Goal: Task Accomplishment & Management: Manage account settings

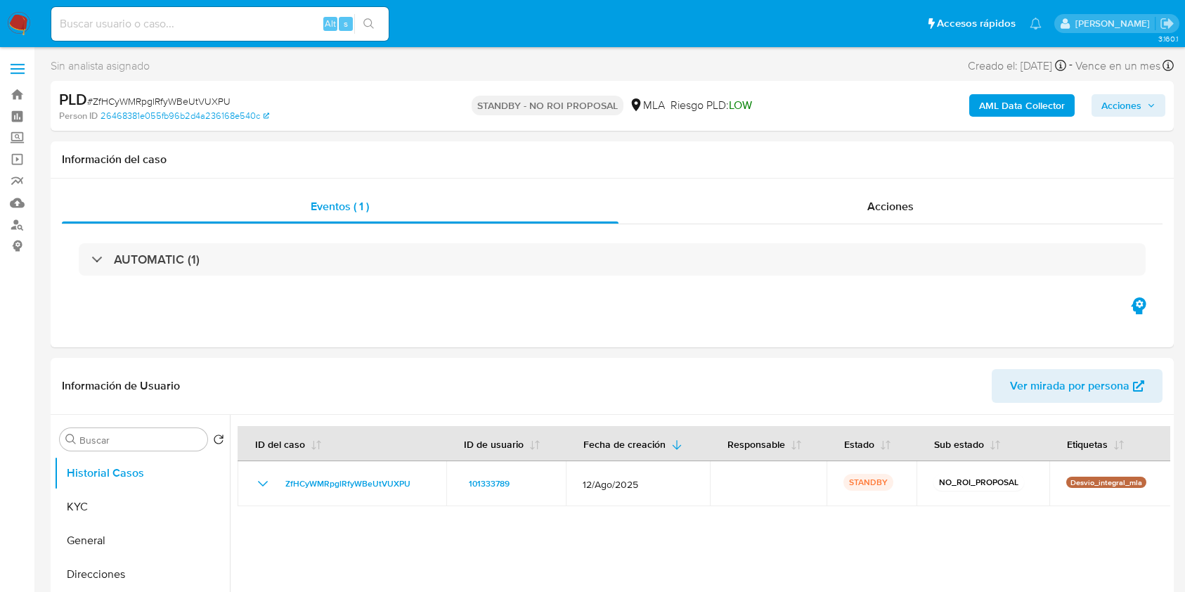
select select "10"
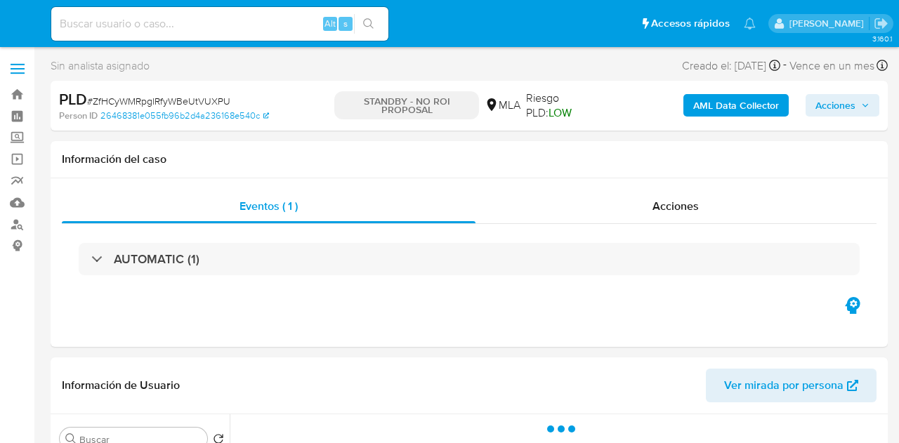
select select "10"
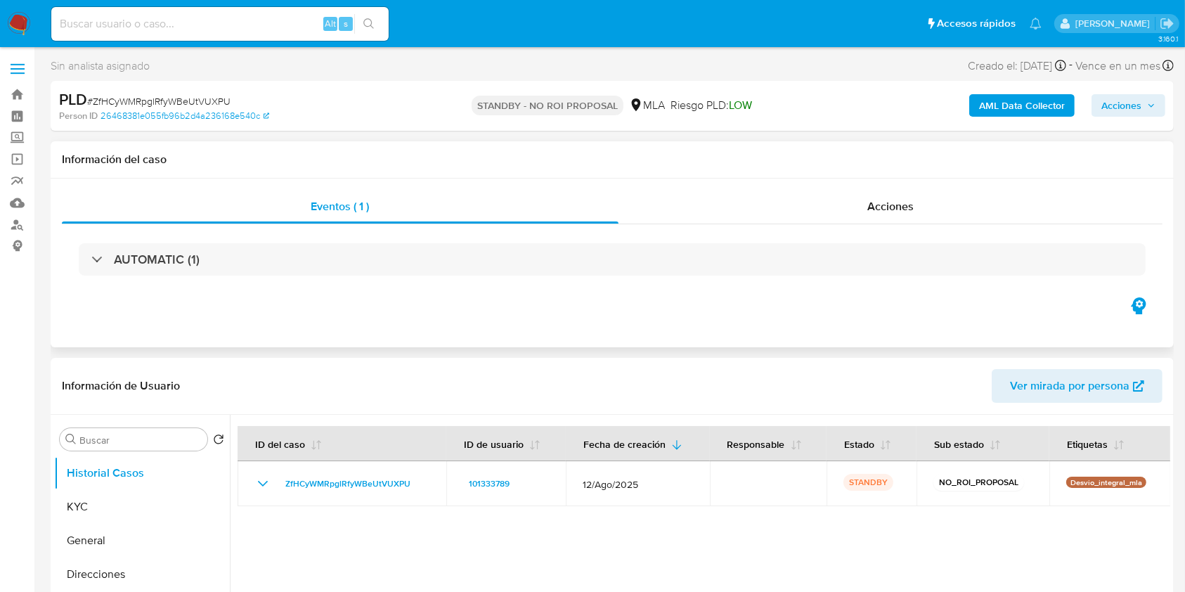
click at [670, 337] on div "Eventos ( 1 ) Acciones AUTOMATIC (1)" at bounding box center [612, 262] width 1123 height 169
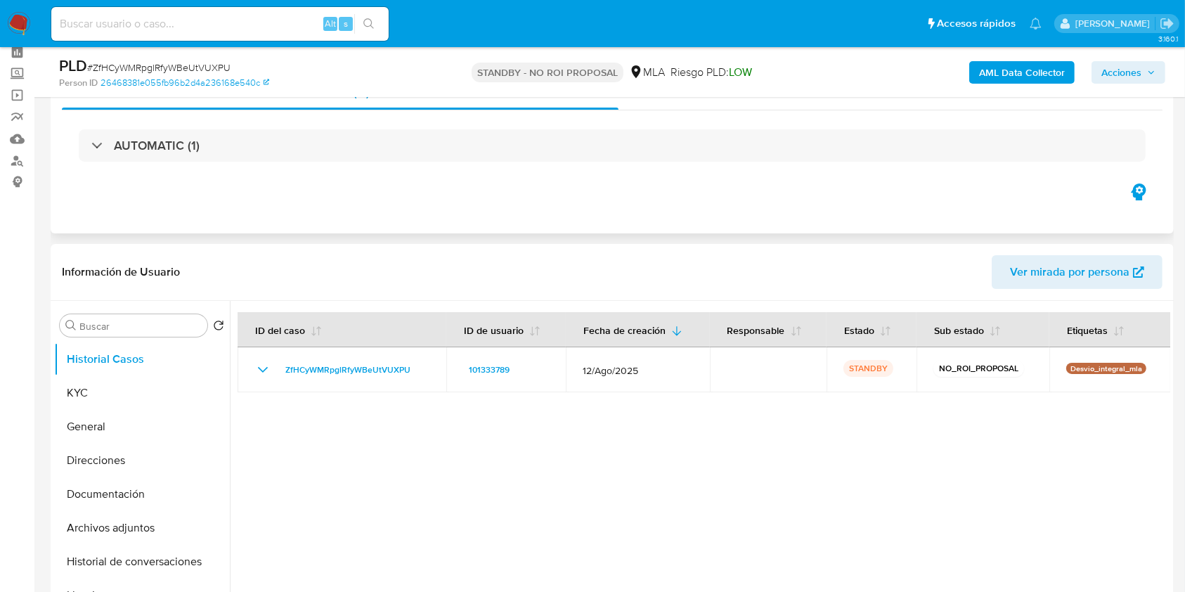
scroll to position [93, 0]
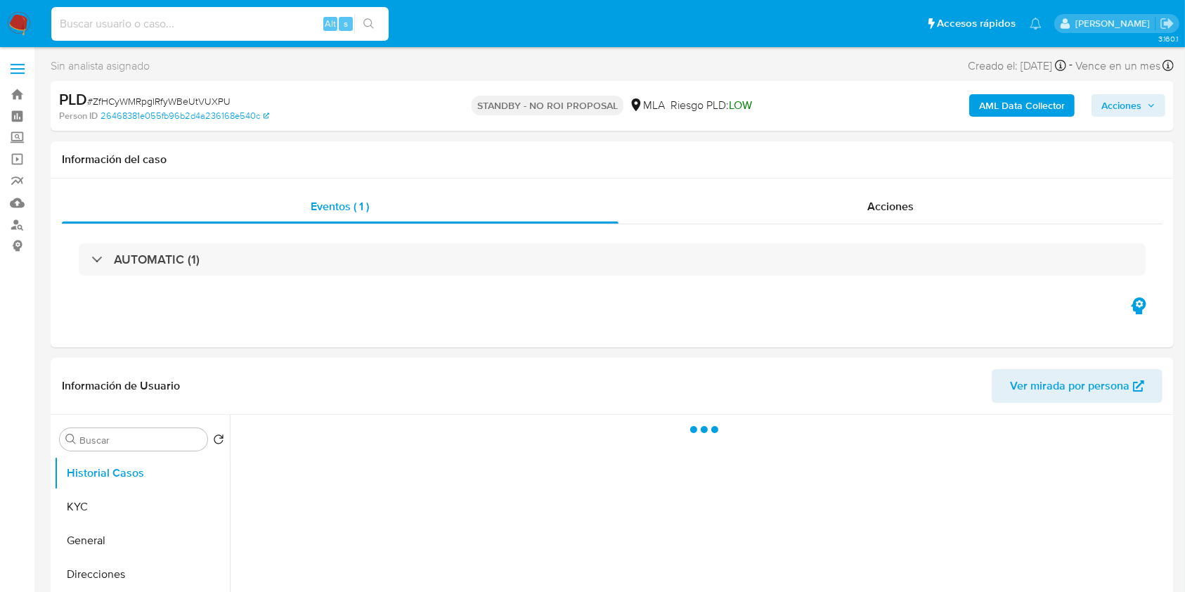
click at [185, 25] on input at bounding box center [219, 24] width 337 height 18
paste input "7UDBJN9AKReJFuFoHnupDAkt"
type input "7UDBJN9AKReJFuFoHnupDAkt"
select select "10"
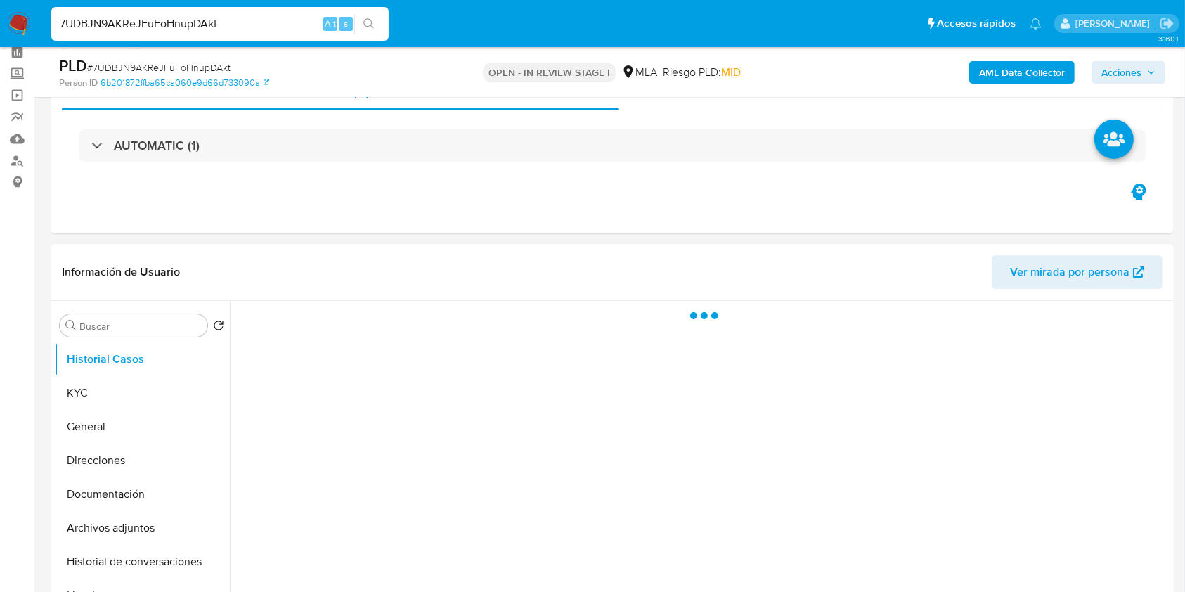
scroll to position [93, 0]
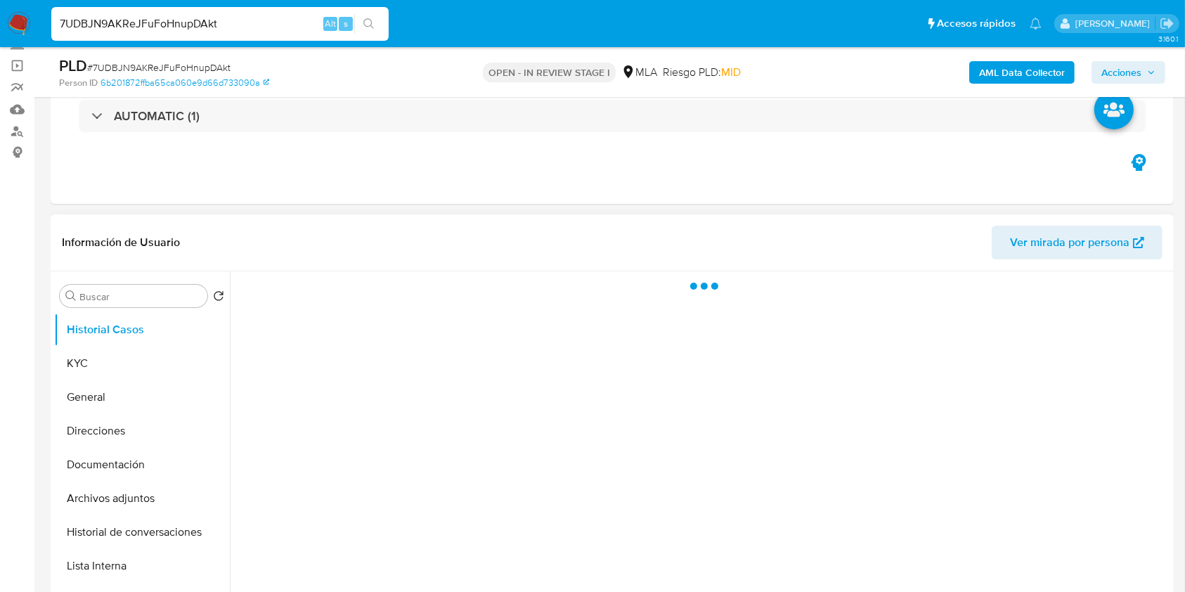
select select "10"
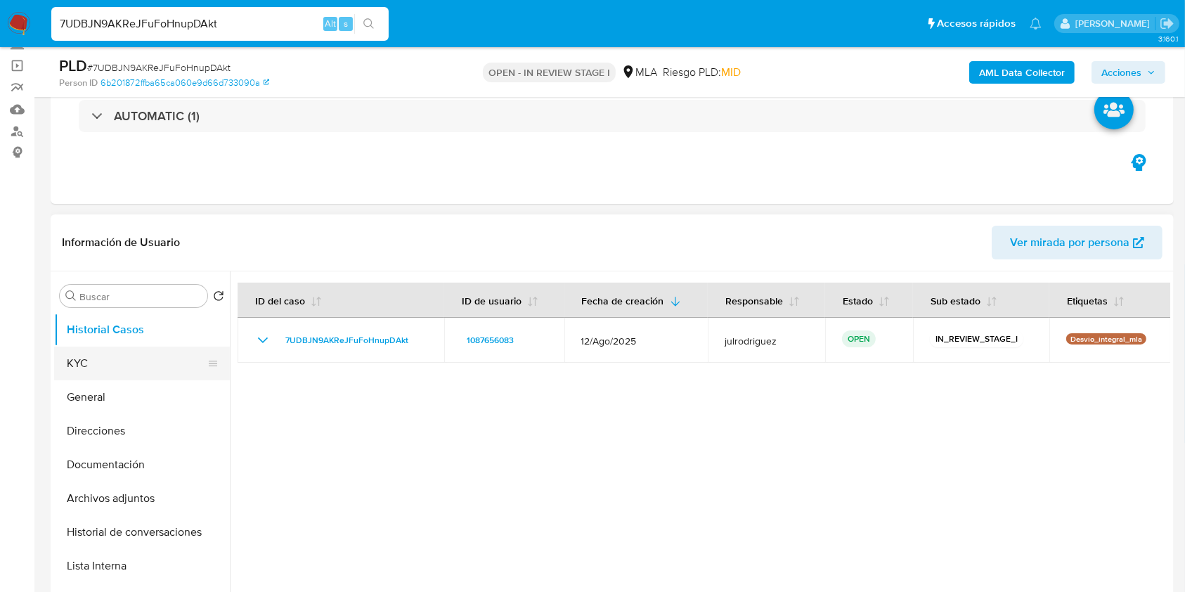
click at [115, 360] on button "KYC" at bounding box center [136, 363] width 164 height 34
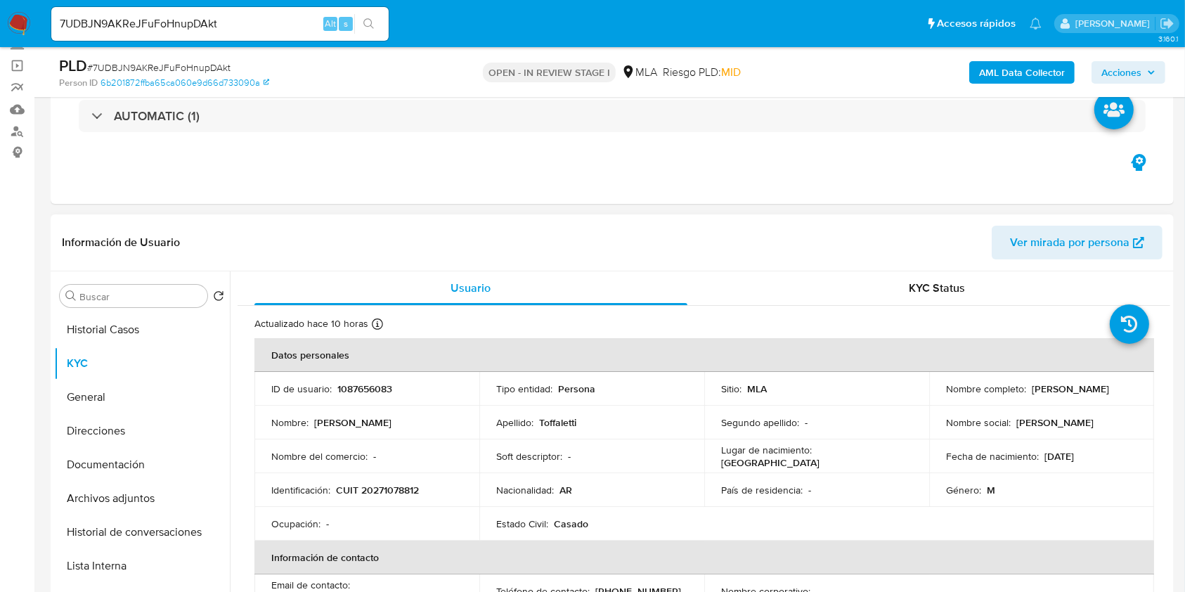
drag, startPoint x: 940, startPoint y: 395, endPoint x: 1048, endPoint y: 395, distance: 108.2
click at [1048, 395] on div "Nombre completo : Diego Marcos Toffaletti" at bounding box center [1041, 388] width 191 height 13
copy p "Diego Marcos Toffaletti"
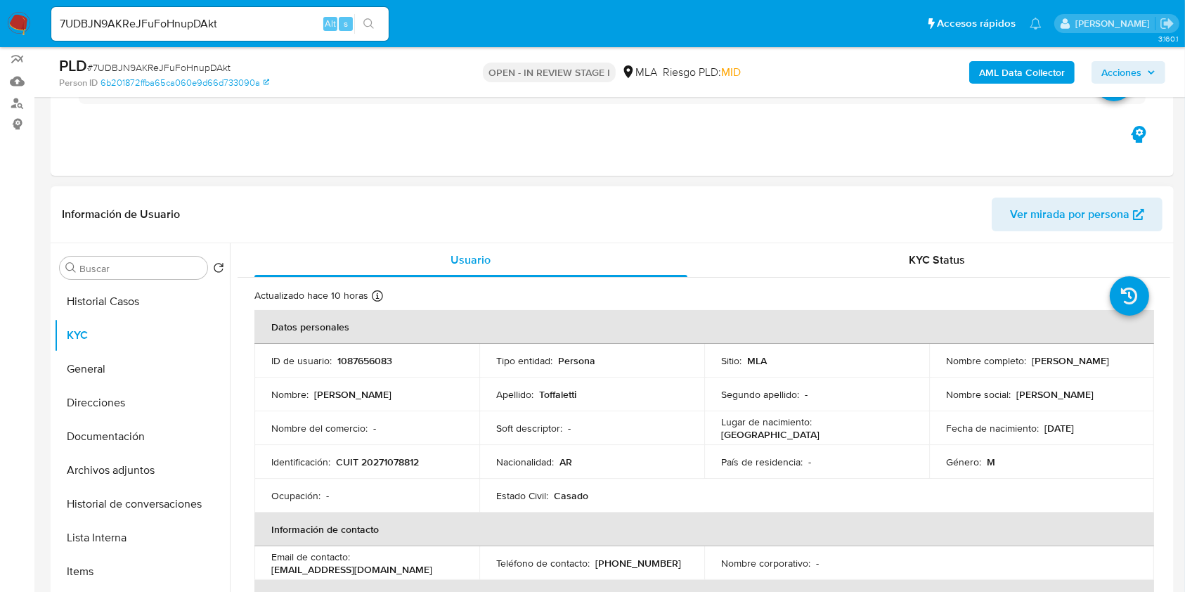
scroll to position [187, 0]
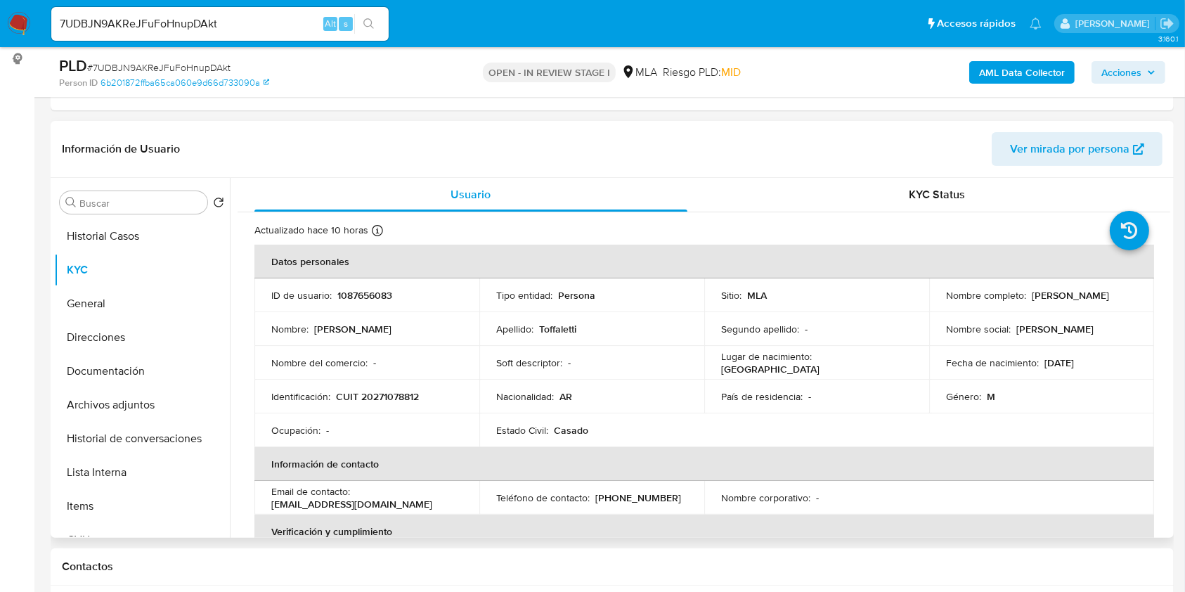
click at [374, 289] on p "1087656083" at bounding box center [364, 295] width 55 height 13
copy p "1087656083"
click at [215, 66] on span "# 7UDBJN9AKReJFuFoHnupDAkt" at bounding box center [158, 67] width 143 height 14
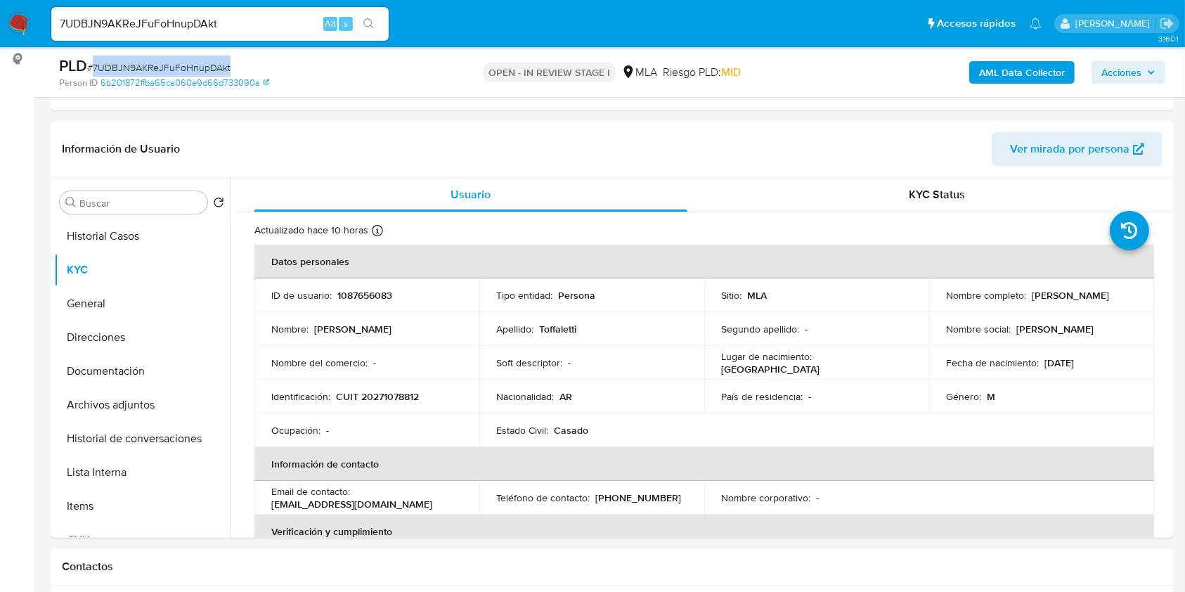
copy span "7UDBJN9AKReJFuFoHnupDAkt"
click at [141, 371] on button "Documentación" at bounding box center [136, 371] width 164 height 34
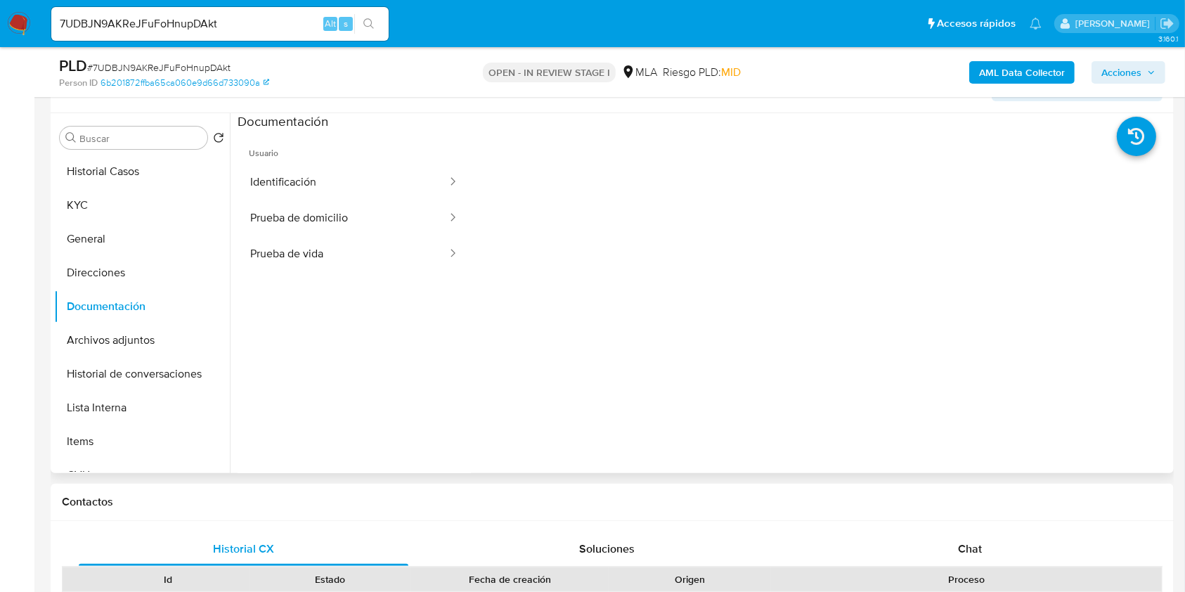
scroll to position [281, 0]
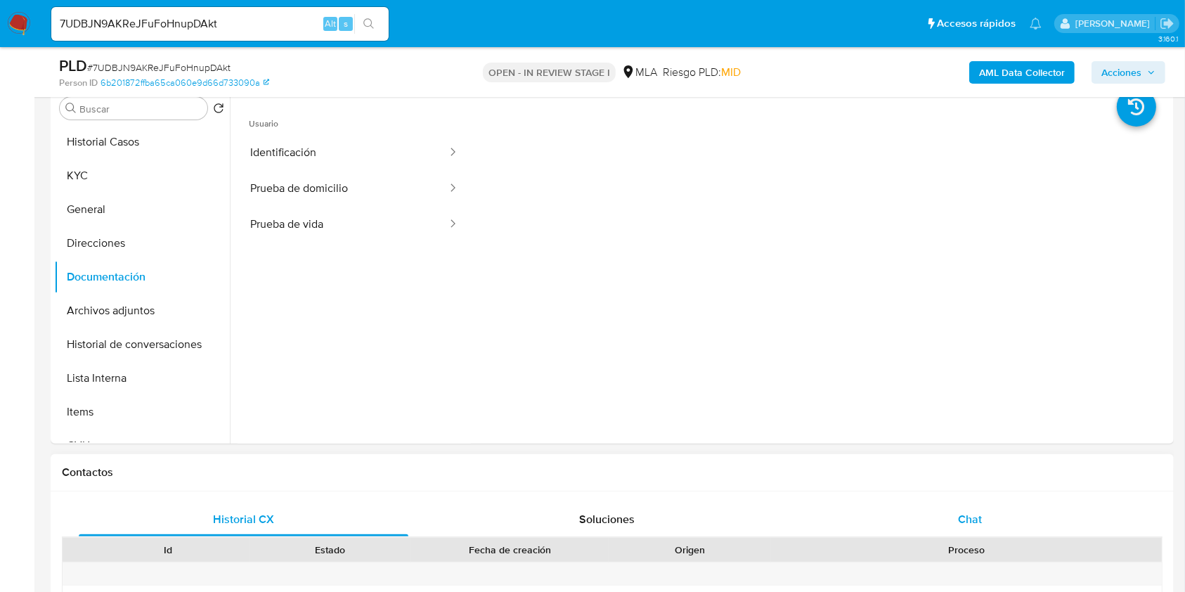
click at [955, 513] on div "Chat" at bounding box center [970, 519] width 330 height 34
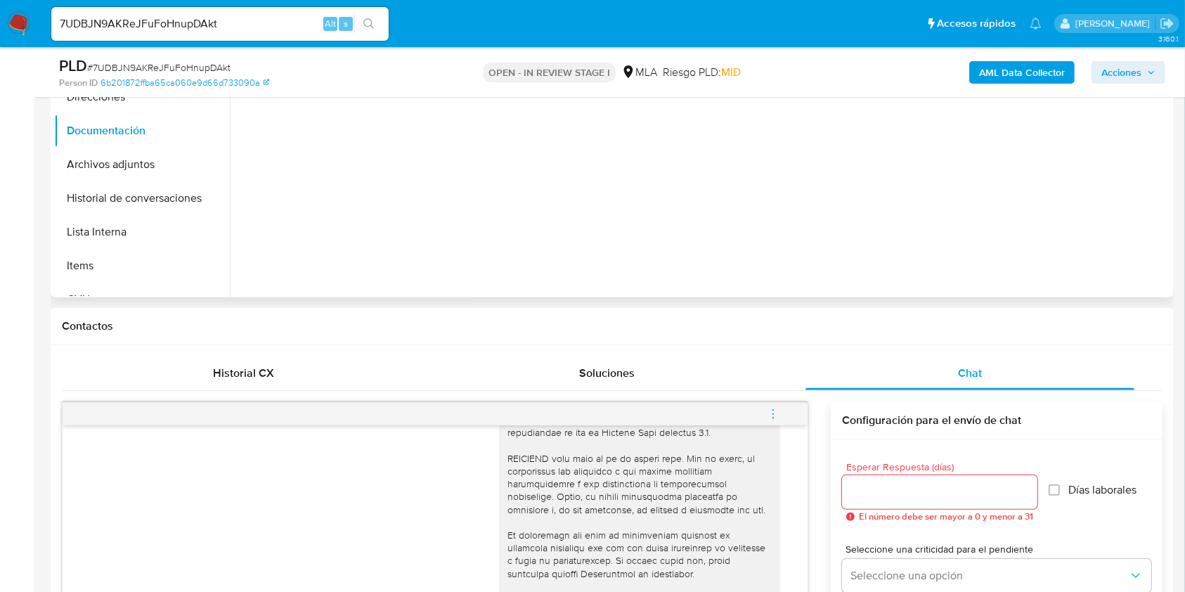
scroll to position [187, 0]
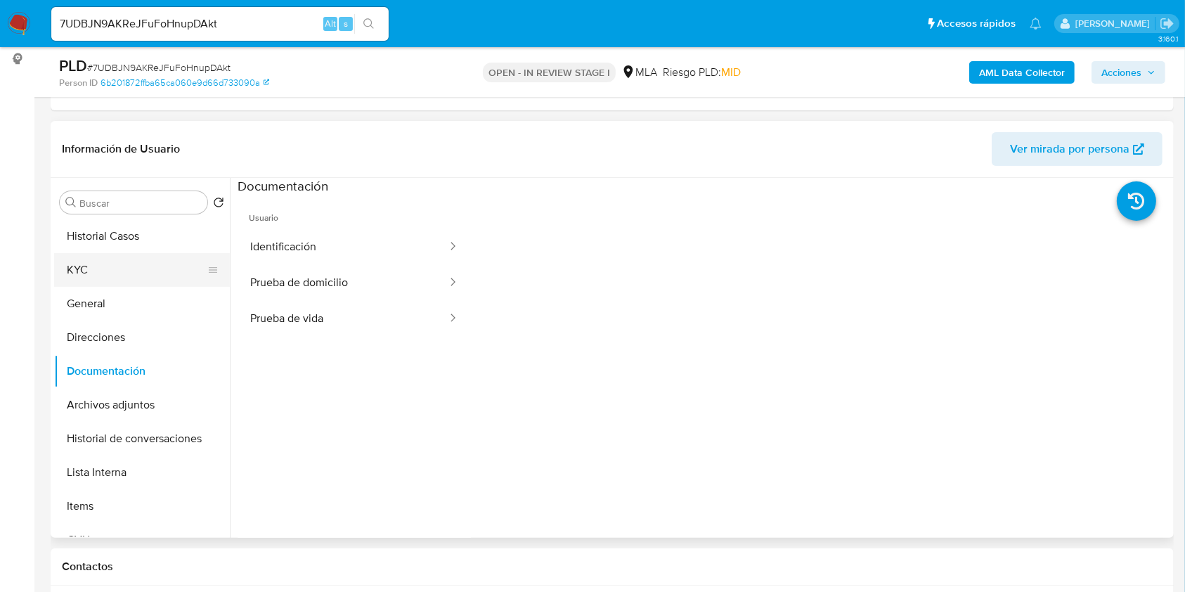
click at [148, 268] on button "KYC" at bounding box center [136, 270] width 164 height 34
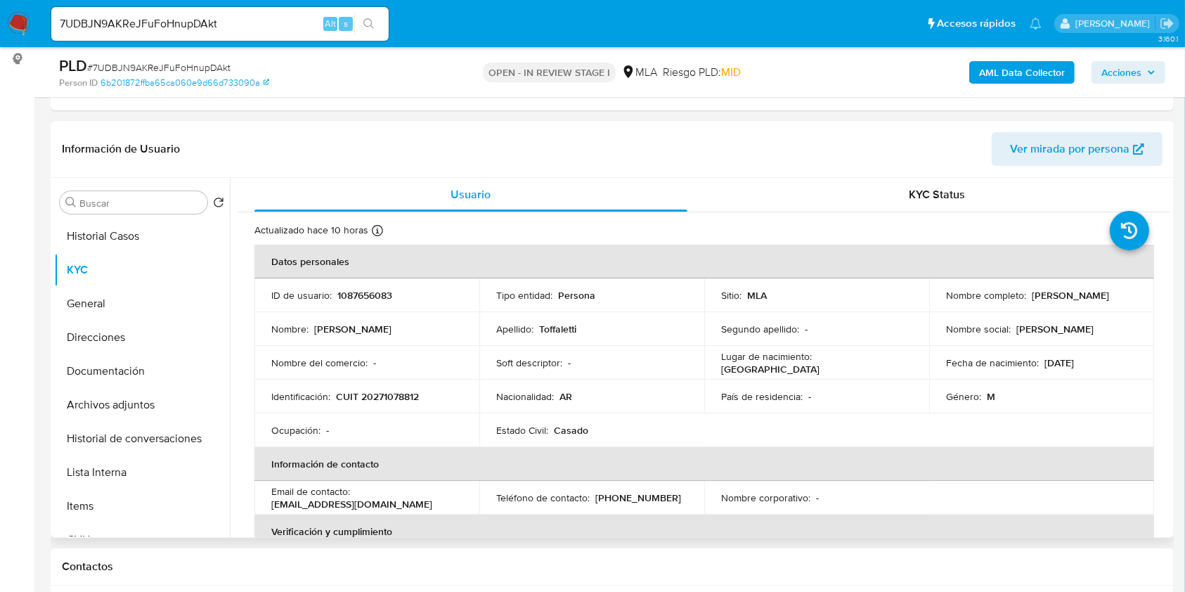
click at [388, 398] on p "CUIT 20271078812" at bounding box center [377, 396] width 83 height 13
copy p "20271078812"
click at [377, 285] on td "ID de usuario : 1087656083" at bounding box center [366, 295] width 225 height 34
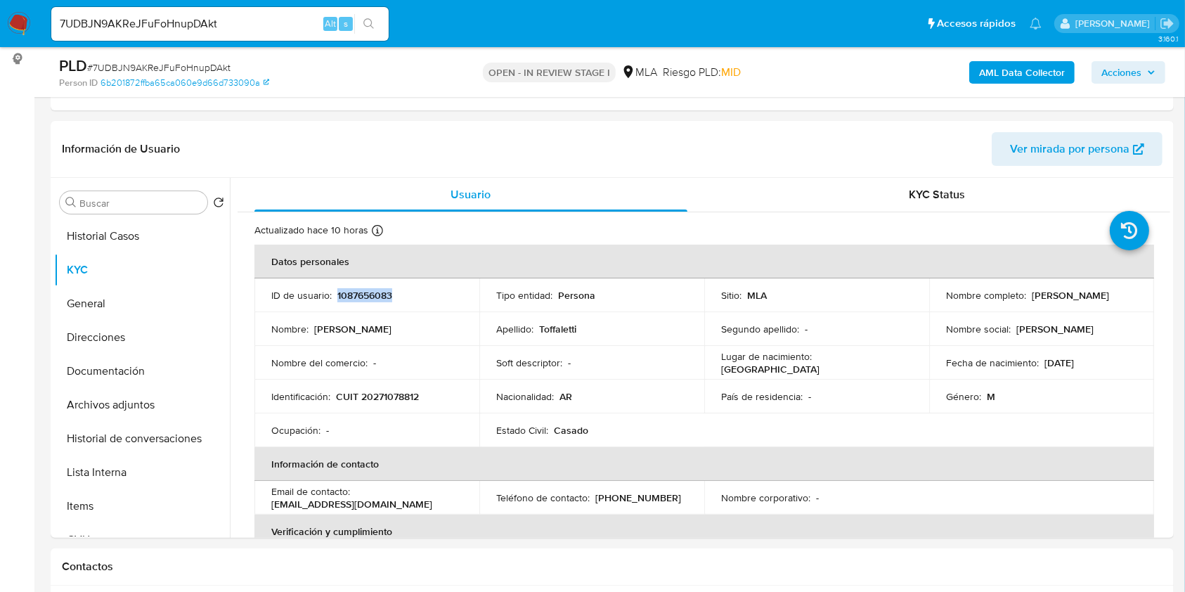
copy p "1087656083"
drag, startPoint x: 1019, startPoint y: 303, endPoint x: 942, endPoint y: 83, distance: 233.1
click at [1064, 301] on div "Nombre completo : Diego Marcos Toffaletti" at bounding box center [1041, 295] width 191 height 13
copy p "[PERSON_NAME]"
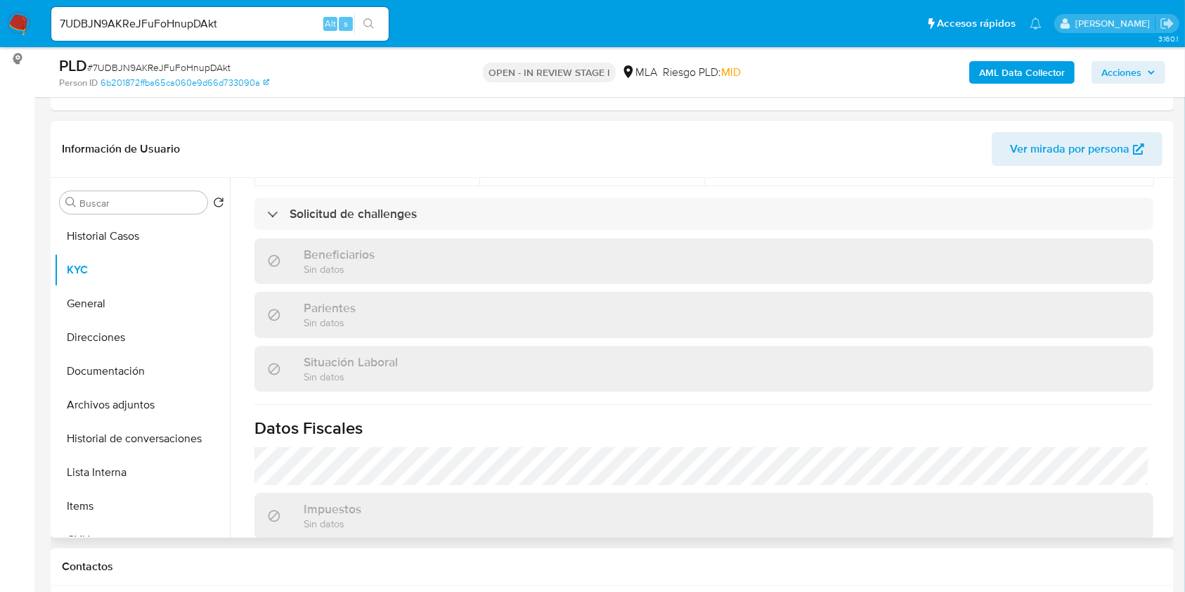
scroll to position [726, 0]
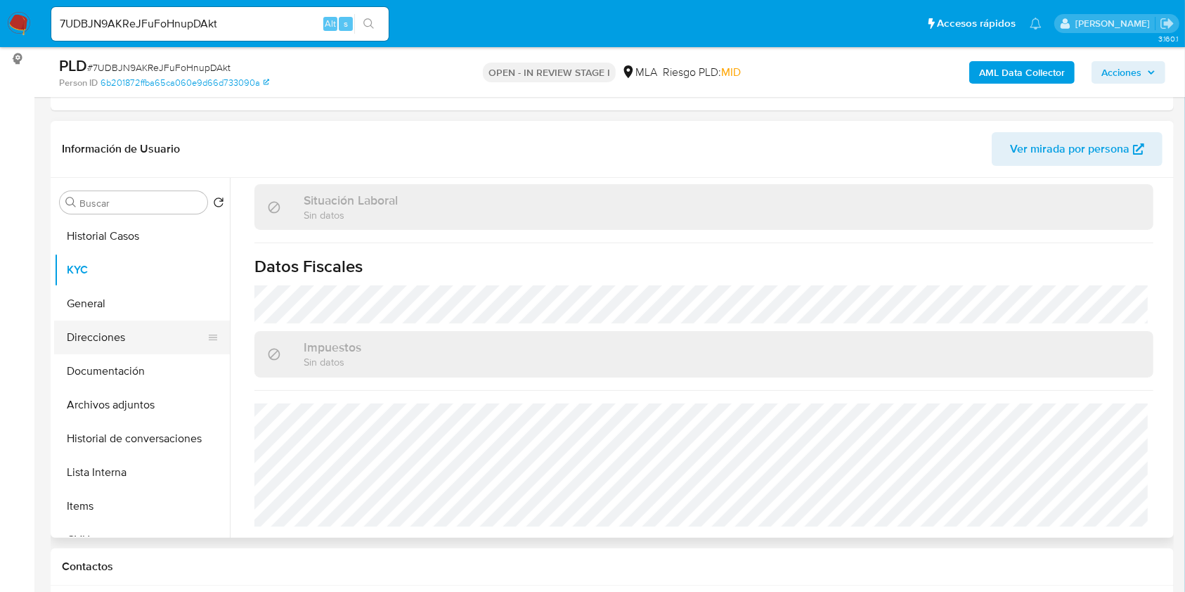
click at [157, 334] on button "Direcciones" at bounding box center [136, 337] width 164 height 34
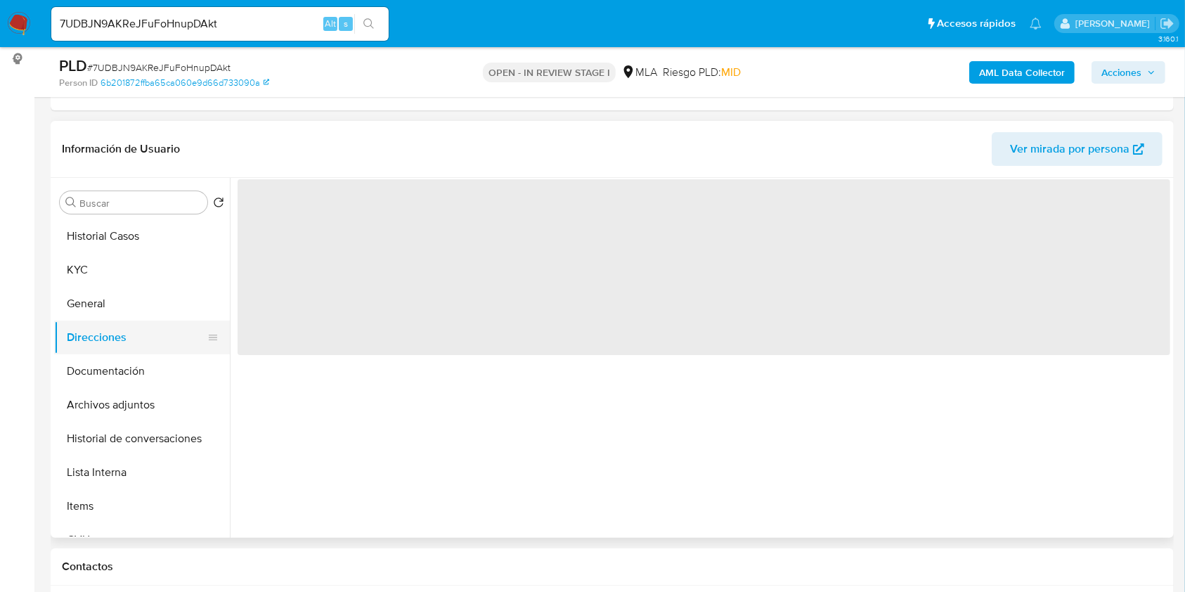
scroll to position [0, 0]
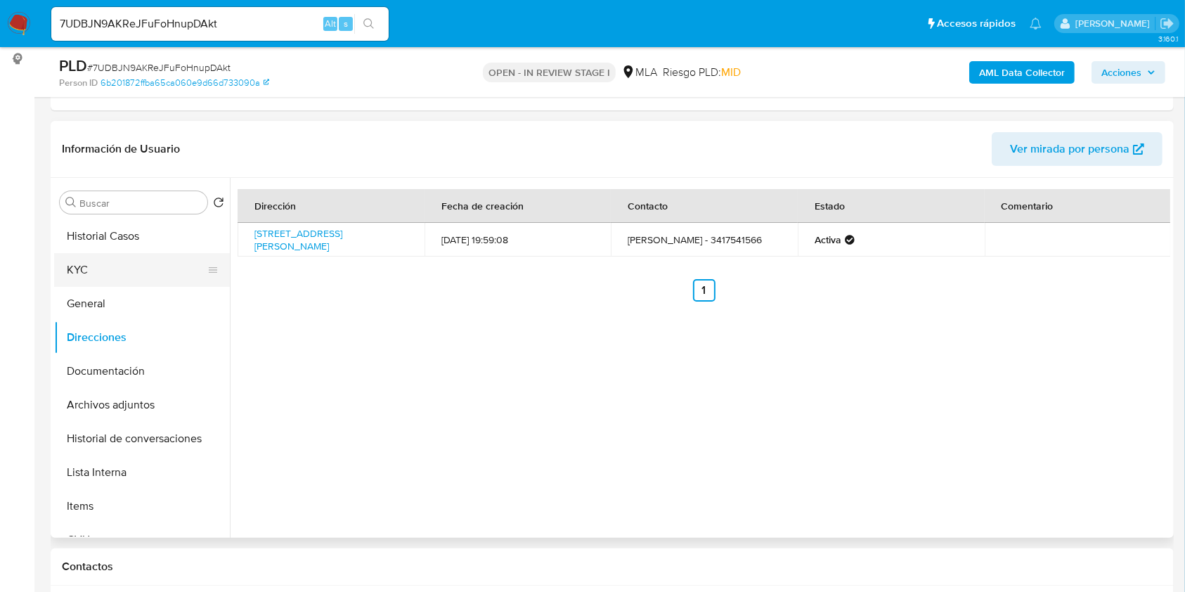
click at [151, 269] on button "KYC" at bounding box center [136, 270] width 164 height 34
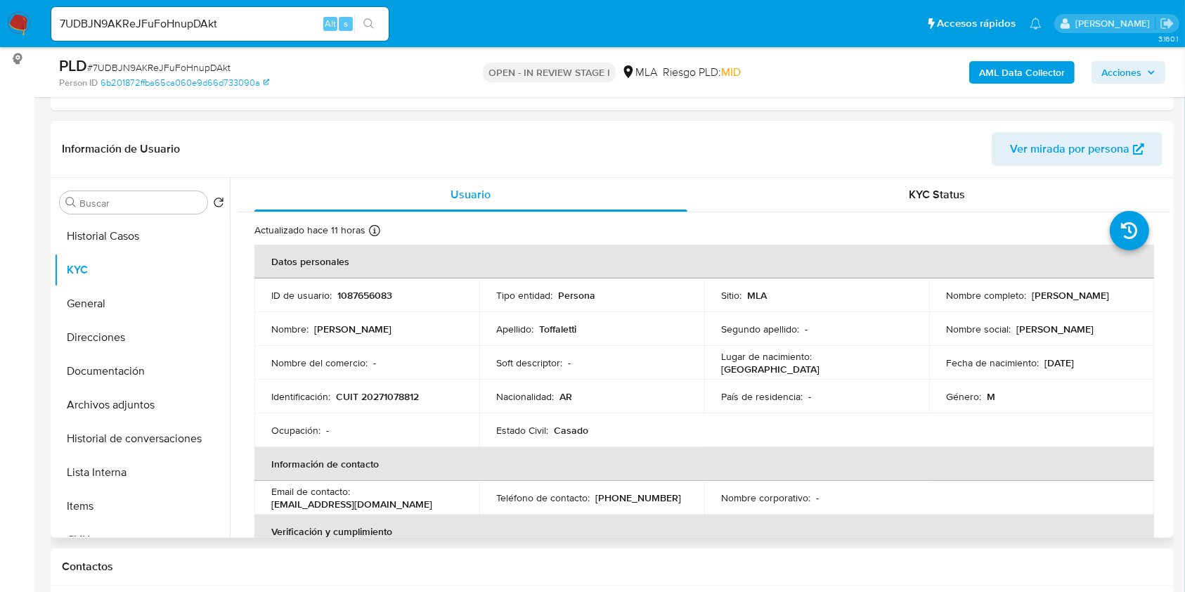
drag, startPoint x: 944, startPoint y: 301, endPoint x: 1063, endPoint y: 301, distance: 119.4
click at [1063, 301] on div "Nombre completo : Diego Marcos Toffaletti" at bounding box center [1041, 295] width 191 height 13
copy p "Diego Marcos Toffaletti"
click at [410, 391] on p "CUIT 20271078812" at bounding box center [377, 396] width 83 height 13
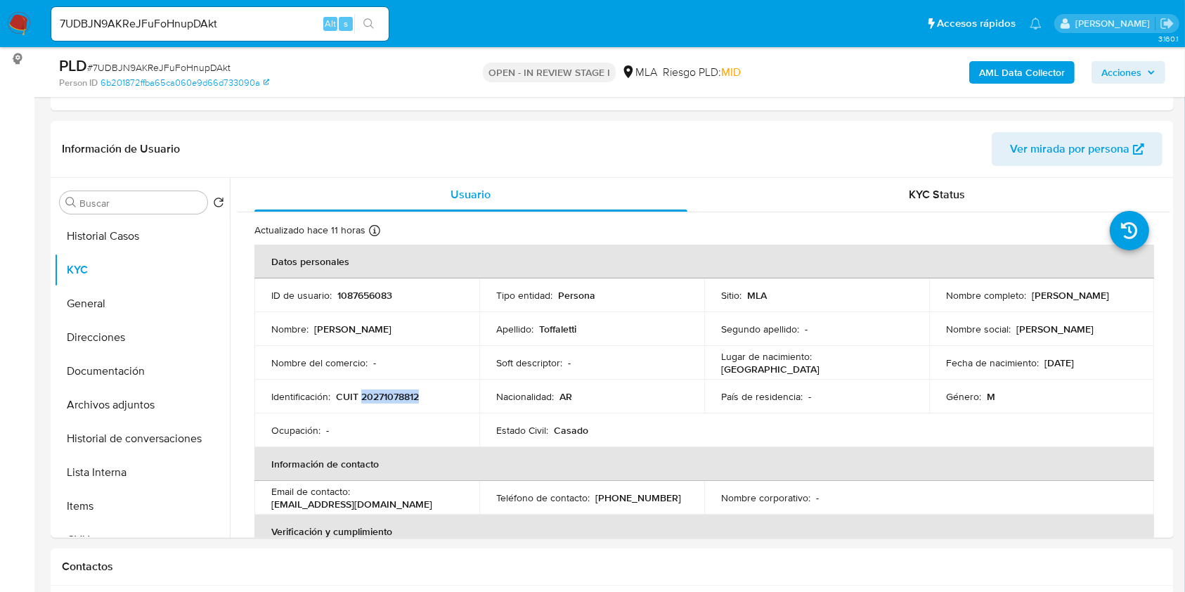
copy p "20271078812"
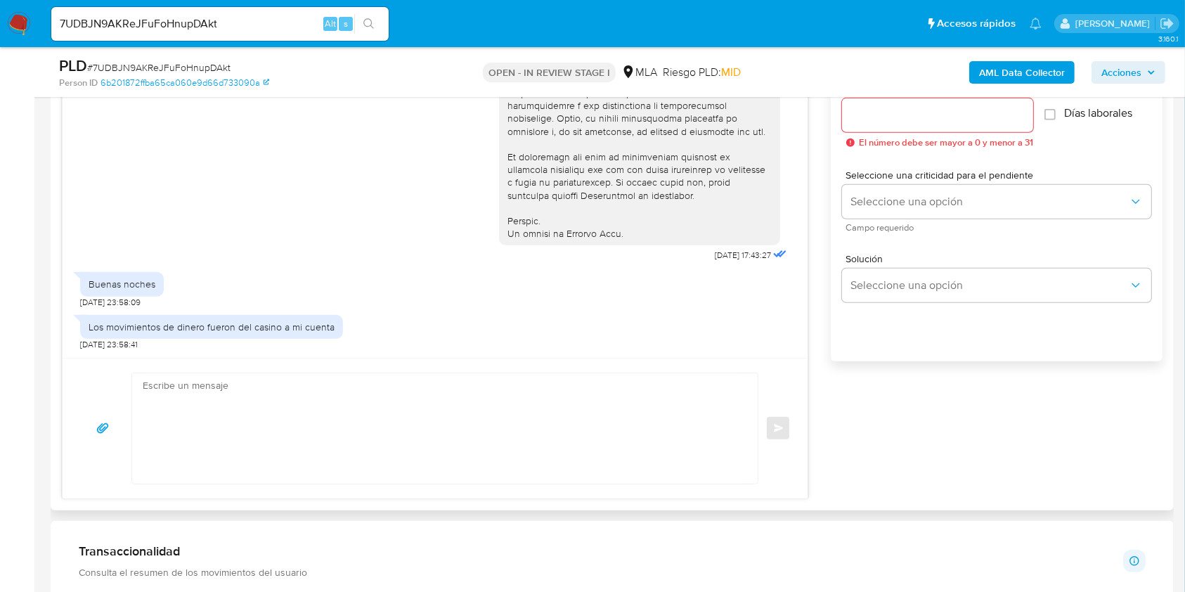
scroll to position [937, 0]
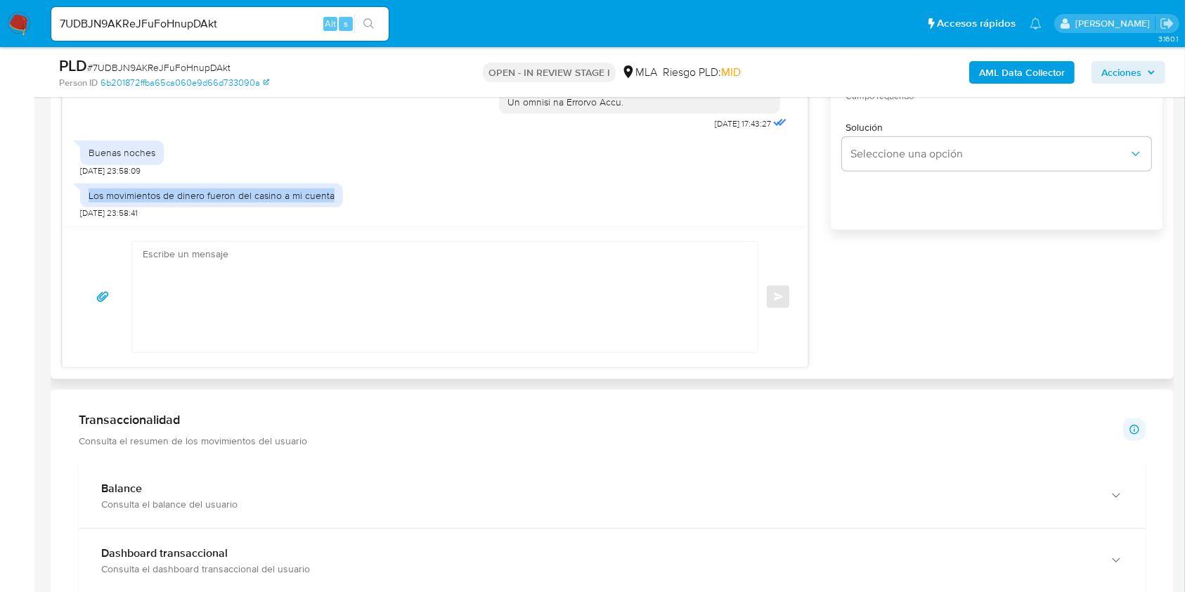
drag, startPoint x: 334, startPoint y: 193, endPoint x: 84, endPoint y: 200, distance: 250.2
click at [84, 200] on div "Los movimientos de dinero fueron del casino a mi cuenta" at bounding box center [211, 195] width 263 height 24
copy div "Los movimientos de dinero fueron del casino a mi cuenta"
click at [63, 308] on div "Enviar" at bounding box center [435, 296] width 745 height 141
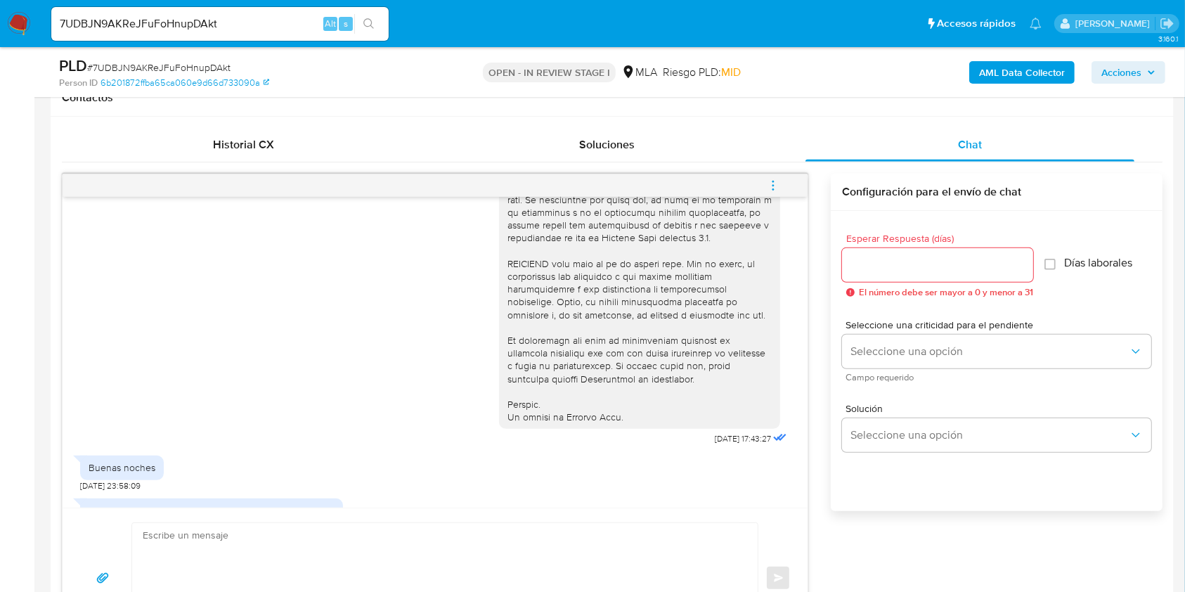
scroll to position [583, 0]
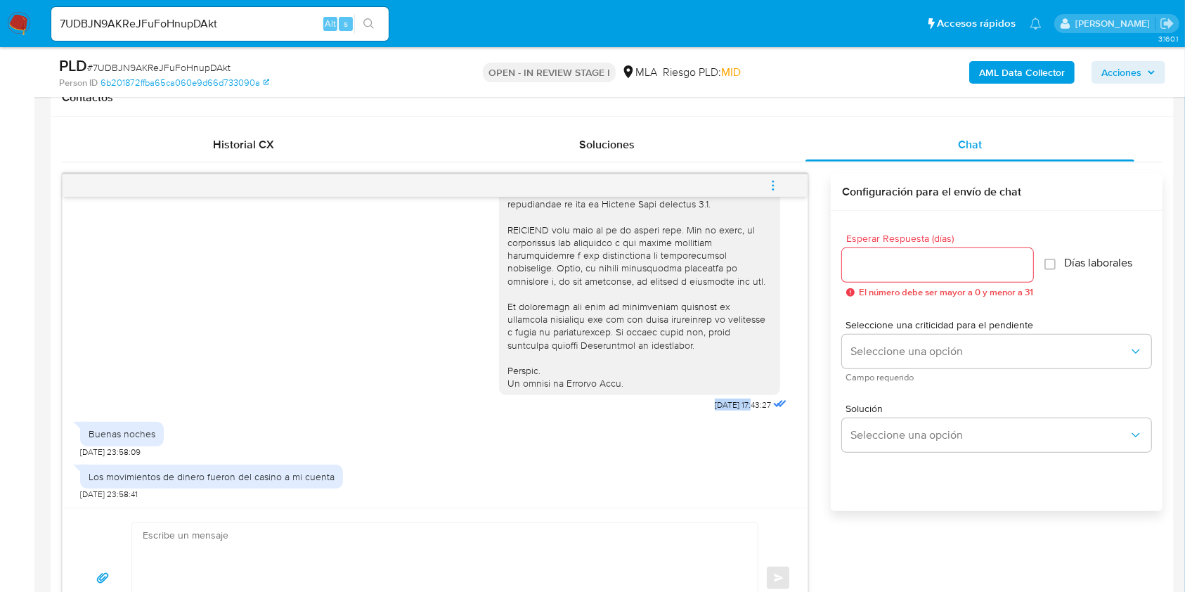
drag, startPoint x: 680, startPoint y: 402, endPoint x: 724, endPoint y: 405, distance: 44.4
click at [724, 405] on div "18/08/2025 17:43:27" at bounding box center [644, 30] width 291 height 769
copy span "18/08/2025"
click at [218, 71] on span "# 7UDBJN9AKReJFuFoHnupDAkt" at bounding box center [158, 67] width 143 height 14
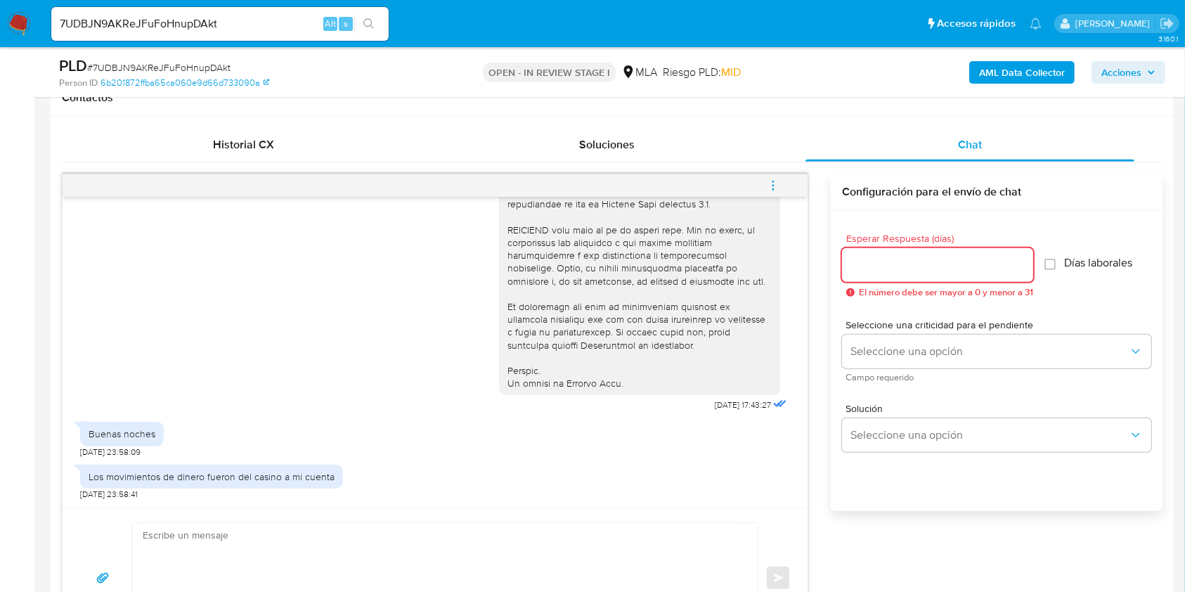
click at [864, 254] on div at bounding box center [937, 265] width 191 height 34
click at [872, 265] on input "Esperar Respuesta (días)" at bounding box center [937, 265] width 191 height 18
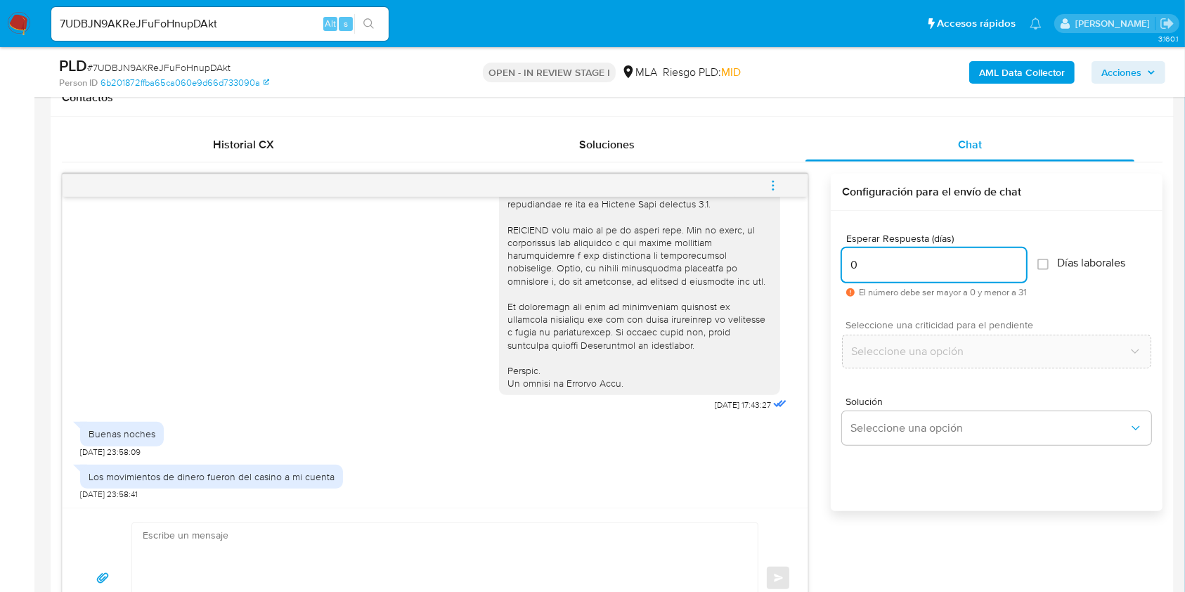
type input "0"
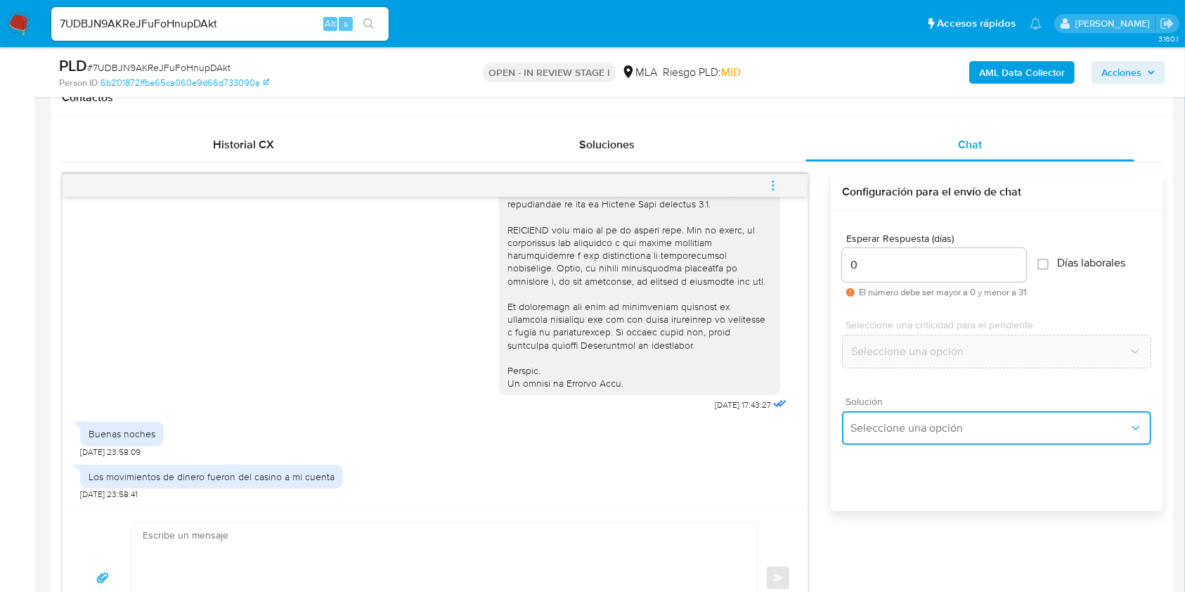
click at [920, 424] on span "Seleccione una opción" at bounding box center [989, 428] width 278 height 14
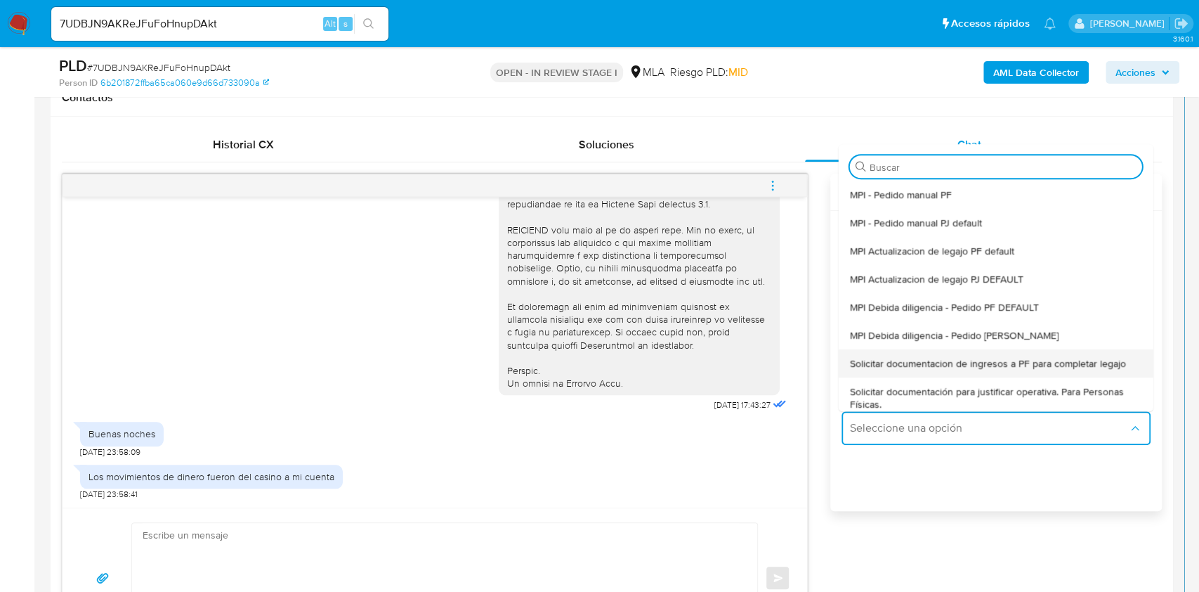
click at [991, 367] on span "Solicitar documentacion de ingresos a PF para completar legajo" at bounding box center [988, 363] width 276 height 13
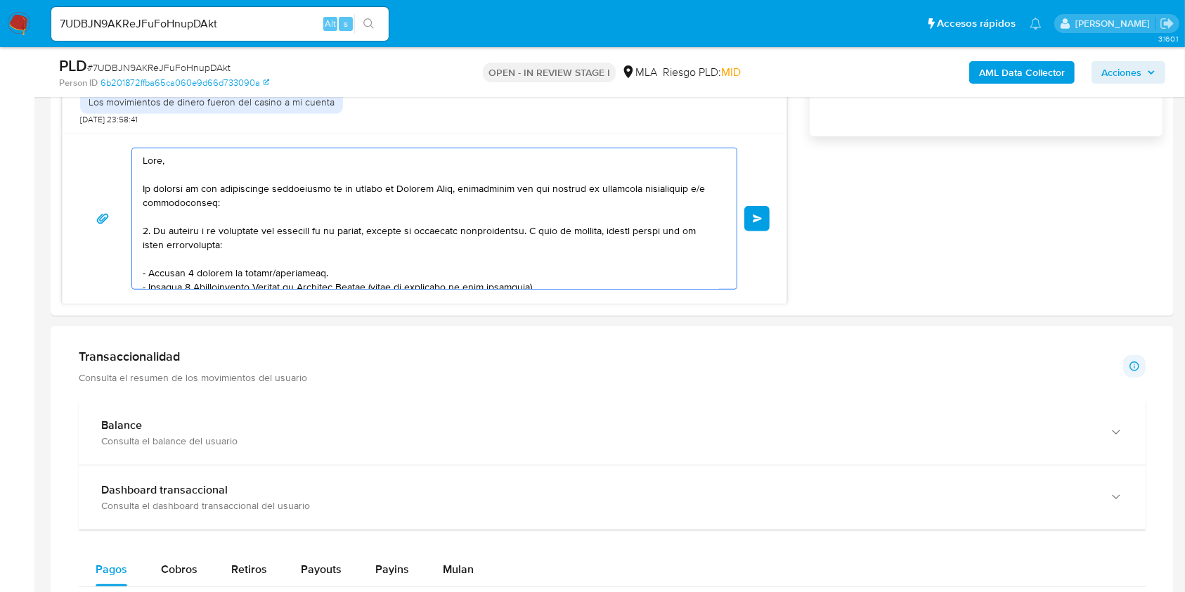
scroll to position [286, 0]
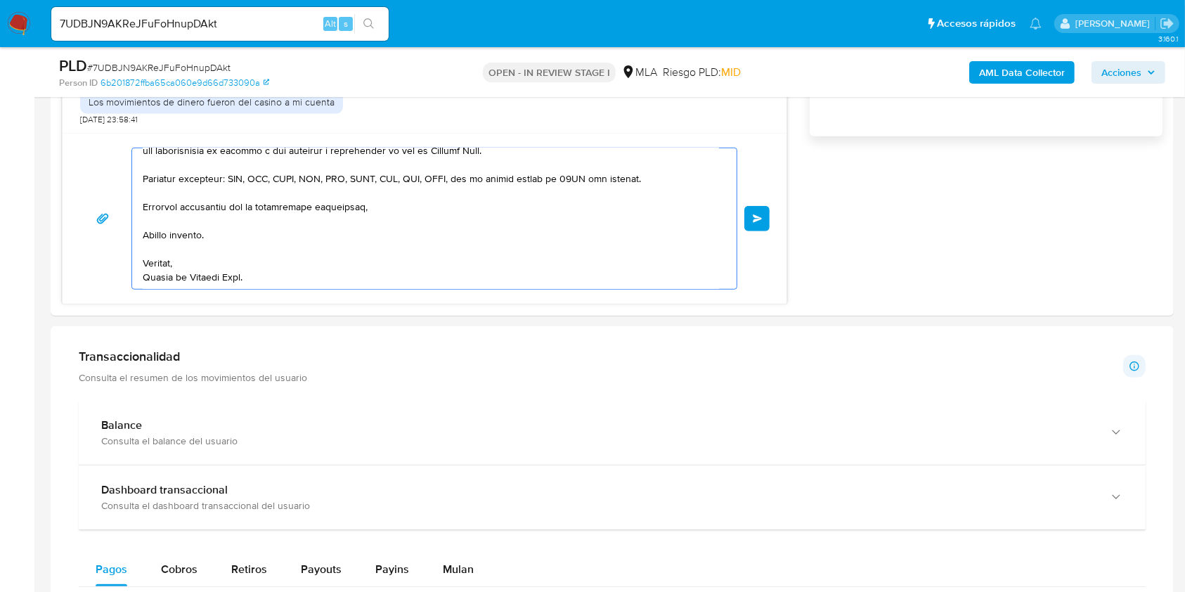
drag, startPoint x: 233, startPoint y: 205, endPoint x: 629, endPoint y: 542, distance: 520.3
click at [670, 591] on html "Pausado Ver notificaciones 7UDBJN9AKReJFuFoHnupDAkt Alt s Accesos rápidos Presi…" at bounding box center [592, 449] width 1185 height 2958
type textarea "Hola, En función de las operaciones registradas en tu cuenta de Mercado Pago, n…"
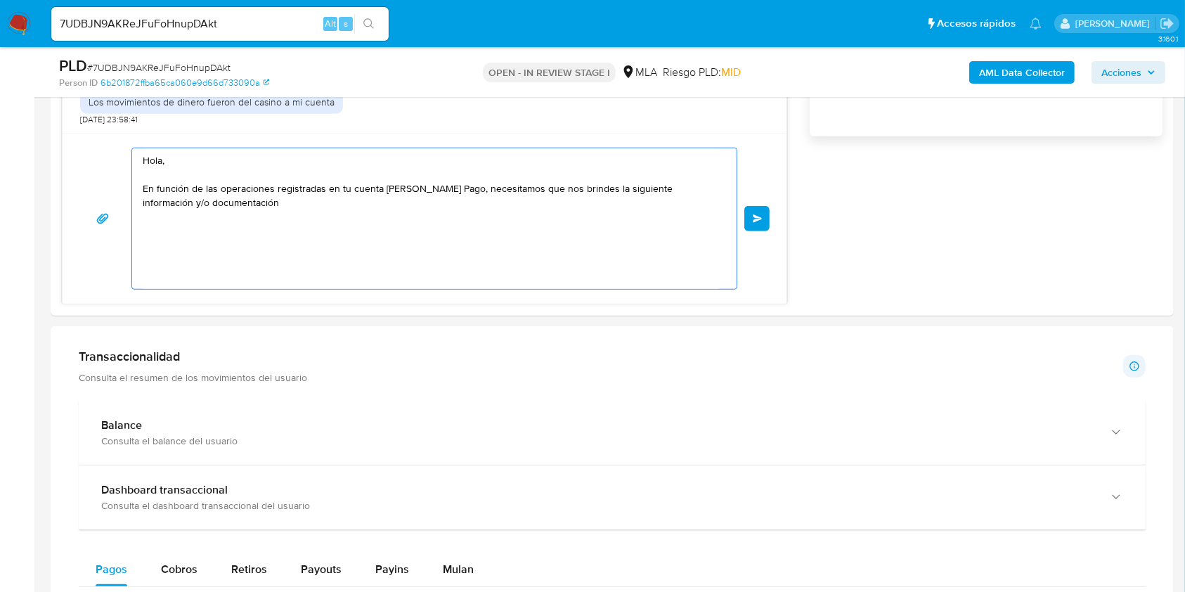
scroll to position [0, 0]
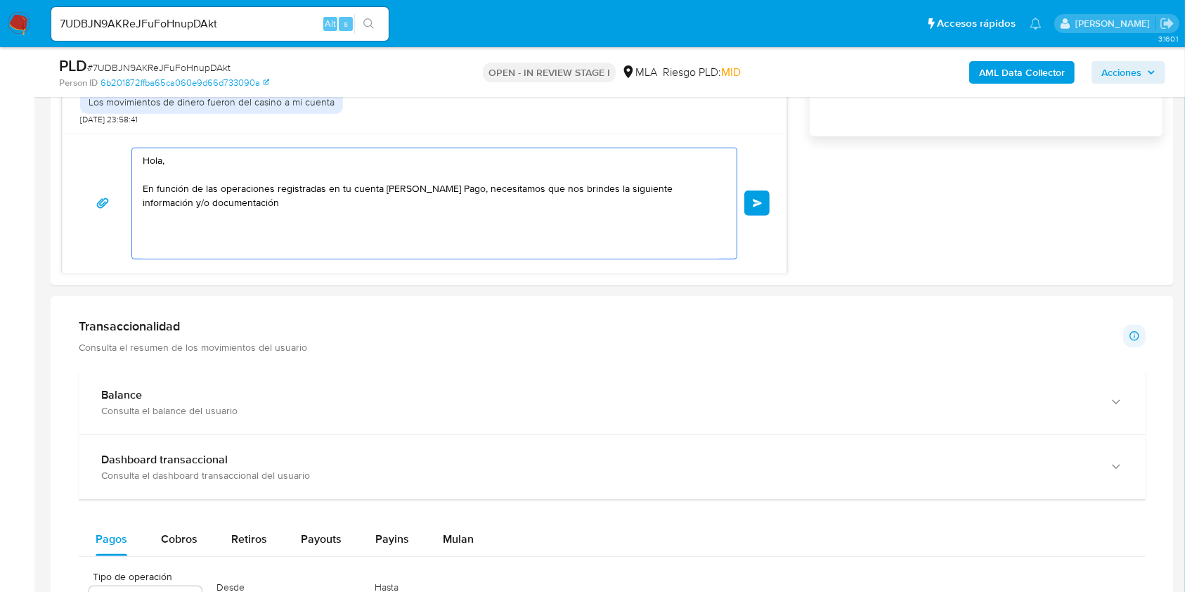
drag, startPoint x: 292, startPoint y: 226, endPoint x: 34, endPoint y: 149, distance: 269.8
click at [34, 149] on section "Bandeja Tablero Screening Búsqueda en Listas Watchlist Herramientas Operaciones…" at bounding box center [592, 434] width 1185 height 2928
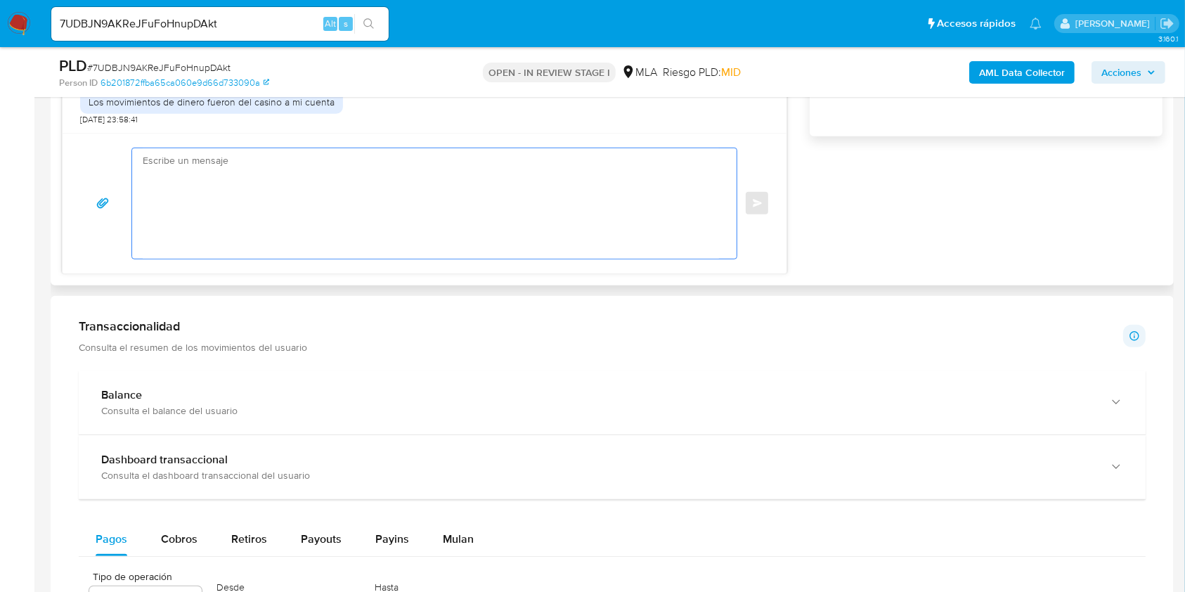
paste textarea "Buenas tardes, ¡Muchas gracias por tu respuesta! Confirmamos la recepción de la…"
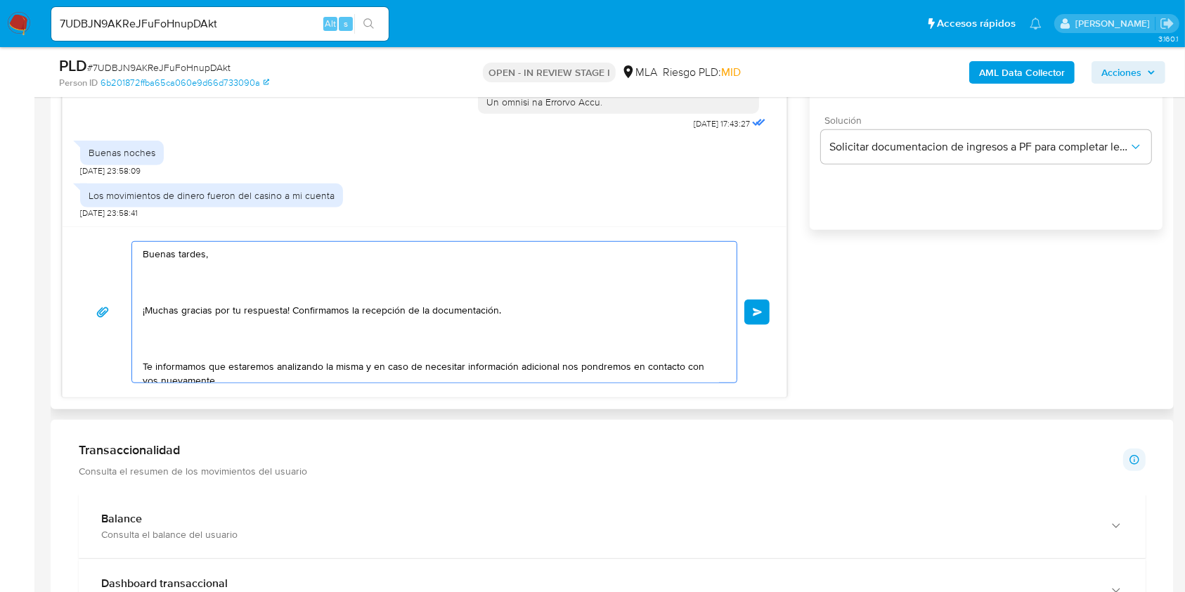
click at [214, 289] on textarea "Buenas tardes, ¡Muchas gracias por tu respuesta! Confirmamos la recepción de la…" at bounding box center [431, 312] width 576 height 141
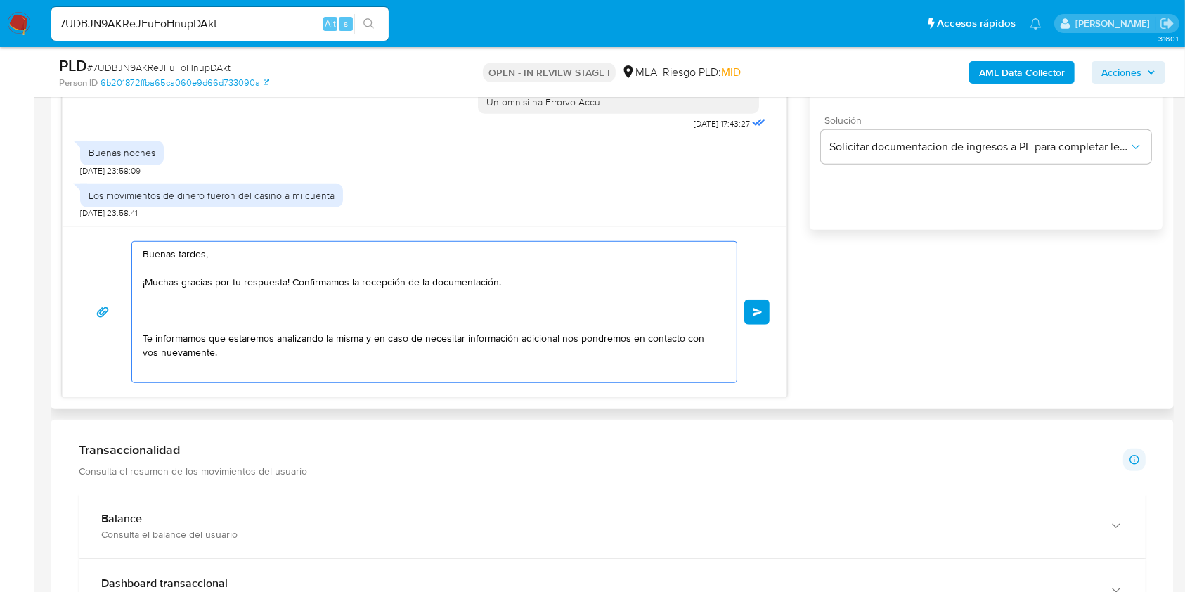
drag, startPoint x: 290, startPoint y: 282, endPoint x: 56, endPoint y: 283, distance: 234.0
click at [56, 283] on div "Historial CX Soluciones Chat Id Estado Fecha de creación Origen Proceso Anterio…" at bounding box center [612, 122] width 1123 height 573
click at [329, 282] on textarea "Buenas tardes, Confirmamos la recepción de la documentación. Te informamos que …" at bounding box center [431, 312] width 576 height 141
click at [326, 308] on textarea "Buenas tardes, Confirmamos la recepción de la información. Te informamos que es…" at bounding box center [431, 312] width 576 height 141
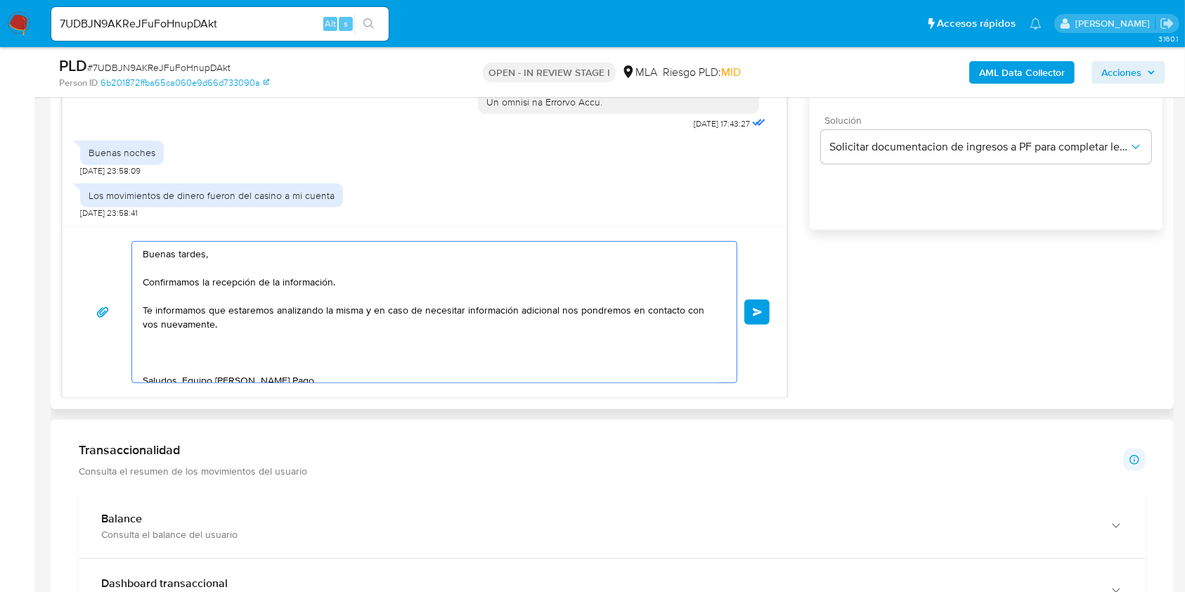
click at [263, 346] on textarea "Buenas tardes, Confirmamos la recepción de la información. Te informamos que es…" at bounding box center [431, 312] width 576 height 141
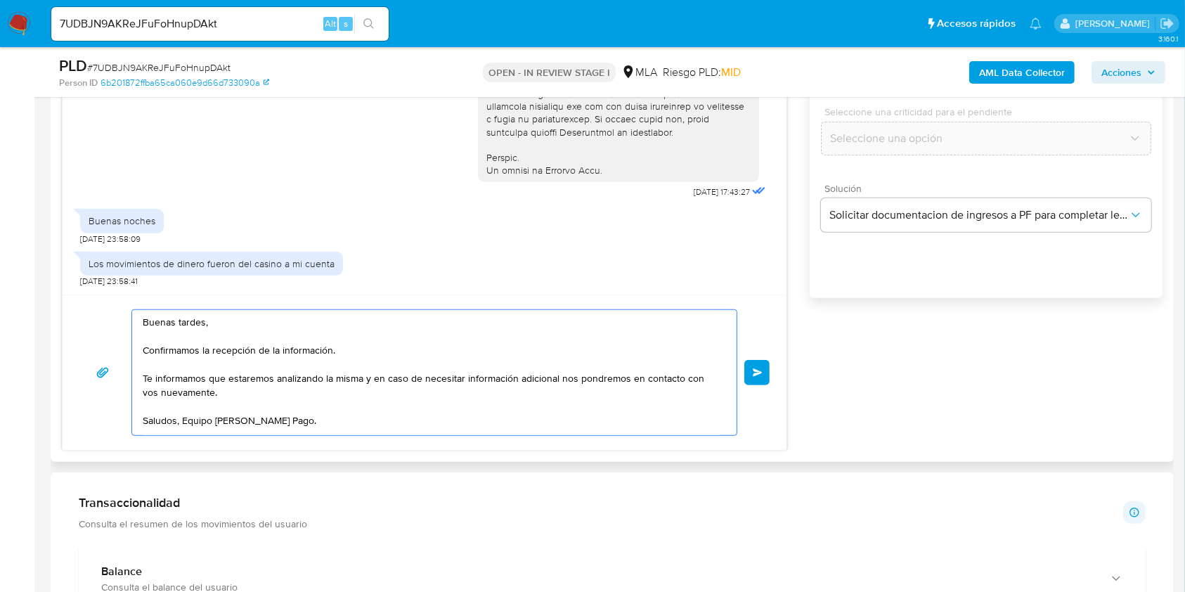
scroll to position [843, 0]
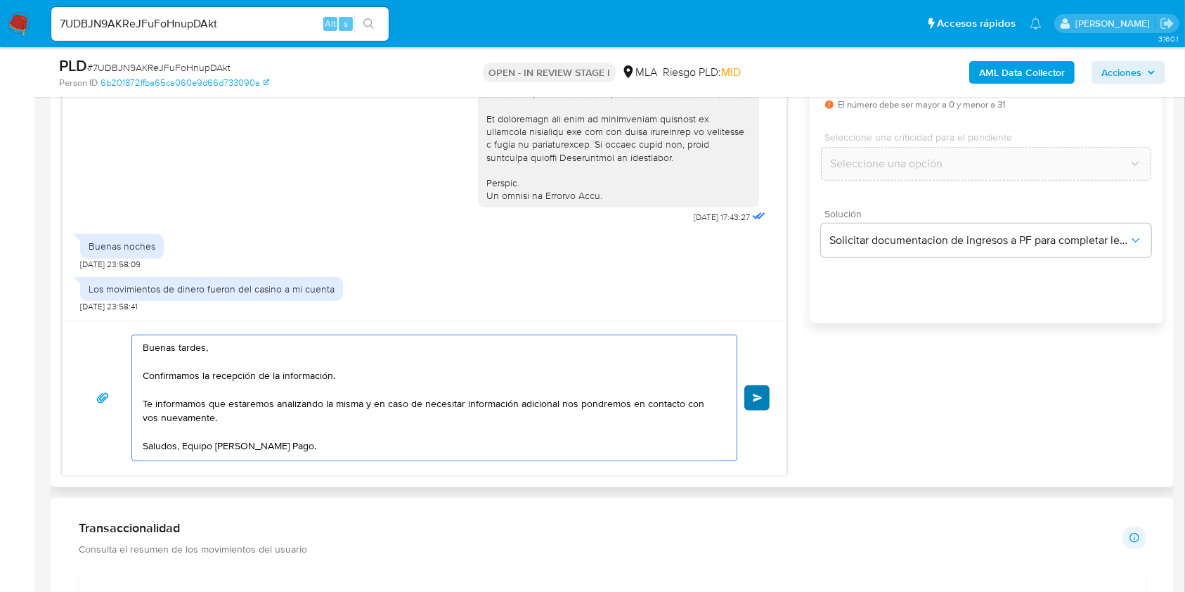
type textarea "Buenas tardes, Confirmamos la recepción de la información. Te informamos que es…"
click at [752, 390] on button "Enviar" at bounding box center [756, 397] width 25 height 25
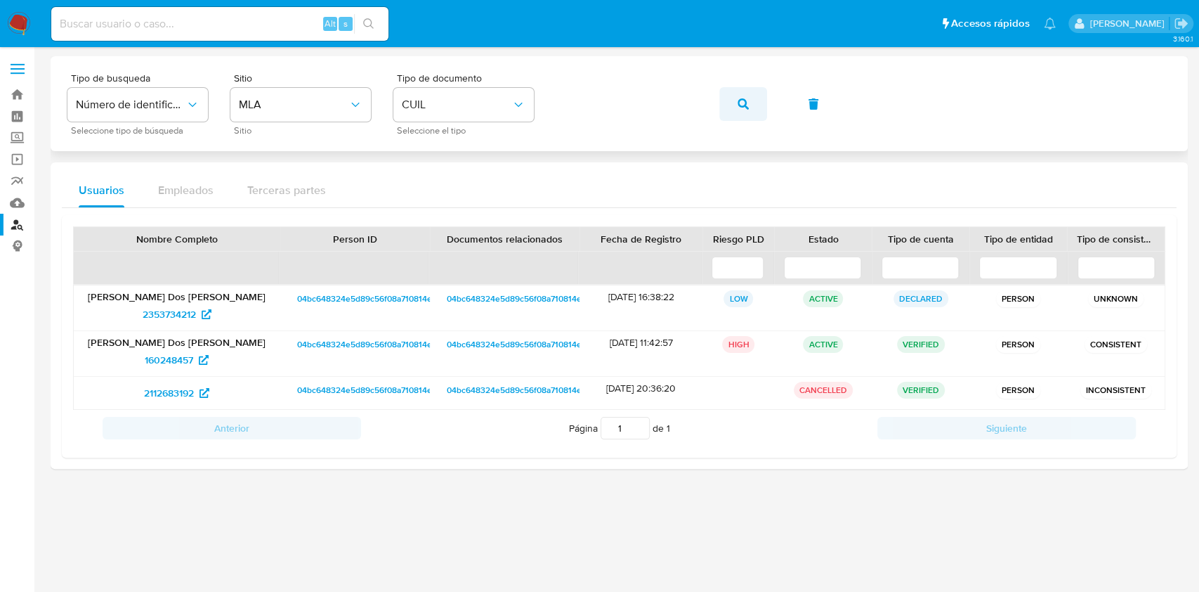
click at [726, 107] on button "button" at bounding box center [743, 104] width 48 height 34
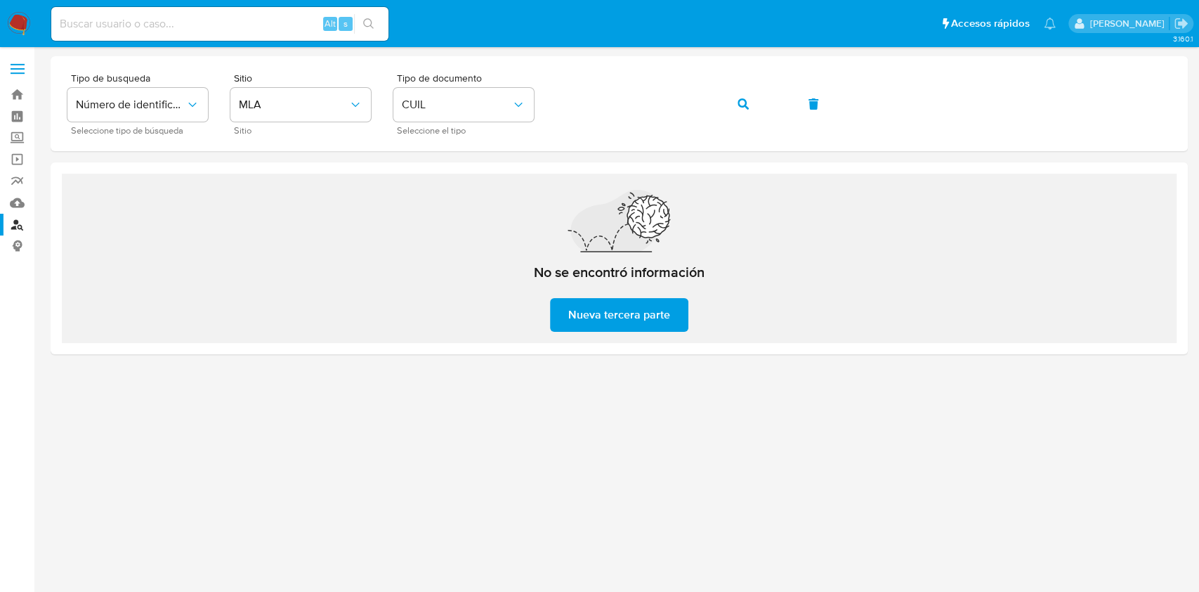
click at [618, 318] on span "Nueva tercera parte" at bounding box center [619, 314] width 102 height 31
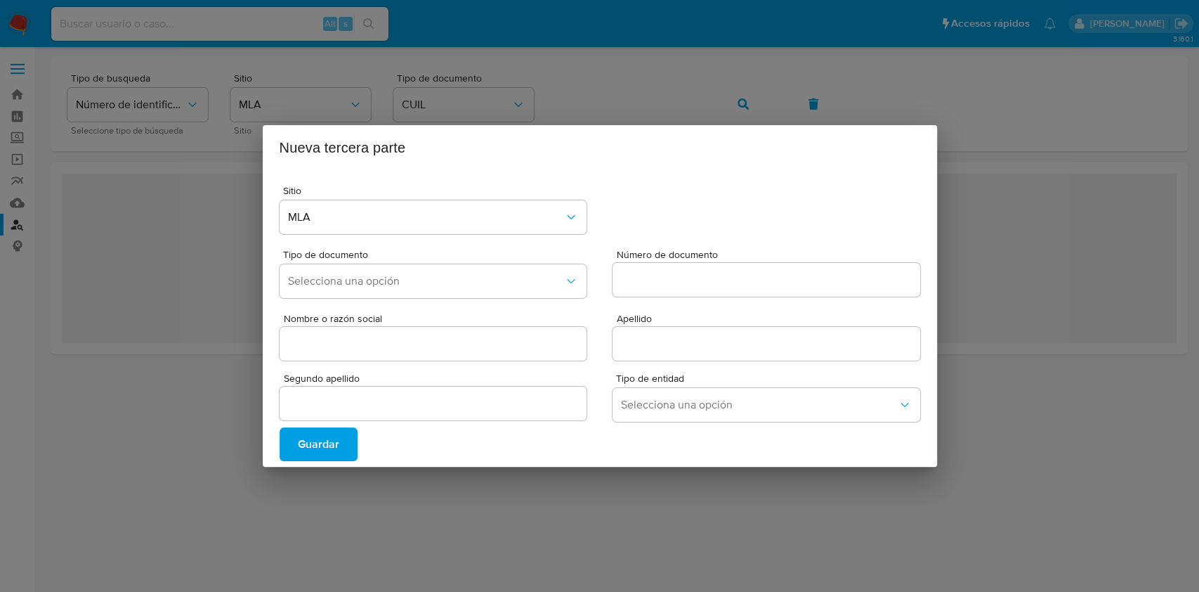
click at [787, 467] on div "Nueva tercera parte Sitio MLA Tipo de documento Selecciona una opción Número de…" at bounding box center [599, 296] width 1199 height 592
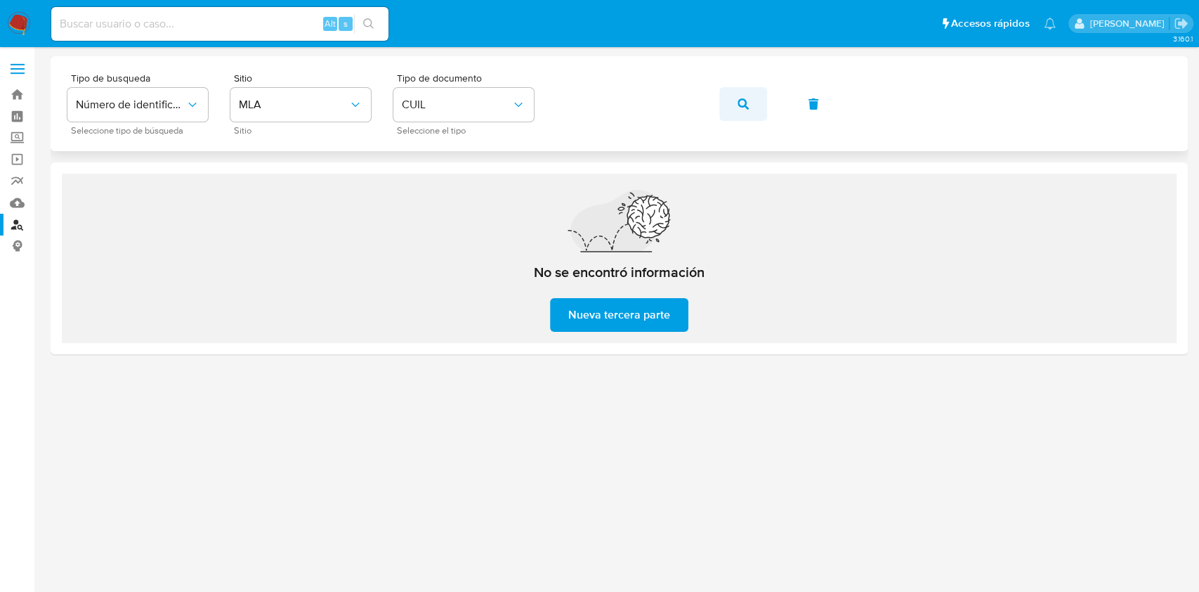
click at [754, 105] on button "button" at bounding box center [743, 104] width 48 height 34
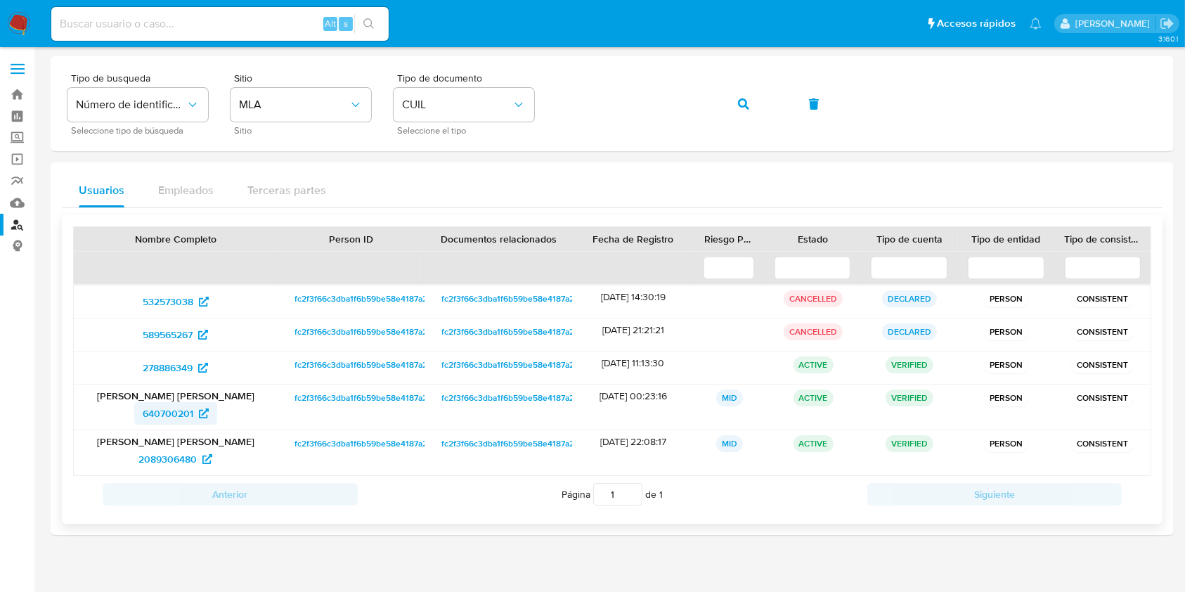
click at [167, 414] on span "640700201" at bounding box center [168, 413] width 51 height 22
click at [739, 107] on icon "button" at bounding box center [743, 103] width 11 height 11
click at [169, 419] on span "640700201" at bounding box center [168, 413] width 51 height 22
click at [725, 108] on button "button" at bounding box center [743, 104] width 48 height 34
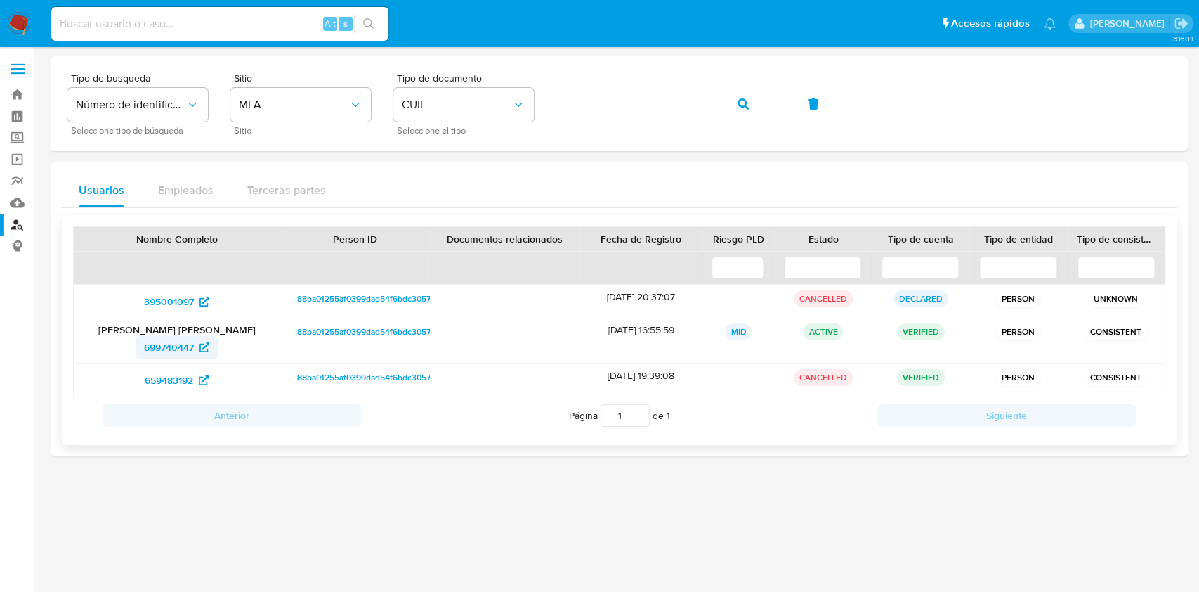
click at [185, 350] on span "699740447" at bounding box center [169, 347] width 50 height 22
click at [741, 104] on icon "button" at bounding box center [743, 103] width 11 height 11
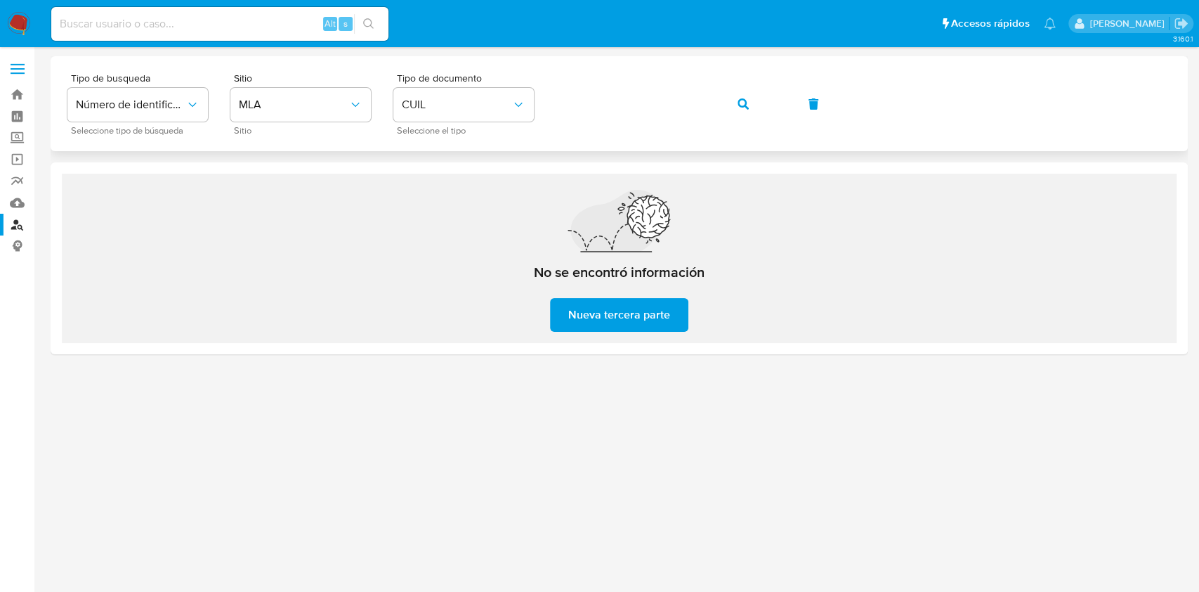
click at [767, 95] on div "Tipo de busqueda Número de identificación Seleccione tipo de búsqueda Sitio MLA…" at bounding box center [619, 103] width 1104 height 61
click at [750, 98] on button "button" at bounding box center [743, 104] width 48 height 34
click at [744, 100] on icon "button" at bounding box center [743, 103] width 11 height 11
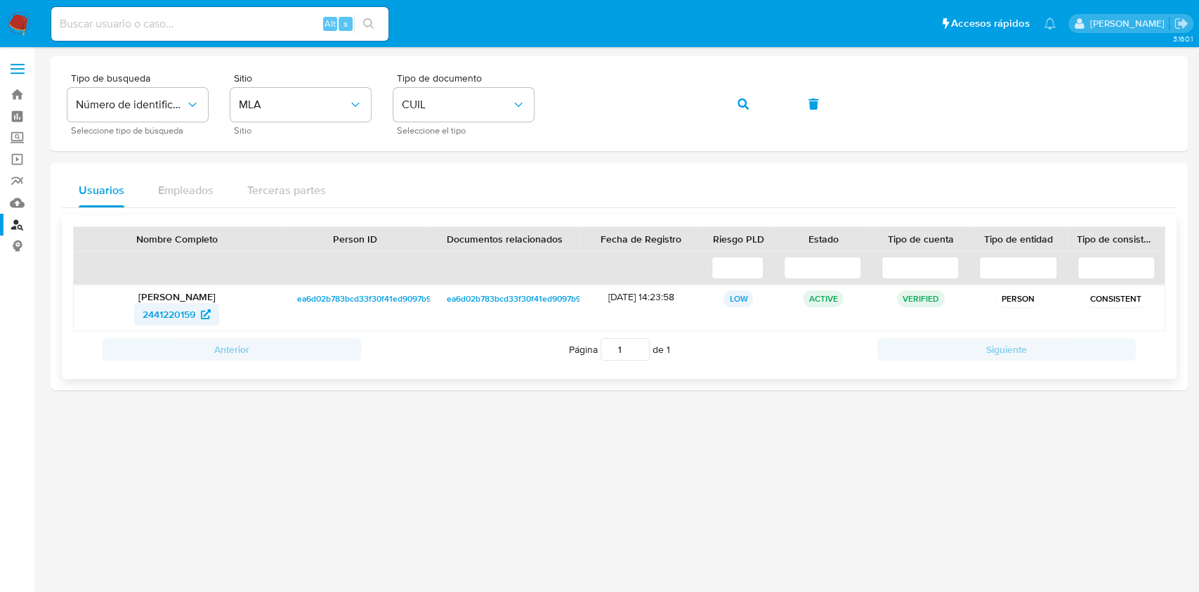
click at [174, 308] on span "2441220159" at bounding box center [169, 314] width 53 height 22
click at [732, 101] on div "Tipo de busqueda Número de identificación Seleccione tipo de búsqueda Sitio MLA…" at bounding box center [619, 103] width 1104 height 61
click at [748, 100] on div "Tipo de busqueda Número de identificación Seleccione tipo de búsqueda Sitio MLA…" at bounding box center [619, 103] width 1104 height 61
click at [736, 102] on button "button" at bounding box center [743, 104] width 48 height 34
click at [191, 312] on span "780229703" at bounding box center [169, 314] width 51 height 22
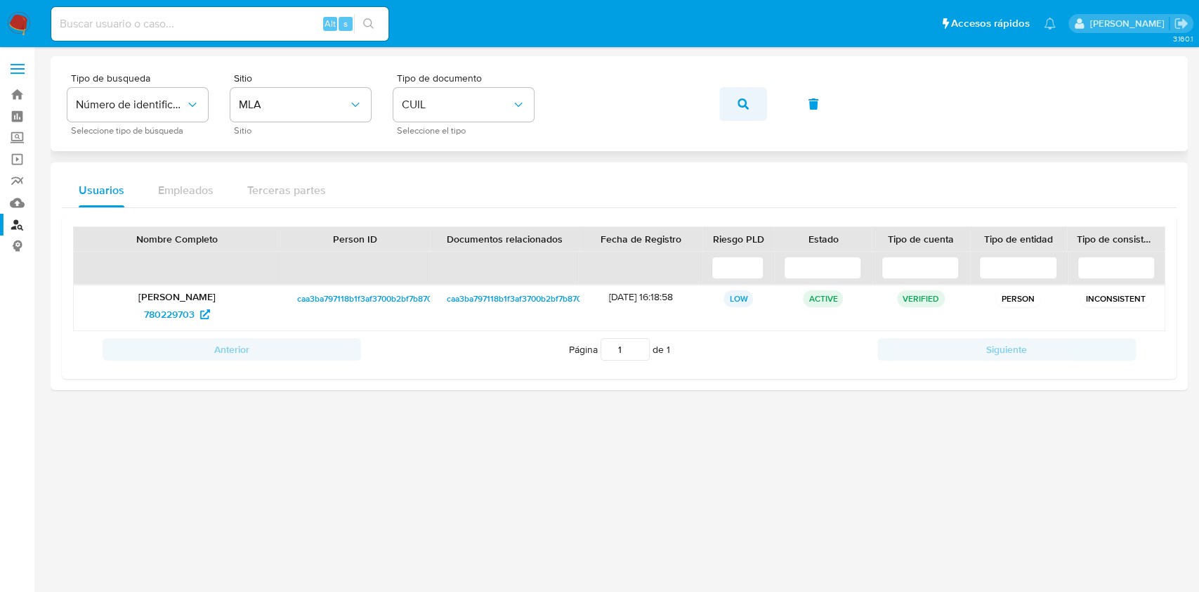
drag, startPoint x: 750, startPoint y: 101, endPoint x: 679, endPoint y: 142, distance: 81.8
click at [750, 102] on button "button" at bounding box center [743, 104] width 48 height 34
click at [159, 320] on span "15130400" at bounding box center [169, 314] width 43 height 22
click at [736, 105] on button "button" at bounding box center [743, 104] width 48 height 34
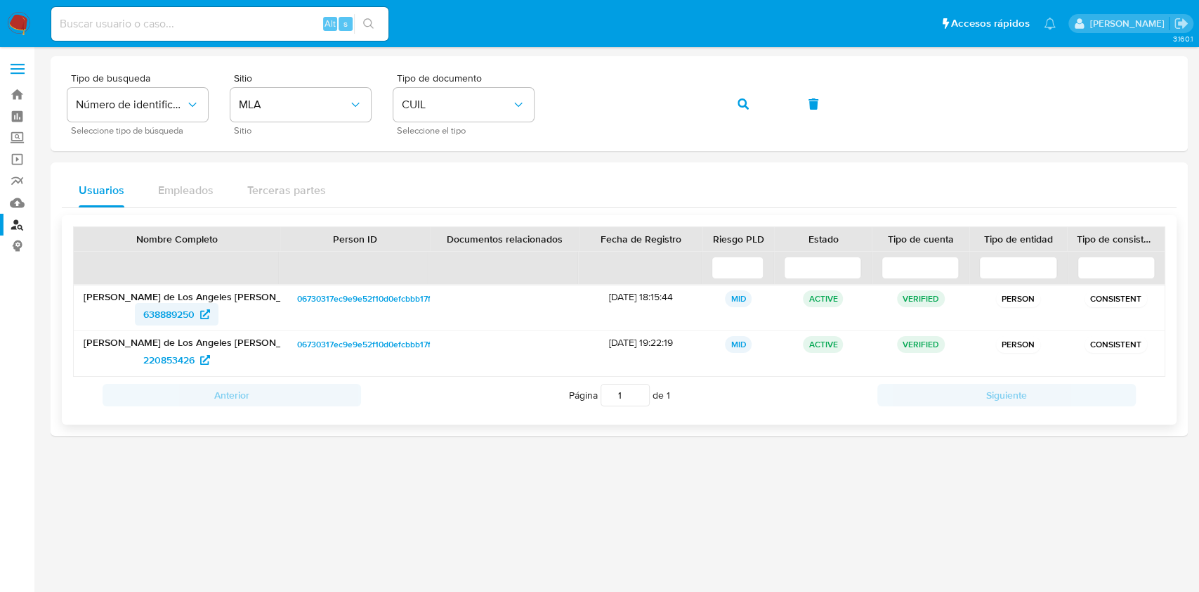
click at [177, 310] on span "638889250" at bounding box center [168, 314] width 51 height 22
click at [731, 112] on button "button" at bounding box center [743, 104] width 48 height 34
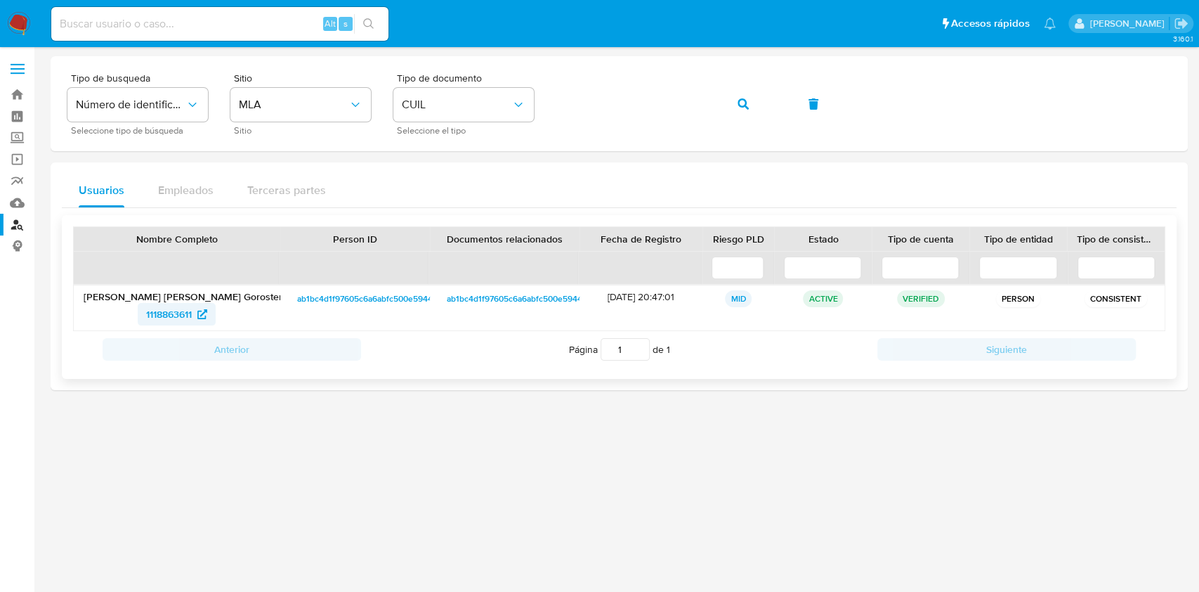
click at [180, 323] on span "1118863611" at bounding box center [169, 314] width 46 height 22
click at [730, 102] on button "button" at bounding box center [743, 104] width 48 height 34
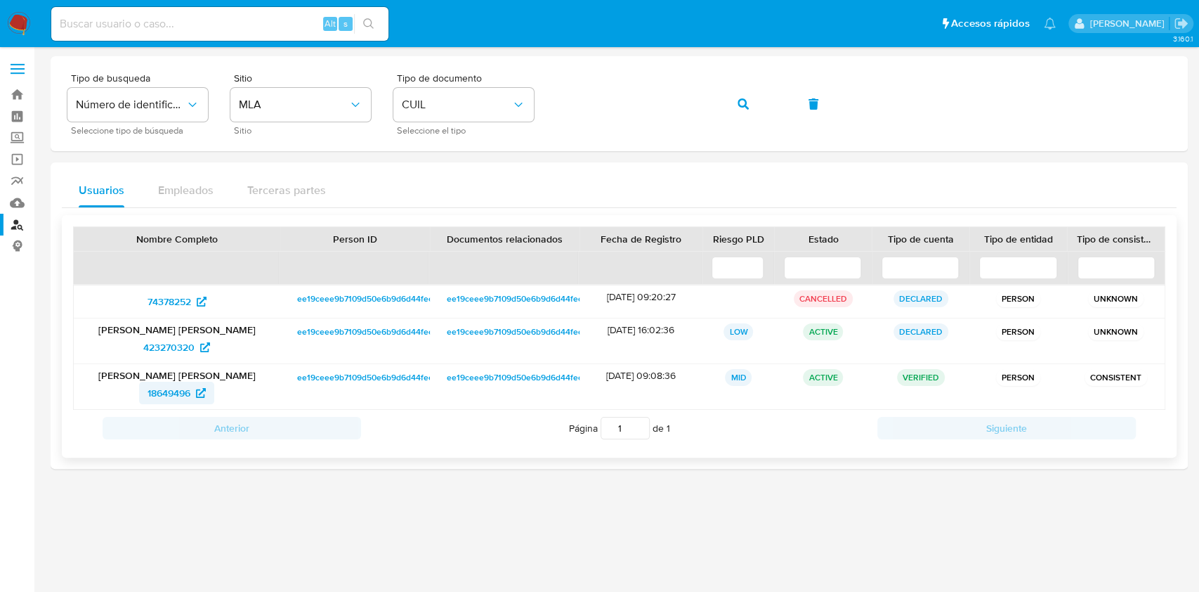
click at [190, 383] on span "18649496" at bounding box center [169, 392] width 43 height 22
click at [733, 112] on button "button" at bounding box center [743, 104] width 48 height 34
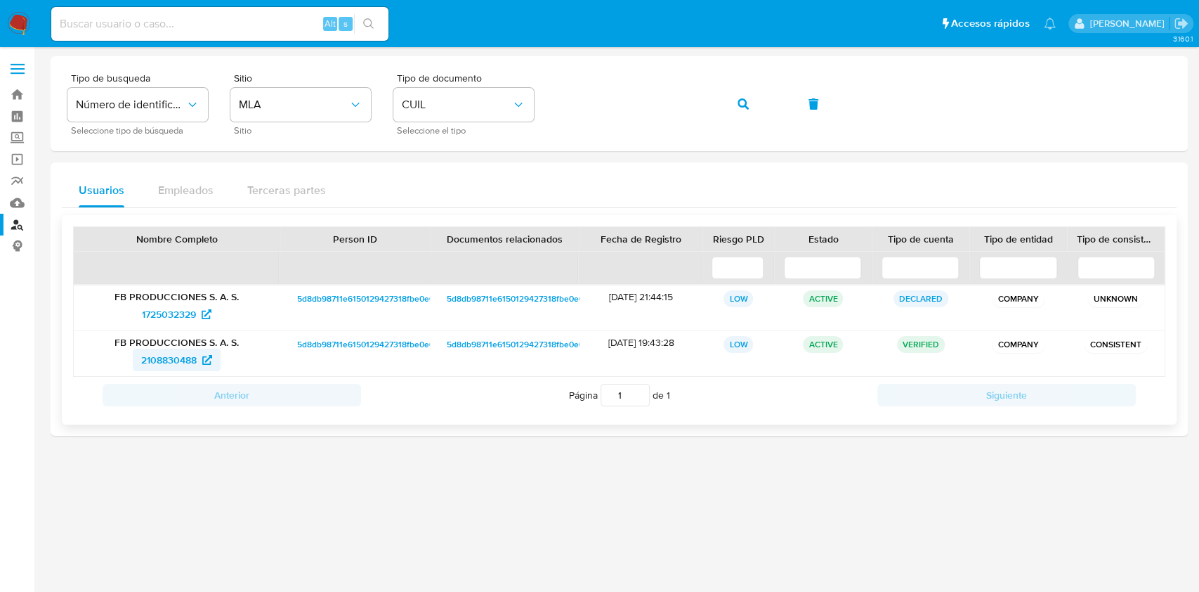
click at [157, 350] on span "2108830488" at bounding box center [169, 359] width 56 height 22
click at [724, 100] on button "button" at bounding box center [743, 104] width 48 height 34
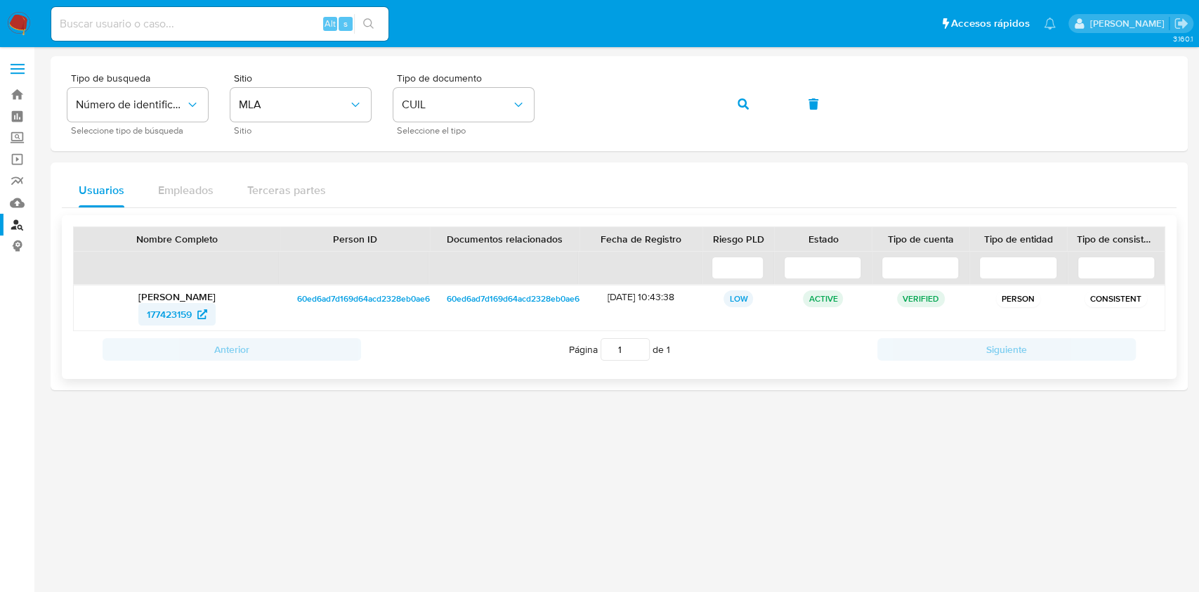
click at [162, 313] on span "177423159" at bounding box center [169, 314] width 45 height 22
click at [739, 104] on icon "button" at bounding box center [743, 103] width 11 height 11
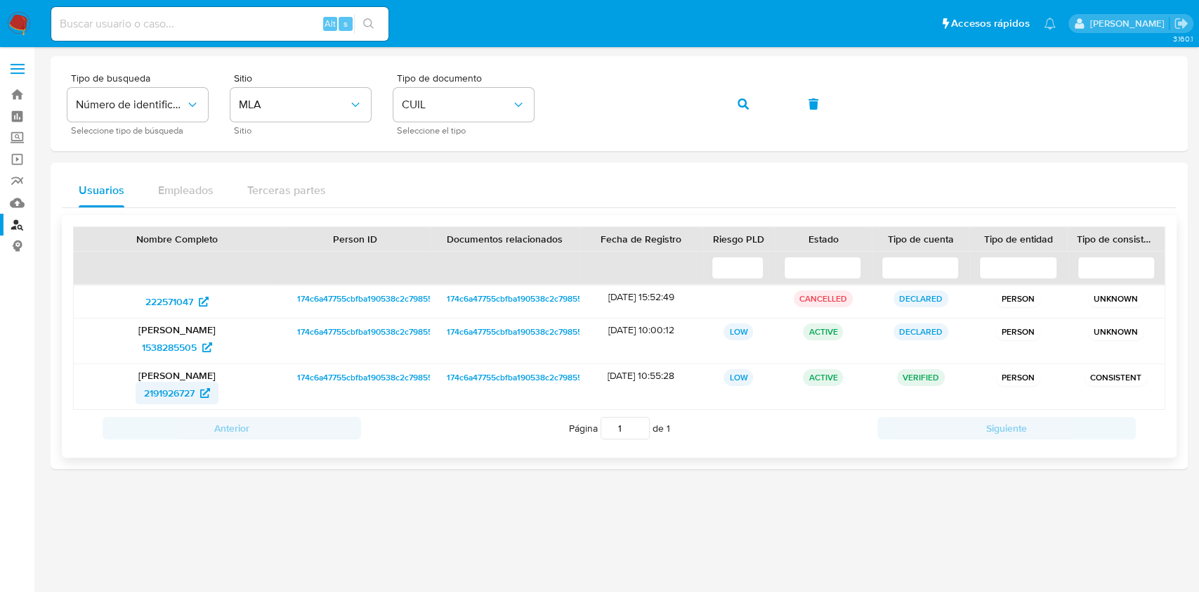
click at [146, 402] on span "2191926727" at bounding box center [169, 392] width 51 height 22
click at [754, 91] on button "button" at bounding box center [743, 104] width 48 height 34
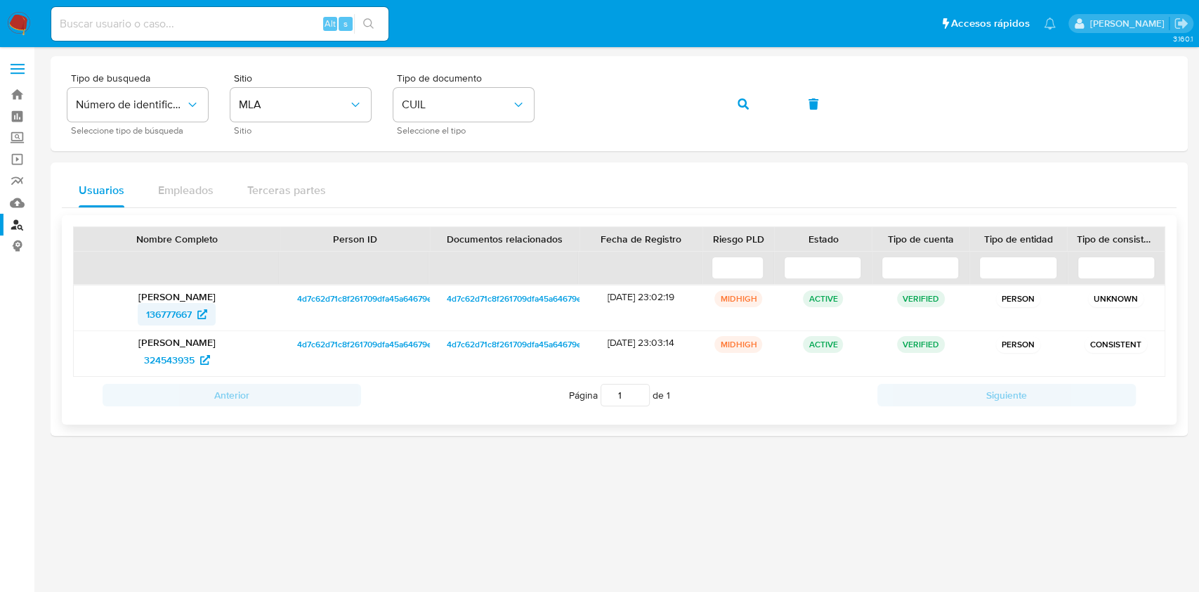
click at [190, 304] on span "136777667" at bounding box center [169, 314] width 46 height 22
click at [738, 99] on icon "button" at bounding box center [743, 103] width 11 height 11
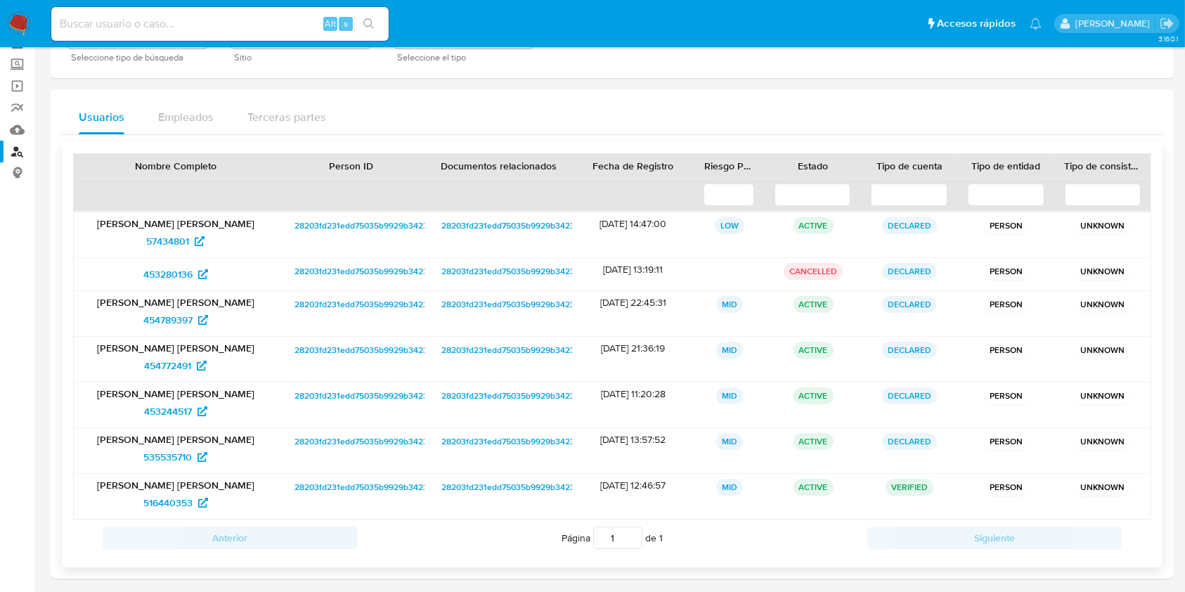
scroll to position [130, 0]
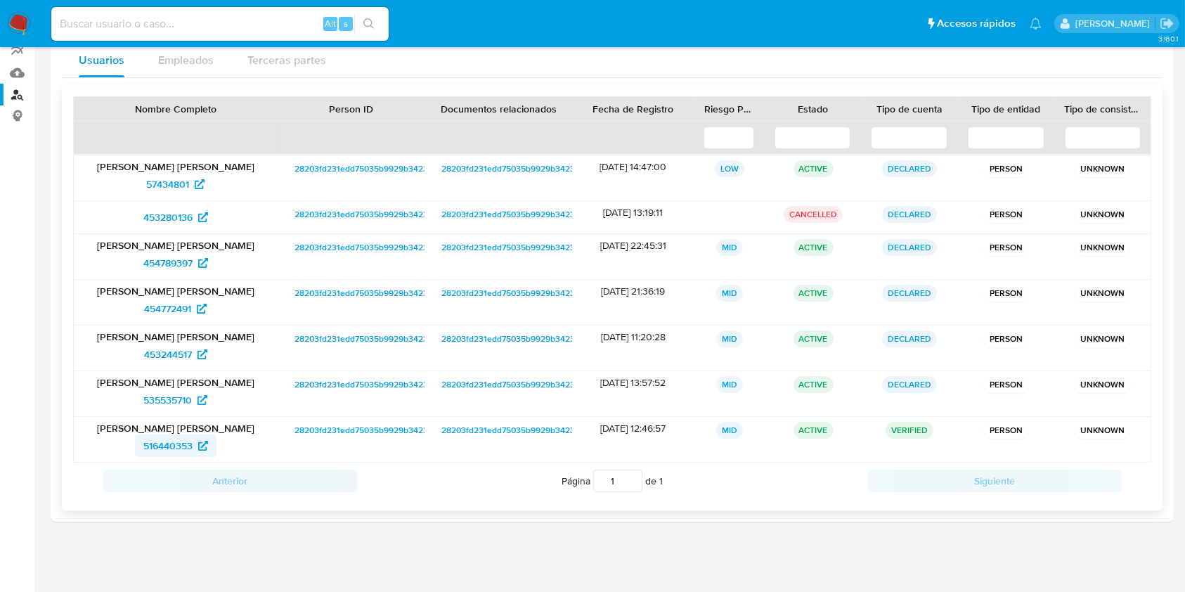
click at [188, 442] on span "516440353" at bounding box center [167, 445] width 49 height 22
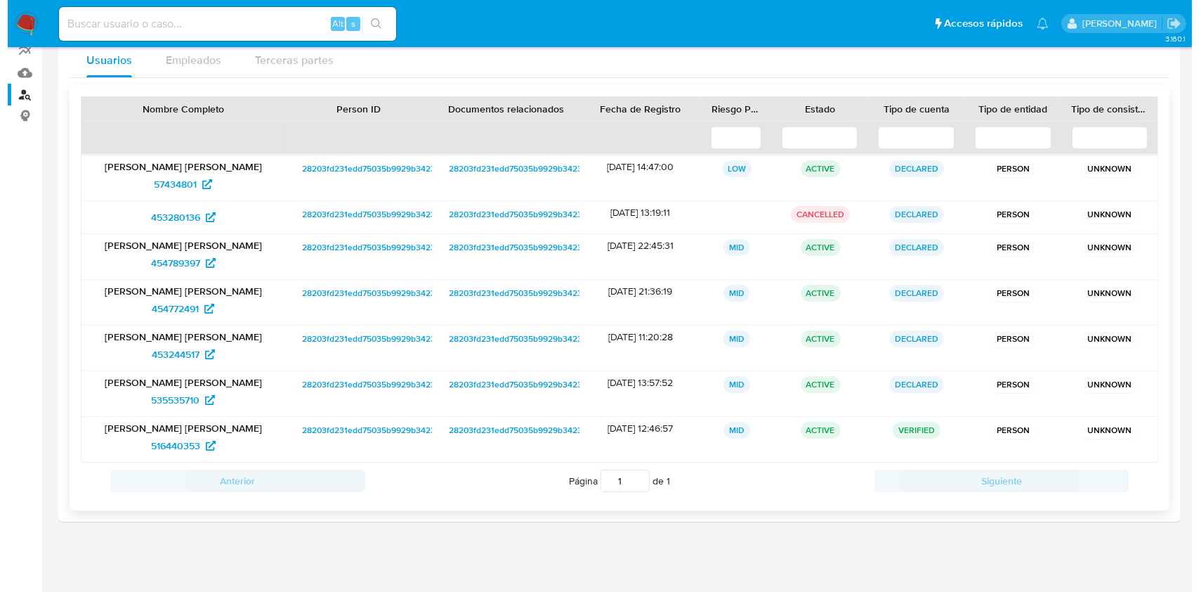
scroll to position [0, 0]
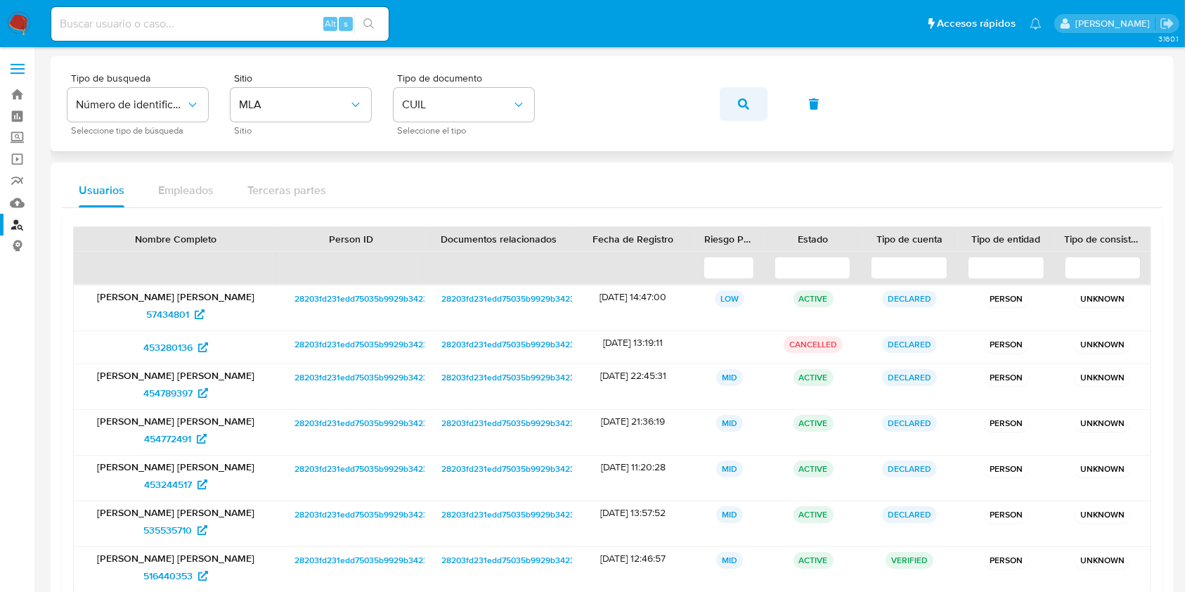
click at [747, 100] on icon "button" at bounding box center [743, 103] width 11 height 11
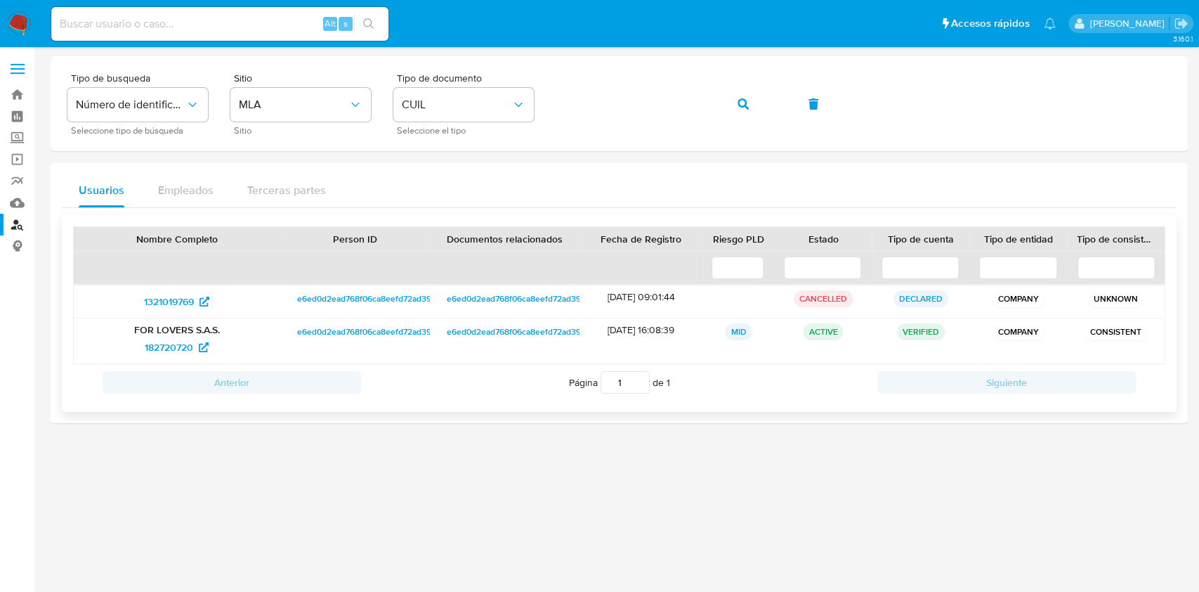
click at [193, 334] on p "FOR LOVERS S.A.S." at bounding box center [177, 329] width 187 height 13
click at [190, 348] on span "182720720" at bounding box center [169, 347] width 48 height 22
click at [743, 107] on icon "button" at bounding box center [743, 103] width 11 height 11
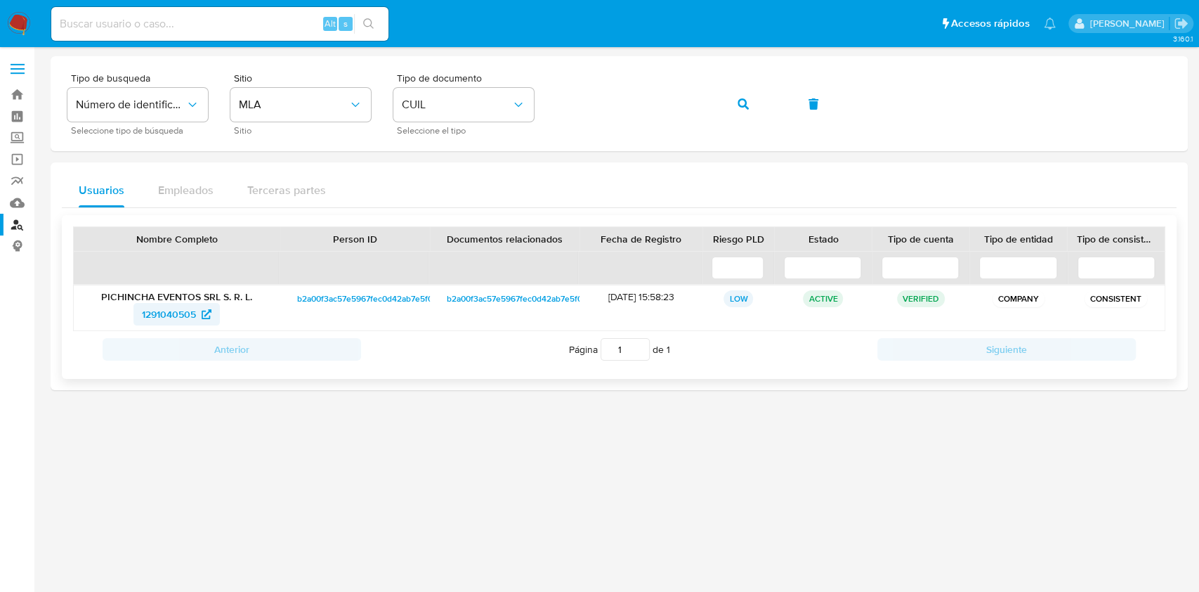
click at [173, 311] on span "1291040505" at bounding box center [169, 314] width 54 height 22
click at [749, 118] on button "button" at bounding box center [743, 104] width 48 height 34
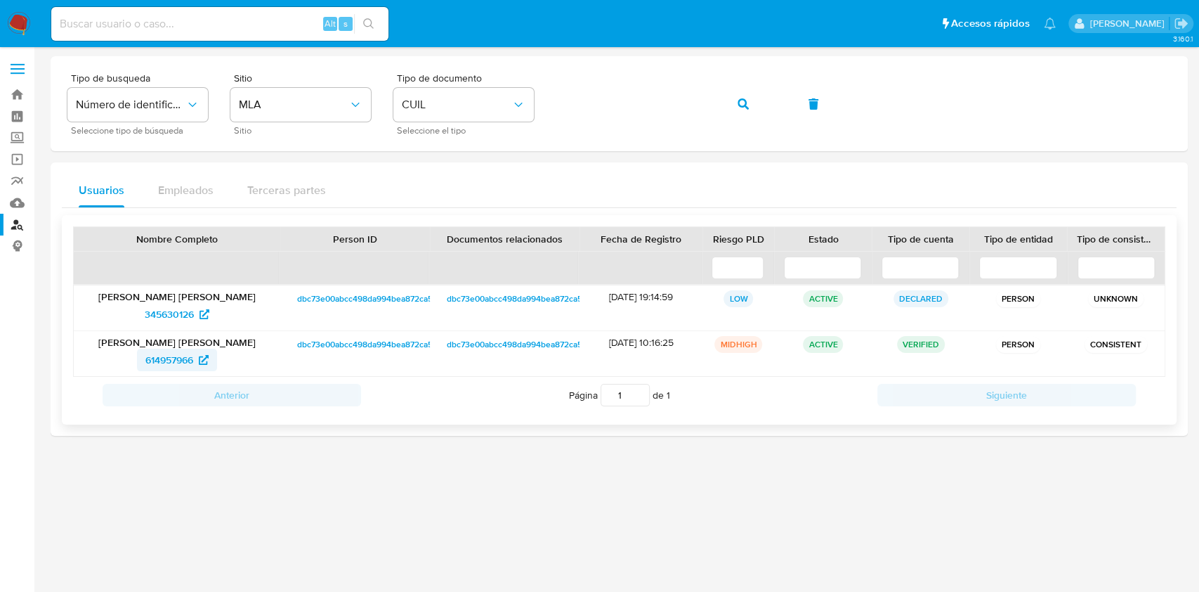
click at [169, 352] on span "614957966" at bounding box center [169, 359] width 48 height 22
click at [723, 100] on button "button" at bounding box center [743, 104] width 48 height 34
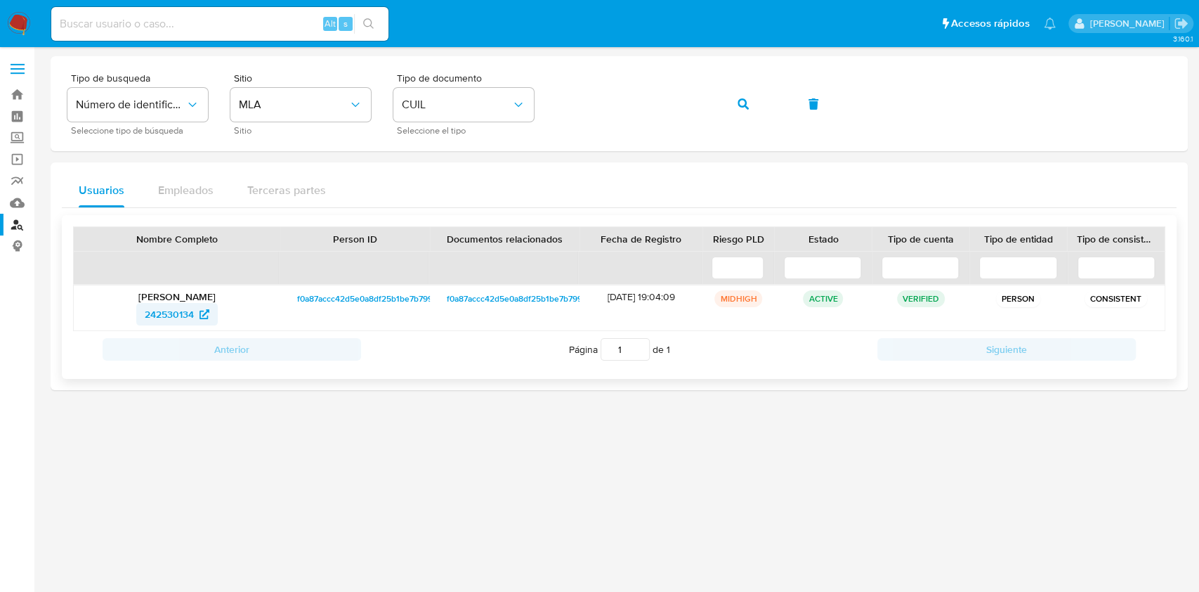
click at [148, 313] on span "242530134" at bounding box center [169, 314] width 49 height 22
click at [732, 98] on button "button" at bounding box center [743, 104] width 48 height 34
click at [195, 309] on span "1540645332" at bounding box center [169, 314] width 55 height 22
click at [738, 101] on icon "button" at bounding box center [743, 103] width 11 height 11
click at [169, 321] on span "773592931" at bounding box center [168, 314] width 47 height 22
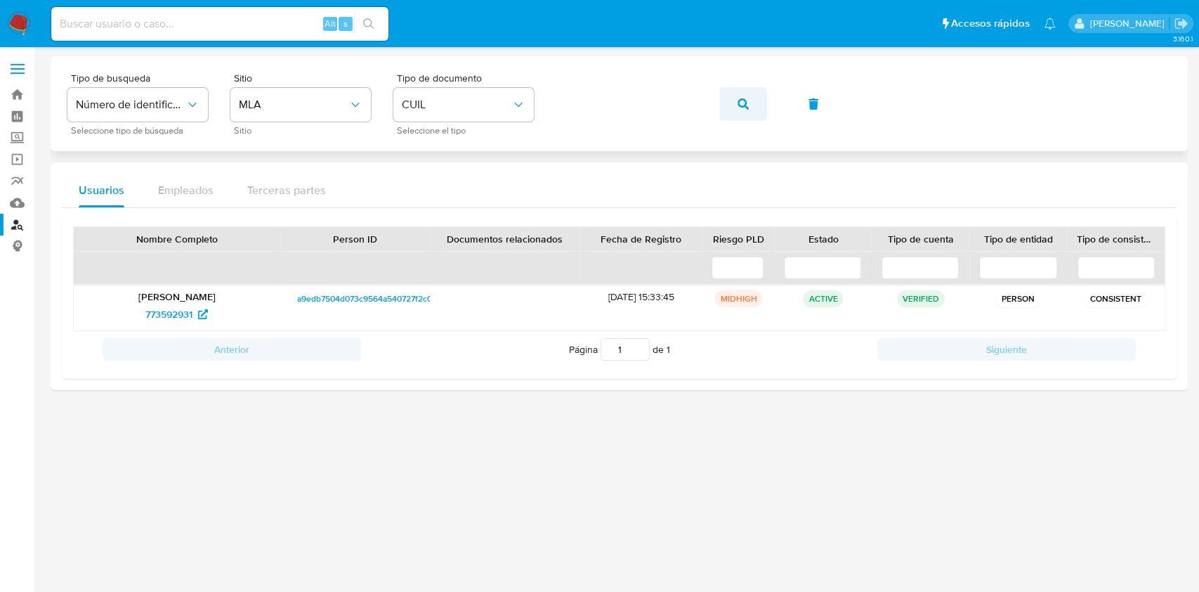
click at [732, 102] on button "button" at bounding box center [743, 104] width 48 height 34
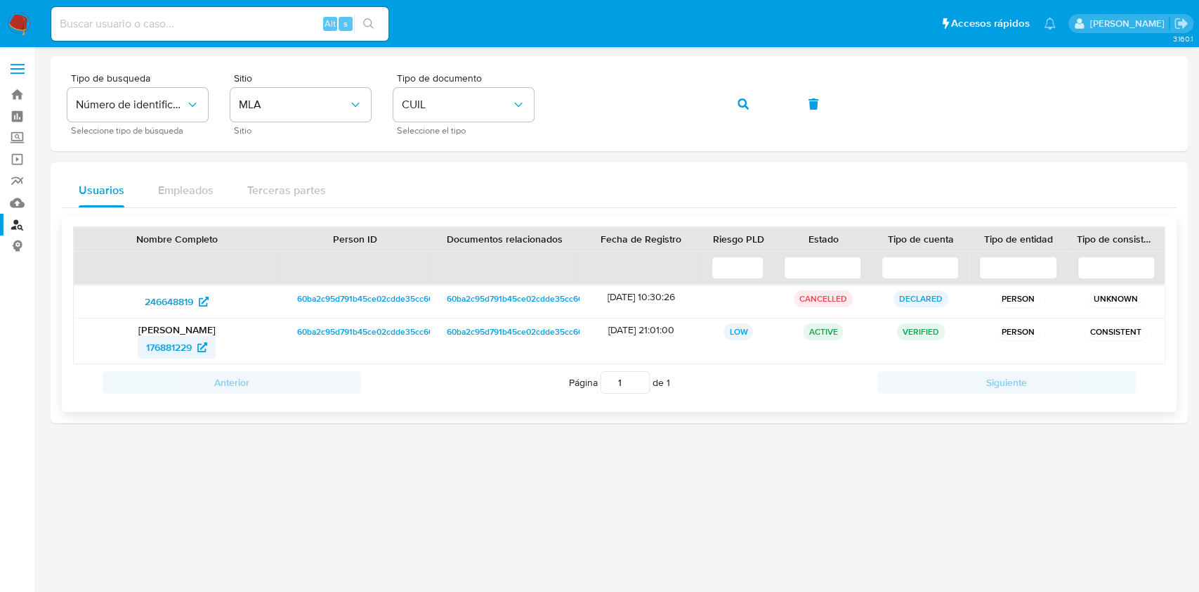
click at [156, 343] on span "176881229" at bounding box center [169, 347] width 46 height 22
click at [738, 112] on span "button" at bounding box center [743, 104] width 11 height 31
click at [182, 351] on span "192629378" at bounding box center [169, 347] width 48 height 22
click at [725, 98] on button "button" at bounding box center [743, 104] width 48 height 34
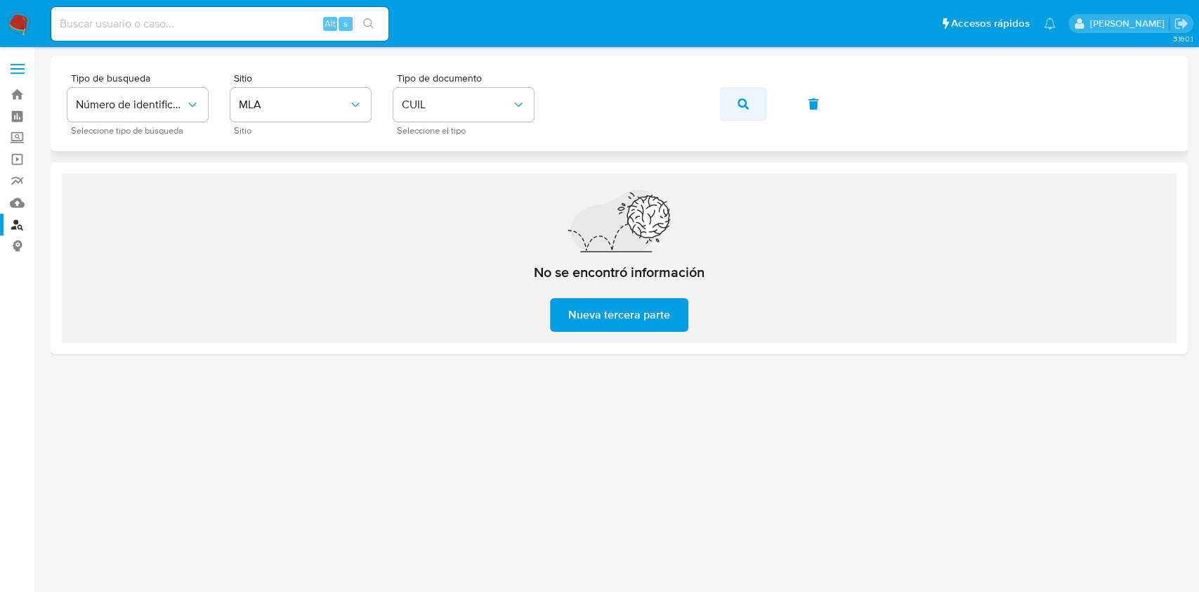
click at [752, 101] on button "button" at bounding box center [743, 104] width 48 height 34
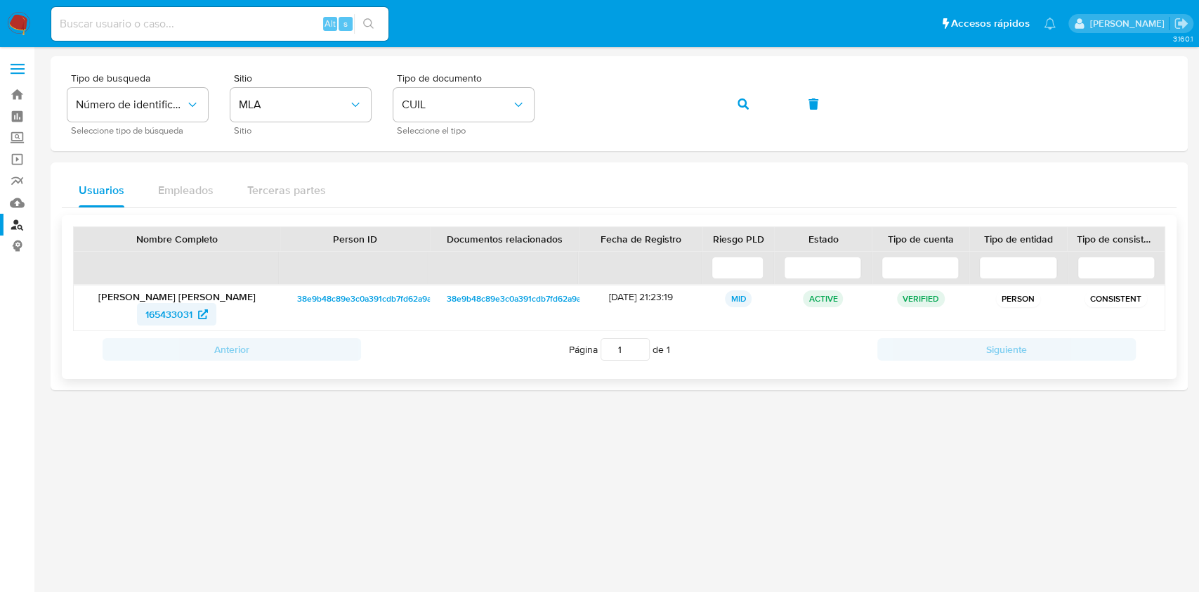
click at [202, 311] on icon at bounding box center [203, 314] width 10 height 10
click at [743, 102] on icon "button" at bounding box center [743, 103] width 11 height 11
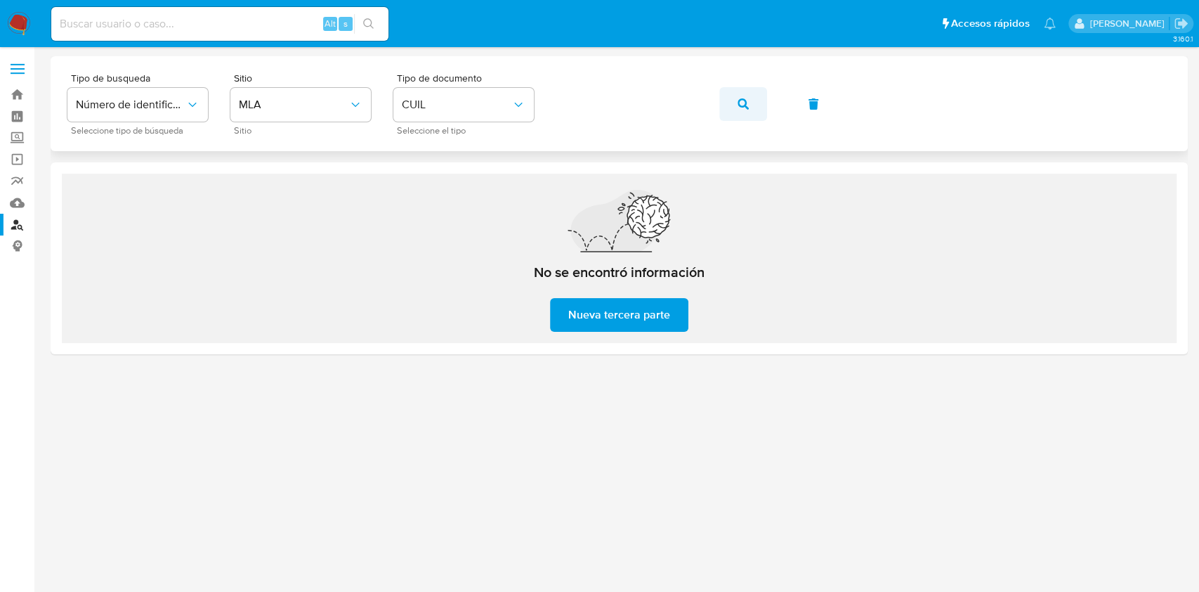
click at [754, 95] on button "button" at bounding box center [743, 104] width 48 height 34
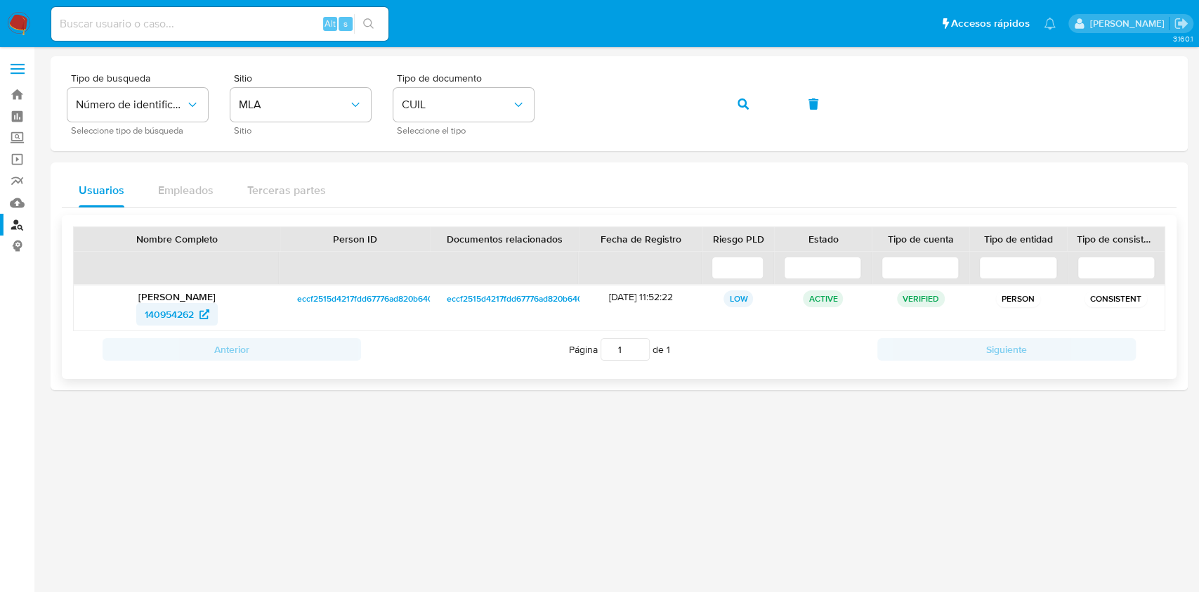
click at [185, 304] on span "140954262" at bounding box center [169, 314] width 49 height 22
click at [753, 103] on button "button" at bounding box center [743, 104] width 48 height 34
click at [171, 310] on span "763843066" at bounding box center [169, 314] width 51 height 22
click at [743, 113] on span "button" at bounding box center [743, 104] width 11 height 31
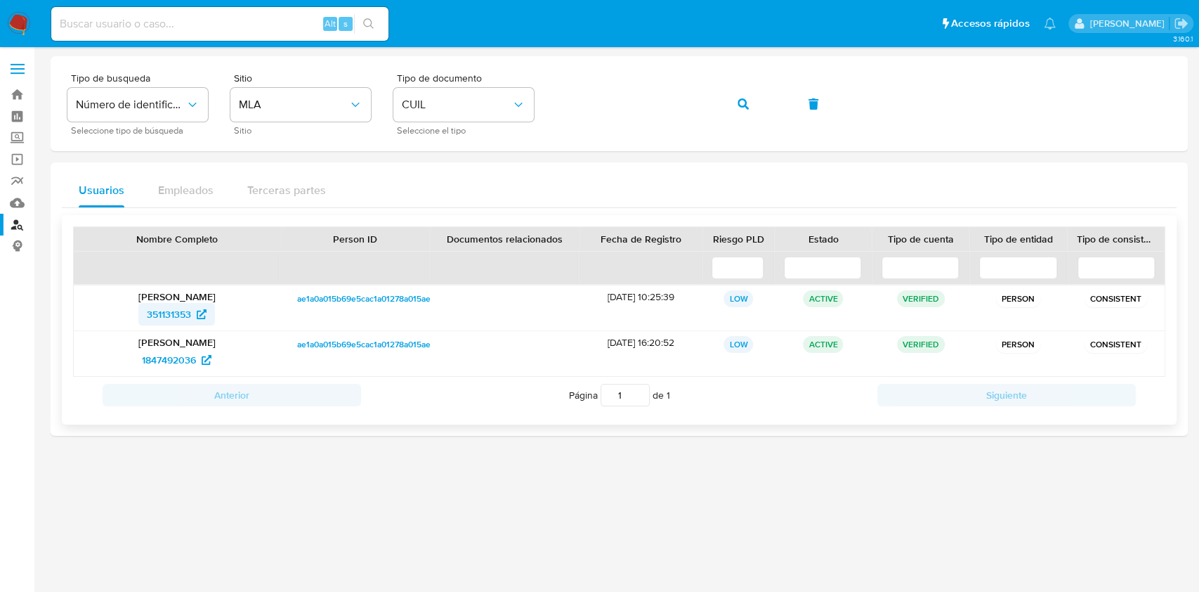
click at [196, 318] on span "351131353" at bounding box center [177, 314] width 60 height 22
click at [745, 96] on span "button" at bounding box center [743, 104] width 11 height 31
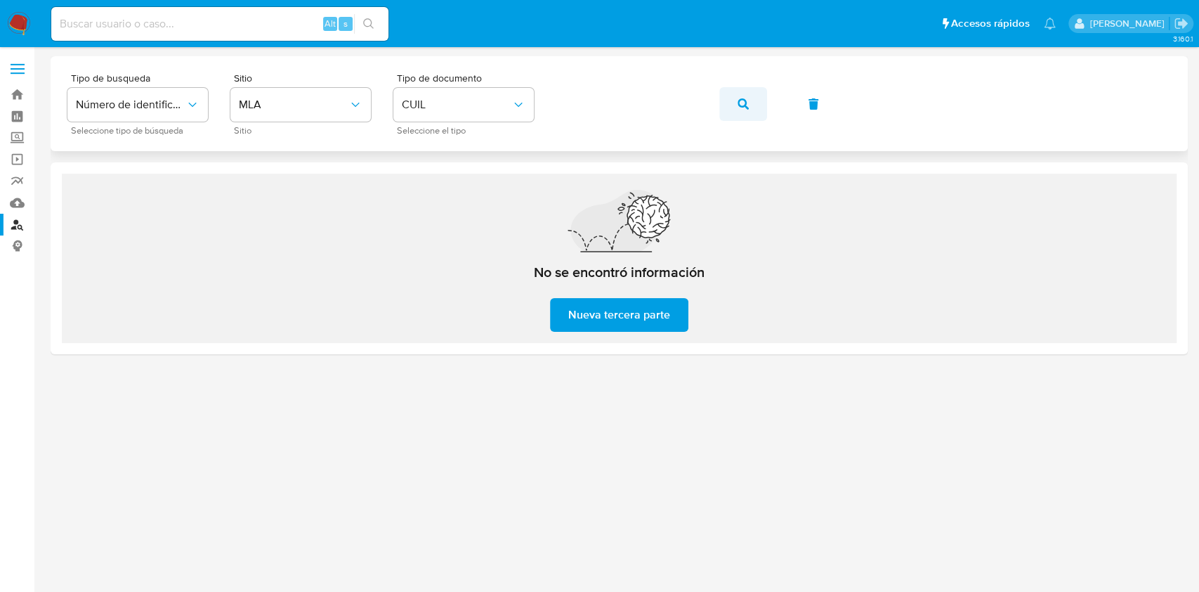
click at [744, 107] on icon "button" at bounding box center [743, 103] width 11 height 11
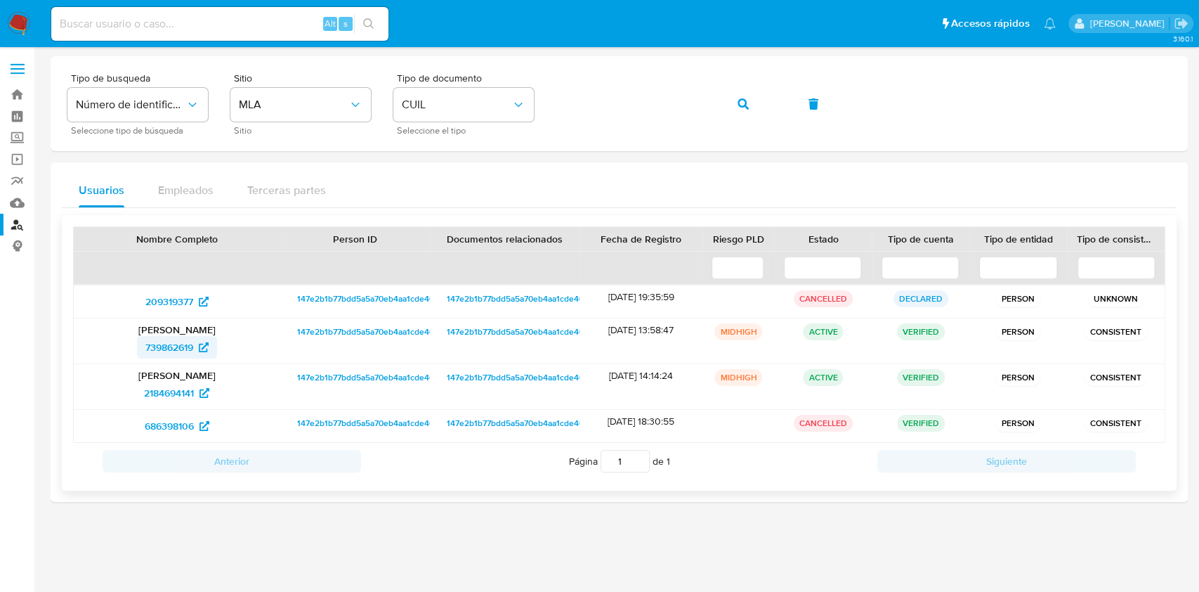
click at [169, 348] on span "739862619" at bounding box center [169, 347] width 48 height 22
click at [748, 102] on icon "button" at bounding box center [743, 103] width 11 height 11
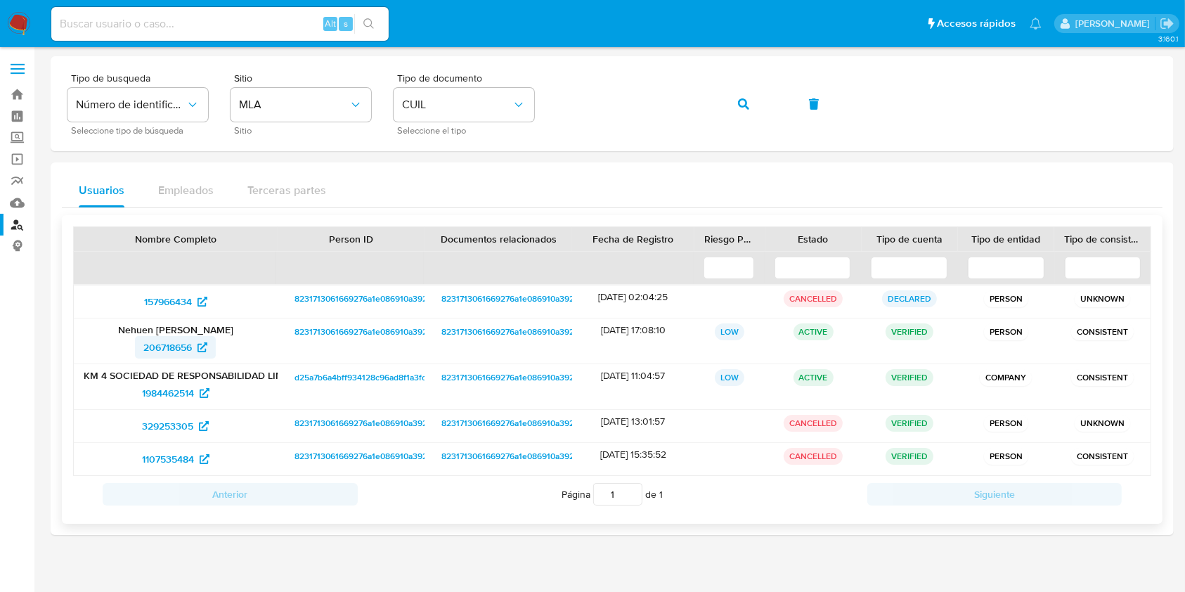
click at [169, 351] on span "206718656" at bounding box center [167, 347] width 48 height 22
click at [731, 102] on button "button" at bounding box center [743, 104] width 48 height 34
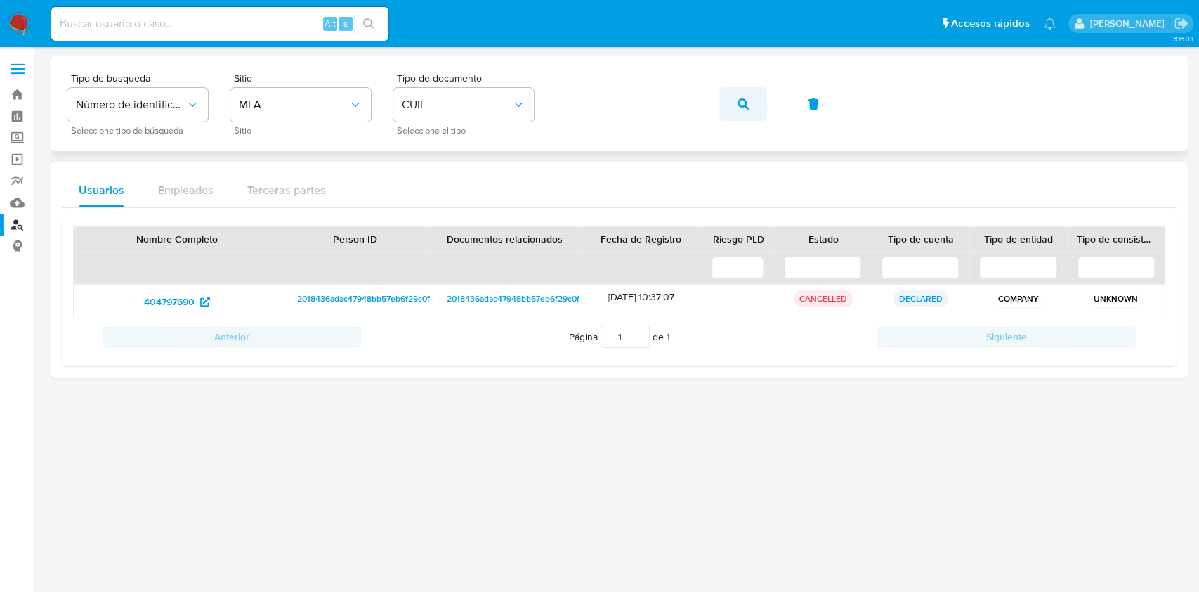
click at [738, 99] on icon "button" at bounding box center [743, 103] width 11 height 11
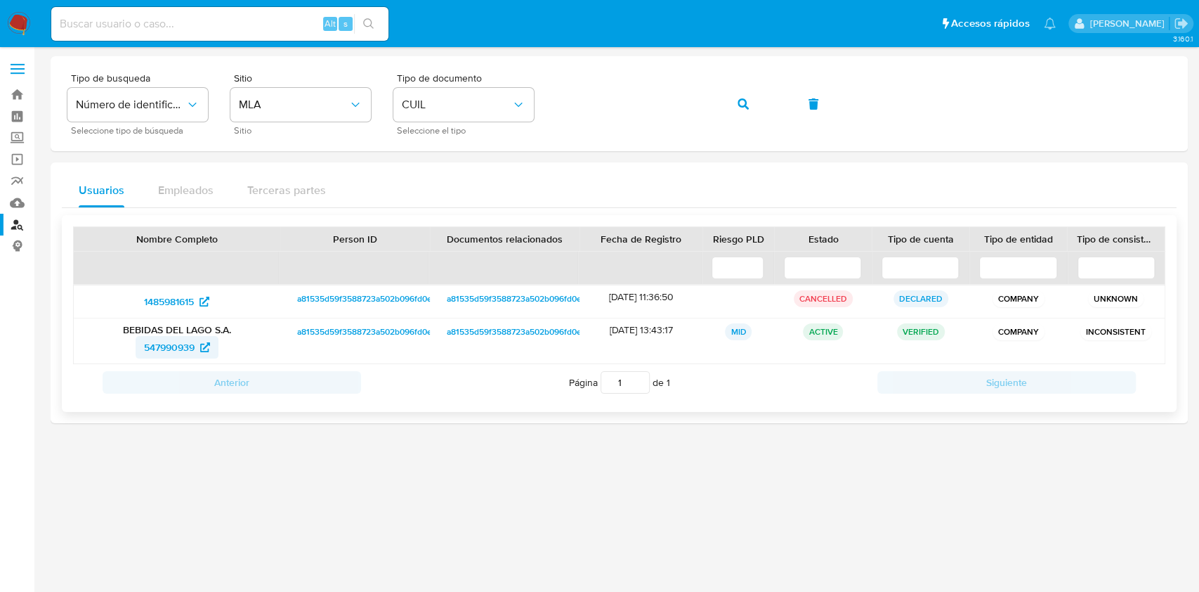
click at [183, 344] on span "547990939" at bounding box center [169, 347] width 51 height 22
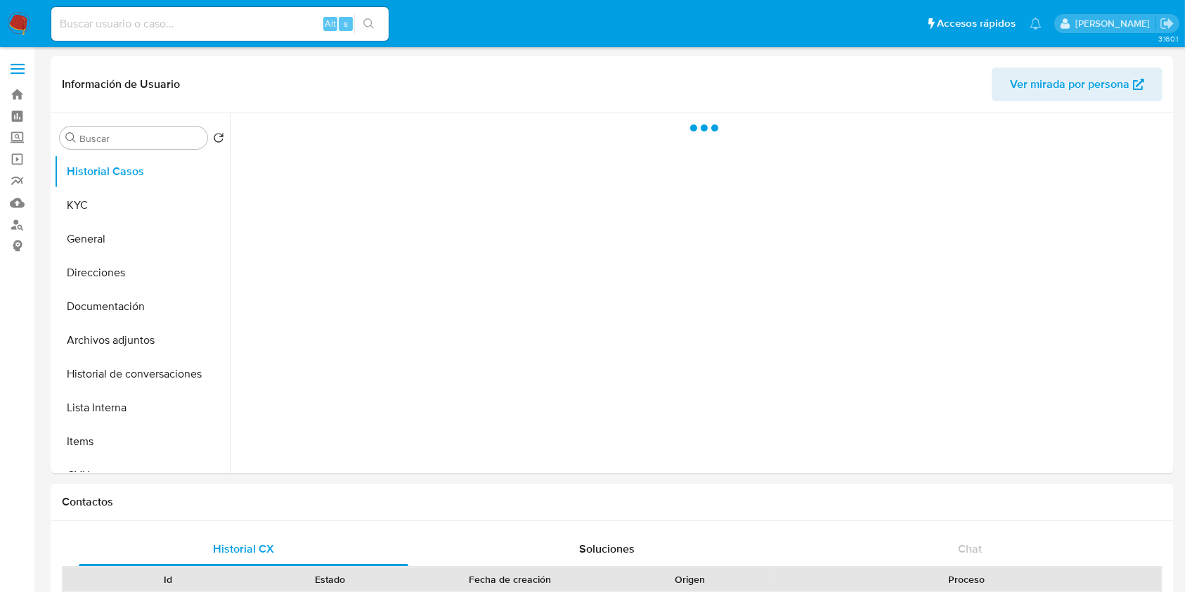
select select "10"
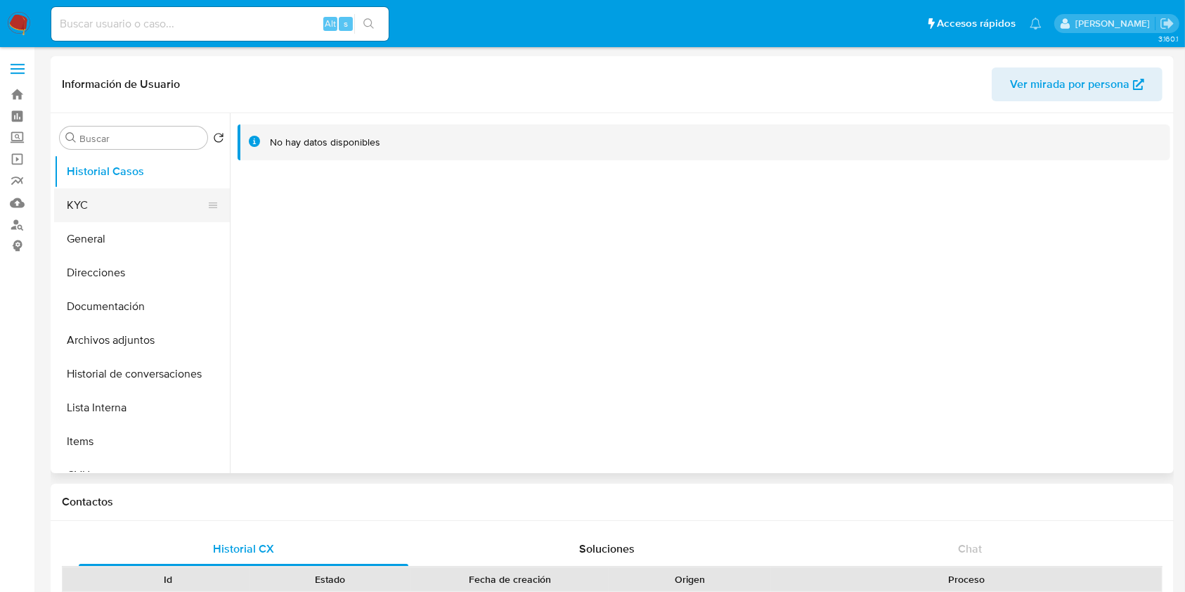
click at [151, 204] on button "KYC" at bounding box center [136, 205] width 164 height 34
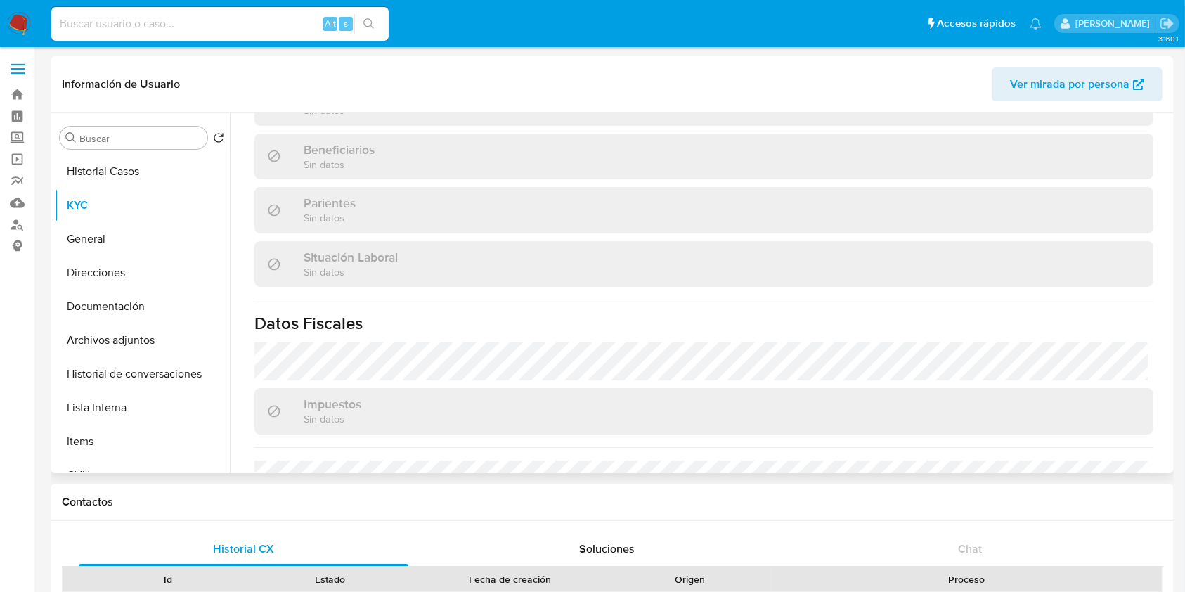
scroll to position [374, 0]
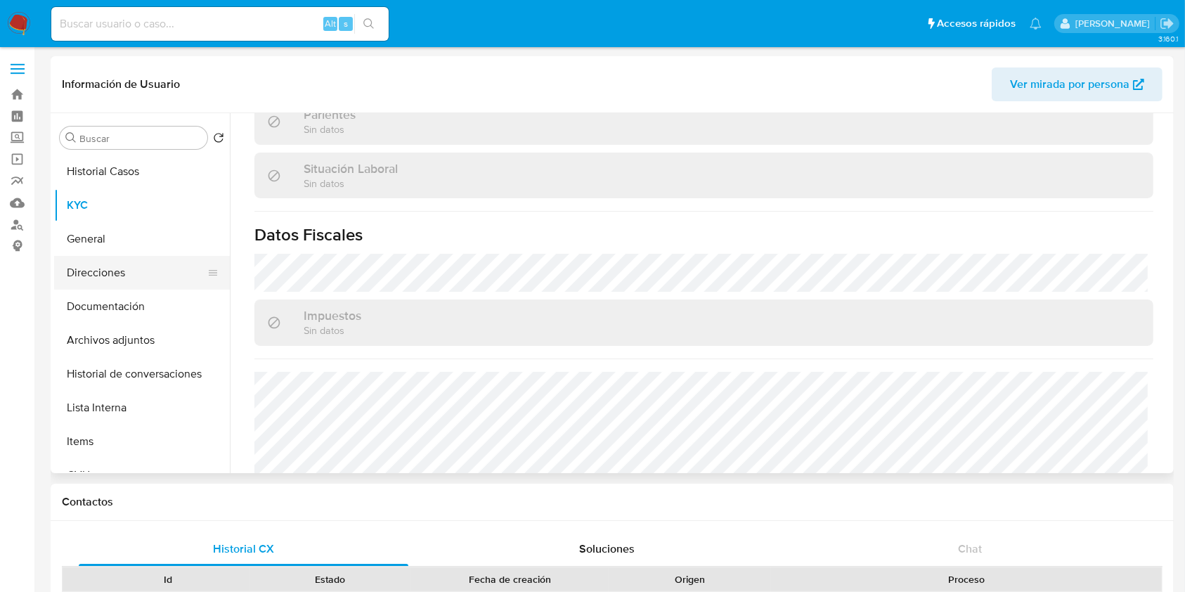
click at [129, 266] on button "Direcciones" at bounding box center [136, 273] width 164 height 34
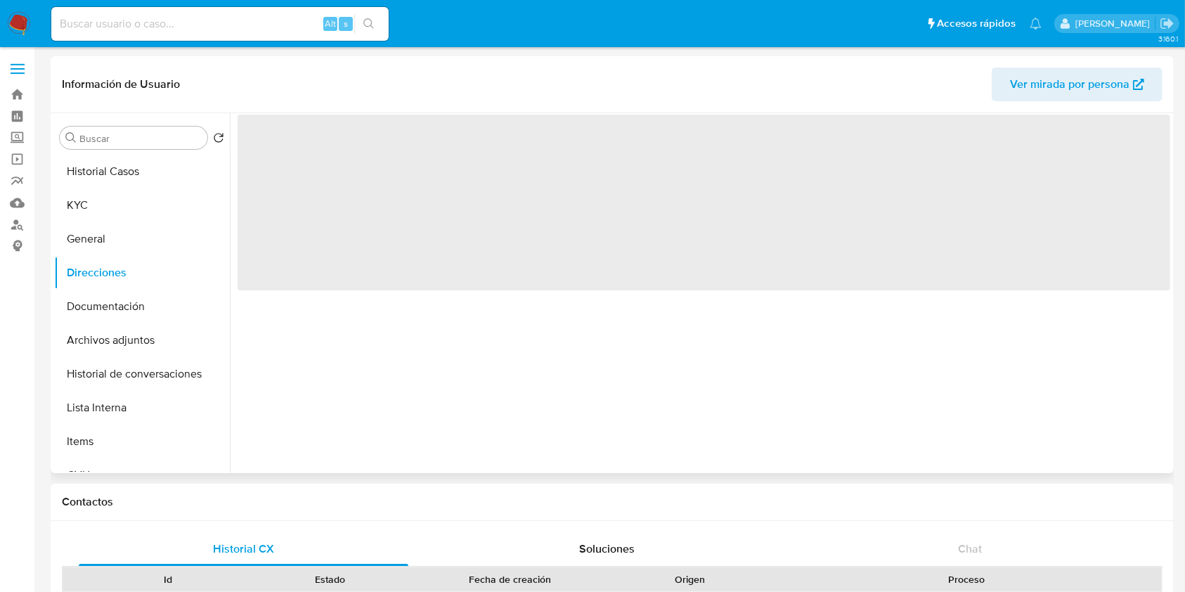
scroll to position [0, 0]
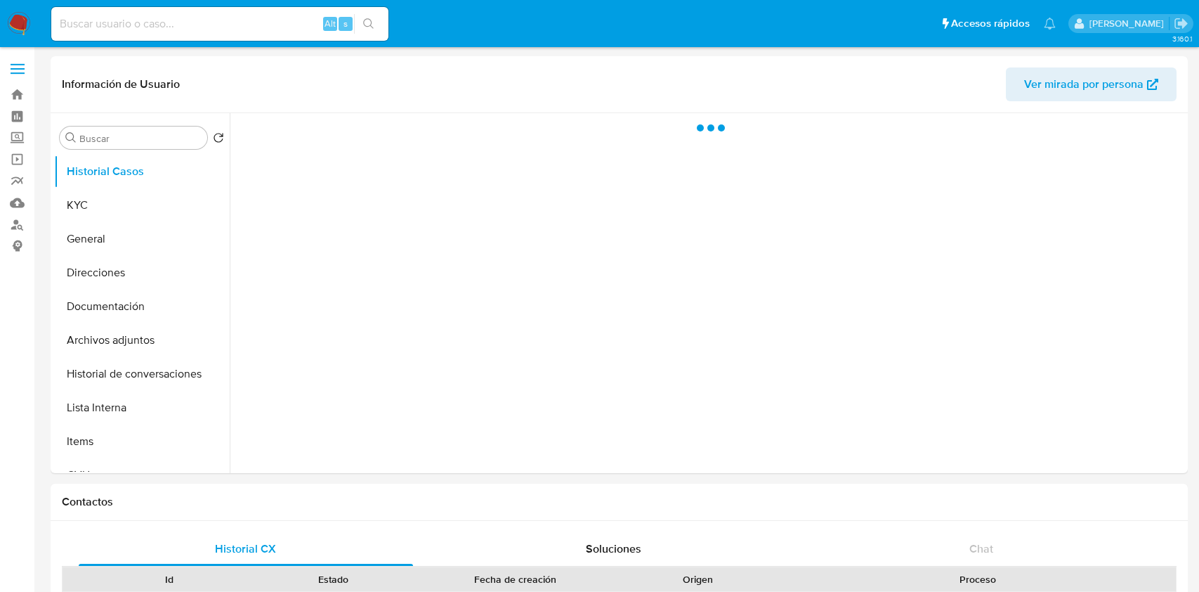
select select "10"
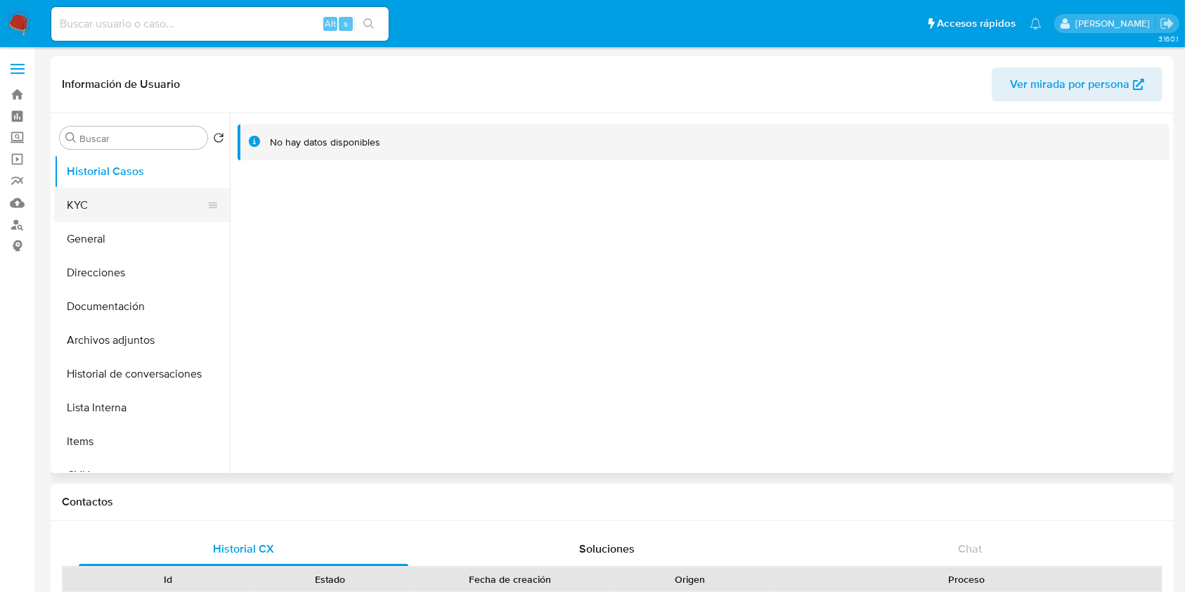
click at [96, 200] on button "KYC" at bounding box center [136, 205] width 164 height 34
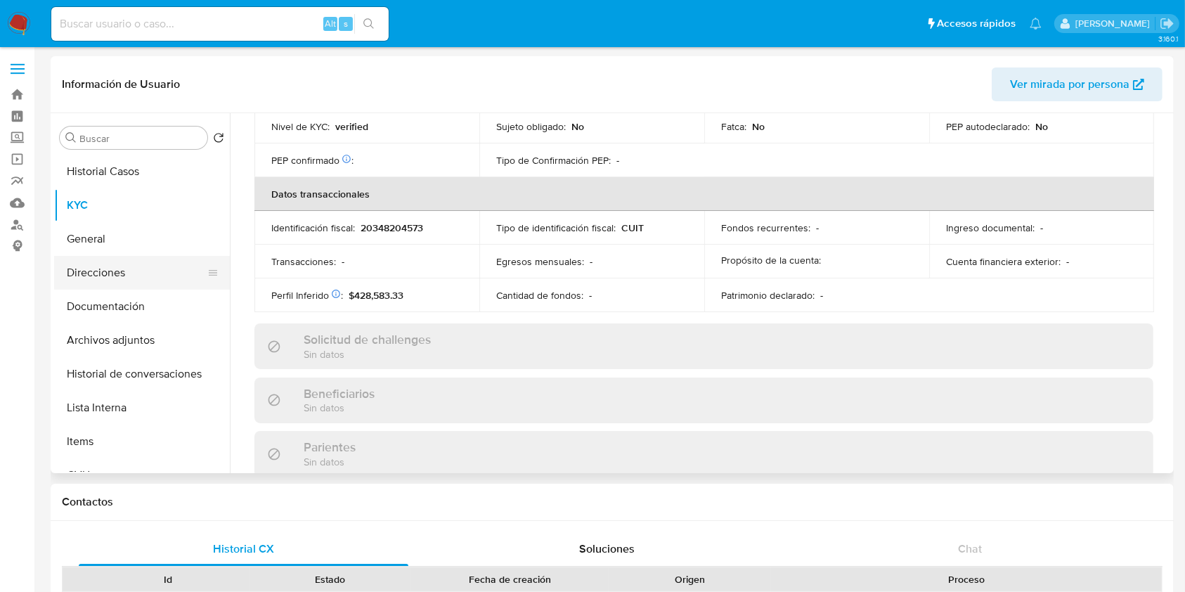
scroll to position [706, 0]
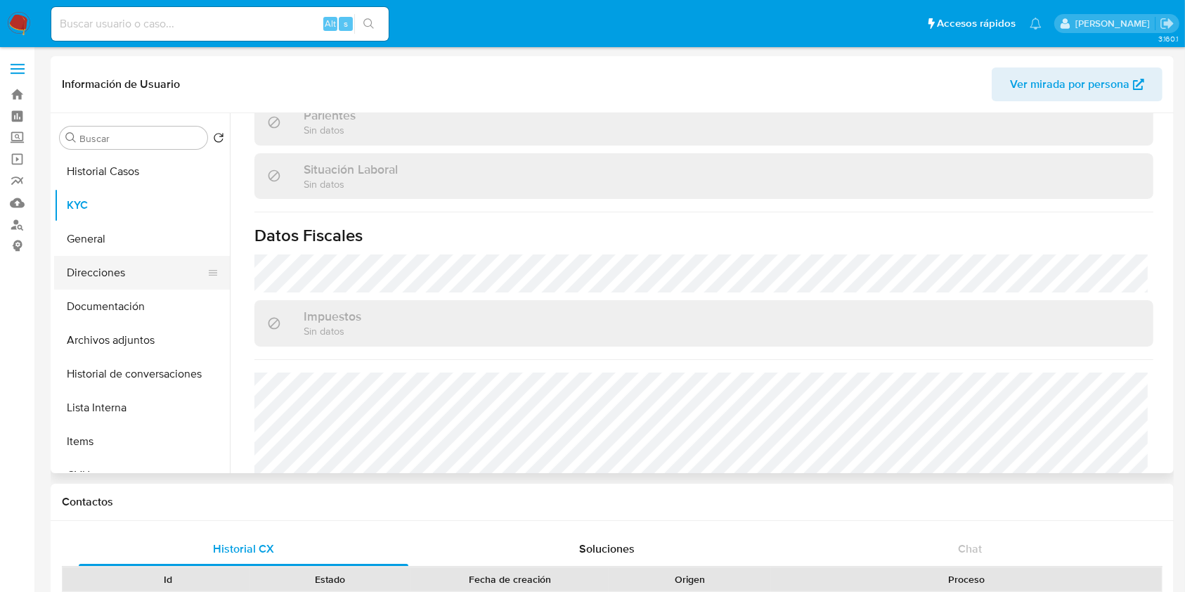
click at [102, 266] on button "Direcciones" at bounding box center [136, 273] width 164 height 34
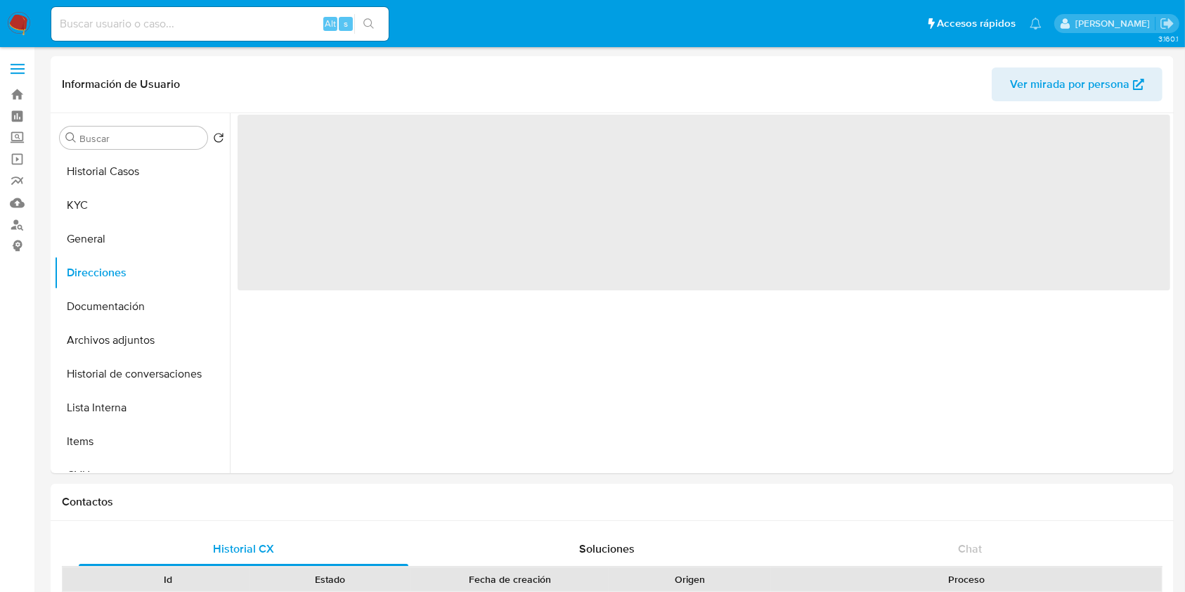
scroll to position [0, 0]
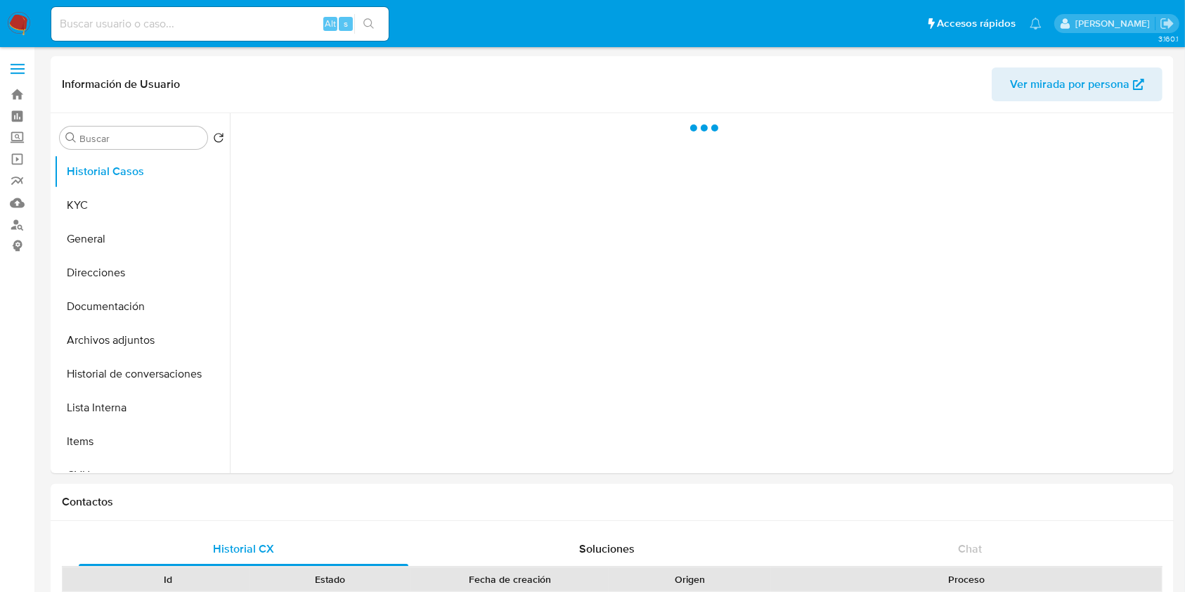
select select "10"
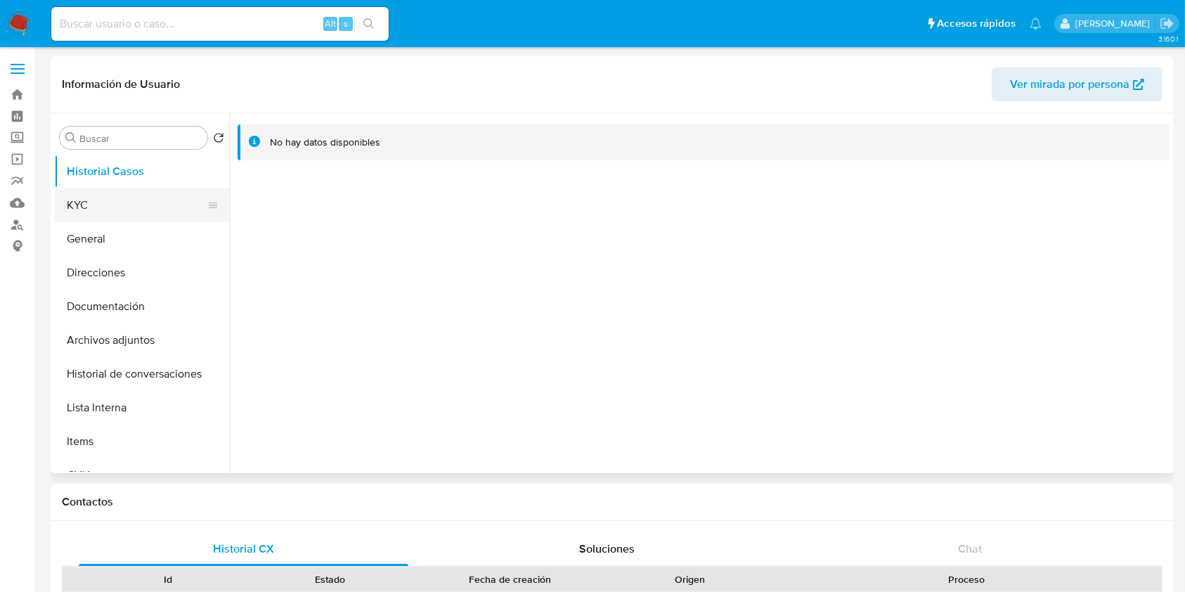
click at [165, 221] on button "KYC" at bounding box center [136, 205] width 164 height 34
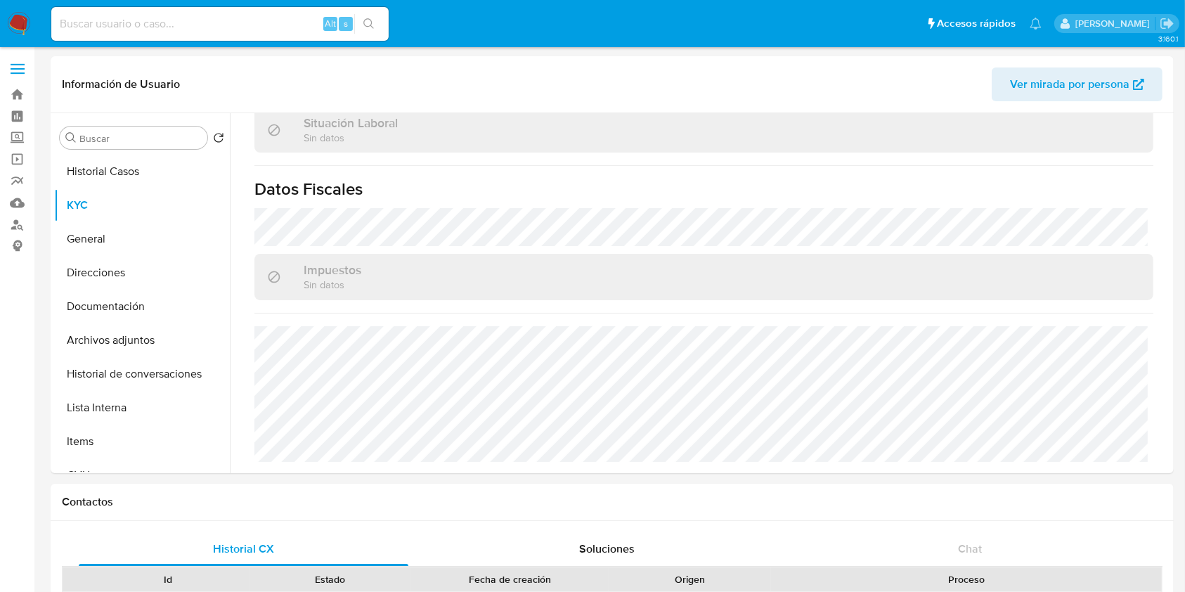
scroll to position [706, 0]
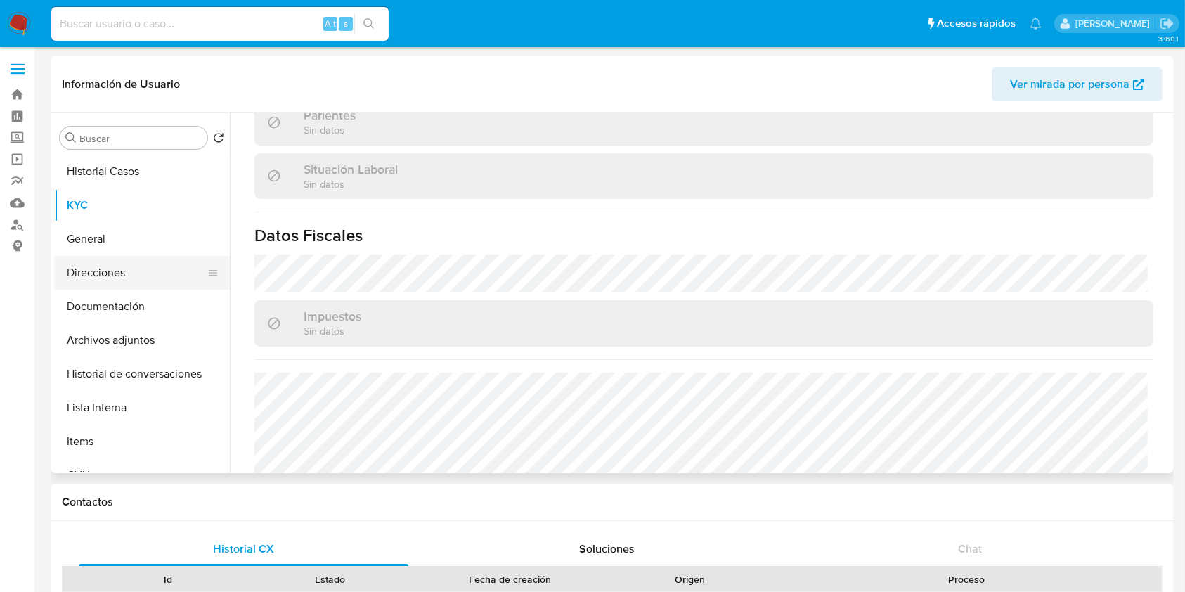
click at [131, 273] on button "Direcciones" at bounding box center [136, 273] width 164 height 34
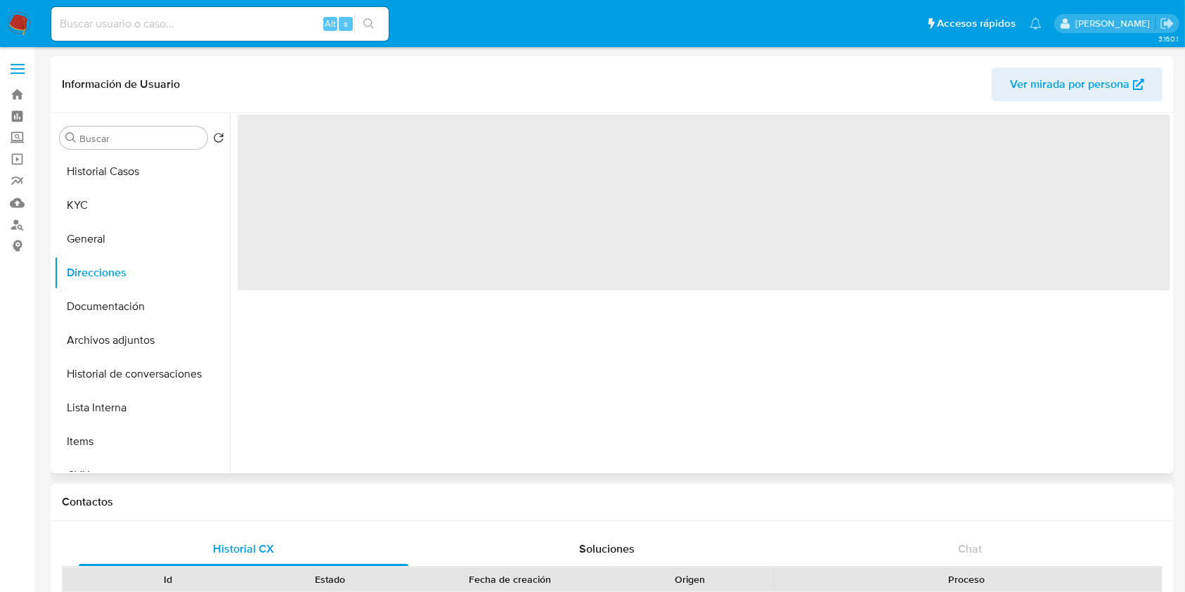
scroll to position [0, 0]
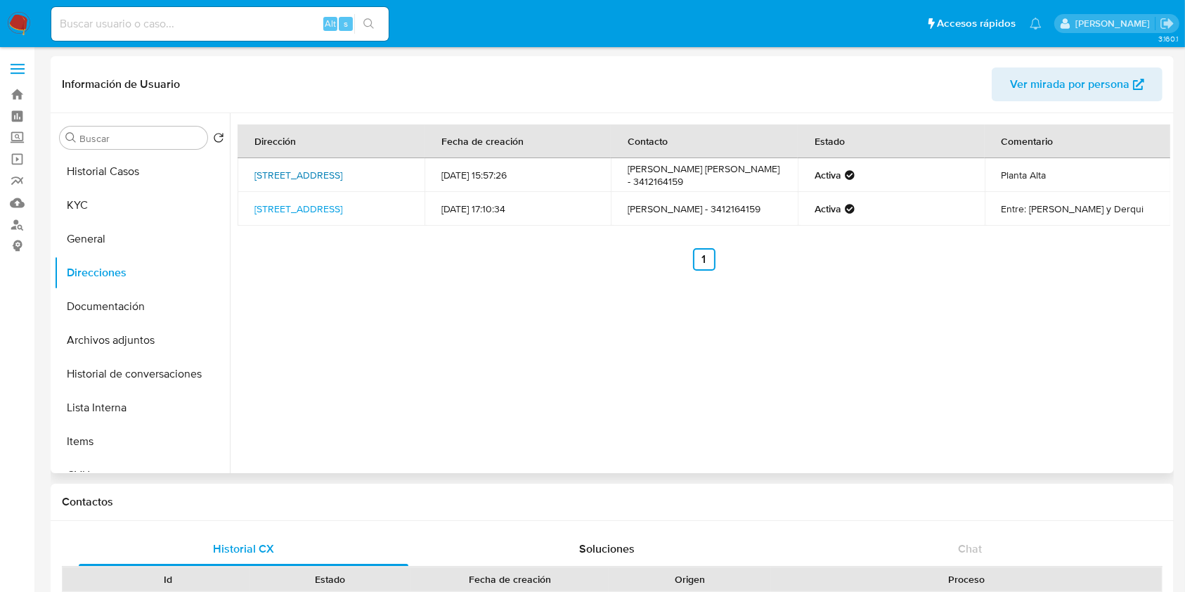
drag, startPoint x: 395, startPoint y: 185, endPoint x: 256, endPoint y: 167, distance: 139.7
click at [256, 167] on td "Calle Amuchastegui 927, Rosario, Santa Fe, 2008, Argentina 927" at bounding box center [330, 175] width 187 height 34
copy link "Calle Amuchastegui 927, Rosario, Santa Fe, 2008, Argentina 927"
click at [86, 211] on button "KYC" at bounding box center [136, 205] width 164 height 34
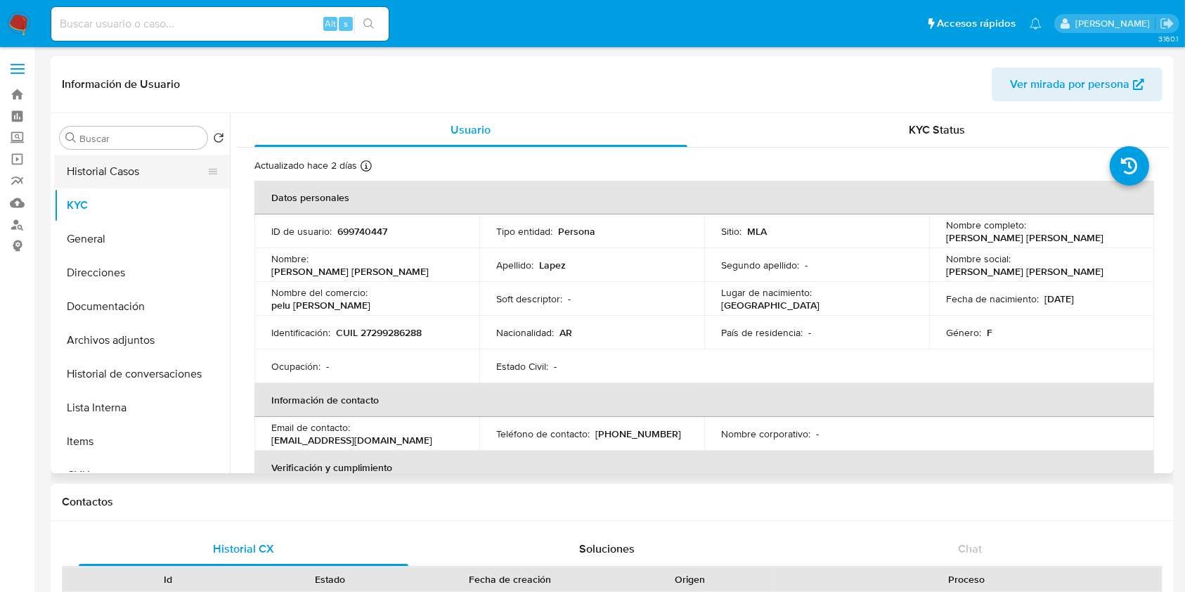
click at [73, 172] on button "Historial Casos" at bounding box center [136, 172] width 164 height 34
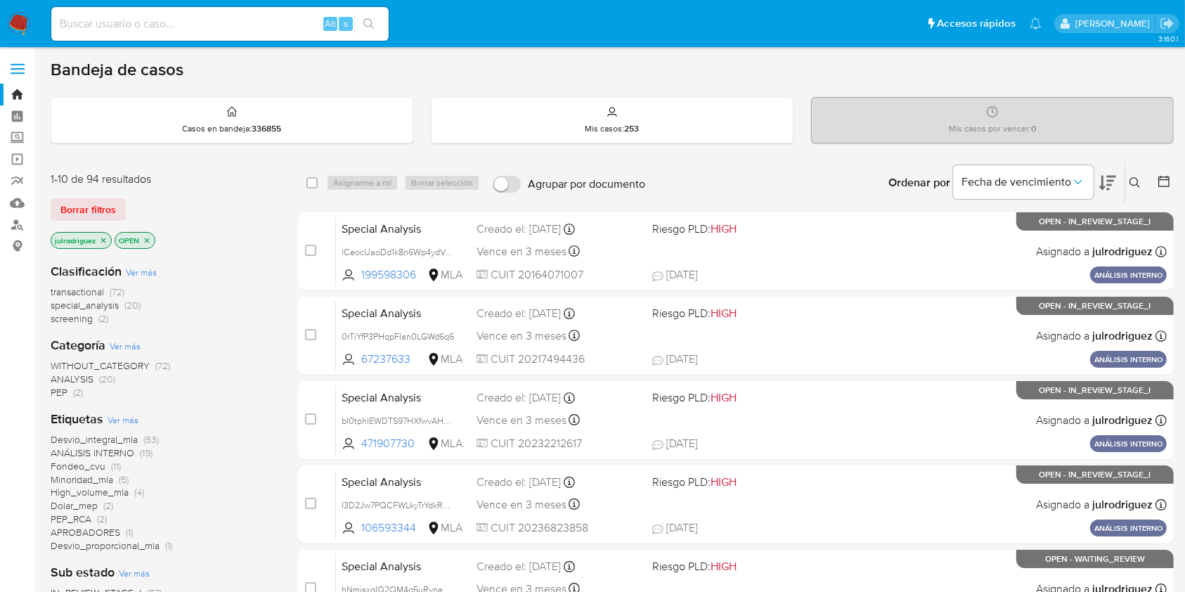
click at [1132, 178] on icon at bounding box center [1134, 182] width 11 height 11
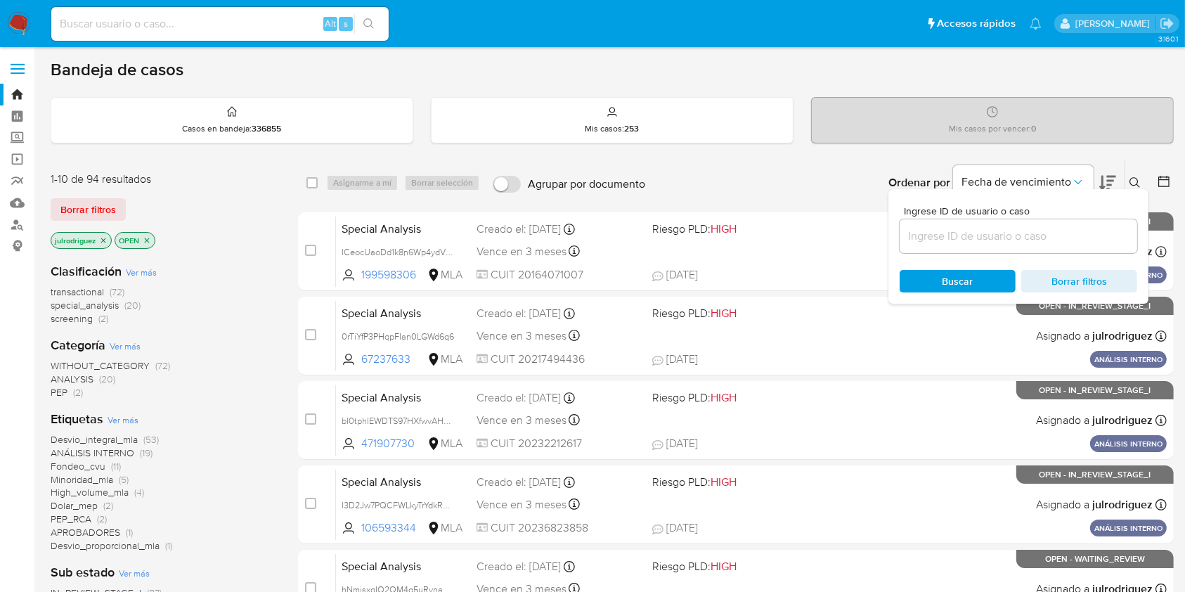
click at [985, 242] on input at bounding box center [1017, 236] width 237 height 18
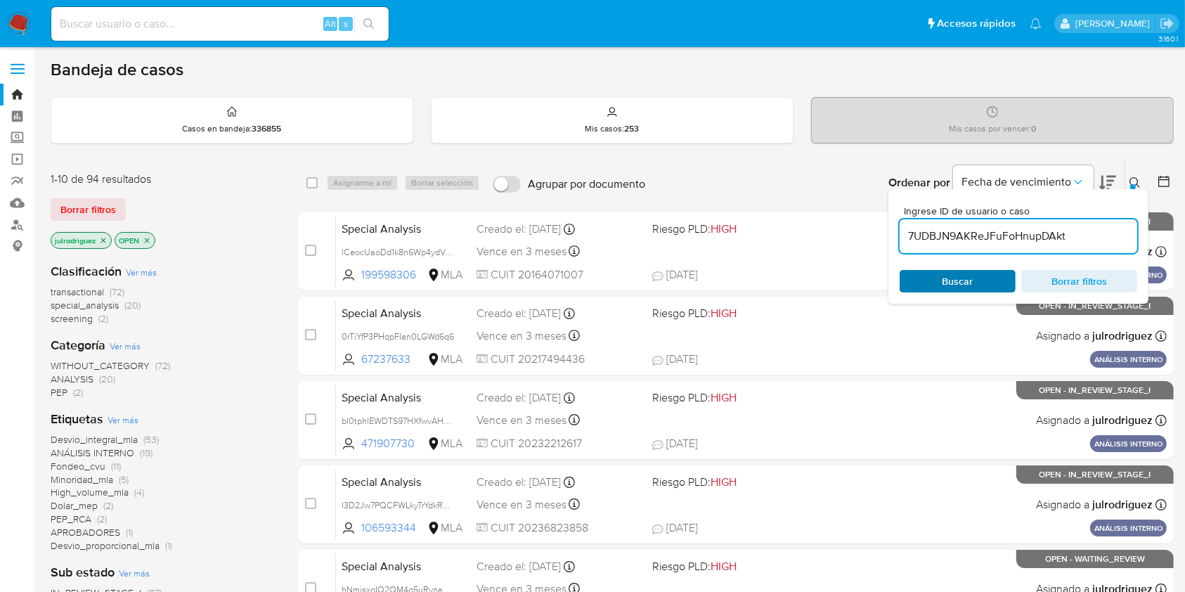
type input "7UDBJN9AKReJFuFoHnupDAkt"
click at [941, 275] on span "Buscar" at bounding box center [957, 281] width 96 height 20
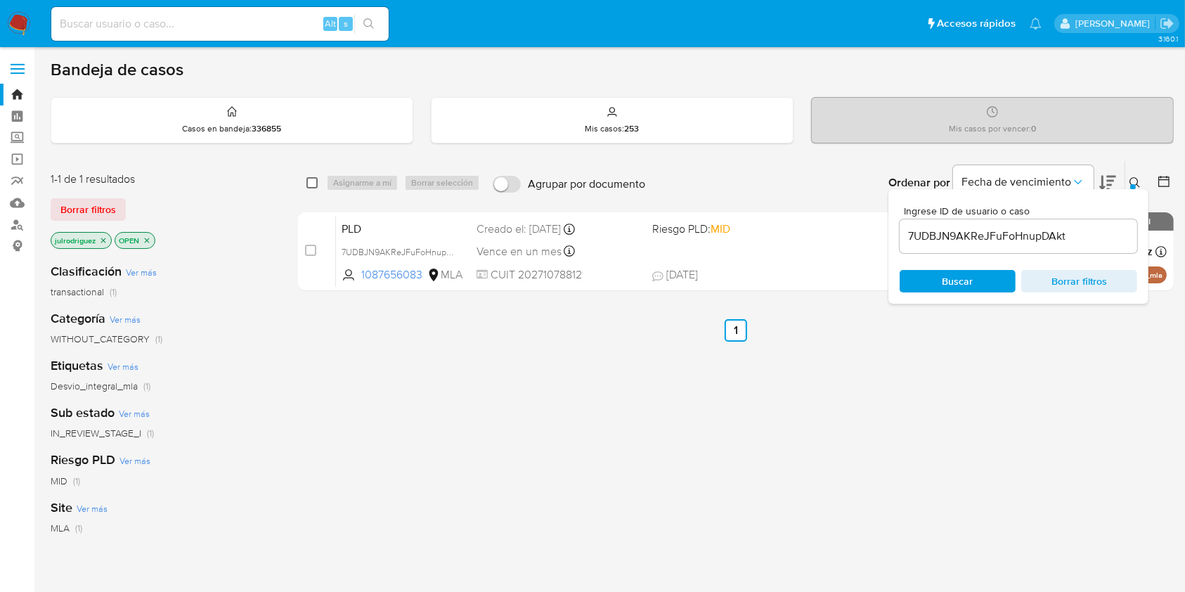
click at [310, 183] on input "checkbox" at bounding box center [311, 182] width 11 height 11
checkbox input "true"
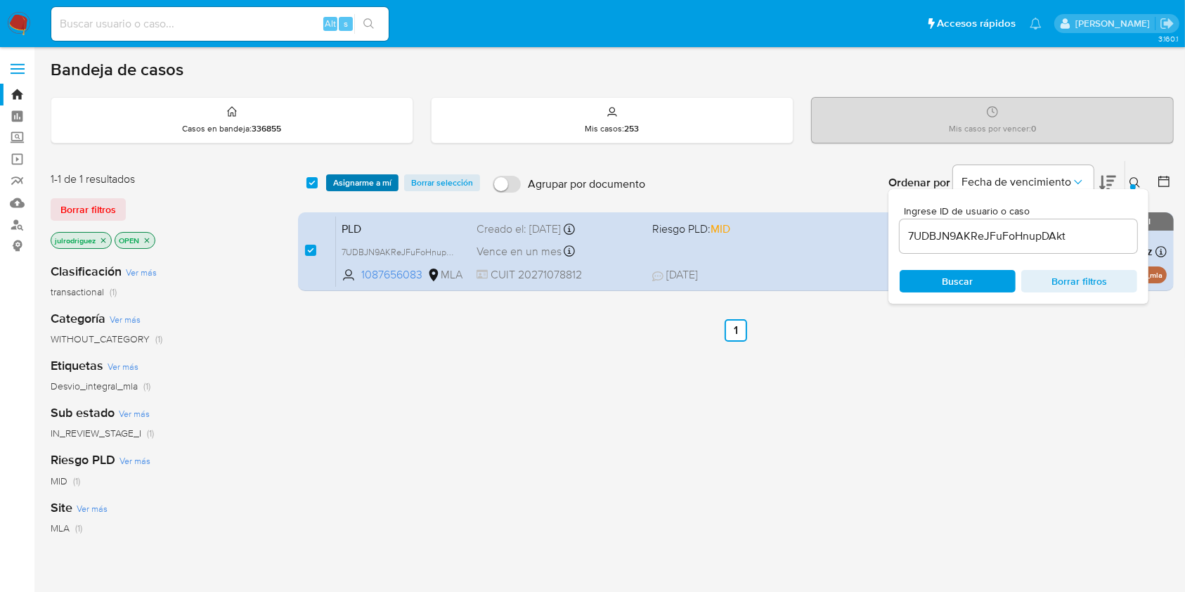
click at [363, 178] on span "Asignarme a mí" at bounding box center [362, 183] width 58 height 14
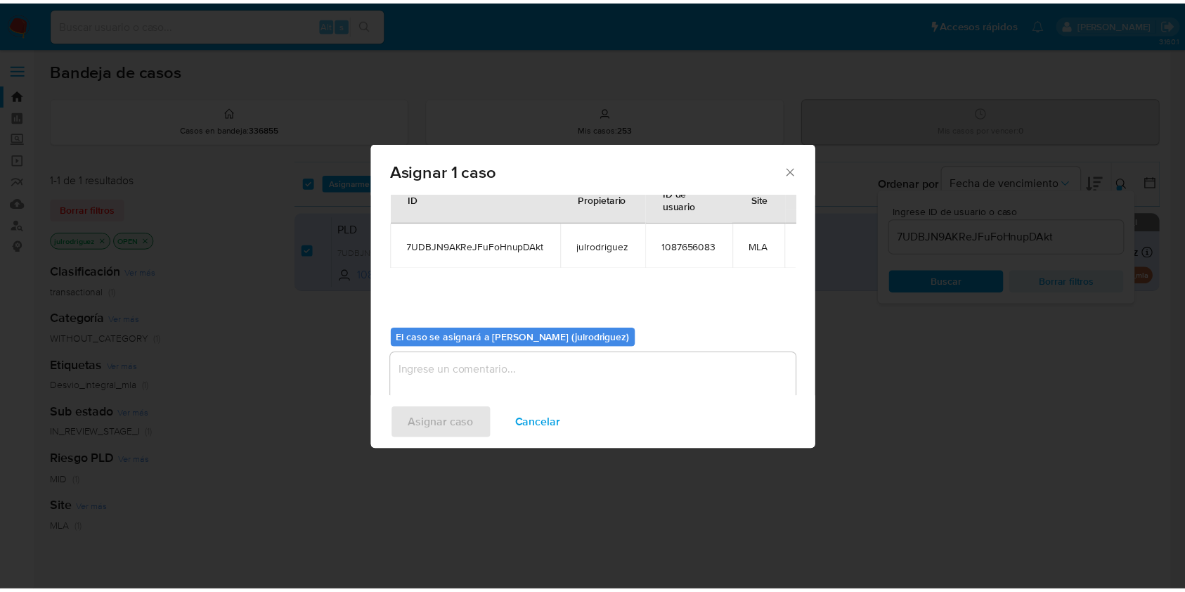
scroll to position [72, 0]
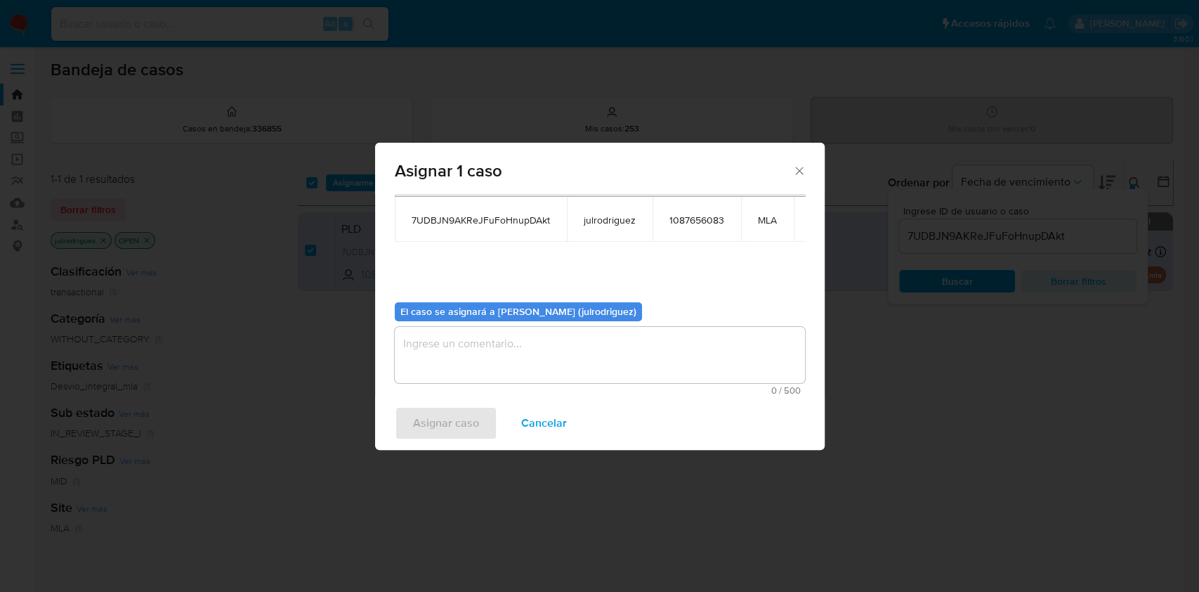
click at [589, 355] on textarea "assign-modal" at bounding box center [600, 355] width 410 height 56
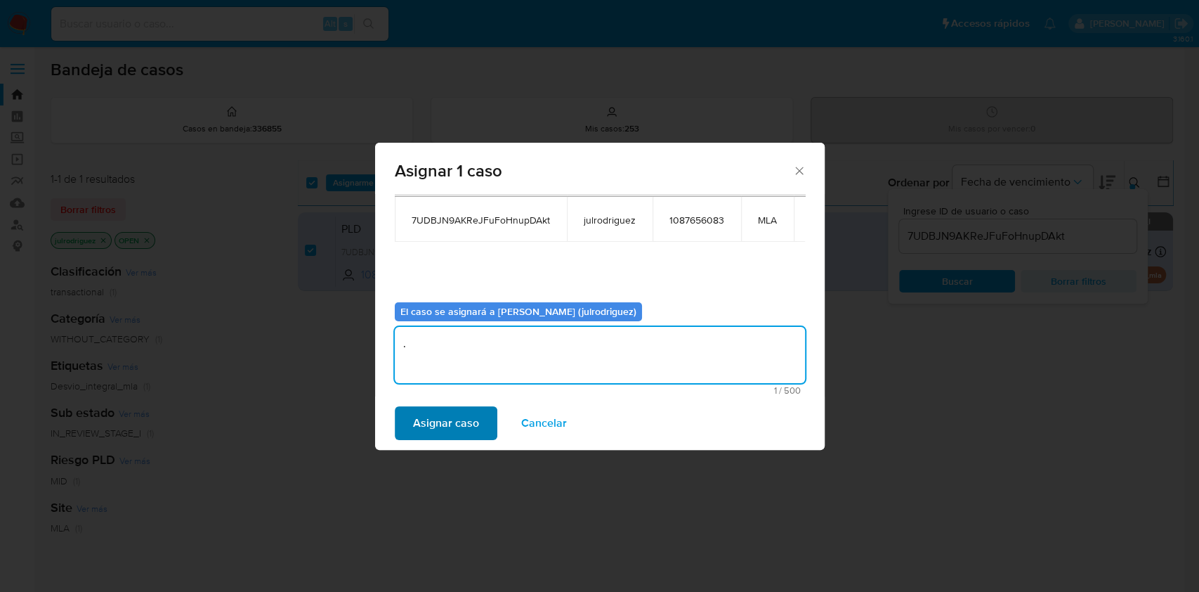
type textarea "."
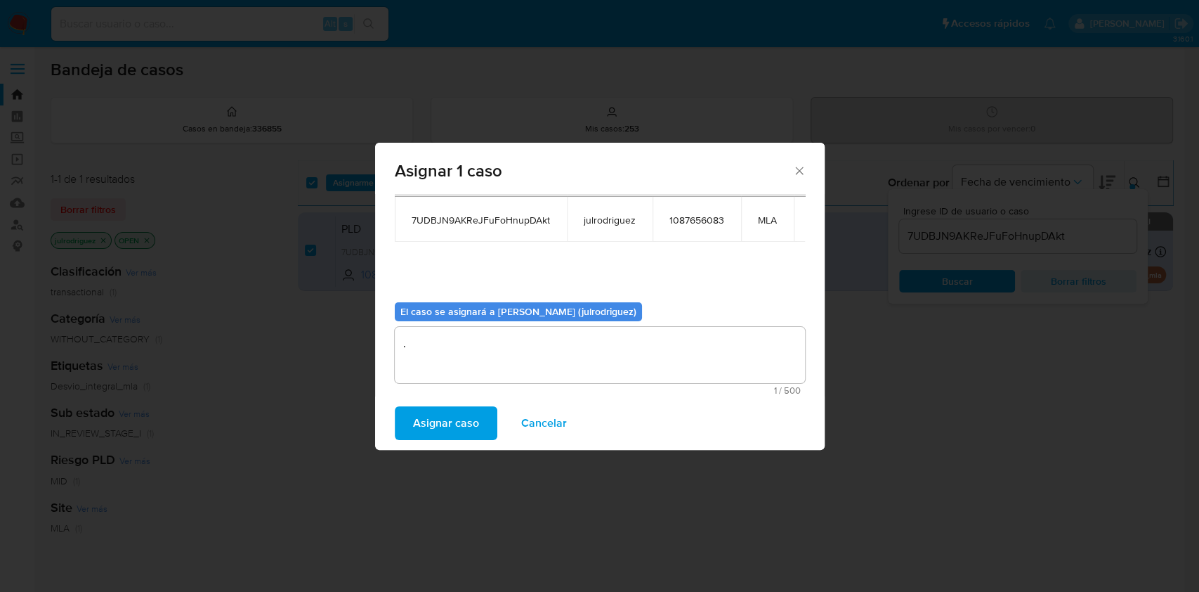
click at [459, 424] on span "Asignar caso" at bounding box center [446, 422] width 66 height 31
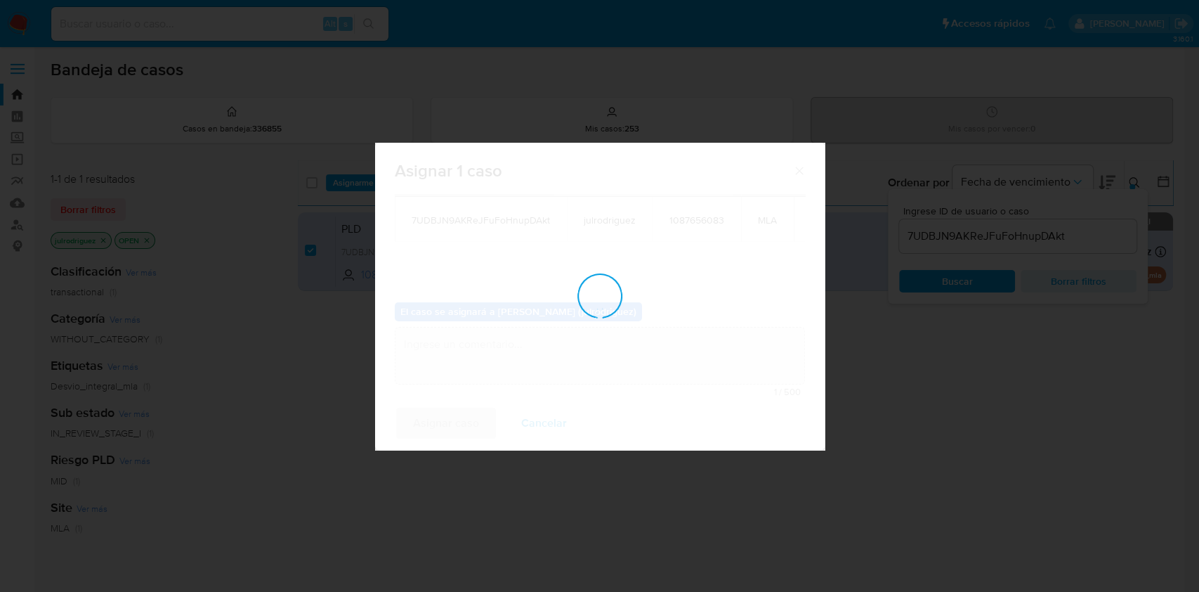
checkbox input "false"
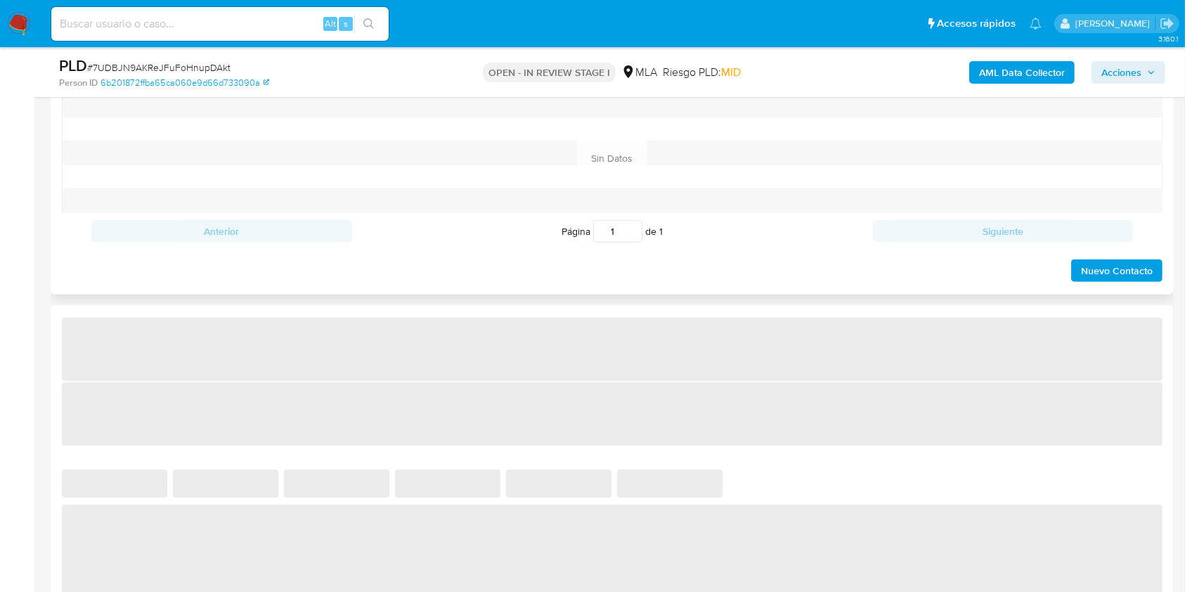
select select "10"
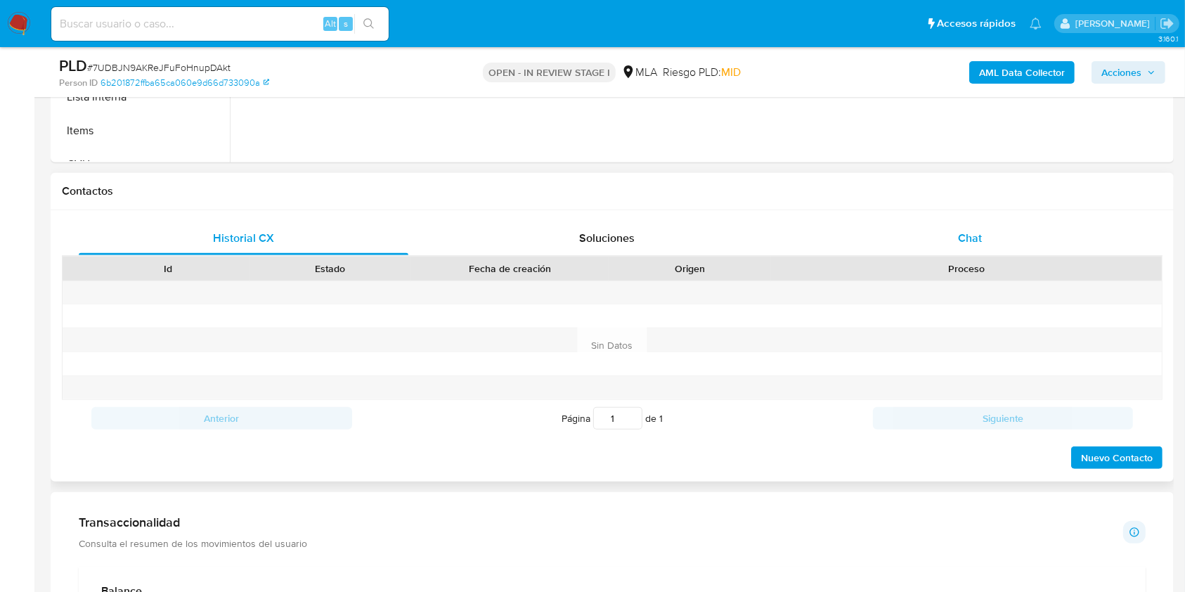
click at [974, 246] on div "Chat" at bounding box center [970, 238] width 330 height 34
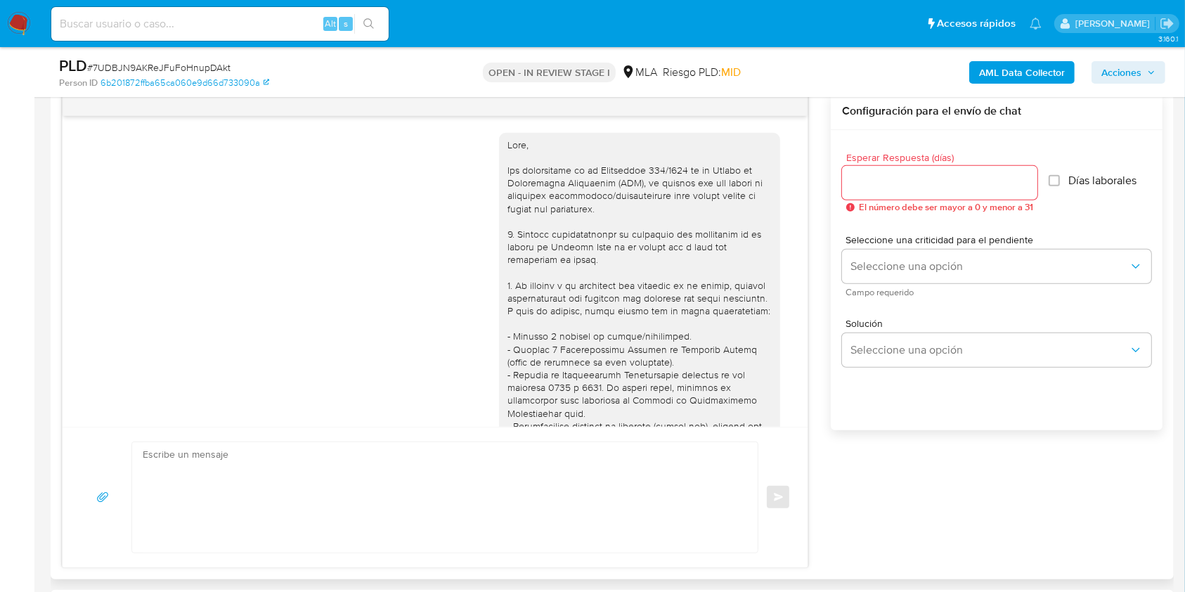
scroll to position [738, 0]
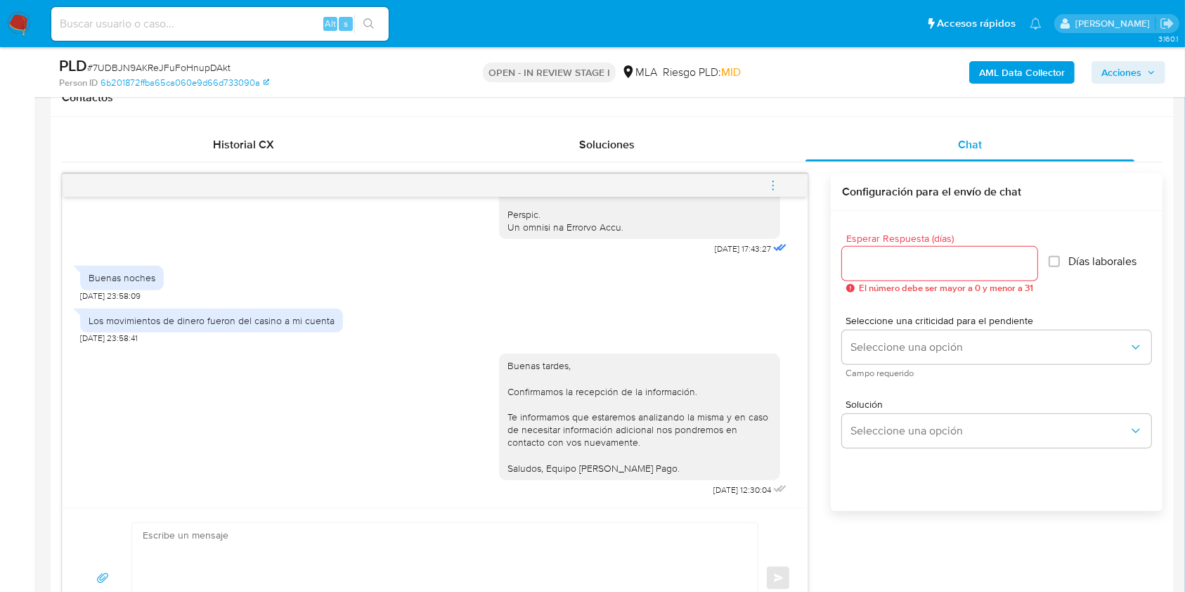
click at [777, 183] on icon "menu-action" at bounding box center [772, 185] width 13 height 13
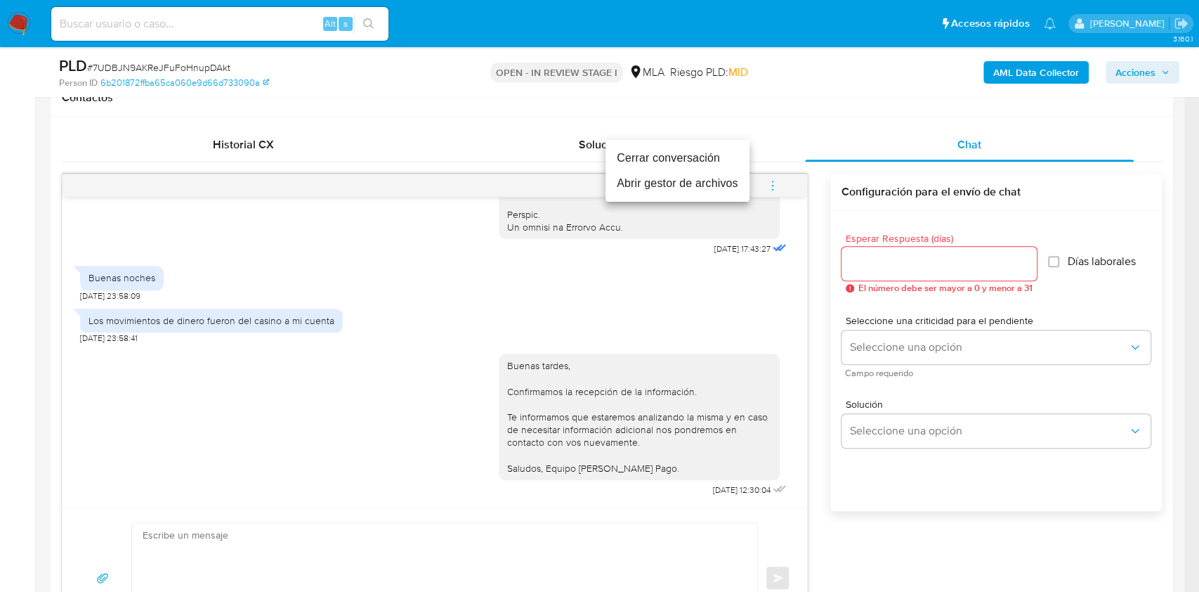
click at [628, 164] on li "Cerrar conversación" at bounding box center [678, 157] width 144 height 25
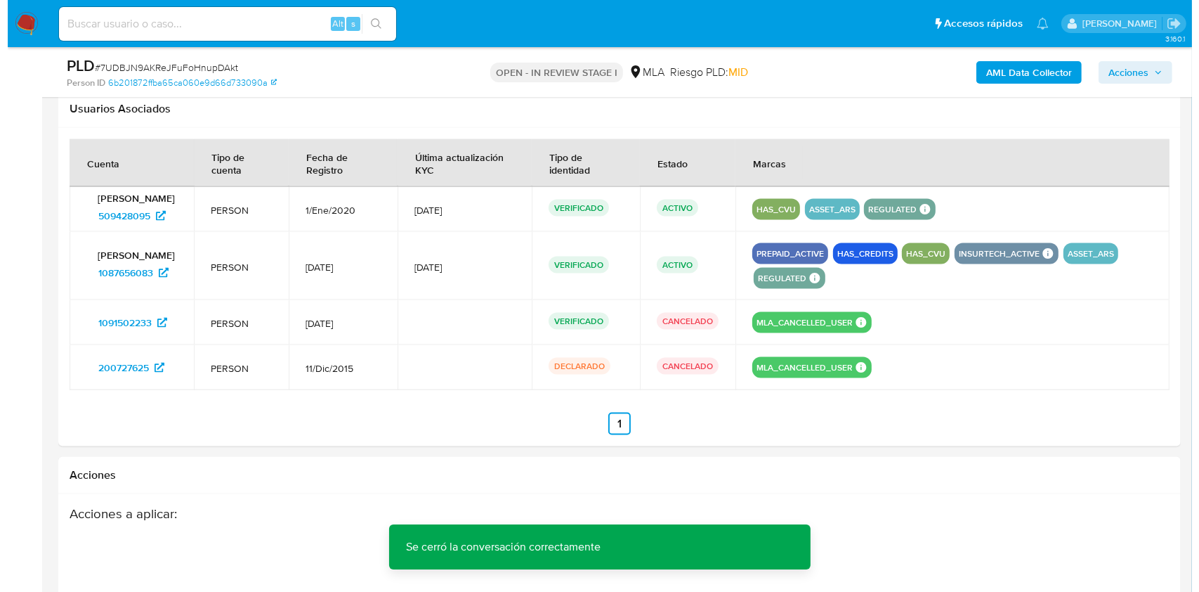
scroll to position [2337, 0]
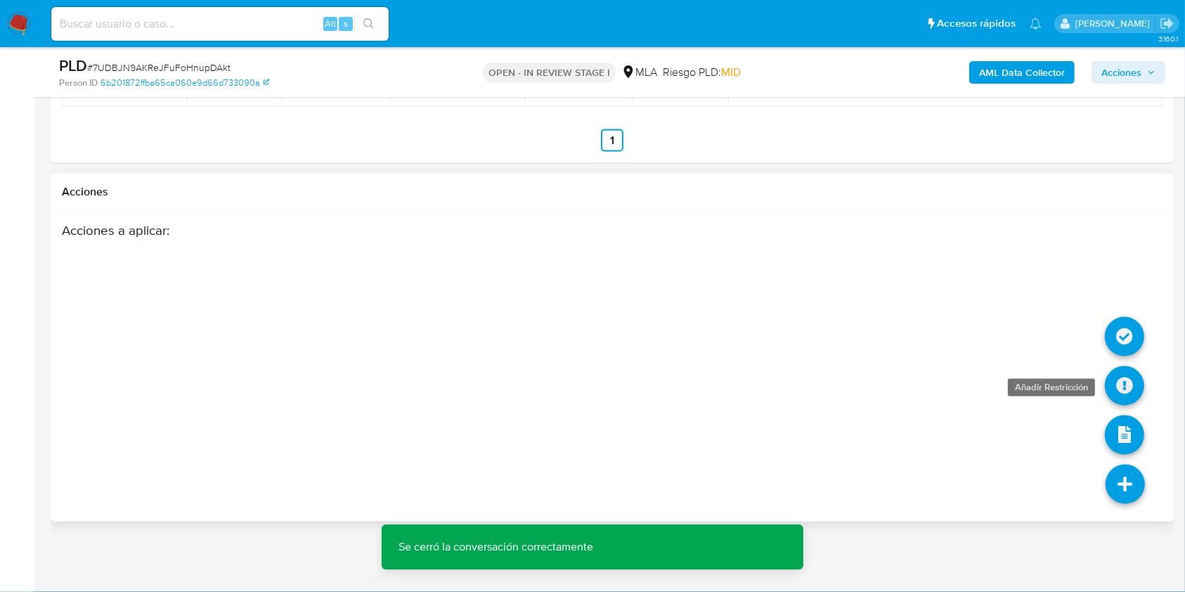
click at [1129, 387] on icon at bounding box center [1123, 385] width 39 height 39
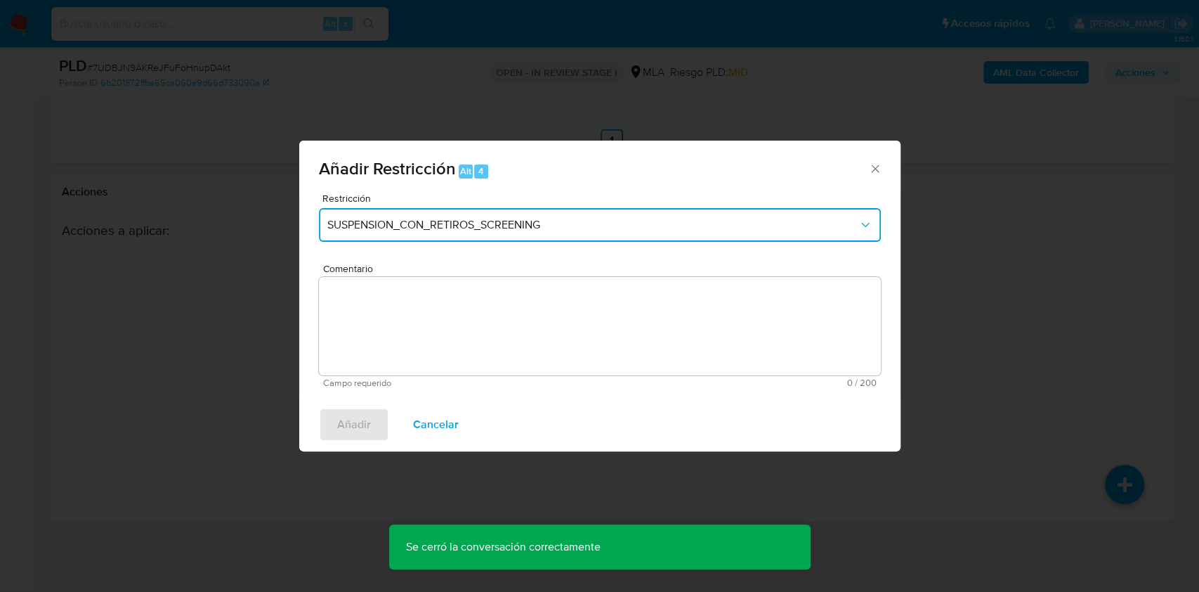
click at [495, 233] on button "SUSPENSION_CON_RETIROS_SCREENING" at bounding box center [600, 225] width 562 height 34
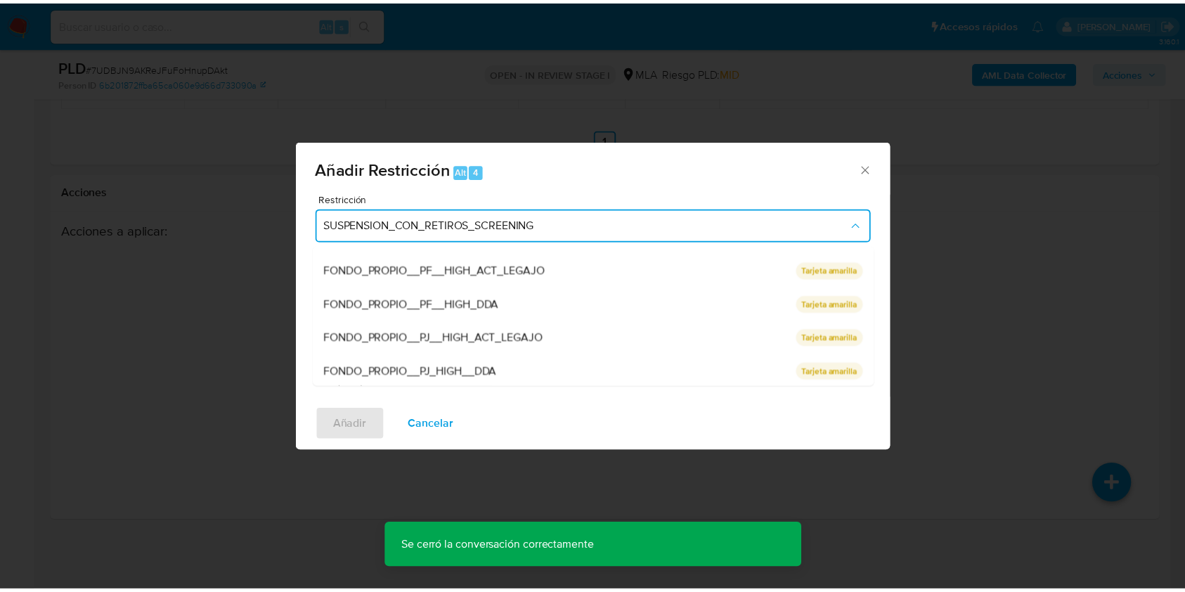
scroll to position [298, 0]
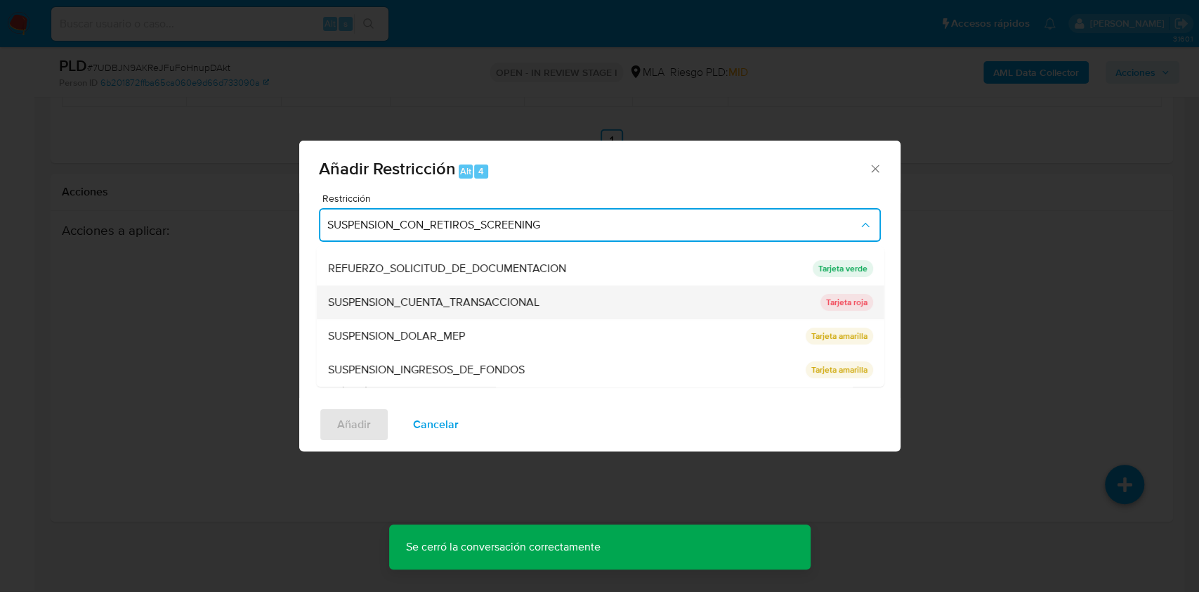
click at [448, 300] on span "SUSPENSION_CUENTA_TRANSACCIONAL" at bounding box center [432, 302] width 211 height 14
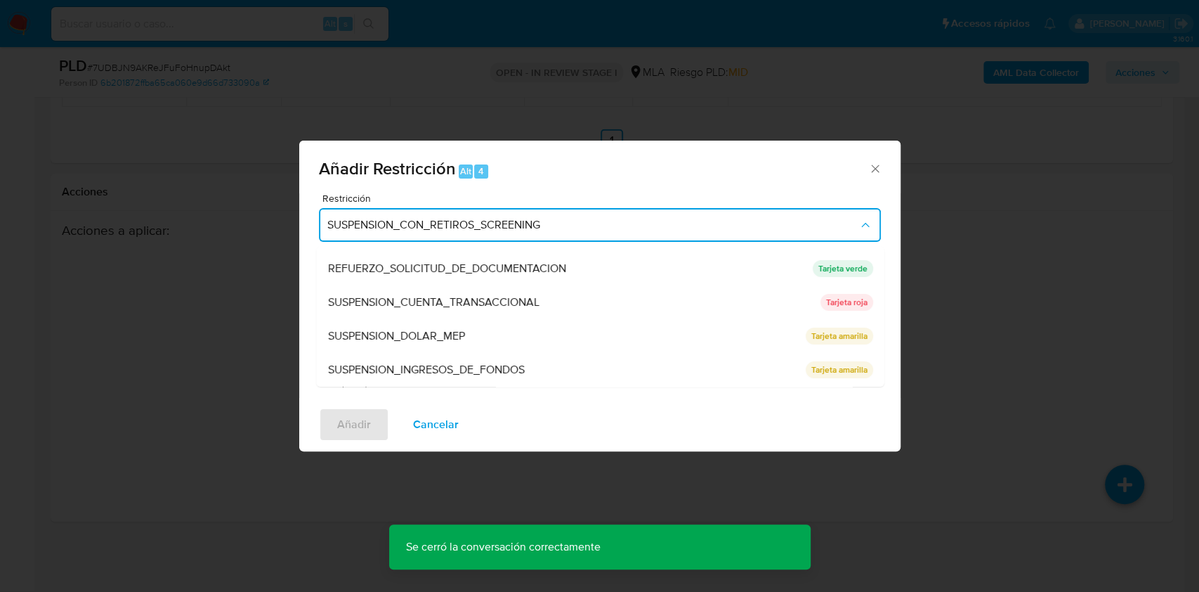
click at [505, 311] on textarea "Comentario" at bounding box center [600, 326] width 562 height 98
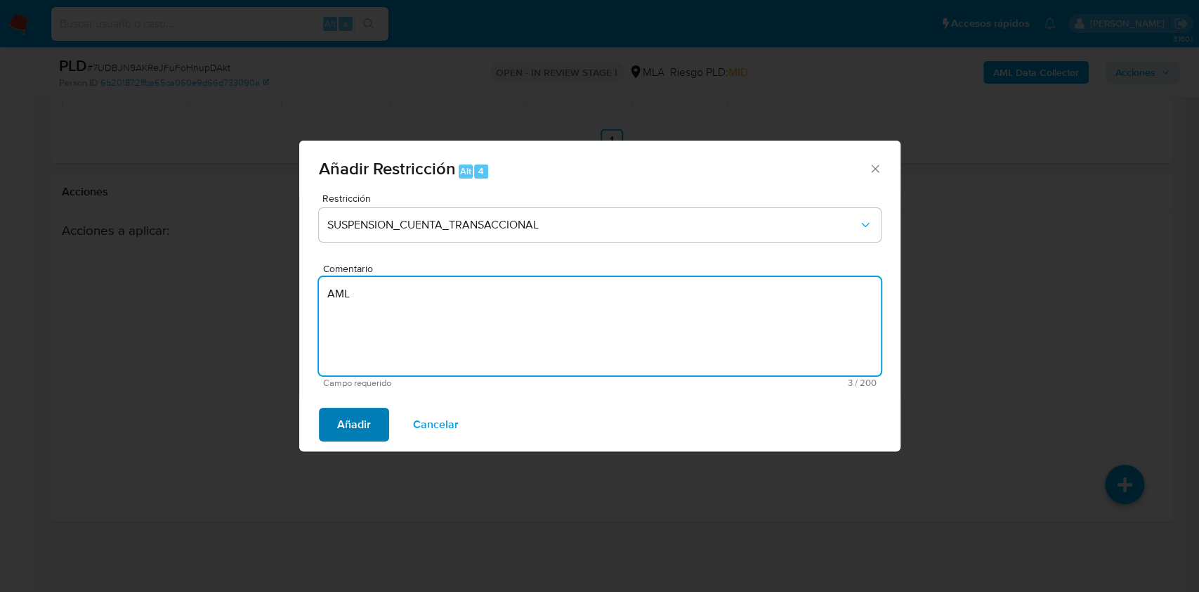
type textarea "AML"
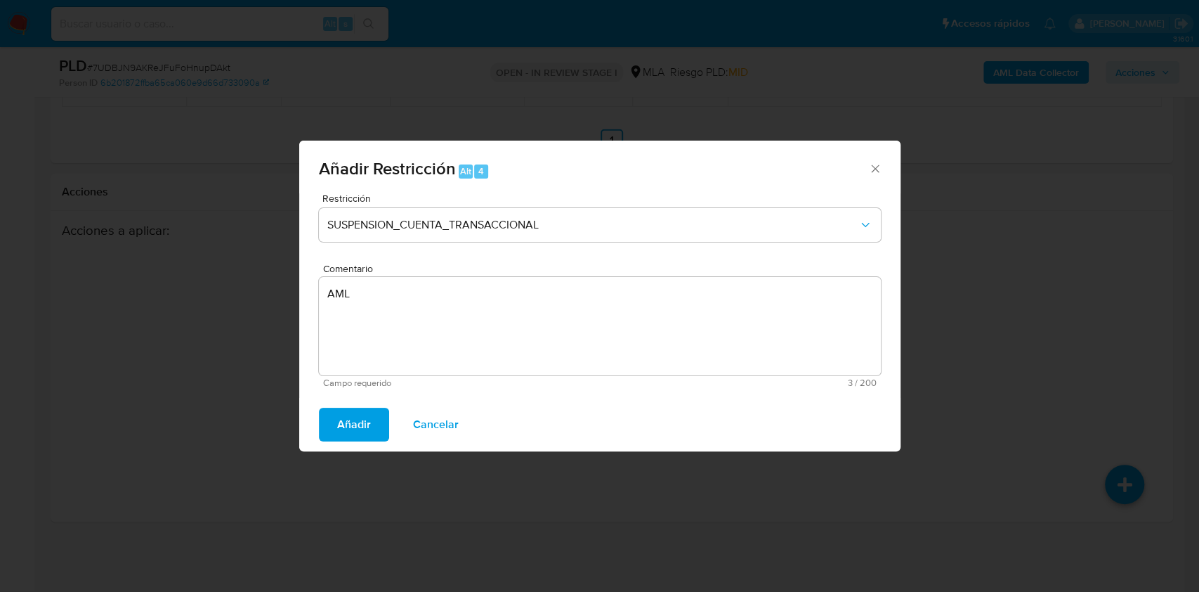
click at [365, 417] on span "Añadir" at bounding box center [354, 424] width 34 height 31
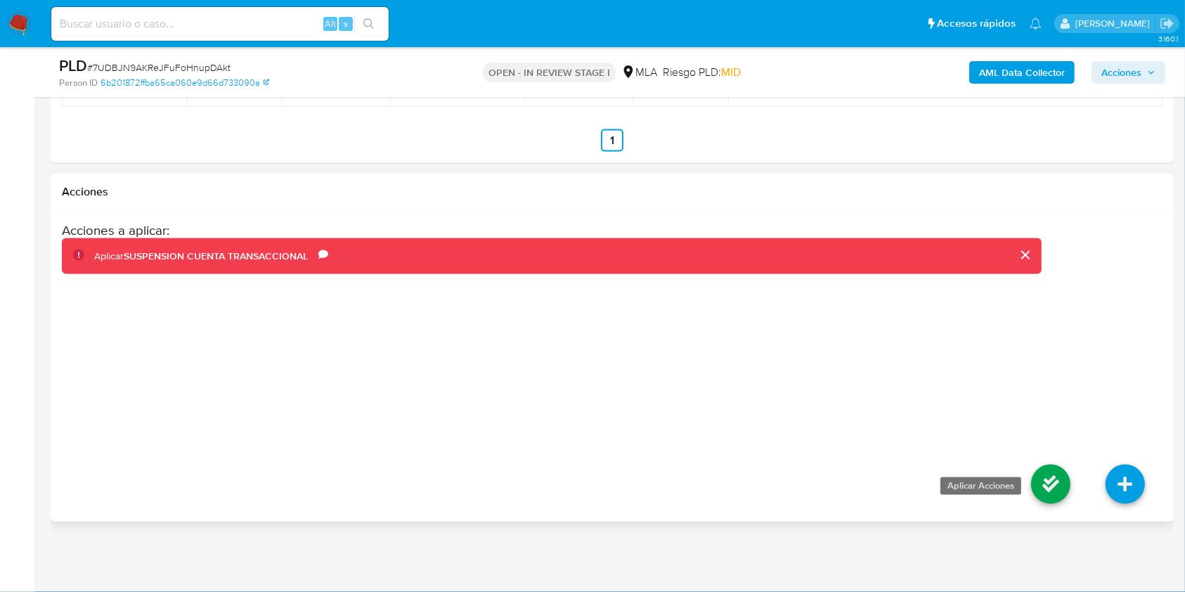
click at [1057, 477] on icon at bounding box center [1050, 483] width 39 height 39
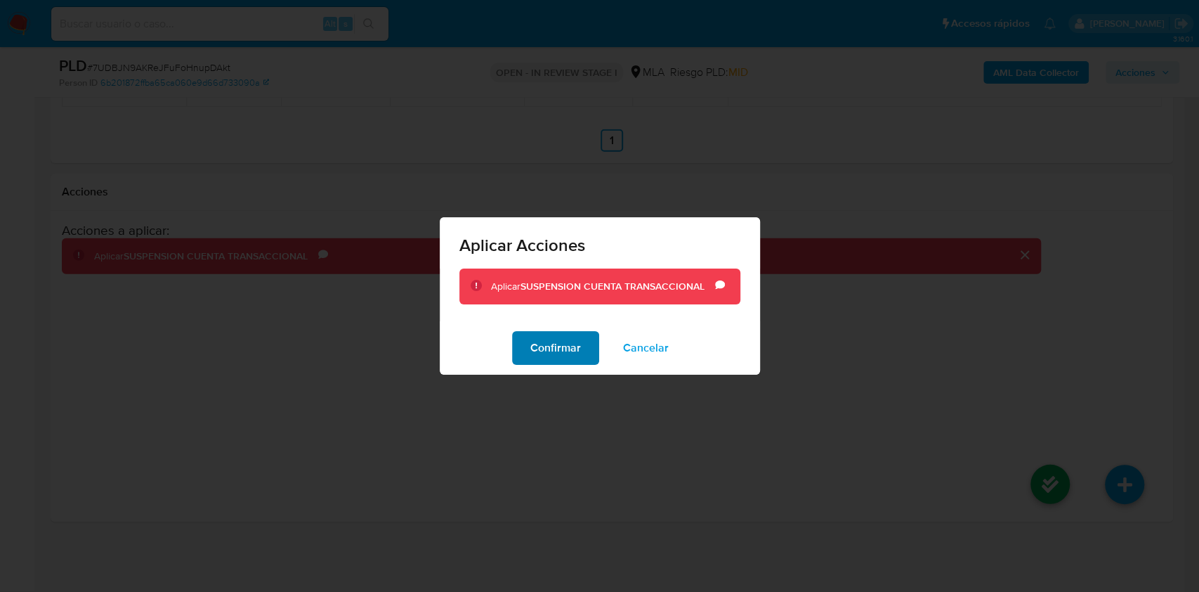
click at [575, 336] on span "Confirmar" at bounding box center [555, 347] width 51 height 31
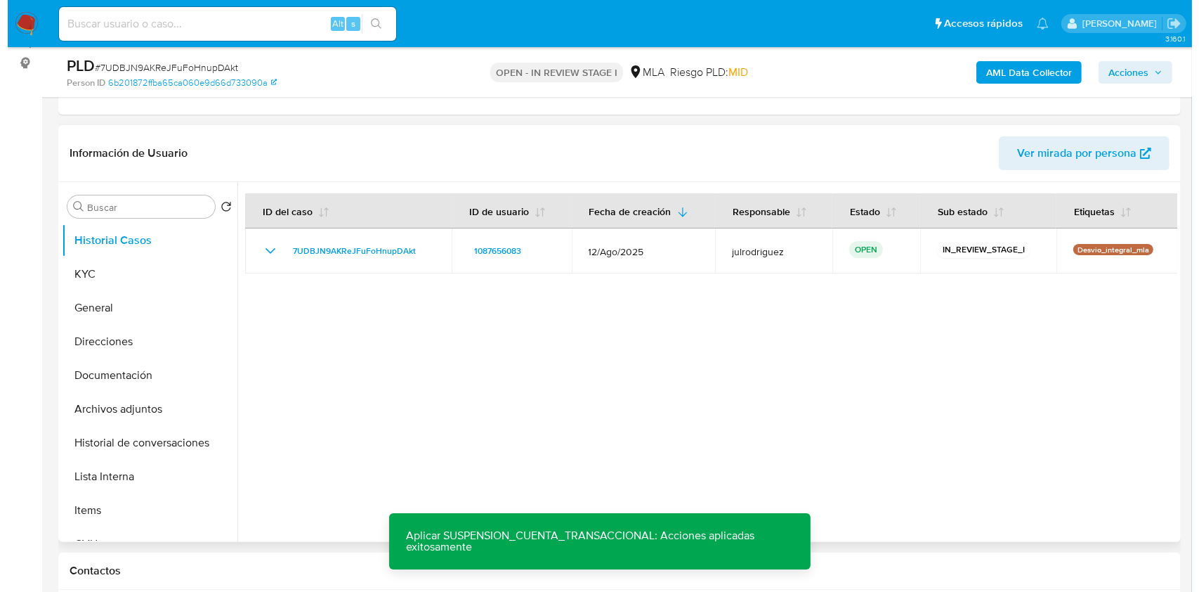
scroll to position [182, 0]
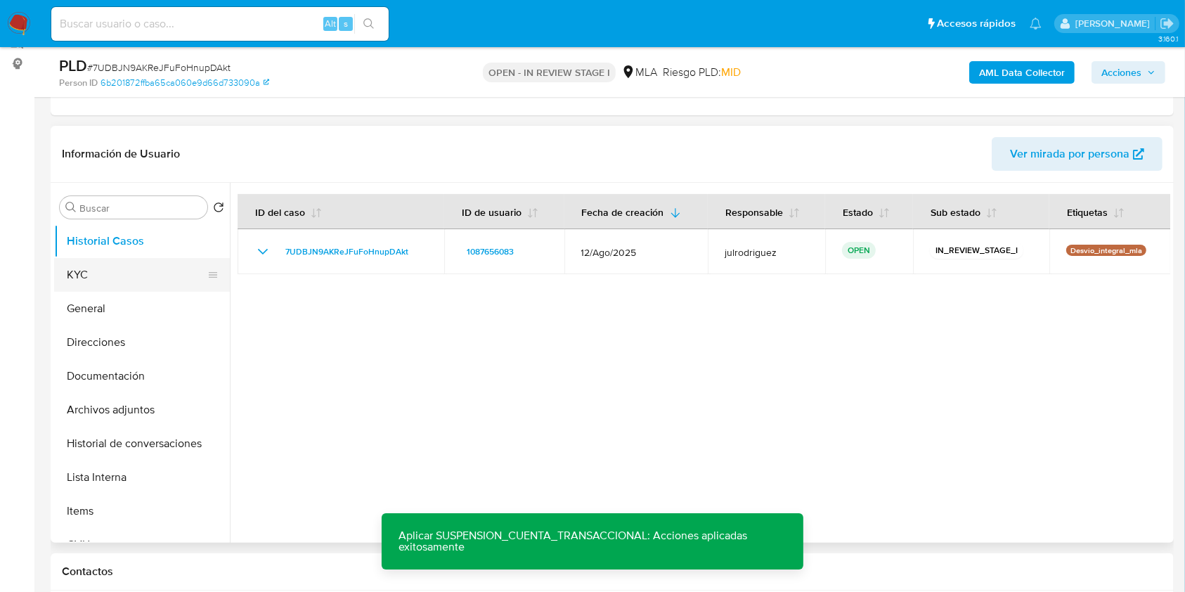
click at [134, 261] on button "KYC" at bounding box center [136, 275] width 164 height 34
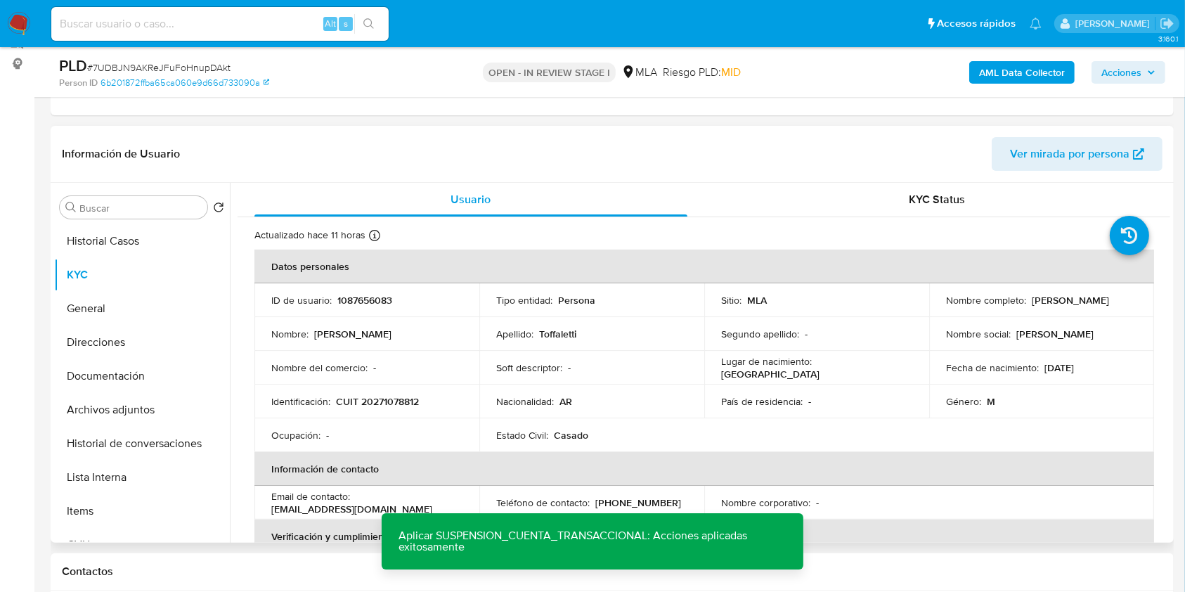
click at [374, 294] on p "1087656083" at bounding box center [364, 300] width 55 height 13
copy p "1087656083"
click at [167, 63] on span "# 7UDBJN9AKReJFuFoHnupDAkt" at bounding box center [158, 67] width 143 height 14
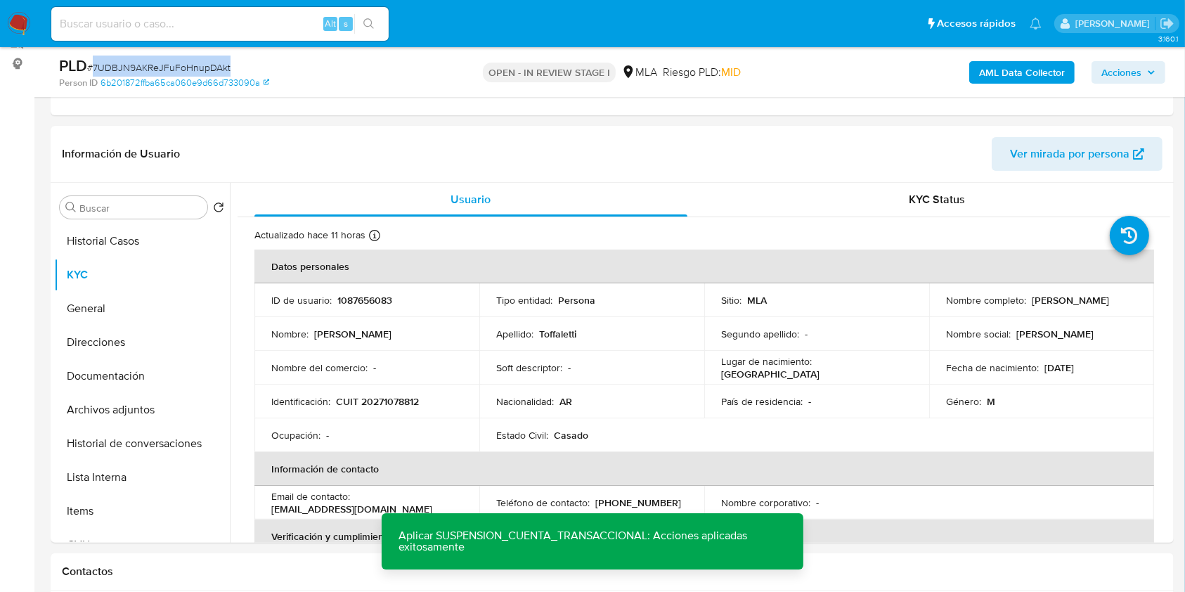
copy span "7UDBJN9AKReJFuFoHnupDAkt"
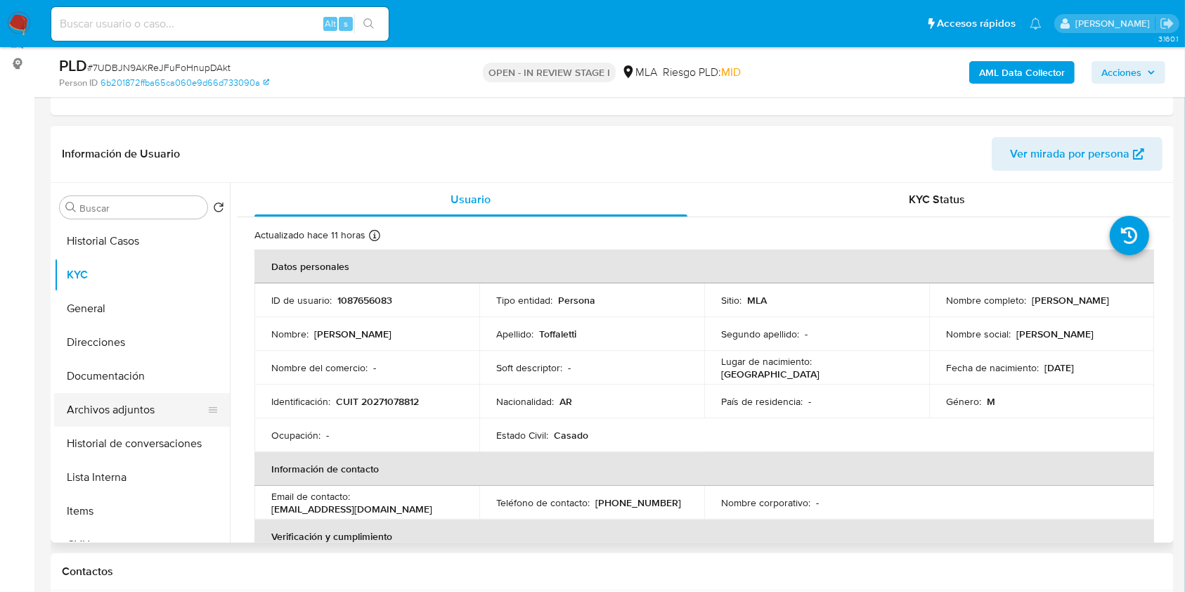
click at [157, 412] on button "Archivos adjuntos" at bounding box center [136, 410] width 164 height 34
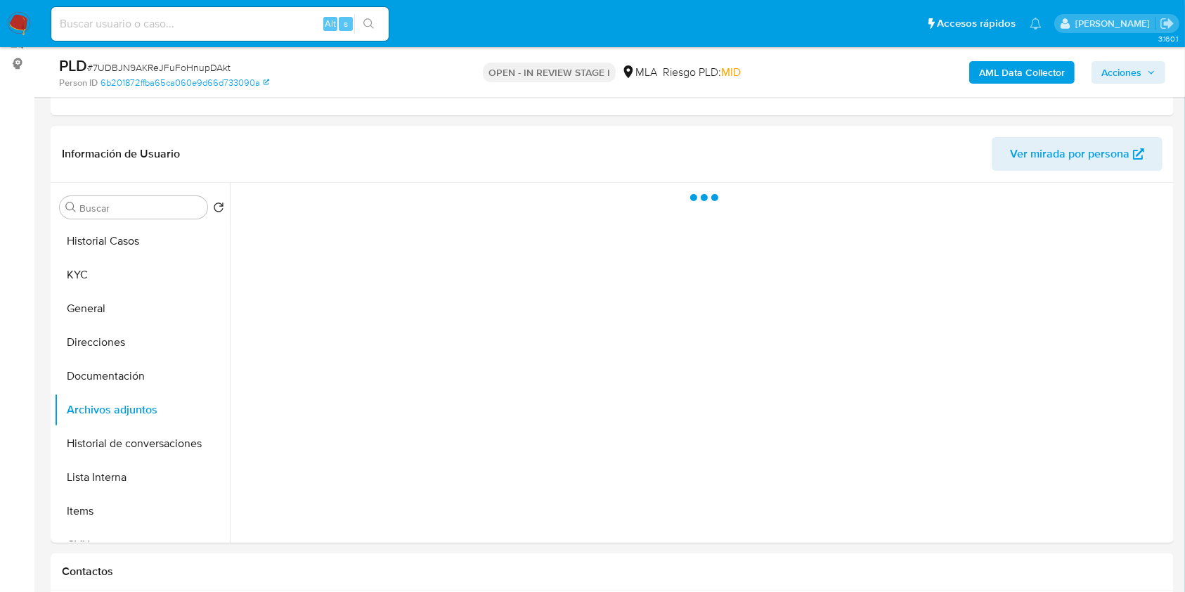
click at [1015, 63] on b "AML Data Collector" at bounding box center [1022, 72] width 86 height 22
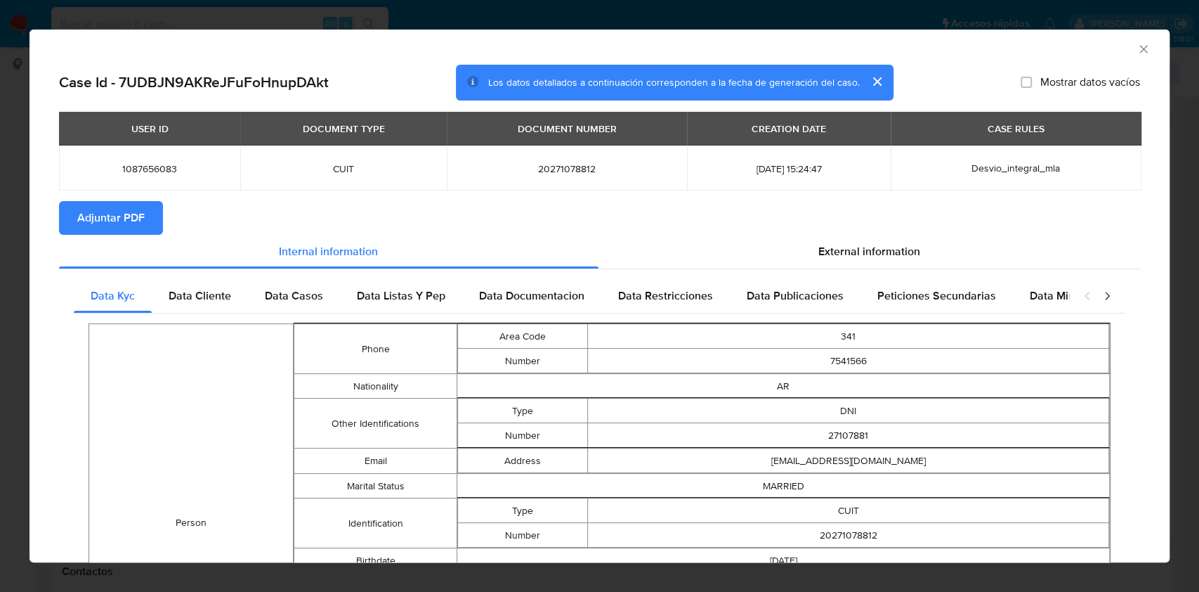
click at [147, 204] on button "Adjuntar PDF" at bounding box center [111, 218] width 104 height 34
click at [1140, 49] on icon "Cerrar ventana" at bounding box center [1144, 49] width 8 height 8
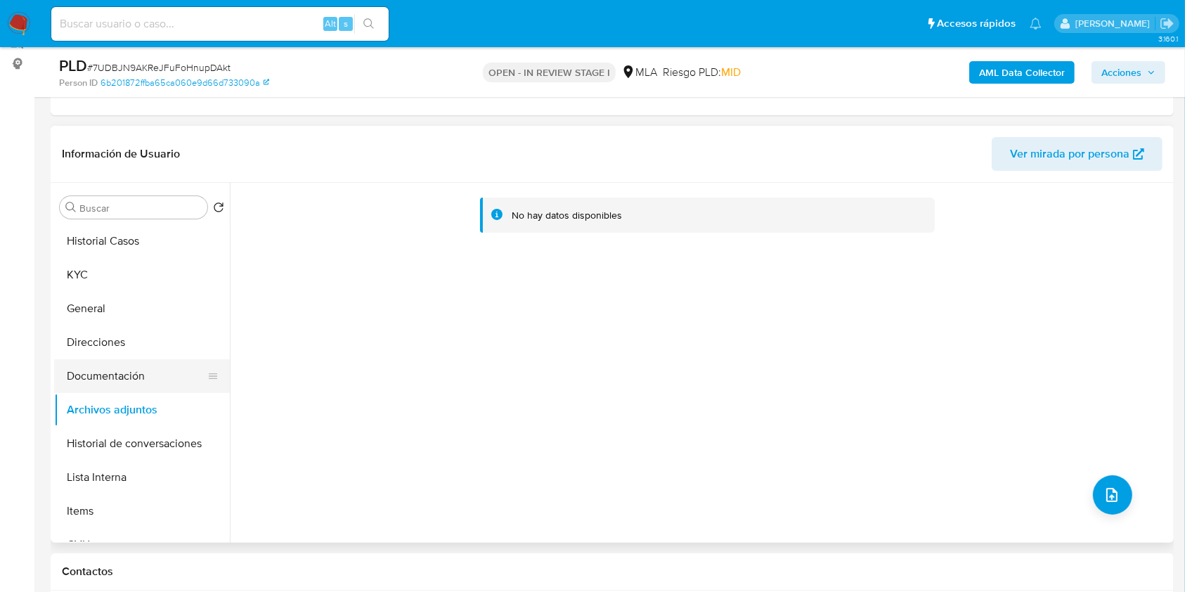
click at [142, 377] on button "Documentación" at bounding box center [136, 376] width 164 height 34
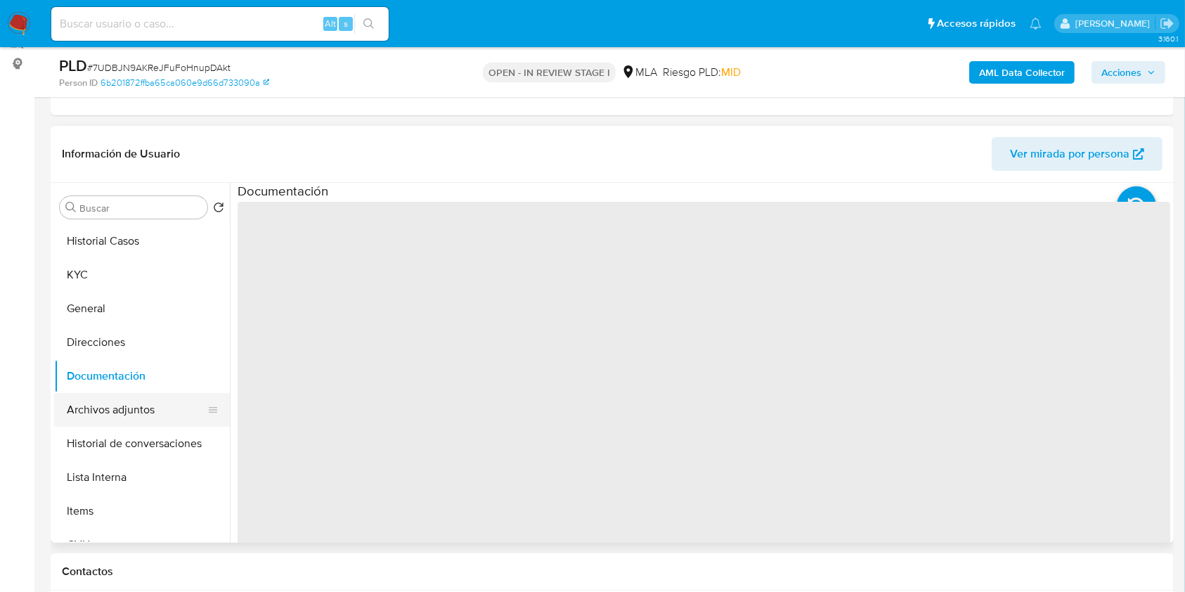
click at [135, 402] on button "Archivos adjuntos" at bounding box center [136, 410] width 164 height 34
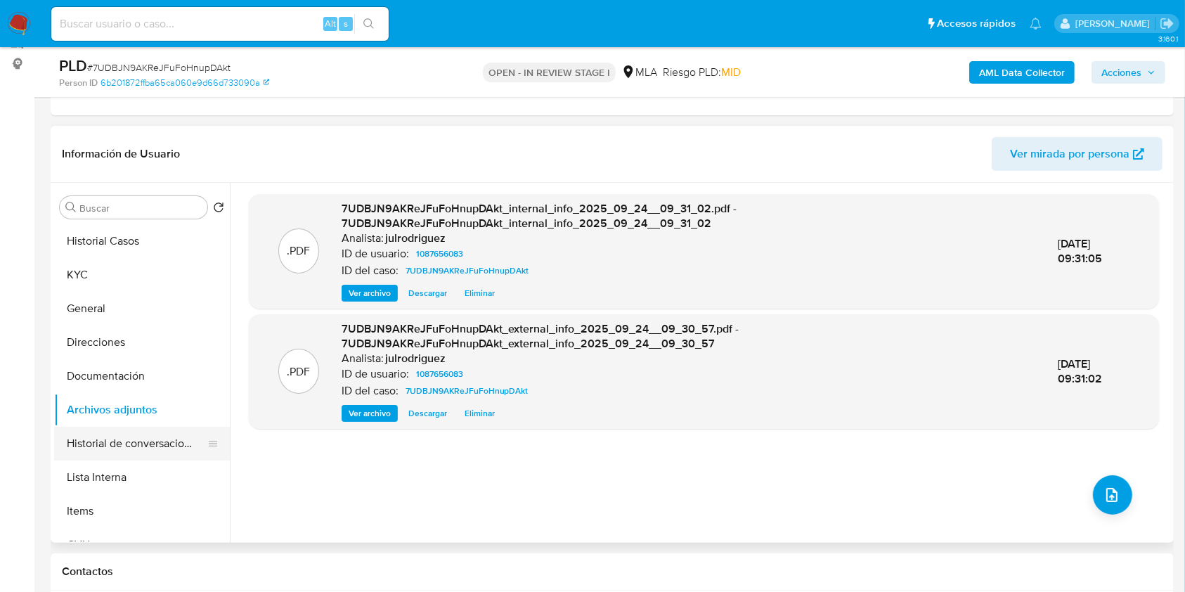
click at [140, 437] on button "Historial de conversaciones" at bounding box center [136, 443] width 164 height 34
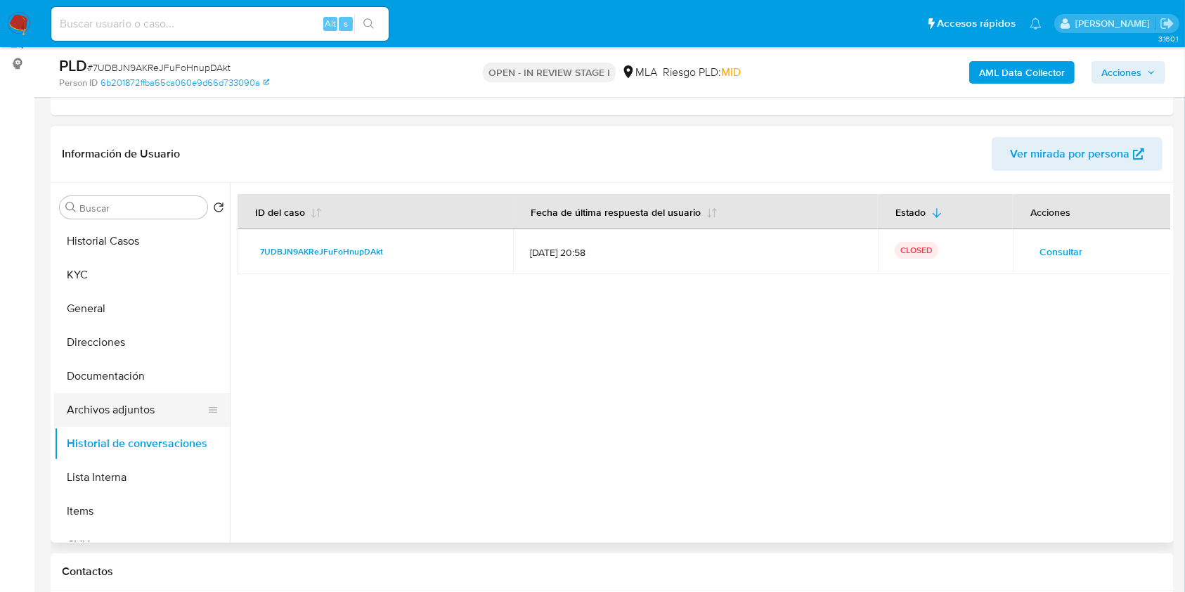
click at [122, 408] on button "Archivos adjuntos" at bounding box center [136, 410] width 164 height 34
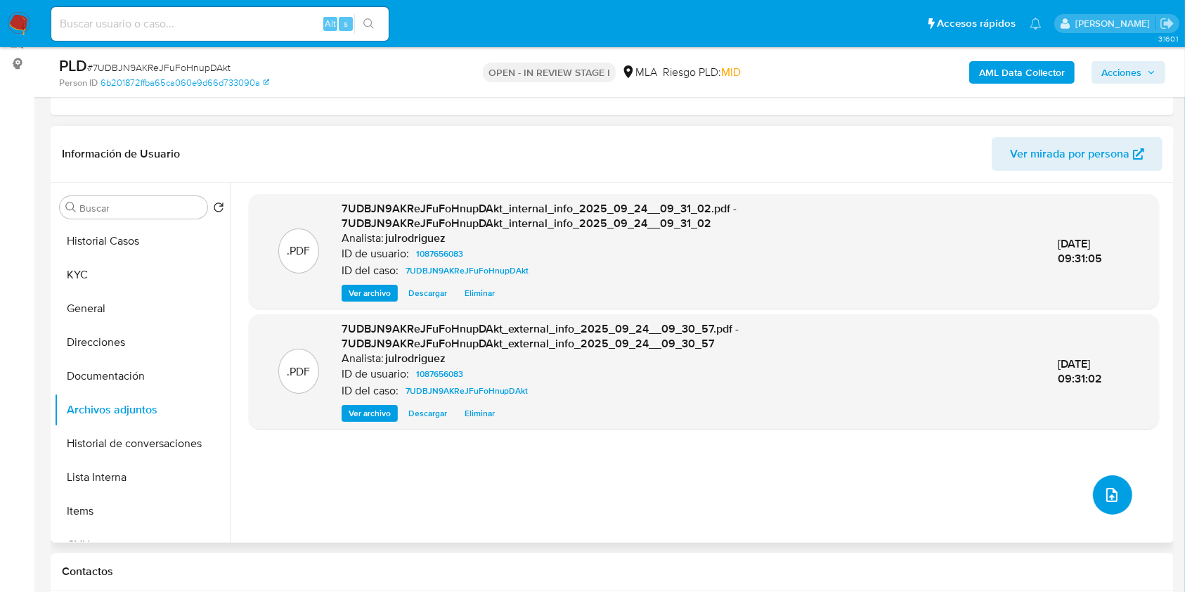
click at [1114, 504] on button "upload-file" at bounding box center [1111, 494] width 39 height 39
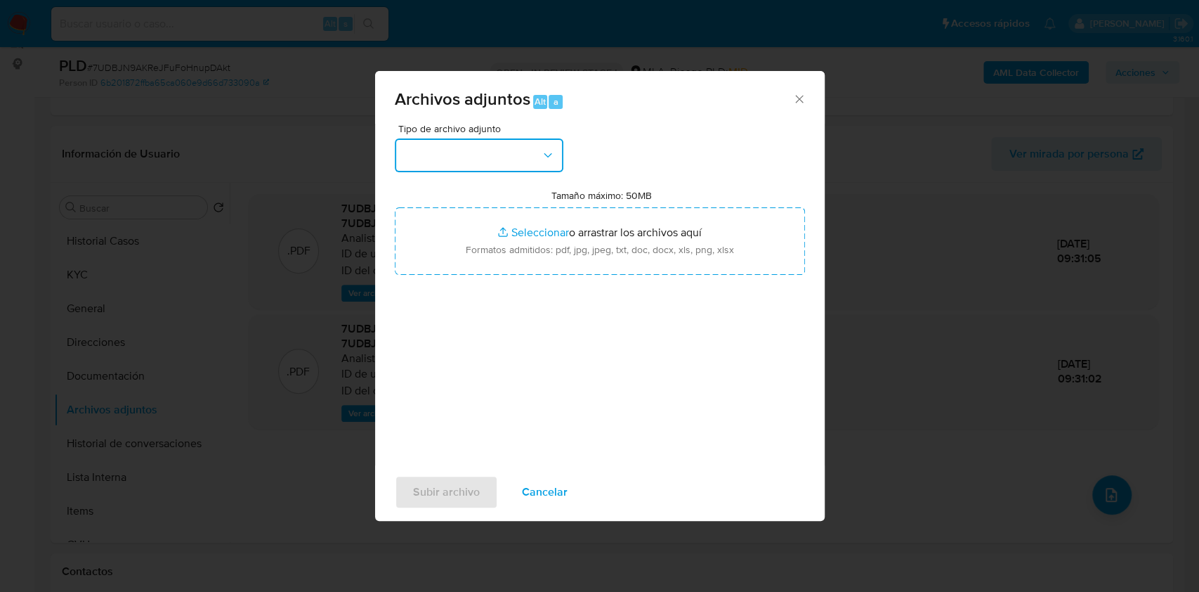
drag, startPoint x: 530, startPoint y: 159, endPoint x: 528, endPoint y: 166, distance: 7.2
click at [530, 159] on button "button" at bounding box center [479, 155] width 169 height 34
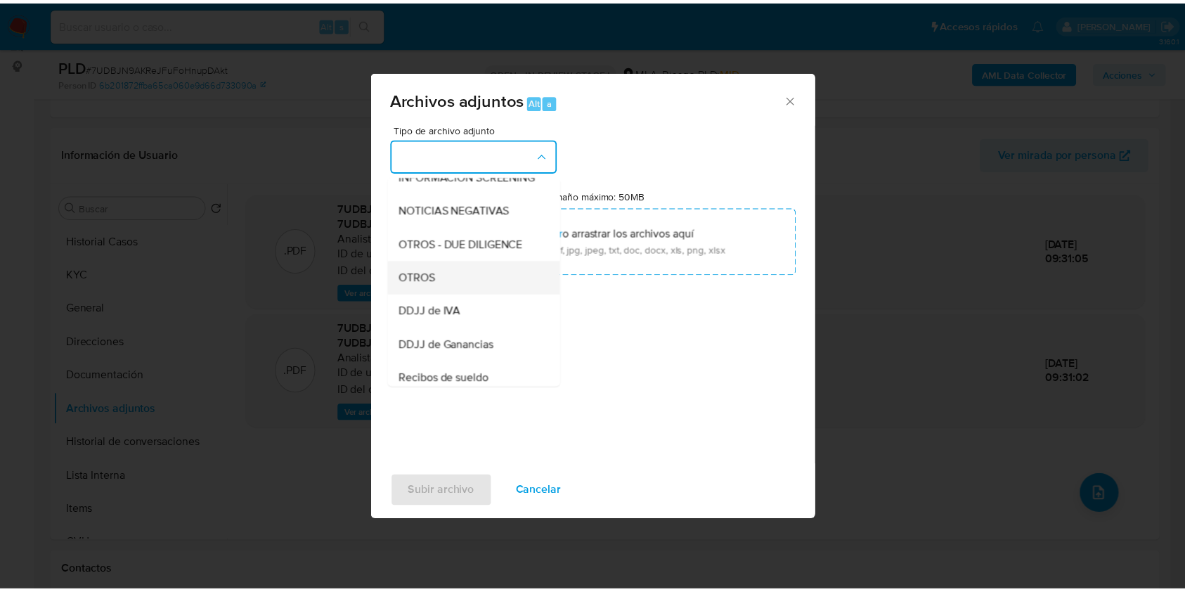
scroll to position [187, 0]
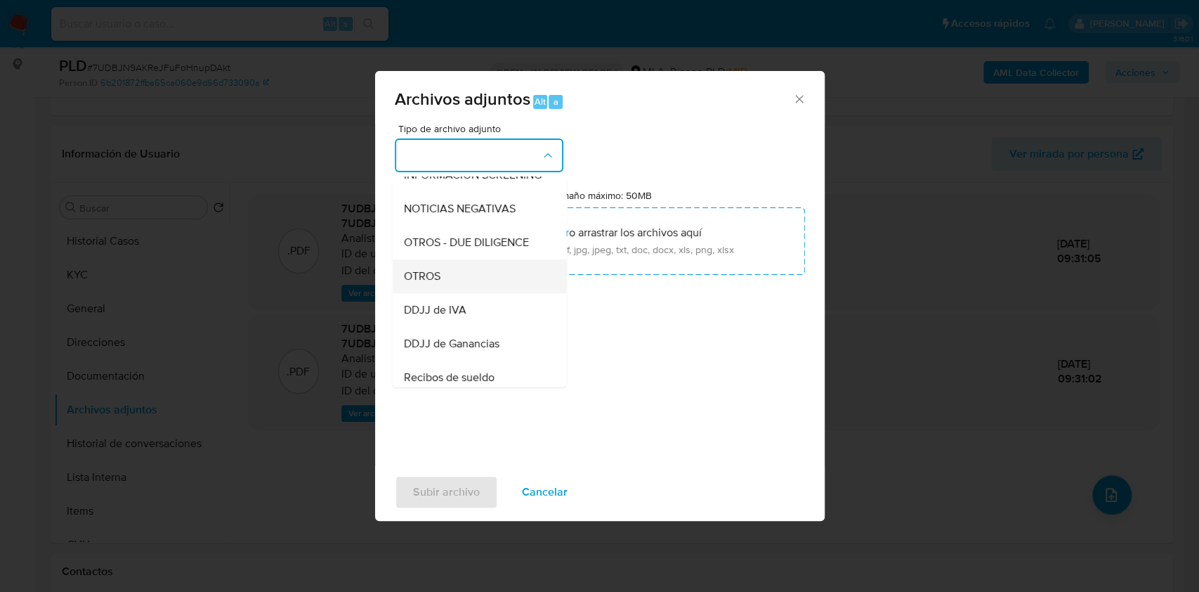
click at [448, 287] on div "OTROS" at bounding box center [474, 276] width 143 height 34
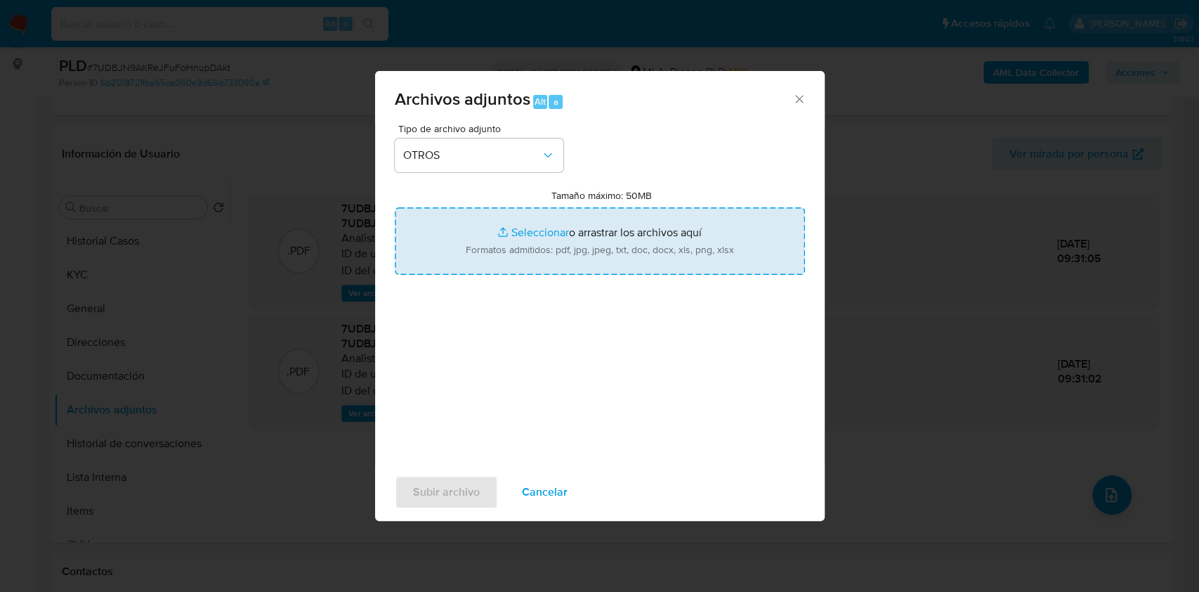
click at [545, 228] on input "Tamaño máximo: 50MB Seleccionar archivos" at bounding box center [600, 240] width 410 height 67
type input "C:\fakepath\Diego Marcos Toffaletti - NOSIS - AGOSTO 2025.pdf"
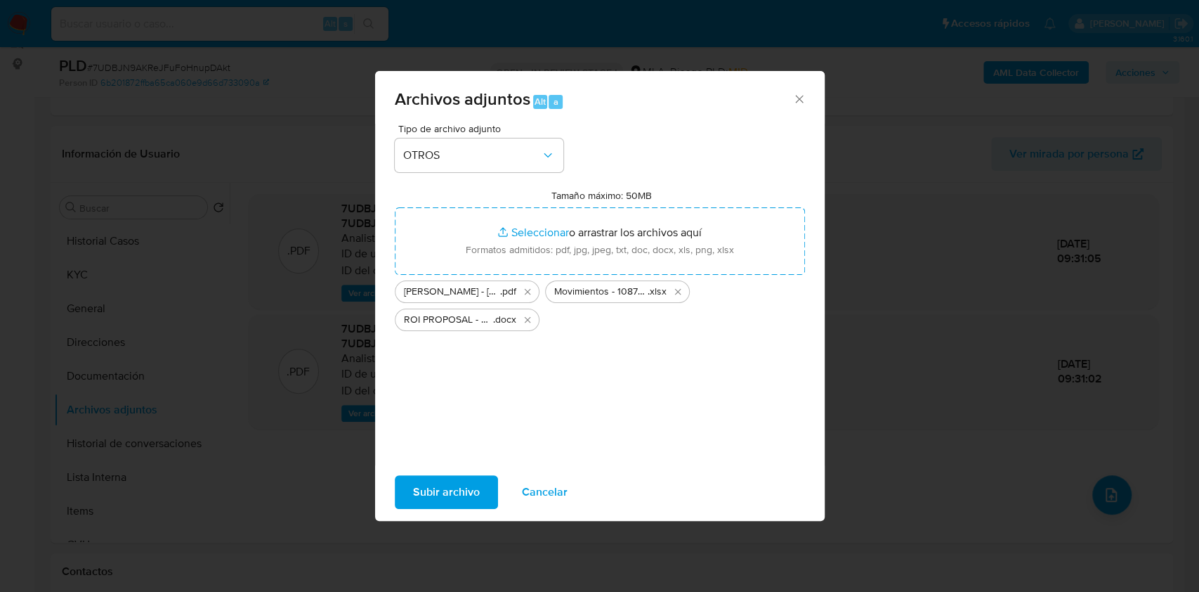
click at [463, 476] on span "Subir archivo" at bounding box center [446, 491] width 67 height 31
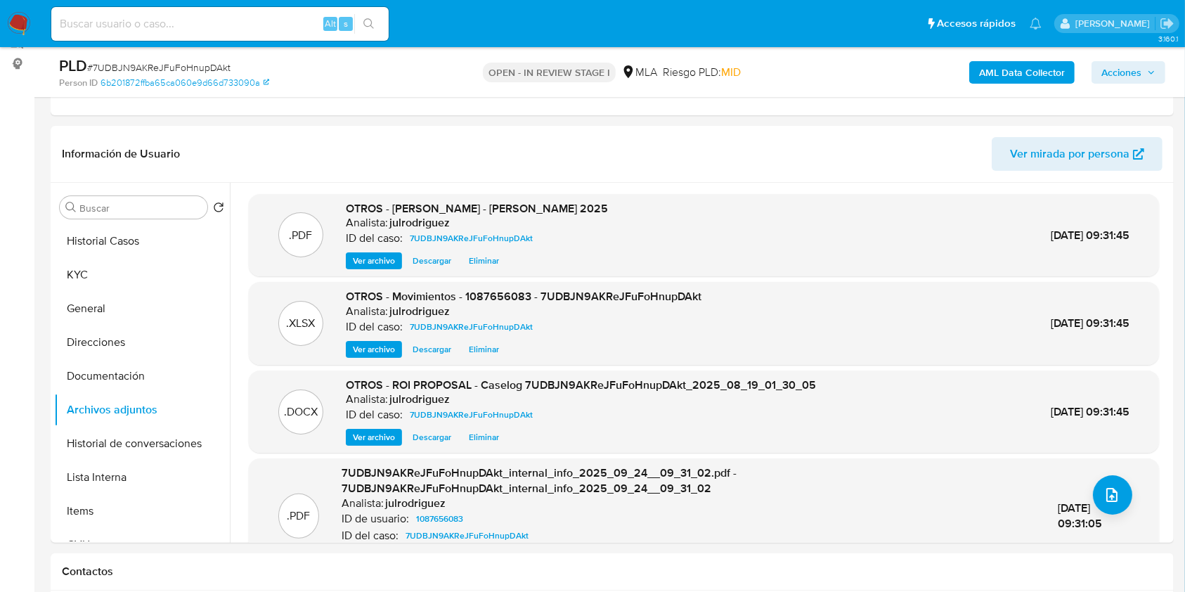
click at [1103, 77] on span "Acciones" at bounding box center [1121, 72] width 40 height 22
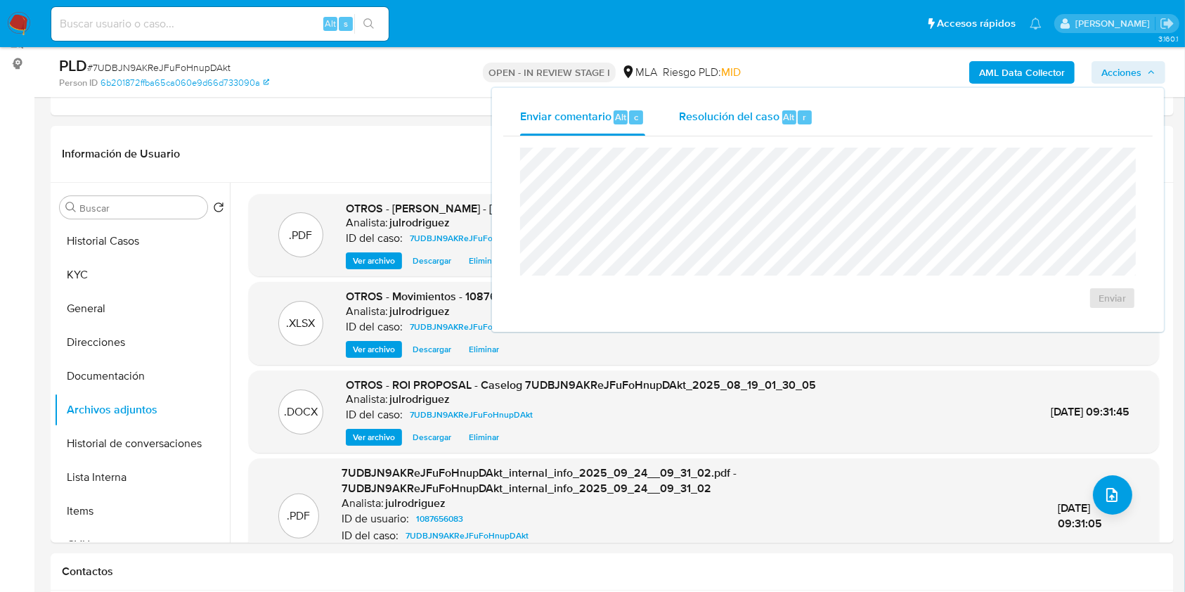
click at [774, 132] on div "Resolución del caso Alt r" at bounding box center [746, 117] width 134 height 37
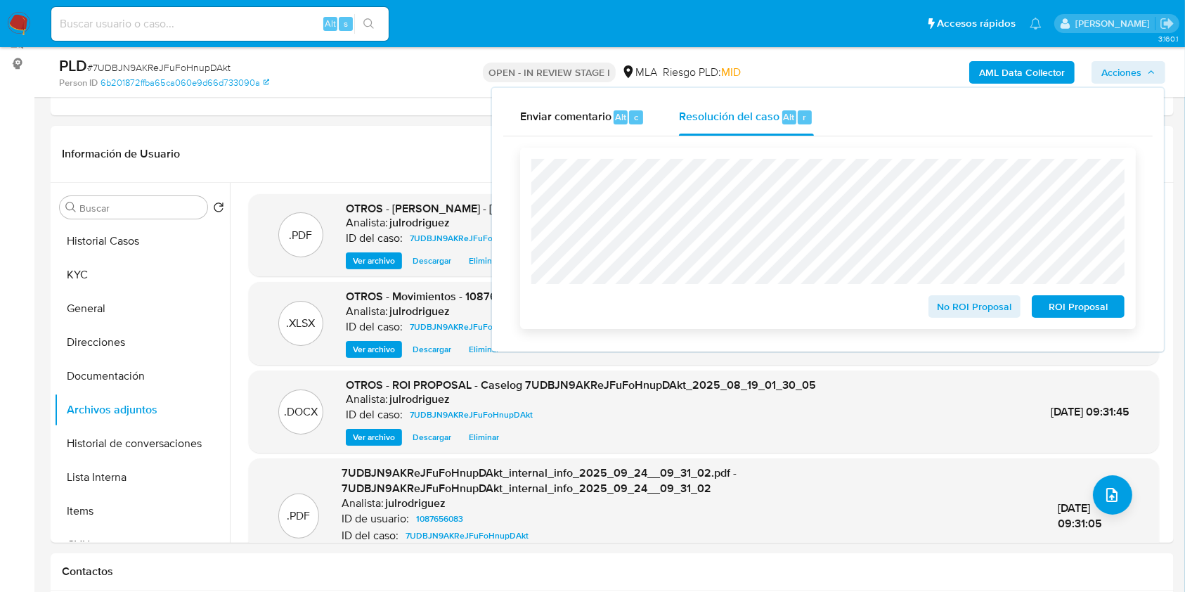
click at [1058, 308] on span "ROI Proposal" at bounding box center [1077, 306] width 73 height 20
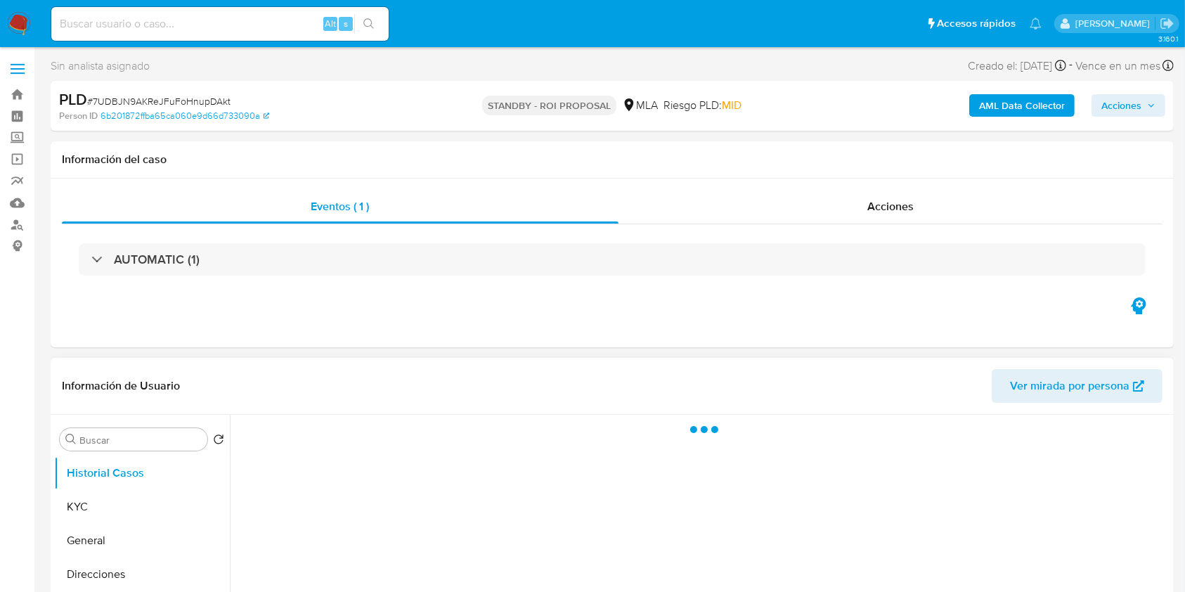
select select "10"
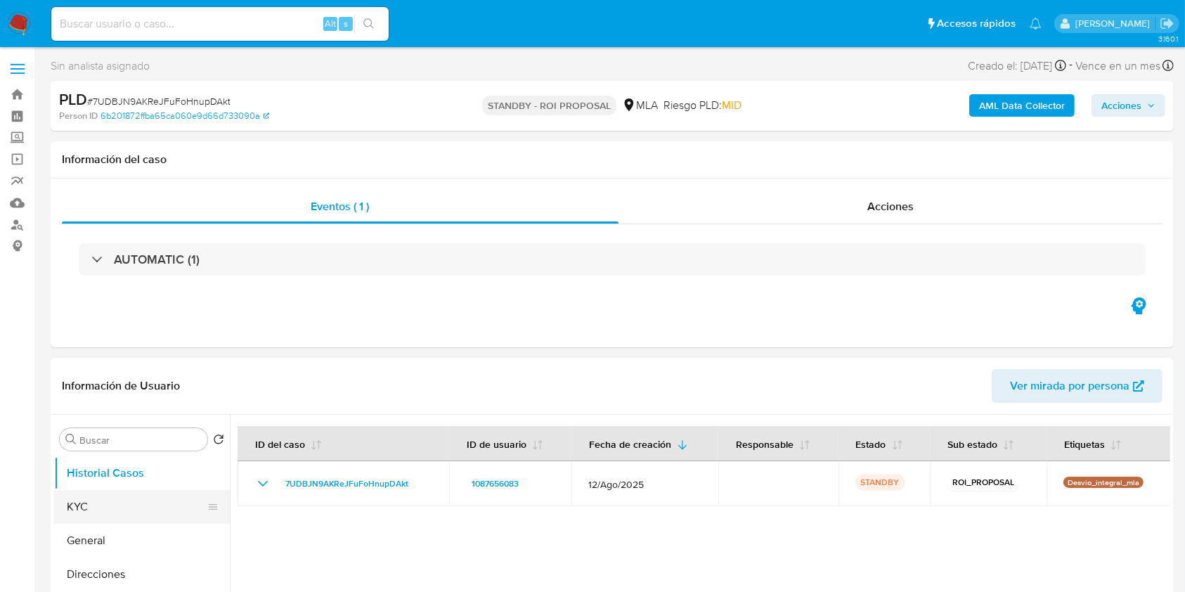
click at [121, 511] on button "KYC" at bounding box center [136, 507] width 164 height 34
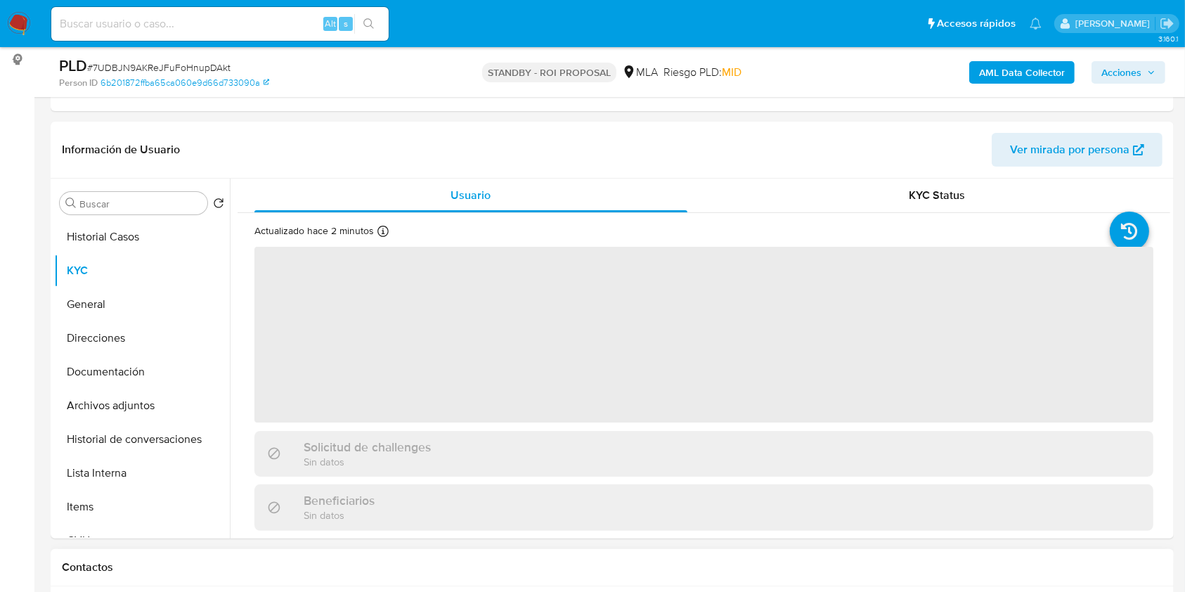
scroll to position [187, 0]
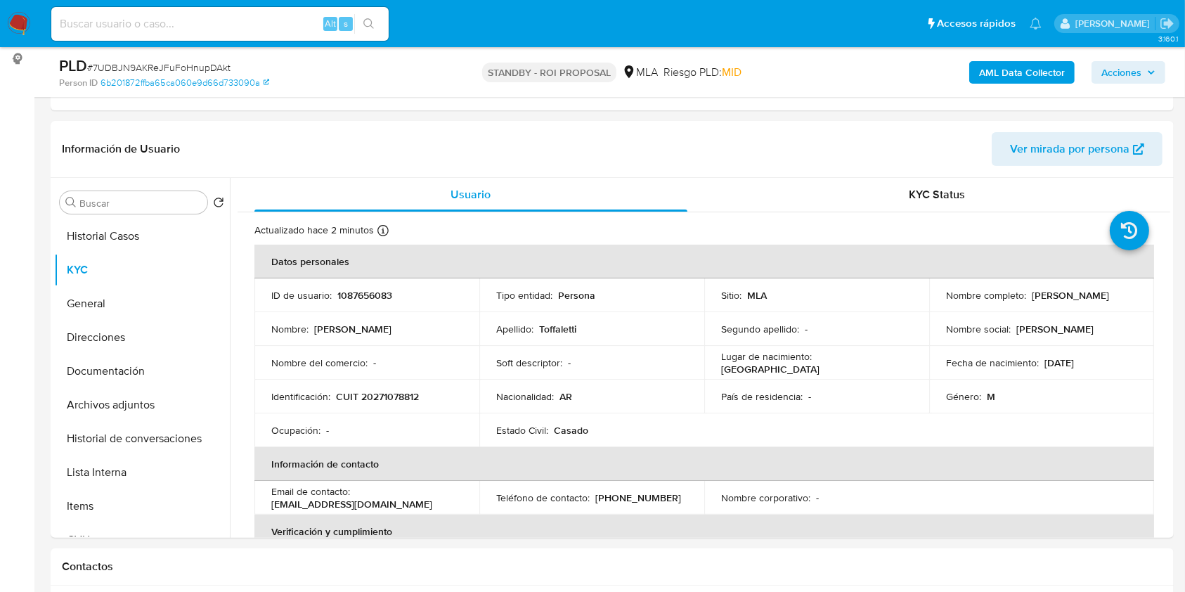
click at [259, 20] on input at bounding box center [219, 24] width 337 height 18
paste input "qWocDloCx10zaK37vhAVNH41"
type input "qWocDloCx10zaK37vhAVNH41"
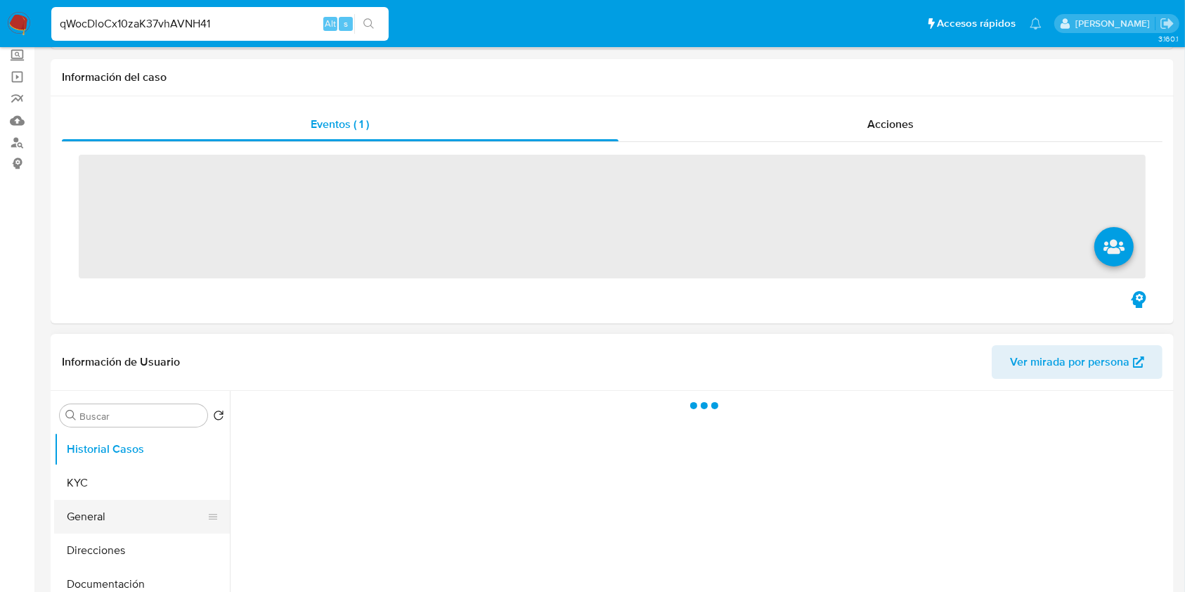
scroll to position [187, 0]
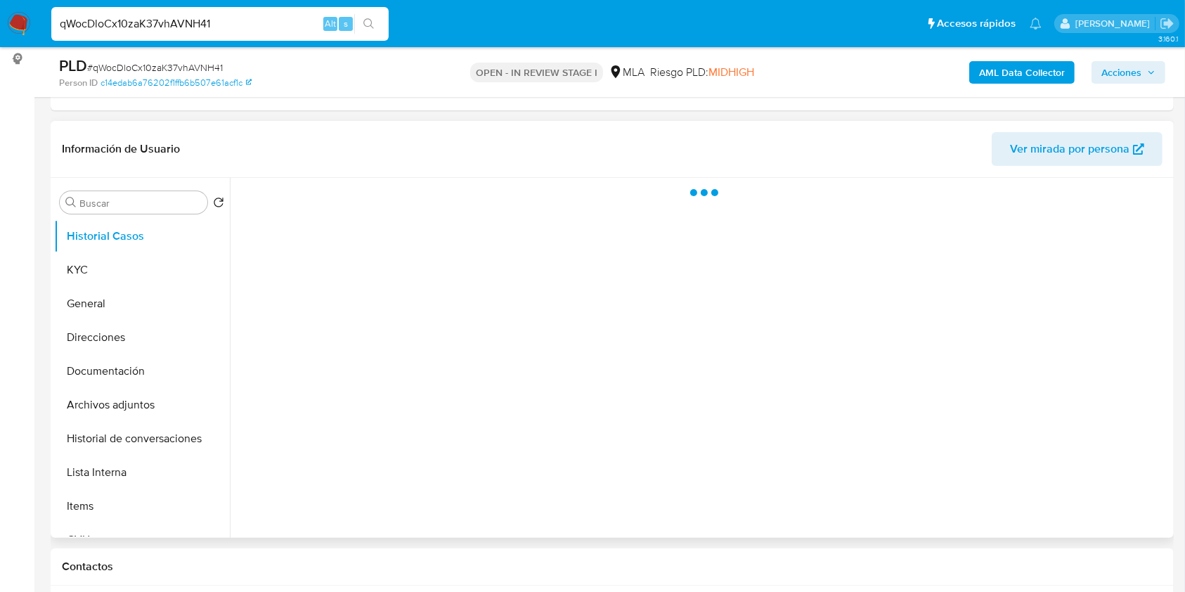
select select "10"
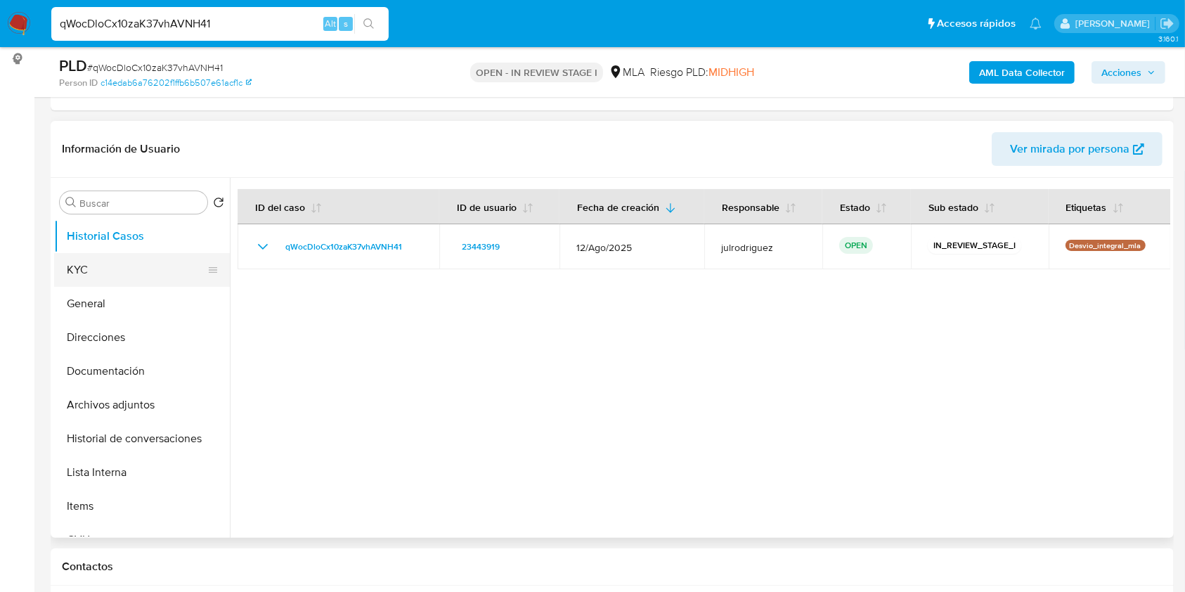
click at [107, 282] on button "KYC" at bounding box center [136, 270] width 164 height 34
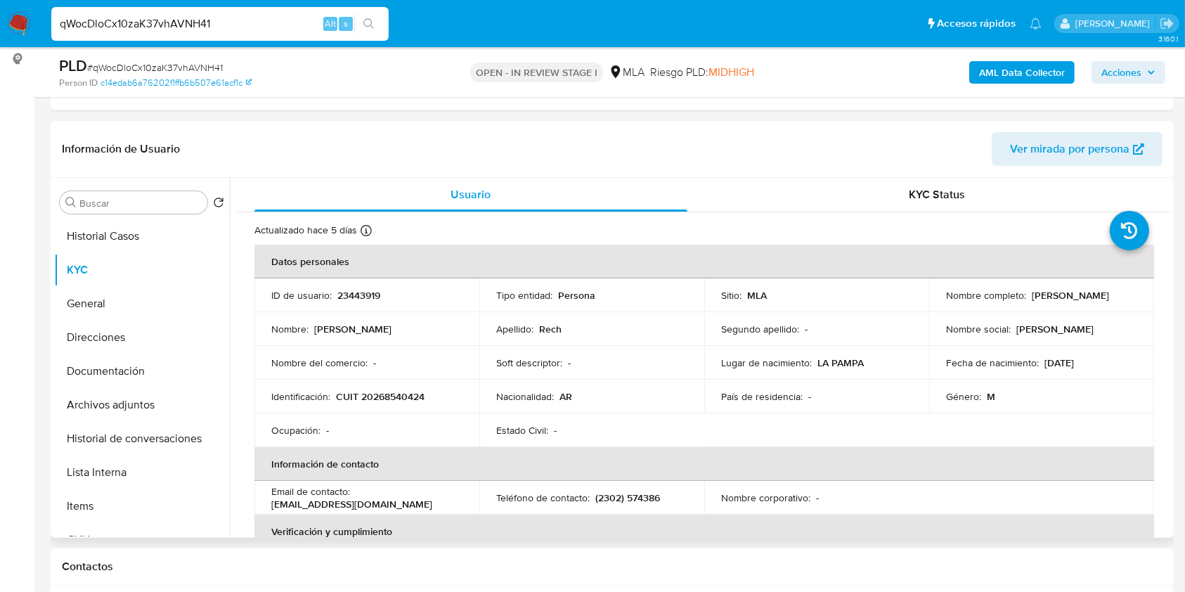
drag, startPoint x: 1028, startPoint y: 293, endPoint x: 1122, endPoint y: 292, distance: 94.2
click at [1122, 292] on div "Nombre completo : [PERSON_NAME]" at bounding box center [1041, 295] width 191 height 13
copy p "[PERSON_NAME]"
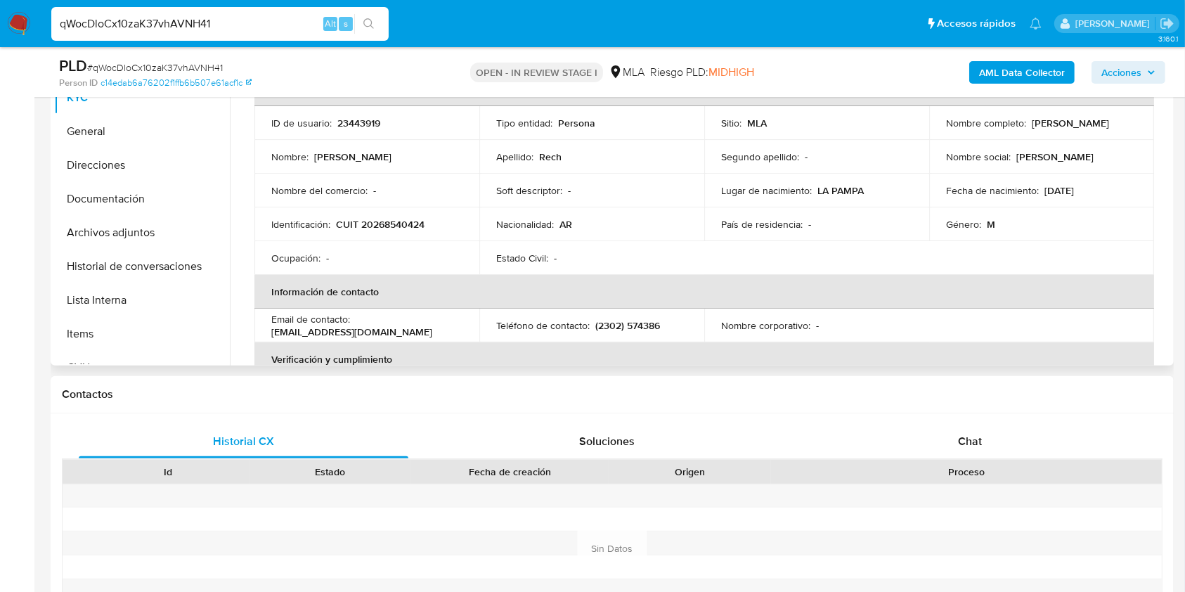
scroll to position [191, 0]
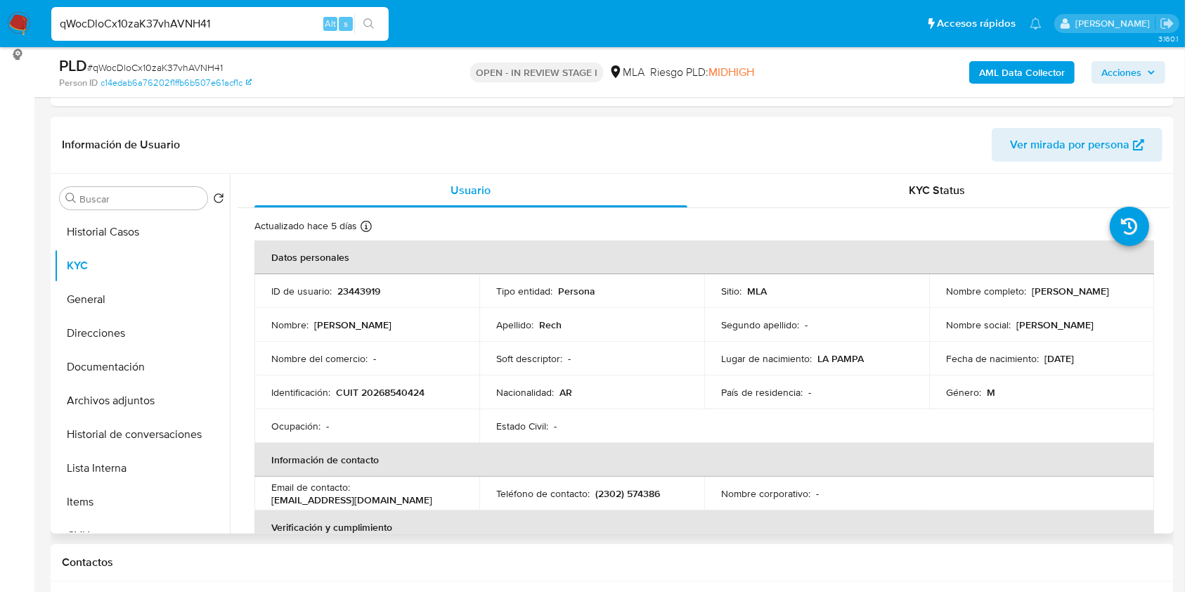
click at [372, 278] on td "ID de usuario : 23443919" at bounding box center [366, 291] width 225 height 34
copy p "23443919"
click at [191, 62] on span "# qWocDloCx10zaK37vhAVNH41" at bounding box center [155, 67] width 136 height 14
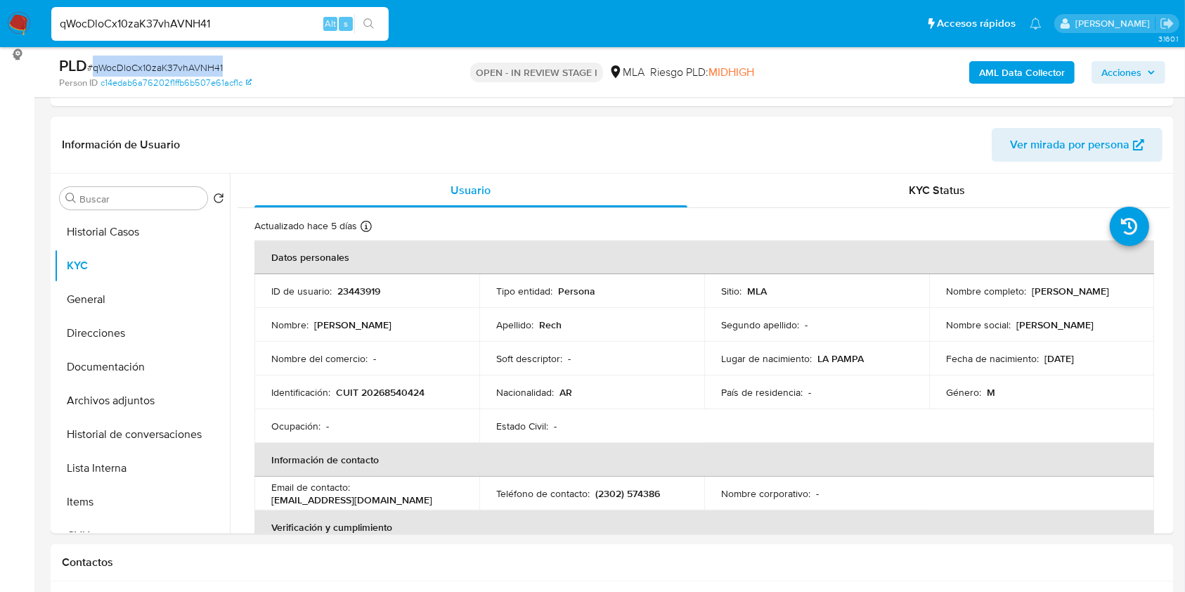
copy span "qWocDloCx10zaK37vhAVNH41"
click at [141, 377] on button "Documentación" at bounding box center [136, 367] width 164 height 34
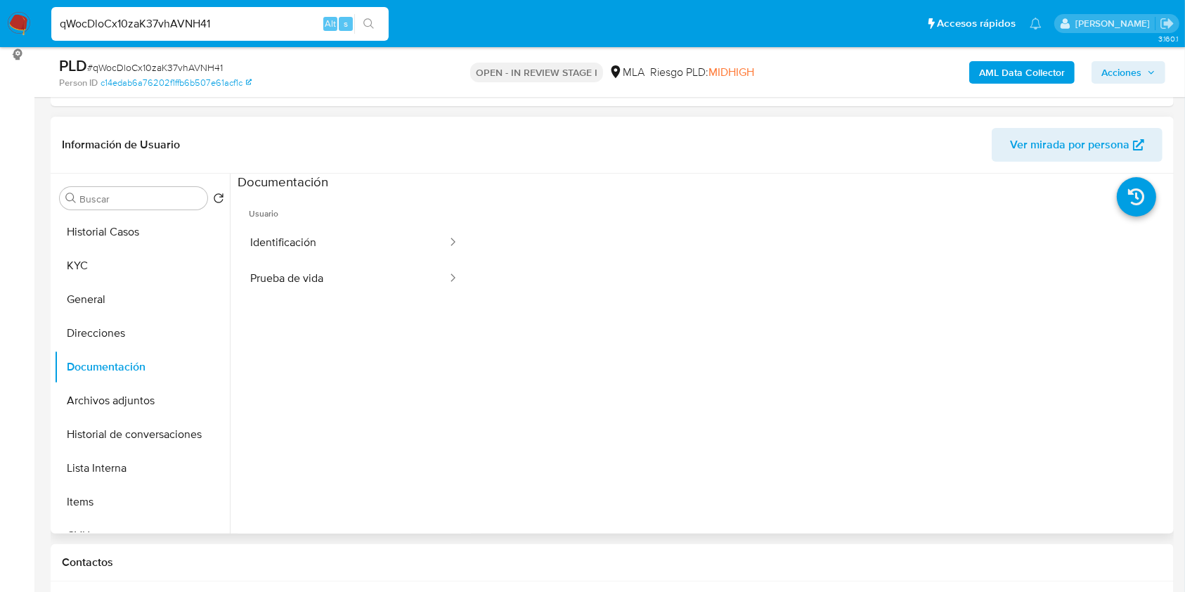
scroll to position [114, 0]
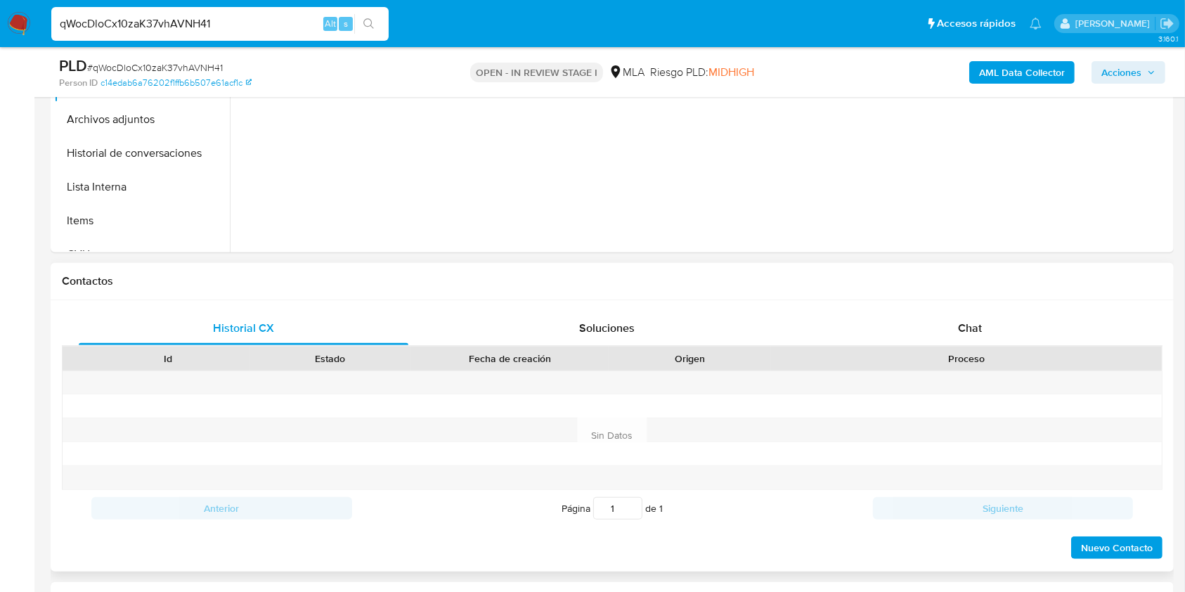
click at [984, 360] on div "Proceso" at bounding box center [966, 358] width 371 height 14
drag, startPoint x: 977, startPoint y: 334, endPoint x: 972, endPoint y: 341, distance: 7.6
click at [978, 341] on div "Chat" at bounding box center [970, 328] width 330 height 34
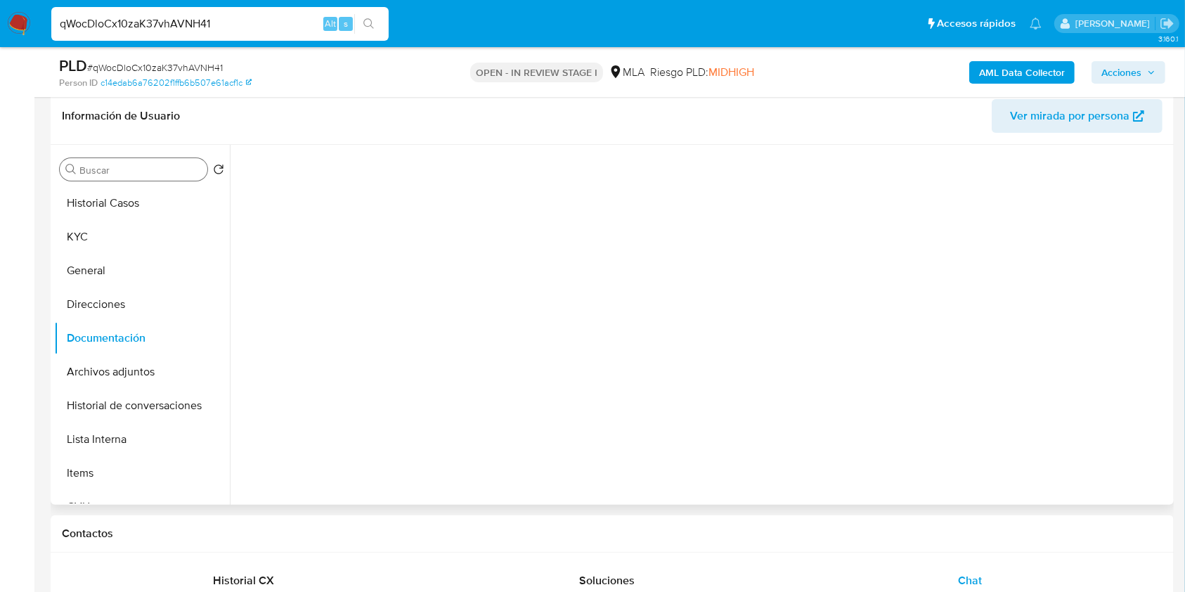
scroll to position [191, 0]
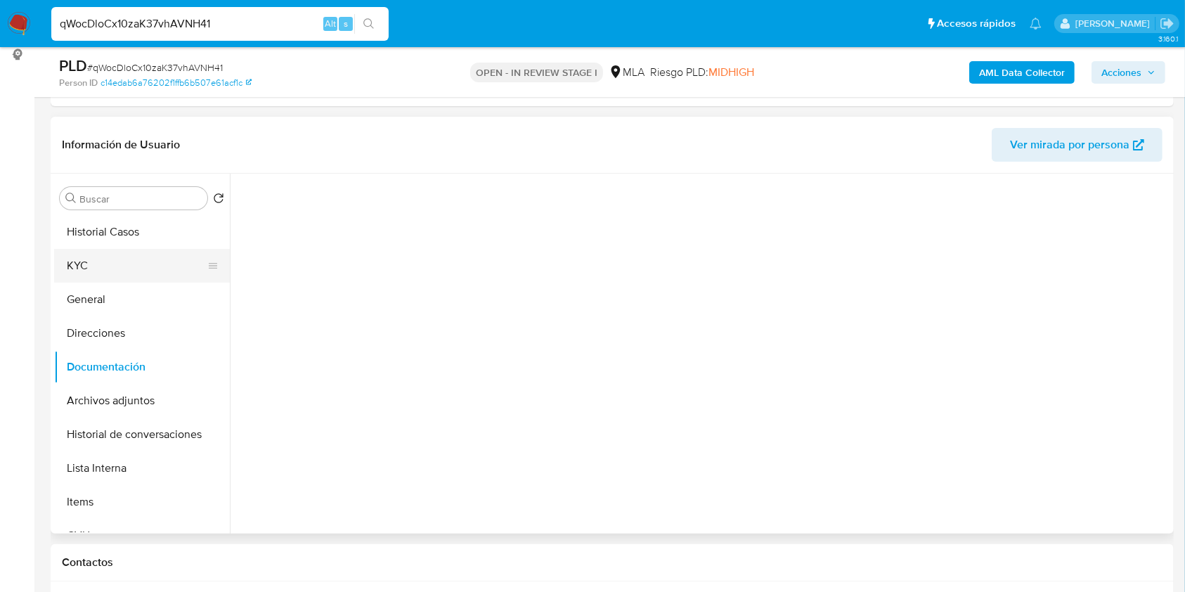
click at [111, 260] on button "KYC" at bounding box center [136, 266] width 164 height 34
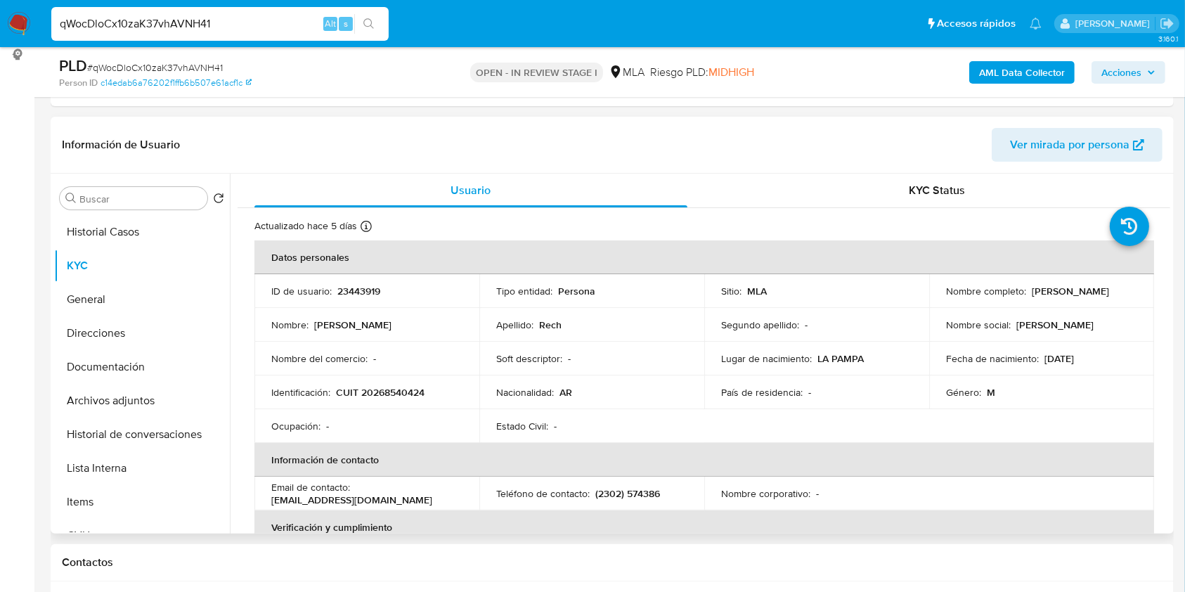
click at [389, 398] on p "CUIT 20268540424" at bounding box center [380, 392] width 89 height 13
copy p "20268540424"
click at [358, 291] on p "23443919" at bounding box center [358, 291] width 43 height 13
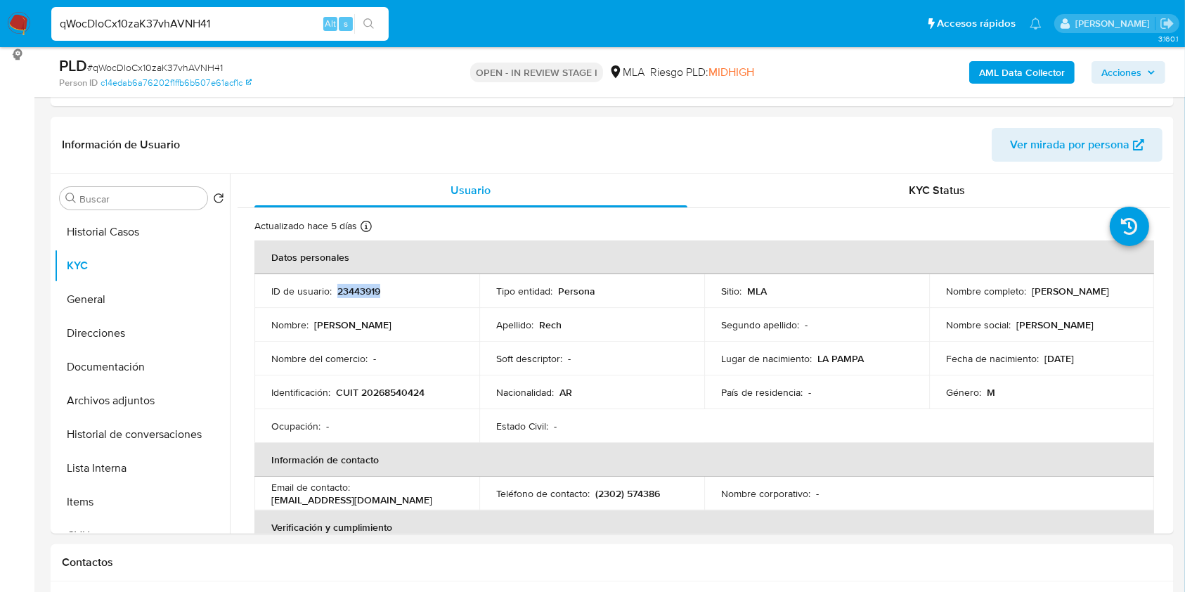
copy p "23443919"
drag, startPoint x: 1025, startPoint y: 290, endPoint x: 1121, endPoint y: 288, distance: 96.3
click at [1120, 289] on div "Nombre completo : Javier Ernesto Rech" at bounding box center [1041, 291] width 191 height 13
copy div "Javier Ernesto Rech"
click at [400, 386] on p "CUIT 20268540424" at bounding box center [380, 392] width 89 height 13
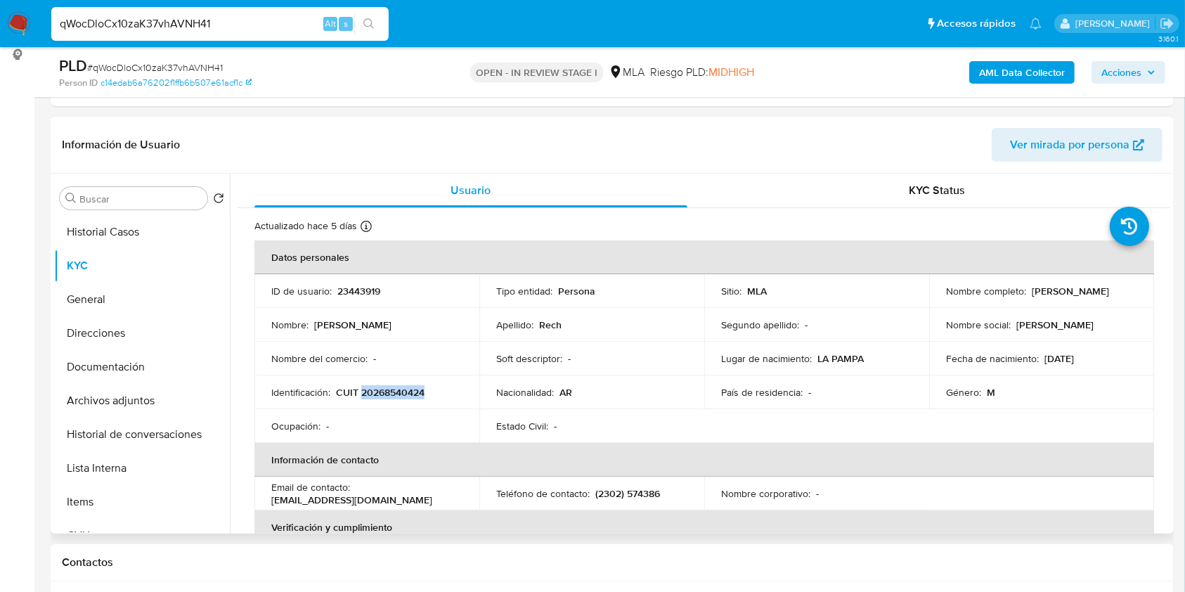
click at [400, 386] on p "CUIT 20268540424" at bounding box center [380, 392] width 89 height 13
copy p "20268540424"
drag, startPoint x: 1046, startPoint y: 289, endPoint x: 1145, endPoint y: 288, distance: 99.1
click at [1145, 288] on td "Nombre completo : Javier Ernesto Rech" at bounding box center [1041, 291] width 225 height 34
copy div "Javier Ernesto Rech"
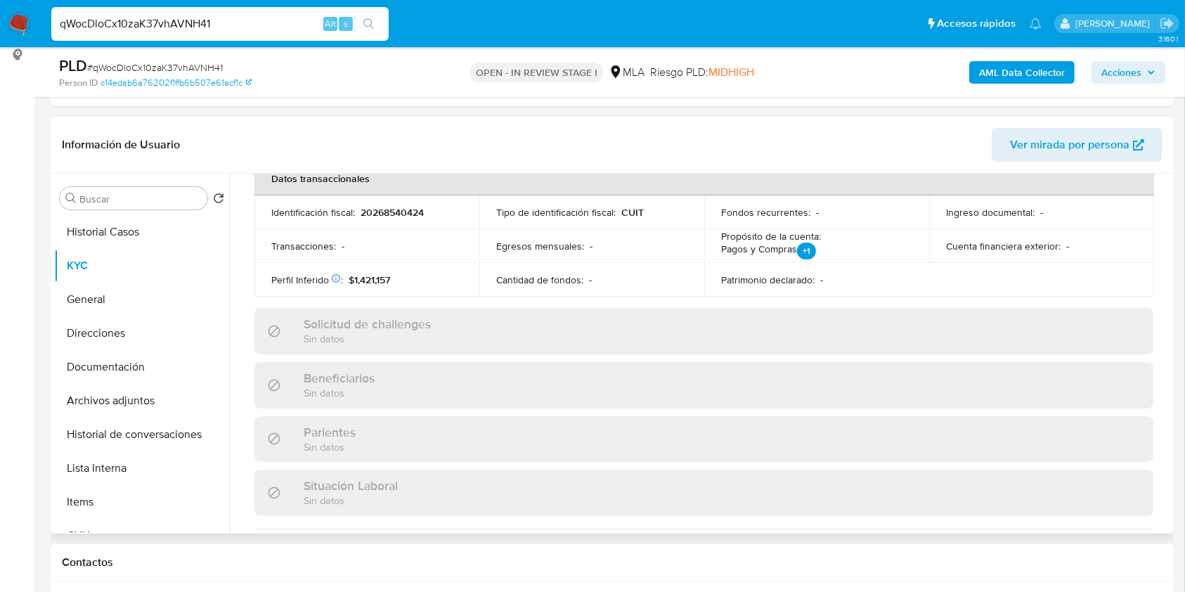
scroll to position [740, 0]
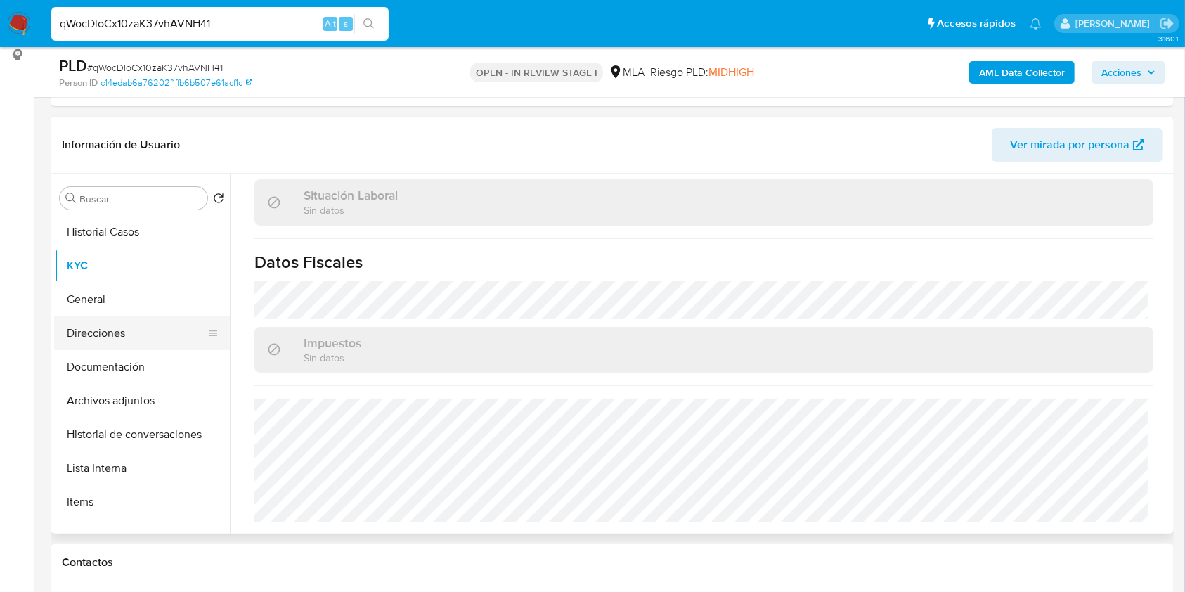
click at [143, 329] on button "Direcciones" at bounding box center [136, 333] width 164 height 34
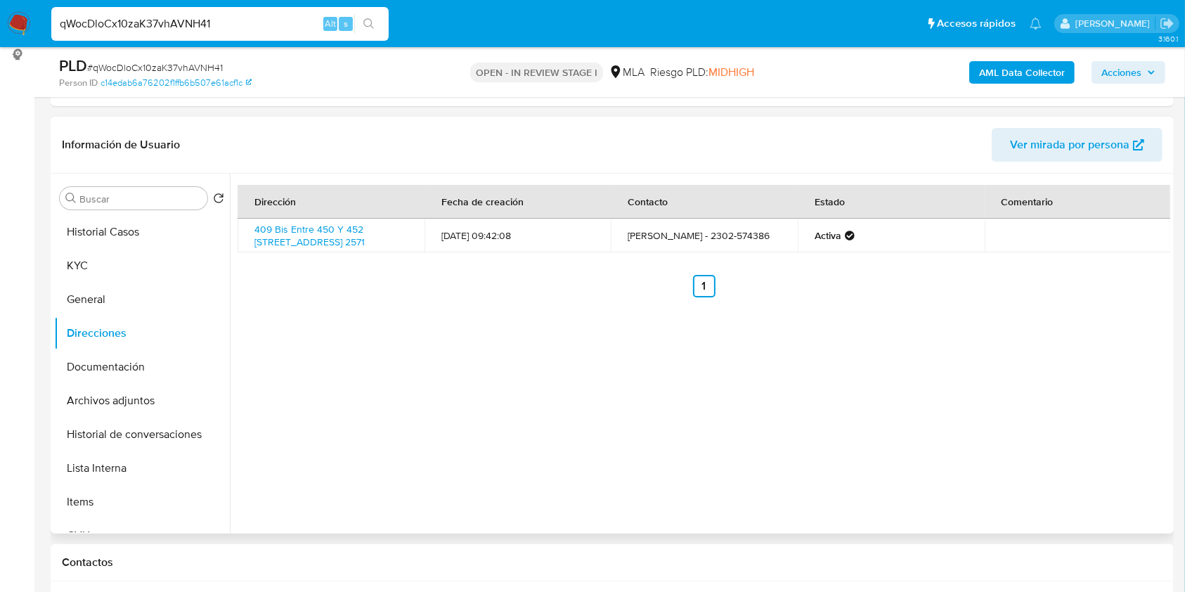
drag, startPoint x: 337, startPoint y: 251, endPoint x: 233, endPoint y: 229, distance: 106.2
click at [233, 229] on div "Dirección Fecha de creación Contacto Estado Comentario 409 Bis Entre 450 Y 452 …" at bounding box center [700, 354] width 940 height 360
click at [313, 265] on div "Dirección Fecha de creación Contacto Estado Comentario 409 Bis Entre 450 Y 452 …" at bounding box center [703, 241] width 932 height 112
drag, startPoint x: 326, startPoint y: 250, endPoint x: 251, endPoint y: 222, distance: 80.3
click at [251, 222] on td "409 Bis Entre 450 Y 452 2571, General Pico, La Pampa, 6360, Argentina 2571" at bounding box center [330, 235] width 187 height 34
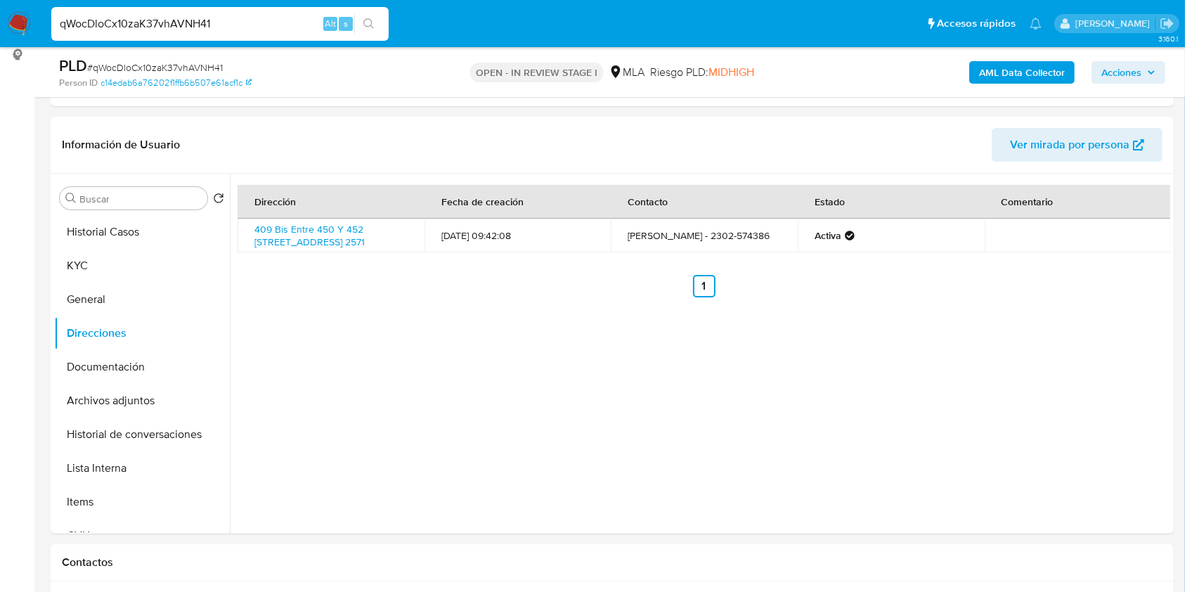
copy link "409 Bis Entre 450 Y 452 2571, General Pico, La Pampa, 6360, Argentina 2571"
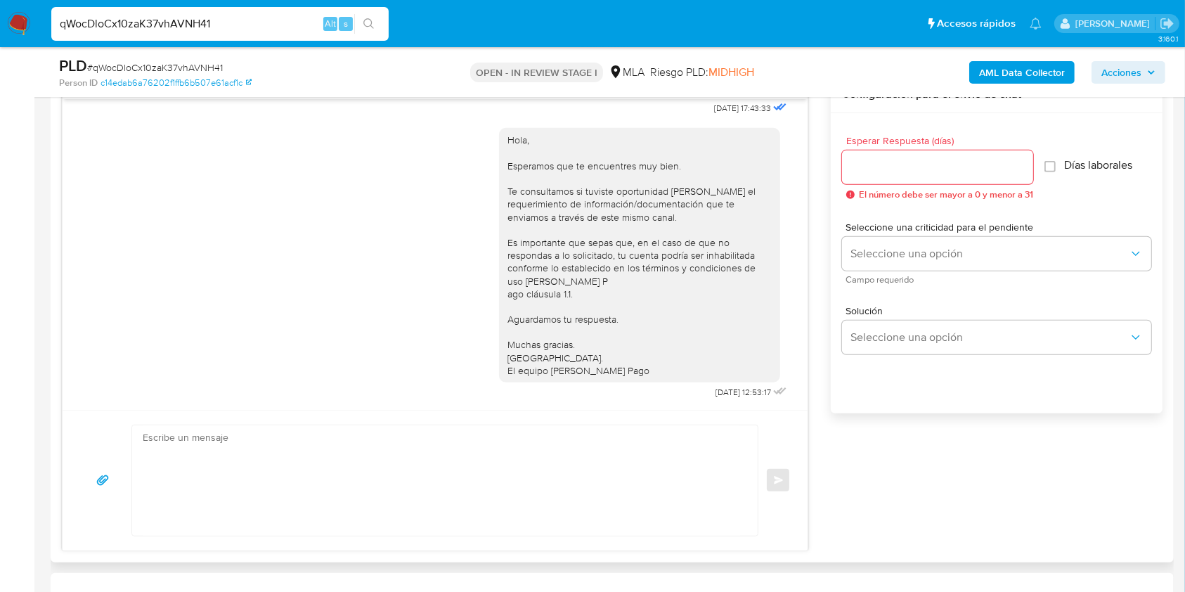
scroll to position [794, 0]
click at [858, 169] on input "Esperar Respuesta (días)" at bounding box center [937, 167] width 191 height 18
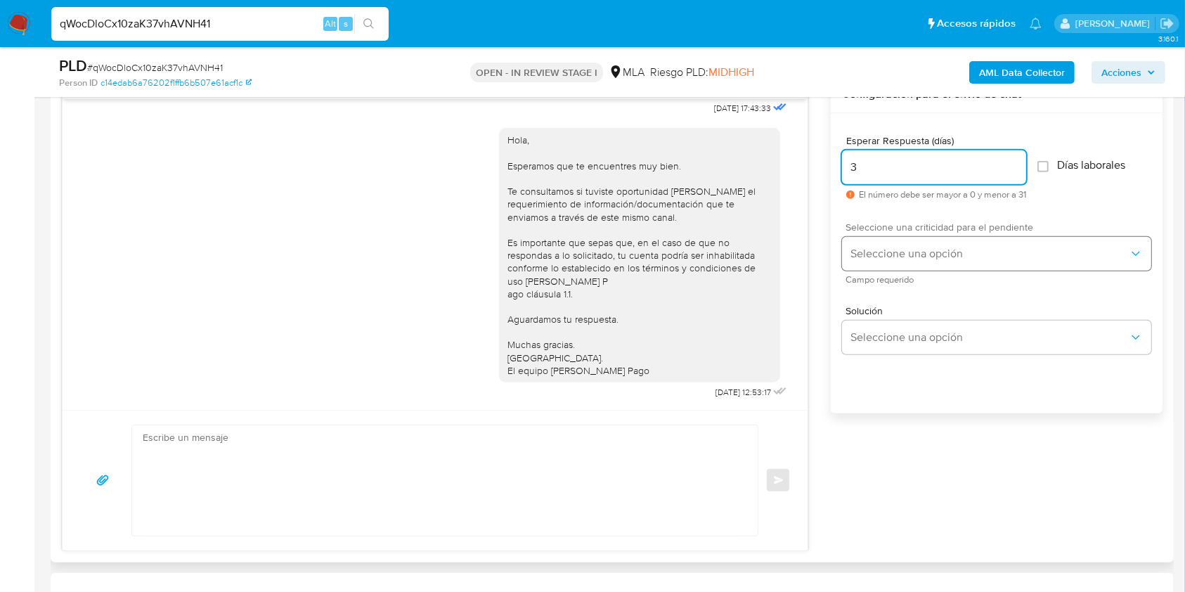
type input "3"
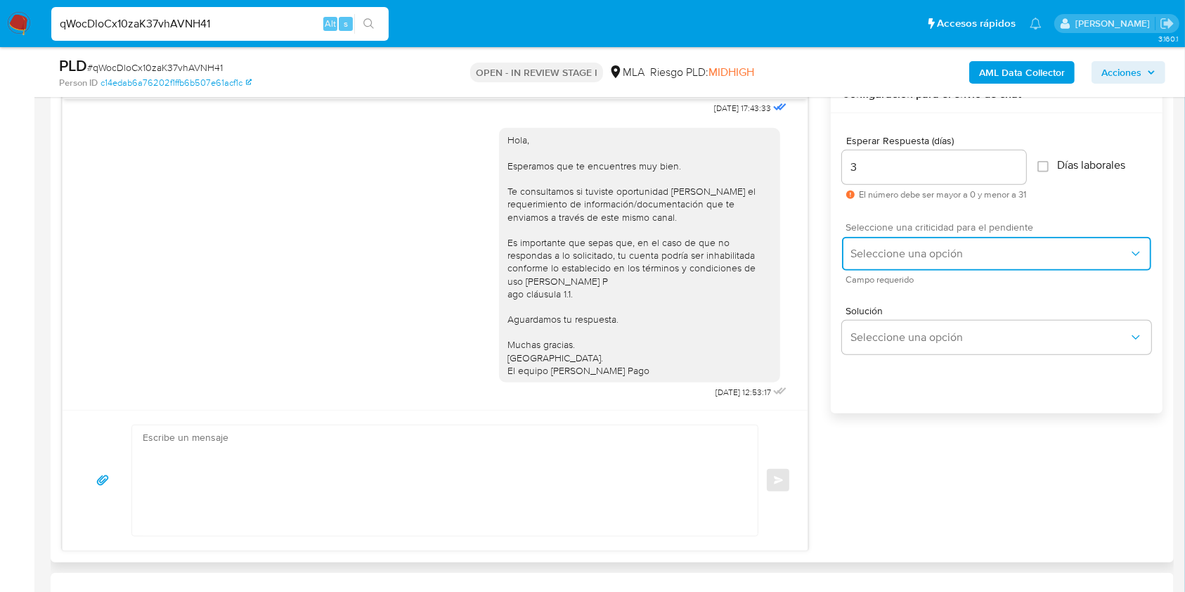
click at [878, 247] on span "Seleccione una opción" at bounding box center [989, 254] width 278 height 14
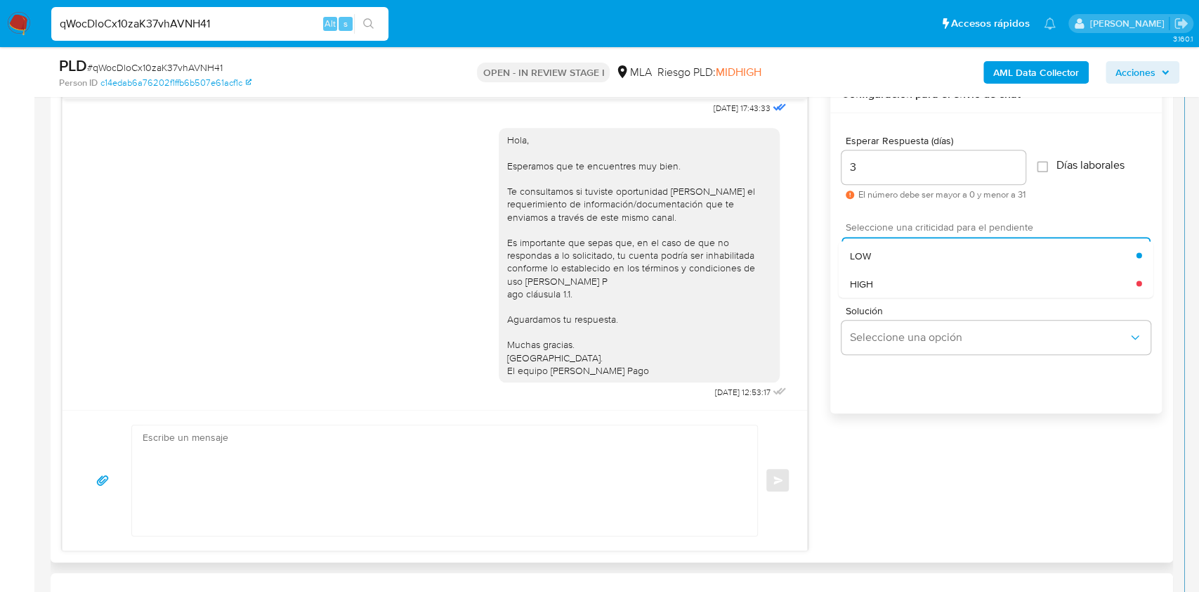
click at [880, 278] on div "HIGH" at bounding box center [993, 283] width 287 height 28
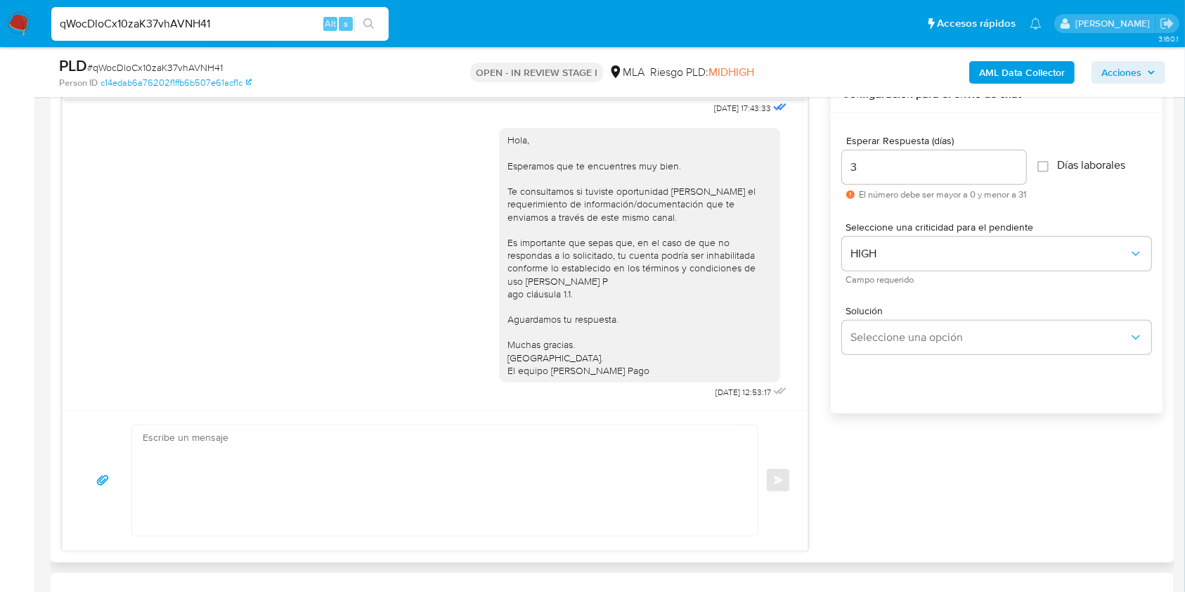
click at [899, 353] on div "Solución Seleccione una opción" at bounding box center [996, 332] width 309 height 77
click at [893, 333] on span "Seleccione una opción" at bounding box center [989, 337] width 278 height 14
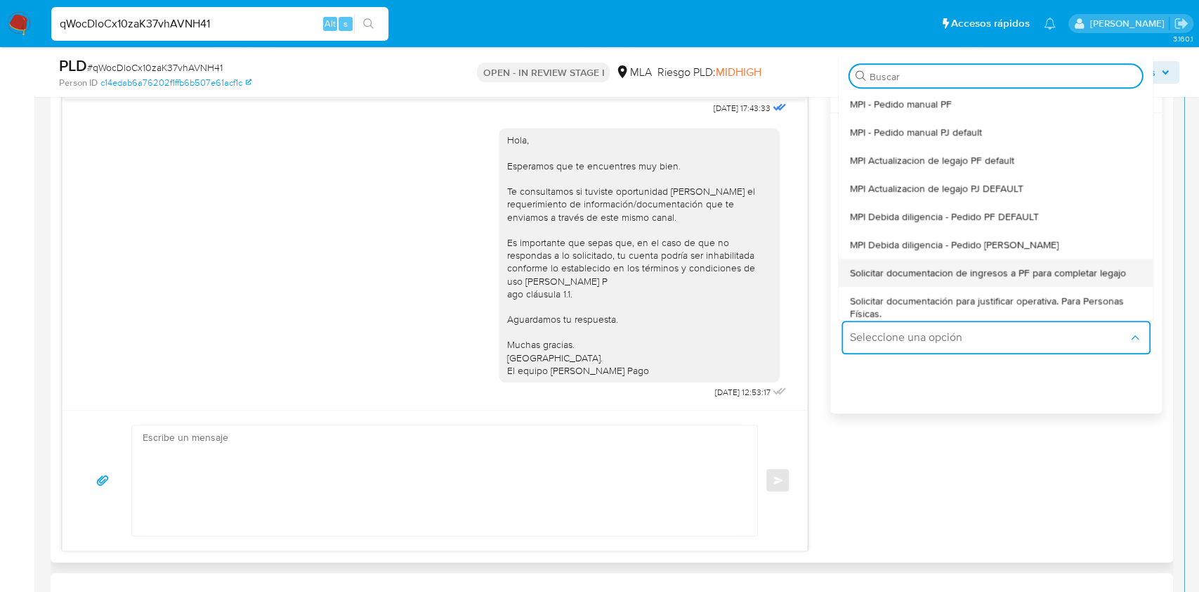
click at [903, 270] on span "Solicitar documentacion de ingresos a PF para completar legajo" at bounding box center [988, 272] width 276 height 13
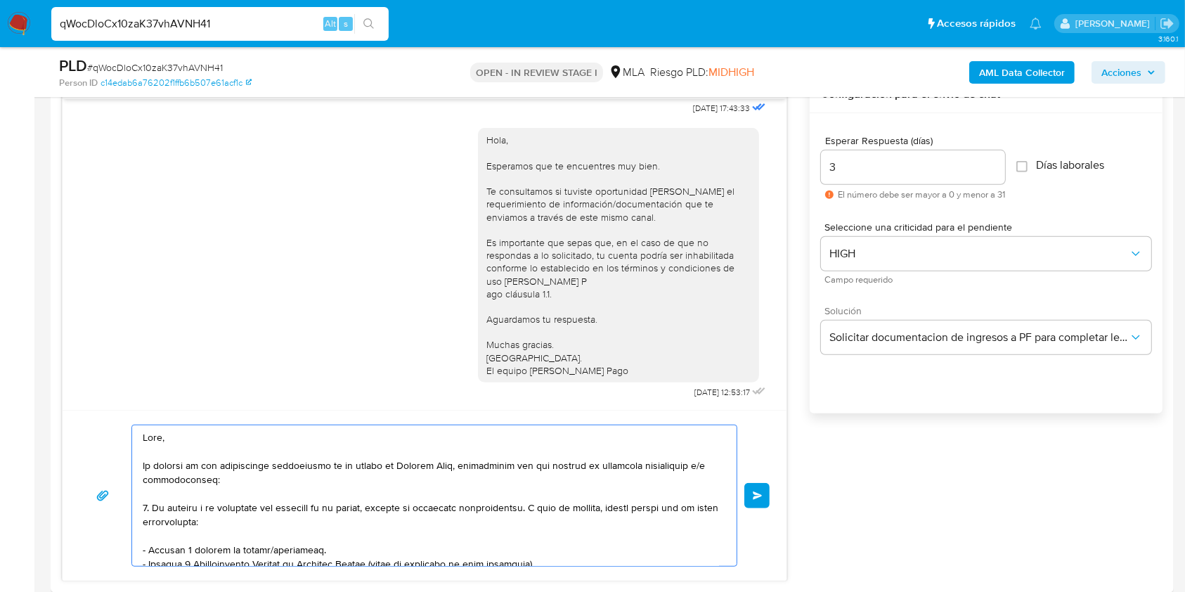
scroll to position [286, 0]
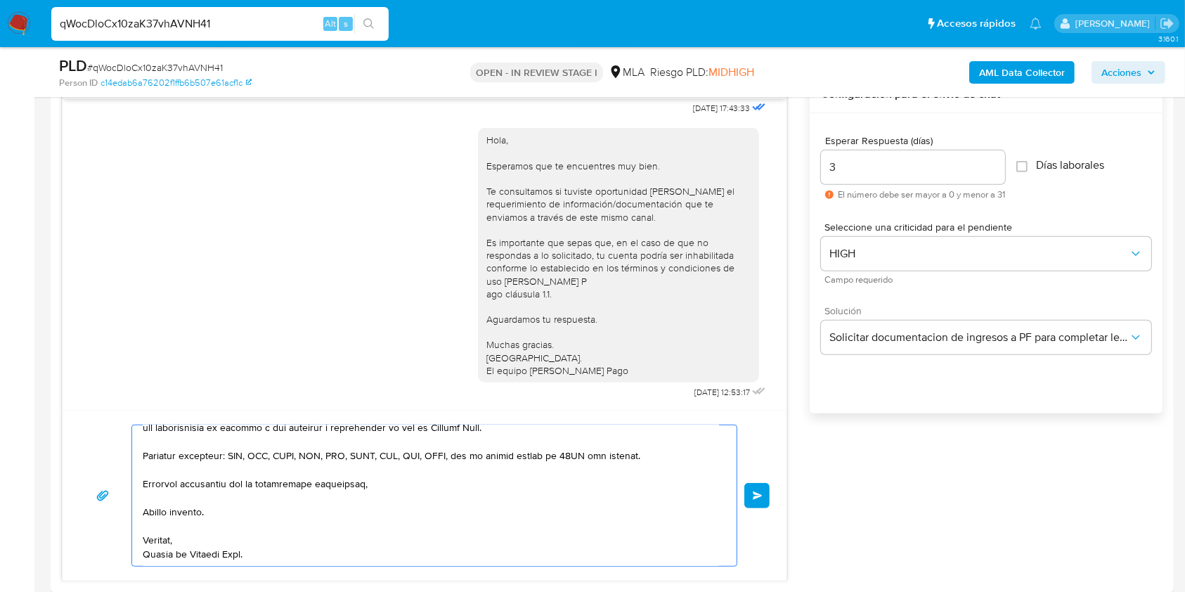
drag, startPoint x: 244, startPoint y: 471, endPoint x: 355, endPoint y: 478, distance: 111.3
type textarea "Hola, En función de las oper"
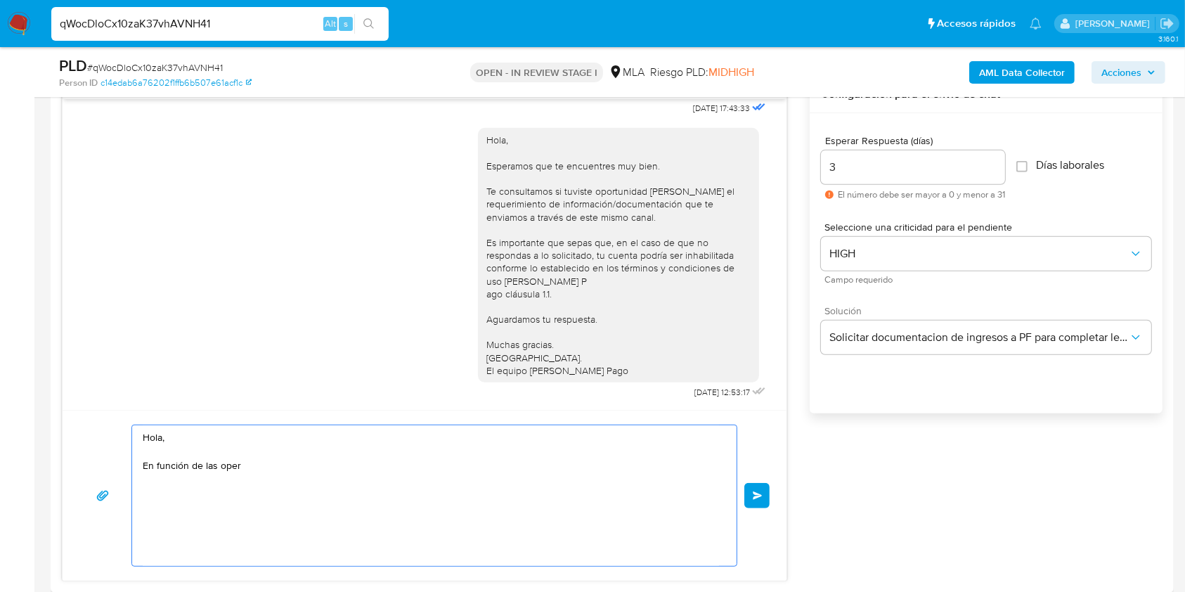
scroll to position [0, 0]
drag, startPoint x: 154, startPoint y: 422, endPoint x: 40, endPoint y: 393, distance: 117.4
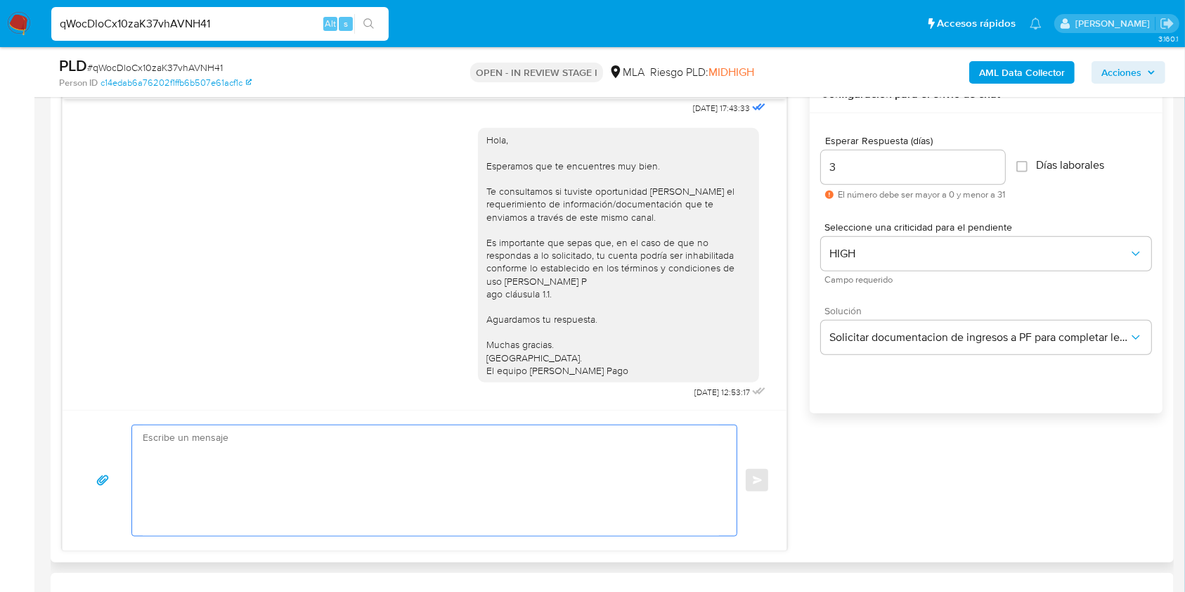
paste textarea "Buenas tardes, Queremos aclararte que la Resolución General ARCA 5696/2025 indi…"
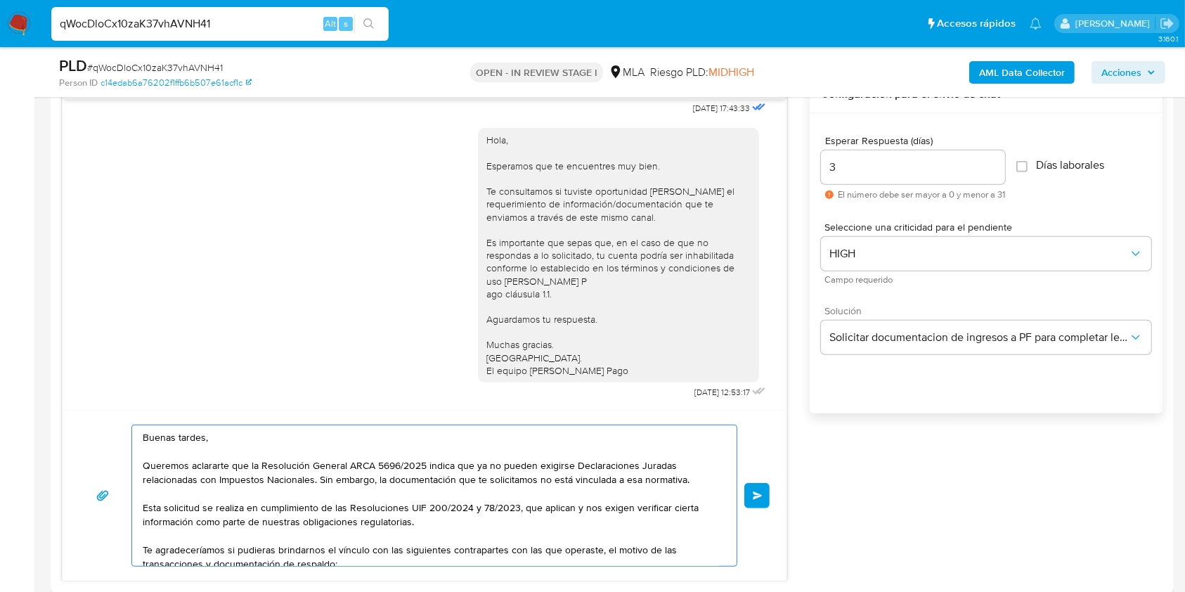
scroll to position [180, 0]
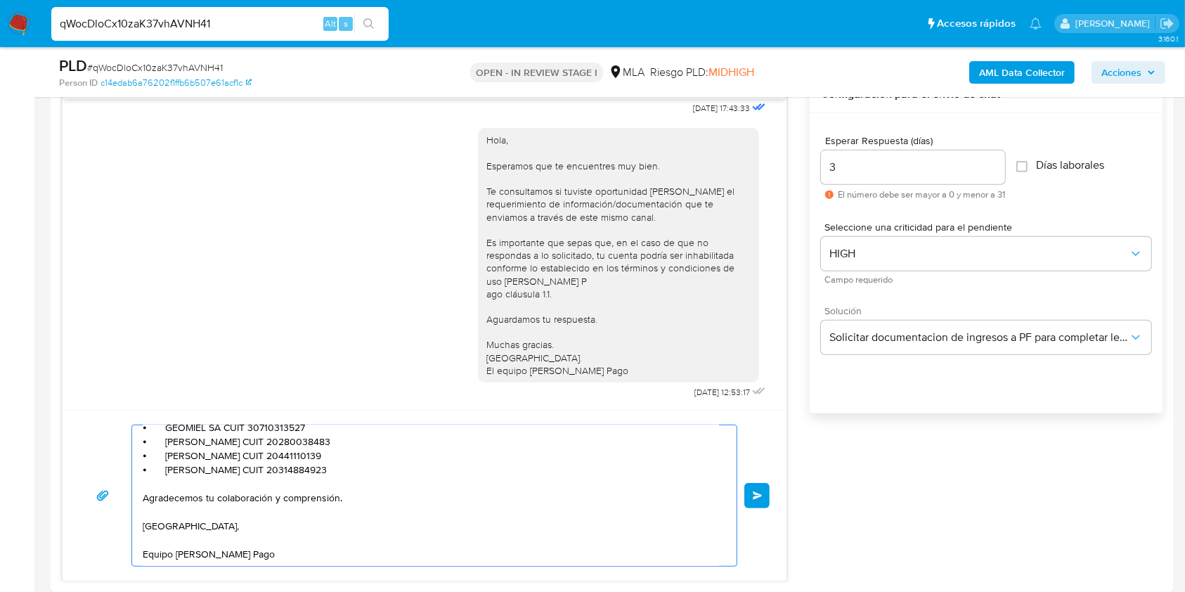
type textarea "Buenas tardes, Queremos aclararte que la Resolución General ARCA 5696/2025 indi…"
click at [843, 165] on input "3" at bounding box center [913, 167] width 184 height 18
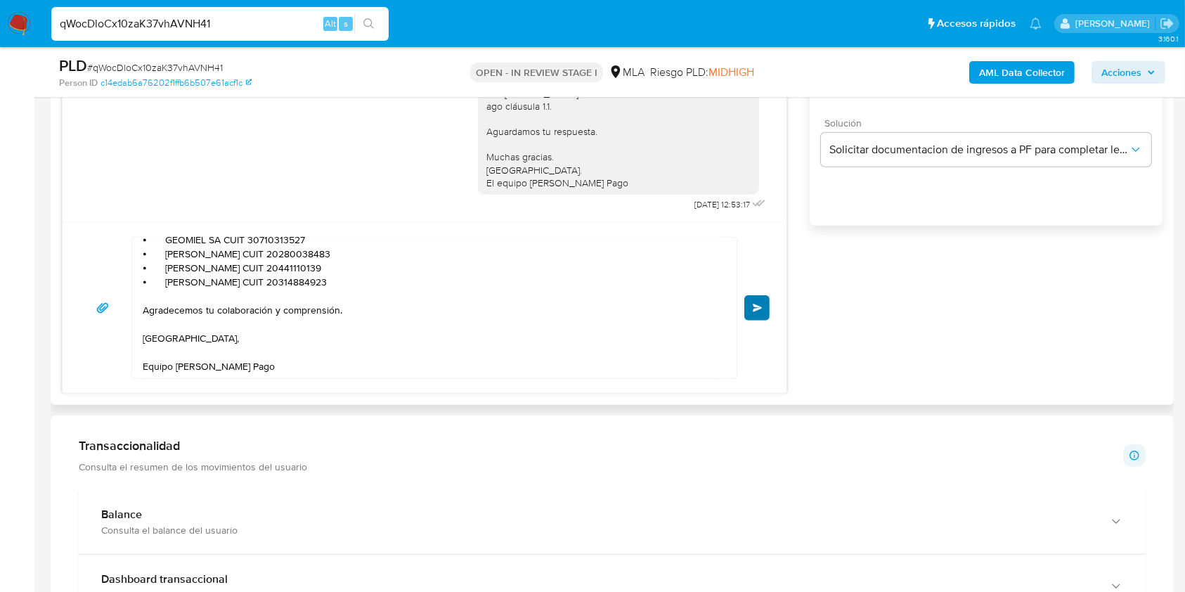
type input "2"
click at [762, 303] on button "Enviar" at bounding box center [756, 307] width 25 height 25
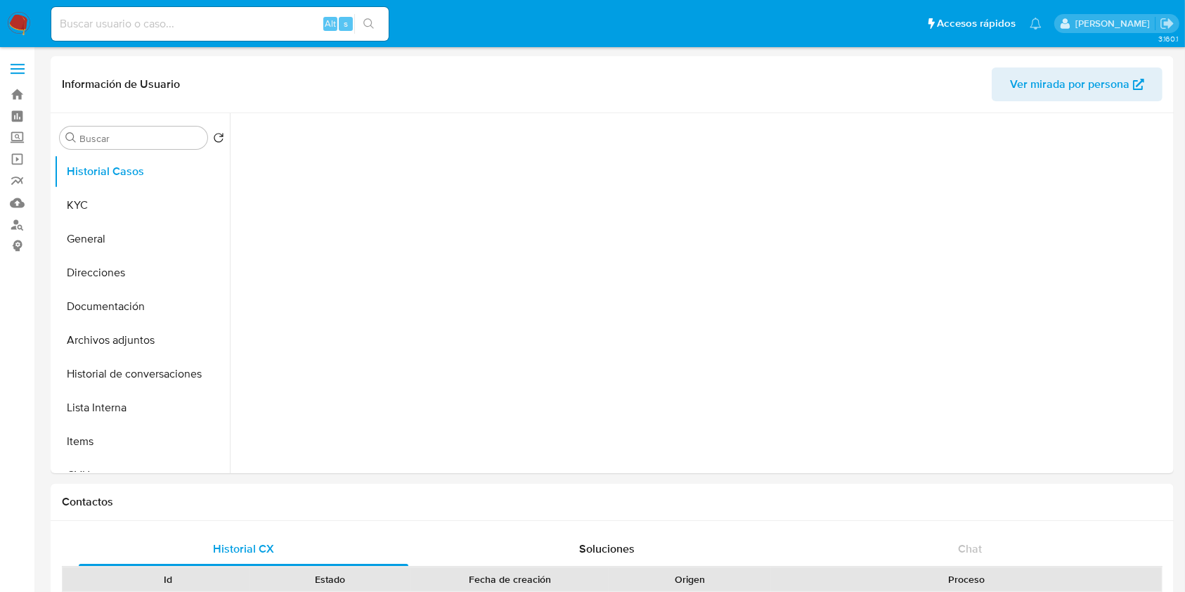
select select "10"
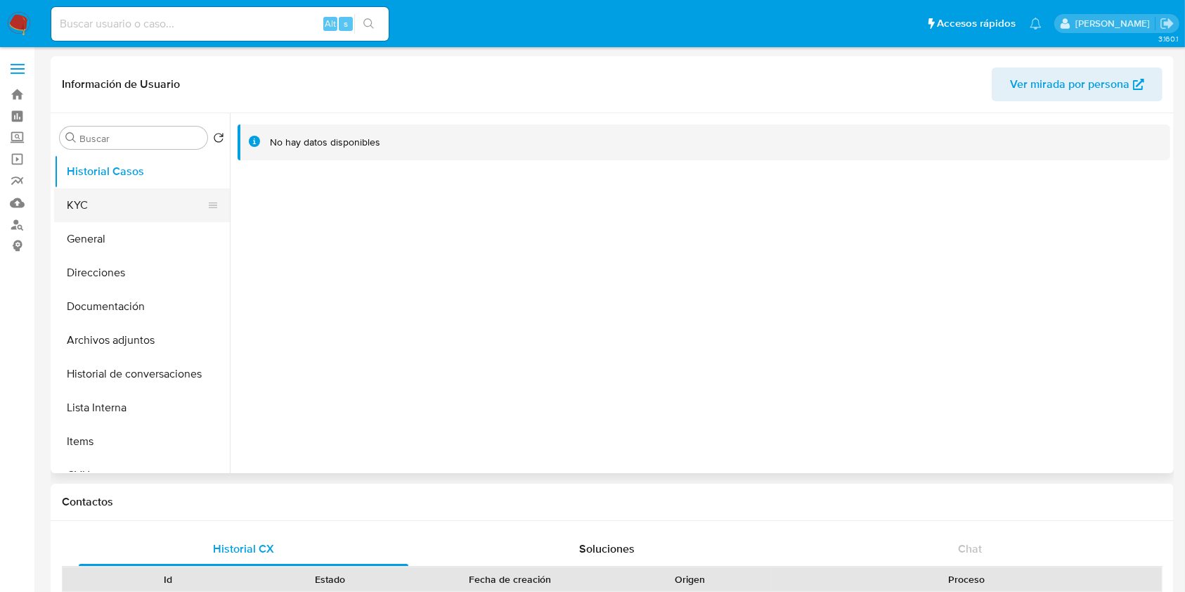
click at [136, 206] on button "KYC" at bounding box center [136, 205] width 164 height 34
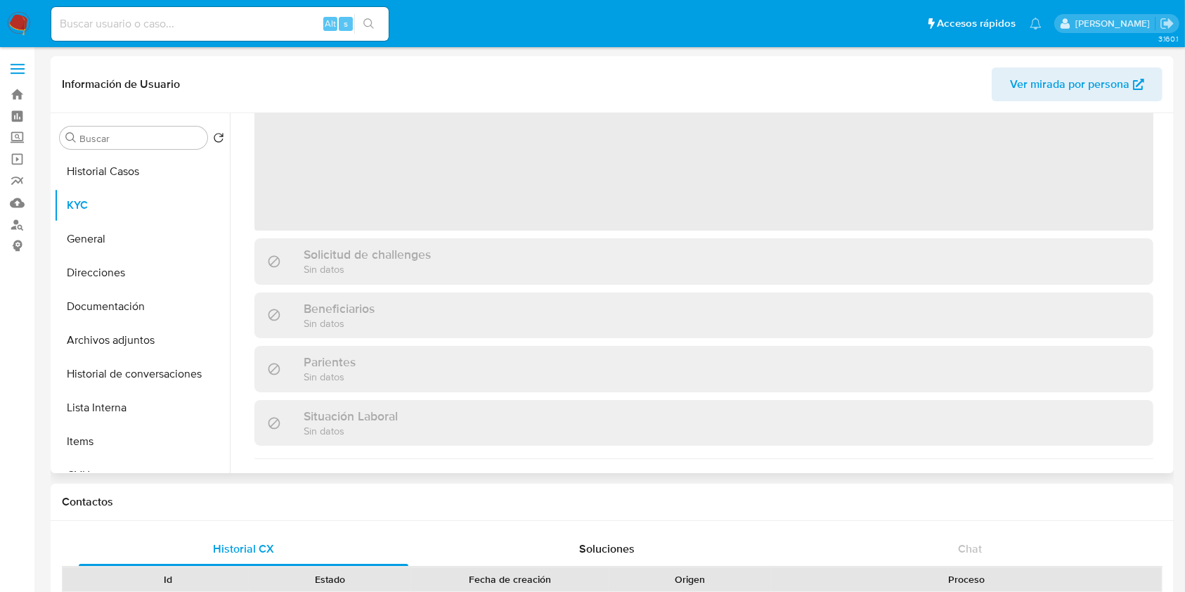
scroll to position [374, 0]
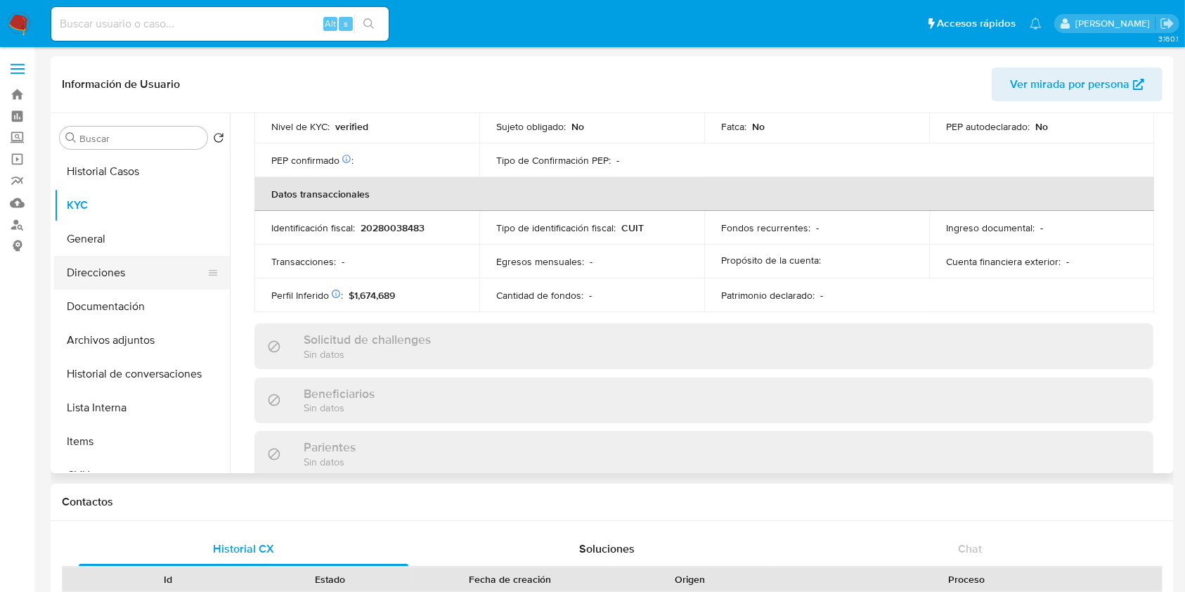
click at [118, 259] on button "Direcciones" at bounding box center [136, 273] width 164 height 34
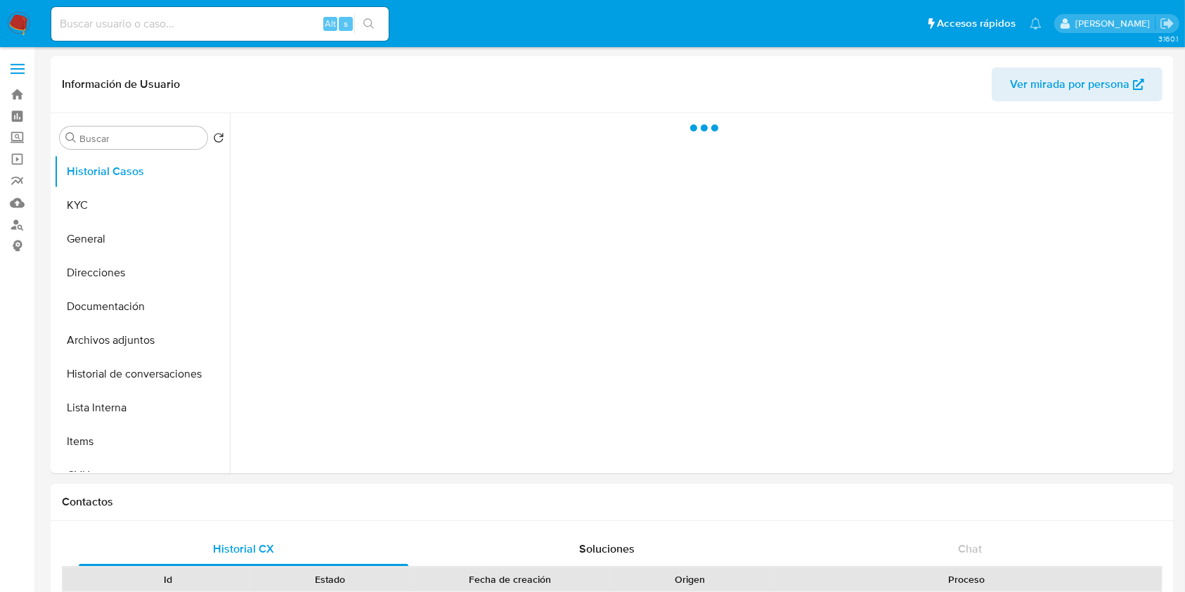
select select "10"
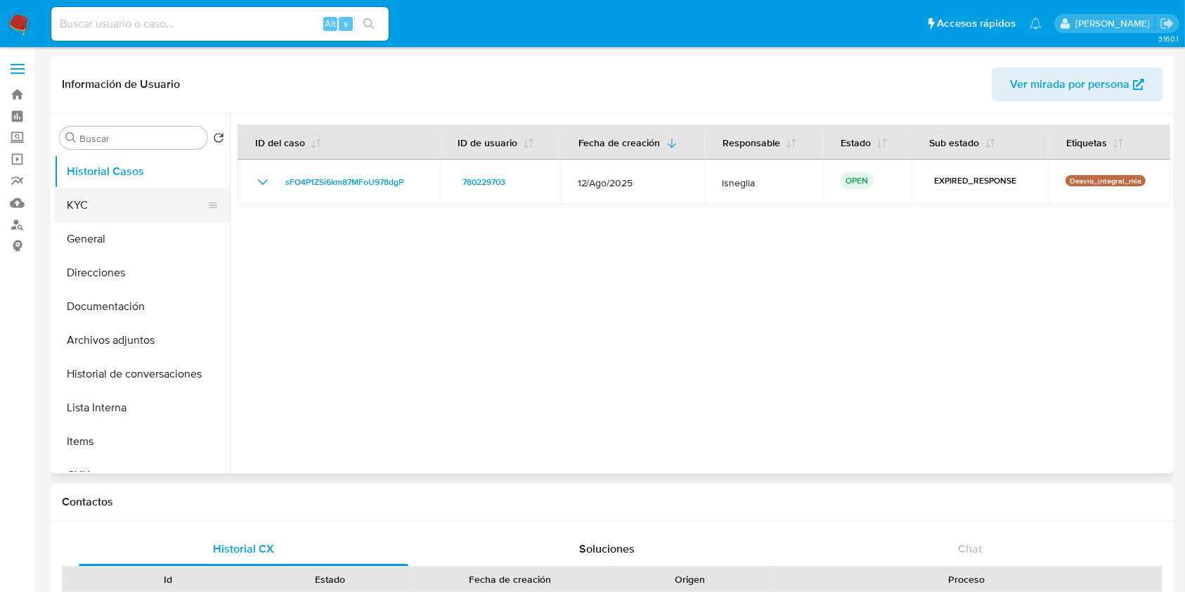
click at [132, 195] on button "KYC" at bounding box center [136, 205] width 164 height 34
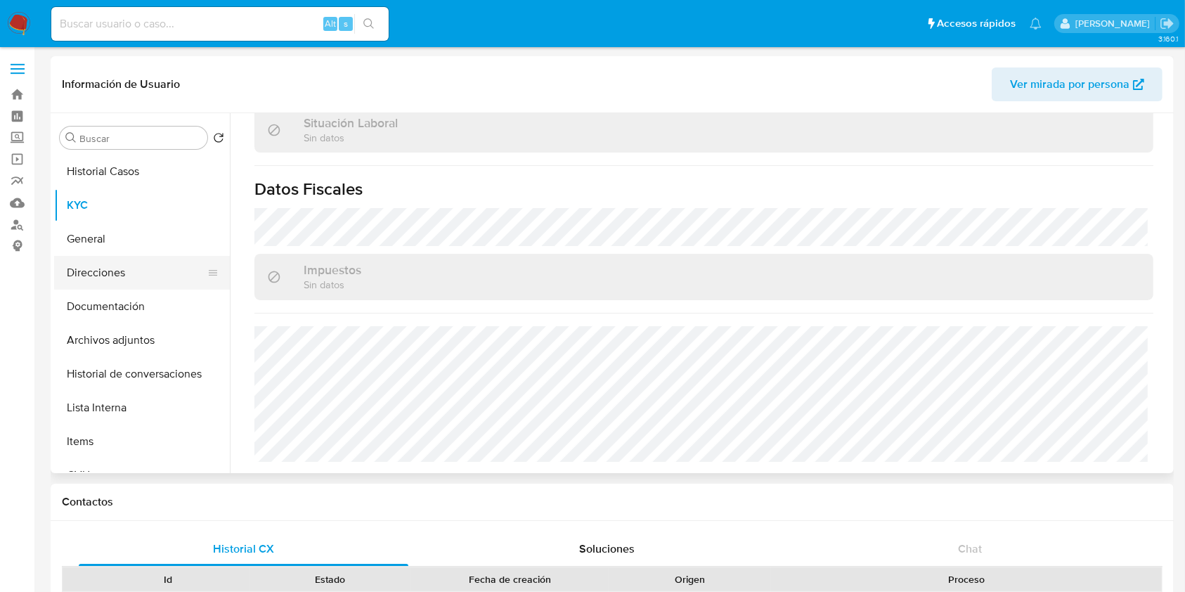
scroll to position [740, 0]
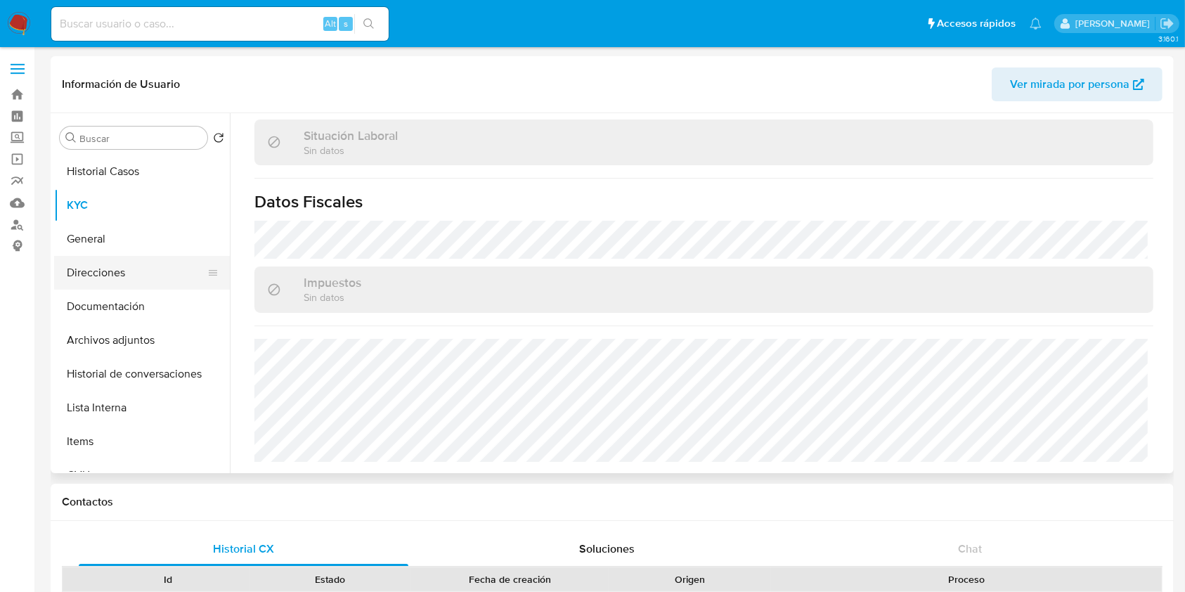
click at [138, 263] on button "Direcciones" at bounding box center [136, 273] width 164 height 34
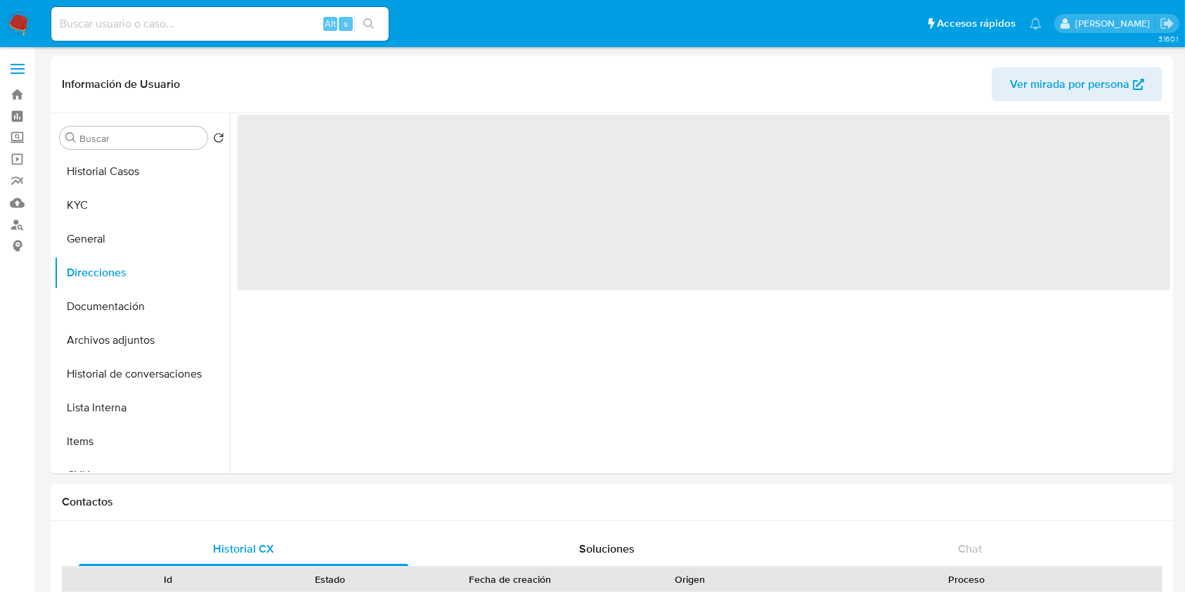
scroll to position [0, 0]
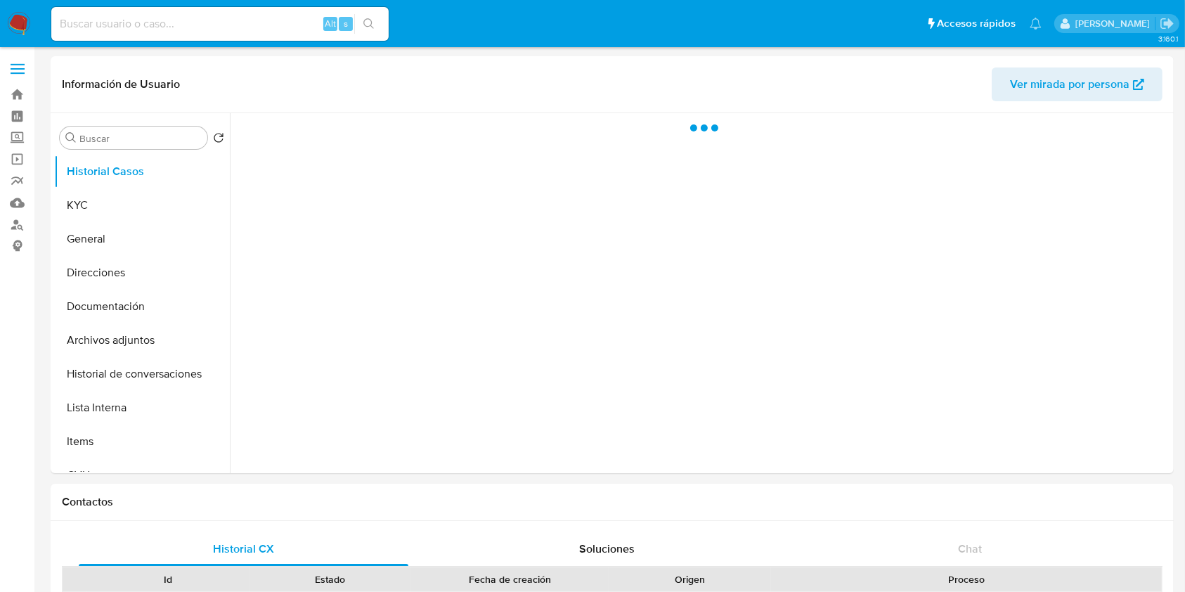
select select "10"
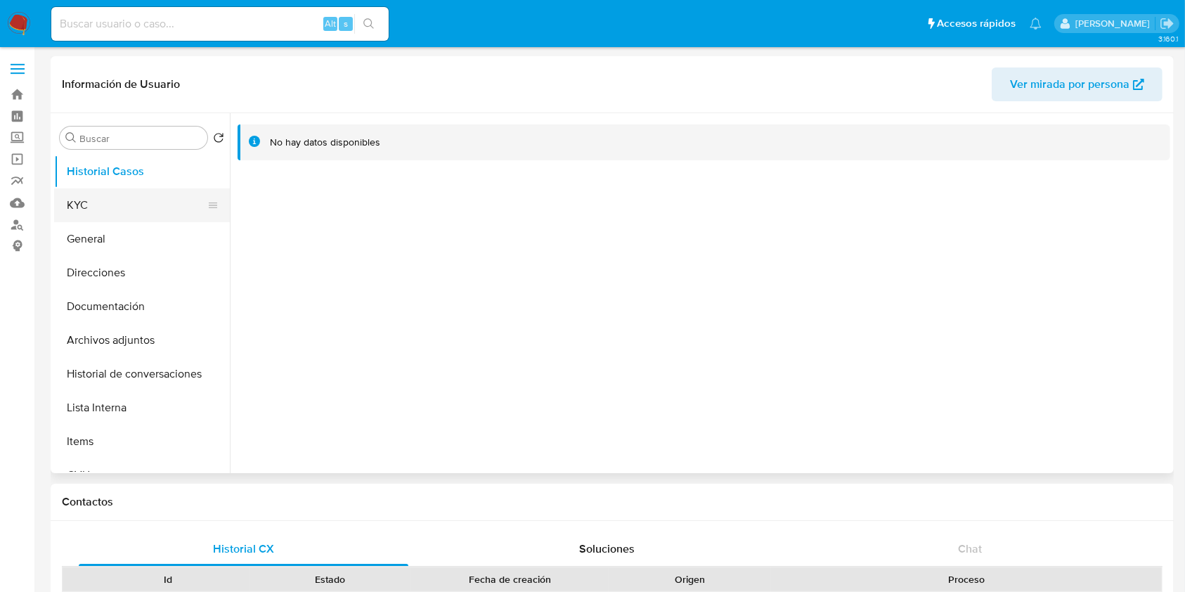
click at [138, 205] on button "KYC" at bounding box center [136, 205] width 164 height 34
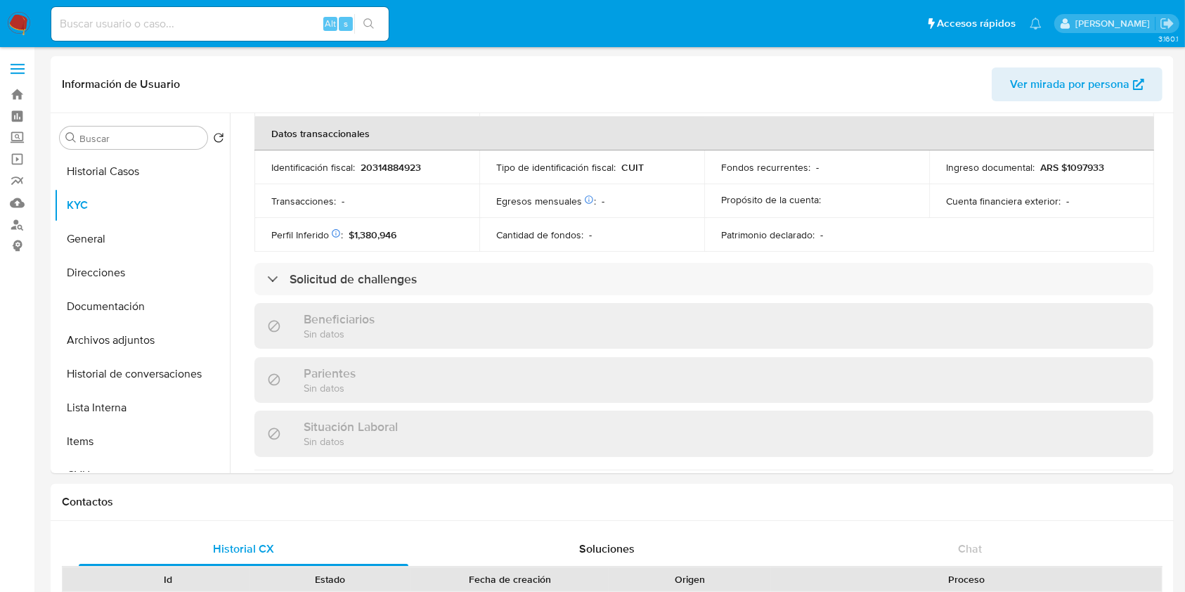
scroll to position [753, 0]
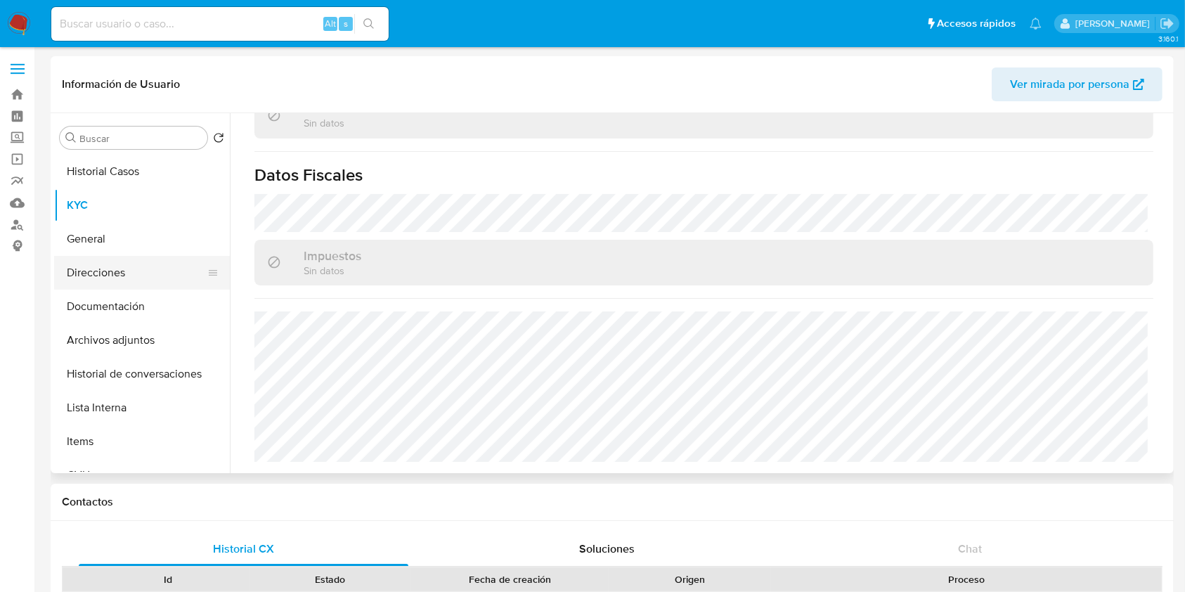
click at [98, 282] on button "Direcciones" at bounding box center [136, 273] width 164 height 34
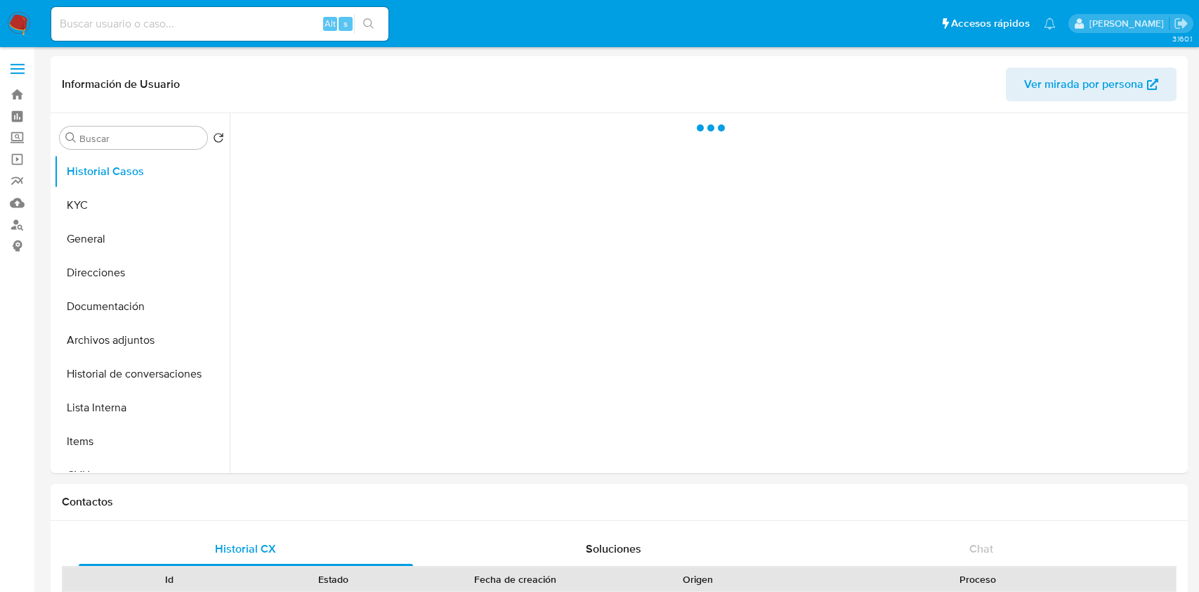
select select "10"
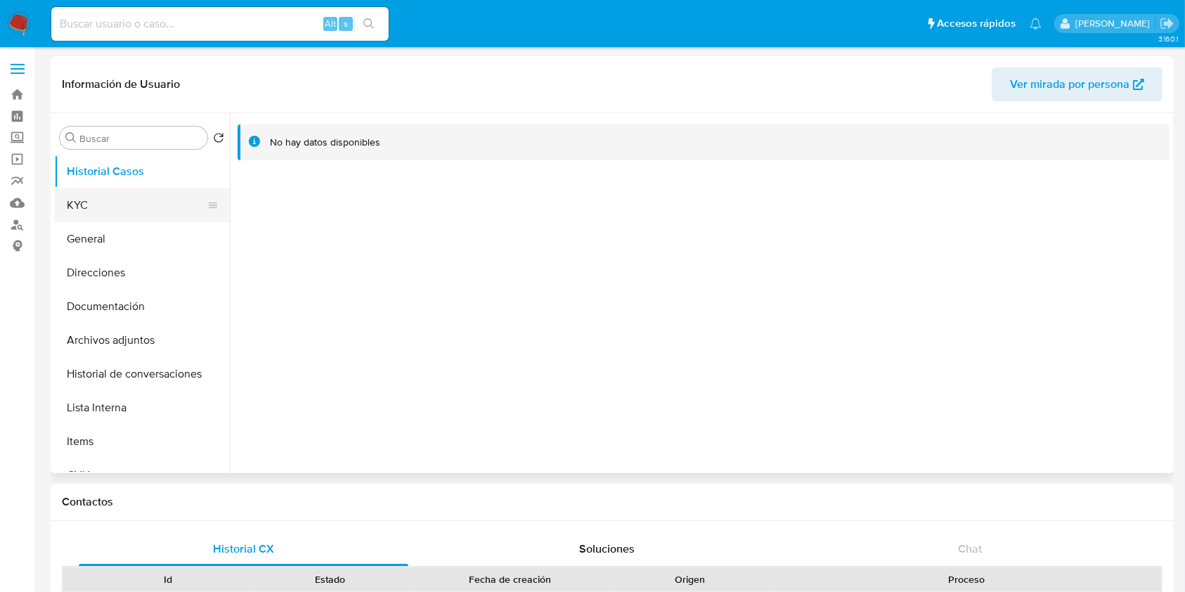
click at [129, 207] on button "KYC" at bounding box center [136, 205] width 164 height 34
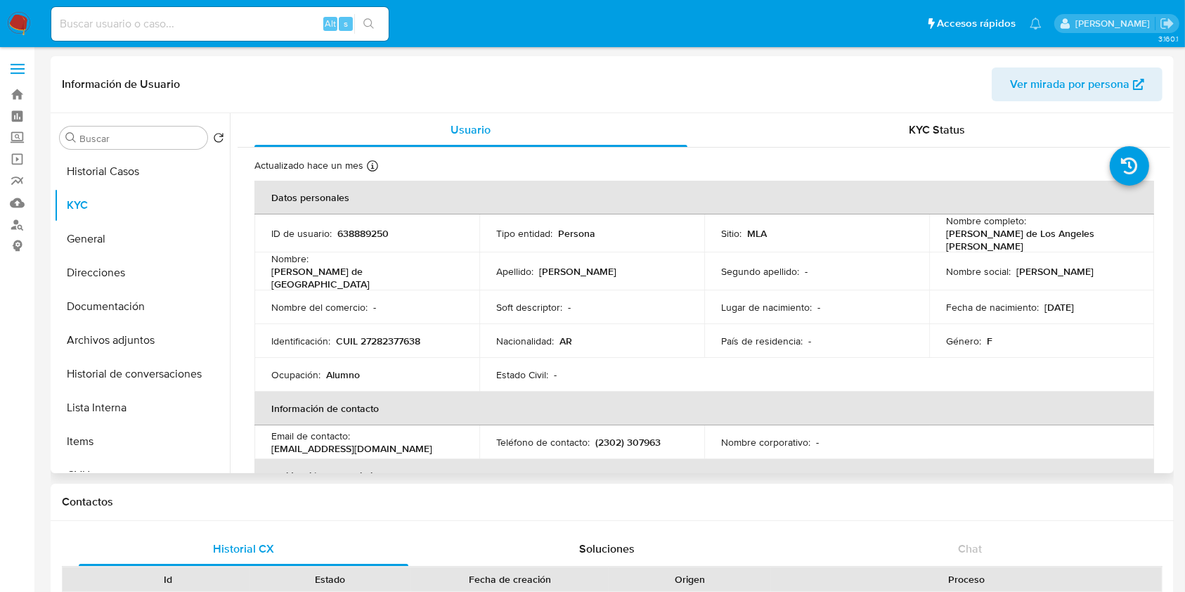
scroll to position [374, 0]
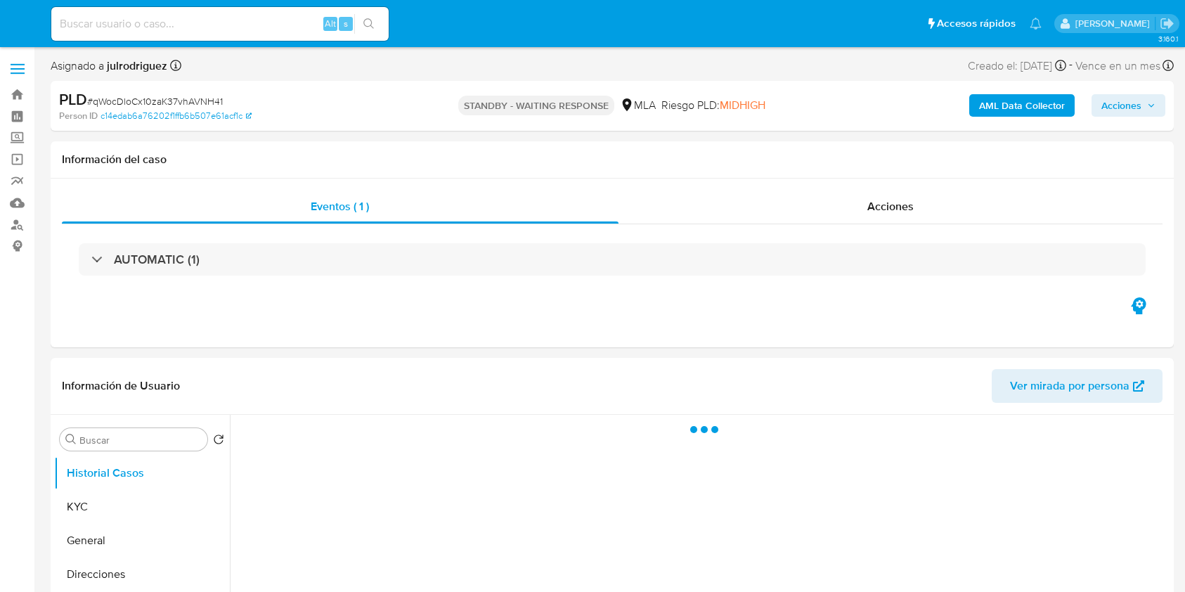
select select "10"
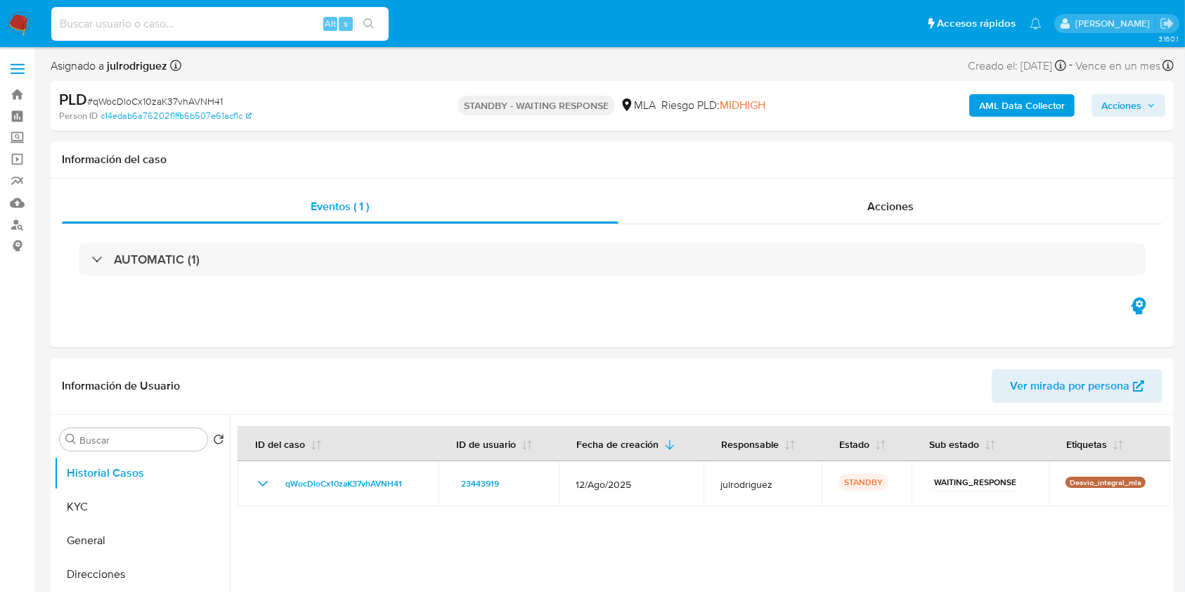
click at [191, 31] on input at bounding box center [219, 24] width 337 height 18
paste input "U3nUptYefZJ2hlXmqQRZeAGA"
type input "U3nUptYefZJ2hlXmqQRZeAGA"
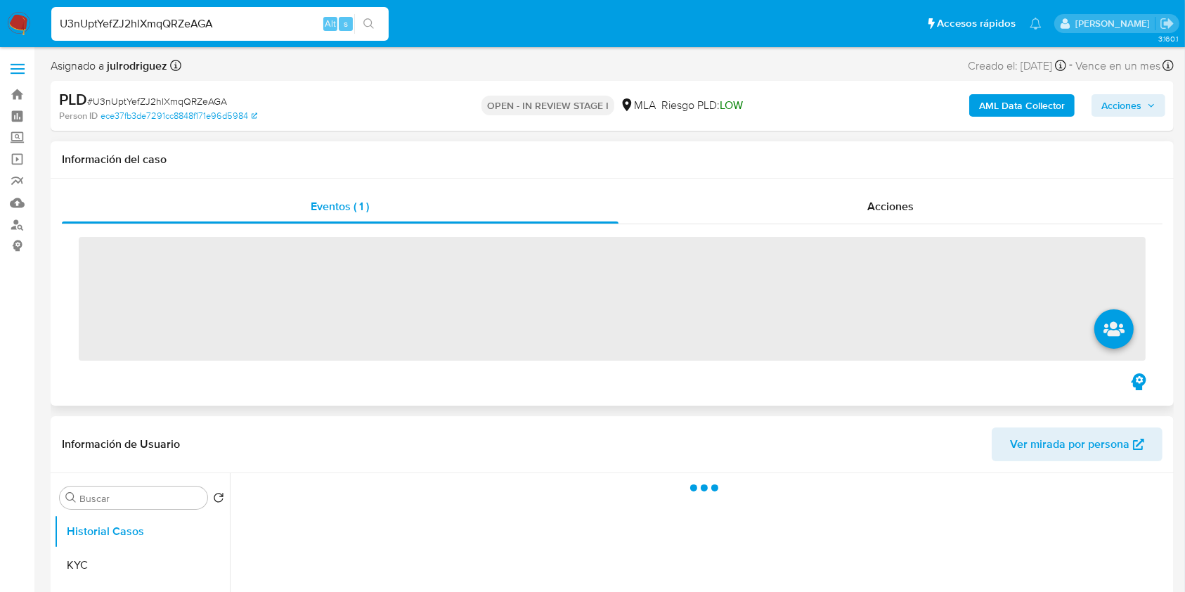
scroll to position [93, 0]
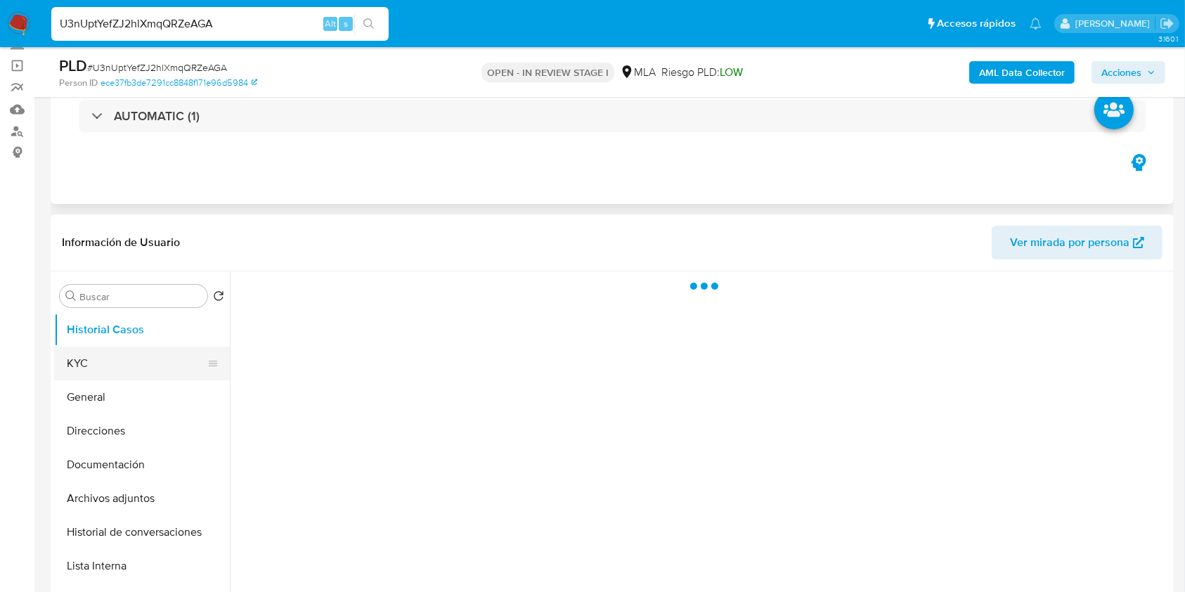
select select "10"
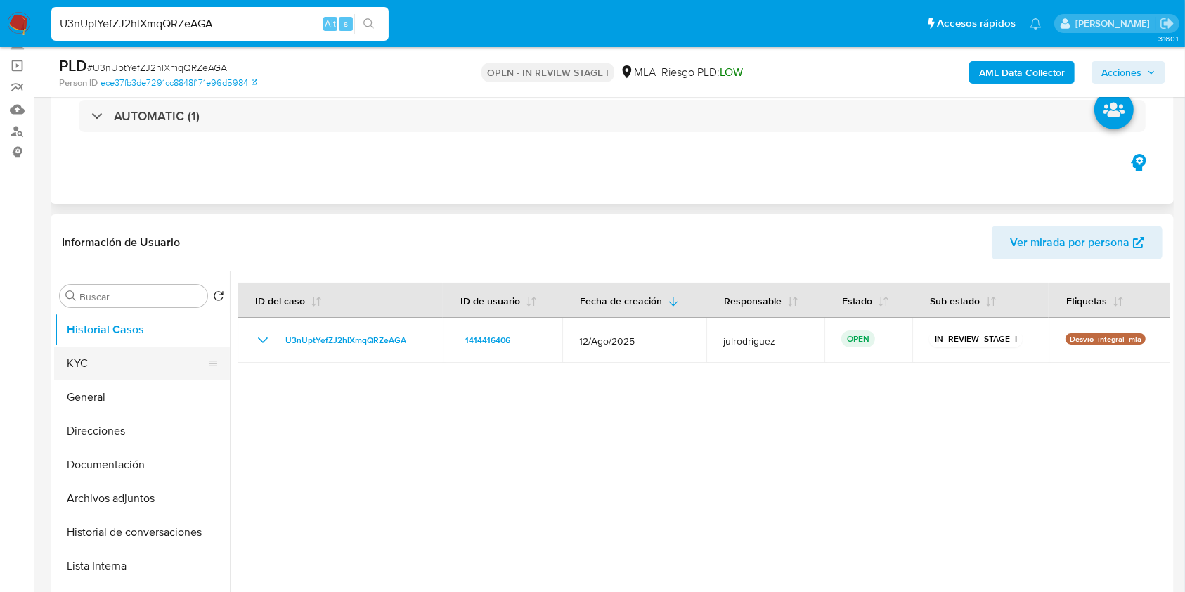
click at [122, 370] on button "KYC" at bounding box center [136, 363] width 164 height 34
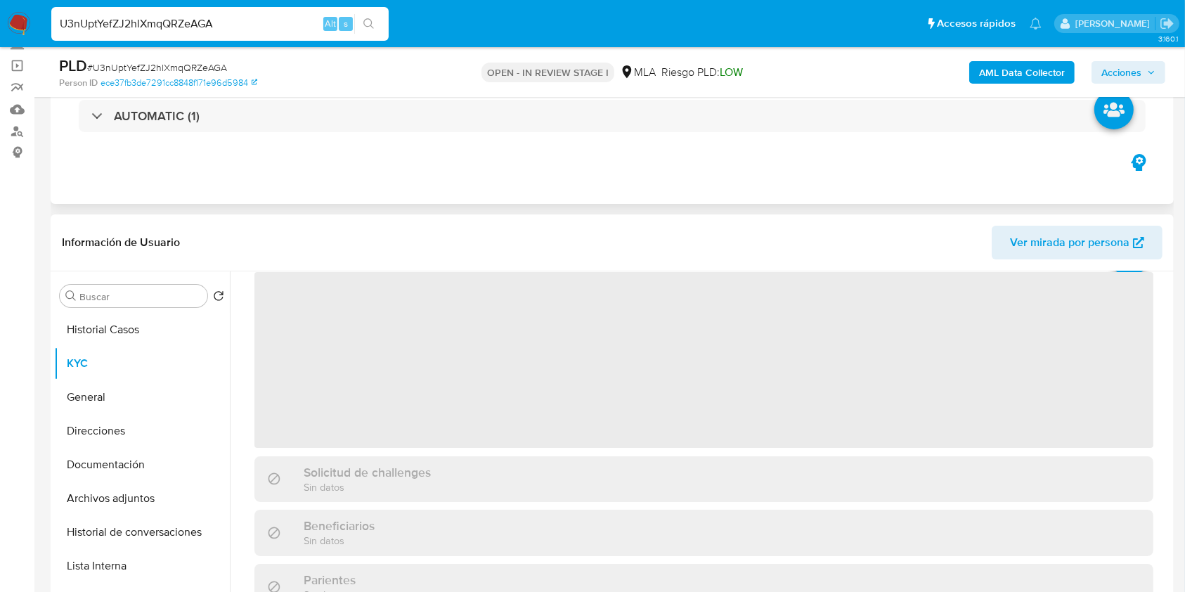
scroll to position [0, 0]
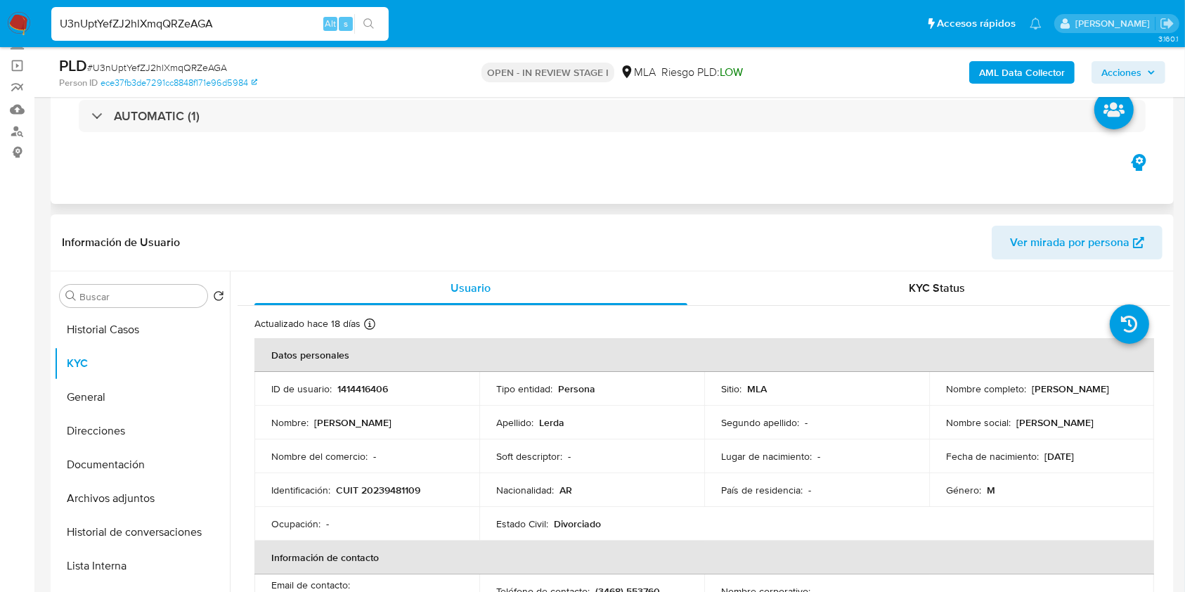
drag, startPoint x: 1026, startPoint y: 386, endPoint x: 1137, endPoint y: 386, distance: 111.7
click at [1137, 386] on td "Nombre completo : [PERSON_NAME]" at bounding box center [1041, 389] width 225 height 34
copy p "[PERSON_NAME]"
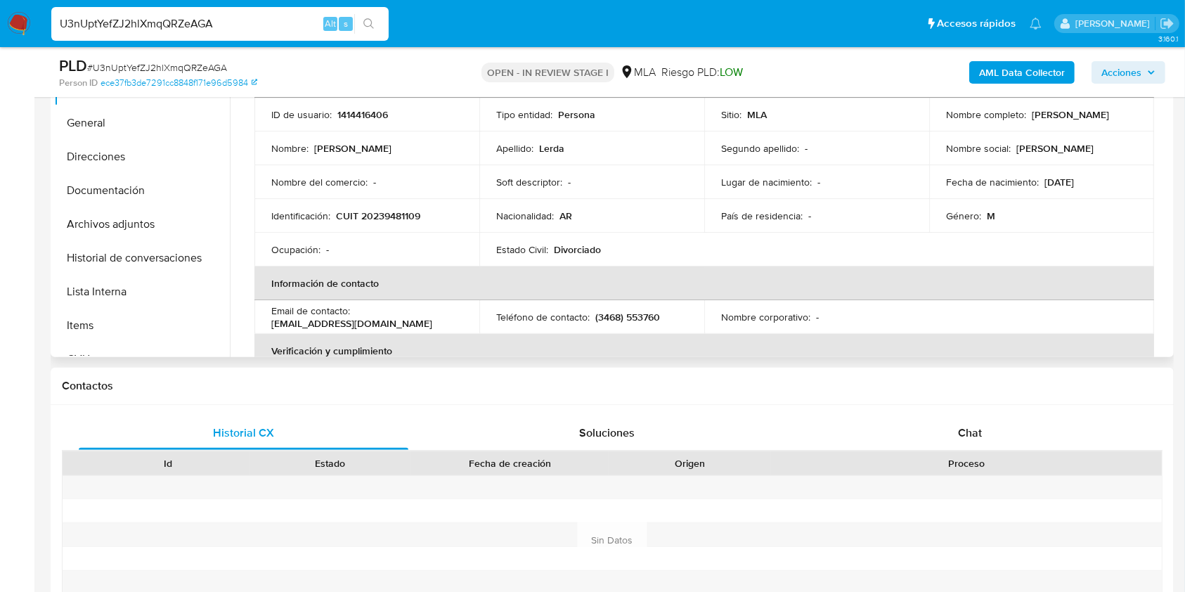
scroll to position [289, 0]
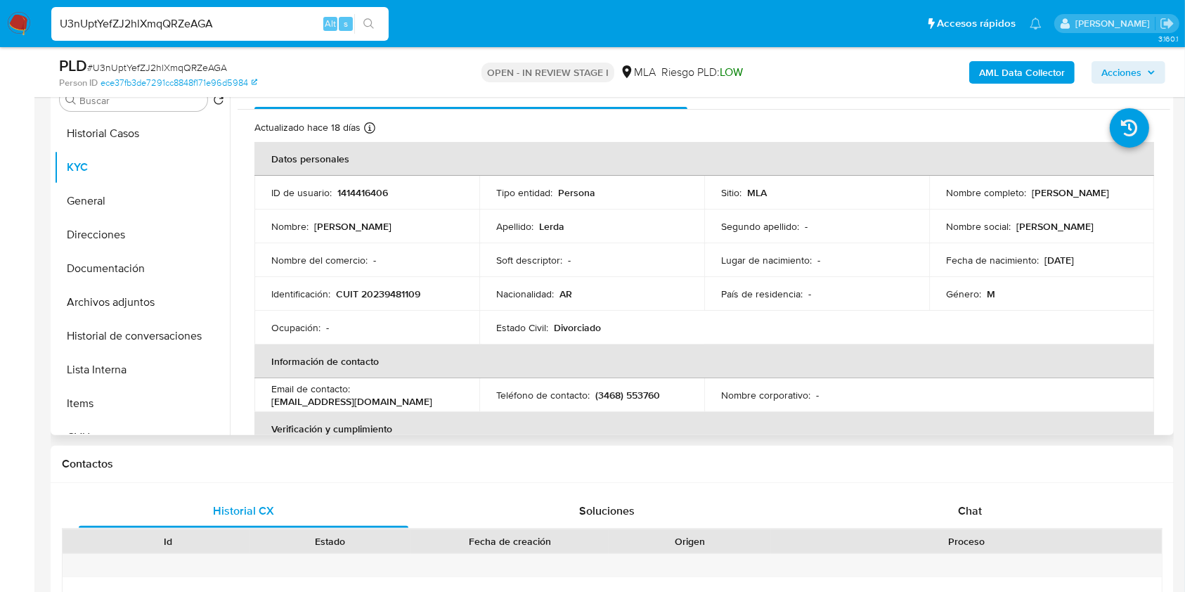
click at [358, 191] on p "1414416406" at bounding box center [362, 192] width 51 height 13
copy p "1414416406"
click at [202, 63] on span "# U3nUptYefZJ2hlXmqQRZeAGA" at bounding box center [157, 67] width 140 height 14
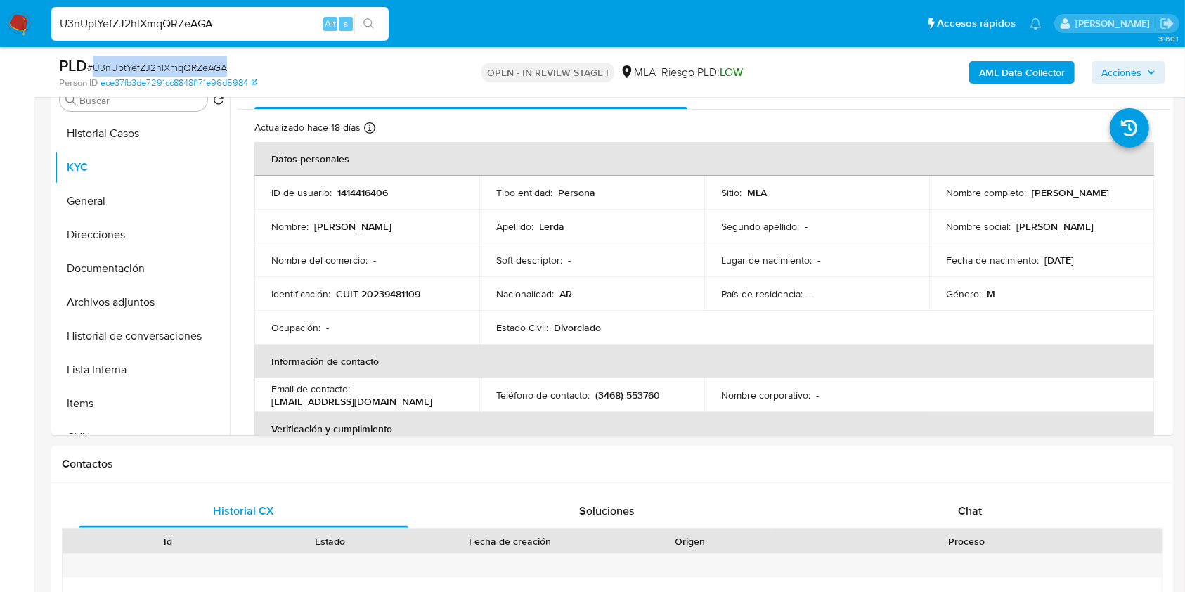
copy span "U3nUptYefZJ2hlXmqQRZeAGA"
click at [166, 266] on button "Documentación" at bounding box center [136, 269] width 164 height 34
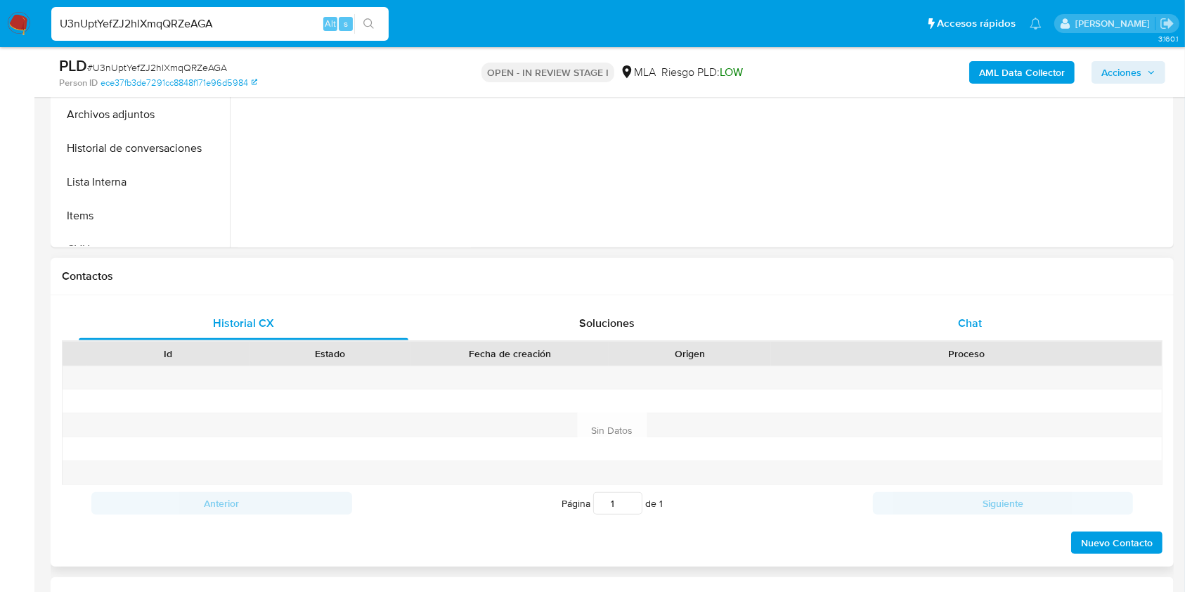
click at [972, 323] on span "Chat" at bounding box center [970, 323] width 24 height 16
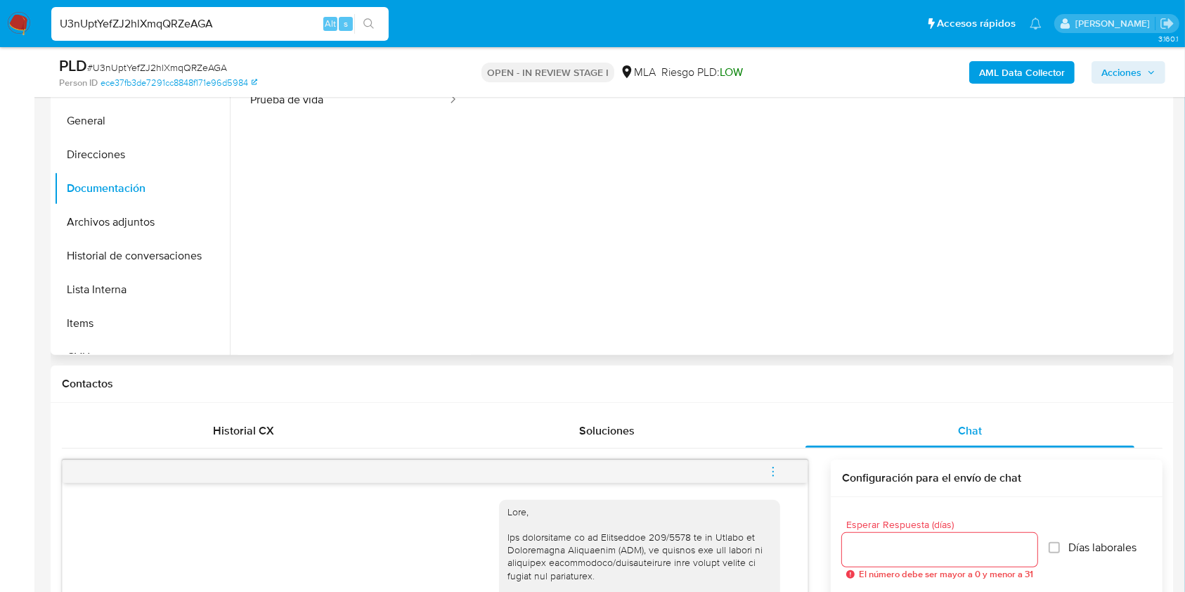
scroll to position [196, 0]
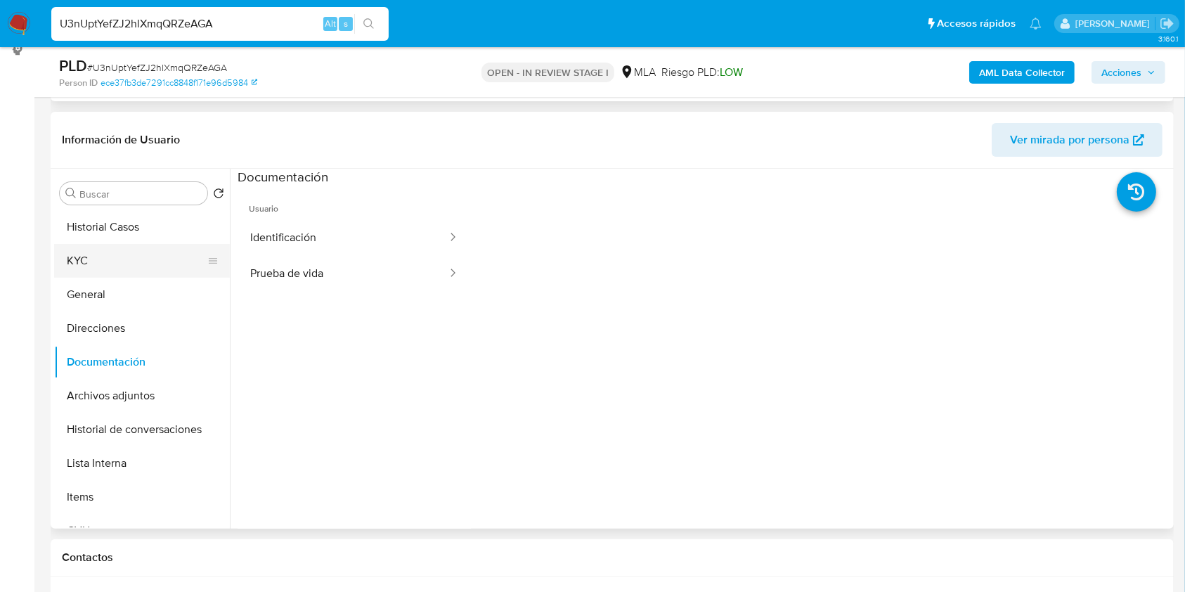
click at [139, 251] on button "KYC" at bounding box center [136, 261] width 164 height 34
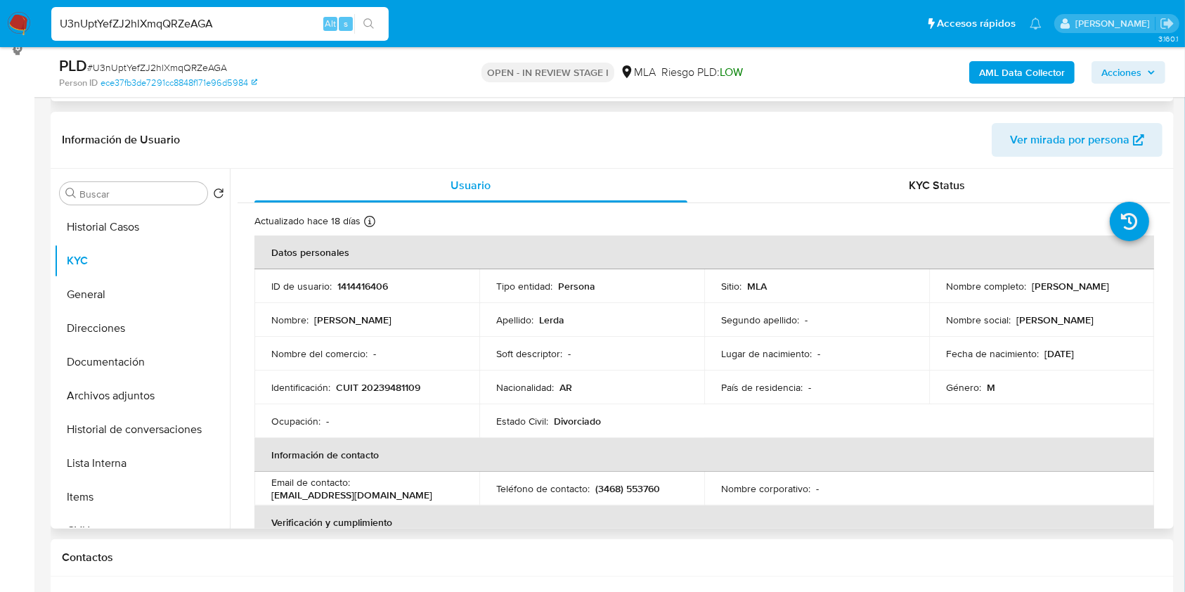
click at [403, 382] on p "CUIT 20239481109" at bounding box center [378, 387] width 84 height 13
copy p "20239481109"
click at [374, 289] on p "1414416406" at bounding box center [362, 286] width 51 height 13
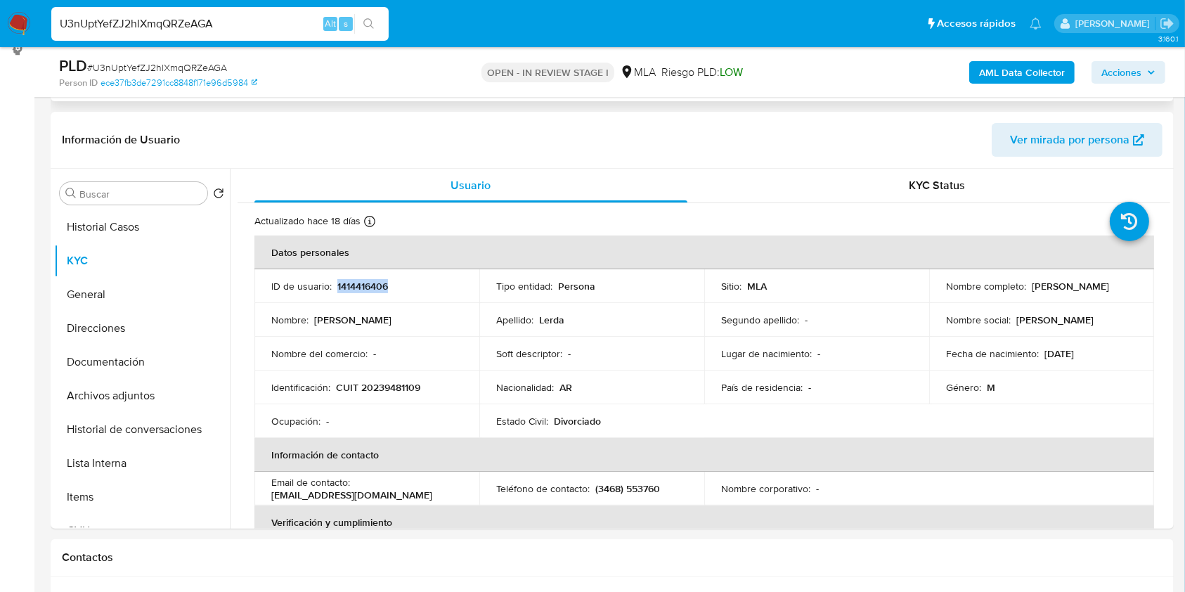
copy p "1414416406"
drag, startPoint x: 1027, startPoint y: 283, endPoint x: 1135, endPoint y: 284, distance: 108.2
click at [1135, 284] on td "Nombre completo : Marcelo Dario Lerda" at bounding box center [1041, 286] width 225 height 34
copy p "Marcelo Dario Lerda"
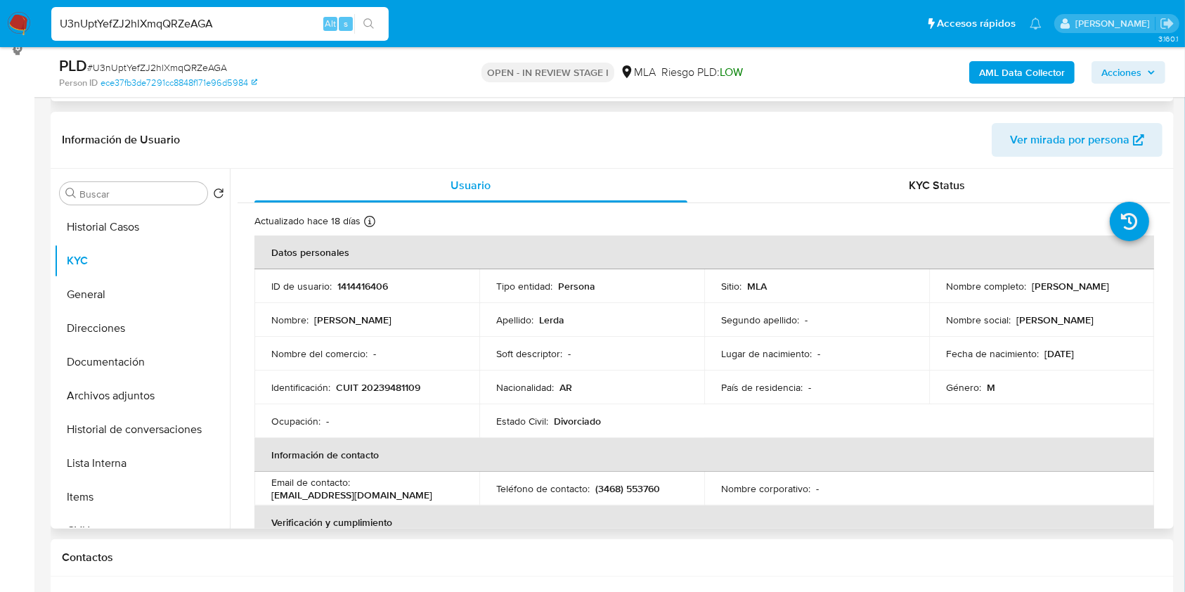
click at [410, 384] on p "CUIT 20239481109" at bounding box center [378, 387] width 84 height 13
copy p "20239481109"
click at [405, 391] on p "CUIT 20239481109" at bounding box center [378, 387] width 84 height 13
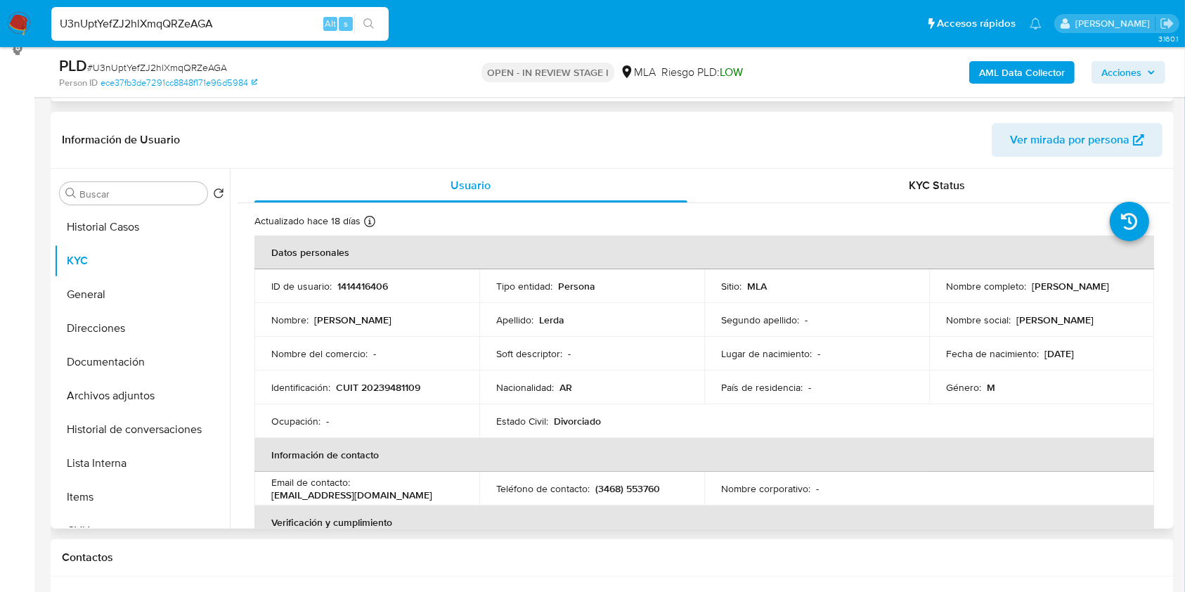
click at [411, 381] on p "CUIT 20239481109" at bounding box center [378, 387] width 84 height 13
copy p "CUIT"
click at [392, 386] on p "CUIT 20239481109" at bounding box center [378, 387] width 84 height 13
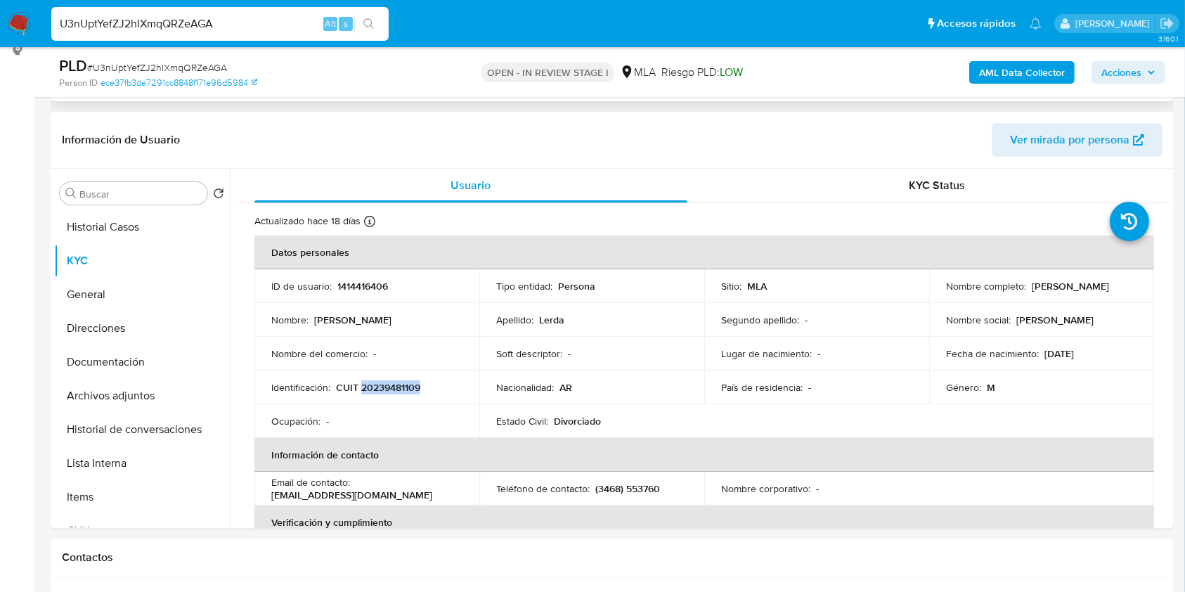
copy p "20239481109"
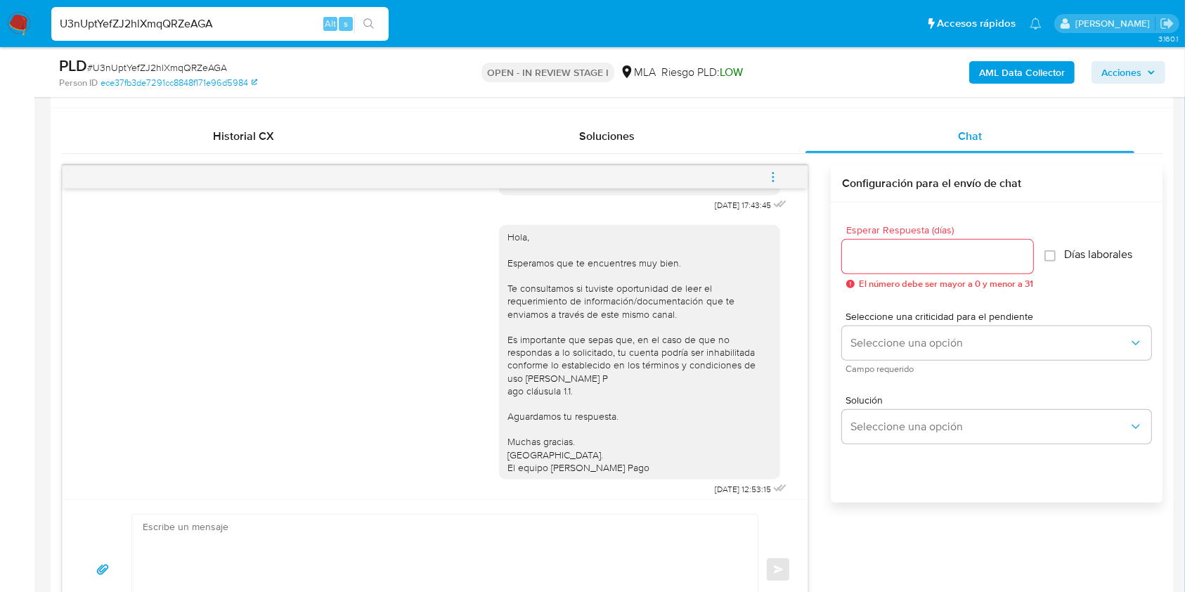
scroll to position [794, 0]
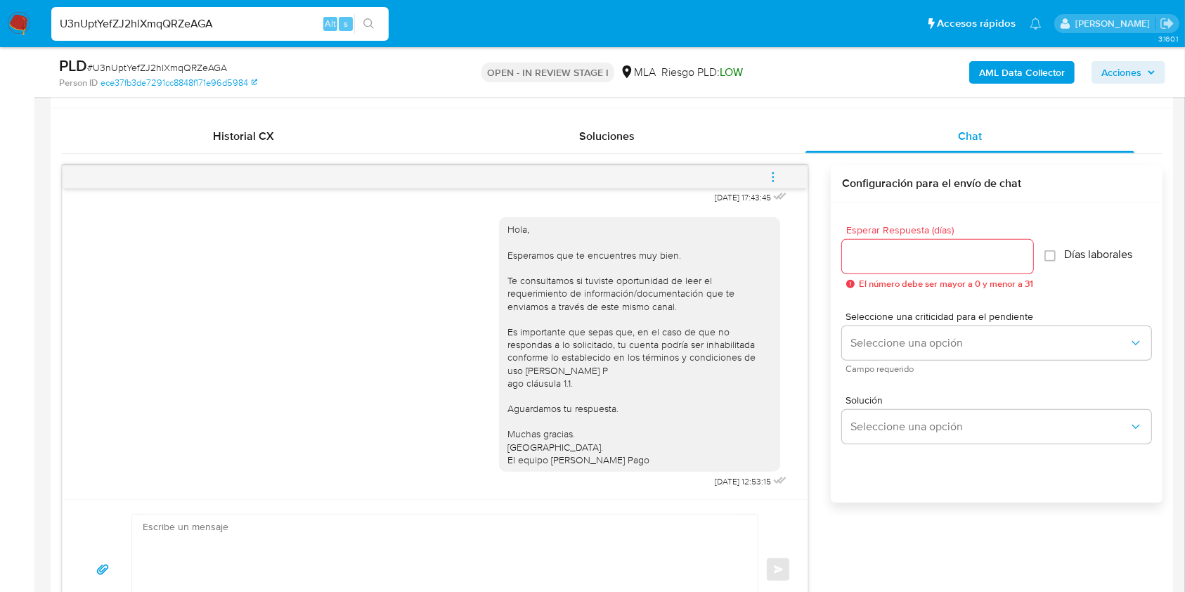
click at [778, 176] on icon "menu-action" at bounding box center [772, 177] width 13 height 13
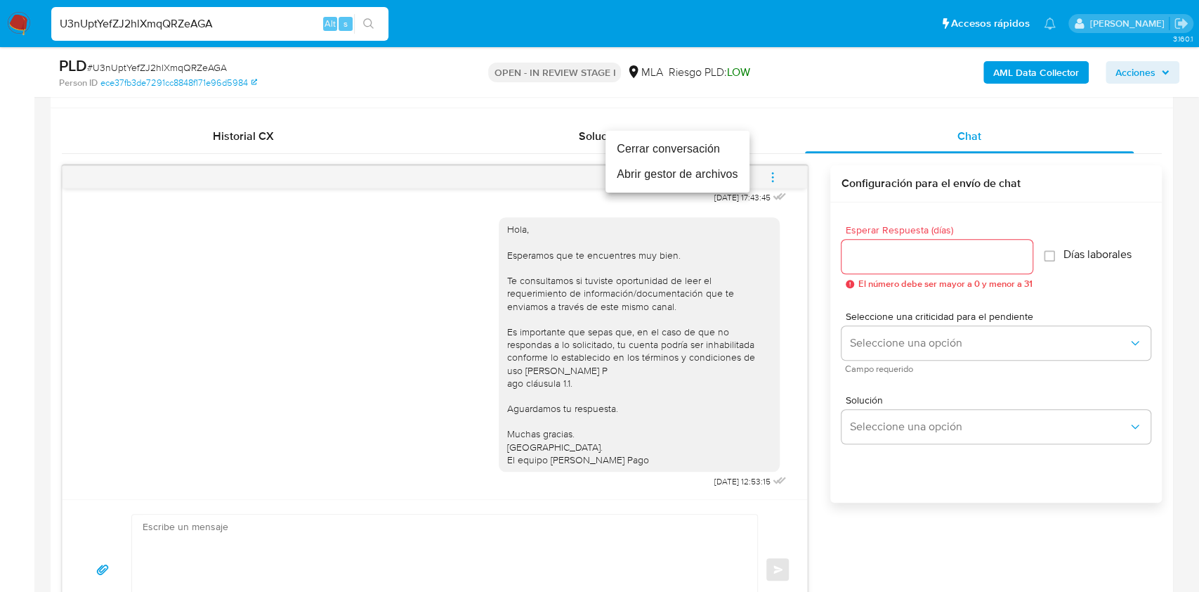
click at [634, 152] on li "Cerrar conversación" at bounding box center [678, 148] width 144 height 25
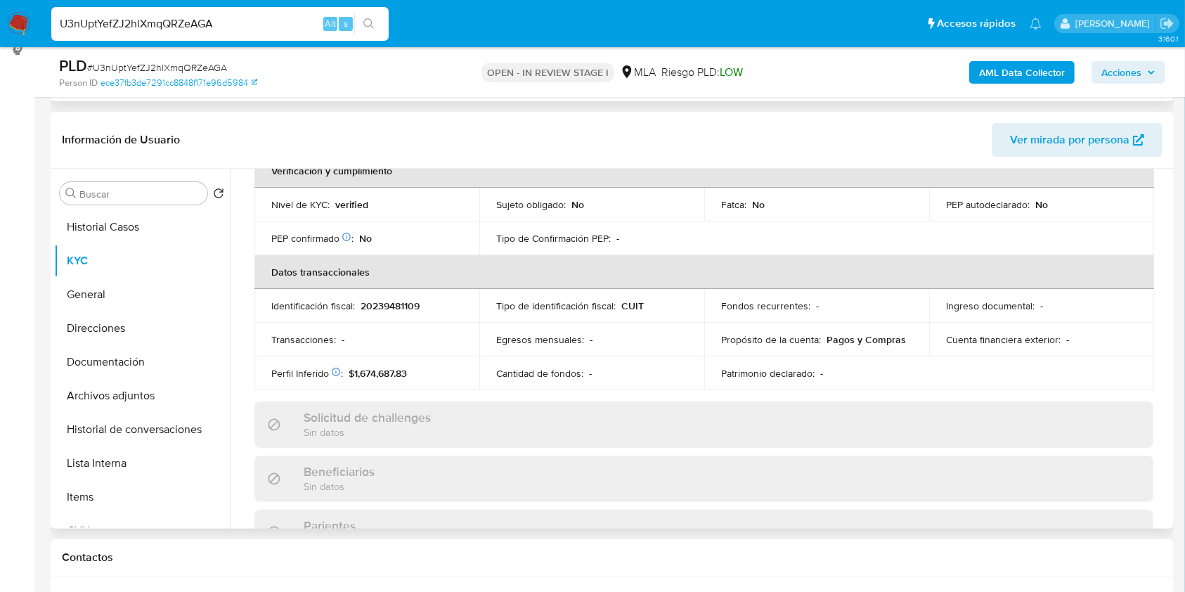
scroll to position [70, 0]
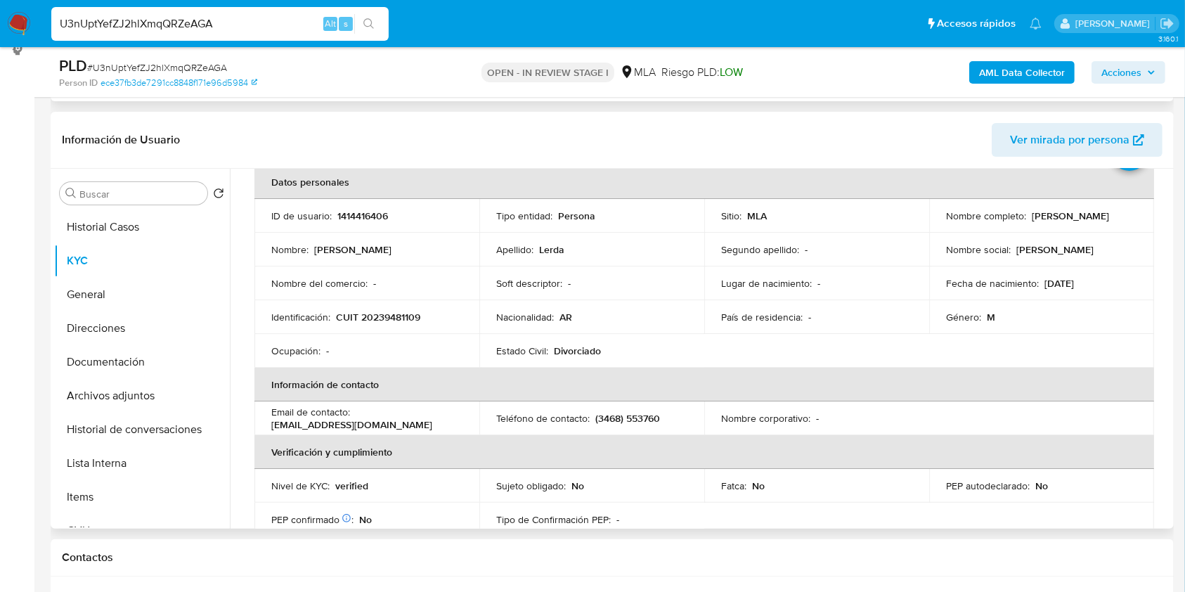
click at [371, 212] on p "1414416406" at bounding box center [362, 215] width 51 height 13
click at [214, 65] on span "# U3nUptYefZJ2hlXmqQRZeAGA" at bounding box center [157, 67] width 140 height 14
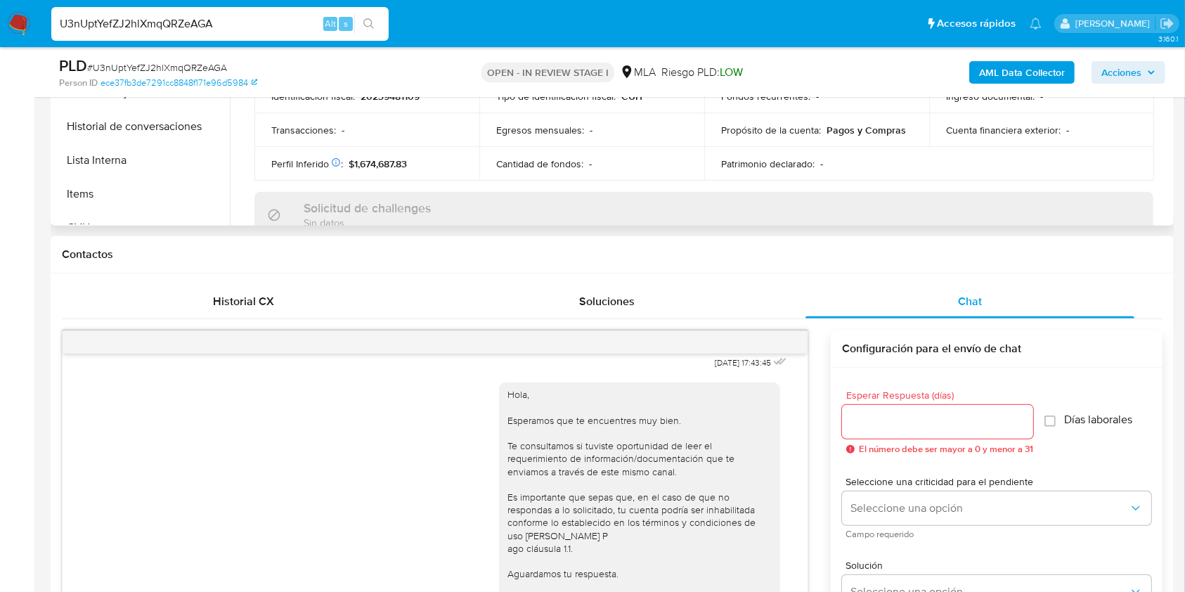
scroll to position [383, 0]
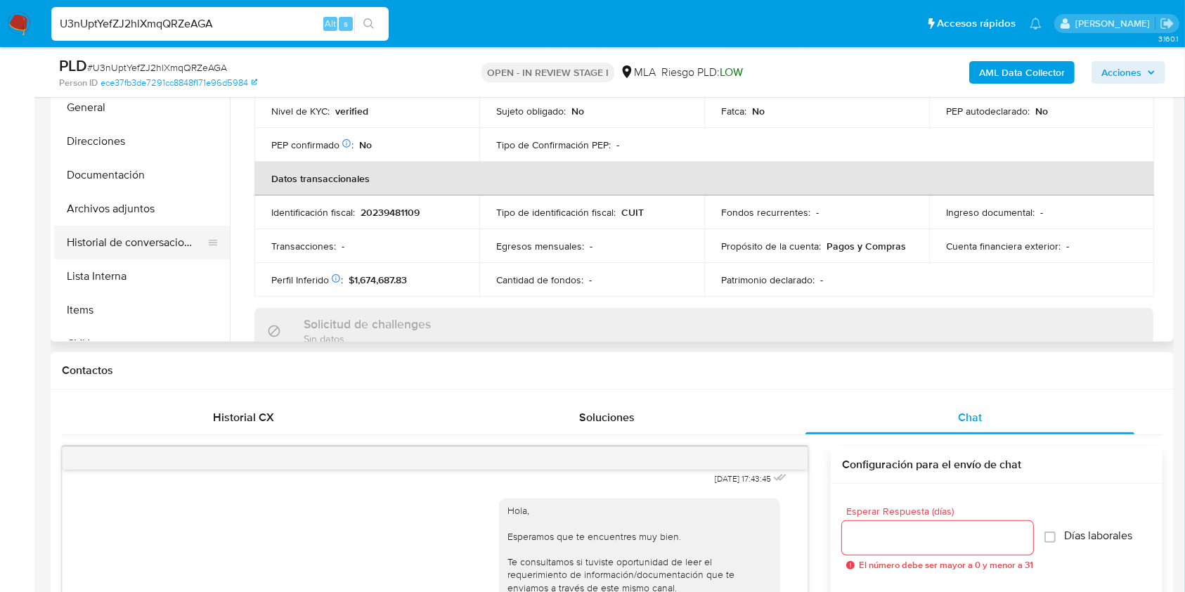
click at [143, 233] on button "Historial de conversaciones" at bounding box center [136, 243] width 164 height 34
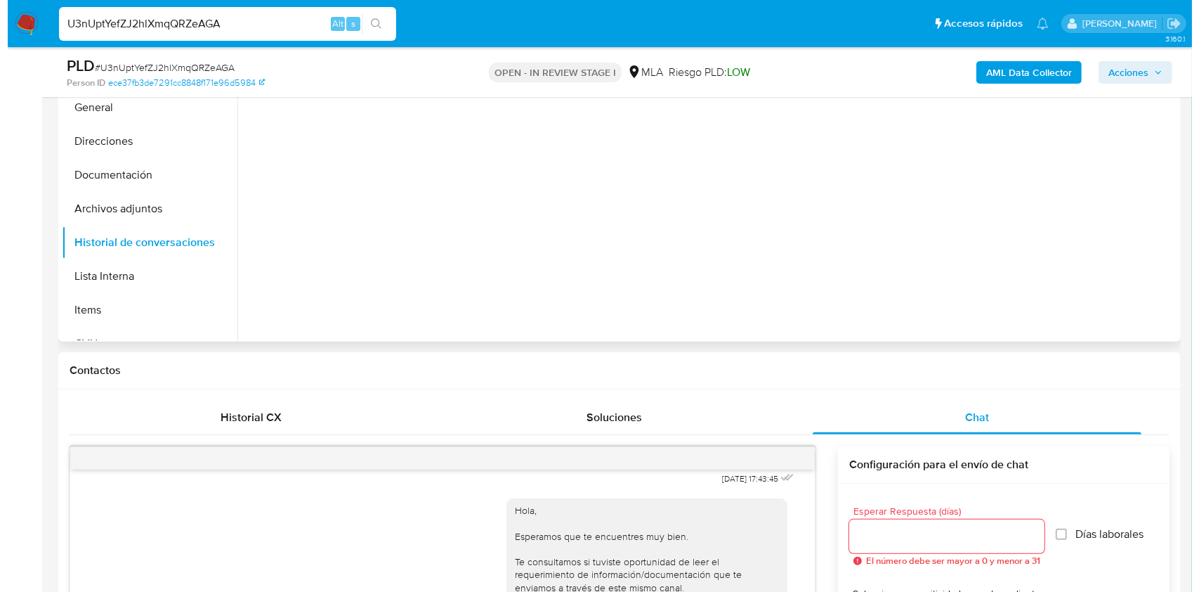
scroll to position [196, 0]
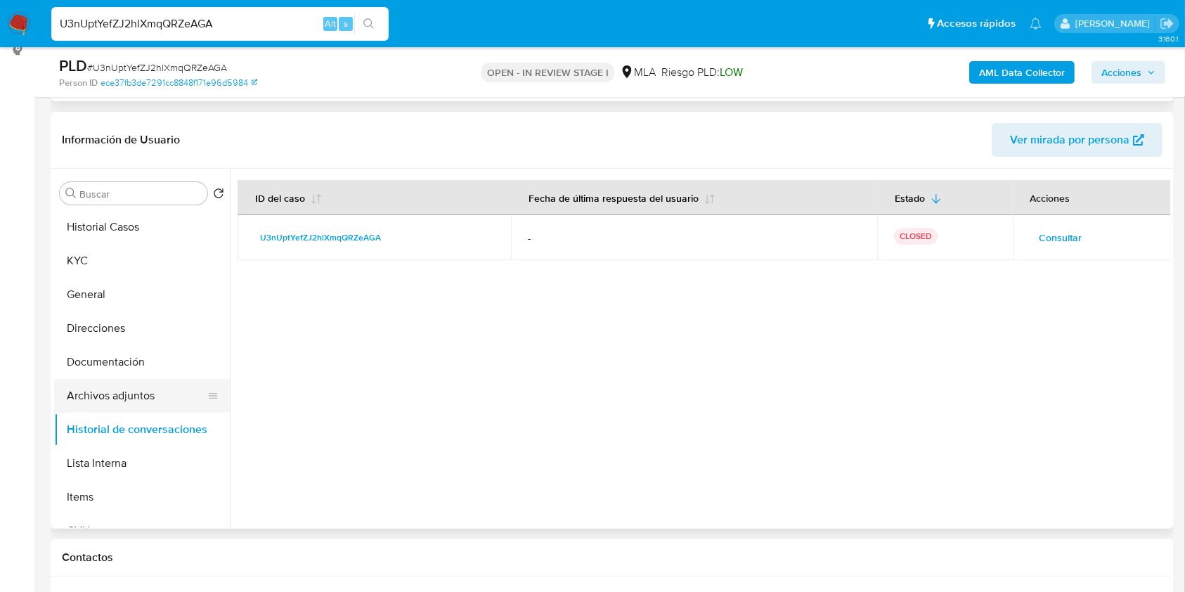
click at [150, 386] on button "Archivos adjuntos" at bounding box center [136, 396] width 164 height 34
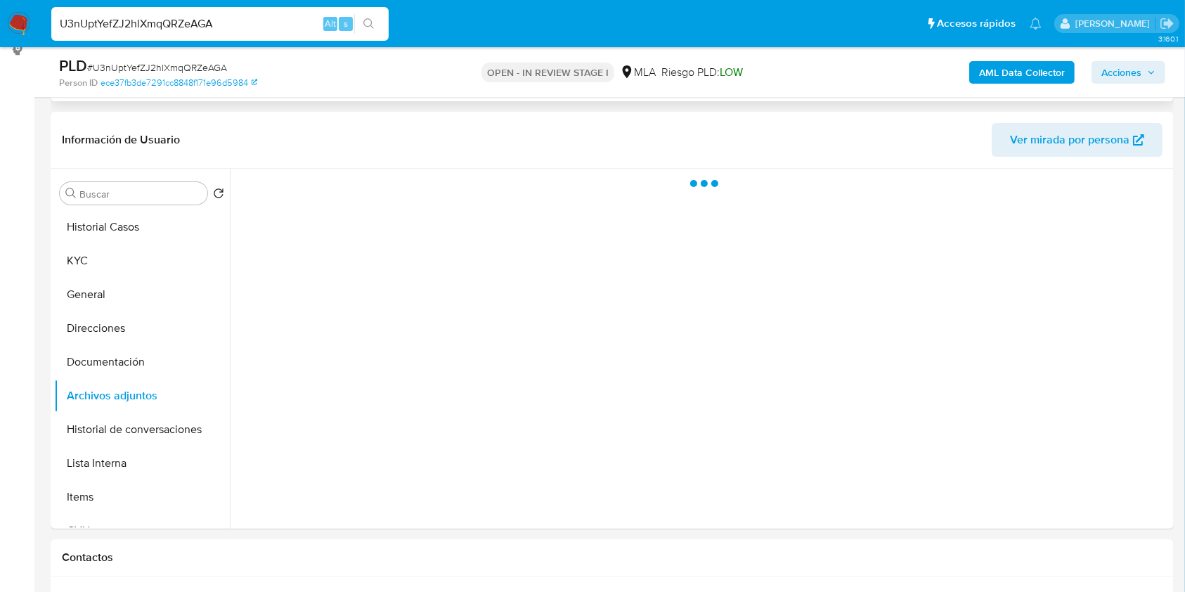
click at [985, 70] on b "AML Data Collector" at bounding box center [1022, 72] width 86 height 22
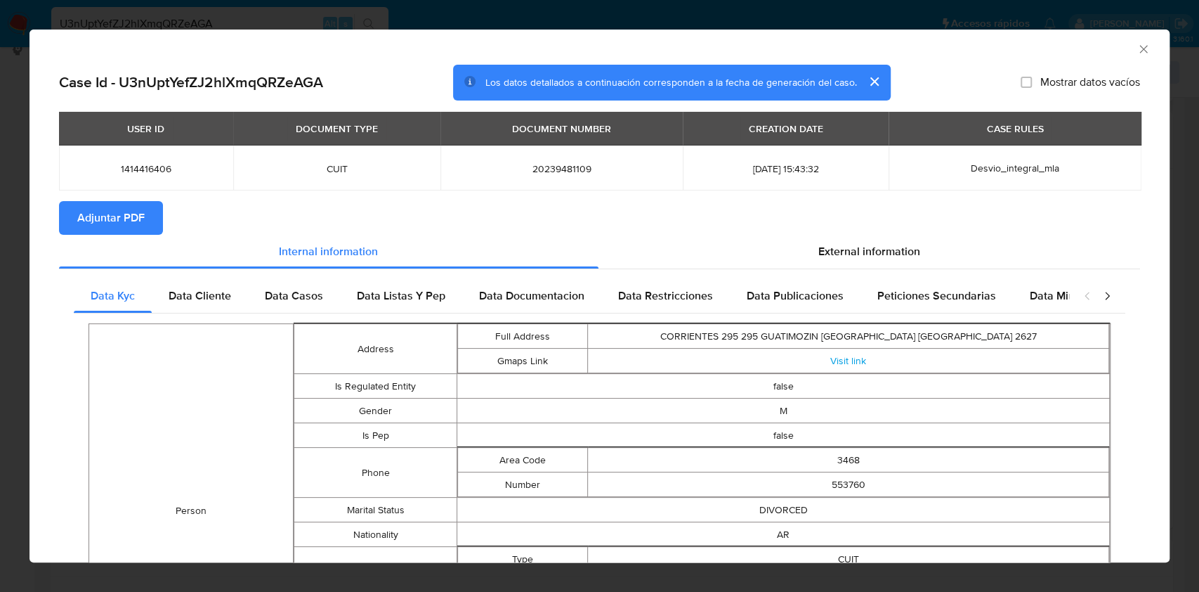
click at [133, 214] on span "Adjuntar PDF" at bounding box center [110, 217] width 67 height 31
click at [1137, 48] on icon "Cerrar ventana" at bounding box center [1144, 49] width 14 height 14
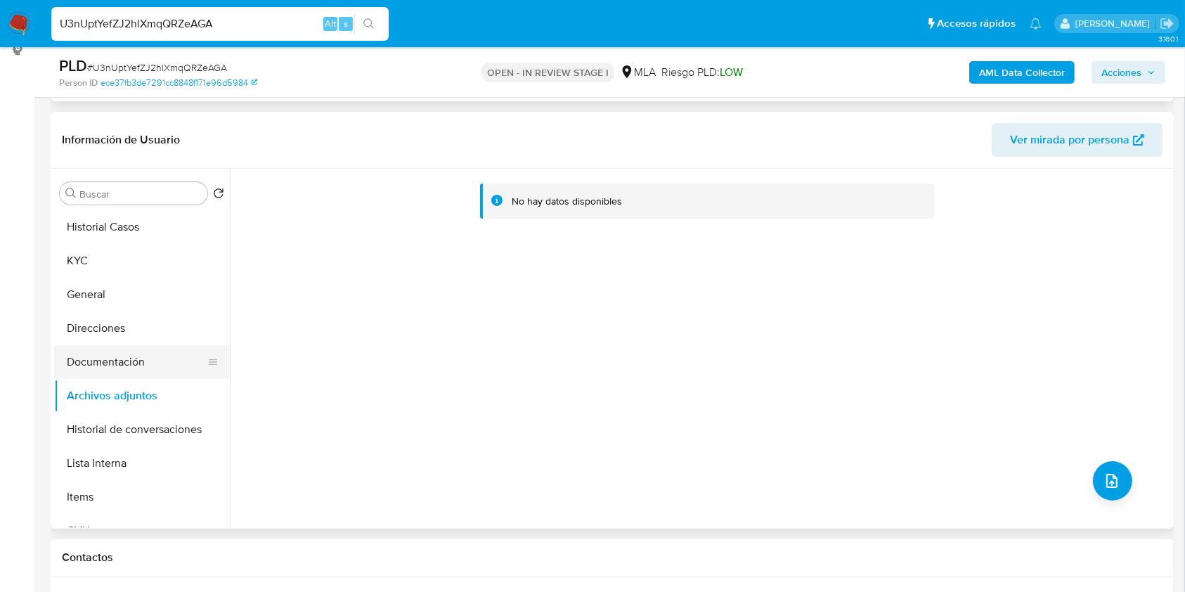
click at [116, 355] on button "Documentación" at bounding box center [136, 362] width 164 height 34
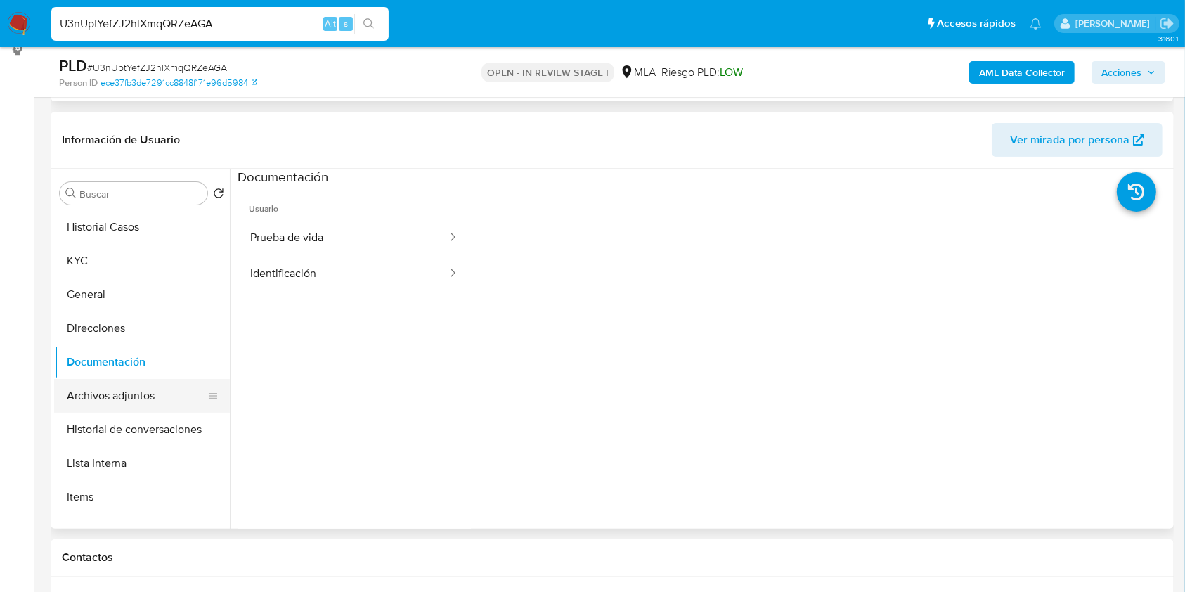
drag, startPoint x: 126, startPoint y: 428, endPoint x: 117, endPoint y: 401, distance: 28.0
click at [125, 426] on button "Historial de conversaciones" at bounding box center [142, 429] width 176 height 34
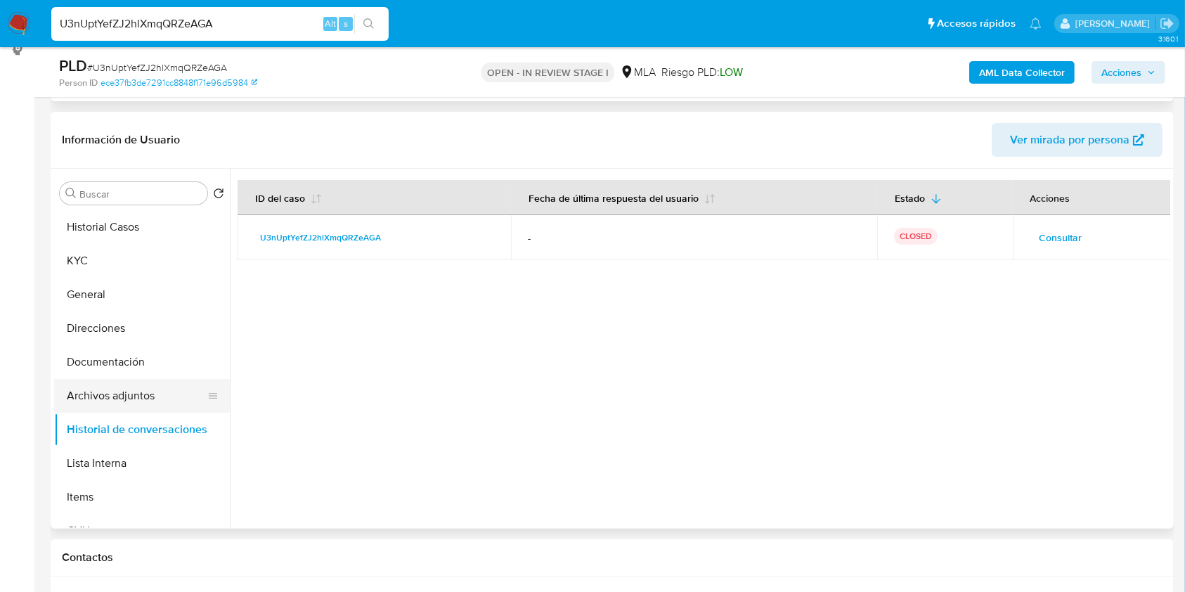
click at [115, 397] on button "Archivos adjuntos" at bounding box center [136, 396] width 164 height 34
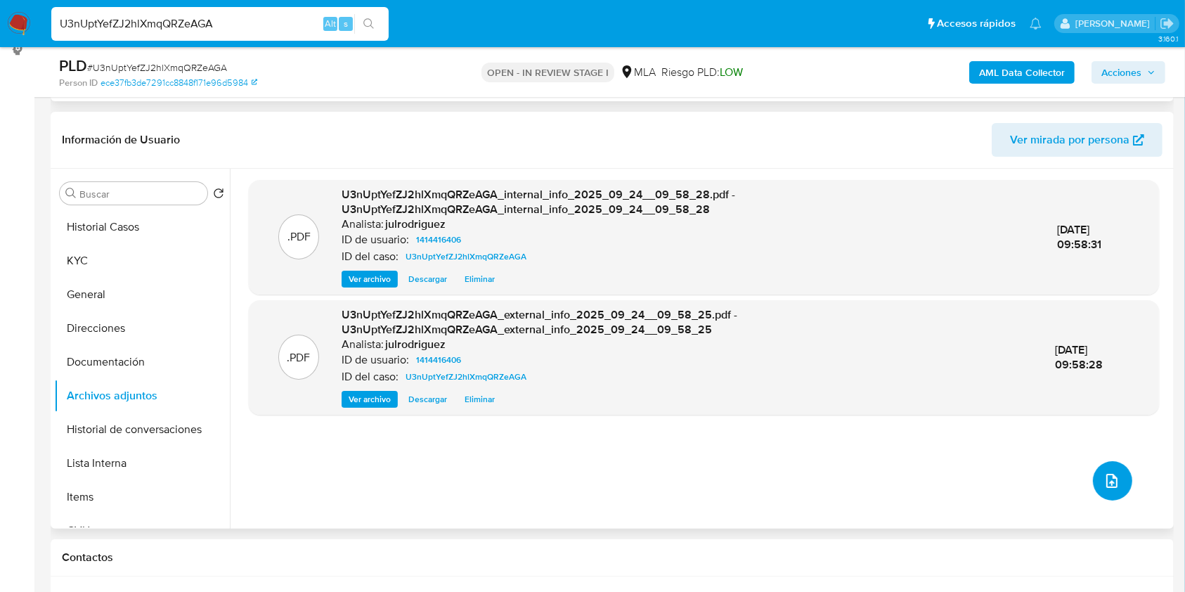
click at [1103, 480] on icon "upload-file" at bounding box center [1111, 480] width 17 height 17
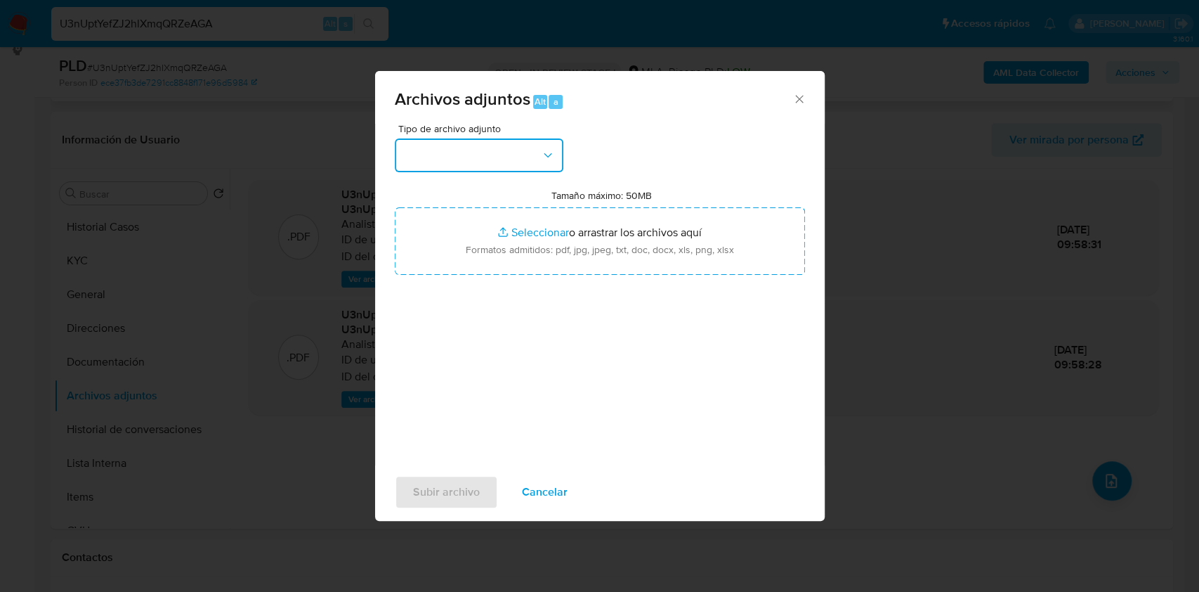
click at [457, 147] on button "button" at bounding box center [479, 155] width 169 height 34
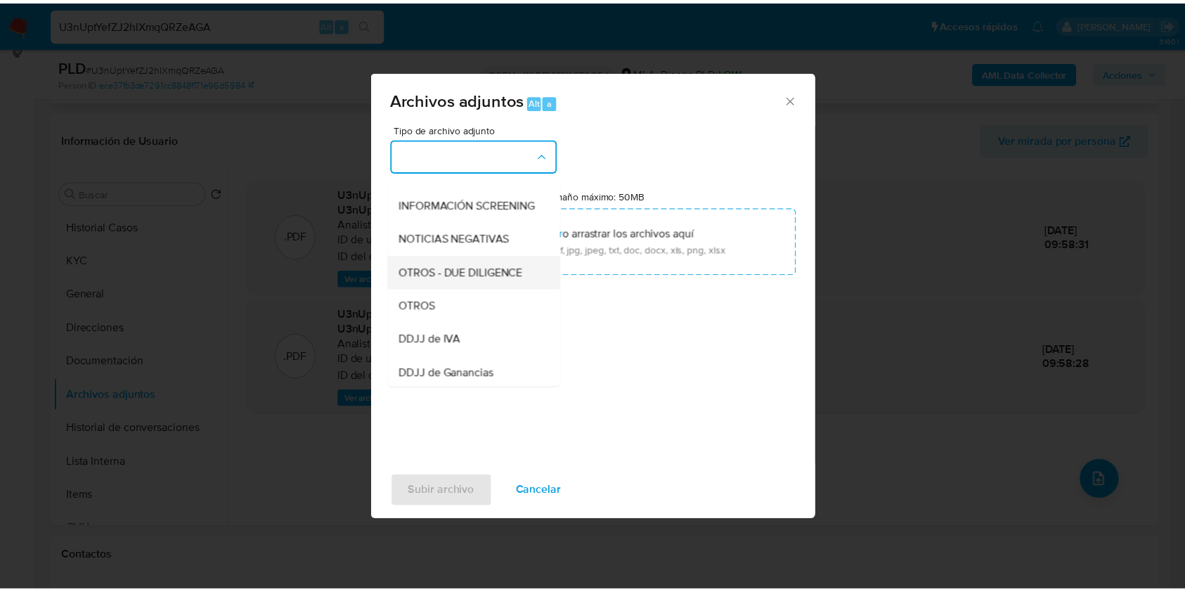
scroll to position [187, 0]
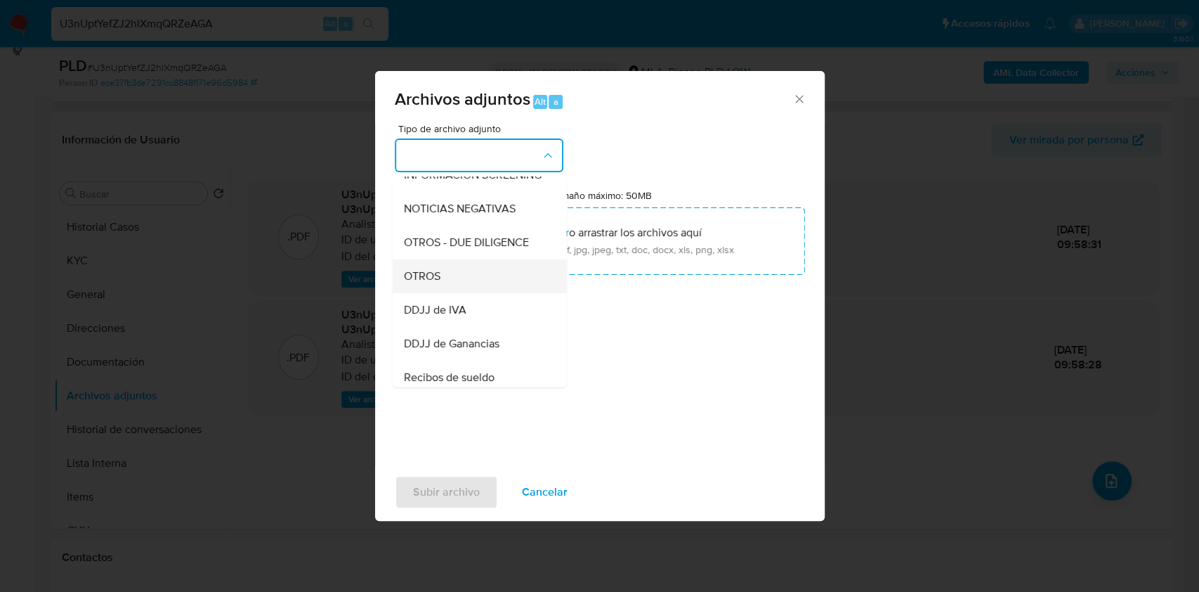
click at [438, 283] on span "OTROS" at bounding box center [421, 276] width 37 height 14
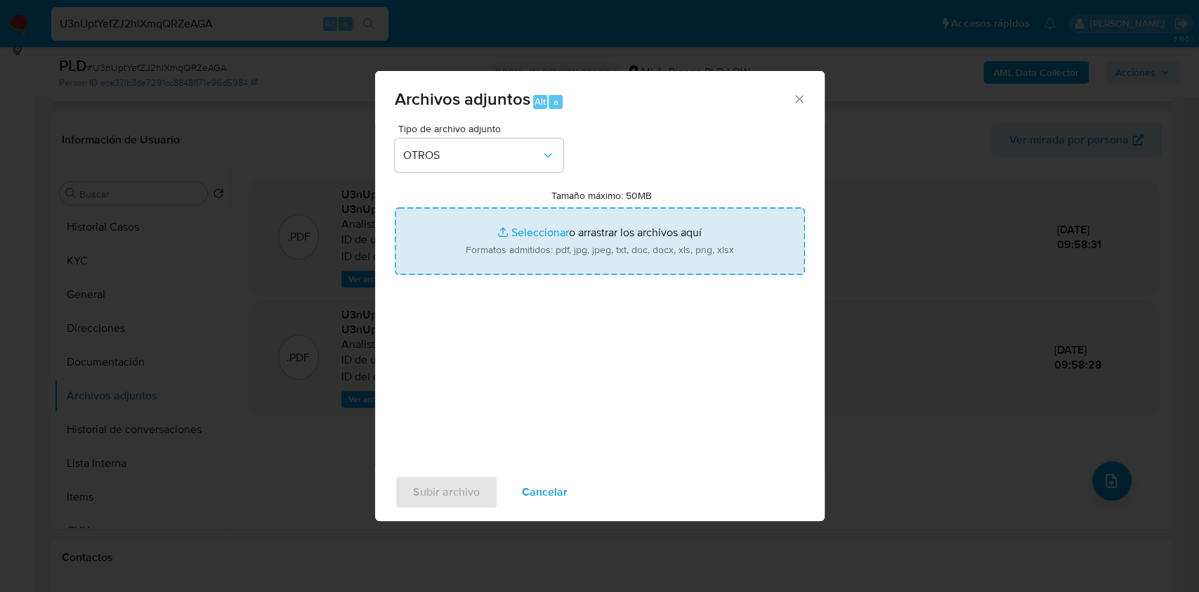
click at [594, 244] on input "Tamaño máximo: 50MB Seleccionar archivos" at bounding box center [600, 240] width 410 height 67
type input "C:\fakepath\Marcelo Dario Lerda - NOSIS - AGOSTO 2025.pdf"
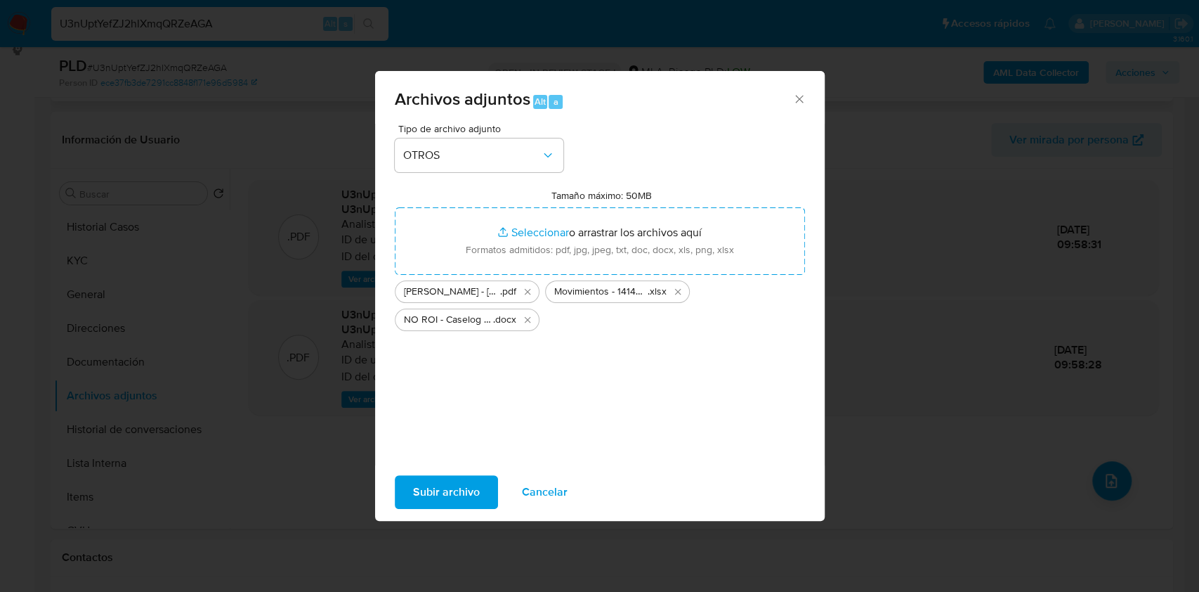
click at [441, 491] on span "Subir archivo" at bounding box center [446, 491] width 67 height 31
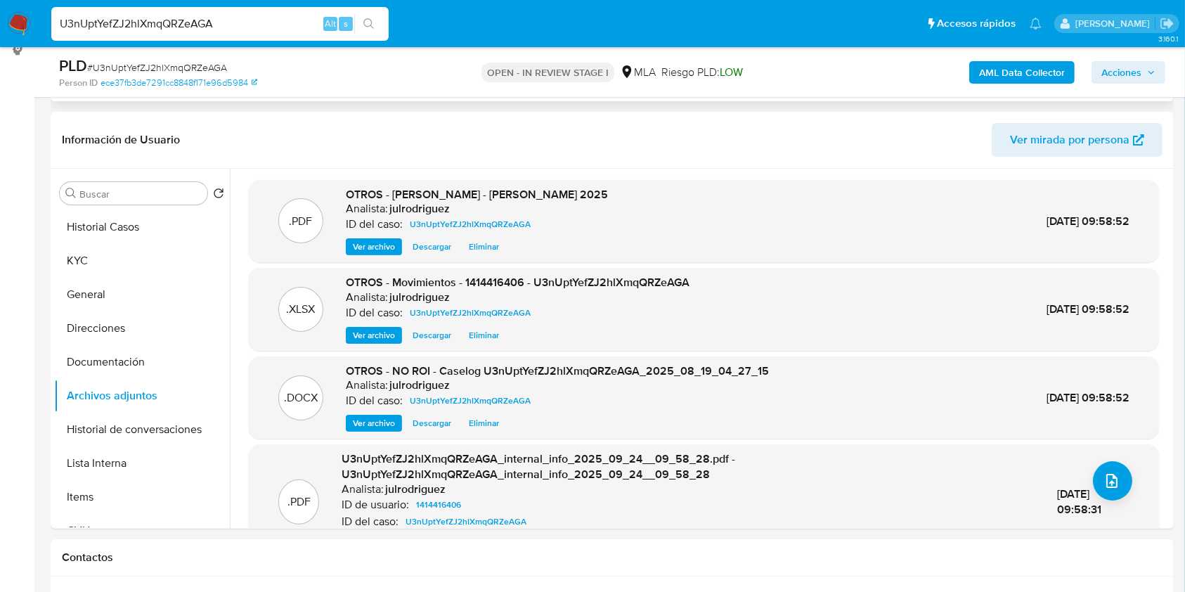
click at [1109, 76] on span "Acciones" at bounding box center [1121, 72] width 40 height 22
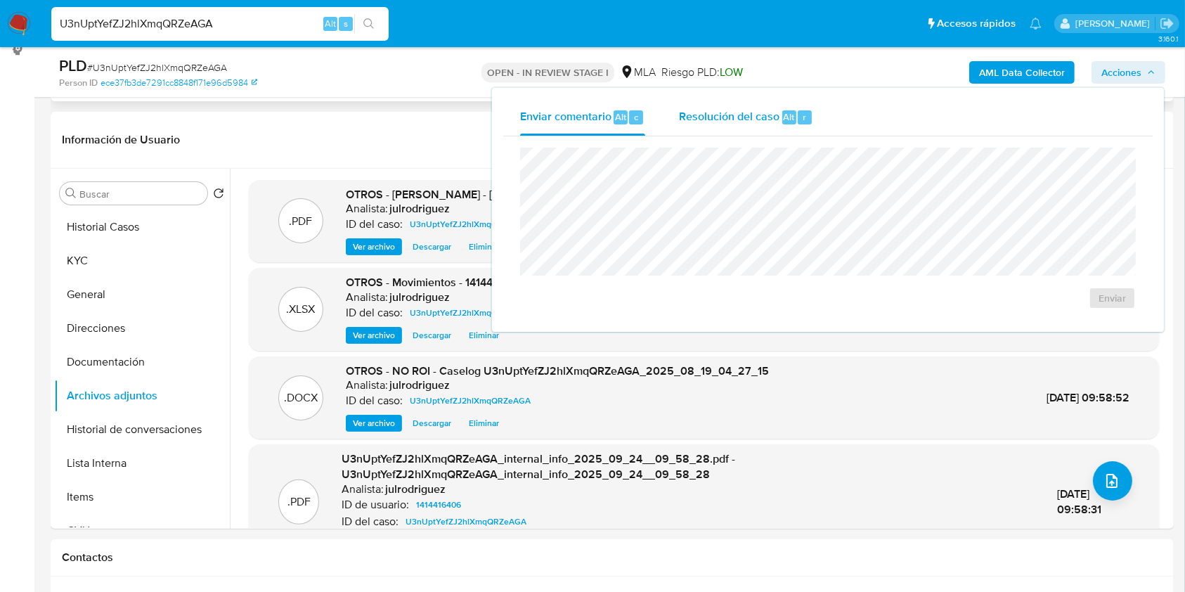
click at [754, 112] on span "Resolución del caso" at bounding box center [729, 116] width 100 height 16
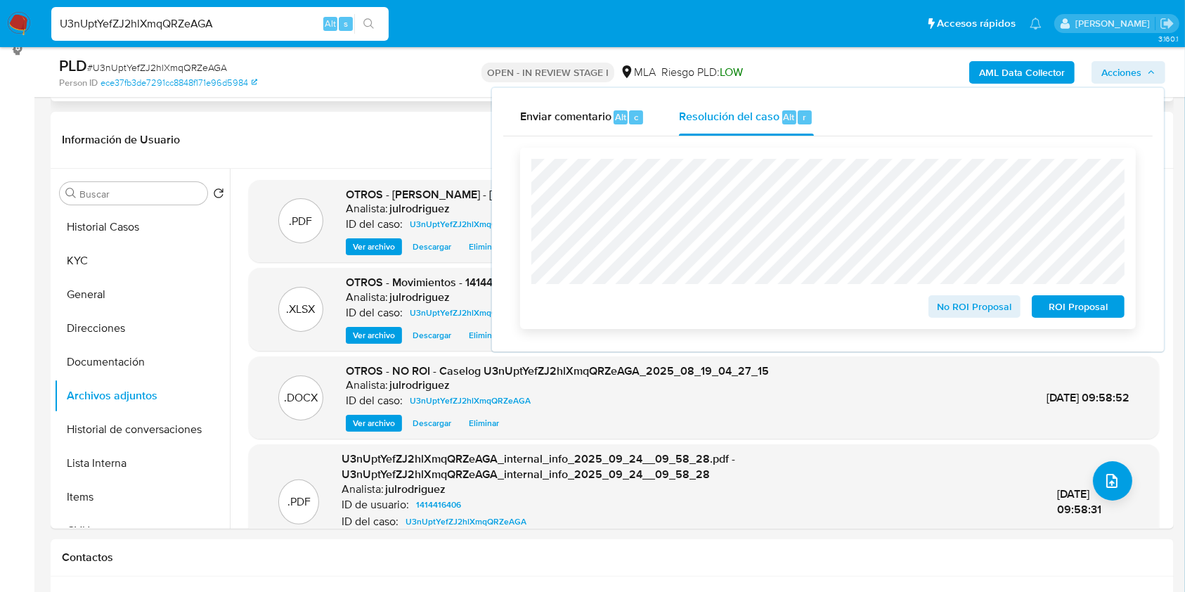
click at [965, 308] on span "No ROI Proposal" at bounding box center [974, 306] width 73 height 20
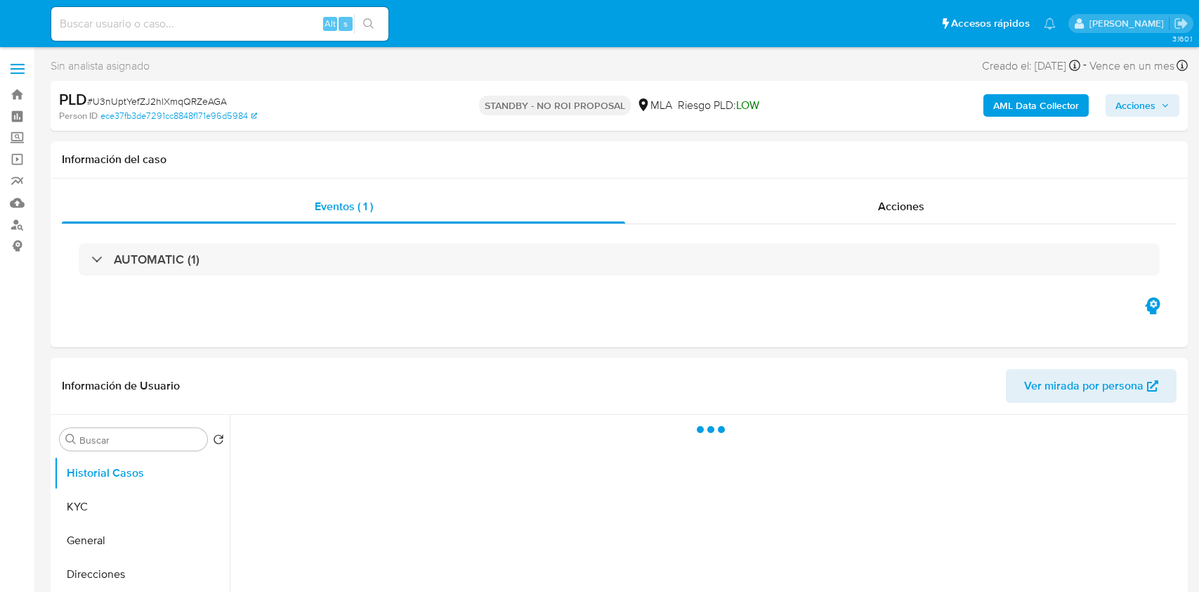
select select "10"
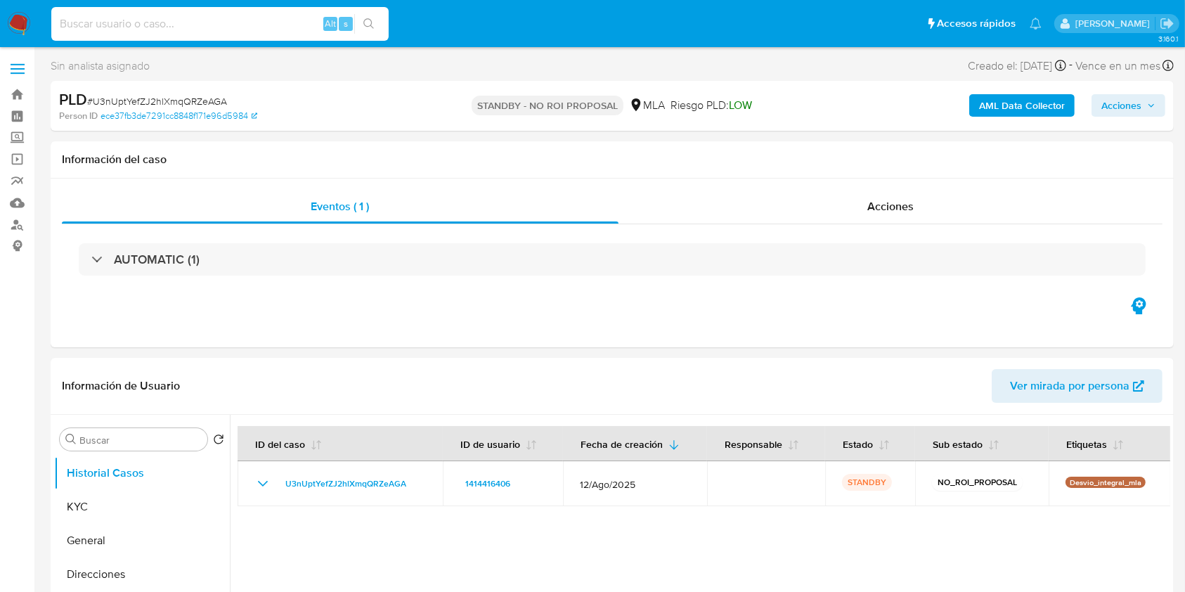
click at [259, 24] on input at bounding box center [219, 24] width 337 height 18
paste input "FNP4qkskNmRqbWpYowaFsphb"
type input "FNP4qkskNmRqbWpYowaFsphb"
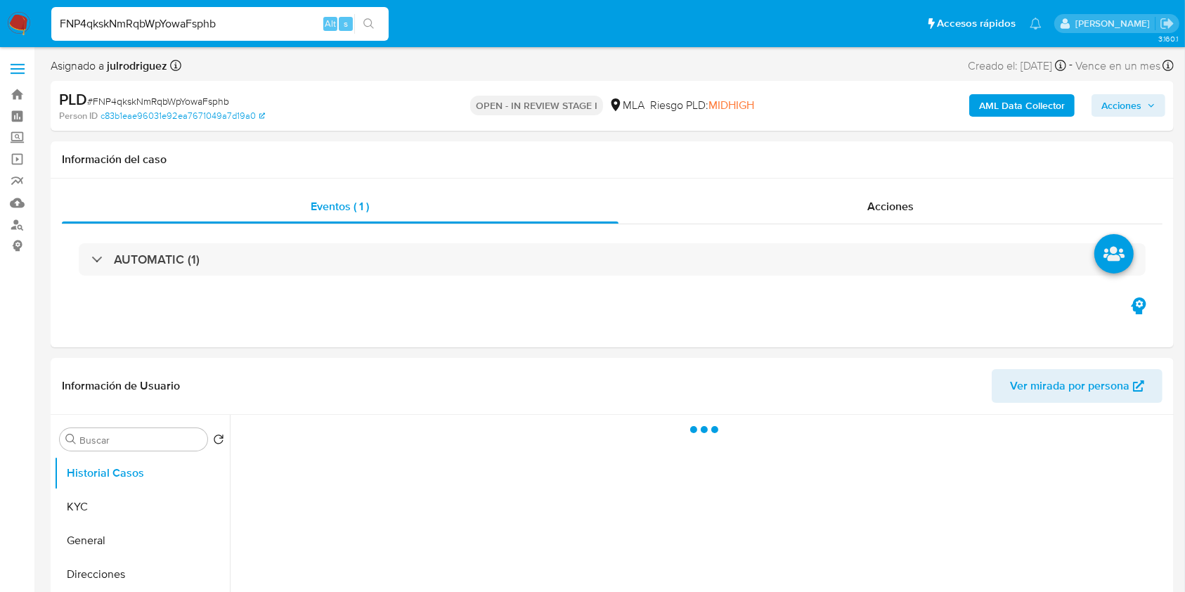
select select "10"
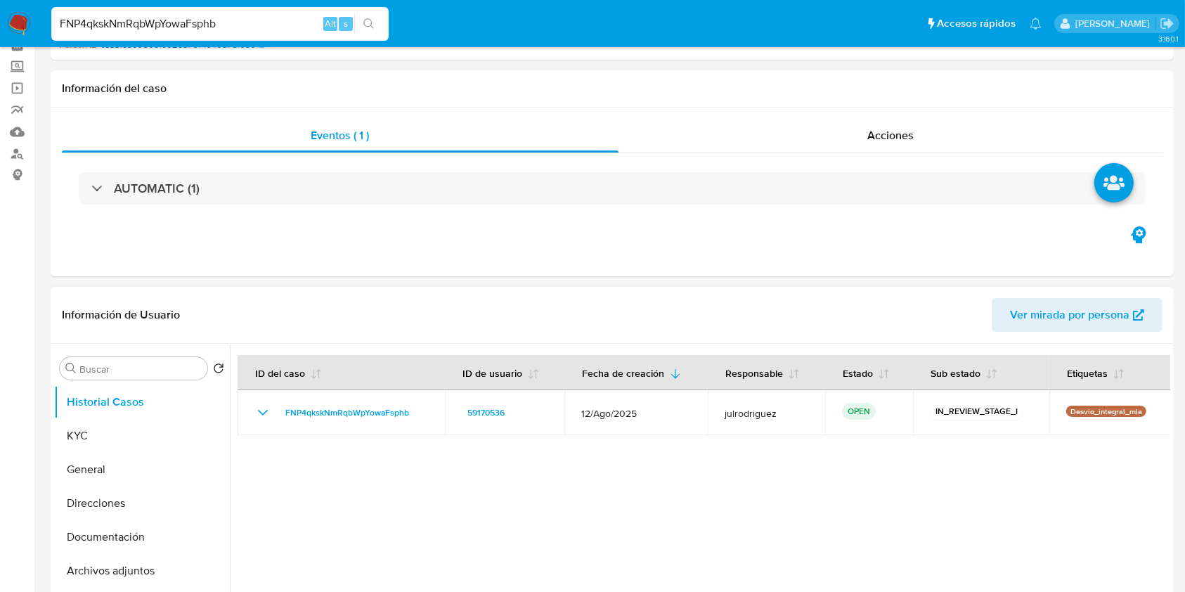
scroll to position [187, 0]
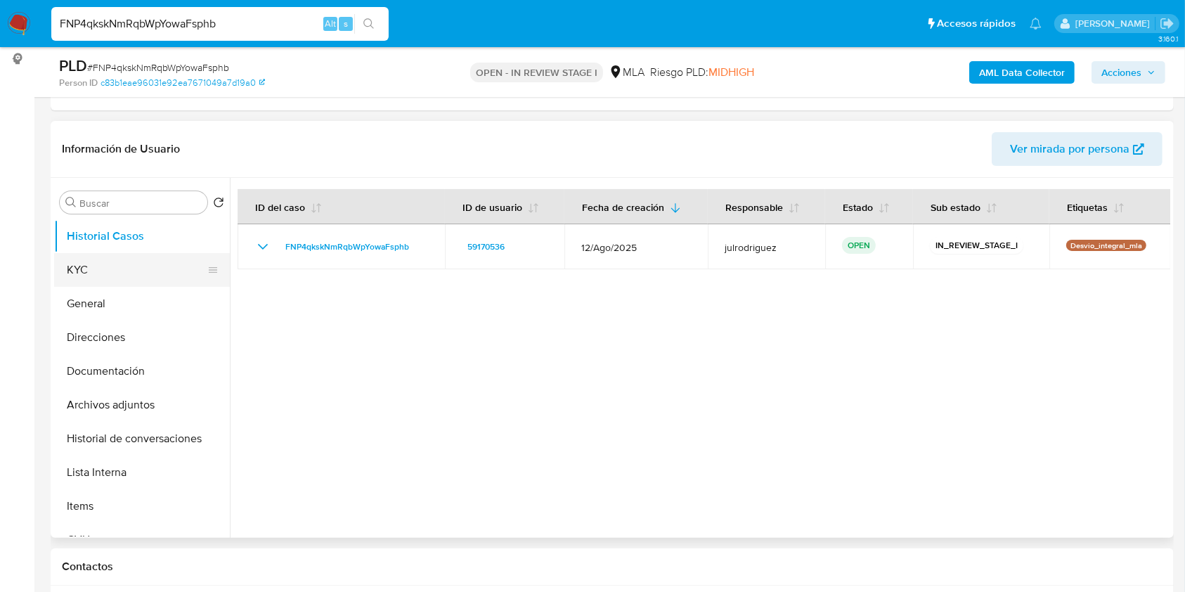
click at [133, 258] on button "KYC" at bounding box center [136, 270] width 164 height 34
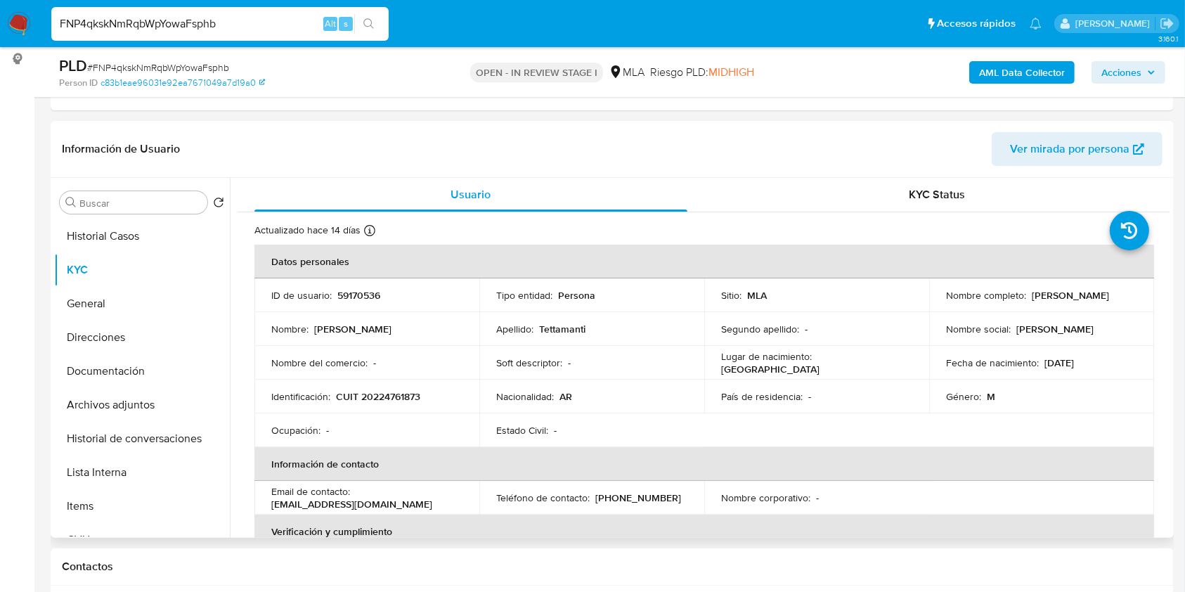
drag, startPoint x: 941, startPoint y: 298, endPoint x: 1076, endPoint y: 298, distance: 135.6
click at [1076, 298] on div "Nombre completo : Luis Osvaldo Tettamanti" at bounding box center [1041, 295] width 191 height 13
copy p "[PERSON_NAME]"
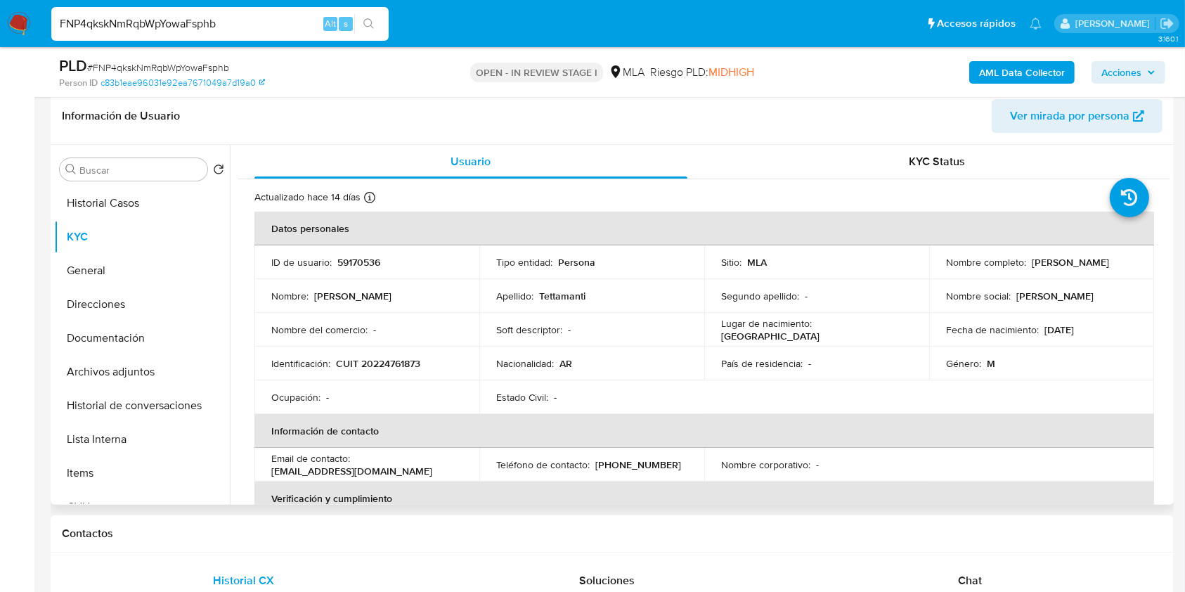
scroll to position [281, 0]
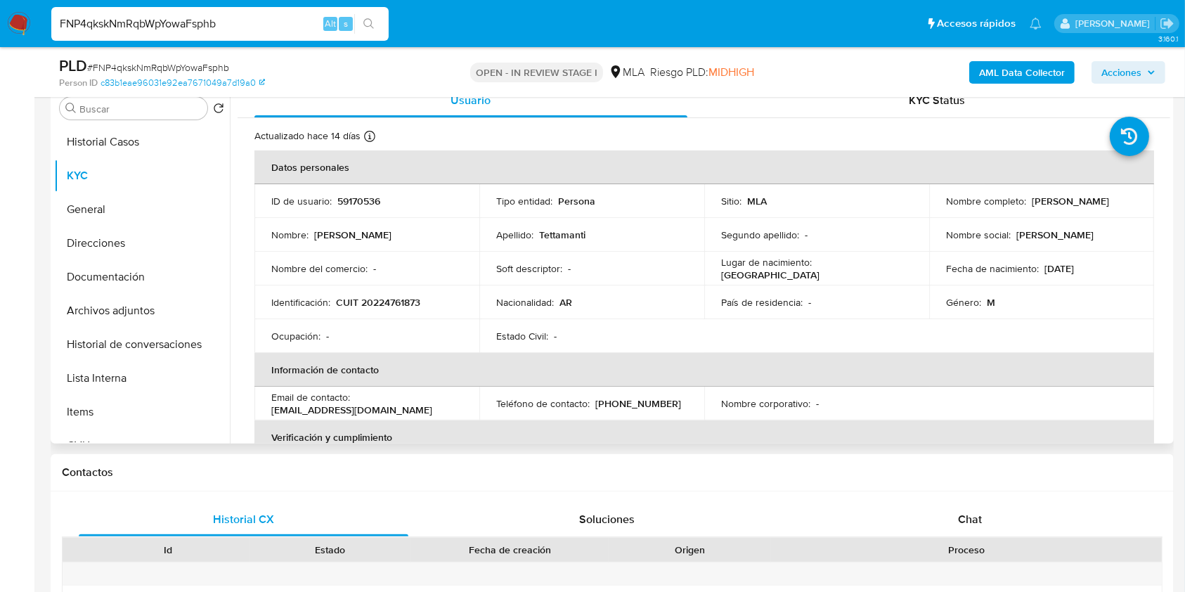
click at [369, 204] on p "59170536" at bounding box center [358, 201] width 43 height 13
copy p "59170536"
click at [211, 63] on span "# FNP4qkskNmRqbWpYowaFsphb" at bounding box center [158, 67] width 142 height 14
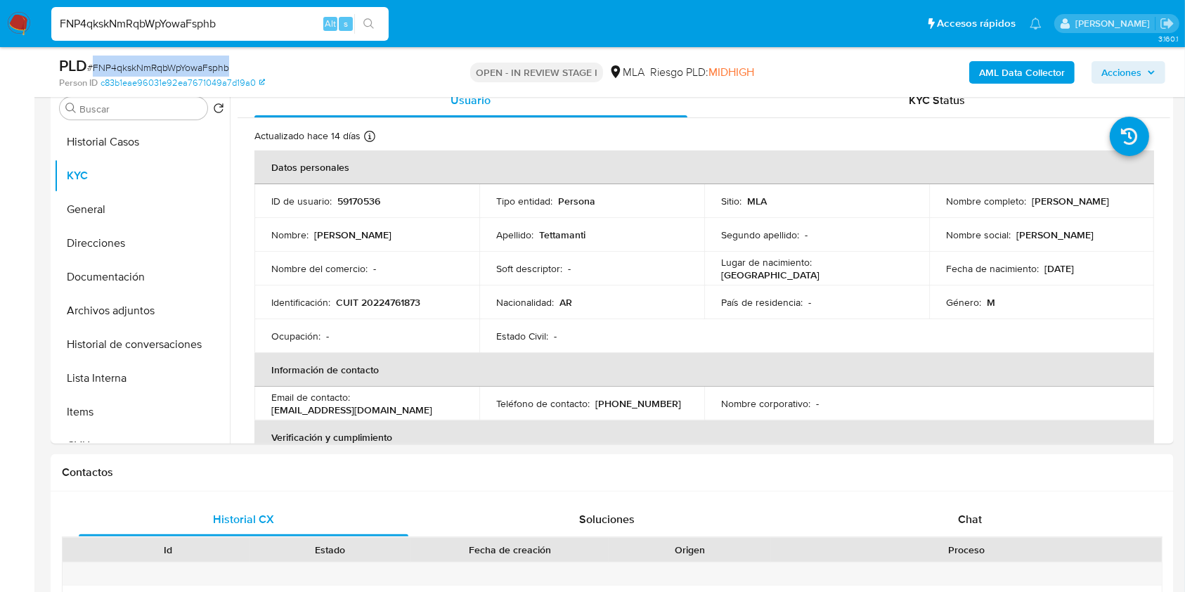
copy span "FNP4qkskNmRqbWpYowaFsphb"
click at [388, 296] on p "CUIT 20224761873" at bounding box center [378, 302] width 84 height 13
click at [388, 294] on td "Identificación : CUIT 20224761873" at bounding box center [366, 302] width 225 height 34
copy p "CUIT"
click at [404, 306] on p "CUIT 20224761873" at bounding box center [378, 302] width 84 height 13
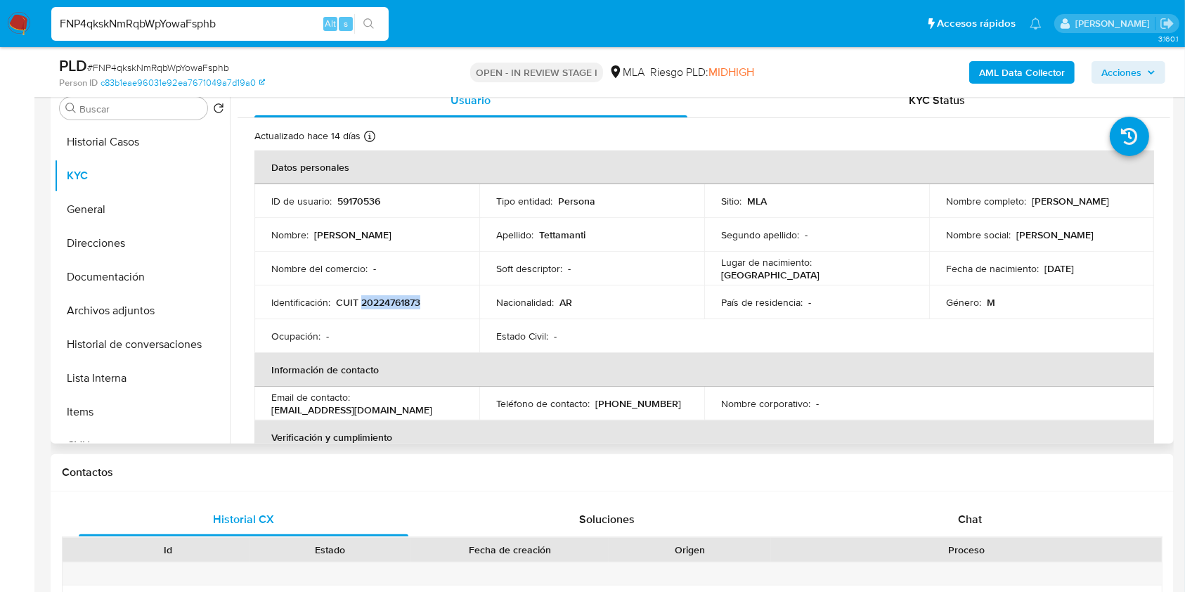
click at [404, 306] on p "CUIT 20224761873" at bounding box center [378, 302] width 84 height 13
copy p "20224761873"
click at [348, 205] on p "59170536" at bounding box center [358, 201] width 43 height 13
copy p "59170536"
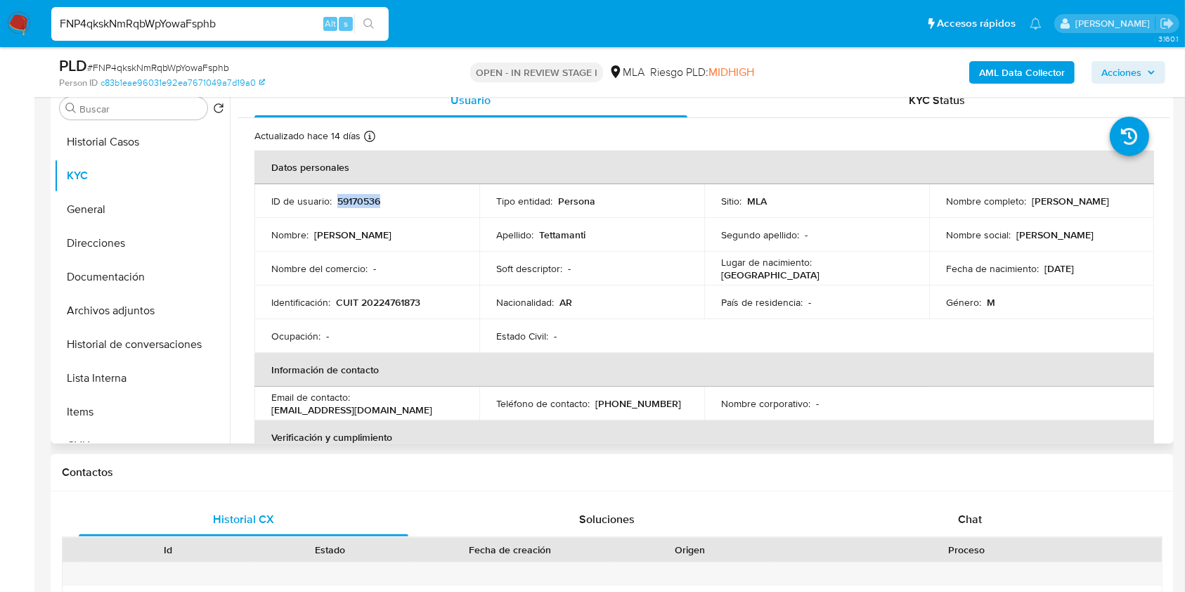
drag, startPoint x: 937, startPoint y: 207, endPoint x: 1050, endPoint y: 216, distance: 113.4
click at [1050, 216] on td "Nombre completo : Luis Osvaldo Tettamanti" at bounding box center [1041, 201] width 225 height 34
copy p "Luis Osvaldo Tettamanti"
click at [398, 296] on p "CUIT 20224761873" at bounding box center [378, 302] width 84 height 13
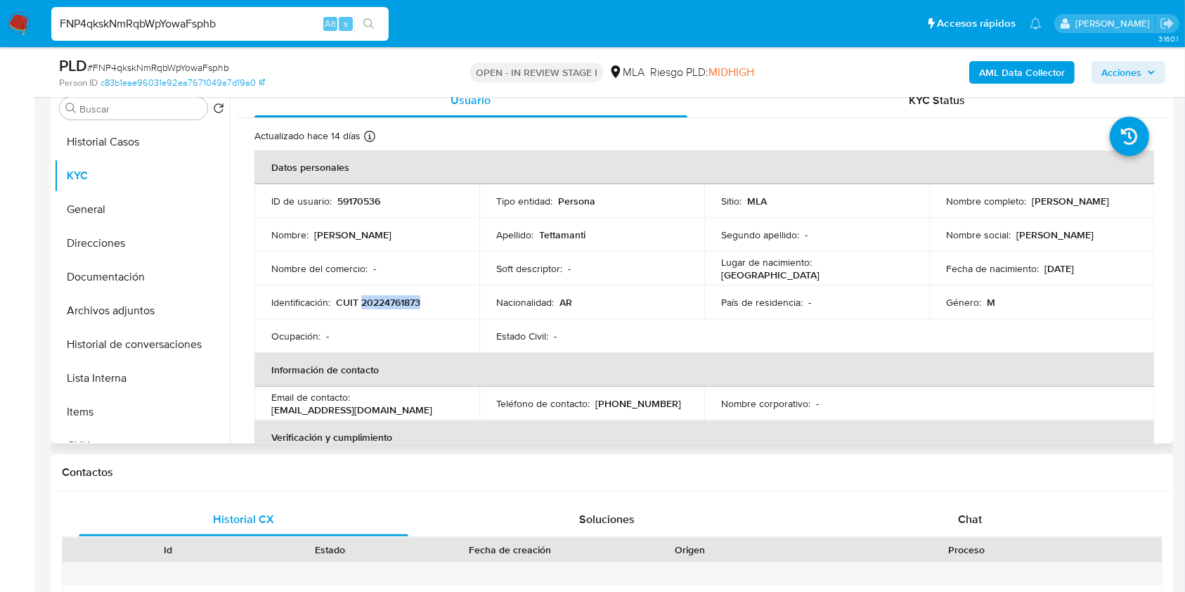
click at [398, 296] on p "CUIT 20224761873" at bounding box center [378, 302] width 84 height 13
copy p "20224761873"
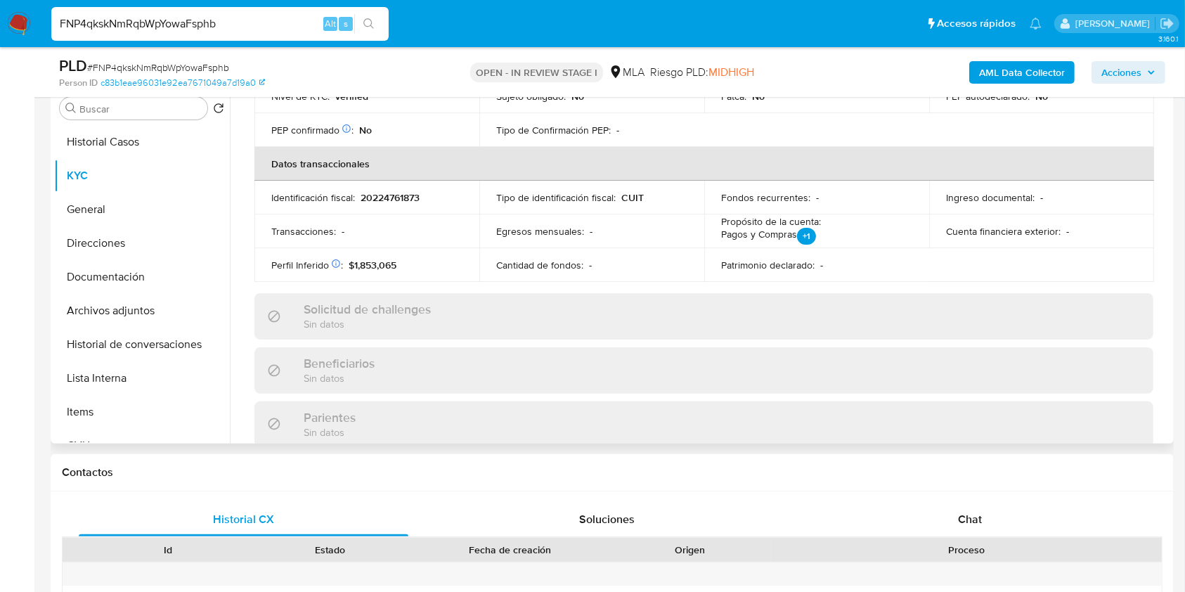
scroll to position [740, 0]
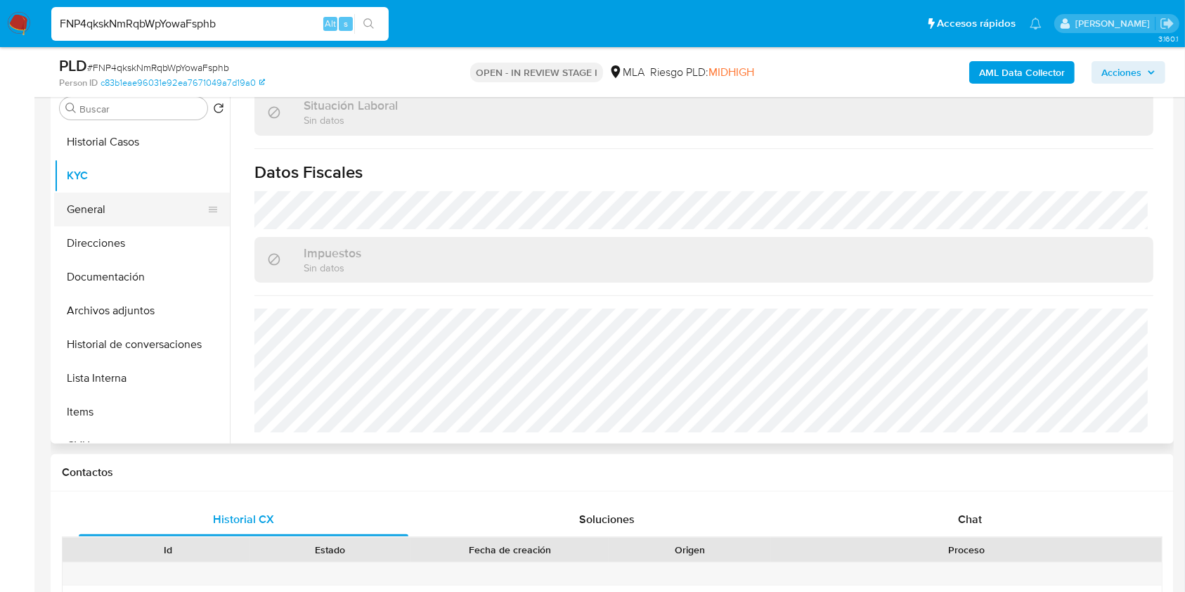
click at [119, 235] on button "Direcciones" at bounding box center [142, 243] width 176 height 34
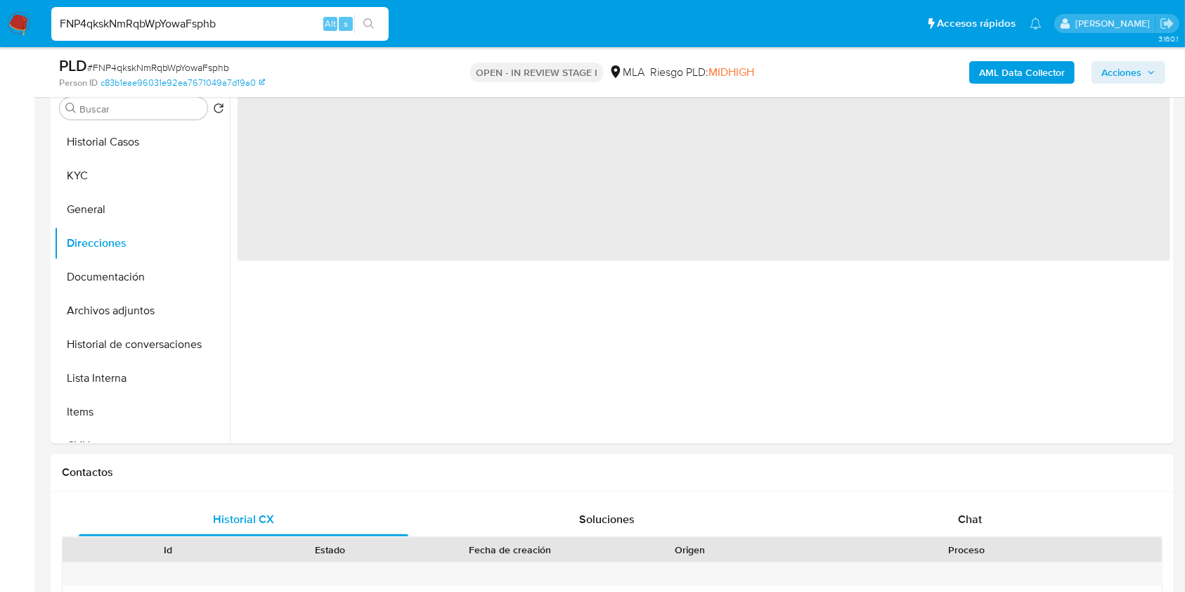
scroll to position [0, 0]
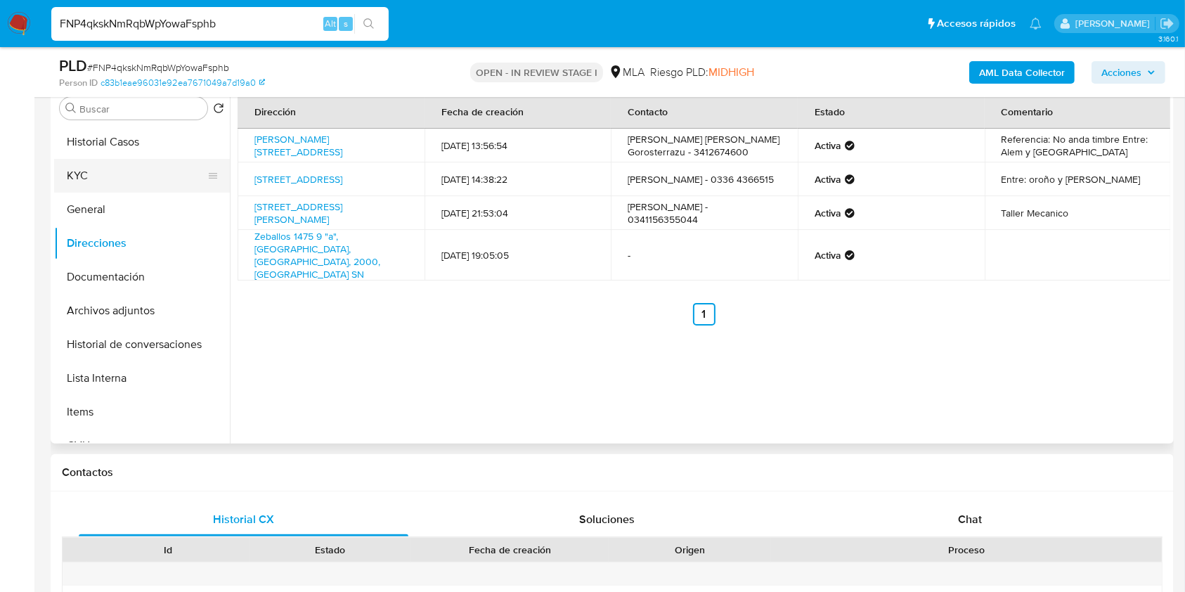
click at [140, 172] on button "KYC" at bounding box center [136, 176] width 164 height 34
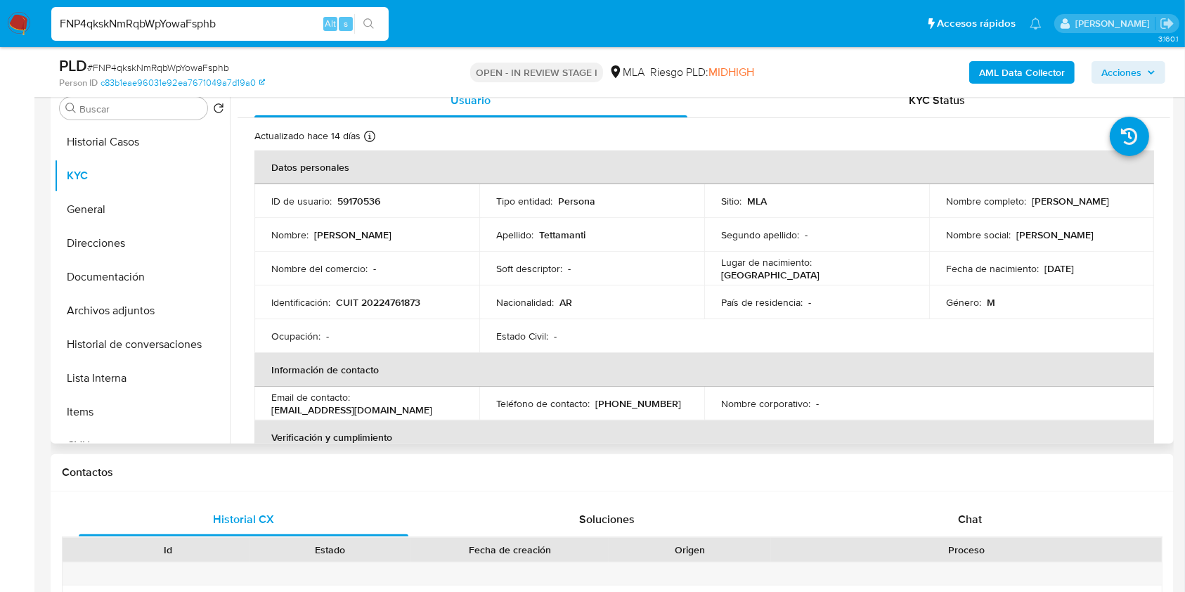
click at [350, 299] on p "CUIT 20224761873" at bounding box center [378, 302] width 84 height 13
click at [378, 301] on p "CUIT 20224761873" at bounding box center [378, 302] width 84 height 13
copy p "20224761873"
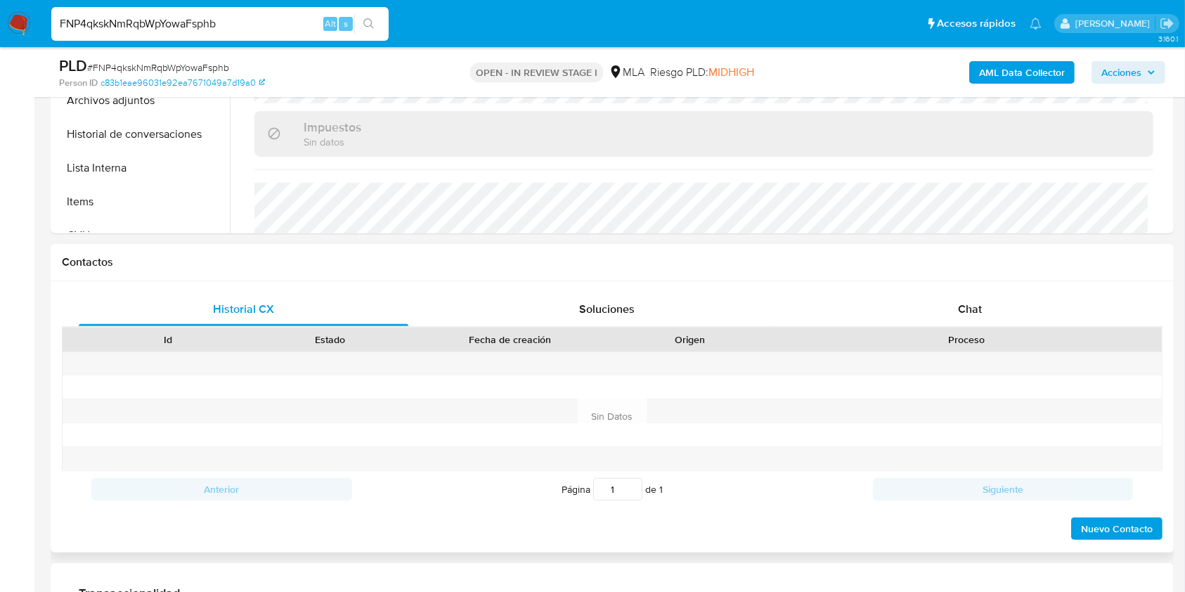
scroll to position [374, 0]
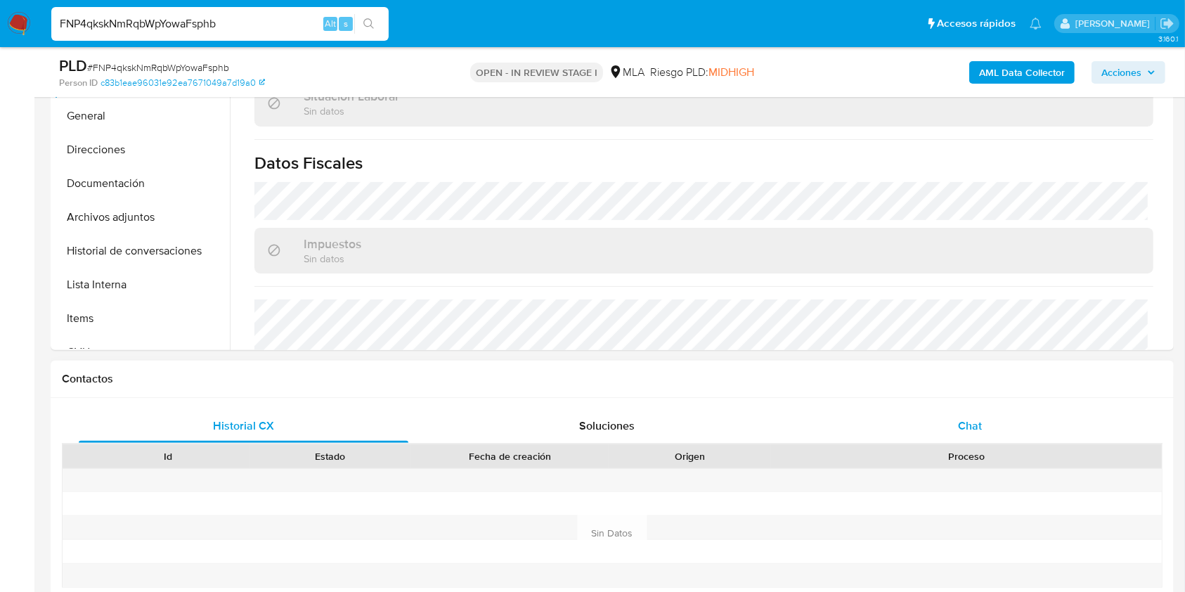
click at [959, 428] on span "Chat" at bounding box center [970, 425] width 24 height 16
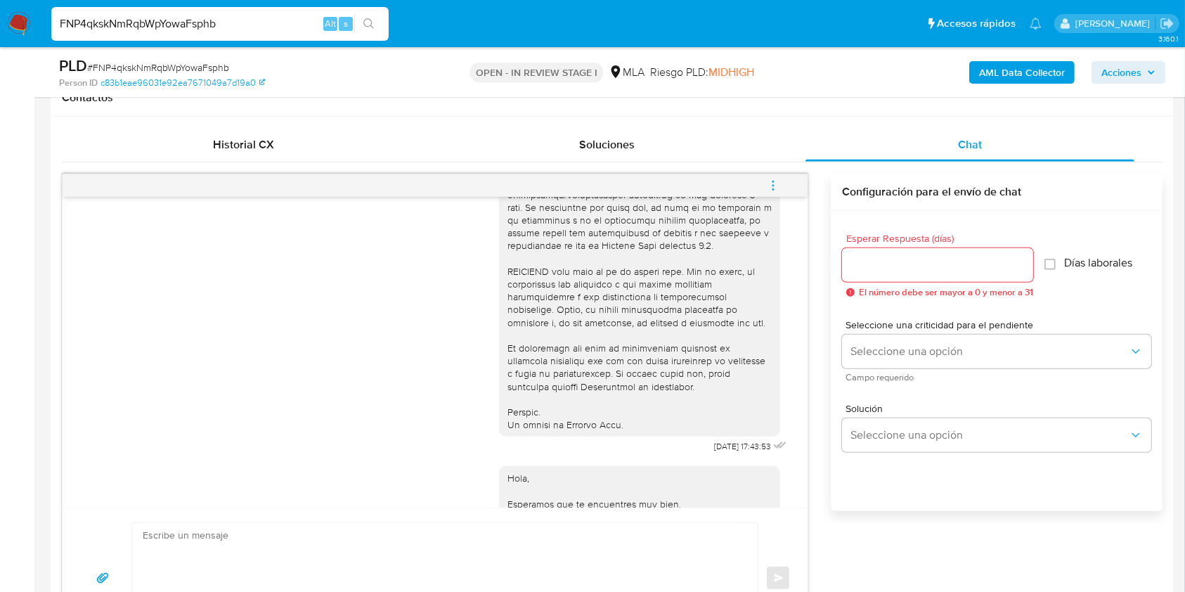
scroll to position [513, 0]
click at [918, 256] on input "Esperar Respuesta (días)" at bounding box center [937, 265] width 191 height 18
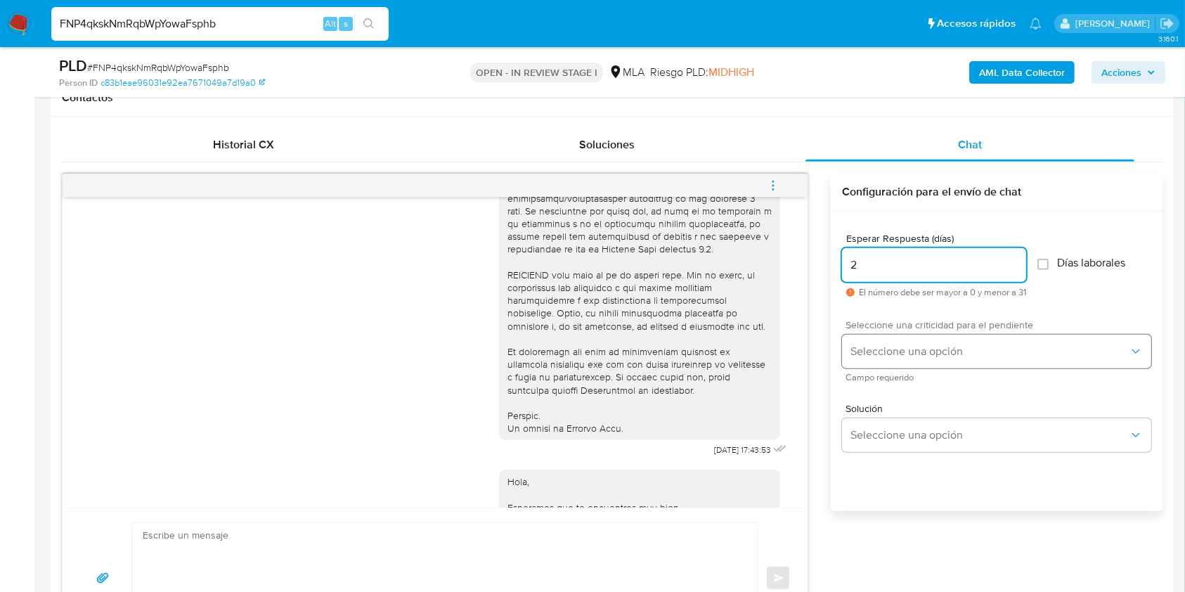
type input "2"
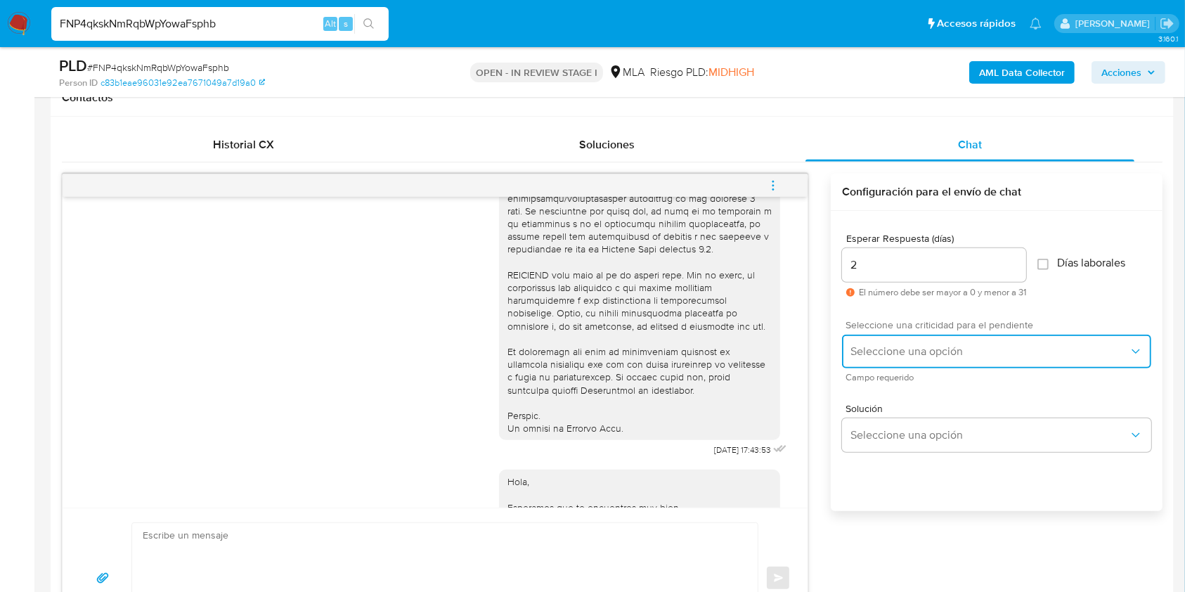
click at [903, 340] on button "Seleccione una opción" at bounding box center [996, 351] width 309 height 34
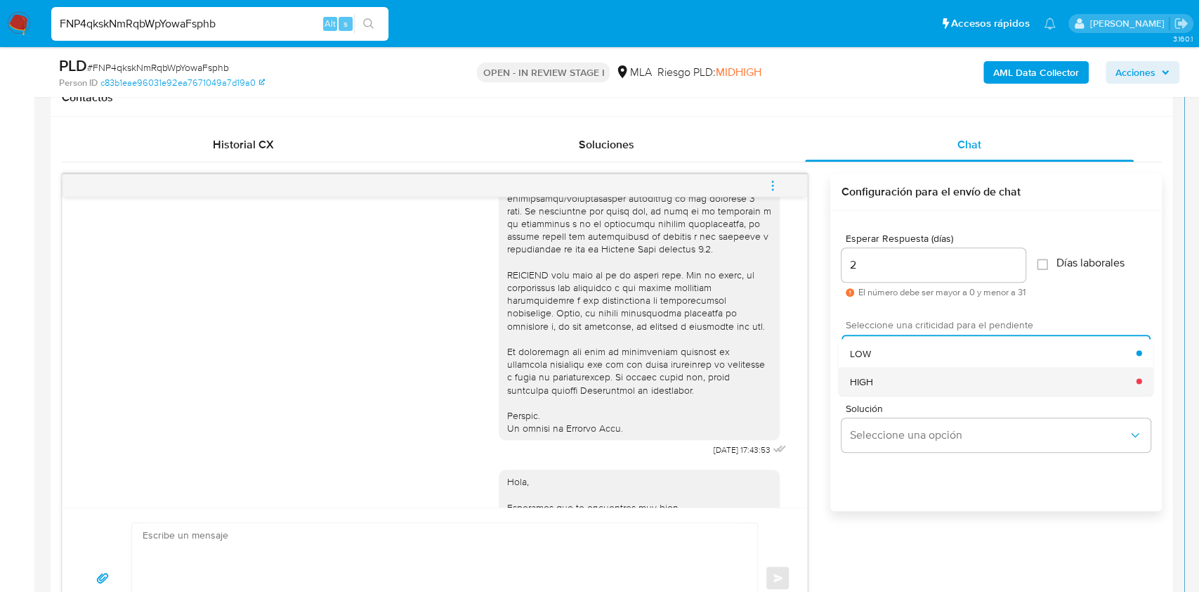
click at [896, 373] on div "HIGH" at bounding box center [993, 381] width 287 height 28
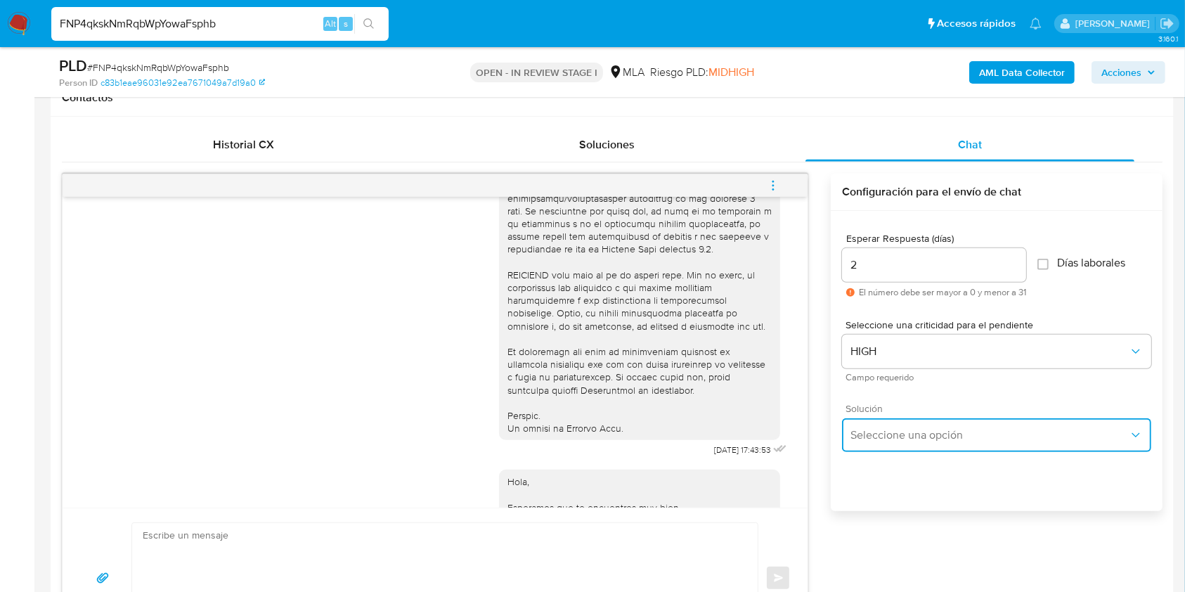
click at [886, 431] on span "Seleccione una opción" at bounding box center [989, 435] width 278 height 14
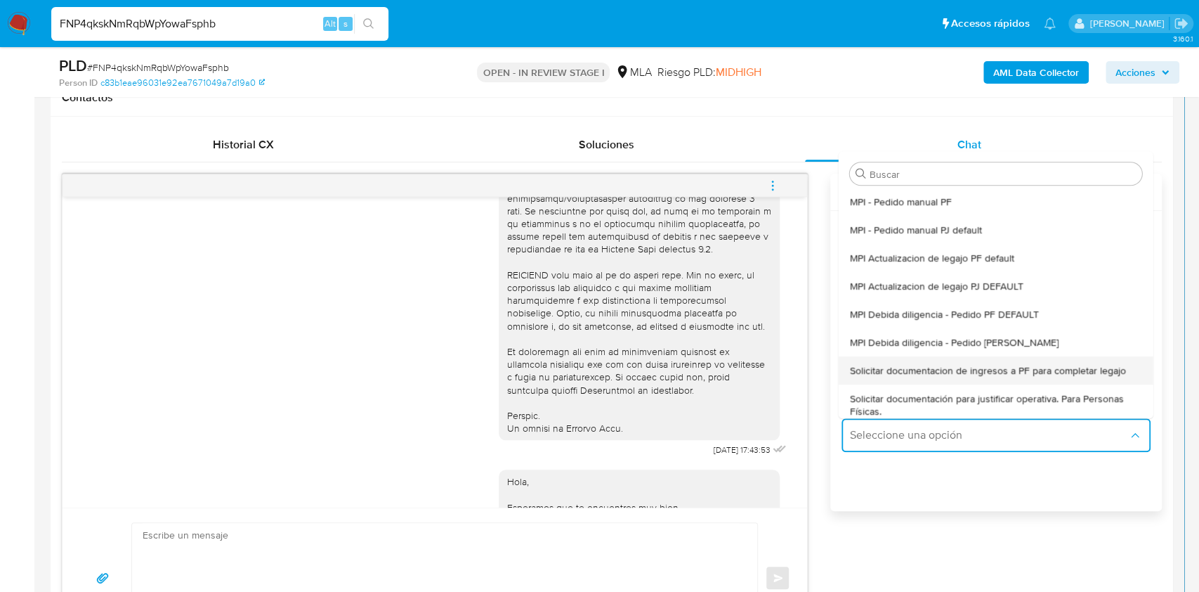
click at [981, 365] on span "Solicitar documentacion de ingresos a PF para completar legajo" at bounding box center [988, 370] width 276 height 13
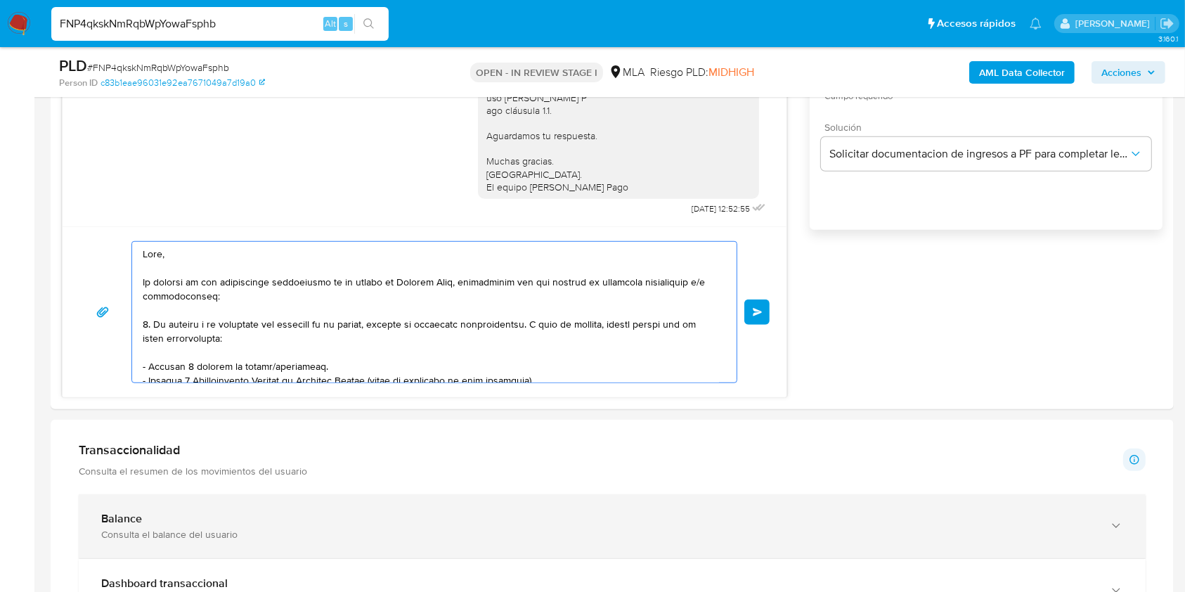
scroll to position [286, 0]
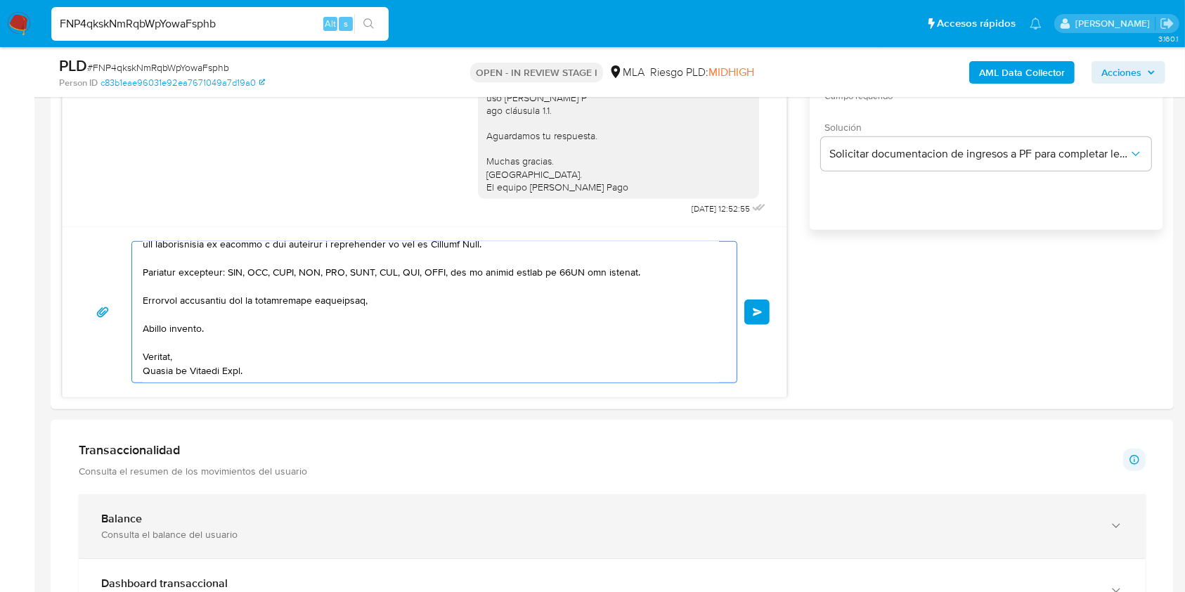
drag, startPoint x: 348, startPoint y: 429, endPoint x: 469, endPoint y: 526, distance: 155.0
click at [472, 530] on div "Información de Usuario Ver mirada por persona Buscar Volver al orden por defect…" at bounding box center [612, 569] width 1123 height 2396
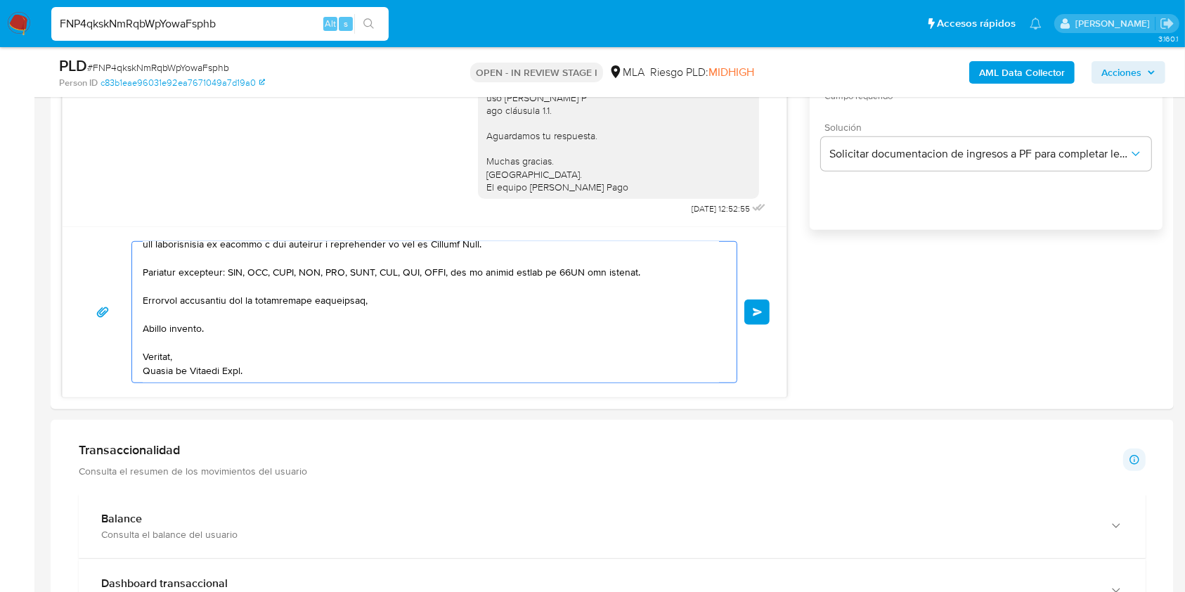
type textarea "Hola, En función de las operaciones registradas en tu cuenta de Mercado Pago, n…"
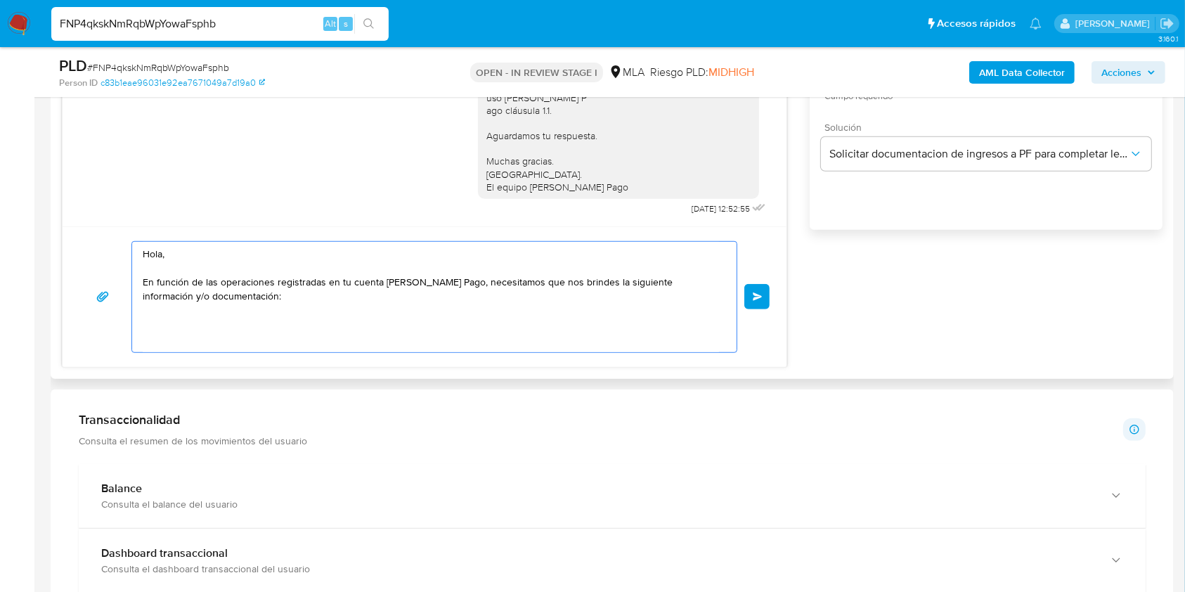
scroll to position [0, 0]
drag, startPoint x: 265, startPoint y: 325, endPoint x: 5, endPoint y: 190, distance: 292.9
click at [5, 190] on section "Bandeja Tablero Screening Búsqueda en Listas Watchlist Herramientas Operaciones…" at bounding box center [592, 435] width 1185 height 2744
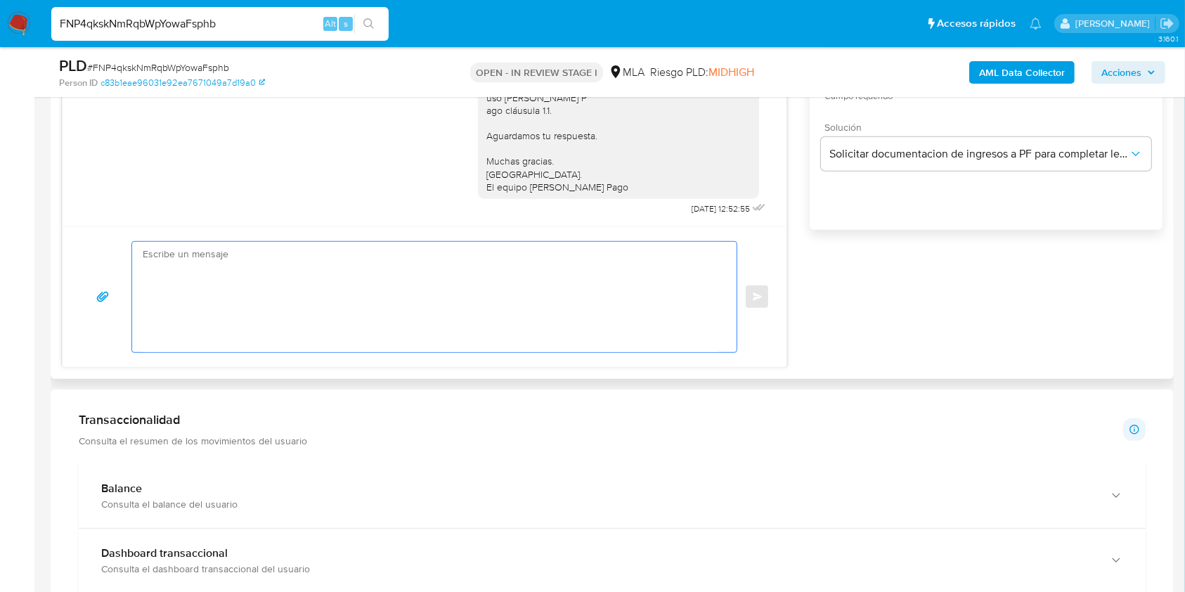
paste textarea "Buenas tardes, Te agradeceríamos si pudieras brindarnos el vínculo con la sigui…"
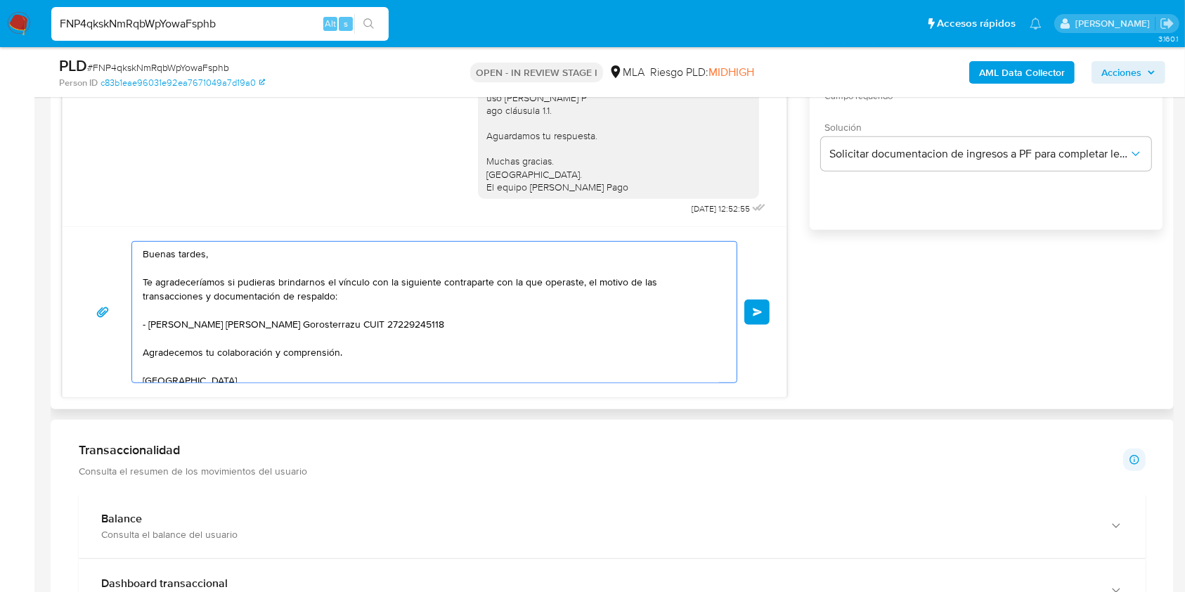
scroll to position [51, 0]
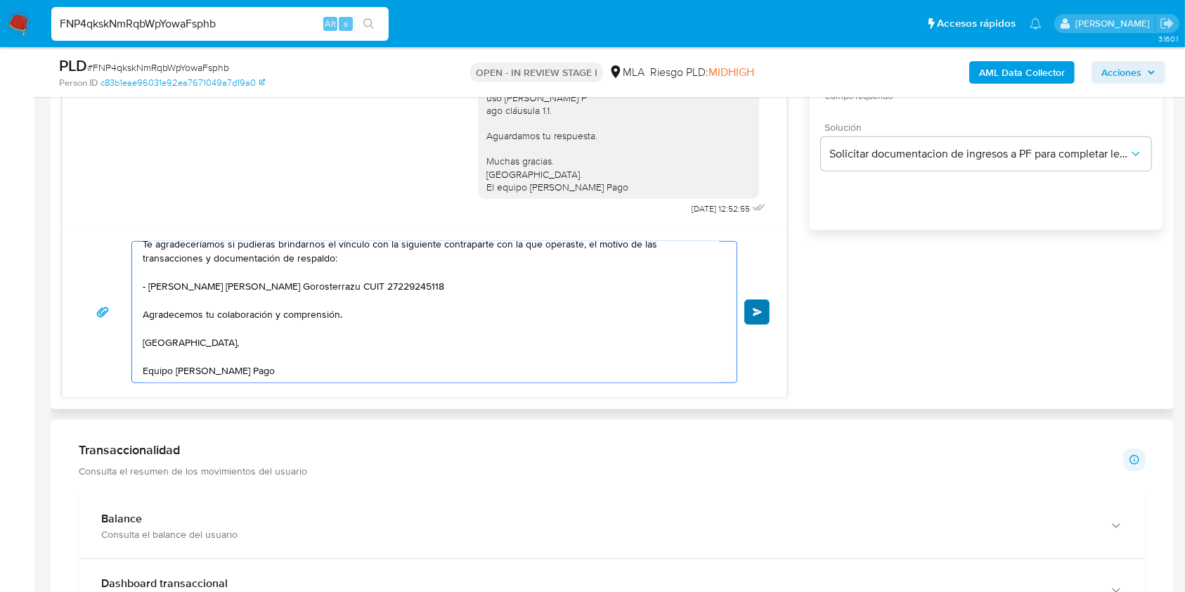
type textarea "Buenas tardes, Te agradeceríamos si pudieras brindarnos el vínculo con la sigui…"
click at [751, 313] on button "Enviar" at bounding box center [756, 311] width 25 height 25
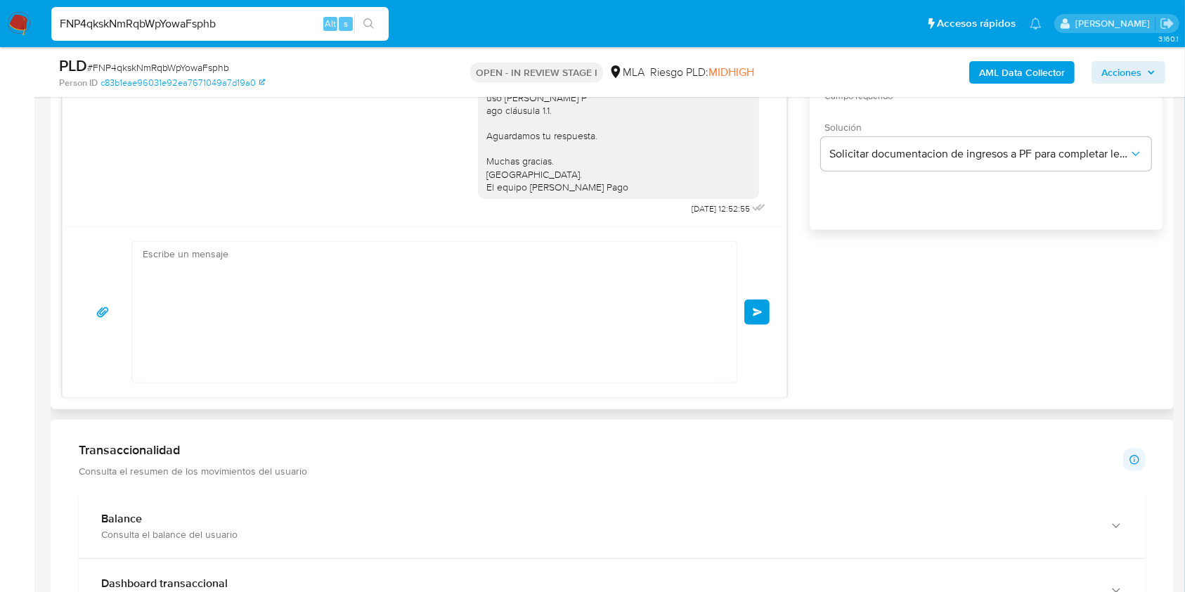
scroll to position [0, 0]
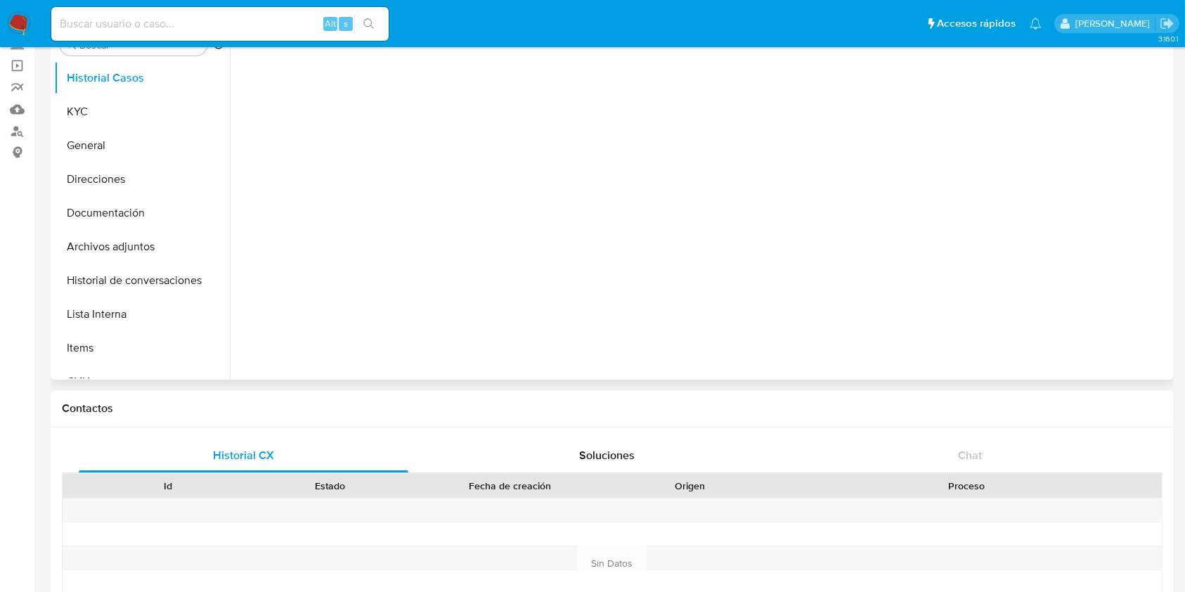
select select "10"
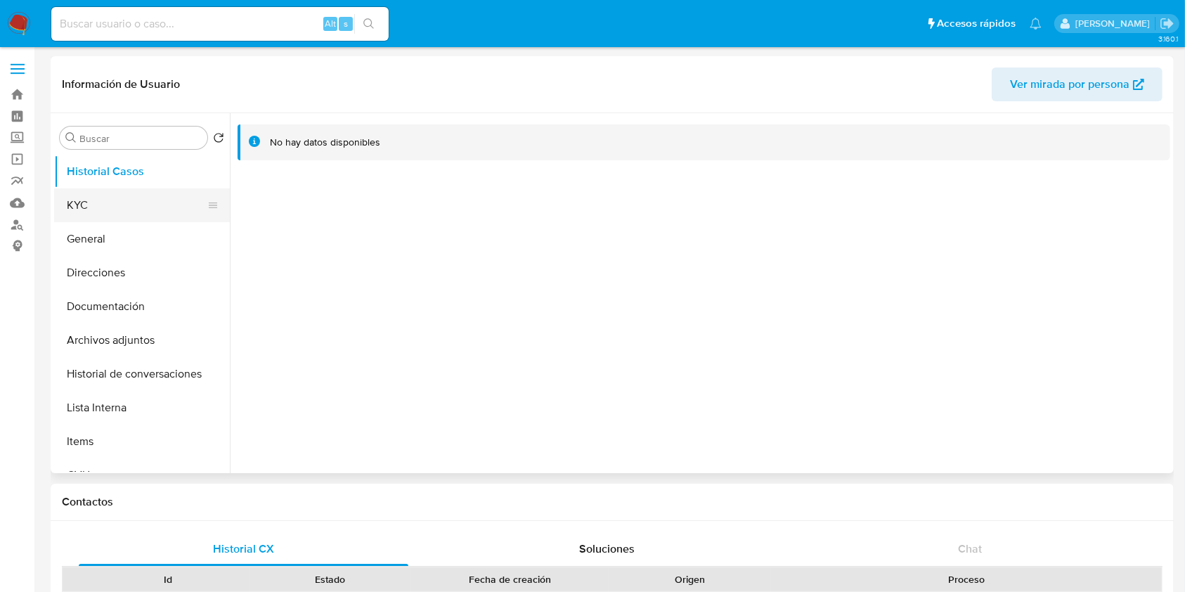
click at [141, 211] on button "KYC" at bounding box center [136, 205] width 164 height 34
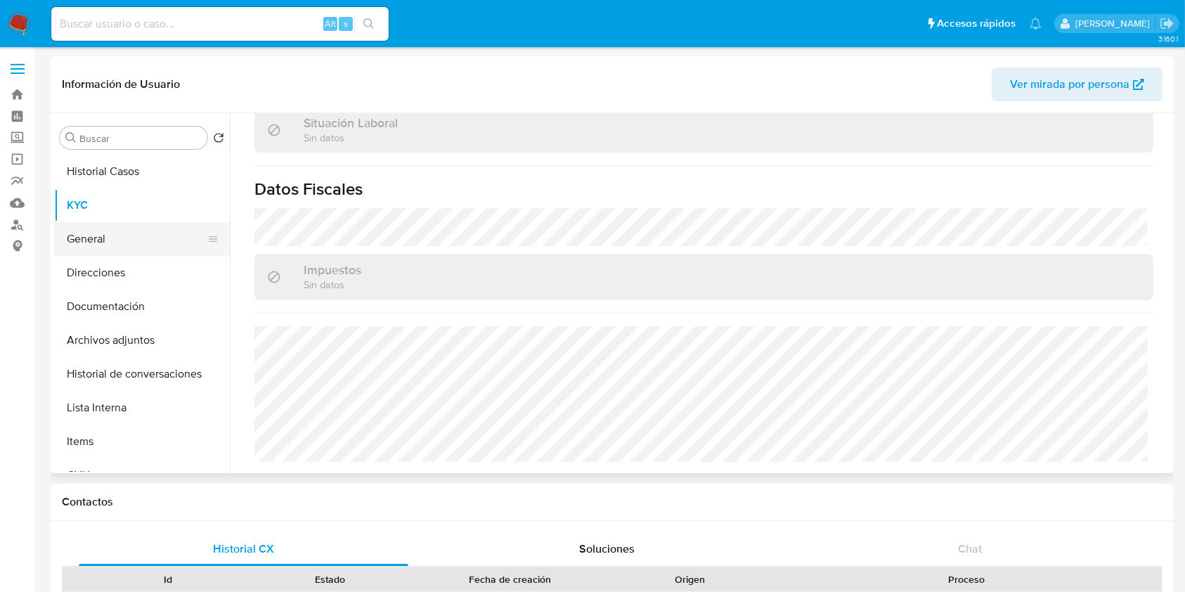
scroll to position [740, 0]
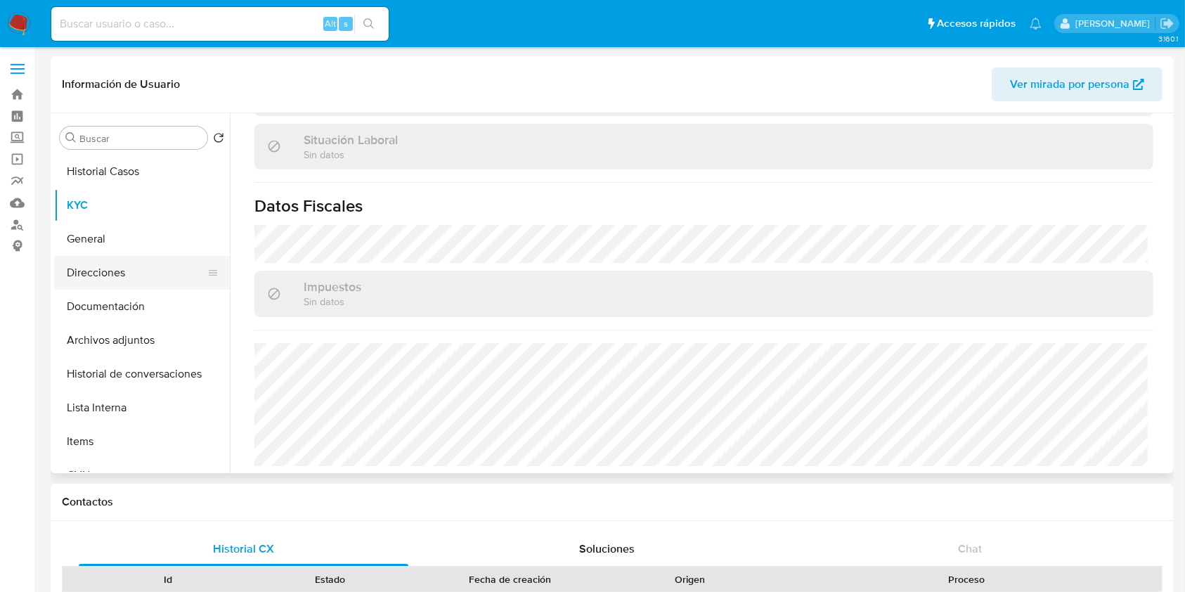
click at [119, 268] on button "Direcciones" at bounding box center [136, 273] width 164 height 34
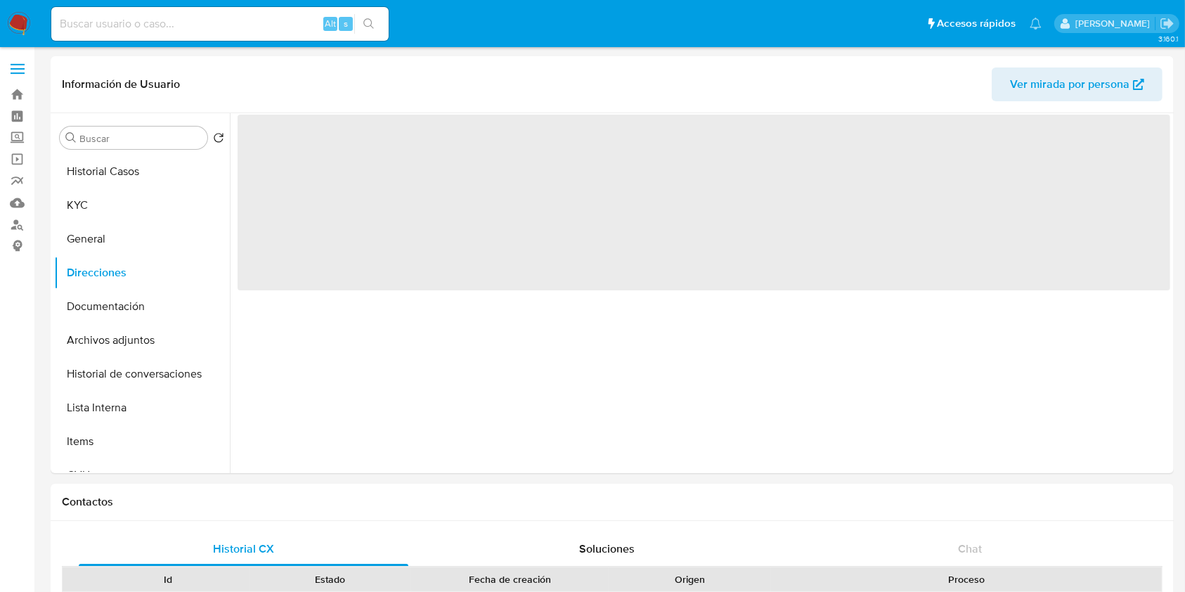
scroll to position [0, 0]
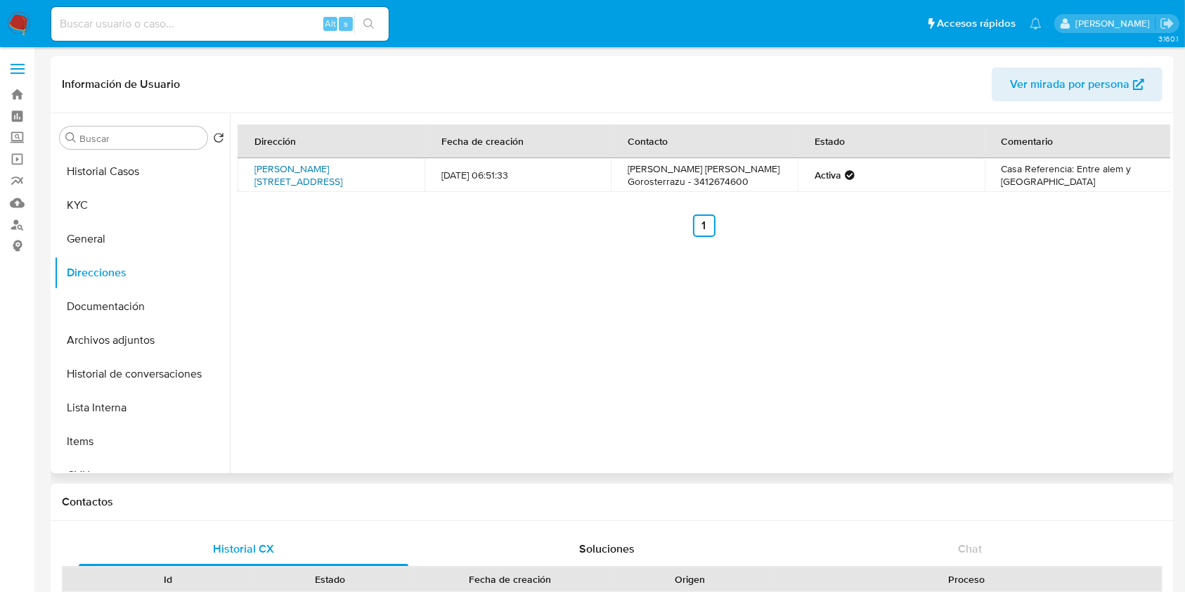
drag, startPoint x: 371, startPoint y: 185, endPoint x: 256, endPoint y: 160, distance: 118.0
click at [256, 160] on td "[PERSON_NAME][STREET_ADDRESS]" at bounding box center [330, 175] width 187 height 34
copy link "[PERSON_NAME][STREET_ADDRESS]"
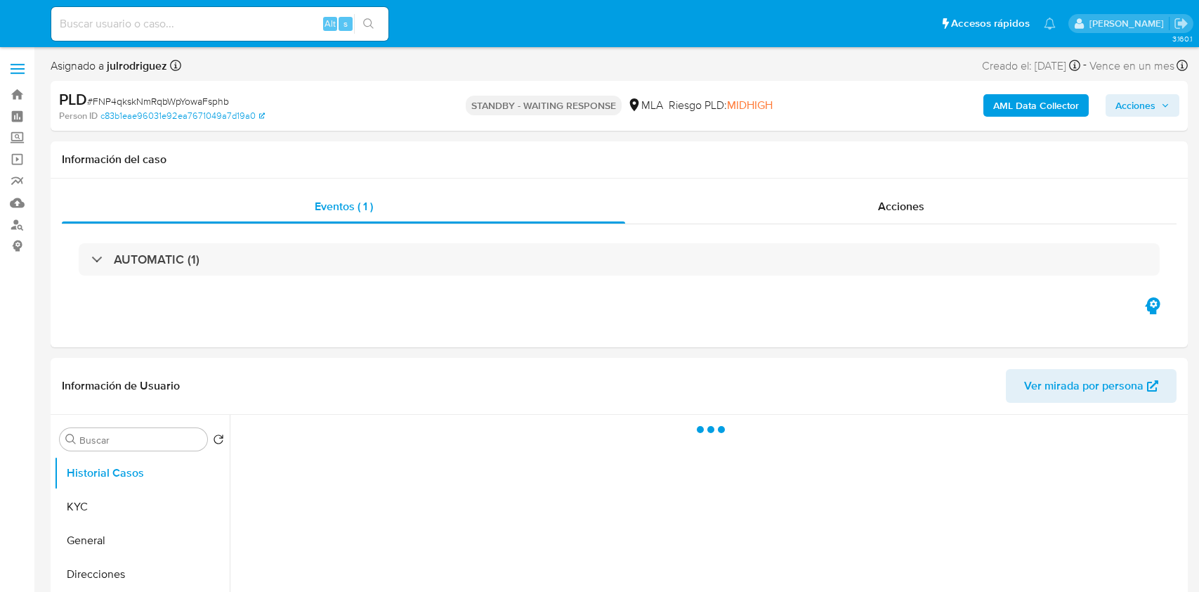
select select "10"
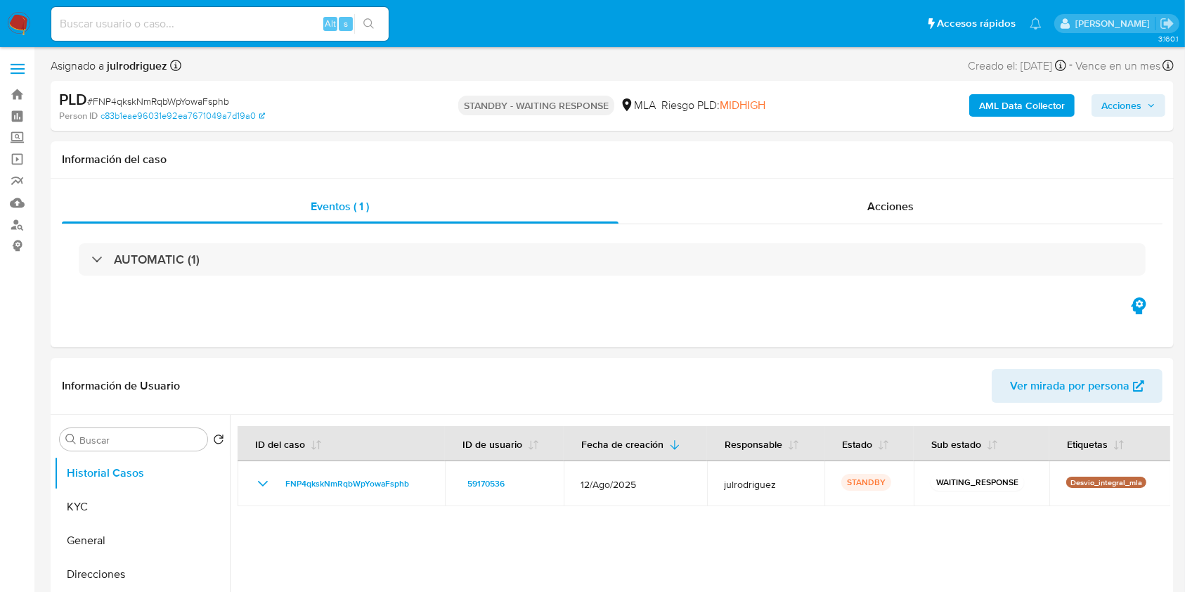
click at [241, 17] on input at bounding box center [219, 24] width 337 height 18
paste input "ncLSUCVmFMSRpQ4DiN3fkkNq"
type input "ncLSUCVmFMSRpQ4DiN3fkkNq"
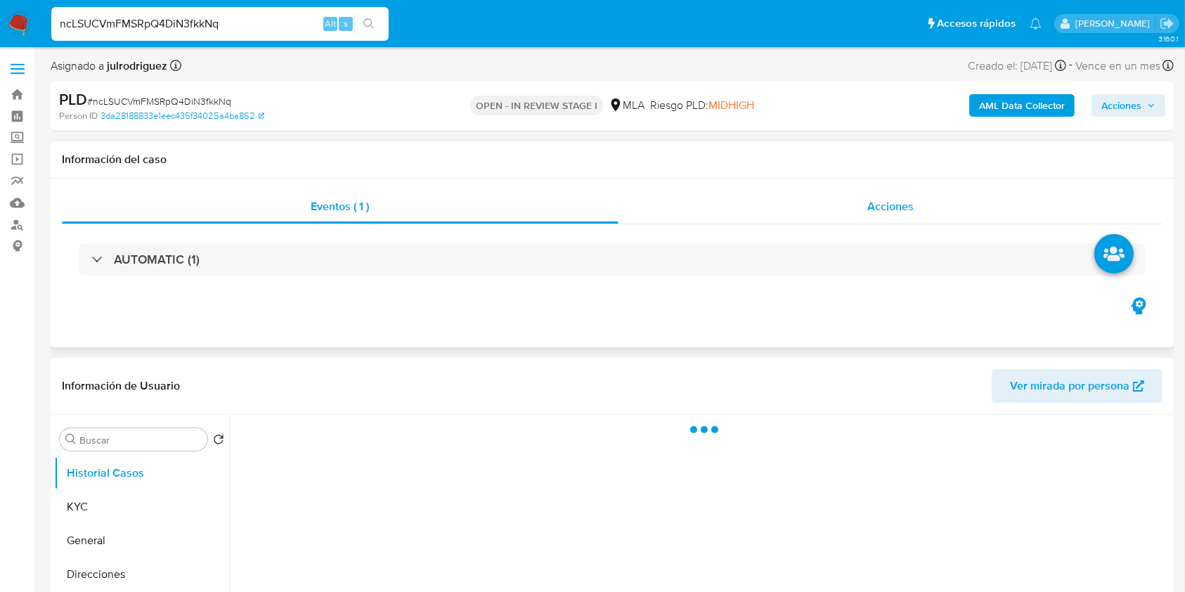
select select "10"
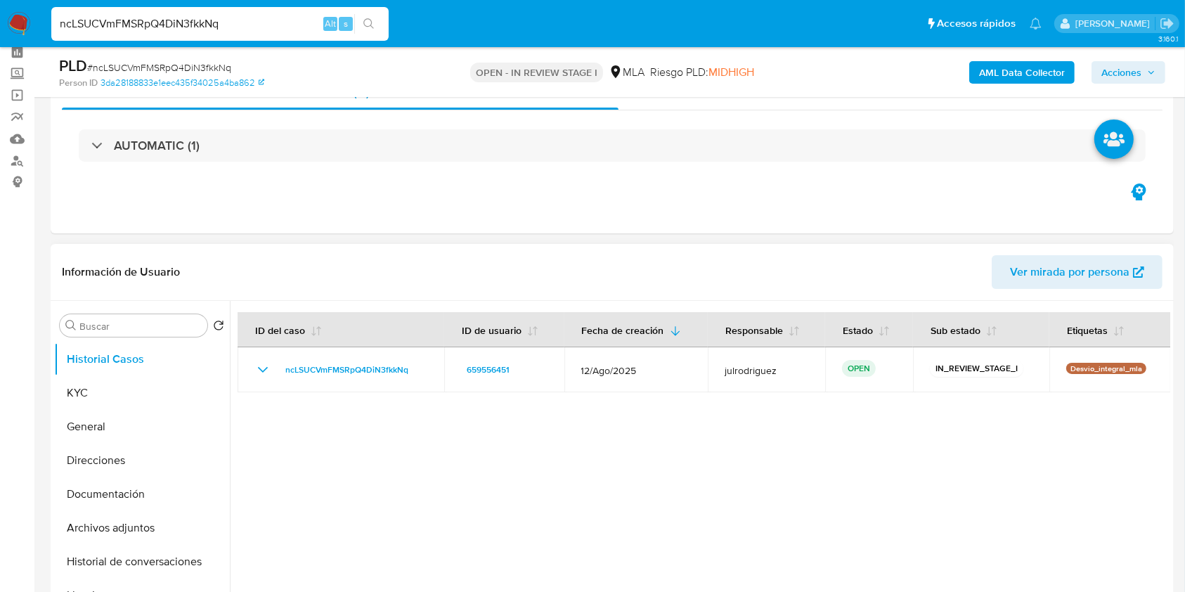
scroll to position [93, 0]
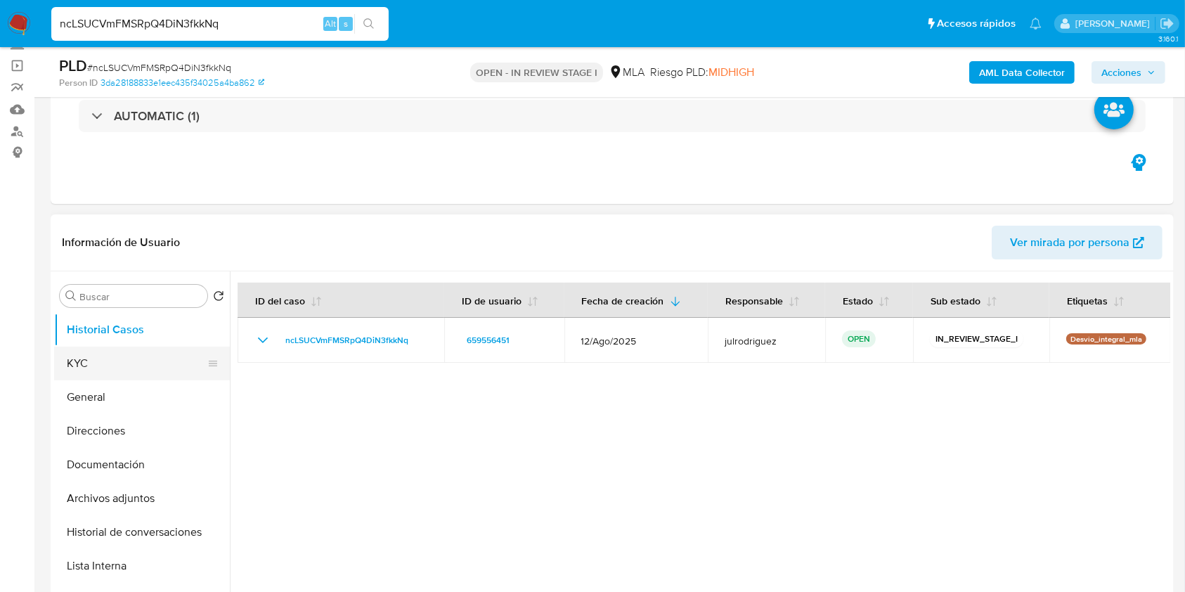
click at [106, 353] on button "KYC" at bounding box center [136, 363] width 164 height 34
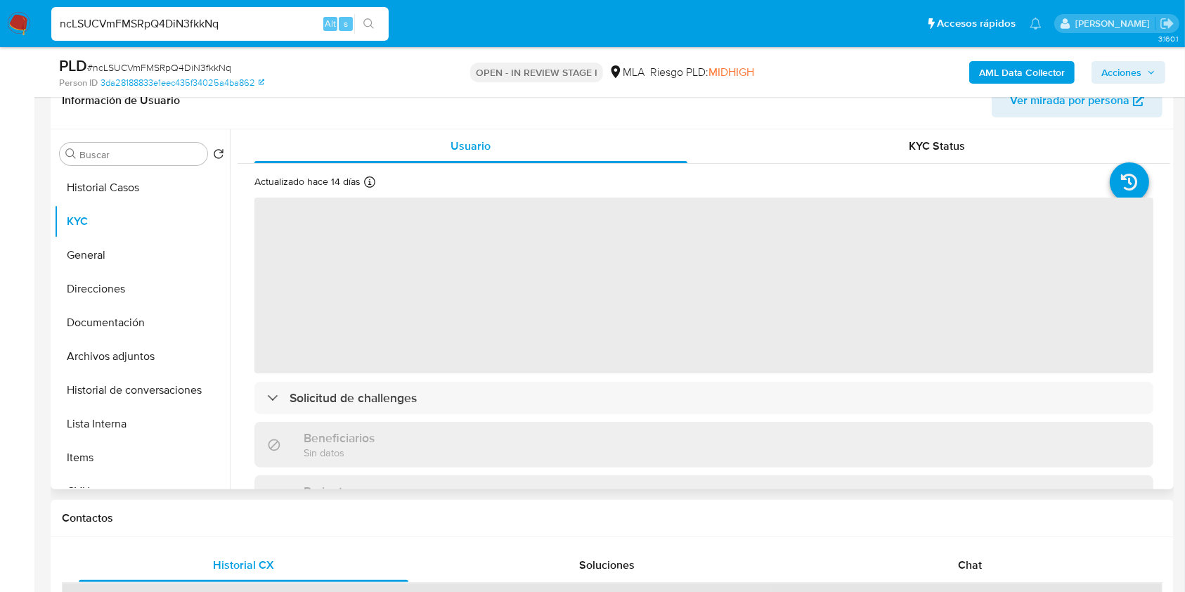
scroll to position [281, 0]
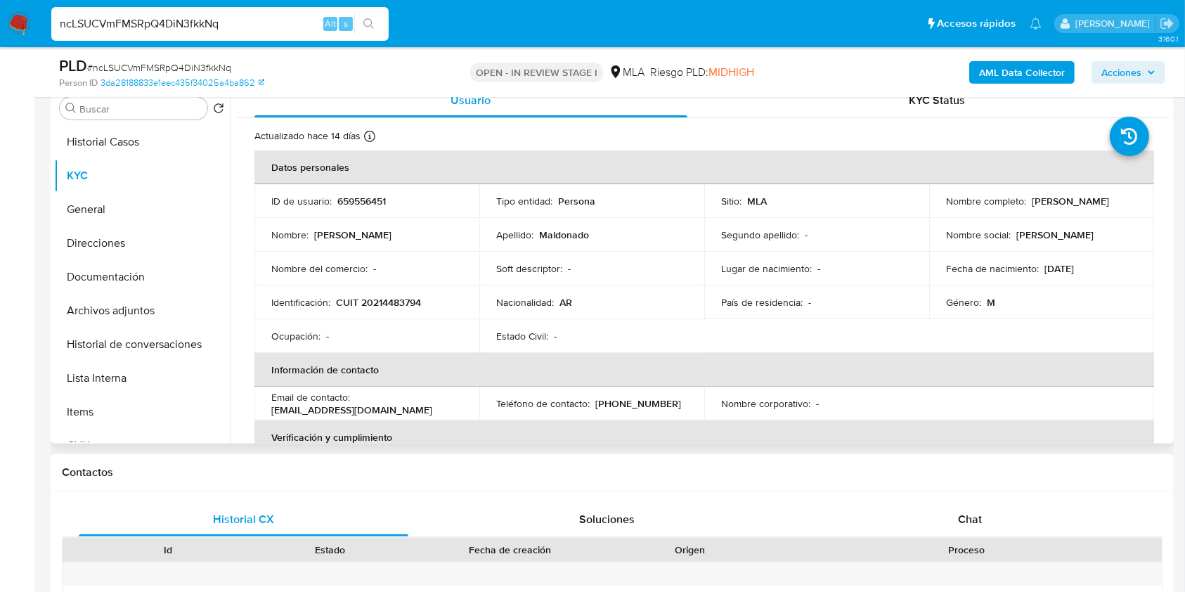
drag, startPoint x: 940, startPoint y: 210, endPoint x: 1072, endPoint y: 210, distance: 132.1
click at [1072, 207] on div "Nombre completo : [PERSON_NAME]" at bounding box center [1041, 201] width 191 height 13
copy p "[PERSON_NAME]"
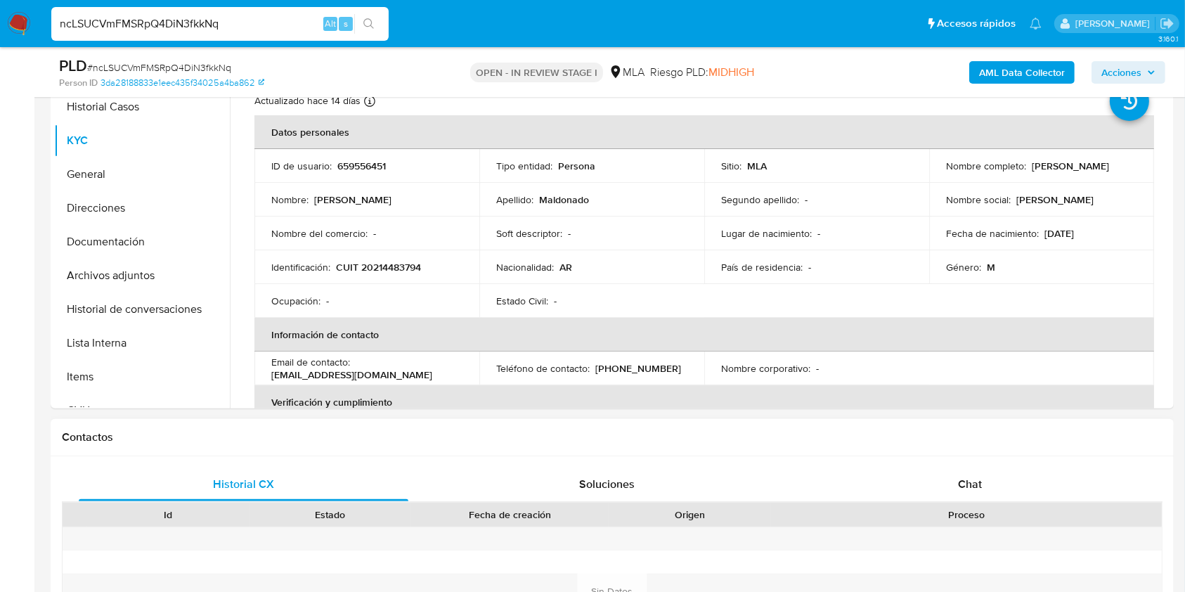
scroll to position [178, 0]
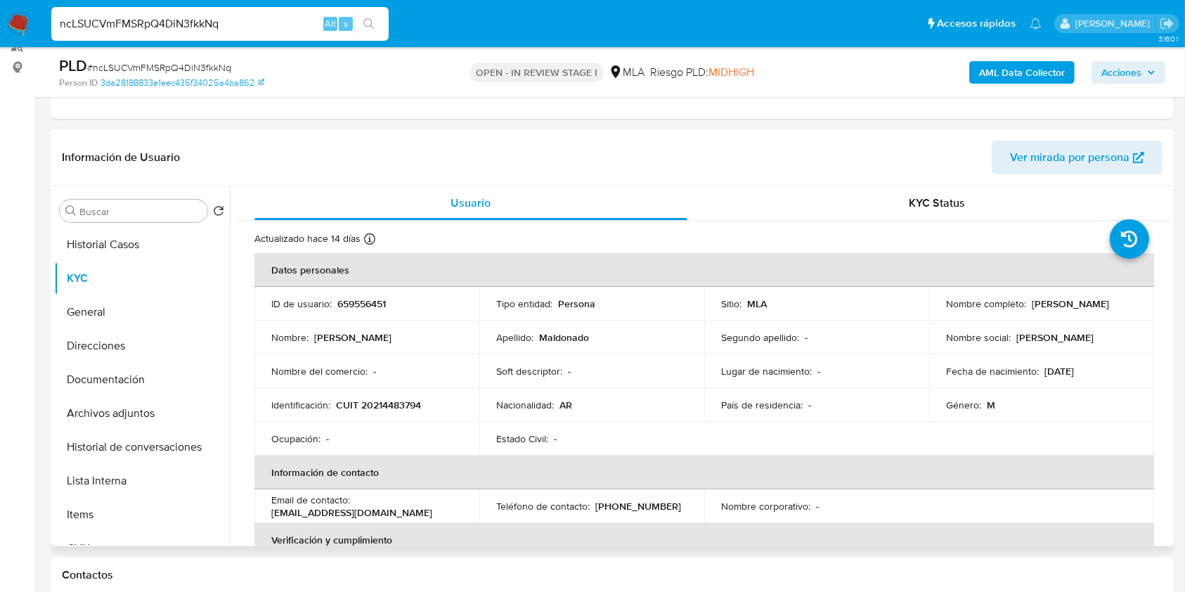
click at [370, 304] on p "659556451" at bounding box center [361, 303] width 48 height 13
copy p "659556451"
click at [211, 62] on span "# ncLSUCVmFMSRpQ4DiN3fkkNq" at bounding box center [159, 67] width 144 height 14
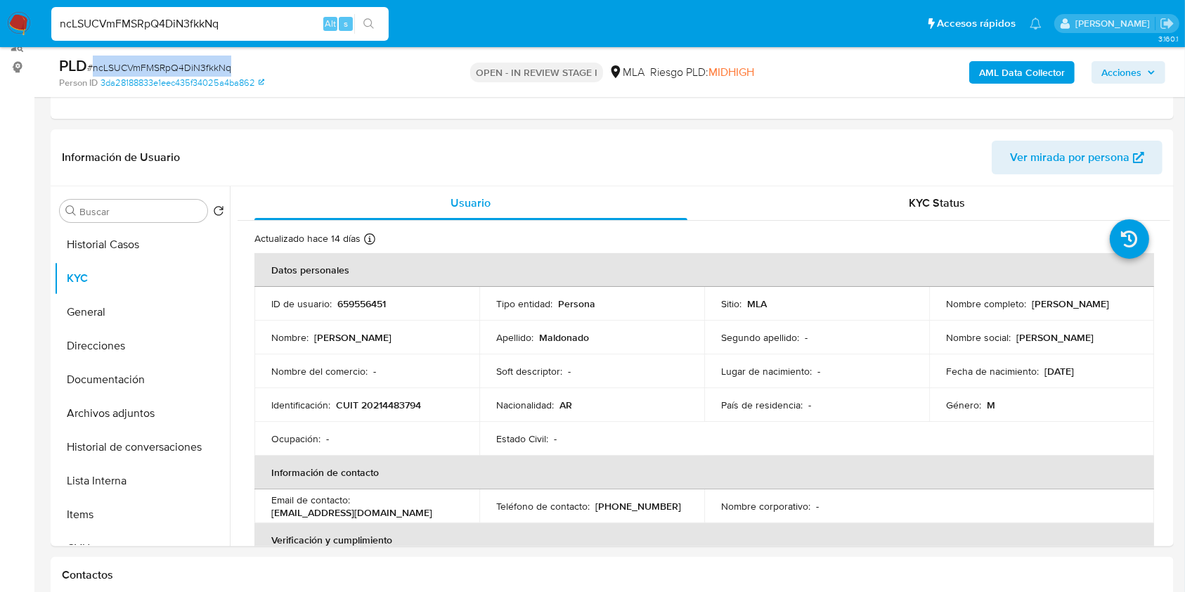
copy span "ncLSUCVmFMSRpQ4DiN3fkkNq"
click at [164, 377] on button "Documentación" at bounding box center [136, 380] width 164 height 34
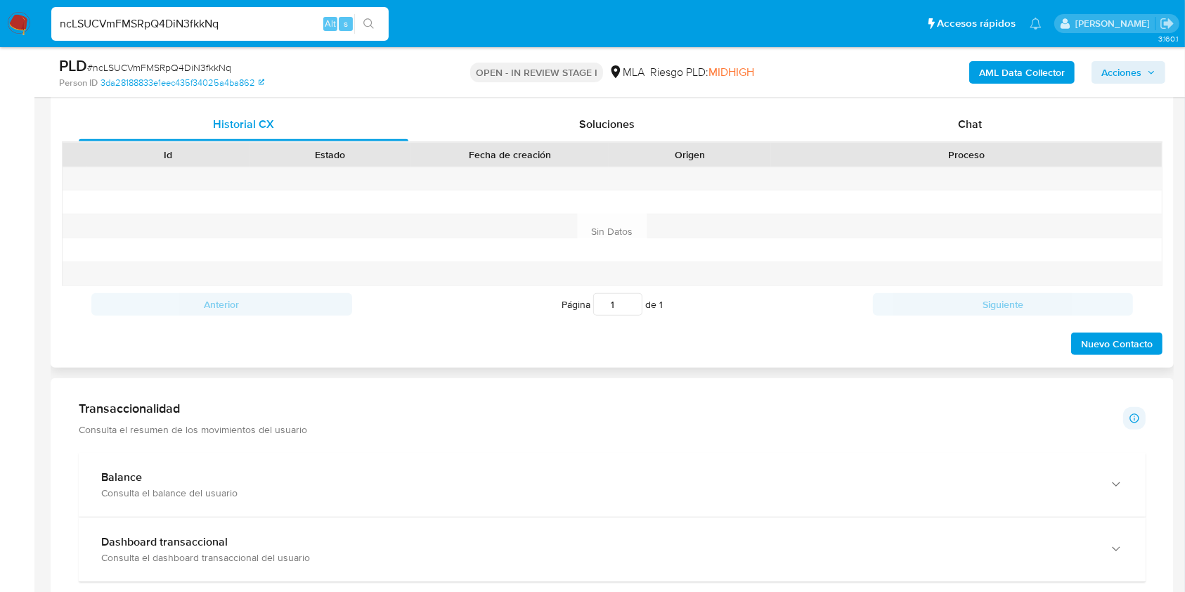
scroll to position [646, 0]
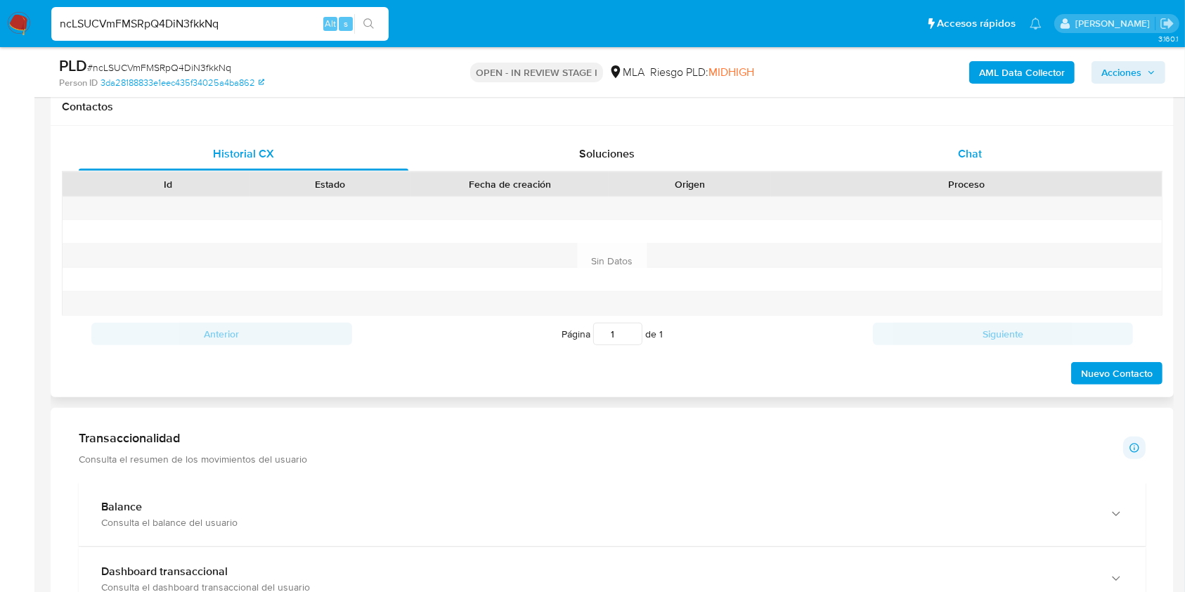
click at [975, 155] on span "Chat" at bounding box center [970, 153] width 24 height 16
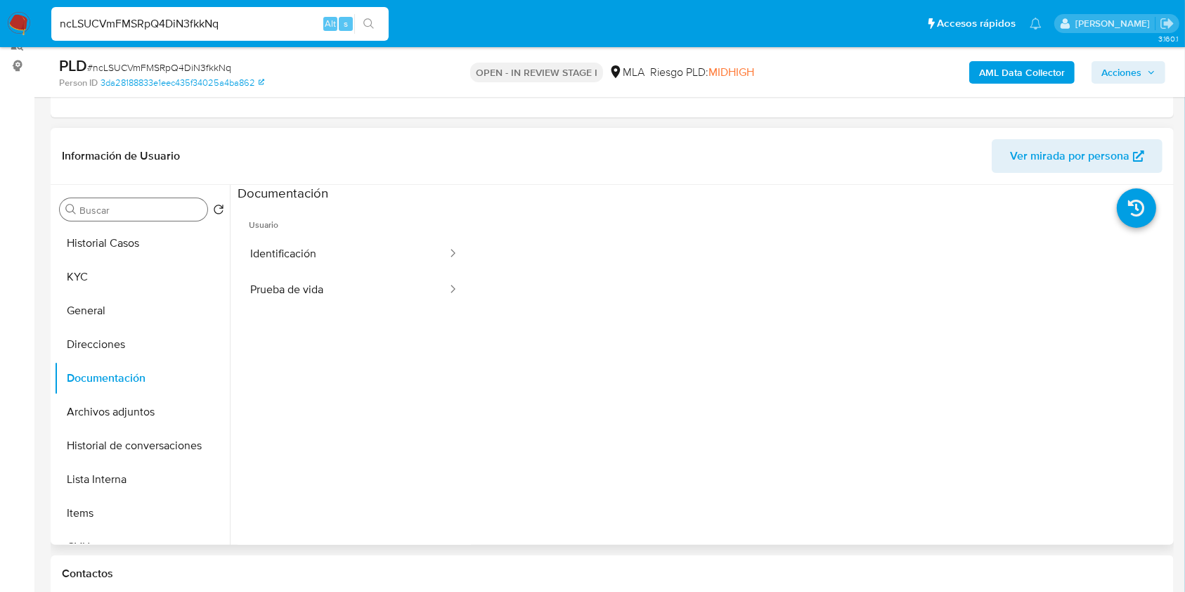
scroll to position [178, 0]
click at [102, 262] on button "KYC" at bounding box center [136, 278] width 164 height 34
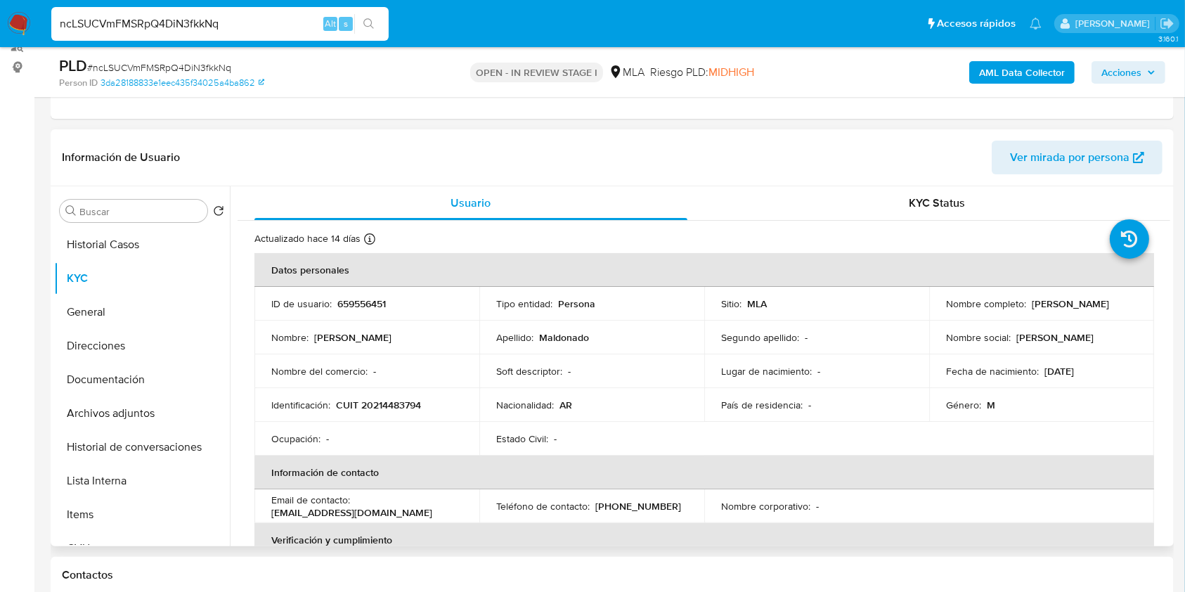
click at [391, 403] on p "CUIT 20214483794" at bounding box center [378, 404] width 85 height 13
click at [390, 403] on p "CUIT 20214483794" at bounding box center [378, 404] width 85 height 13
copy p "20214483794"
click at [360, 301] on p "659556451" at bounding box center [361, 303] width 48 height 13
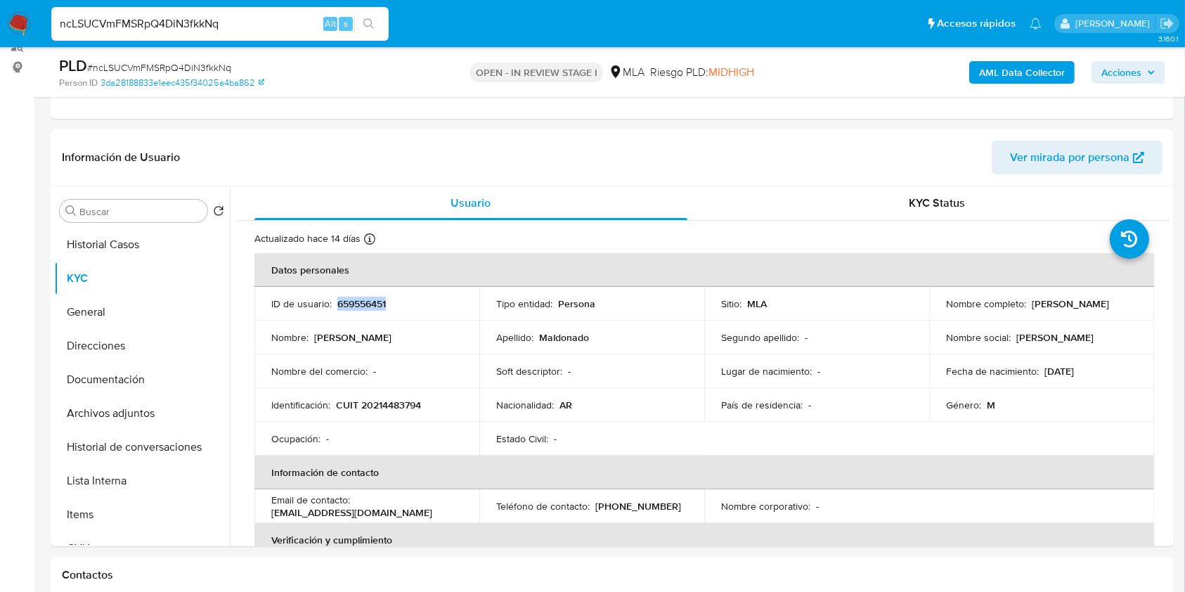
copy p "659556451"
drag, startPoint x: 945, startPoint y: 306, endPoint x: 1088, endPoint y: 309, distance: 143.4
click at [1088, 309] on div "Nombre completo : Fernando Fabian Maldonado" at bounding box center [1041, 303] width 191 height 13
drag, startPoint x: 937, startPoint y: 308, endPoint x: 1116, endPoint y: 254, distance: 187.3
click at [1113, 310] on td "Nombre completo : Fernando Fabian Maldonado" at bounding box center [1041, 304] width 225 height 34
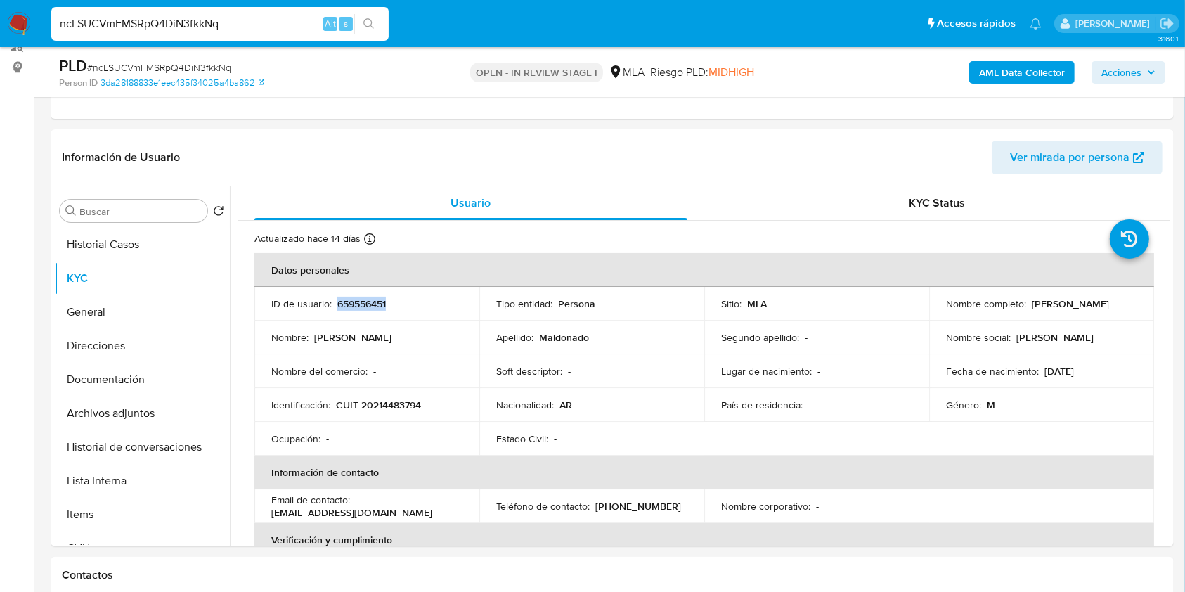
copy p "Fernando Fabian Maldonado"
click at [388, 400] on p "CUIT 20214483794" at bounding box center [378, 404] width 85 height 13
copy p "20214483794"
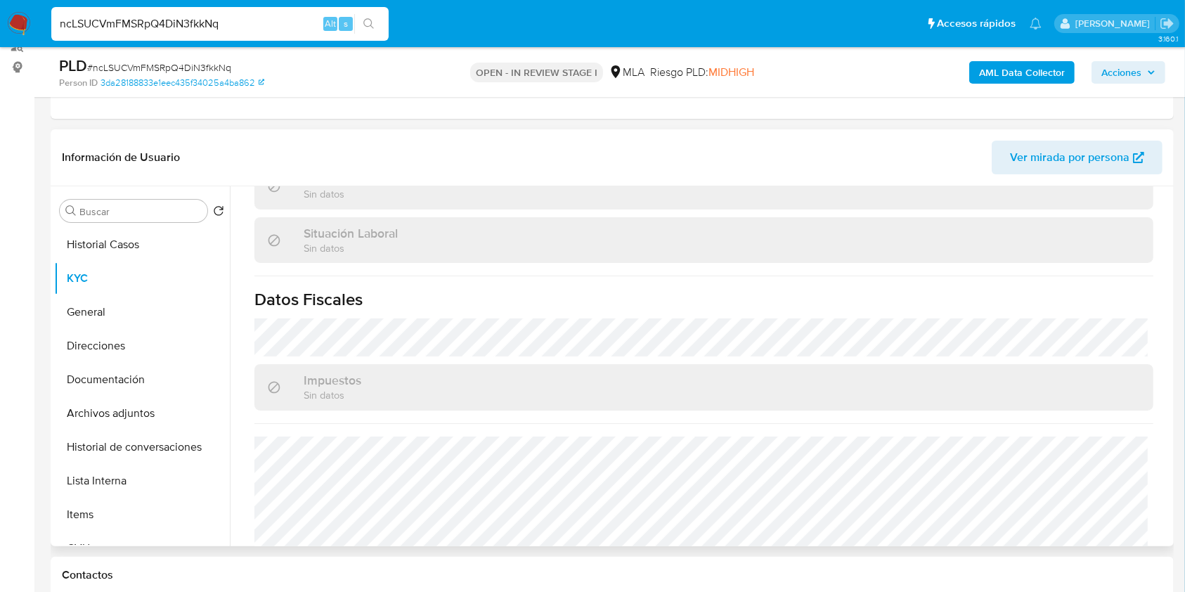
scroll to position [726, 0]
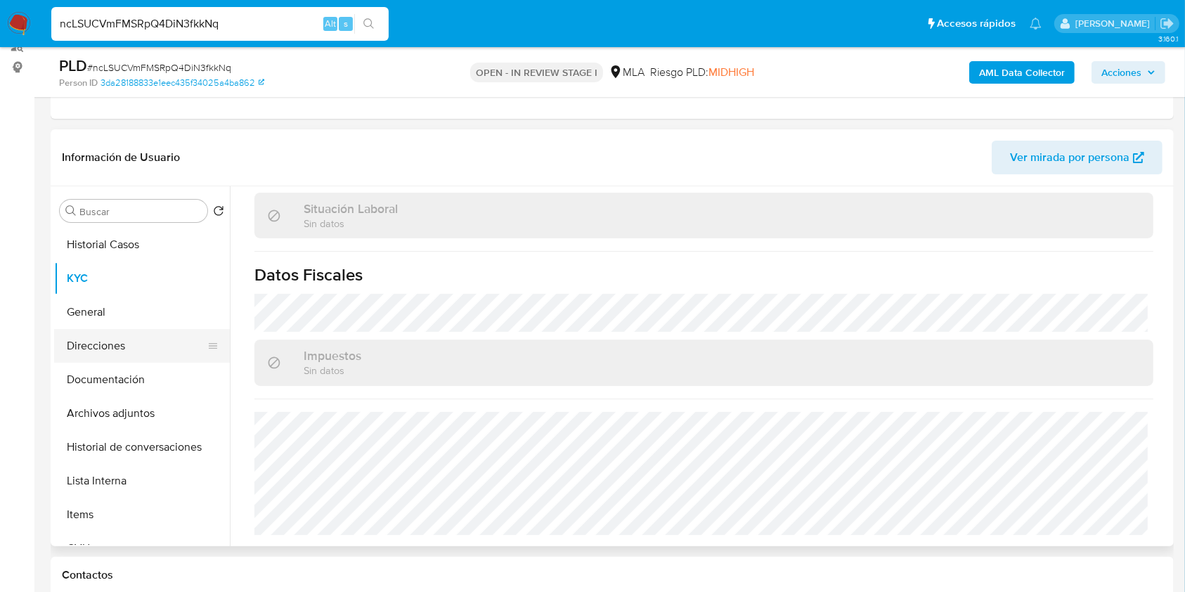
click at [116, 350] on button "Direcciones" at bounding box center [136, 346] width 164 height 34
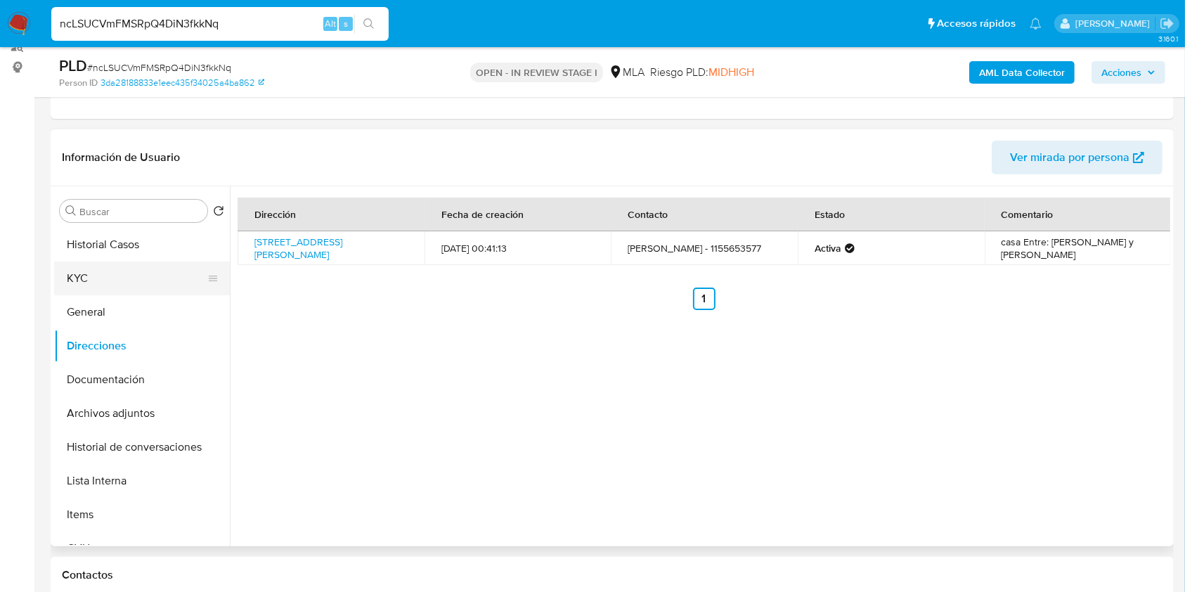
drag, startPoint x: 134, startPoint y: 280, endPoint x: 179, endPoint y: 290, distance: 46.2
click at [134, 280] on button "KYC" at bounding box center [136, 278] width 164 height 34
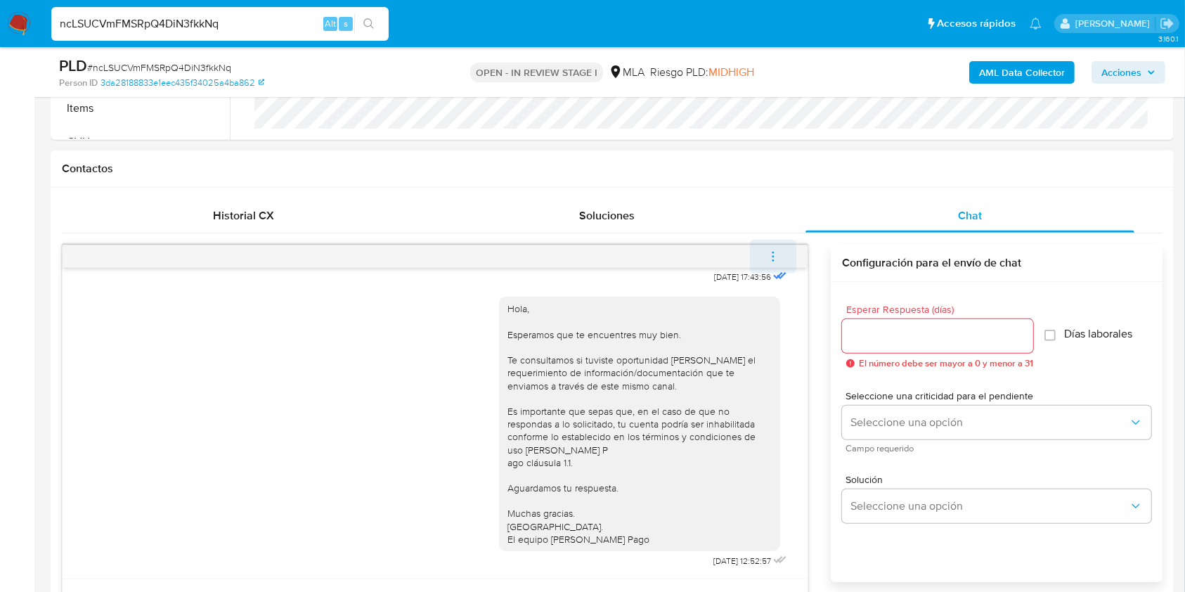
scroll to position [553, 0]
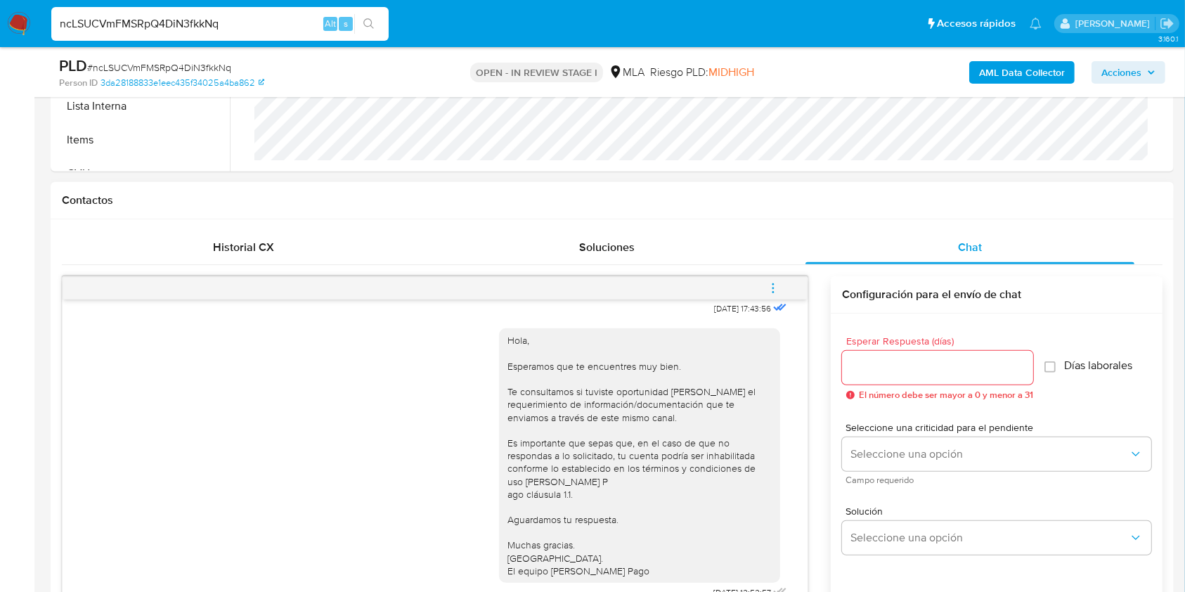
click at [776, 278] on span "menu-action" at bounding box center [772, 288] width 13 height 34
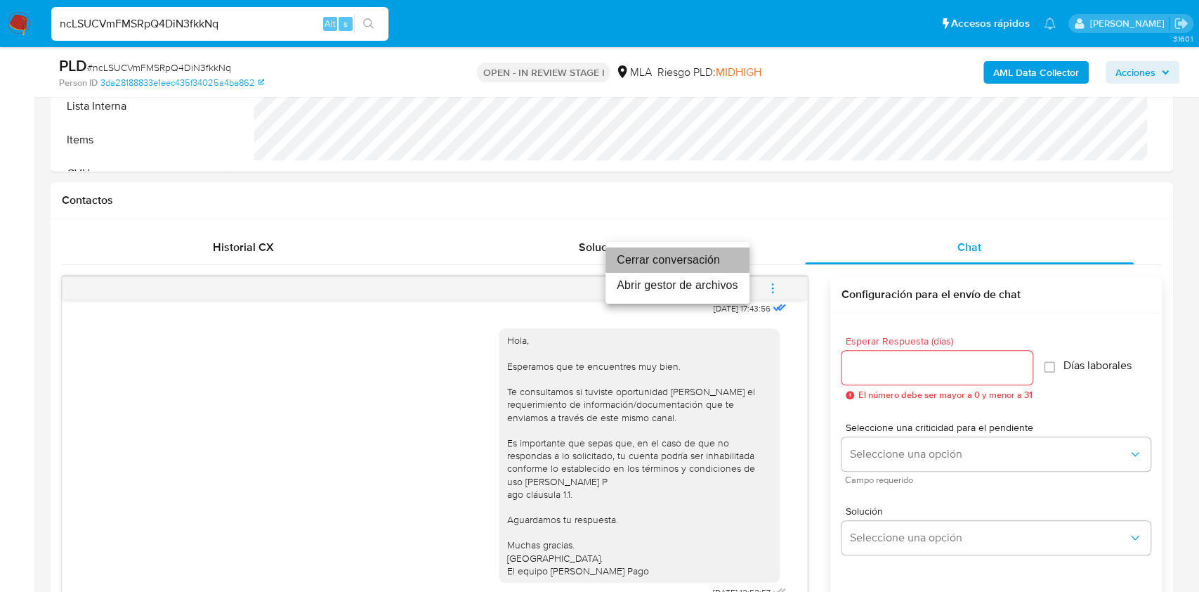
click at [637, 265] on li "Cerrar conversación" at bounding box center [678, 259] width 144 height 25
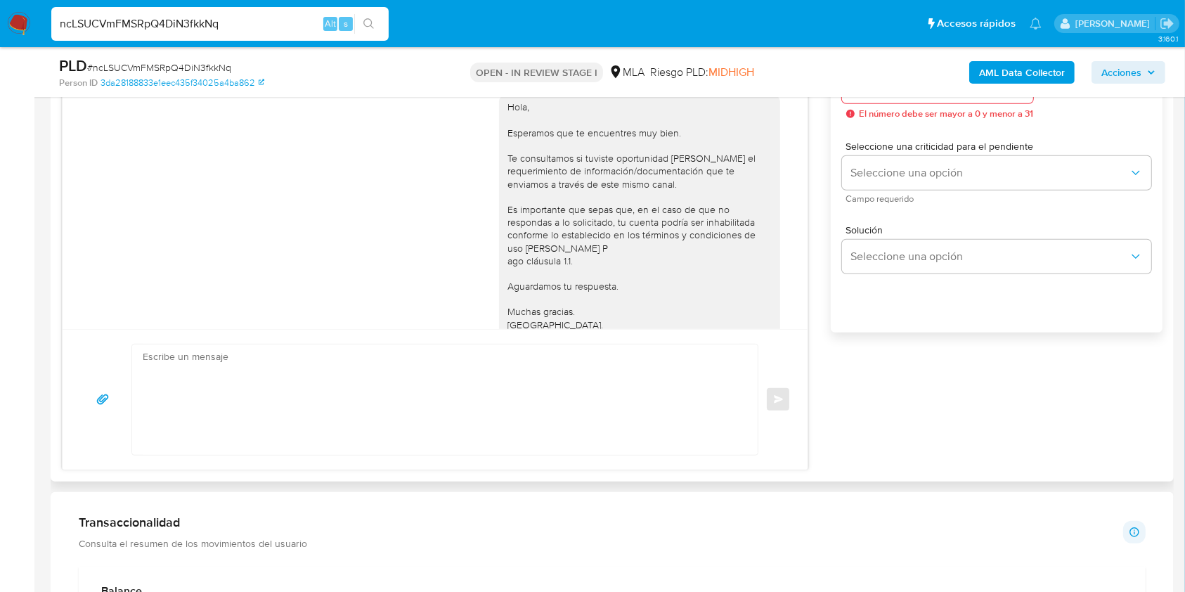
scroll to position [607, 0]
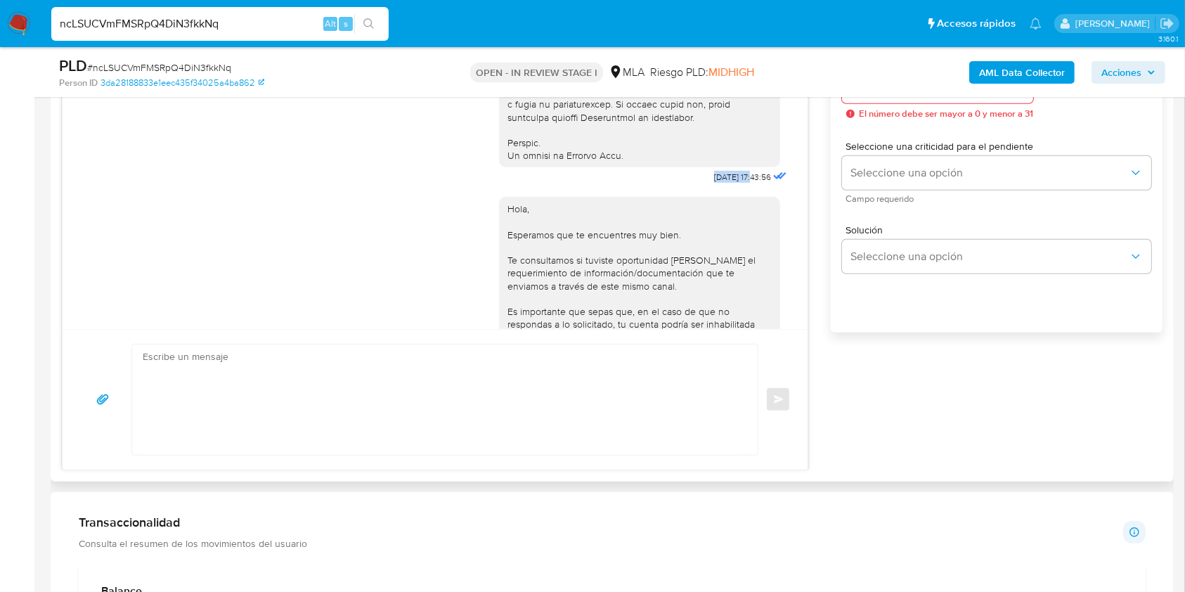
drag, startPoint x: 679, startPoint y: 199, endPoint x: 724, endPoint y: 204, distance: 45.9
copy span "18/08/2025"
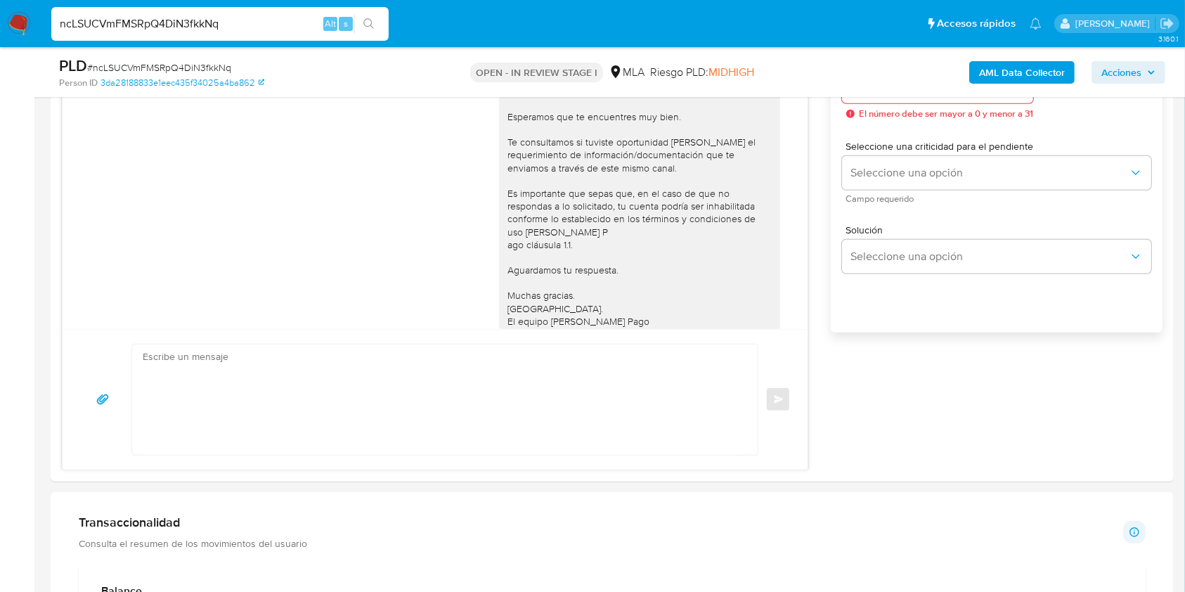
scroll to position [794, 0]
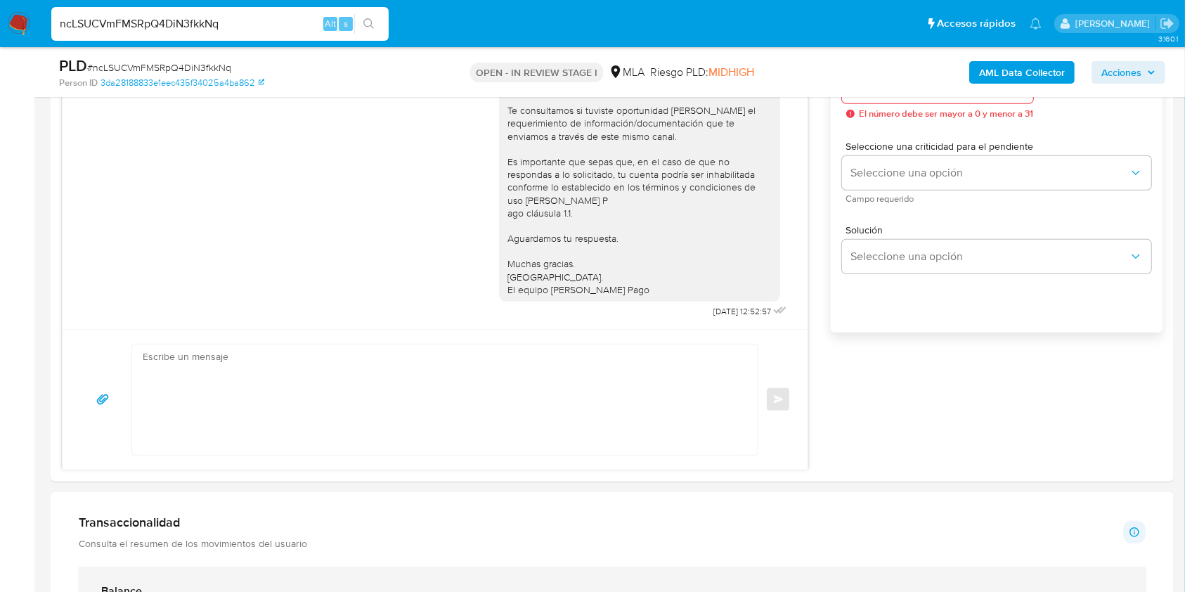
click at [661, 588] on div "Balance" at bounding box center [597, 591] width 993 height 14
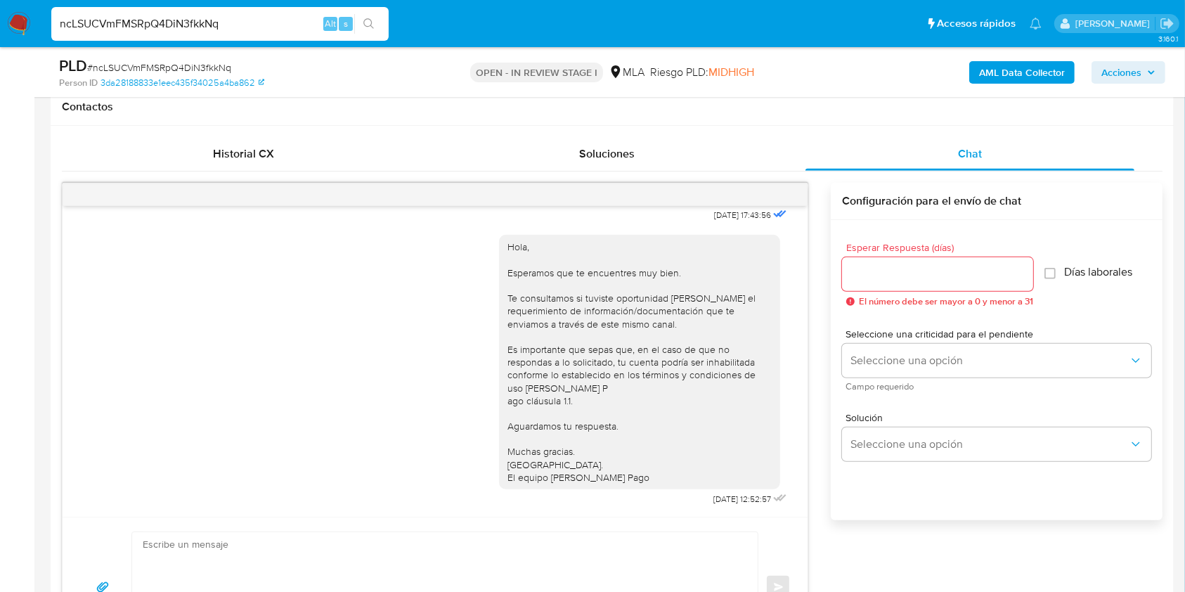
drag, startPoint x: 67, startPoint y: 362, endPoint x: 398, endPoint y: 383, distance: 331.6
click at [68, 362] on div "18/08/2025 17:43:56 Hola, Esperamos que te encuentres muy bien. Te consultamos …" at bounding box center [435, 361] width 745 height 311
drag, startPoint x: 693, startPoint y: 502, endPoint x: 724, endPoint y: 503, distance: 30.2
click at [722, 504] on div "Hola, Esperamos que te encuentres muy bien. Te consultamos si tuviste oportunid…" at bounding box center [644, 367] width 291 height 284
copy span "22/08/2025"
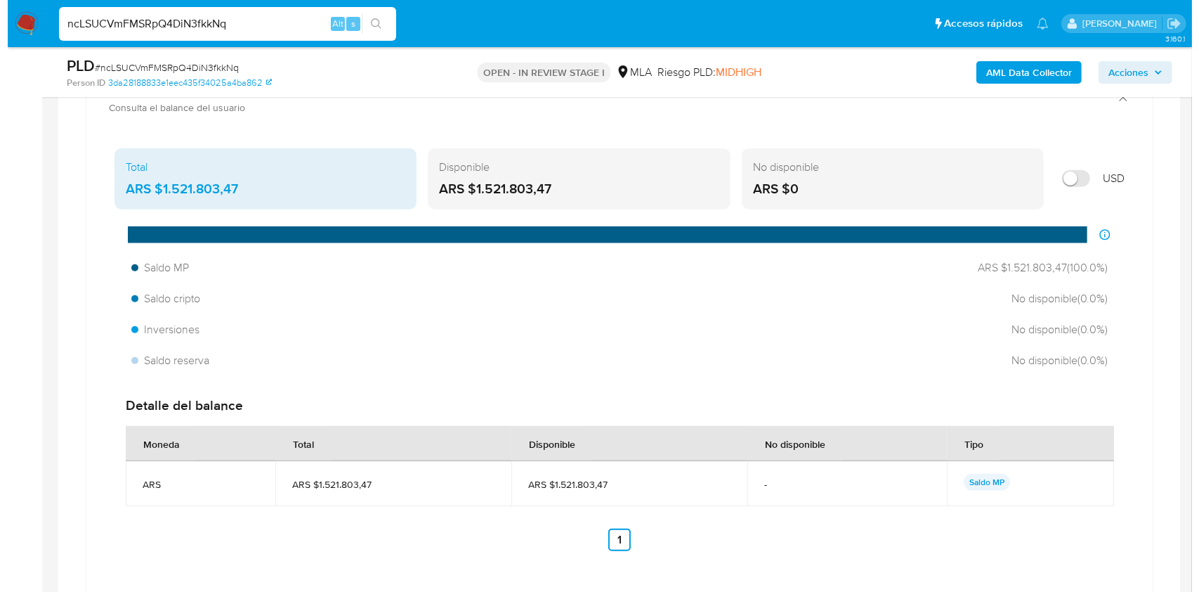
scroll to position [2643, 0]
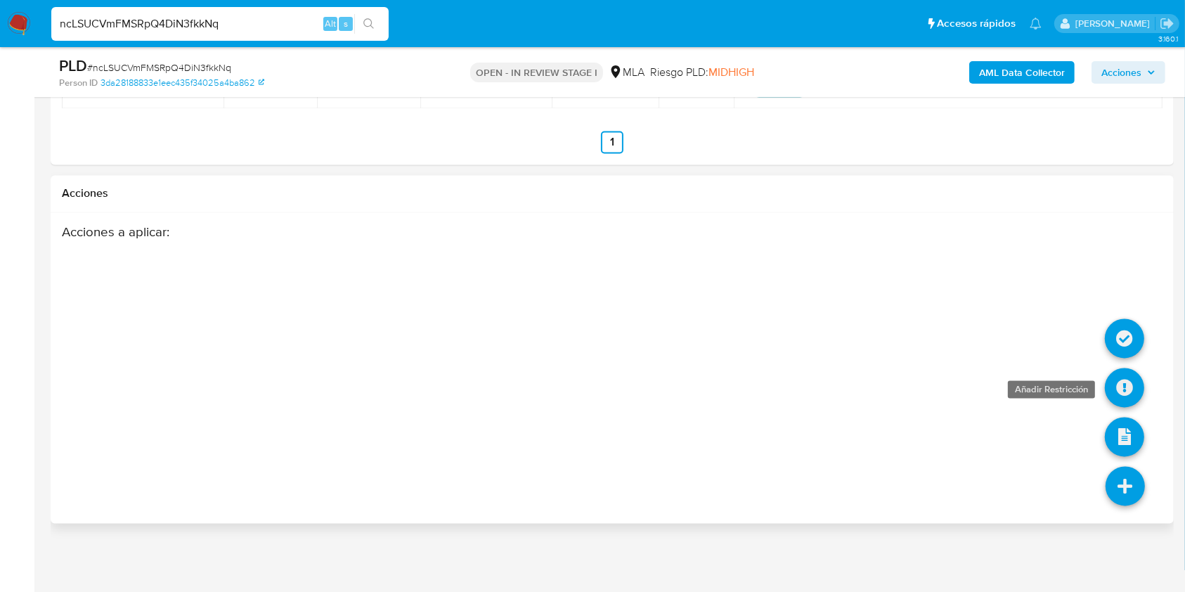
click at [1128, 381] on icon at bounding box center [1123, 387] width 39 height 39
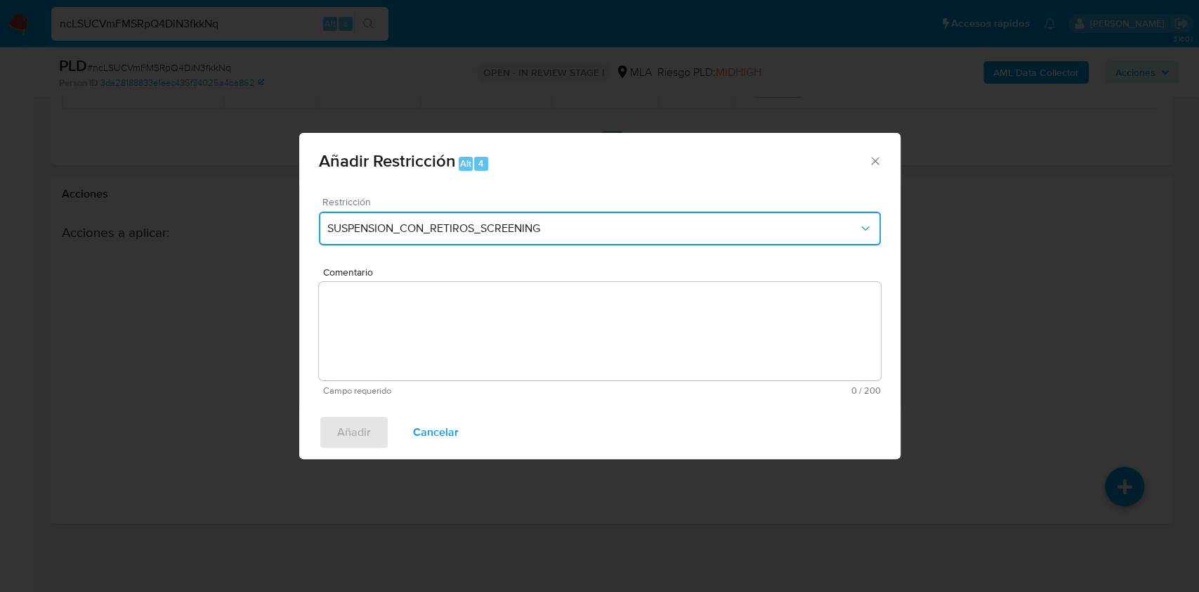
click at [429, 221] on span "SUSPENSION_CON_RETIROS_SCREENING" at bounding box center [592, 228] width 531 height 14
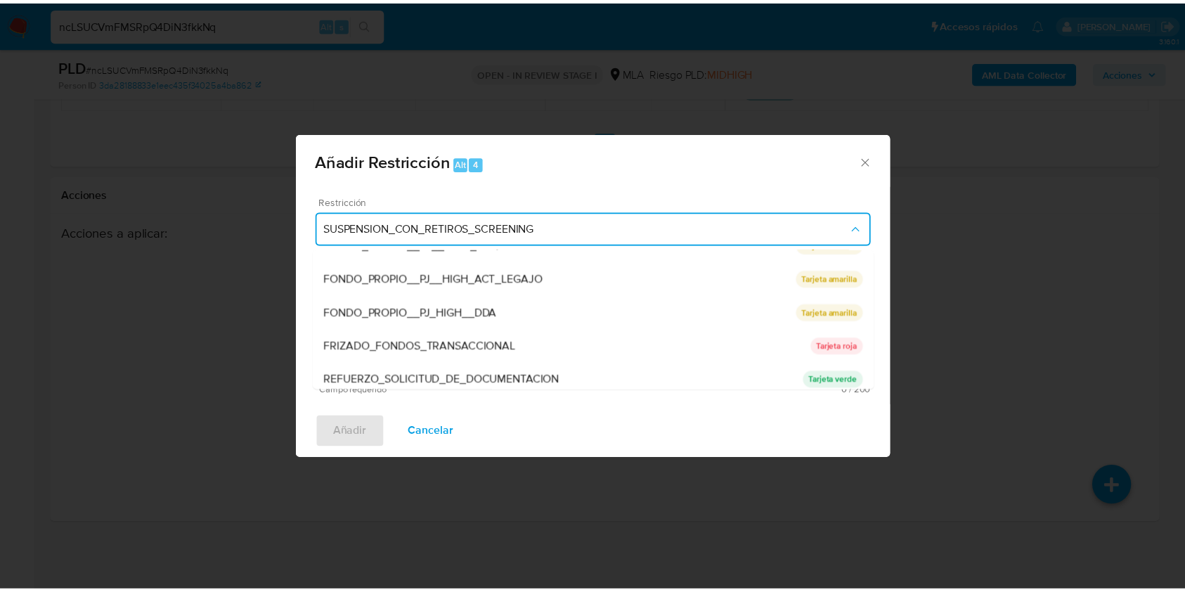
scroll to position [298, 0]
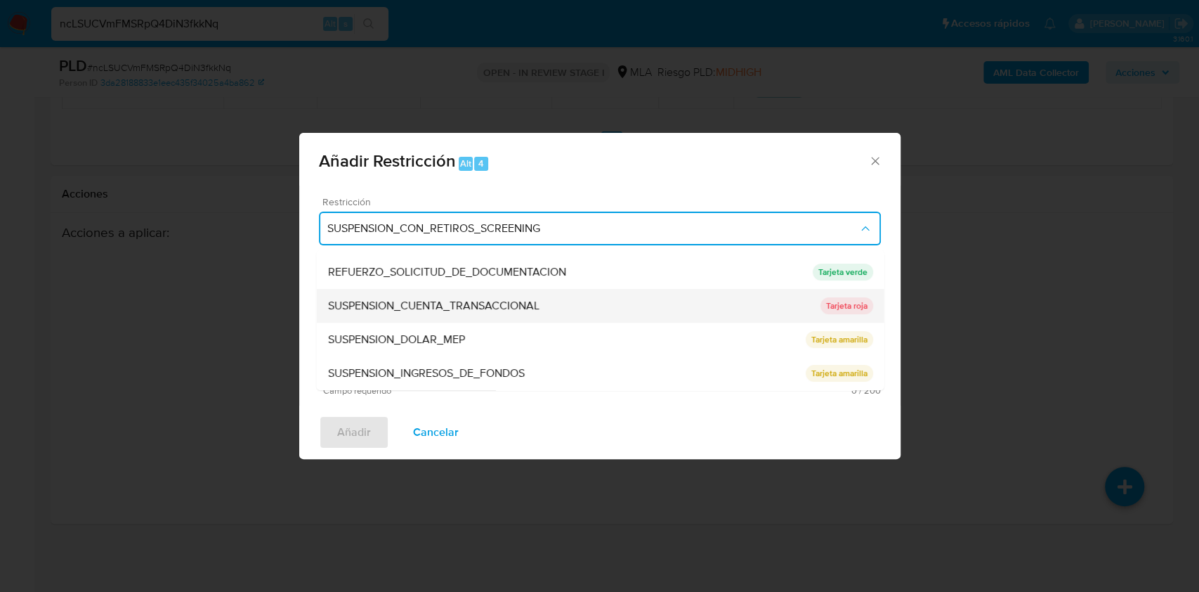
click at [457, 304] on span "SUSPENSION_CUENTA_TRANSACCIONAL" at bounding box center [432, 306] width 211 height 14
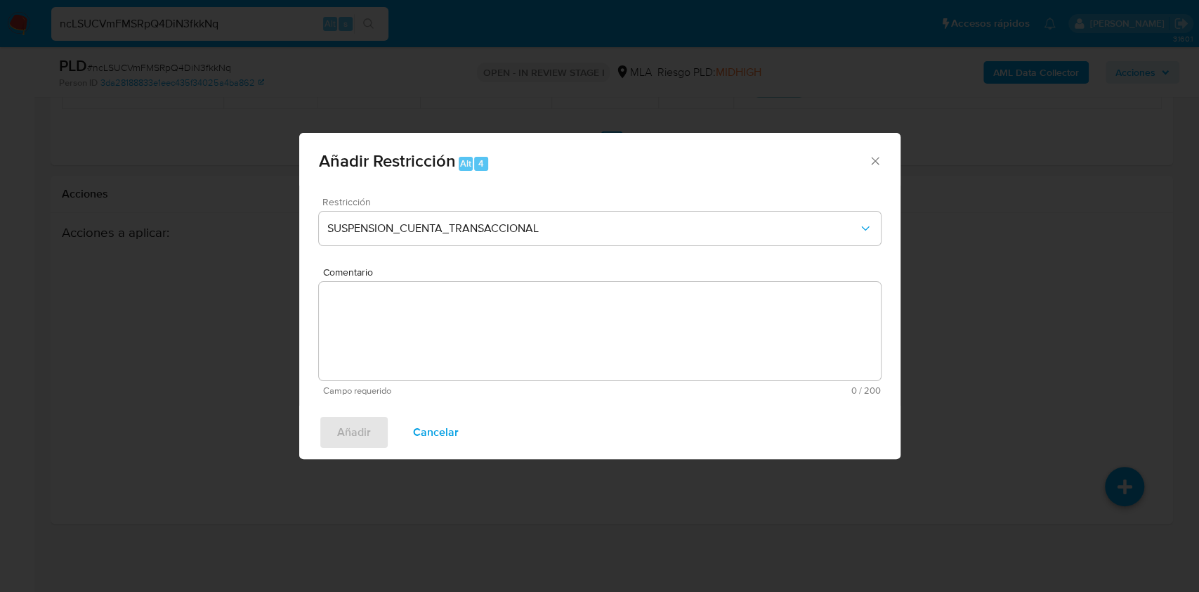
click at [491, 324] on textarea "Comentario" at bounding box center [600, 331] width 562 height 98
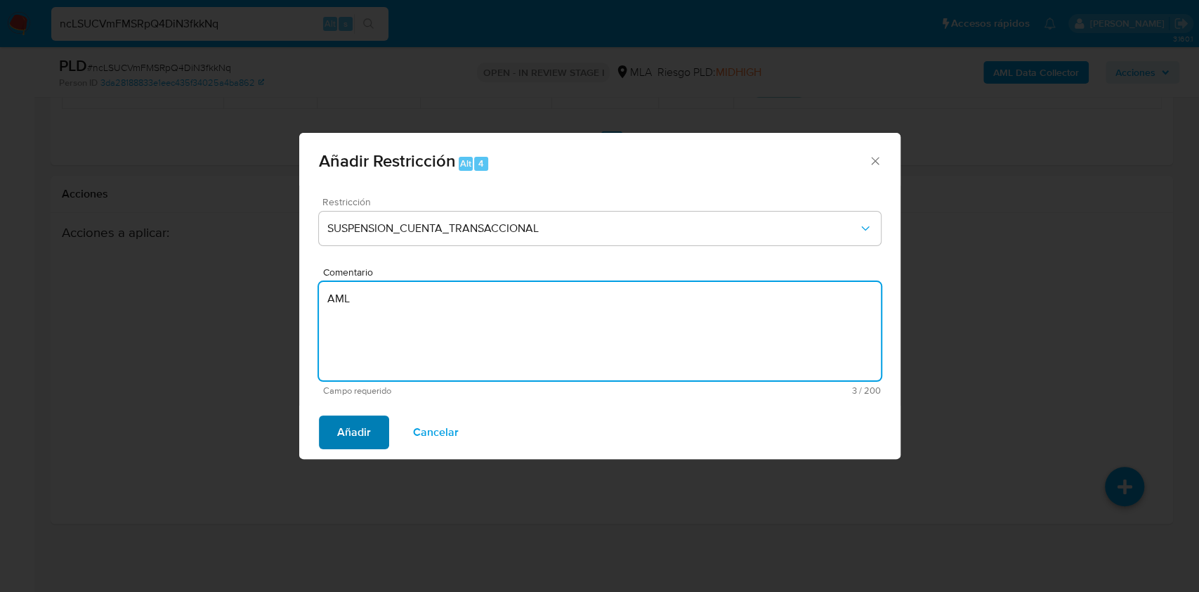
type textarea "AML"
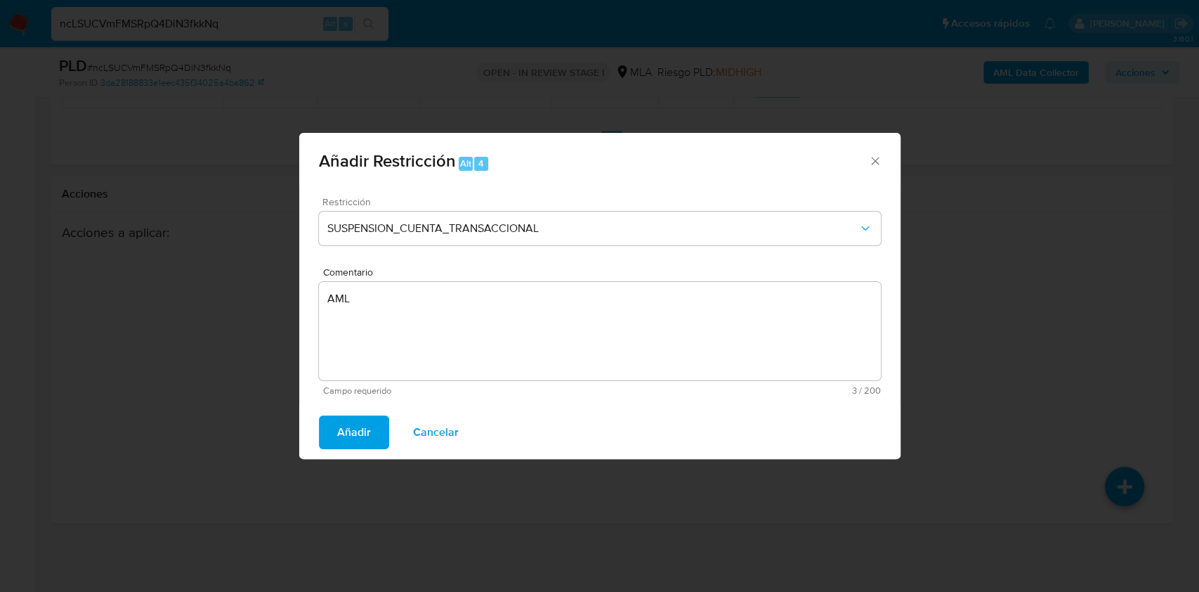
click at [364, 431] on span "Añadir" at bounding box center [354, 432] width 34 height 31
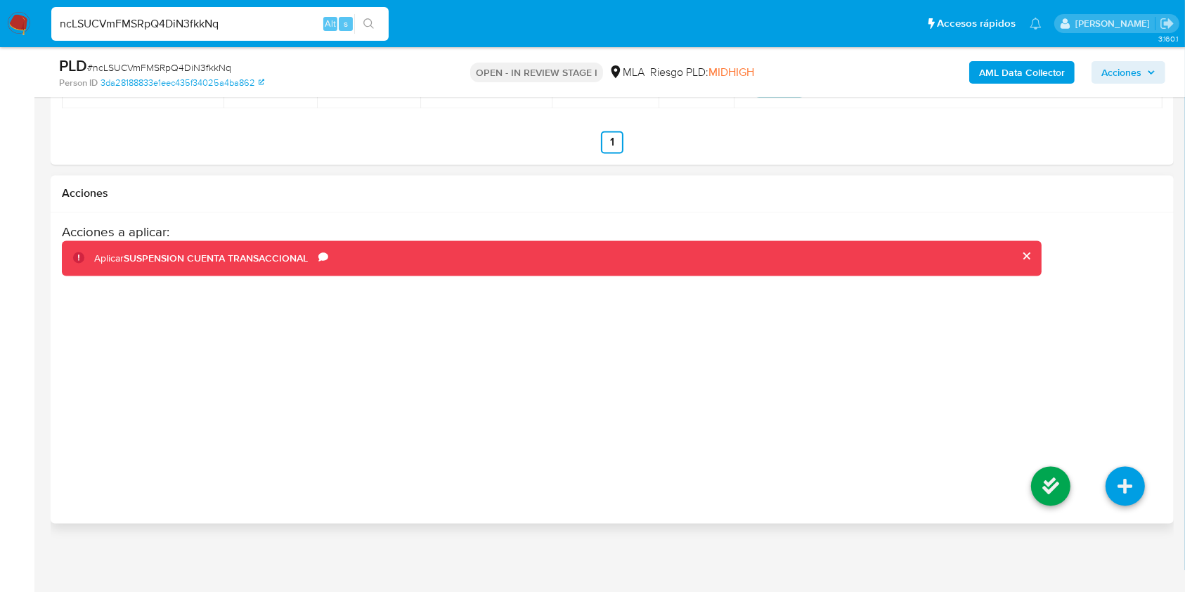
click at [1071, 491] on li at bounding box center [1050, 488] width 74 height 79
click at [1055, 484] on icon at bounding box center [1050, 486] width 39 height 39
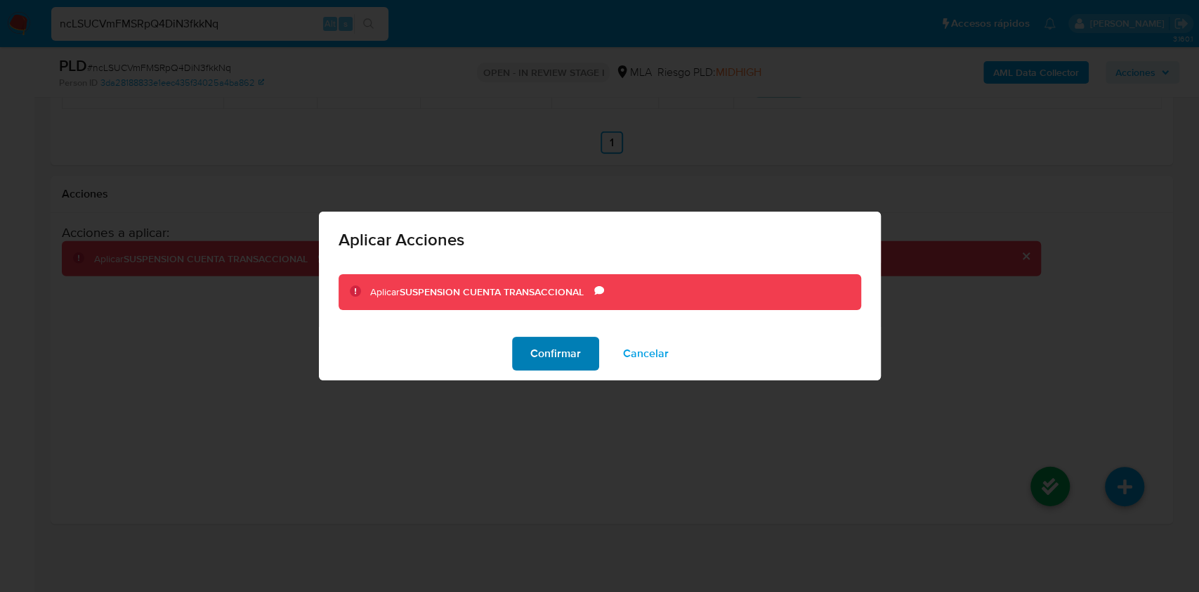
click at [527, 346] on button "Confirmar" at bounding box center [555, 354] width 87 height 34
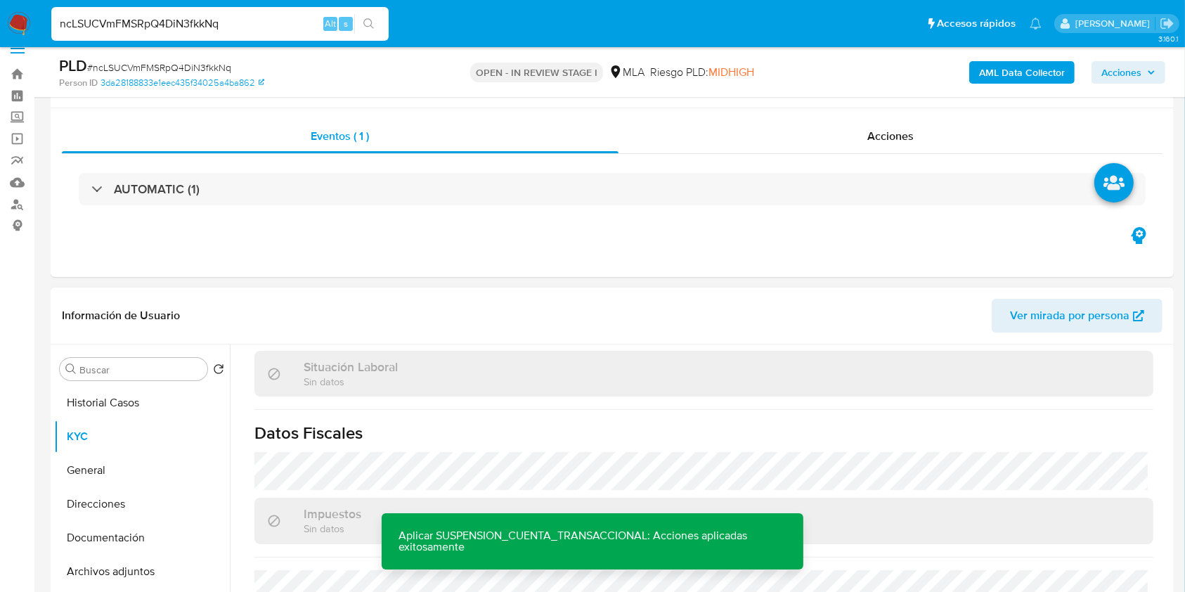
scroll to position [208, 0]
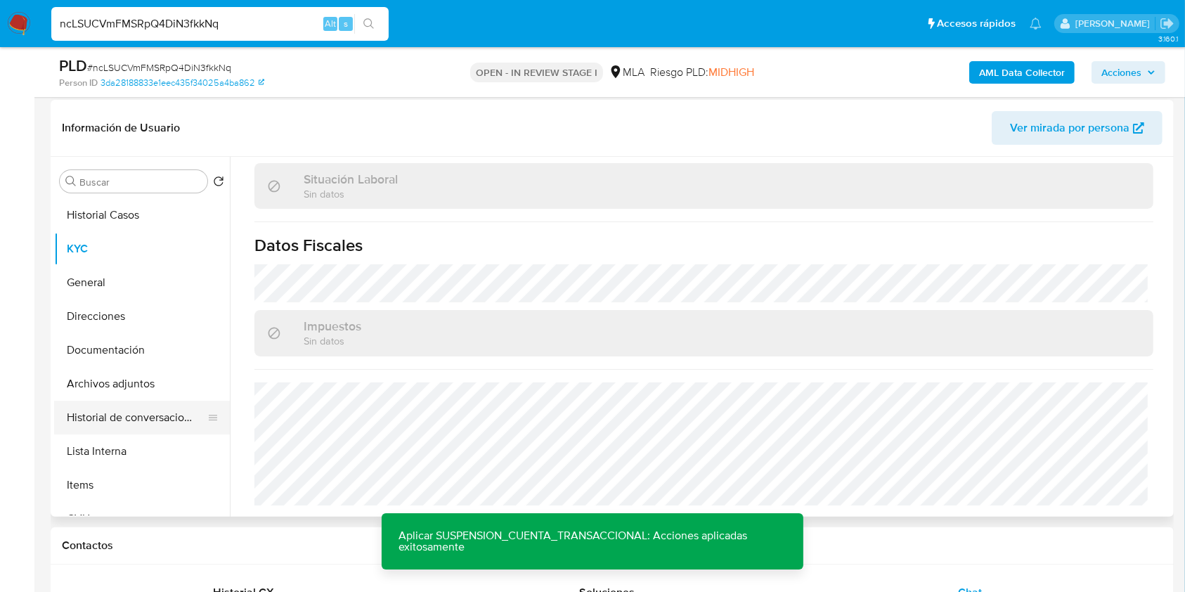
click at [136, 402] on button "Historial de conversaciones" at bounding box center [136, 417] width 164 height 34
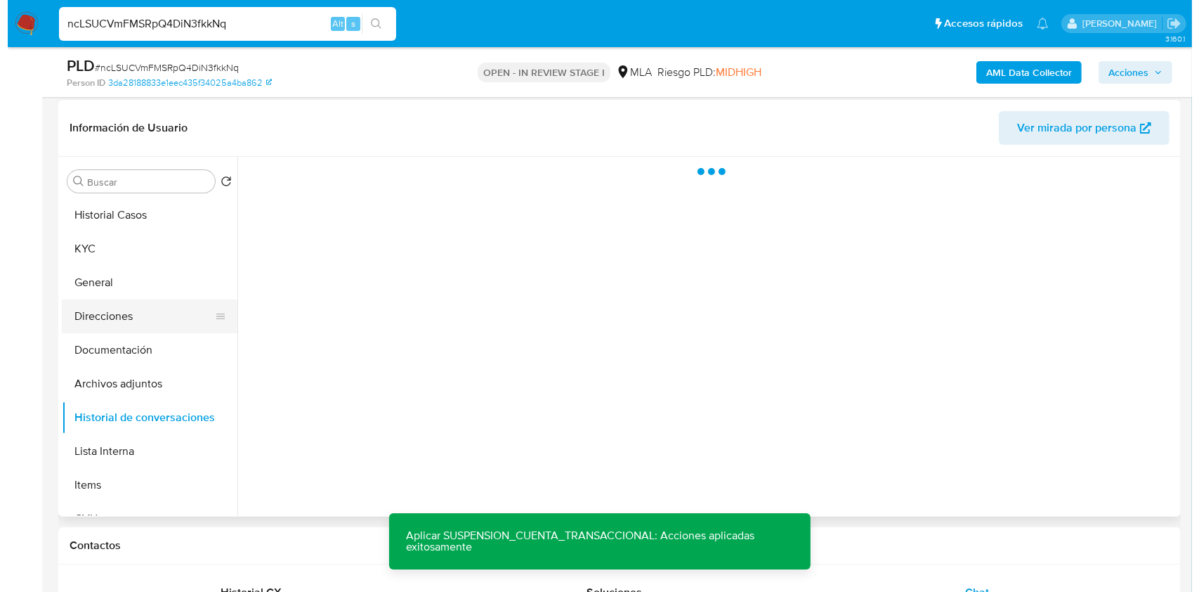
scroll to position [0, 0]
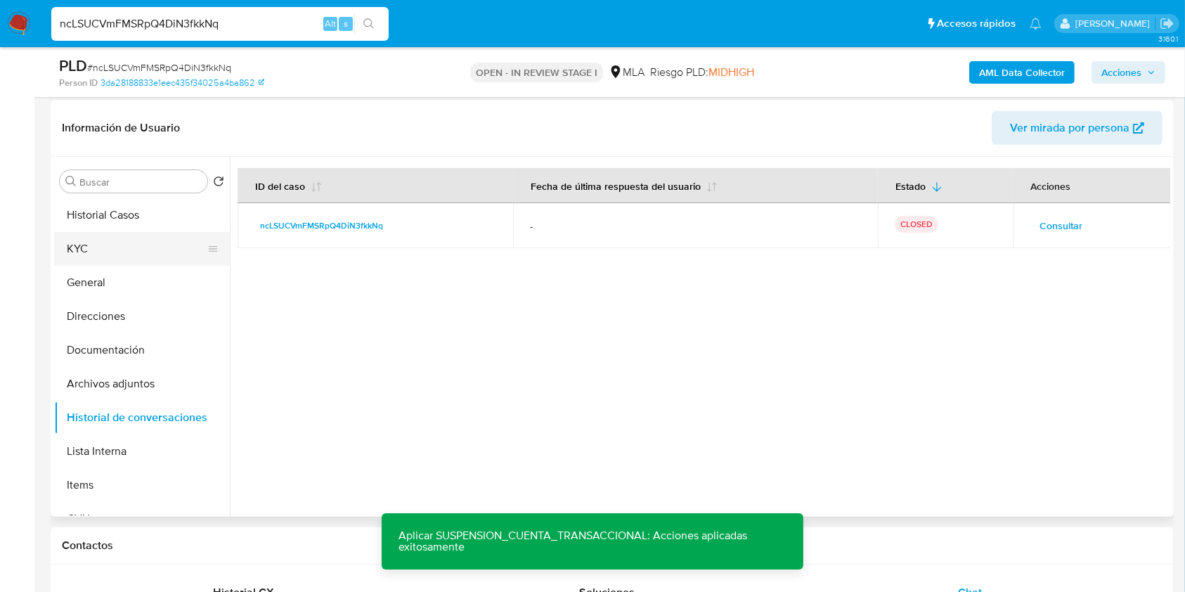
click at [107, 255] on button "KYC" at bounding box center [136, 249] width 164 height 34
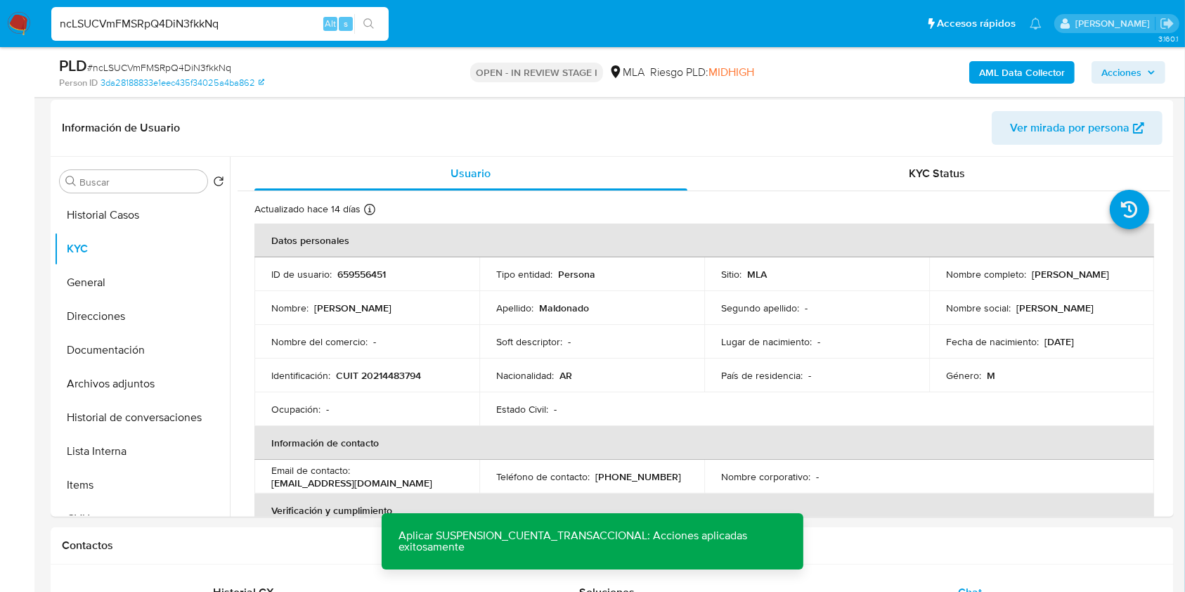
click at [359, 268] on p "659556451" at bounding box center [361, 274] width 48 height 13
copy p "659556451"
click at [188, 63] on span "# ncLSUCVmFMSRpQ4DiN3fkkNq" at bounding box center [159, 67] width 144 height 14
click at [188, 62] on span "# ncLSUCVmFMSRpQ4DiN3fkkNq" at bounding box center [159, 67] width 144 height 14
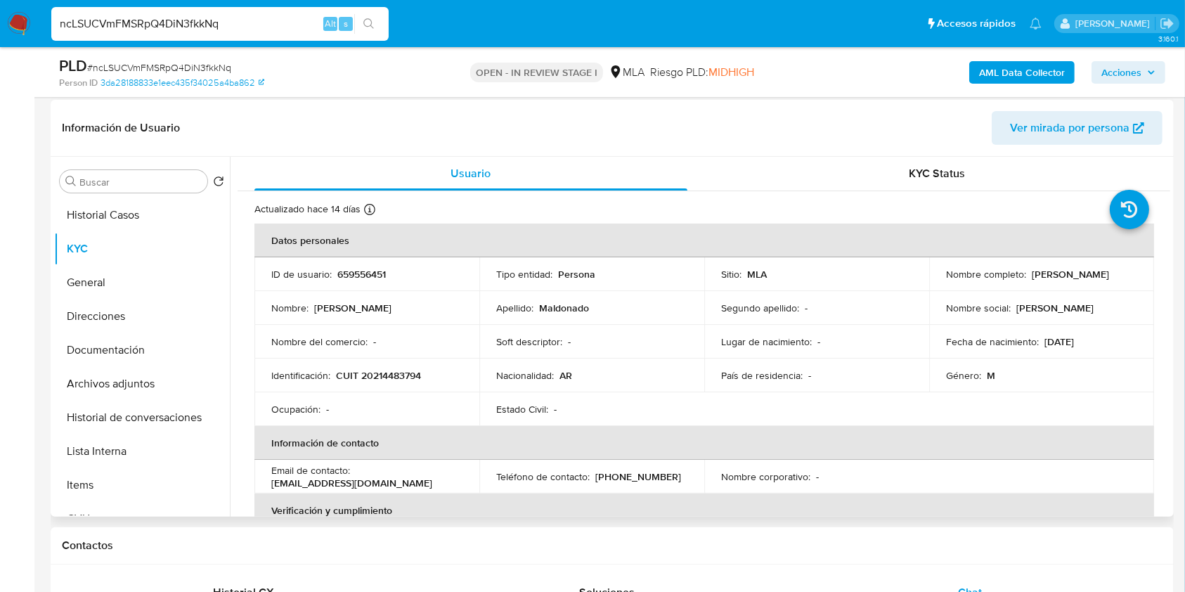
drag, startPoint x: 942, startPoint y: 282, endPoint x: 991, endPoint y: 191, distance: 103.7
click at [1074, 280] on div "Nombre completo : Fernando Fabian Maldonado" at bounding box center [1041, 274] width 191 height 13
click at [153, 432] on button "Historial de conversaciones" at bounding box center [136, 417] width 164 height 34
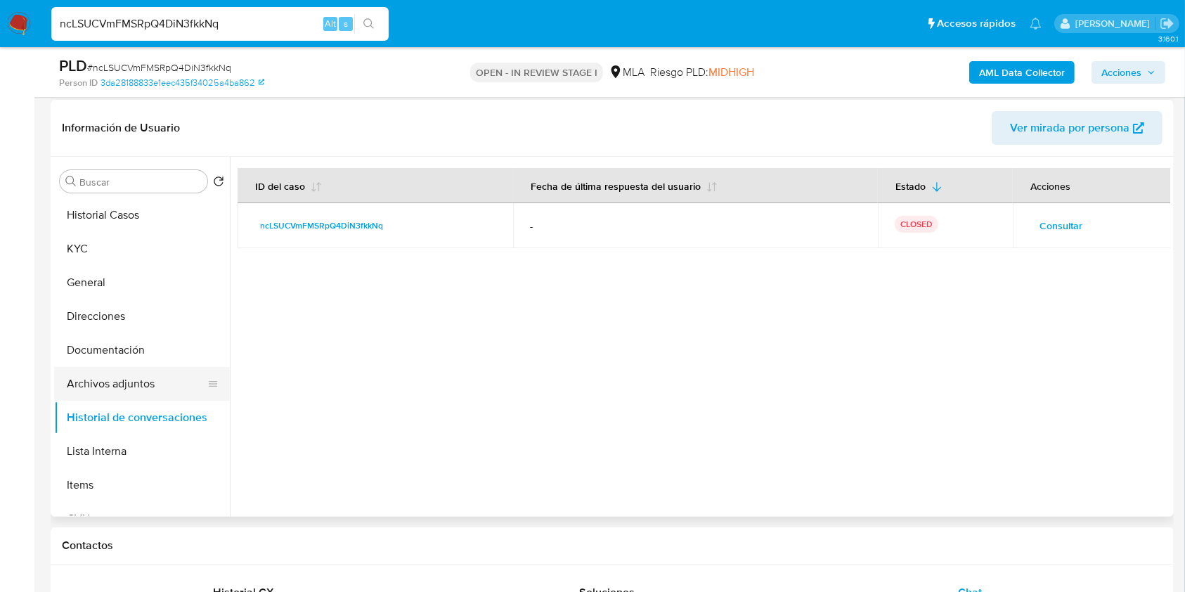
click at [115, 387] on button "Archivos adjuntos" at bounding box center [136, 384] width 164 height 34
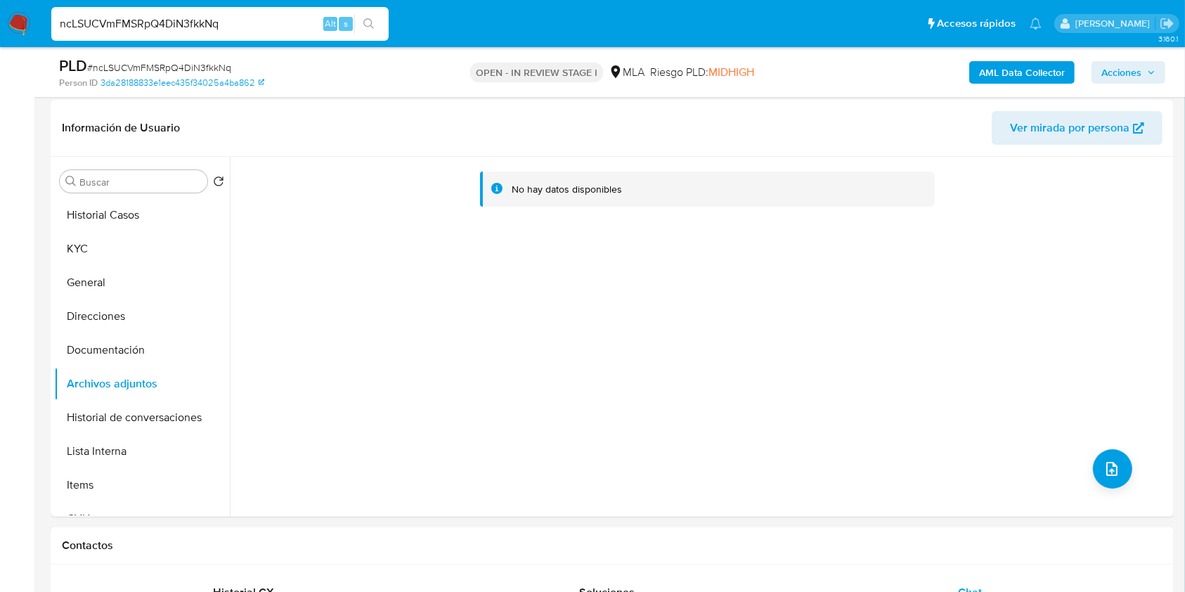
click at [984, 74] on b "AML Data Collector" at bounding box center [1022, 72] width 86 height 22
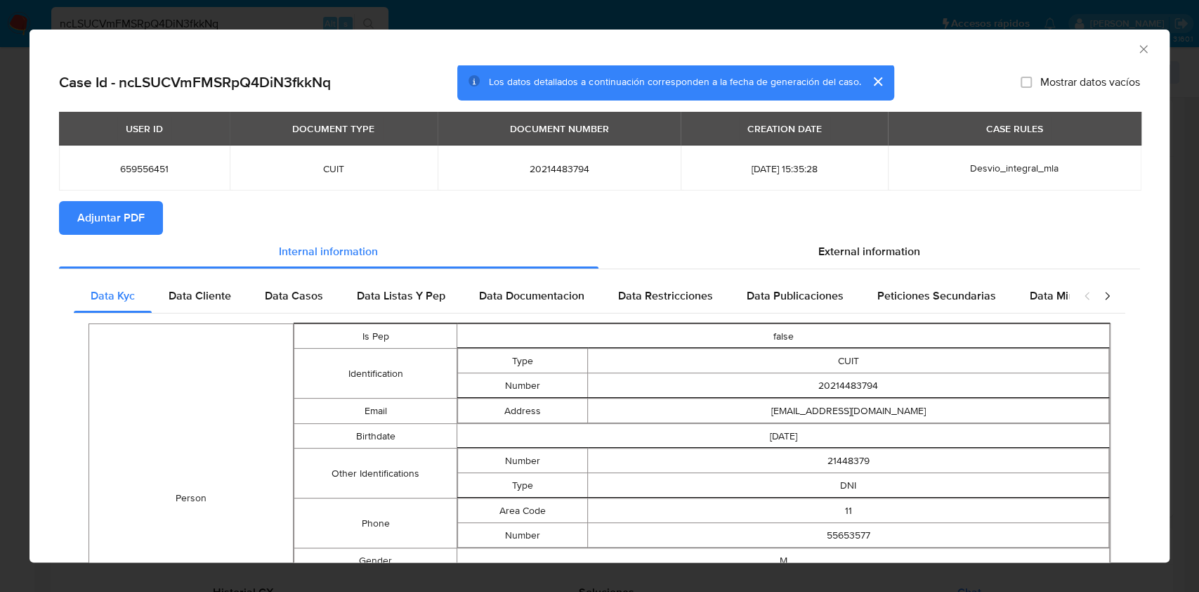
click at [131, 224] on span "Adjuntar PDF" at bounding box center [110, 217] width 67 height 31
click at [1140, 48] on icon "Cerrar ventana" at bounding box center [1144, 49] width 8 height 8
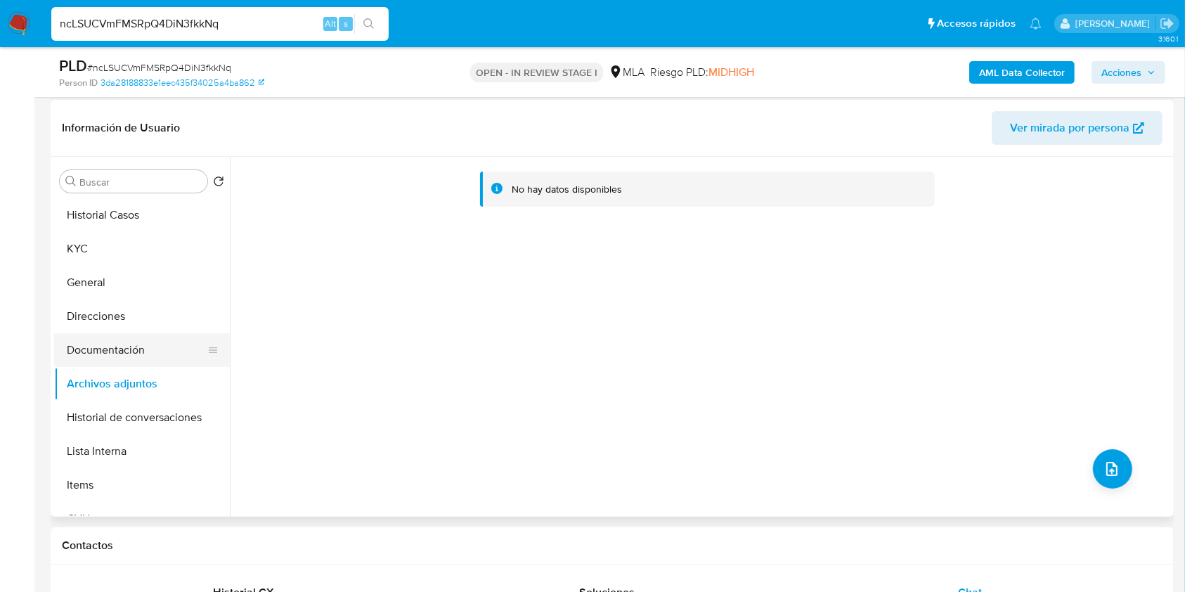
click at [124, 358] on button "Documentación" at bounding box center [136, 350] width 164 height 34
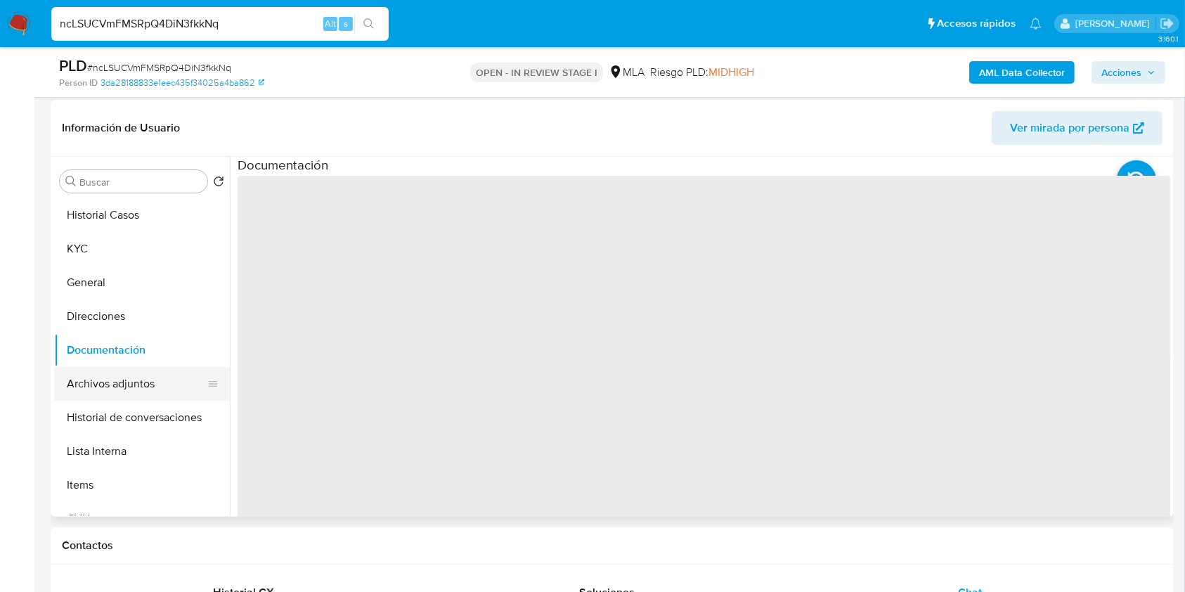
click at [126, 376] on button "Archivos adjuntos" at bounding box center [136, 384] width 164 height 34
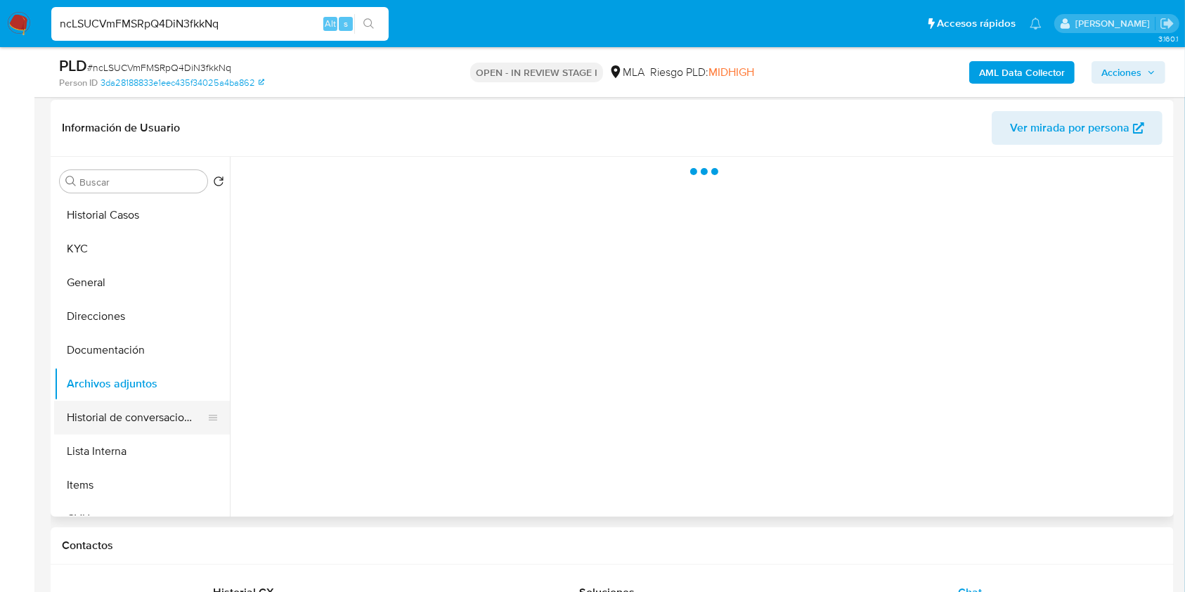
click at [131, 423] on button "Historial de conversaciones" at bounding box center [136, 417] width 164 height 34
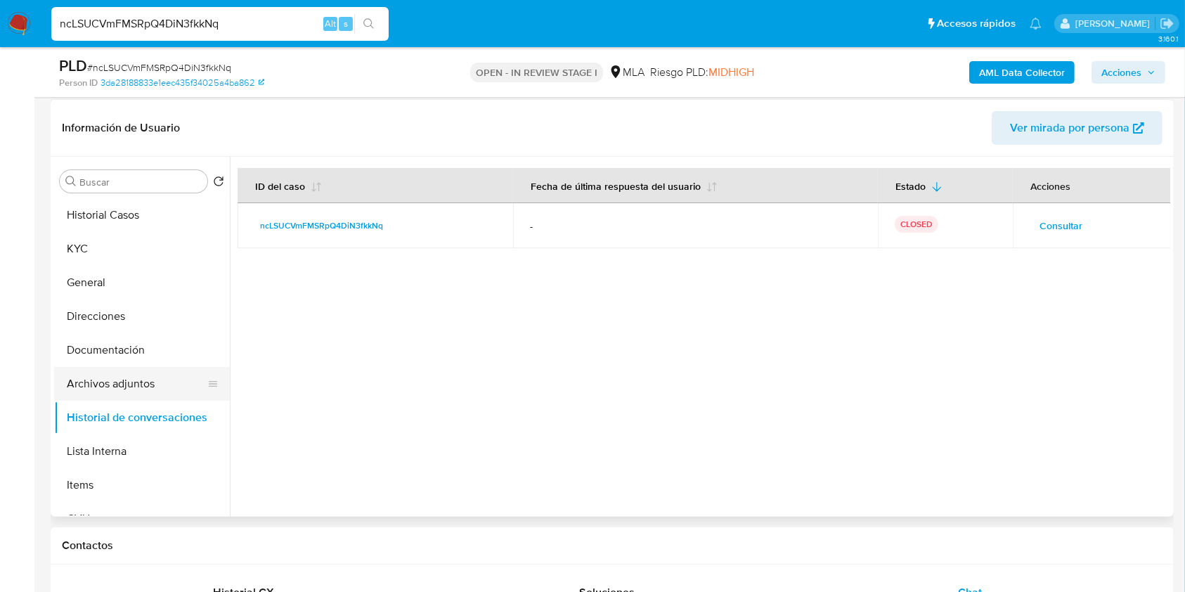
click at [122, 379] on button "Archivos adjuntos" at bounding box center [136, 384] width 164 height 34
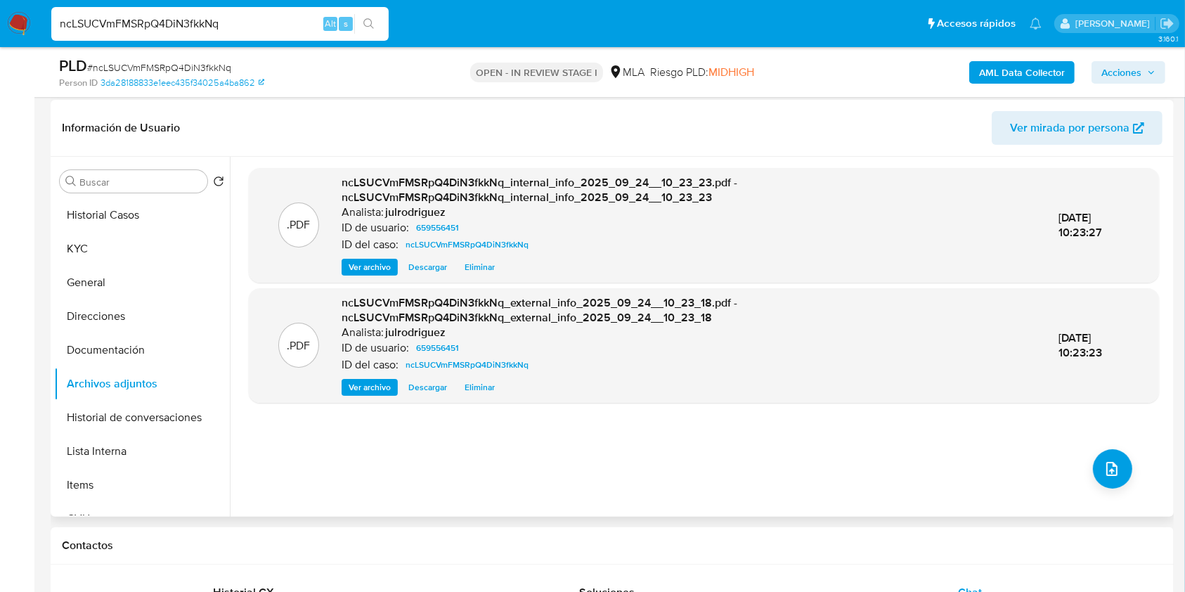
click at [1085, 470] on div ".PDF ncLSUCVmFMSRpQ4DiN3fkkNq_internal_info_2025_09_24__10_23_23.pdf - ncLSUCVm…" at bounding box center [704, 336] width 910 height 337
click at [1092, 470] on button "upload-file" at bounding box center [1111, 468] width 39 height 39
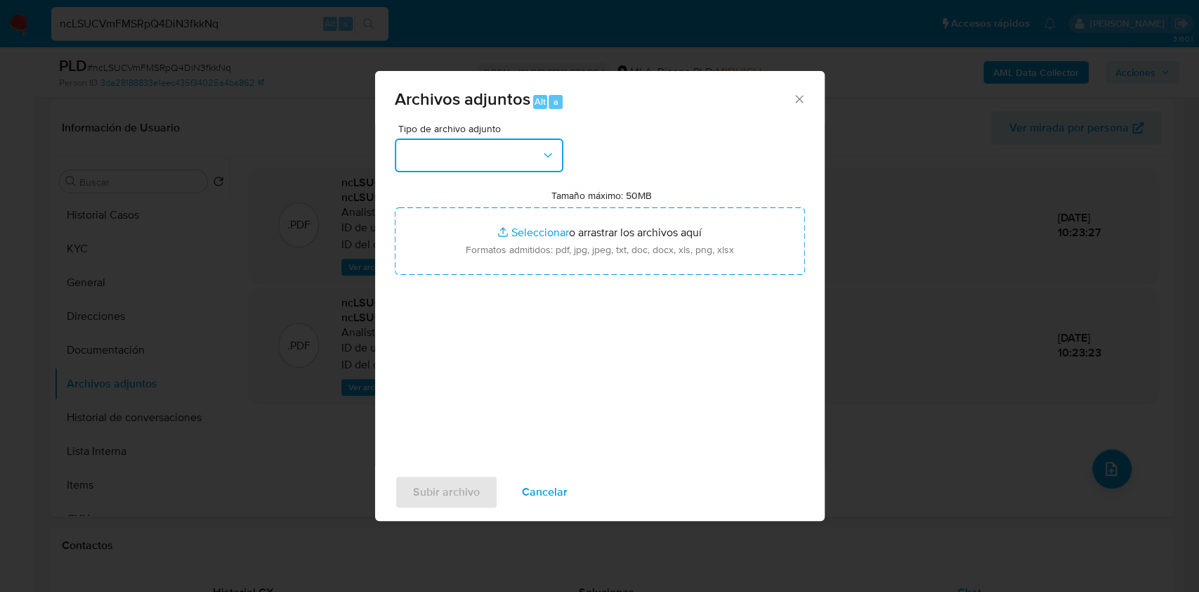
click at [444, 155] on button "button" at bounding box center [479, 155] width 169 height 34
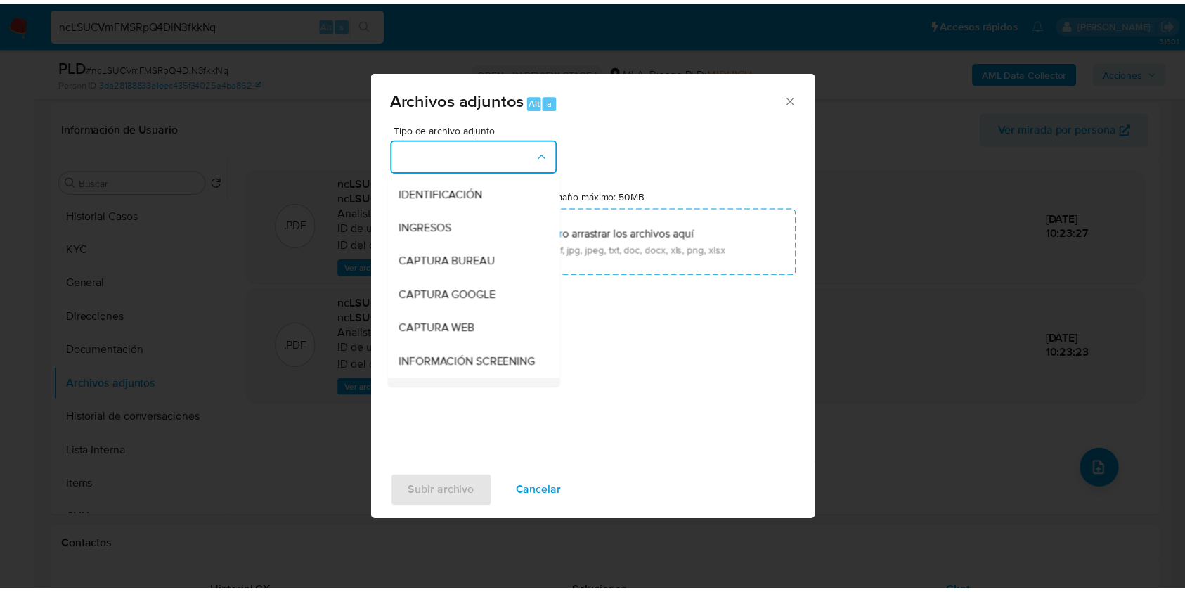
scroll to position [187, 0]
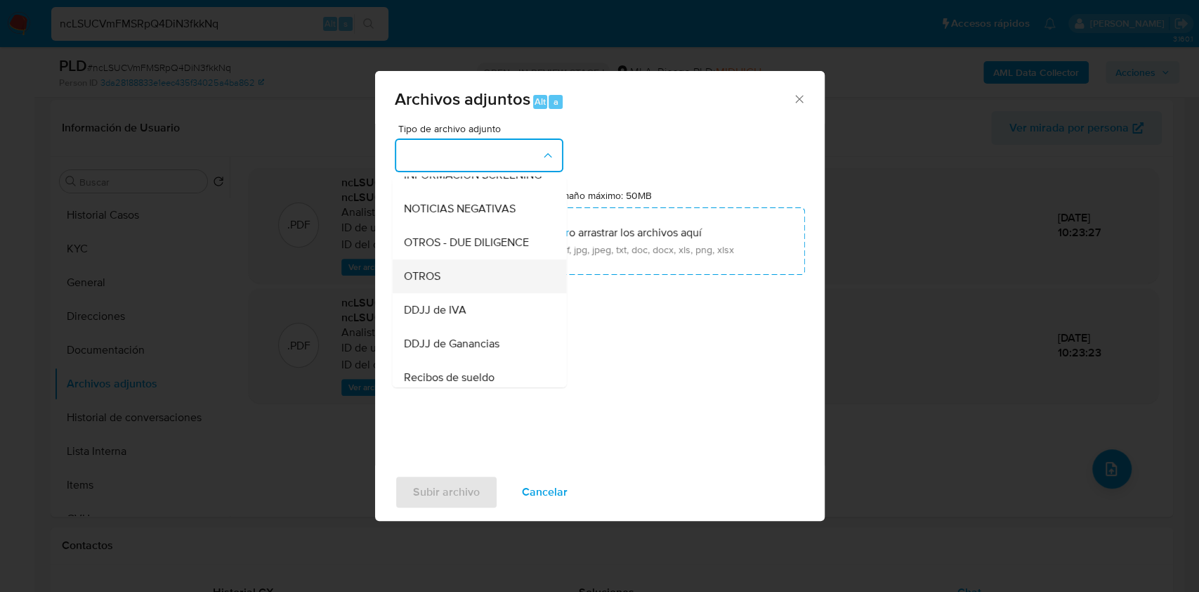
click at [445, 275] on div "OTROS" at bounding box center [474, 276] width 143 height 34
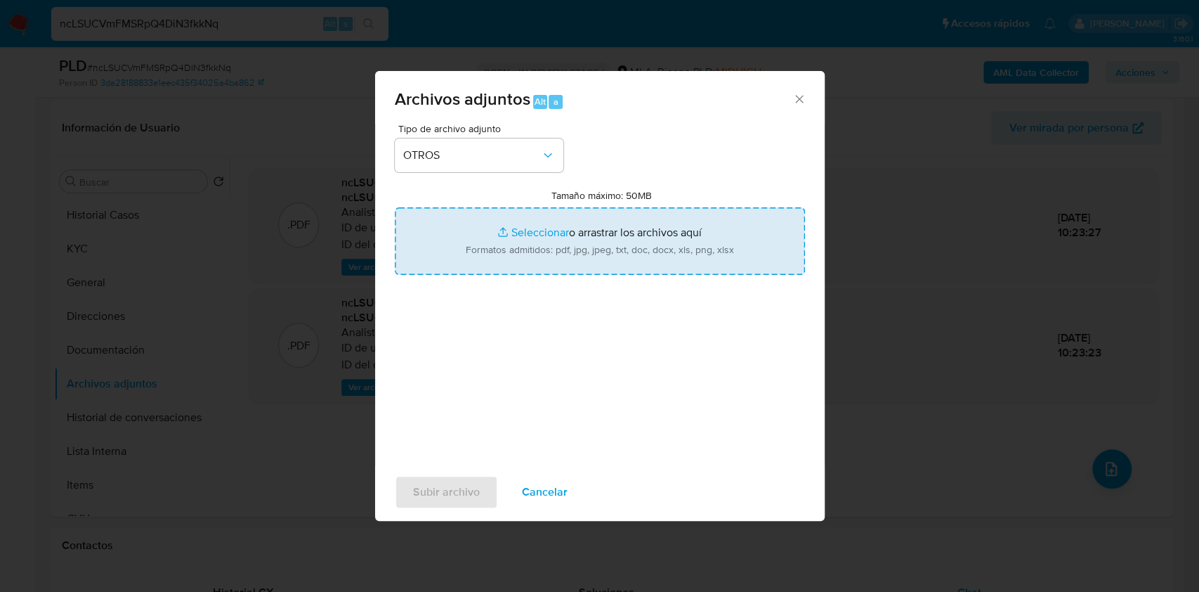
click at [502, 240] on input "Tamaño máximo: 50MB Seleccionar archivos" at bounding box center [600, 240] width 410 height 67
type input "C:\fakepath\Fernando Fabian Maldonado - NOSIS - AGOSTO 2025.pdf"
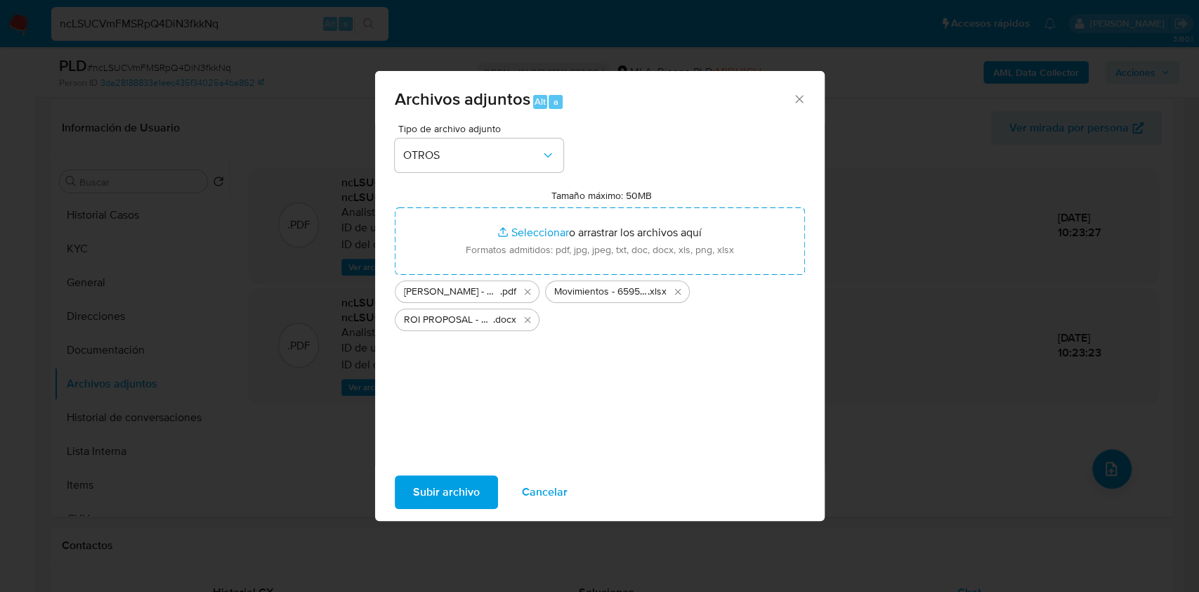
click at [444, 497] on span "Subir archivo" at bounding box center [446, 491] width 67 height 31
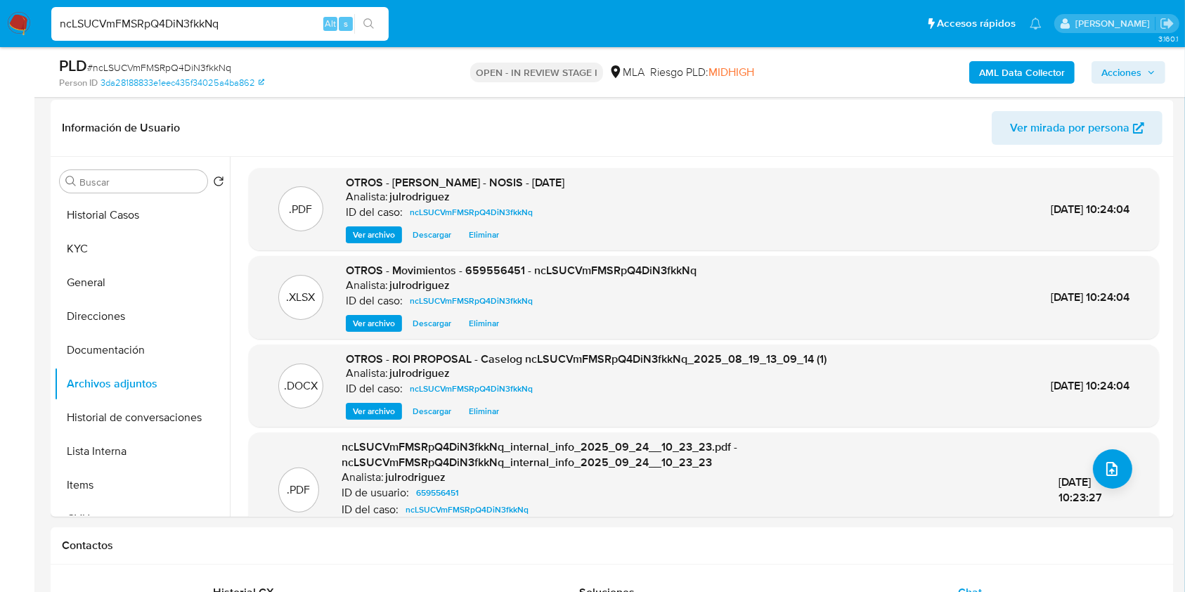
click at [1108, 70] on span "Acciones" at bounding box center [1121, 72] width 40 height 22
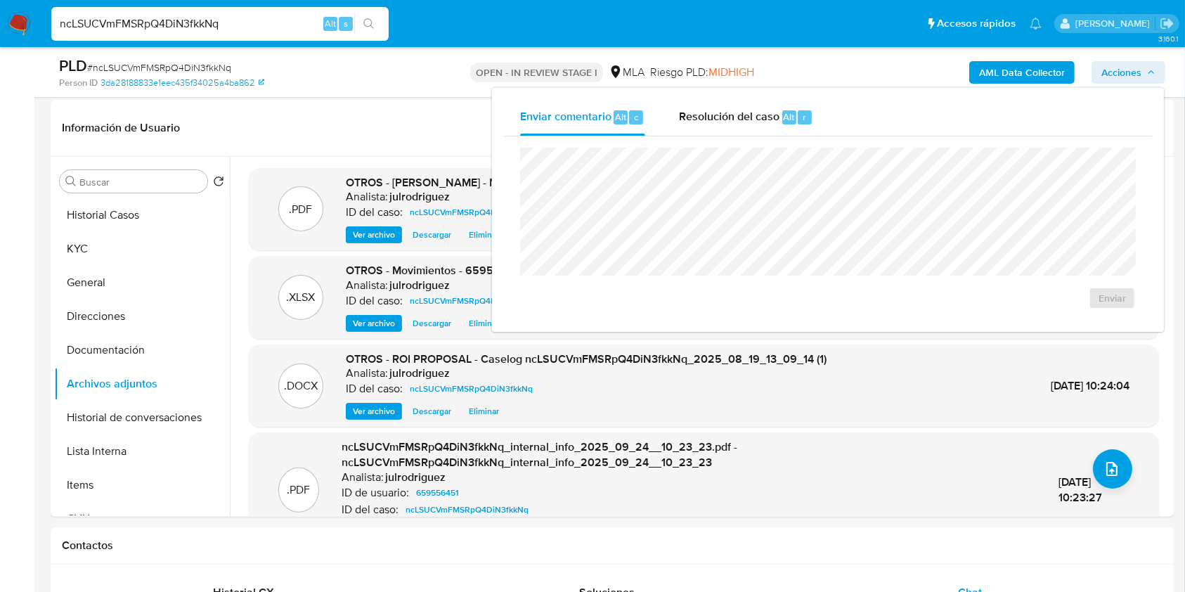
drag, startPoint x: 763, startPoint y: 110, endPoint x: 750, endPoint y: 139, distance: 31.5
click at [762, 111] on span "Resolución del caso" at bounding box center [729, 116] width 100 height 16
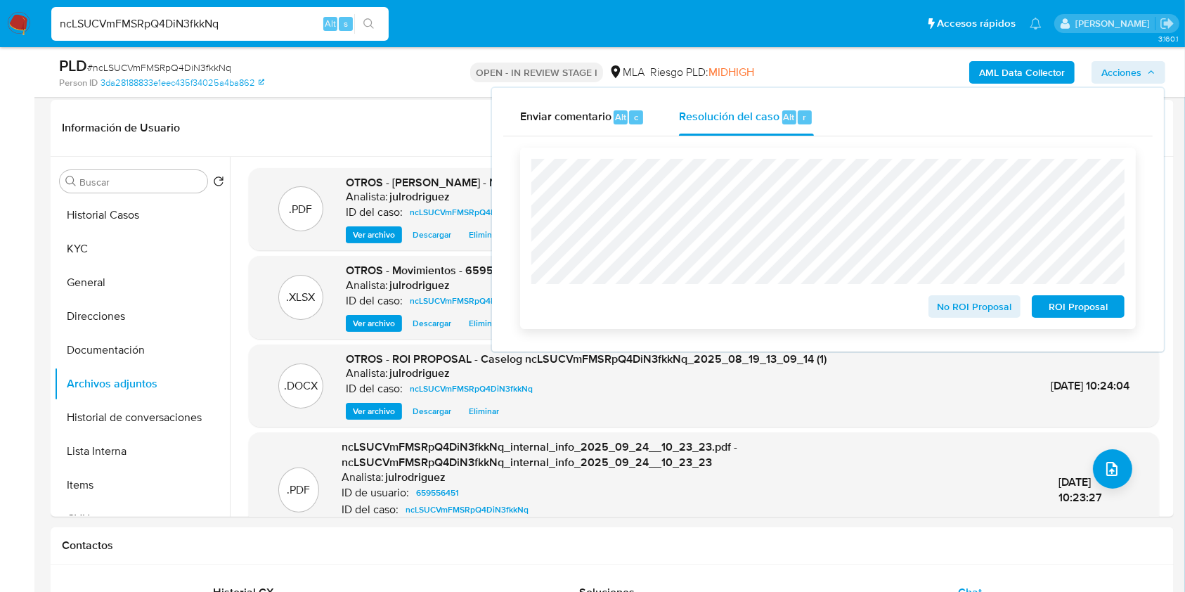
click at [1054, 299] on span "ROI Proposal" at bounding box center [1077, 306] width 73 height 20
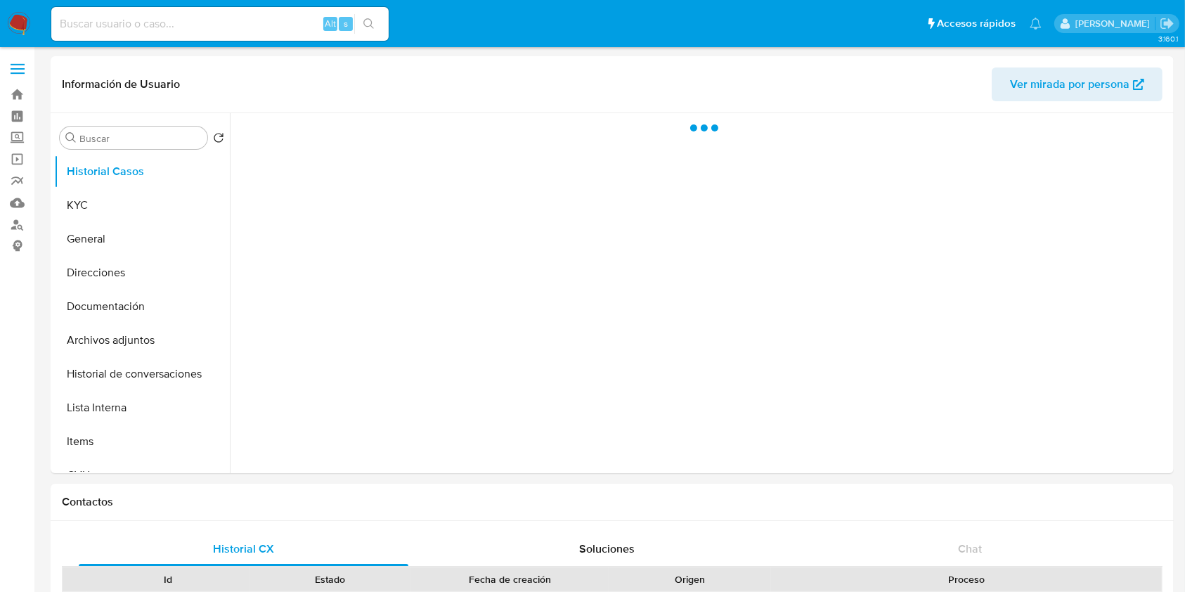
select select "10"
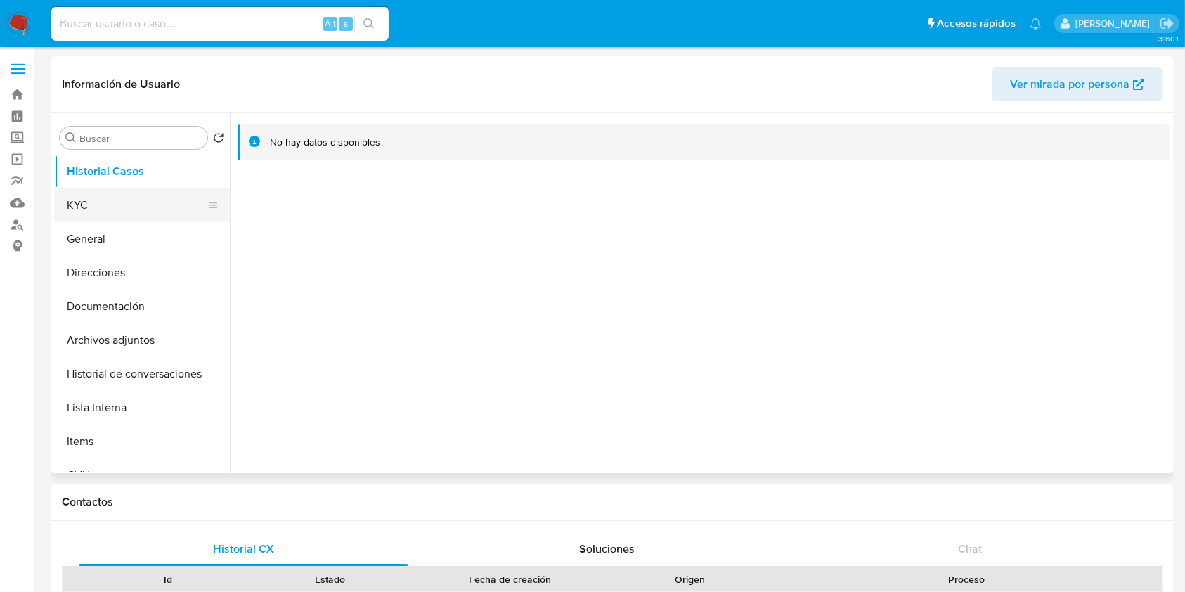
click at [142, 212] on button "KYC" at bounding box center [136, 205] width 164 height 34
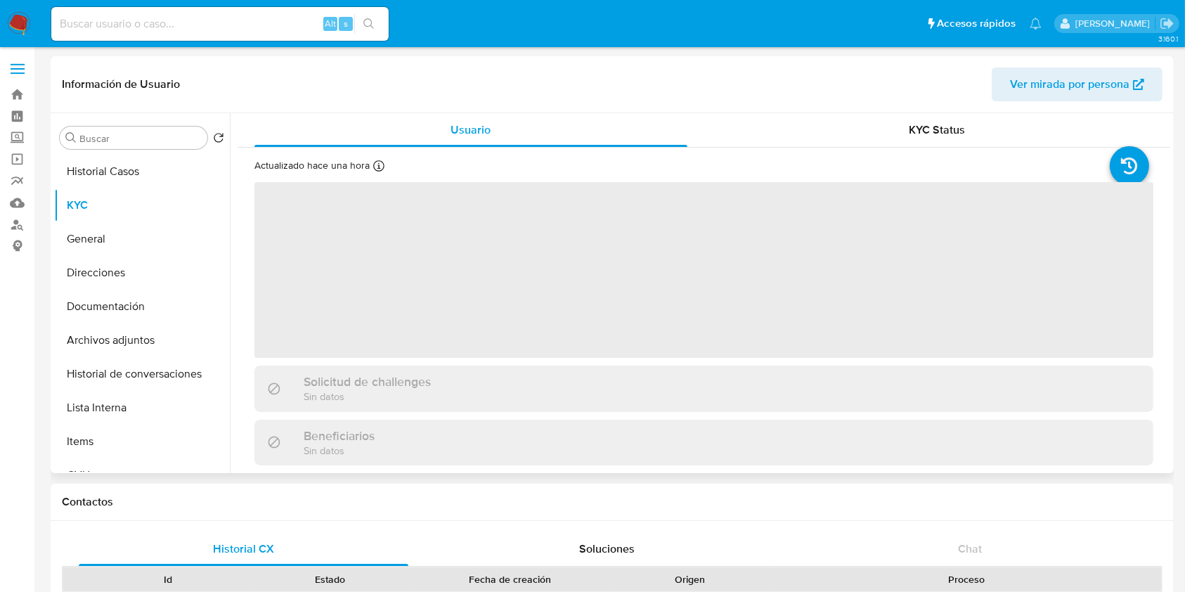
scroll to position [374, 0]
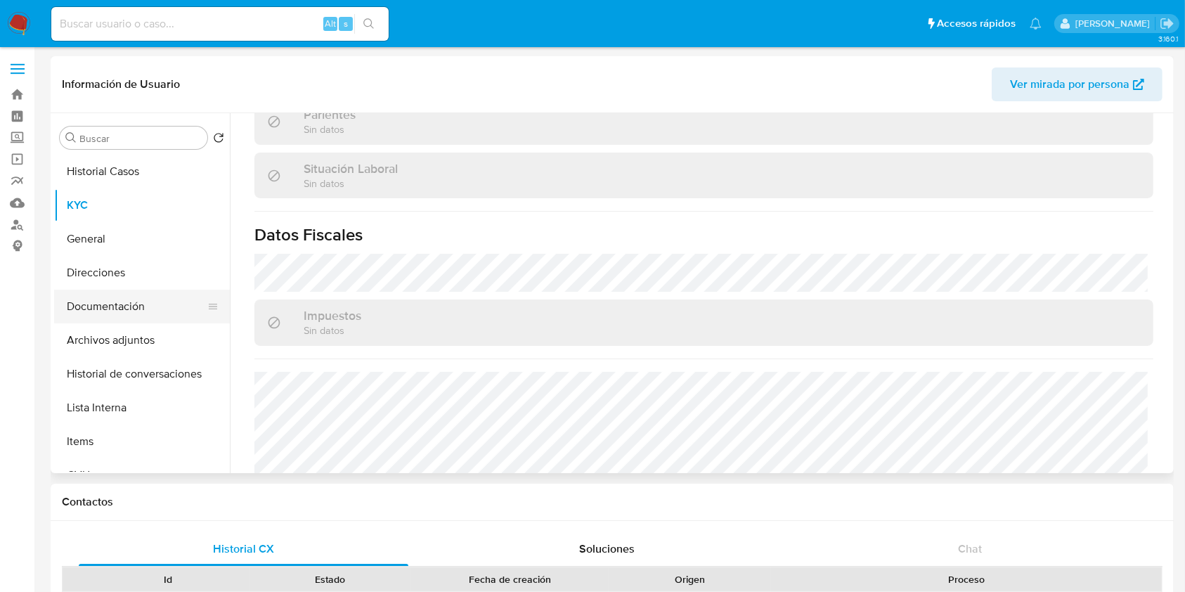
click at [127, 295] on button "Documentación" at bounding box center [136, 306] width 164 height 34
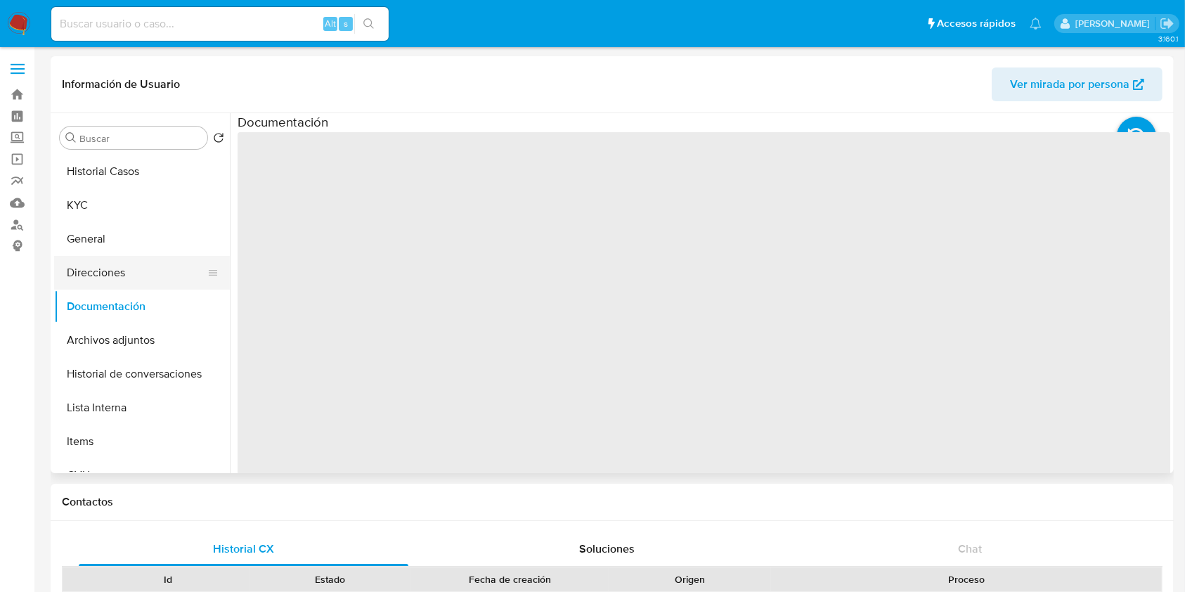
click at [128, 278] on button "Direcciones" at bounding box center [136, 273] width 164 height 34
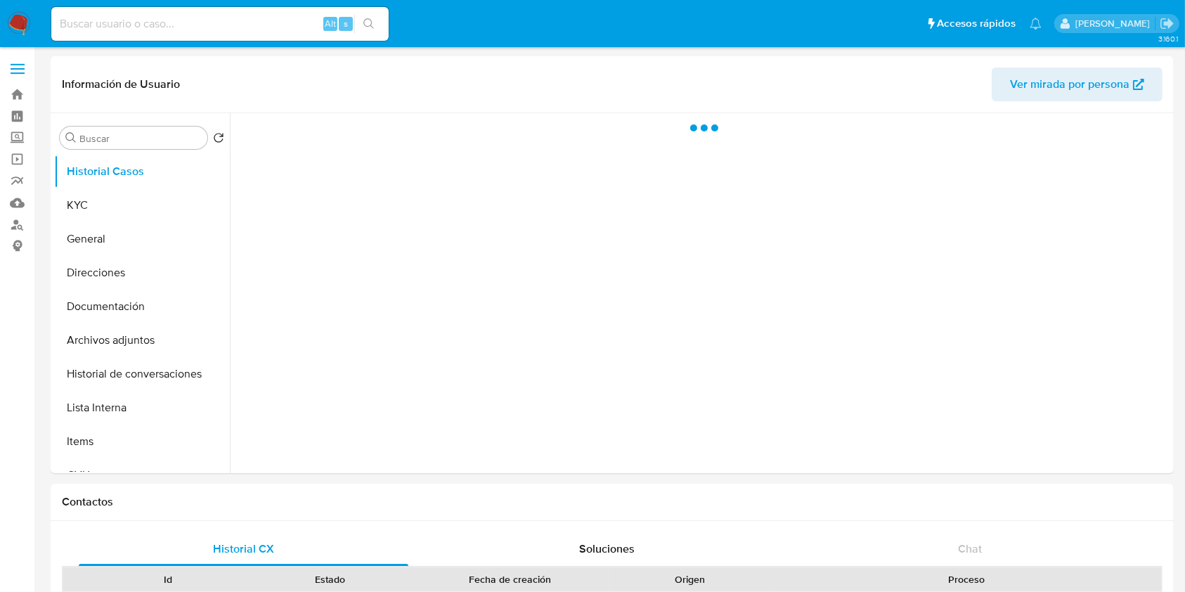
select select "10"
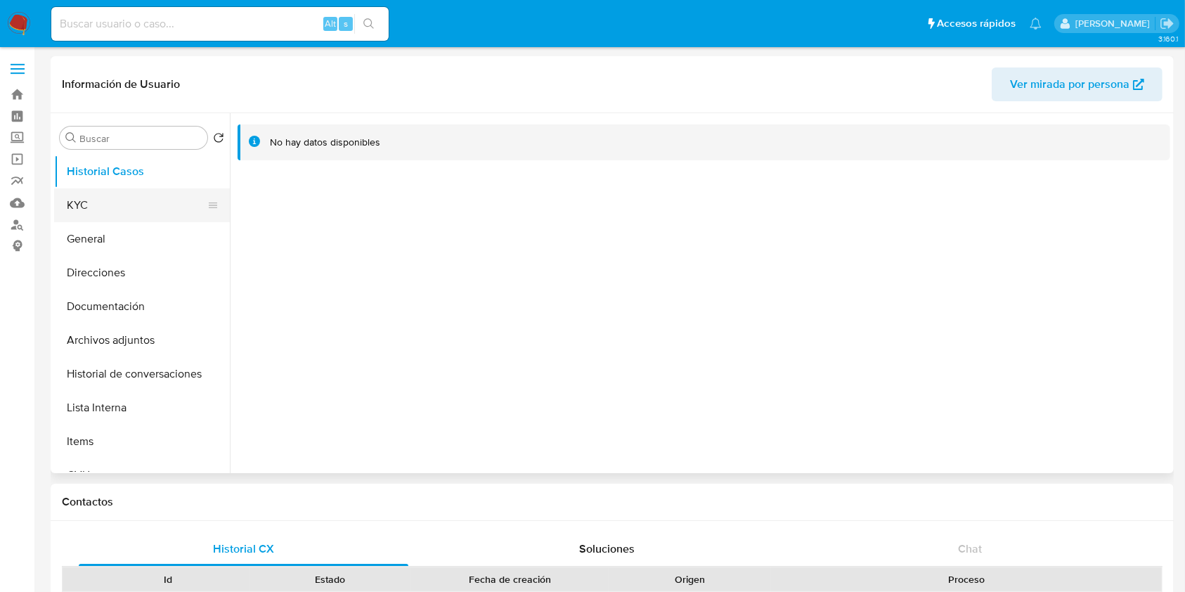
click at [143, 206] on button "KYC" at bounding box center [136, 205] width 164 height 34
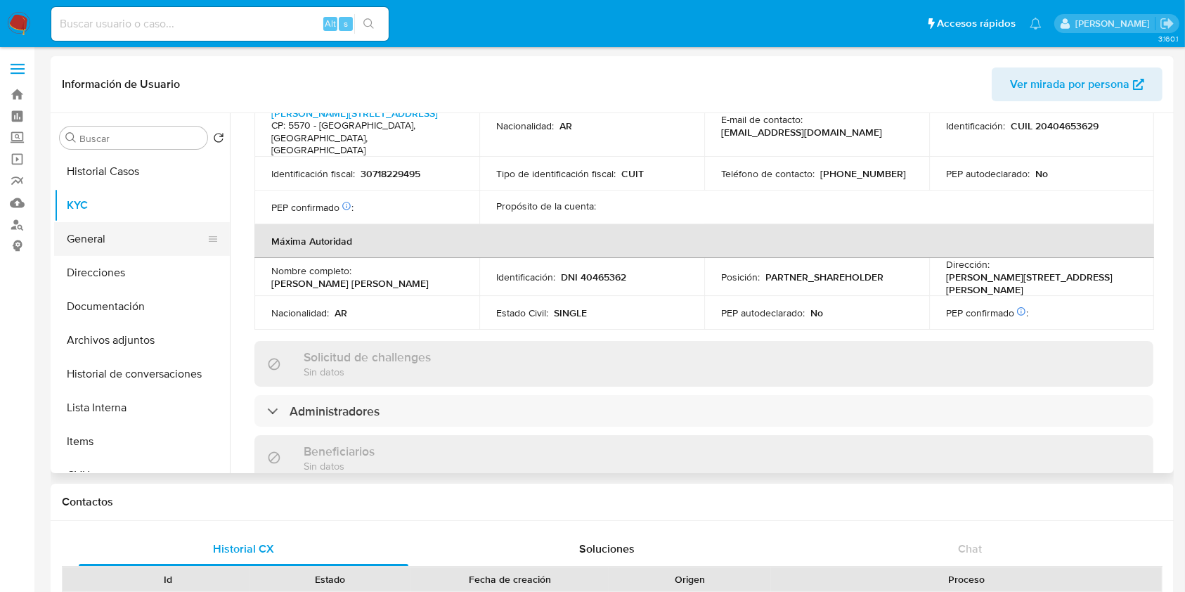
scroll to position [998, 0]
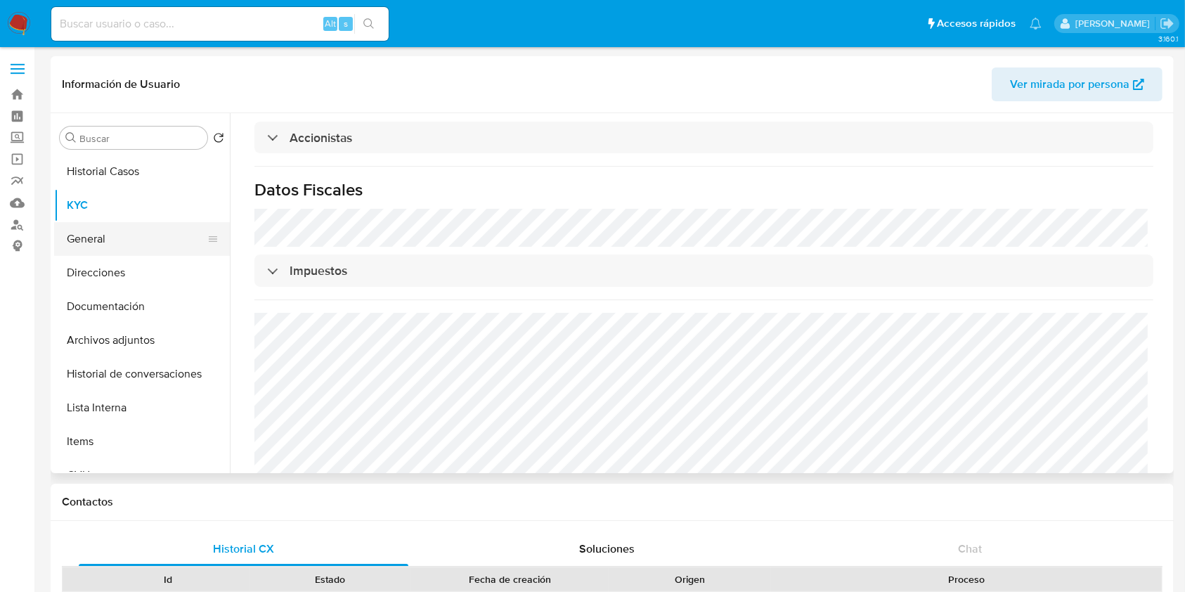
click at [107, 255] on button "General" at bounding box center [136, 239] width 164 height 34
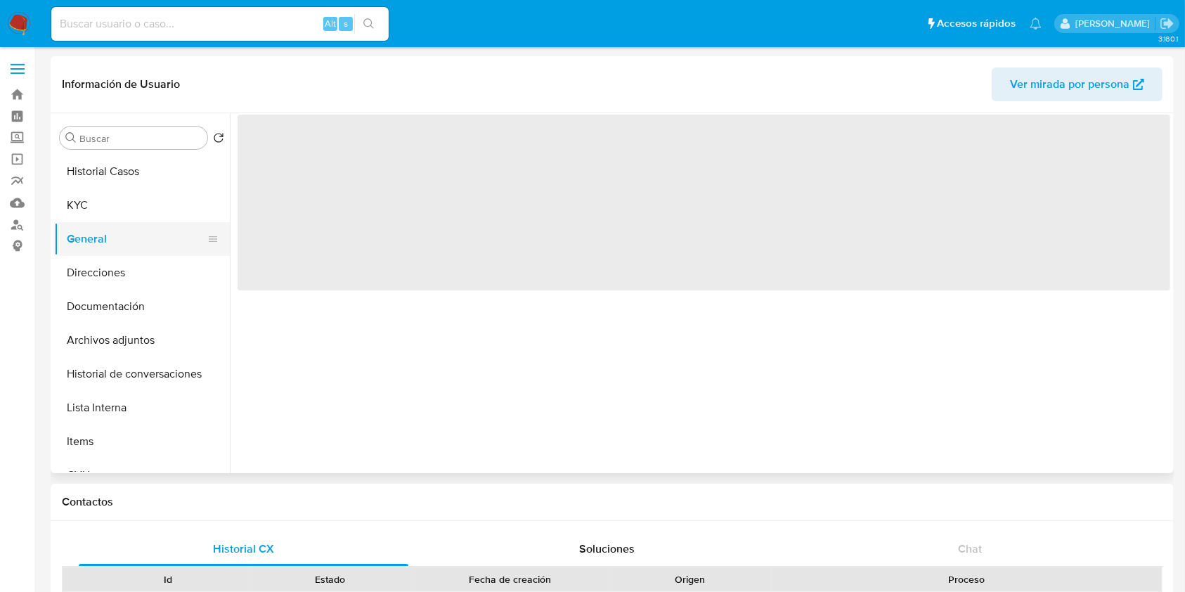
scroll to position [0, 0]
click at [116, 280] on button "Direcciones" at bounding box center [136, 273] width 164 height 34
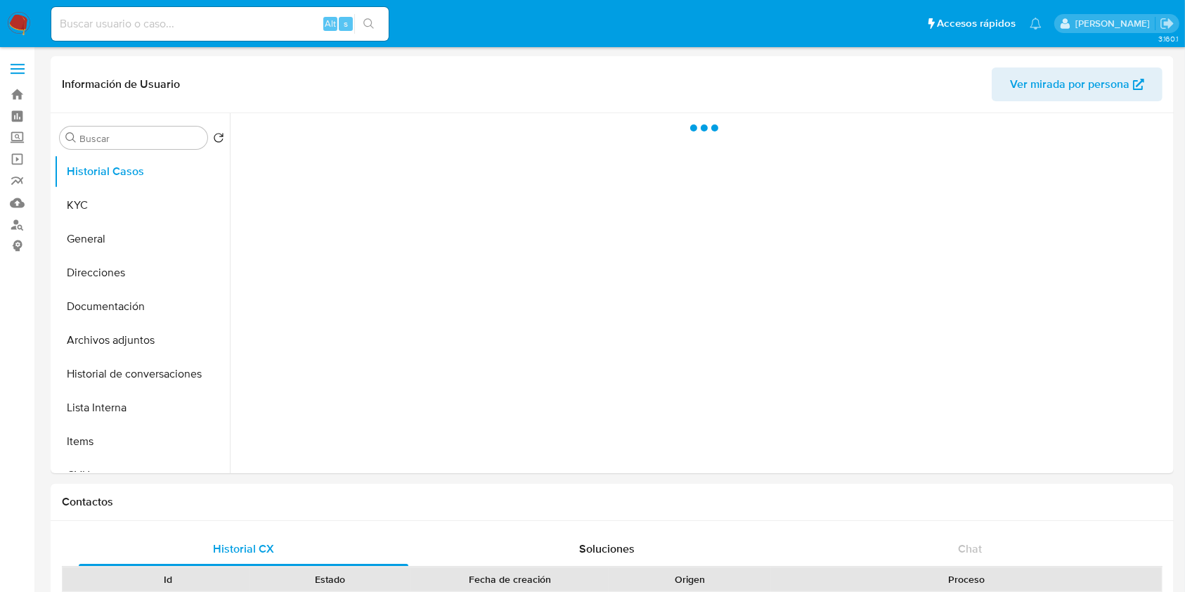
select select "10"
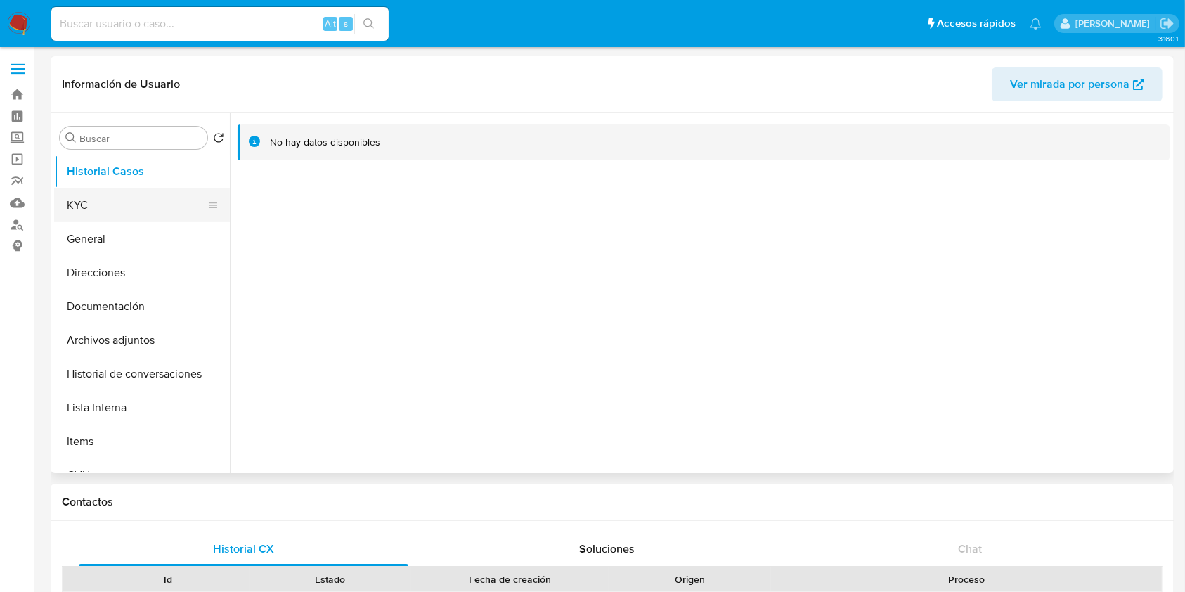
click at [151, 200] on button "KYC" at bounding box center [136, 205] width 164 height 34
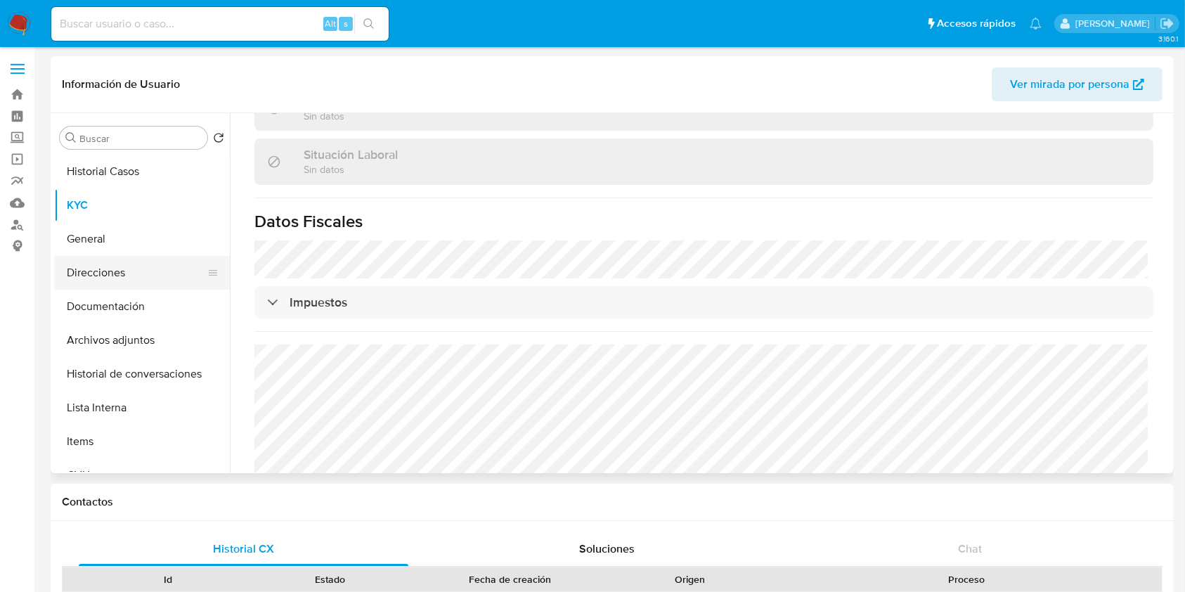
scroll to position [706, 0]
click at [118, 267] on button "Direcciones" at bounding box center [136, 273] width 164 height 34
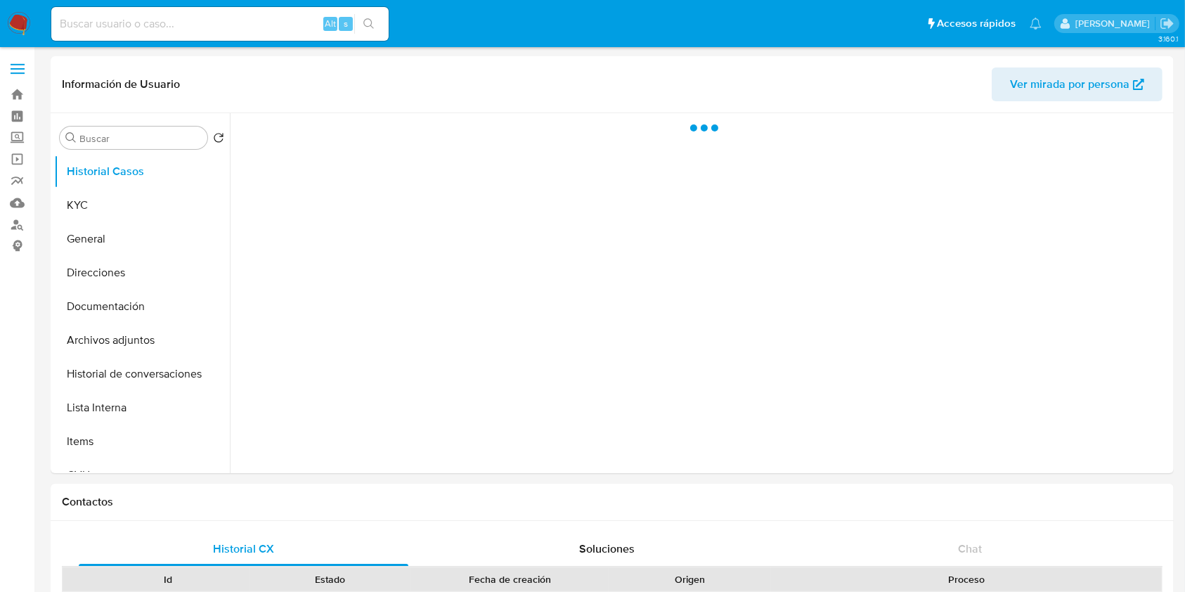
select select "10"
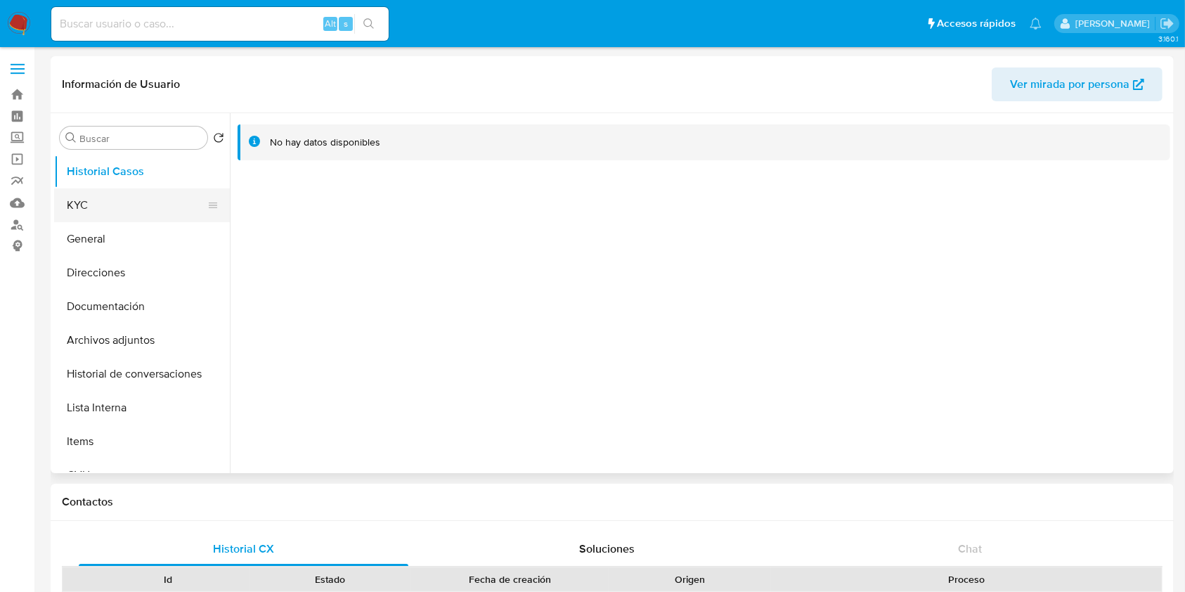
click at [152, 207] on button "KYC" at bounding box center [136, 205] width 164 height 34
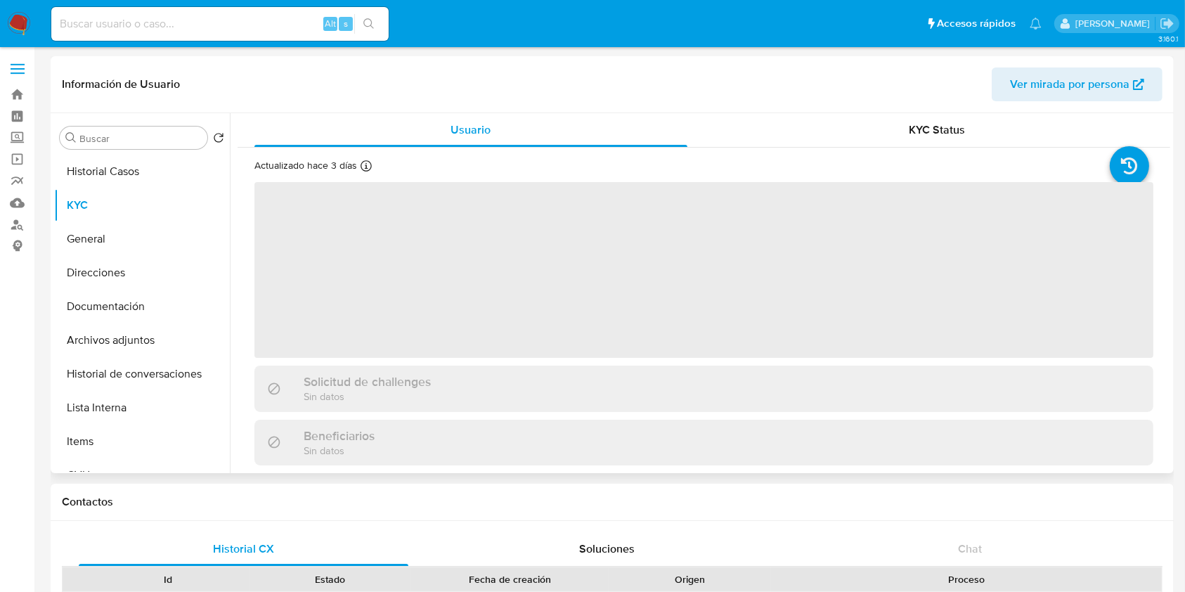
scroll to position [421, 0]
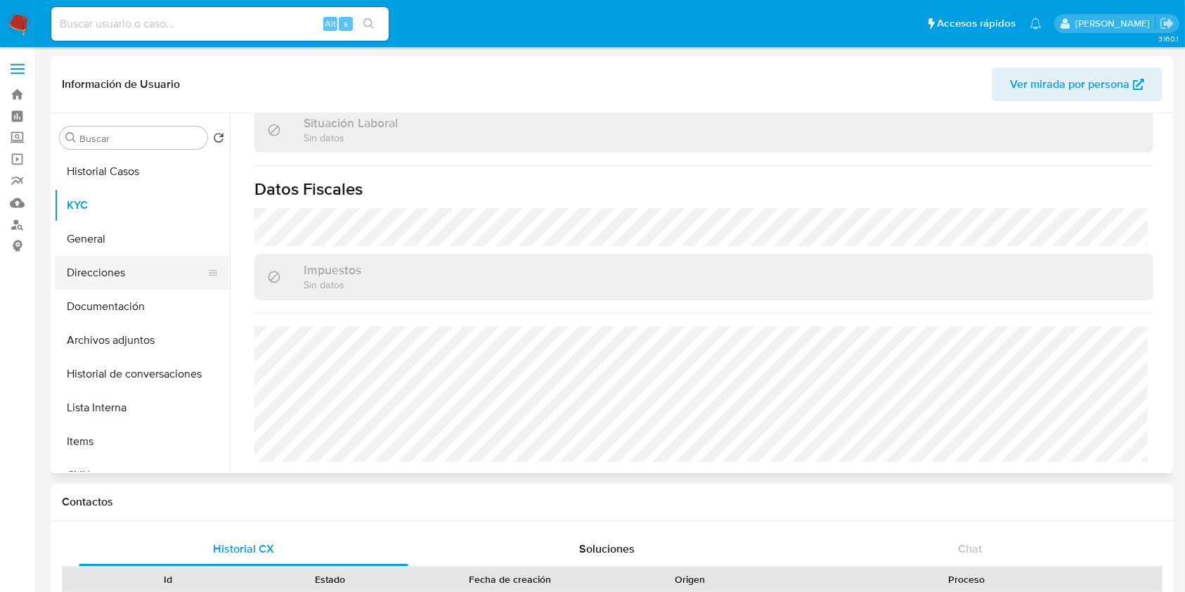
click at [157, 271] on button "Direcciones" at bounding box center [136, 273] width 164 height 34
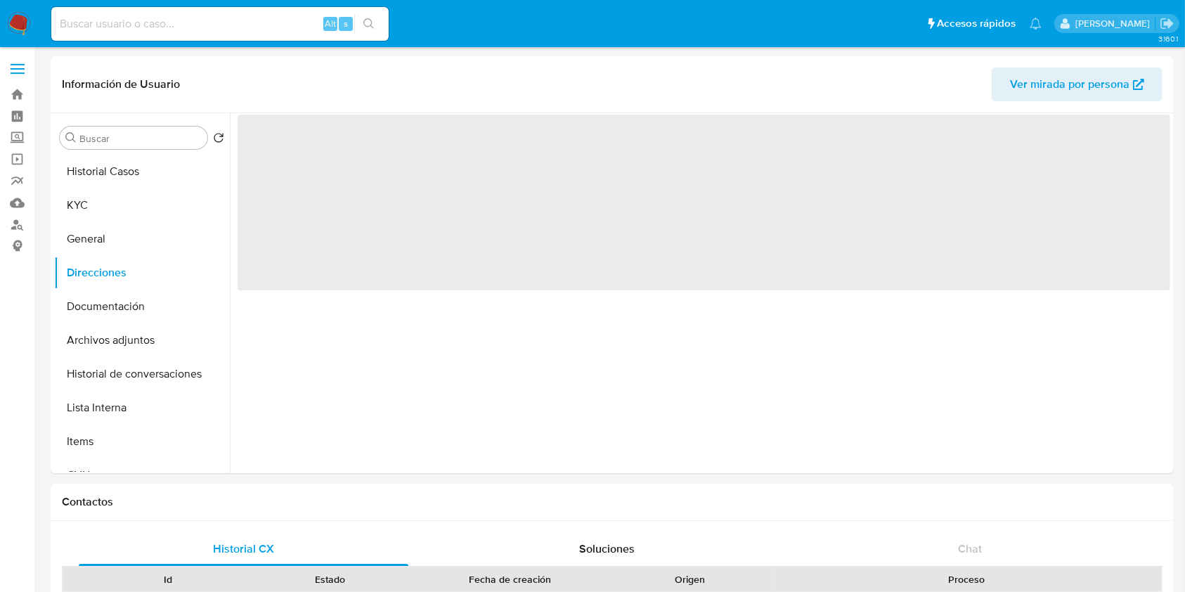
scroll to position [0, 0]
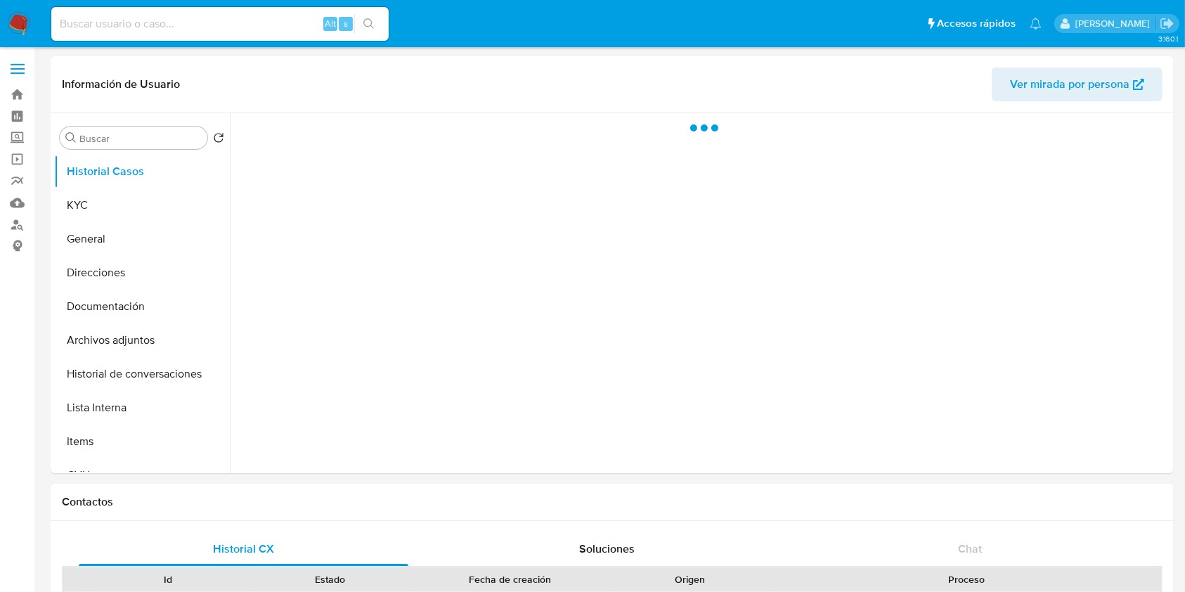
select select "10"
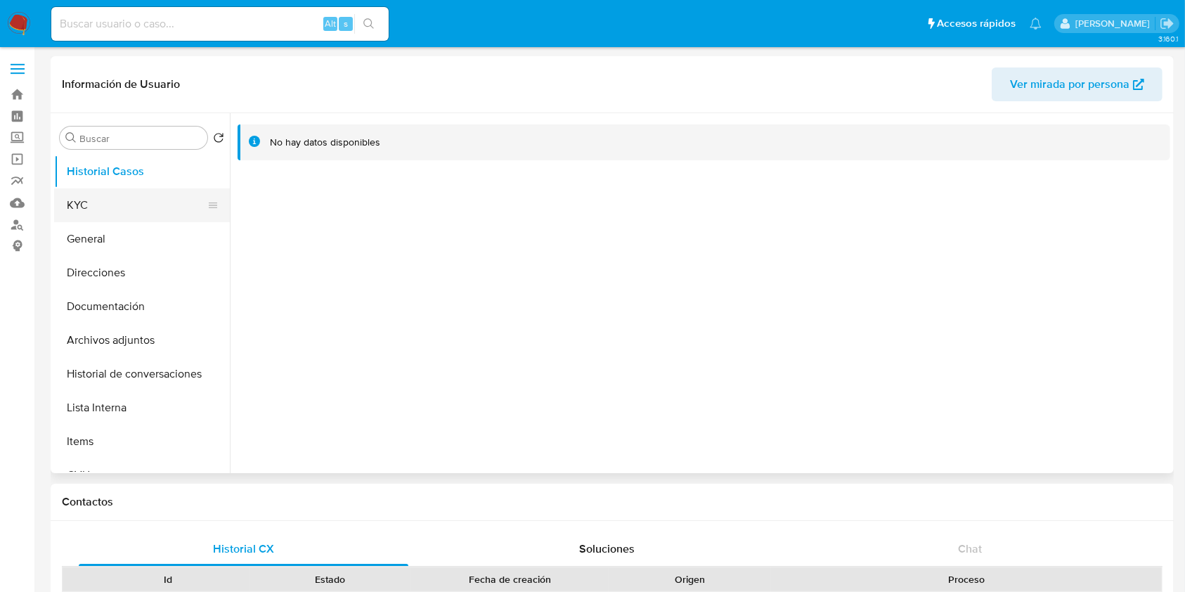
click at [138, 197] on button "KYC" at bounding box center [136, 205] width 164 height 34
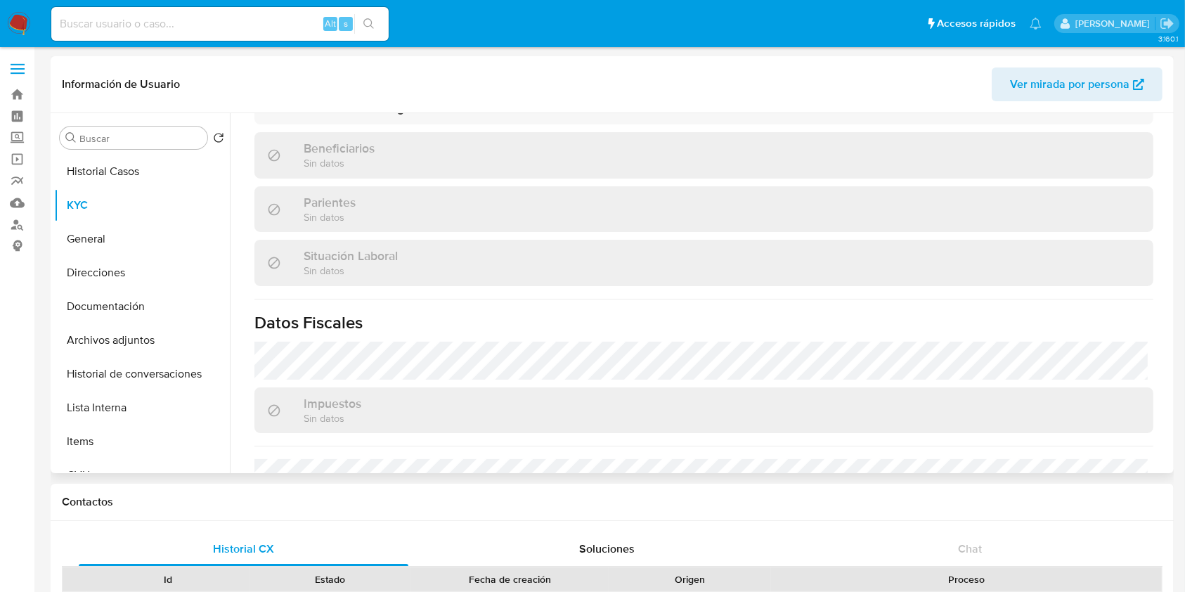
scroll to position [374, 0]
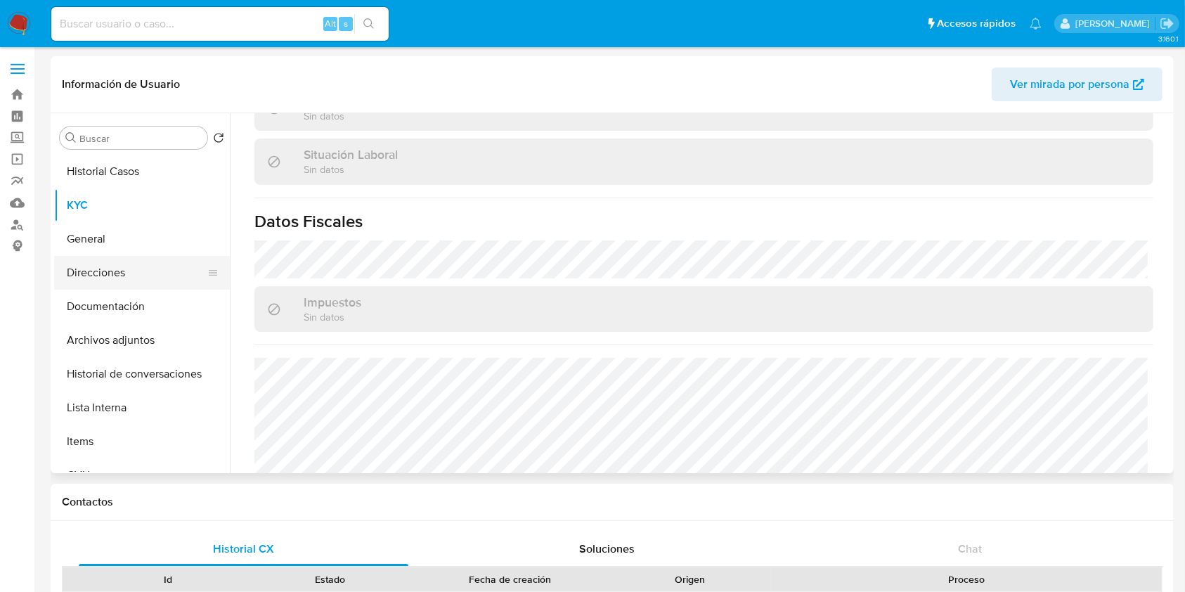
click at [107, 269] on button "Direcciones" at bounding box center [136, 273] width 164 height 34
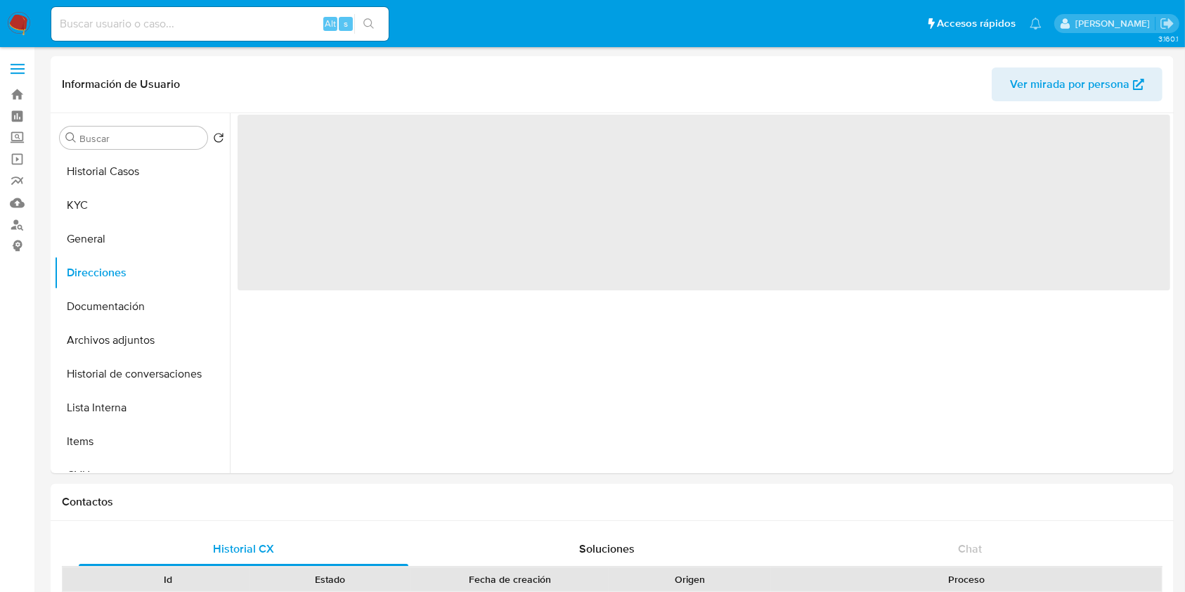
scroll to position [0, 0]
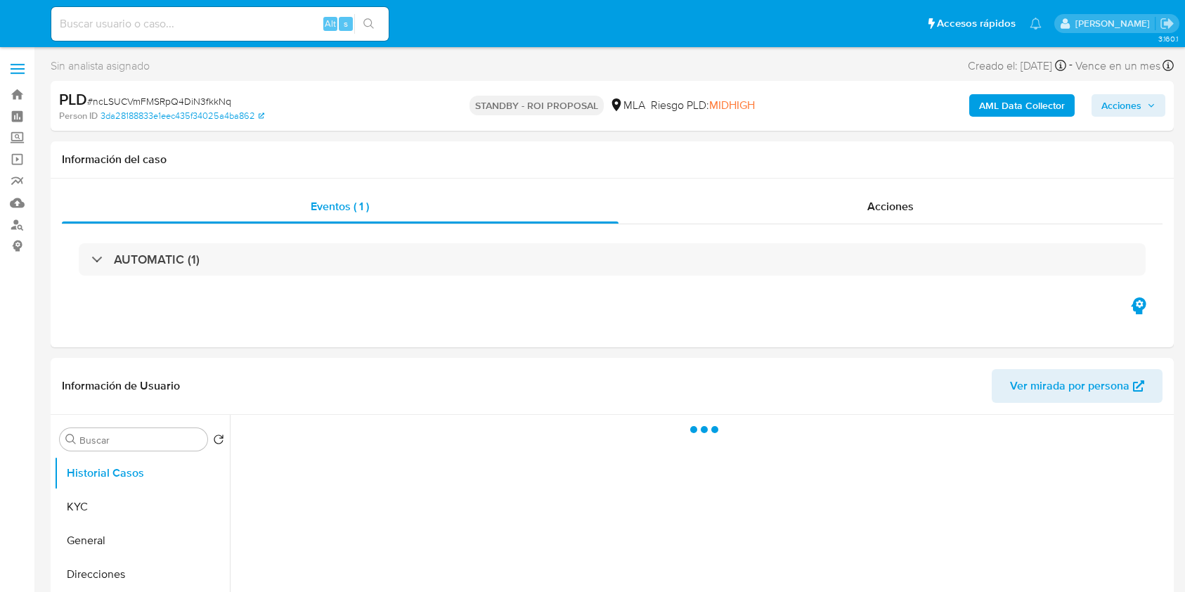
select select "10"
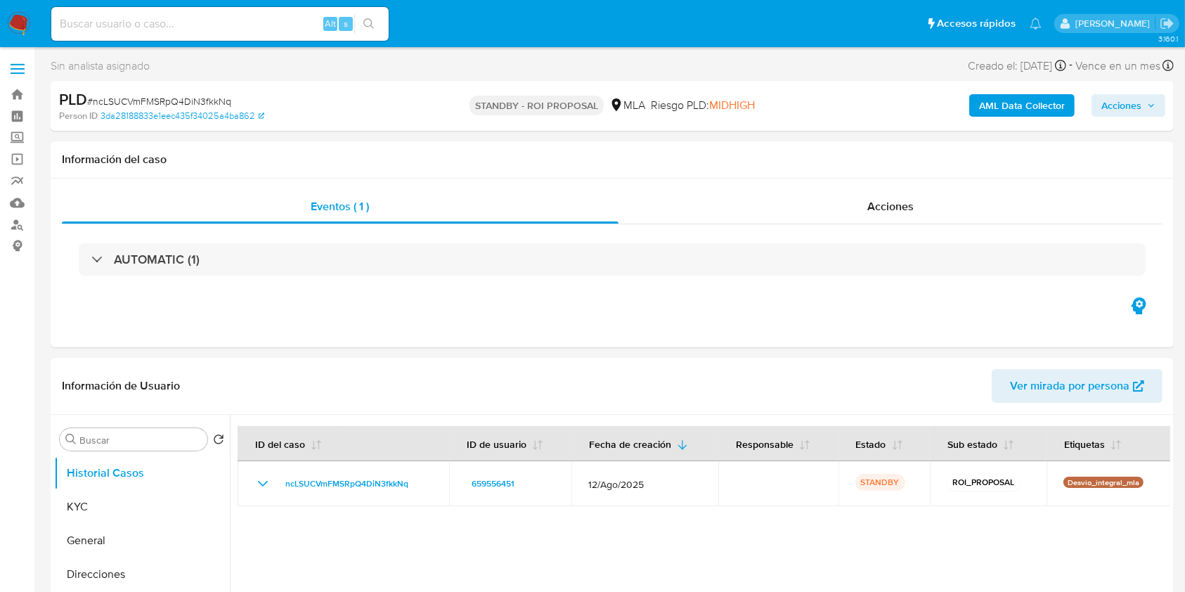
click at [218, 20] on input at bounding box center [219, 24] width 337 height 18
paste input "VdFw328x6ErcNKTMb1uwH1dA"
type input "VdFw328x6ErcNKTMb1uwH1dA"
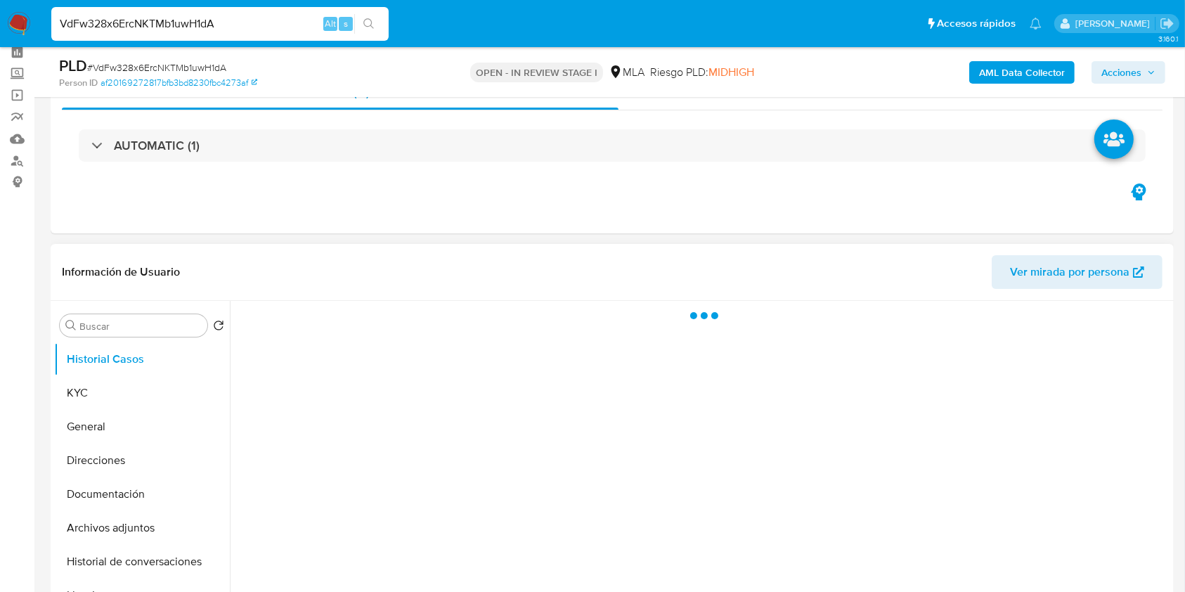
scroll to position [93, 0]
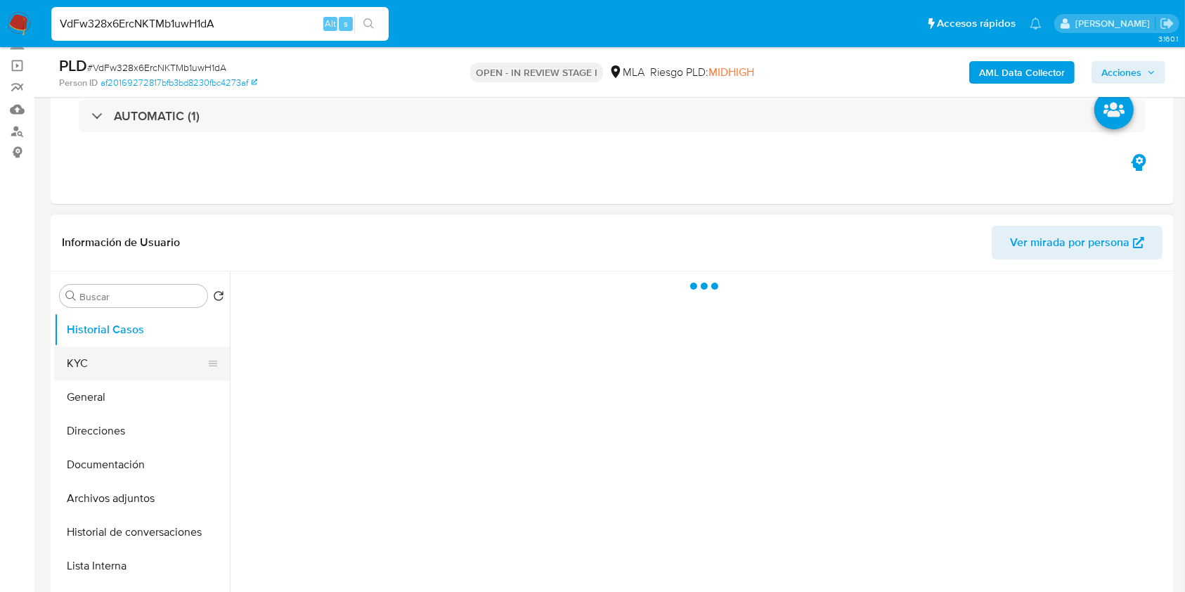
select select "10"
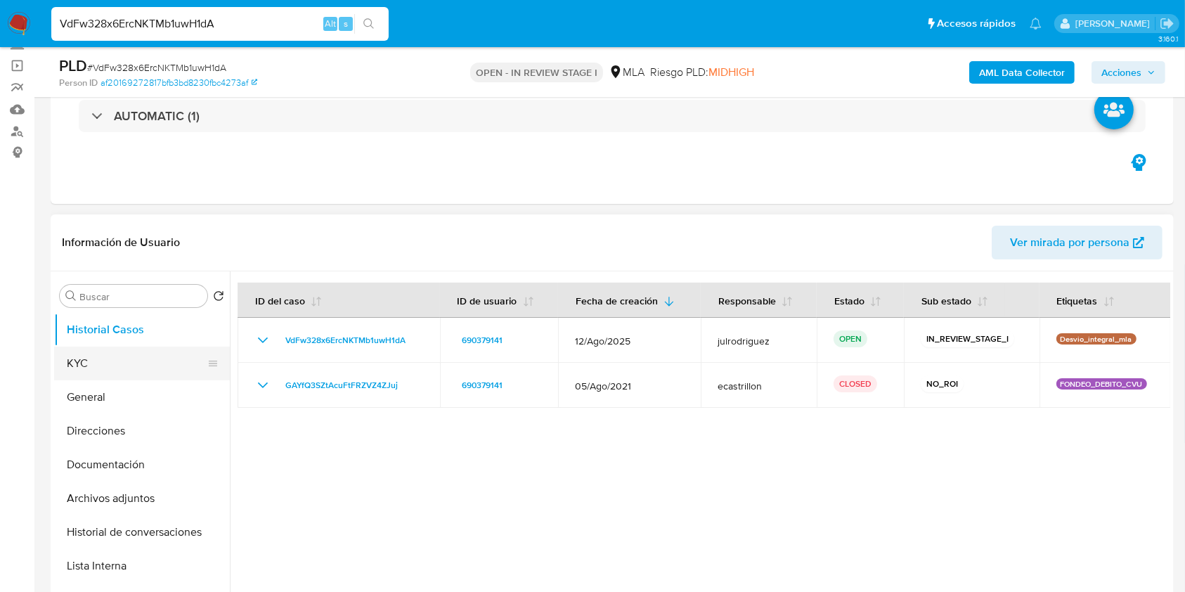
click at [137, 354] on button "KYC" at bounding box center [136, 363] width 164 height 34
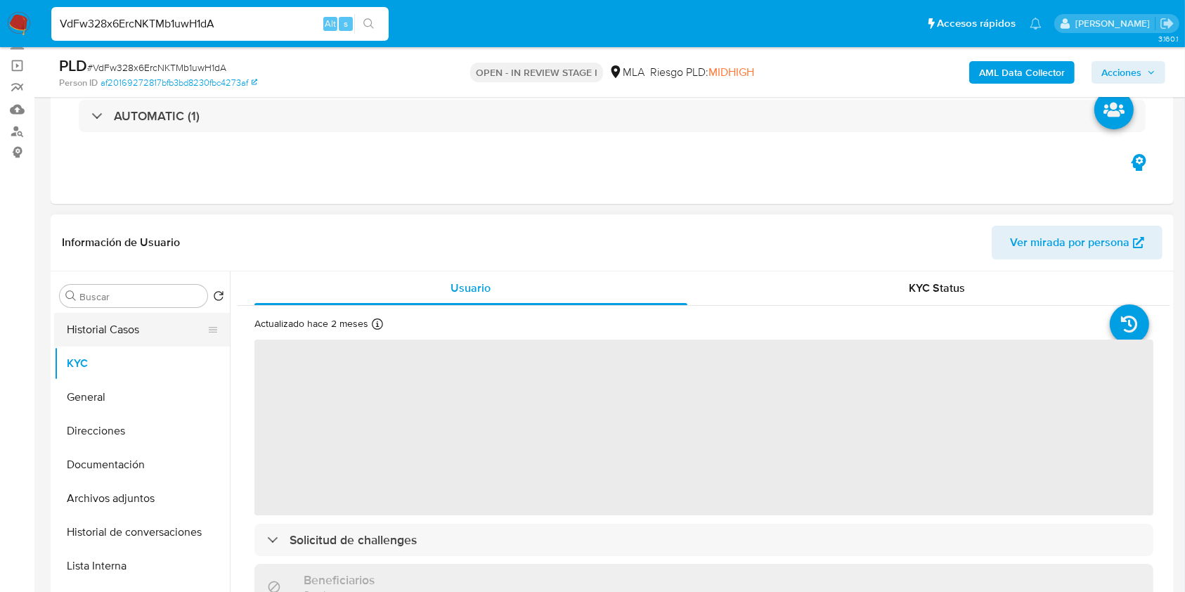
click at [74, 326] on button "Historial Casos" at bounding box center [136, 330] width 164 height 34
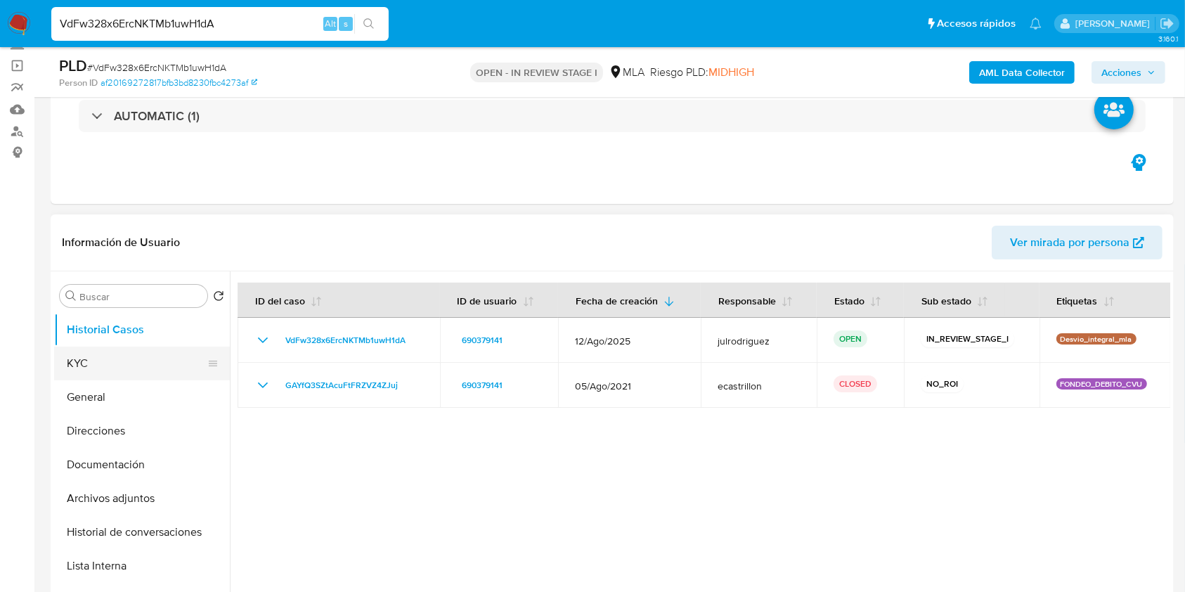
click at [159, 356] on button "KYC" at bounding box center [136, 363] width 164 height 34
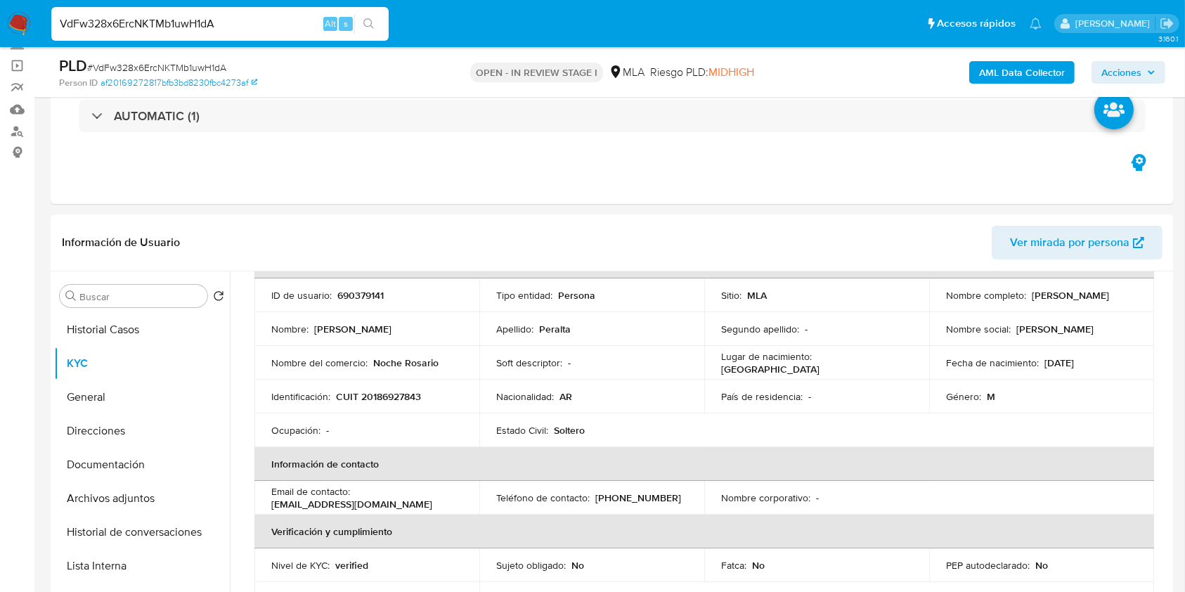
scroll to position [0, 0]
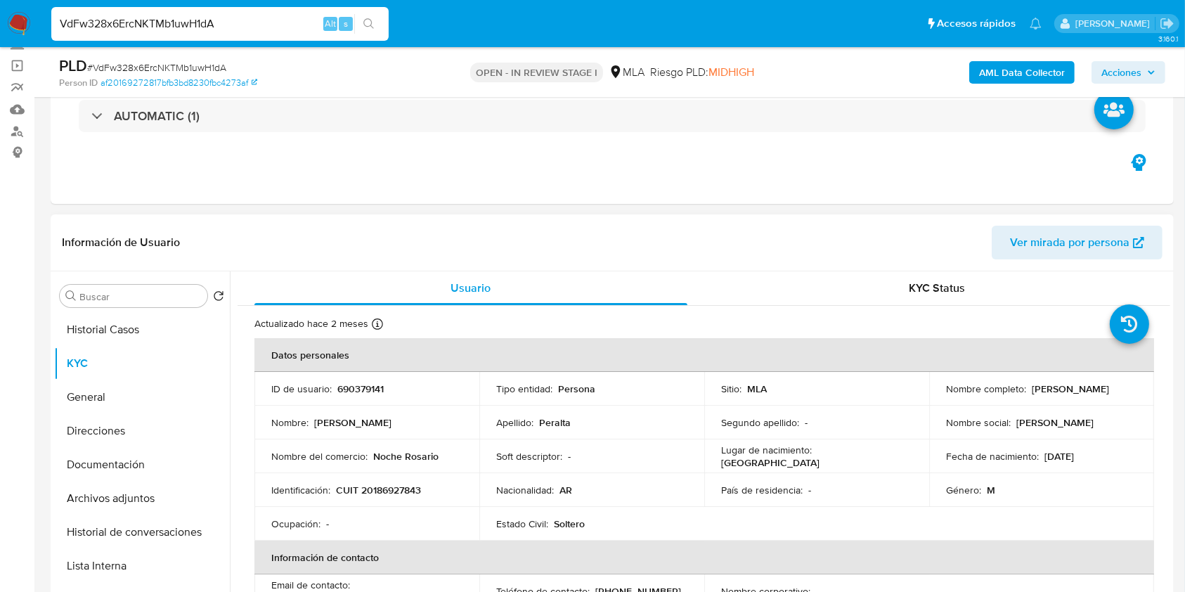
drag, startPoint x: 942, startPoint y: 393, endPoint x: 1069, endPoint y: 392, distance: 127.2
click at [1069, 392] on div "Nombre completo : [PERSON_NAME]" at bounding box center [1041, 388] width 191 height 13
copy p "[PERSON_NAME]"
click at [344, 390] on p "690379141" at bounding box center [360, 388] width 46 height 13
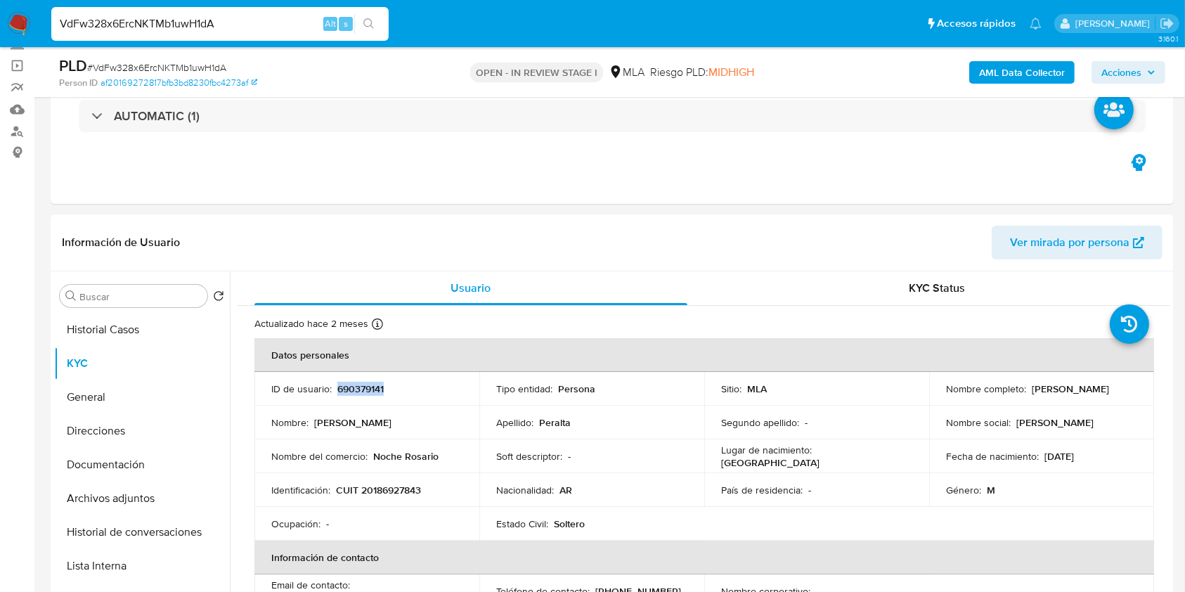
copy p "690379141"
click at [151, 60] on span "# VdFw328x6ErcNKTMb1uwH1dA" at bounding box center [156, 67] width 139 height 14
copy span "VdFw328x6ErcNKTMb1uwH1dA"
drag, startPoint x: 101, startPoint y: 468, endPoint x: 373, endPoint y: 398, distance: 280.6
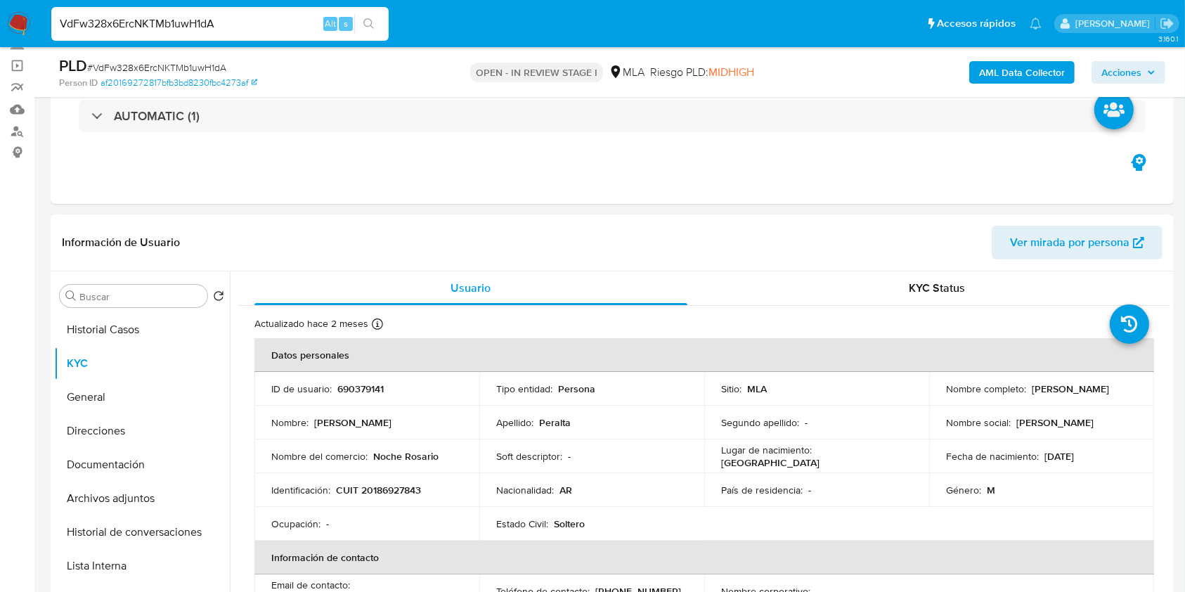
click at [104, 464] on button "Documentación" at bounding box center [142, 465] width 176 height 34
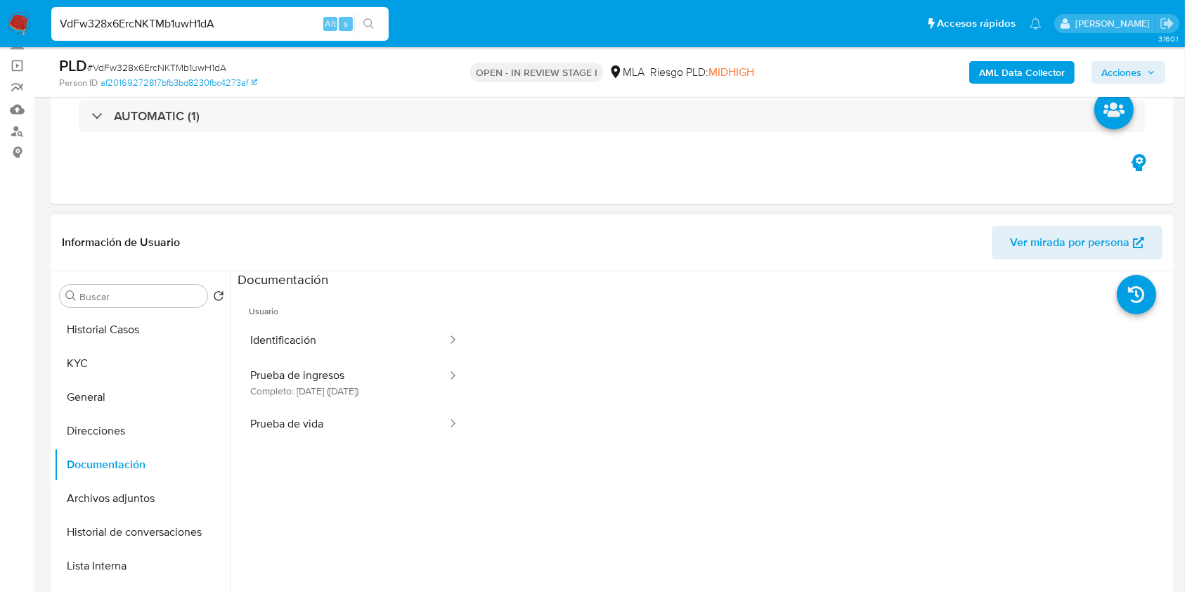
scroll to position [374, 0]
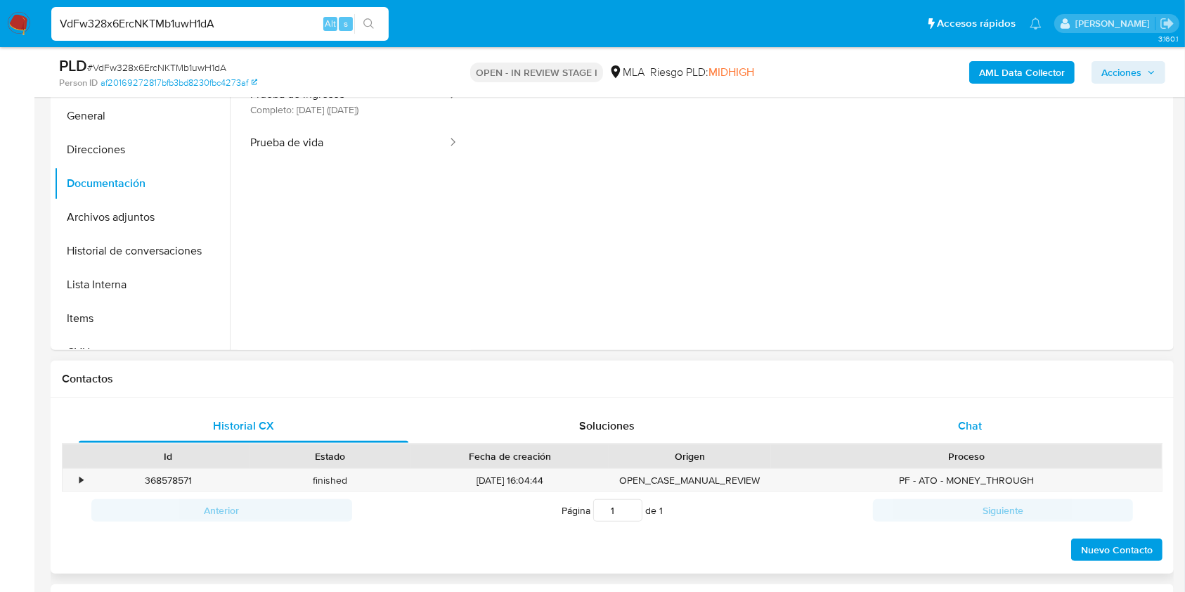
click at [967, 435] on div "Chat" at bounding box center [970, 426] width 330 height 34
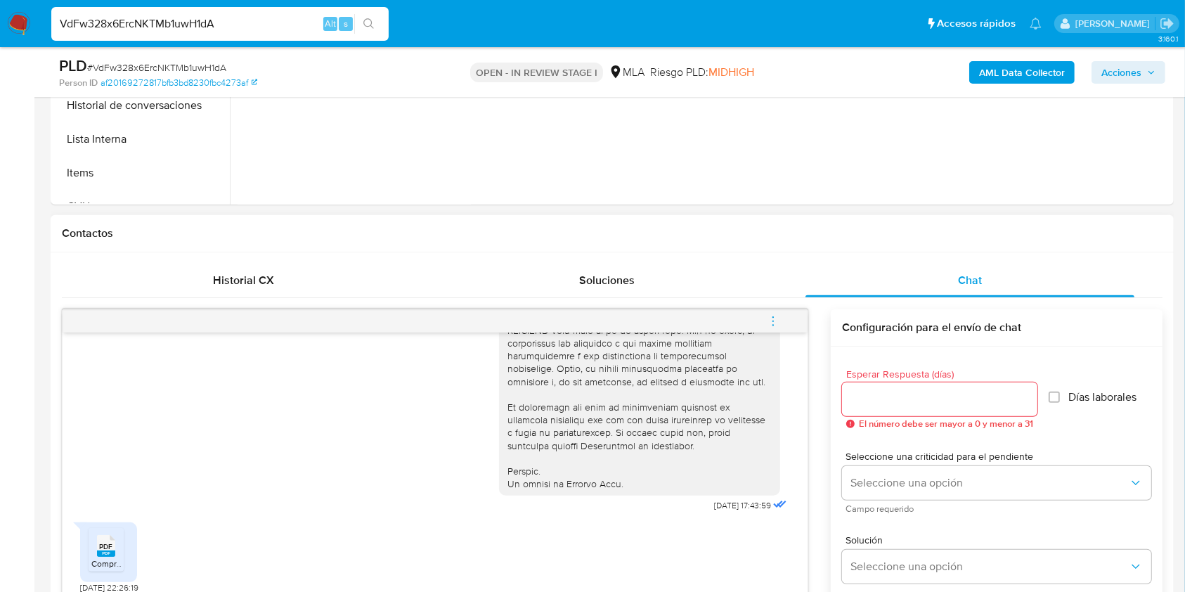
scroll to position [749, 0]
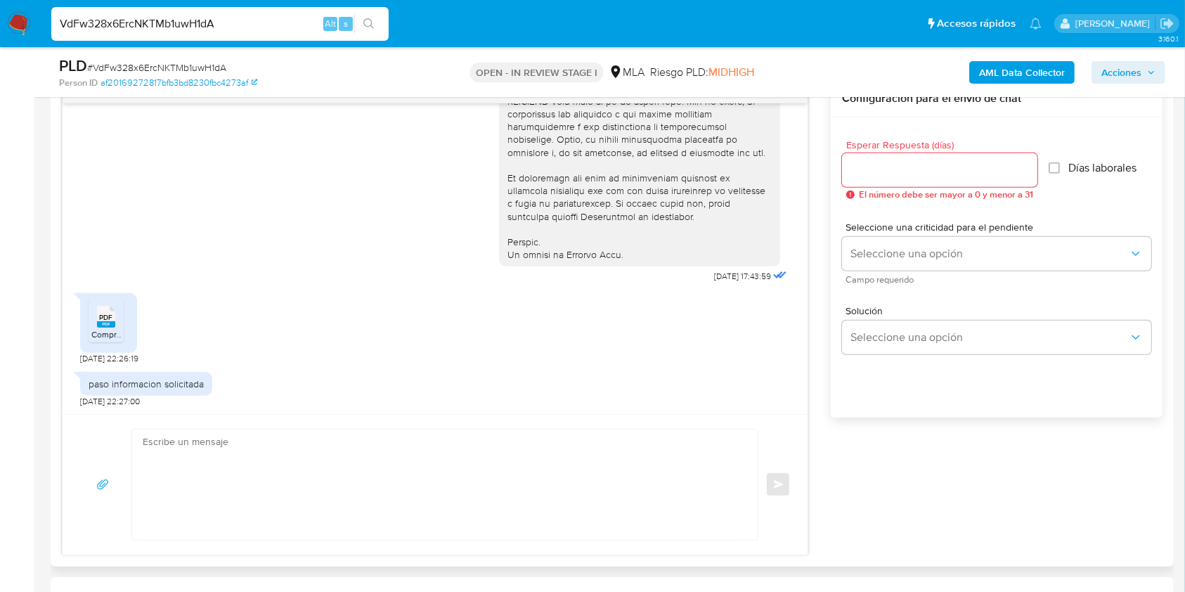
click at [104, 325] on rect at bounding box center [106, 324] width 18 height 6
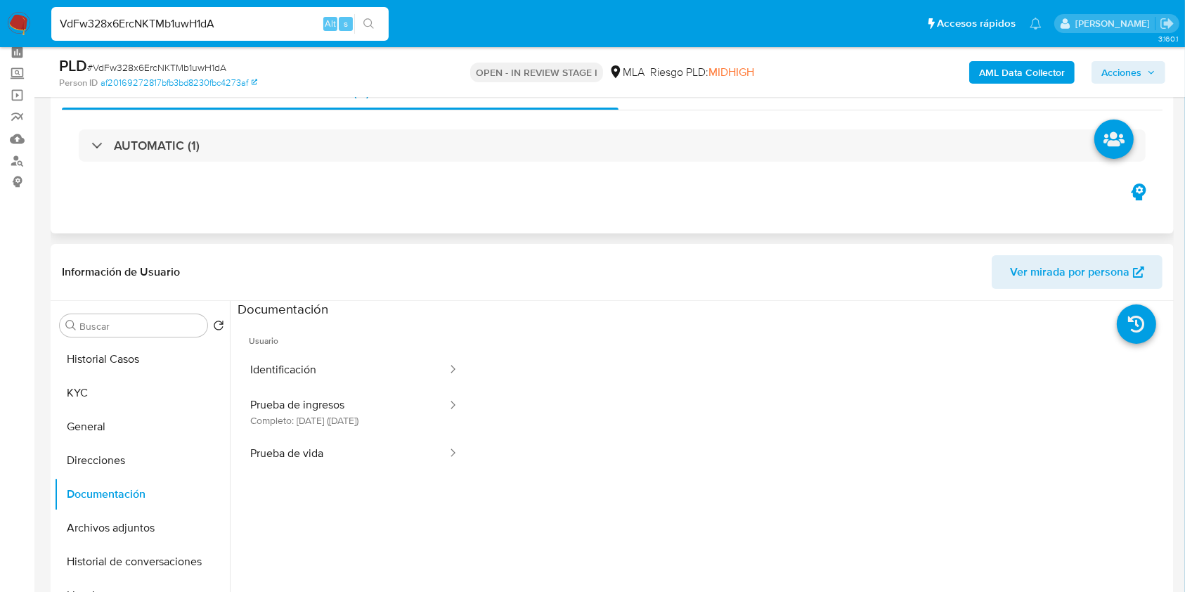
scroll to position [0, 0]
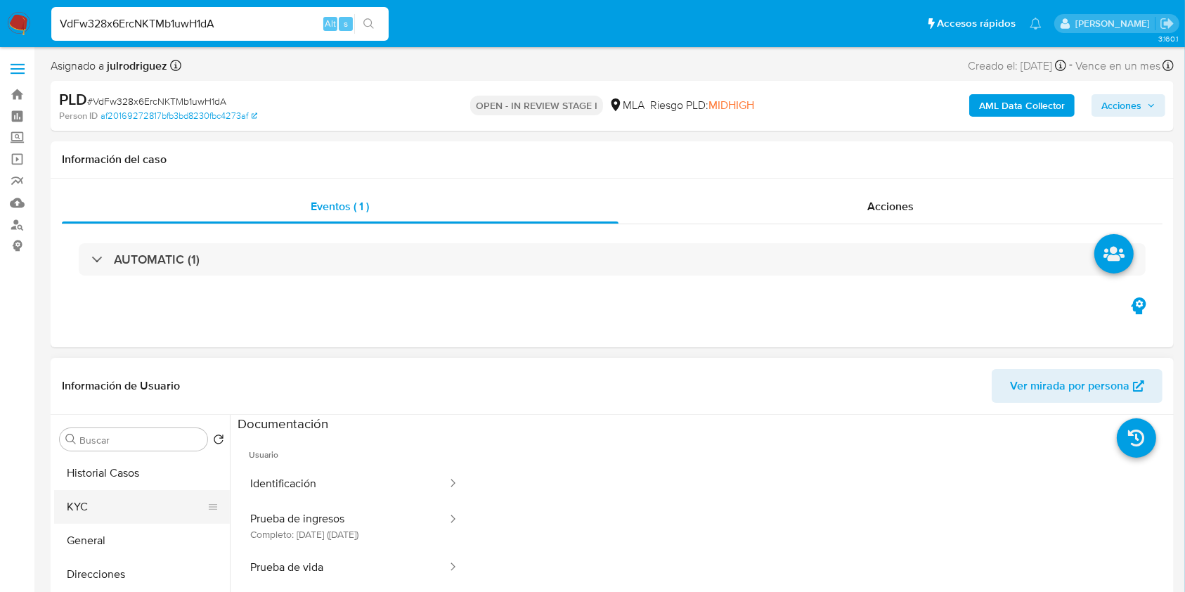
click at [77, 505] on button "KYC" at bounding box center [136, 507] width 164 height 34
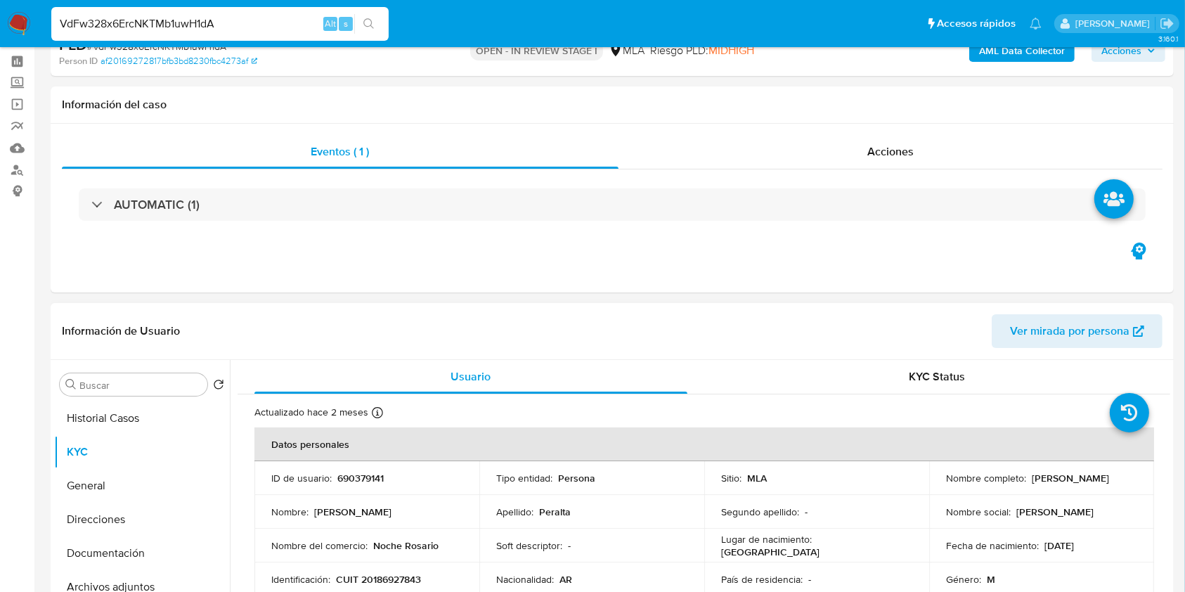
scroll to position [93, 0]
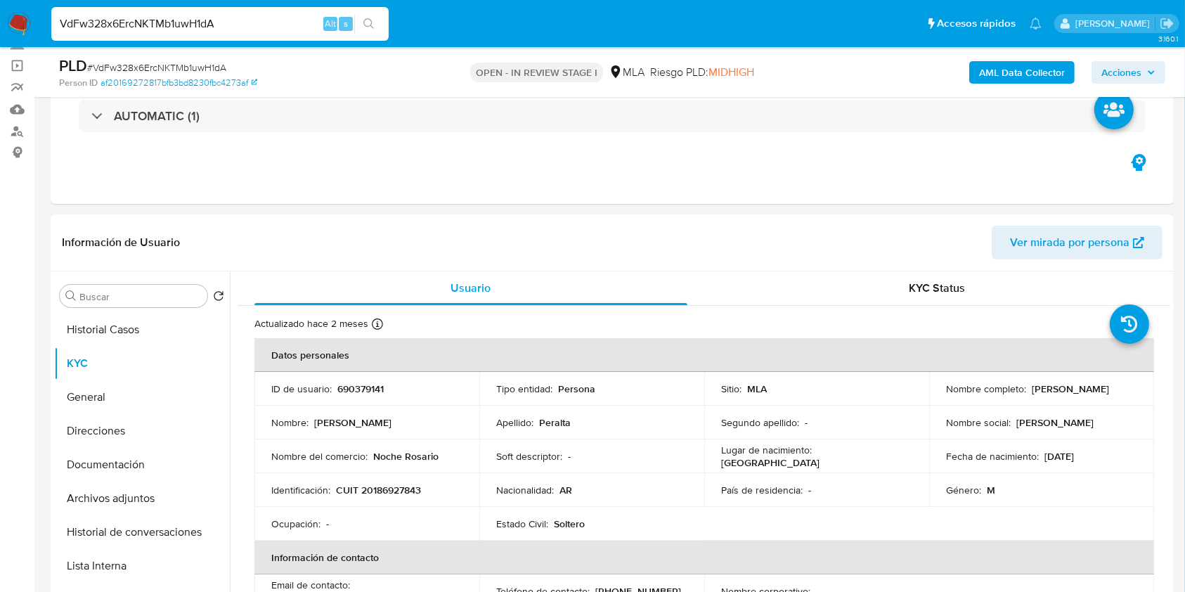
click at [402, 489] on p "CUIT 20186927843" at bounding box center [378, 489] width 85 height 13
copy p "20186927843"
click at [360, 396] on td "ID de usuario : 690379141" at bounding box center [366, 389] width 225 height 34
click at [360, 391] on p "690379141" at bounding box center [360, 388] width 46 height 13
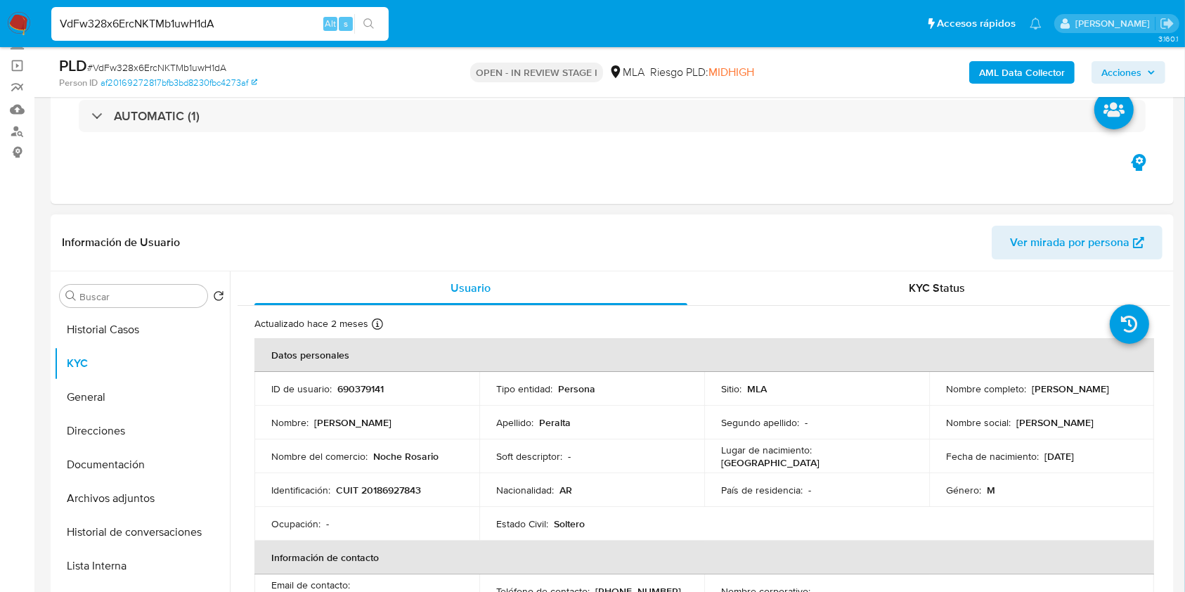
click at [360, 391] on p "690379141" at bounding box center [360, 388] width 46 height 13
copy p "690379141"
click at [113, 463] on button "Documentación" at bounding box center [142, 465] width 176 height 34
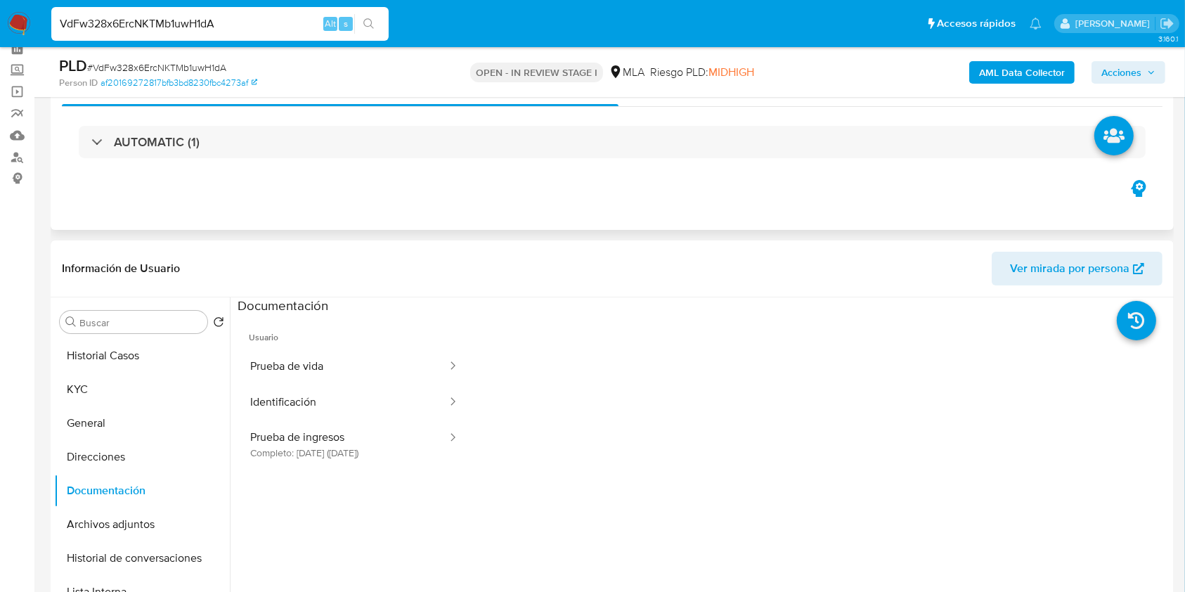
scroll to position [0, 0]
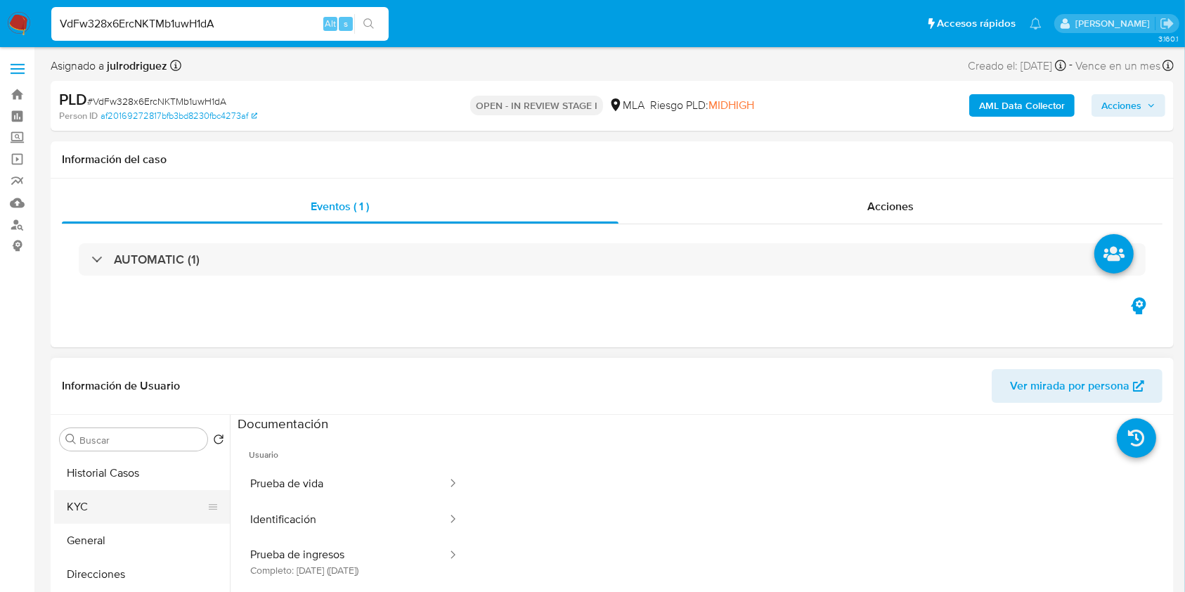
click at [98, 521] on button "KYC" at bounding box center [136, 507] width 164 height 34
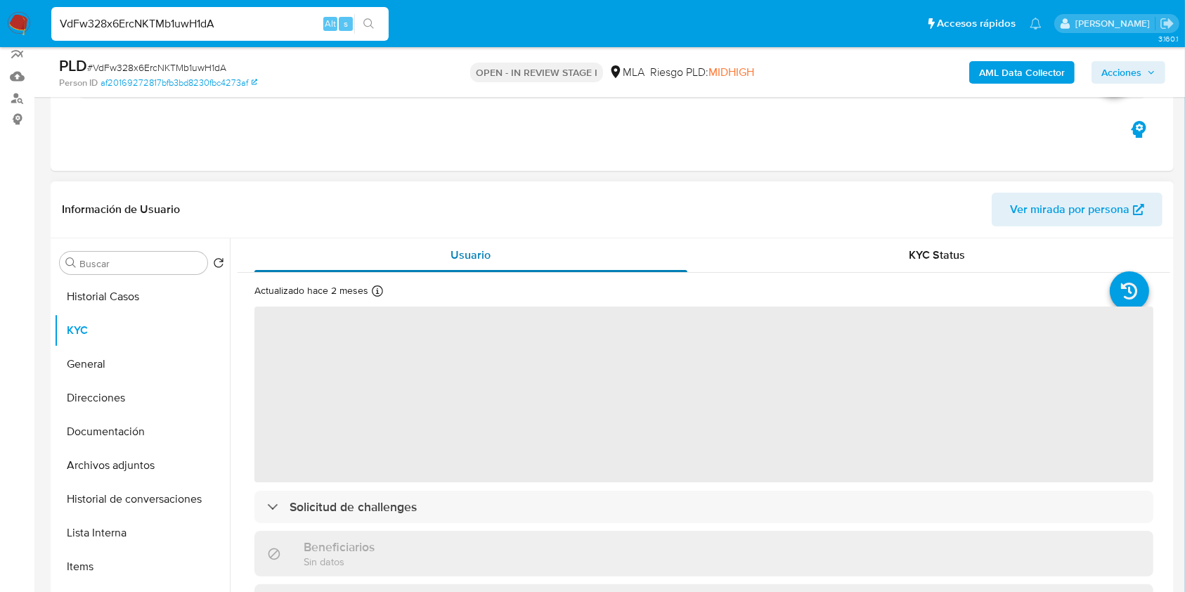
scroll to position [187, 0]
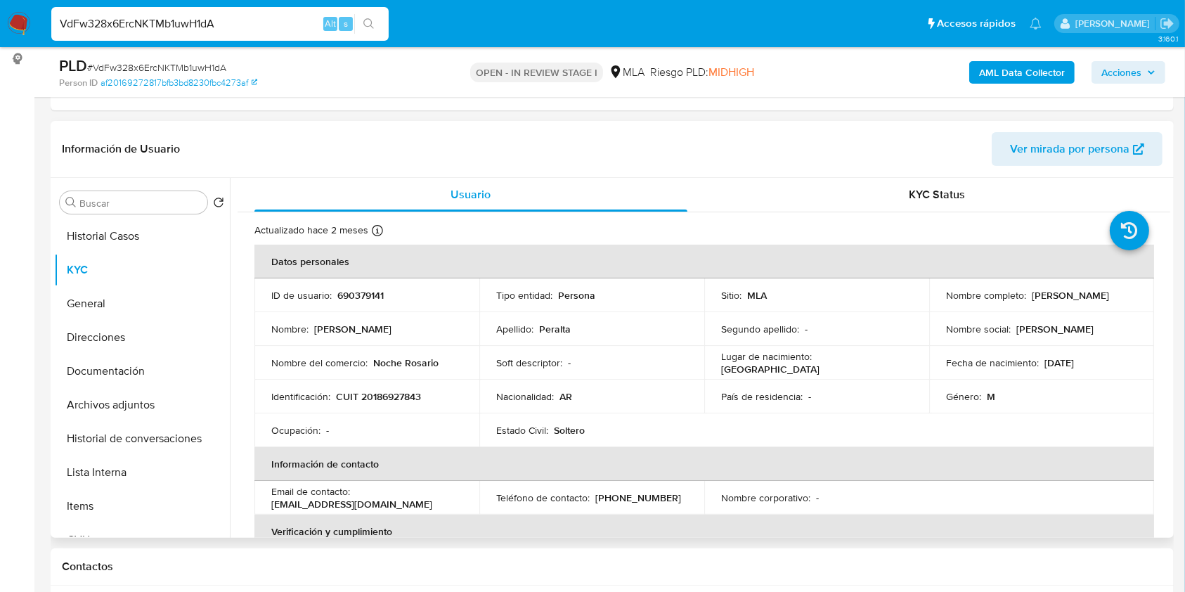
click at [393, 396] on p "CUIT 20186927843" at bounding box center [378, 396] width 85 height 13
copy p "20186927843"
click at [413, 403] on td "Identificación : CUIT 20186927843" at bounding box center [366, 396] width 225 height 34
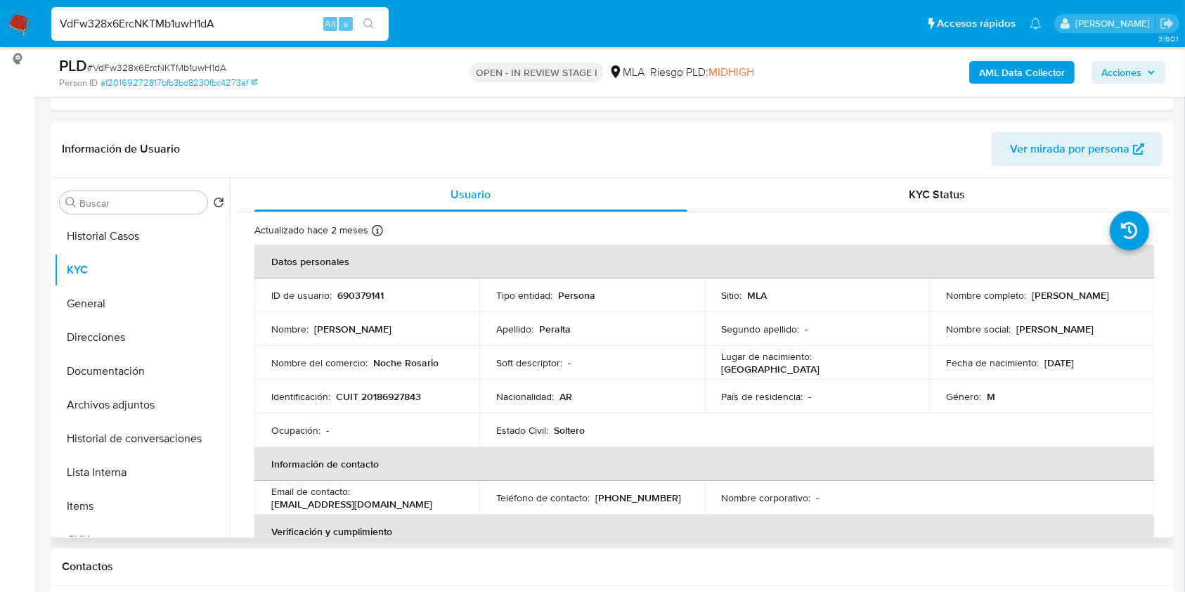
click at [412, 400] on p "CUIT 20186927843" at bounding box center [378, 396] width 85 height 13
copy p "20186927843"
click at [396, 396] on p "CUIT 20186927843" at bounding box center [378, 396] width 85 height 13
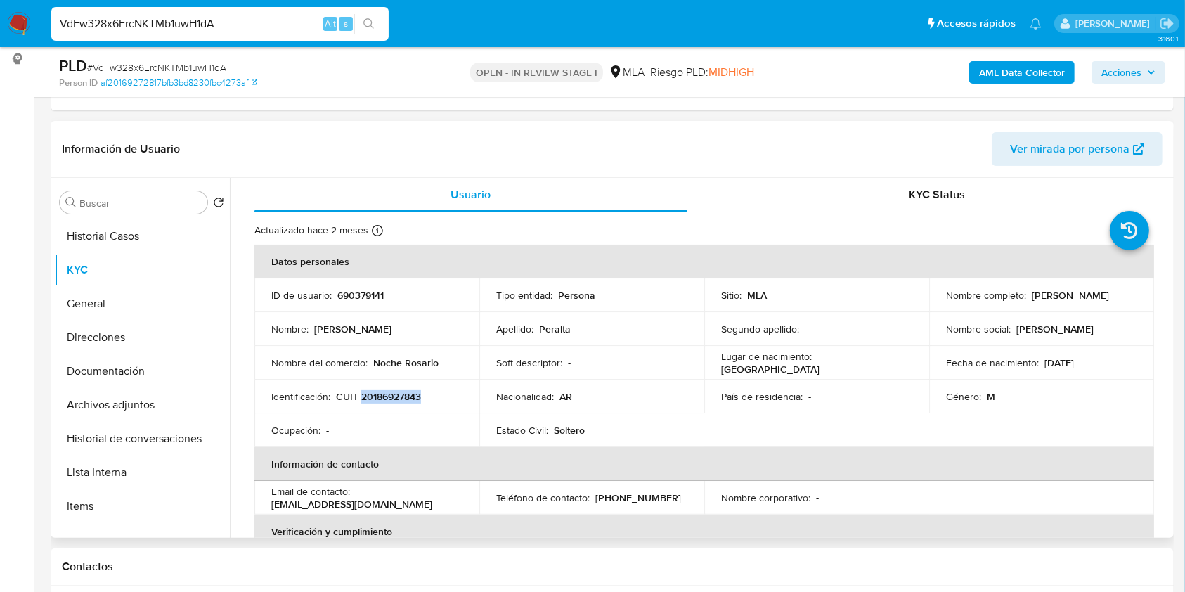
drag, startPoint x: 944, startPoint y: 300, endPoint x: 1073, endPoint y: 299, distance: 128.6
click at [1073, 299] on div "Nombre completo : Edgardo Francisco Peralta" at bounding box center [1041, 295] width 191 height 13
drag, startPoint x: 943, startPoint y: 301, endPoint x: 1126, endPoint y: 292, distance: 182.9
click at [1121, 300] on div "Nombre completo : Edgardo Francisco Peralta" at bounding box center [1041, 295] width 191 height 13
copy p "Edgardo Francisco Peralta"
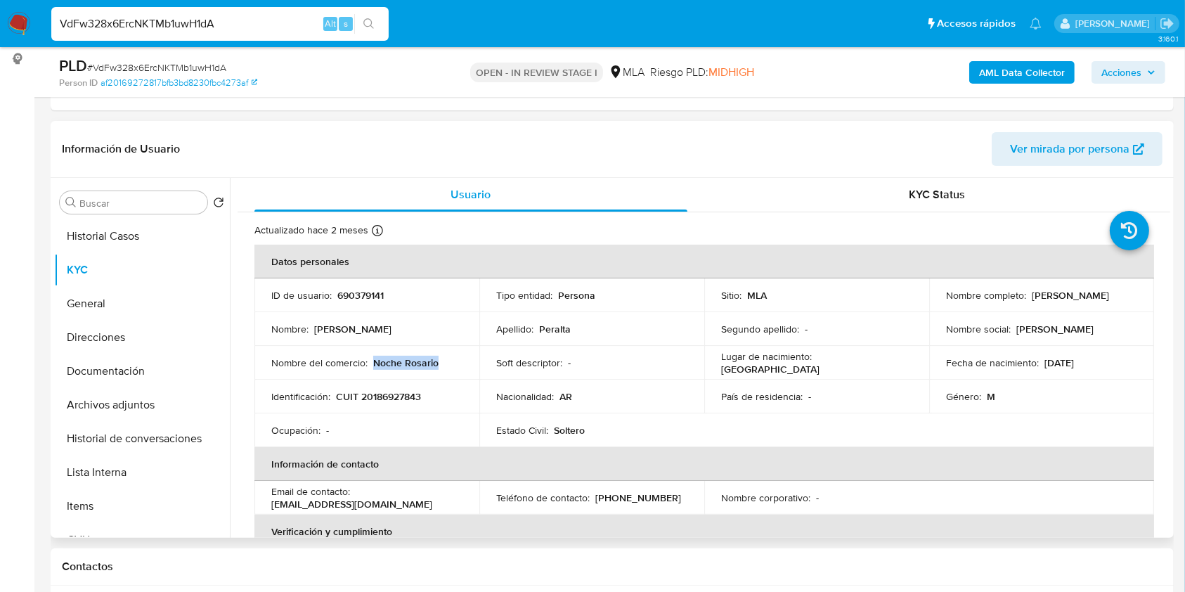
drag, startPoint x: 374, startPoint y: 363, endPoint x: 452, endPoint y: 361, distance: 78.0
click at [448, 363] on div "Nombre del comercio : Noche Rosario" at bounding box center [366, 362] width 191 height 13
copy p "Noche Rosario"
click at [398, 398] on p "CUIT 20186927843" at bounding box center [378, 396] width 85 height 13
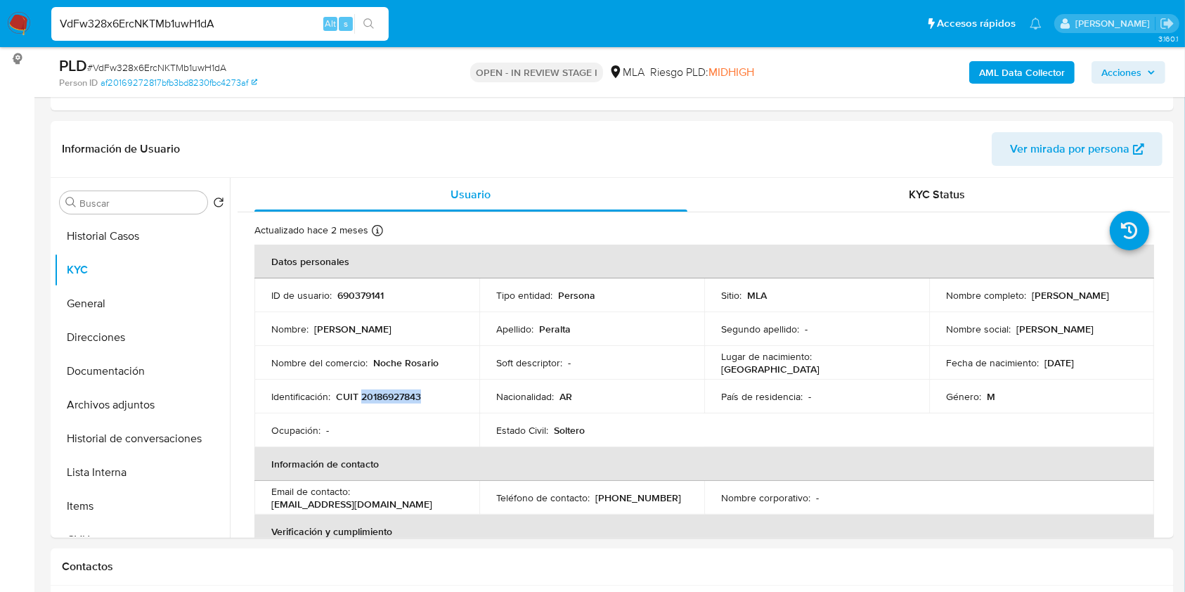
copy p "20186927843"
drag, startPoint x: 941, startPoint y: 303, endPoint x: 1074, endPoint y: 301, distance: 132.8
click at [1074, 301] on td "Nombre completo : Edgardo Francisco Peralta" at bounding box center [1041, 295] width 225 height 34
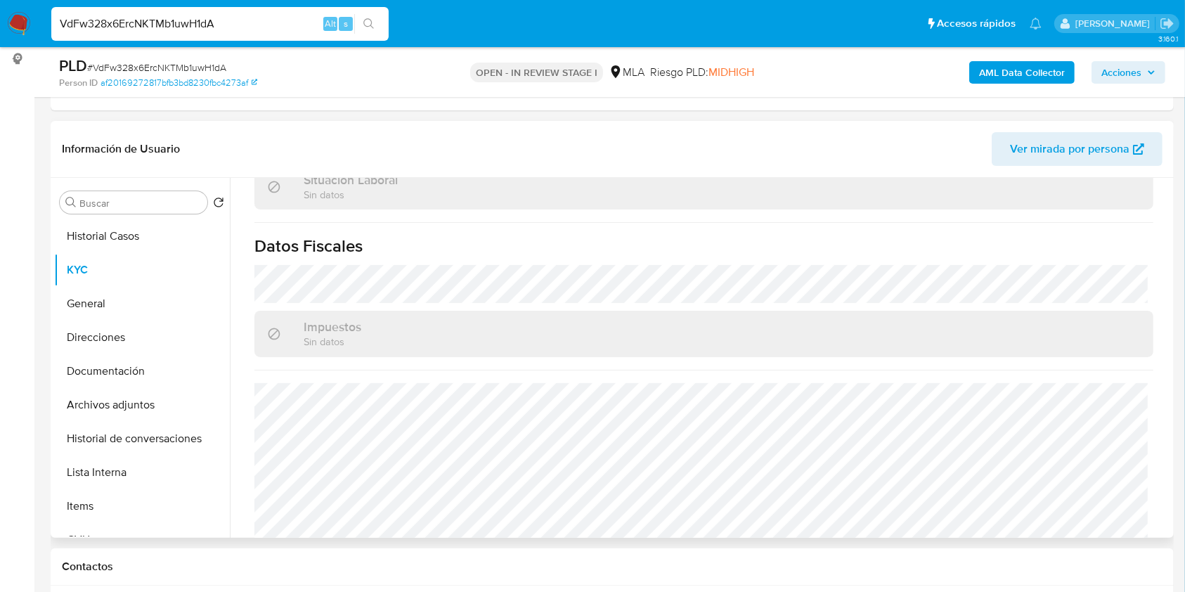
scroll to position [766, 0]
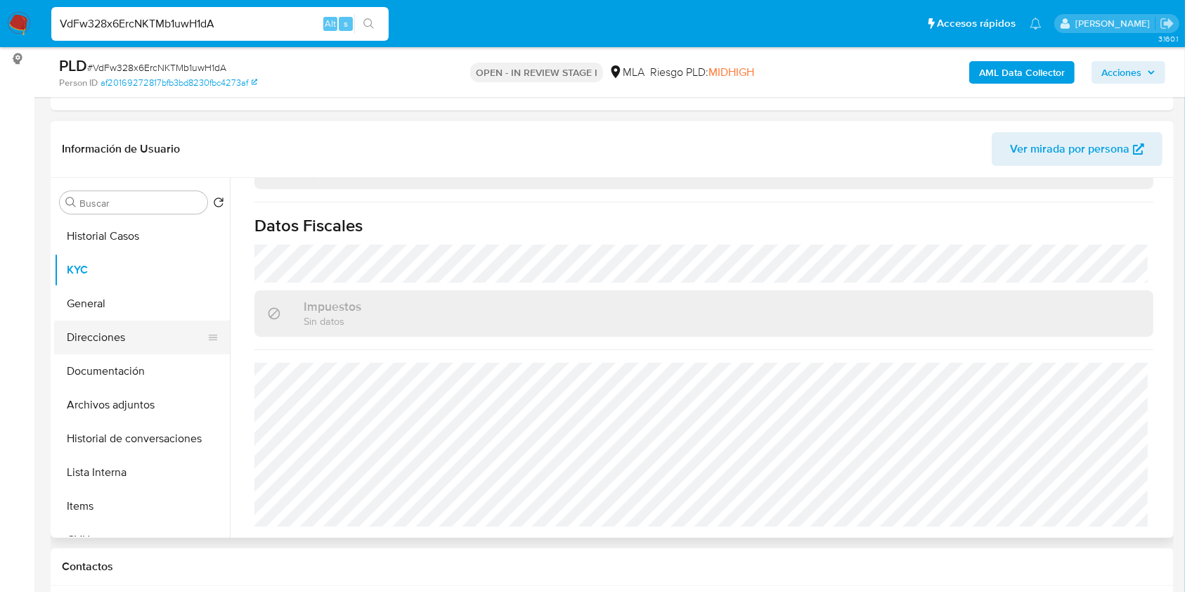
click at [113, 332] on button "Direcciones" at bounding box center [136, 337] width 164 height 34
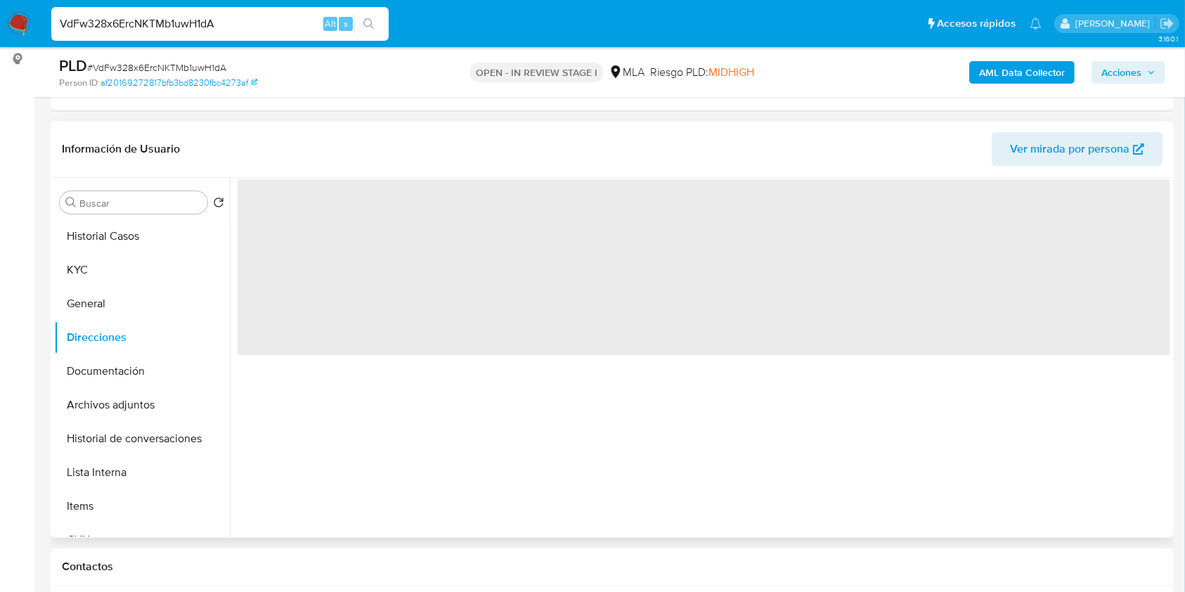
scroll to position [0, 0]
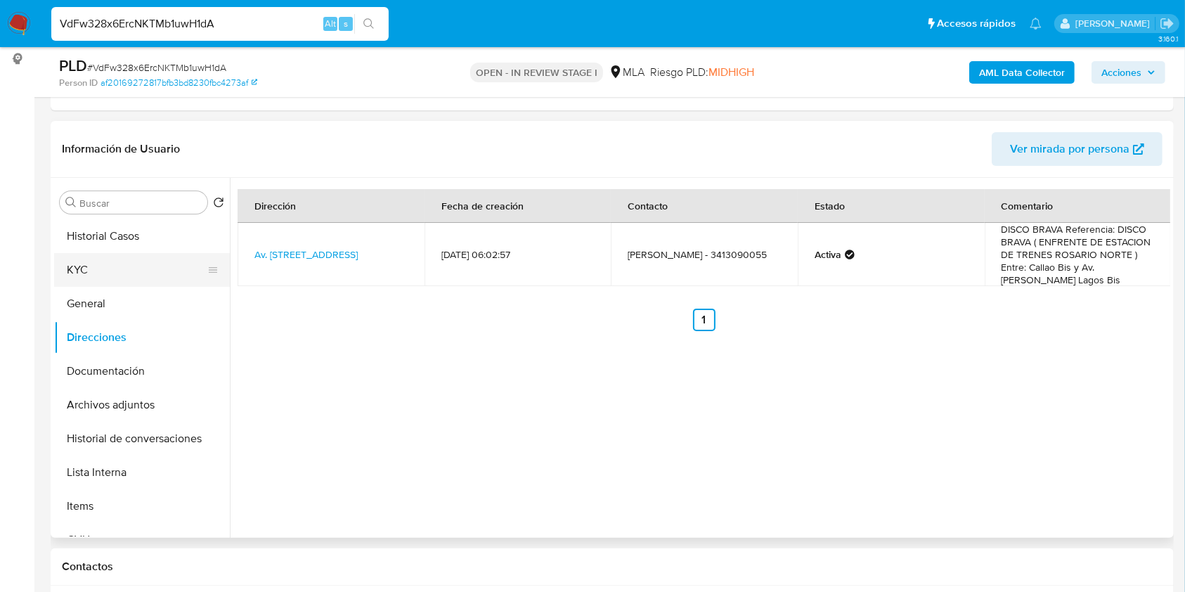
click at [99, 273] on button "KYC" at bounding box center [136, 270] width 164 height 34
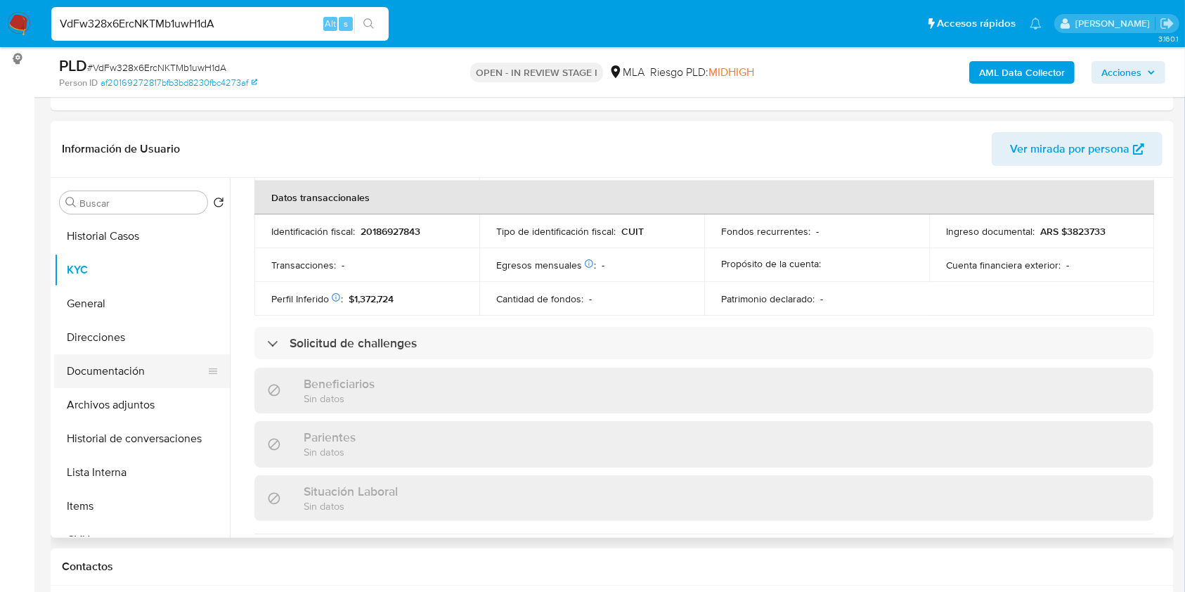
scroll to position [766, 0]
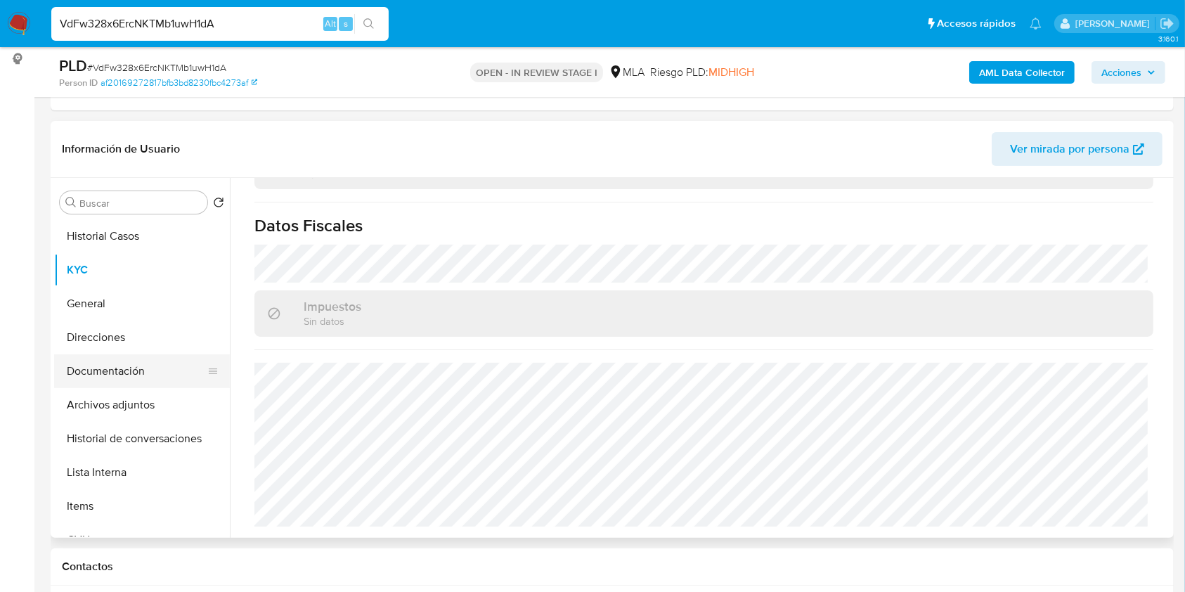
click at [84, 367] on button "Documentación" at bounding box center [136, 371] width 164 height 34
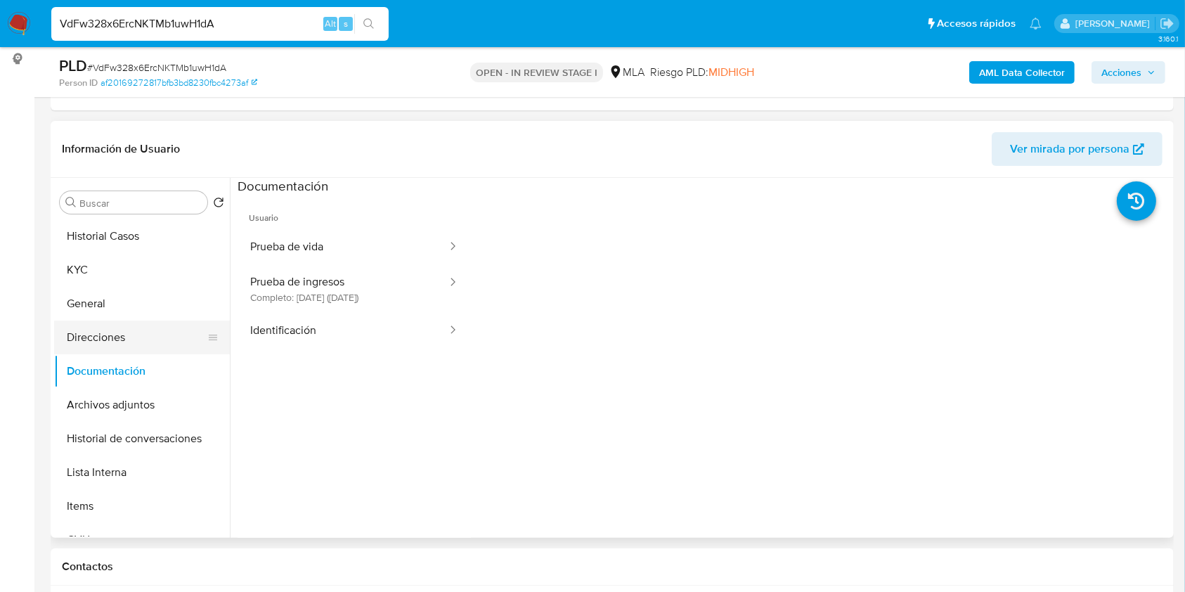
click at [100, 334] on button "Direcciones" at bounding box center [136, 337] width 164 height 34
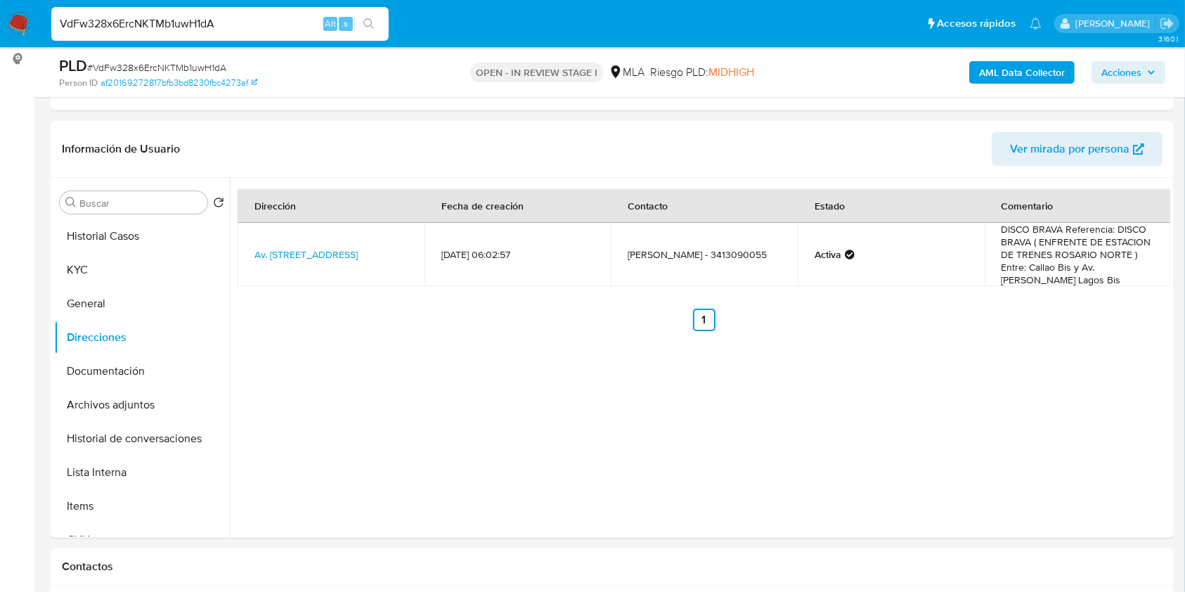
click at [731, 313] on ul "Anterior 1 Siguiente" at bounding box center [703, 319] width 932 height 22
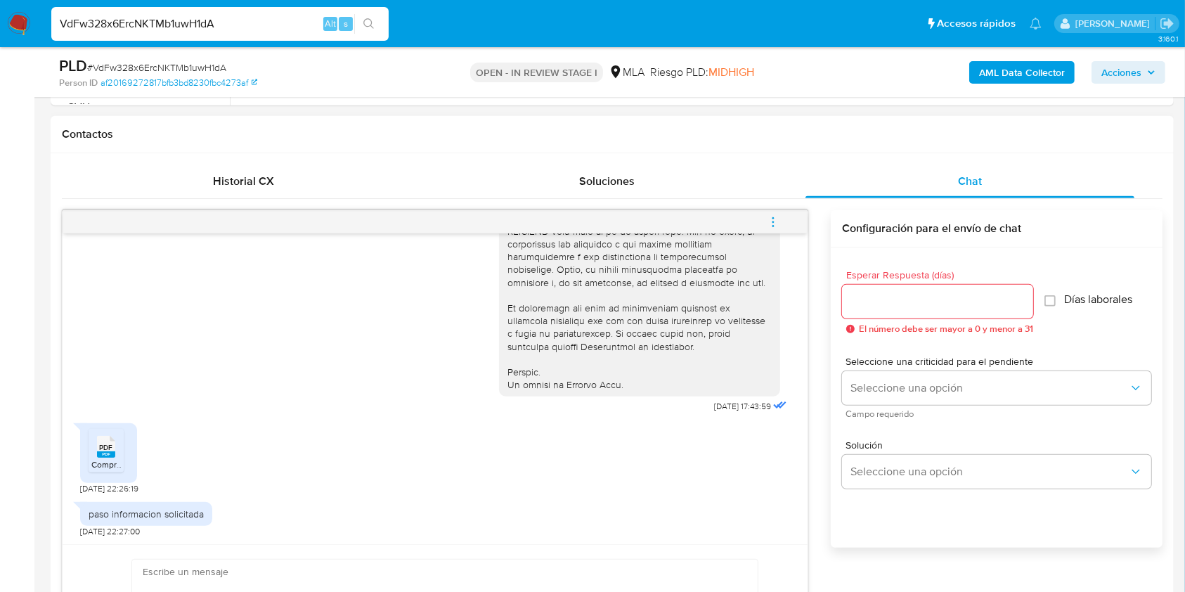
scroll to position [749, 0]
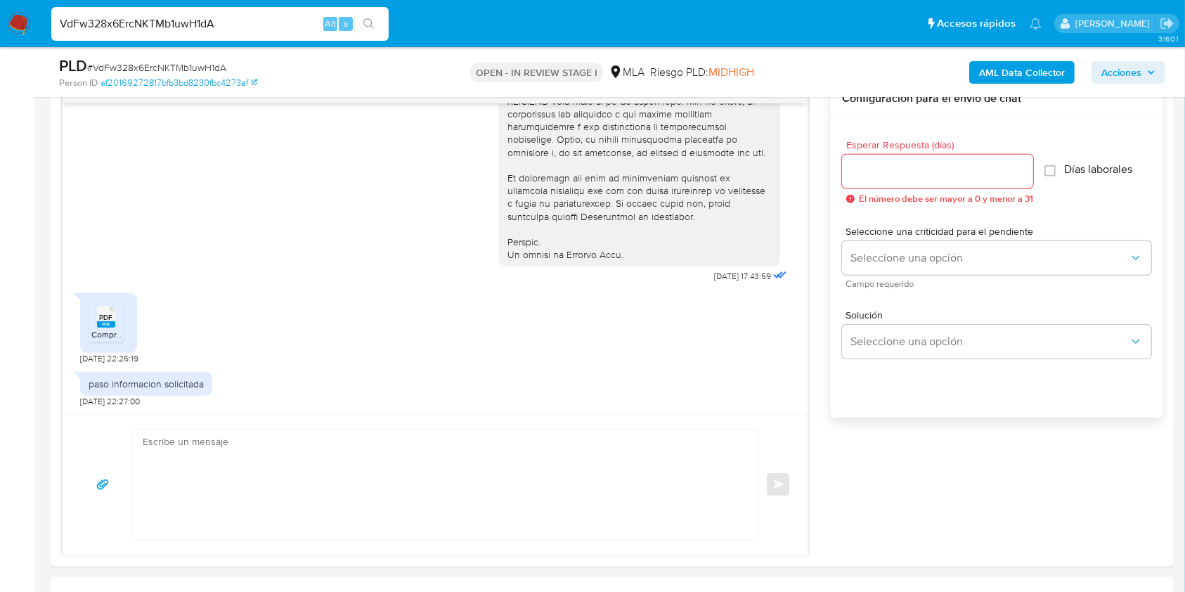
click at [188, 60] on span "# VdFw328x6ErcNKTMb1uwH1dA" at bounding box center [156, 67] width 139 height 14
click at [894, 170] on input "Esperar Respuesta (días)" at bounding box center [937, 171] width 191 height 18
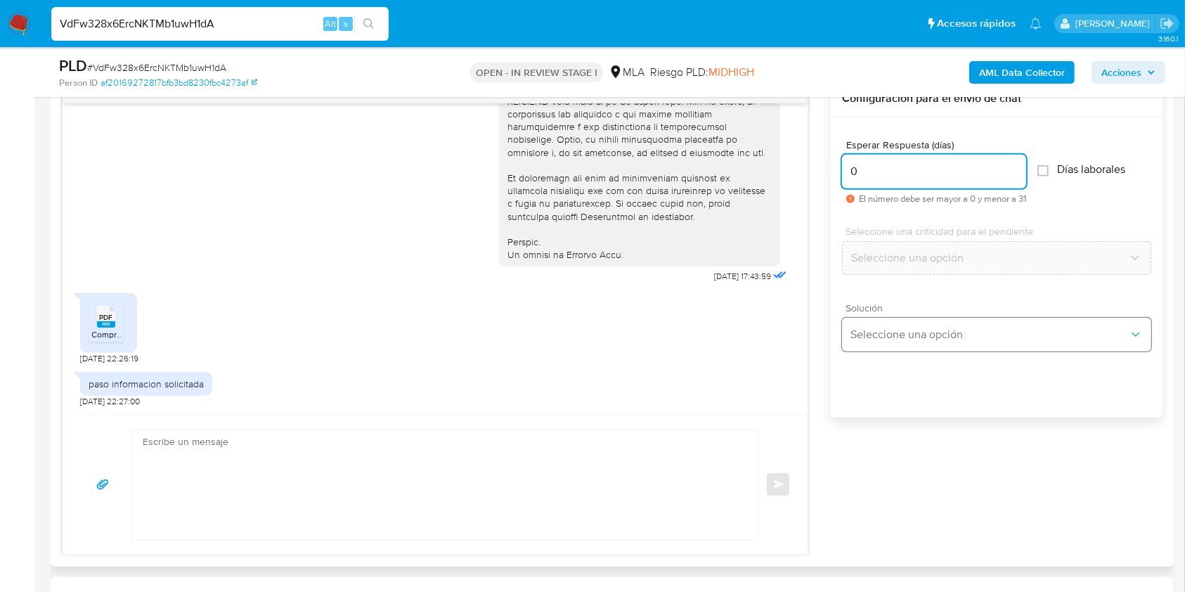
type input "0"
click at [902, 335] on span "Seleccione una opción" at bounding box center [989, 334] width 278 height 14
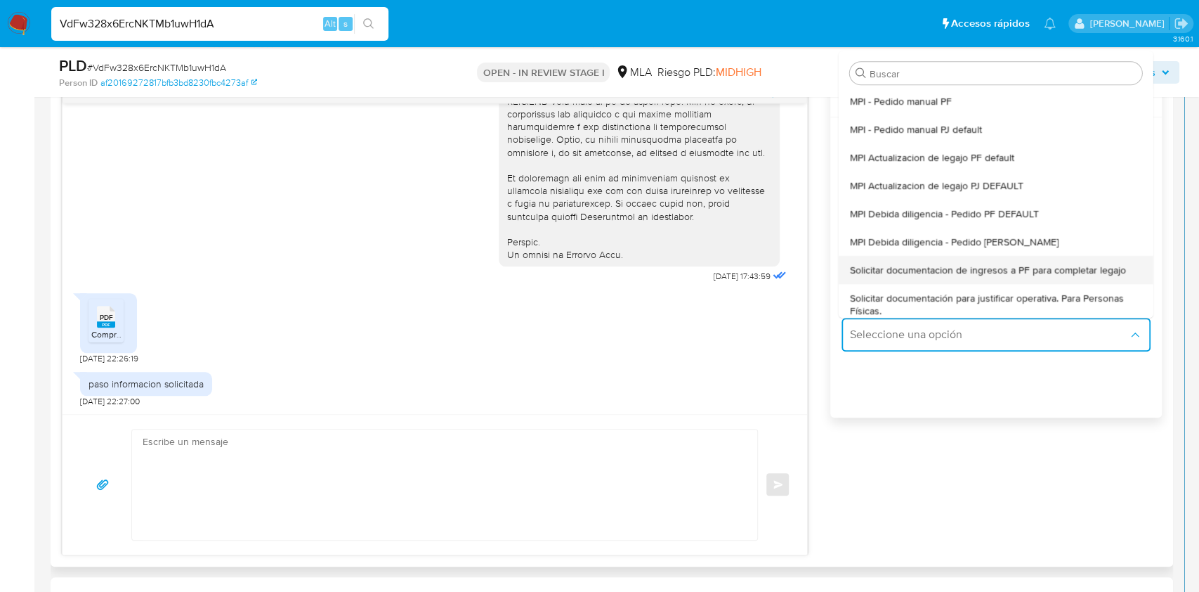
click at [964, 275] on div "Solicitar documentacion de ingresos a PF para completar legajo" at bounding box center [996, 270] width 292 height 28
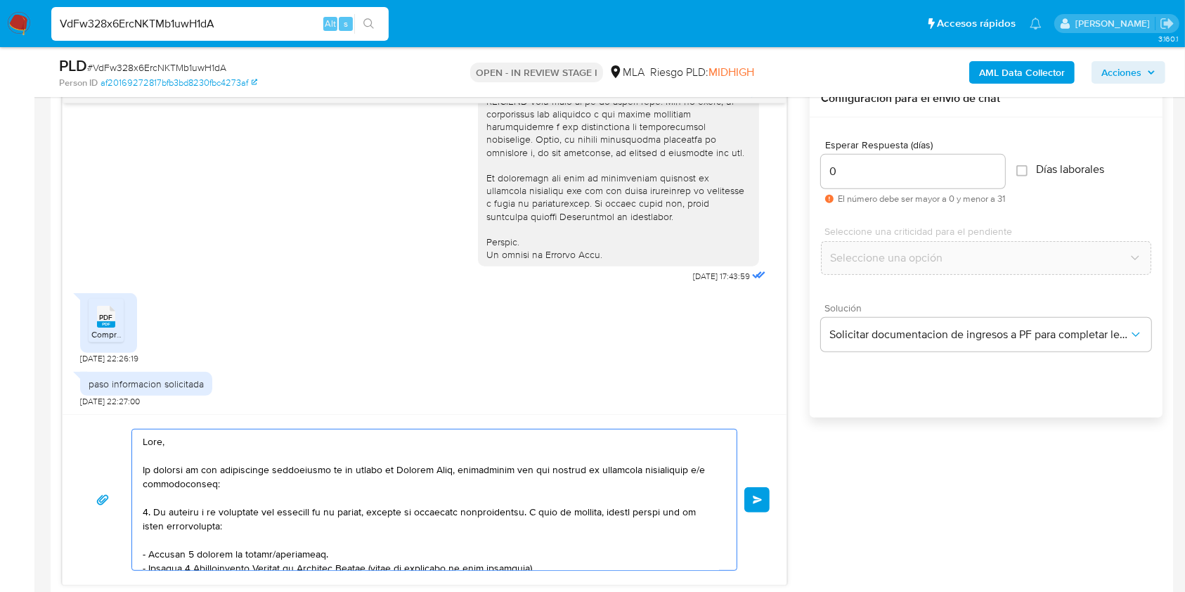
scroll to position [128, 0]
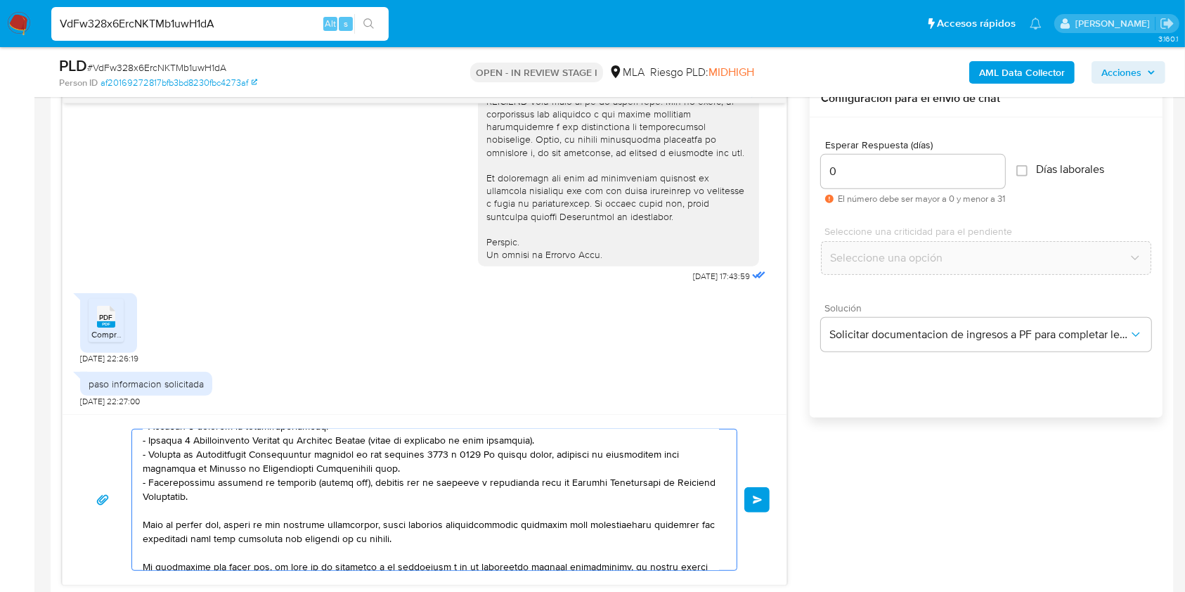
drag, startPoint x: 170, startPoint y: 471, endPoint x: 268, endPoint y: 450, distance: 100.4
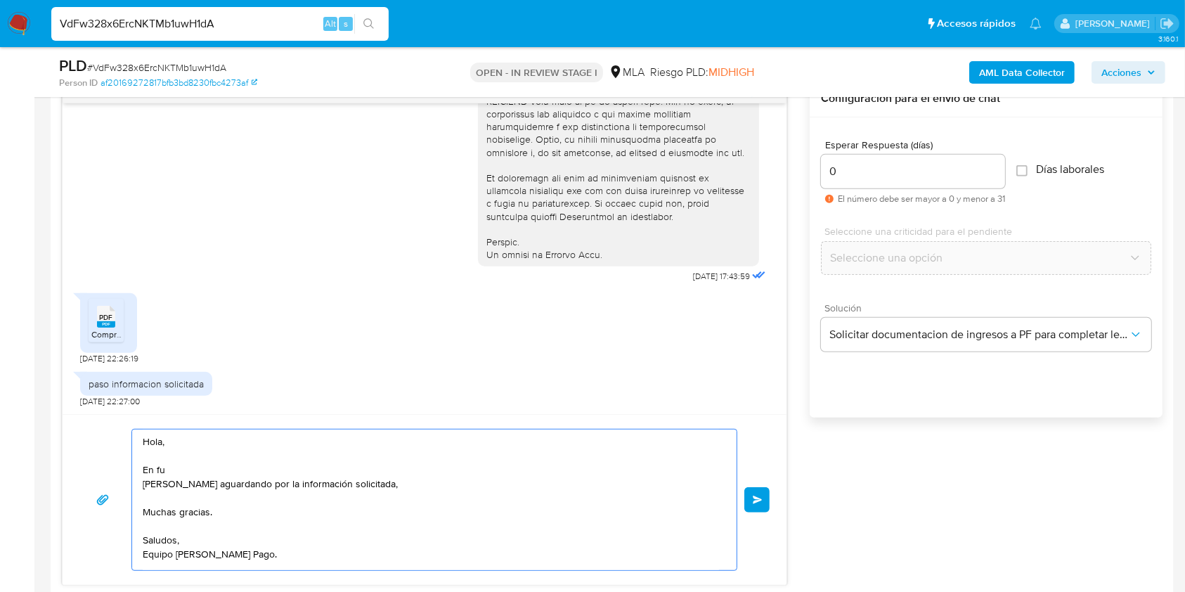
scroll to position [0, 0]
drag, startPoint x: 267, startPoint y: 527, endPoint x: 92, endPoint y: 396, distance: 218.8
click at [92, 396] on div "18/08/2025 17:43:59 PDF PDF Comprobantesemitidos20242025.pdf 19/08/2025 22:26:1…" at bounding box center [424, 332] width 725 height 504
type textarea "Saludos, Equipo de Mercado Pago."
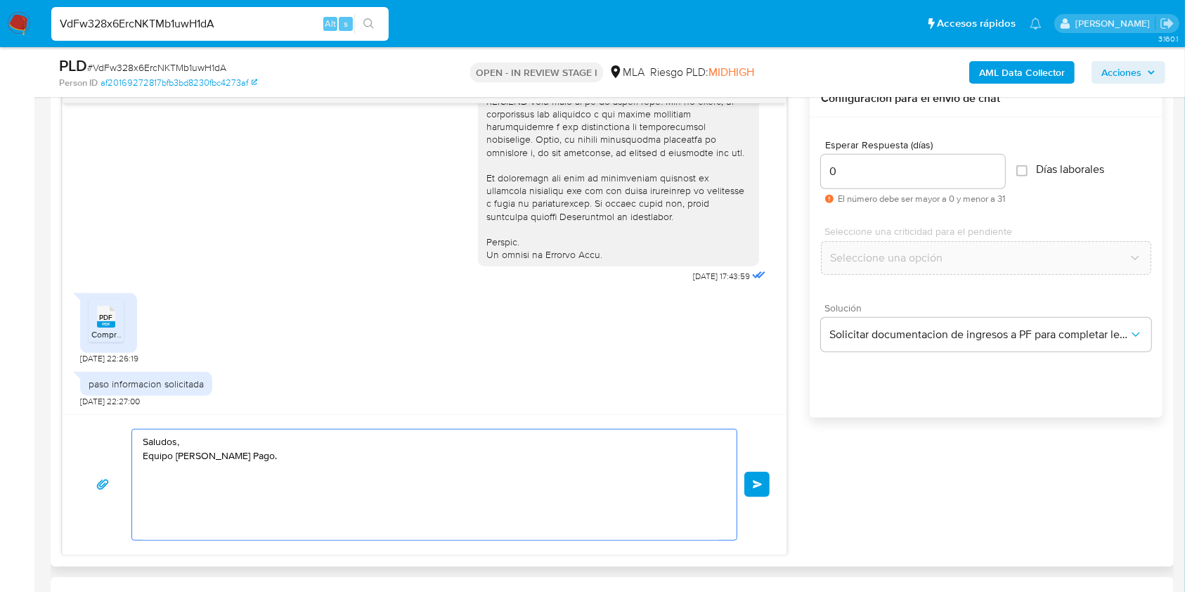
drag, startPoint x: 259, startPoint y: 488, endPoint x: 62, endPoint y: 401, distance: 214.9
click at [62, 401] on div "18/08/2025 17:43:59 PDF PDF Comprobantesemitidos20242025.pdf 19/08/2025 22:26:1…" at bounding box center [424, 317] width 725 height 475
paste textarea "Buenas tardes, ¡Muchas gracias por tu respuesta! Confirmamos la recepción de la…"
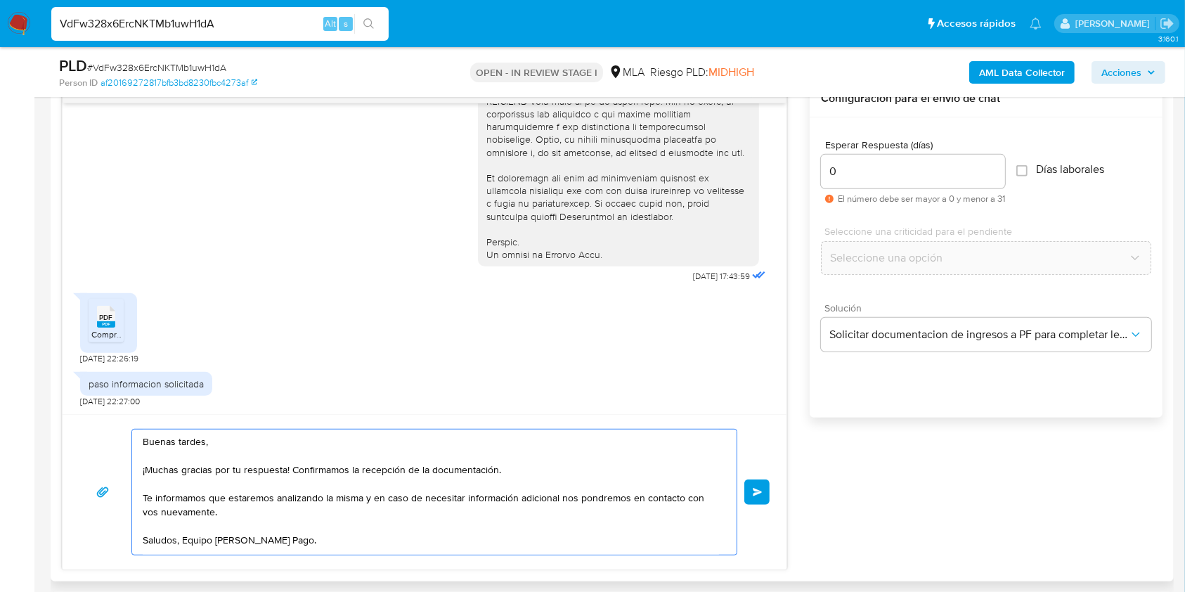
drag, startPoint x: 290, startPoint y: 470, endPoint x: 540, endPoint y: 469, distance: 249.4
click at [540, 469] on textarea "Buenas tardes, ¡Muchas gracias por tu respuesta! Confirmamos la recepción de la…" at bounding box center [431, 491] width 576 height 125
type textarea "Buenas tardes, ¡Muchas gracias por tu respuesta! Confirmamos la recepción de la…"
click at [755, 489] on span "Enviar" at bounding box center [757, 492] width 10 height 8
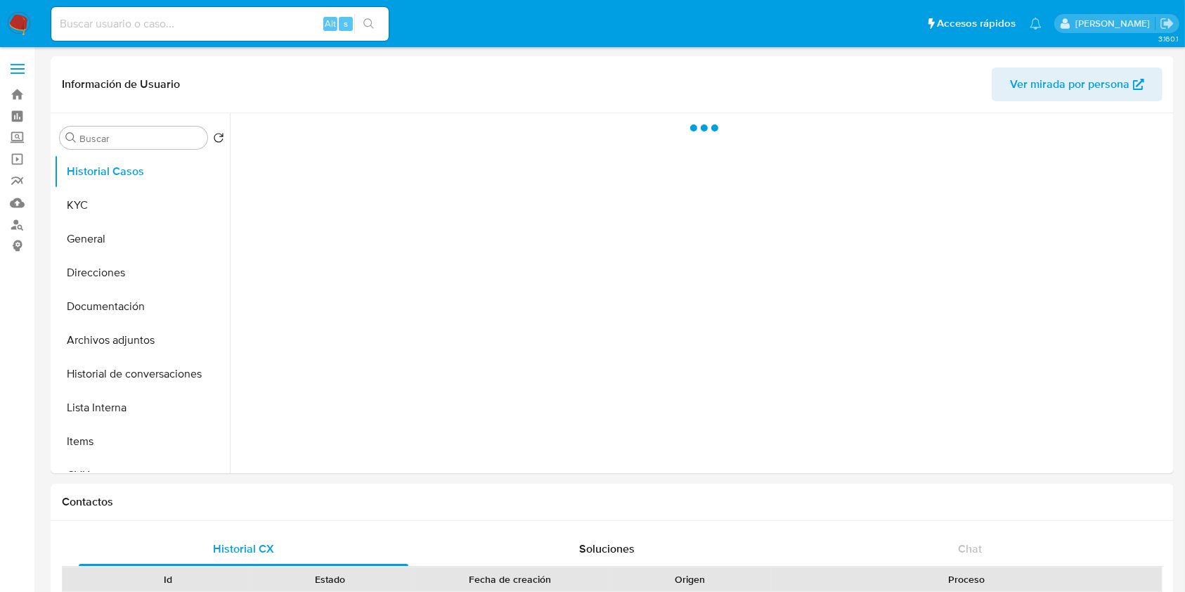
select select "10"
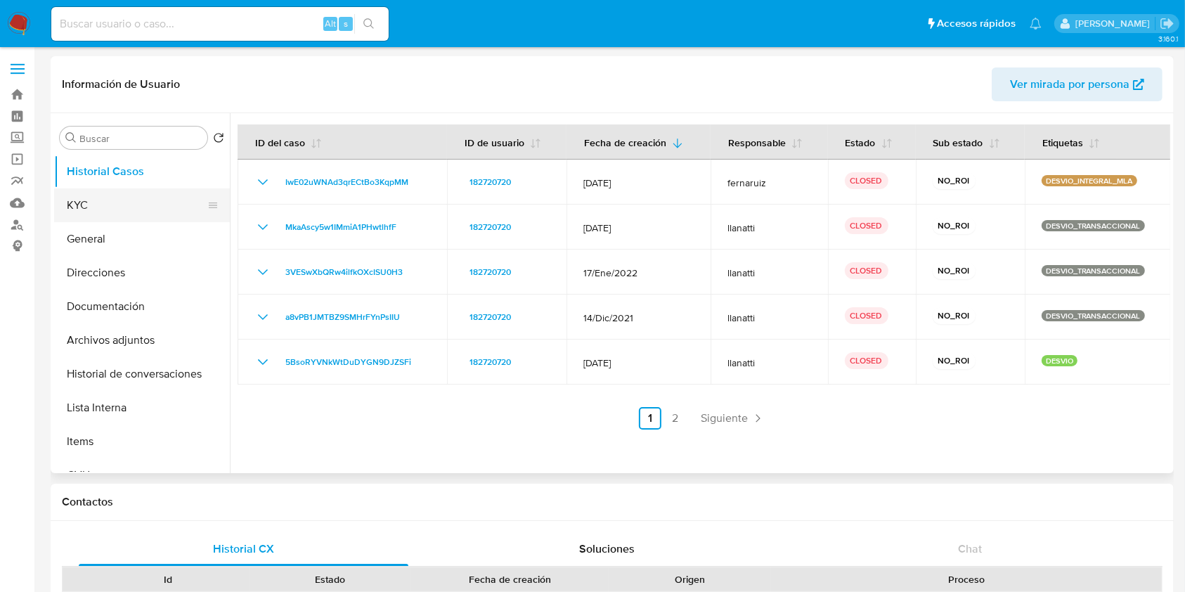
click at [113, 195] on button "KYC" at bounding box center [136, 205] width 164 height 34
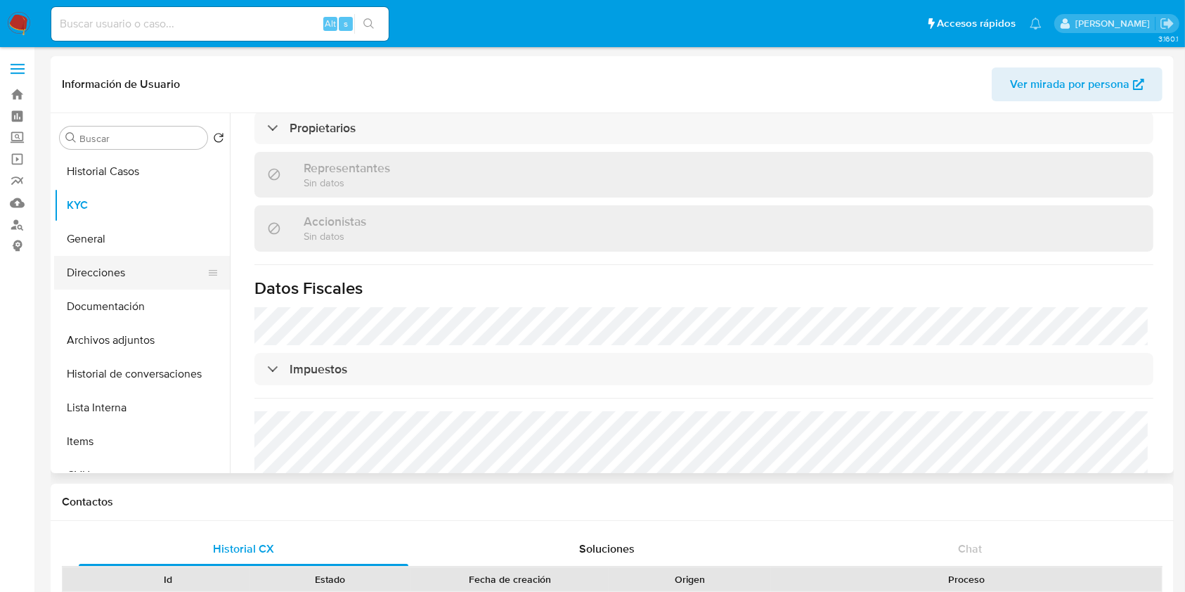
scroll to position [816, 0]
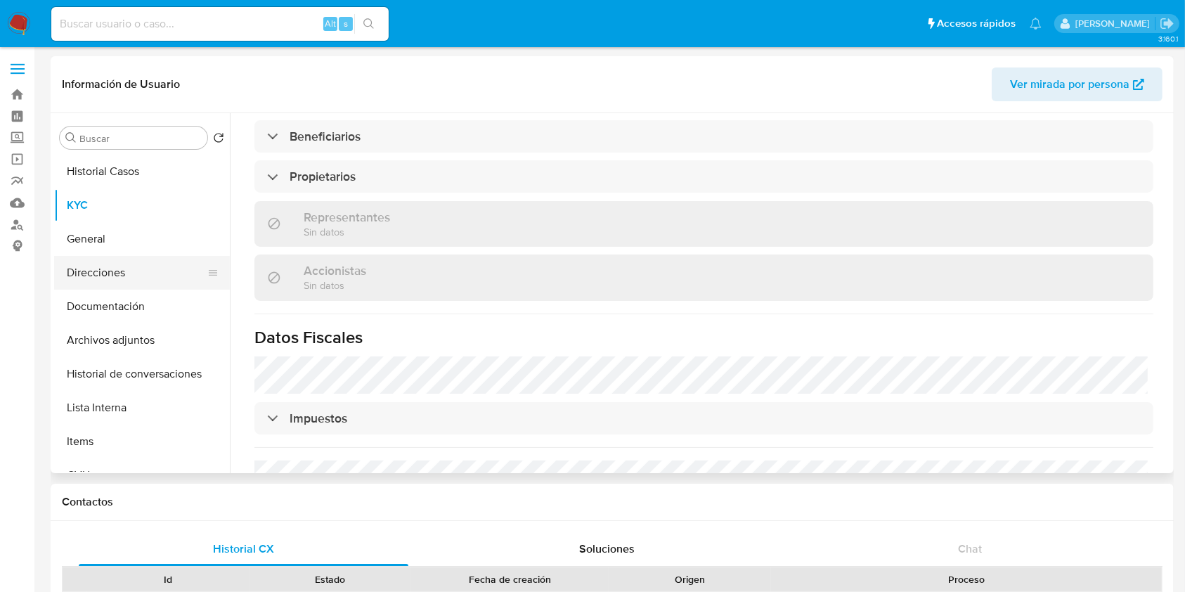
click at [146, 273] on button "Direcciones" at bounding box center [136, 273] width 164 height 34
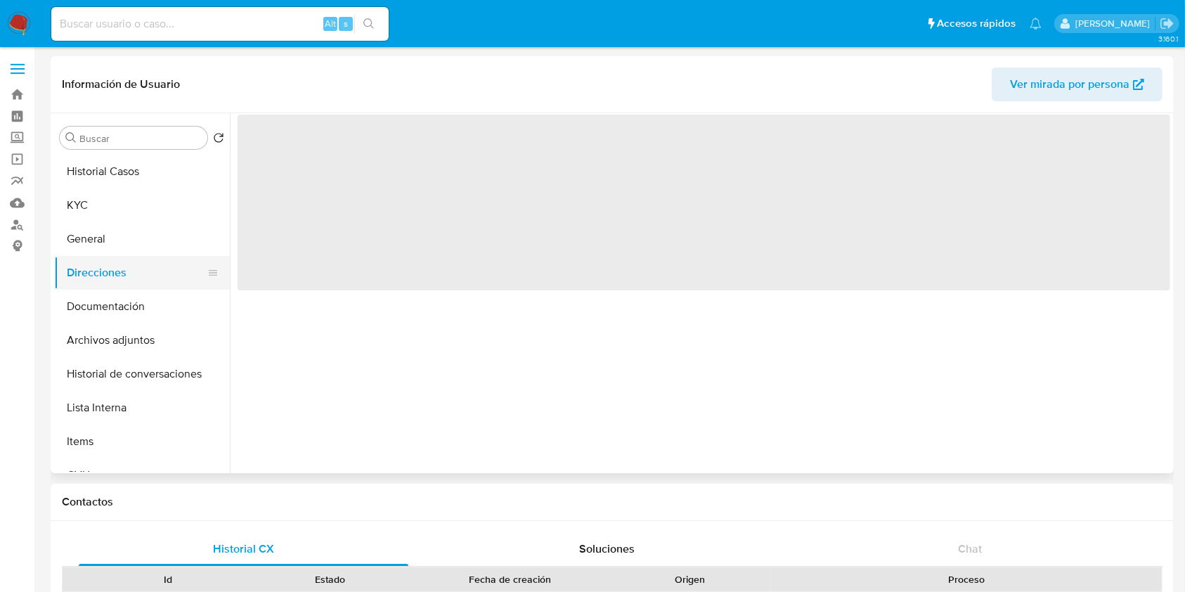
scroll to position [0, 0]
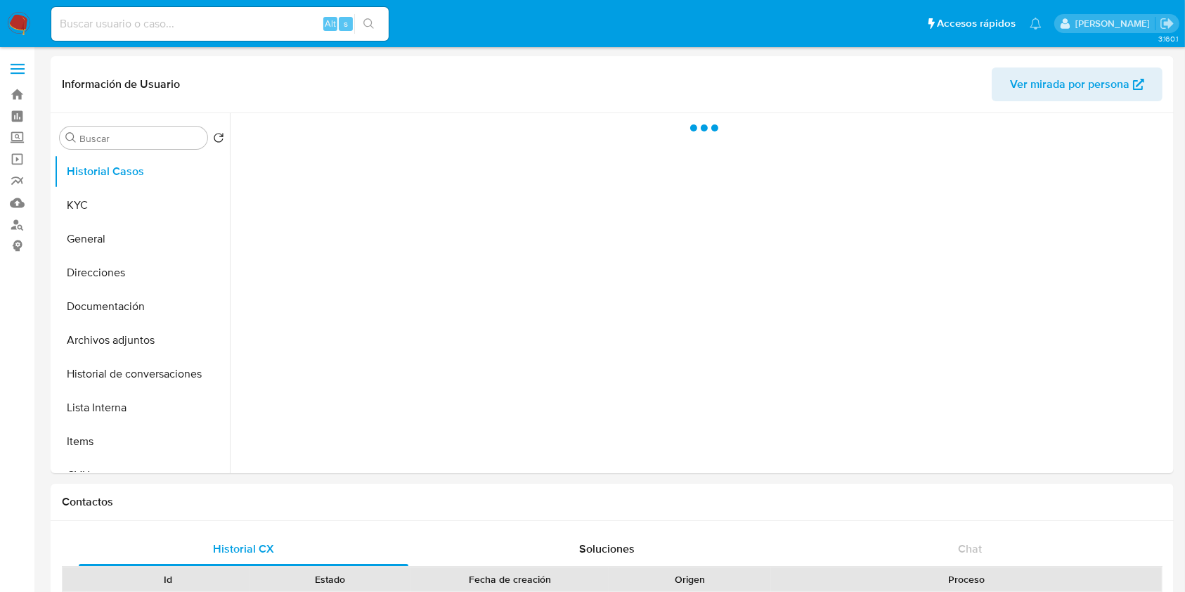
select select "10"
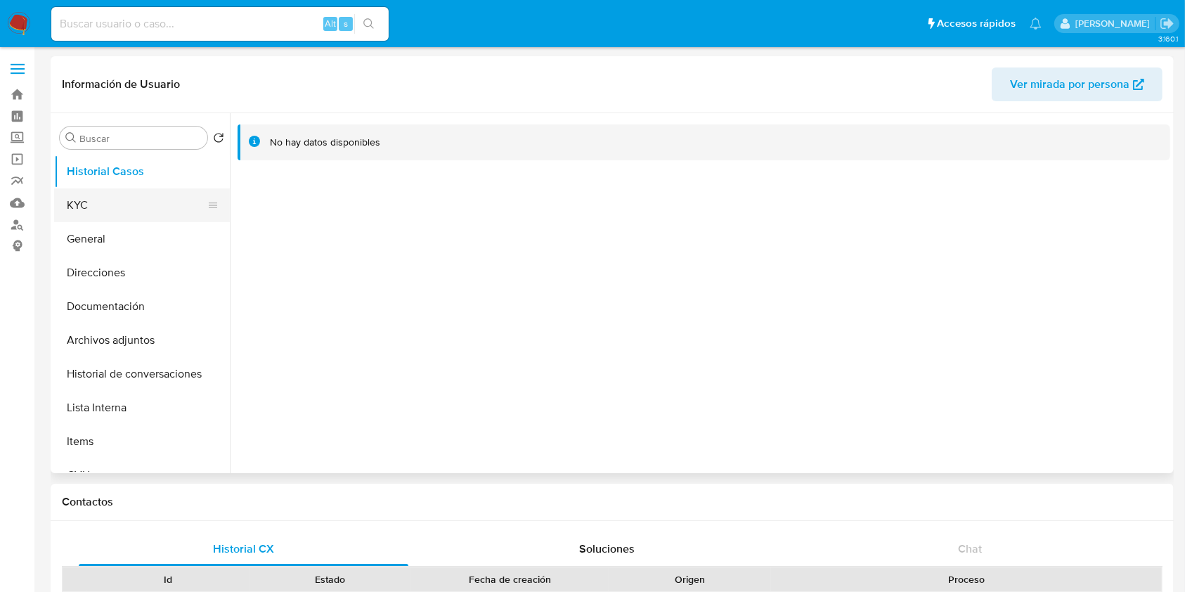
click at [103, 207] on button "KYC" at bounding box center [136, 205] width 164 height 34
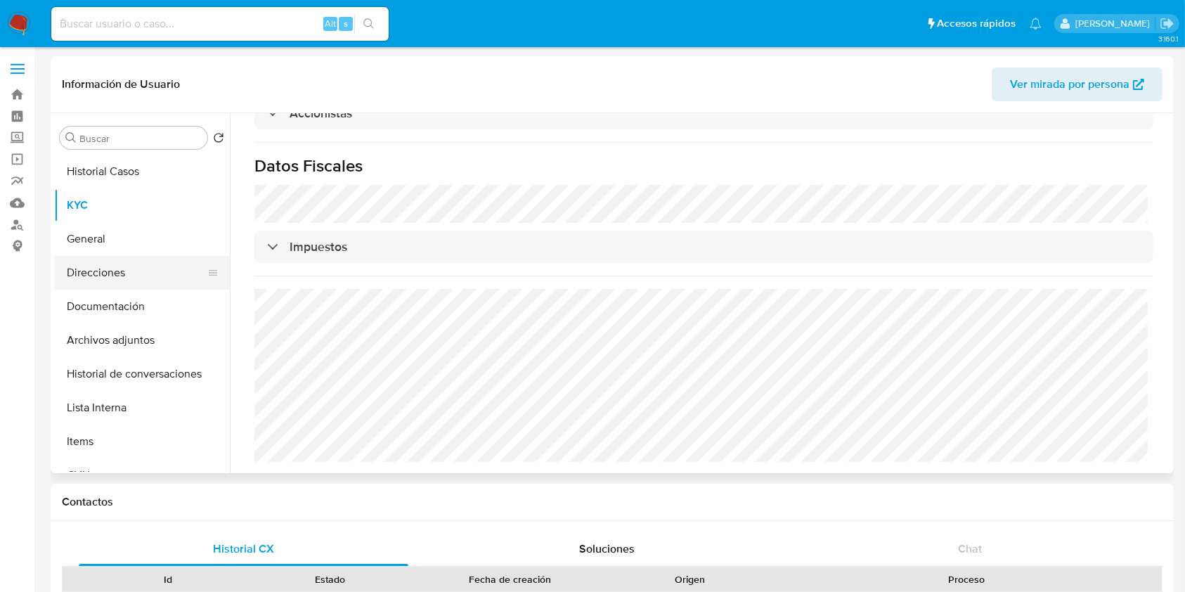
scroll to position [980, 0]
click at [132, 278] on button "Direcciones" at bounding box center [136, 273] width 164 height 34
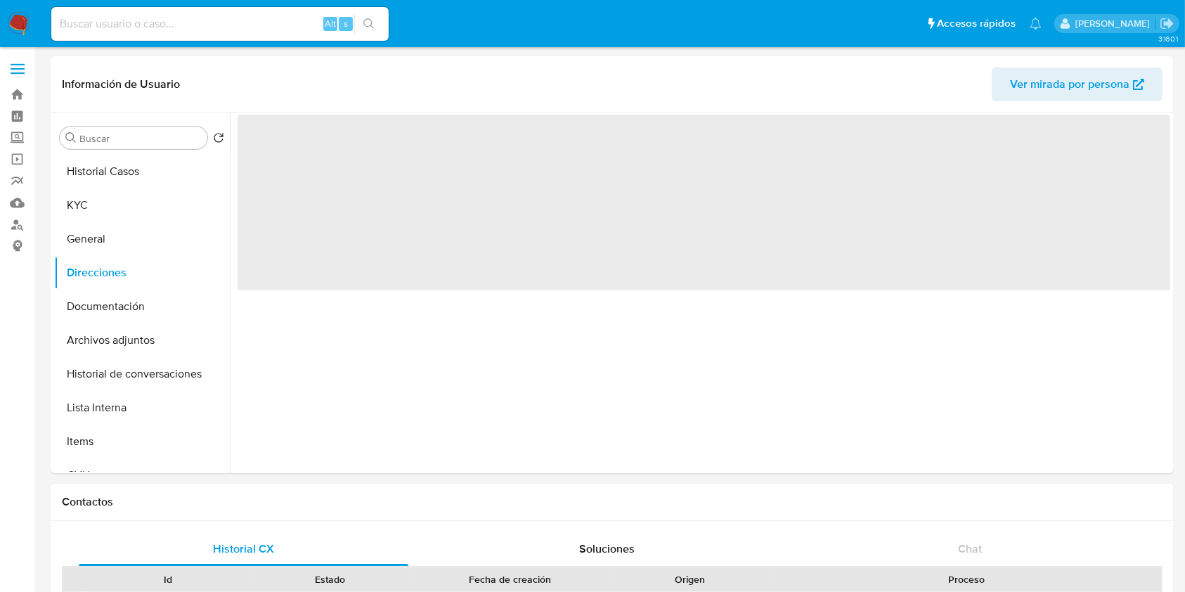
scroll to position [0, 0]
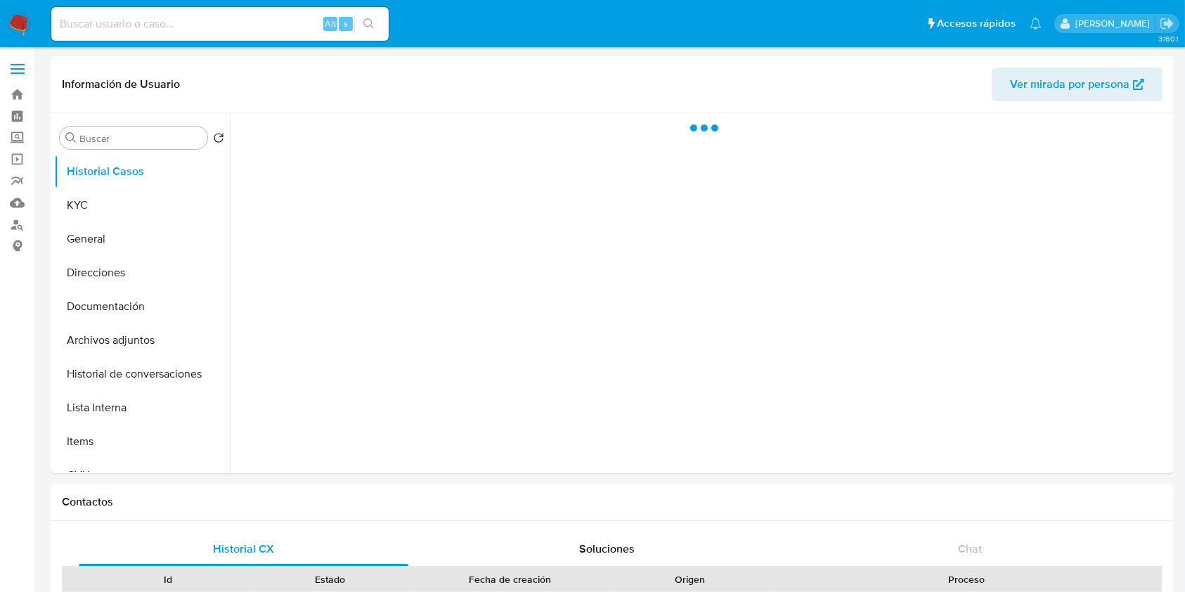
select select "10"
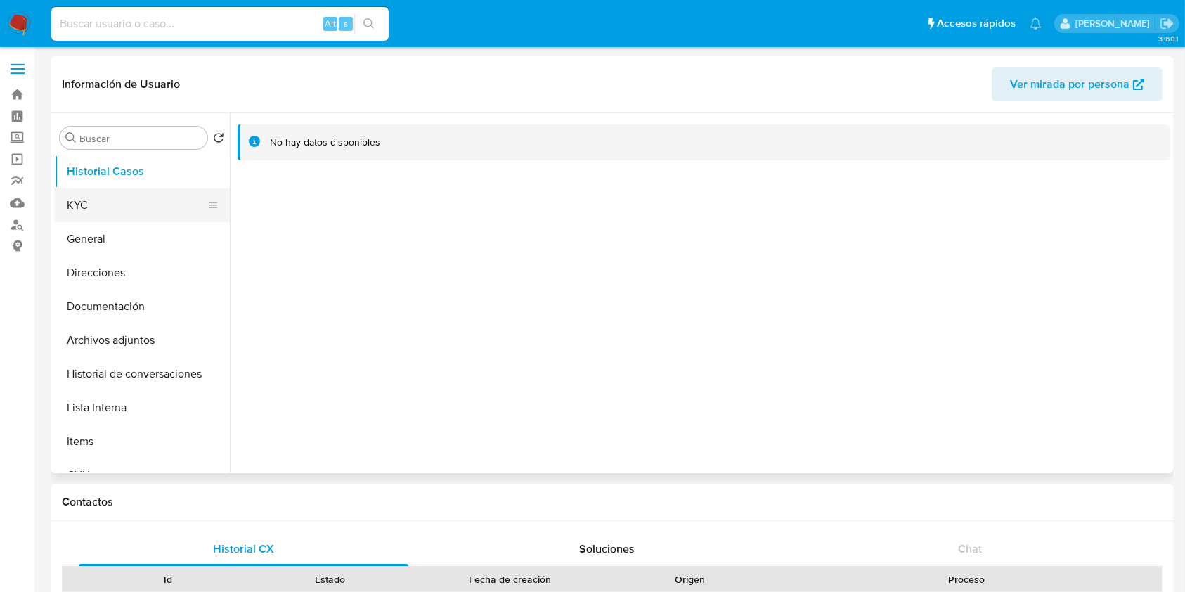
click at [169, 201] on button "KYC" at bounding box center [136, 205] width 164 height 34
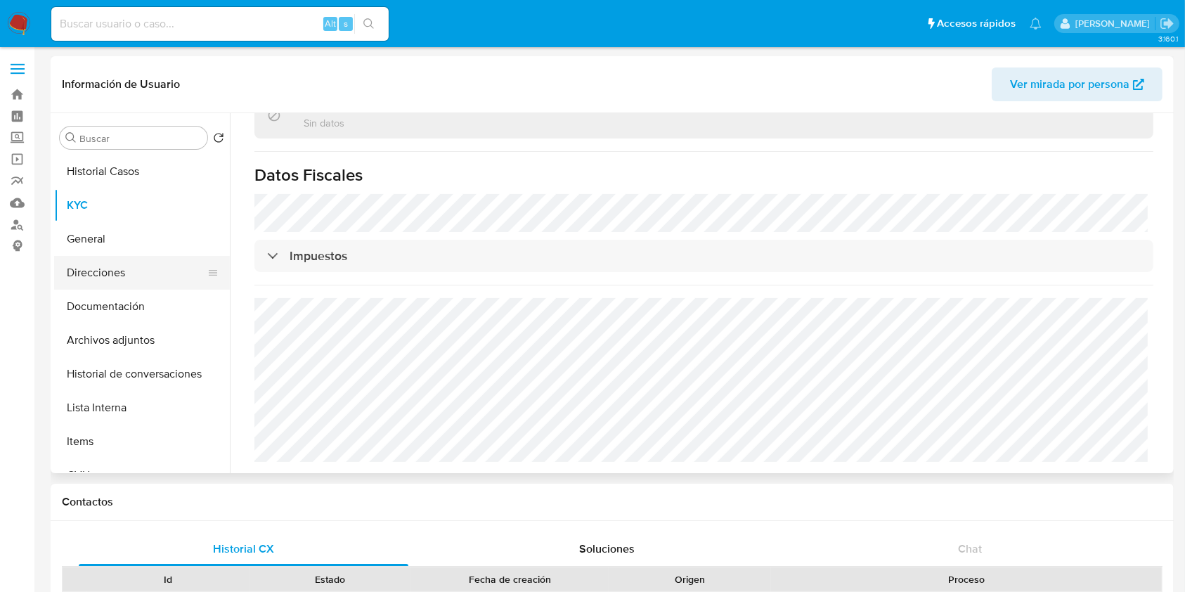
scroll to position [753, 0]
drag, startPoint x: 87, startPoint y: 273, endPoint x: 215, endPoint y: 170, distance: 163.9
click at [87, 273] on button "Direcciones" at bounding box center [142, 273] width 176 height 34
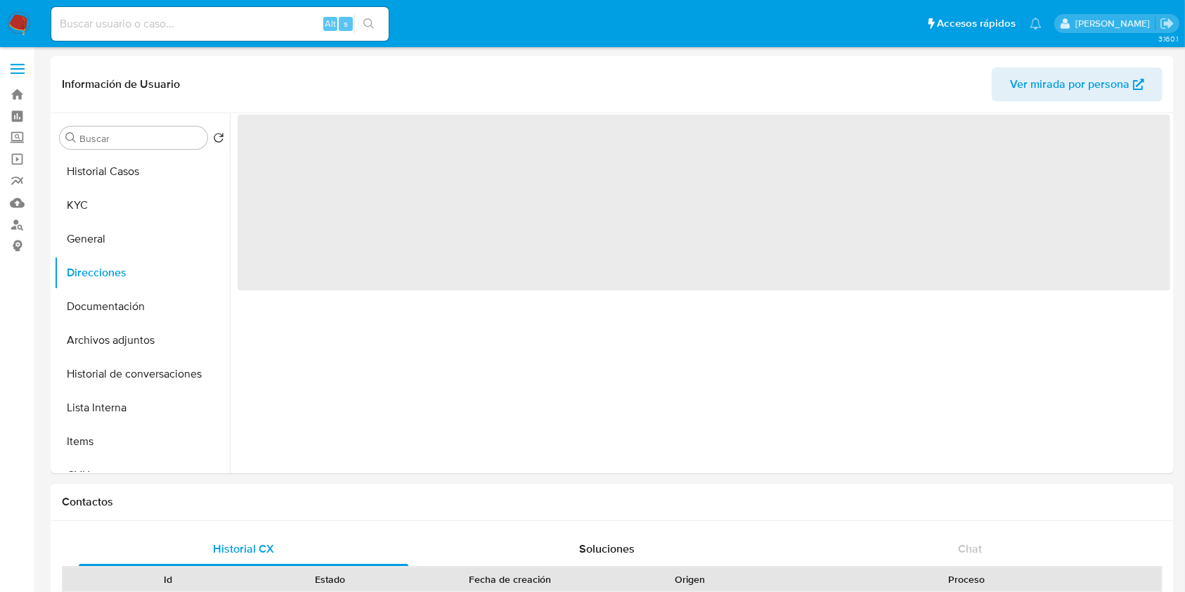
scroll to position [0, 0]
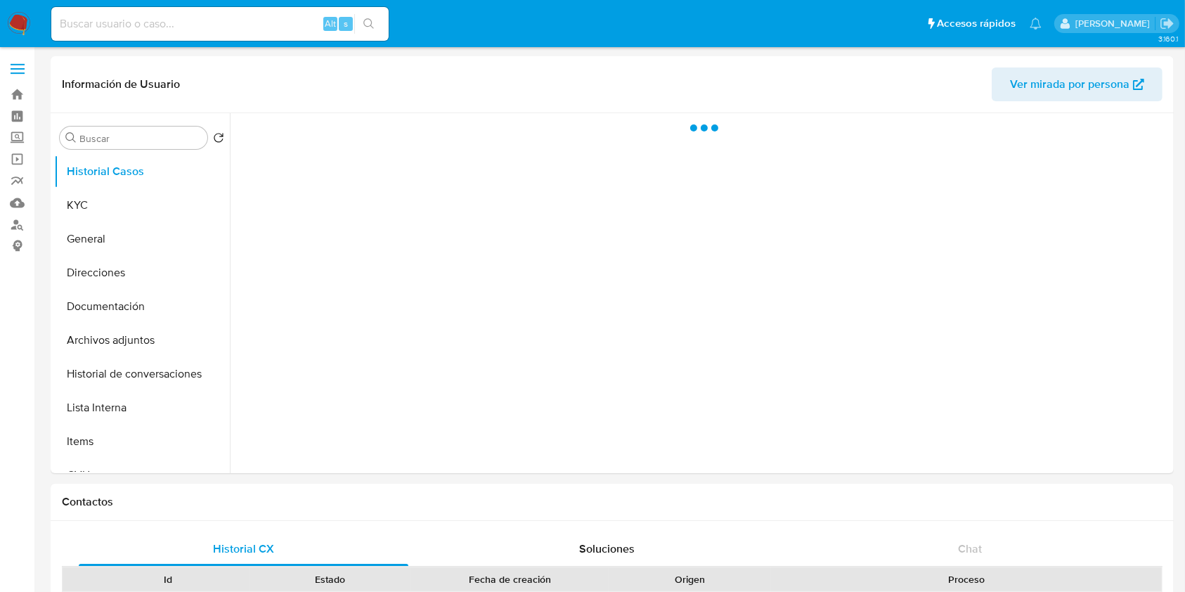
select select "10"
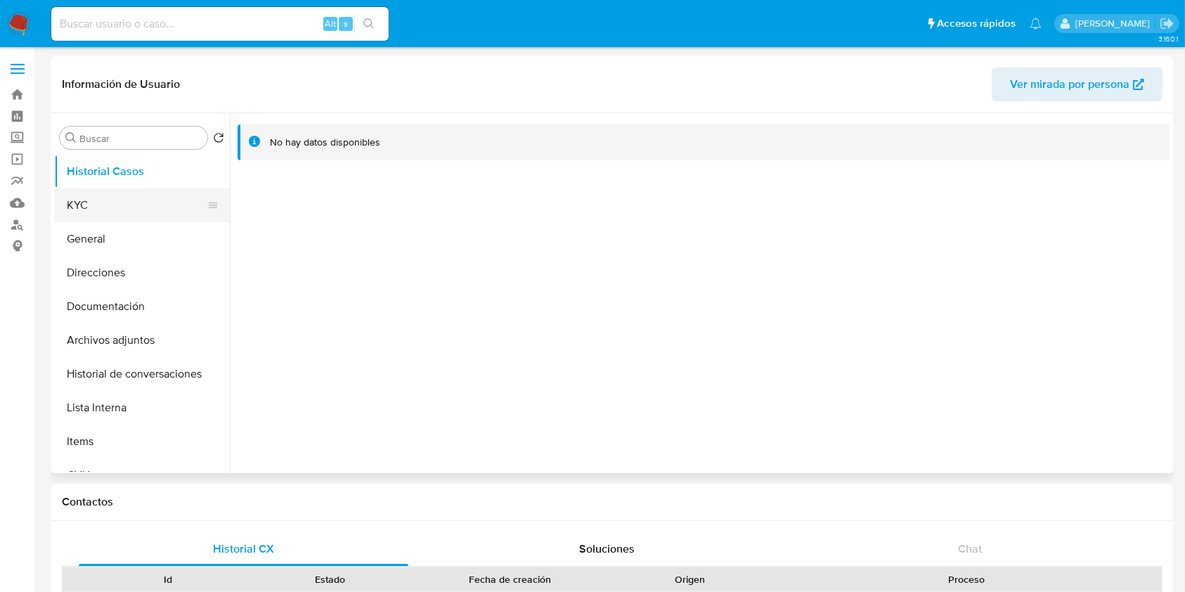
click at [152, 195] on button "KYC" at bounding box center [136, 205] width 164 height 34
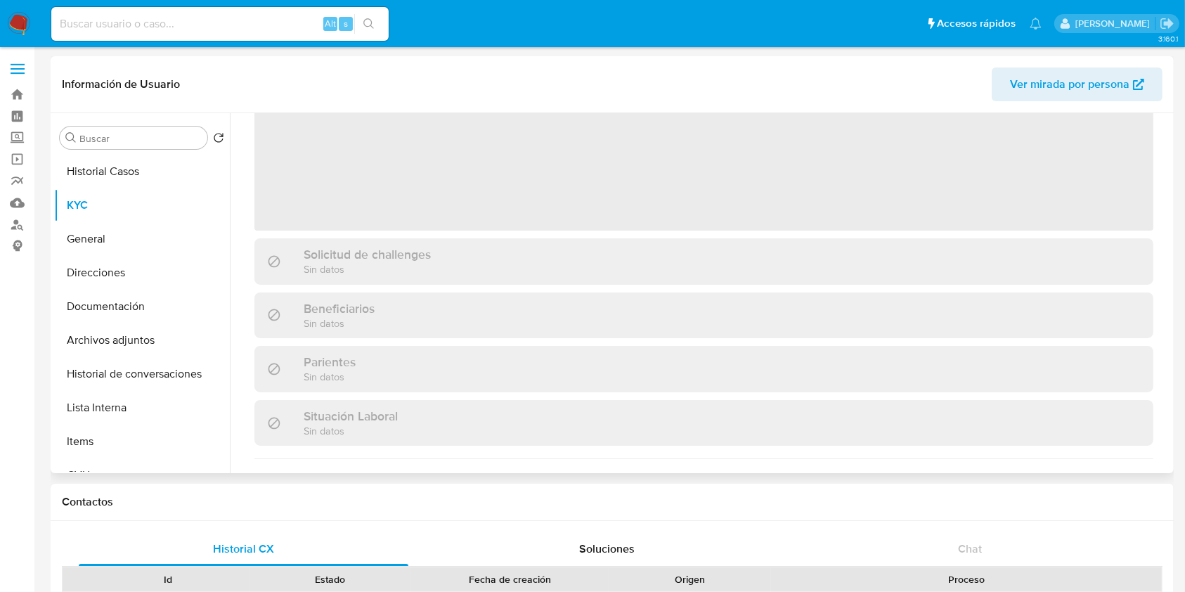
scroll to position [374, 0]
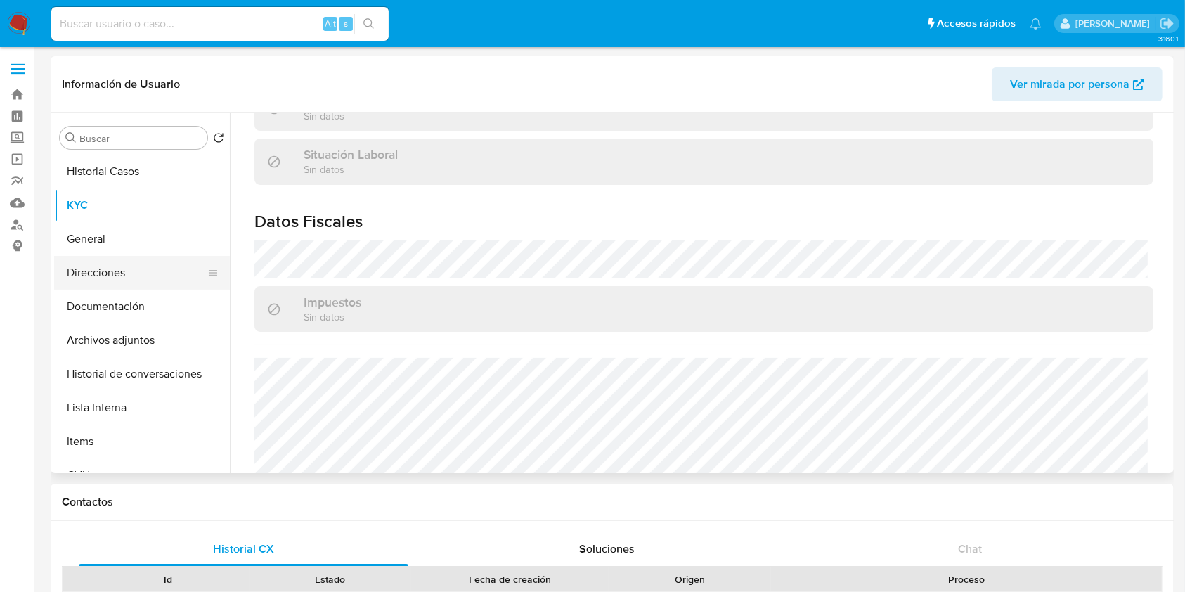
click at [124, 279] on button "Direcciones" at bounding box center [136, 273] width 164 height 34
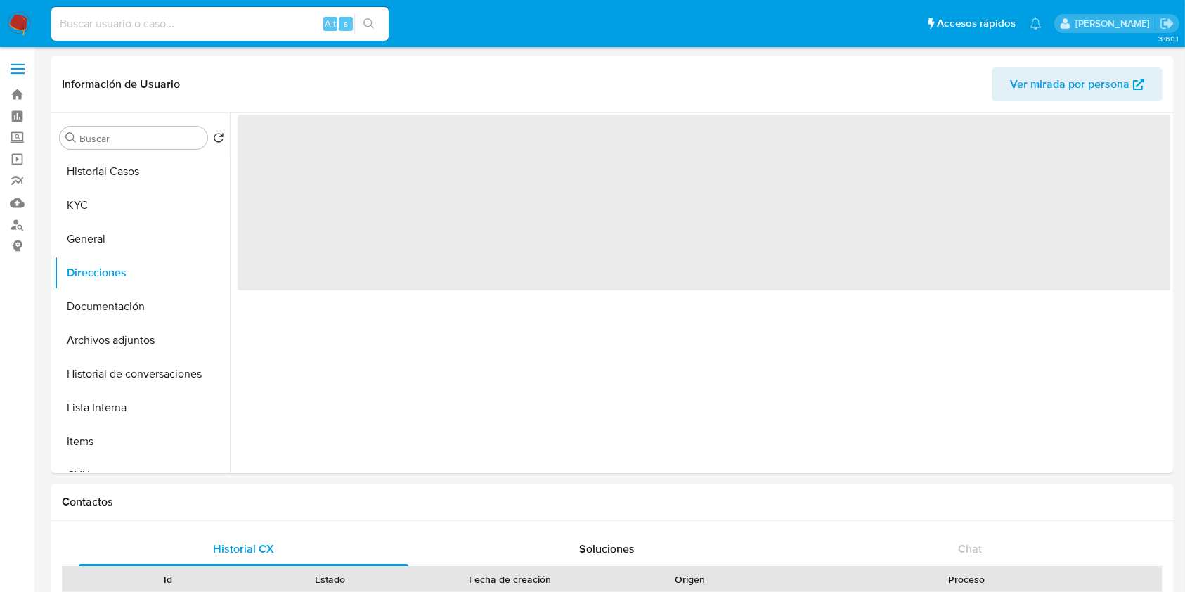
scroll to position [0, 0]
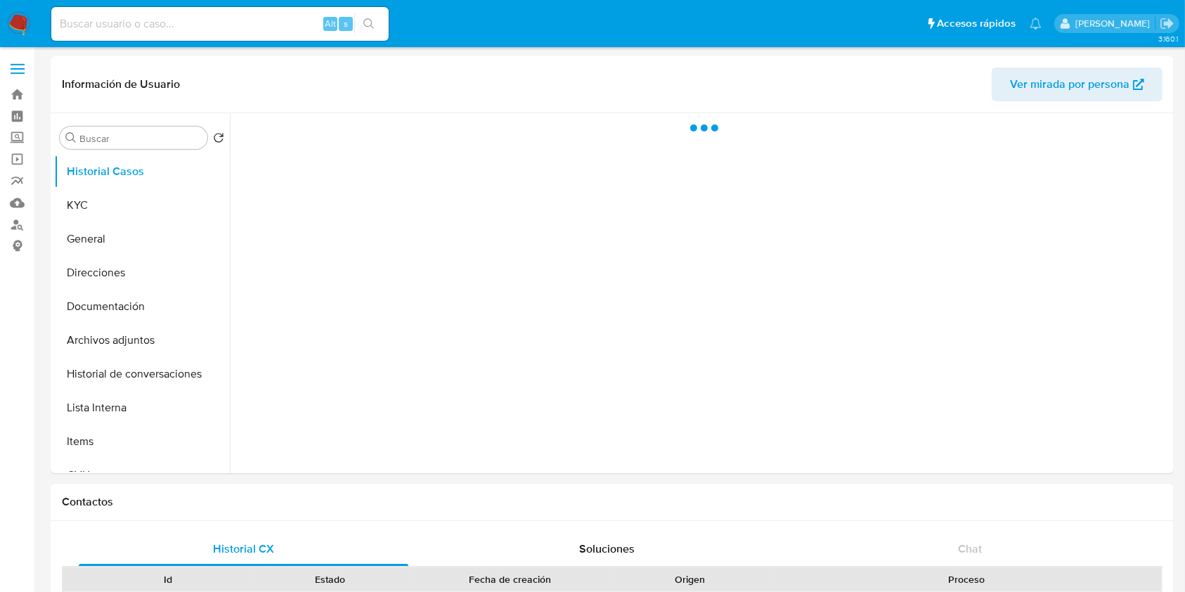
select select "10"
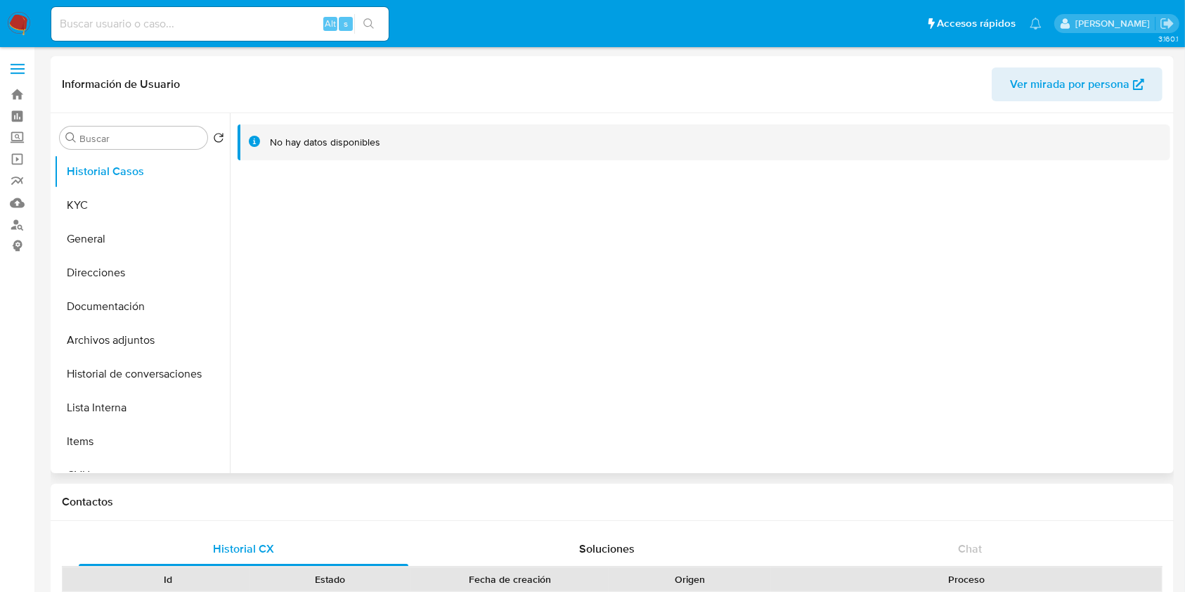
drag, startPoint x: 143, startPoint y: 200, endPoint x: 230, endPoint y: 222, distance: 90.7
click at [143, 200] on button "KYC" at bounding box center [142, 205] width 176 height 34
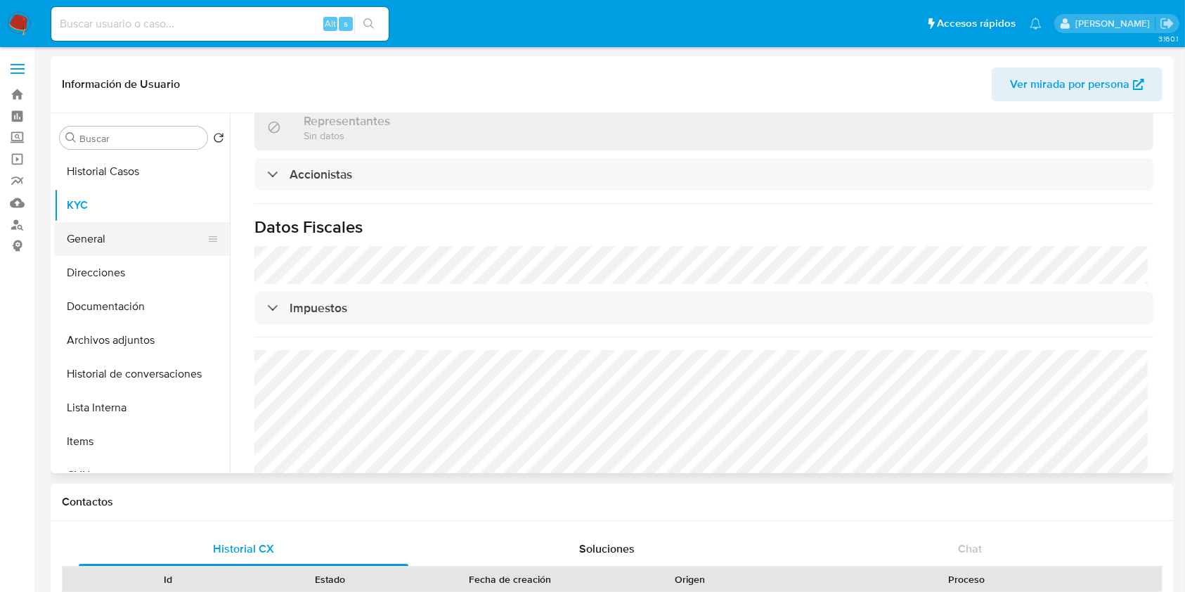
scroll to position [510, 0]
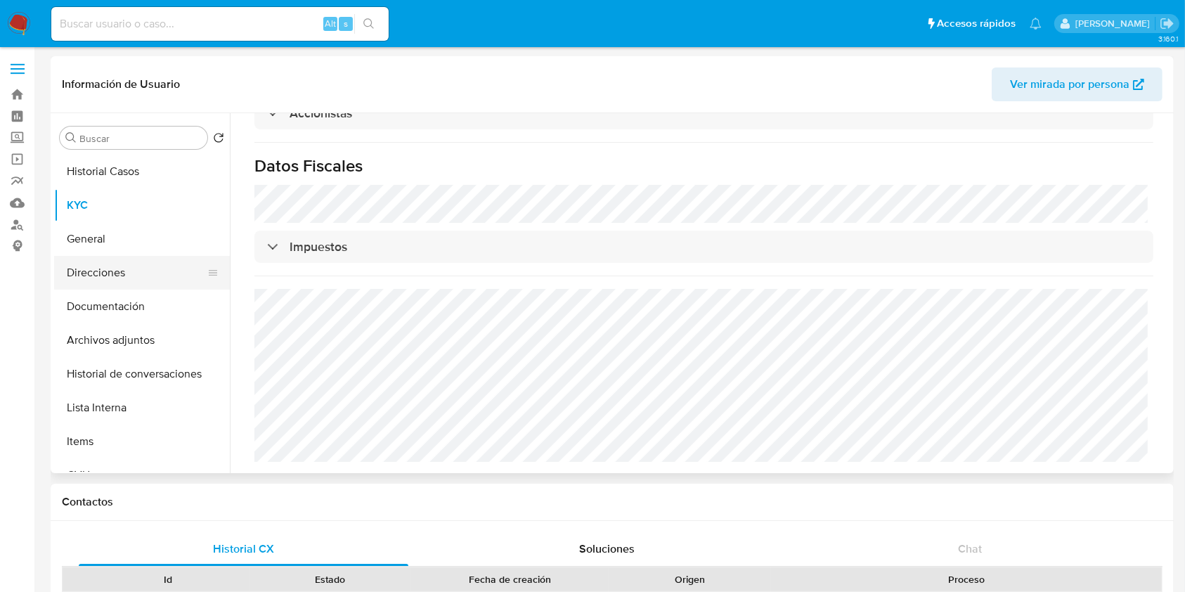
click at [84, 267] on button "Direcciones" at bounding box center [136, 273] width 164 height 34
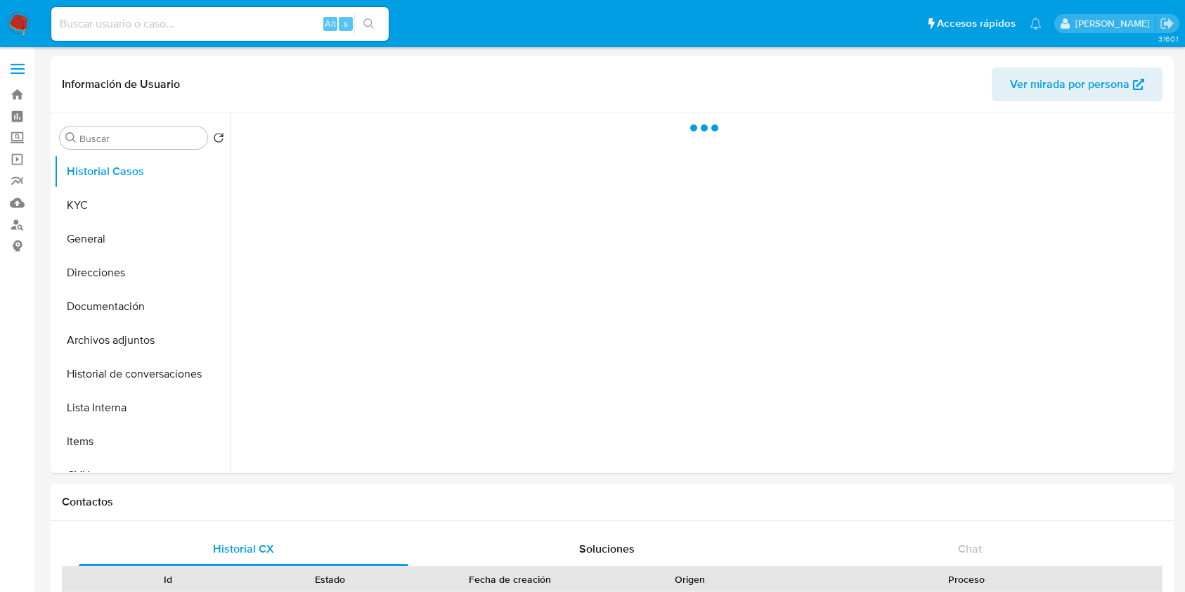
select select "10"
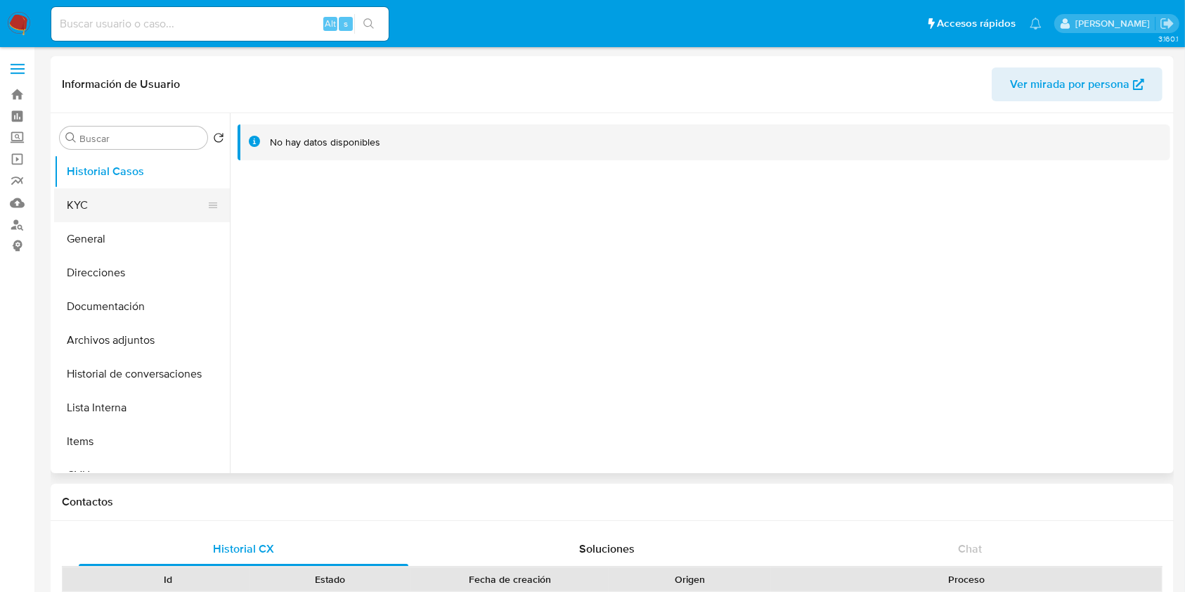
click at [122, 202] on button "KYC" at bounding box center [136, 205] width 164 height 34
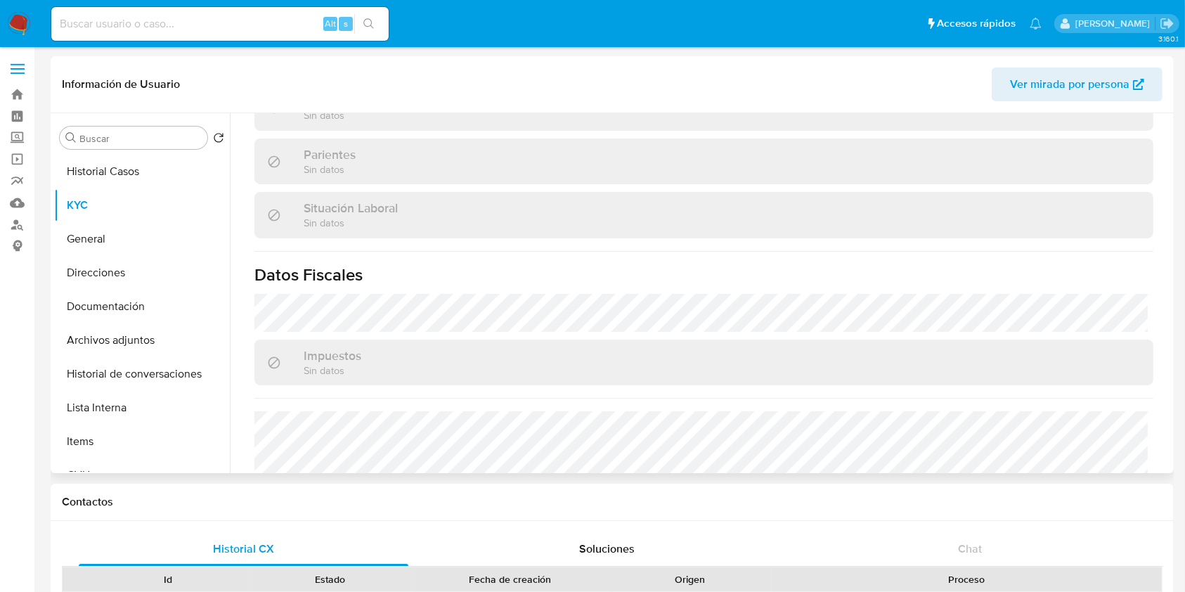
scroll to position [407, 0]
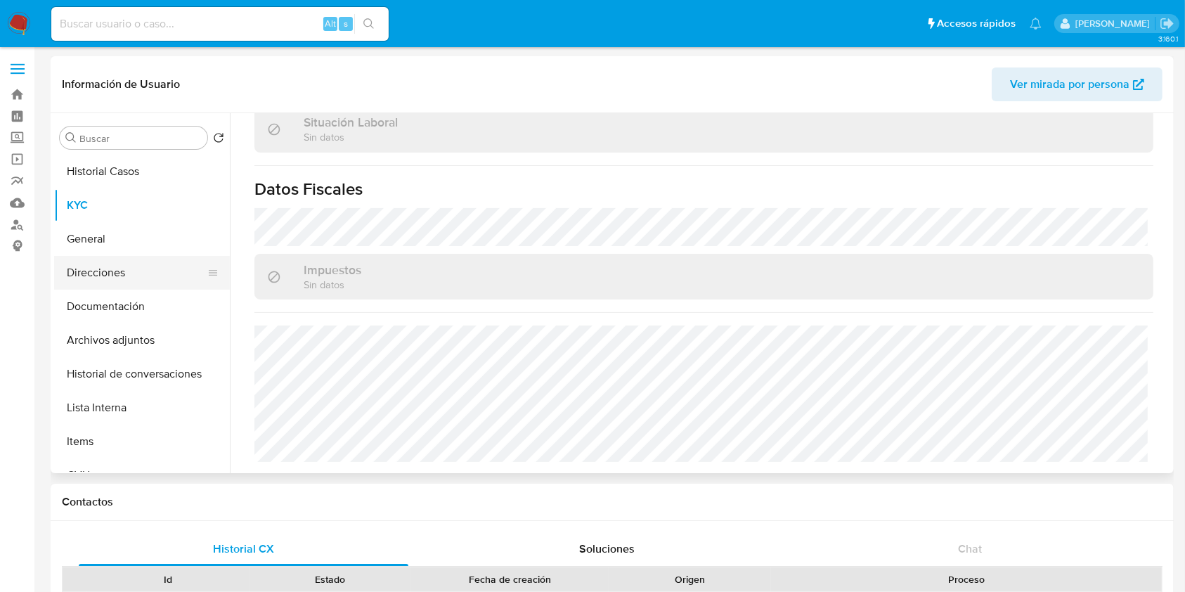
click at [123, 269] on button "Direcciones" at bounding box center [136, 273] width 164 height 34
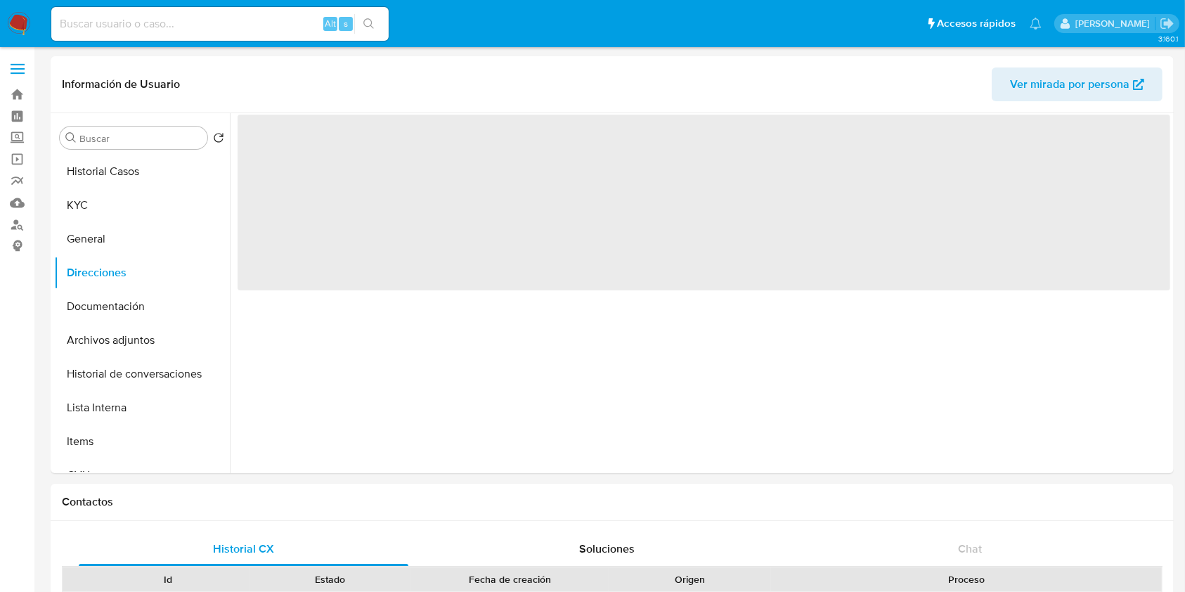
scroll to position [0, 0]
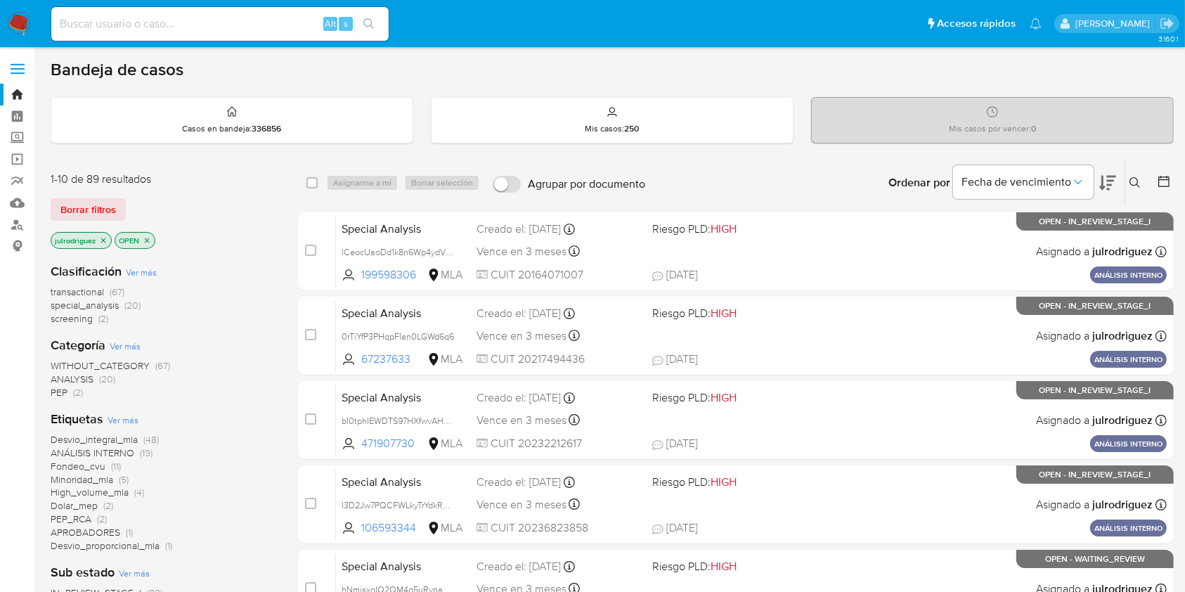
click at [899, 182] on button at bounding box center [1136, 182] width 23 height 17
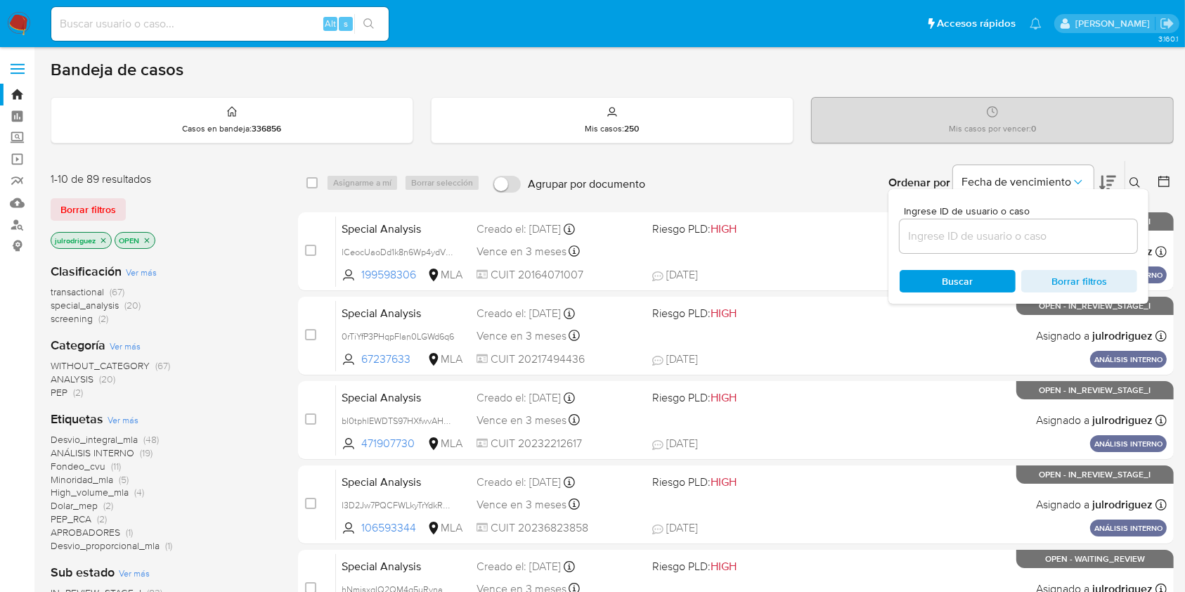
click at [899, 235] on input at bounding box center [1017, 236] width 237 height 18
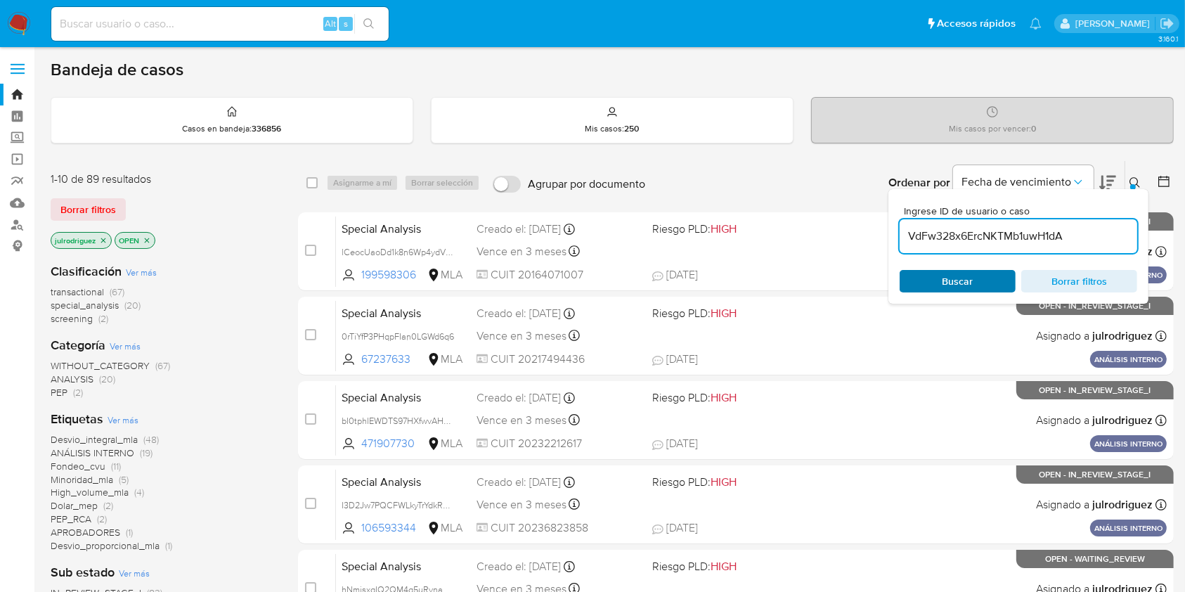
type input "VdFw328x6ErcNKTMb1uwH1dA"
click at [899, 278] on span "Buscar" at bounding box center [957, 281] width 96 height 20
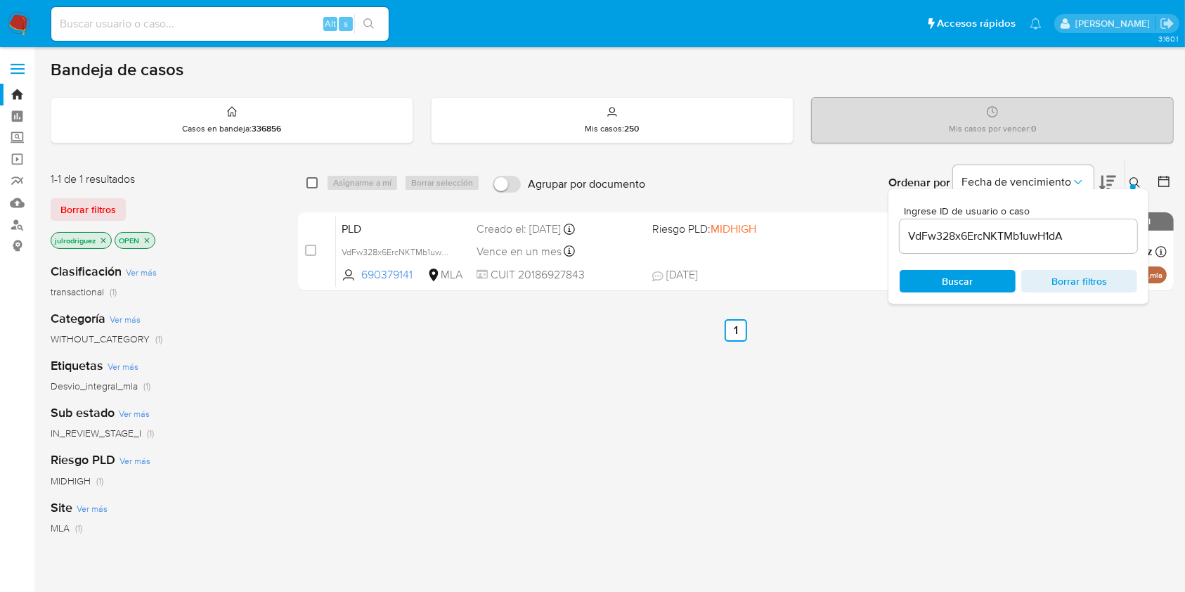
click at [308, 182] on input "checkbox" at bounding box center [311, 182] width 11 height 11
checkbox input "true"
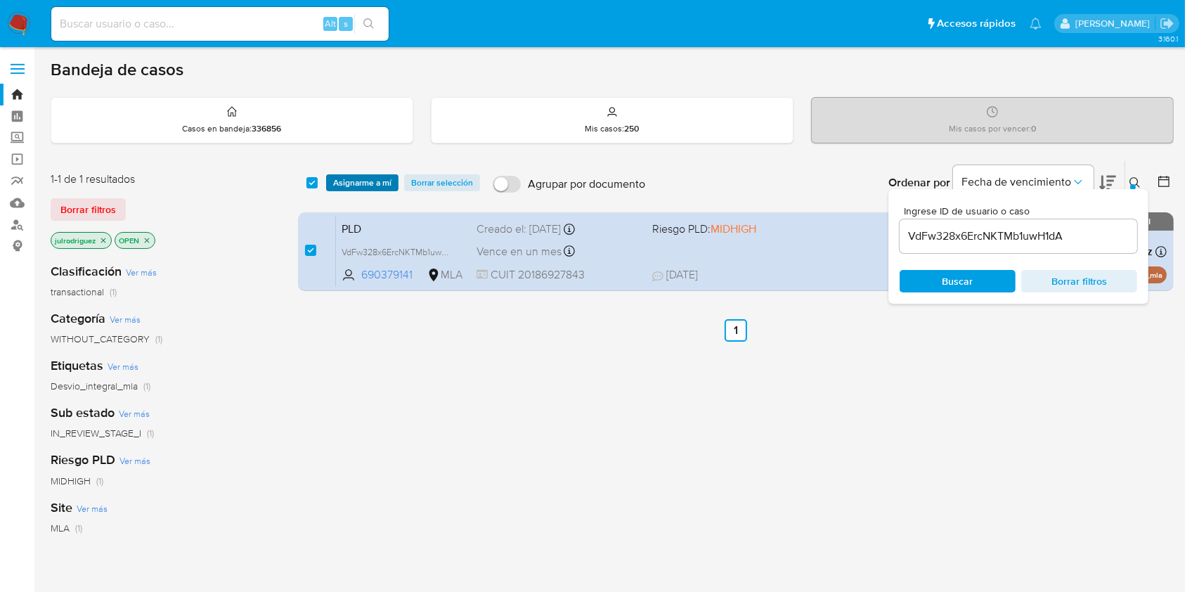
click at [352, 178] on span "Asignarme a mí" at bounding box center [362, 183] width 58 height 14
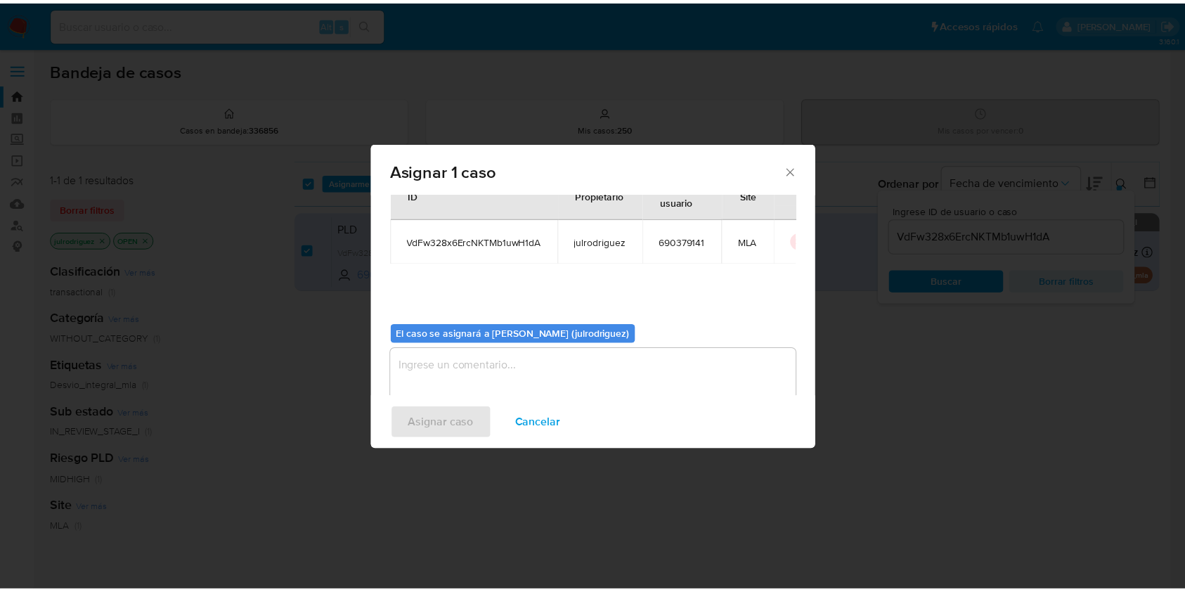
scroll to position [72, 0]
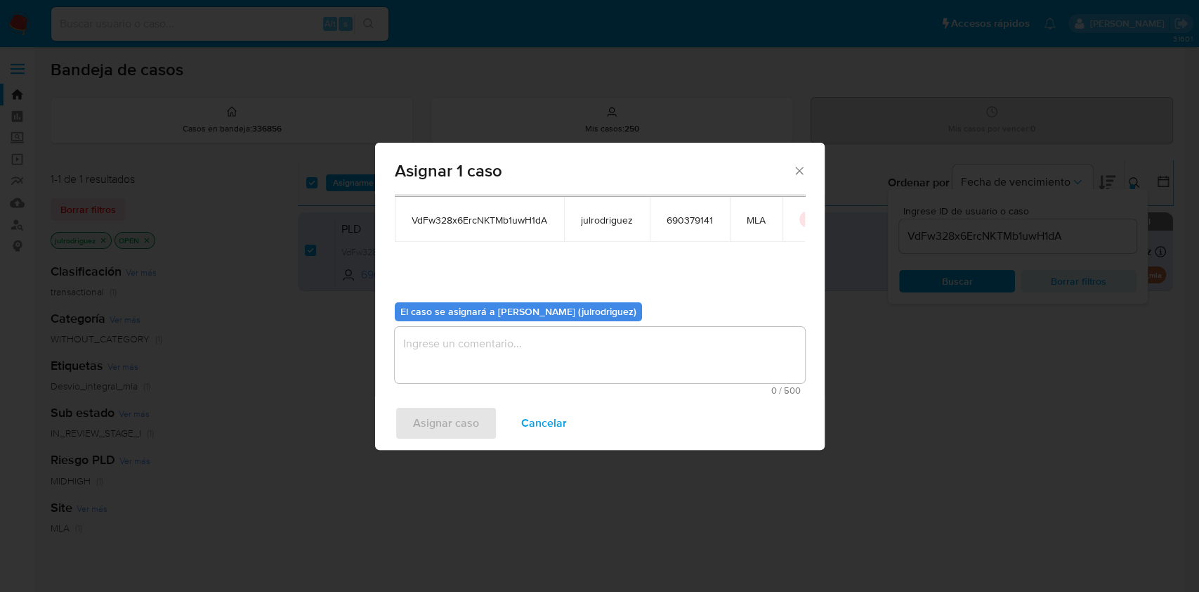
click at [540, 352] on textarea "assign-modal" at bounding box center [600, 355] width 410 height 56
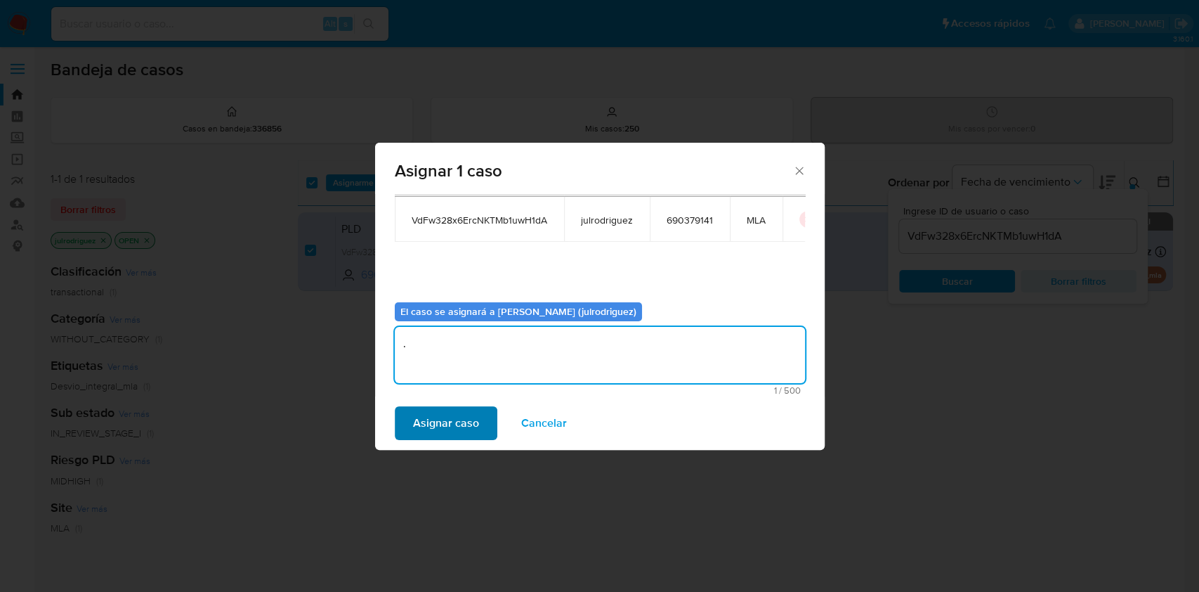
type textarea "."
click at [457, 409] on span "Asignar caso" at bounding box center [446, 422] width 66 height 31
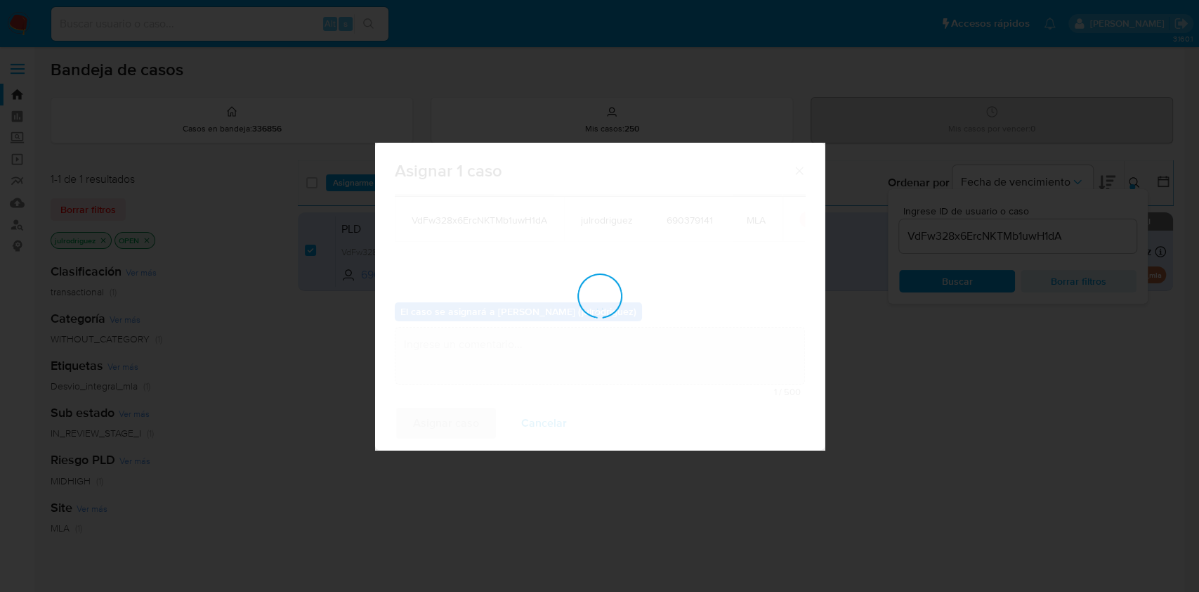
checkbox input "false"
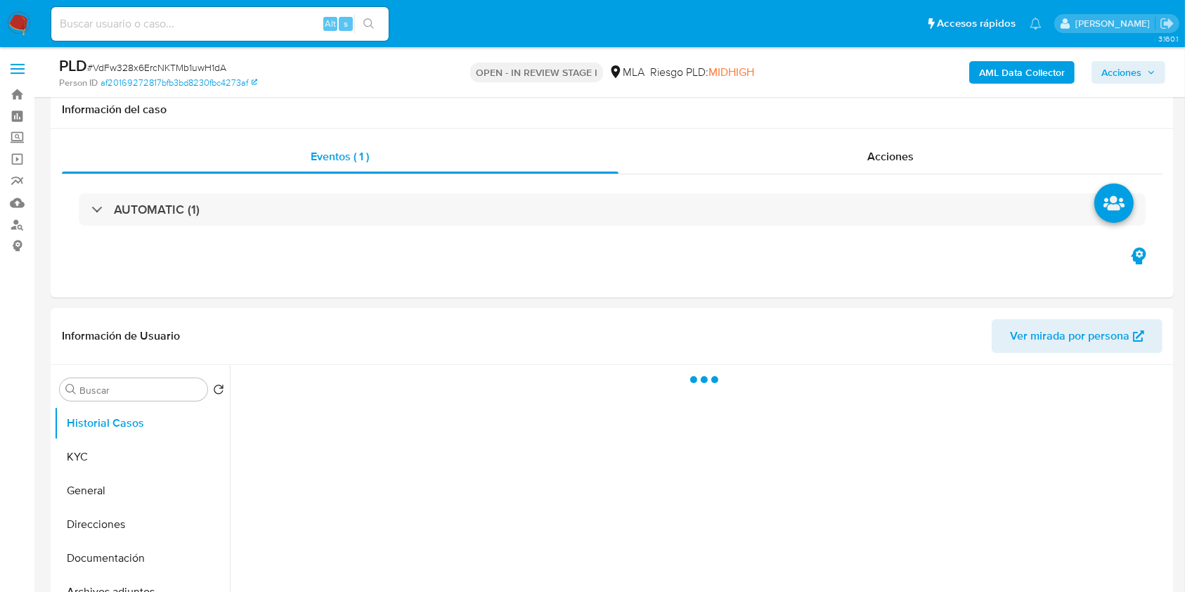
scroll to position [594, 0]
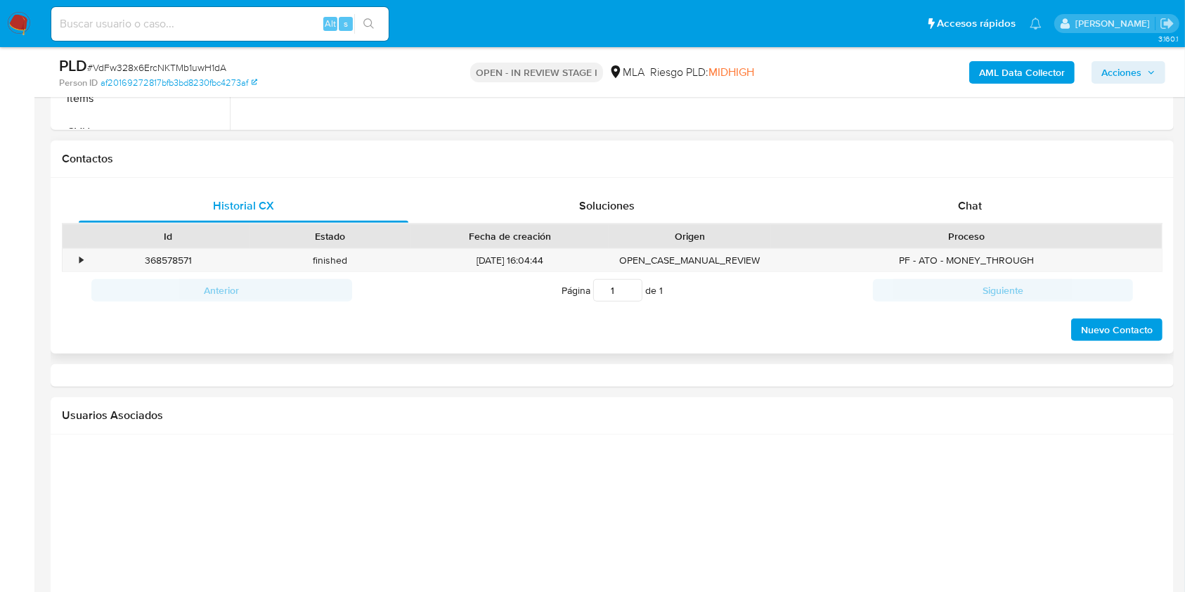
select select "10"
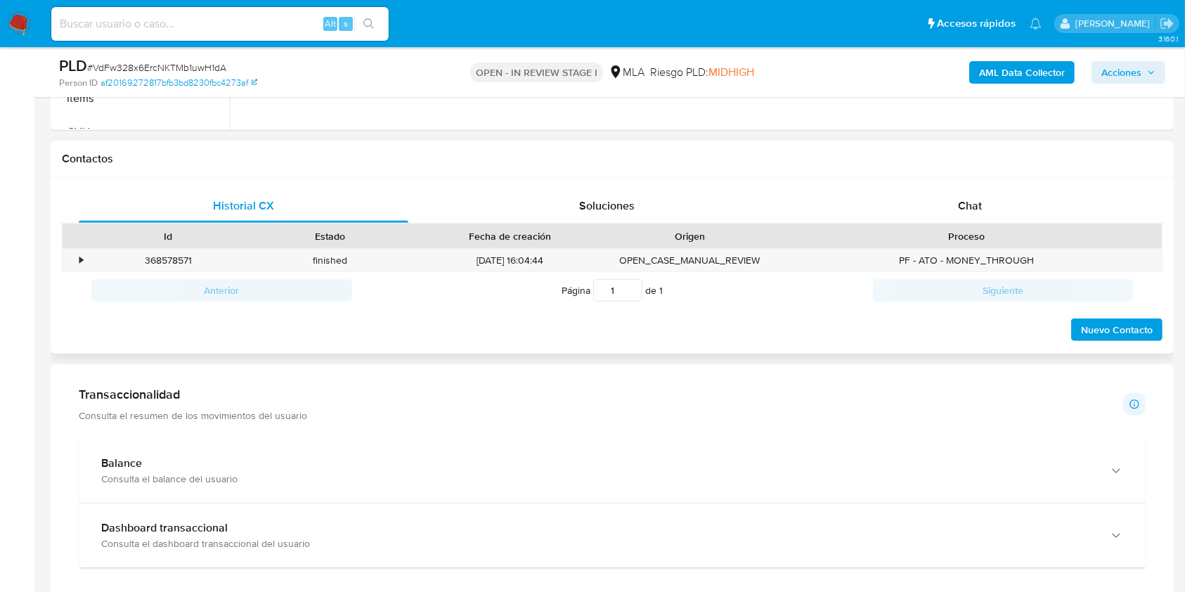
click at [975, 187] on div "Historial CX Soluciones Chat Id Estado Fecha de creación Origen Proceso • 36857…" at bounding box center [612, 266] width 1123 height 176
click at [975, 199] on span "Chat" at bounding box center [970, 205] width 24 height 16
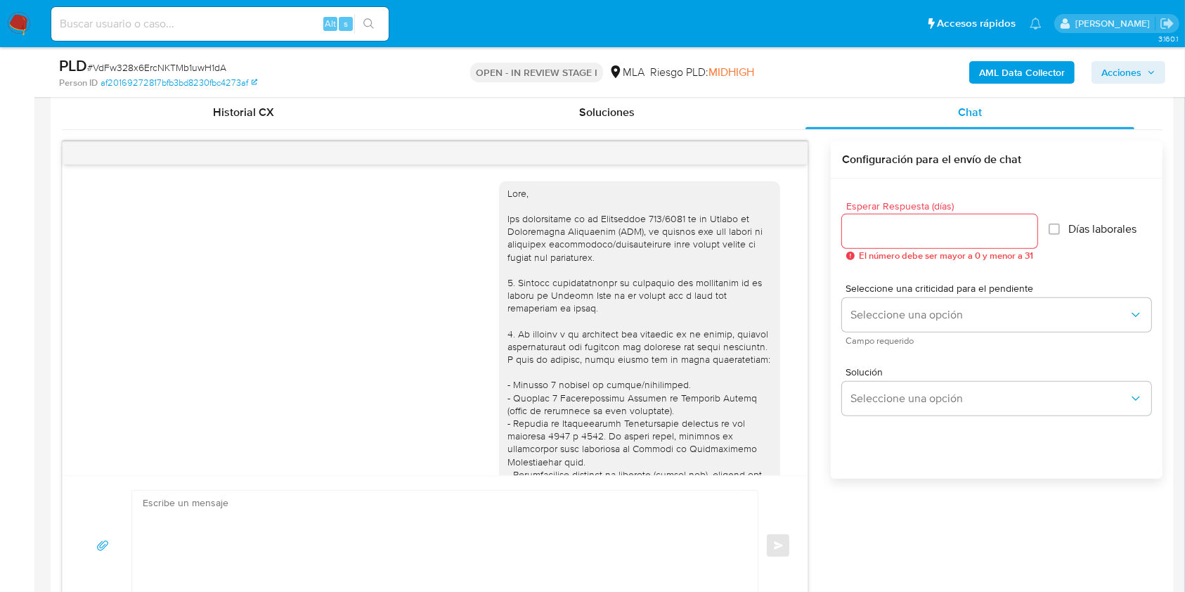
scroll to position [787, 0]
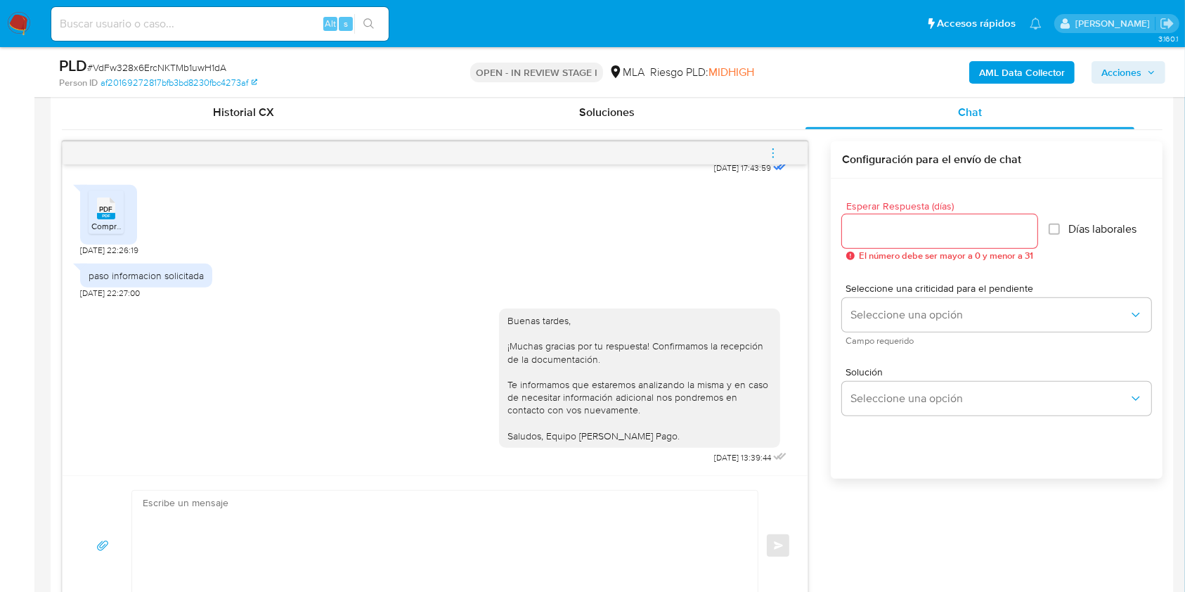
click at [774, 154] on icon "menu-action" at bounding box center [772, 153] width 13 height 13
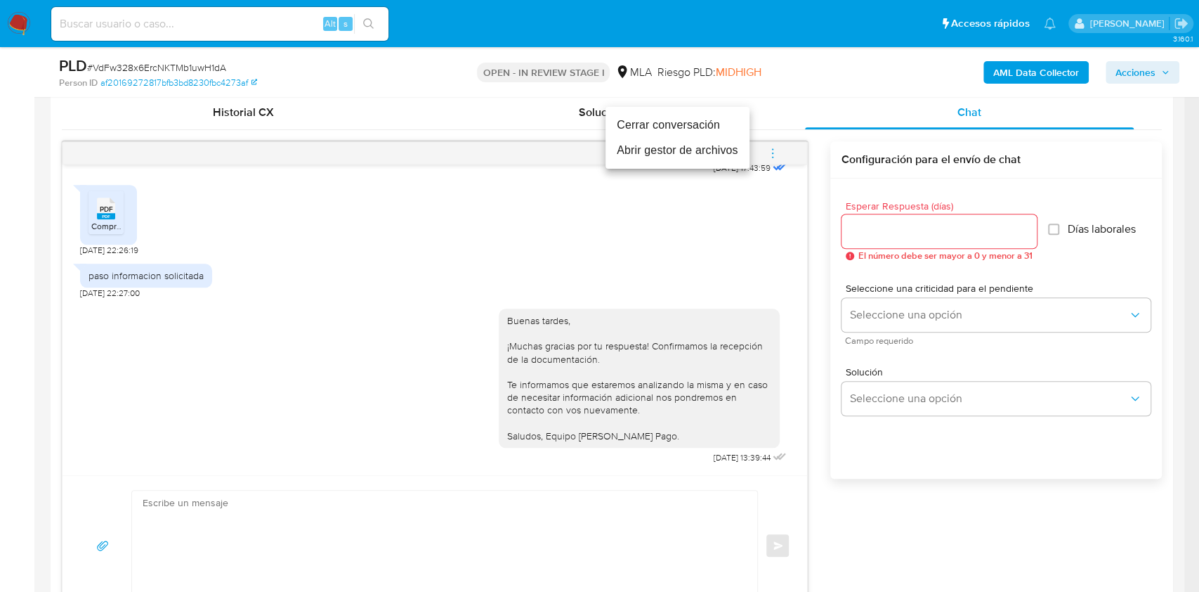
click at [645, 129] on li "Cerrar conversación" at bounding box center [678, 124] width 144 height 25
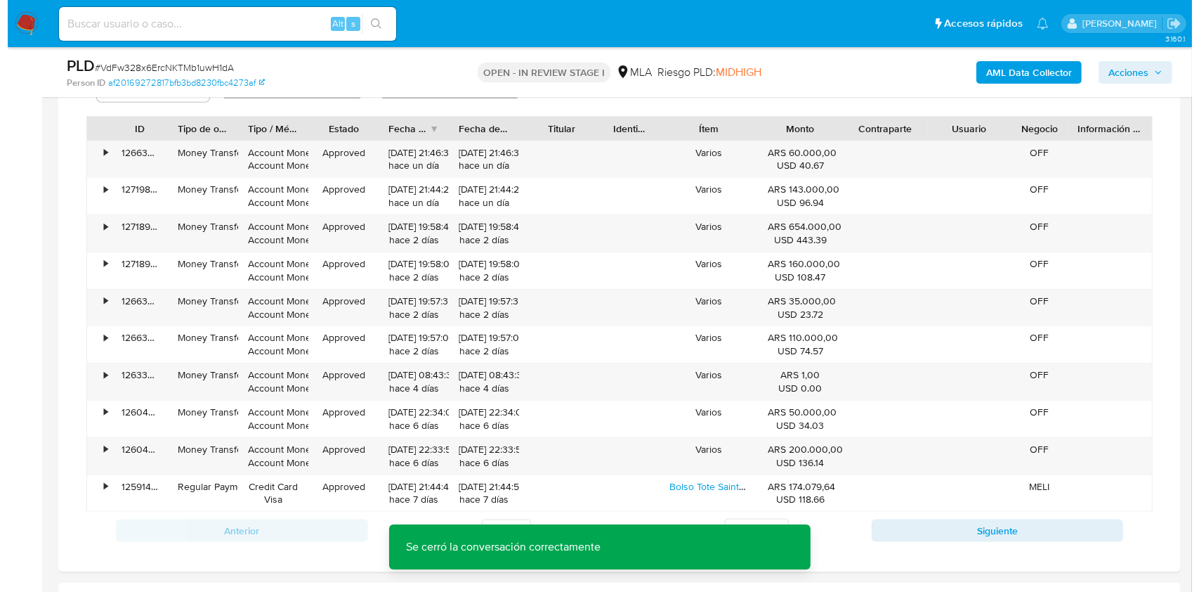
scroll to position [2278, 0]
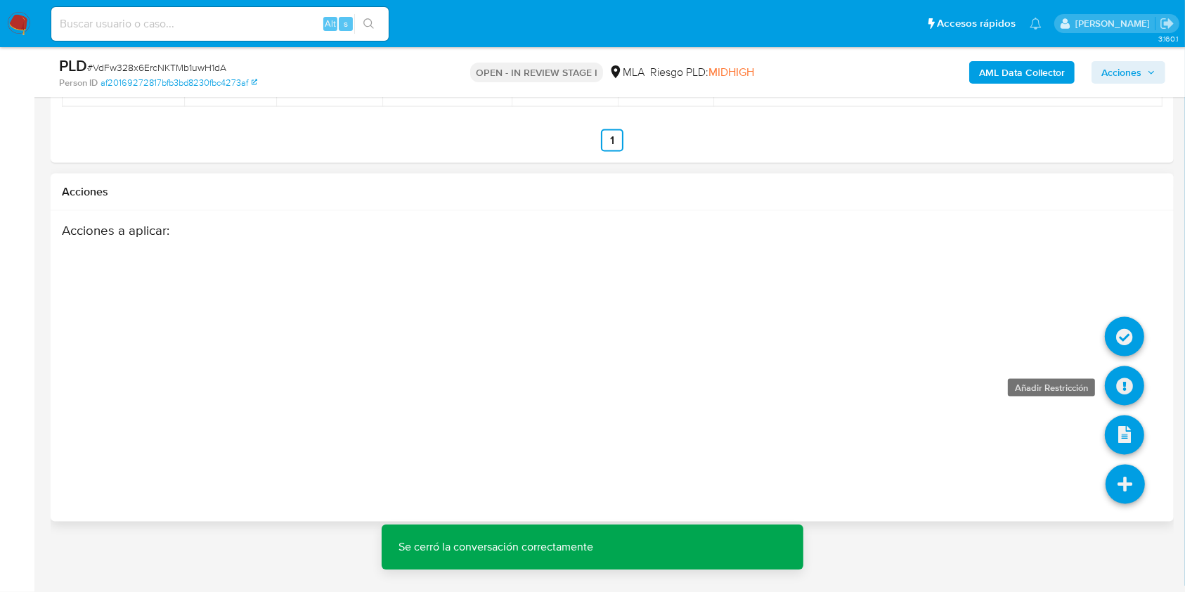
click at [1122, 378] on icon at bounding box center [1123, 385] width 39 height 39
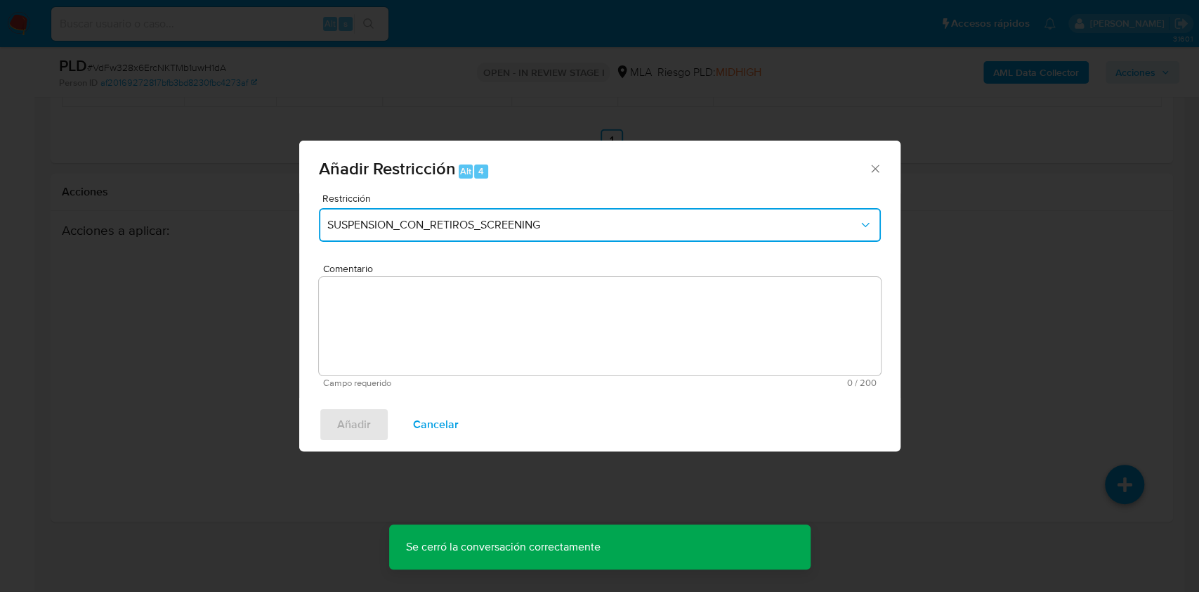
click at [416, 236] on button "SUSPENSION_CON_RETIROS_SCREENING" at bounding box center [600, 225] width 562 height 34
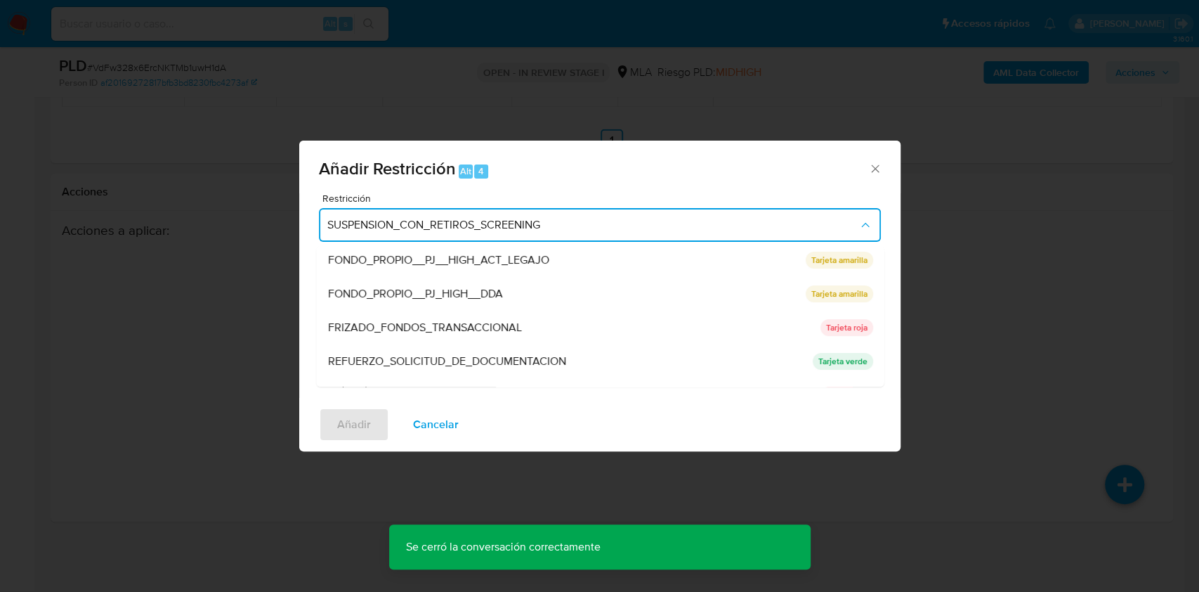
scroll to position [298, 0]
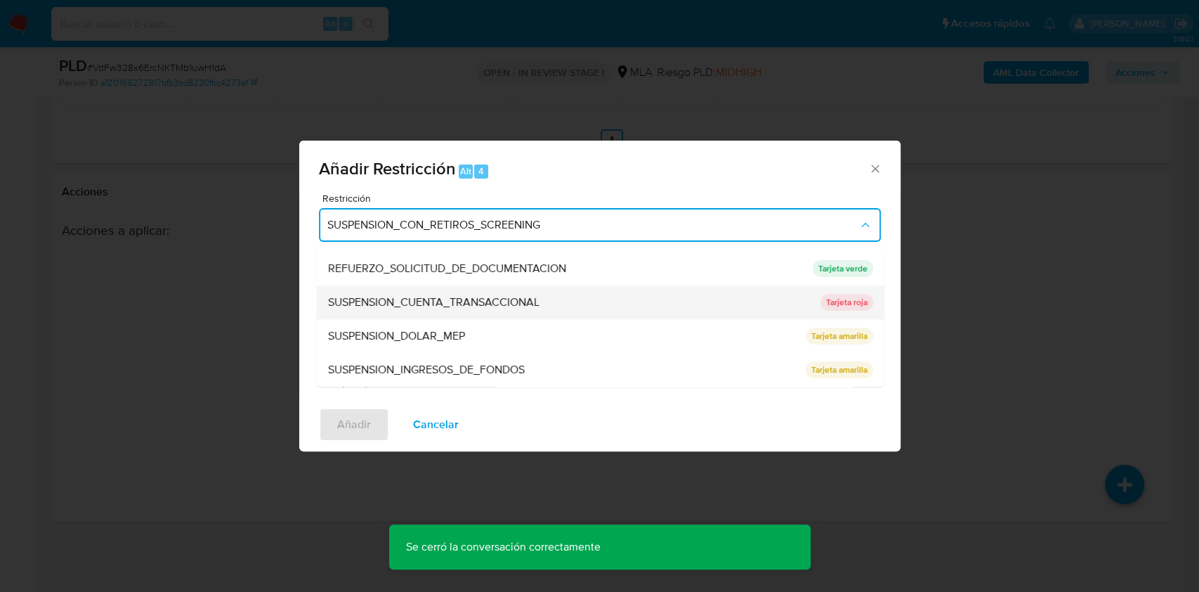
click at [481, 306] on span "SUSPENSION_CUENTA_TRANSACCIONAL" at bounding box center [432, 302] width 211 height 14
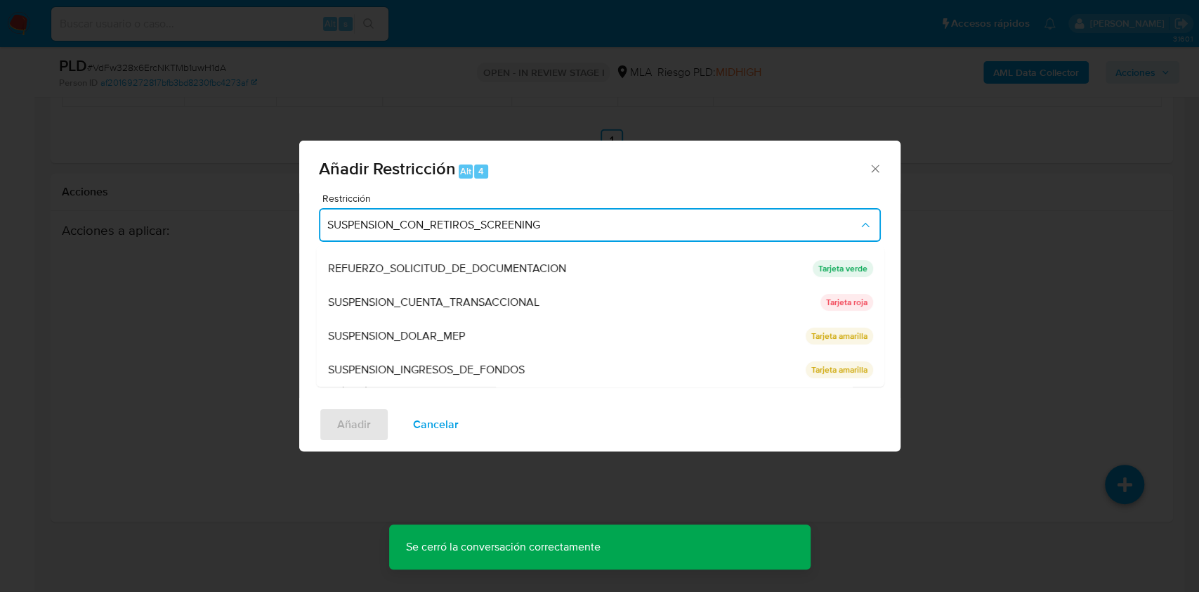
click at [497, 315] on textarea "Comentario" at bounding box center [600, 326] width 562 height 98
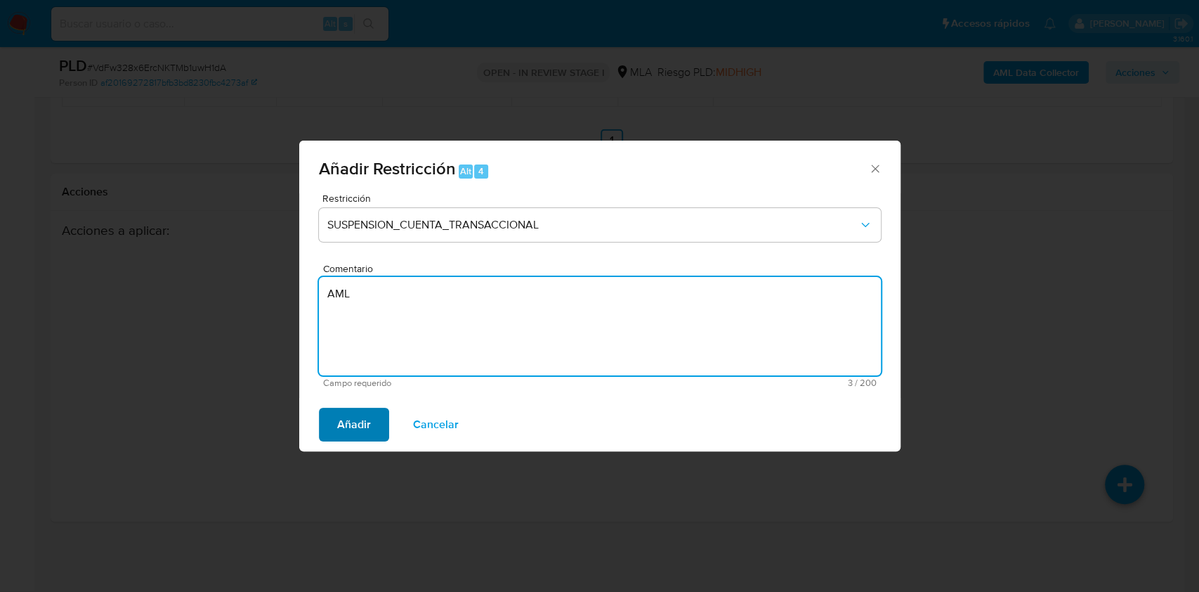
type textarea "AML"
click at [368, 414] on span "Añadir" at bounding box center [354, 424] width 34 height 31
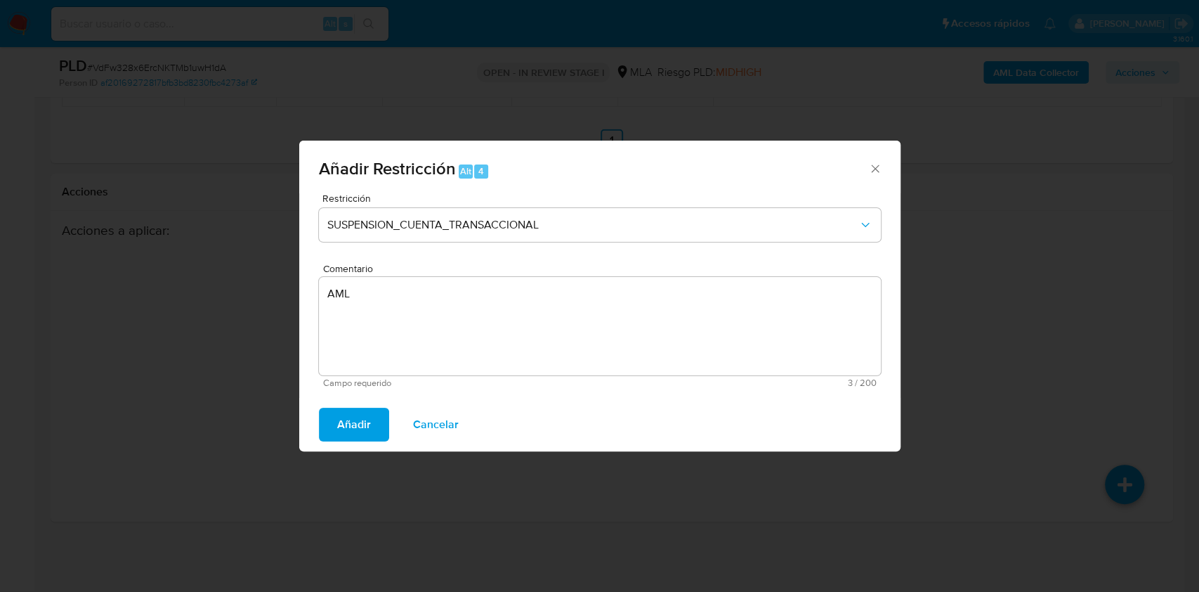
click at [331, 412] on button "Añadir" at bounding box center [354, 424] width 70 height 34
click at [369, 406] on div "Añadir Cancelar" at bounding box center [599, 424] width 601 height 53
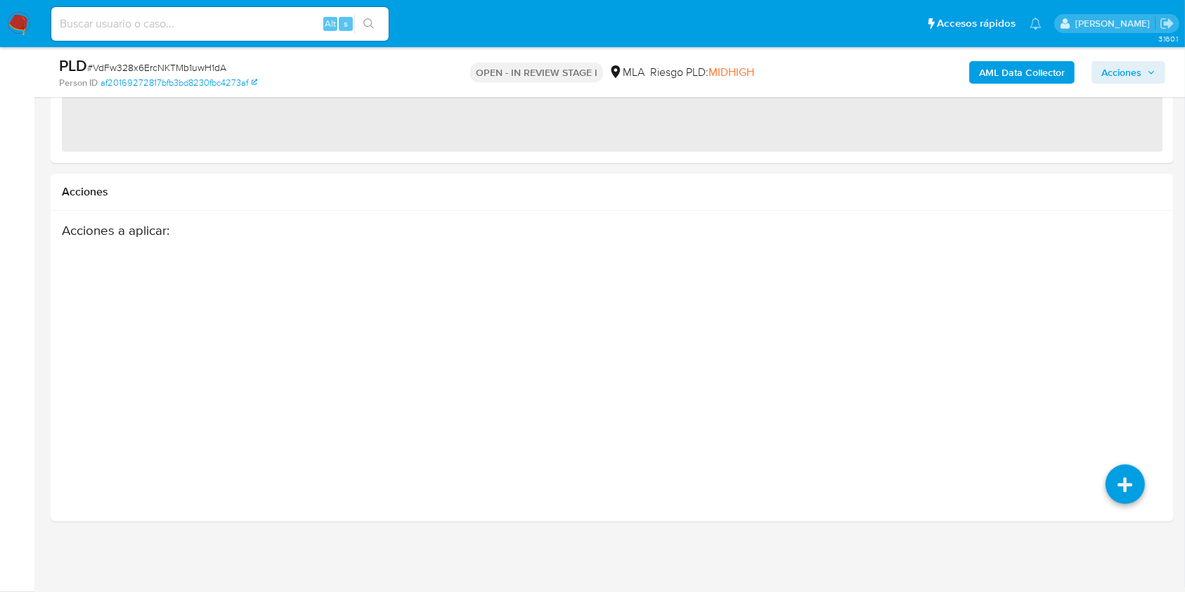
select select "10"
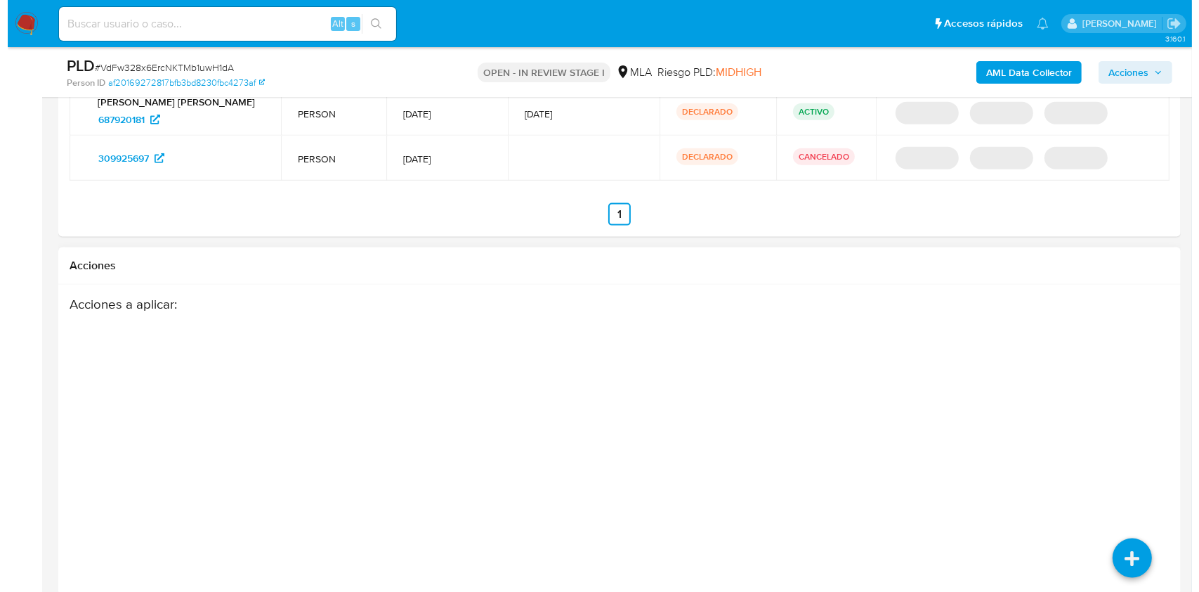
scroll to position [1874, 0]
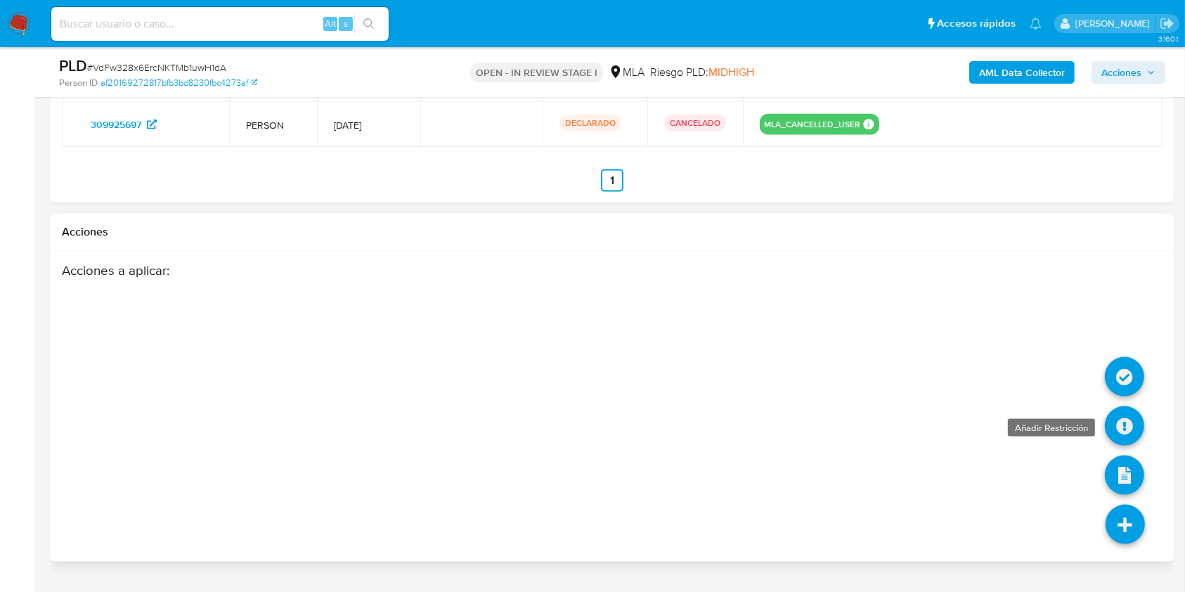
click at [1124, 422] on icon at bounding box center [1123, 425] width 39 height 39
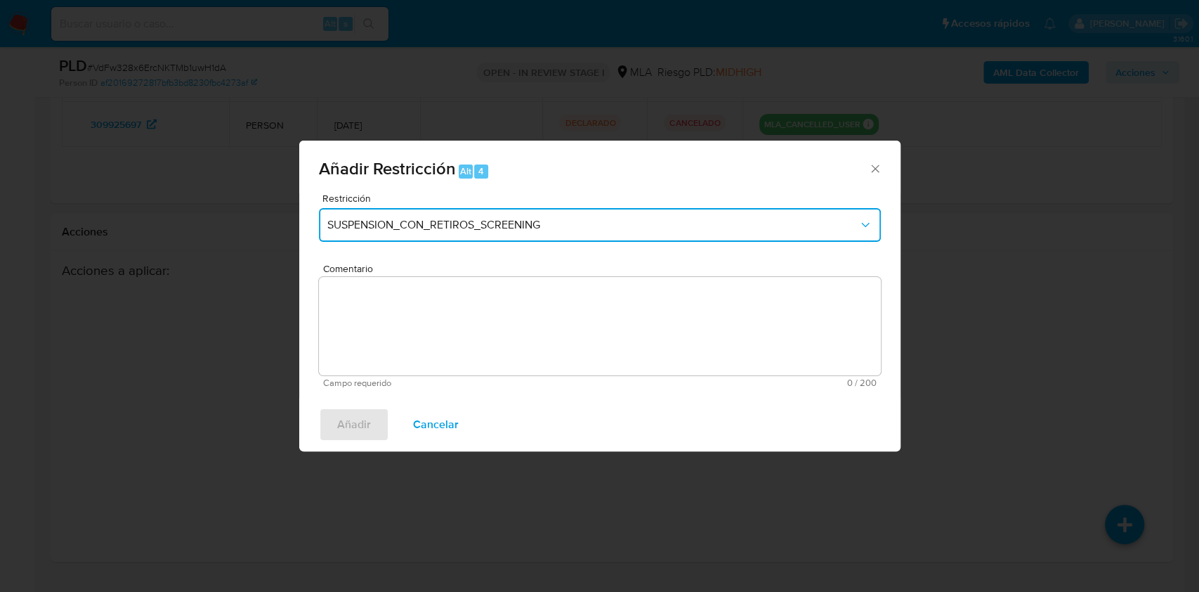
click at [431, 228] on span "SUSPENSION_CON_RETIROS_SCREENING" at bounding box center [592, 225] width 531 height 14
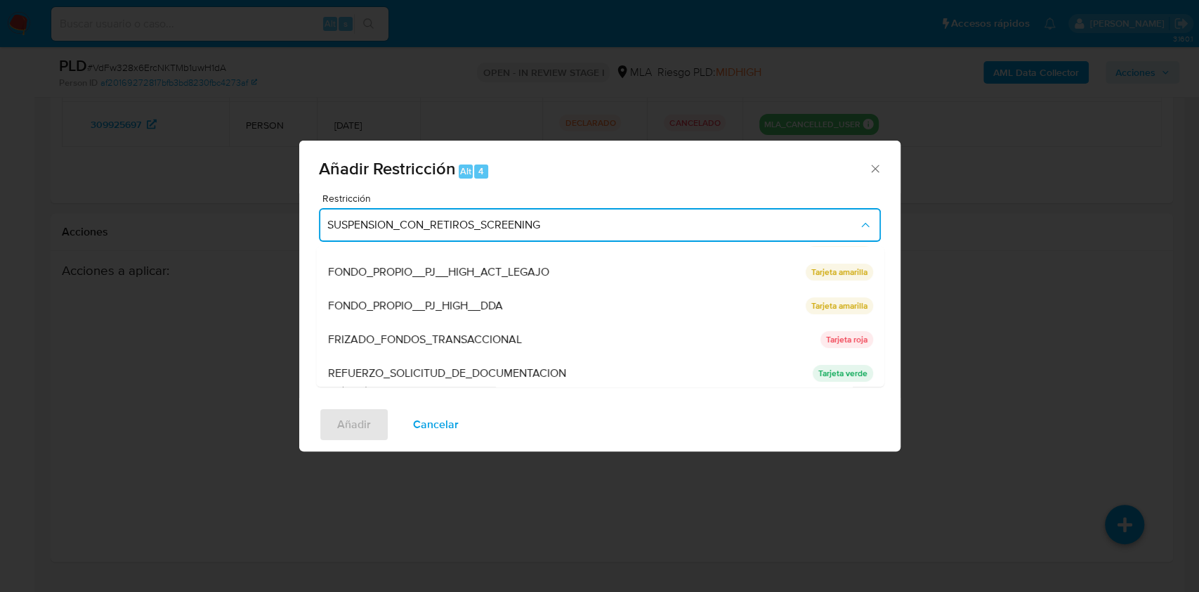
scroll to position [298, 0]
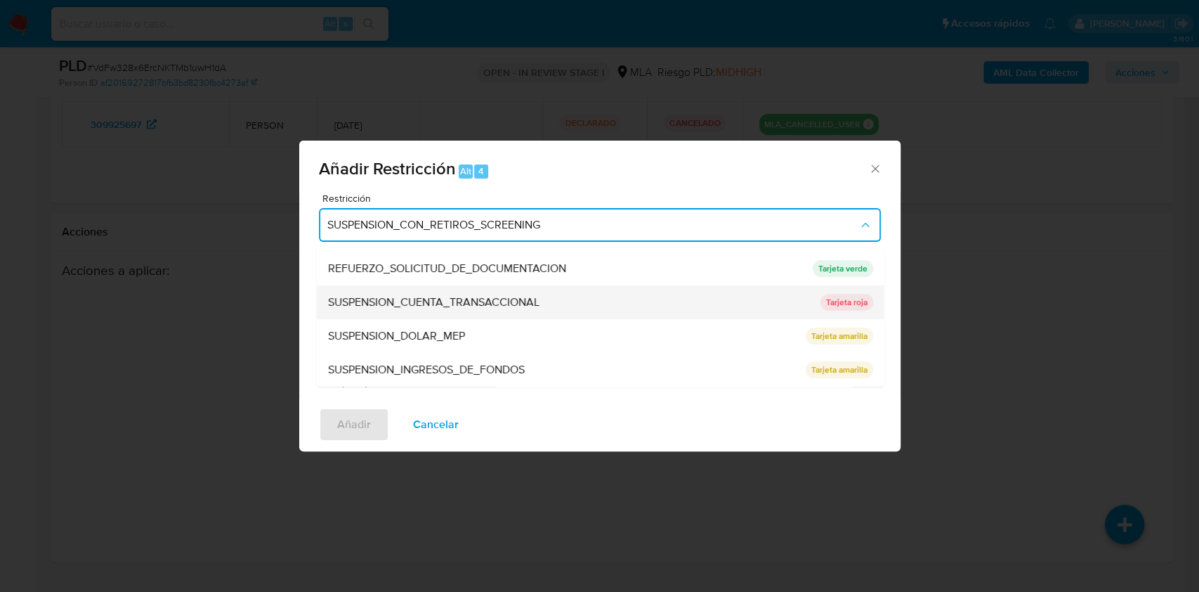
click at [444, 305] on span "SUSPENSION_CUENTA_TRANSACCIONAL" at bounding box center [432, 302] width 211 height 14
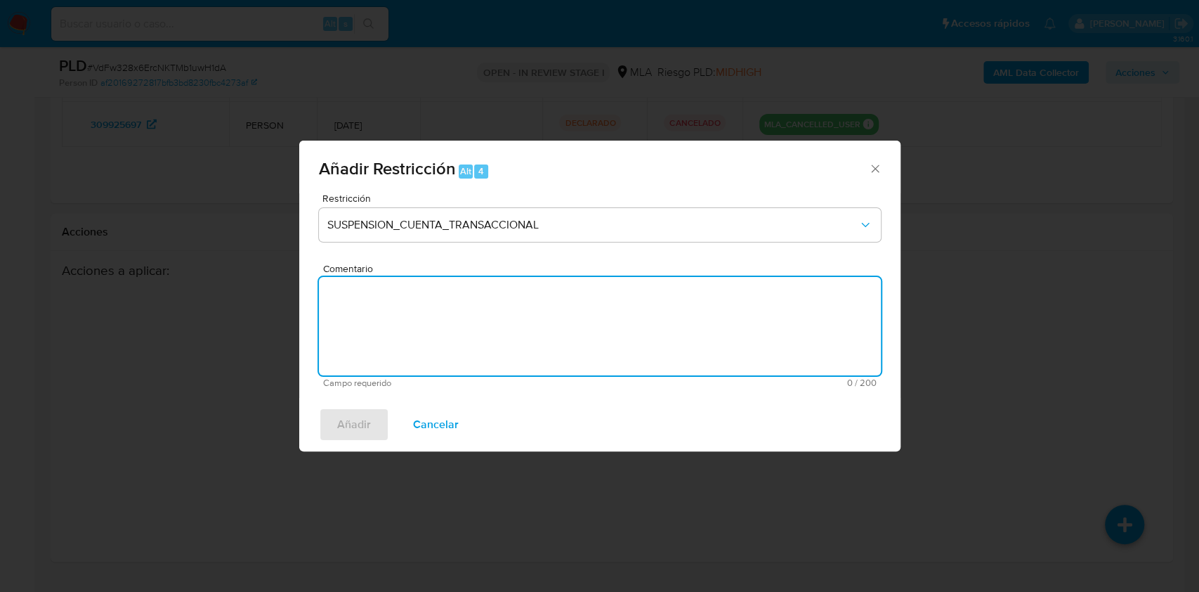
click at [483, 302] on textarea "Comentario" at bounding box center [600, 326] width 562 height 98
type textarea "AML"
click at [379, 419] on button "Añadir" at bounding box center [354, 424] width 70 height 34
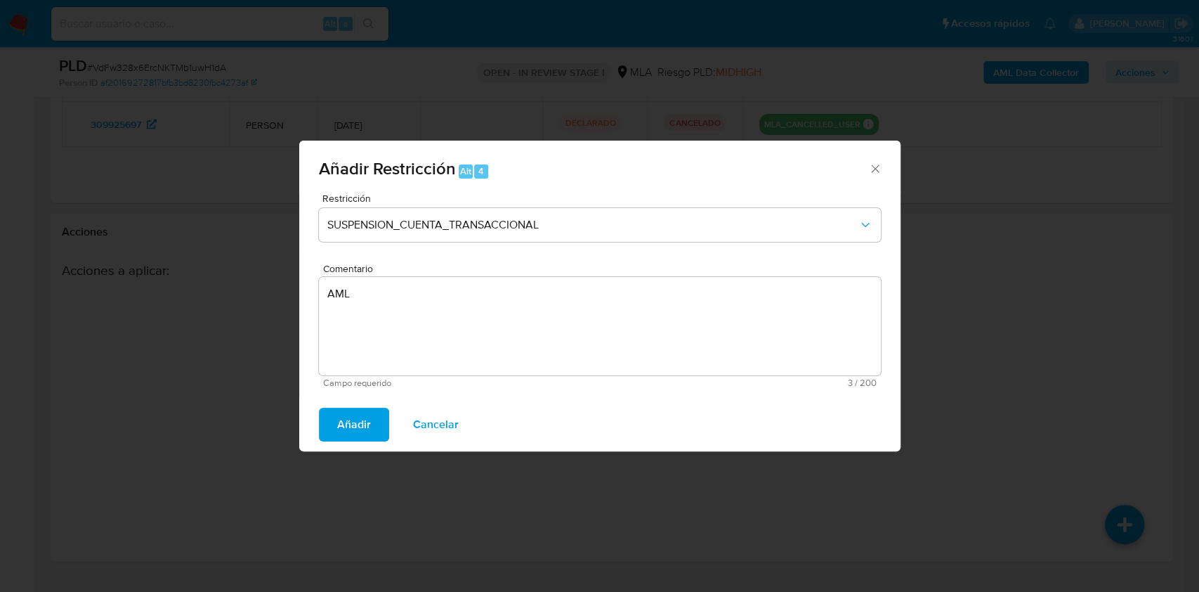
click at [372, 426] on button "Añadir" at bounding box center [354, 424] width 70 height 34
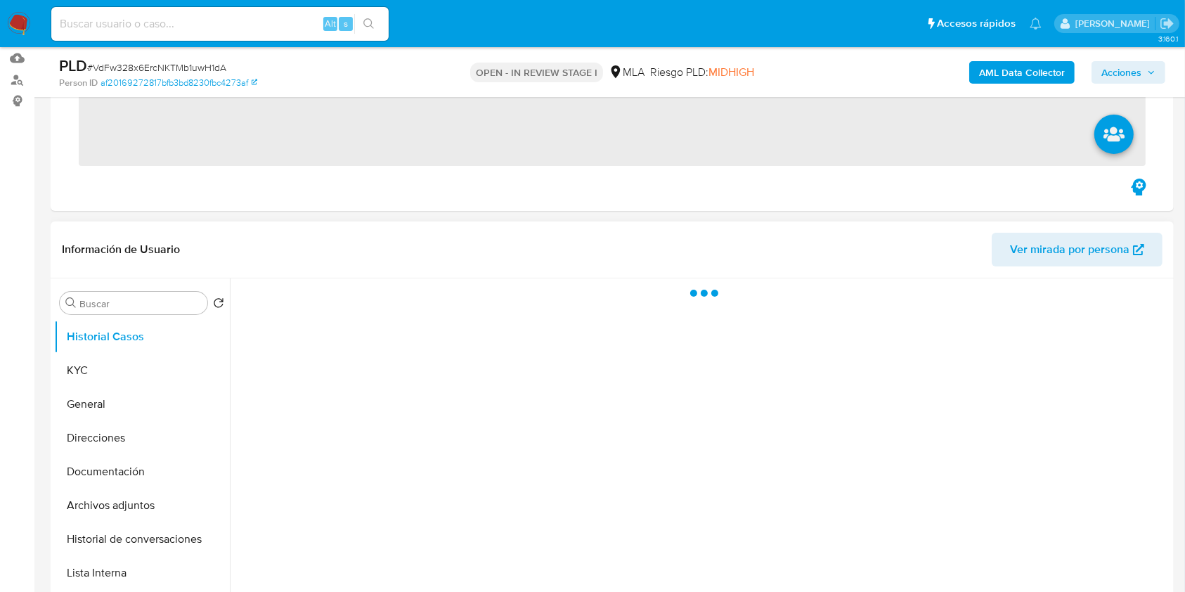
scroll to position [281, 0]
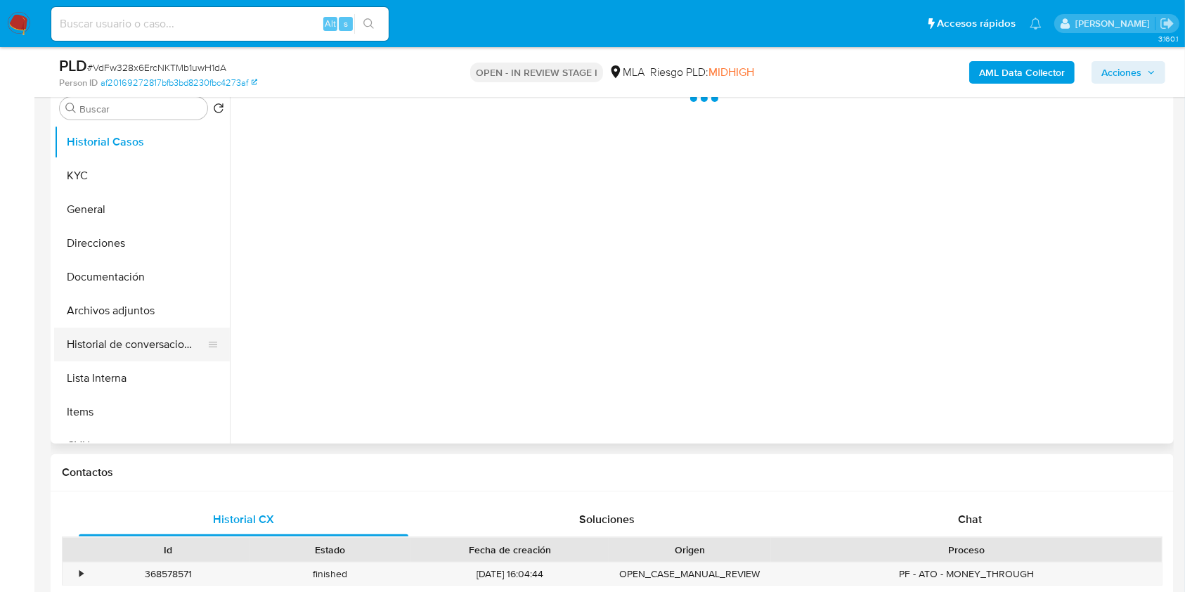
click at [159, 332] on button "Historial de conversaciones" at bounding box center [136, 344] width 164 height 34
select select "10"
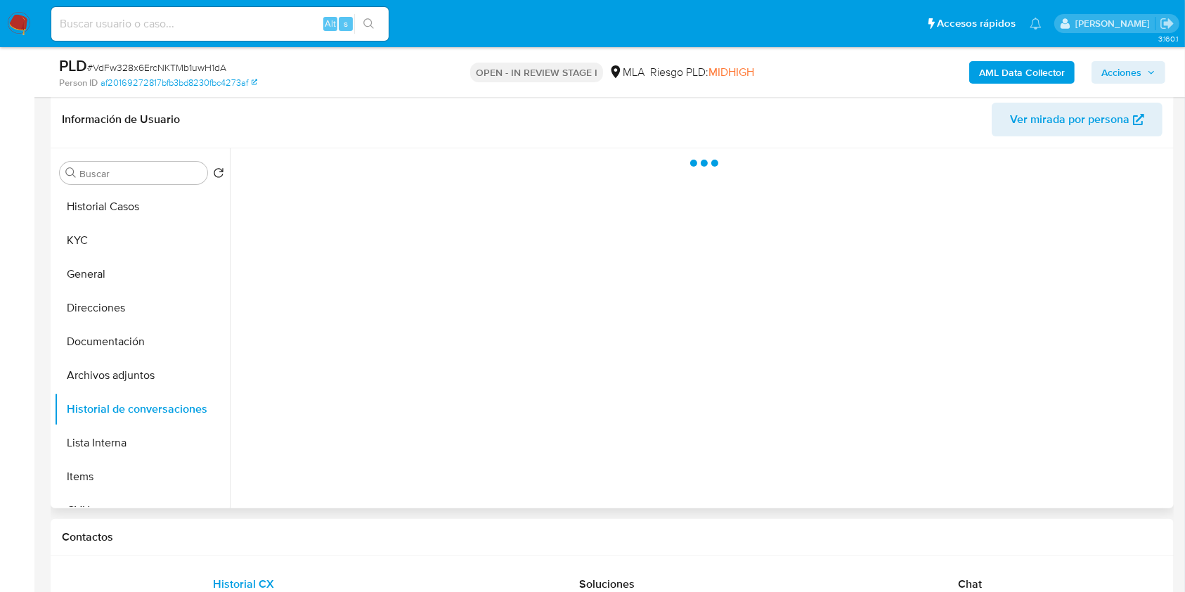
scroll to position [187, 0]
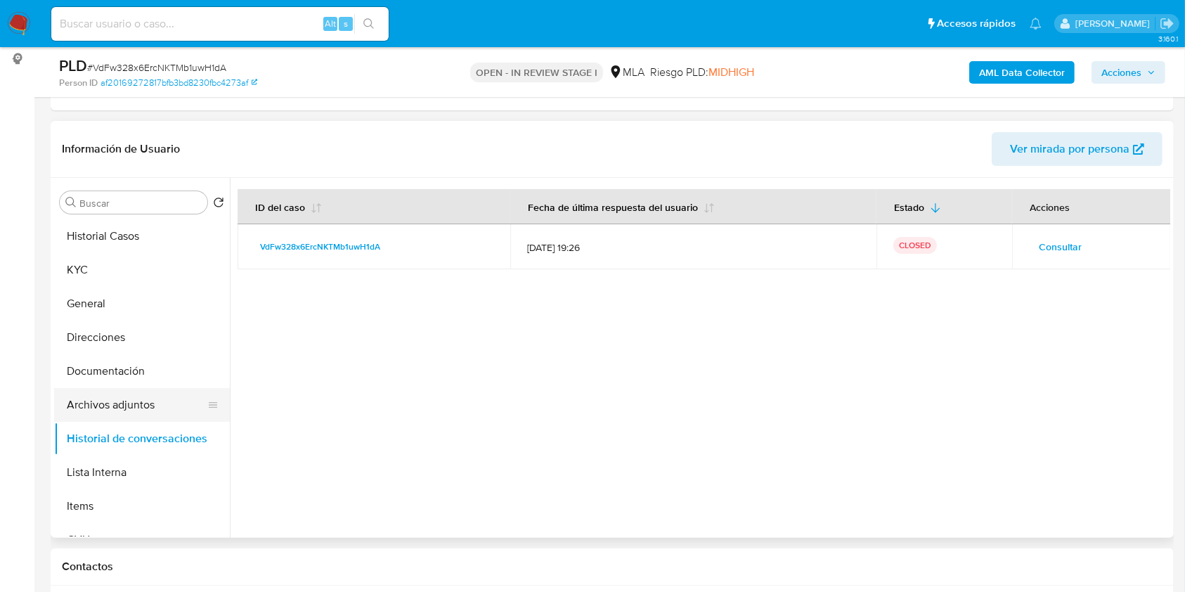
click at [135, 396] on button "Archivos adjuntos" at bounding box center [136, 405] width 164 height 34
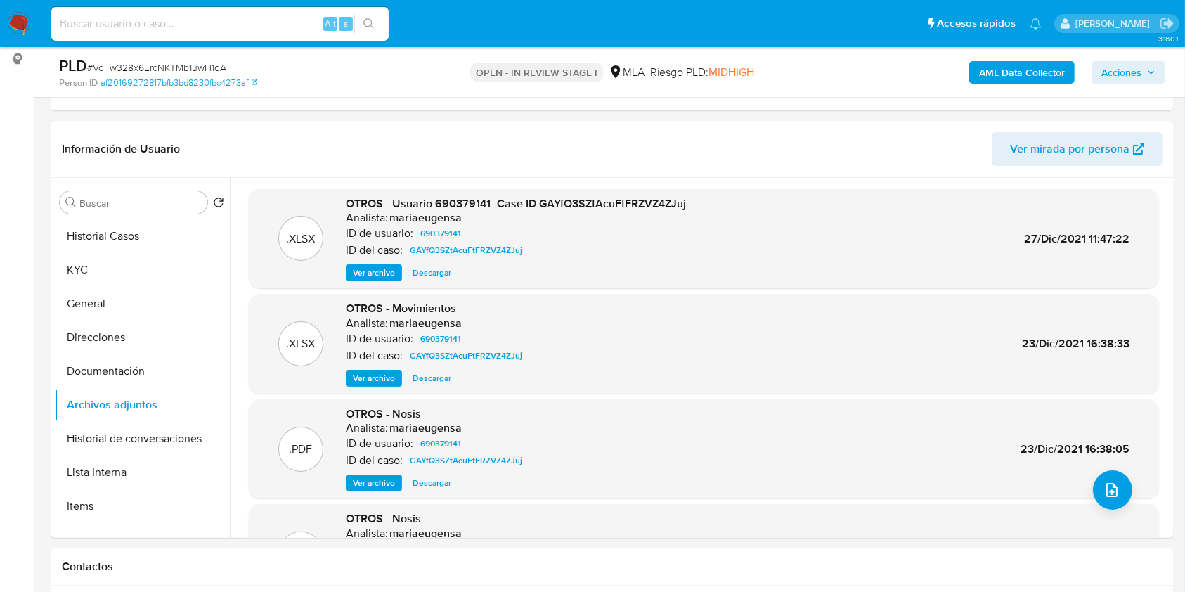
click at [989, 63] on b "AML Data Collector" at bounding box center [1022, 72] width 86 height 22
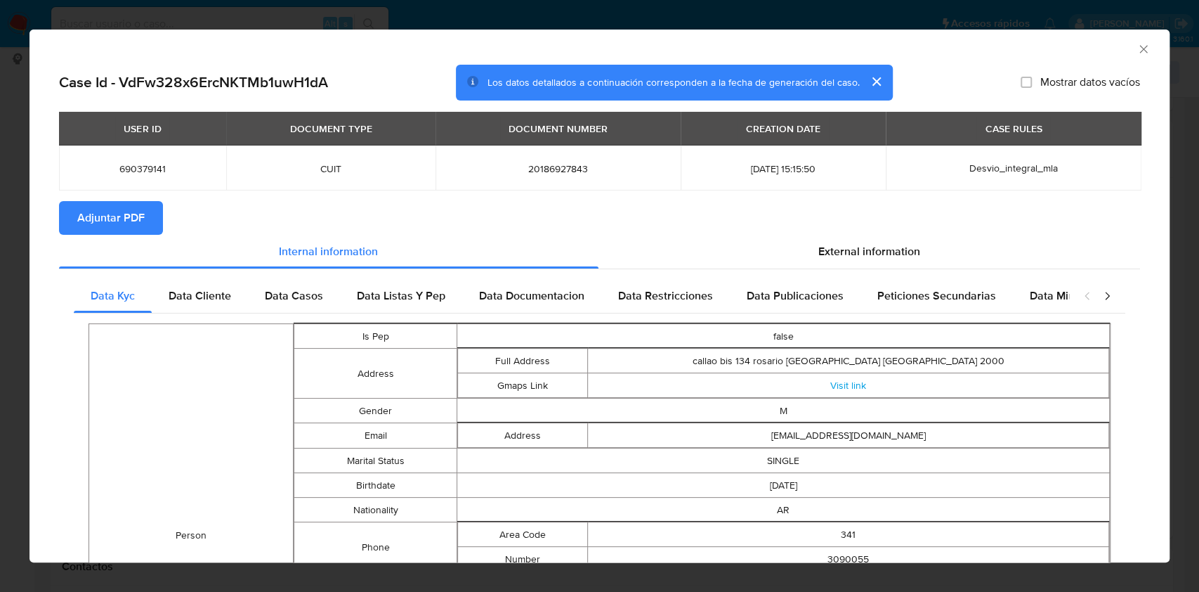
click at [111, 223] on span "Adjuntar PDF" at bounding box center [110, 217] width 67 height 31
click at [96, 220] on span "Adjuntar PDF" at bounding box center [110, 217] width 67 height 31
click at [1140, 51] on icon "Cerrar ventana" at bounding box center [1144, 49] width 8 height 8
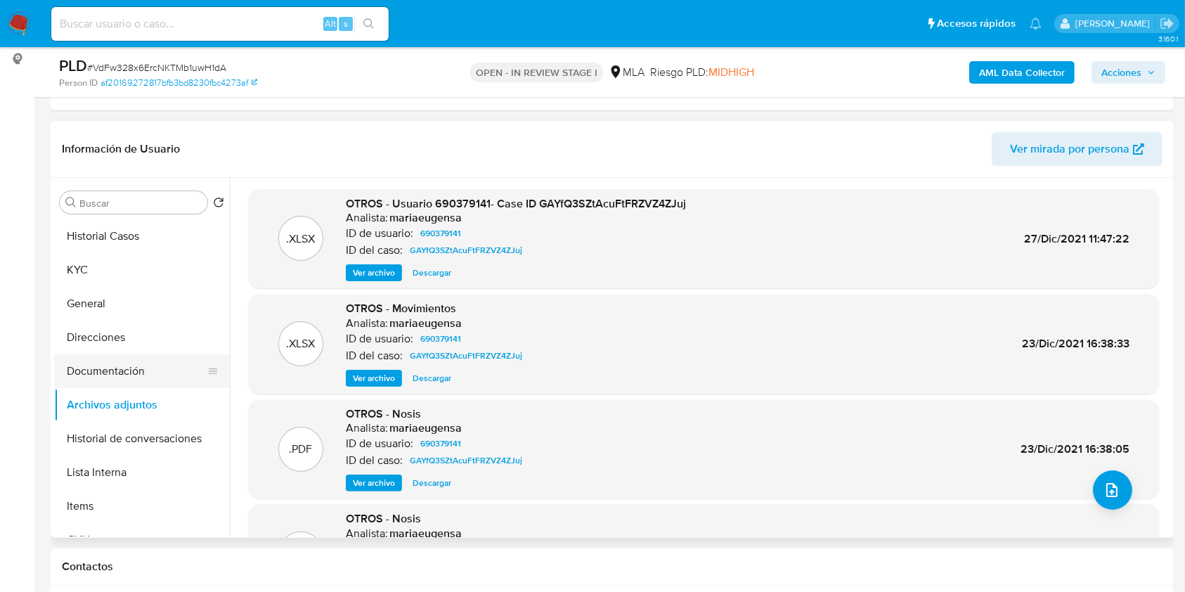
click at [142, 377] on button "Documentación" at bounding box center [136, 371] width 164 height 34
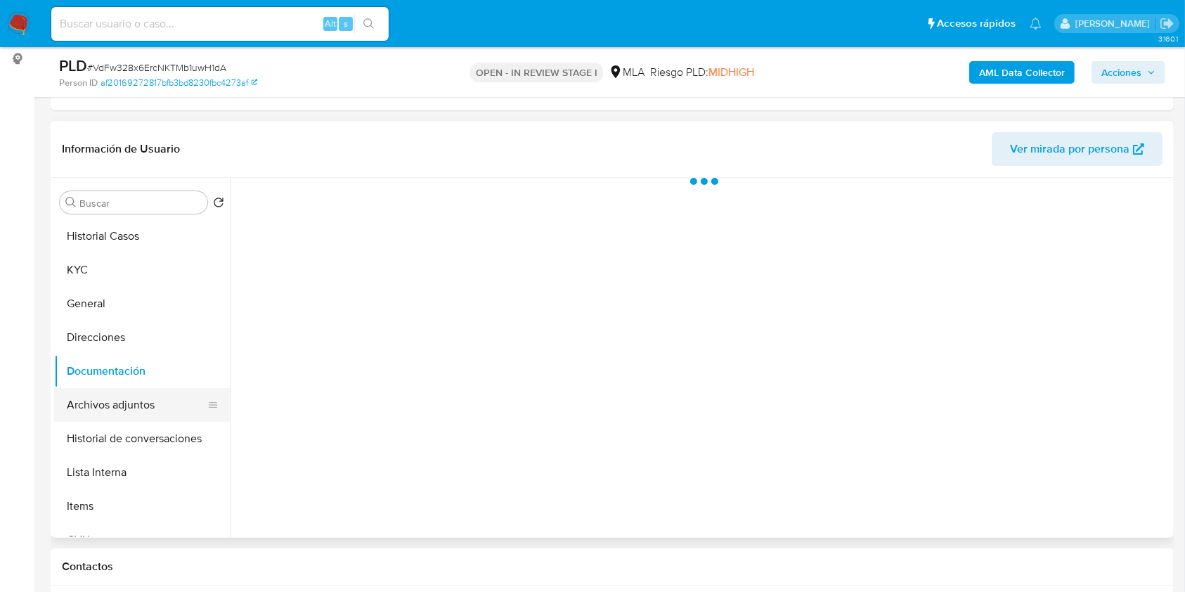
click at [142, 400] on button "Archivos adjuntos" at bounding box center [136, 405] width 164 height 34
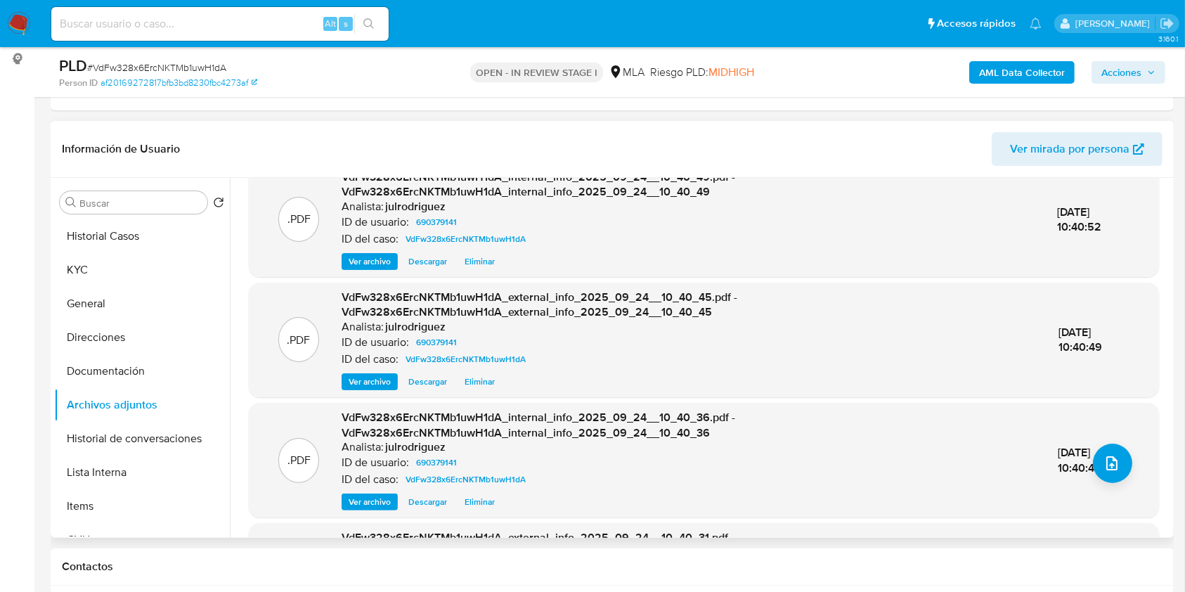
scroll to position [93, 0]
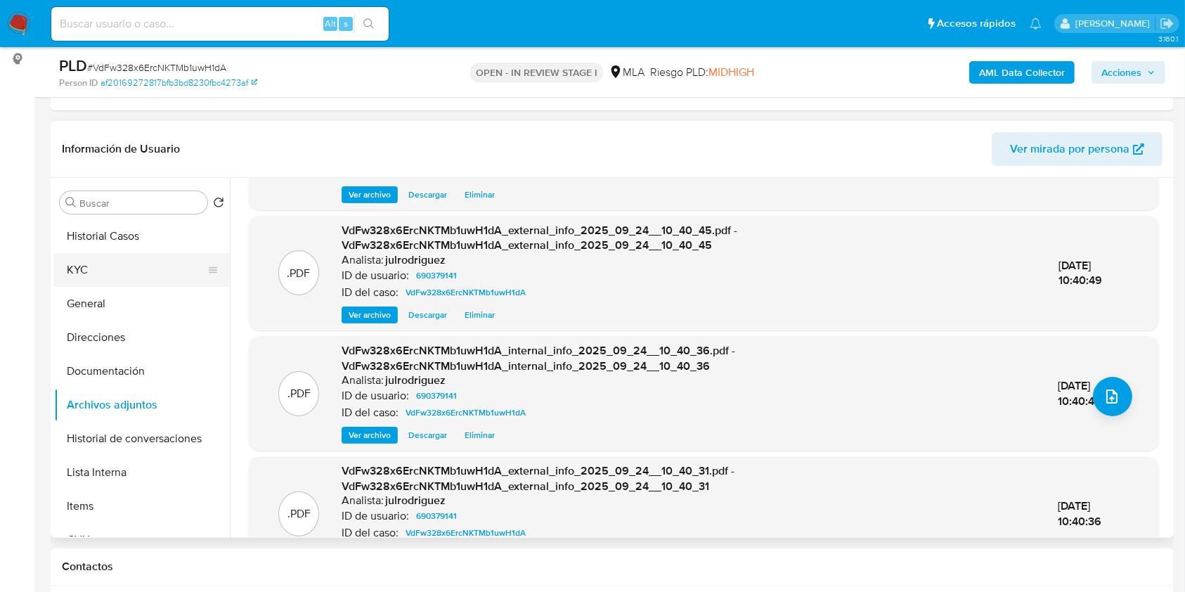
click at [112, 260] on button "KYC" at bounding box center [136, 270] width 164 height 34
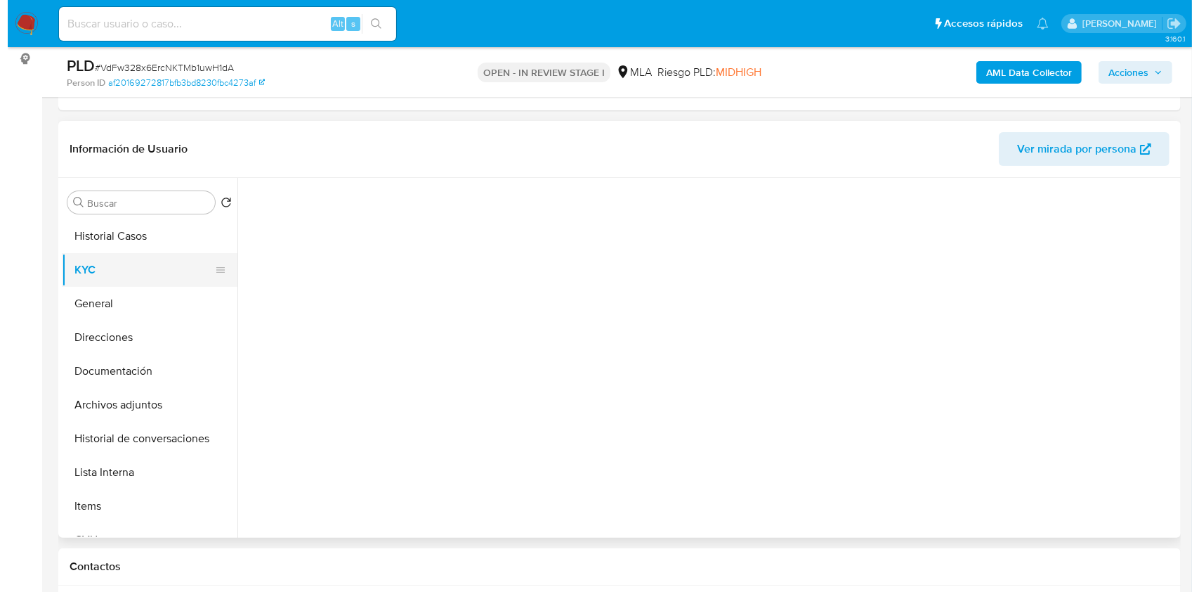
scroll to position [0, 0]
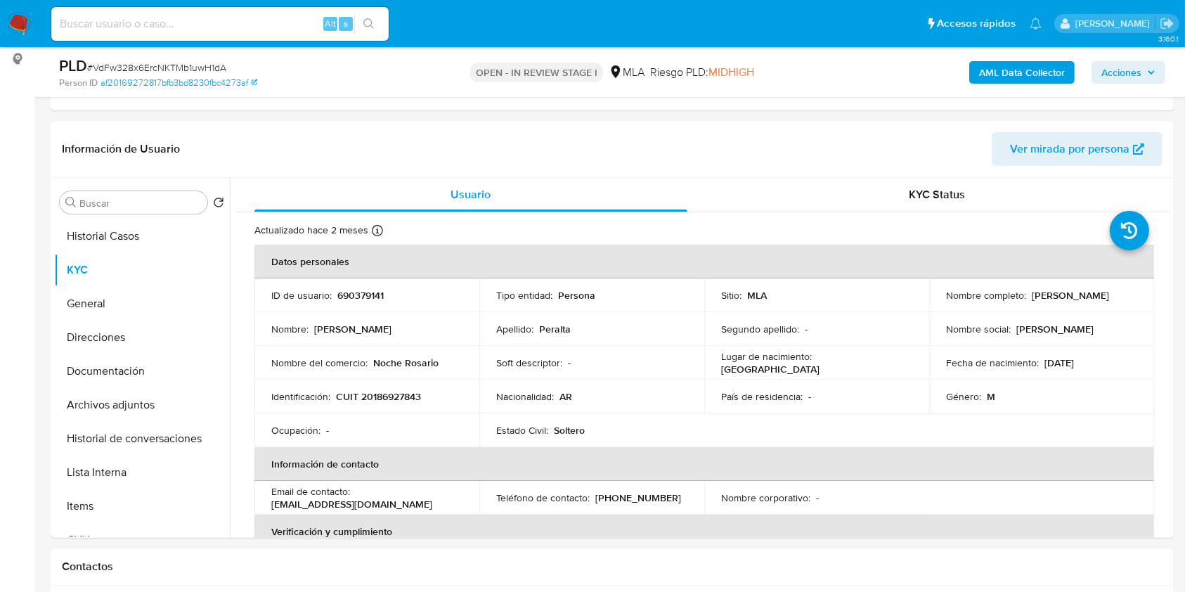
click at [367, 294] on p "690379141" at bounding box center [360, 295] width 46 height 13
copy p "690379141"
click at [148, 68] on span "# VdFw328x6ErcNKTMb1uwH1dA" at bounding box center [156, 67] width 139 height 14
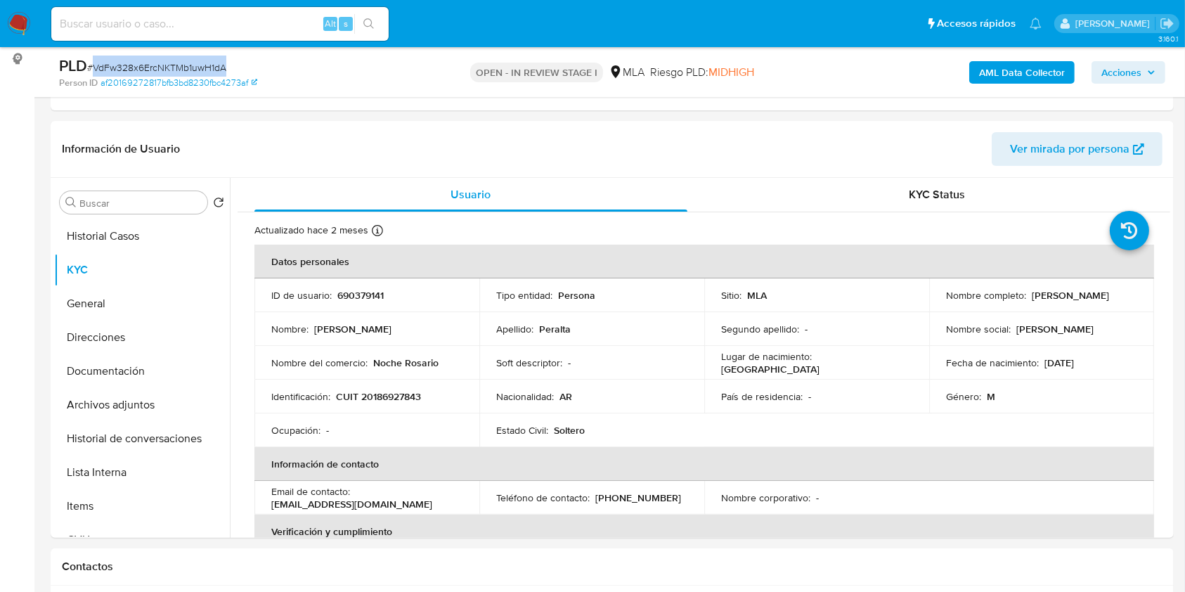
copy span "VdFw328x6ErcNKTMb1uwH1dA"
click at [131, 404] on button "Archivos adjuntos" at bounding box center [136, 405] width 164 height 34
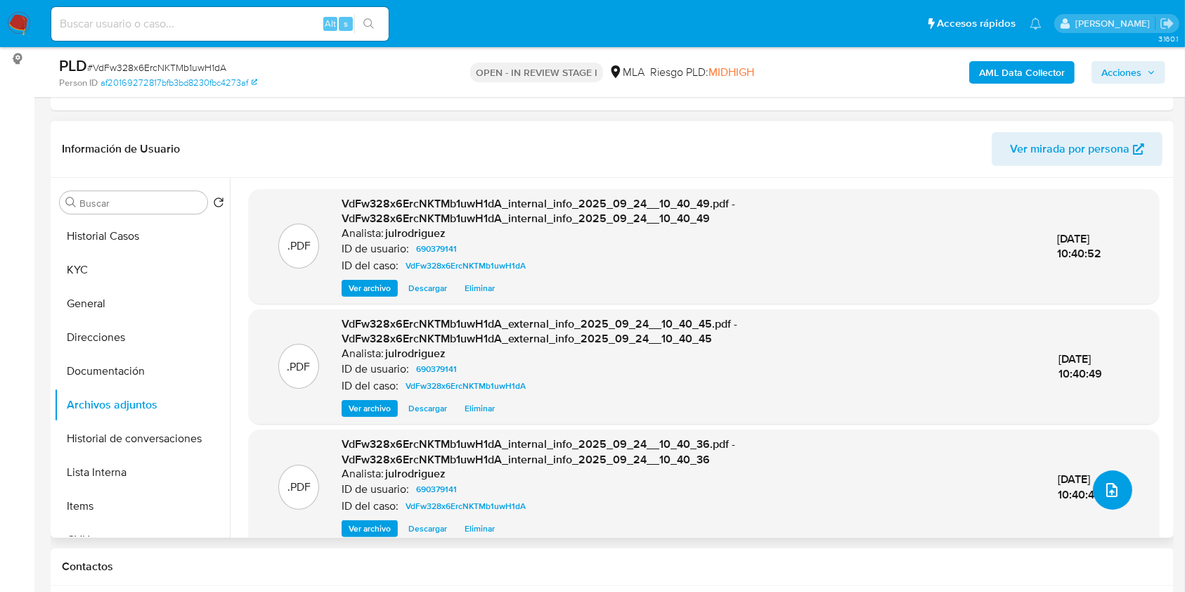
click at [1114, 492] on button "upload-file" at bounding box center [1111, 489] width 39 height 39
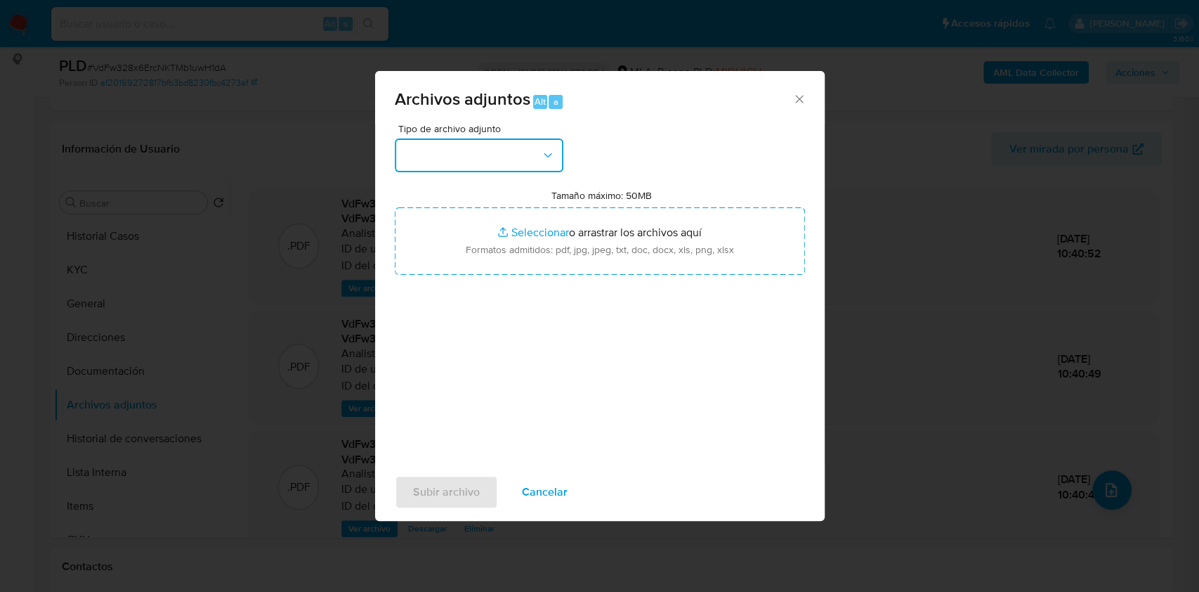
click at [518, 144] on button "button" at bounding box center [479, 155] width 169 height 34
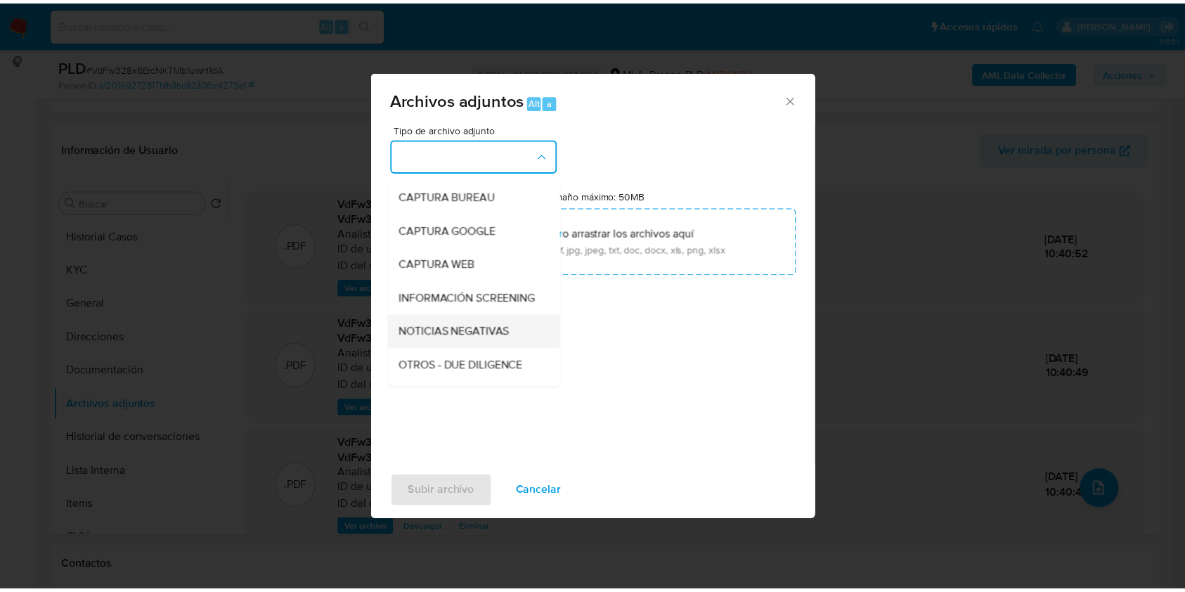
scroll to position [93, 0]
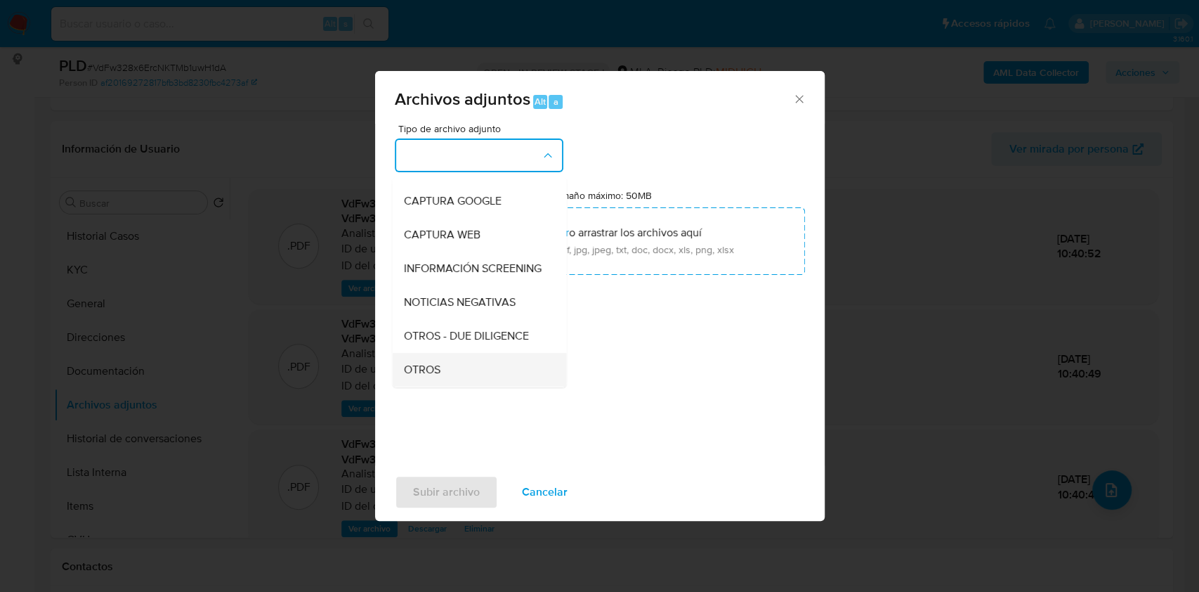
click at [430, 377] on span "OTROS" at bounding box center [421, 370] width 37 height 14
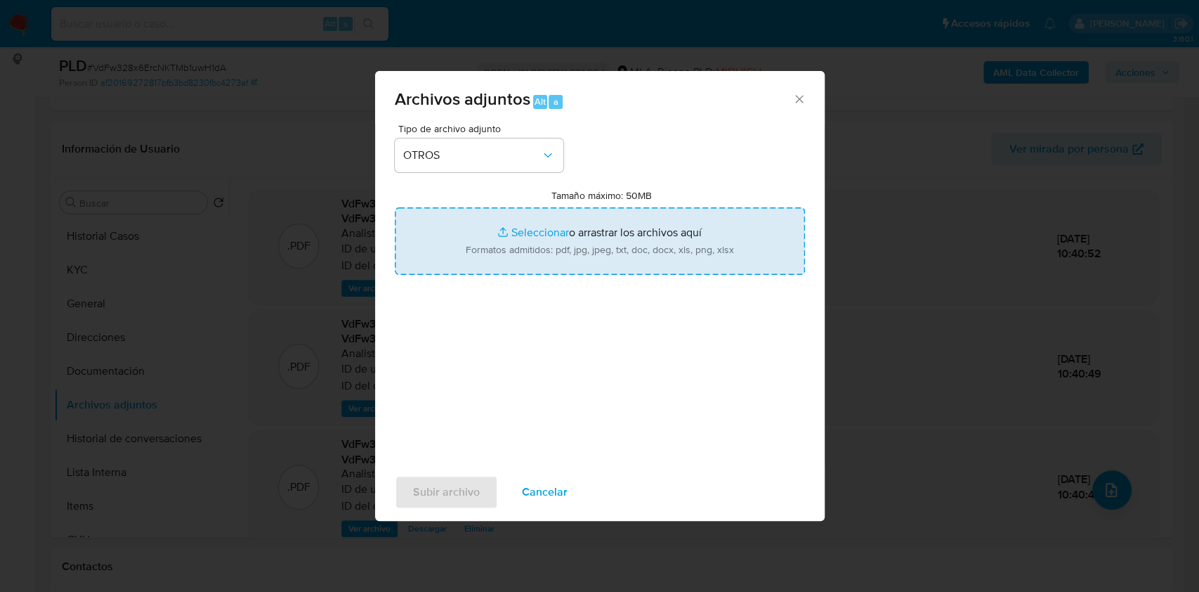
click at [517, 256] on input "Tamaño máximo: 50MB Seleccionar archivos" at bounding box center [600, 240] width 410 height 67
type input "C:\fakepath\Comprobantes electrónicos 2025 - 690379141 - VdFw328x6ErcNKTMb1uwH1…"
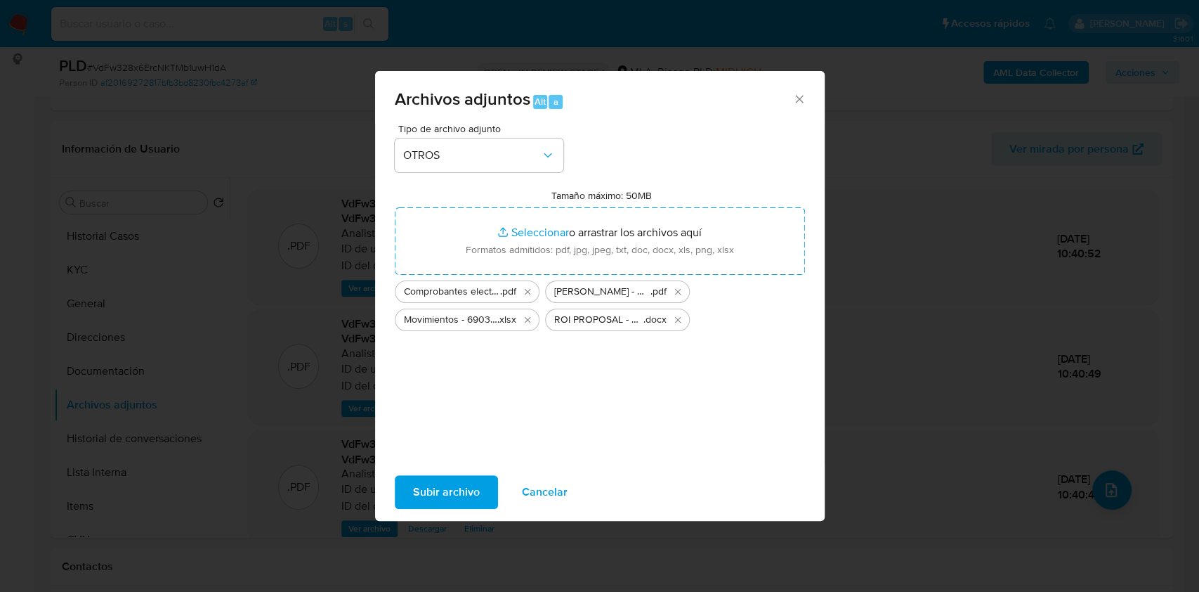
click at [419, 503] on span "Subir archivo" at bounding box center [446, 491] width 67 height 31
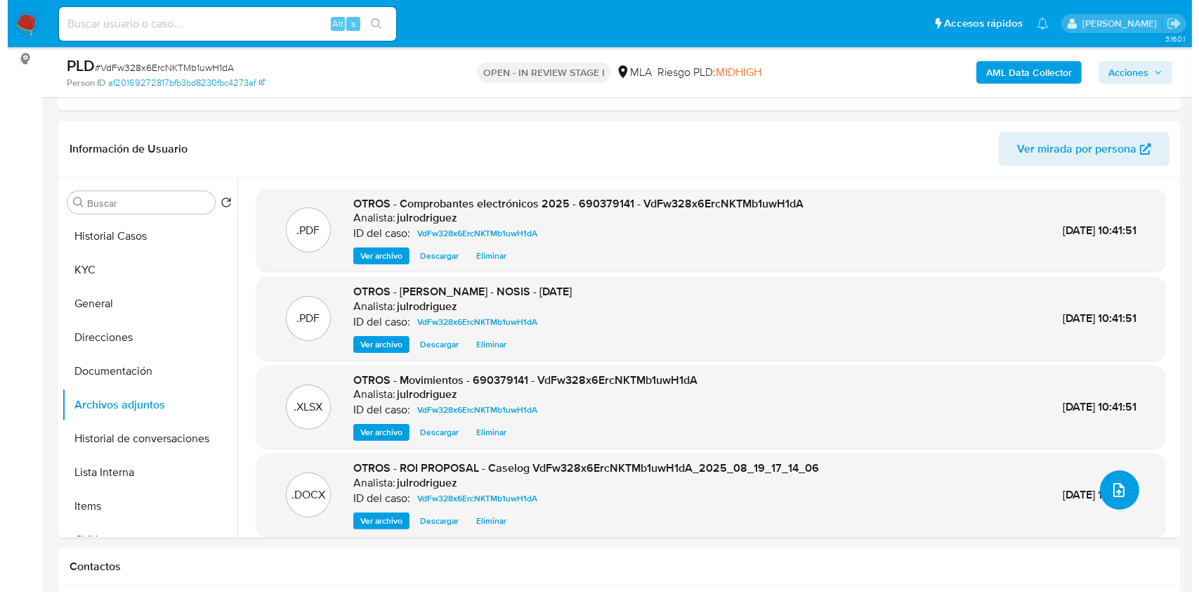
scroll to position [1912, 0]
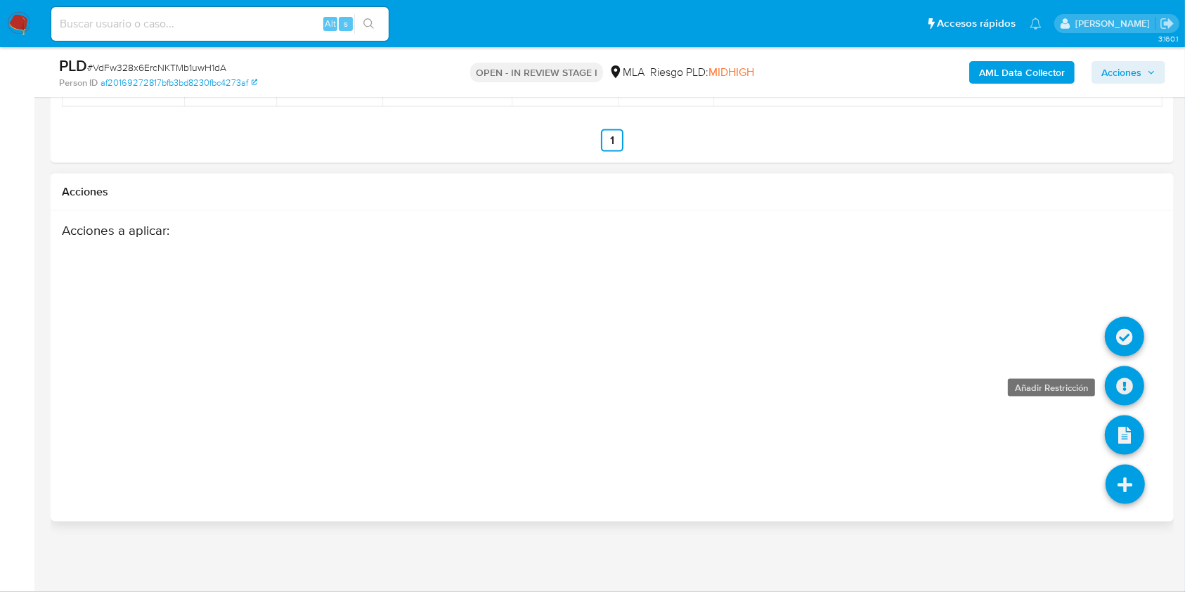
click at [1124, 381] on icon at bounding box center [1123, 385] width 39 height 39
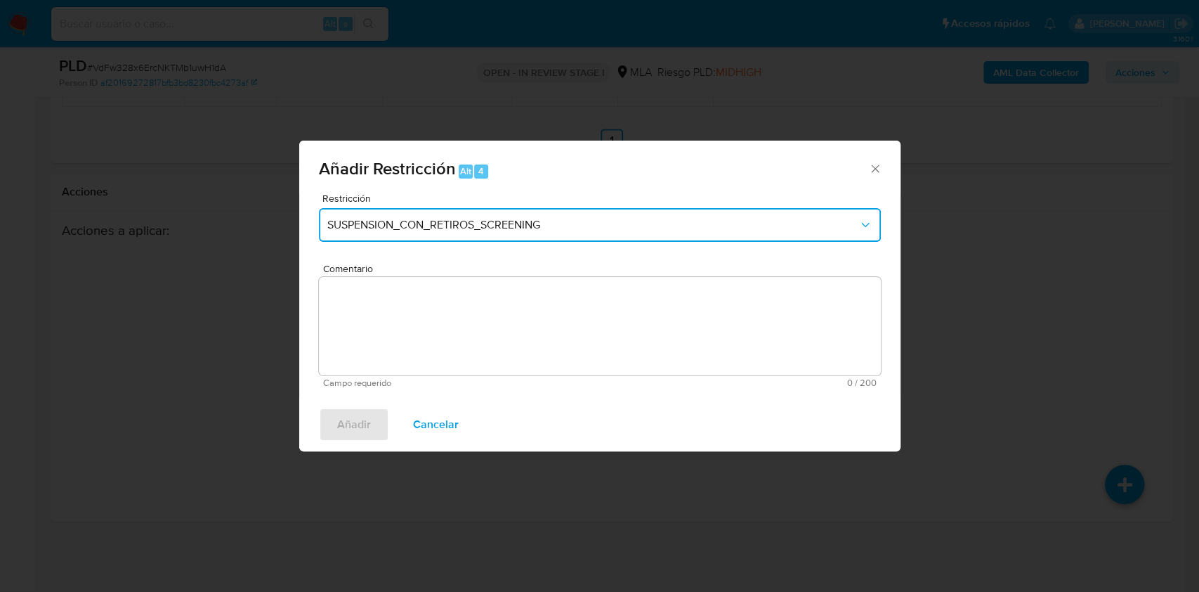
click at [482, 223] on span "SUSPENSION_CON_RETIROS_SCREENING" at bounding box center [592, 225] width 531 height 14
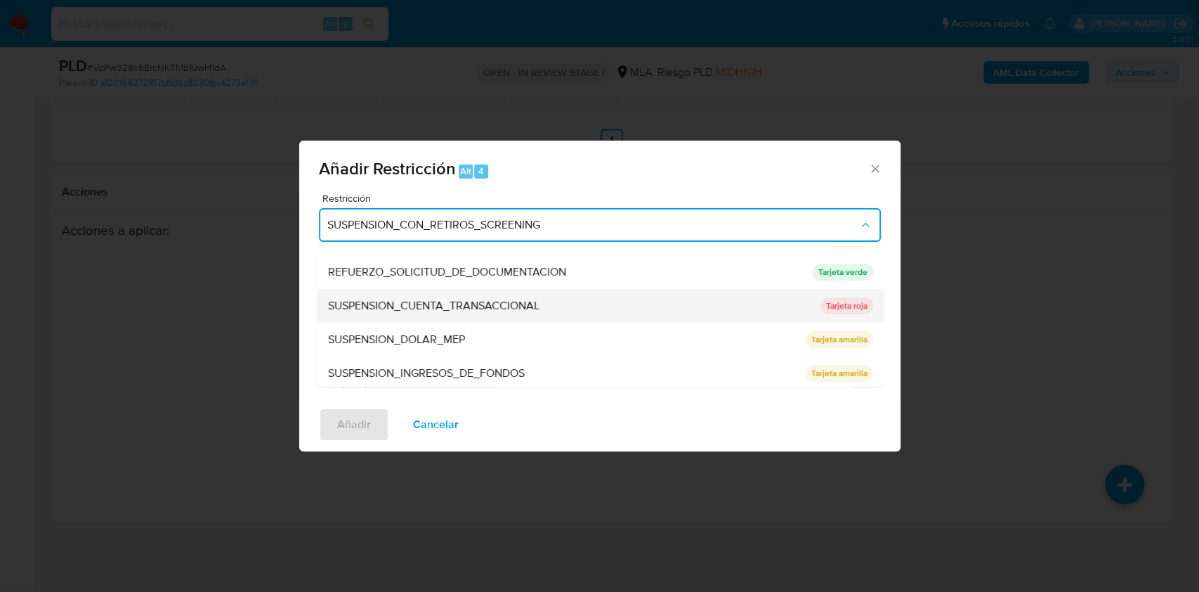
scroll to position [298, 0]
click at [465, 296] on span "SUSPENSION_CUENTA_TRANSACCIONAL" at bounding box center [432, 302] width 211 height 14
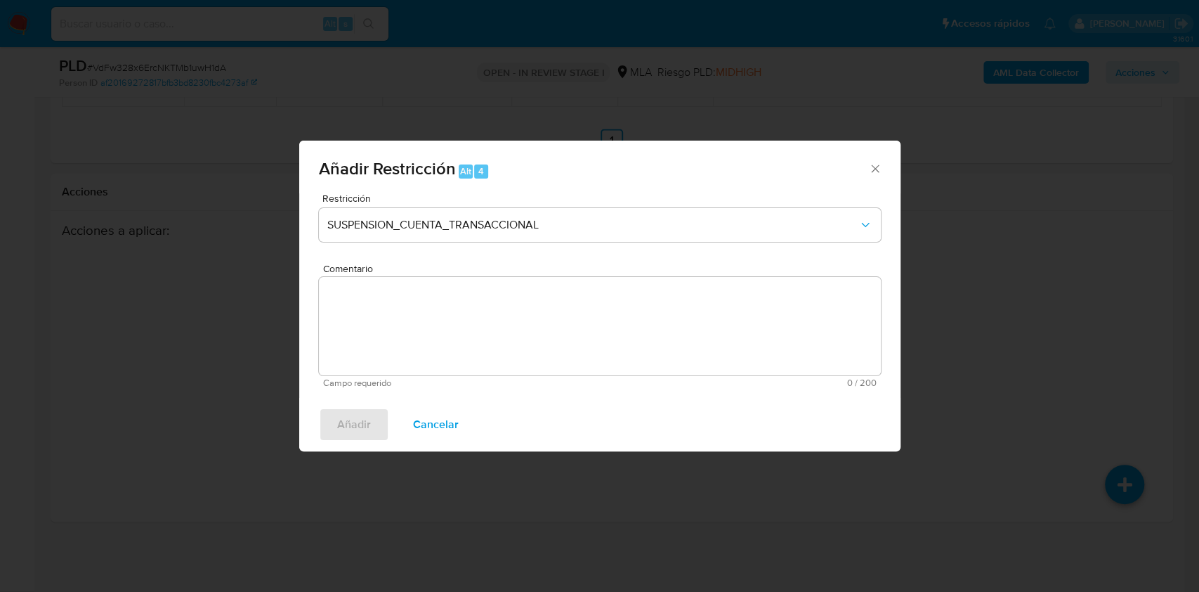
click at [495, 304] on textarea "Comentario" at bounding box center [600, 326] width 562 height 98
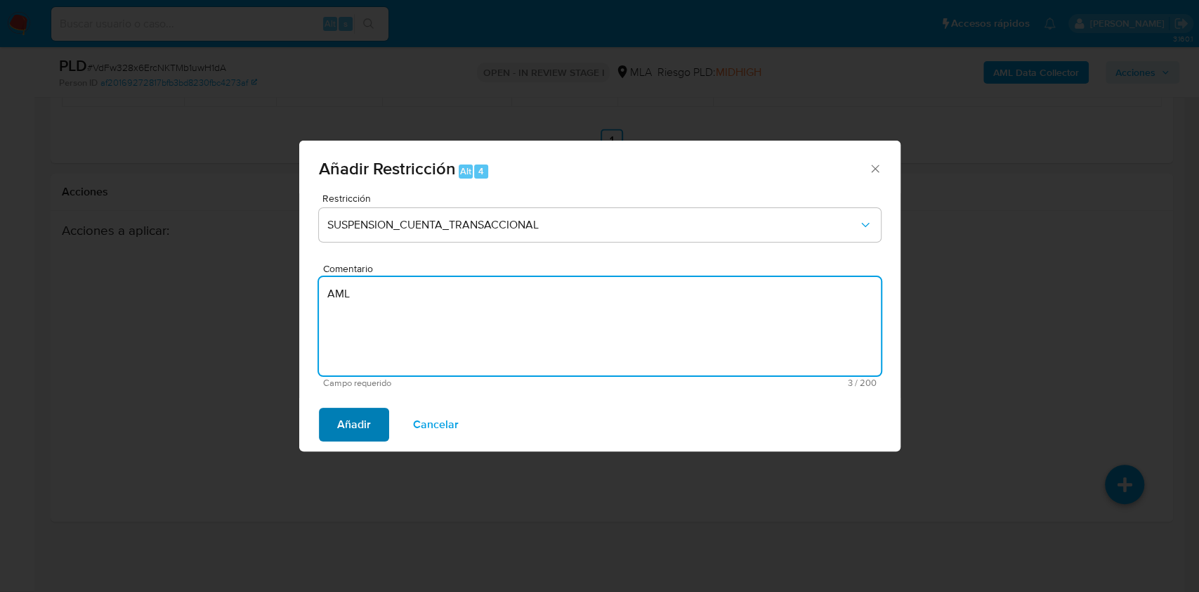
type textarea "AML"
click at [356, 430] on span "Añadir" at bounding box center [354, 424] width 34 height 31
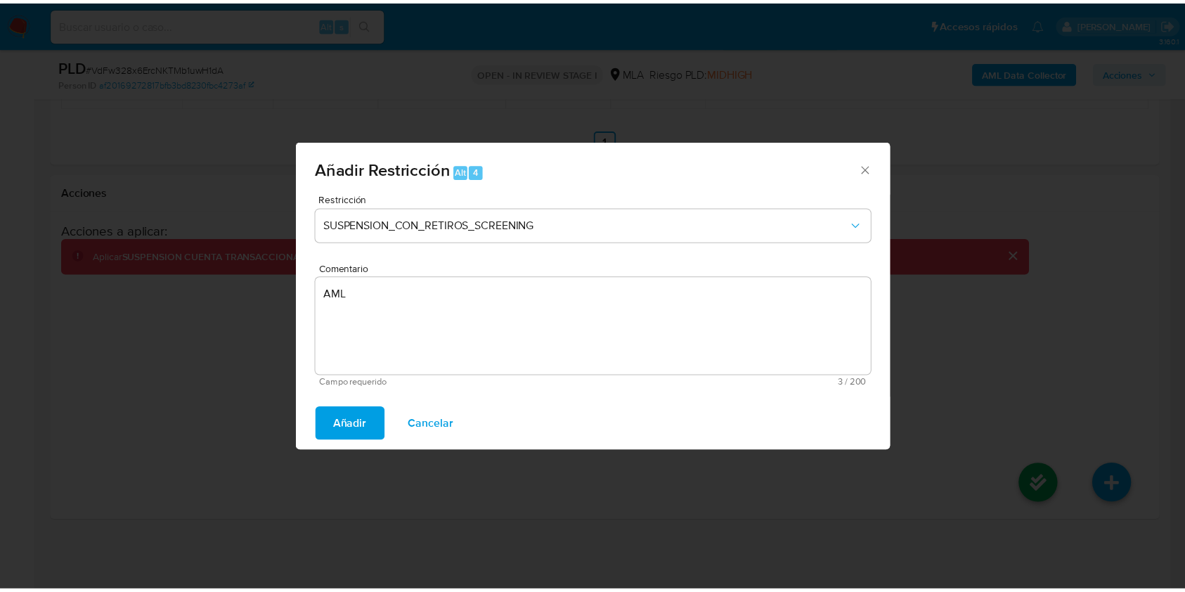
scroll to position [1905, 0]
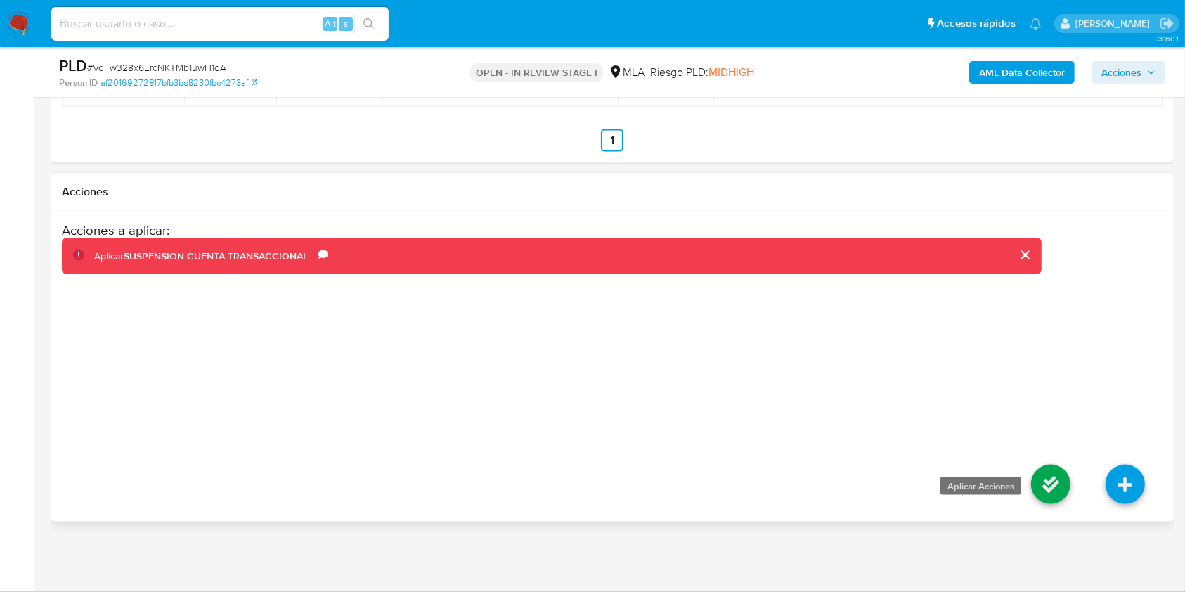
click at [1036, 490] on icon at bounding box center [1050, 483] width 39 height 39
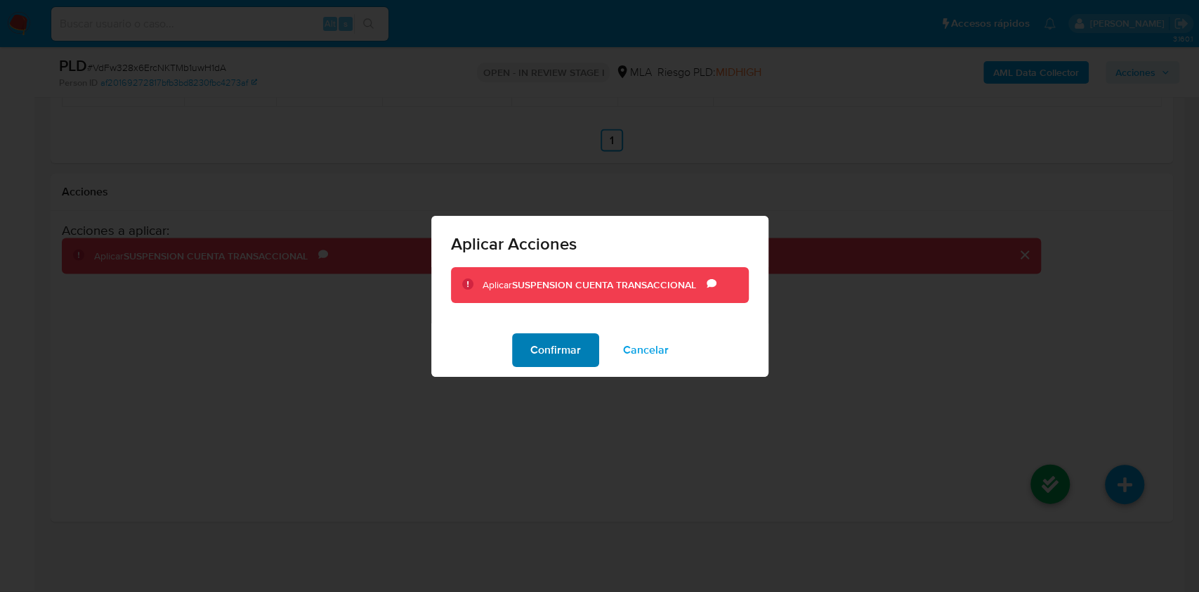
click at [567, 360] on span "Confirmar" at bounding box center [555, 349] width 51 height 31
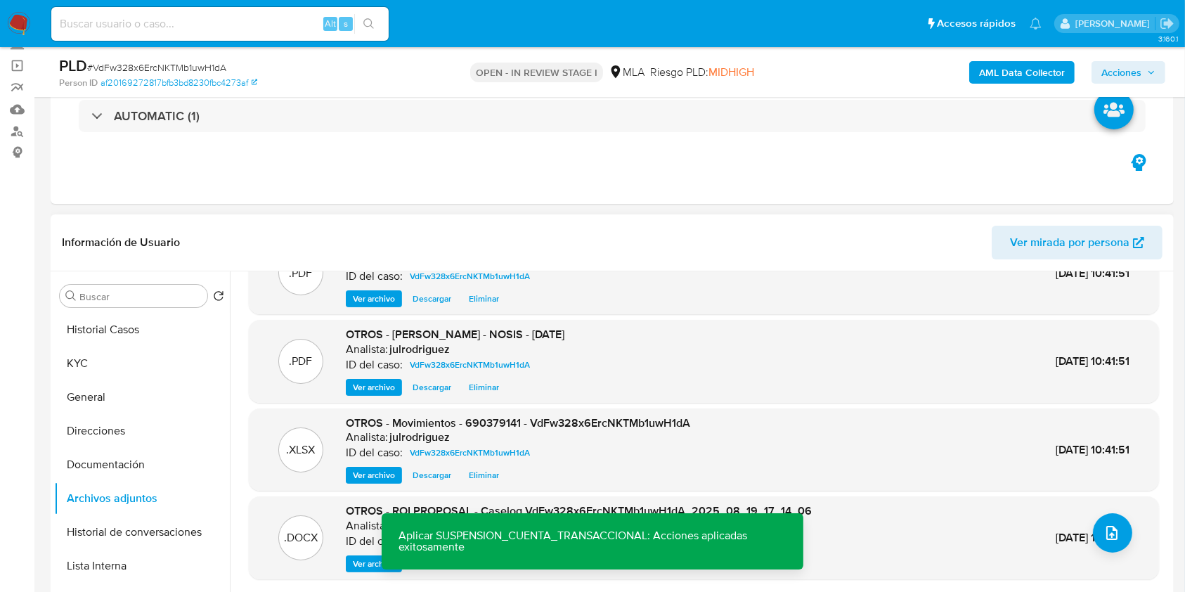
scroll to position [187, 0]
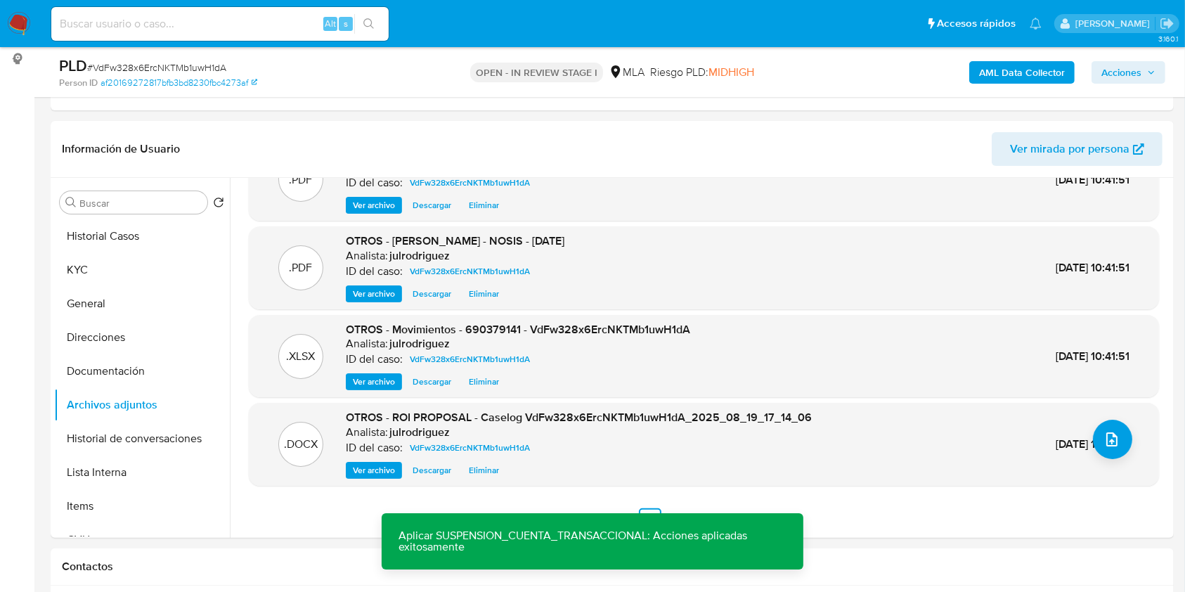
click at [1131, 89] on div "PLD # VdFw328x6ErcNKTMb1uwH1dA Person ID af20169272817bfb3bd8230fbc4273af OPEN …" at bounding box center [612, 72] width 1123 height 50
click at [1130, 72] on span "Acciones" at bounding box center [1121, 72] width 40 height 22
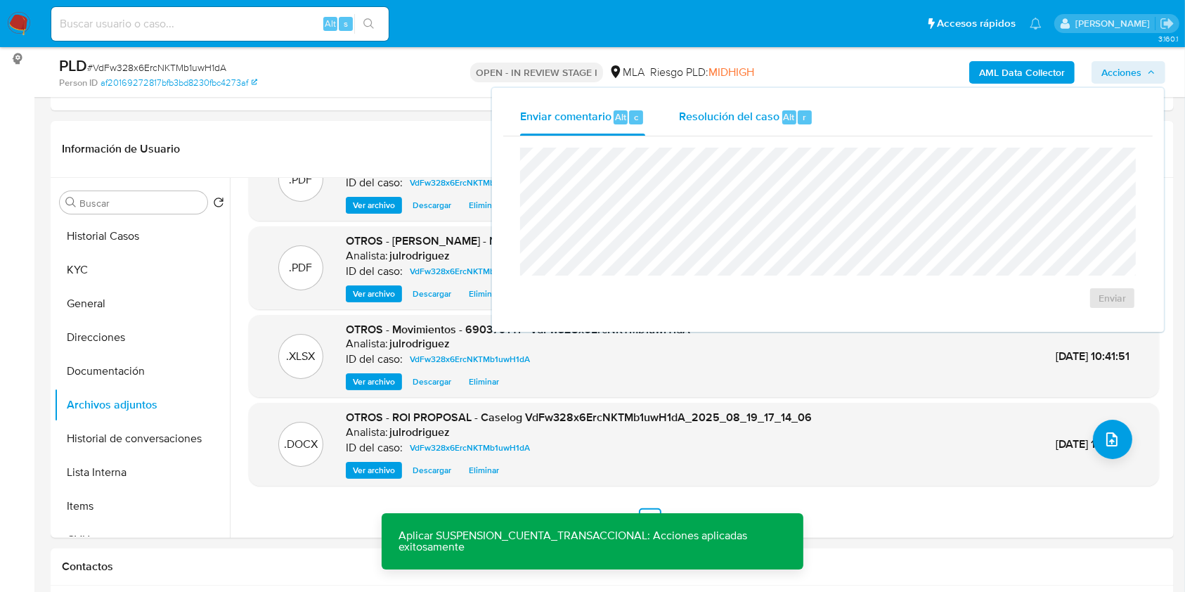
click at [741, 103] on div "Resolución del caso Alt r" at bounding box center [746, 117] width 134 height 37
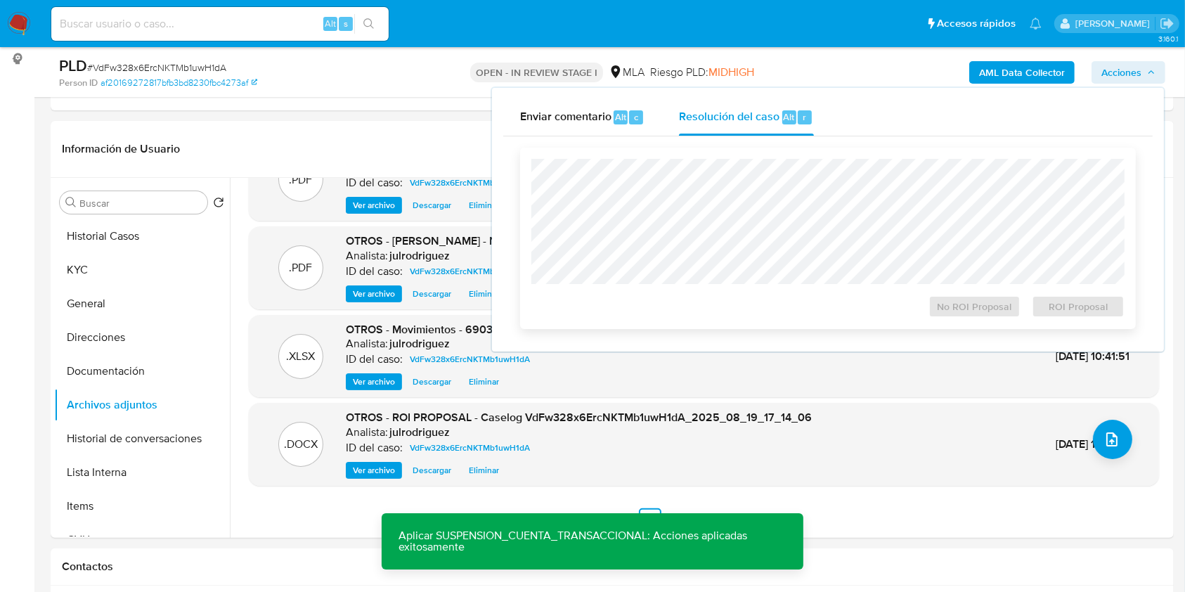
click at [743, 155] on div "No ROI Proposal ROI Proposal" at bounding box center [827, 238] width 615 height 181
click at [1064, 306] on span "ROI Proposal" at bounding box center [1077, 306] width 73 height 20
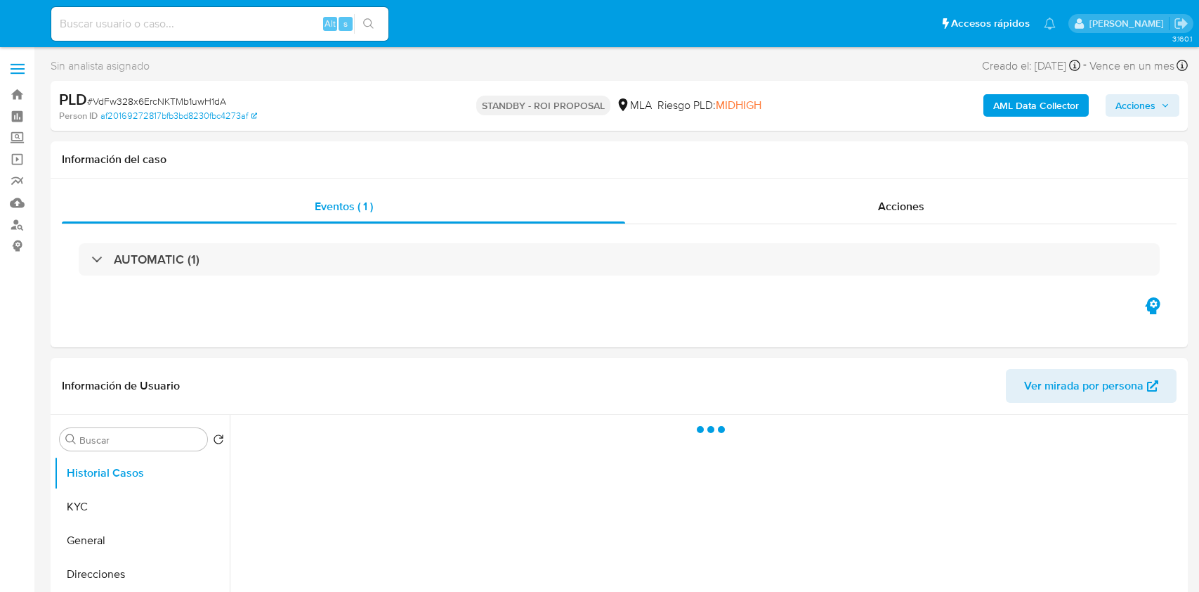
select select "10"
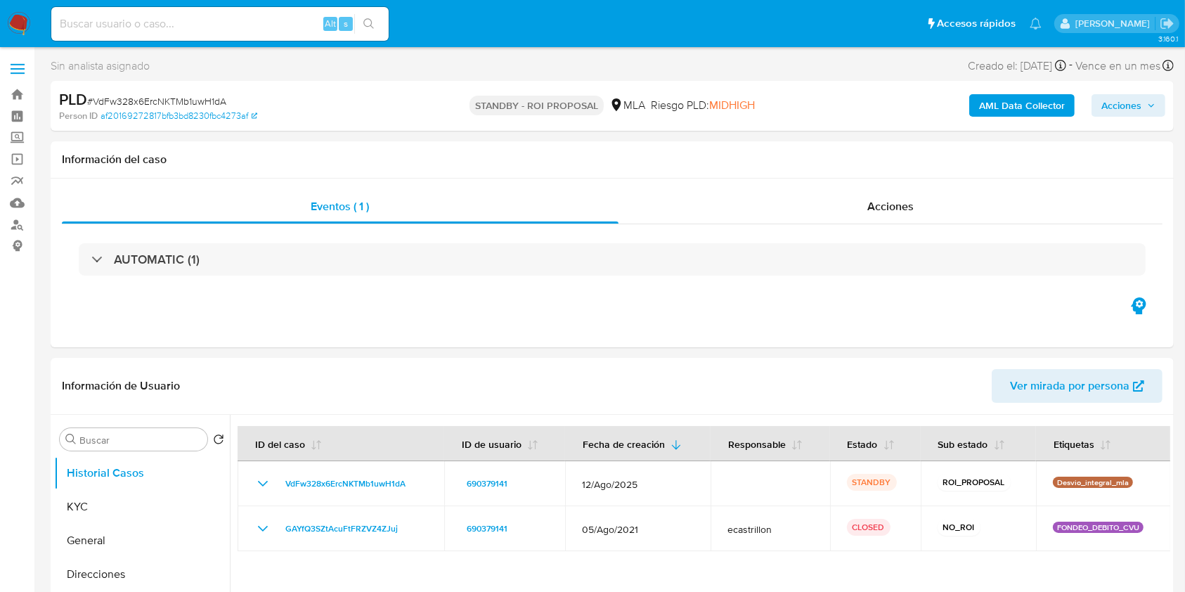
click at [205, 32] on input at bounding box center [219, 24] width 337 height 18
paste input "O72O27A9Z51A9obRijyhjI0U"
type input "O72O27A9Z51A9obRijyhjI0U"
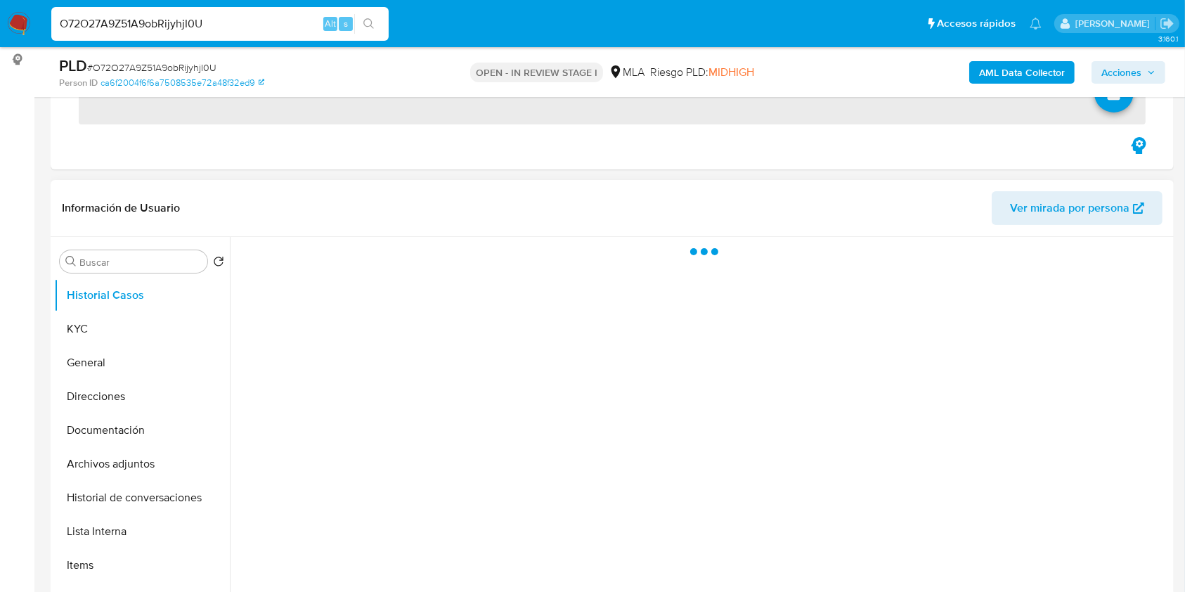
scroll to position [187, 0]
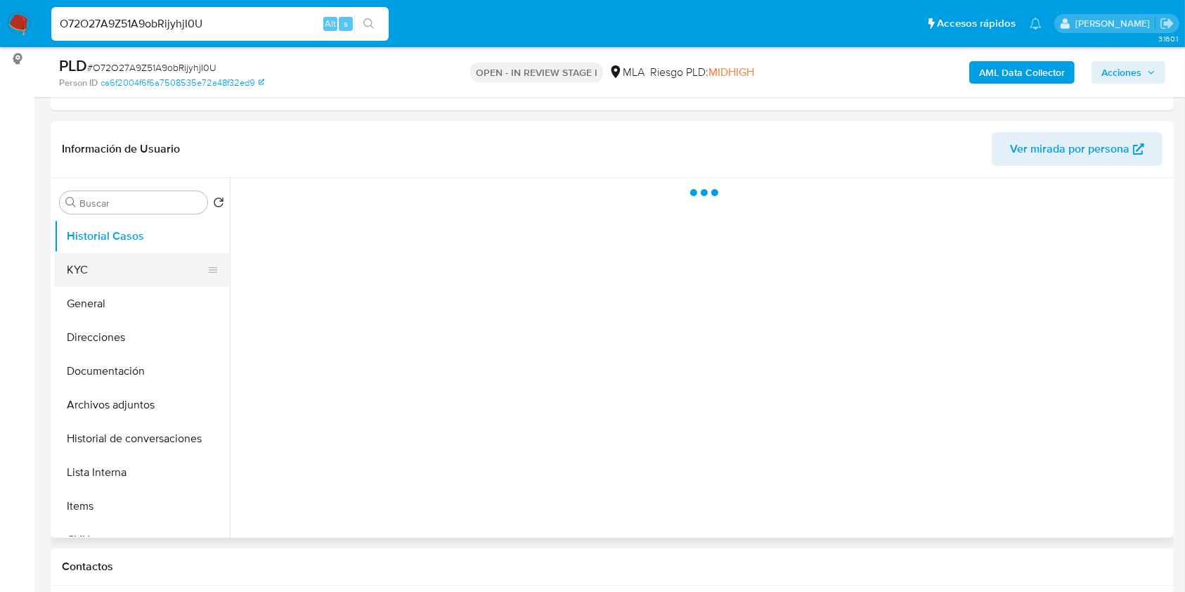
select select "10"
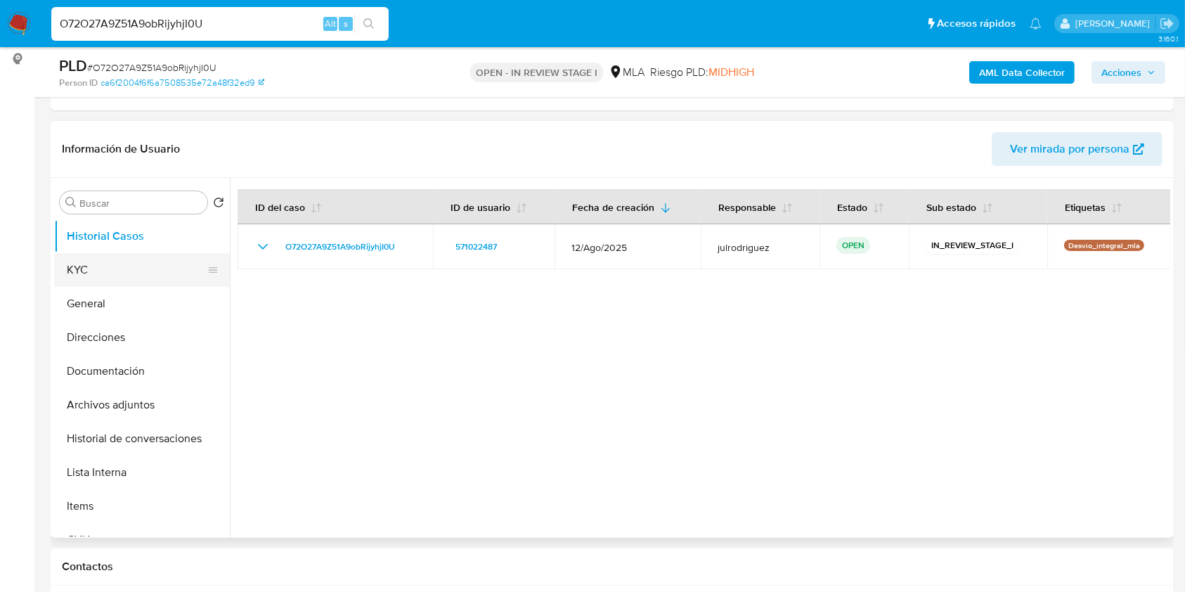
click at [126, 263] on button "KYC" at bounding box center [136, 270] width 164 height 34
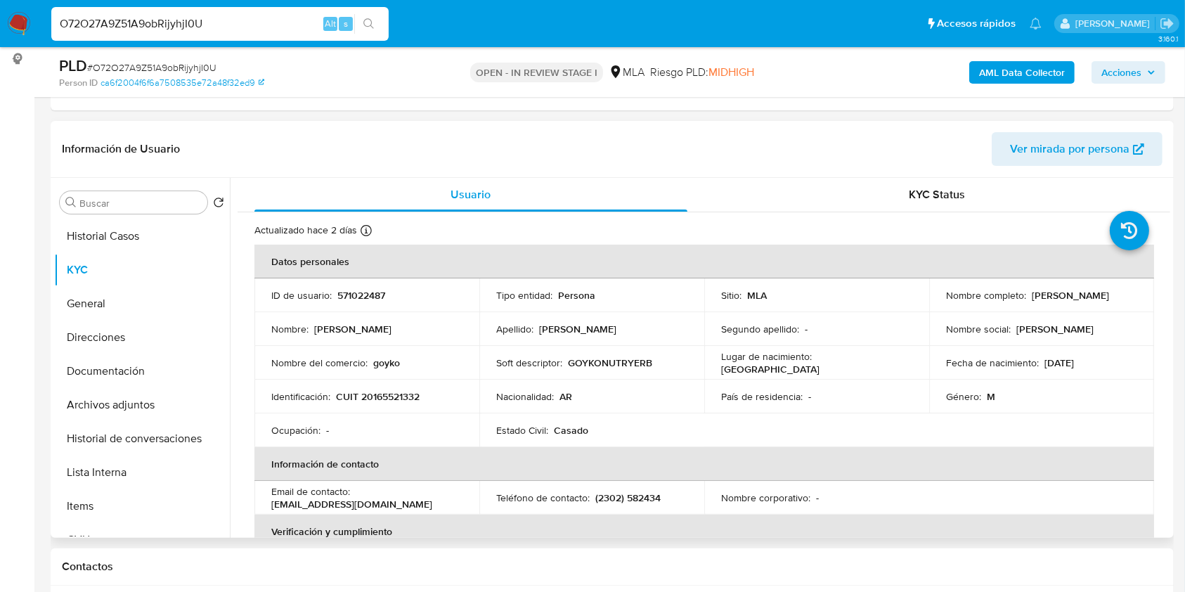
drag, startPoint x: 943, startPoint y: 300, endPoint x: 1104, endPoint y: 310, distance: 161.9
click at [1104, 310] on td "Nombre completo : Eduardo Martin Goicoechea" at bounding box center [1041, 295] width 225 height 34
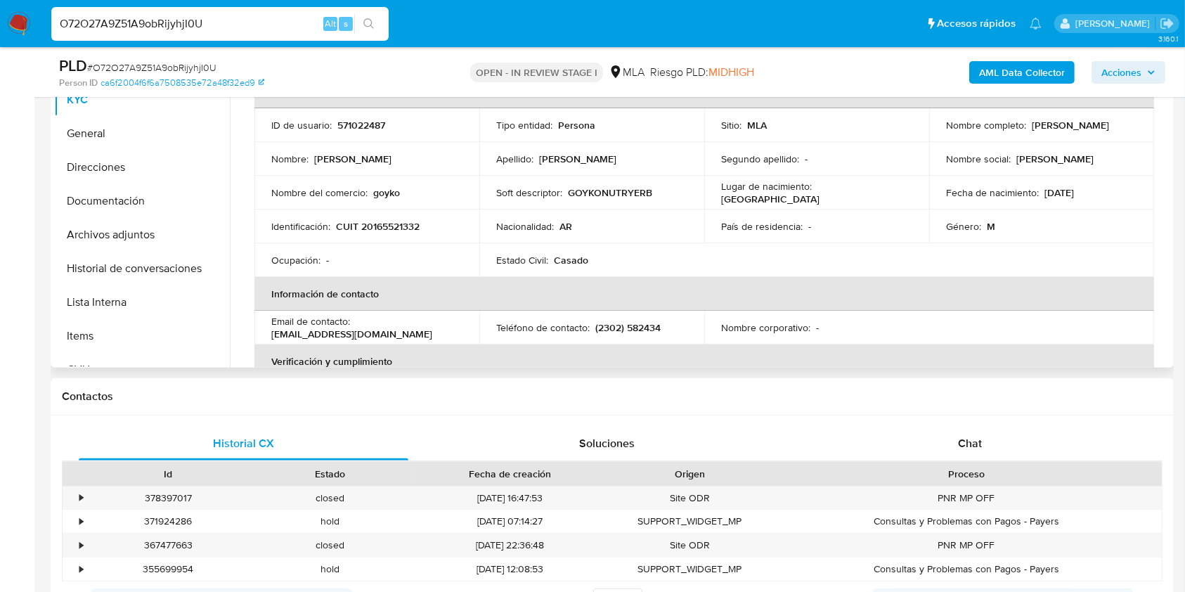
scroll to position [228, 0]
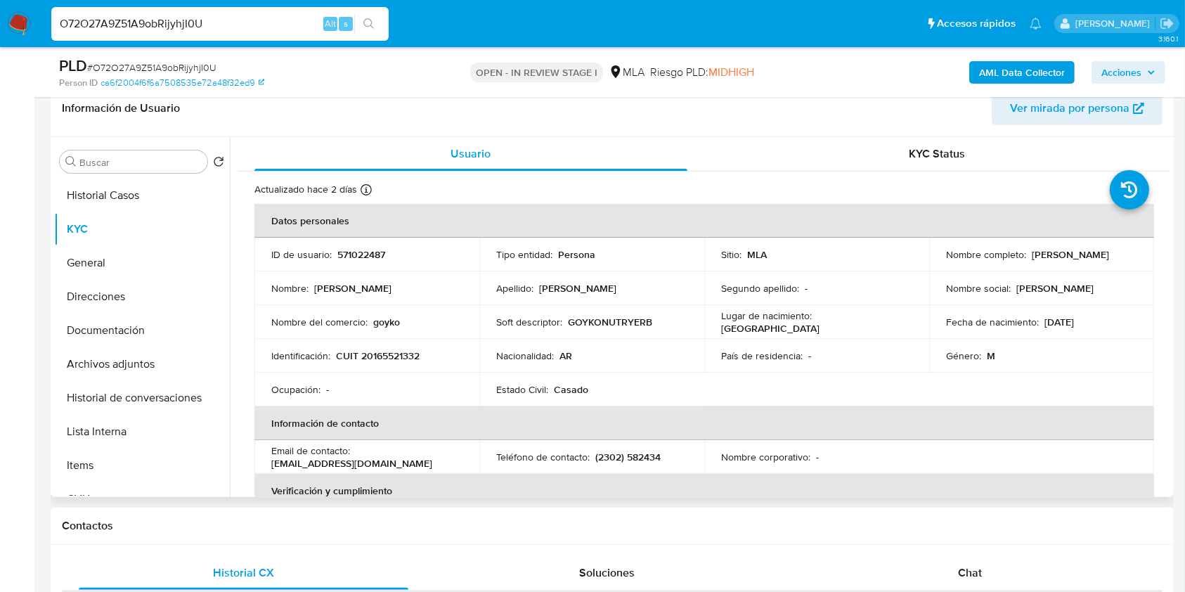
click at [363, 249] on p "571022487" at bounding box center [361, 254] width 48 height 13
copy p "571022487"
click at [178, 65] on span "# O72O27A9Z51A9obRijyhjI0U" at bounding box center [151, 67] width 129 height 14
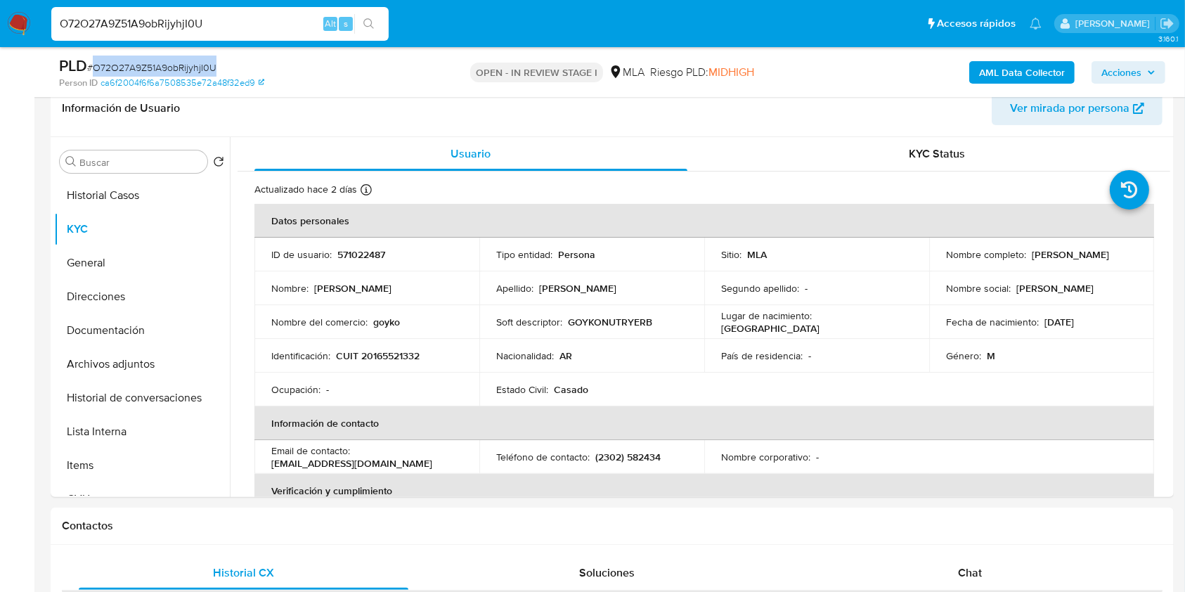
copy span "O72O27A9Z51A9obRijyhjI0U"
click at [382, 344] on td "Identificación : CUIT 20165521332" at bounding box center [366, 356] width 225 height 34
click at [390, 352] on p "CUIT 20165521332" at bounding box center [378, 355] width 84 height 13
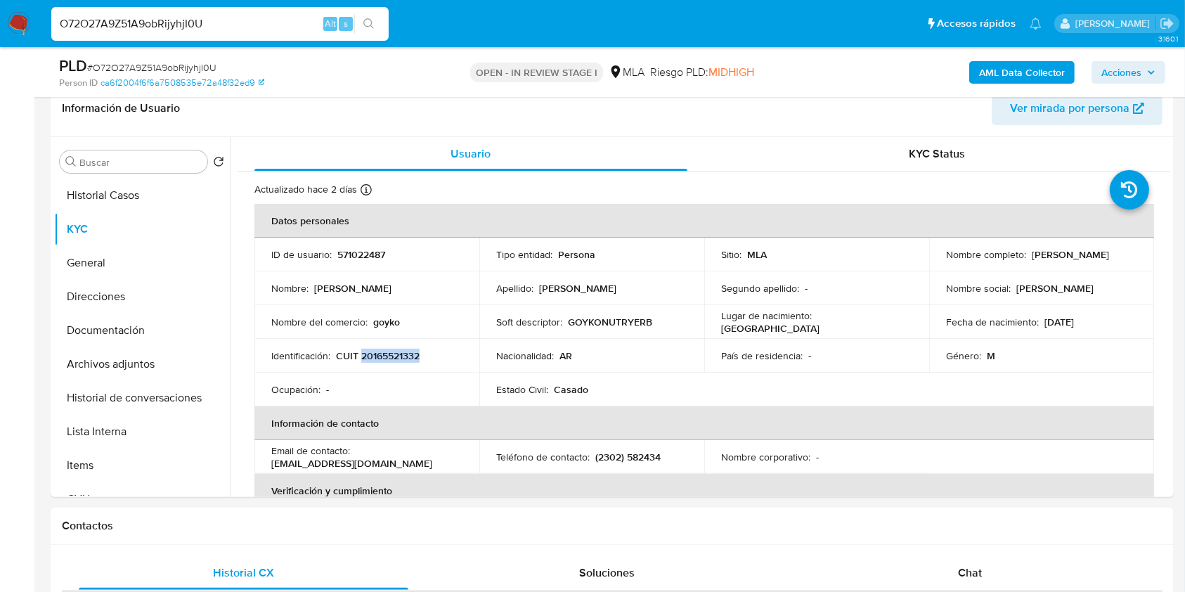
copy p "20165521332"
click at [353, 254] on p "571022487" at bounding box center [361, 254] width 48 height 13
copy p "571022487"
click at [112, 329] on button "Documentación" at bounding box center [142, 330] width 176 height 34
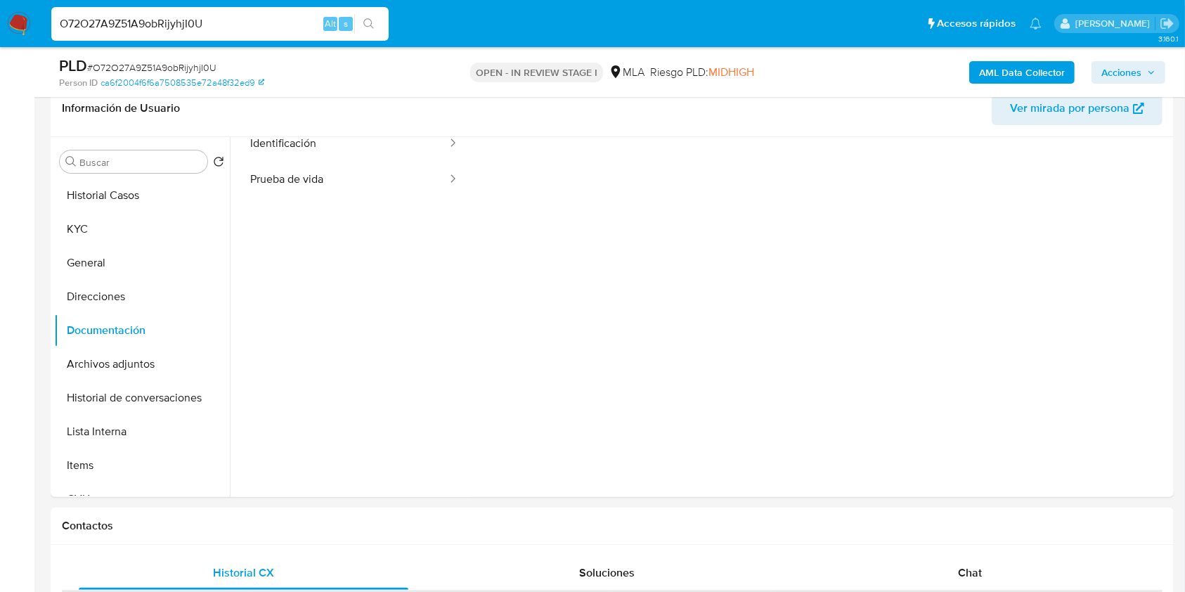
scroll to position [114, 0]
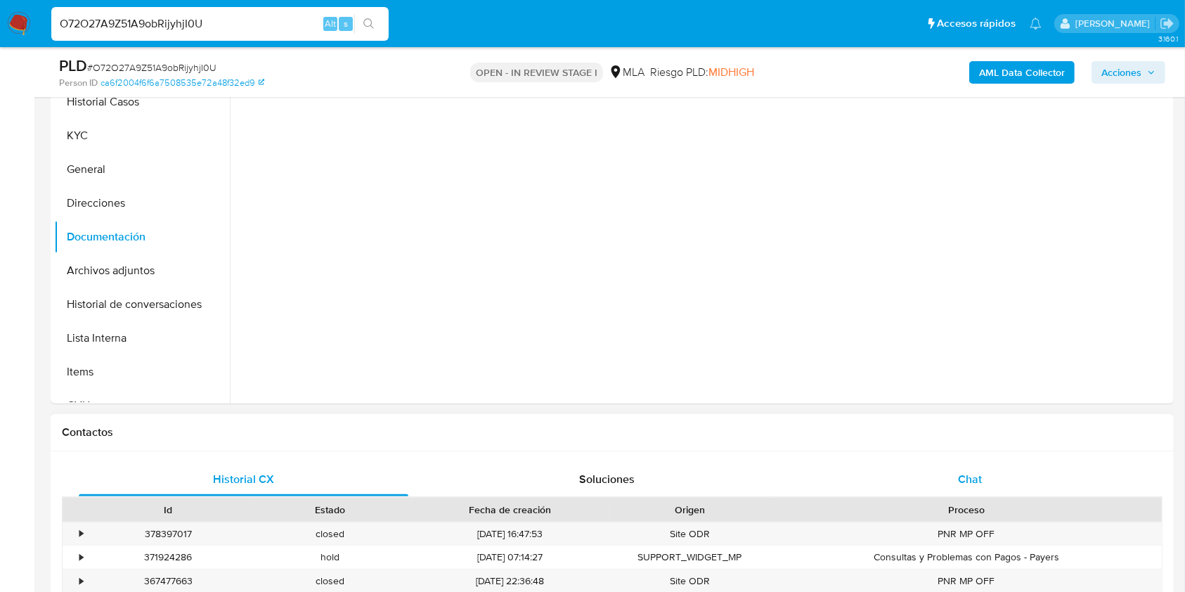
drag, startPoint x: 967, startPoint y: 492, endPoint x: 811, endPoint y: 452, distance: 160.3
click at [965, 492] on div "Chat" at bounding box center [970, 479] width 330 height 34
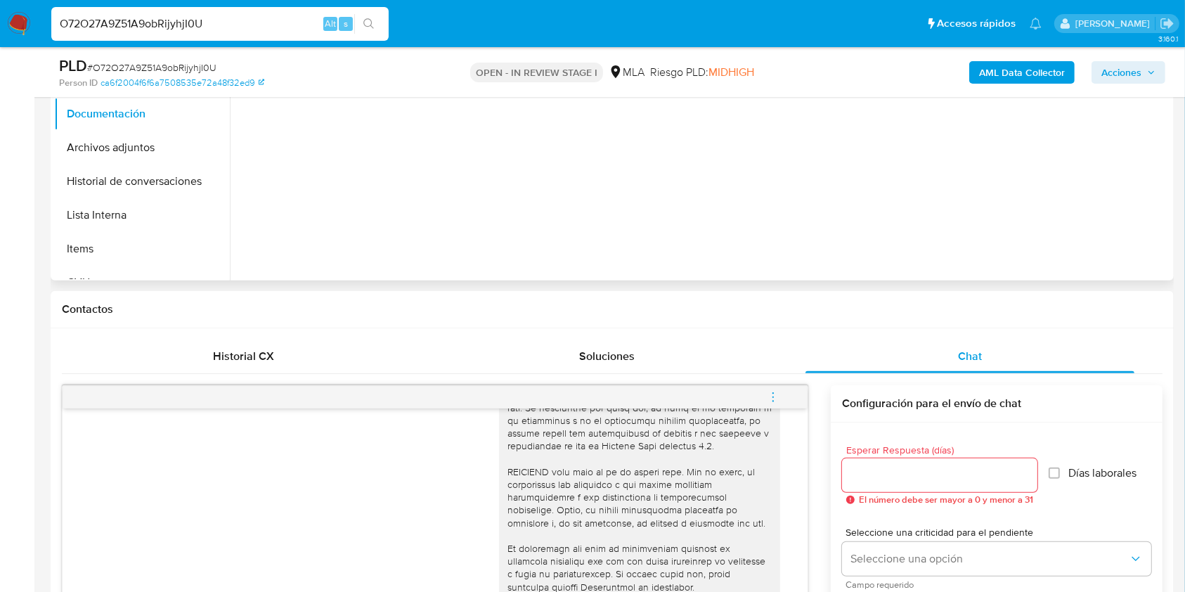
scroll to position [321, 0]
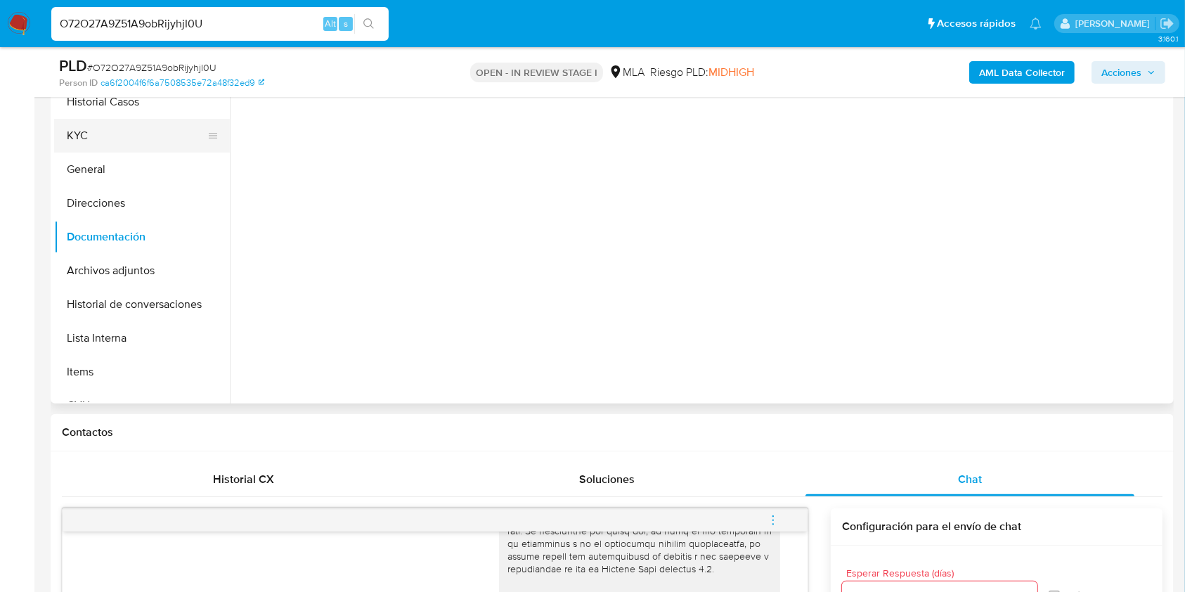
click at [152, 131] on button "KYC" at bounding box center [136, 136] width 164 height 34
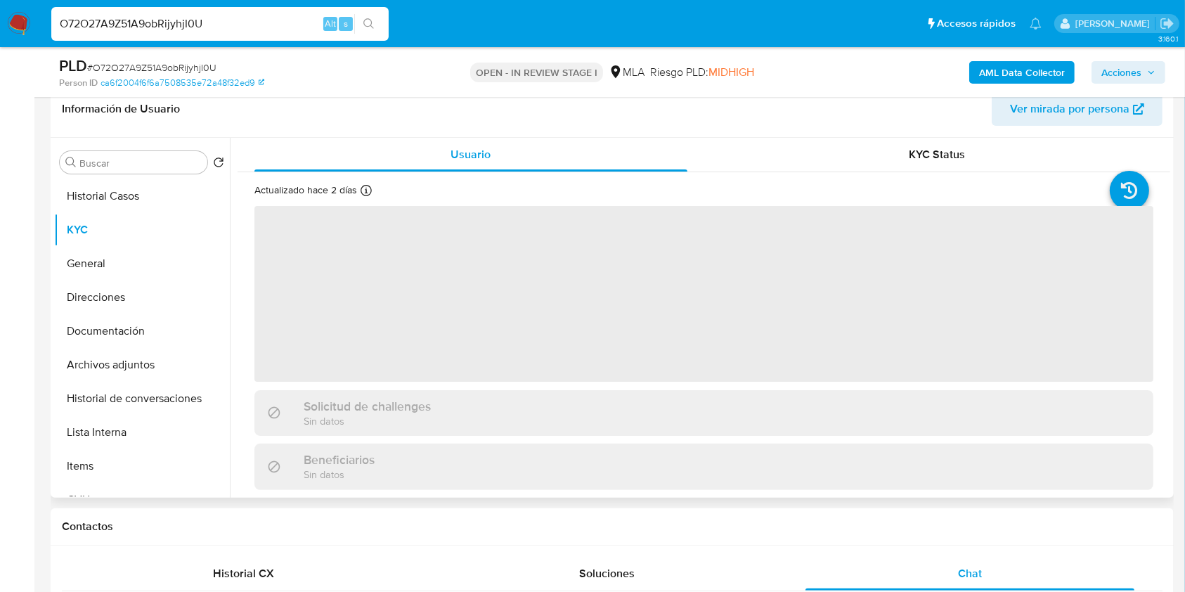
scroll to position [134, 0]
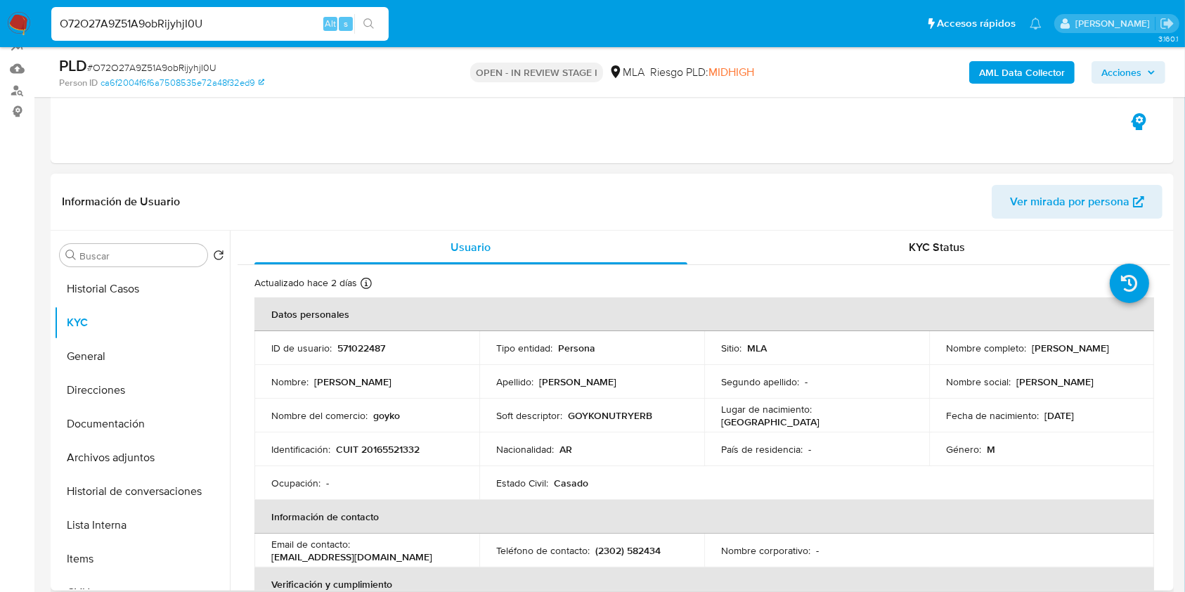
click at [396, 445] on p "CUIT 20165521332" at bounding box center [378, 449] width 84 height 13
copy p "20165521332"
drag, startPoint x: 942, startPoint y: 351, endPoint x: 1070, endPoint y: 355, distance: 127.9
click at [1070, 354] on div "Nombre completo : Eduardo Martin Goicoechea" at bounding box center [1041, 347] width 191 height 13
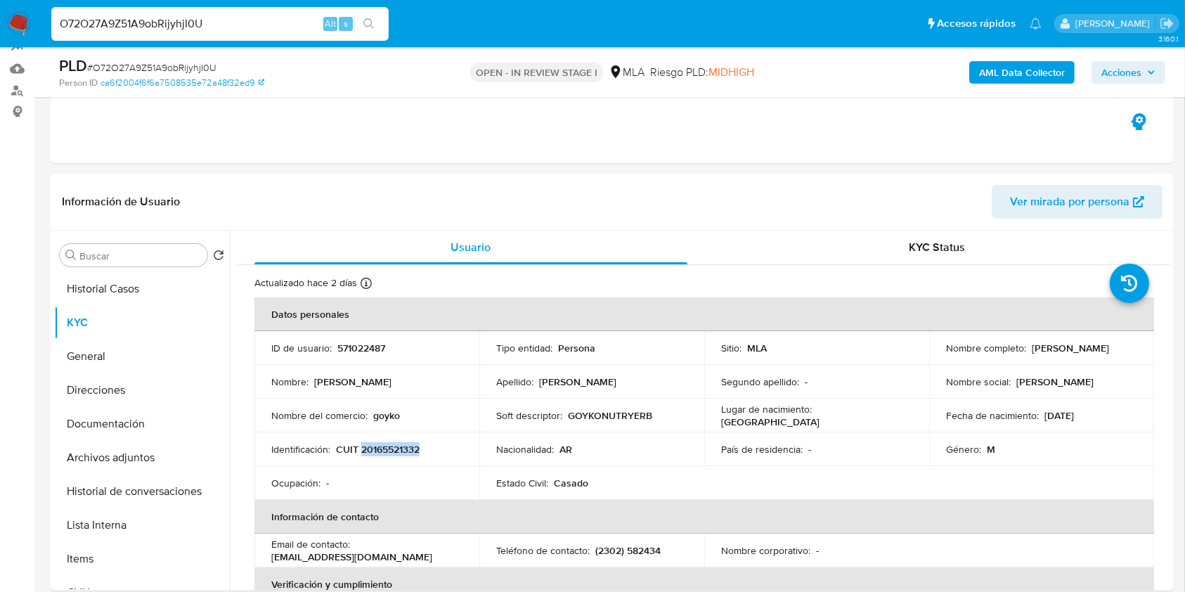
copy p "Eduardo Martin Goicoechea"
click at [381, 455] on p "CUIT 20165521332" at bounding box center [378, 449] width 84 height 13
copy p "20165521332"
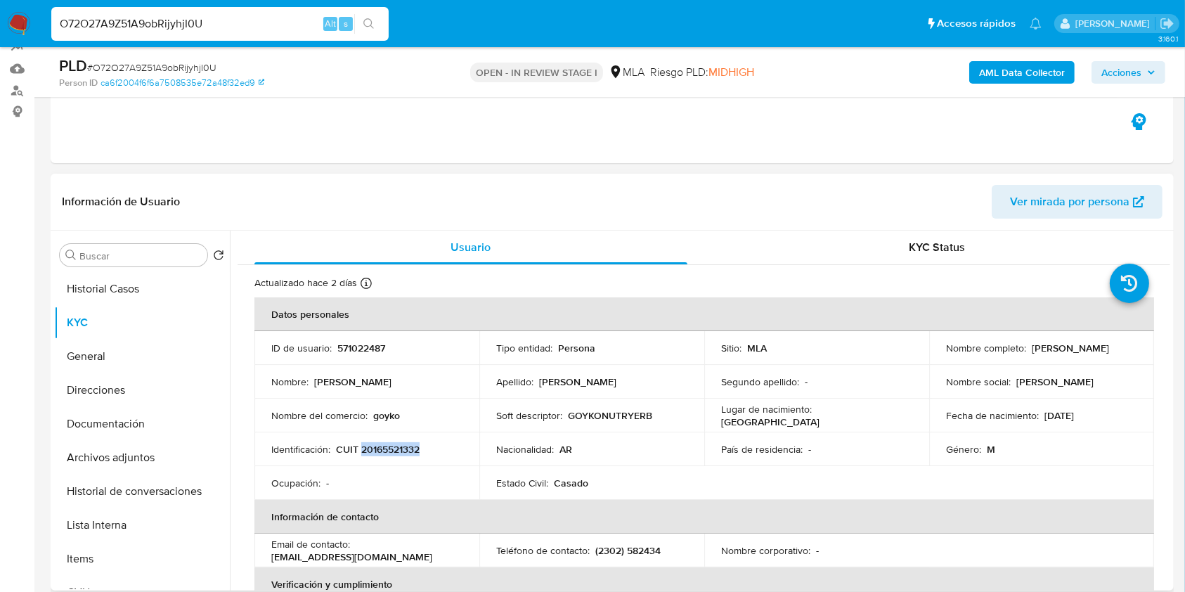
click at [400, 450] on p "CUIT 20165521332" at bounding box center [378, 449] width 84 height 13
click at [149, 419] on button "Documentación" at bounding box center [136, 424] width 164 height 34
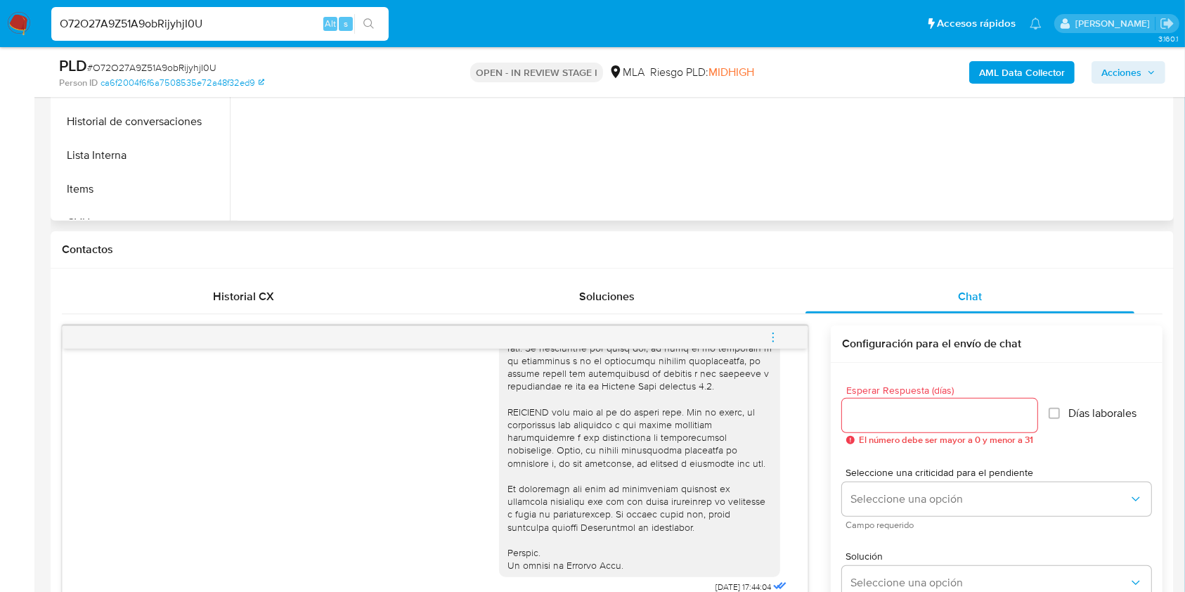
scroll to position [228, 0]
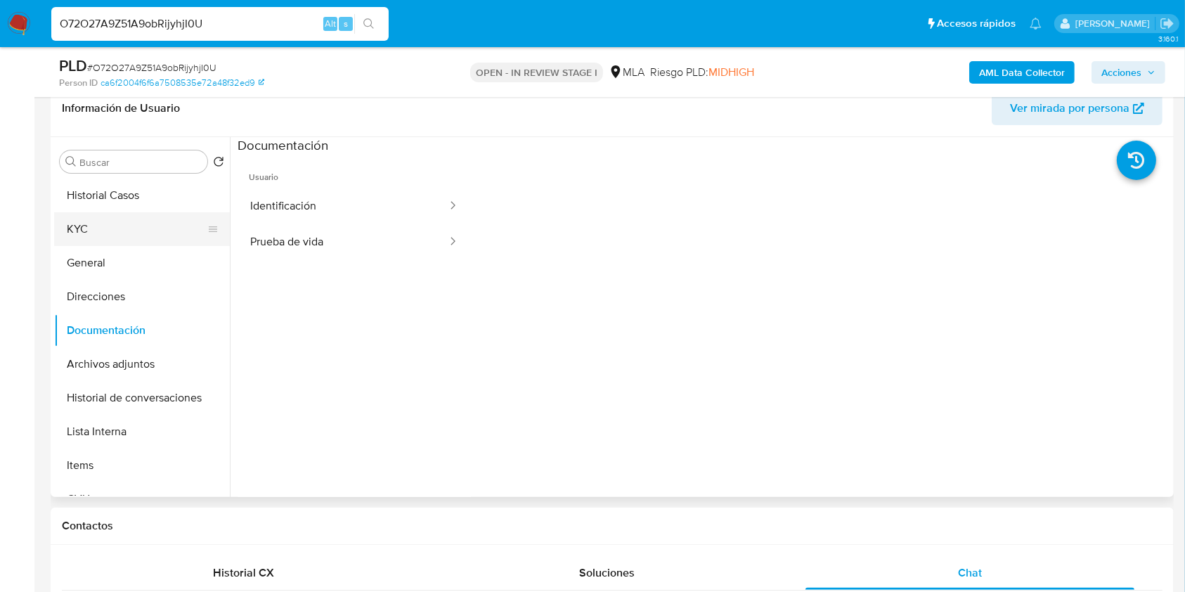
click at [129, 231] on button "KYC" at bounding box center [136, 229] width 164 height 34
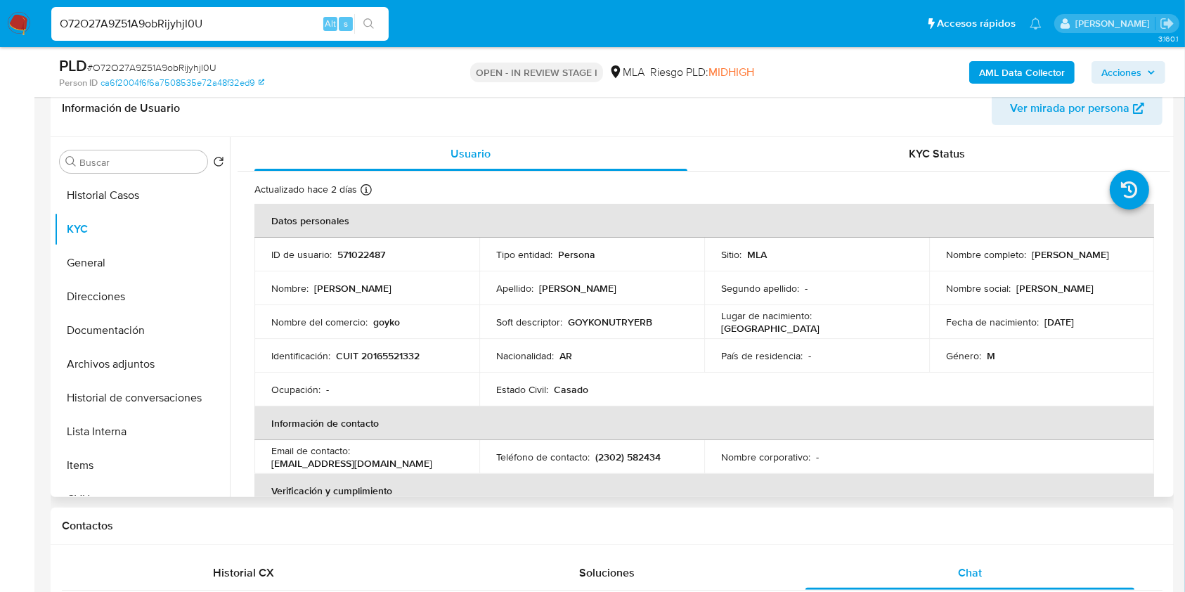
click at [372, 361] on p "CUIT 20165521332" at bounding box center [378, 355] width 84 height 13
copy p "20165521332"
click at [410, 355] on p "CUIT 20165521332" at bounding box center [378, 355] width 84 height 13
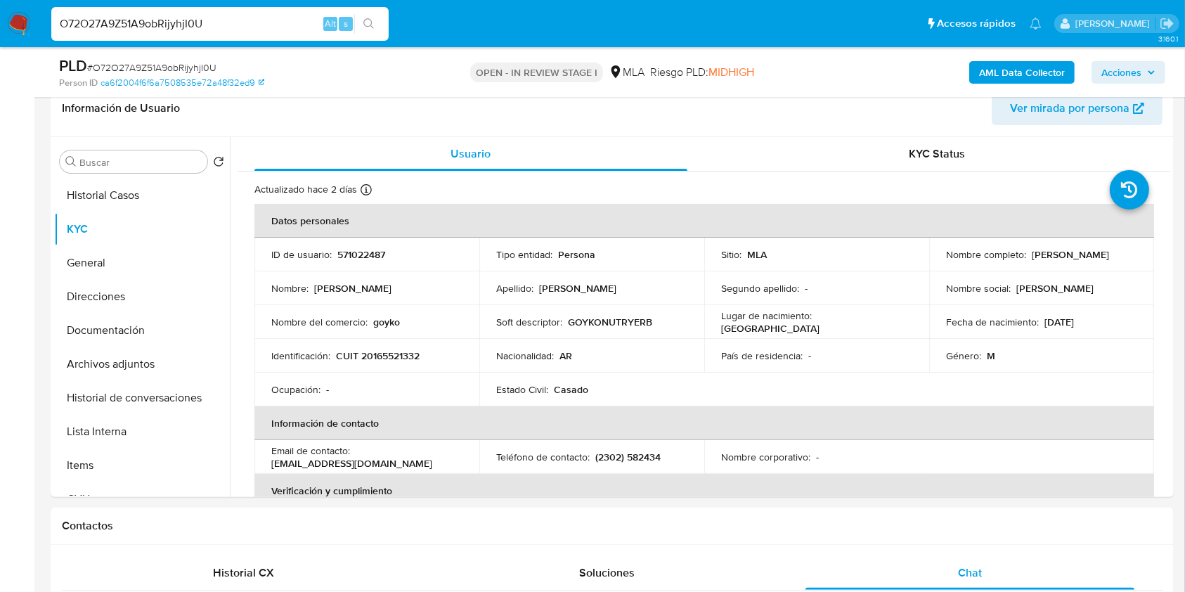
click at [170, 26] on input "O72O27A9Z51A9obRijyhjI0U" at bounding box center [219, 24] width 337 height 18
paste input "2lR8xGOnZa4SGDRBv4L8Wuwa"
type input "2lR8xGOnZa4SGDRBv4L8Wuwa"
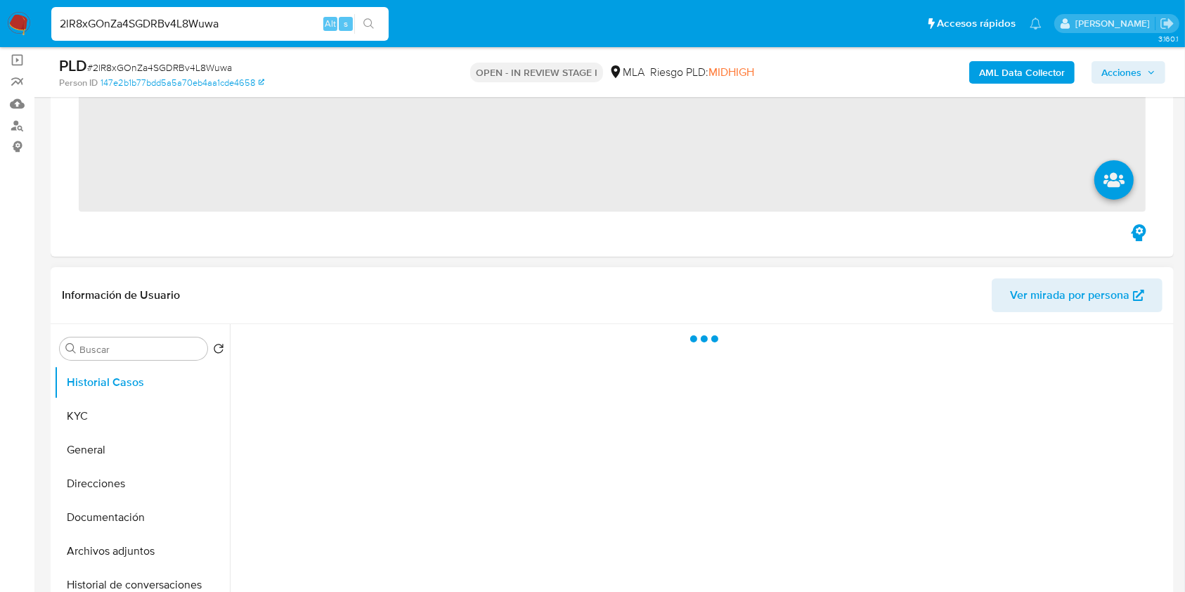
scroll to position [187, 0]
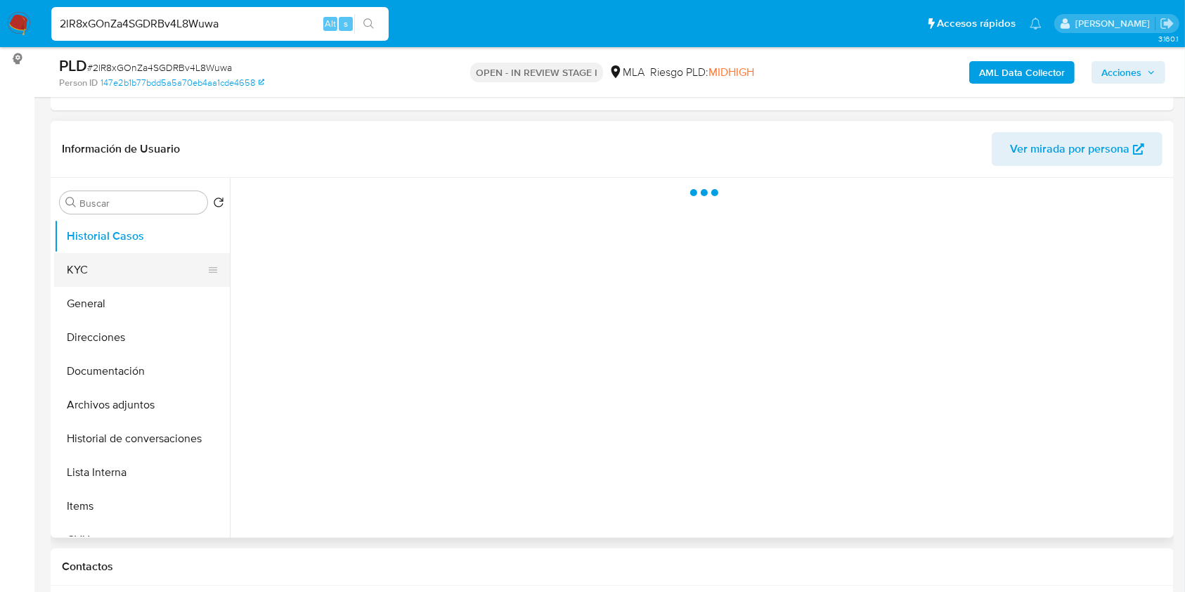
select select "10"
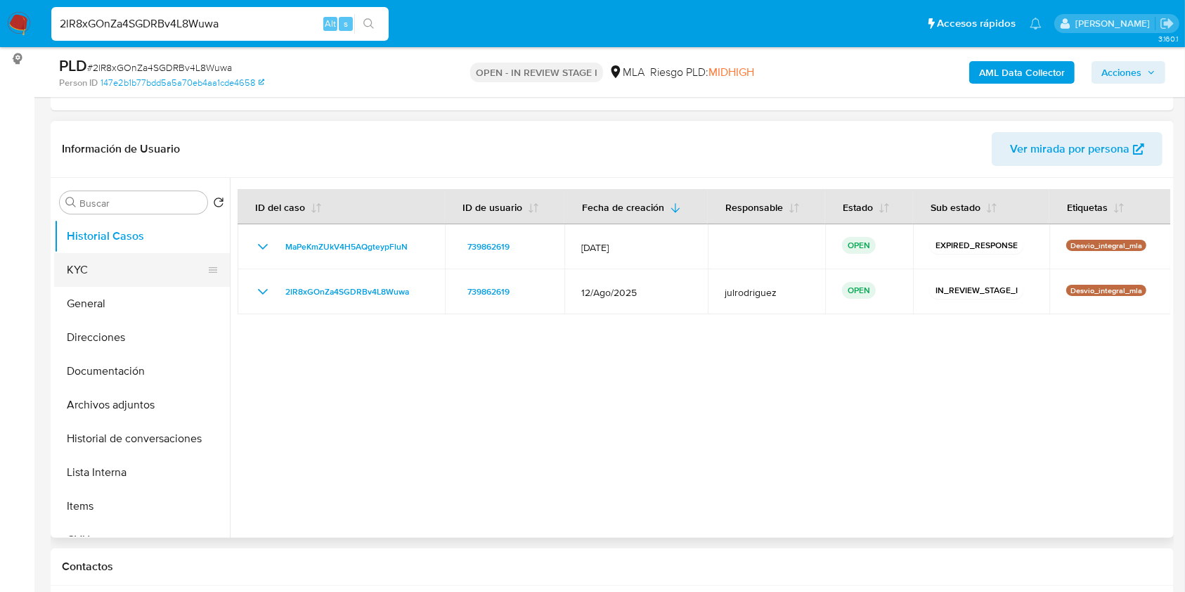
click at [128, 267] on button "KYC" at bounding box center [136, 270] width 164 height 34
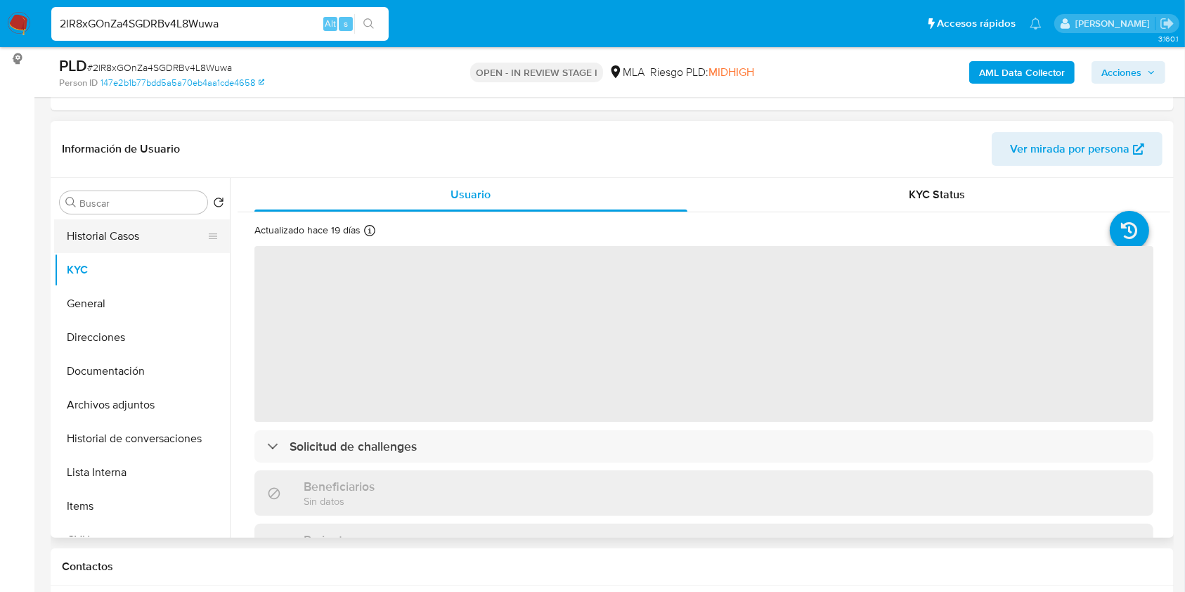
click at [128, 237] on button "Historial Casos" at bounding box center [136, 236] width 164 height 34
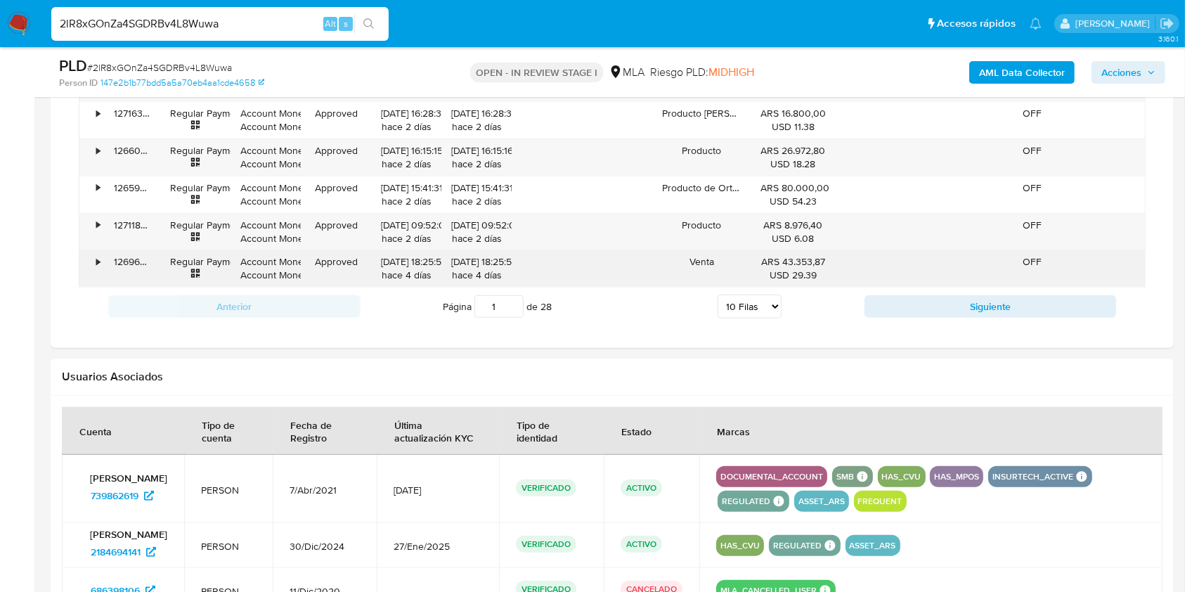
scroll to position [1030, 0]
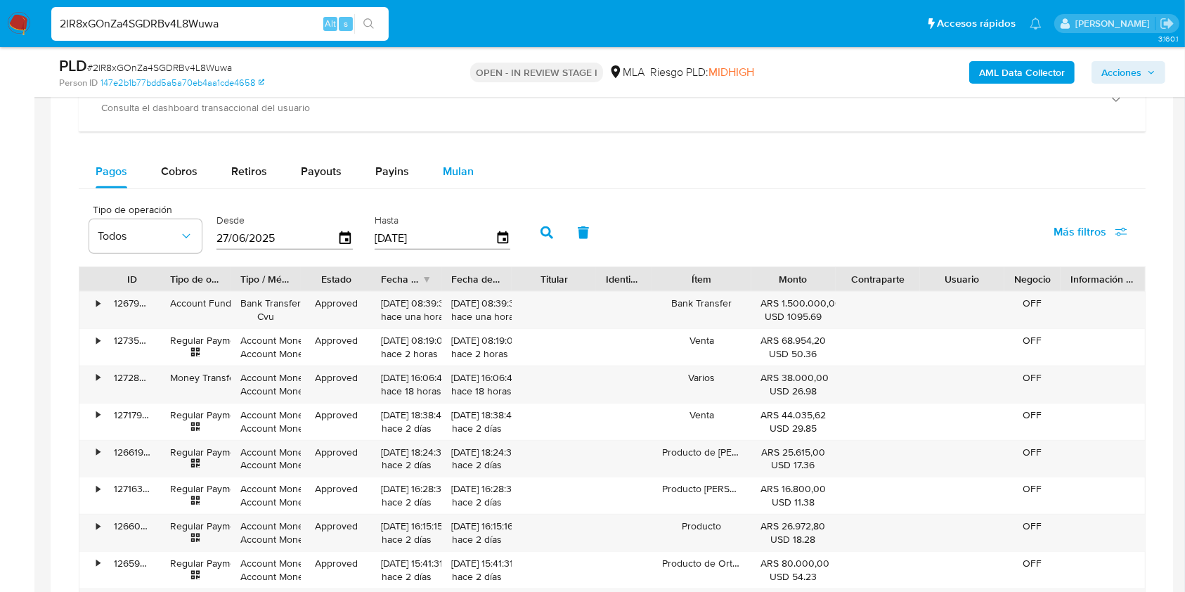
click at [460, 180] on div "Mulan" at bounding box center [458, 172] width 31 height 34
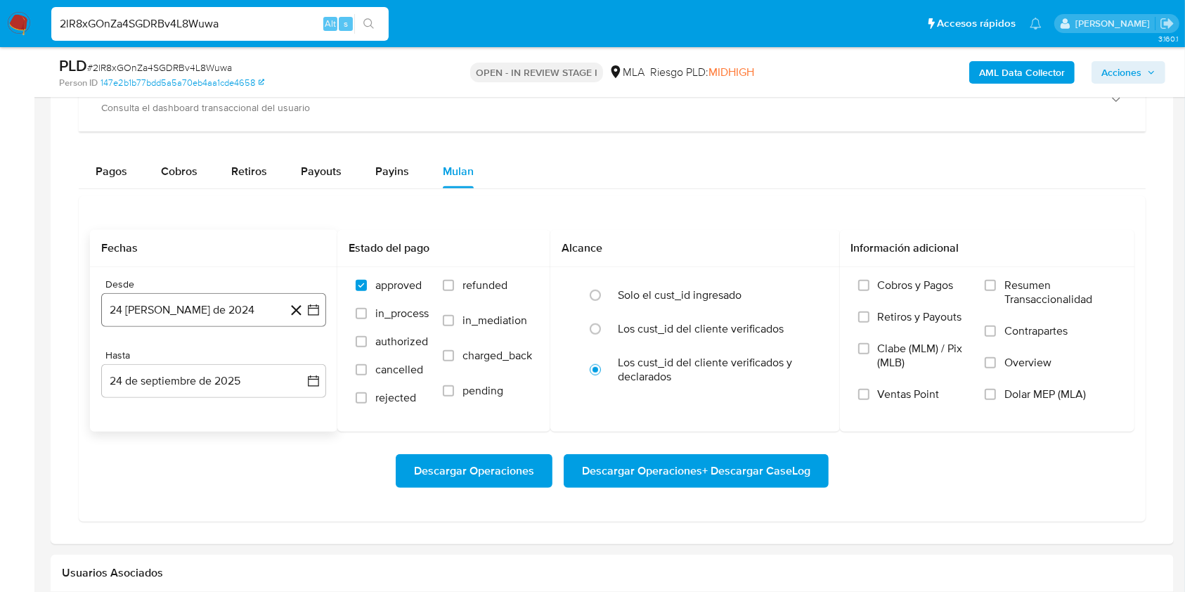
click at [221, 312] on button "24 de agosto de 2024" at bounding box center [213, 310] width 225 height 34
click at [202, 354] on span "agosto 2024" at bounding box center [207, 361] width 64 height 14
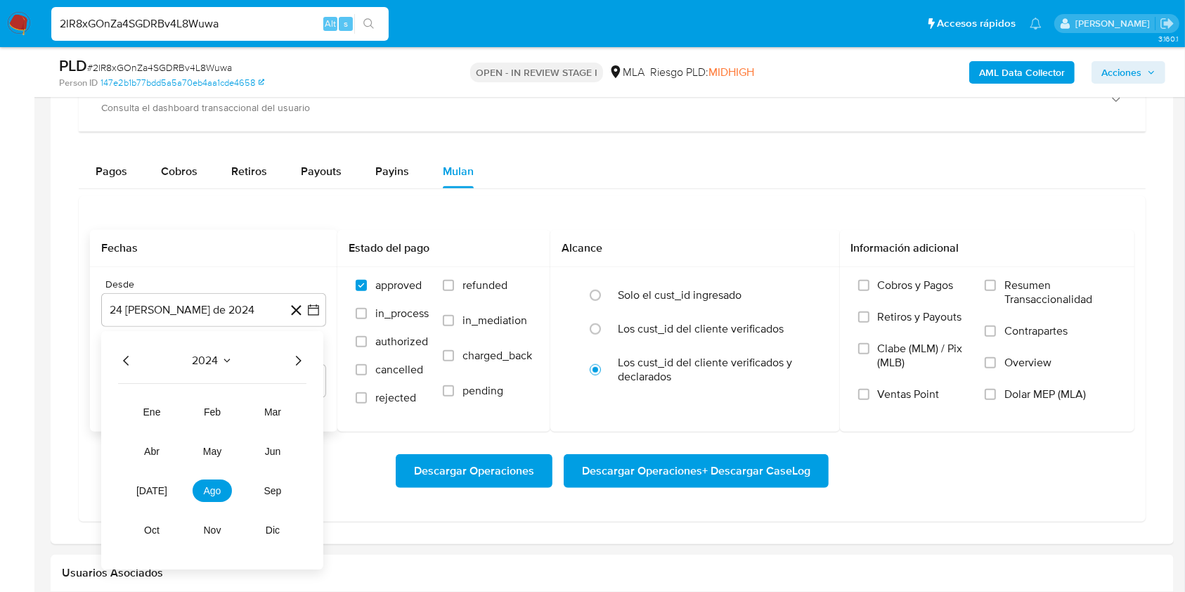
click at [295, 360] on icon "Año siguiente" at bounding box center [297, 361] width 17 height 17
click at [152, 447] on span "abr" at bounding box center [151, 451] width 15 height 11
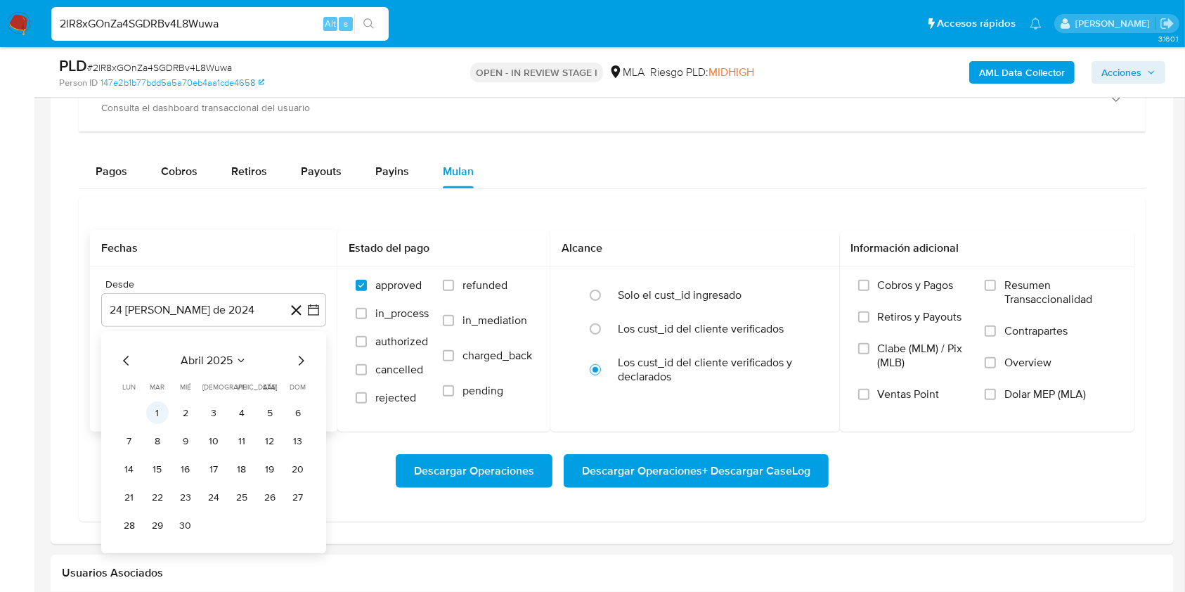
click at [162, 412] on button "1" at bounding box center [157, 413] width 22 height 22
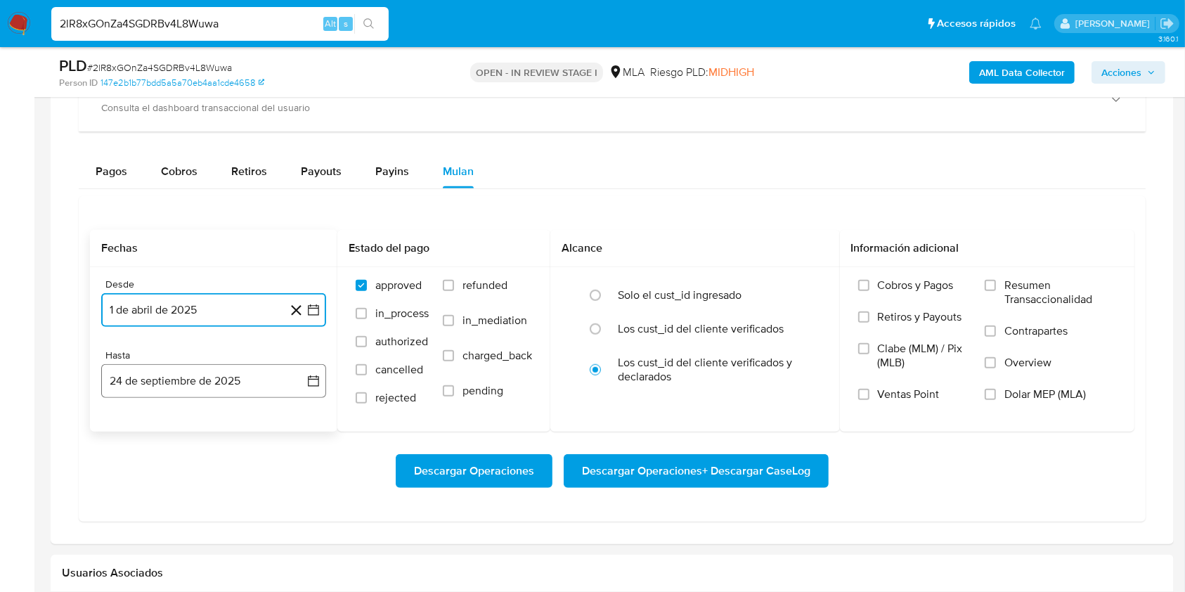
click at [178, 389] on button "24 de septiembre de 2025" at bounding box center [213, 381] width 225 height 34
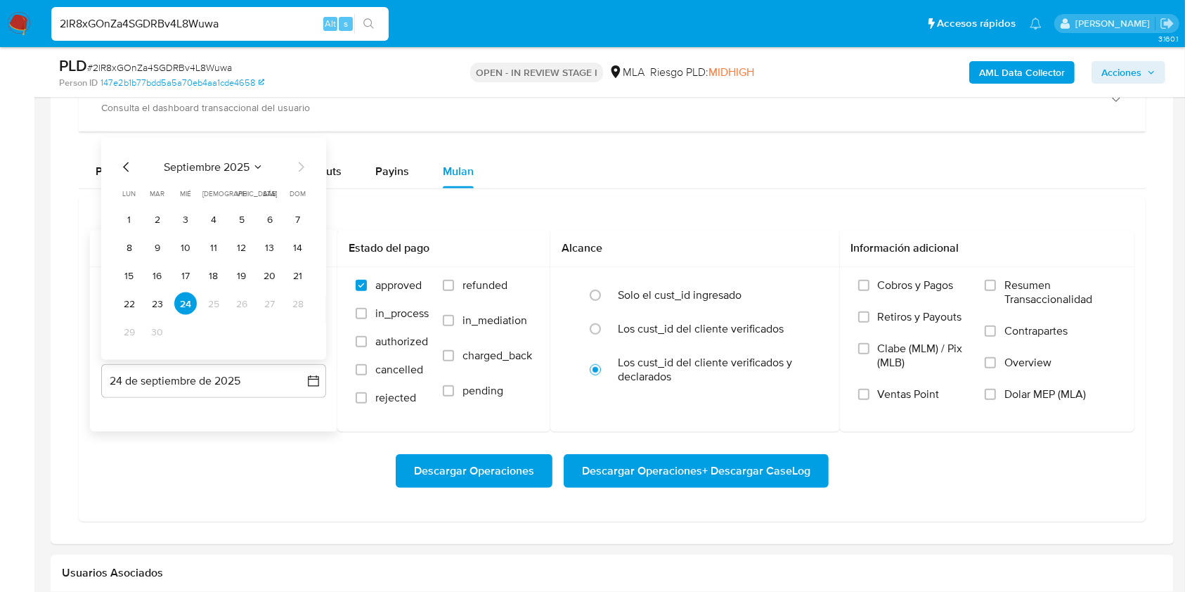
click at [126, 166] on icon "Mes anterior" at bounding box center [126, 167] width 17 height 17
click at [291, 328] on button "31" at bounding box center [298, 331] width 22 height 22
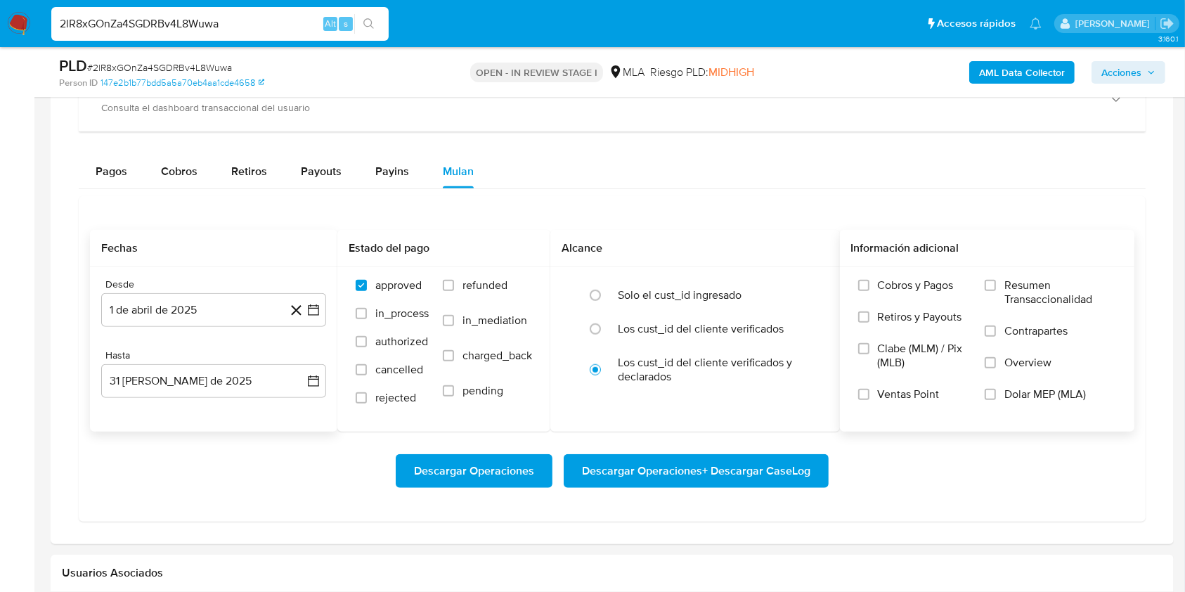
click at [1015, 400] on span "Dolar MEP (MLA)" at bounding box center [1044, 394] width 81 height 14
click at [996, 400] on input "Dolar MEP (MLA)" at bounding box center [989, 394] width 11 height 11
click at [713, 465] on span "Descargar Operaciones + Descargar CaseLog" at bounding box center [696, 470] width 228 height 31
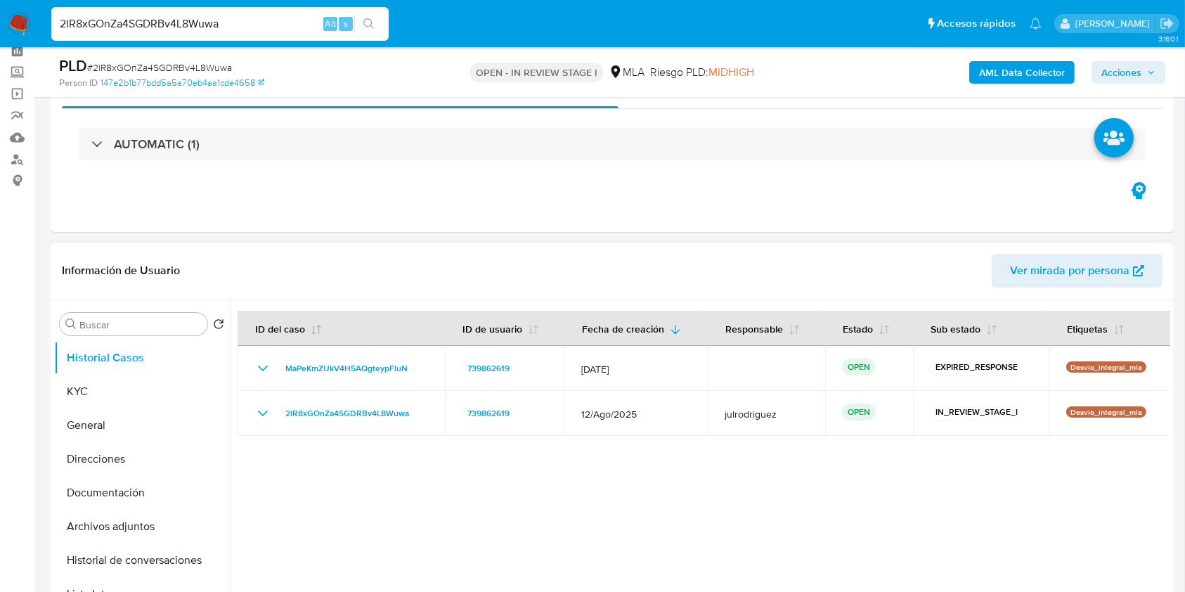
scroll to position [93, 0]
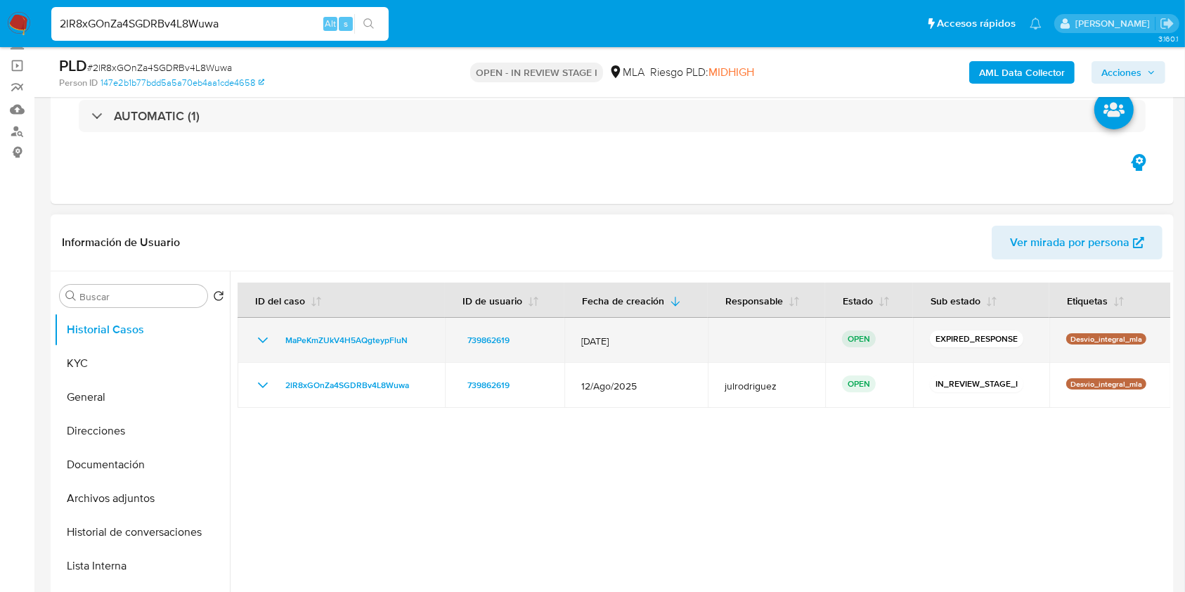
drag, startPoint x: 421, startPoint y: 345, endPoint x: 270, endPoint y: 342, distance: 150.4
click at [270, 342] on div "MaPeKmZUkV4H5AQgteypFluN" at bounding box center [341, 340] width 174 height 17
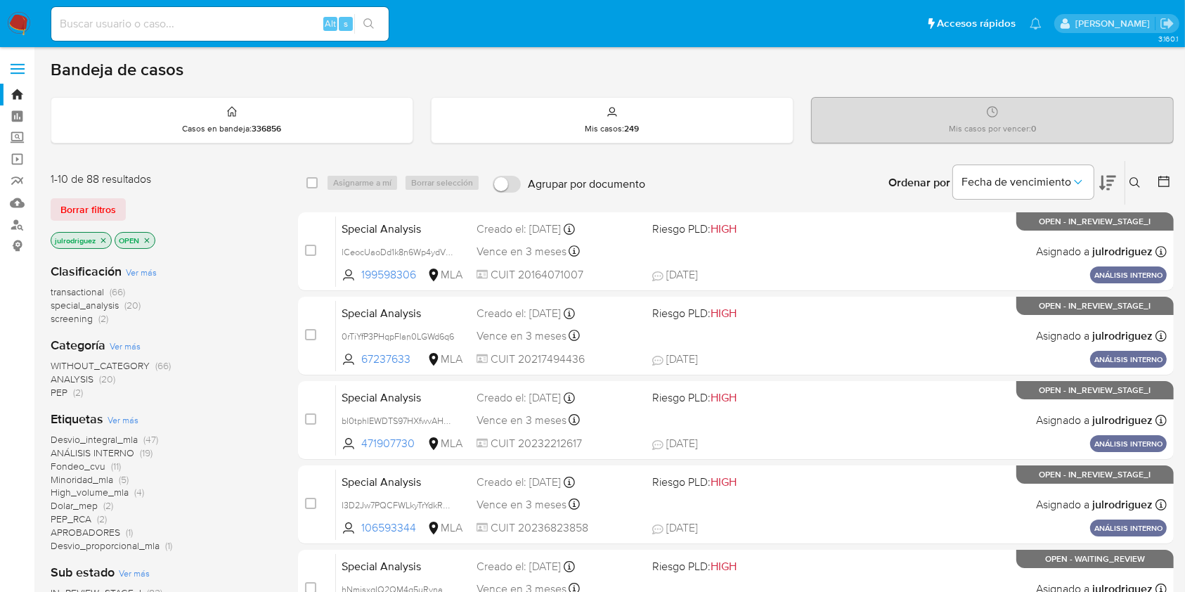
click at [207, 32] on div "Alt s" at bounding box center [219, 24] width 337 height 34
click at [207, 27] on input at bounding box center [219, 24] width 337 height 18
paste input "AHzYxlCjSPxWDrvBNAuy4k3y"
type input "AHzYxlCjSPxWDrvBNAuy4k3y"
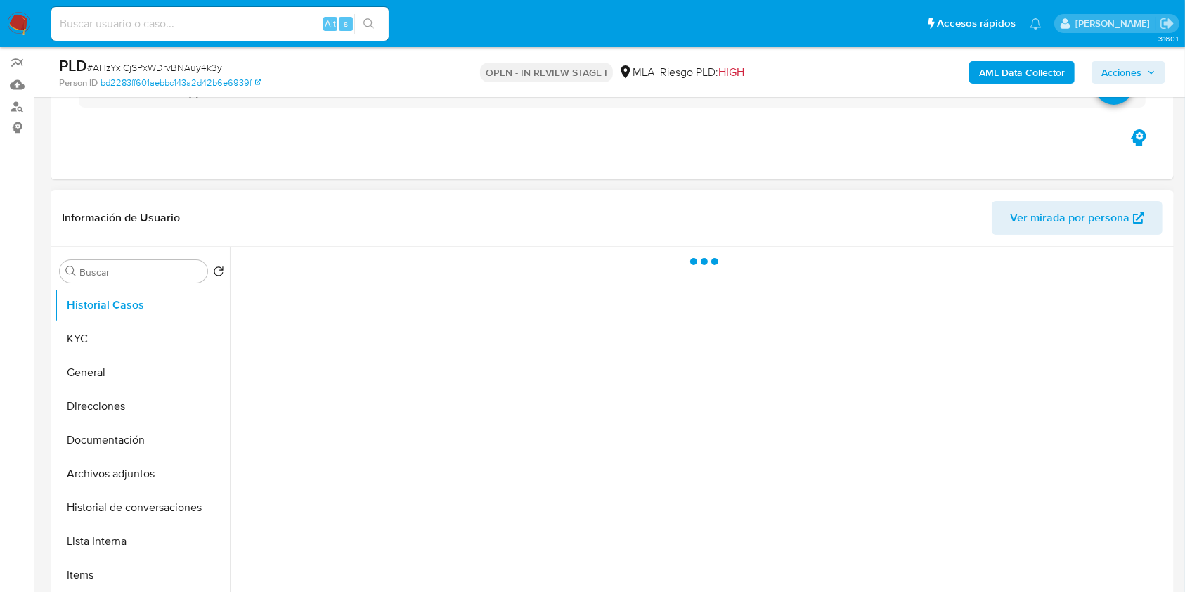
scroll to position [187, 0]
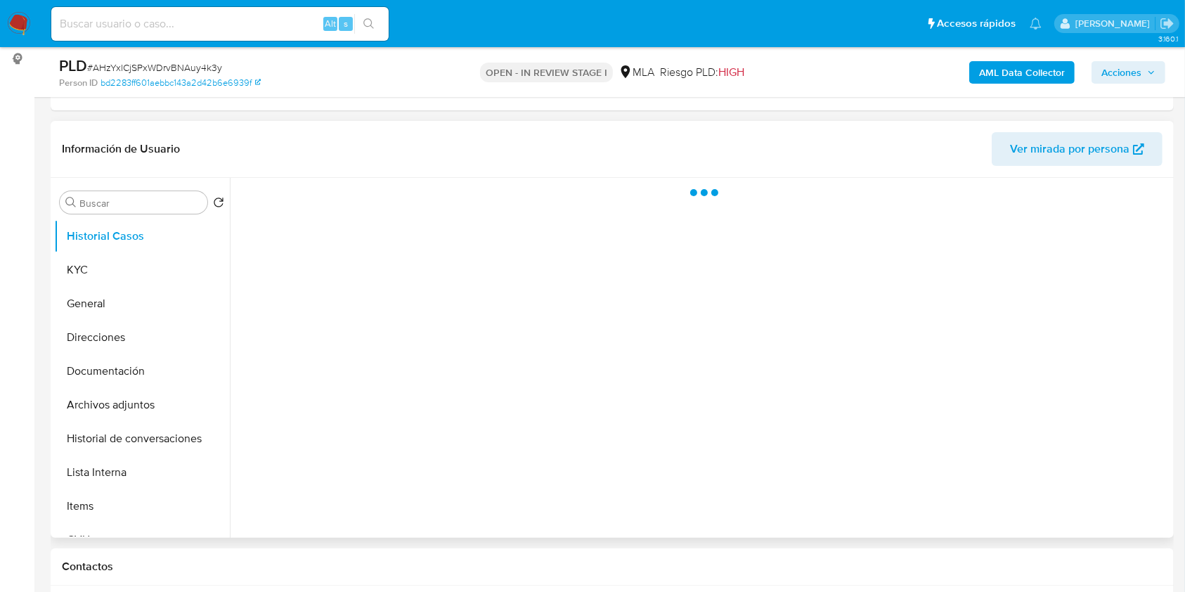
select select "10"
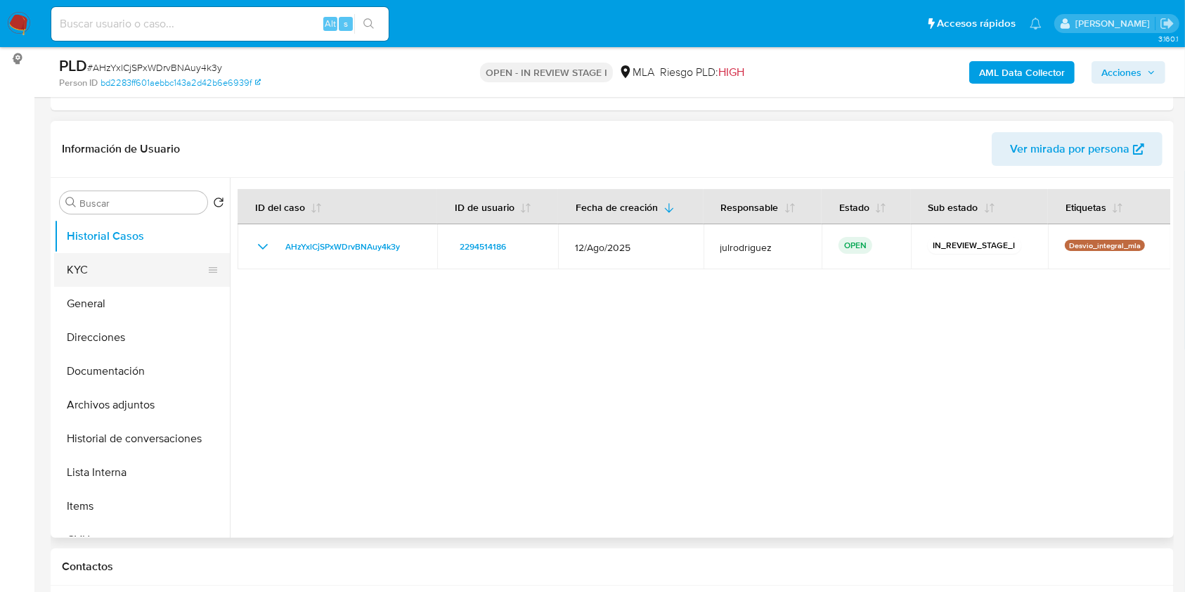
click at [135, 267] on button "KYC" at bounding box center [136, 270] width 164 height 34
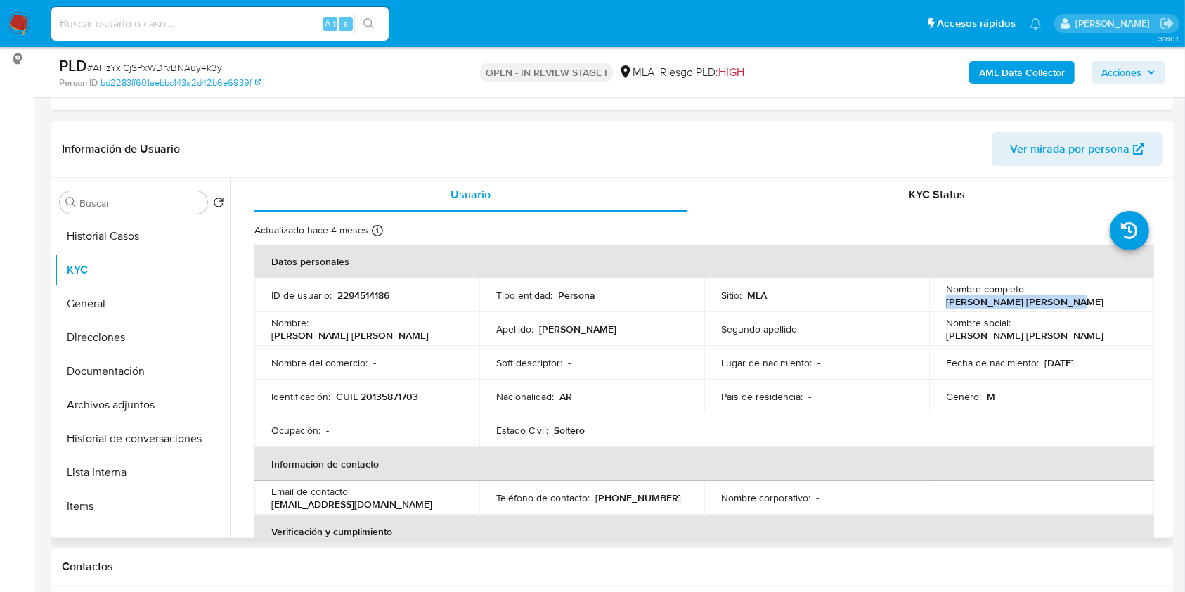
drag, startPoint x: 940, startPoint y: 300, endPoint x: 1065, endPoint y: 305, distance: 125.2
click at [1065, 305] on td "Nombre completo : Pedro Angel Manuel Petti" at bounding box center [1041, 295] width 225 height 34
copy p "[PERSON_NAME]"
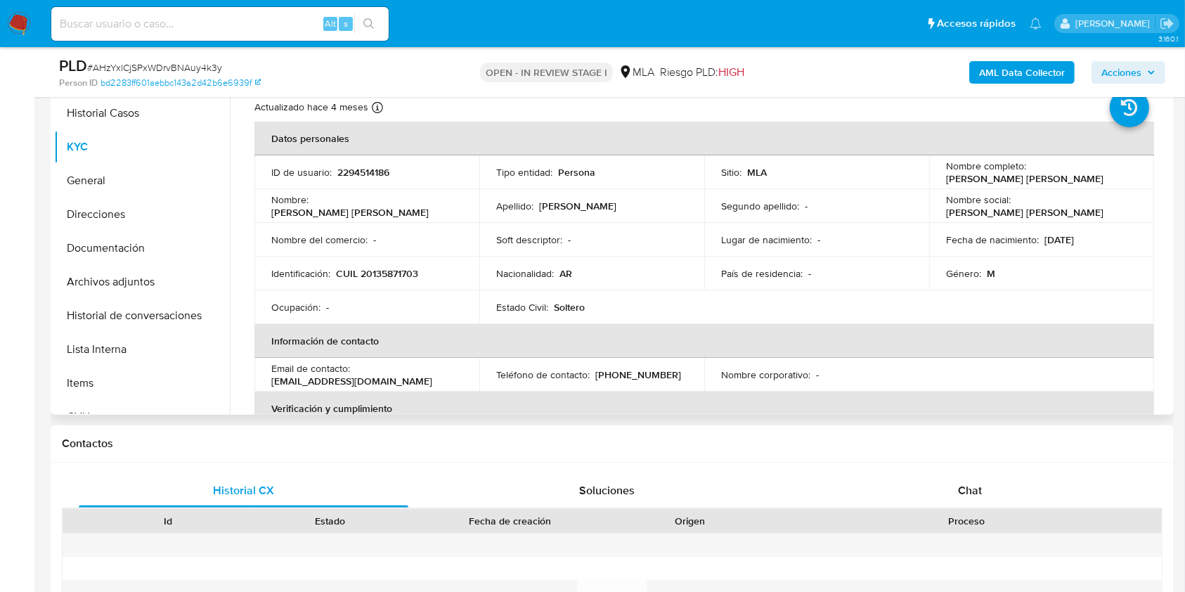
scroll to position [252, 0]
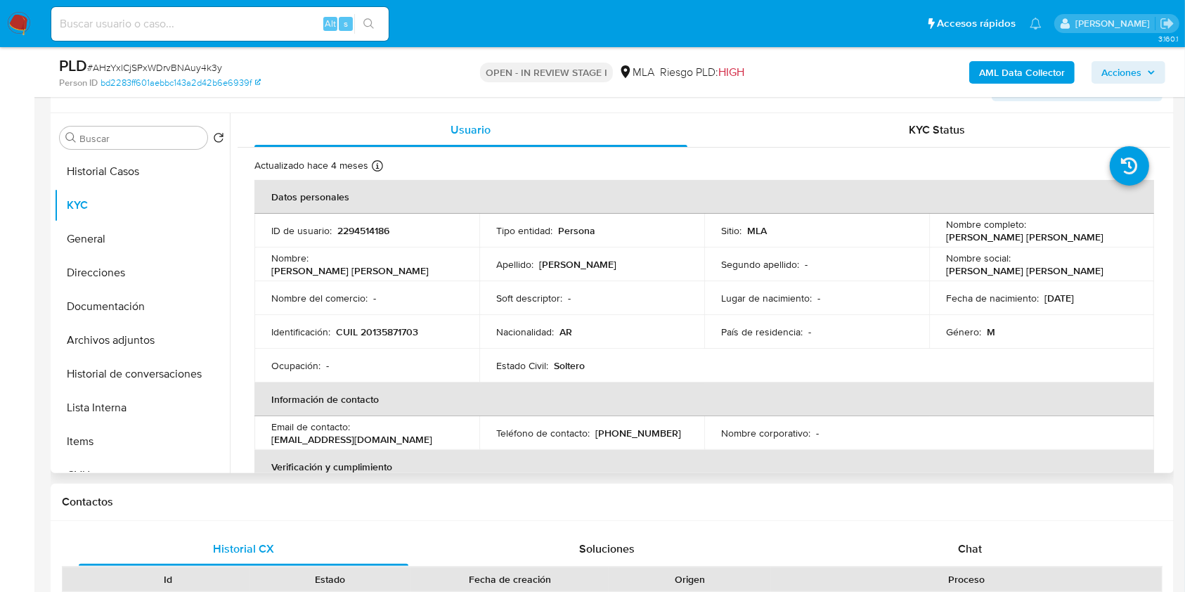
click at [370, 224] on p "2294514186" at bounding box center [363, 230] width 52 height 13
copy p "2294514186"
click at [129, 64] on span "# AHzYxlCjSPxWDrvBNAuy4k3y" at bounding box center [154, 67] width 135 height 14
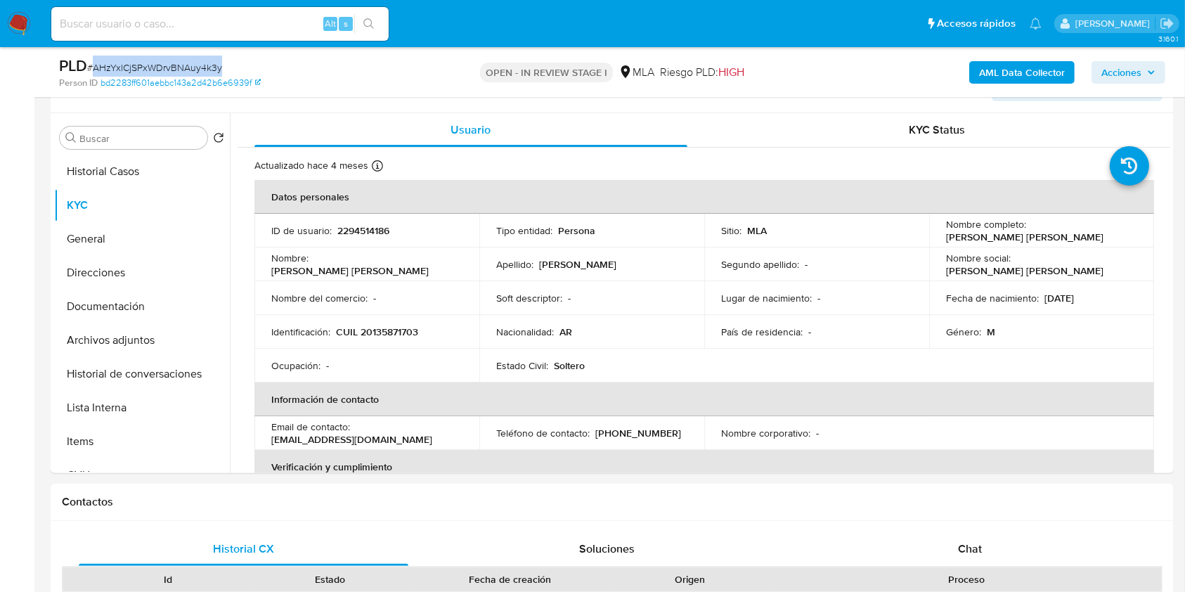
copy span "AHzYxlCjSPxWDrvBNAuy4k3y"
click at [372, 334] on p "CUIL 20135871703" at bounding box center [377, 331] width 82 height 13
copy p "20135871703"
click at [356, 236] on p "2294514186" at bounding box center [363, 230] width 52 height 13
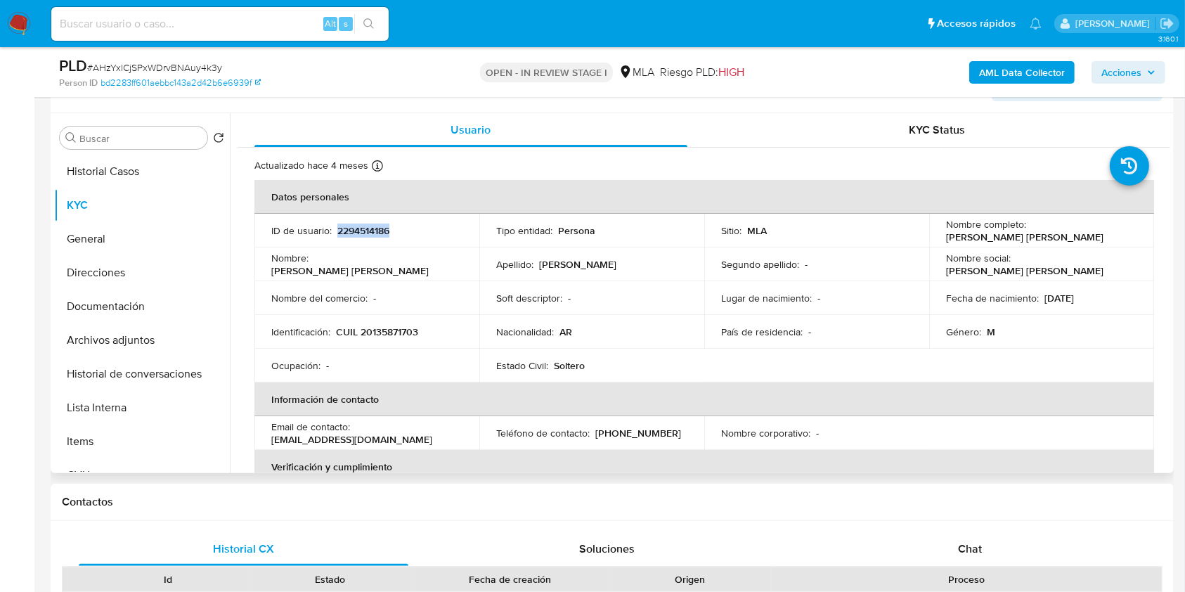
click at [356, 236] on p "2294514186" at bounding box center [363, 230] width 52 height 13
copy p "2294514186"
drag, startPoint x: 938, startPoint y: 236, endPoint x: 924, endPoint y: 48, distance: 188.1
click at [1081, 242] on td "Nombre completo : Pedro Angel Manuel Petti" at bounding box center [1041, 231] width 225 height 34
copy p "[PERSON_NAME]"
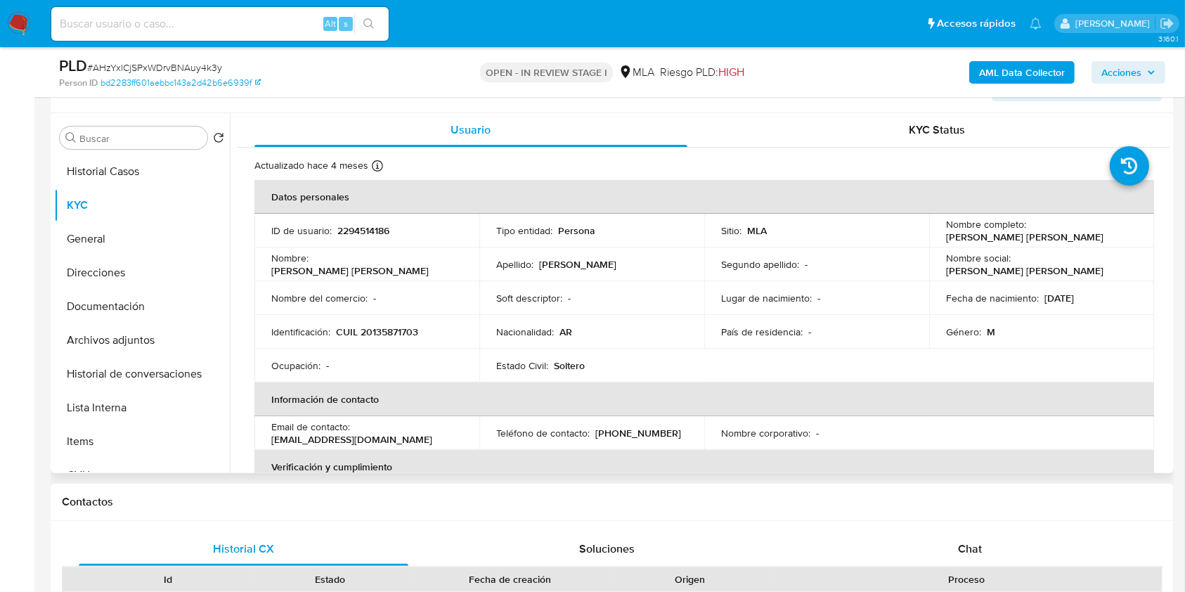
drag, startPoint x: 961, startPoint y: 229, endPoint x: 1001, endPoint y: 228, distance: 40.1
click at [996, 230] on p "[PERSON_NAME]" at bounding box center [1024, 236] width 157 height 13
click at [946, 293] on p "Fecha de nacimiento :" at bounding box center [992, 298] width 93 height 13
drag, startPoint x: 944, startPoint y: 235, endPoint x: 1079, endPoint y: 224, distance: 136.1
click at [1078, 235] on div "Nombre completo : Pedro Angel Manuel Petti" at bounding box center [1041, 230] width 191 height 25
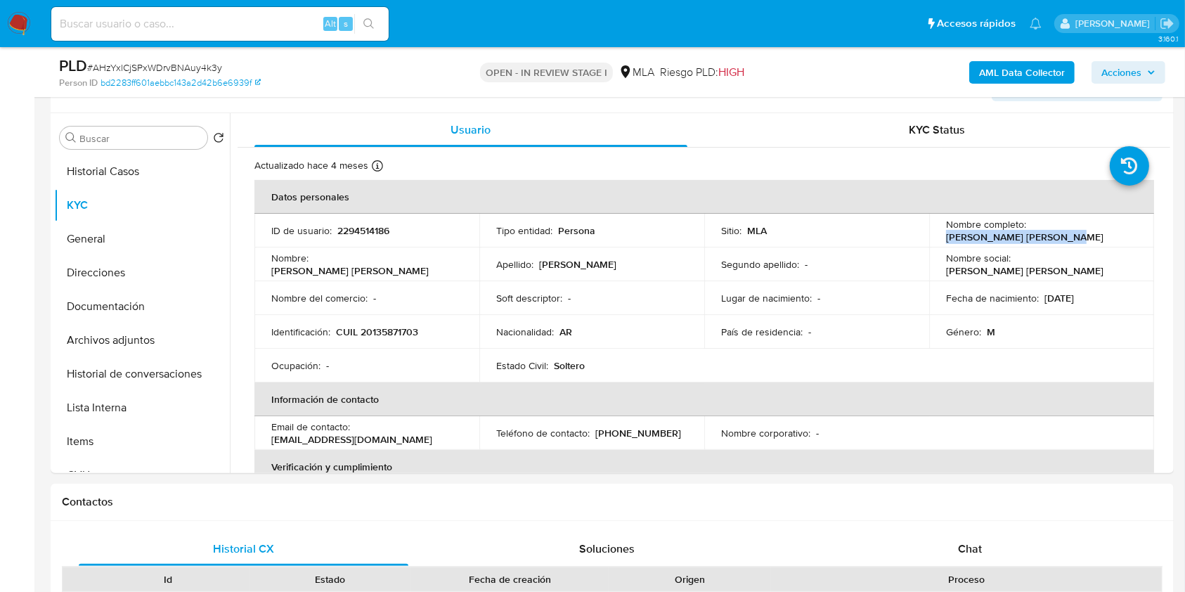
copy p "[PERSON_NAME]"
click at [403, 337] on p "CUIL 20135871703" at bounding box center [377, 331] width 82 height 13
copy p "20135871703"
click at [381, 330] on p "CUIL 20135871703" at bounding box center [377, 331] width 82 height 13
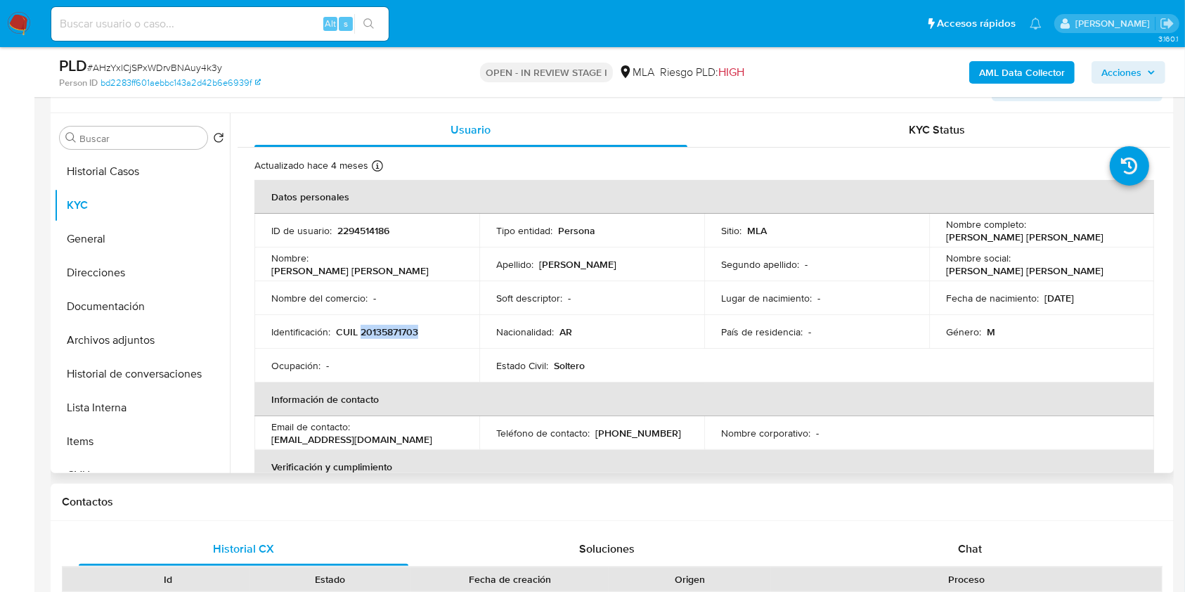
click at [381, 330] on p "CUIL 20135871703" at bounding box center [377, 331] width 82 height 13
click at [159, 306] on button "Documentación" at bounding box center [136, 306] width 164 height 34
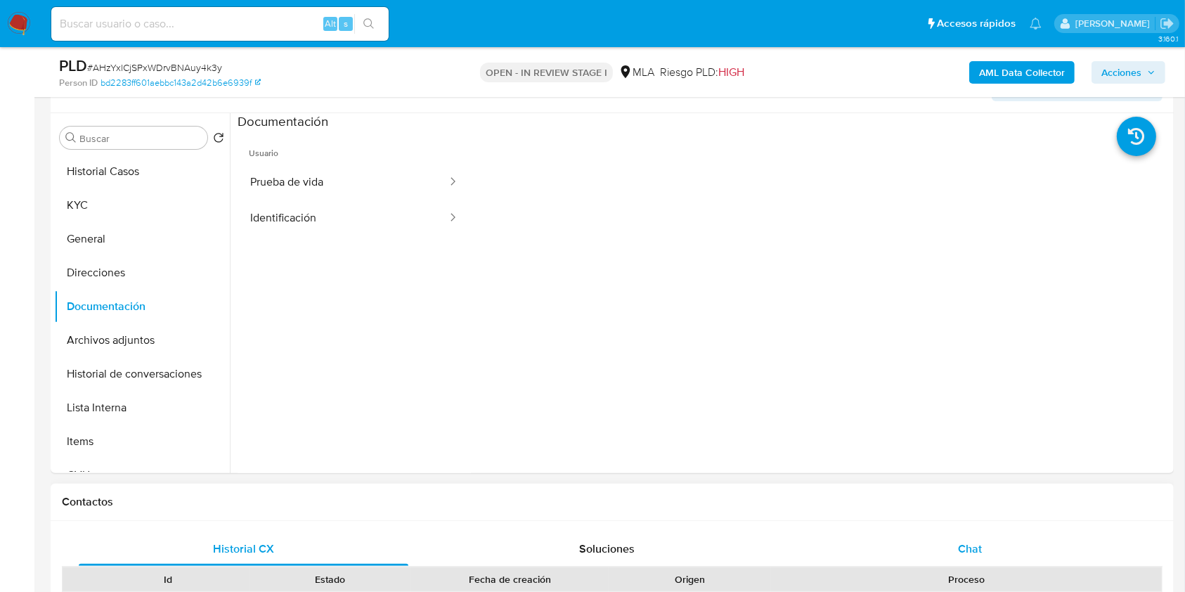
click at [952, 552] on div "Chat" at bounding box center [970, 549] width 330 height 34
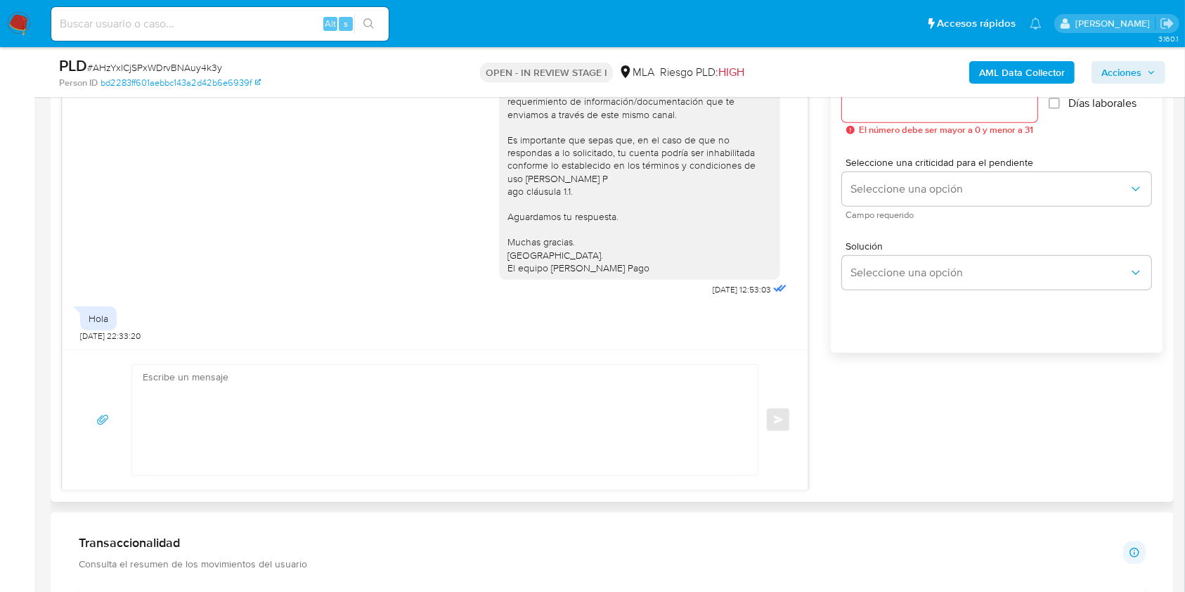
scroll to position [438, 0]
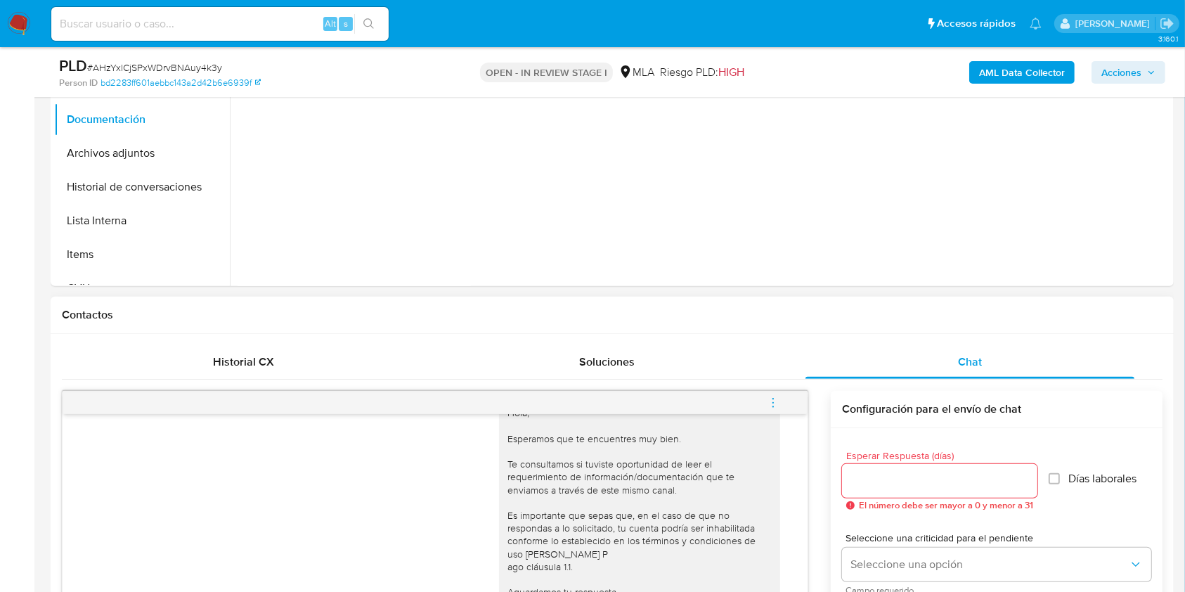
click at [772, 400] on icon "menu-action" at bounding box center [772, 402] width 13 height 13
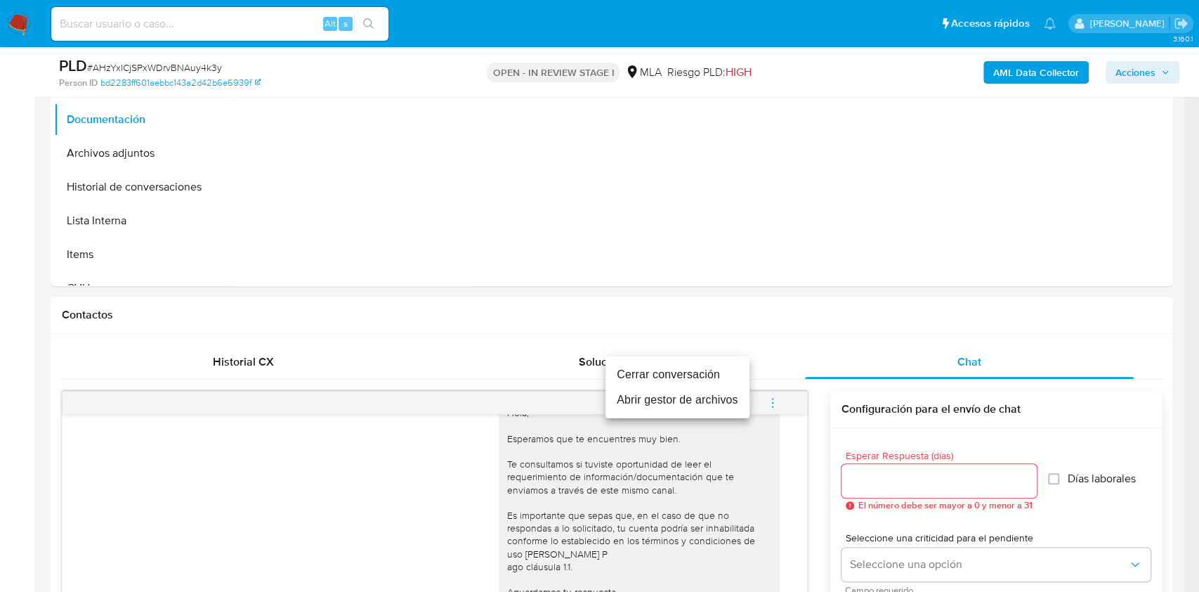
click at [641, 363] on li "Cerrar conversación" at bounding box center [678, 374] width 144 height 25
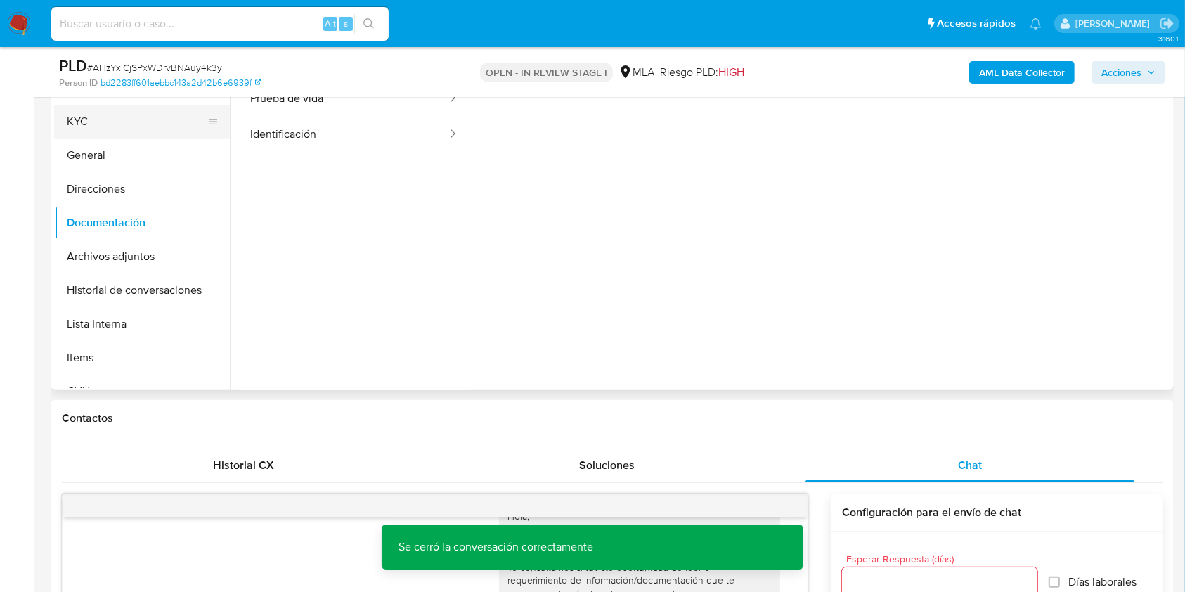
scroll to position [252, 0]
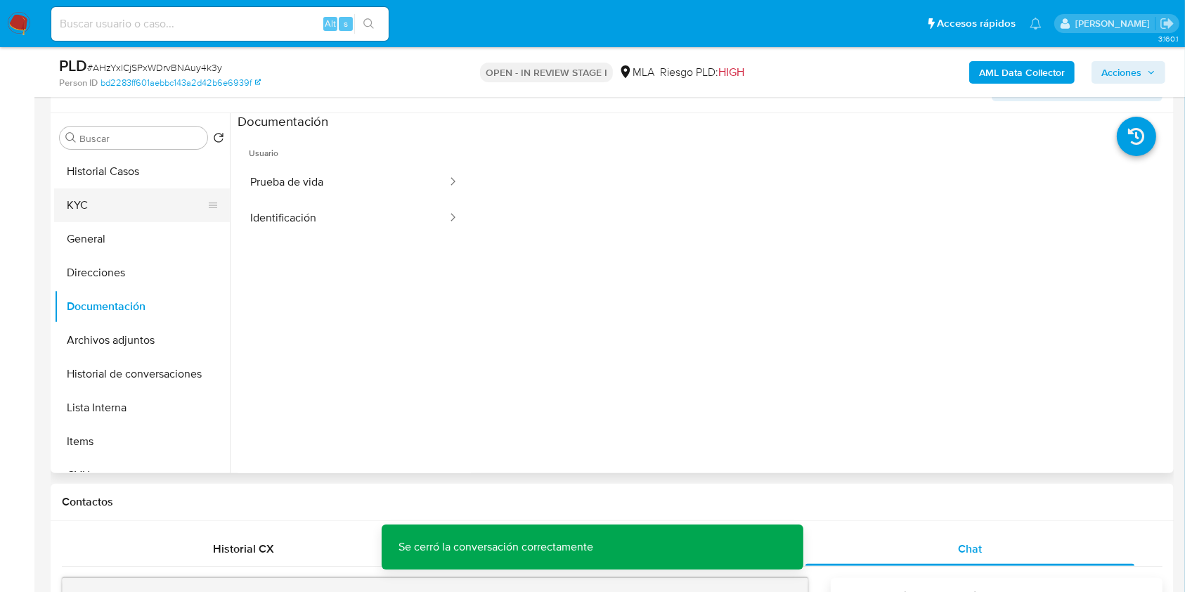
click at [129, 197] on button "KYC" at bounding box center [136, 205] width 164 height 34
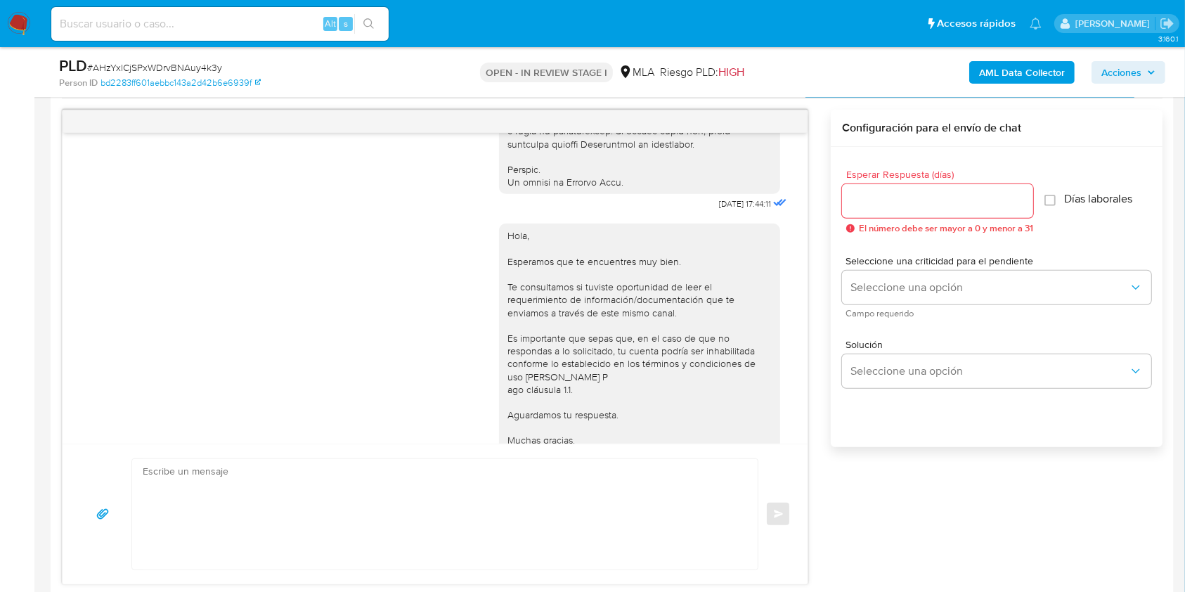
scroll to position [556, 0]
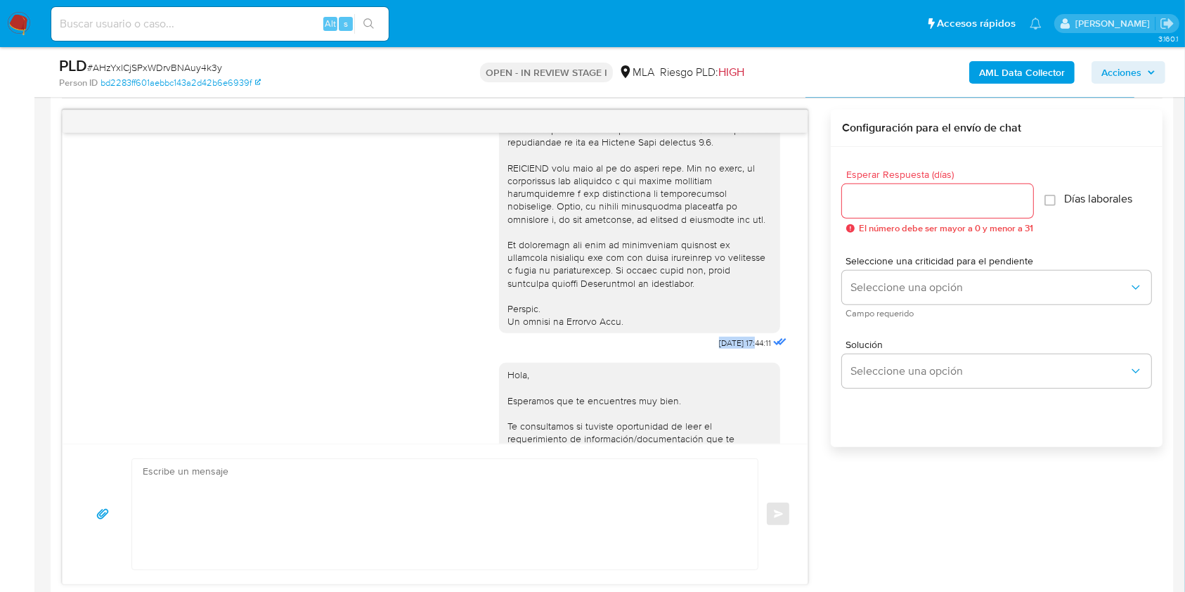
drag, startPoint x: 695, startPoint y: 364, endPoint x: 729, endPoint y: 364, distance: 33.7
copy span "18/08/2025"
drag, startPoint x: 53, startPoint y: 326, endPoint x: 339, endPoint y: 344, distance: 287.2
click at [58, 325] on div "Historial CX Soluciones Chat Id Estado Fecha de creación Origen Proceso Anterio…" at bounding box center [612, 324] width 1123 height 543
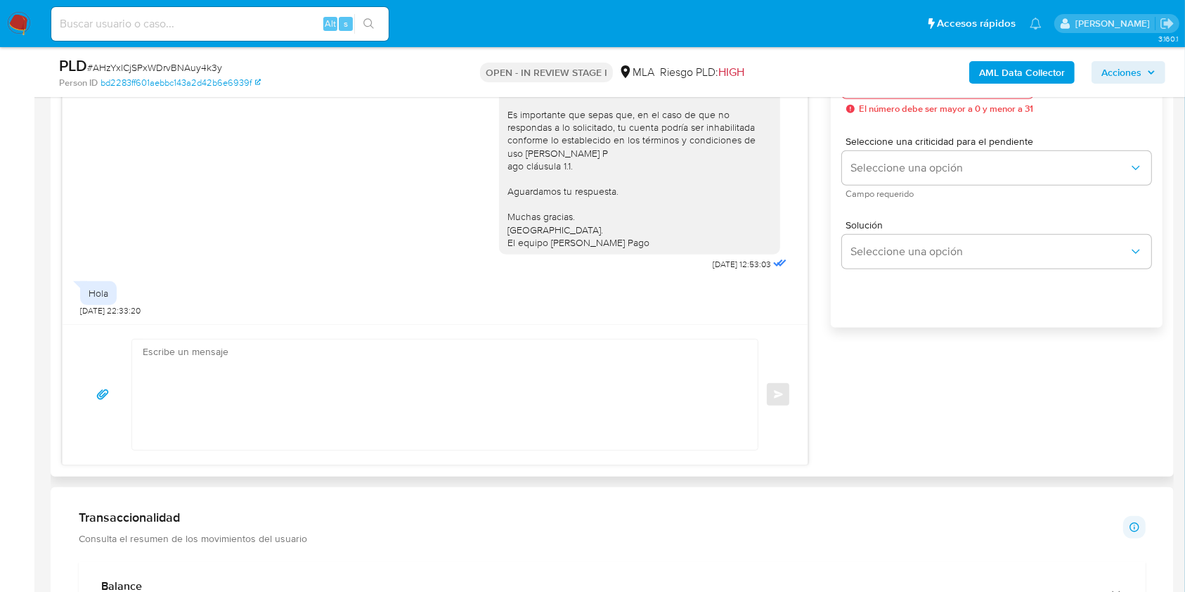
scroll to position [907, 0]
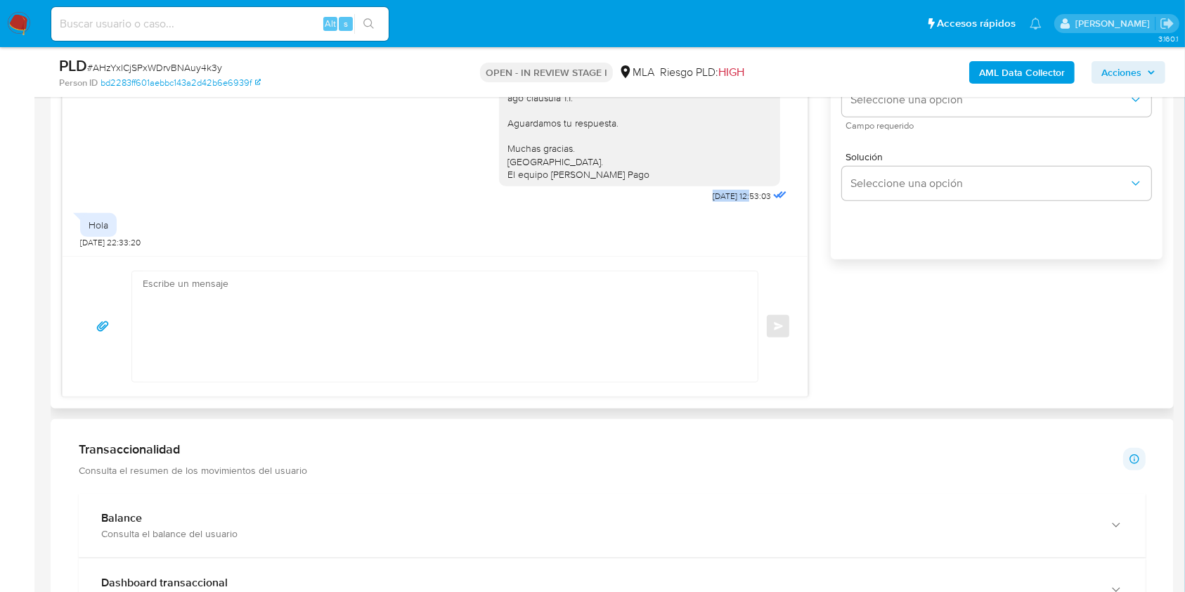
drag, startPoint x: 680, startPoint y: 189, endPoint x: 723, endPoint y: 194, distance: 43.1
click at [723, 194] on span "22/08/2025 12:53:03" at bounding box center [741, 195] width 58 height 11
copy span "22/08/2025"
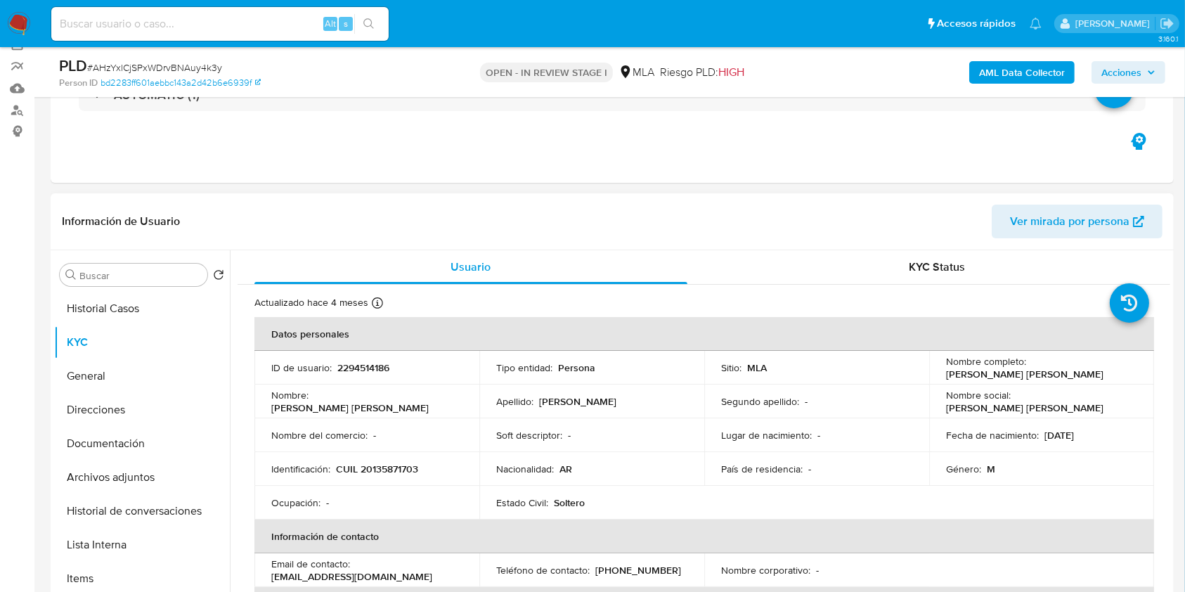
scroll to position [157, 0]
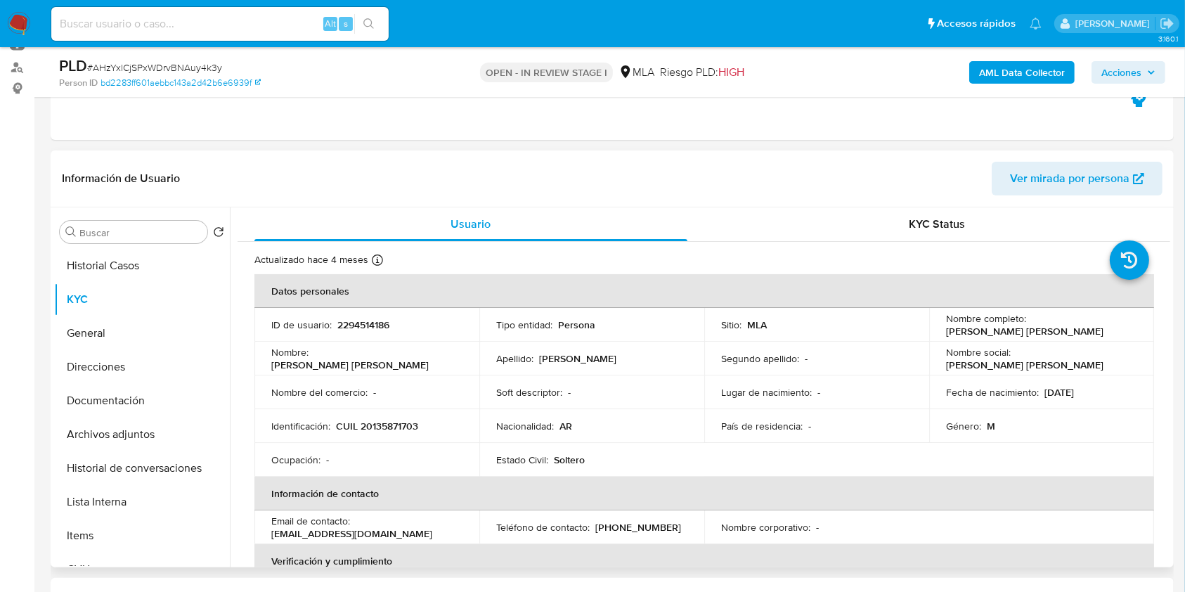
click at [368, 315] on td "ID de usuario : 2294514186" at bounding box center [366, 325] width 225 height 34
click at [181, 62] on span "# AHzYxlCjSPxWDrvBNAuy4k3y" at bounding box center [154, 67] width 135 height 14
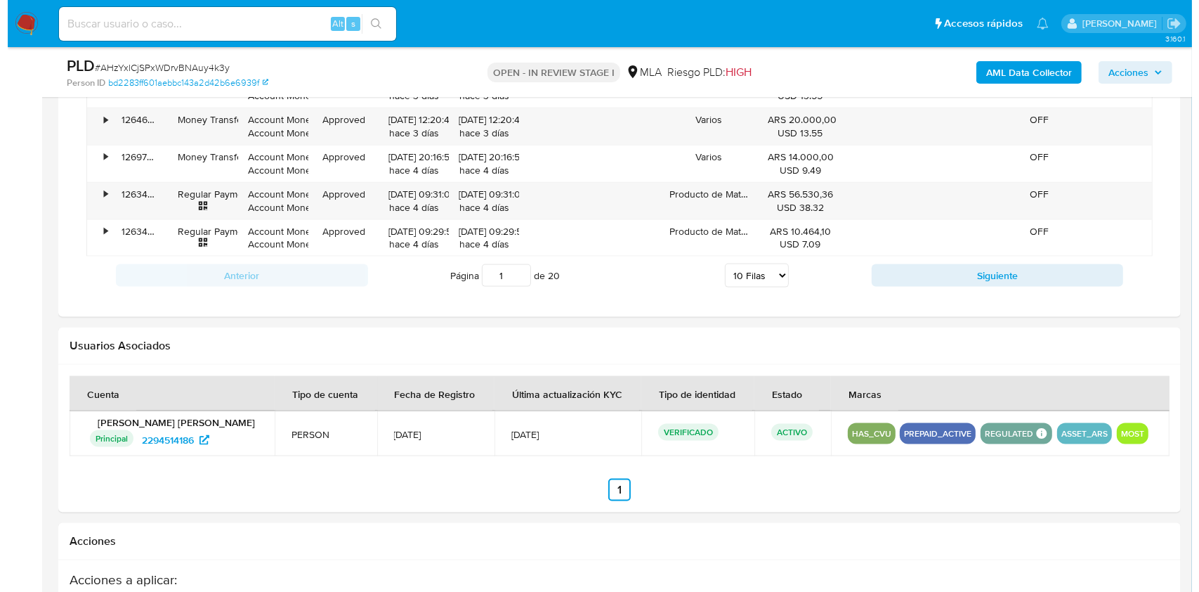
scroll to position [2150, 0]
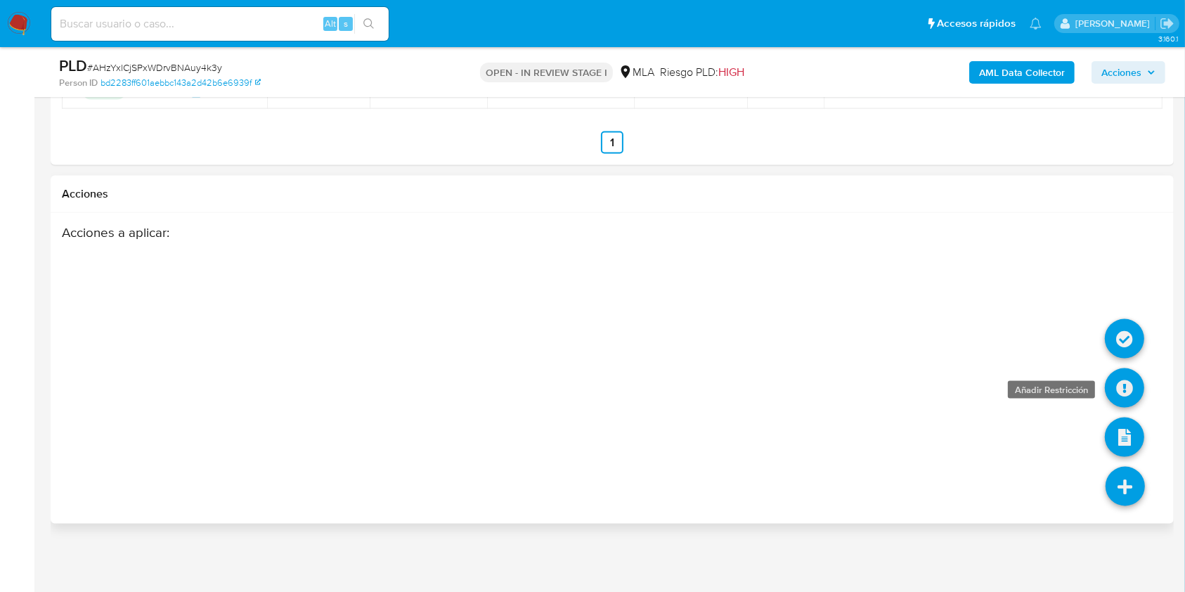
click at [1116, 388] on icon at bounding box center [1123, 387] width 39 height 39
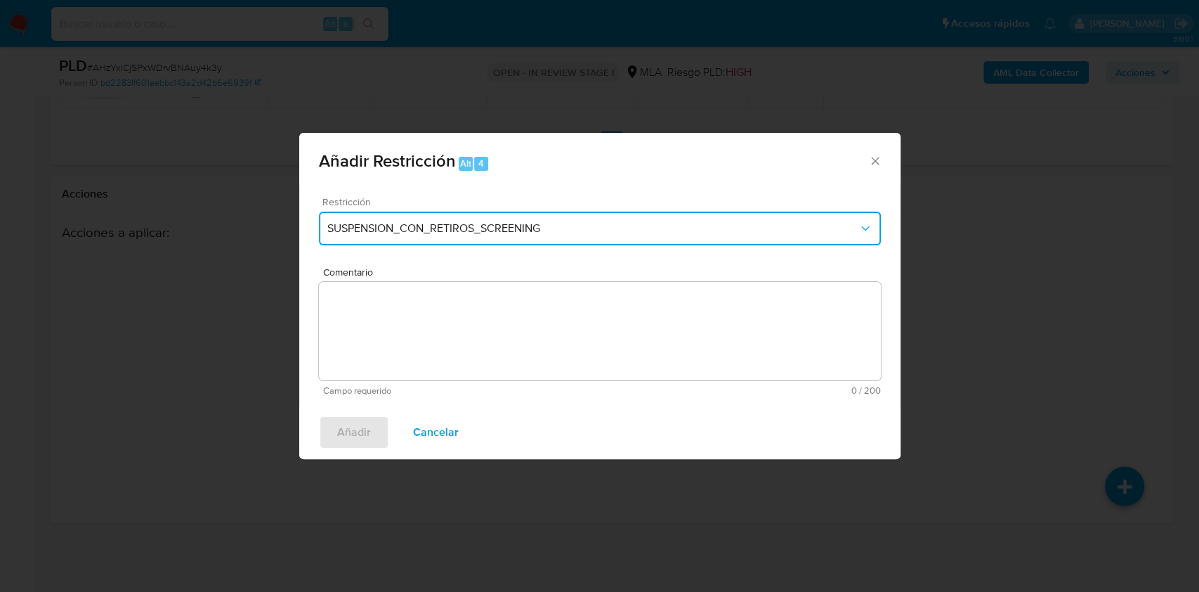
click at [523, 223] on span "SUSPENSION_CON_RETIROS_SCREENING" at bounding box center [592, 228] width 531 height 14
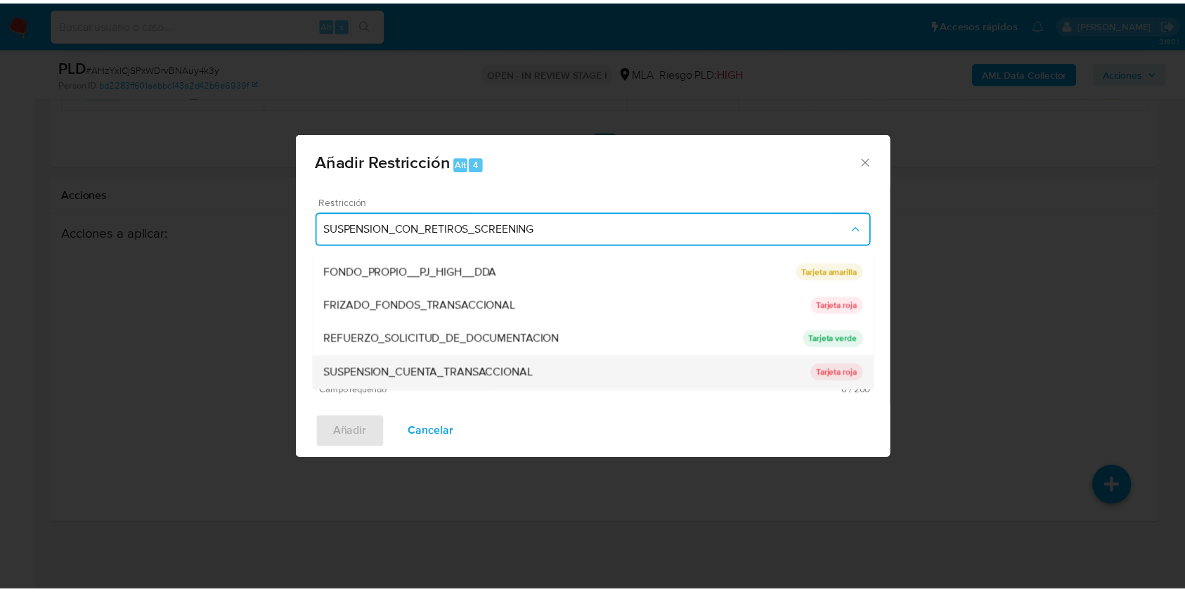
scroll to position [298, 0]
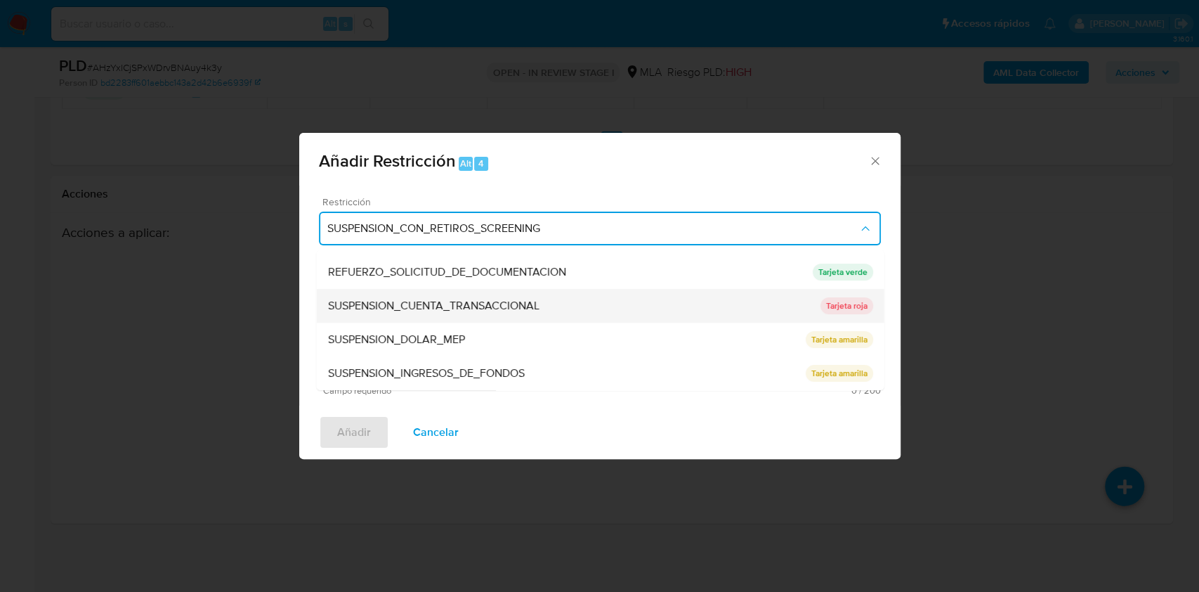
click at [459, 309] on span "SUSPENSION_CUENTA_TRANSACCIONAL" at bounding box center [432, 306] width 211 height 14
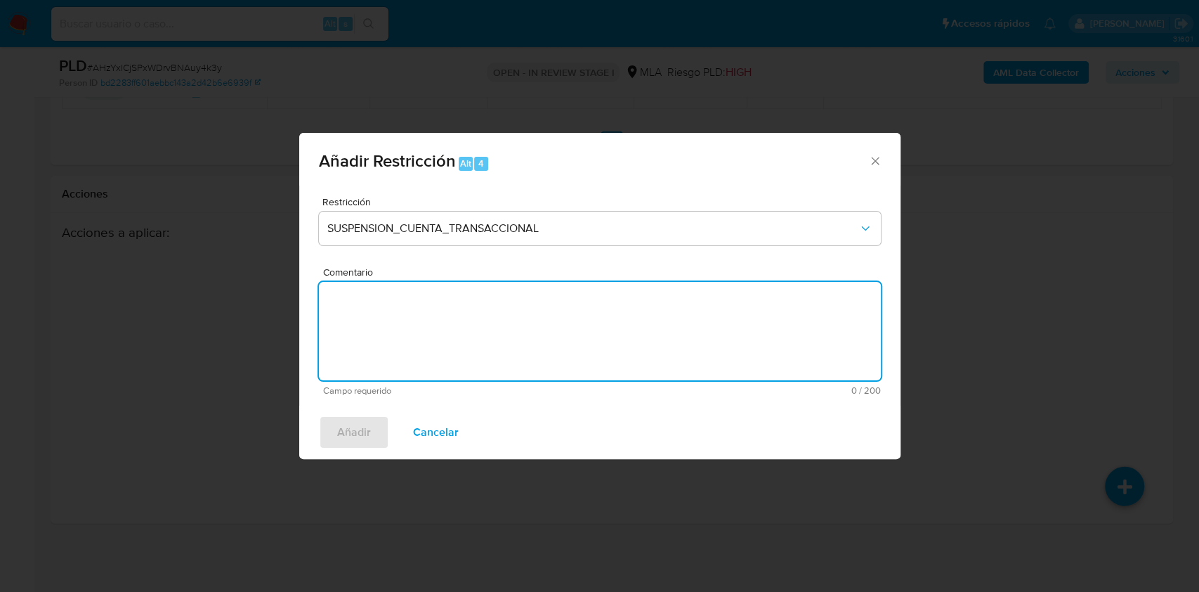
click at [490, 315] on textarea "Comentario" at bounding box center [600, 331] width 562 height 98
type textarea "AML"
click at [364, 426] on span "Añadir" at bounding box center [354, 432] width 34 height 31
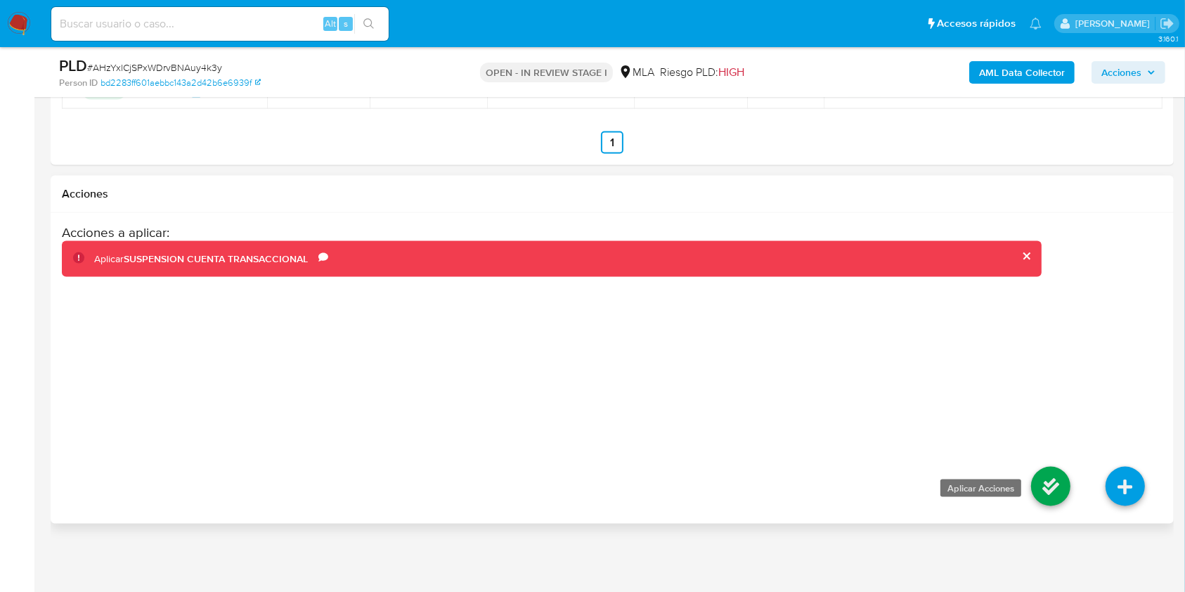
click at [1040, 481] on icon at bounding box center [1050, 486] width 39 height 39
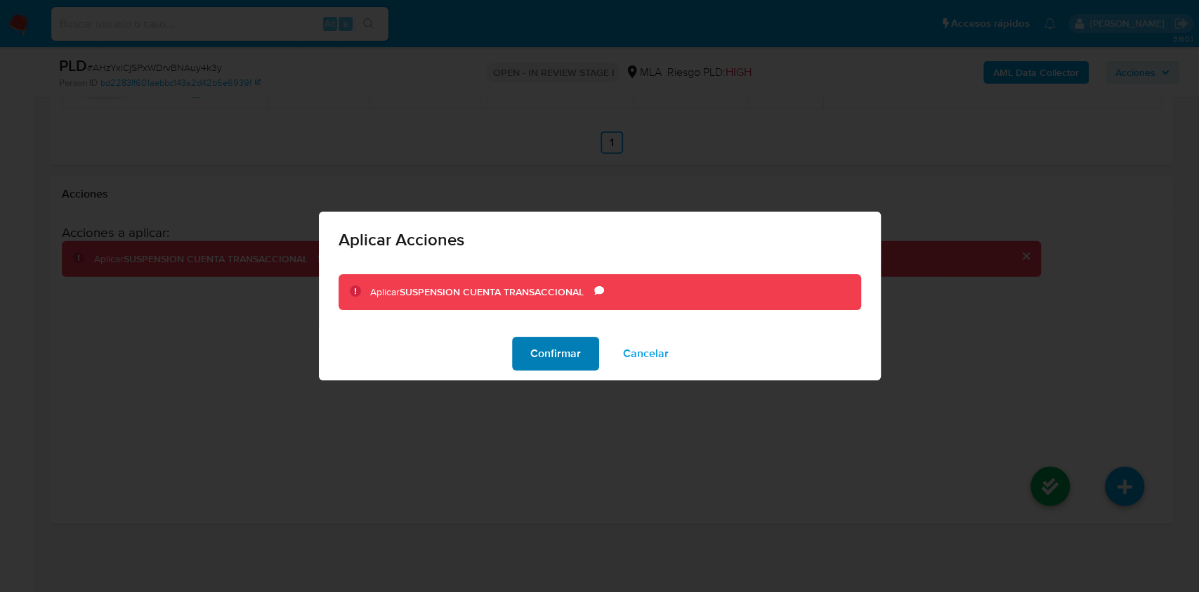
click at [524, 349] on button "Confirmar" at bounding box center [555, 354] width 87 height 34
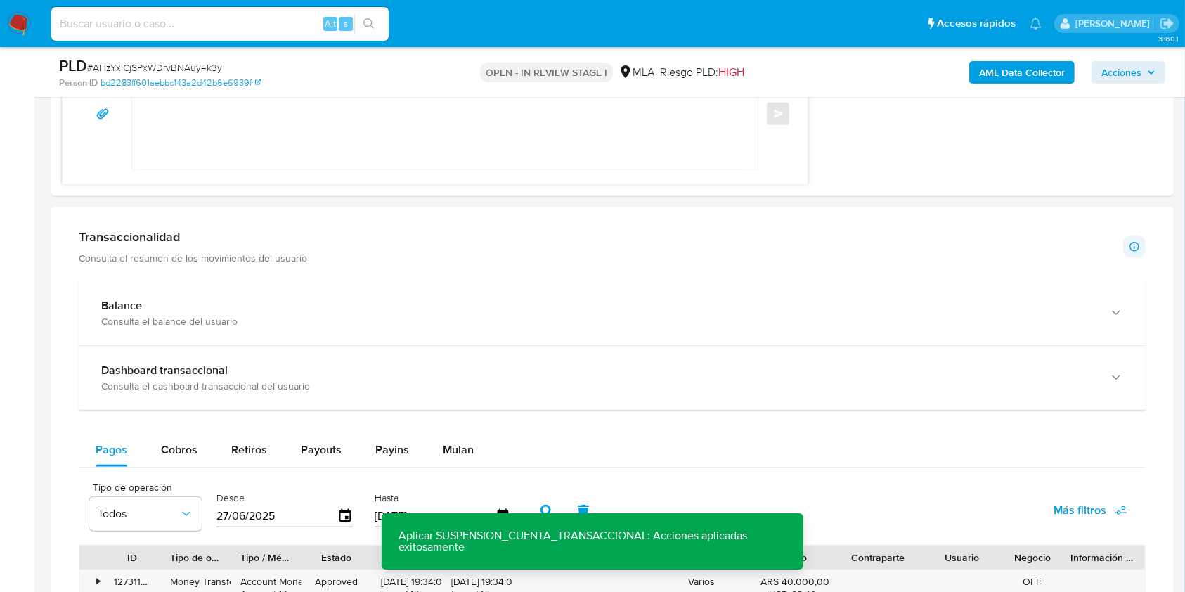
scroll to position [276, 0]
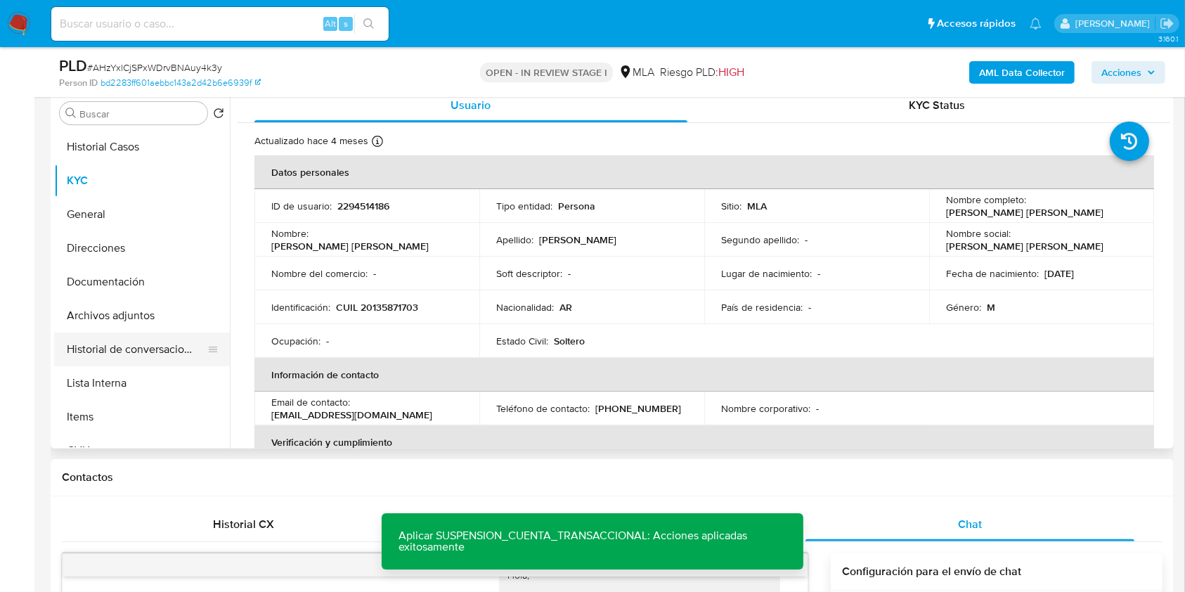
click at [124, 350] on button "Historial de conversaciones" at bounding box center [136, 349] width 164 height 34
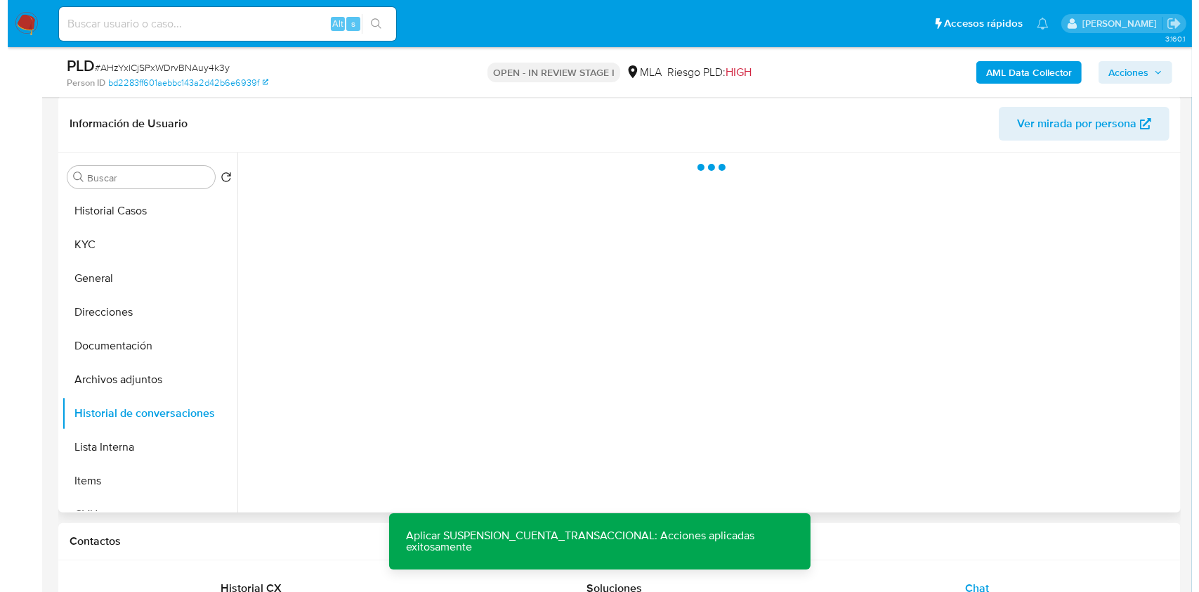
scroll to position [183, 0]
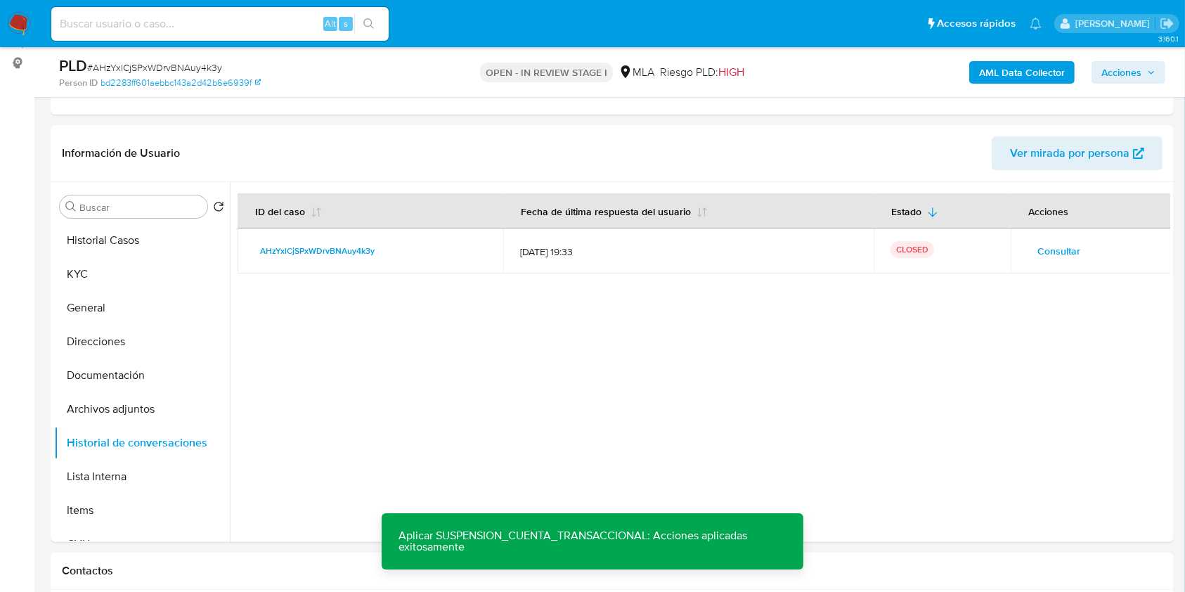
click at [1012, 67] on b "AML Data Collector" at bounding box center [1022, 72] width 86 height 22
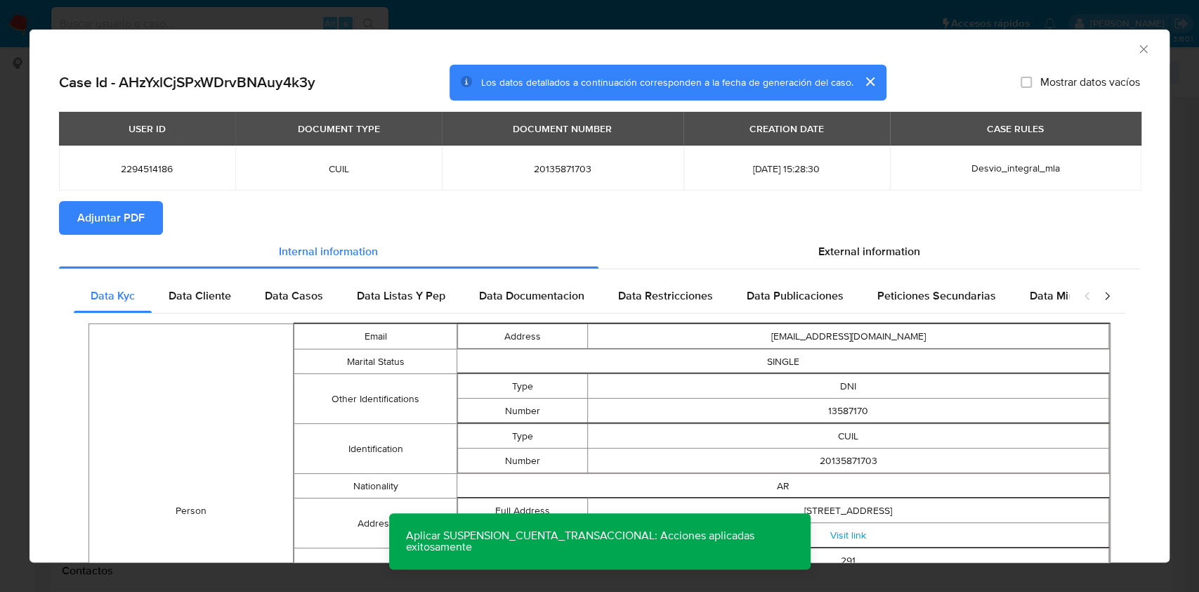
click at [140, 225] on span "Adjuntar PDF" at bounding box center [110, 217] width 67 height 31
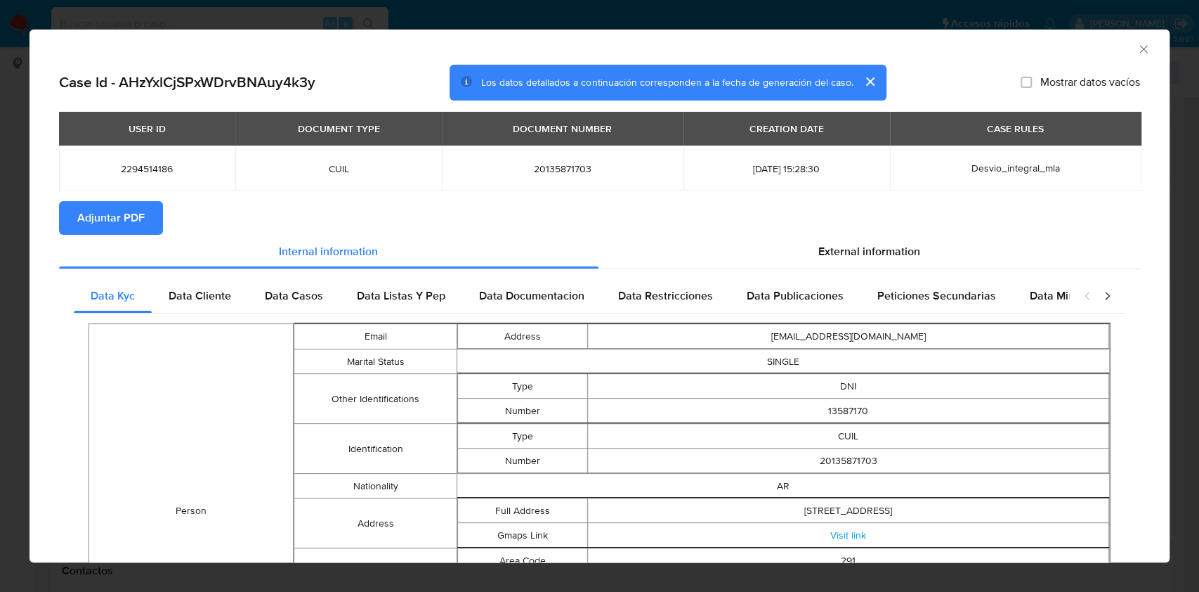
click at [1137, 46] on icon "Cerrar ventana" at bounding box center [1144, 49] width 14 height 14
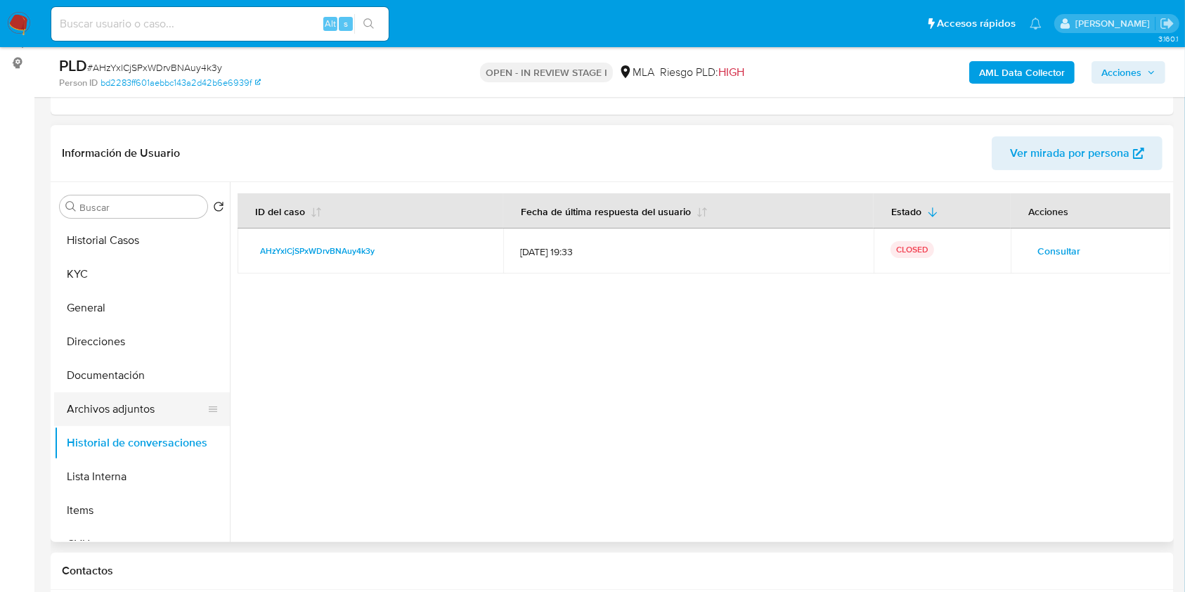
click at [124, 417] on button "Archivos adjuntos" at bounding box center [136, 409] width 164 height 34
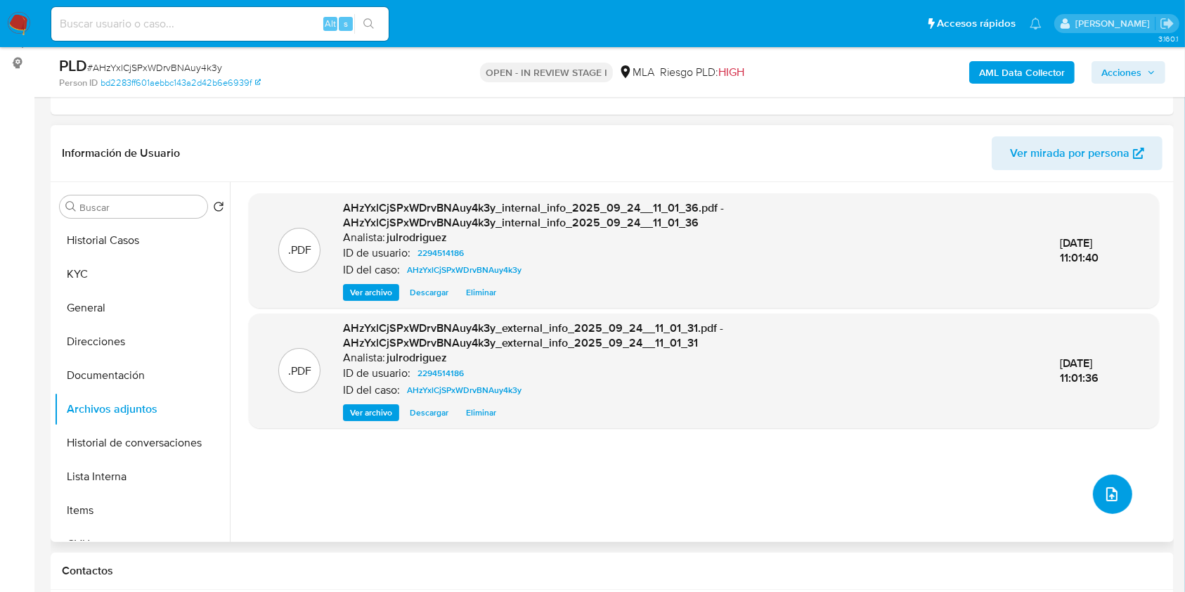
click at [1113, 504] on button "upload-file" at bounding box center [1111, 493] width 39 height 39
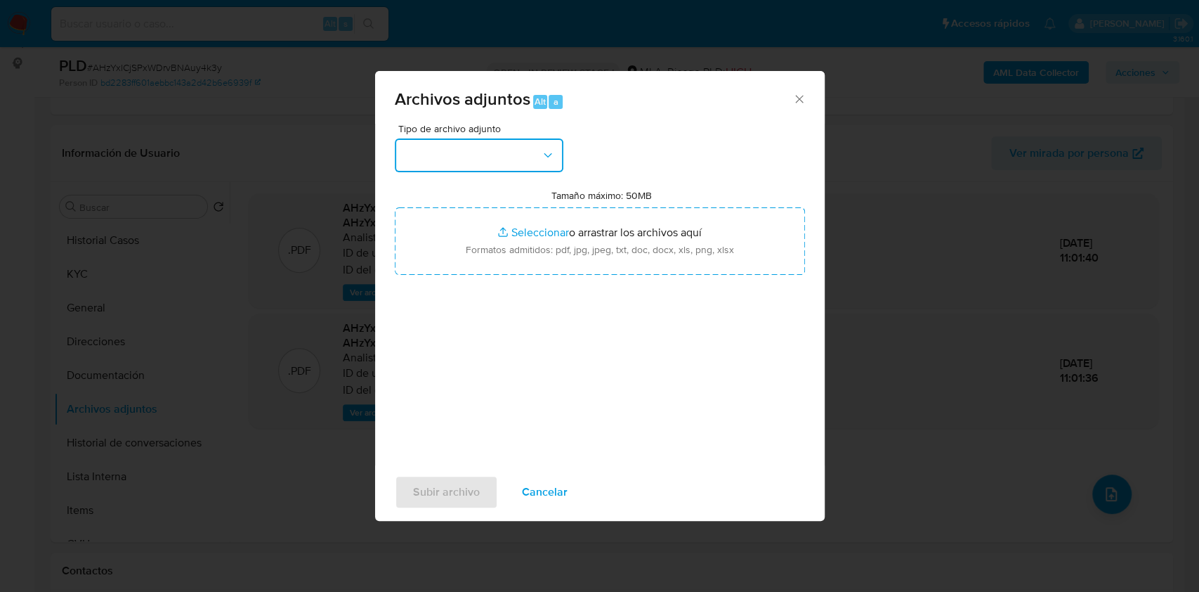
click at [466, 164] on button "button" at bounding box center [479, 155] width 169 height 34
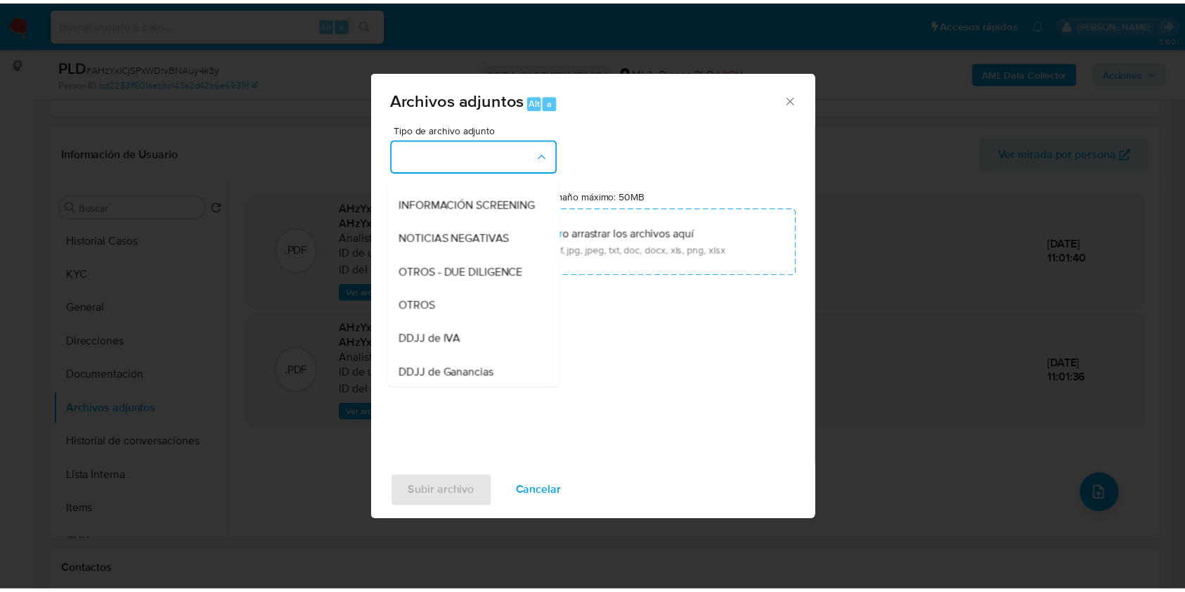
scroll to position [281, 0]
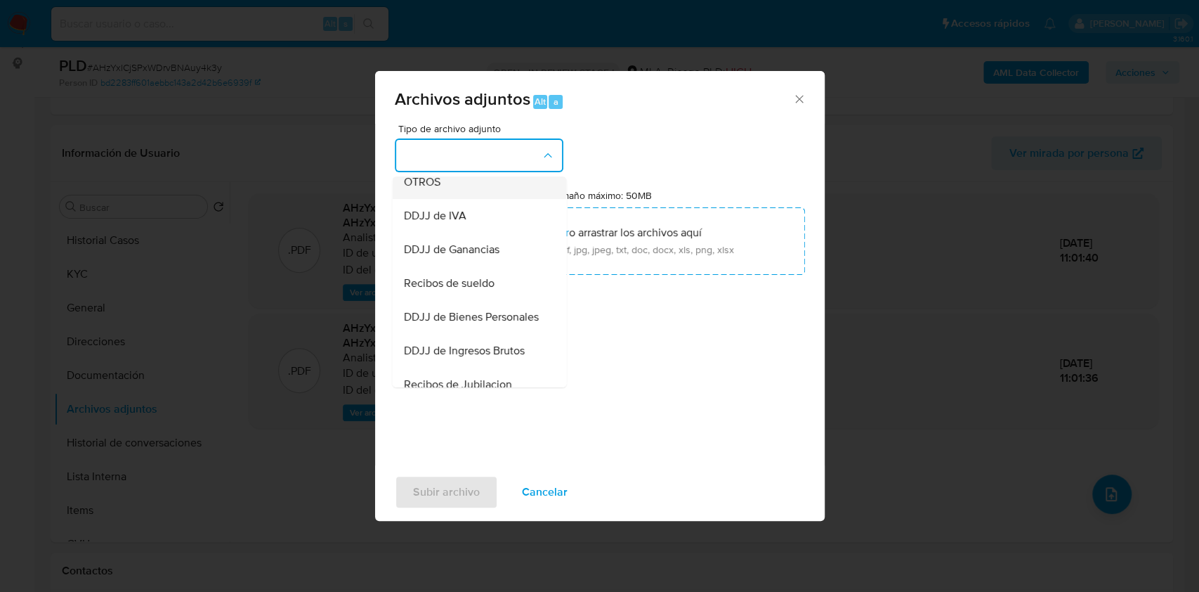
click at [430, 189] on span "OTROS" at bounding box center [421, 182] width 37 height 14
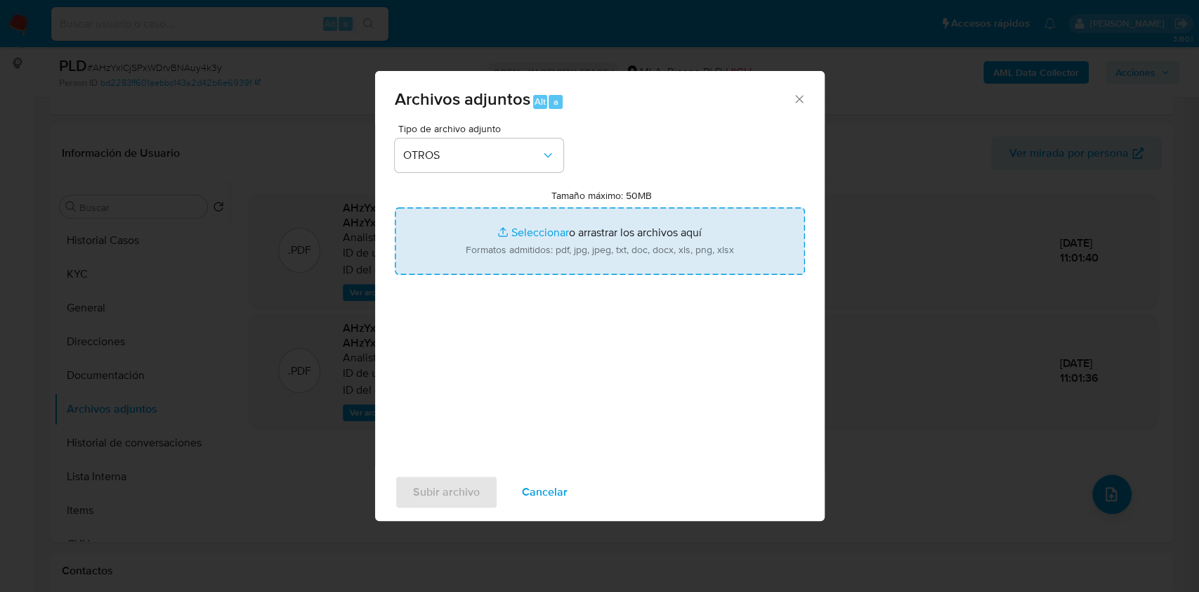
click at [530, 237] on input "Tamaño máximo: 50MB Seleccionar archivos" at bounding box center [600, 240] width 410 height 67
type input "C:\fakepath\Movimientos - 2294514186 - AHzYxlCjSPxWDrvBNAuy4k3y.xlsx"
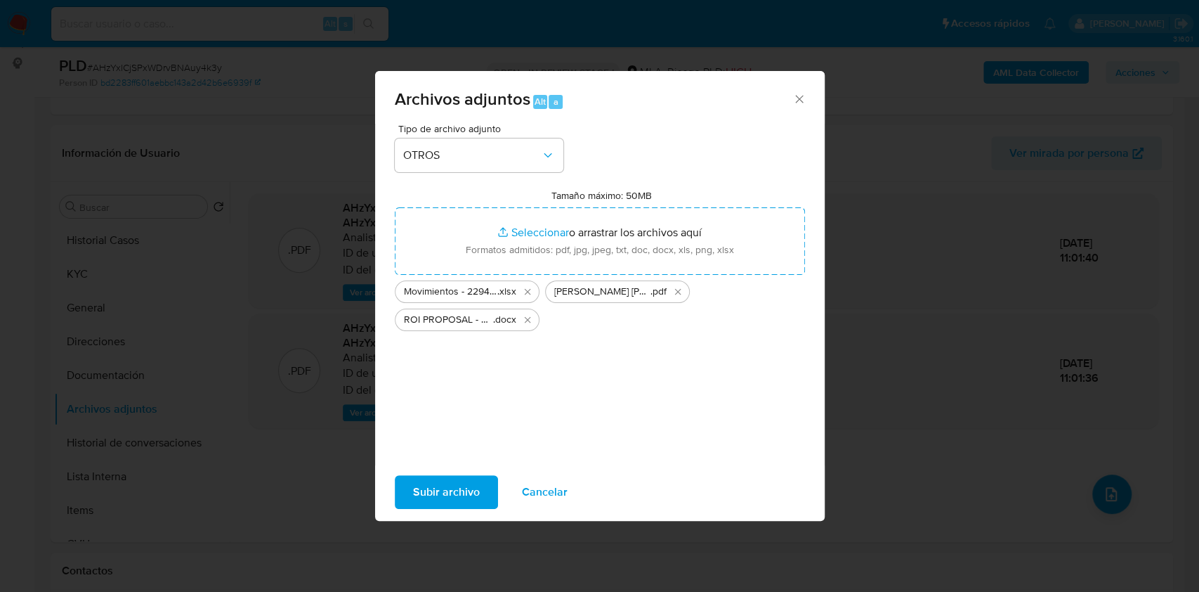
click at [450, 488] on span "Subir archivo" at bounding box center [446, 491] width 67 height 31
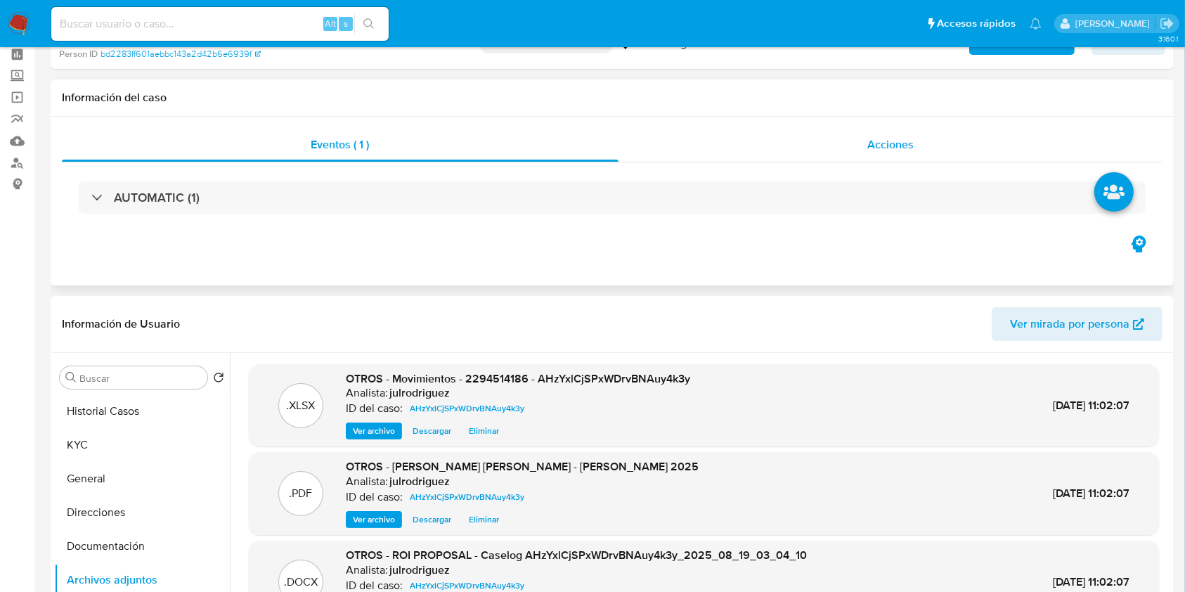
scroll to position [0, 0]
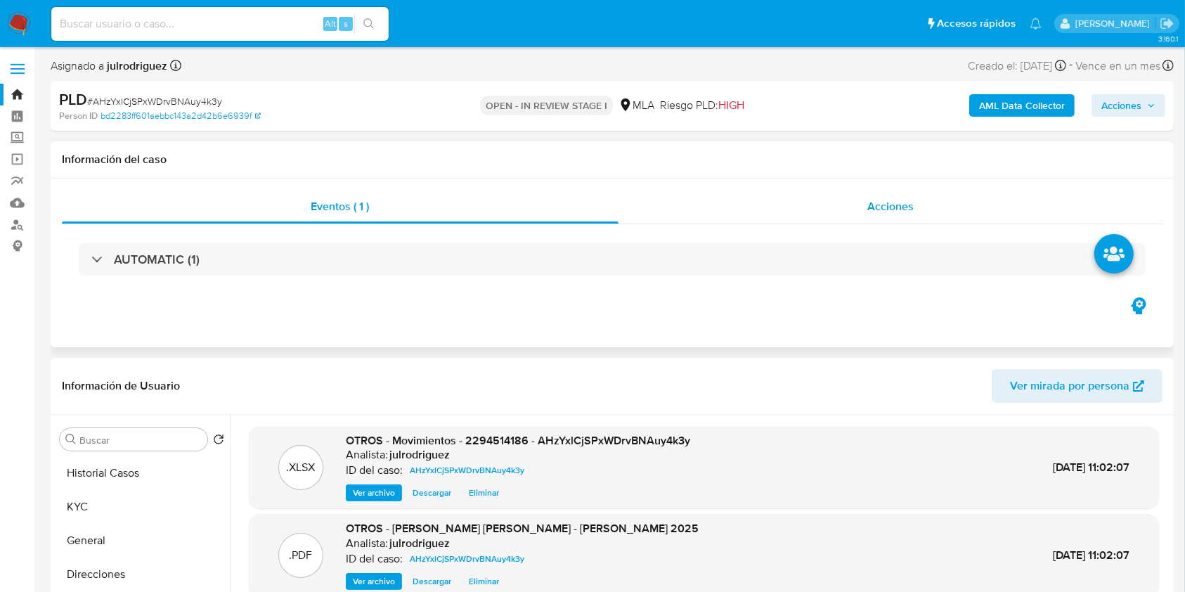
click at [877, 196] on div "Acciones" at bounding box center [890, 207] width 544 height 34
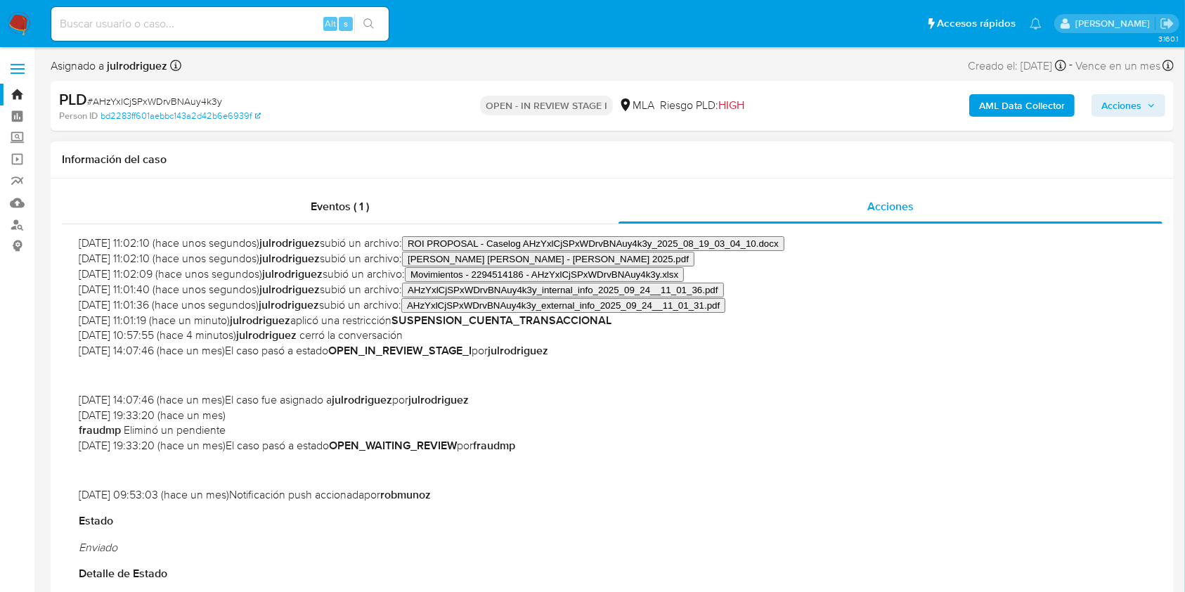
scroll to position [93, 0]
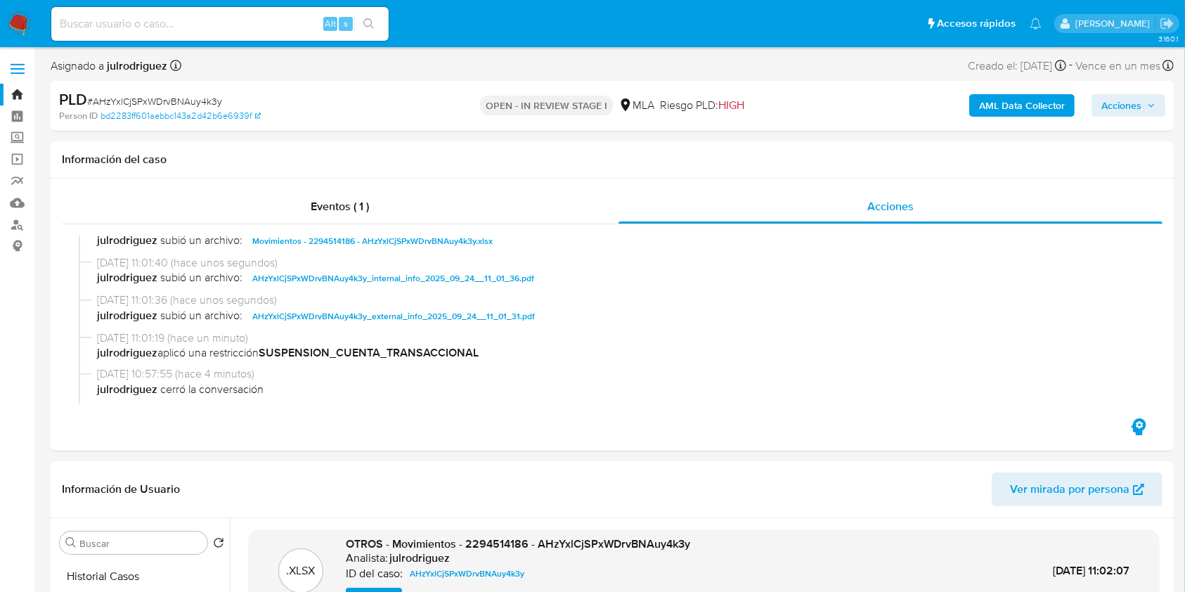
click at [1116, 112] on span "Acciones" at bounding box center [1121, 105] width 40 height 22
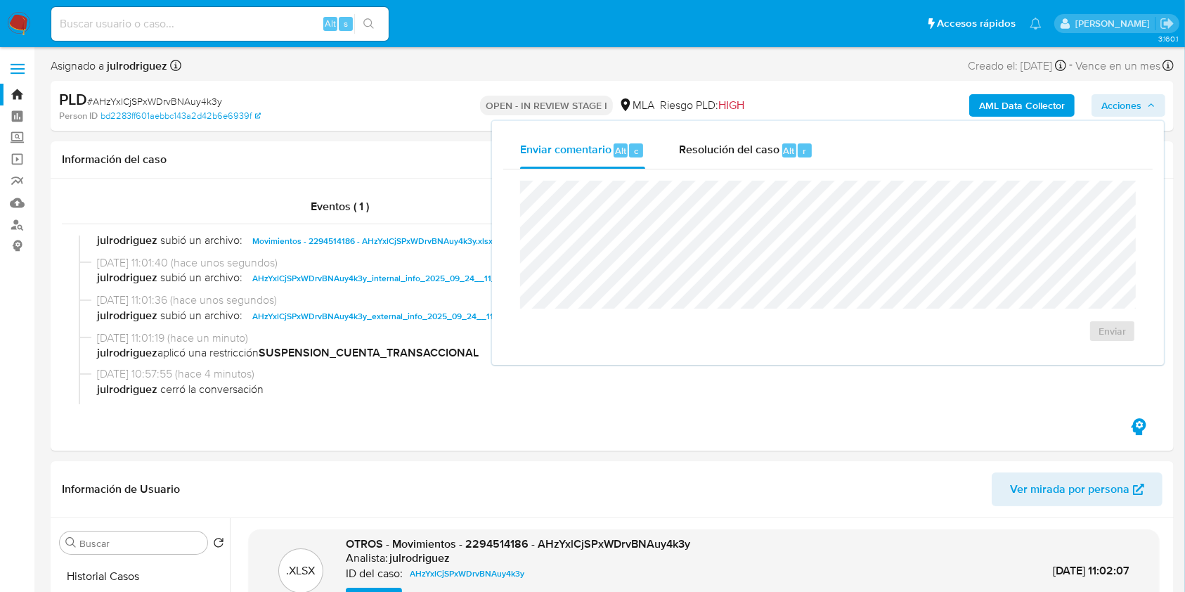
drag, startPoint x: 703, startPoint y: 150, endPoint x: 705, endPoint y: 175, distance: 24.7
click at [703, 152] on span "Resolución del caso" at bounding box center [729, 150] width 100 height 16
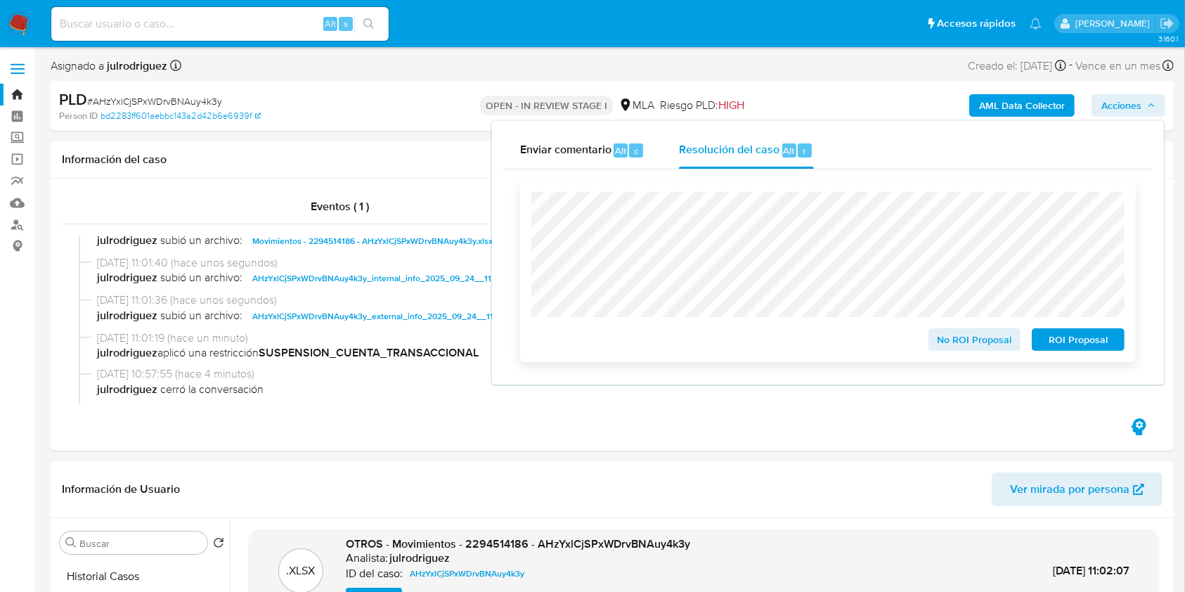
click at [1070, 343] on span "ROI Proposal" at bounding box center [1077, 340] width 73 height 20
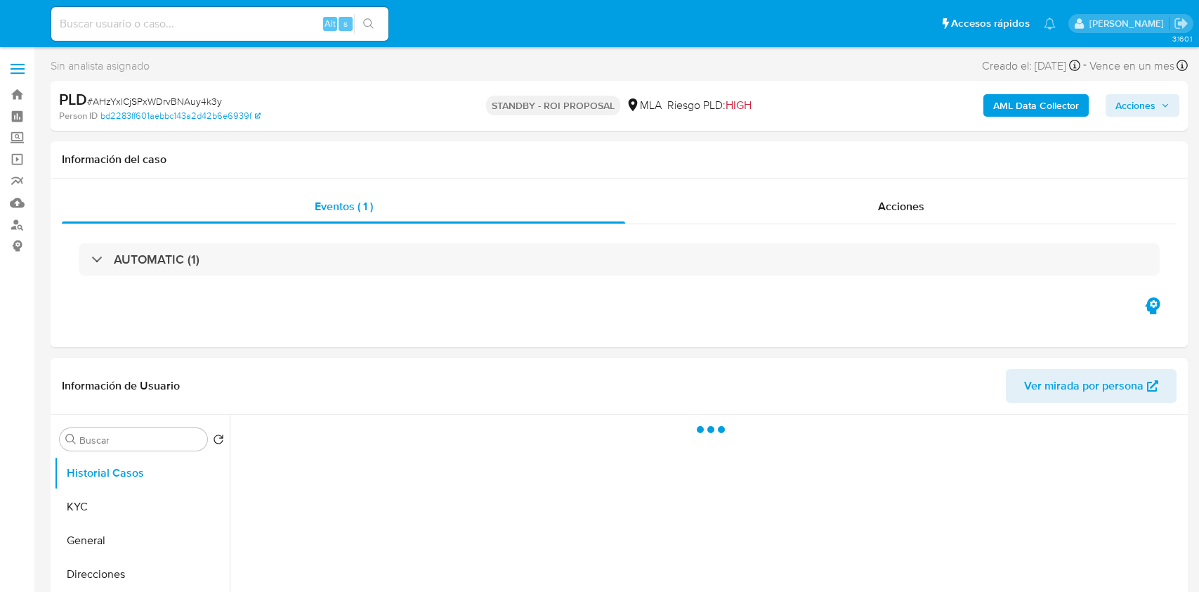
select select "10"
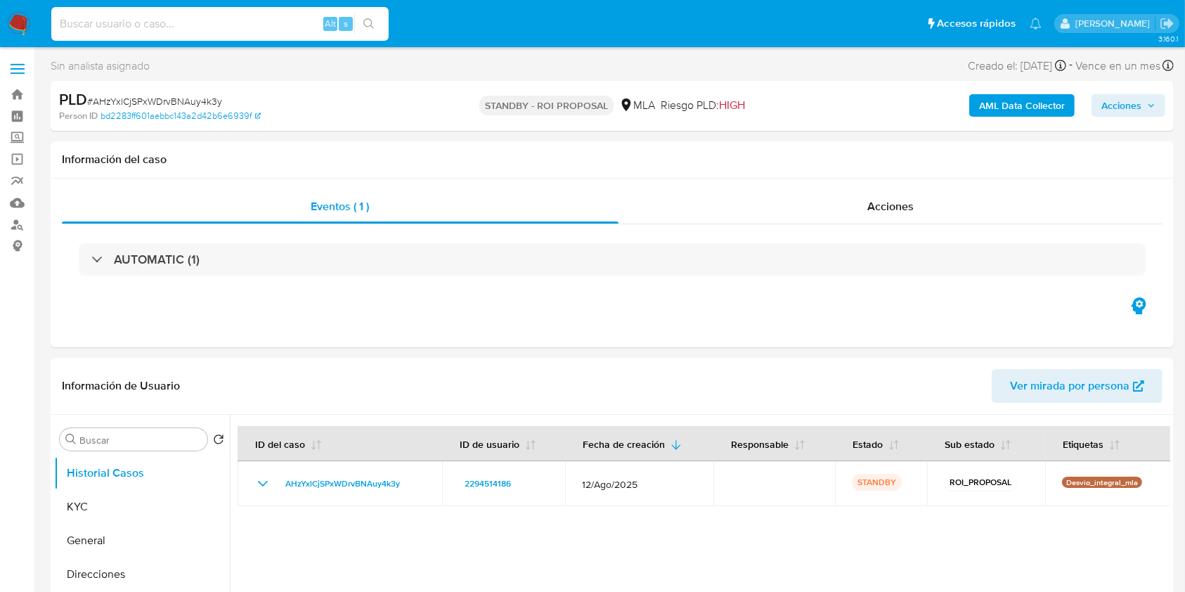
click at [260, 21] on input at bounding box center [219, 24] width 337 height 18
paste input "eVFB160dKzw6kIcT2kJnEOtf"
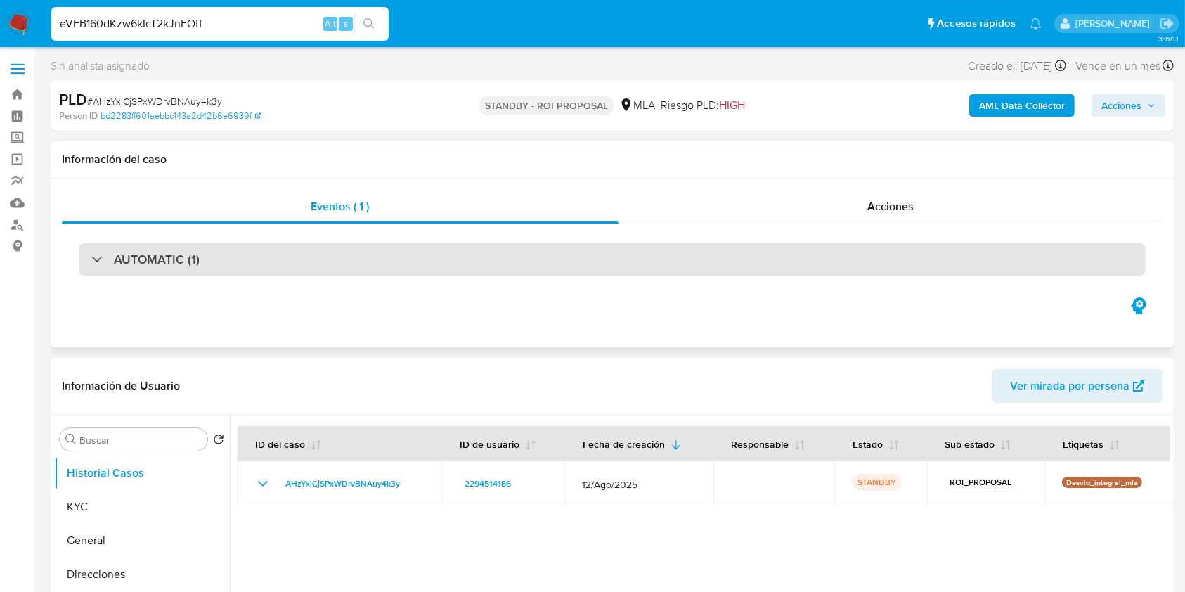
type input "eVFB160dKzw6kIcT2kJnEOtf"
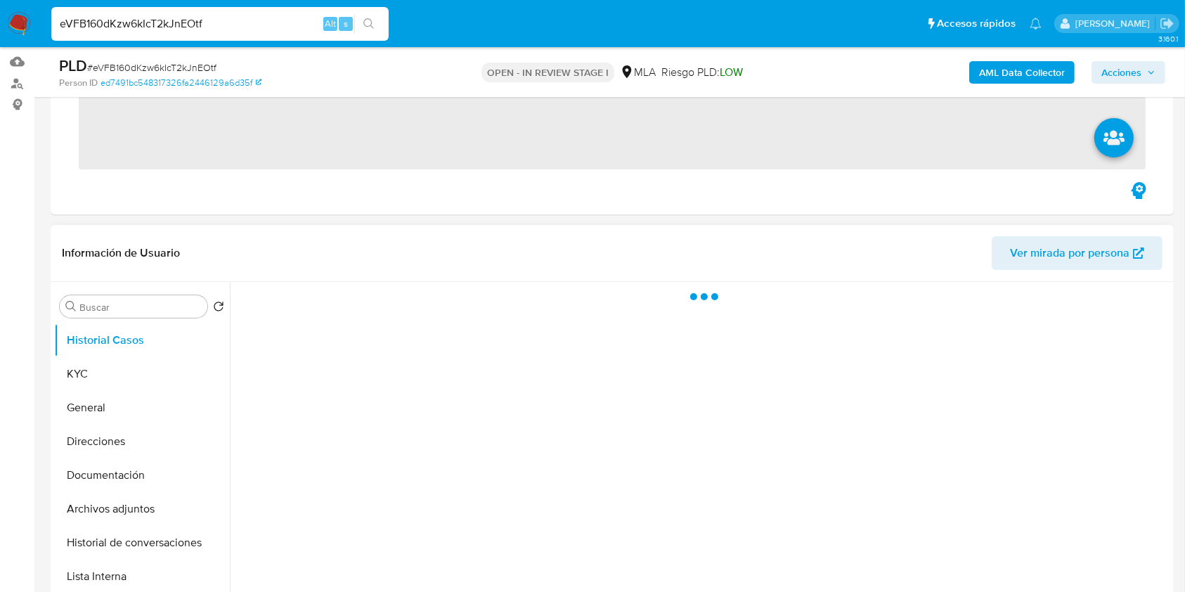
scroll to position [281, 0]
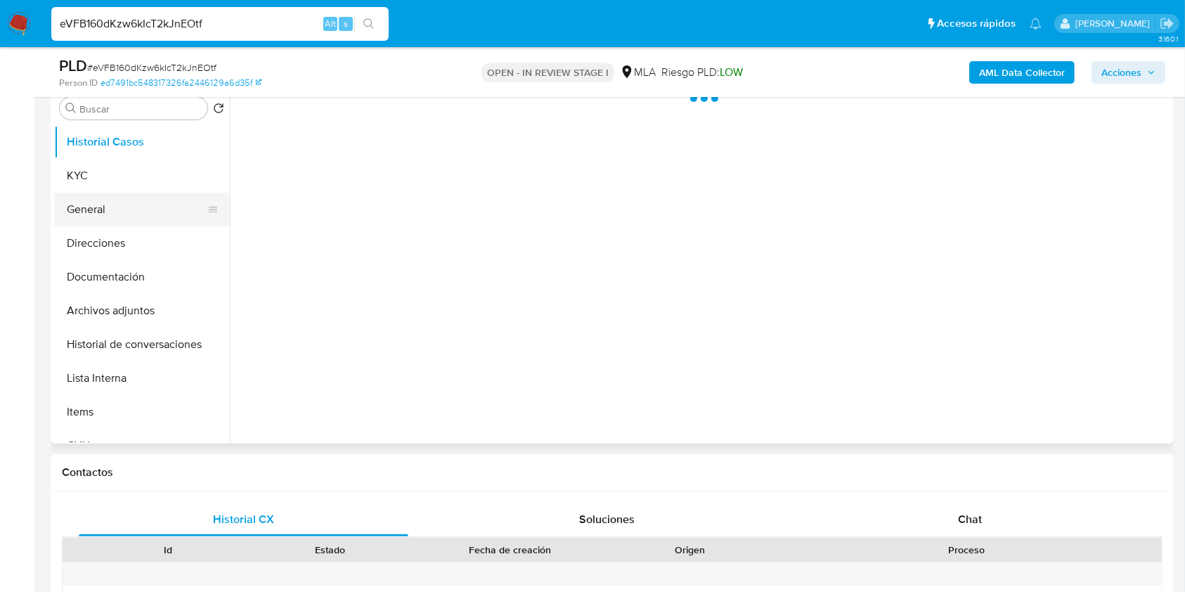
select select "10"
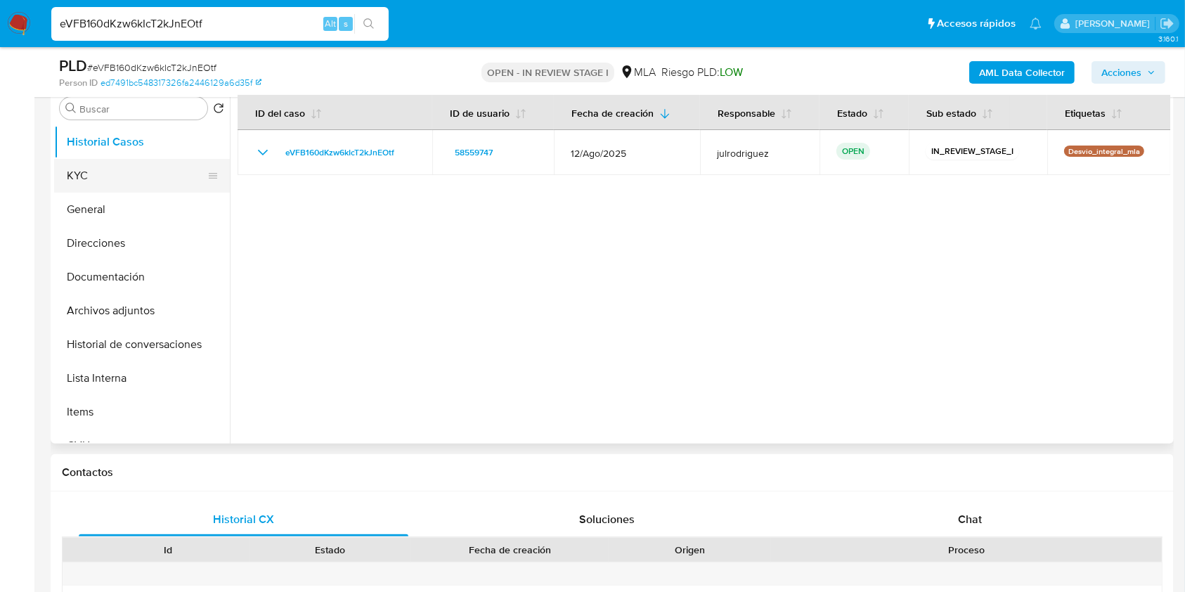
click at [116, 176] on button "KYC" at bounding box center [136, 176] width 164 height 34
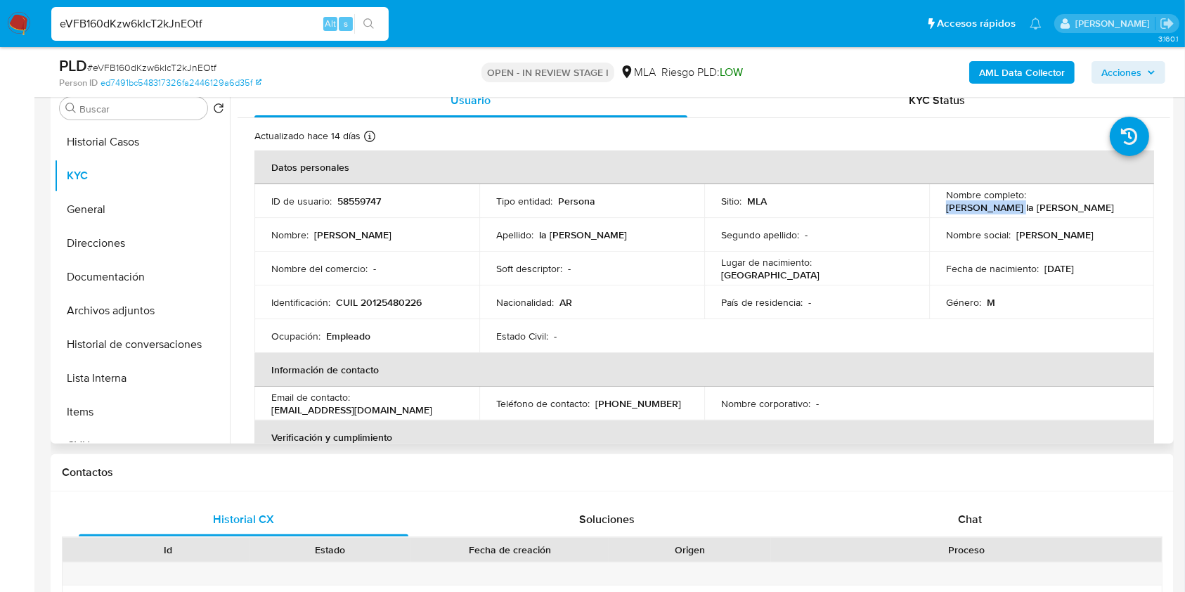
drag, startPoint x: 1027, startPoint y: 202, endPoint x: 1105, endPoint y: 202, distance: 78.0
click at [1105, 202] on div "Nombre completo : [PERSON_NAME] la [PERSON_NAME]" at bounding box center [1041, 200] width 191 height 25
copy p "[PERSON_NAME] la [PERSON_NAME]"
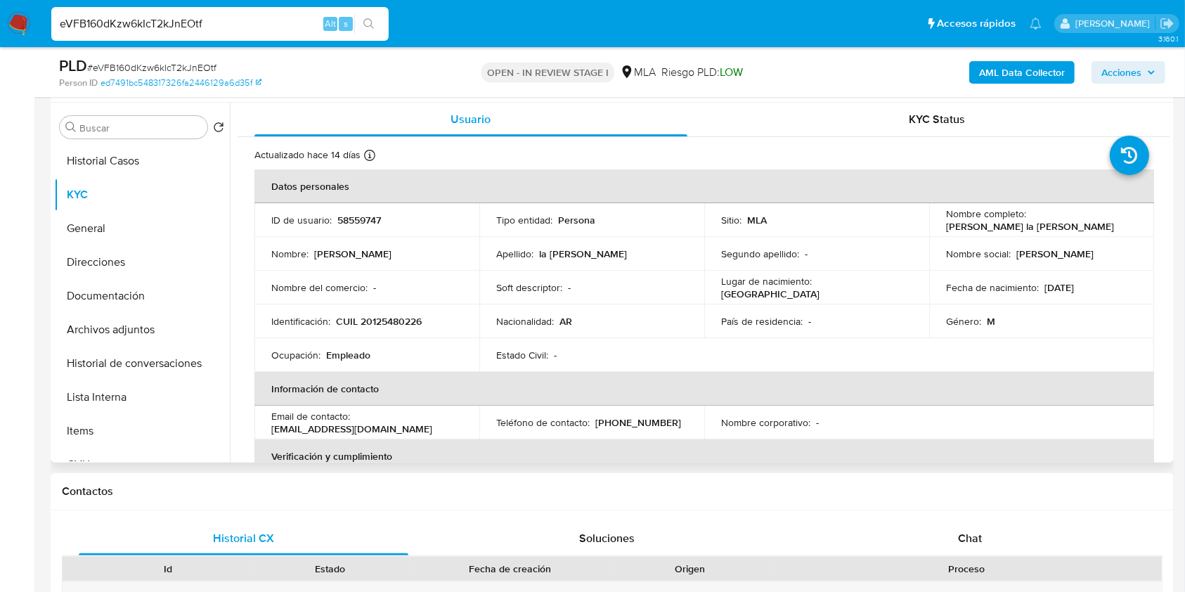
scroll to position [233, 0]
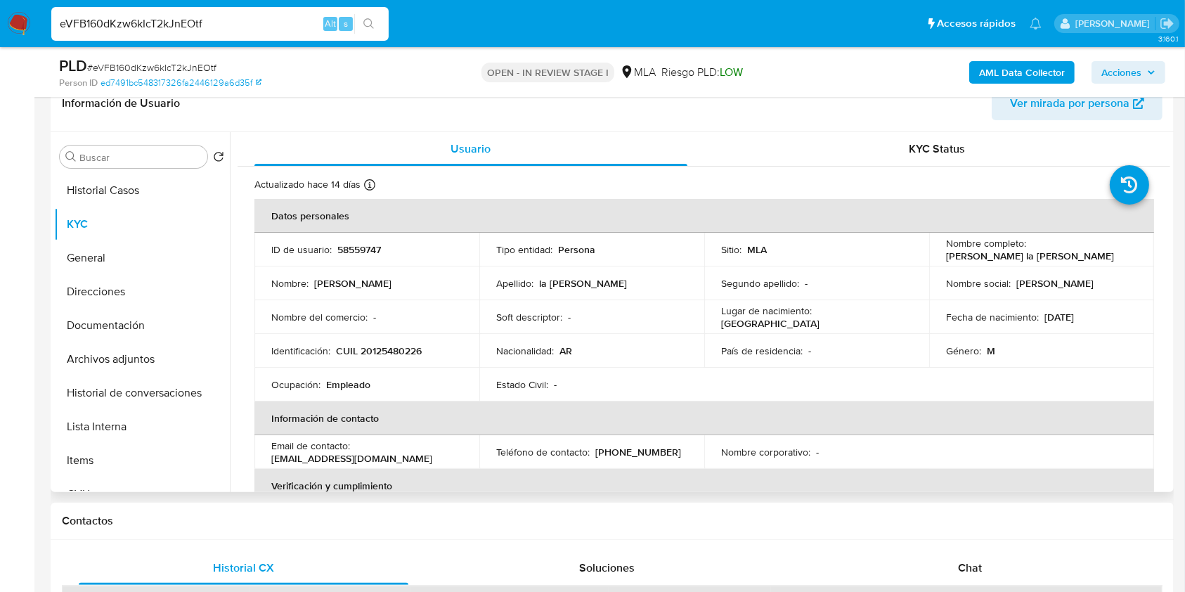
click at [378, 239] on td "ID de usuario : 58559747" at bounding box center [366, 250] width 225 height 34
copy p "58559747"
click at [171, 63] on span "# eVFB160dKzw6kIcT2kJnEOtf" at bounding box center [151, 67] width 129 height 14
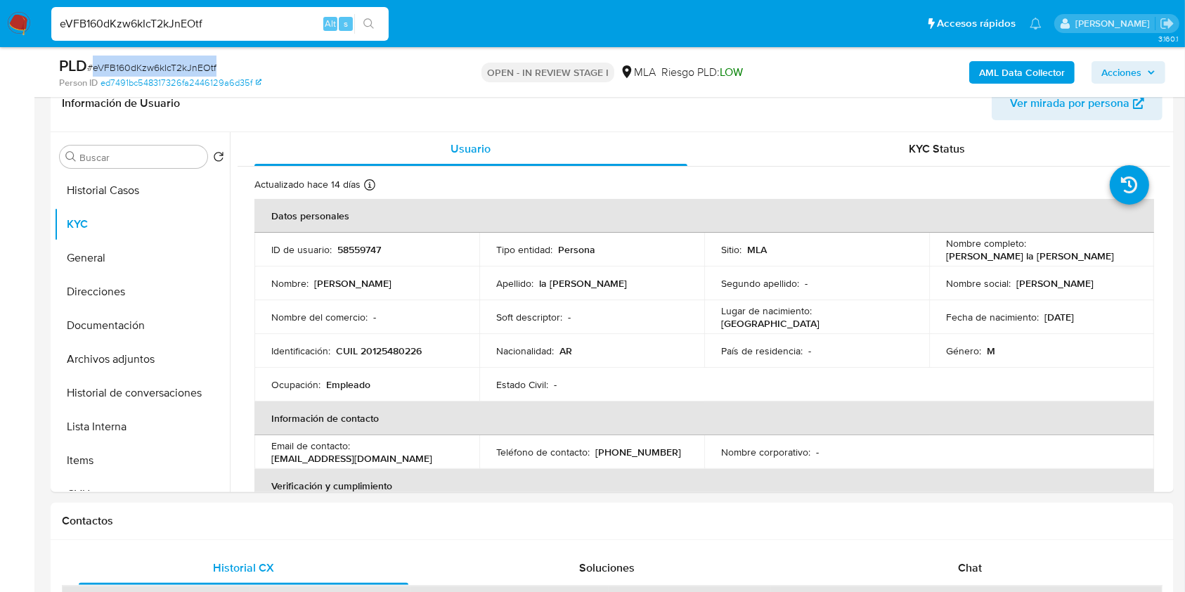
copy span "eVFB160dKzw6kIcT2kJnEOtf"
click at [113, 321] on button "Documentación" at bounding box center [136, 325] width 164 height 34
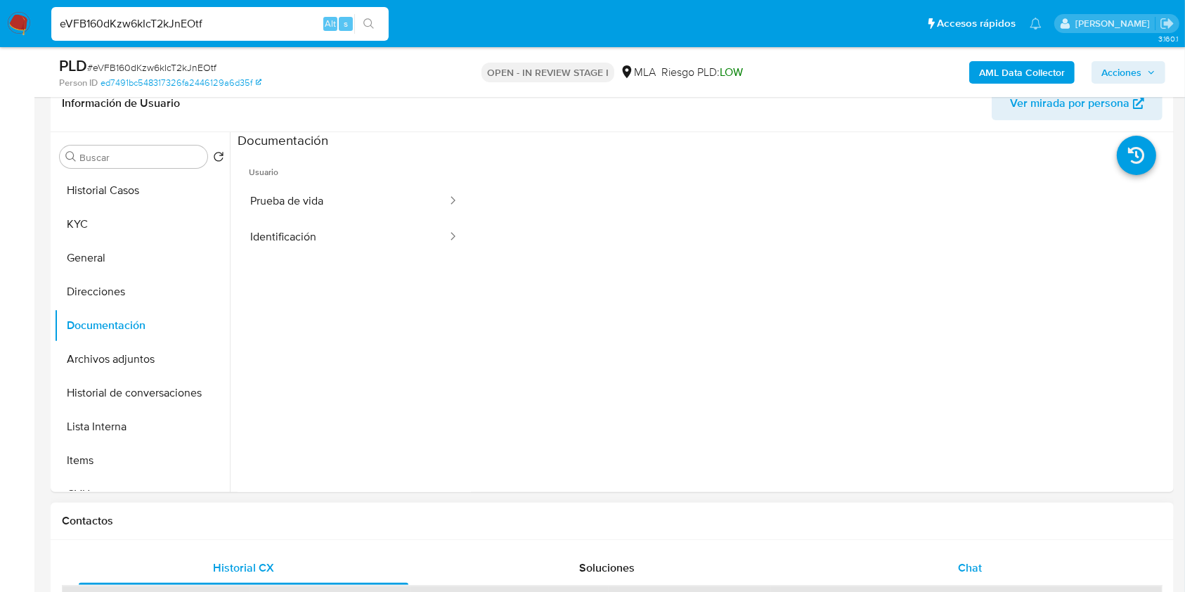
click at [941, 553] on div "Chat" at bounding box center [970, 568] width 330 height 34
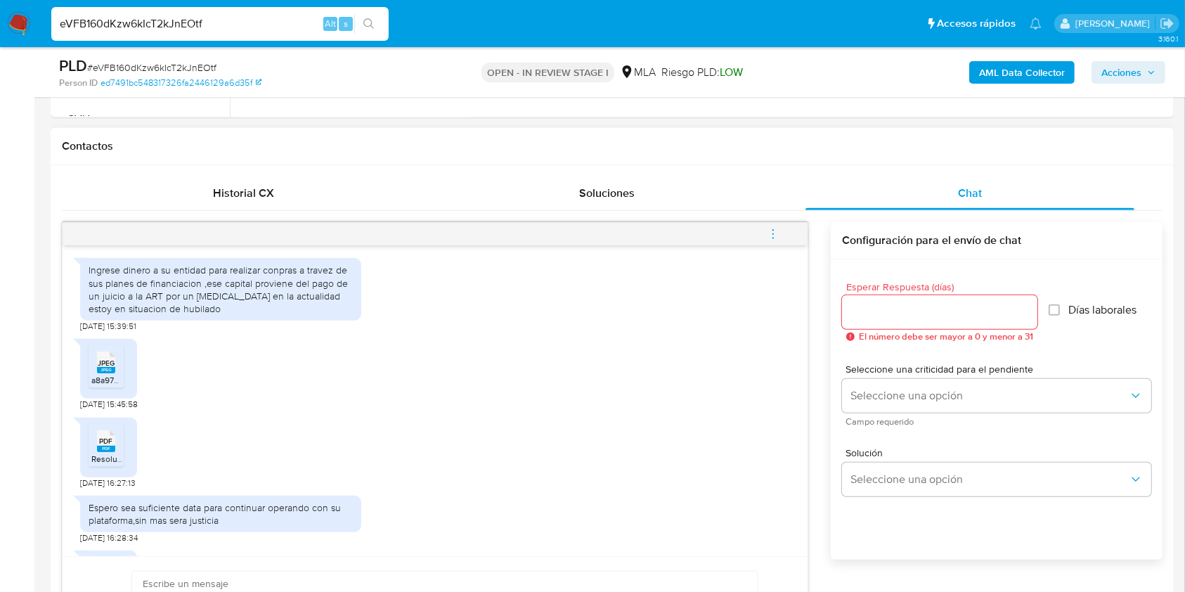
scroll to position [868, 0]
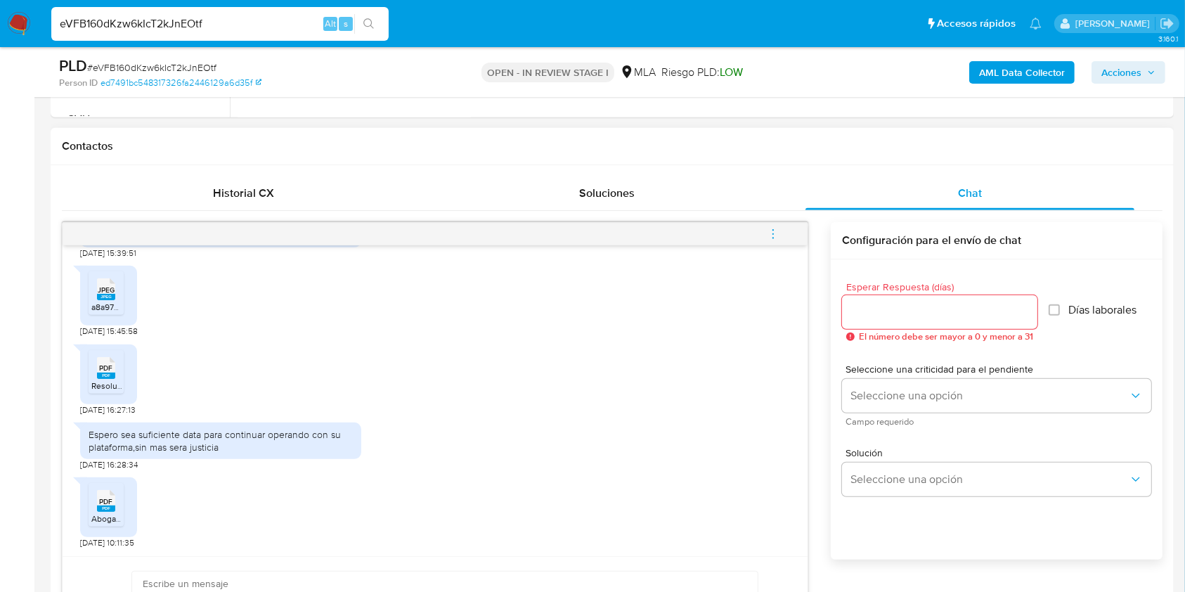
click at [111, 305] on span "a8a979a9-e4a8-4586-b240-fa66b7dda69f.jpeg" at bounding box center [179, 307] width 176 height 12
click at [112, 364] on span "PDF" at bounding box center [106, 367] width 13 height 9
click at [104, 507] on rect at bounding box center [106, 508] width 18 height 6
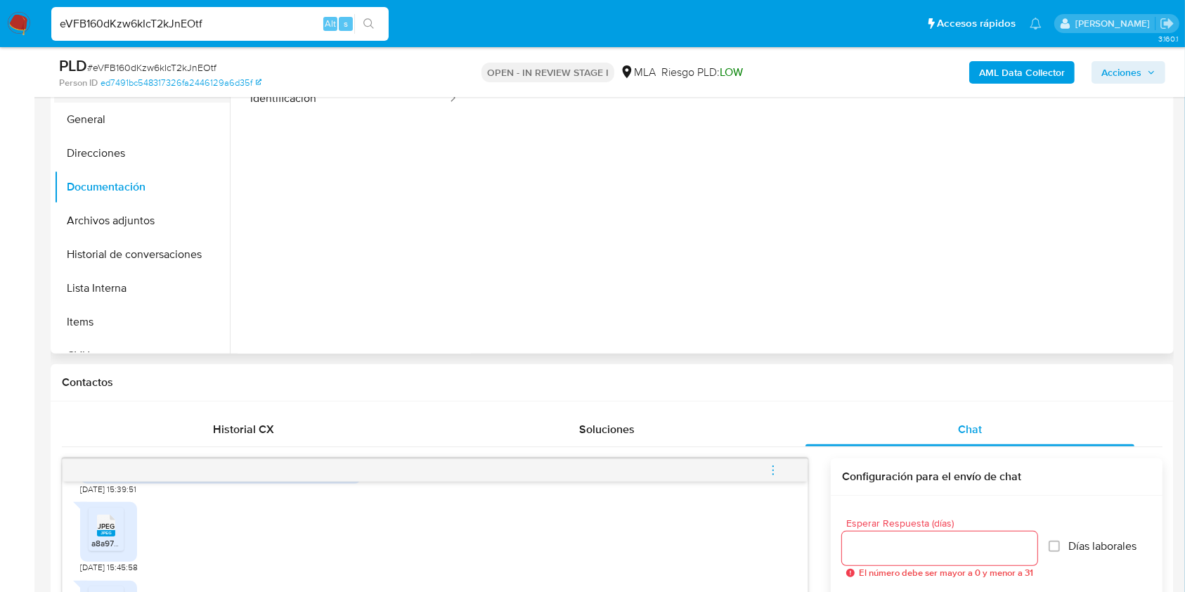
scroll to position [233, 0]
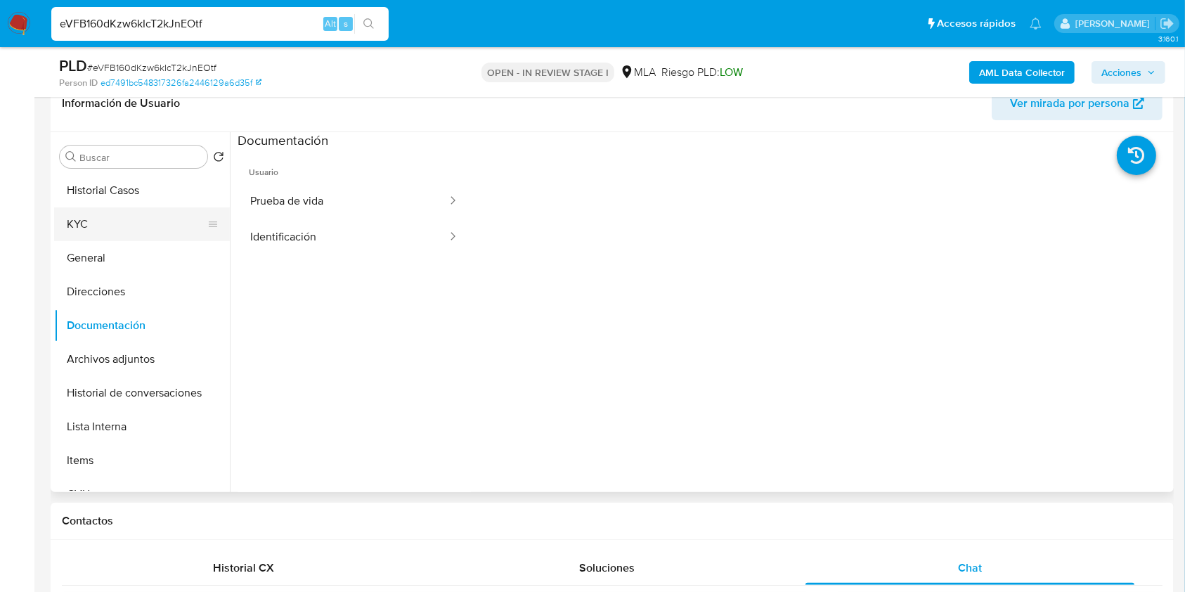
click at [141, 220] on button "KYC" at bounding box center [136, 224] width 164 height 34
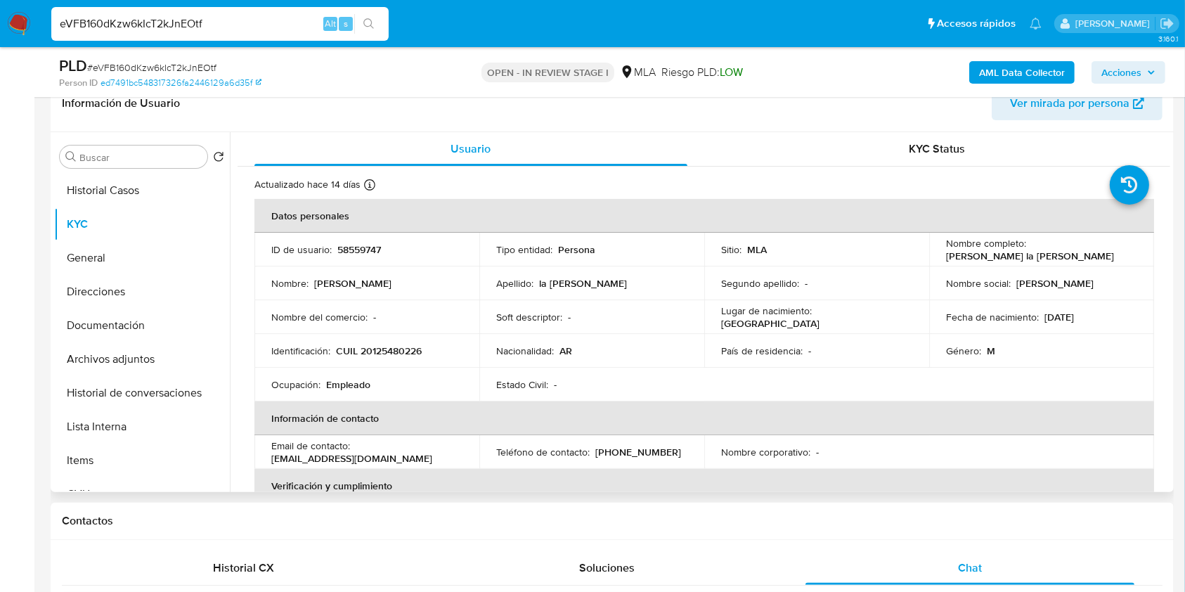
click at [381, 355] on p "CUIL 20125480226" at bounding box center [379, 350] width 86 height 13
copy p "20125480226"
click at [352, 244] on p "58559747" at bounding box center [359, 249] width 44 height 13
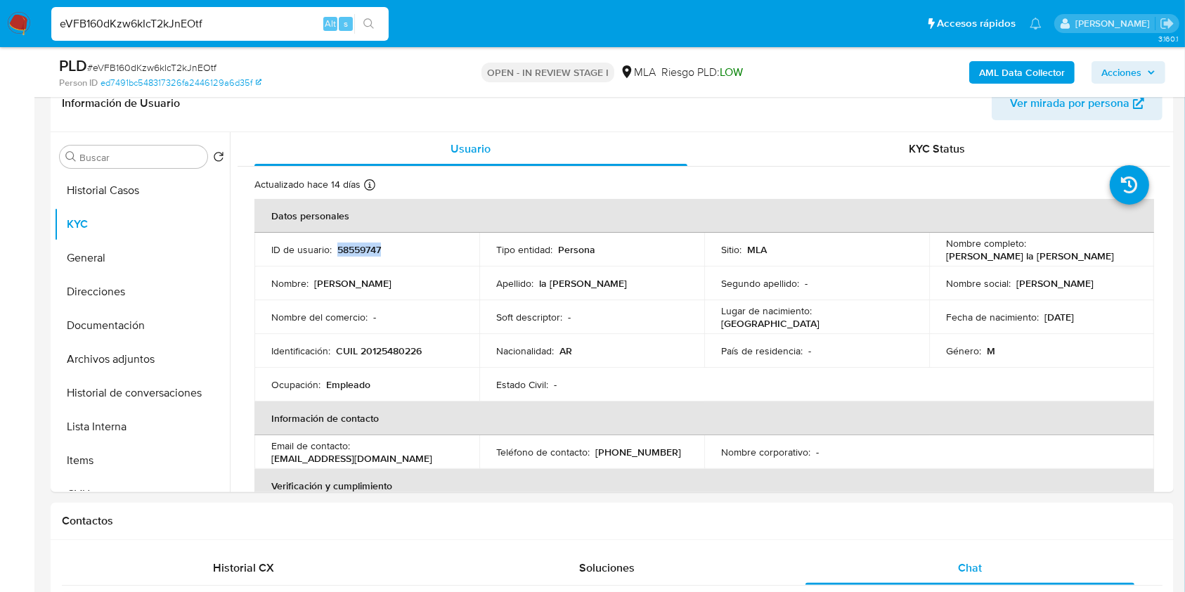
copy p "58559747"
drag, startPoint x: 1027, startPoint y: 247, endPoint x: 1096, endPoint y: 247, distance: 68.9
click at [1096, 247] on div "Nombre completo : [PERSON_NAME] la [PERSON_NAME]" at bounding box center [1041, 249] width 191 height 25
copy p "[PERSON_NAME] la [PERSON_NAME]"
click at [403, 353] on p "CUIL 20125480226" at bounding box center [379, 350] width 86 height 13
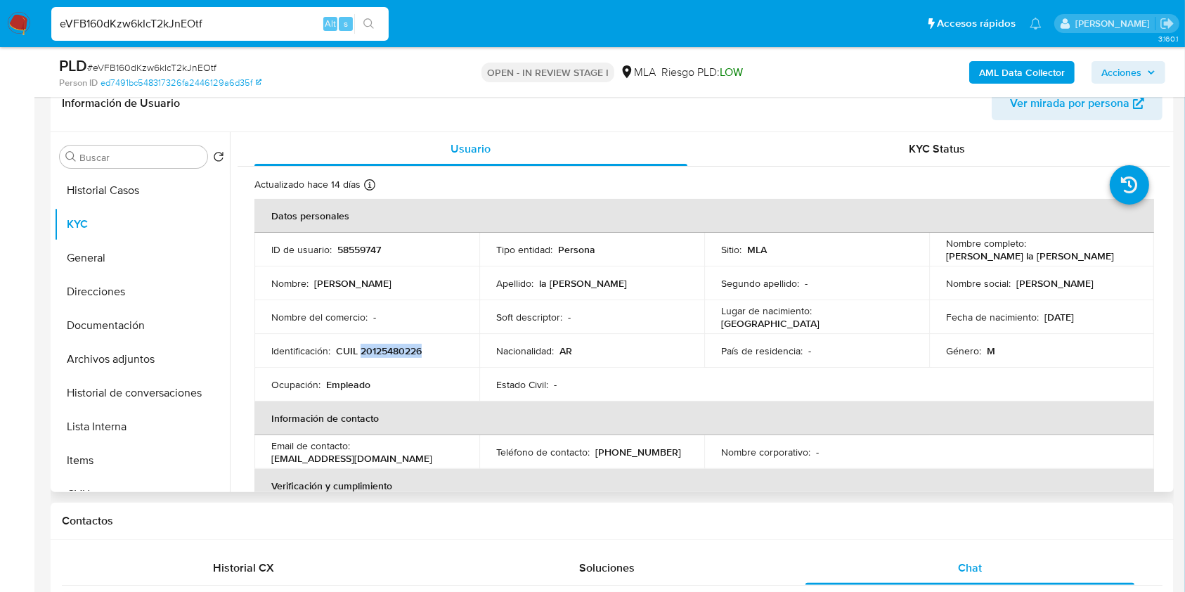
click at [403, 353] on p "CUIL 20125480226" at bounding box center [379, 350] width 86 height 13
copy p "20125480226"
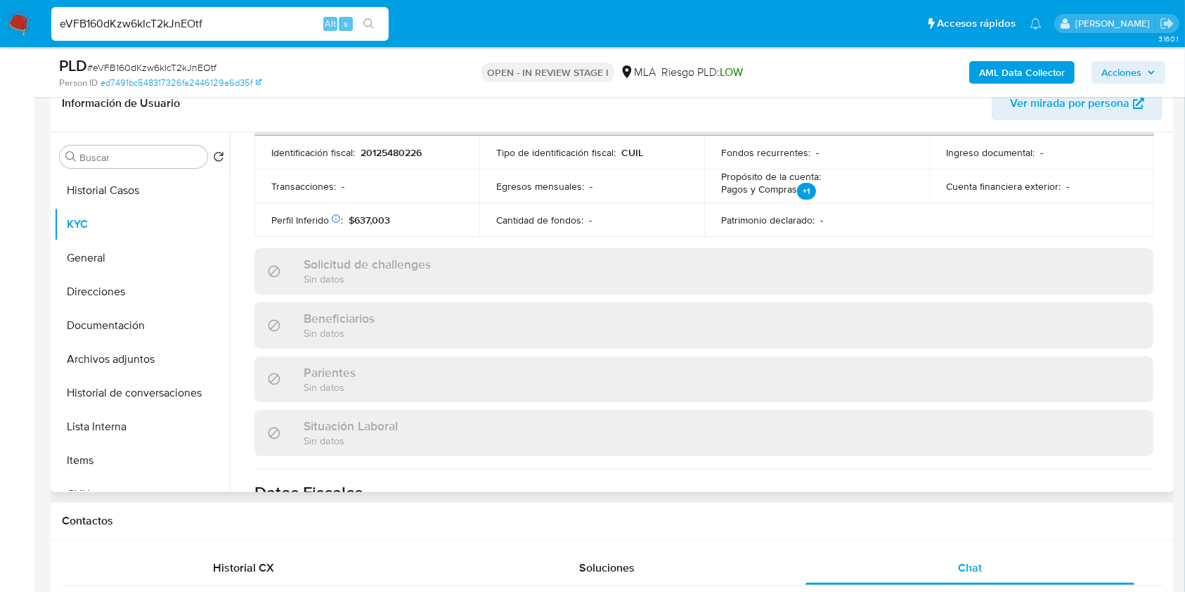
scroll to position [740, 0]
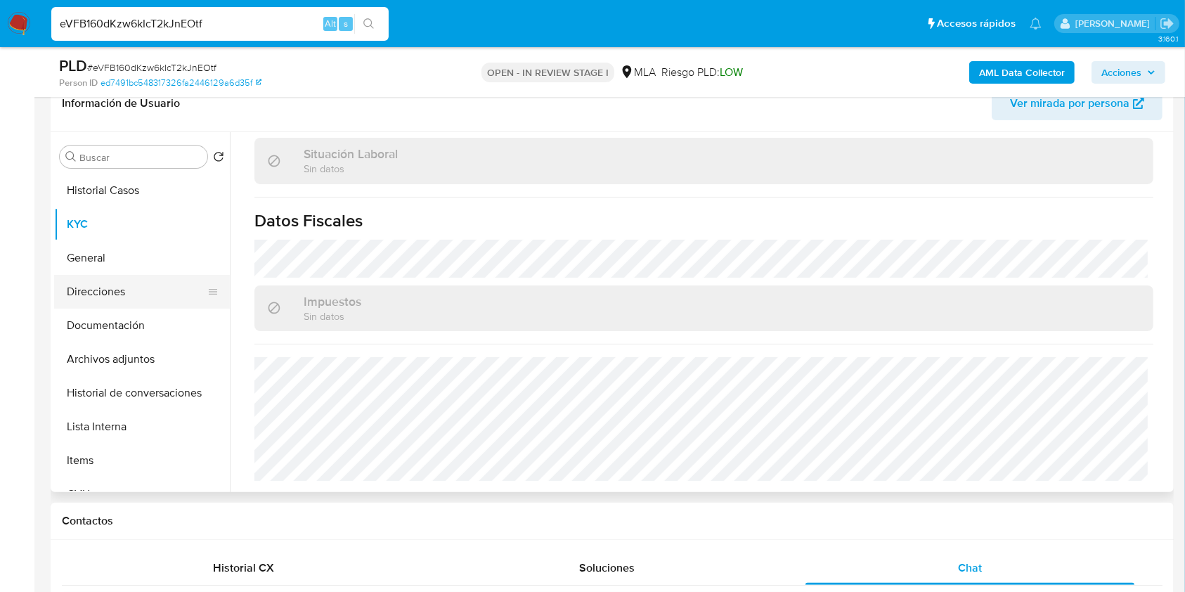
click at [119, 288] on button "Direcciones" at bounding box center [136, 292] width 164 height 34
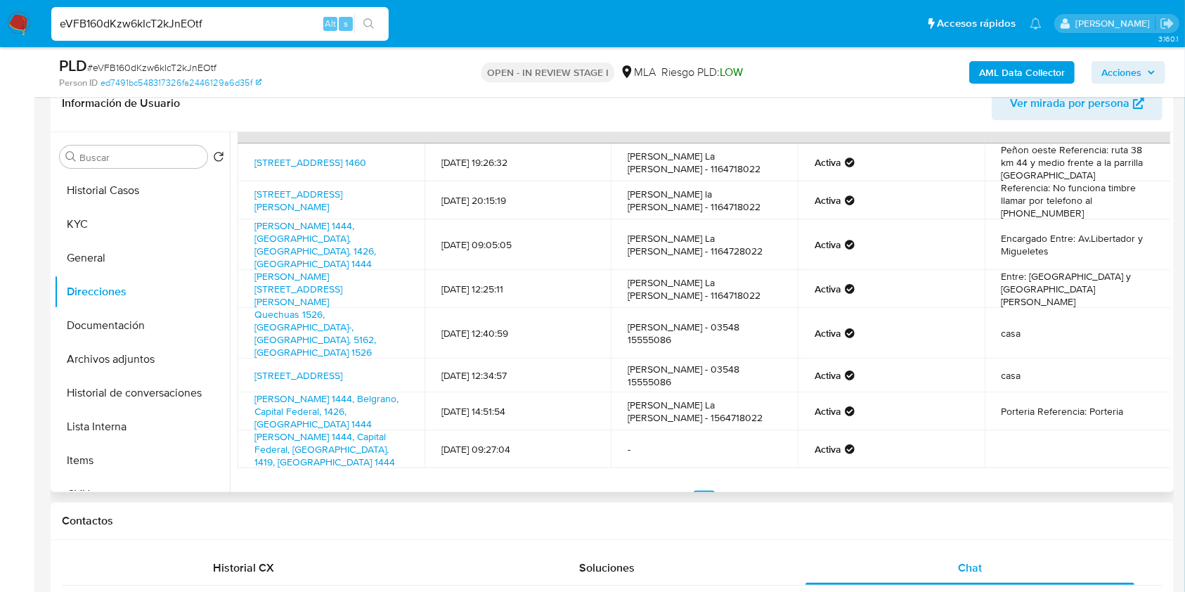
scroll to position [51, 0]
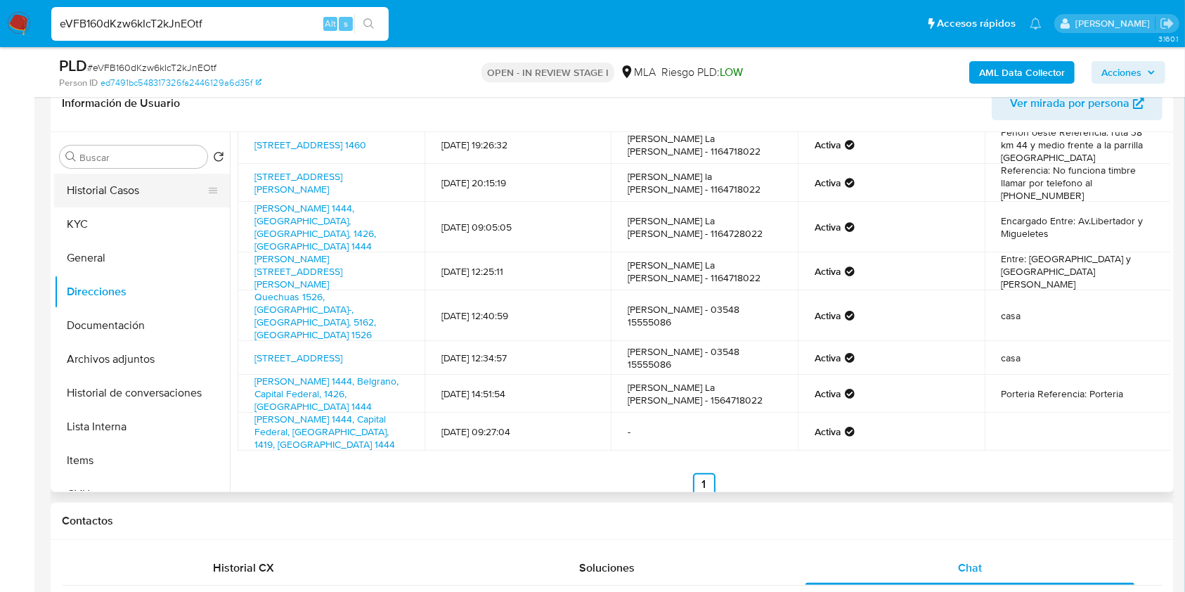
click at [171, 189] on button "Historial Casos" at bounding box center [136, 191] width 164 height 34
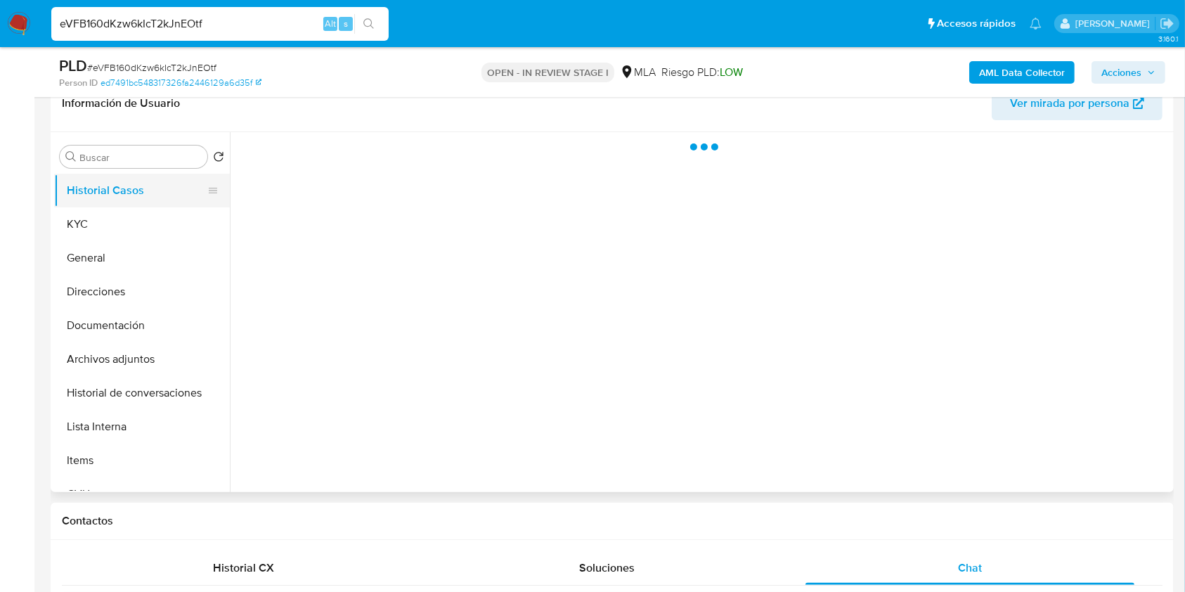
scroll to position [0, 0]
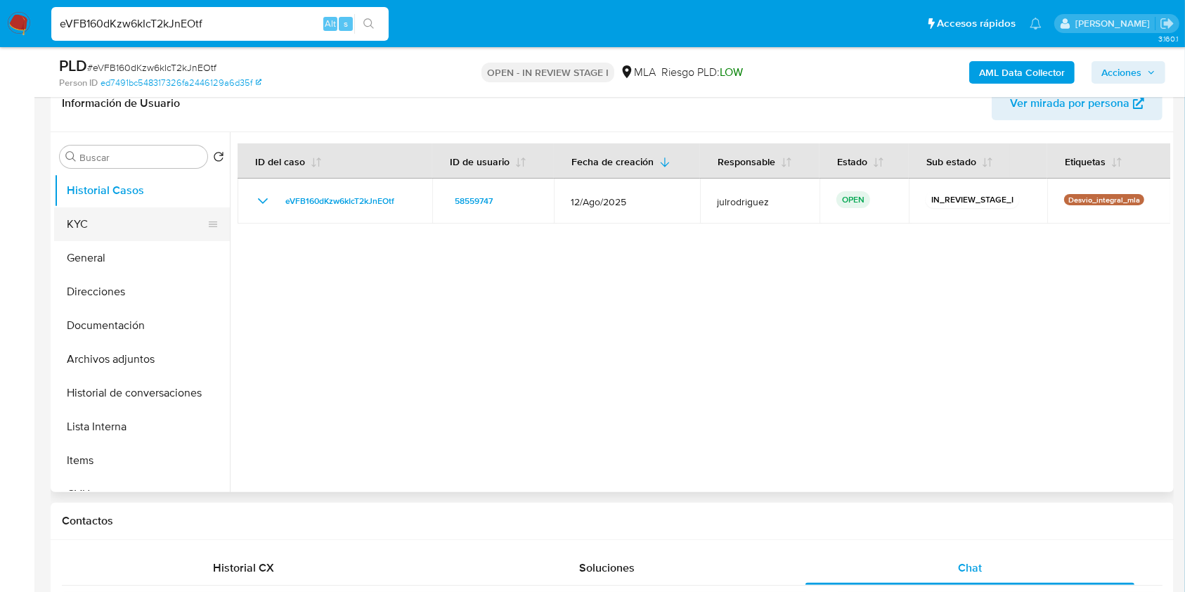
click at [119, 221] on button "KYC" at bounding box center [136, 224] width 164 height 34
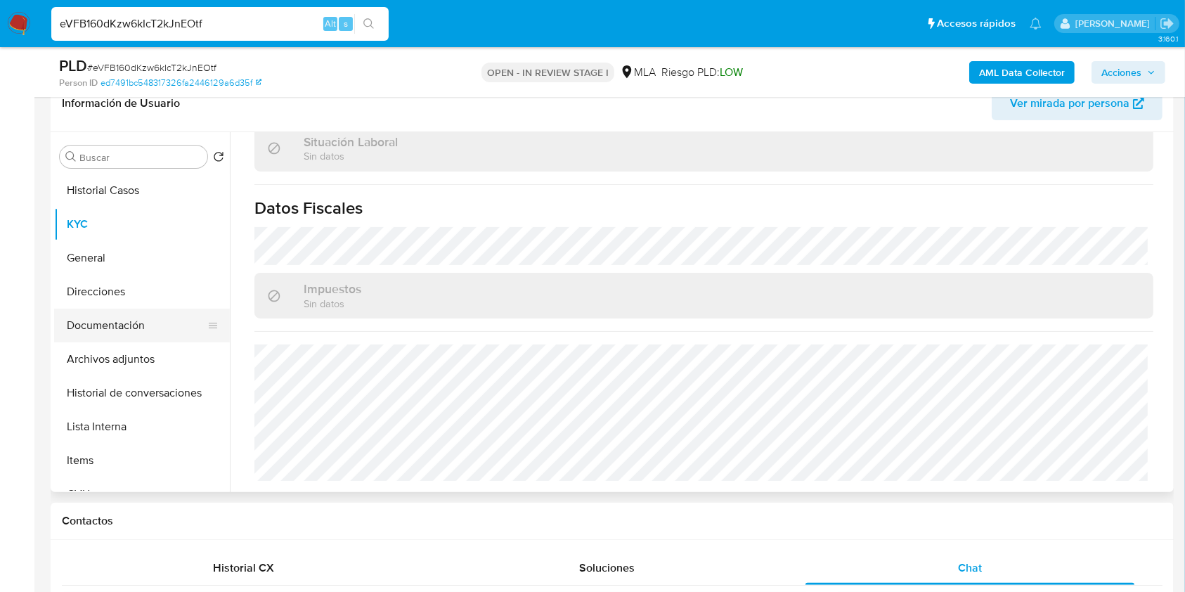
scroll to position [740, 0]
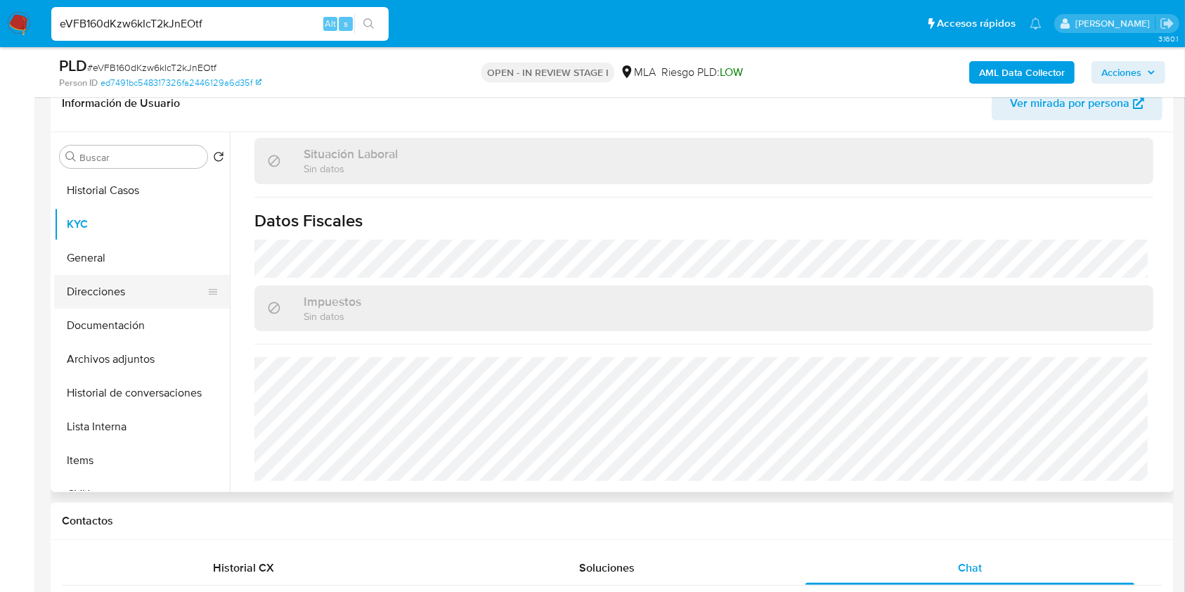
click at [129, 301] on button "Direcciones" at bounding box center [136, 292] width 164 height 34
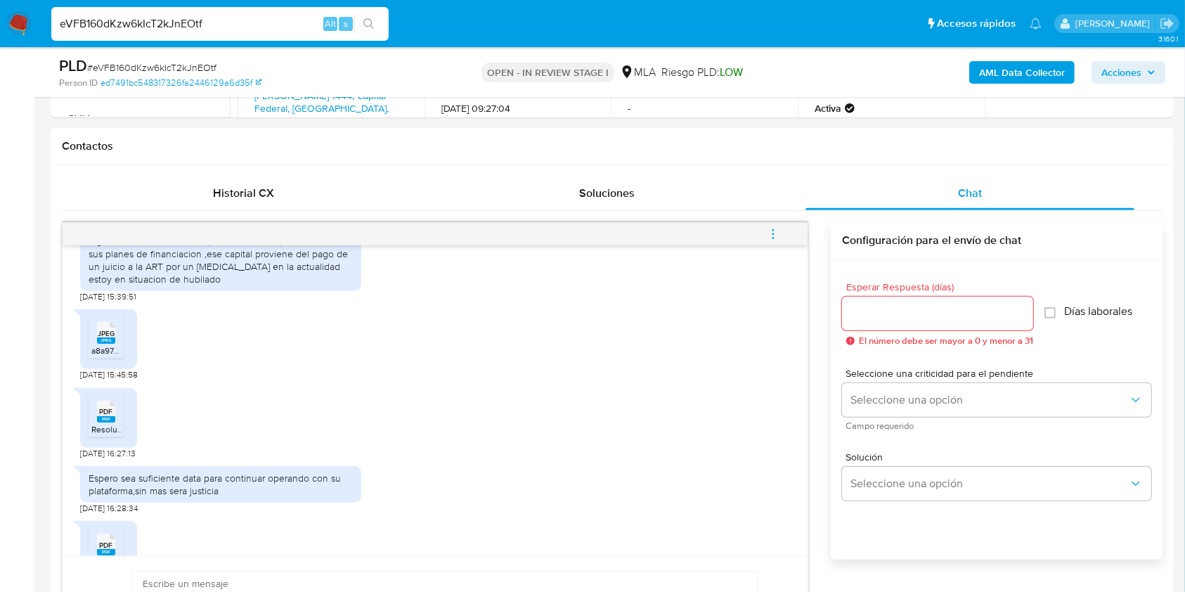
scroll to position [775, 0]
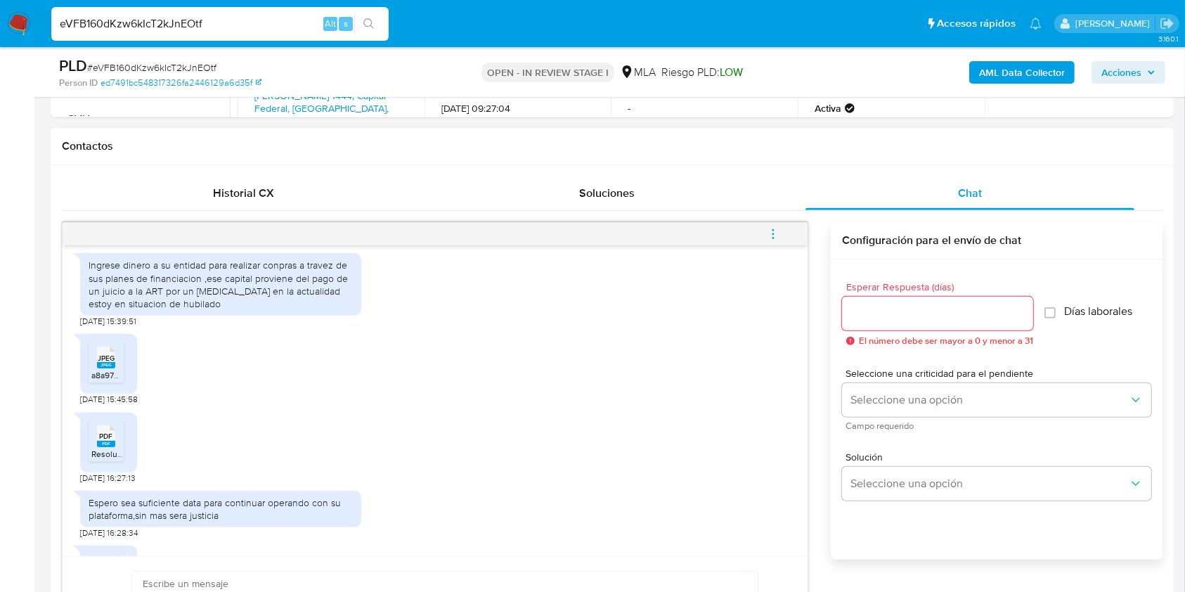
drag, startPoint x: 86, startPoint y: 289, endPoint x: 248, endPoint y: 323, distance: 165.2
click at [248, 315] on div "Ingrese dinero a su entidad para realizar conpras a travez de sus planes de fin…" at bounding box center [220, 284] width 281 height 63
copy div "Ingrese dinero a su entidad para realizar conpras a travez de sus planes de fin…"
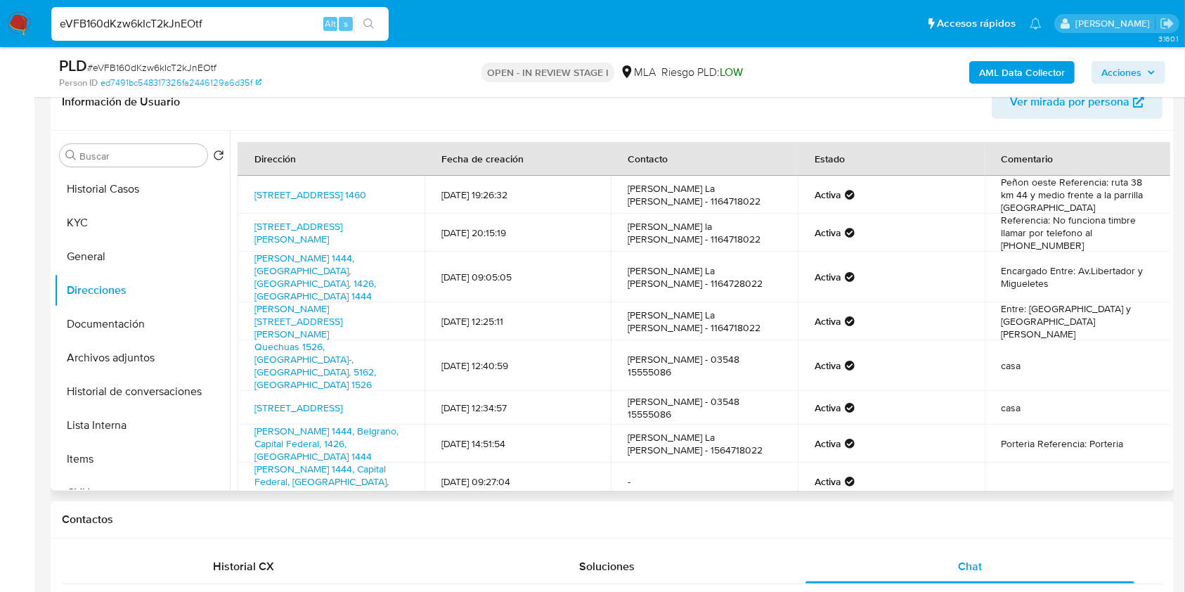
scroll to position [139, 0]
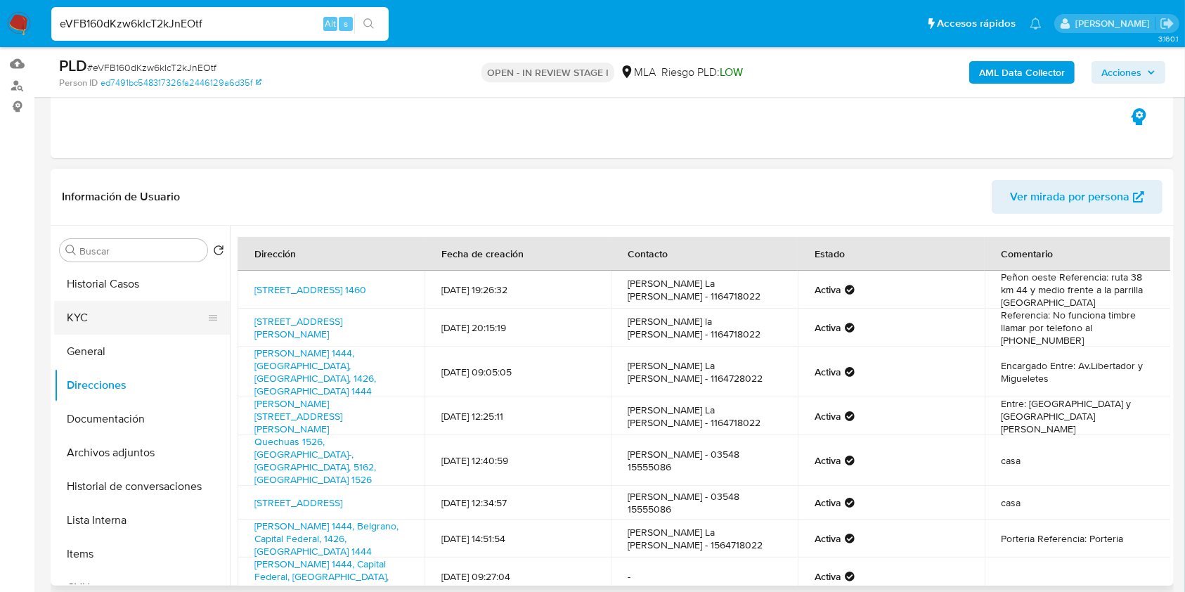
click at [114, 304] on button "KYC" at bounding box center [136, 318] width 164 height 34
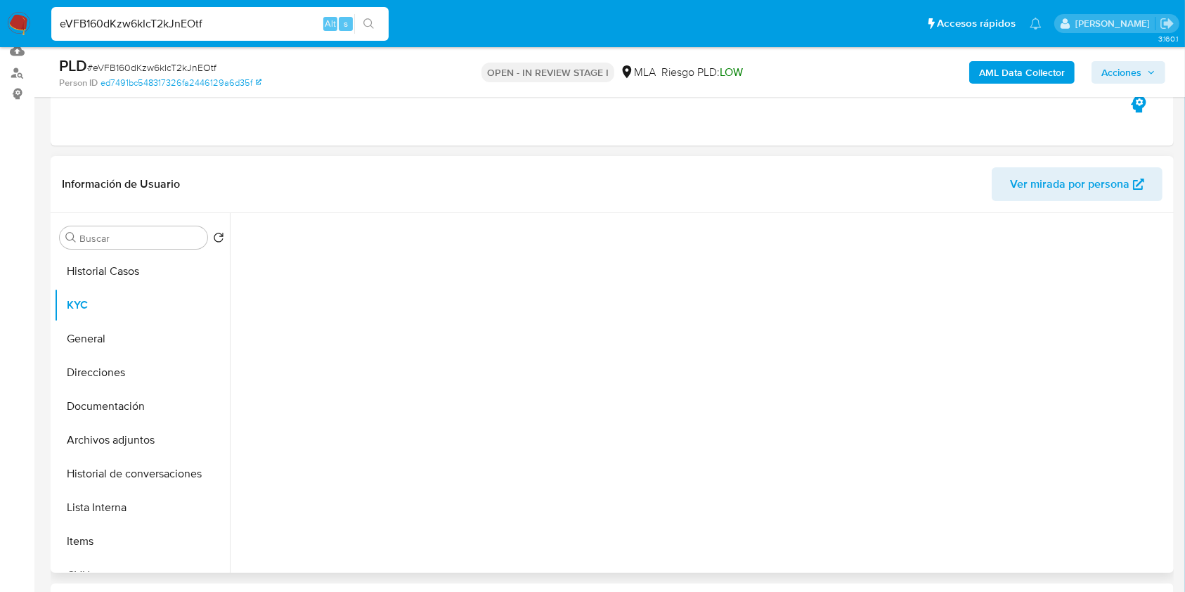
scroll to position [233, 0]
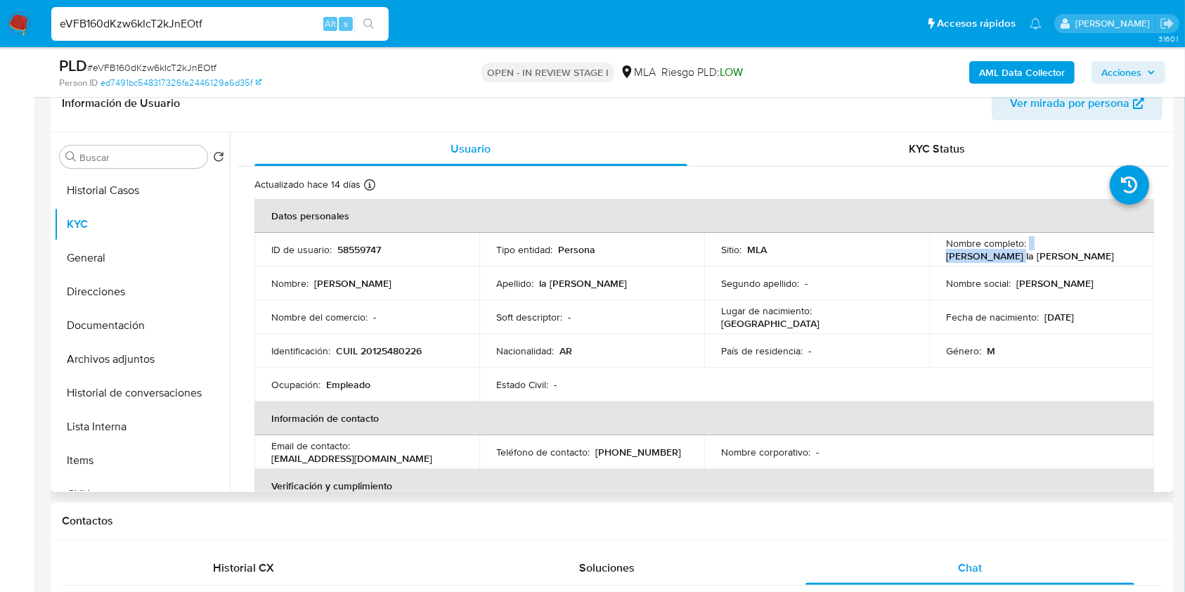
drag, startPoint x: 1028, startPoint y: 248, endPoint x: 1096, endPoint y: 248, distance: 68.1
click at [1096, 248] on div "Nombre completo : Dante la Rocca" at bounding box center [1041, 249] width 191 height 25
copy div "Dante la Rocca"
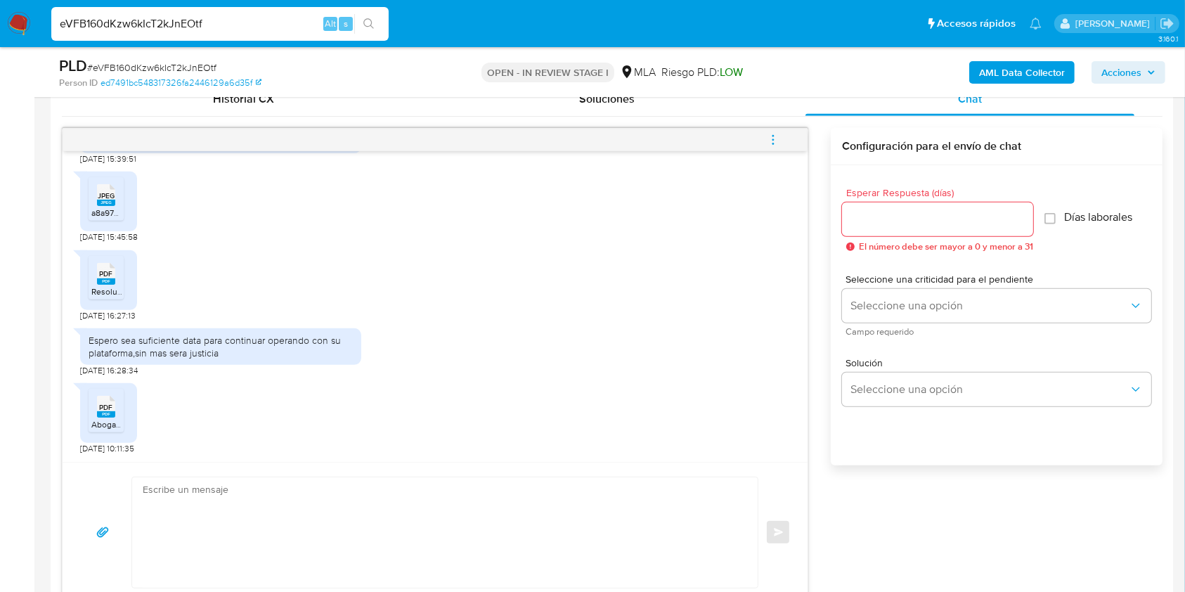
scroll to position [868, 0]
click at [188, 60] on span "# eVFB160dKzw6kIcT2kJnEOtf" at bounding box center [151, 67] width 129 height 14
copy span "eVFB160dKzw6kIcT2kJnEOtf"
click at [922, 222] on input "Esperar Respuesta (días)" at bounding box center [937, 219] width 191 height 18
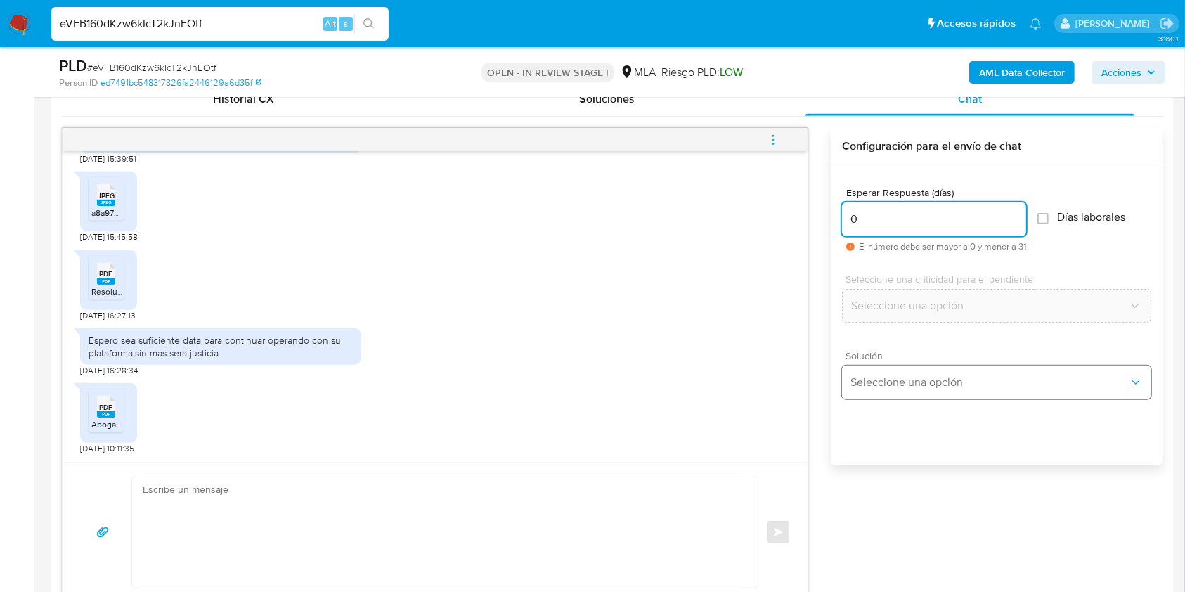
type input "0"
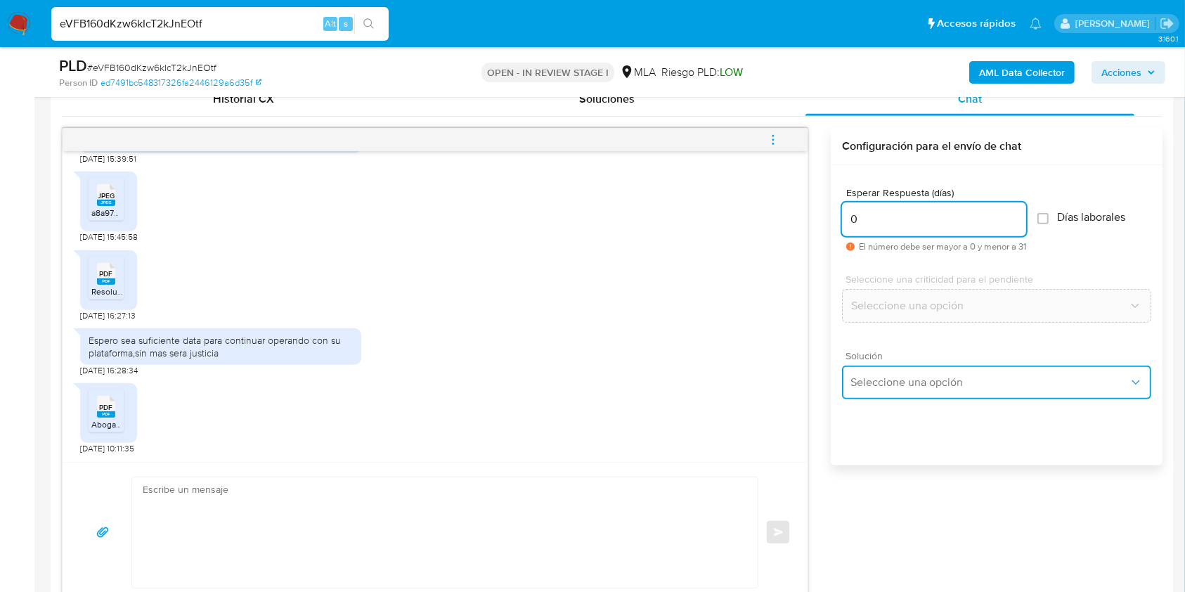
click at [908, 367] on button "Seleccione una opción" at bounding box center [996, 382] width 309 height 34
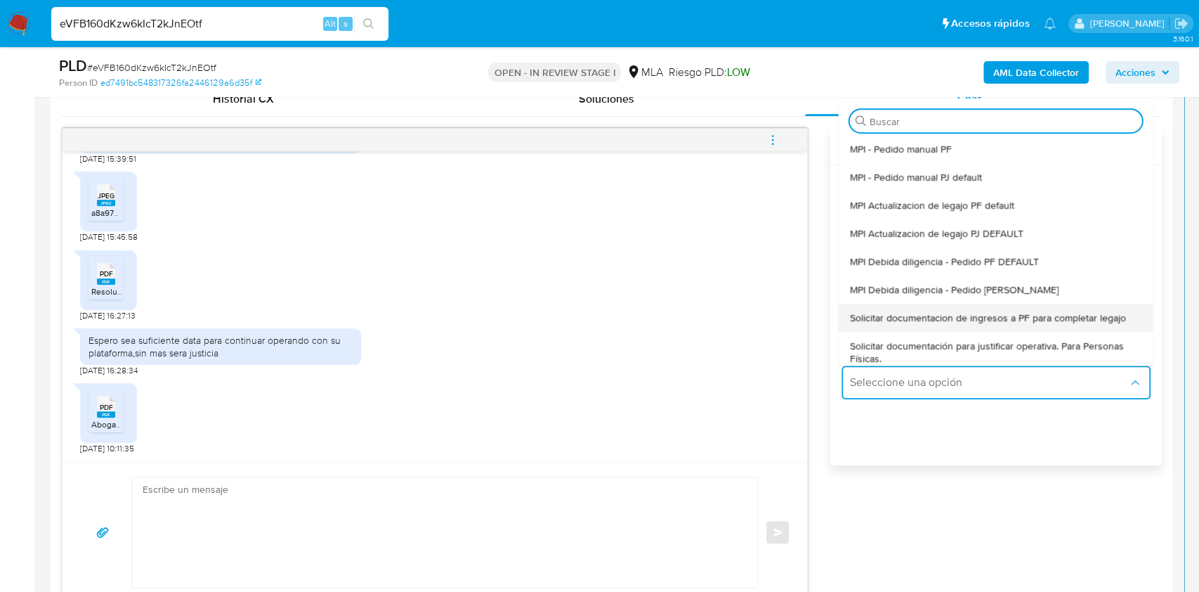
click at [944, 317] on span "Solicitar documentacion de ingresos a PF para completar legajo" at bounding box center [988, 317] width 276 height 13
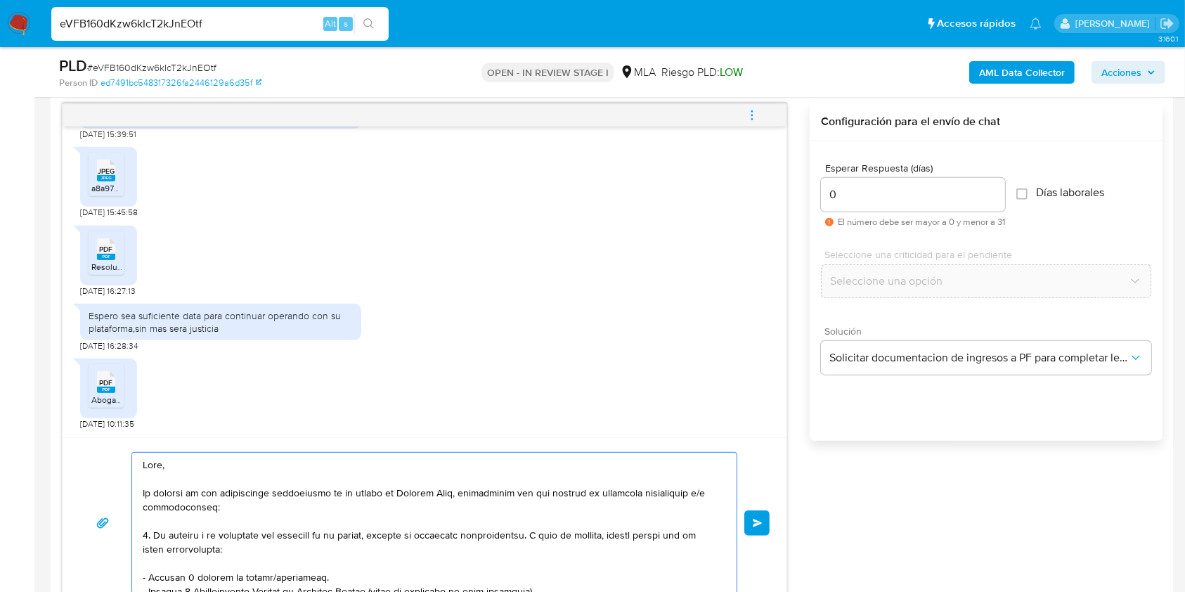
scroll to position [190, 0]
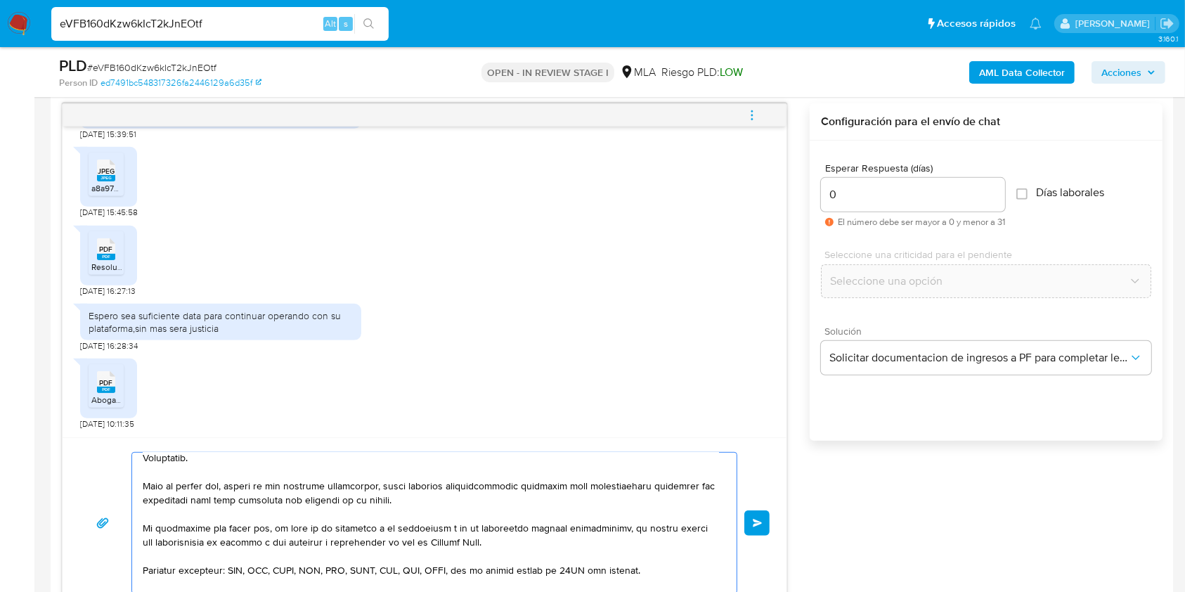
drag, startPoint x: 237, startPoint y: 509, endPoint x: 528, endPoint y: 632, distance: 316.1
type textarea "Hola, Saludos, Equipo de Mercado Pago."
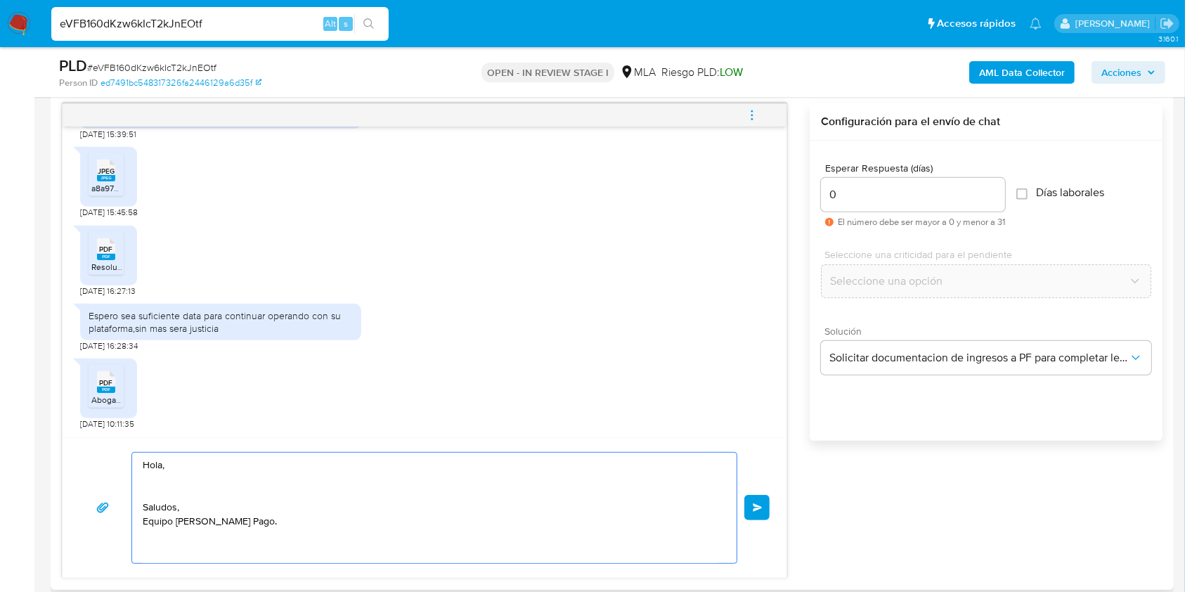
scroll to position [0, 0]
drag, startPoint x: 203, startPoint y: 470, endPoint x: 141, endPoint y: 451, distance: 65.3
click at [121, 437] on div "Hola, Saludos, Equipo de Mercado Pago. Enviar" at bounding box center [425, 507] width 724 height 141
paste textarea "Buenas tardes, ¡Muchas gracias por tu respuesta! Confirmamos la recepción de la…"
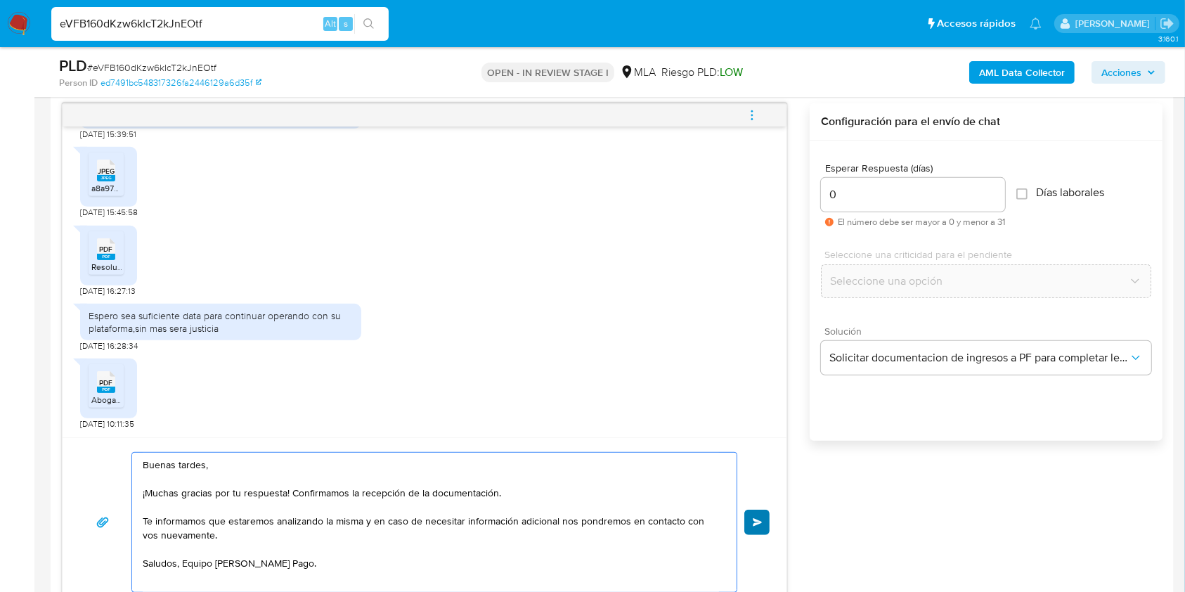
type textarea "Buenas tardes, ¡Muchas gracias por tu respuesta! Confirmamos la recepción de la…"
click at [753, 520] on span "Enviar" at bounding box center [757, 522] width 10 height 8
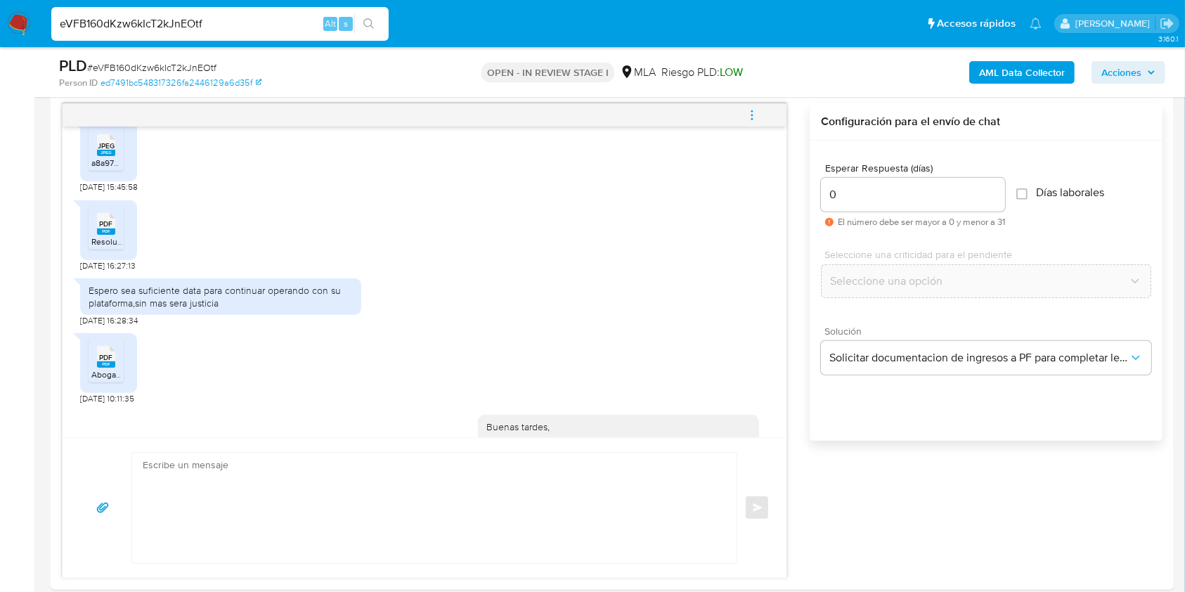
scroll to position [1037, 0]
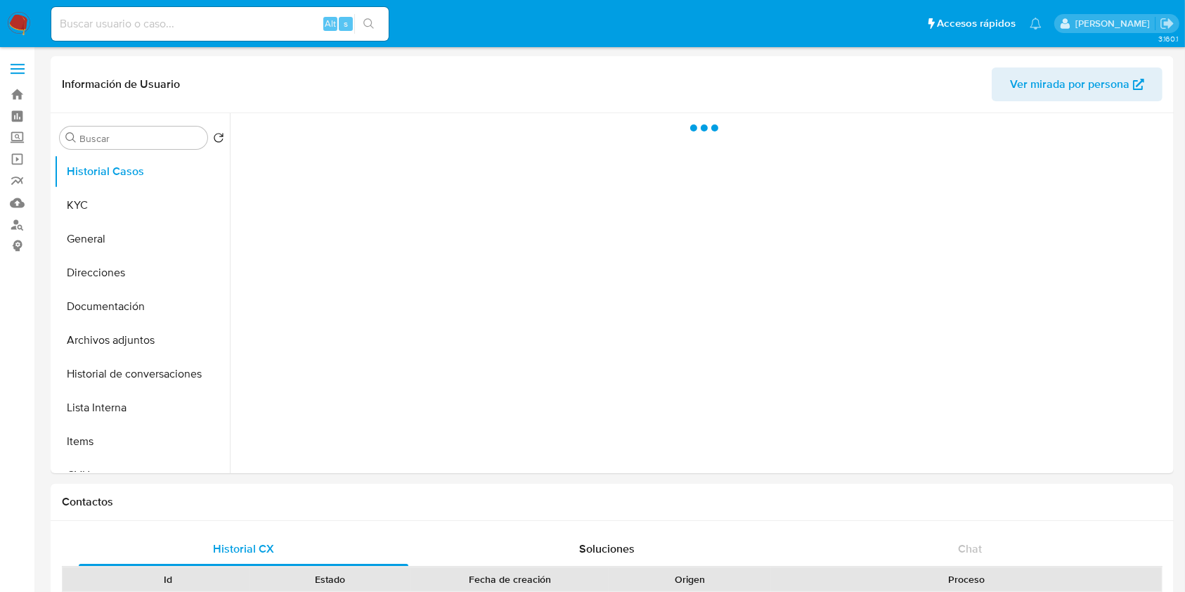
select select "10"
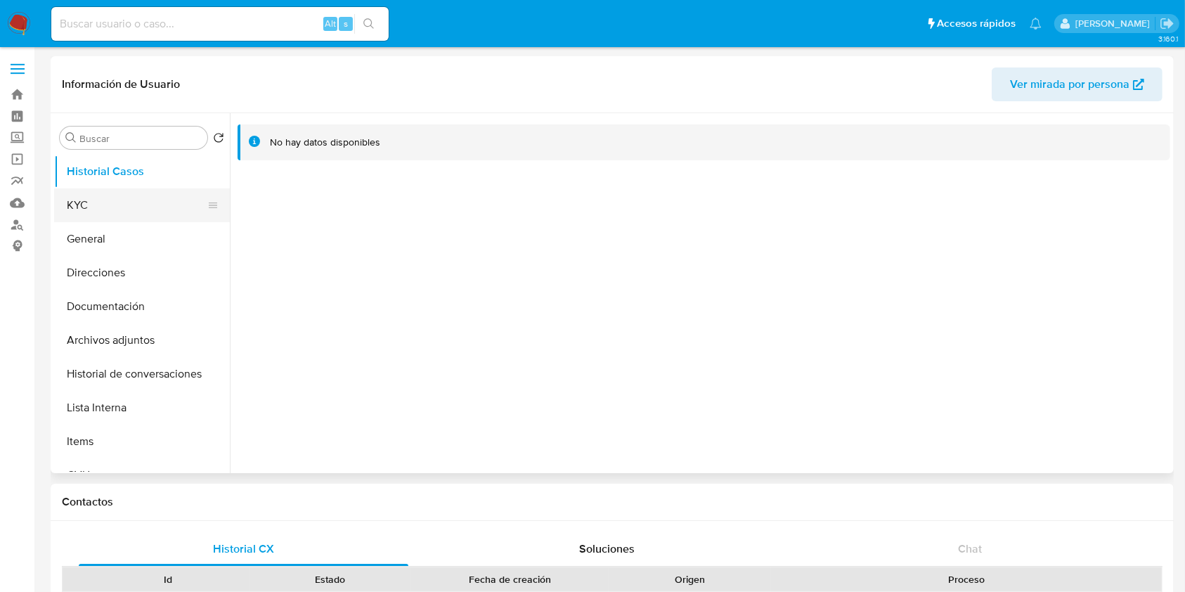
click at [100, 199] on button "KYC" at bounding box center [136, 205] width 164 height 34
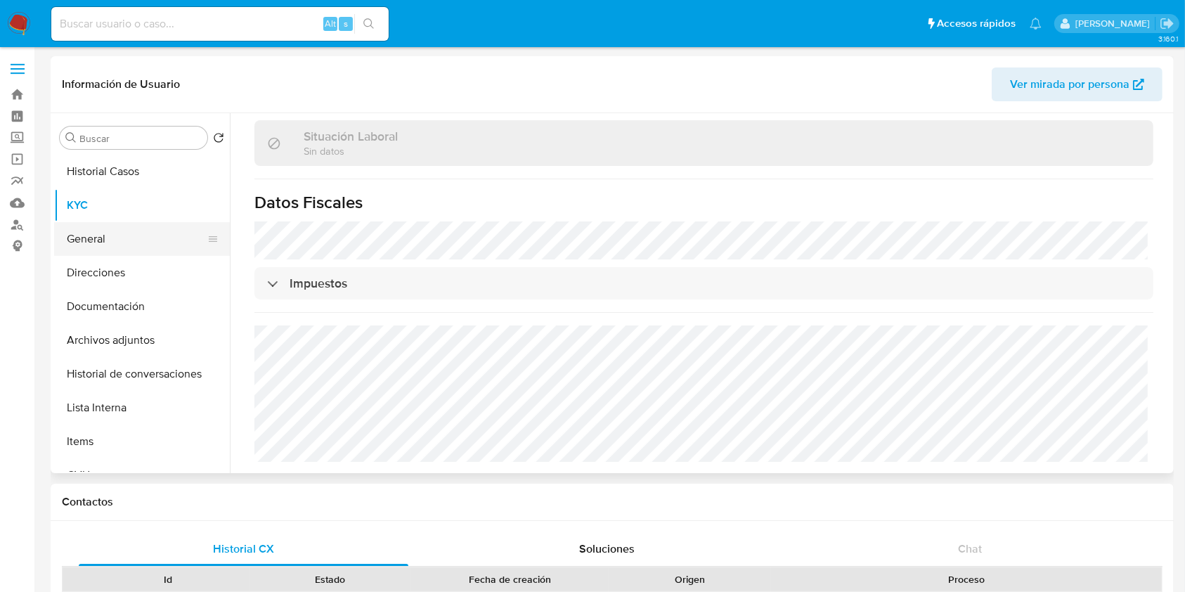
scroll to position [706, 0]
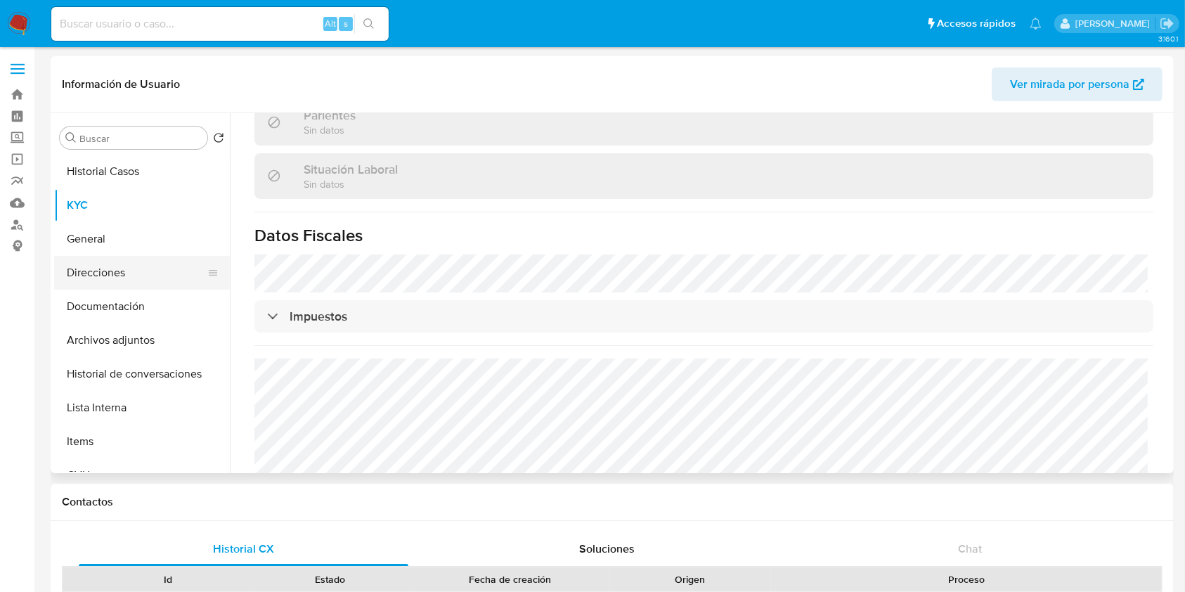
click at [124, 267] on button "Direcciones" at bounding box center [136, 273] width 164 height 34
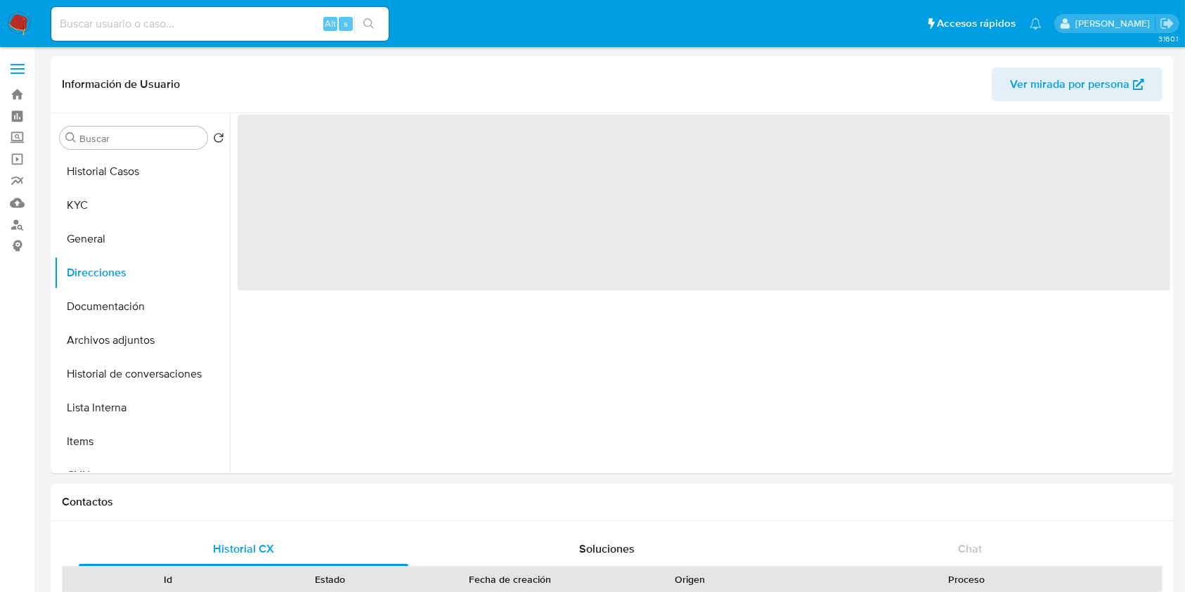
scroll to position [0, 0]
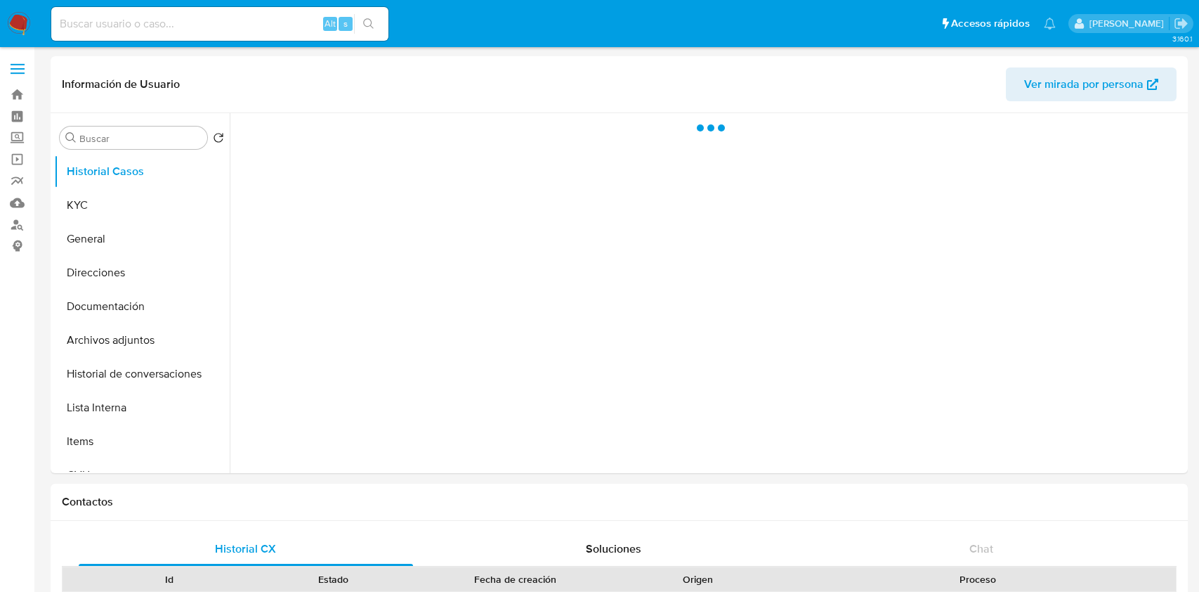
select select "10"
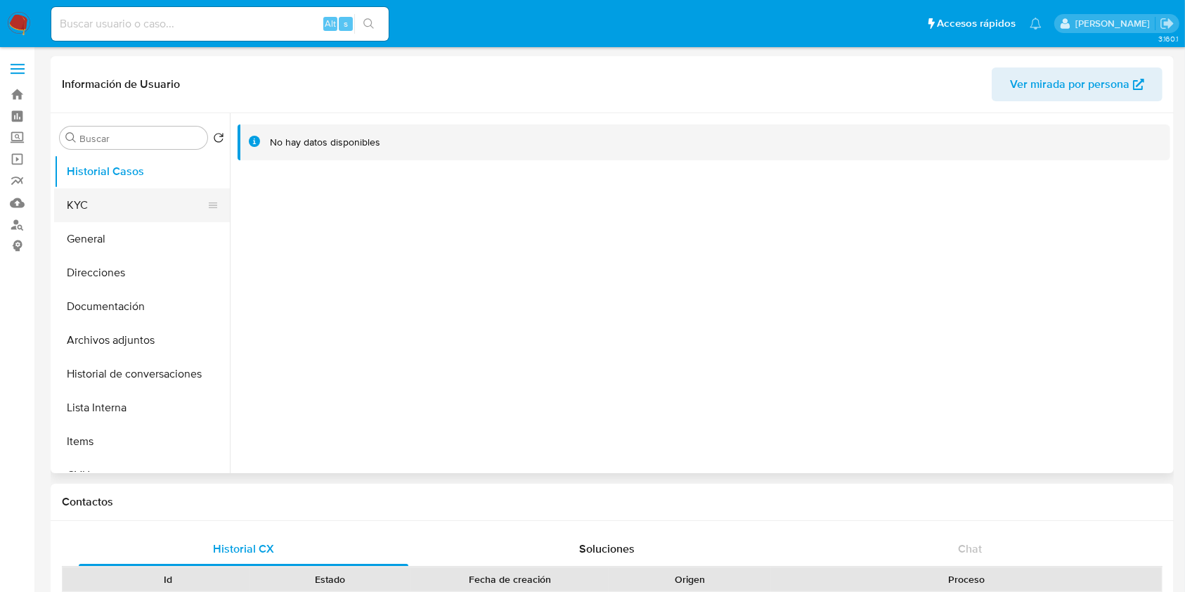
click at [115, 215] on button "KYC" at bounding box center [136, 205] width 164 height 34
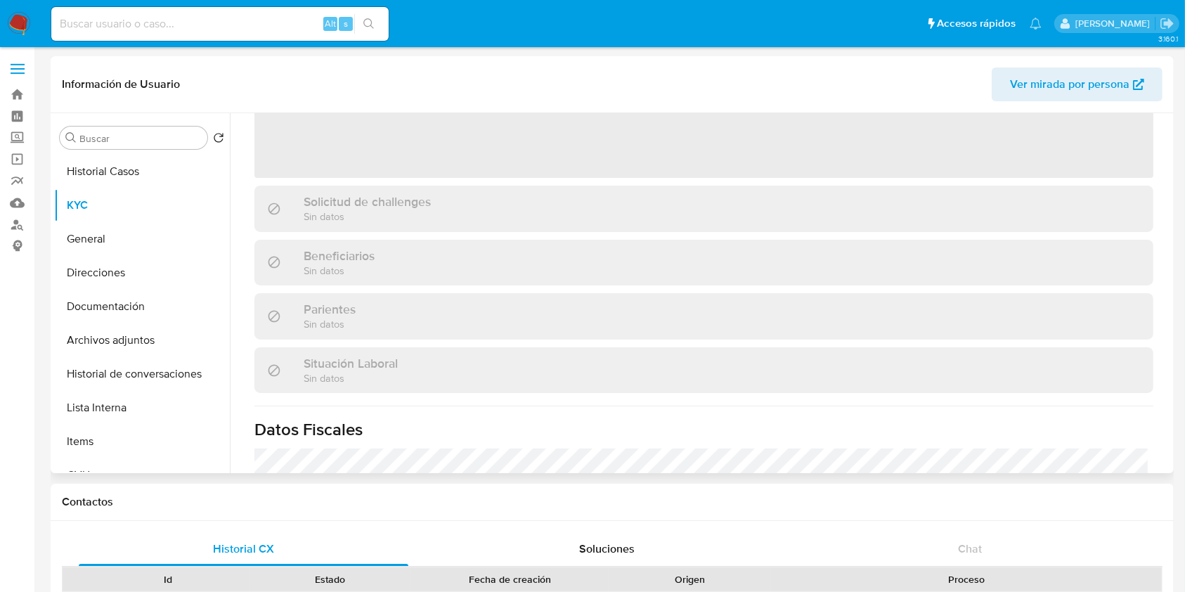
scroll to position [374, 0]
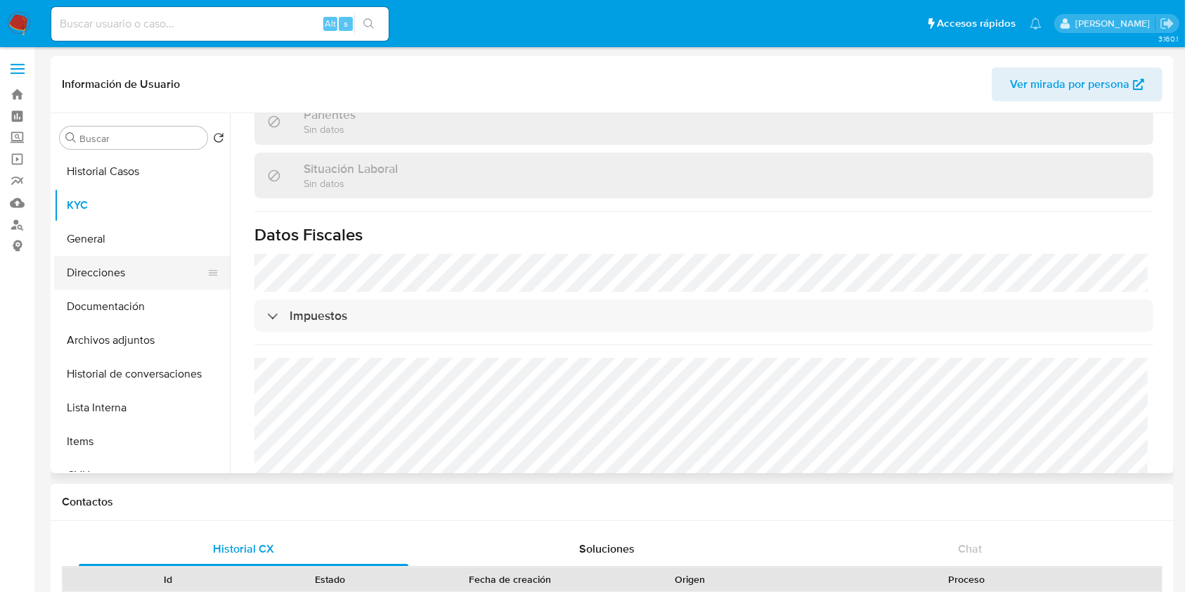
click at [118, 268] on button "Direcciones" at bounding box center [136, 273] width 164 height 34
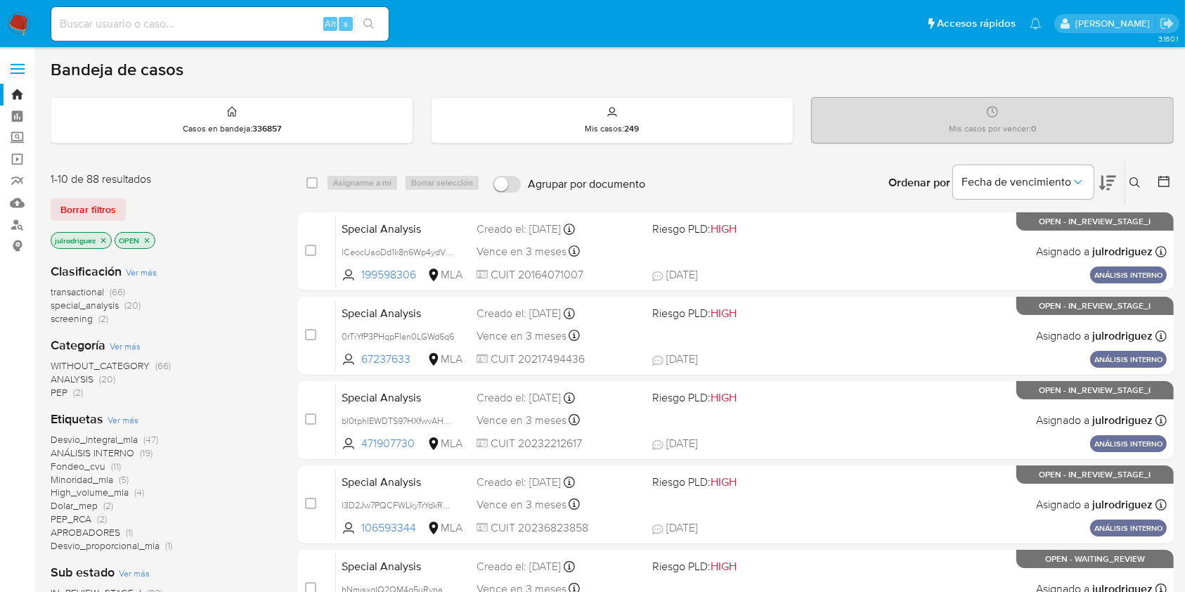
click at [899, 183] on icon at bounding box center [1134, 182] width 11 height 11
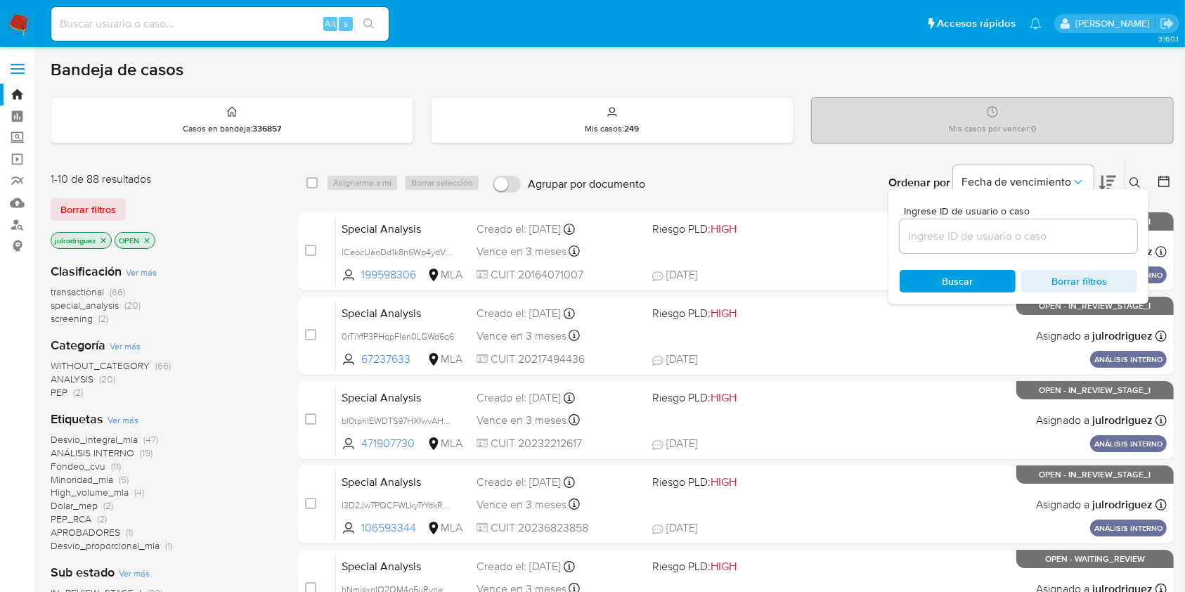
click at [899, 234] on input at bounding box center [1017, 236] width 237 height 18
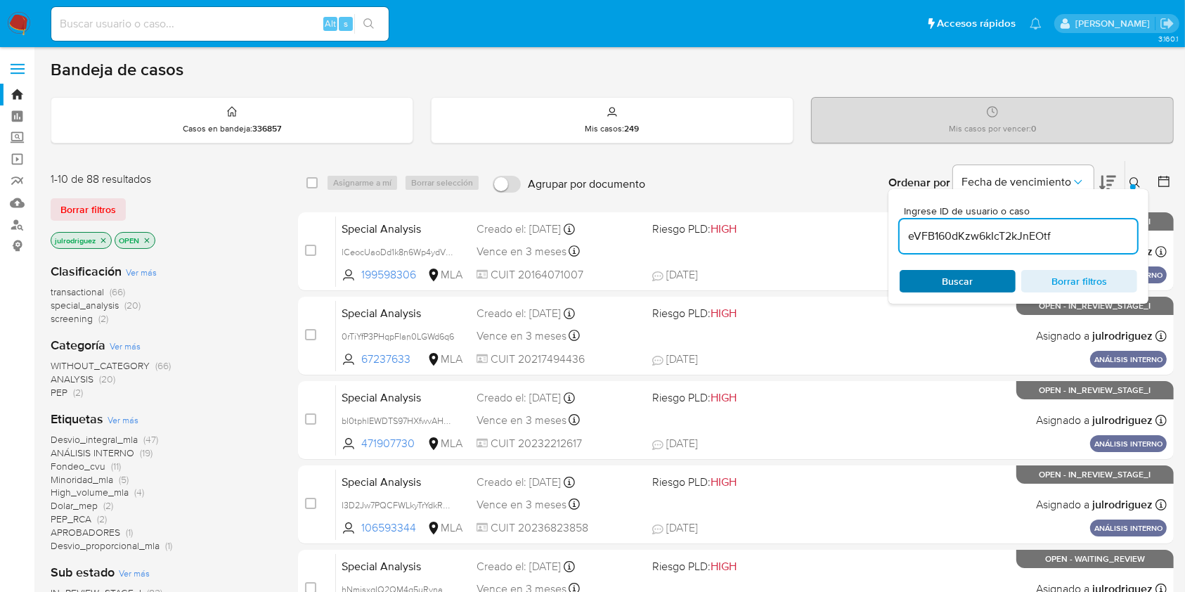
type input "eVFB160dKzw6kIcT2kJnEOtf"
click at [899, 273] on span "Buscar" at bounding box center [957, 281] width 96 height 20
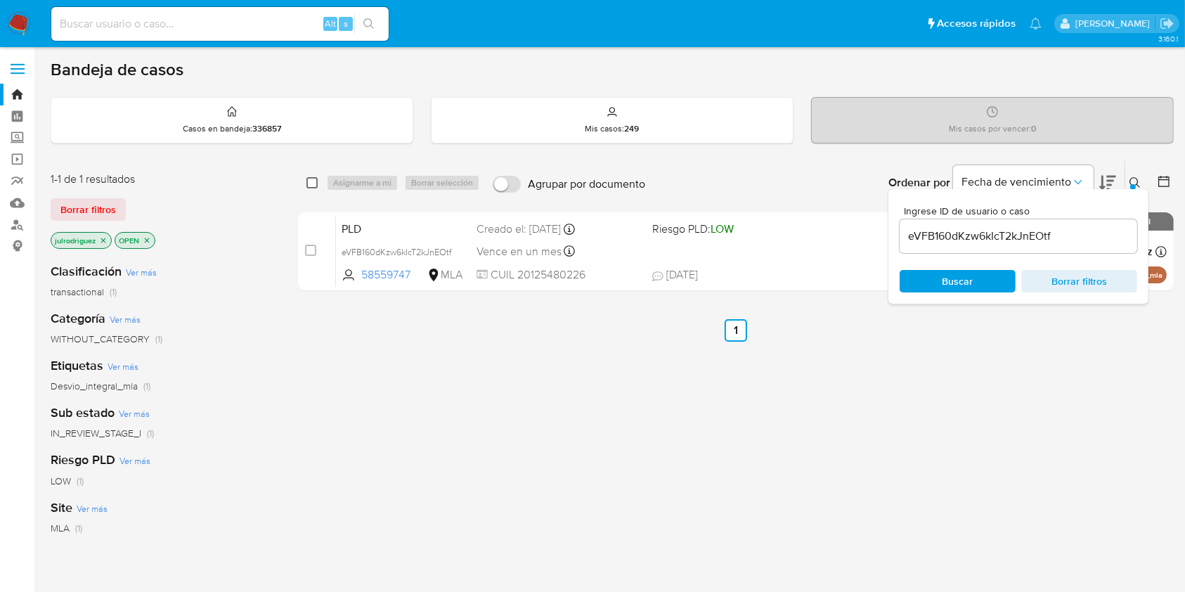
click at [313, 179] on input "checkbox" at bounding box center [311, 182] width 11 height 11
checkbox input "true"
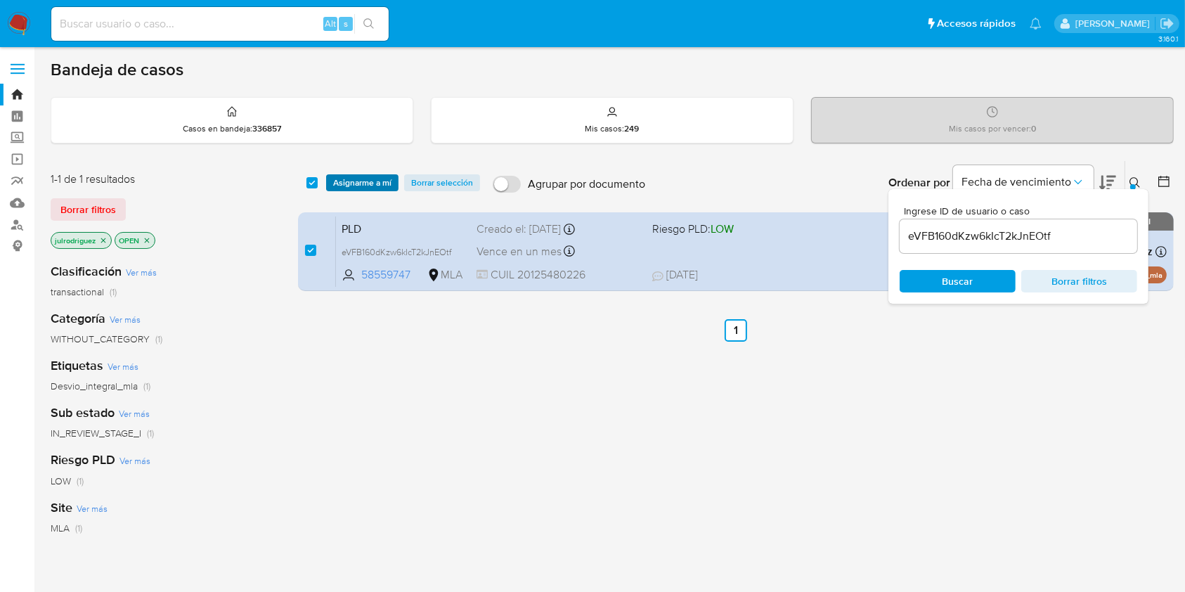
click at [368, 183] on span "Asignarme a mí" at bounding box center [362, 183] width 58 height 14
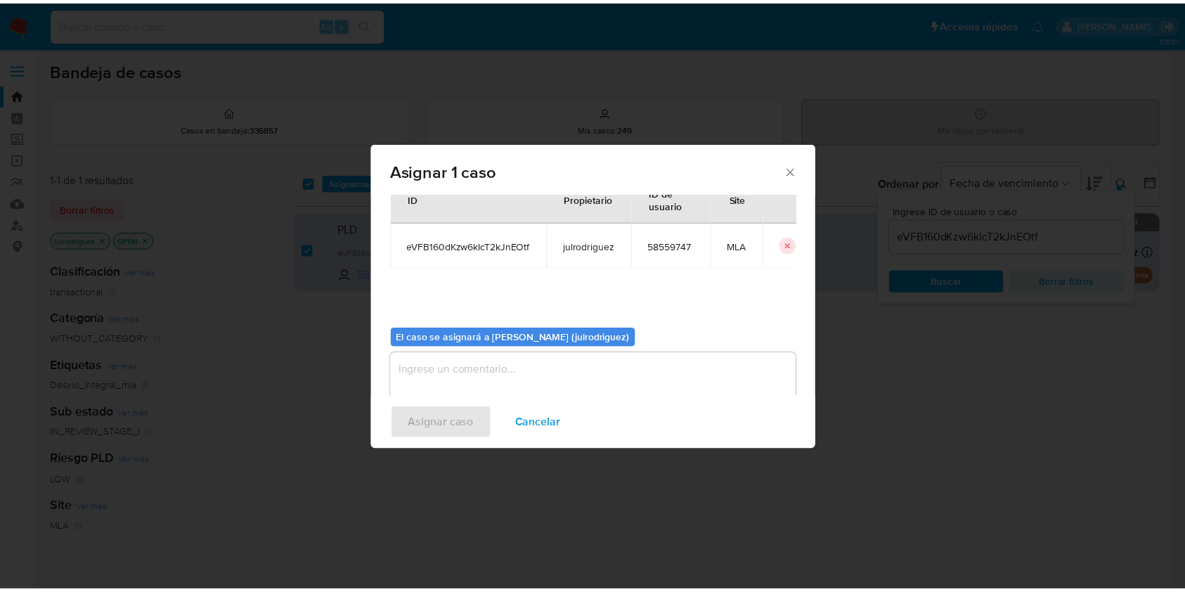
scroll to position [72, 0]
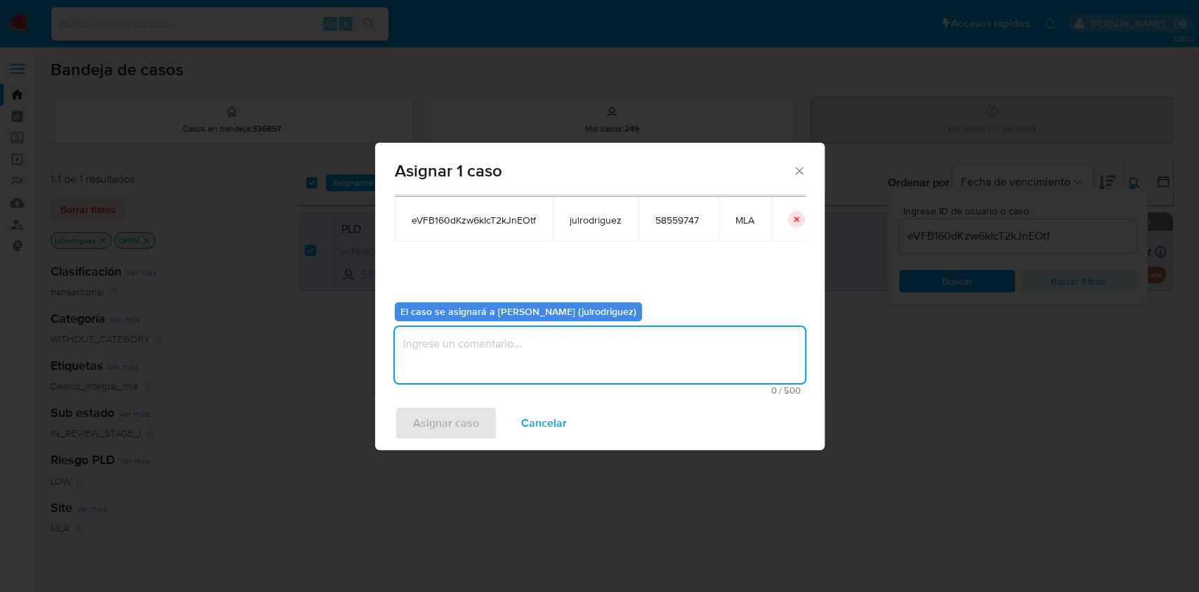
click at [559, 351] on textarea "assign-modal" at bounding box center [600, 355] width 410 height 56
type textarea "."
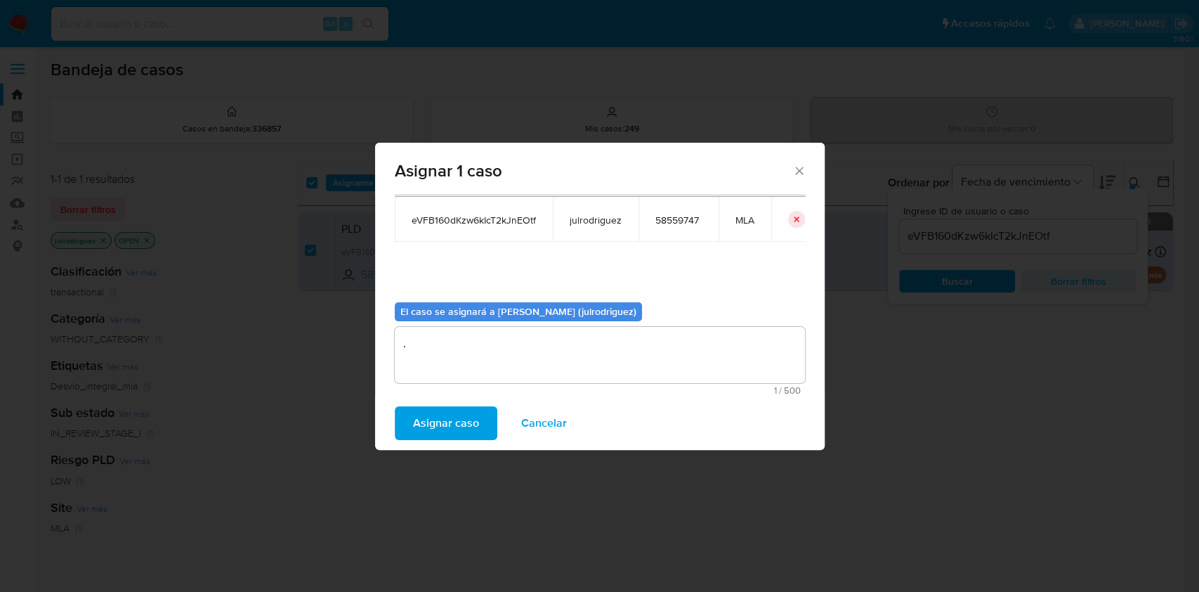
click at [464, 419] on span "Asignar caso" at bounding box center [446, 422] width 66 height 31
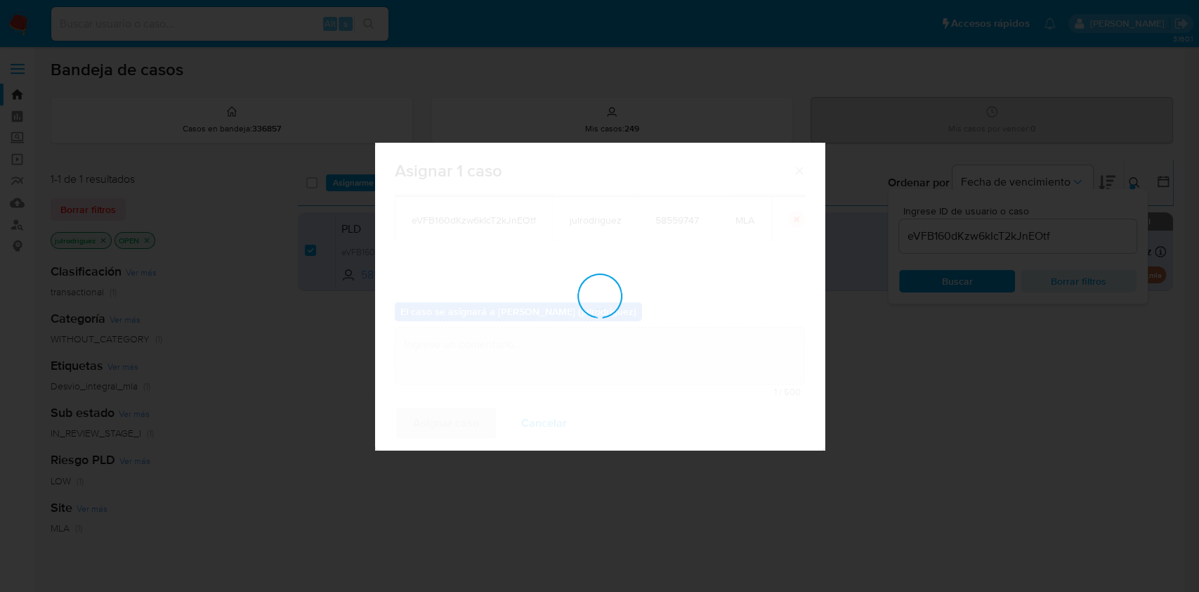
checkbox input "false"
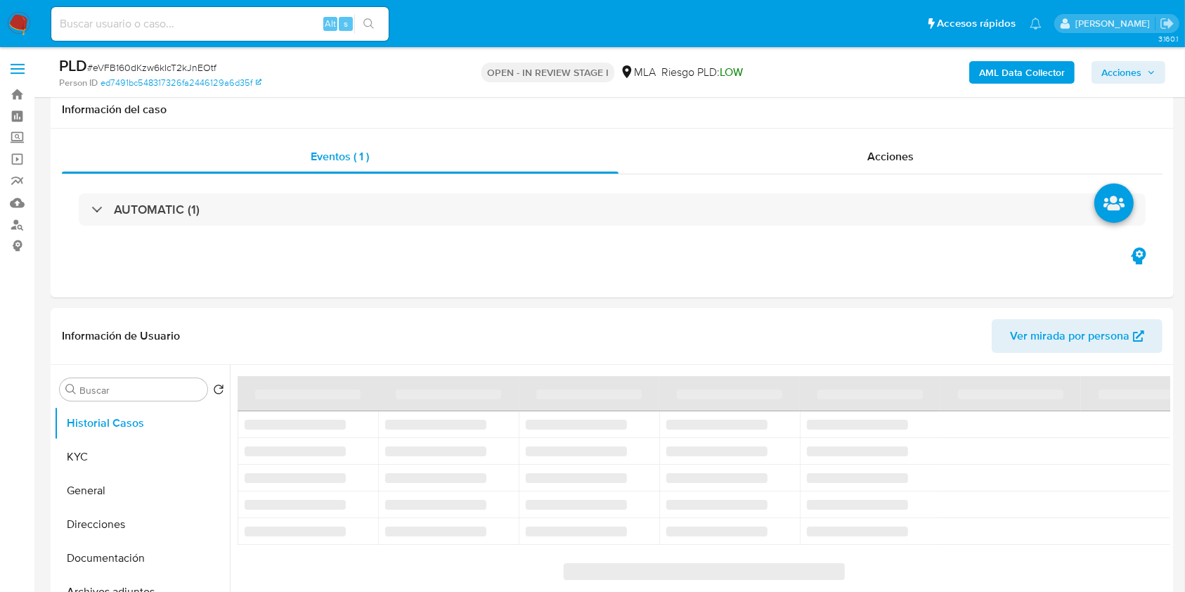
scroll to position [374, 0]
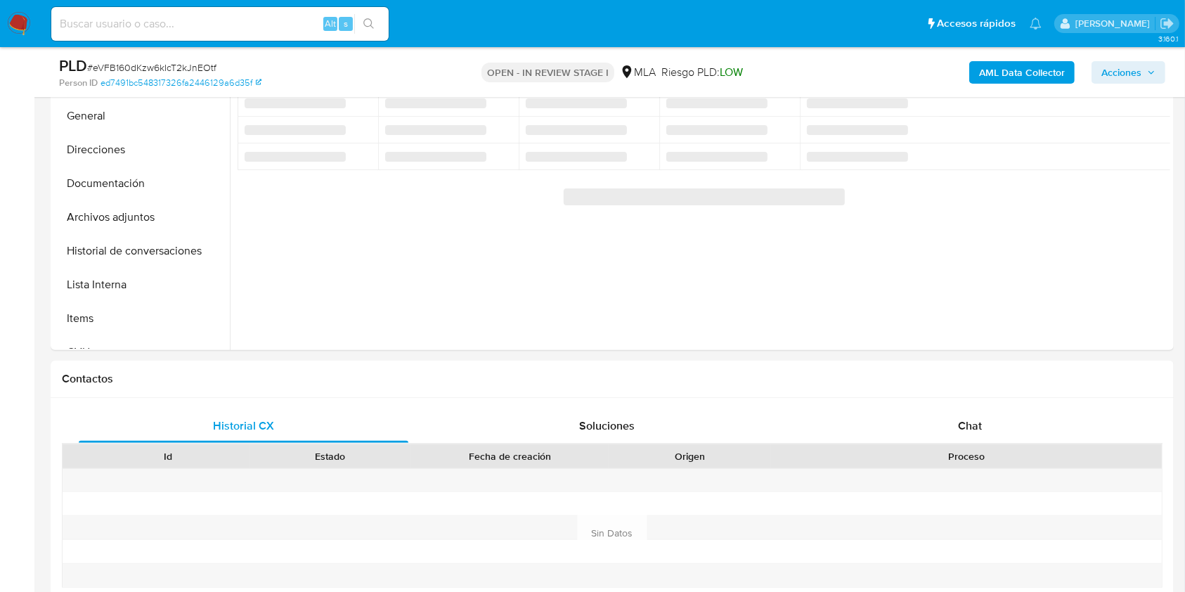
select select "10"
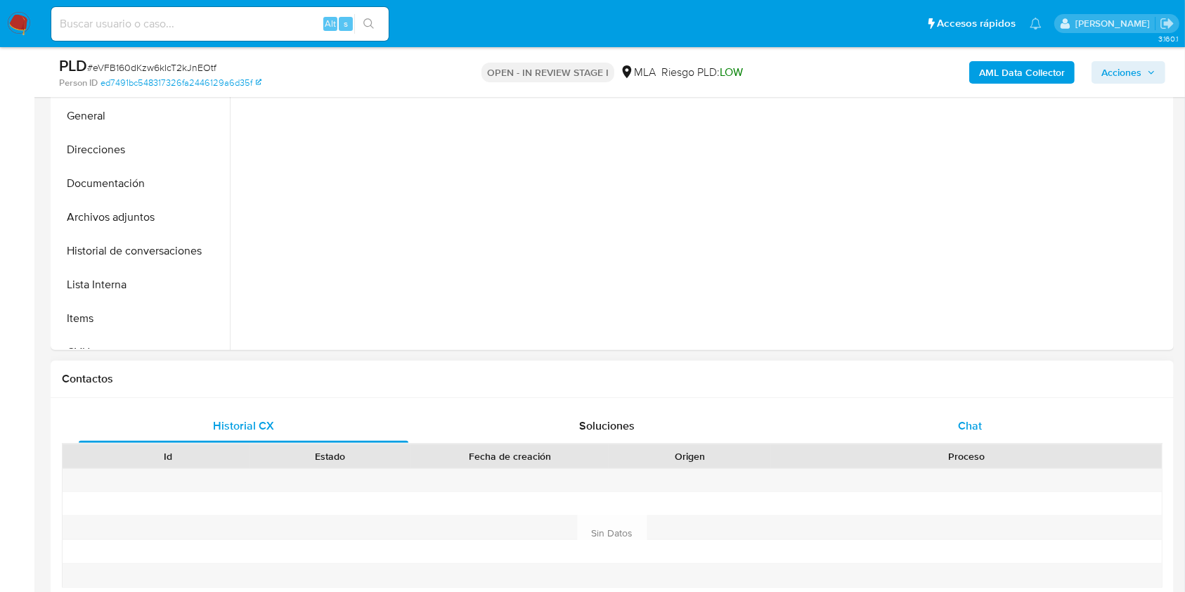
click at [975, 417] on span "Chat" at bounding box center [970, 425] width 24 height 16
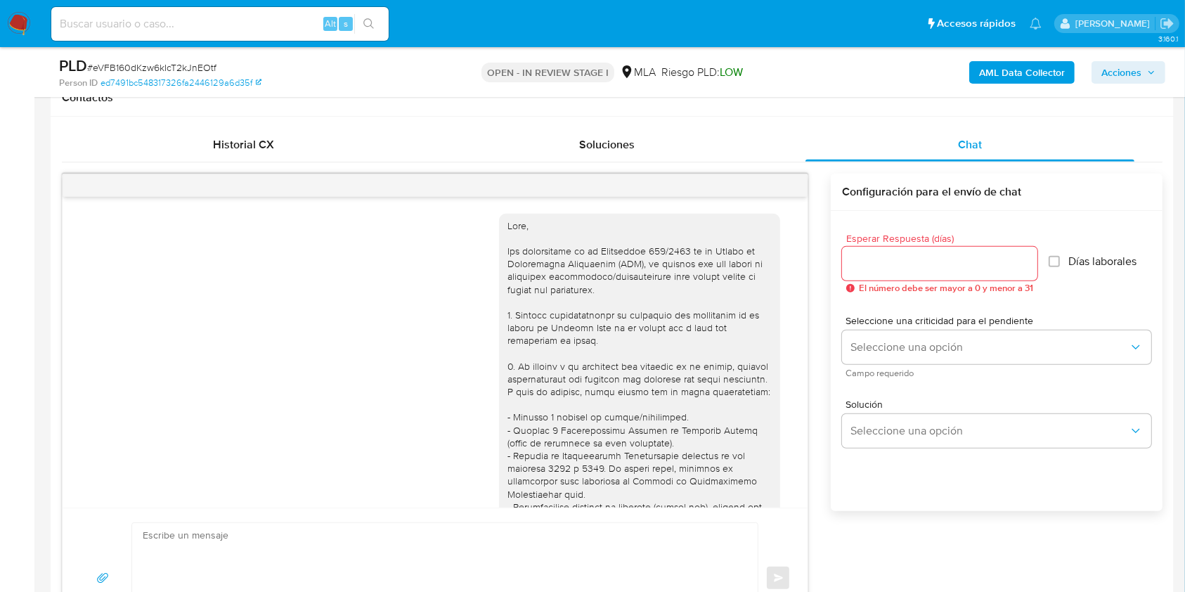
scroll to position [1037, 0]
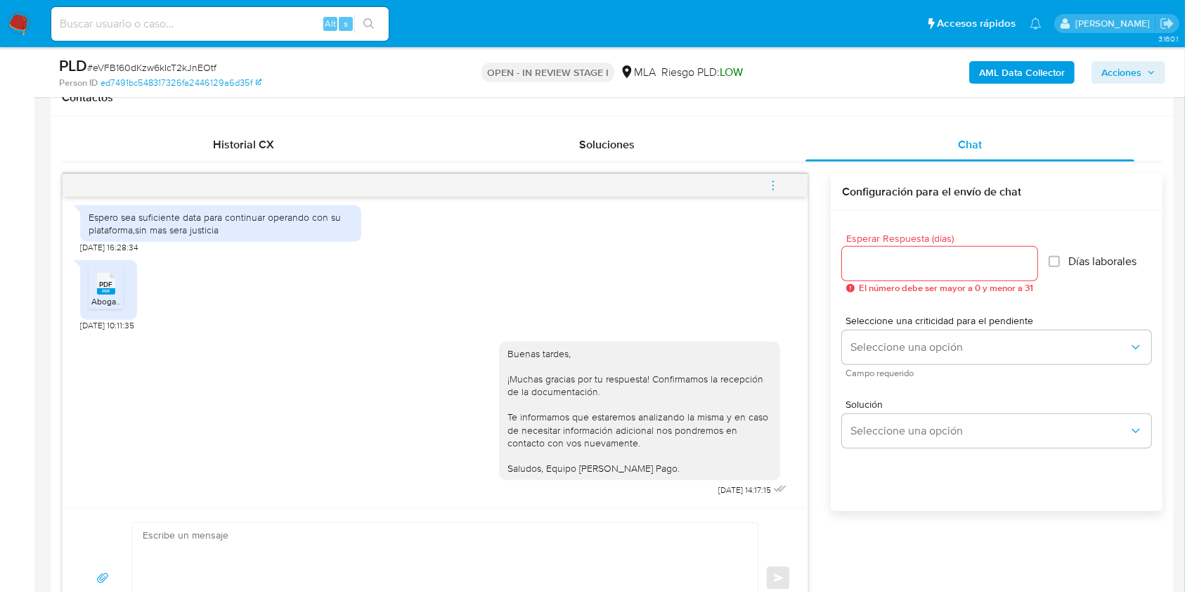
click at [781, 188] on button "menu-action" at bounding box center [773, 186] width 46 height 34
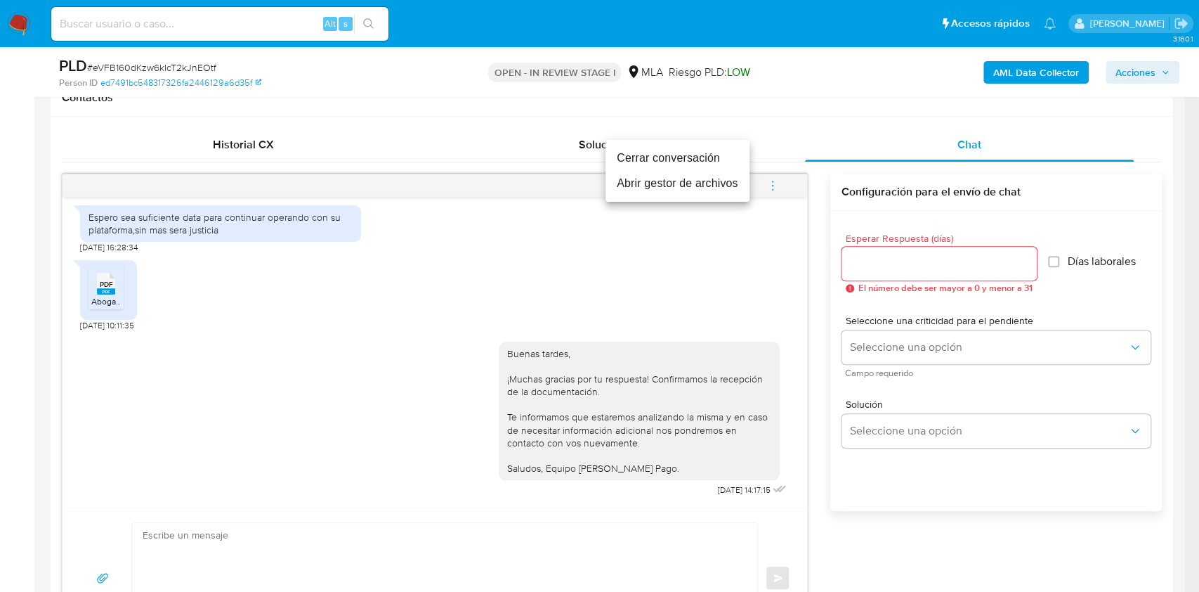
click at [661, 151] on li "Cerrar conversación" at bounding box center [678, 157] width 144 height 25
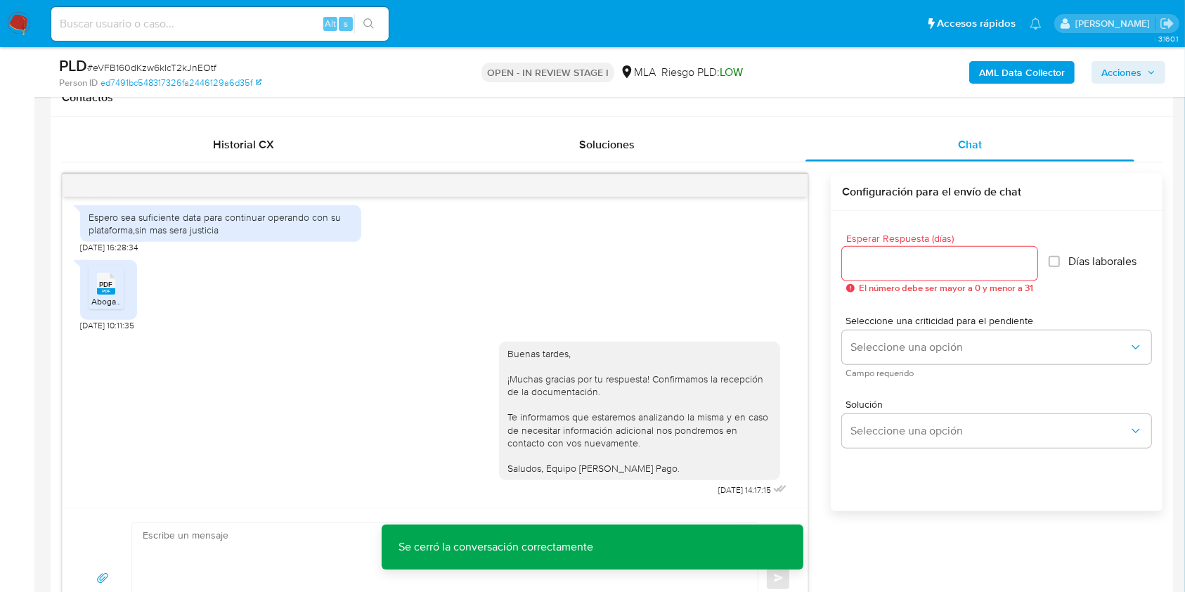
scroll to position [281, 0]
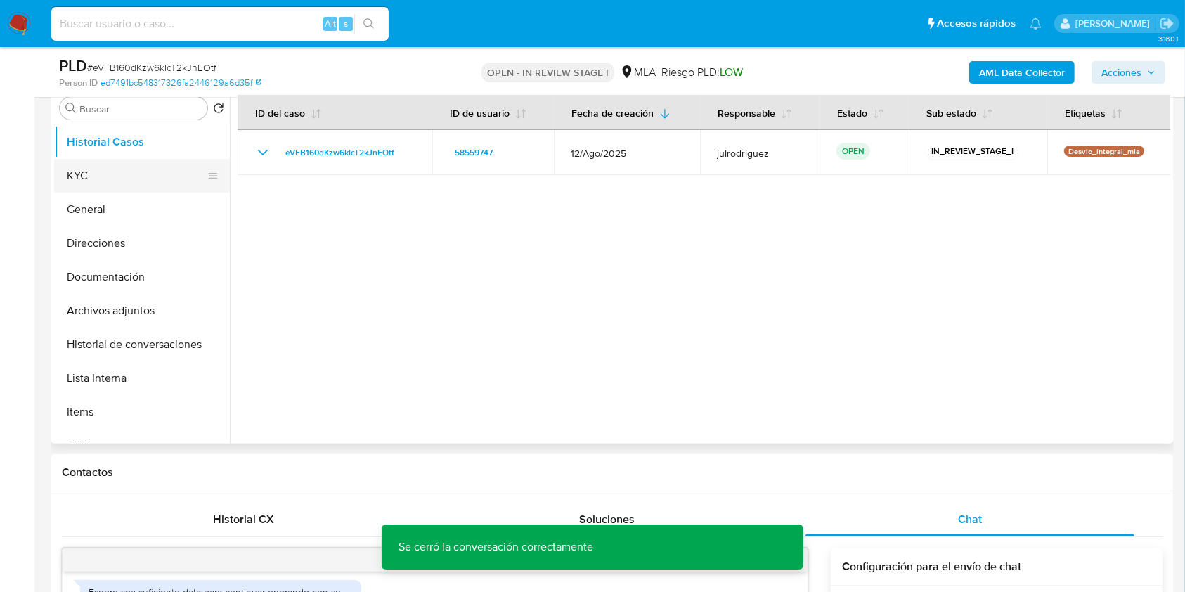
click at [95, 179] on button "KYC" at bounding box center [136, 176] width 164 height 34
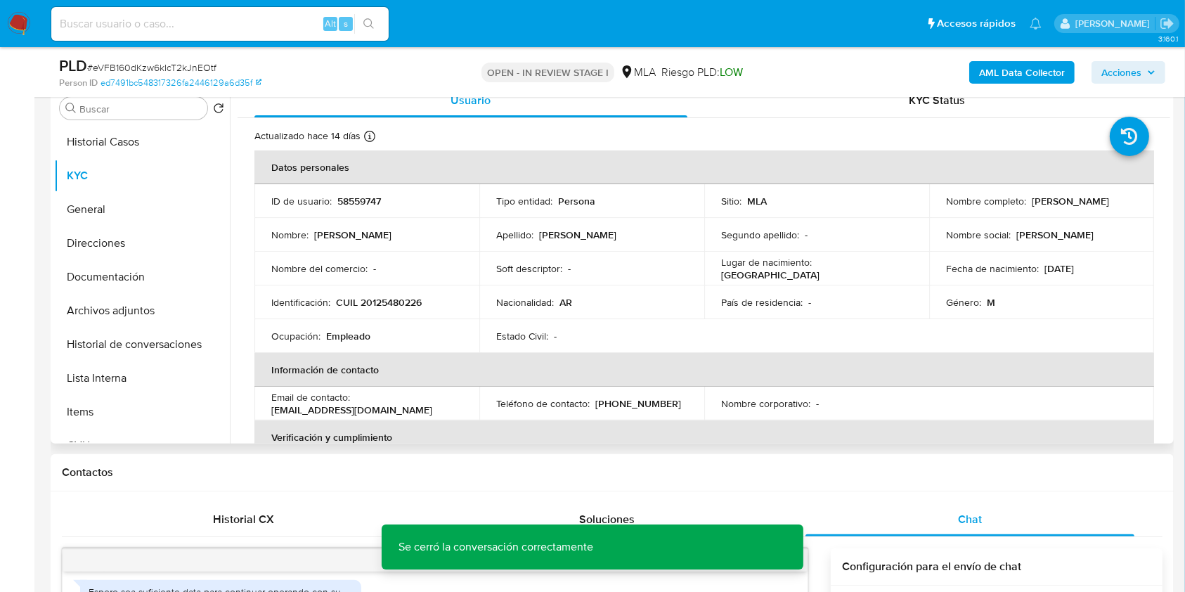
click at [373, 195] on p "58559747" at bounding box center [359, 201] width 44 height 13
copy p "58559747"
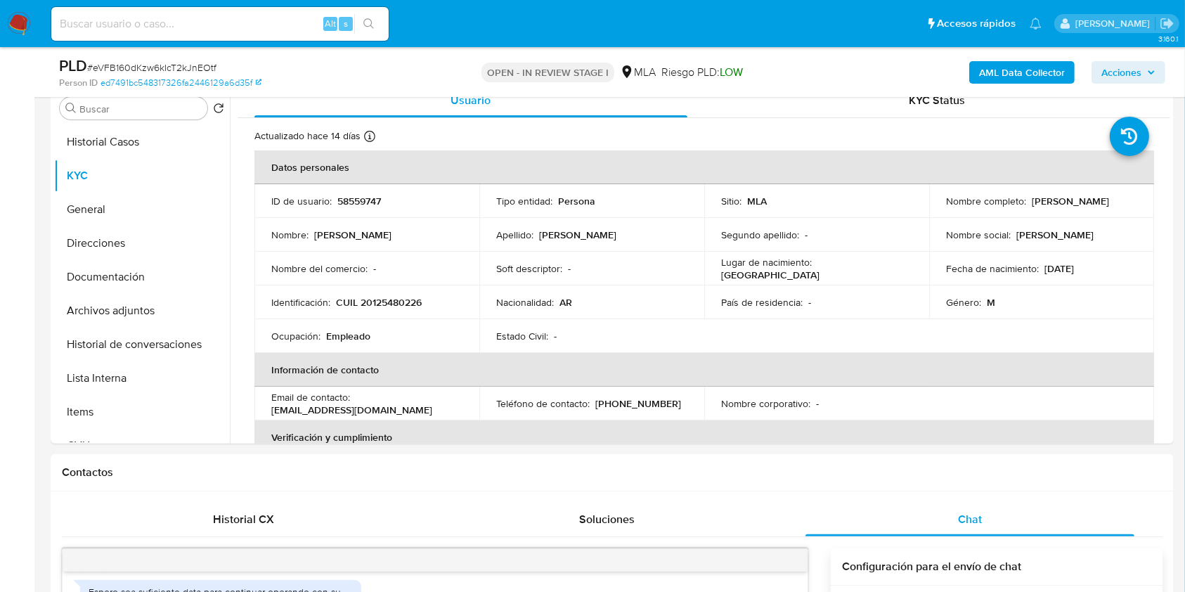
click at [208, 58] on div "PLD # eVFB160dKzw6kIcT2kJnEOtf" at bounding box center [240, 66] width 363 height 21
copy span "eVFB160dKzw6kIcT2kJnEOtf"
click at [998, 63] on b "AML Data Collector" at bounding box center [1022, 72] width 86 height 22
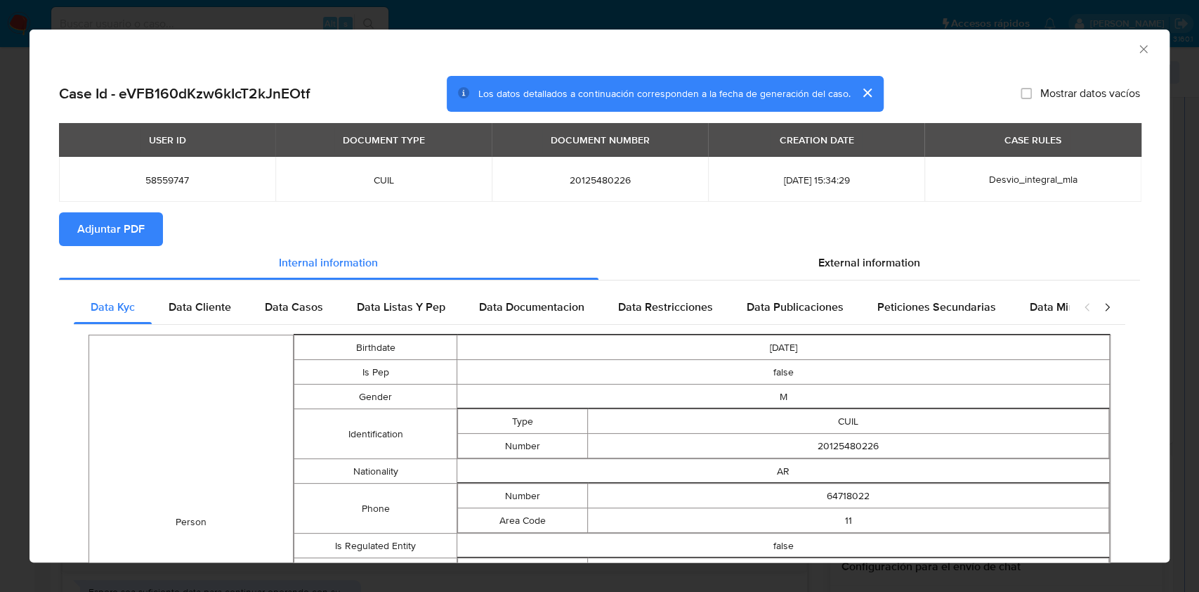
click at [1137, 47] on icon "Cerrar ventana" at bounding box center [1144, 49] width 14 height 14
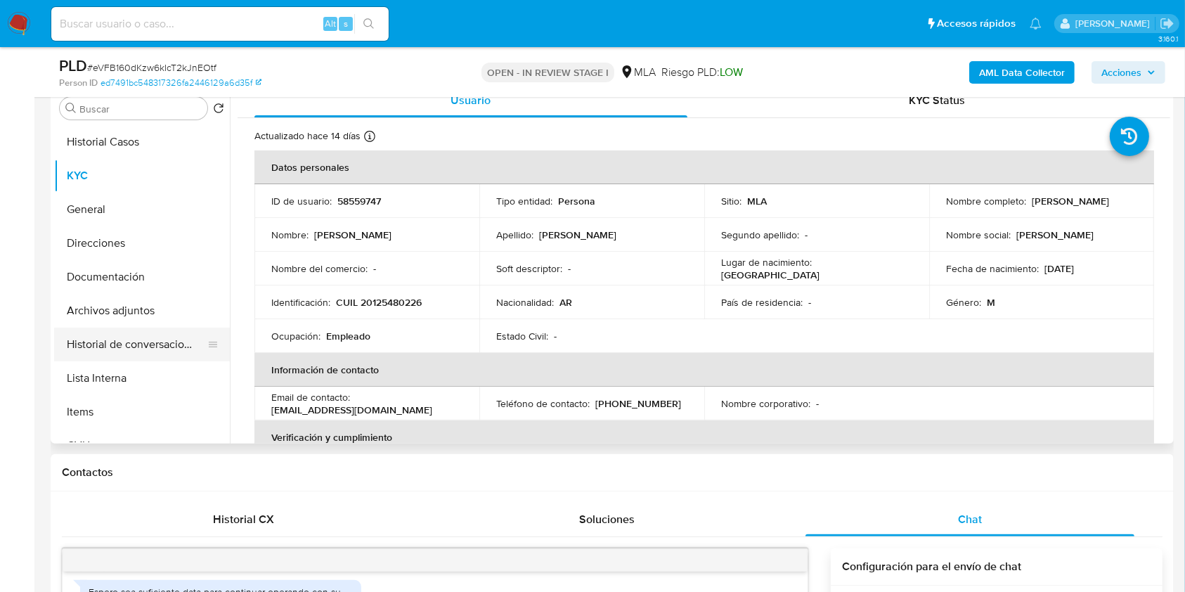
click at [148, 353] on button "Historial de conversaciones" at bounding box center [136, 344] width 164 height 34
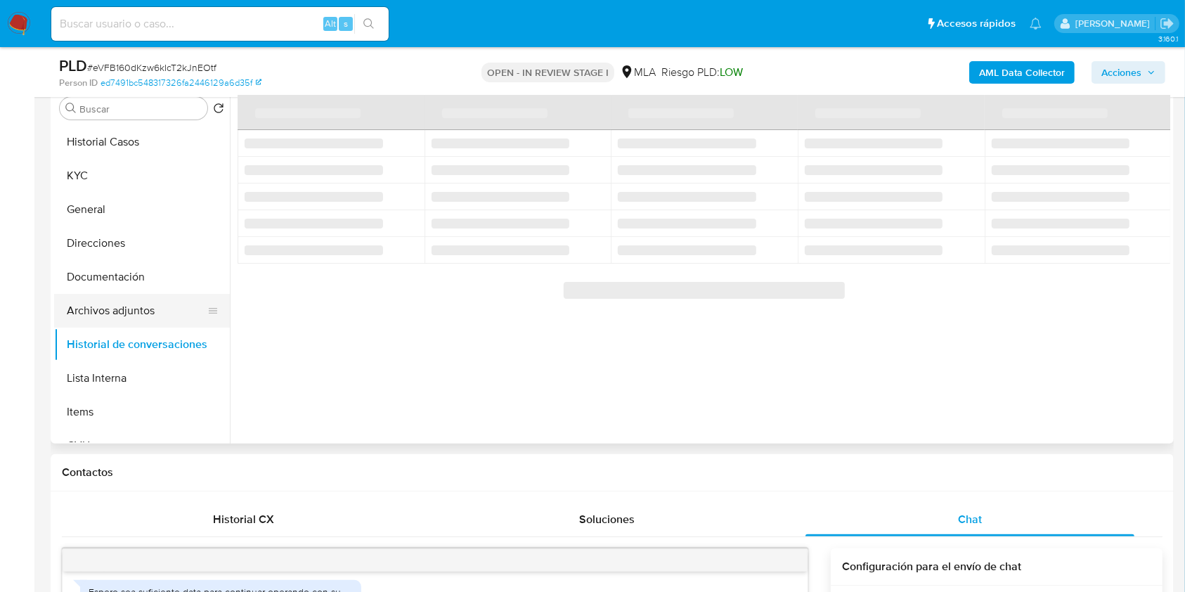
click at [139, 306] on button "Archivos adjuntos" at bounding box center [136, 311] width 164 height 34
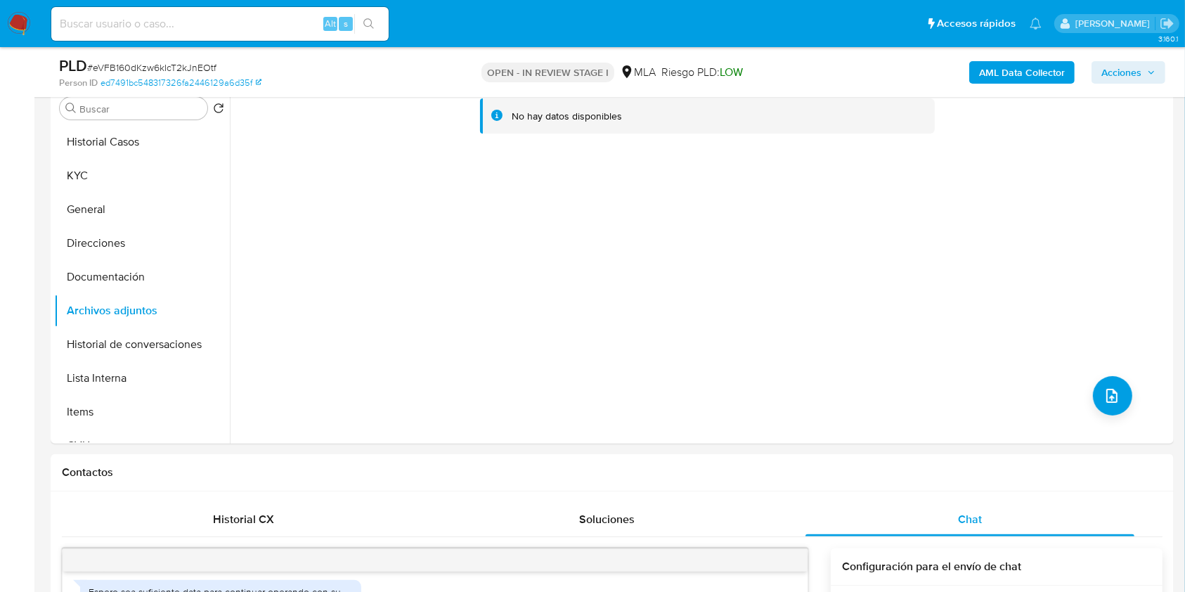
click at [986, 69] on b "AML Data Collector" at bounding box center [1022, 72] width 86 height 22
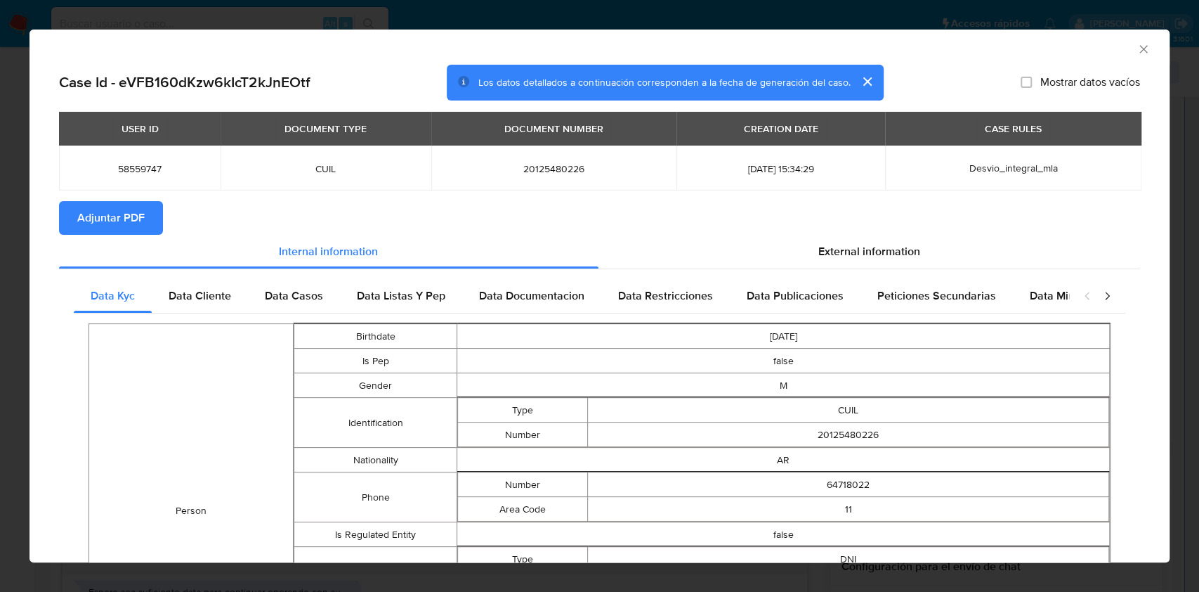
click at [93, 227] on span "Adjuntar PDF" at bounding box center [110, 217] width 67 height 31
click at [1137, 47] on icon "Cerrar ventana" at bounding box center [1144, 49] width 14 height 14
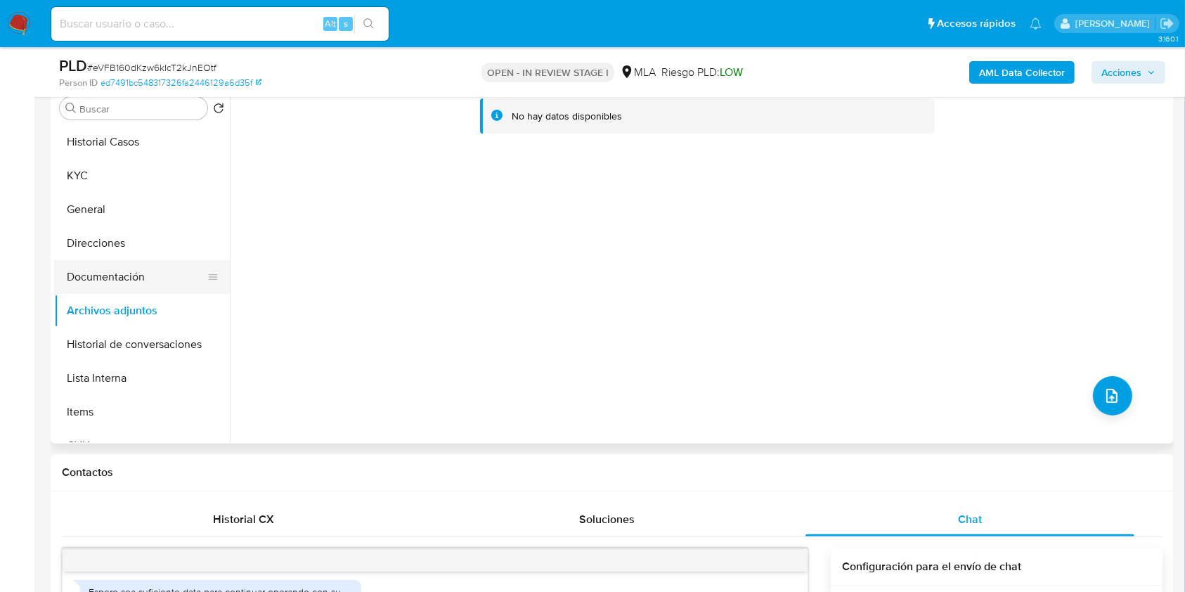
click at [141, 284] on button "Documentación" at bounding box center [136, 277] width 164 height 34
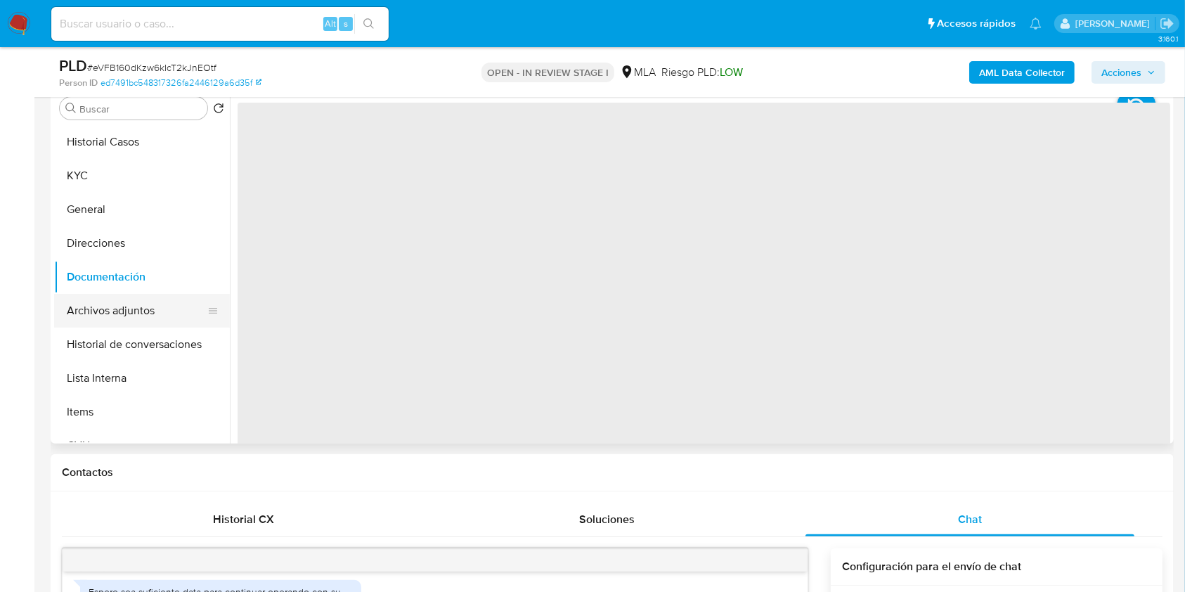
click at [143, 306] on button "Archivos adjuntos" at bounding box center [136, 311] width 164 height 34
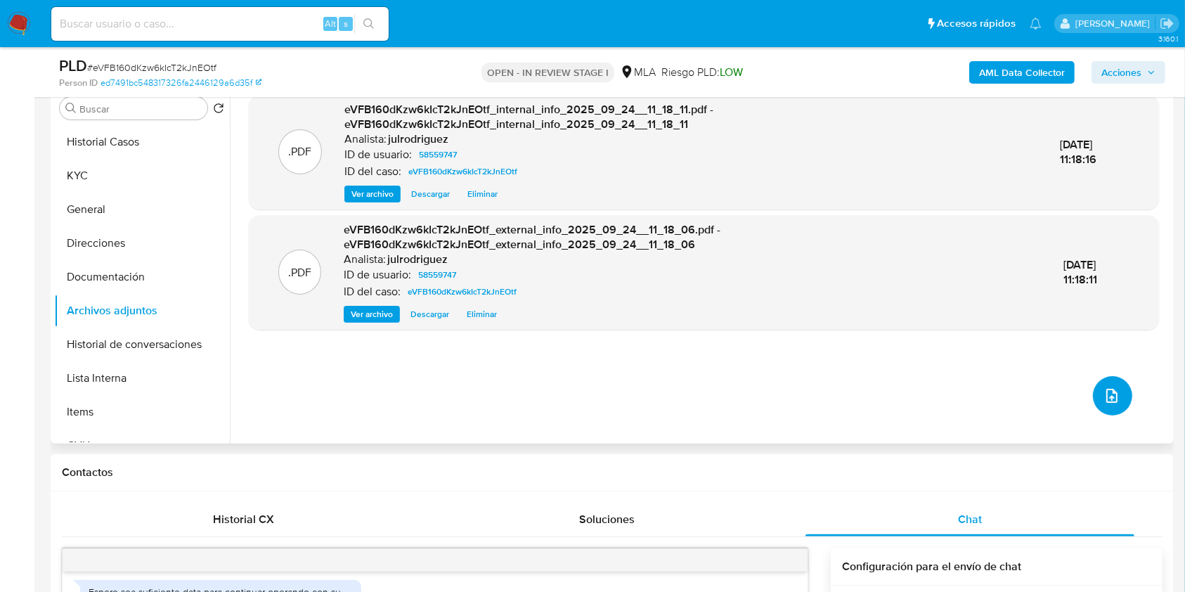
click at [1112, 384] on button "upload-file" at bounding box center [1111, 395] width 39 height 39
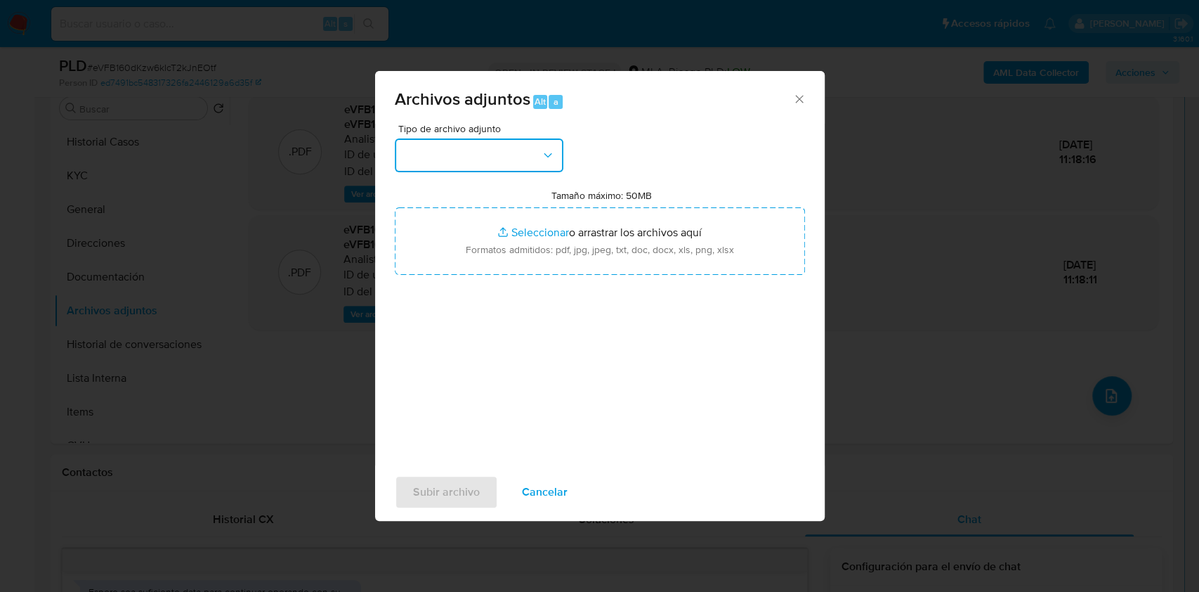
click at [518, 157] on button "button" at bounding box center [479, 155] width 169 height 34
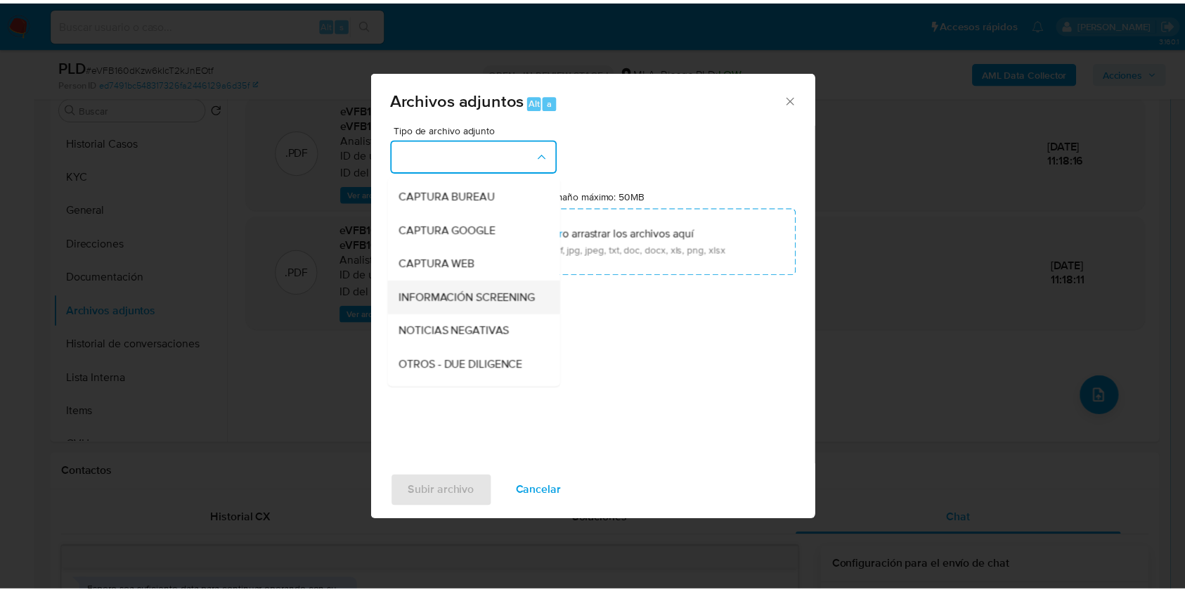
scroll to position [93, 0]
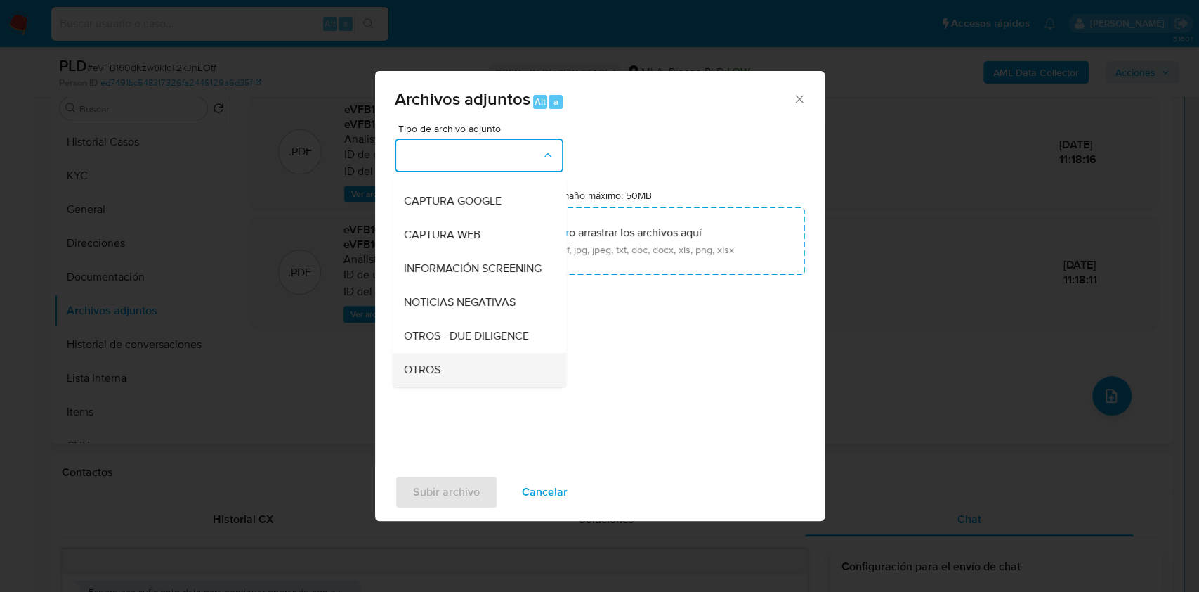
click at [450, 371] on div "OTROS" at bounding box center [474, 370] width 143 height 34
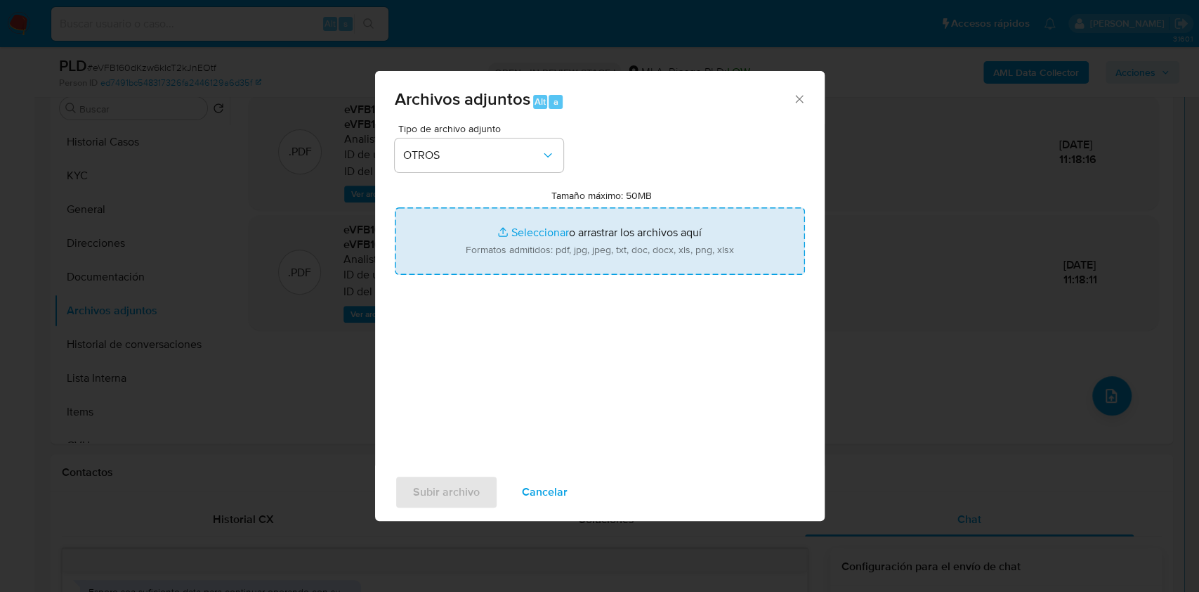
click at [531, 257] on input "Tamaño máximo: 50MB Seleccionar archivos" at bounding box center [600, 240] width 410 height 67
type input "C:\fakepath\Dante la Rocca - NOSIS - AGOSTO 2025.pdf"
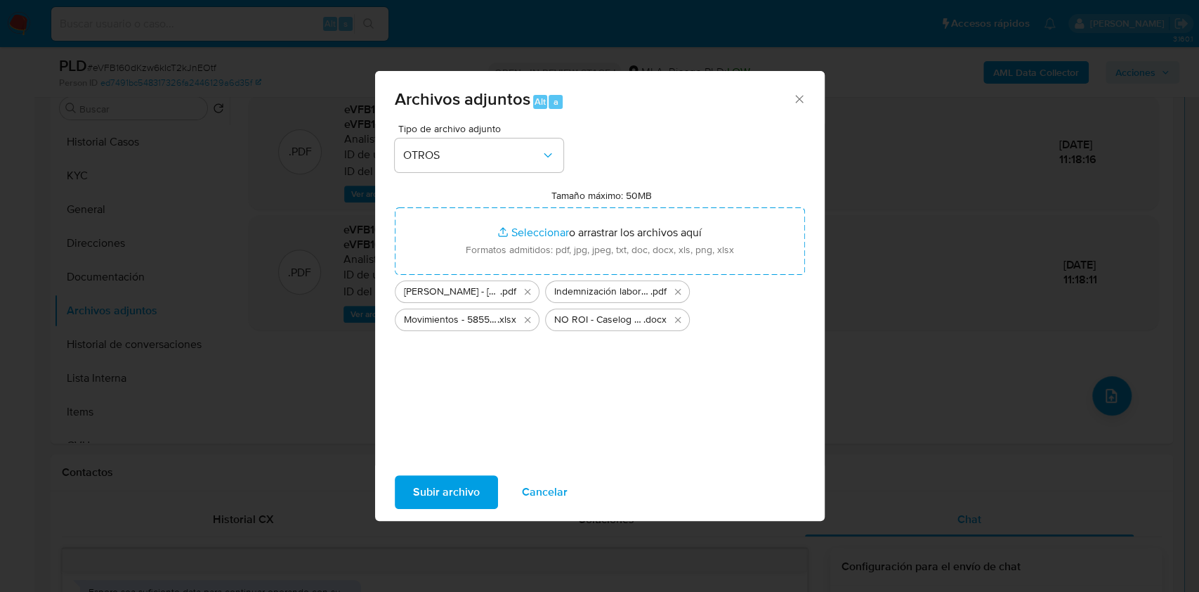
click at [444, 486] on span "Subir archivo" at bounding box center [446, 491] width 67 height 31
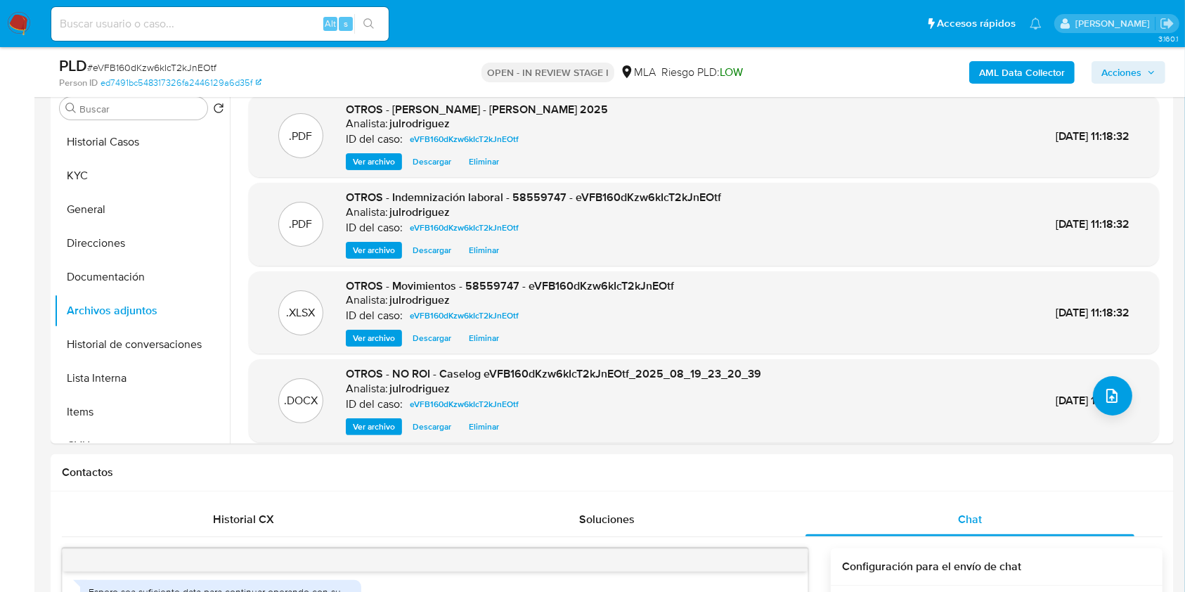
click at [1116, 65] on span "Acciones" at bounding box center [1121, 72] width 40 height 22
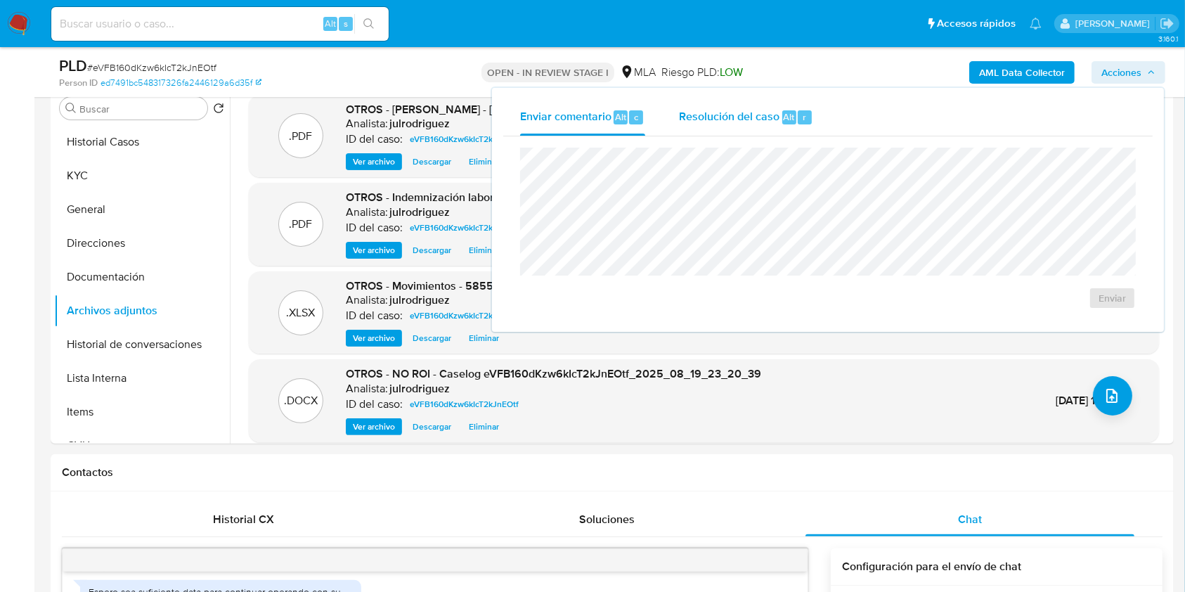
click at [748, 112] on span "Resolución del caso" at bounding box center [729, 116] width 100 height 16
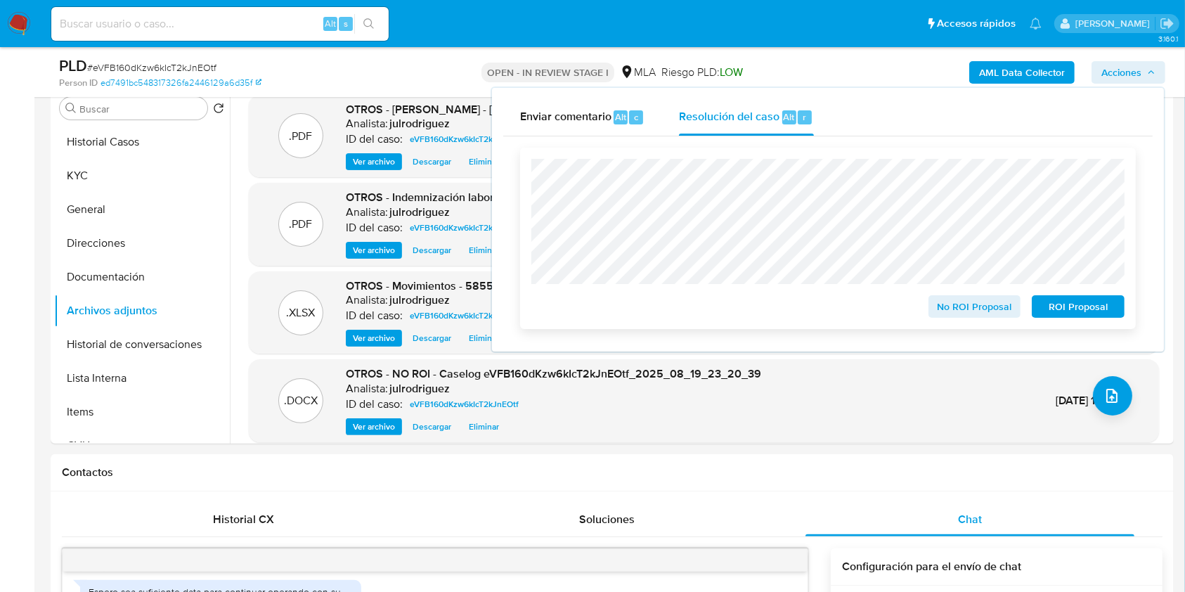
click at [940, 311] on span "No ROI Proposal" at bounding box center [974, 306] width 73 height 20
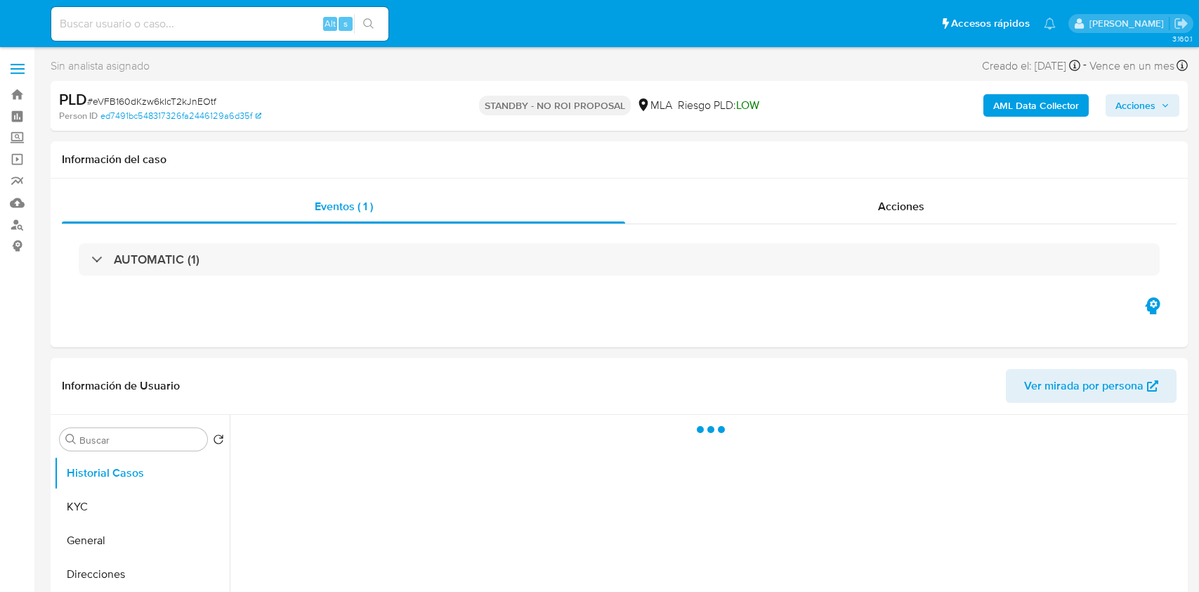
select select "10"
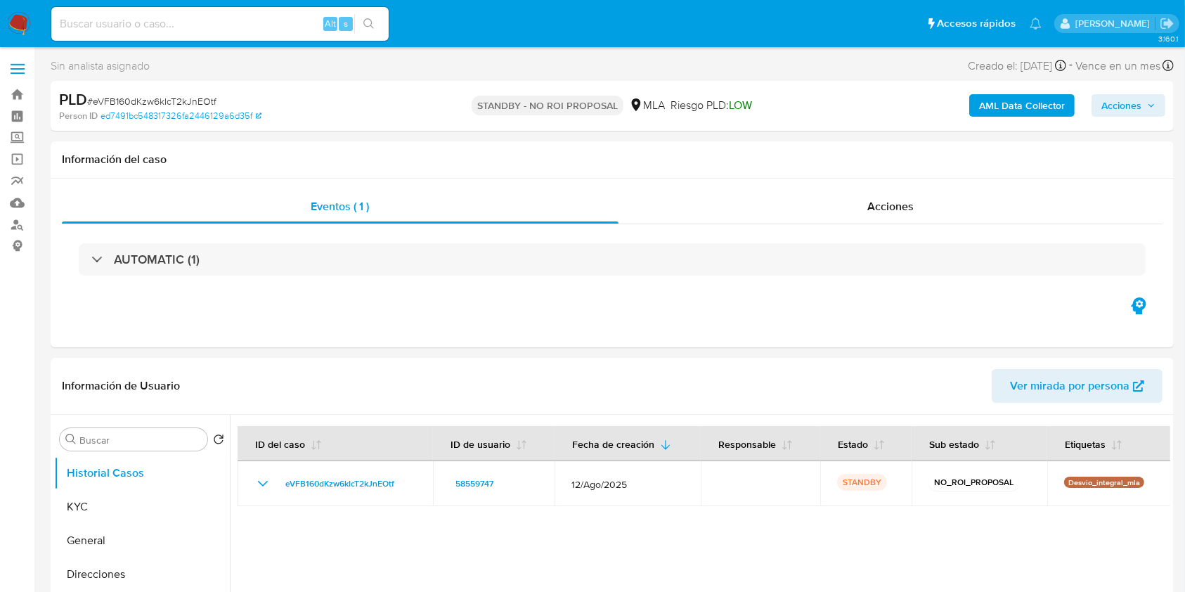
click at [254, 20] on input at bounding box center [219, 24] width 337 height 18
paste input "0h5RDhBsulPnN8eqjiZULwyx"
type input "0h5RDhBsulPnN8eqjiZULwyx"
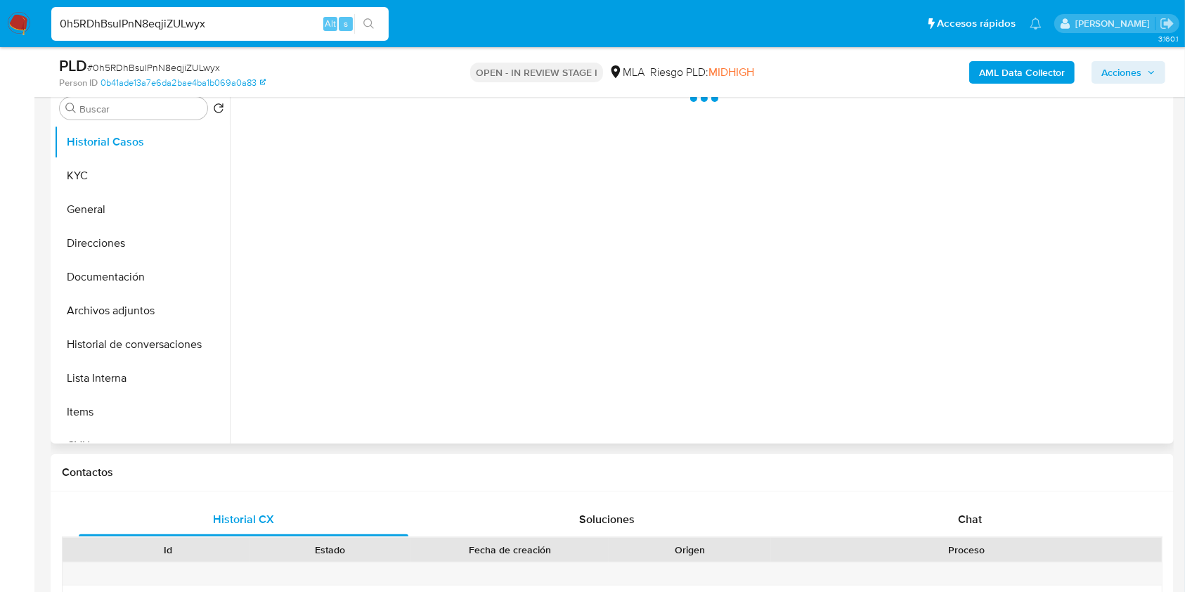
select select "10"
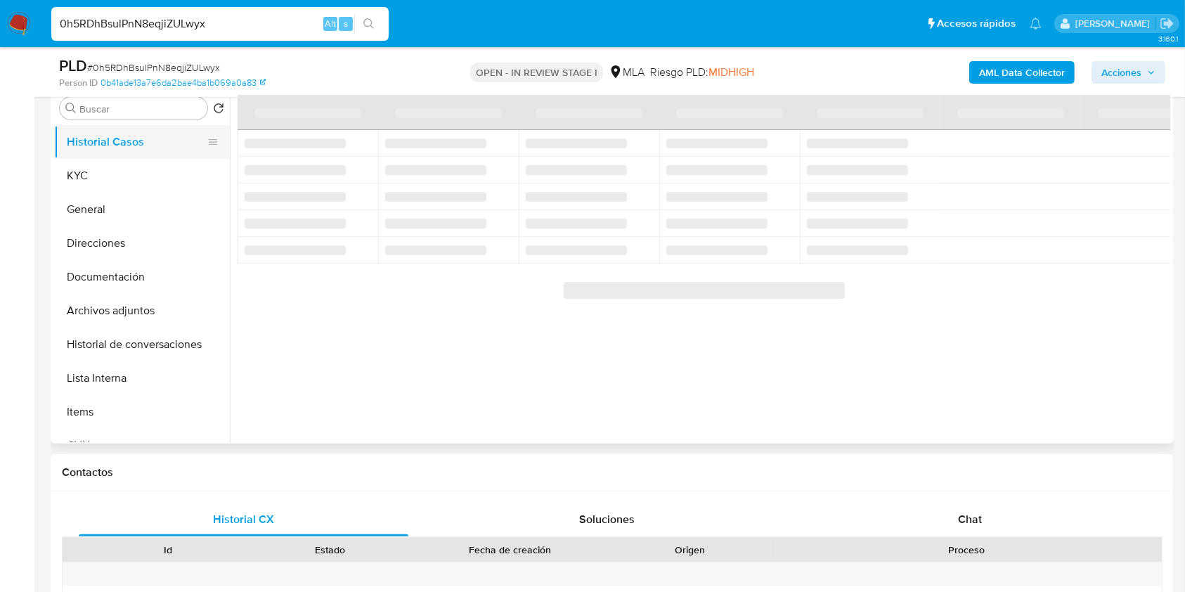
scroll to position [187, 0]
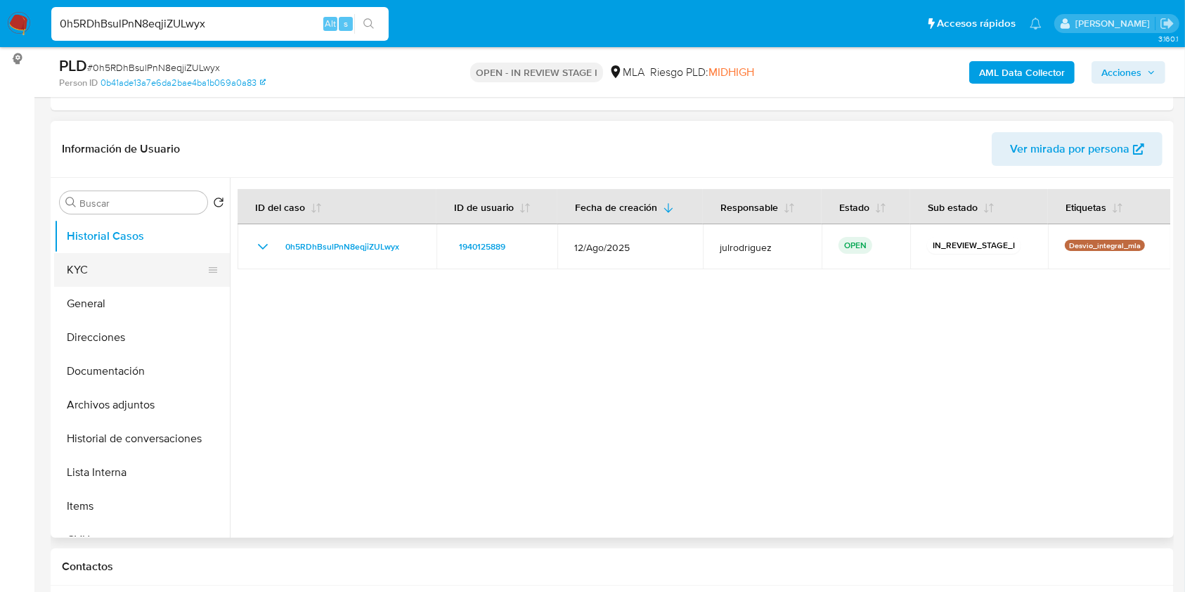
click at [129, 261] on button "KYC" at bounding box center [136, 270] width 164 height 34
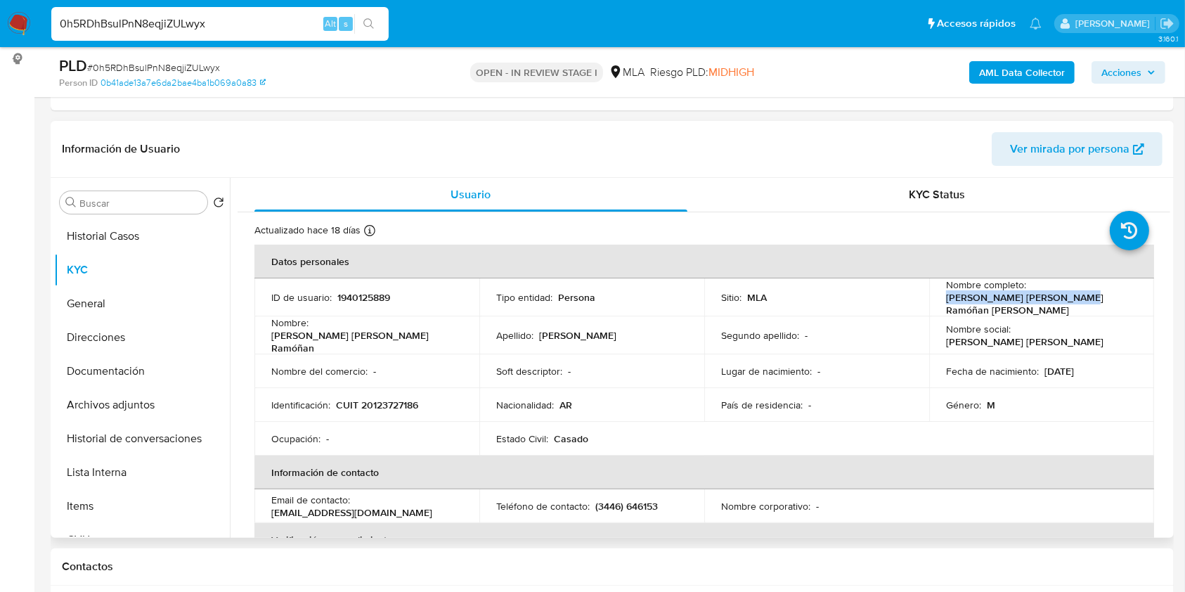
drag, startPoint x: 944, startPoint y: 300, endPoint x: 1142, endPoint y: 299, distance: 198.1
click at [1142, 299] on td "Nombre completo : [PERSON_NAME] [PERSON_NAME] Ramóñan [PERSON_NAME]" at bounding box center [1041, 297] width 225 height 38
copy p "[PERSON_NAME] [PERSON_NAME] Ramóñan [PERSON_NAME]"
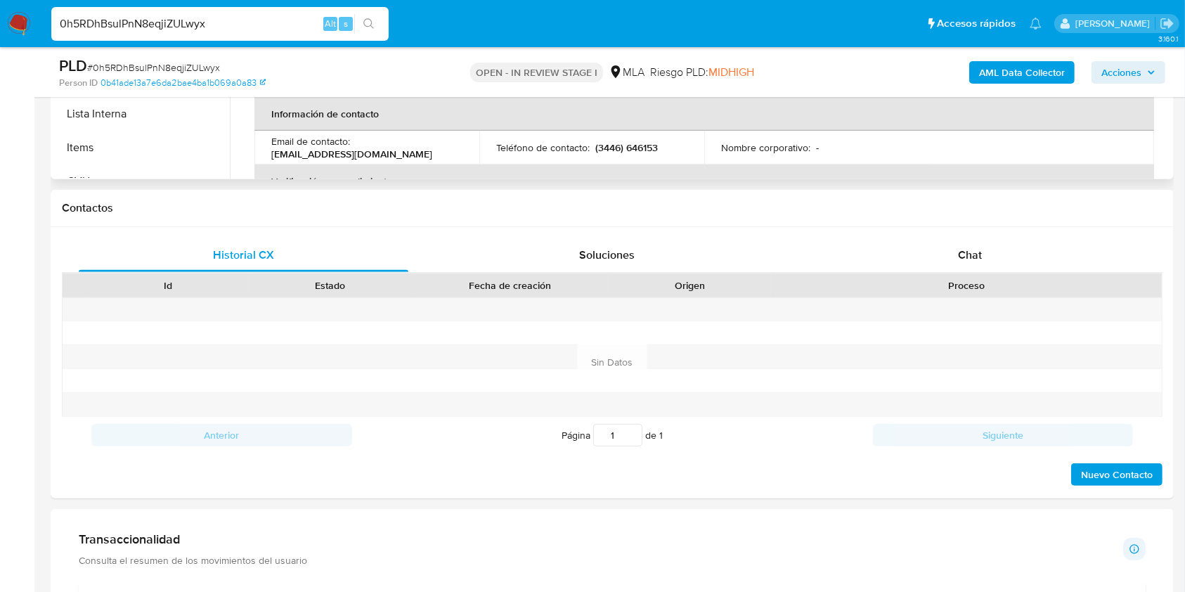
scroll to position [345, 0]
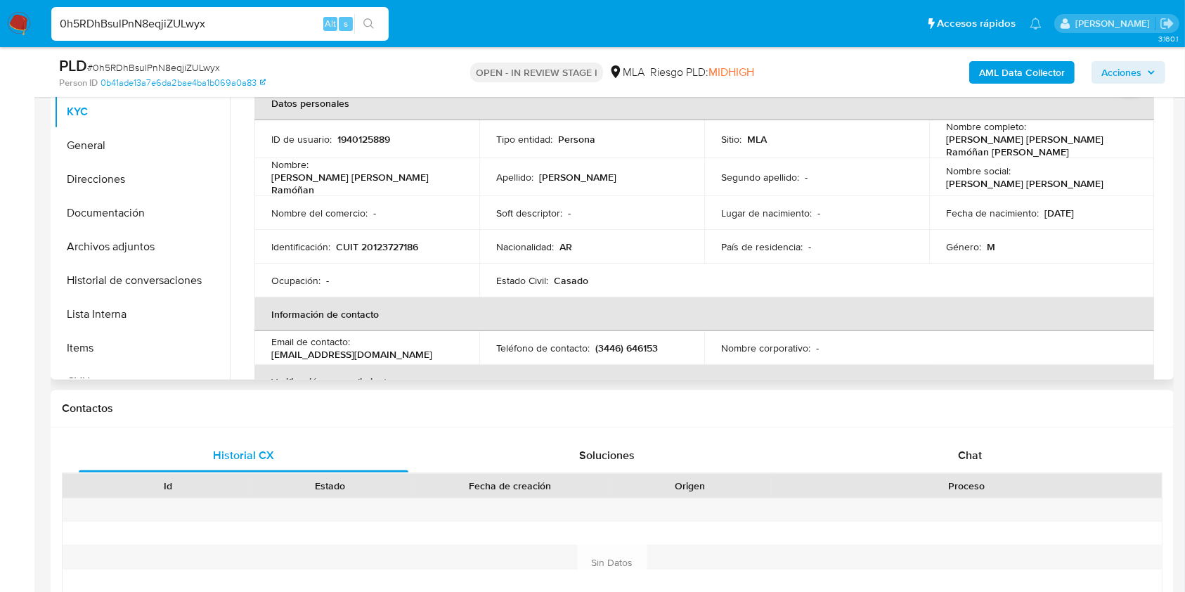
click at [351, 133] on p "1940125889" at bounding box center [363, 139] width 53 height 13
copy p "1940125889"
click at [216, 66] on span "# 0h5RDhBsulPnN8eqjiZULwyx" at bounding box center [153, 67] width 133 height 14
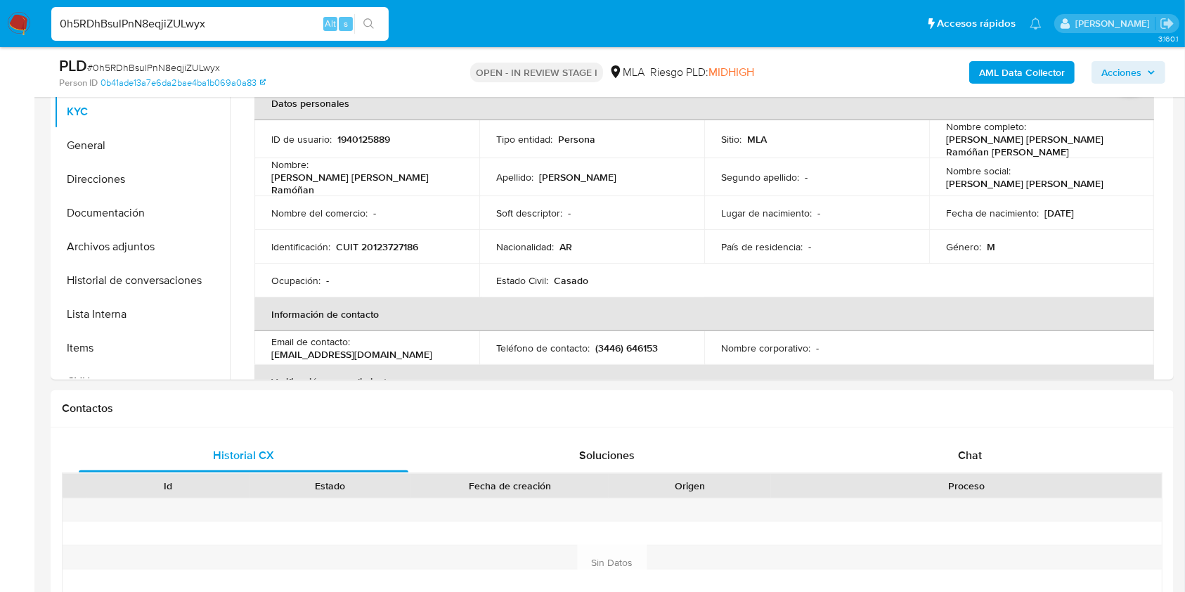
click at [203, 67] on span "# 0h5RDhBsulPnN8eqjiZULwyx" at bounding box center [153, 67] width 133 height 14
copy span "0h5RDhBsulPnN8eqjiZULwyx"
click at [129, 253] on button "Archivos adjuntos" at bounding box center [136, 247] width 164 height 34
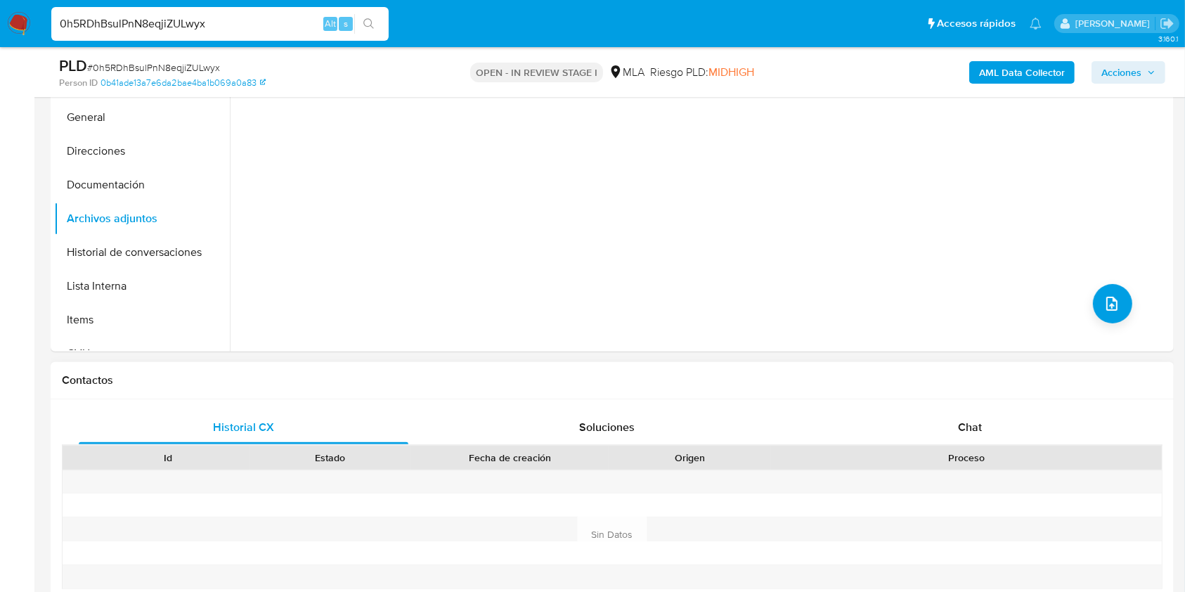
scroll to position [438, 0]
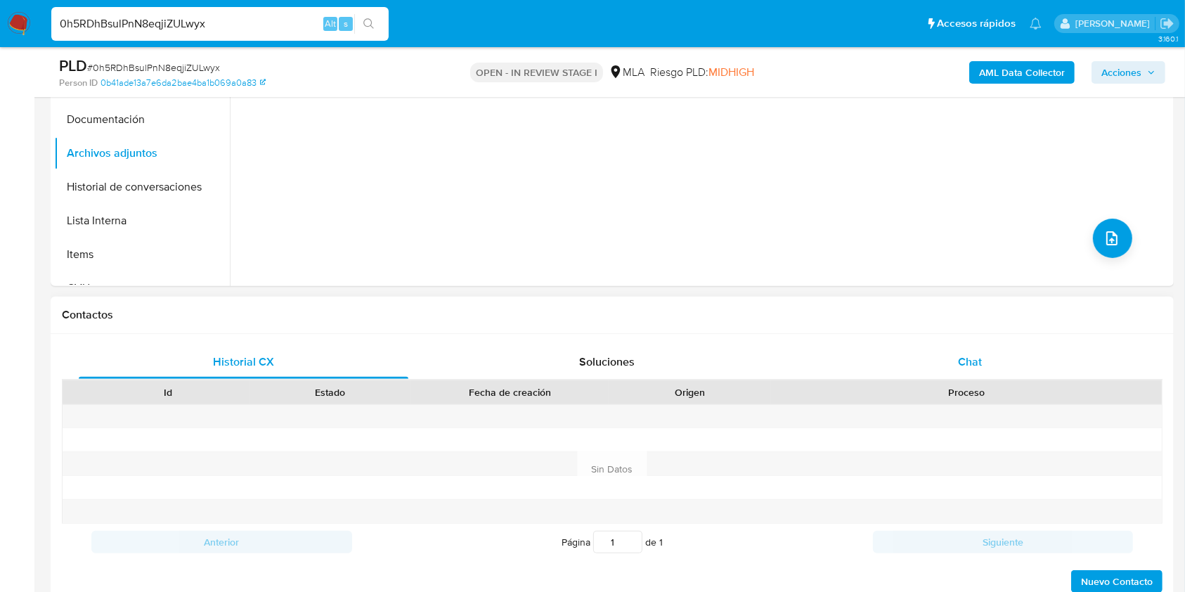
click at [967, 358] on span "Chat" at bounding box center [970, 361] width 24 height 16
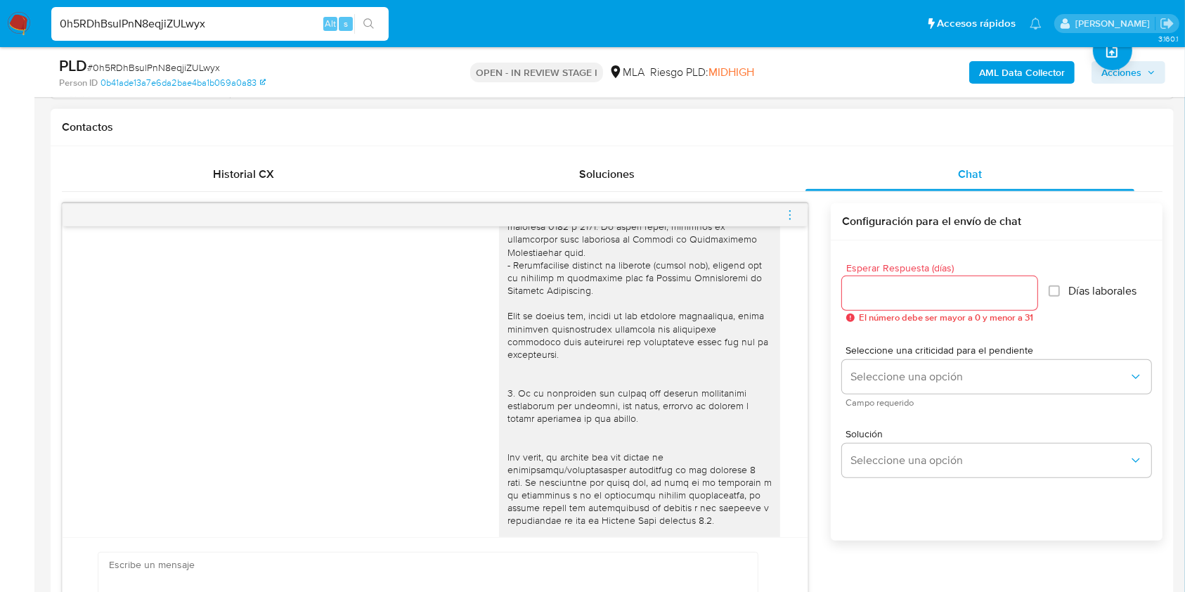
scroll to position [138, 0]
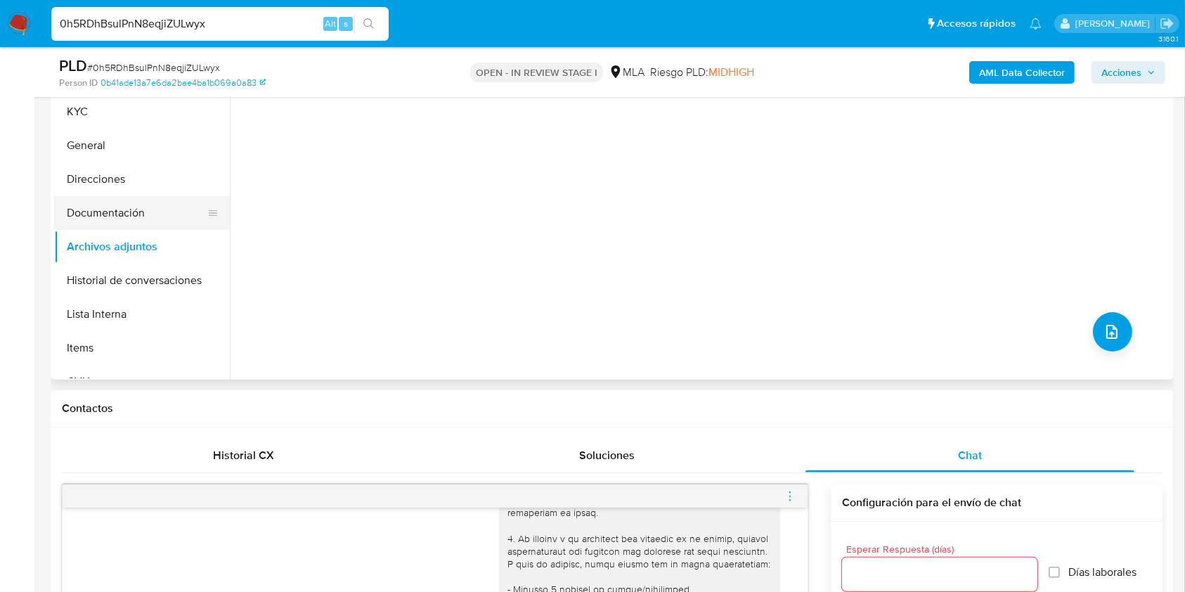
click at [126, 222] on button "Documentación" at bounding box center [136, 213] width 164 height 34
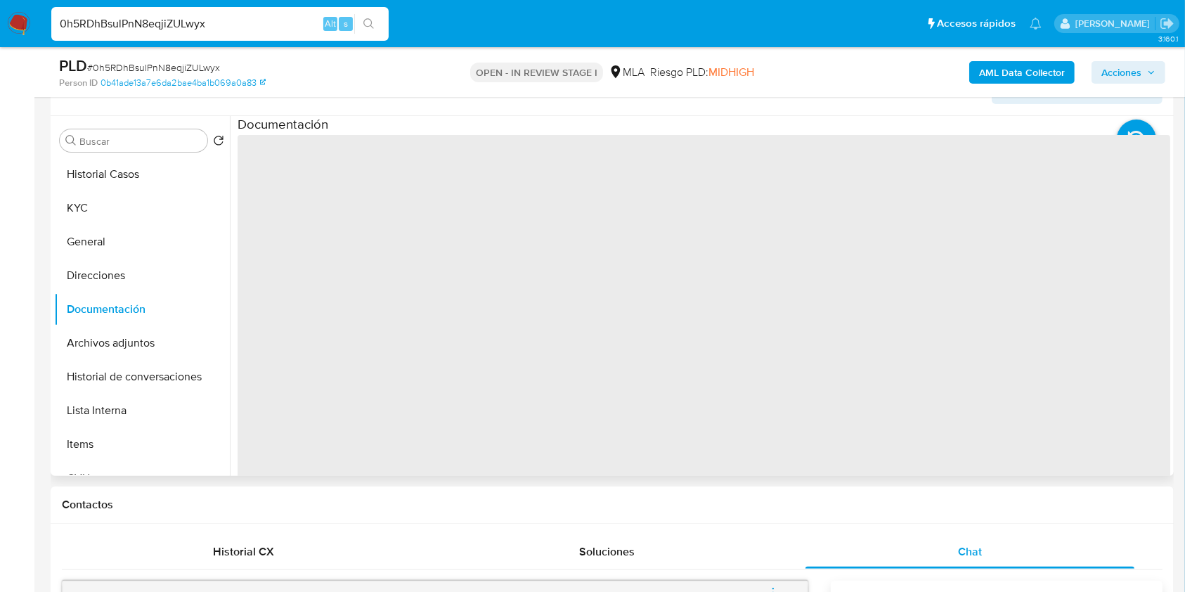
scroll to position [157, 0]
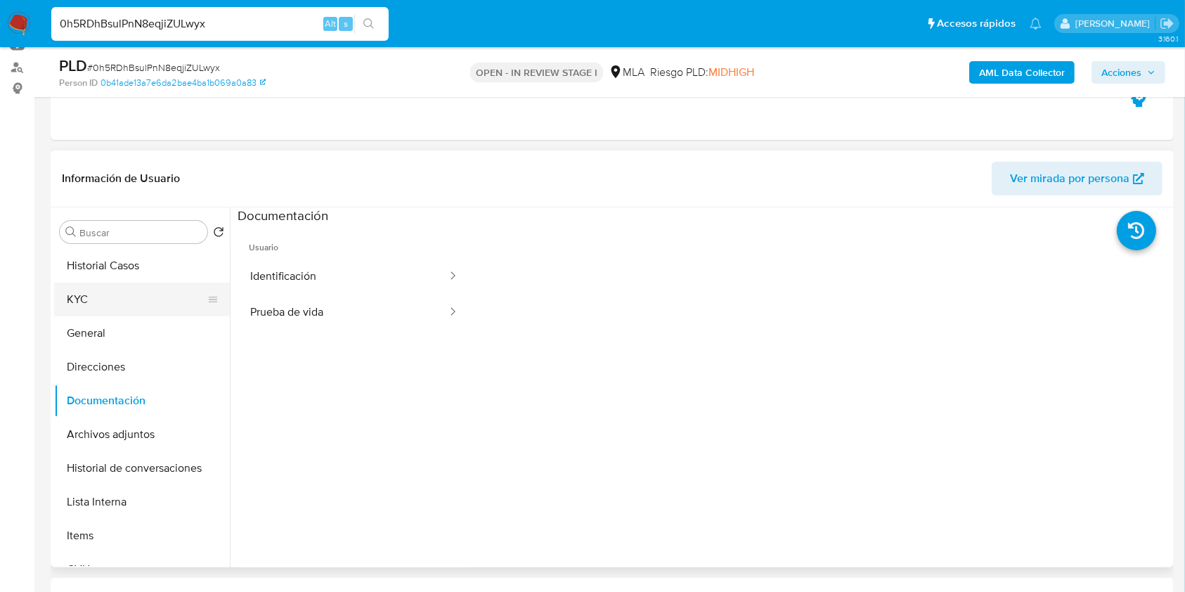
click at [83, 305] on button "KYC" at bounding box center [136, 299] width 164 height 34
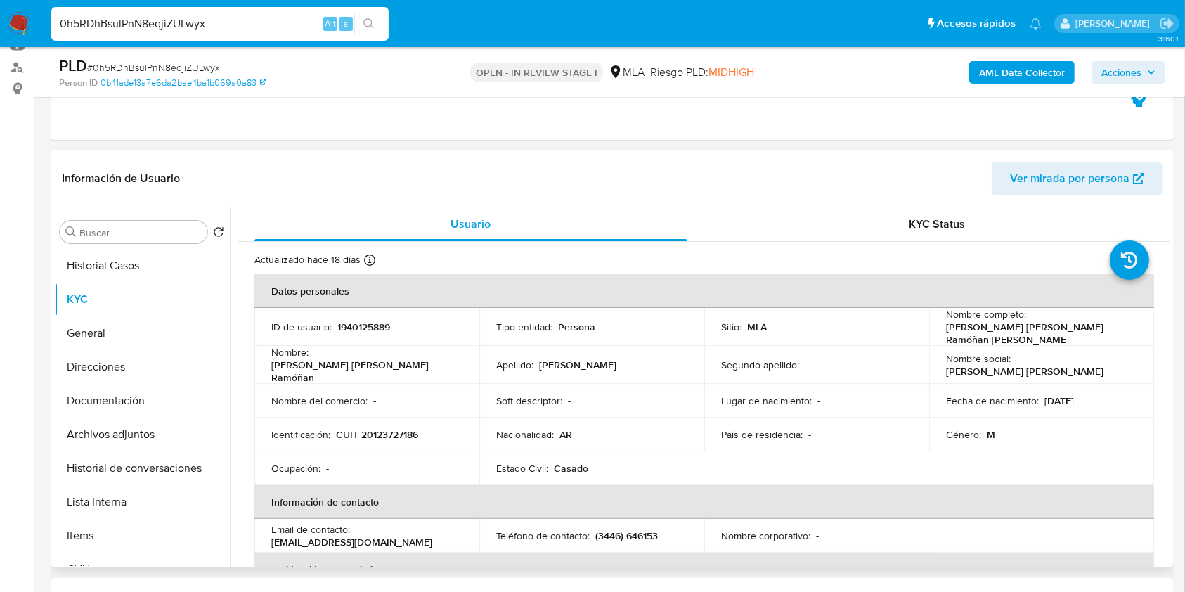
click at [408, 428] on p "CUIT 20123727186" at bounding box center [377, 434] width 82 height 13
copy p "20123727186"
click at [371, 329] on p "1940125889" at bounding box center [363, 326] width 53 height 13
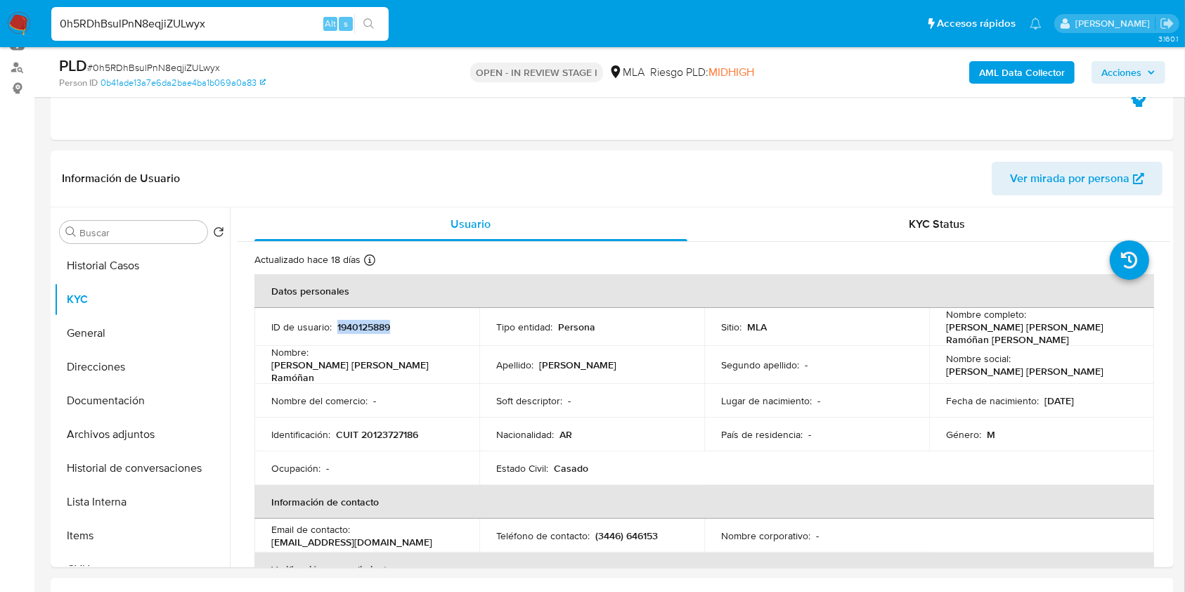
copy p "1940125889"
drag, startPoint x: 942, startPoint y: 328, endPoint x: 1085, endPoint y: 167, distance: 215.5
click at [1086, 332] on div "Nombre completo : Mario José Ramóñan Ronconi" at bounding box center [1041, 327] width 191 height 38
copy p "Mario José Ramóñan Ronconi"
click at [389, 428] on p "CUIT 20123727186" at bounding box center [377, 434] width 82 height 13
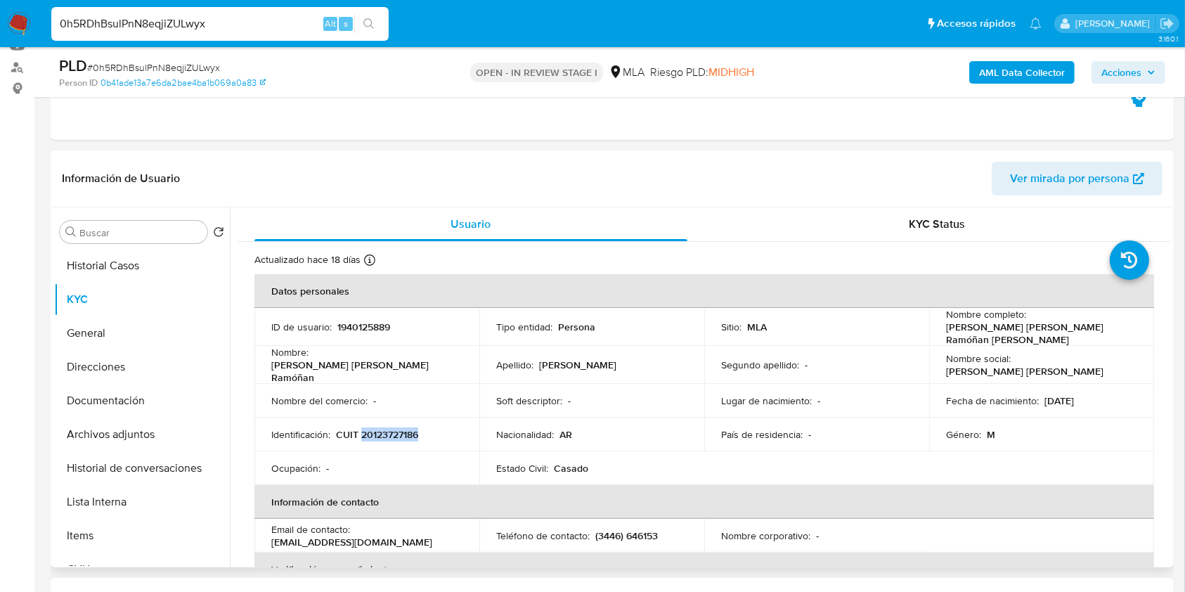
click at [389, 428] on p "CUIT 20123727186" at bounding box center [377, 434] width 82 height 13
copy p "20123727186"
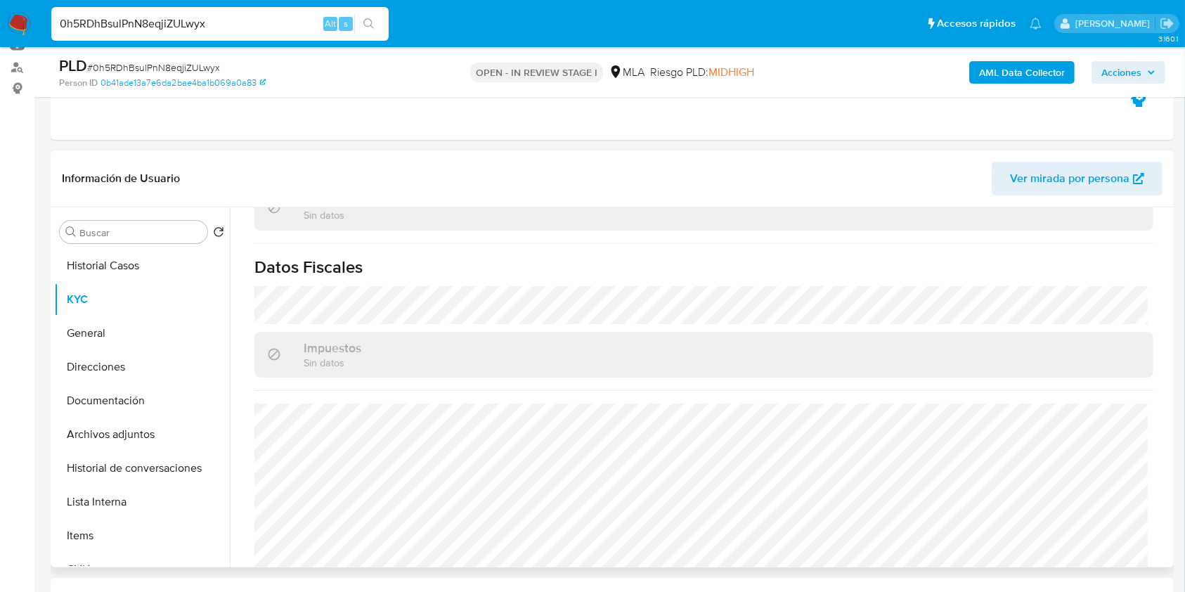
scroll to position [788, 0]
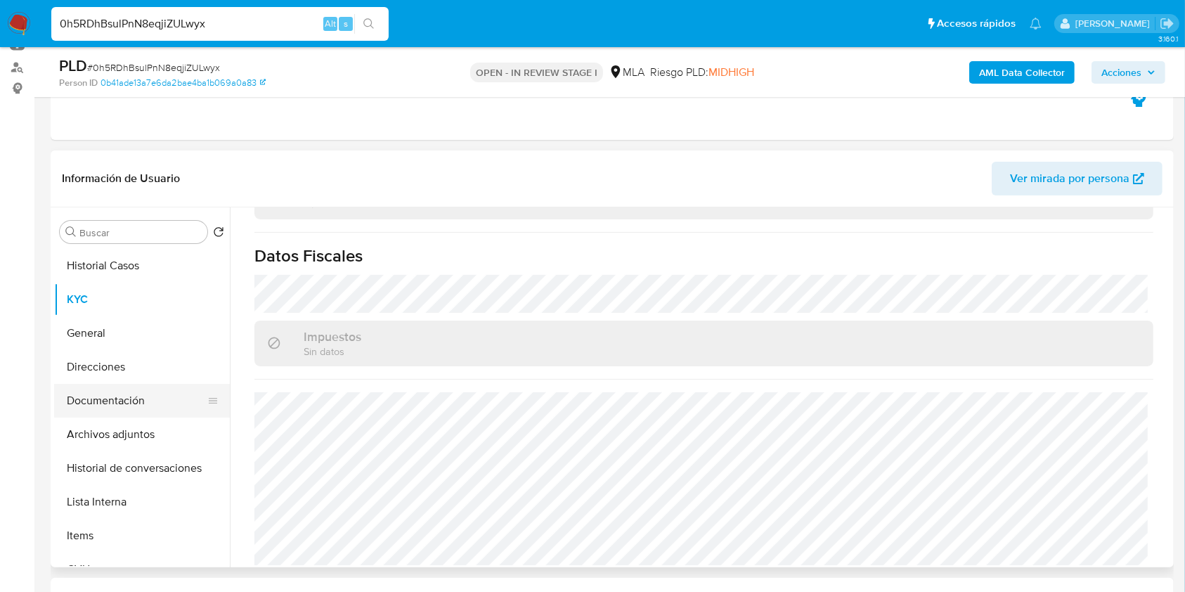
click at [174, 382] on ul "Historial Casos KYC General Direcciones Documentación Archivos adjuntos Histori…" at bounding box center [142, 407] width 176 height 317
click at [108, 396] on button "Documentación" at bounding box center [136, 401] width 164 height 34
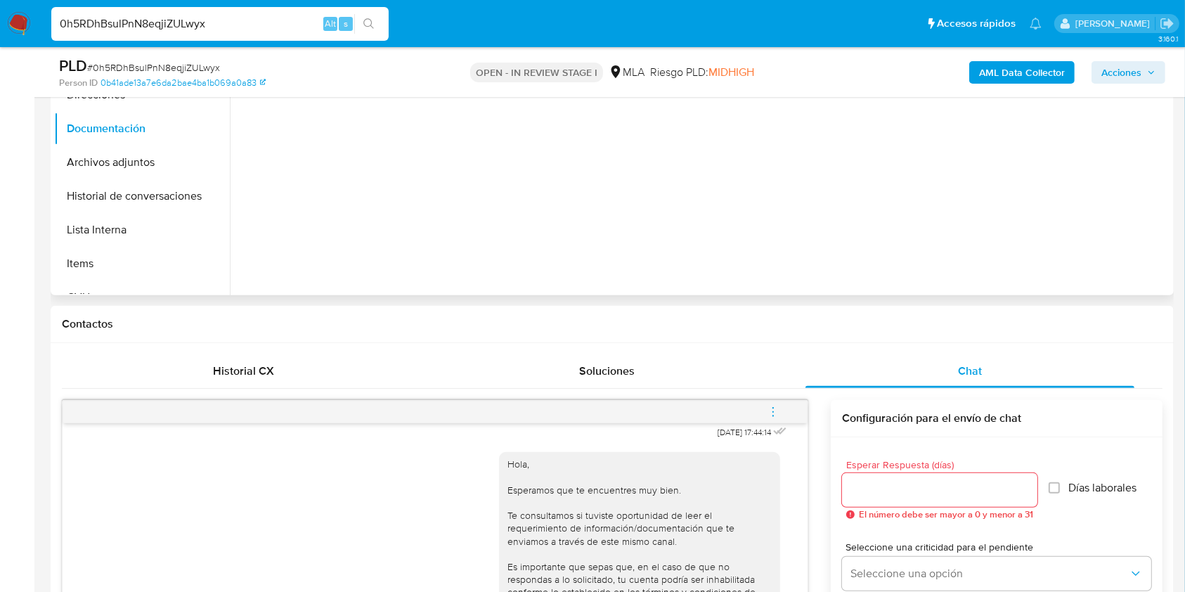
scroll to position [252, 0]
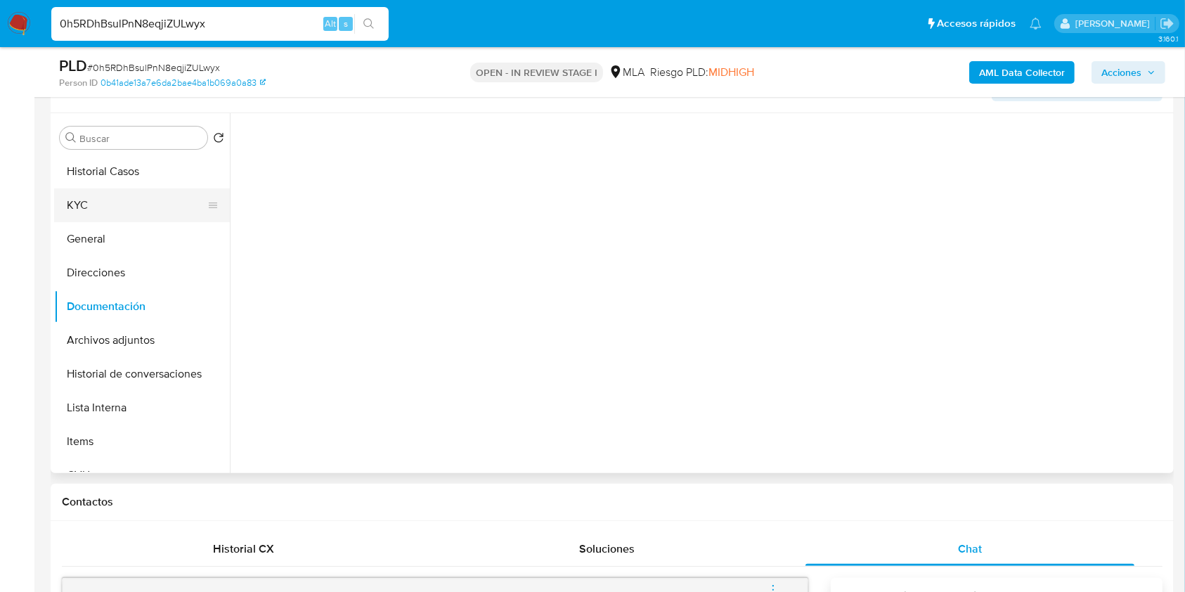
click at [141, 197] on button "KYC" at bounding box center [136, 205] width 164 height 34
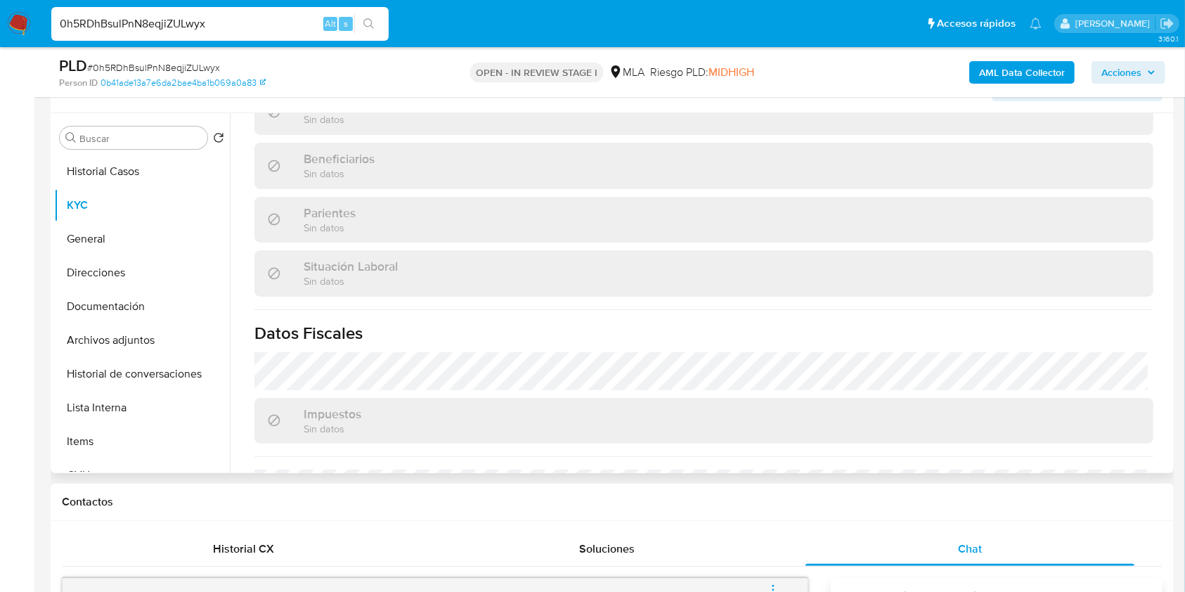
scroll to position [655, 0]
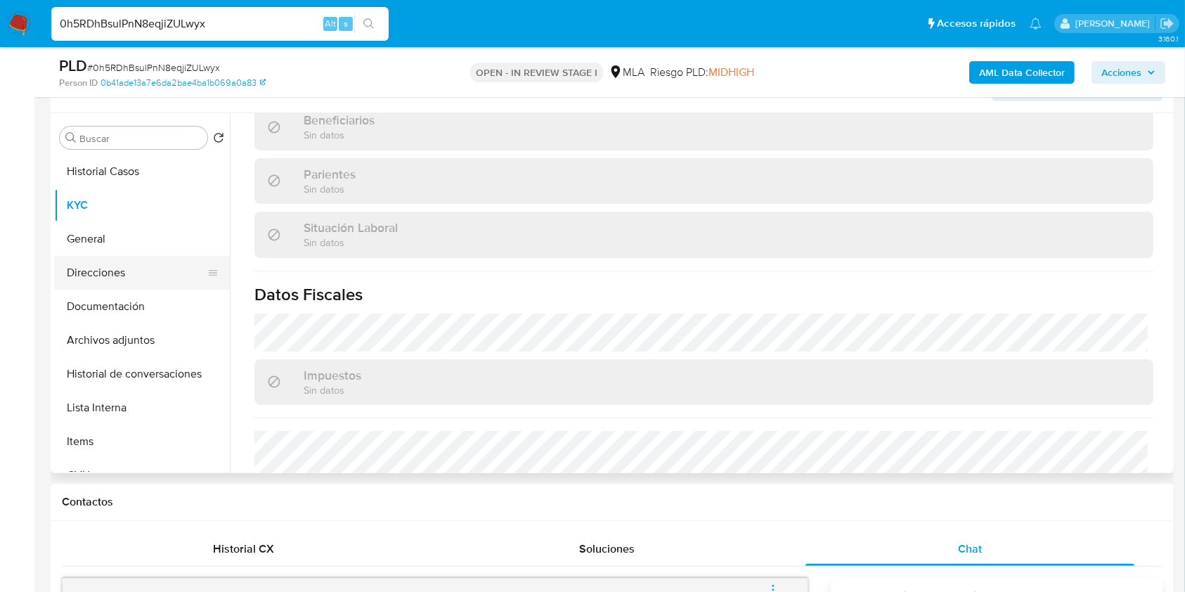
click at [99, 275] on button "Direcciones" at bounding box center [136, 273] width 164 height 34
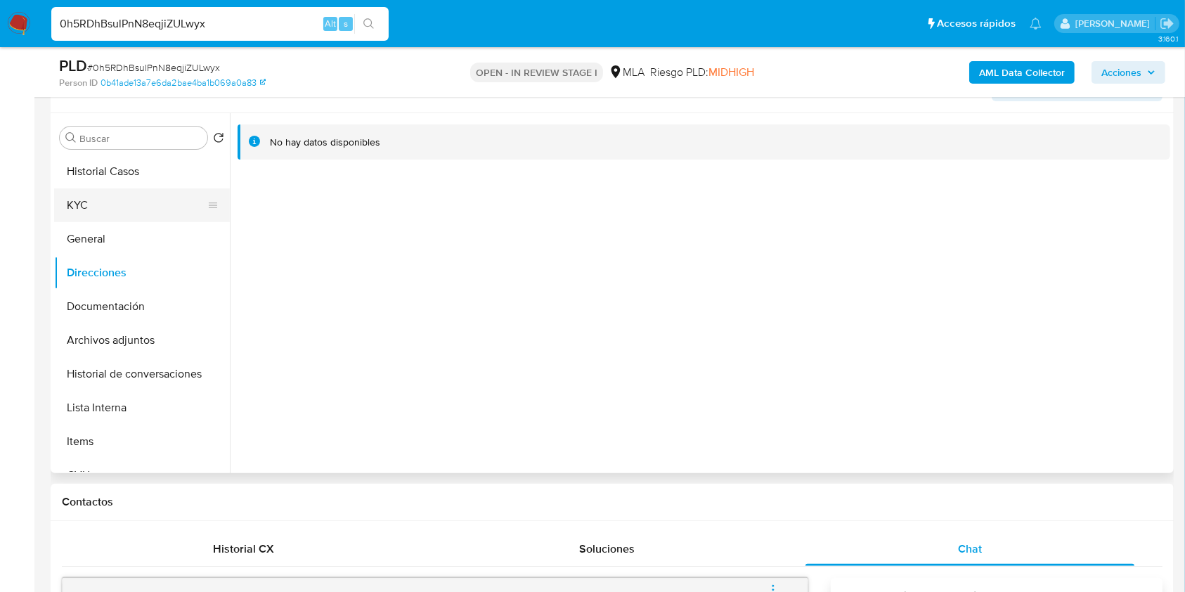
click at [118, 205] on button "KYC" at bounding box center [136, 205] width 164 height 34
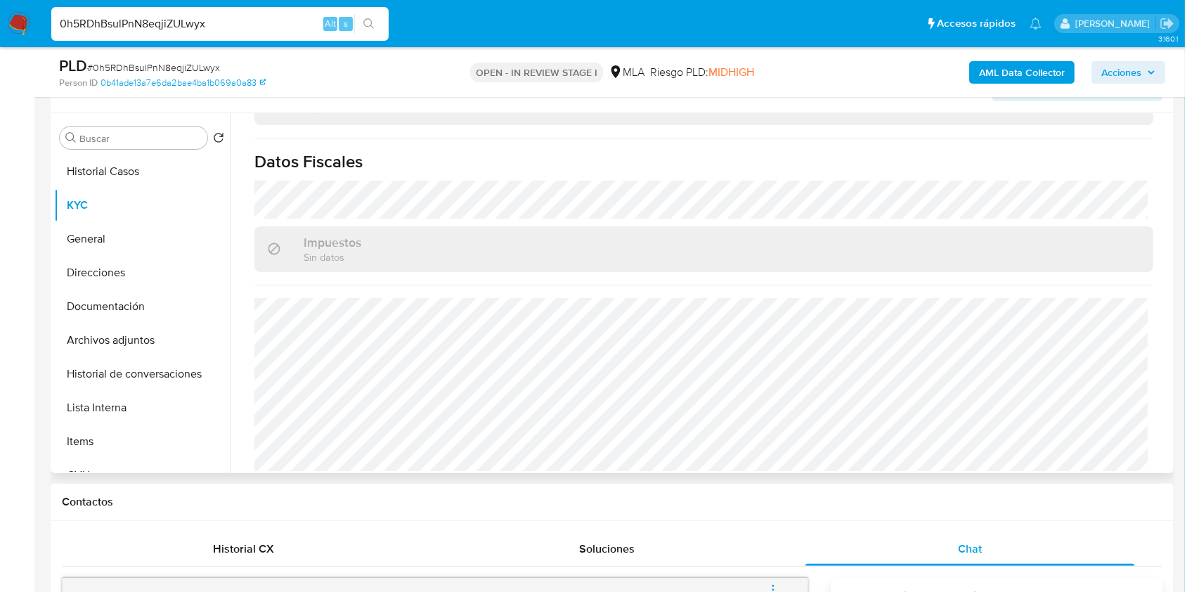
scroll to position [507, 0]
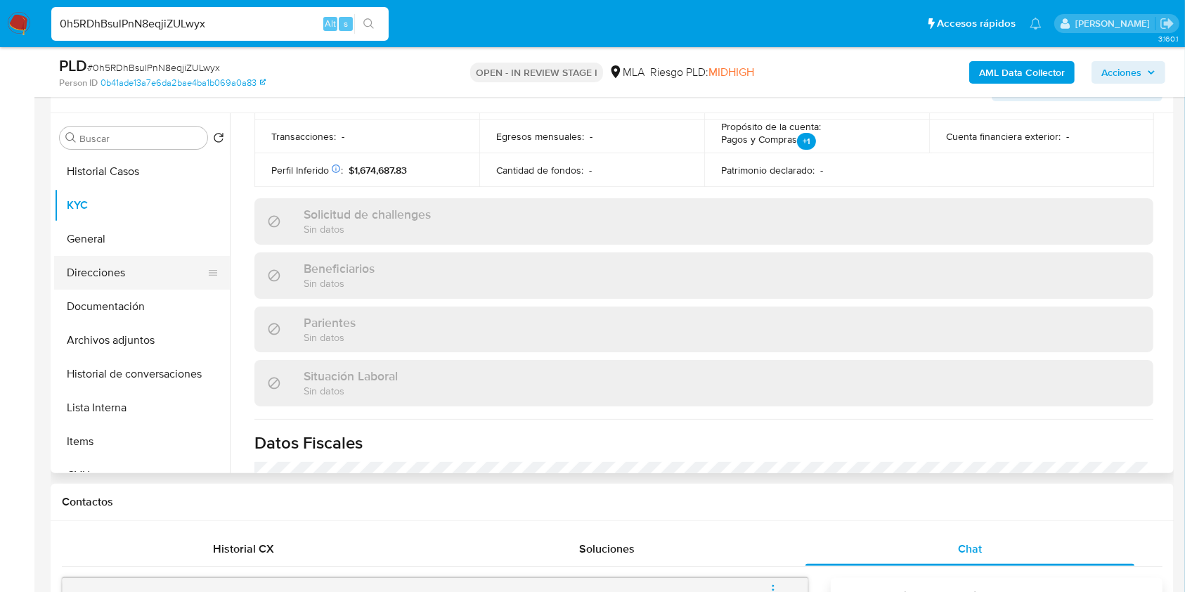
click at [112, 284] on button "Direcciones" at bounding box center [136, 273] width 164 height 34
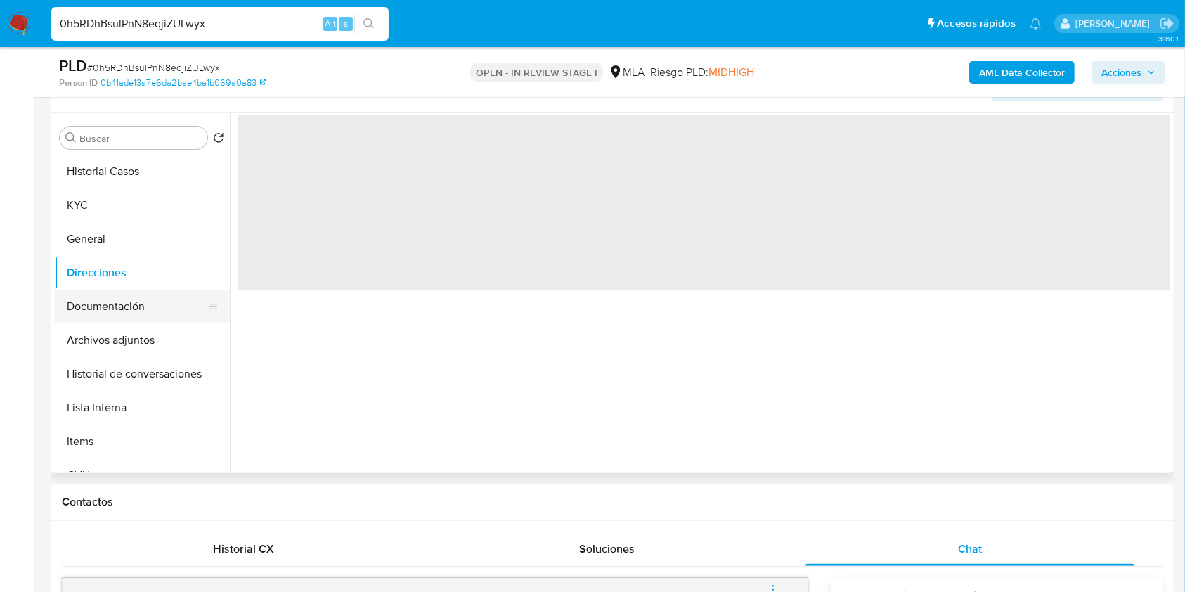
click at [115, 311] on button "Documentación" at bounding box center [136, 306] width 164 height 34
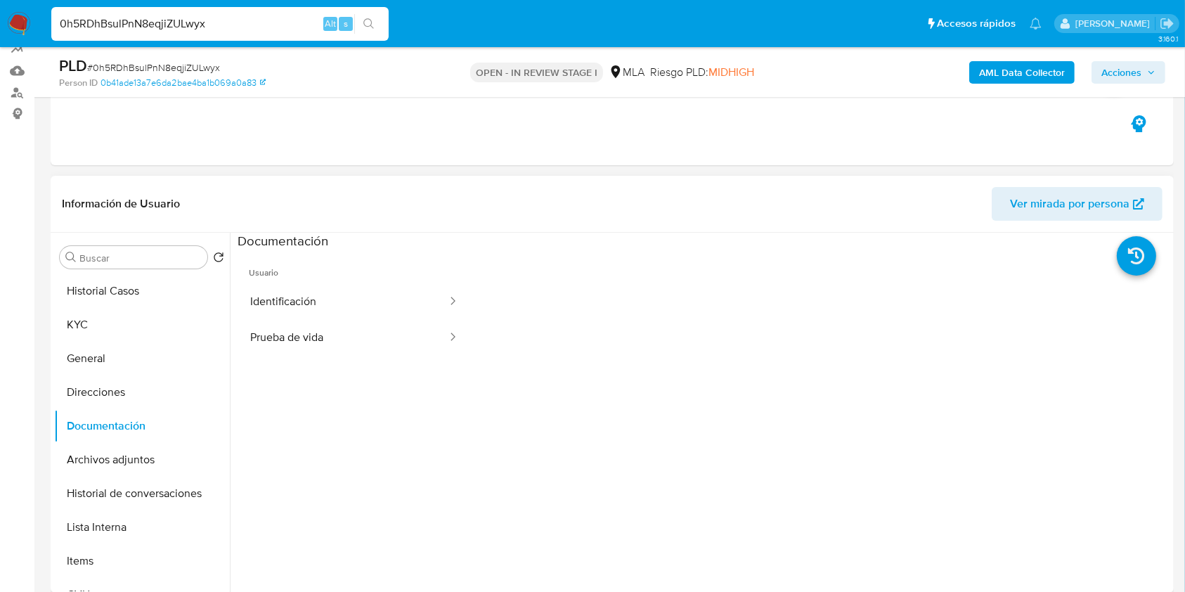
scroll to position [157, 0]
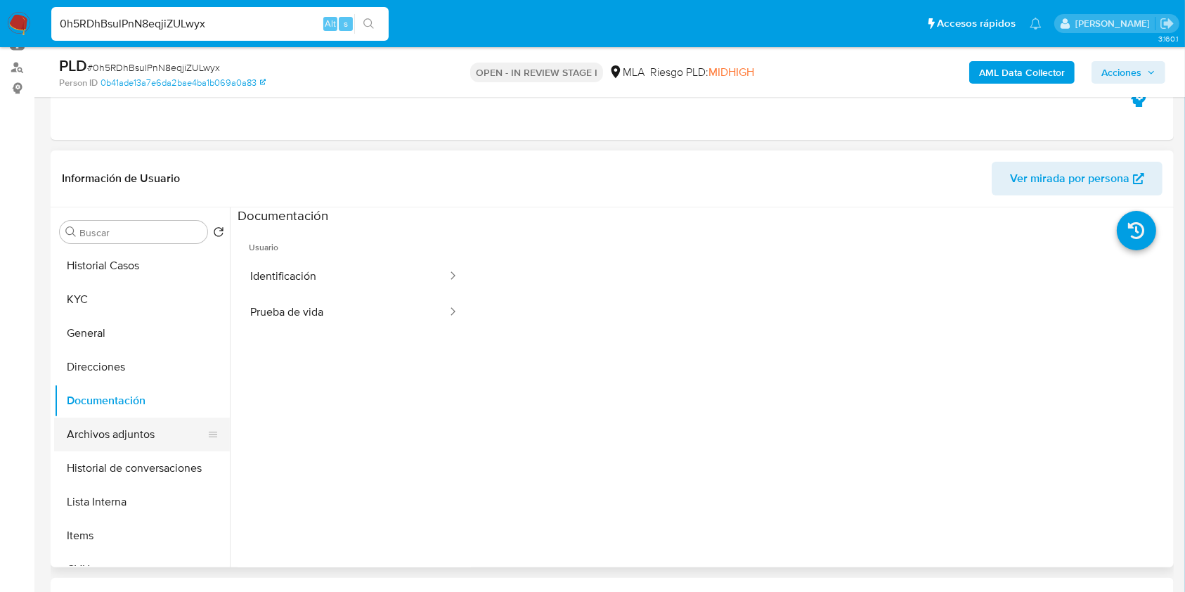
click at [126, 420] on button "Archivos adjuntos" at bounding box center [136, 434] width 164 height 34
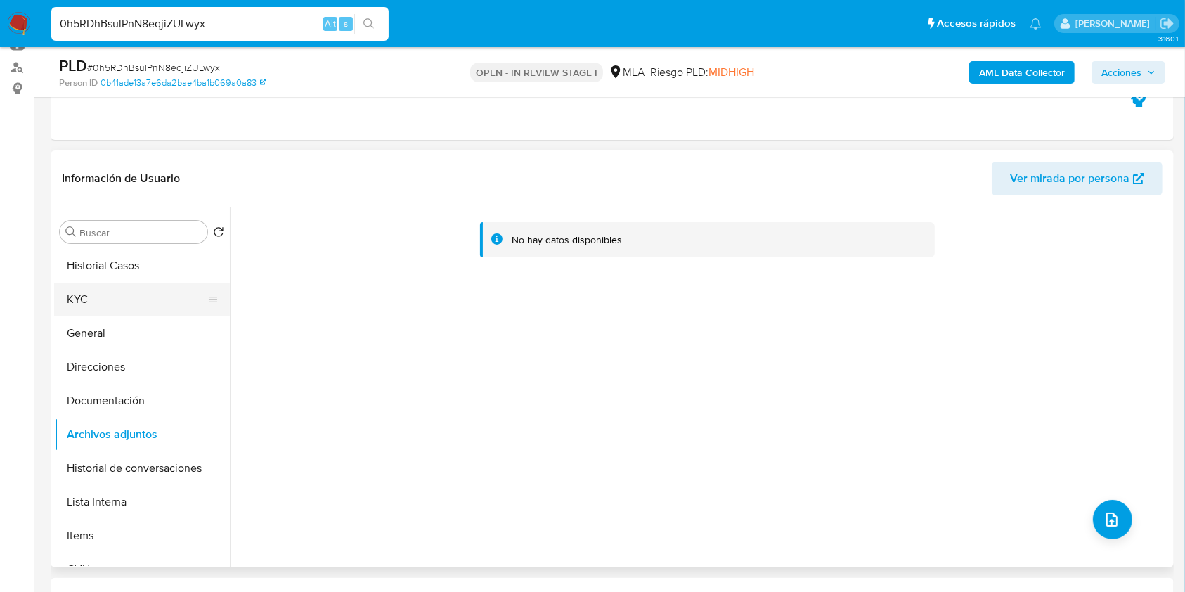
click at [93, 297] on button "KYC" at bounding box center [136, 299] width 164 height 34
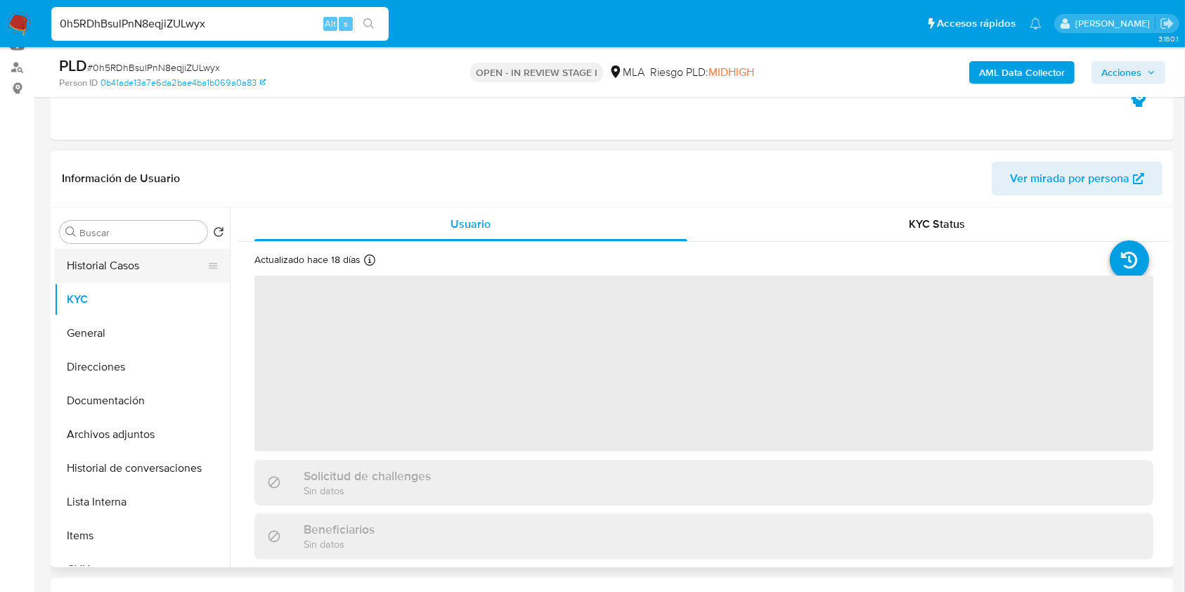
click at [152, 263] on button "Historial Casos" at bounding box center [136, 266] width 164 height 34
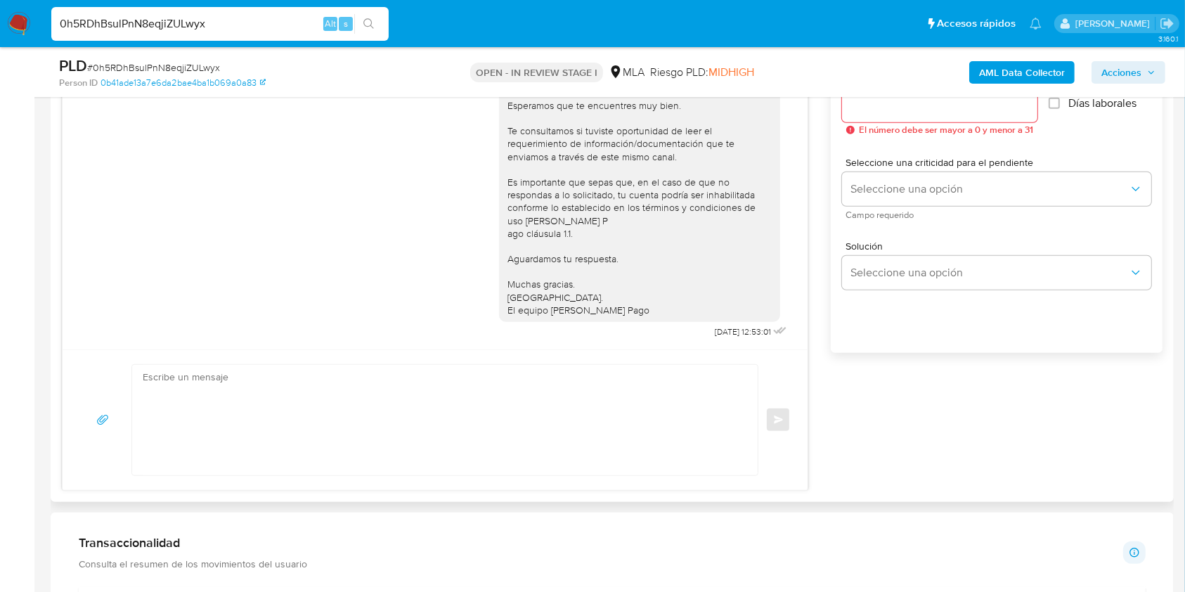
scroll to position [626, 0]
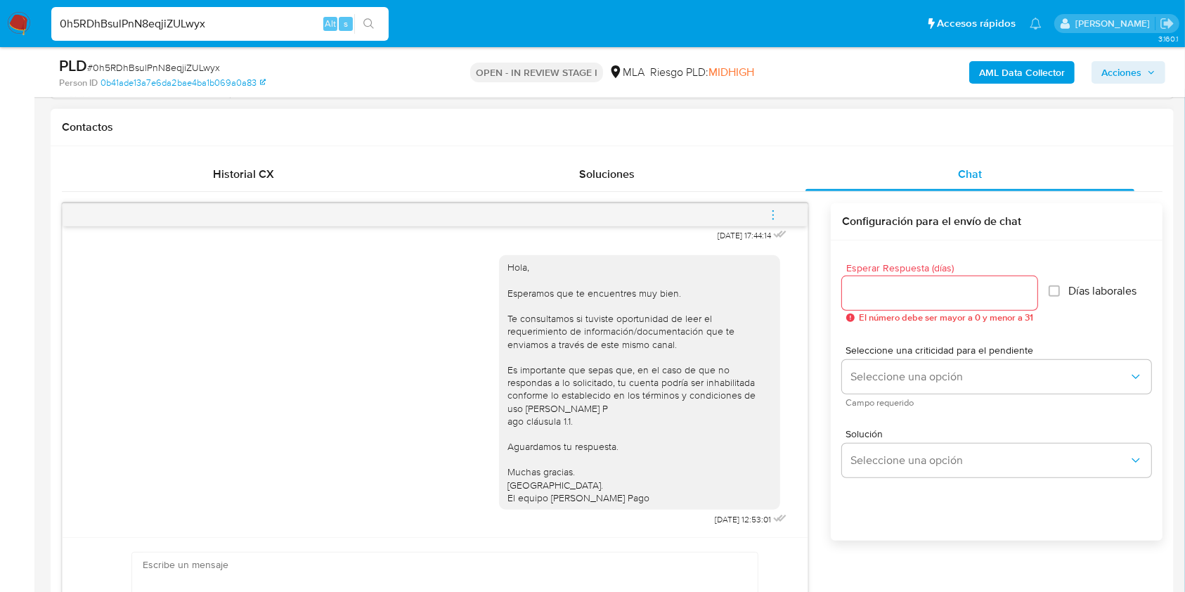
click at [770, 213] on icon "menu-action" at bounding box center [772, 215] width 13 height 13
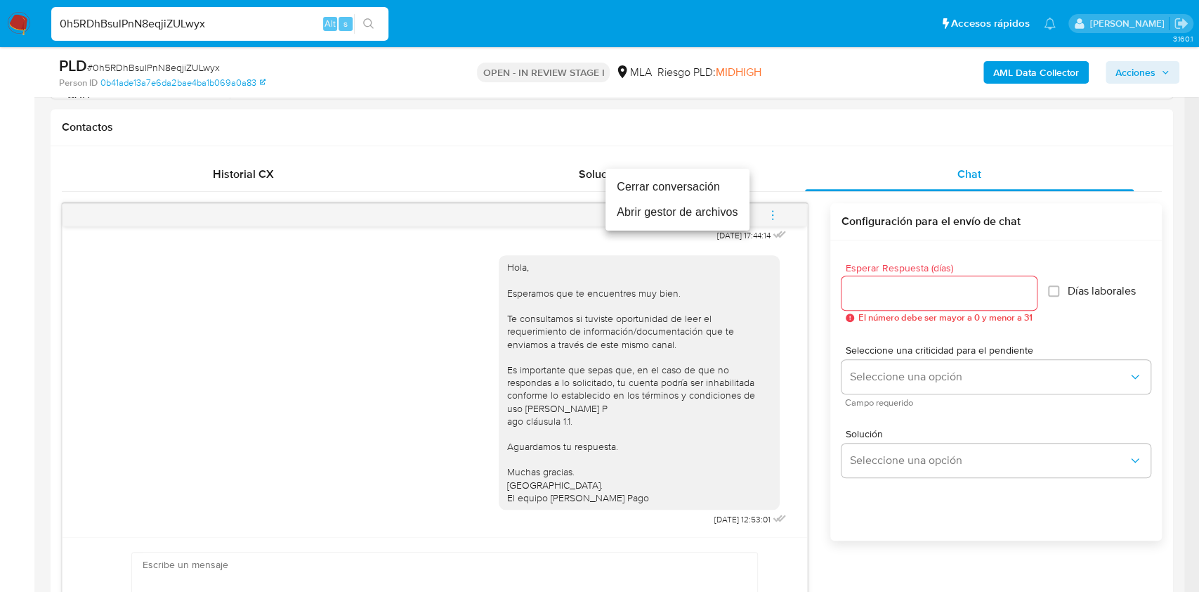
click at [627, 185] on li "Cerrar conversación" at bounding box center [678, 186] width 144 height 25
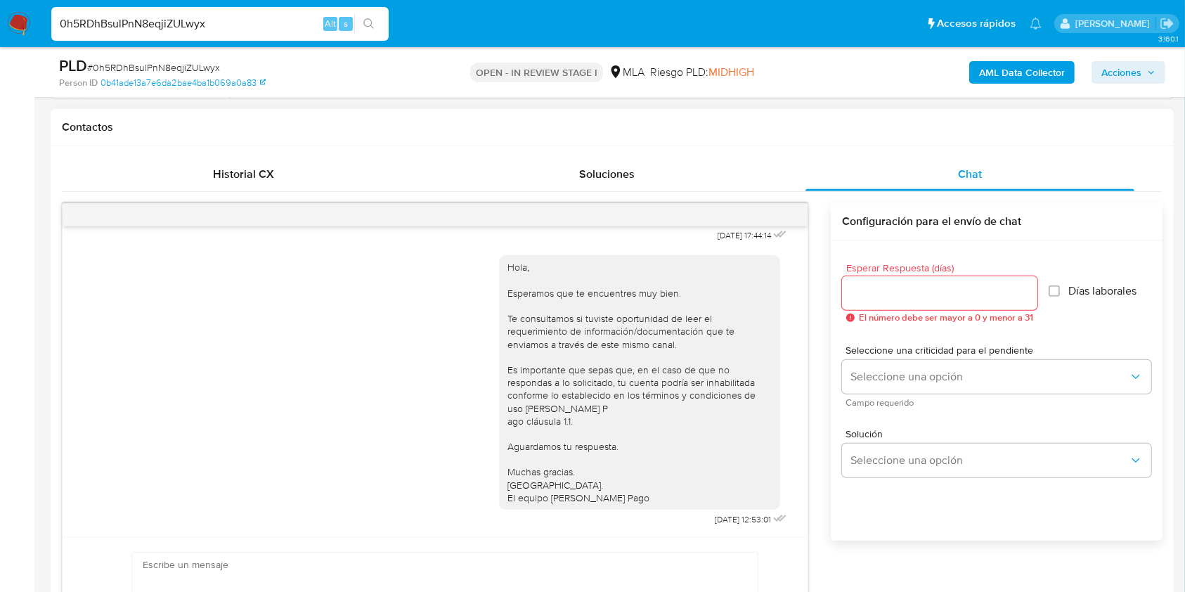
drag, startPoint x: 915, startPoint y: 312, endPoint x: 914, endPoint y: 297, distance: 14.8
click at [915, 313] on span "El número debe ser mayor a 0 y menor a 31" at bounding box center [946, 318] width 174 height 10
click at [914, 296] on input "Esperar Respuesta (días)" at bounding box center [939, 293] width 195 height 18
type input "2"
type input "3"
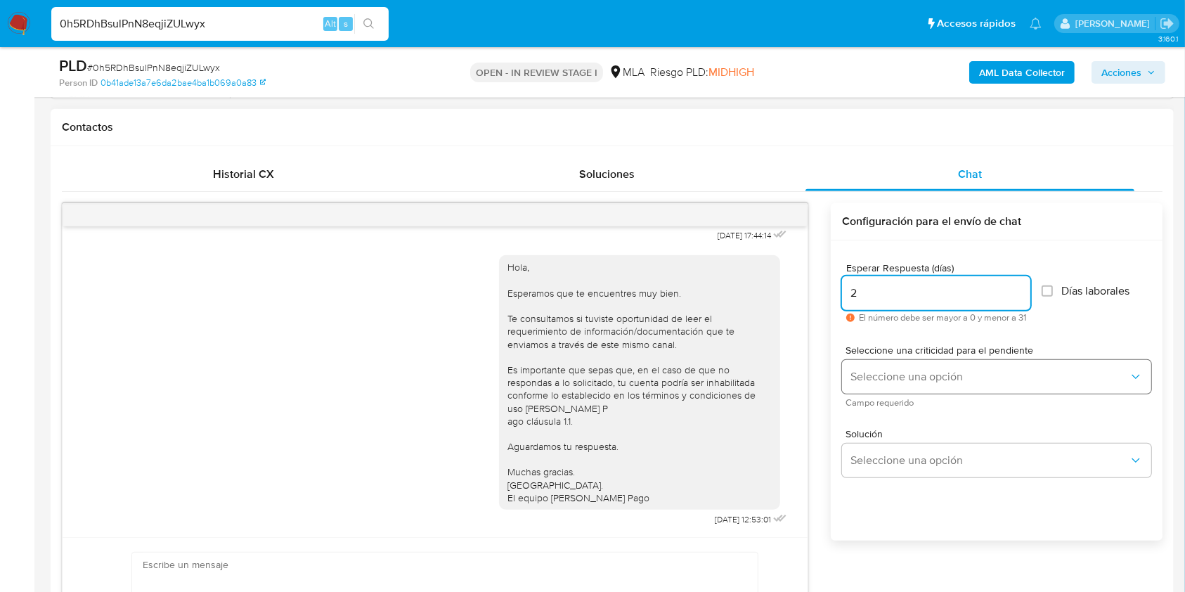
type input "2"
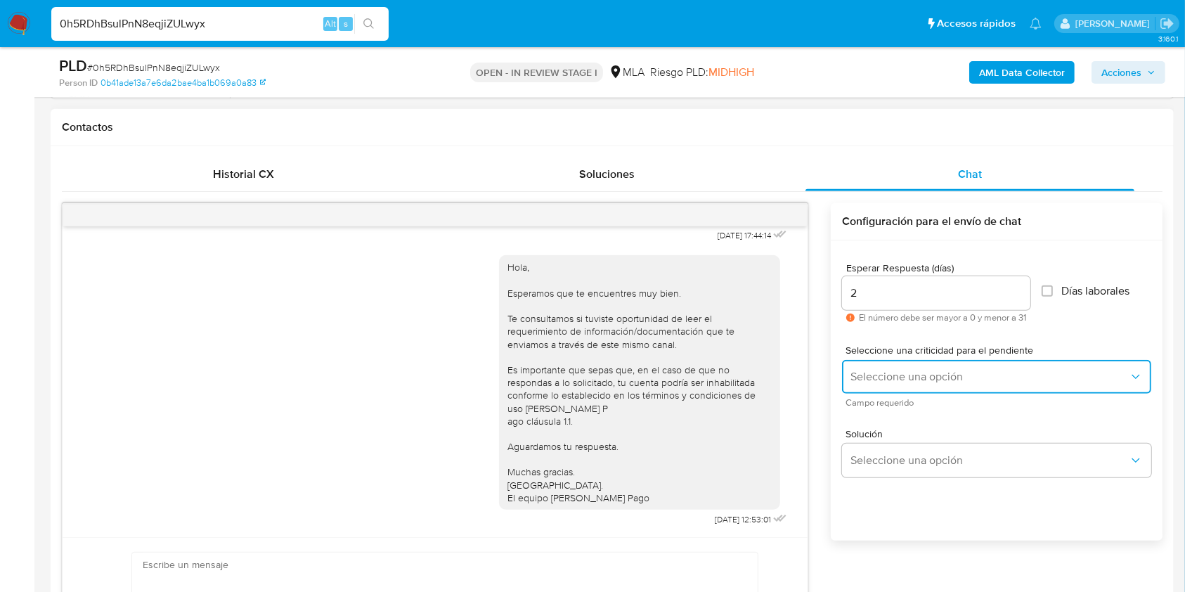
click at [910, 372] on span "Seleccione una opción" at bounding box center [989, 377] width 278 height 14
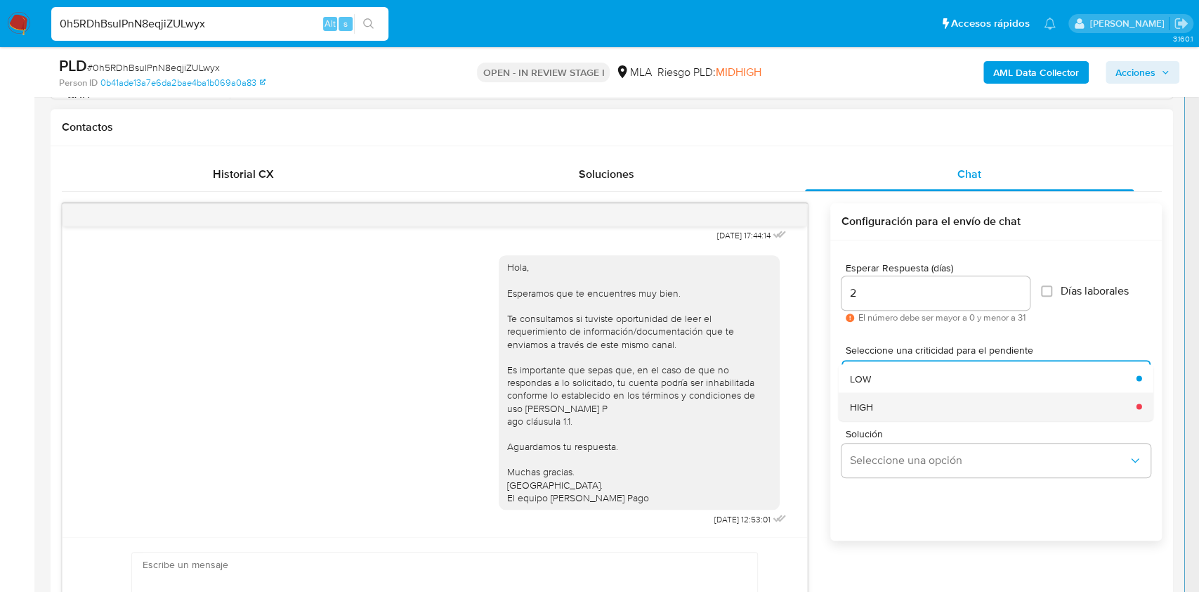
click at [892, 403] on div "HIGH" at bounding box center [989, 406] width 278 height 28
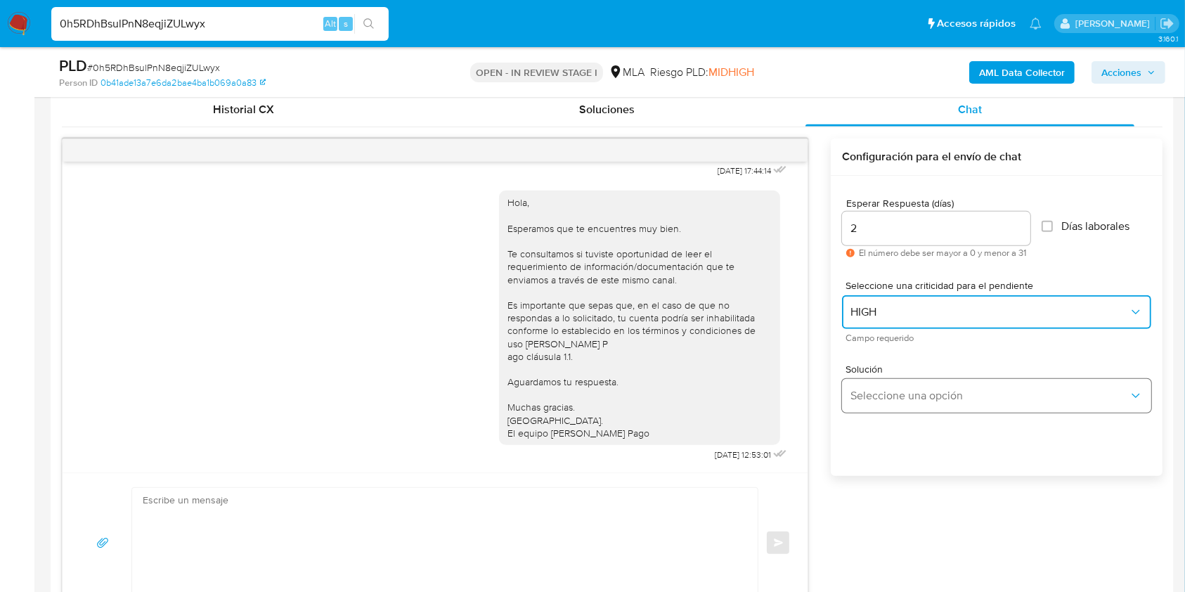
scroll to position [719, 0]
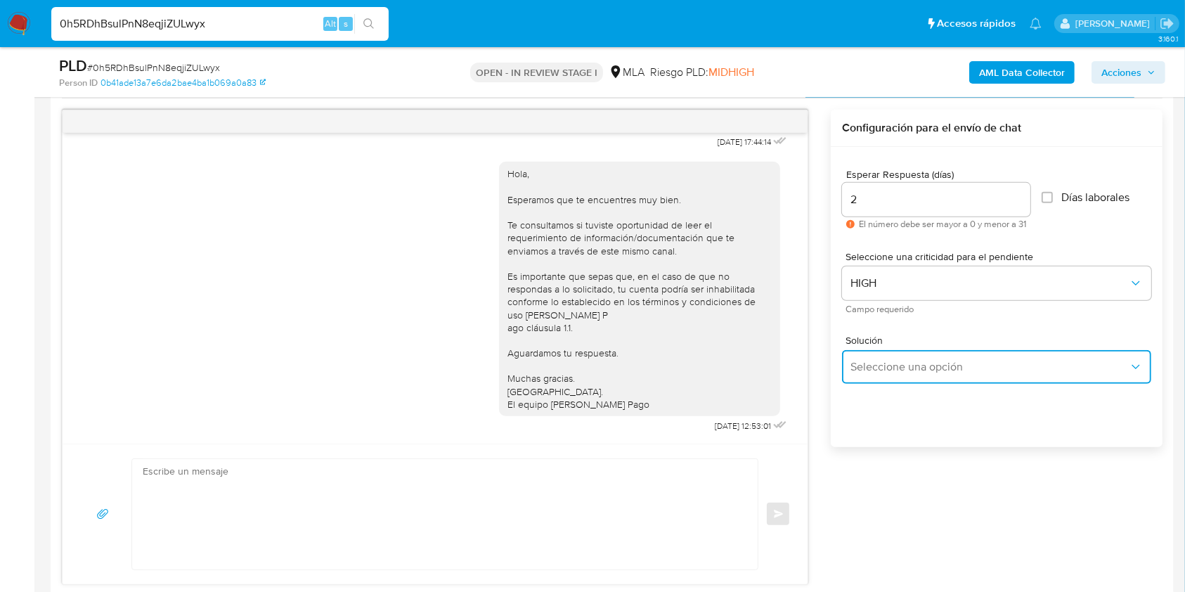
click at [888, 364] on span "Seleccione una opción" at bounding box center [989, 367] width 278 height 14
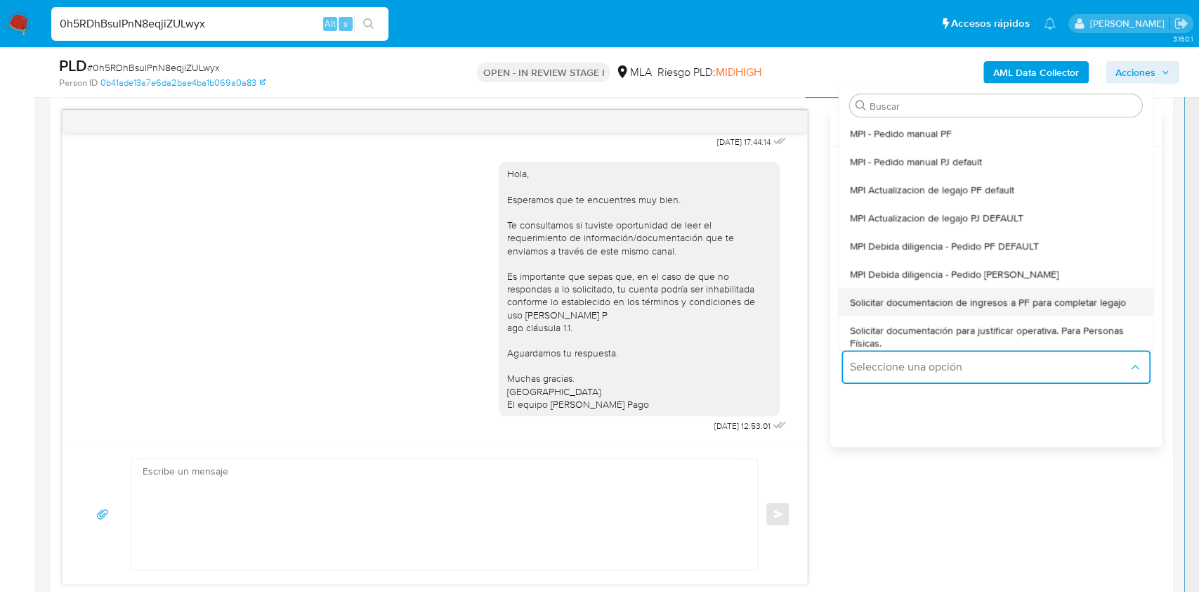
click at [995, 299] on span "Solicitar documentacion de ingresos a PF para completar legajo" at bounding box center [988, 302] width 276 height 13
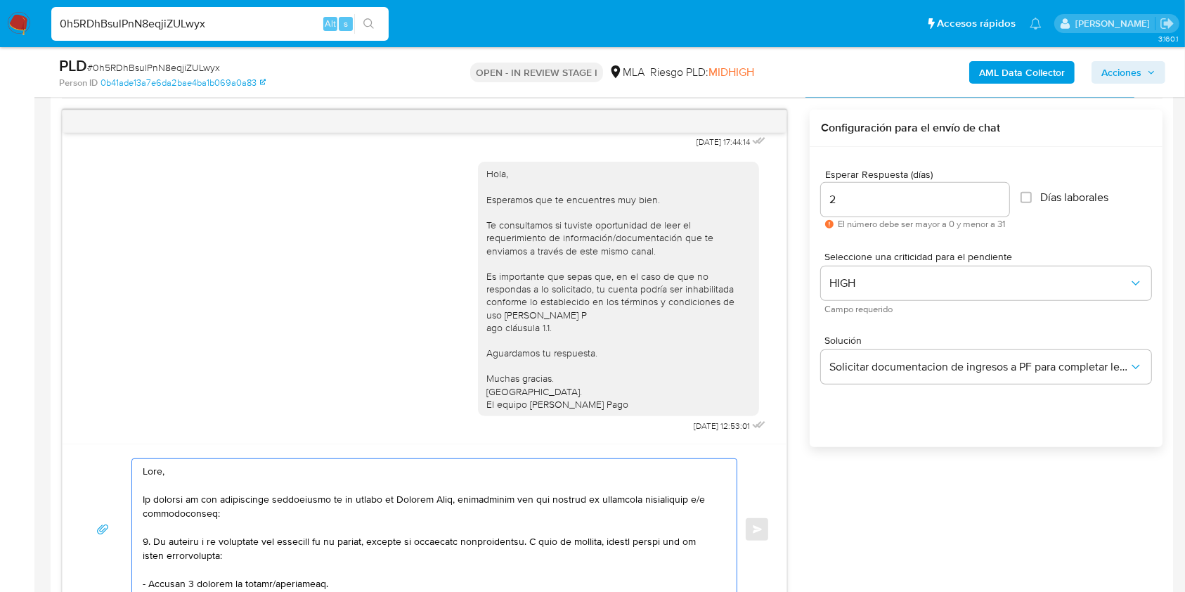
scroll to position [188, 0]
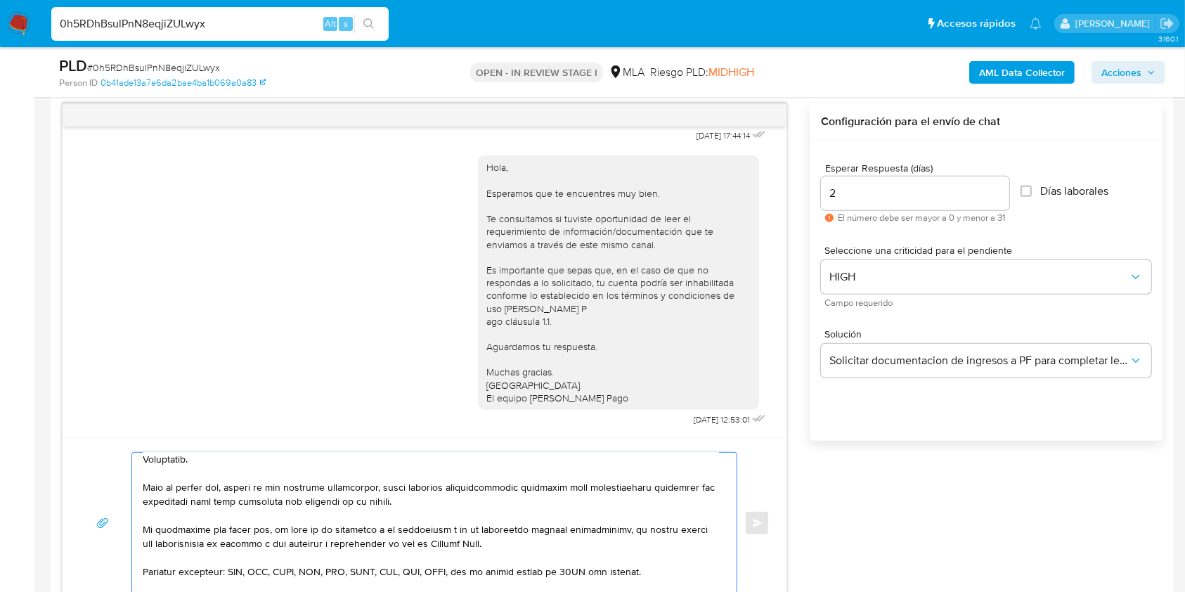
drag, startPoint x: 239, startPoint y: 484, endPoint x: 490, endPoint y: 457, distance: 252.2
type textarea "Hola, Saludos, Equipo de Mercado Pago."
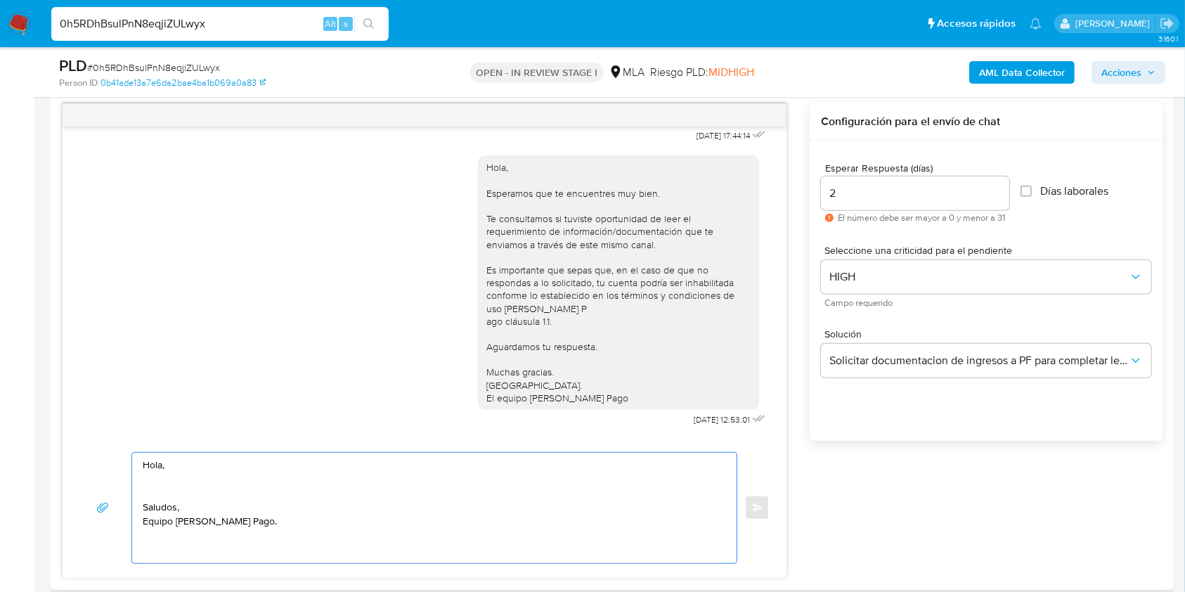
scroll to position [0, 0]
drag, startPoint x: 185, startPoint y: 462, endPoint x: 54, endPoint y: 403, distance: 144.3
click at [54, 403] on div "Historial CX Soluciones Chat Id Estado Fecha de creación Origen Proceso Anterio…" at bounding box center [612, 317] width 1123 height 543
paste textarea "Buenas tardes, Queremos aclararte que la Resolución General ARCA 5696/2025 indi…"
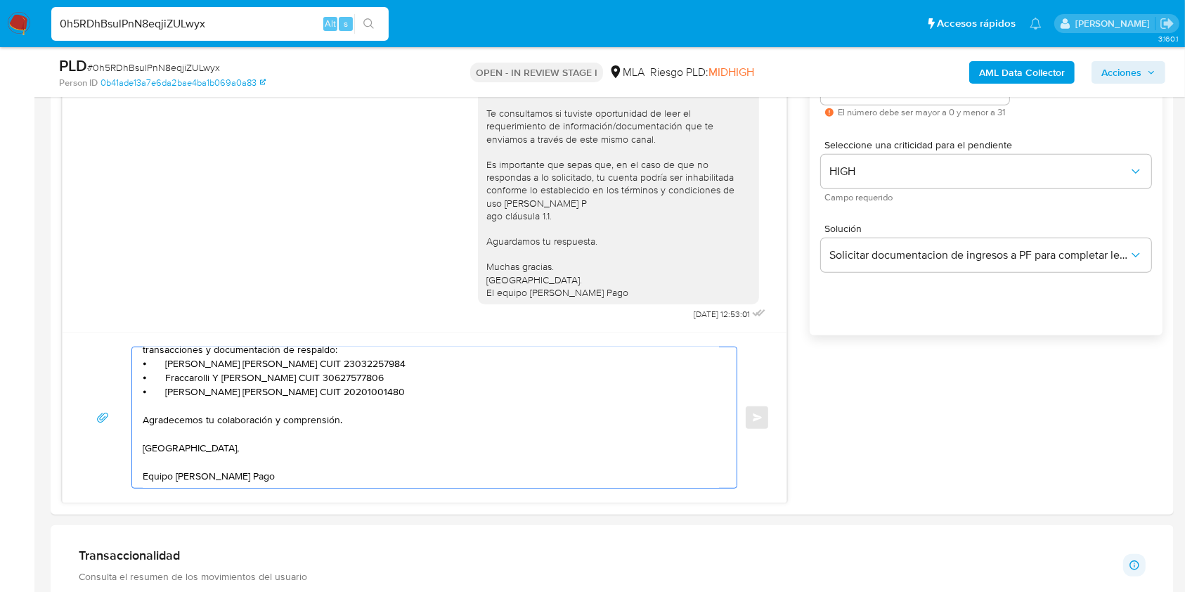
scroll to position [726, 0]
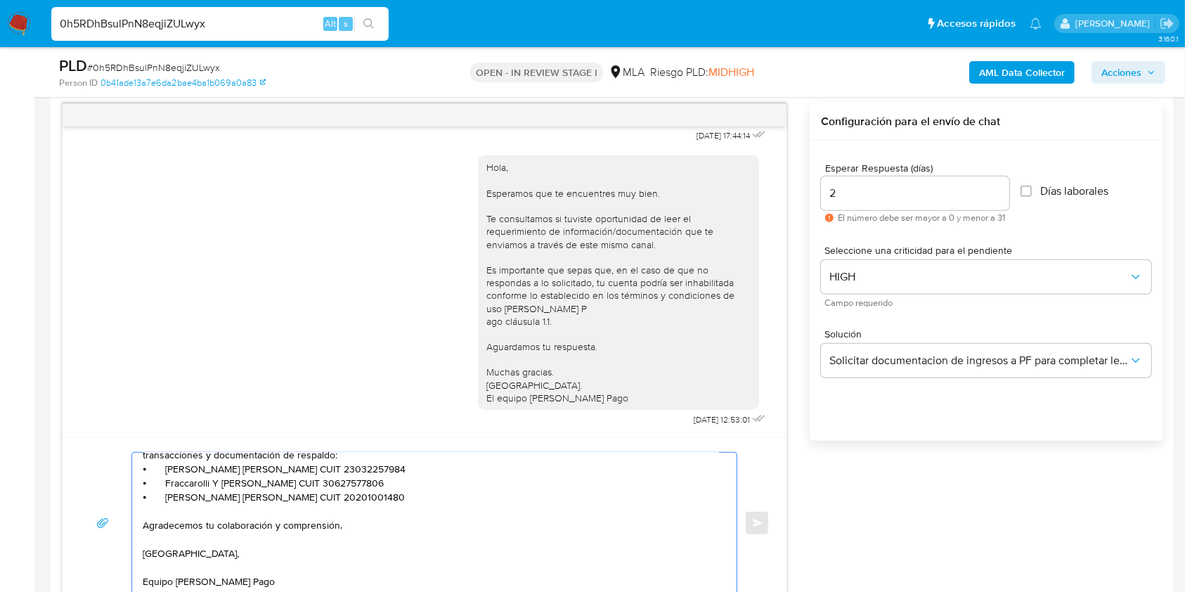
click at [387, 490] on textarea "Buenas tardes, Queremos aclararte que la Resolución General ARCA 5696/2025 indi…" at bounding box center [431, 522] width 576 height 141
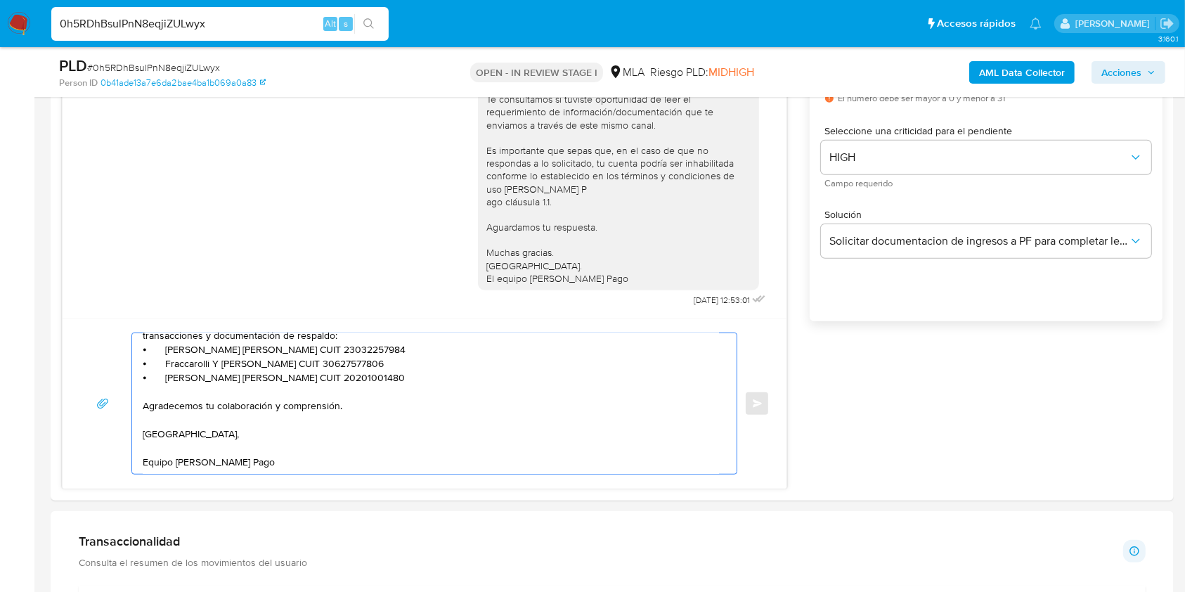
scroll to position [913, 0]
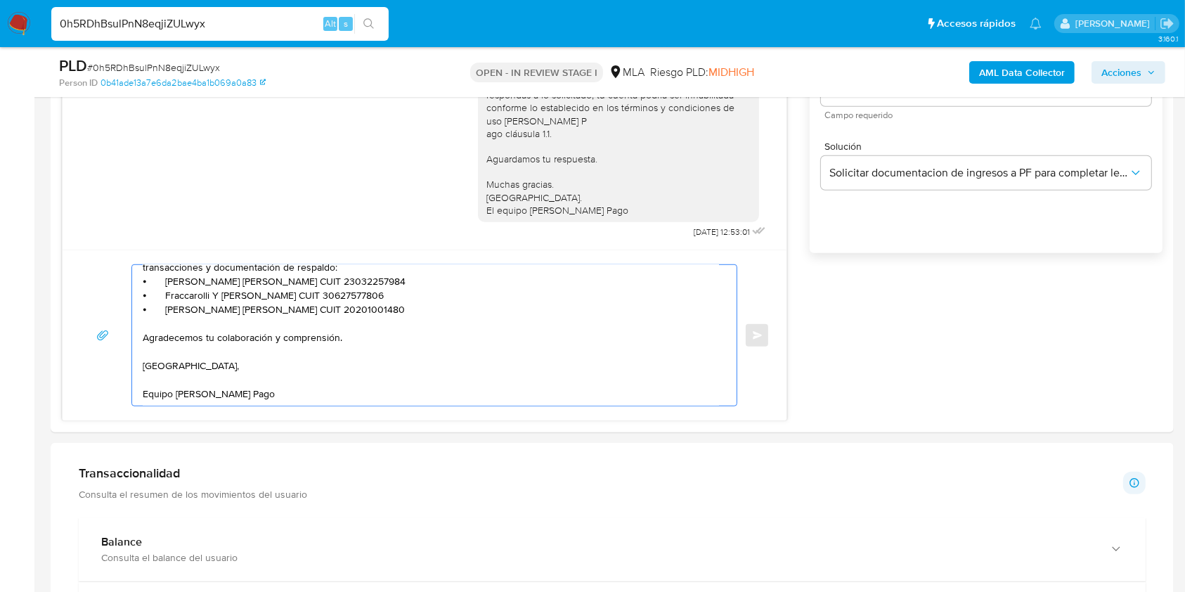
type textarea "Buenas tardes, Queremos aclararte que la Resolución General ARCA 5696/2025 indi…"
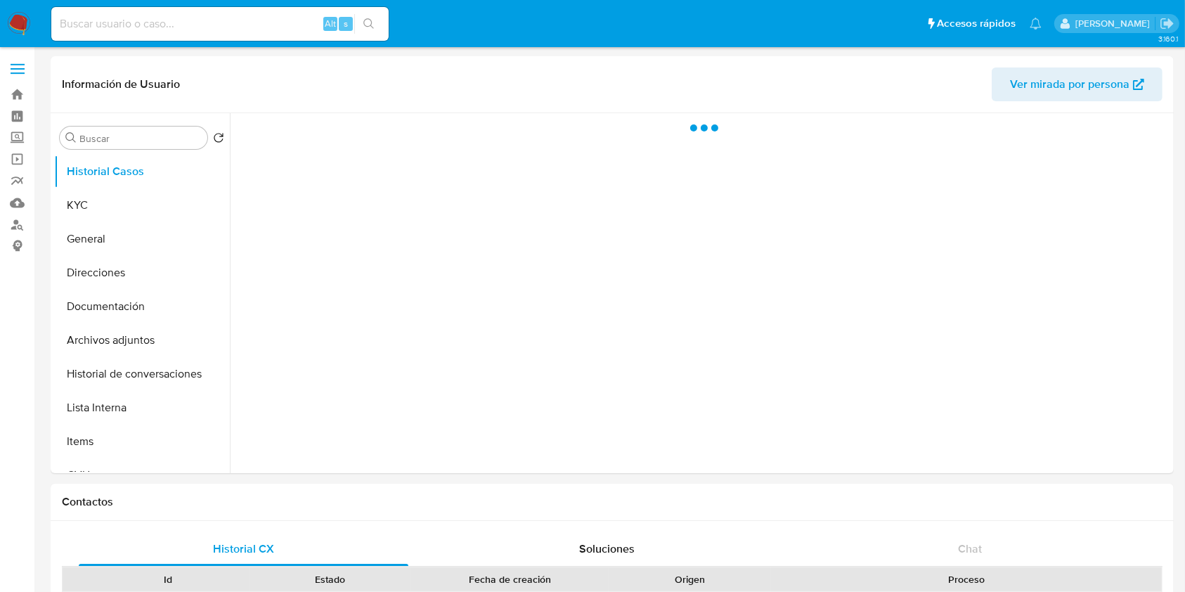
select select "10"
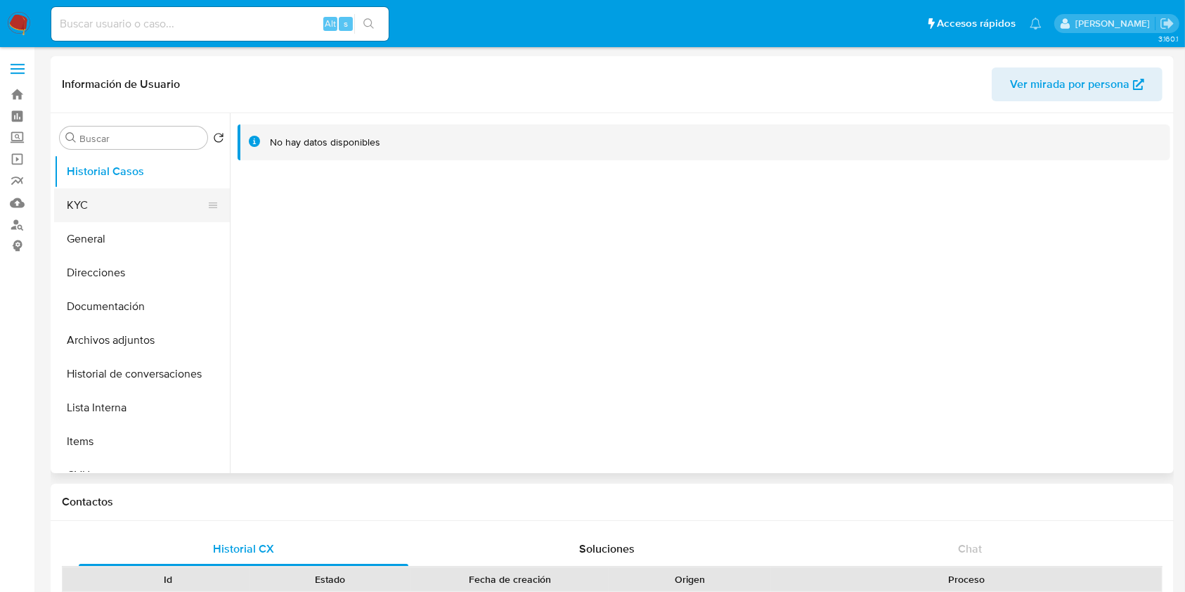
click at [122, 214] on button "KYC" at bounding box center [136, 205] width 164 height 34
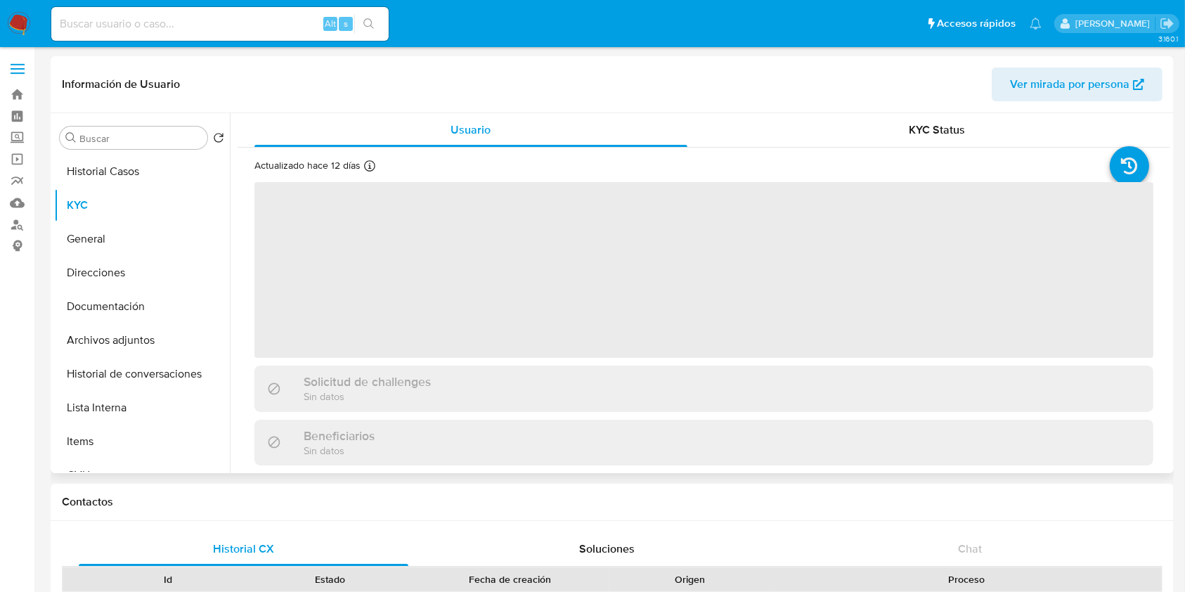
scroll to position [374, 0]
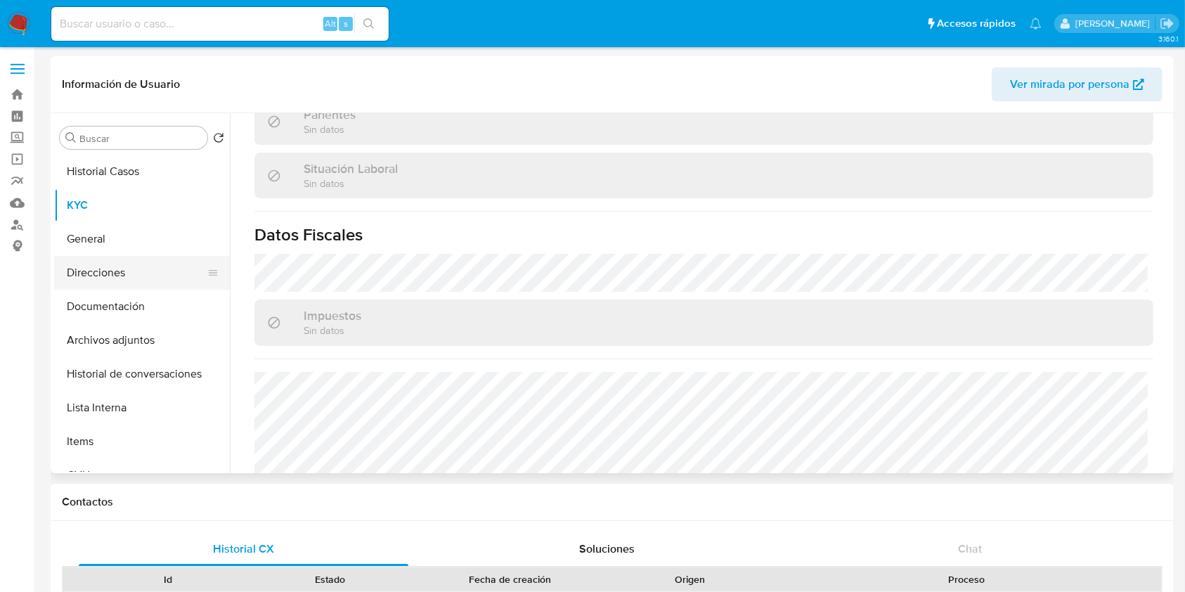
click at [107, 276] on button "Direcciones" at bounding box center [136, 273] width 164 height 34
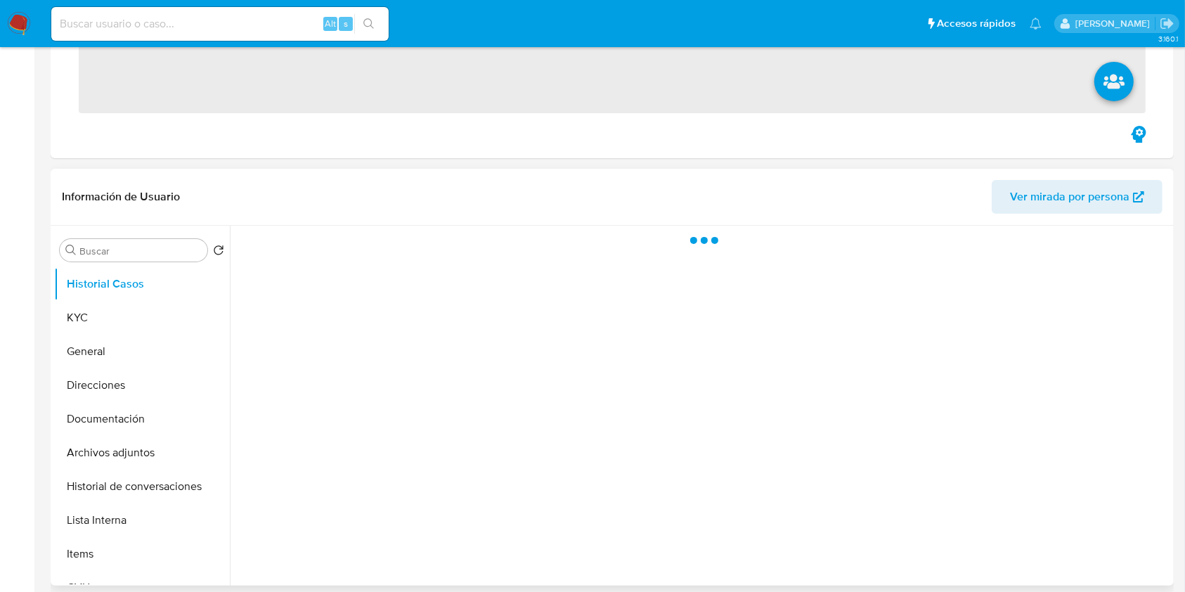
scroll to position [374, 0]
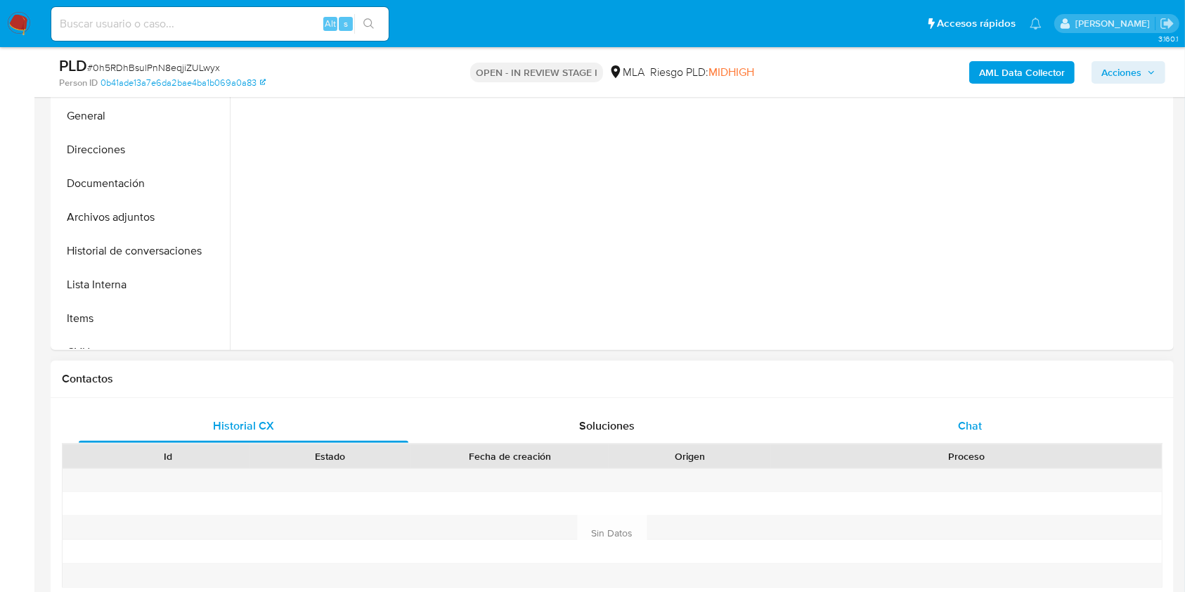
click at [996, 419] on div "Chat" at bounding box center [970, 426] width 330 height 34
select select "10"
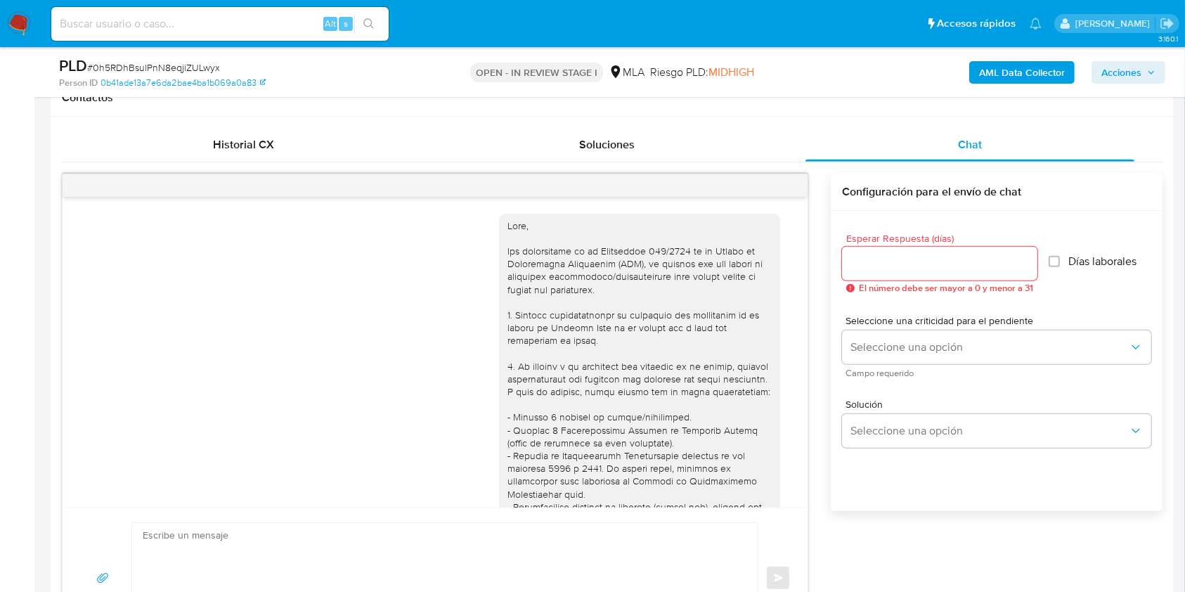
scroll to position [794, 0]
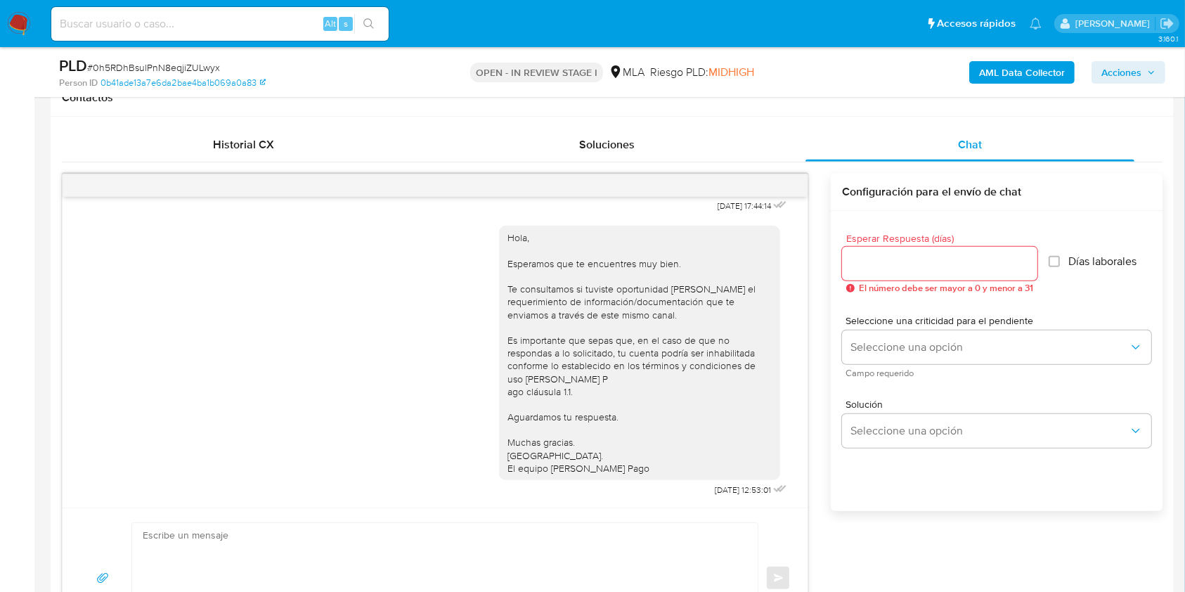
click at [922, 259] on input "Esperar Respuesta (días)" at bounding box center [939, 263] width 195 height 18
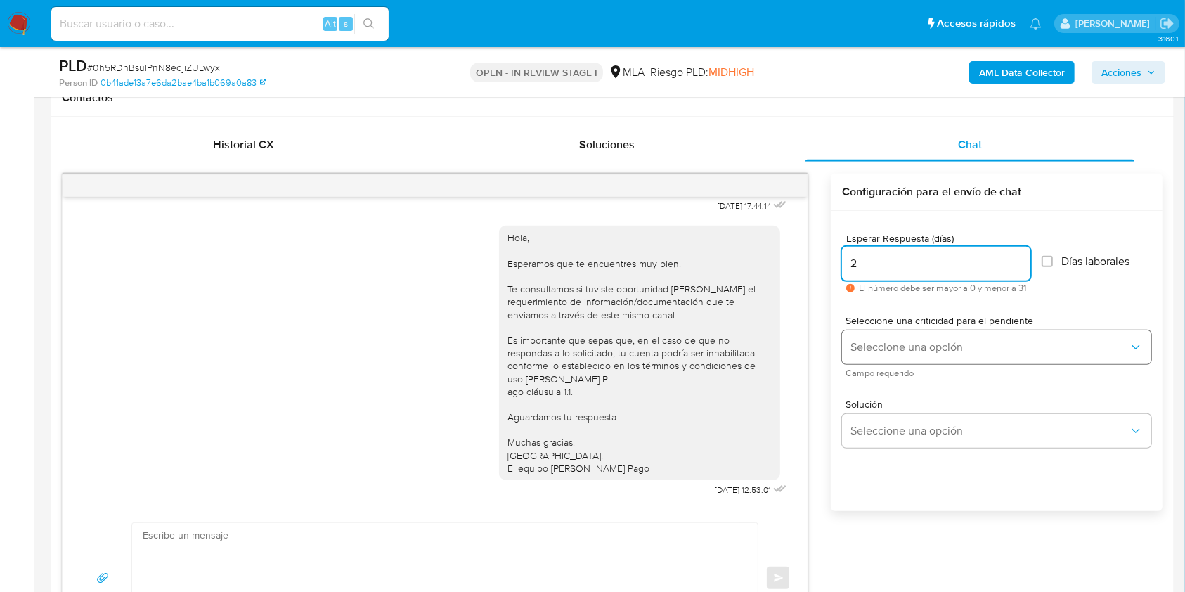
type input "2"
click at [888, 330] on div "Seleccione una criticidad para el pendiente Seleccione una opción Campo requeri…" at bounding box center [996, 345] width 309 height 61
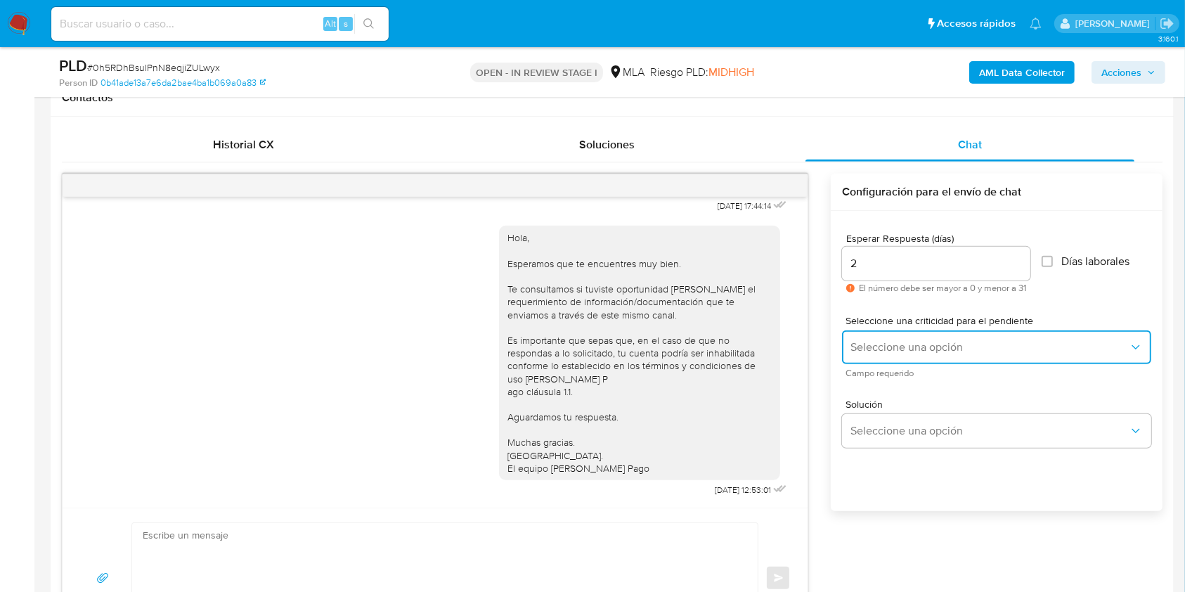
click at [892, 351] on span "Seleccione una opción" at bounding box center [989, 347] width 278 height 14
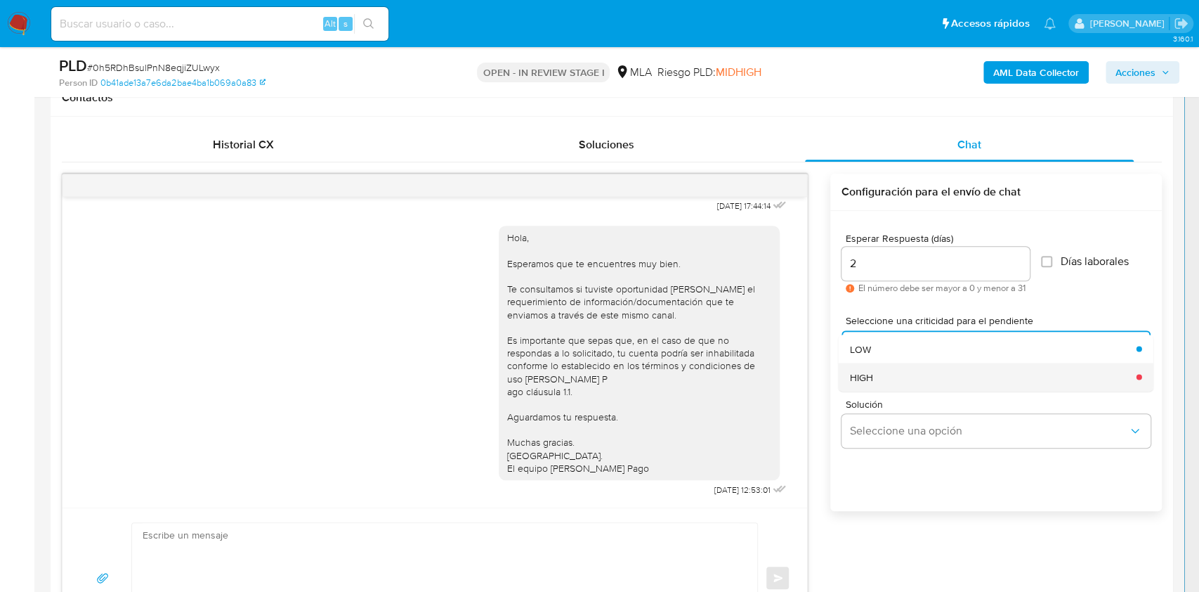
click at [894, 372] on div "HIGH" at bounding box center [989, 377] width 278 height 28
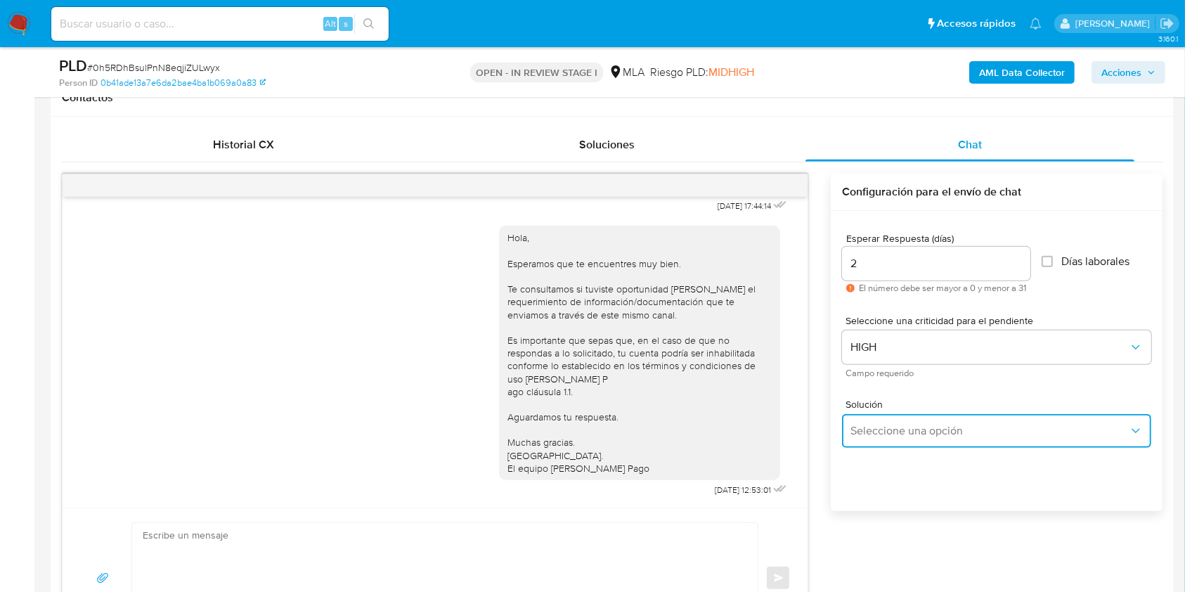
click at [902, 420] on button "Seleccione una opción" at bounding box center [996, 431] width 309 height 34
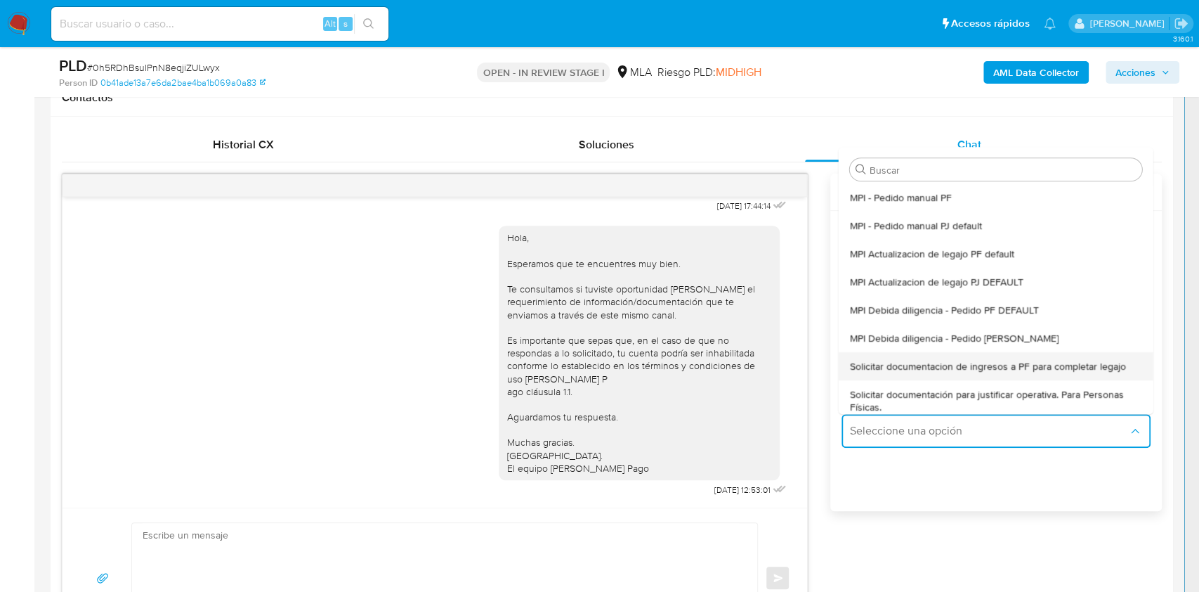
click at [956, 364] on span "Solicitar documentacion de ingresos a PF para completar legajo" at bounding box center [988, 366] width 276 height 13
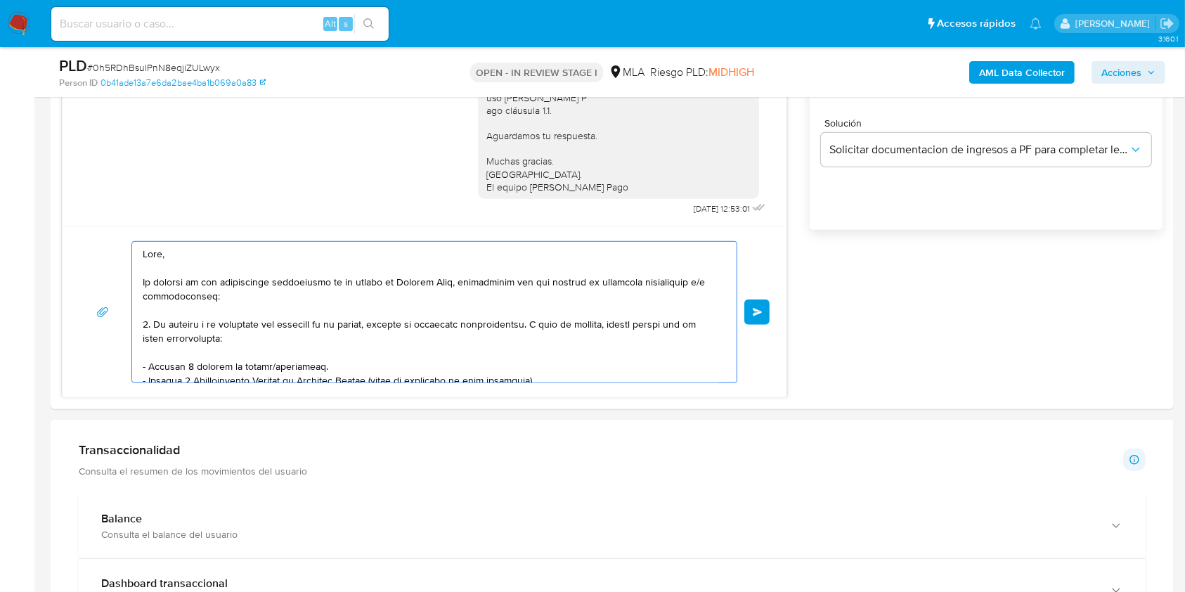
scroll to position [976, 0]
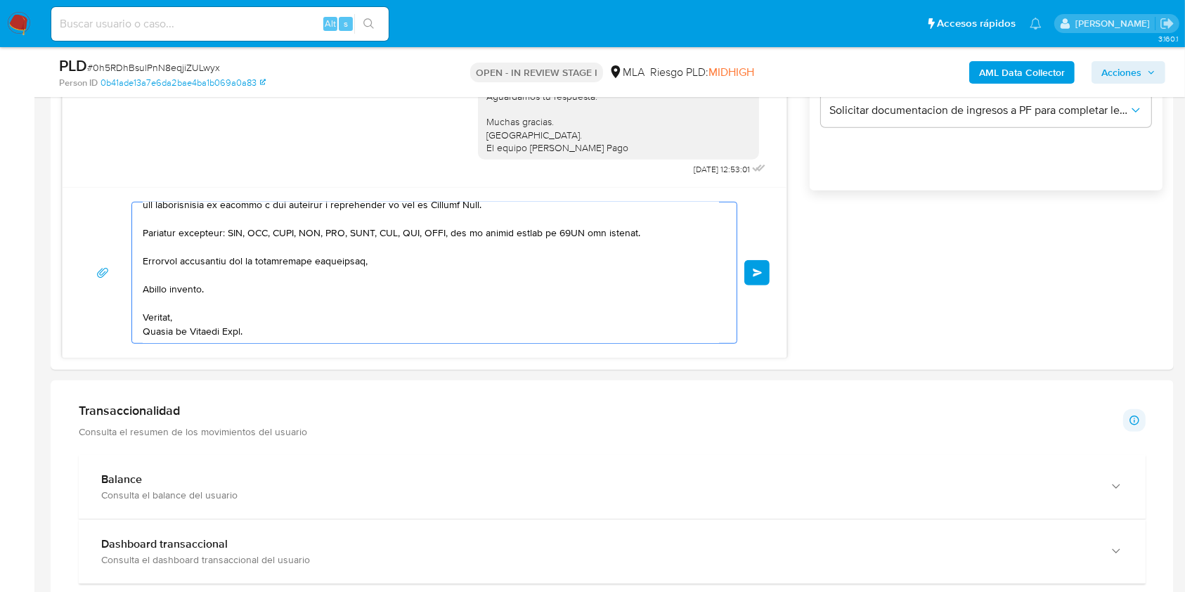
drag, startPoint x: 185, startPoint y: 295, endPoint x: 431, endPoint y: 369, distance: 256.7
click at [652, 591] on html "Pausado Ver notificaciones Alt s Accesos rápidos Presiona las siguientes teclas…" at bounding box center [592, 433] width 1185 height 2819
type textarea "Hola, En función de las operaciones registradas en tu cuenta [PERSON_NAME] Pago…"
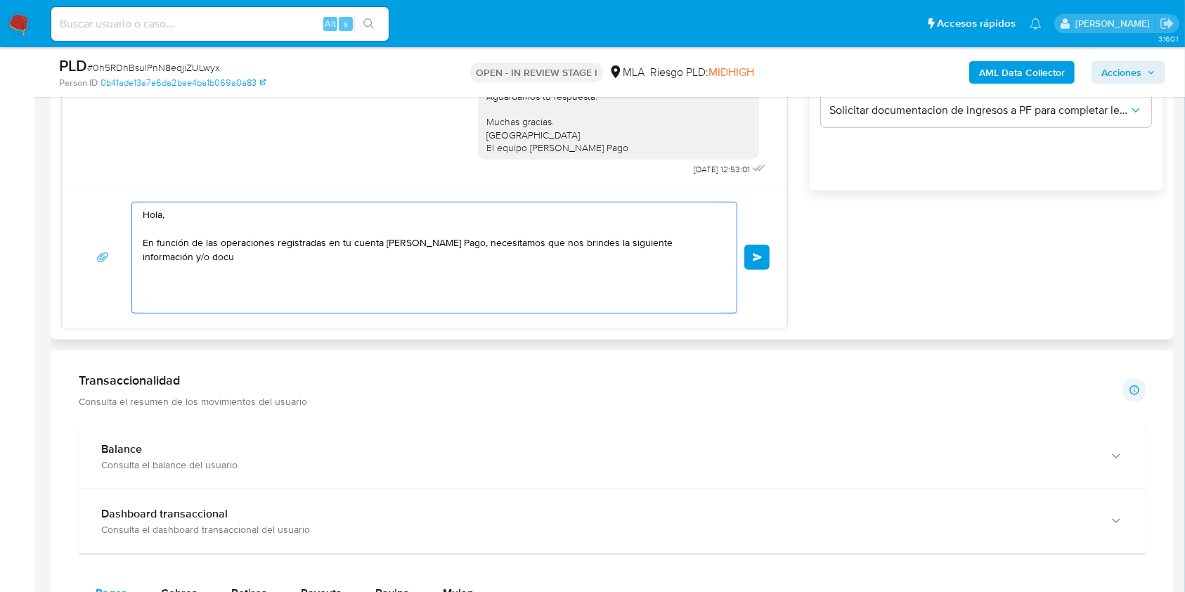
scroll to position [0, 0]
drag, startPoint x: 151, startPoint y: 211, endPoint x: 101, endPoint y: 182, distance: 57.6
click at [101, 183] on div "18/08/2025 17:44:14 Hola, Esperamos que te encuentres muy bien. Te consultamos …" at bounding box center [424, 90] width 725 height 475
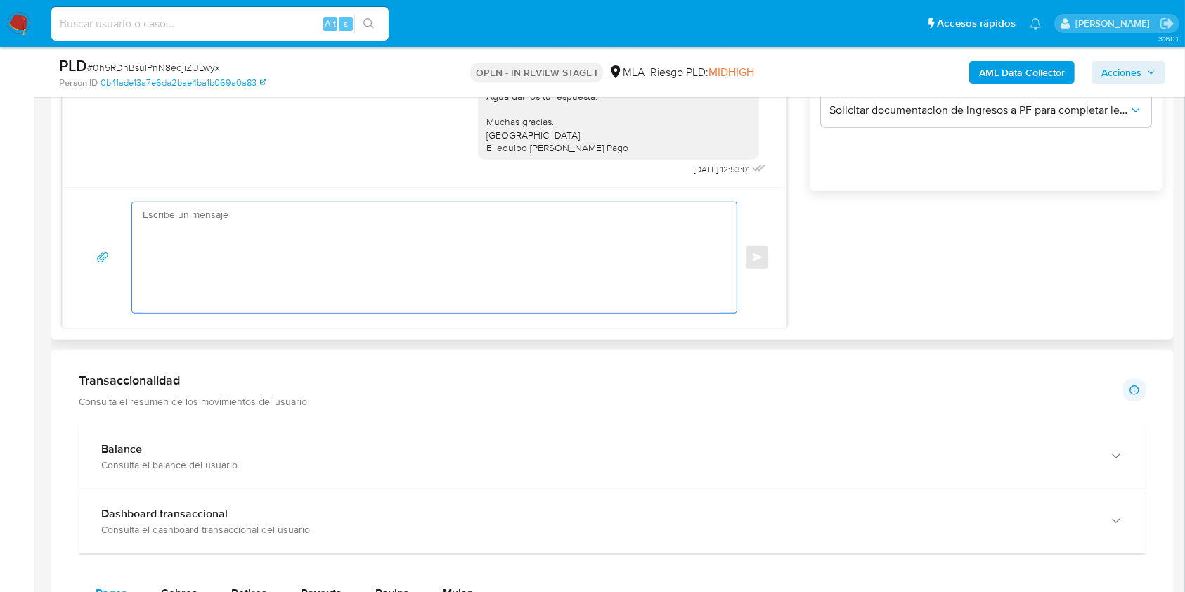
paste textarea "Buenas tardes, Queremos aclararte que la Resolución General ARCA 5696/2025 indi…"
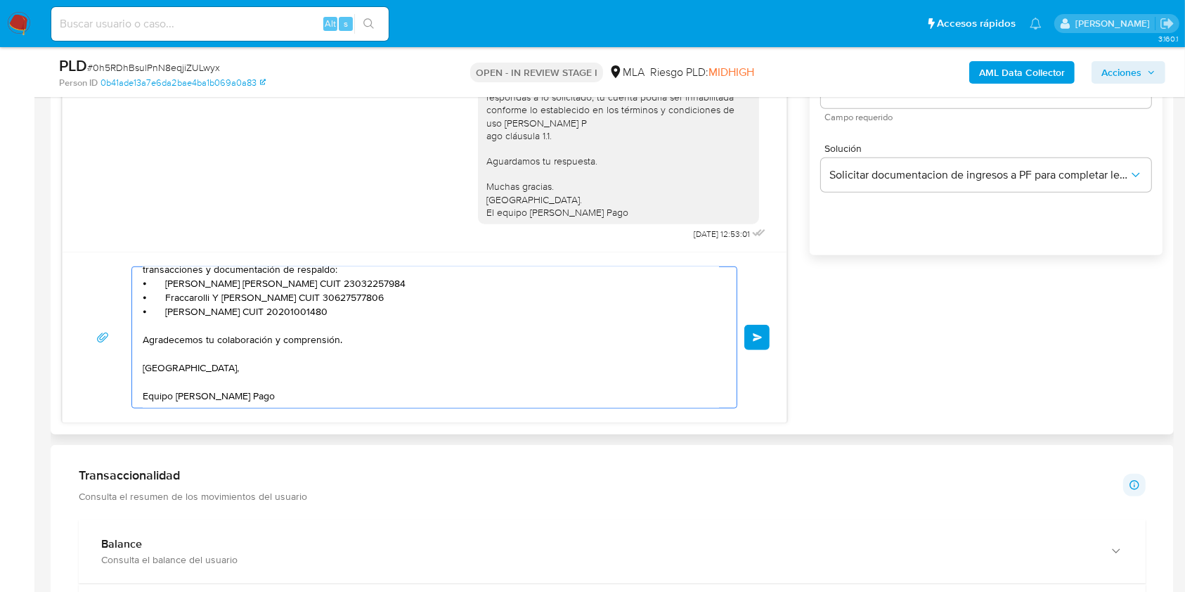
scroll to position [882, 0]
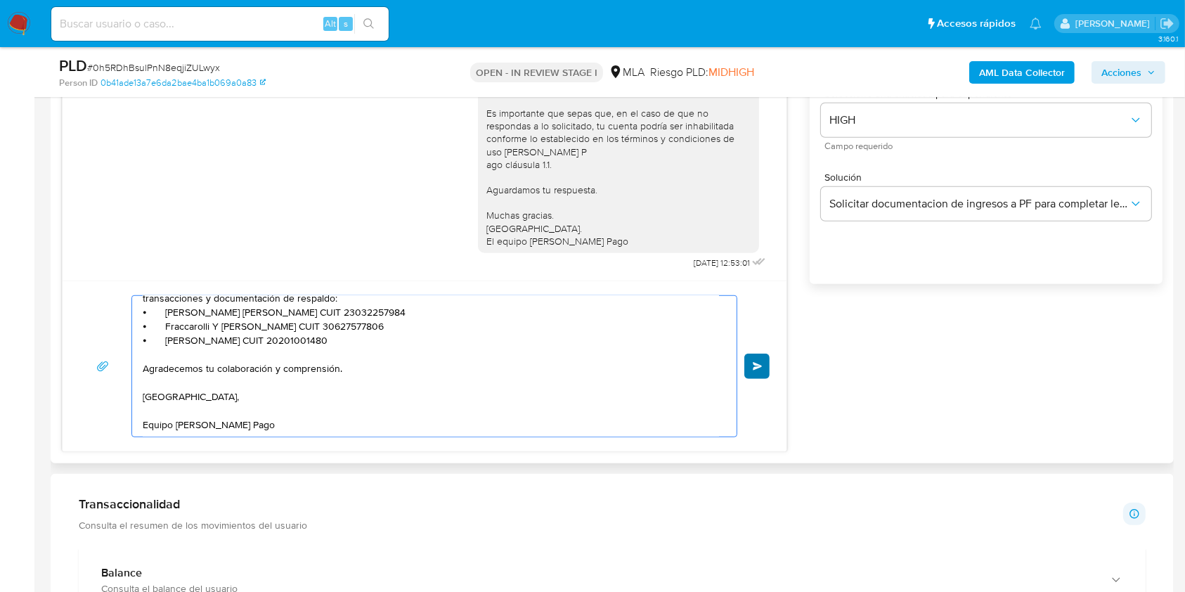
type textarea "Buenas tardes, Queremos aclararte que la Resolución General ARCA 5696/2025 indi…"
click at [757, 358] on button "Enviar" at bounding box center [756, 365] width 25 height 25
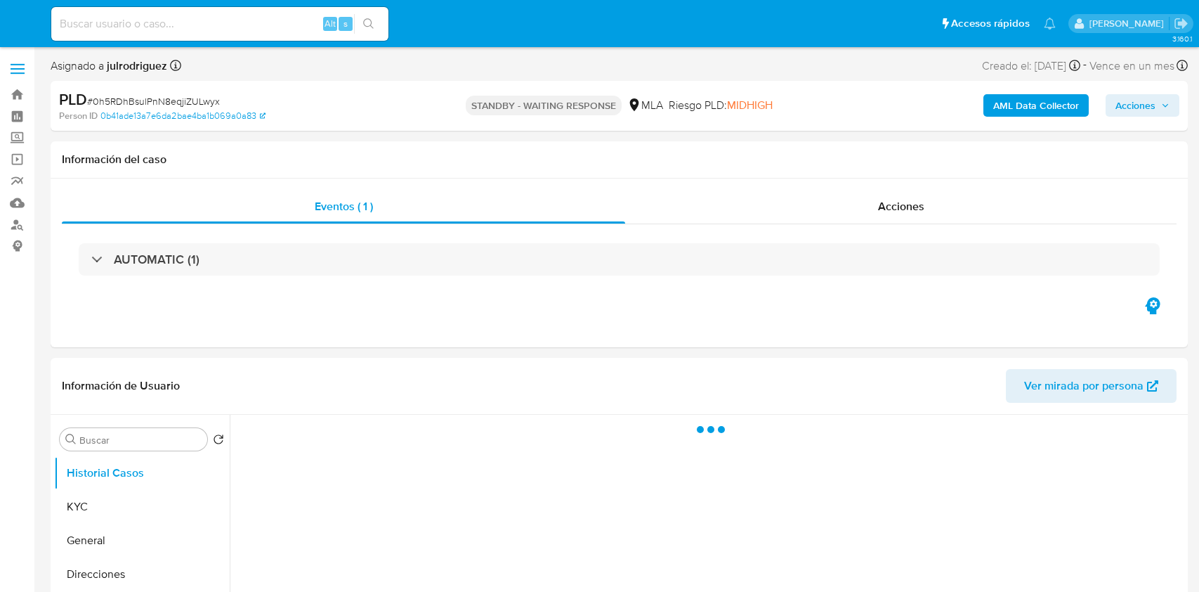
select select "10"
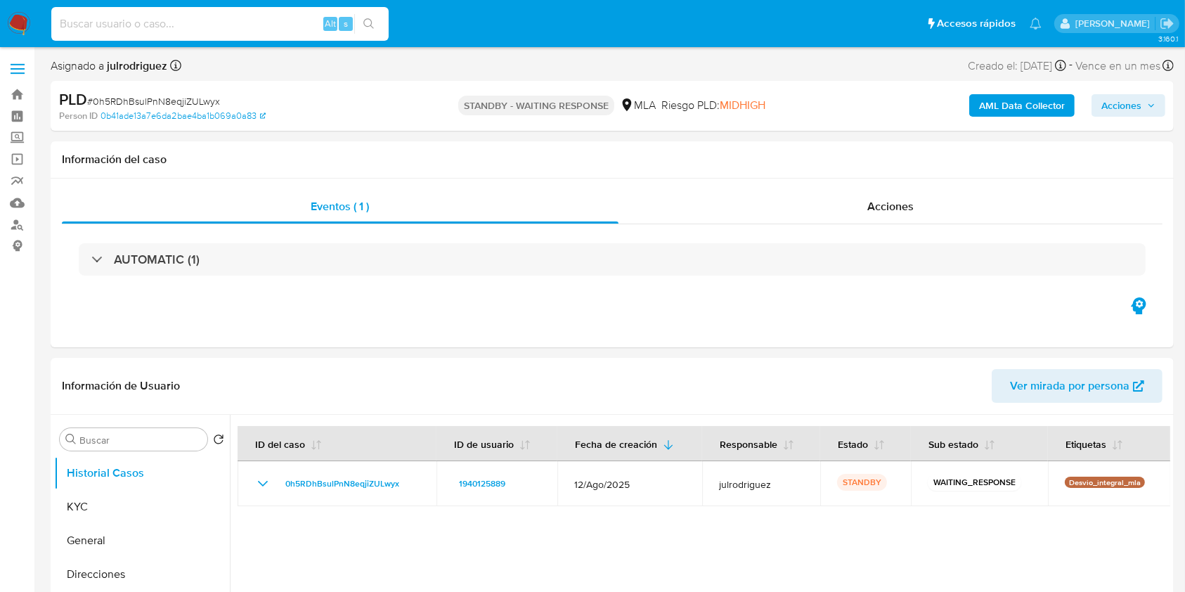
click at [252, 19] on input at bounding box center [219, 24] width 337 height 18
paste input "mByV3NegXhwcGzuKqQtJHb3R"
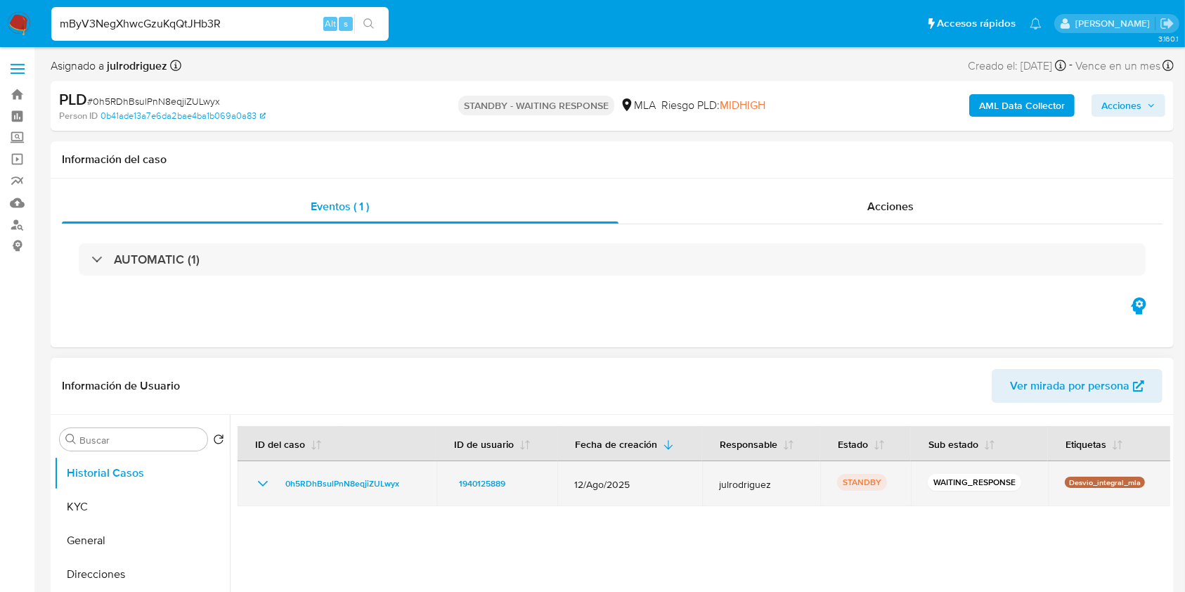
type input "mByV3NegXhwcGzuKqQtJHb3R"
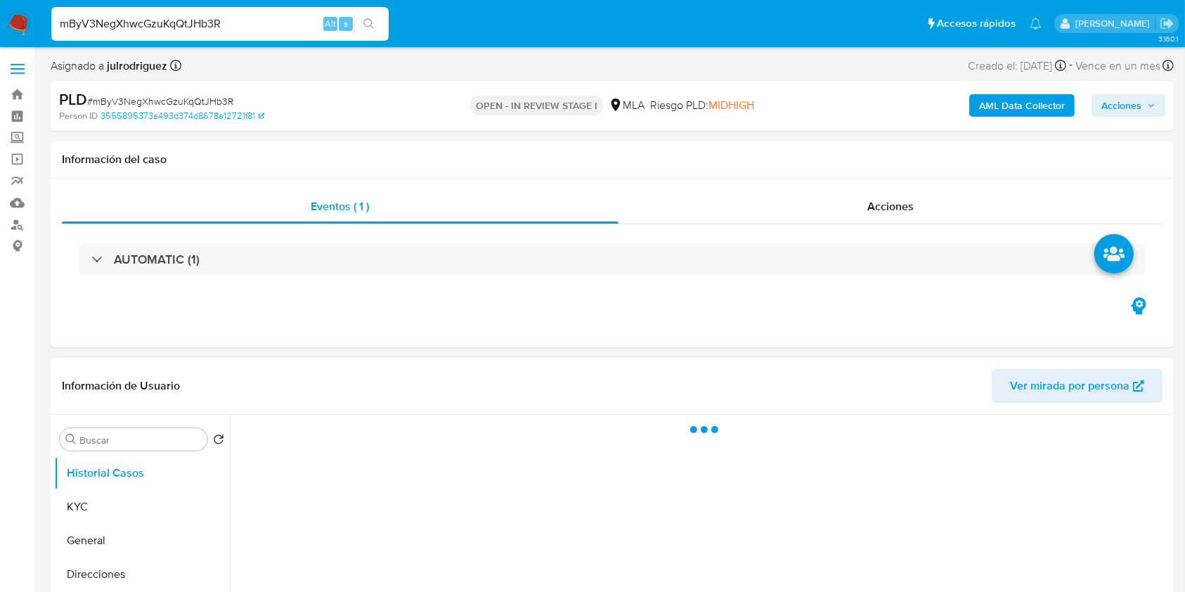
select select "10"
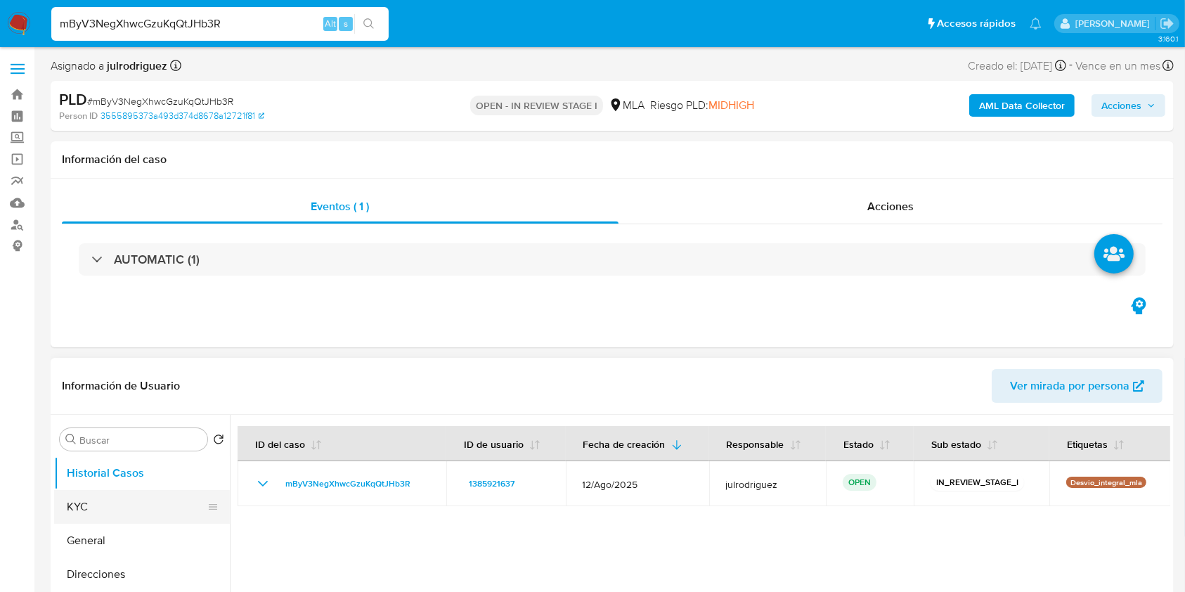
drag, startPoint x: 147, startPoint y: 512, endPoint x: 159, endPoint y: 507, distance: 13.2
click at [147, 512] on button "KYC" at bounding box center [136, 507] width 164 height 34
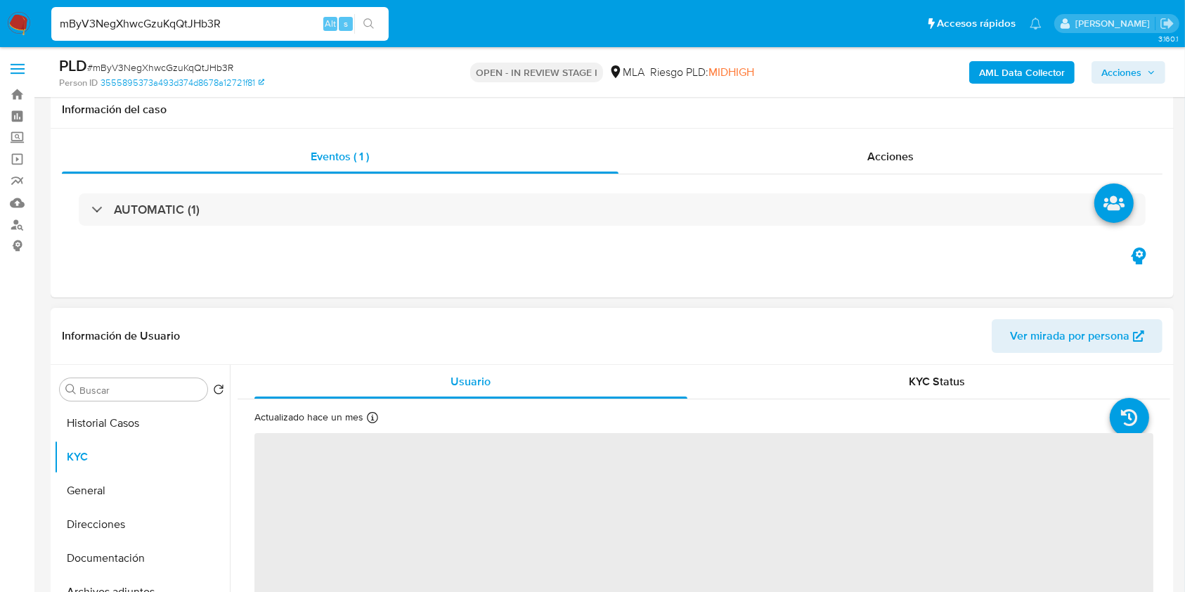
scroll to position [187, 0]
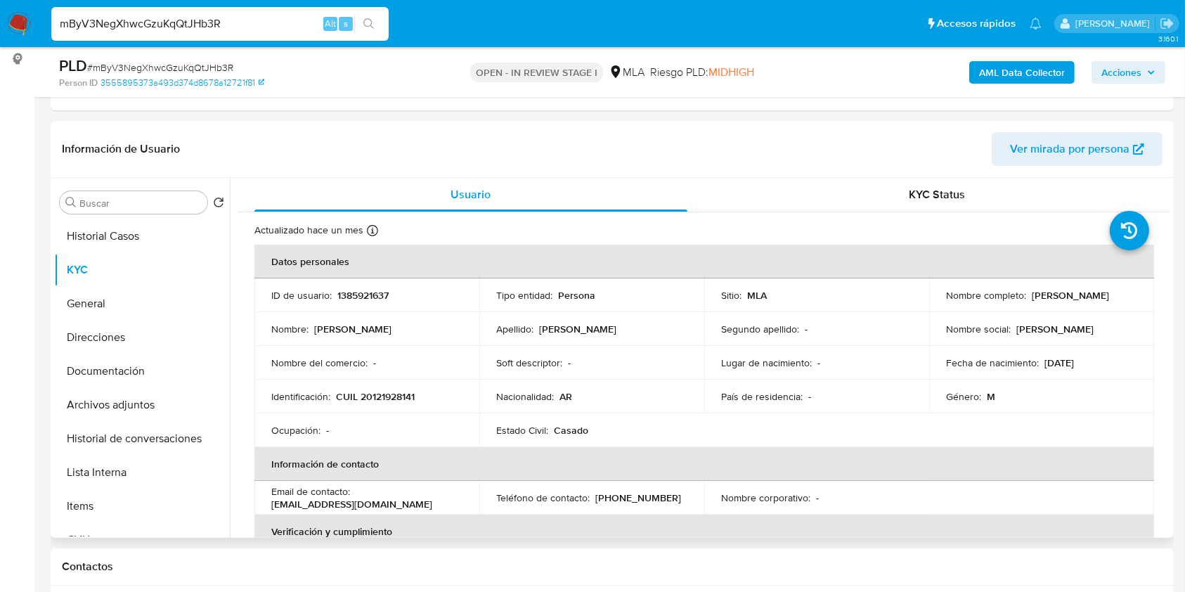
drag, startPoint x: 1024, startPoint y: 295, endPoint x: 1121, endPoint y: 294, distance: 97.0
click at [1121, 294] on div "Nombre completo : [PERSON_NAME]" at bounding box center [1041, 295] width 191 height 13
copy div "[PERSON_NAME]"
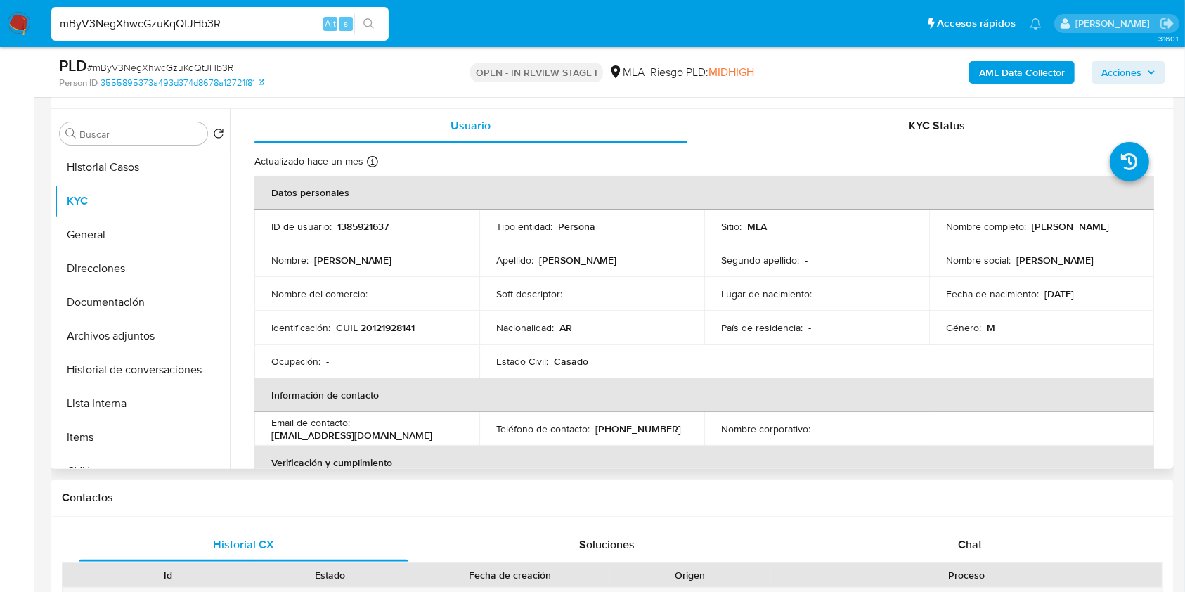
scroll to position [193, 0]
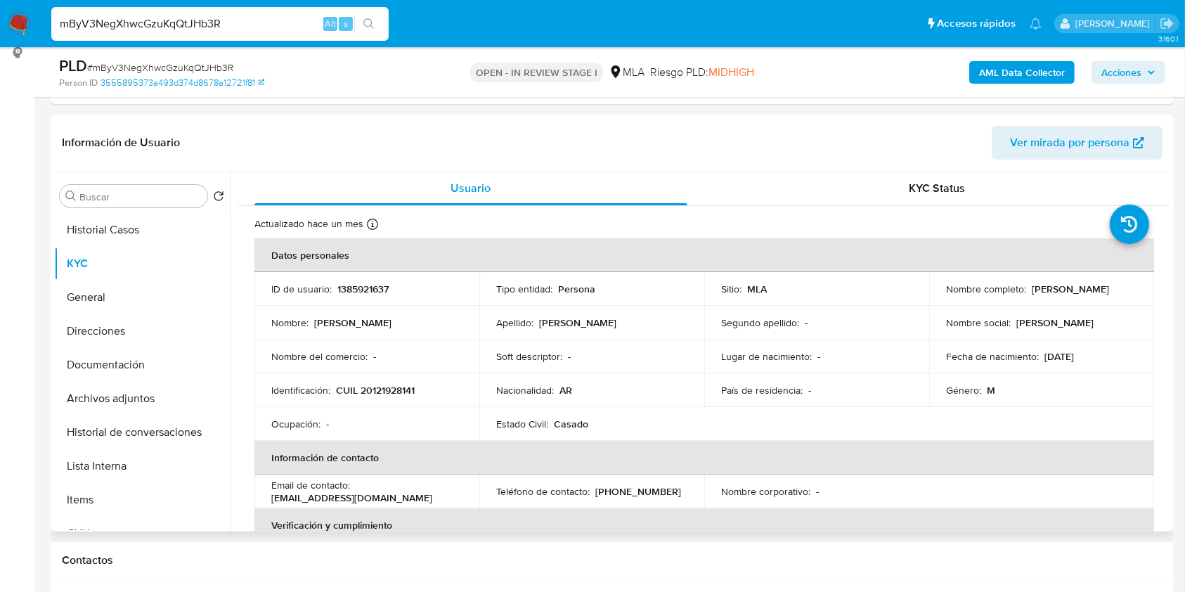
click at [347, 289] on p "1385921637" at bounding box center [362, 288] width 51 height 13
copy p "1385921637"
click at [178, 65] on span "# mByV3NegXhwcGzuKqQtJHb3R" at bounding box center [160, 67] width 146 height 14
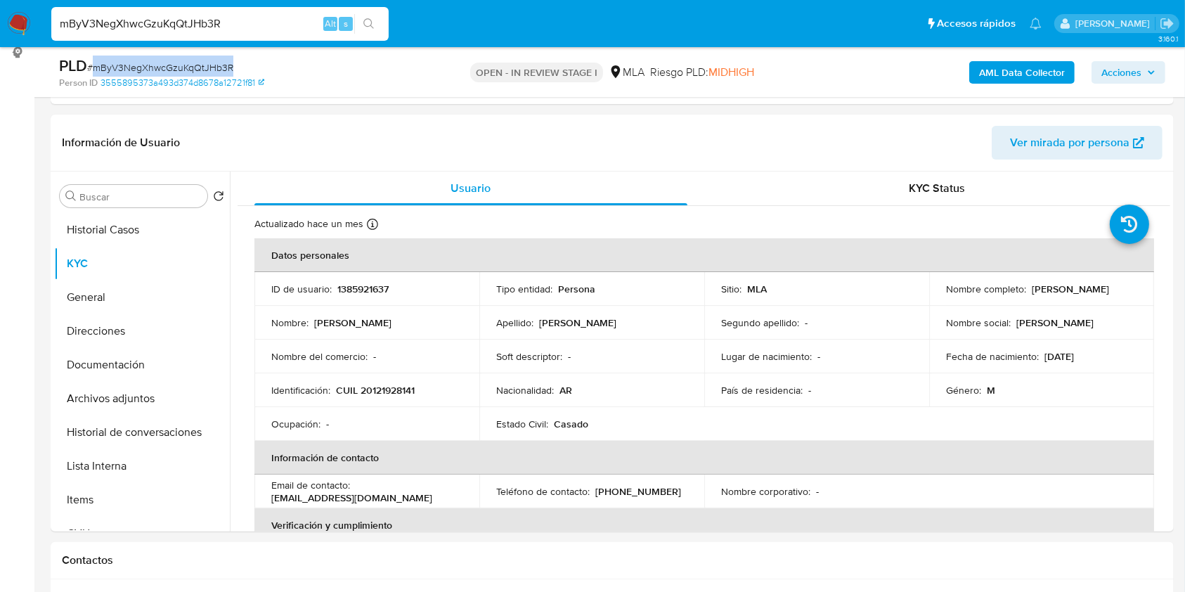
copy span "mByV3NegXhwcGzuKqQtJHb3R"
click at [126, 353] on button "Documentación" at bounding box center [136, 365] width 164 height 34
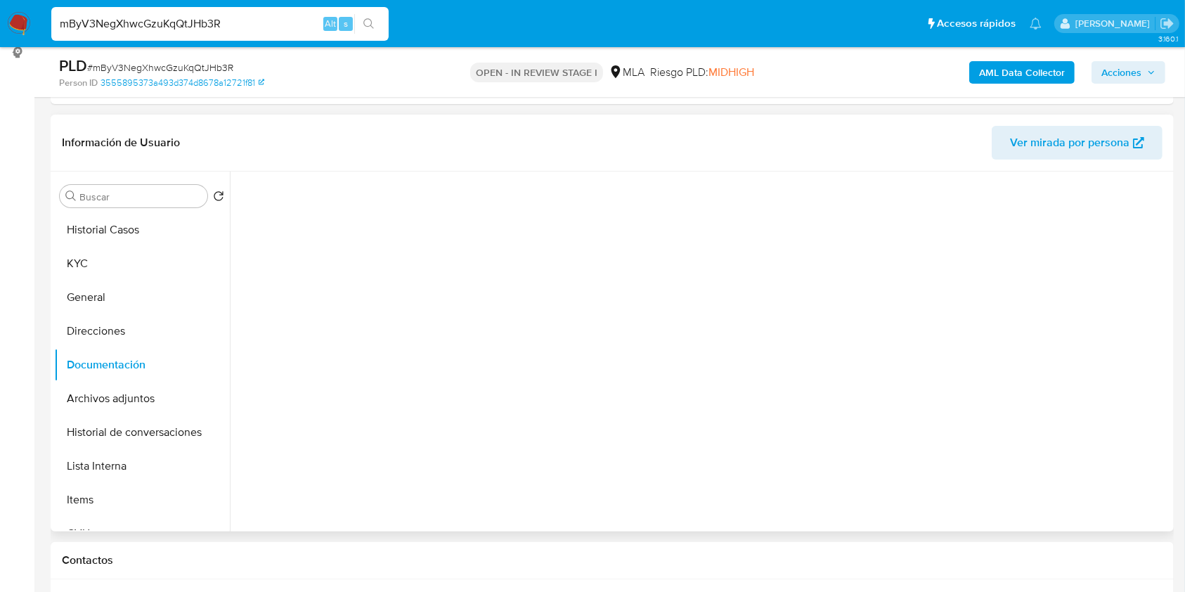
scroll to position [114, 0]
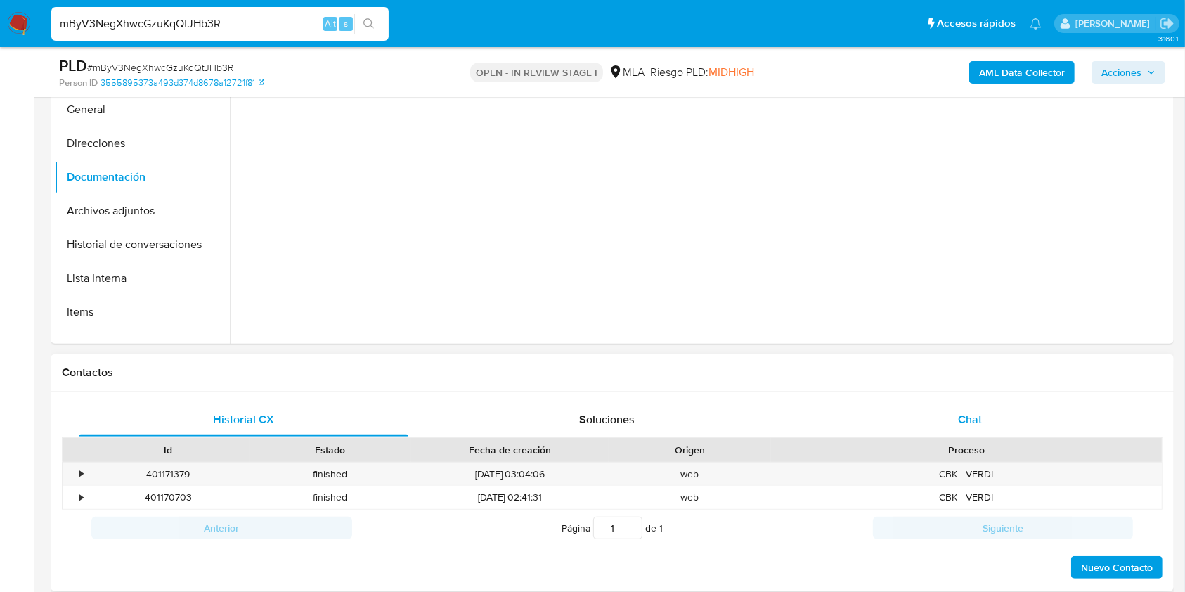
click at [972, 414] on span "Chat" at bounding box center [970, 419] width 24 height 16
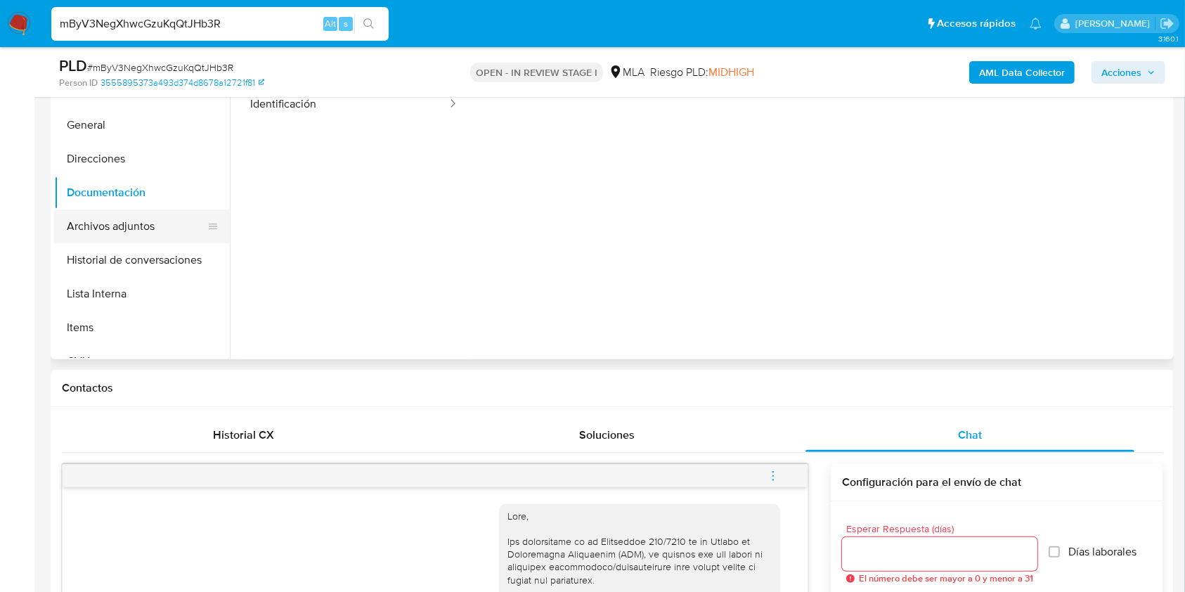
scroll to position [193, 0]
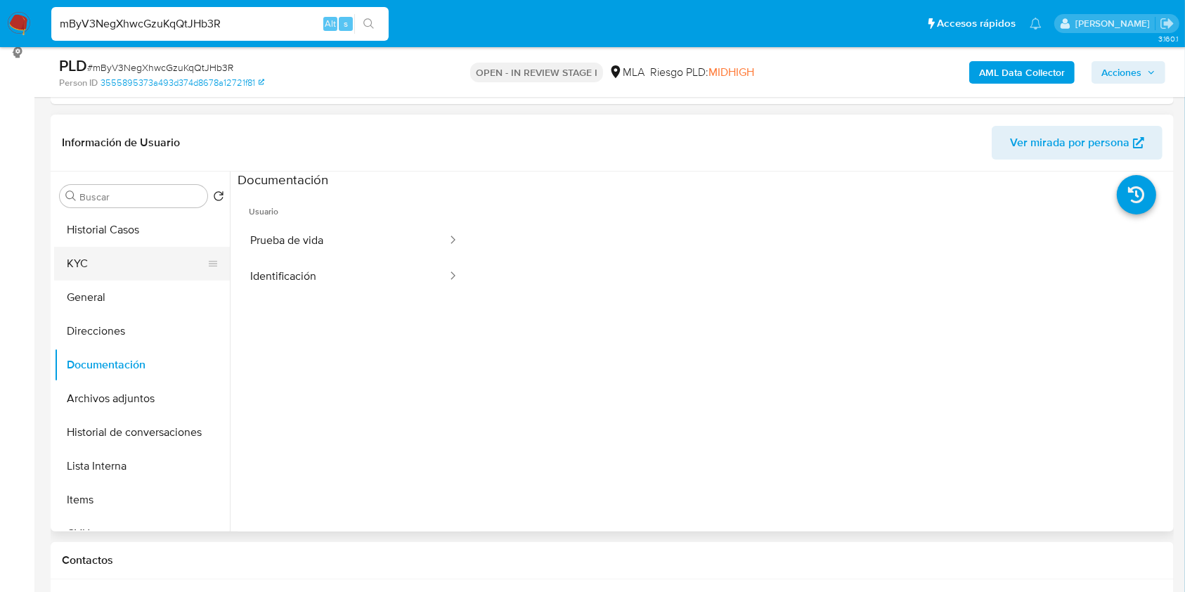
click at [77, 274] on button "KYC" at bounding box center [136, 264] width 164 height 34
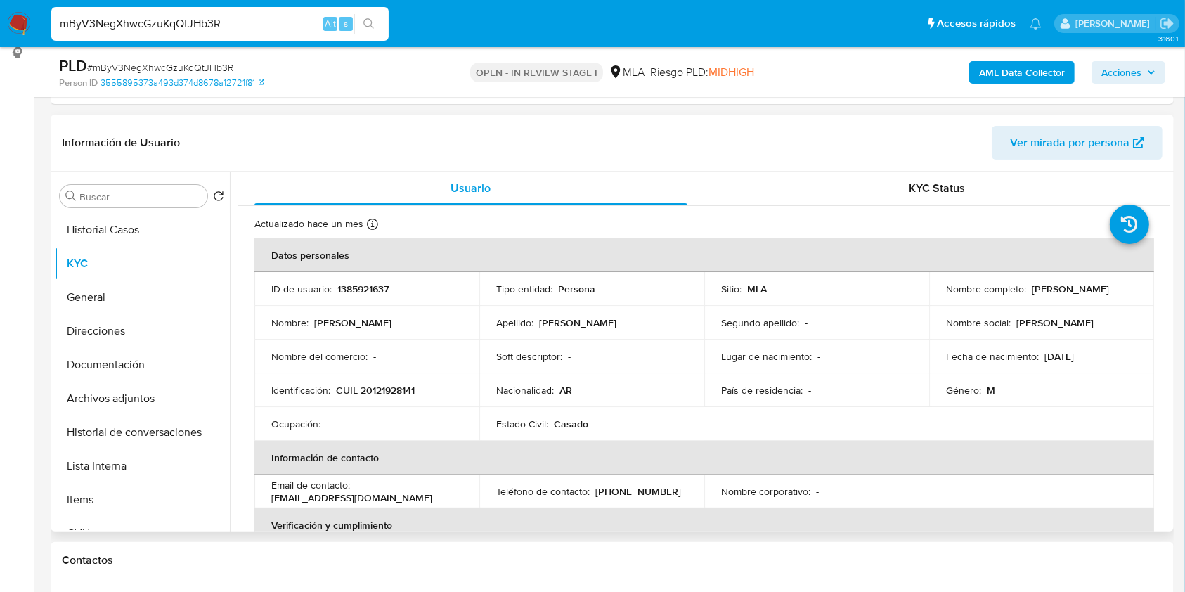
click at [362, 391] on p "CUIL 20121928141" at bounding box center [375, 390] width 79 height 13
copy p "20121928141"
click at [360, 286] on p "1385921637" at bounding box center [362, 288] width 51 height 13
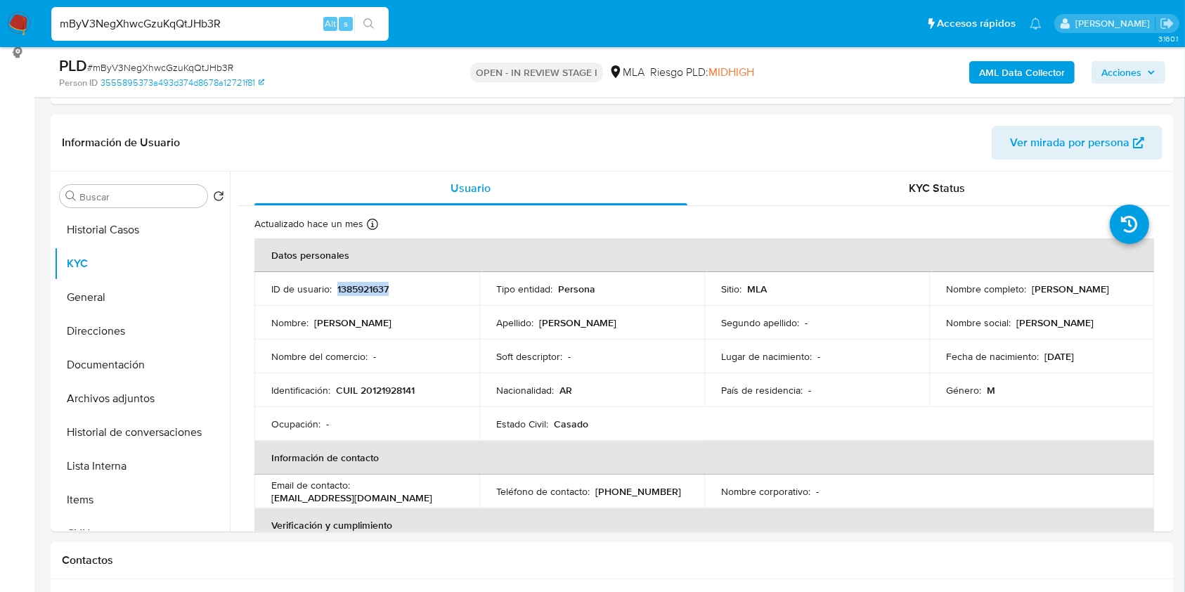
copy p "1385921637"
drag, startPoint x: 1027, startPoint y: 287, endPoint x: 1153, endPoint y: 273, distance: 126.6
copy table "Datos personales ID de usuario : 1385921637 Tipo entidad : Persona Sitio : MLA …"
click at [919, 299] on td "Sitio : MLA" at bounding box center [816, 289] width 225 height 34
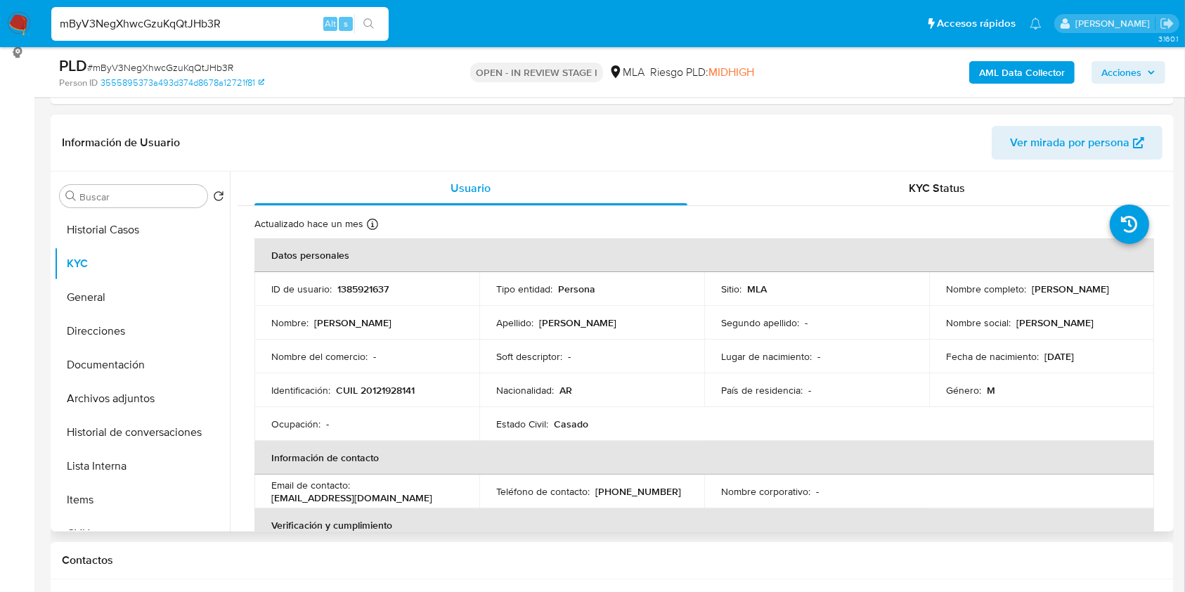
drag, startPoint x: 1027, startPoint y: 292, endPoint x: 1133, endPoint y: 287, distance: 105.5
click at [1133, 287] on td "Nombre completo : Jorge Omar Gonzalez" at bounding box center [1041, 289] width 225 height 34
copy p "Jorge Omar Gonzalez"
click at [371, 397] on td "Identificación : CUIL 20121928141" at bounding box center [366, 390] width 225 height 34
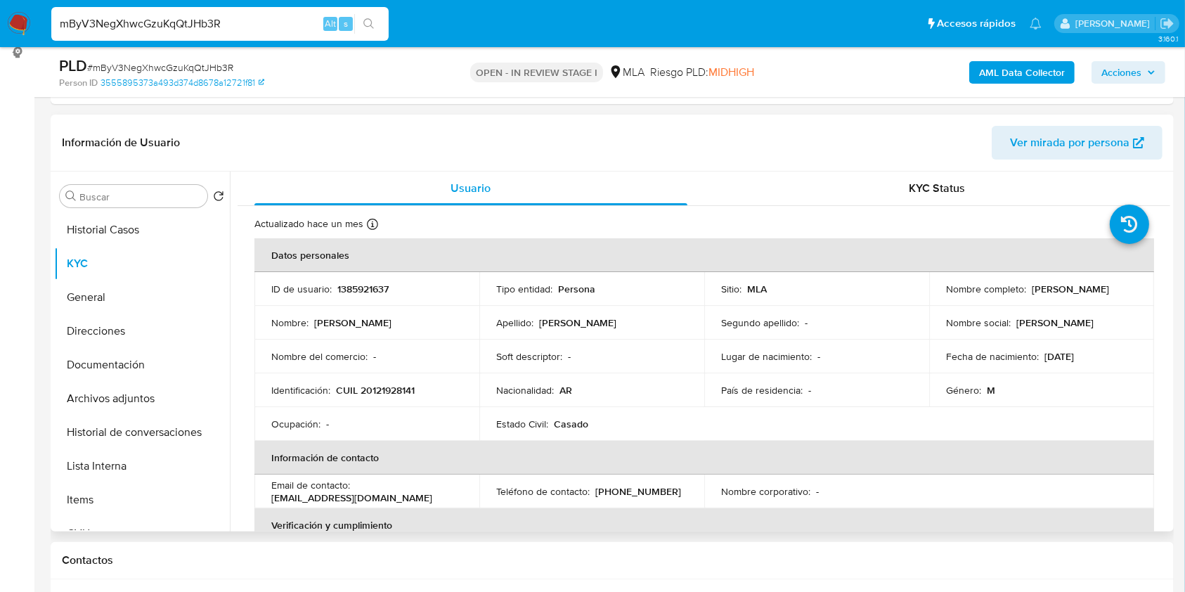
click at [374, 389] on p "CUIL 20121928141" at bounding box center [375, 390] width 79 height 13
copy p "20121928141"
click at [119, 366] on button "Documentación" at bounding box center [136, 365] width 164 height 34
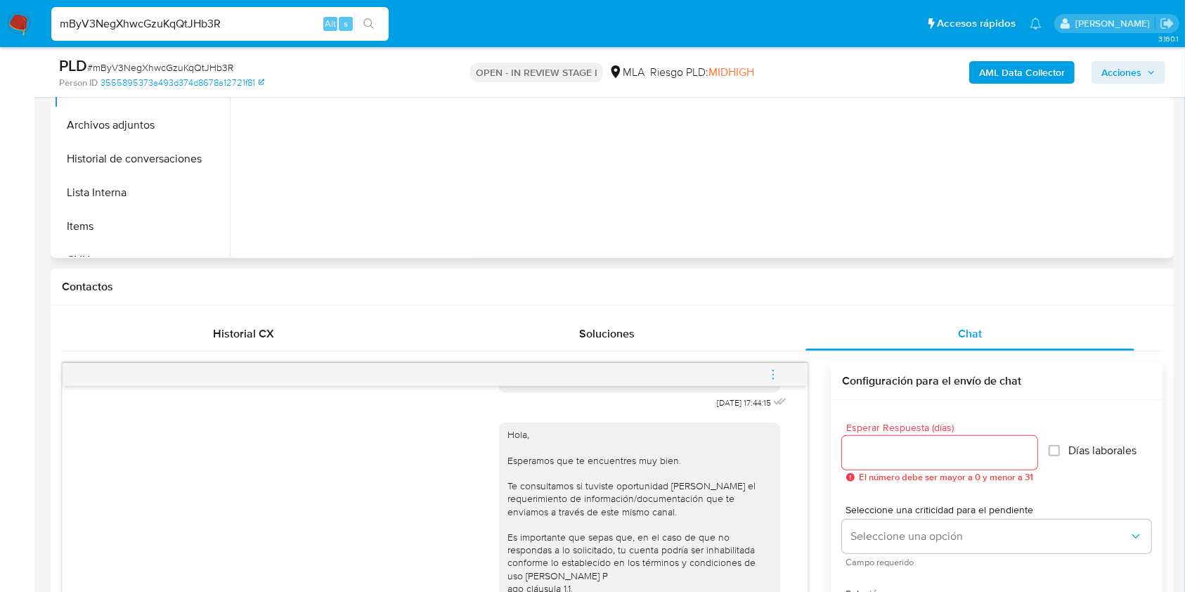
scroll to position [287, 0]
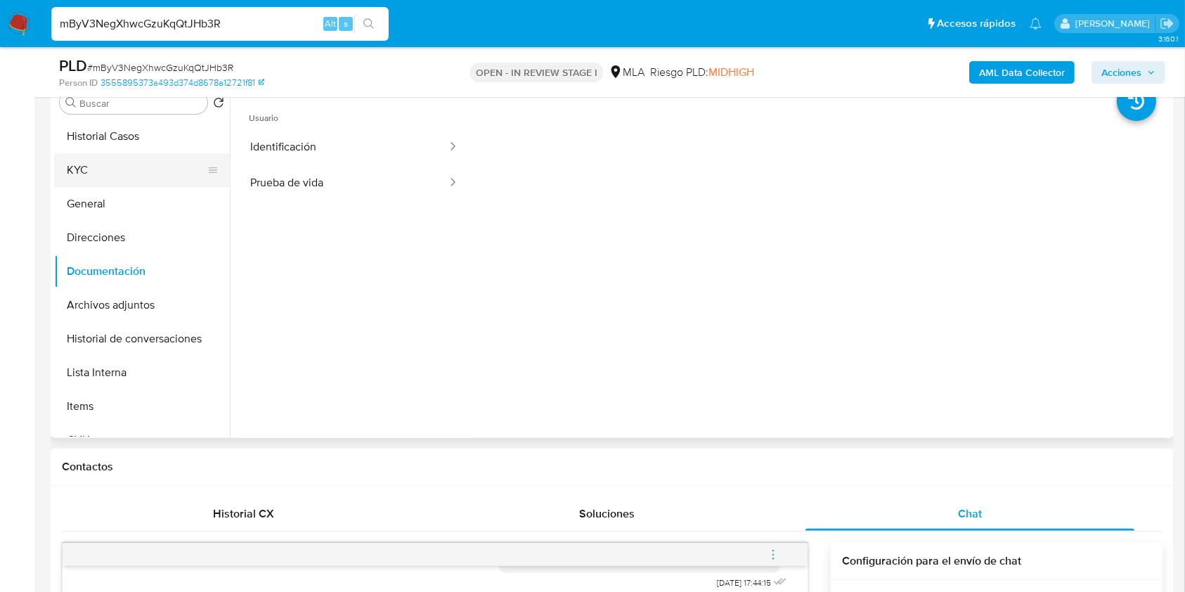
click at [105, 170] on button "KYC" at bounding box center [136, 170] width 164 height 34
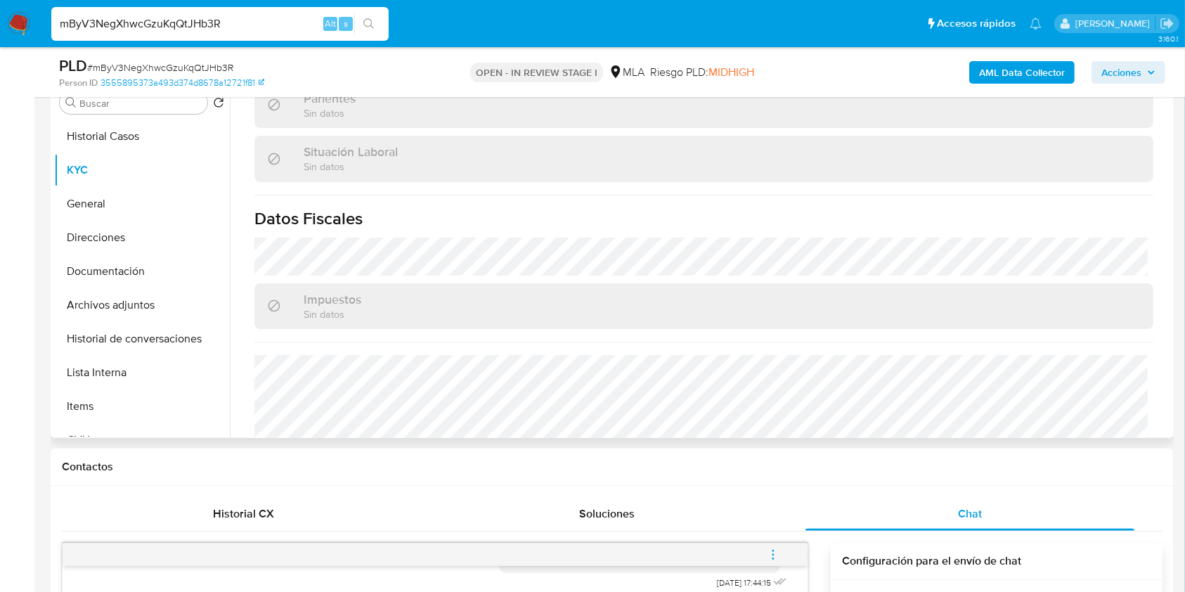
scroll to position [740, 0]
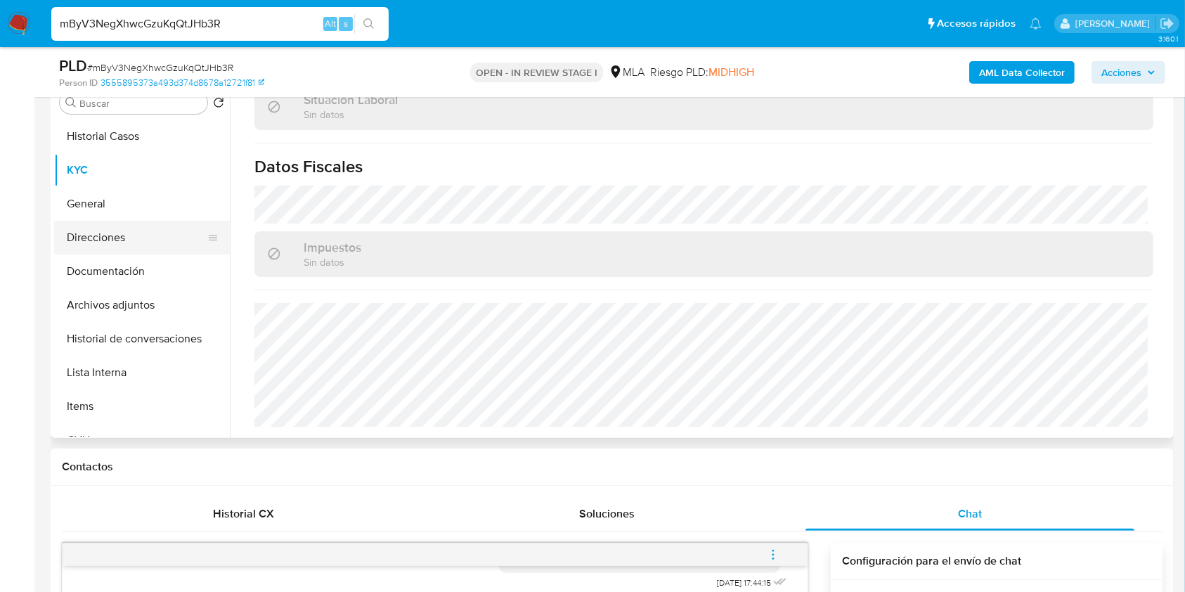
click at [112, 236] on button "Direcciones" at bounding box center [136, 238] width 164 height 34
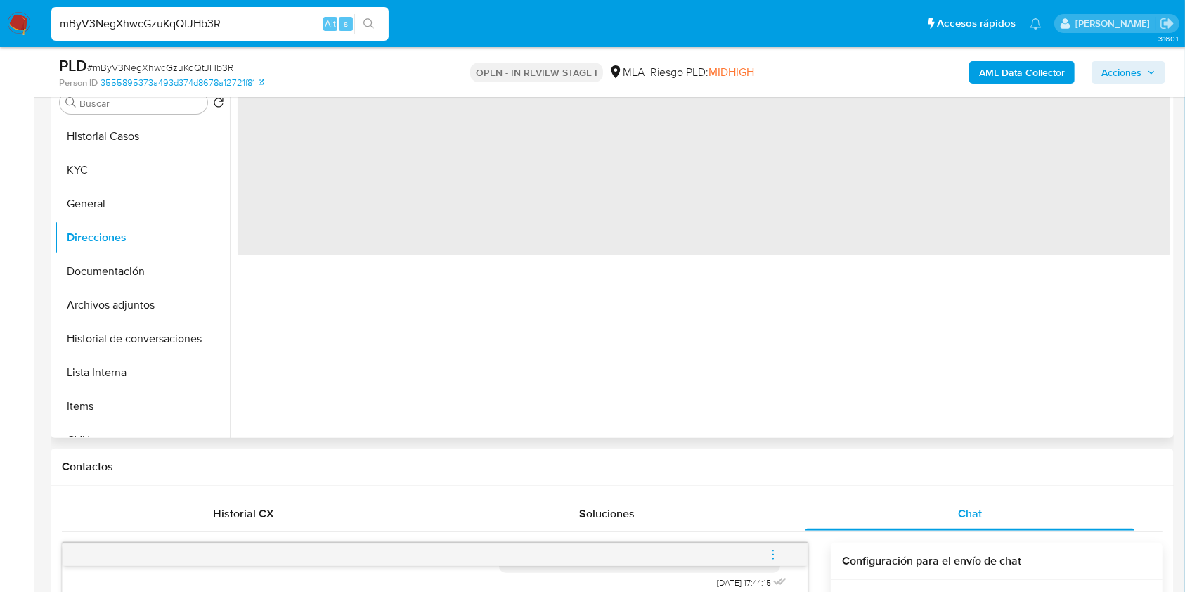
scroll to position [0, 0]
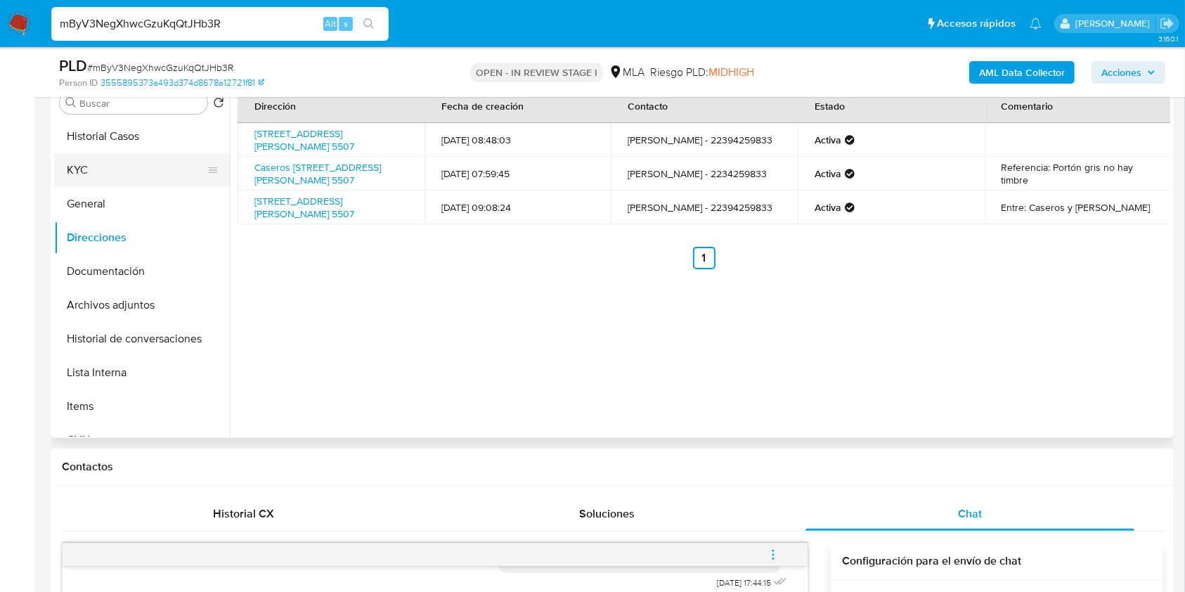
drag, startPoint x: 62, startPoint y: 164, endPoint x: 66, endPoint y: 171, distance: 8.2
click at [63, 166] on button "KYC" at bounding box center [136, 170] width 164 height 34
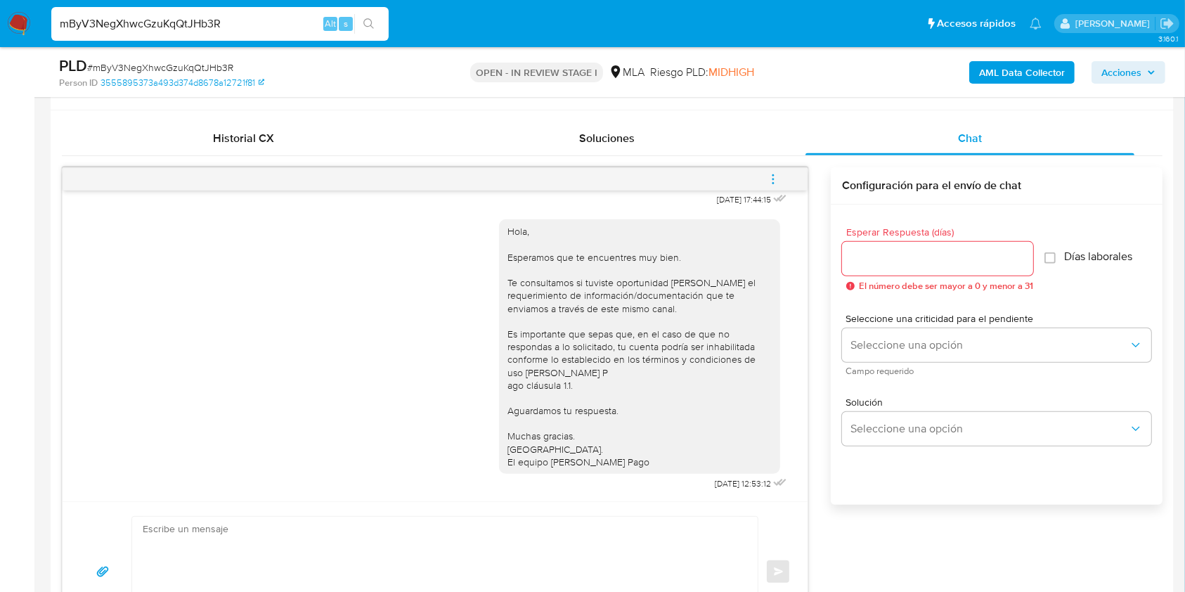
scroll to position [794, 0]
click at [782, 175] on button "menu-action" at bounding box center [773, 179] width 46 height 34
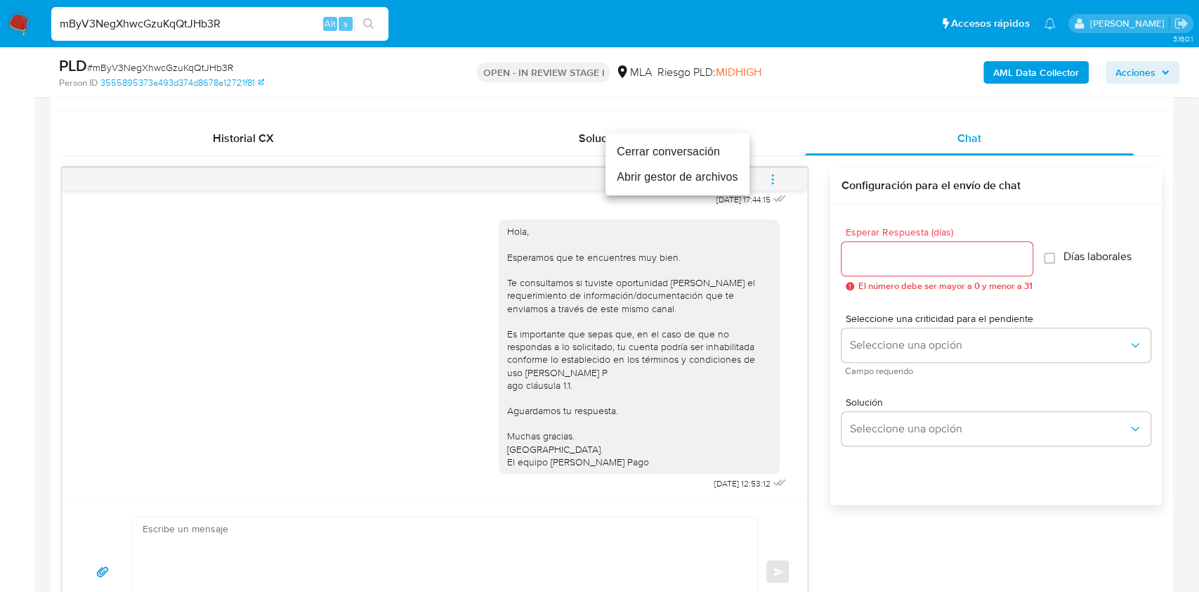
click at [648, 154] on li "Cerrar conversación" at bounding box center [678, 151] width 144 height 25
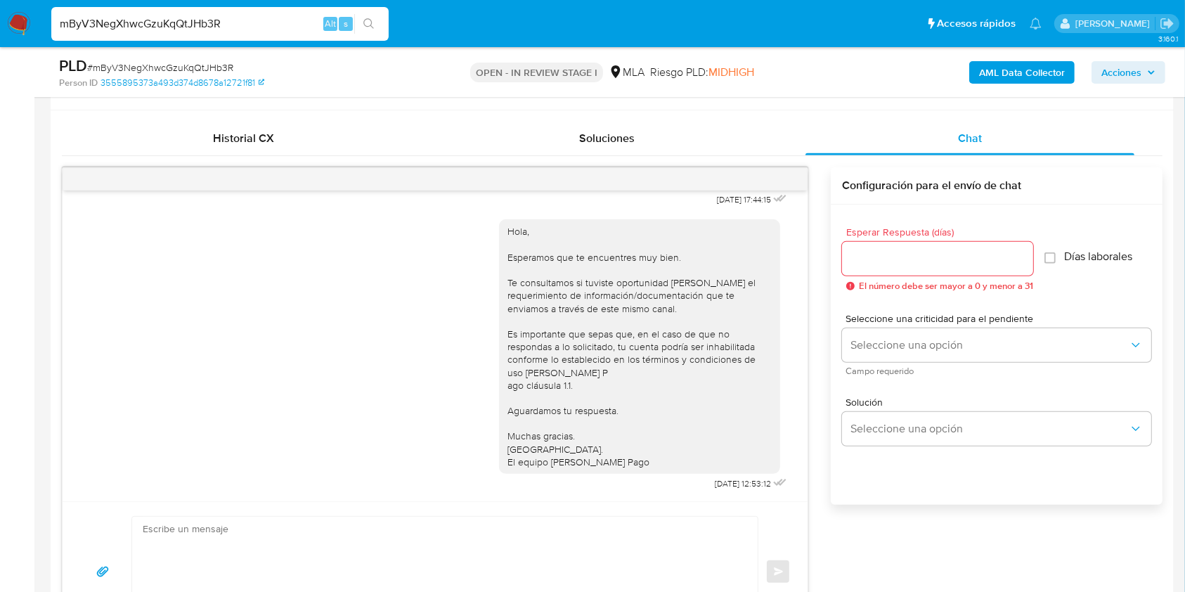
scroll to position [701, 0]
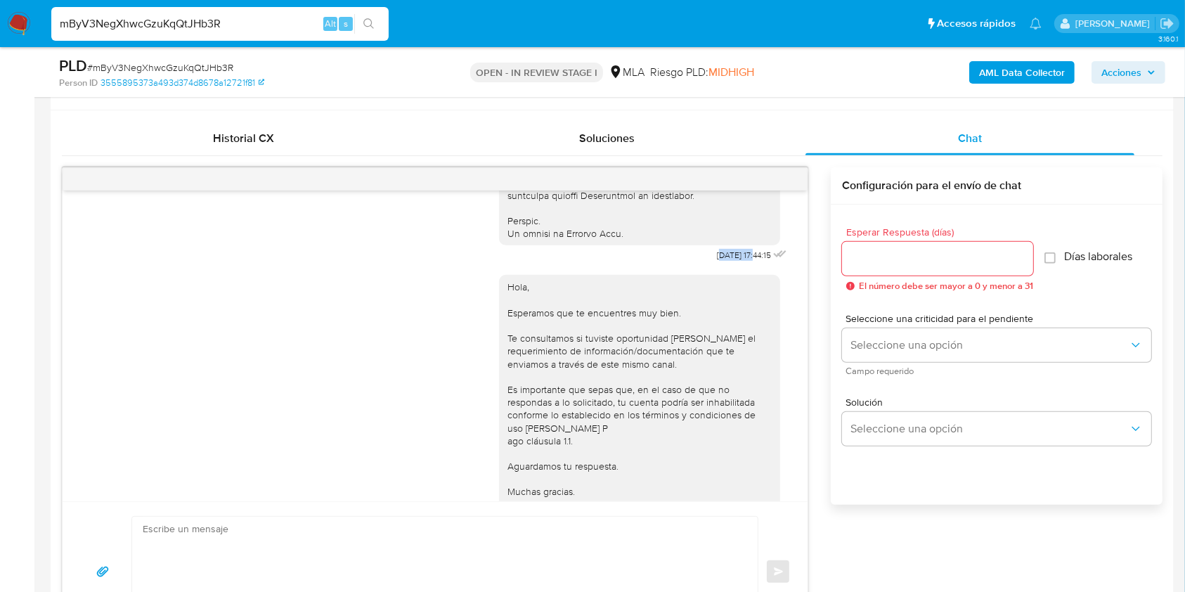
drag, startPoint x: 690, startPoint y: 280, endPoint x: 708, endPoint y: 280, distance: 18.3
click at [725, 261] on span "18/08/2025 17:44:15" at bounding box center [744, 254] width 54 height 11
drag, startPoint x: 679, startPoint y: 282, endPoint x: 726, endPoint y: 286, distance: 47.3
copy span "[DATE]"
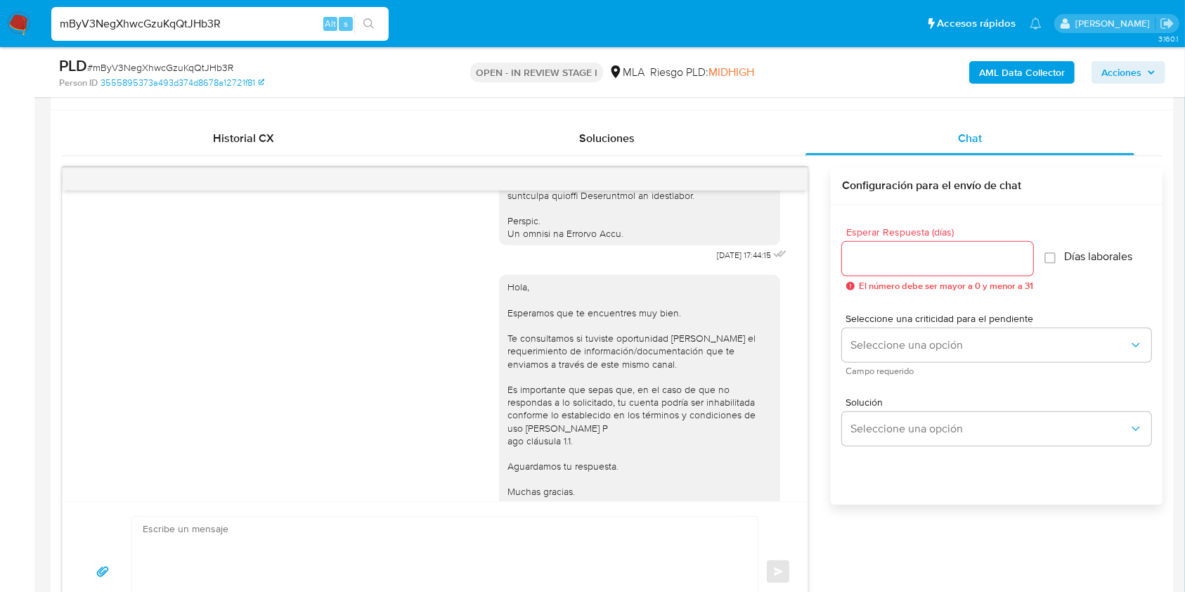
click at [122, 346] on div "Hola, Esperamos que te encuentres muy bien. Te consultamos si tuviste oportunid…" at bounding box center [435, 407] width 710 height 284
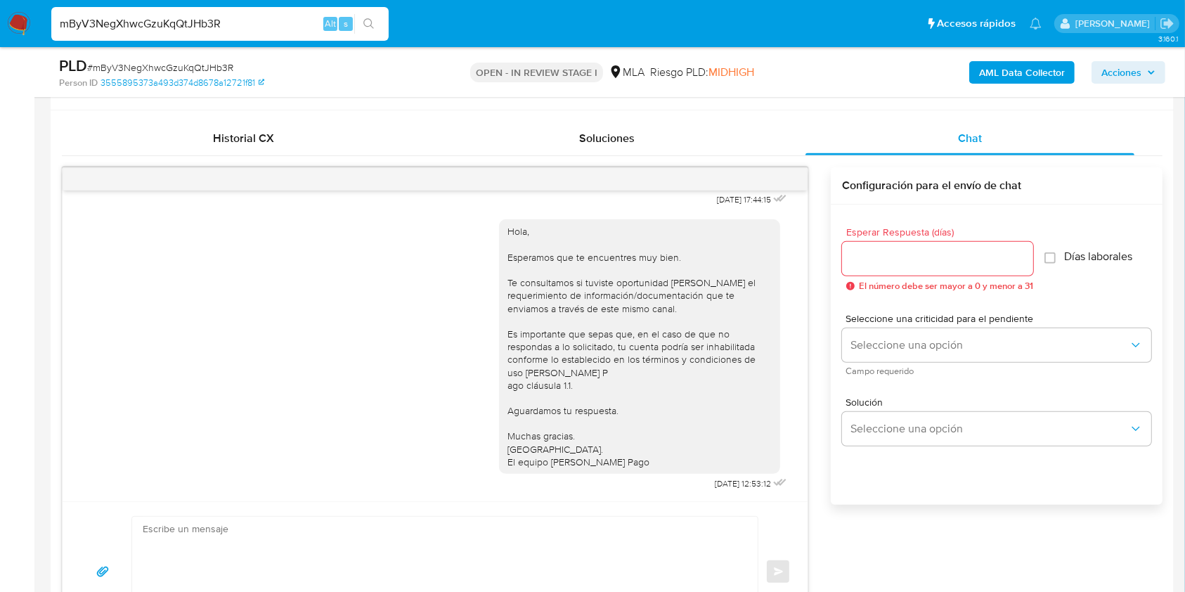
scroll to position [794, 0]
drag, startPoint x: 670, startPoint y: 487, endPoint x: 725, endPoint y: 476, distance: 55.8
click at [725, 476] on div "Hola, Esperamos que te encuentres muy bien. Te consultamos si tuviste oportunid…" at bounding box center [644, 351] width 291 height 284
copy span "[DATE]"
click at [691, 588] on textarea at bounding box center [441, 571] width 597 height 110
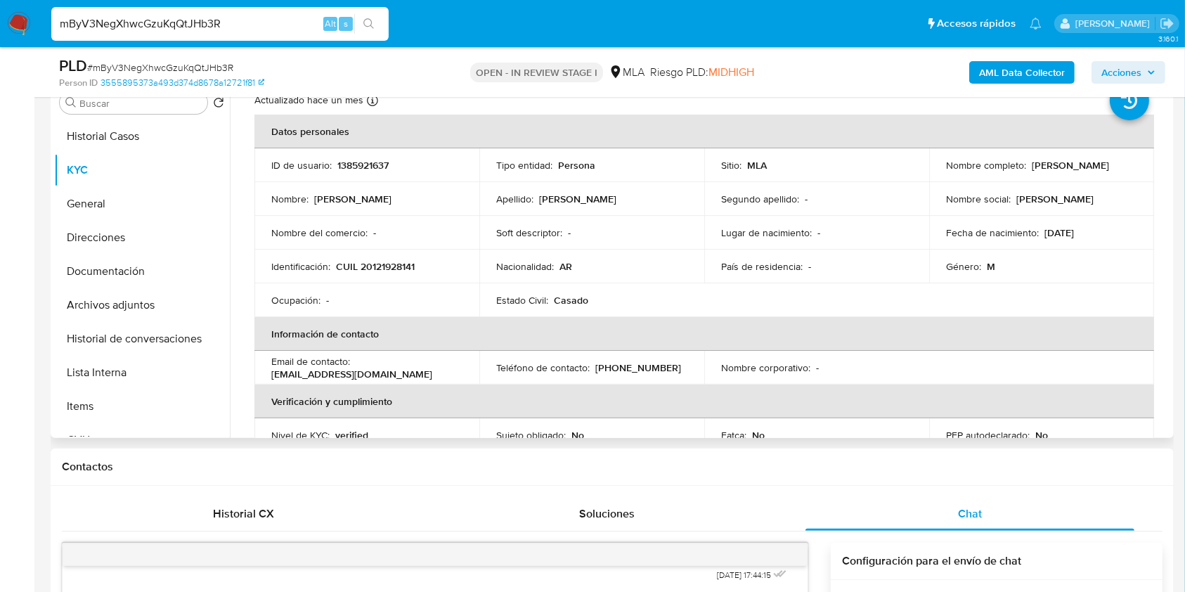
scroll to position [0, 0]
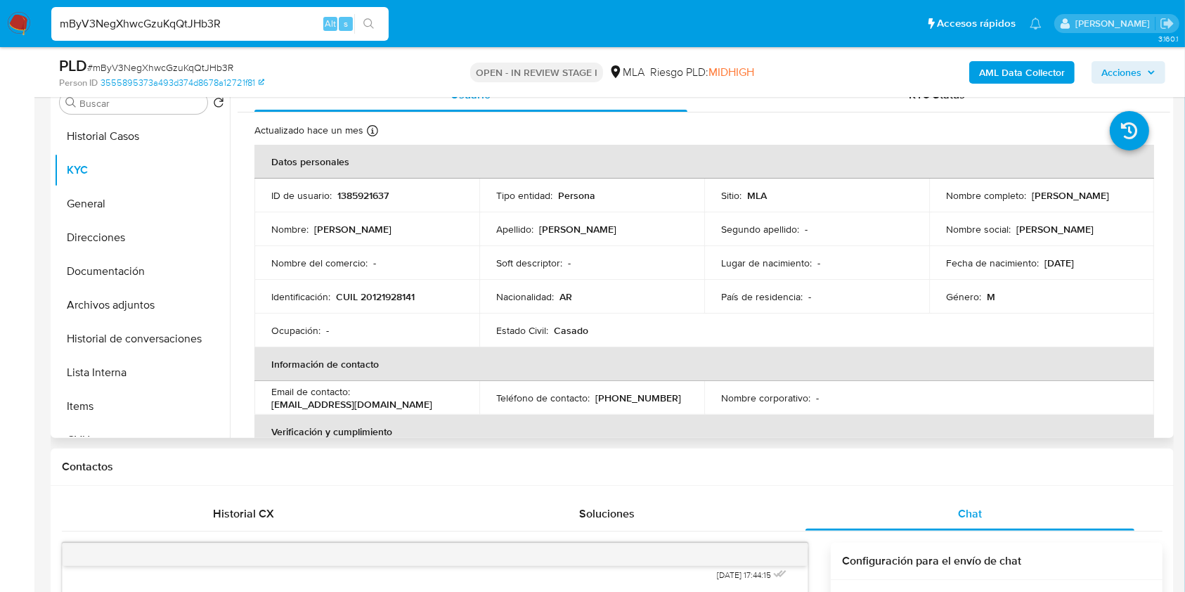
drag, startPoint x: 1024, startPoint y: 197, endPoint x: 1130, endPoint y: 185, distance: 106.0
click at [1128, 190] on div "Nombre completo : Jorge Omar Gonzalez" at bounding box center [1041, 195] width 191 height 13
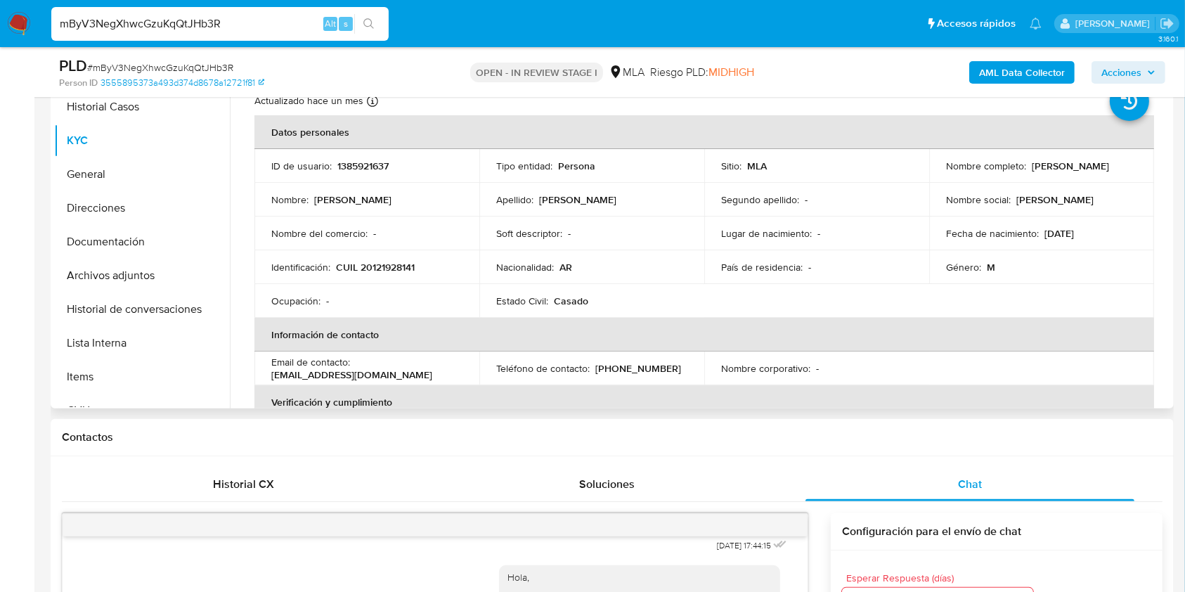
scroll to position [287, 0]
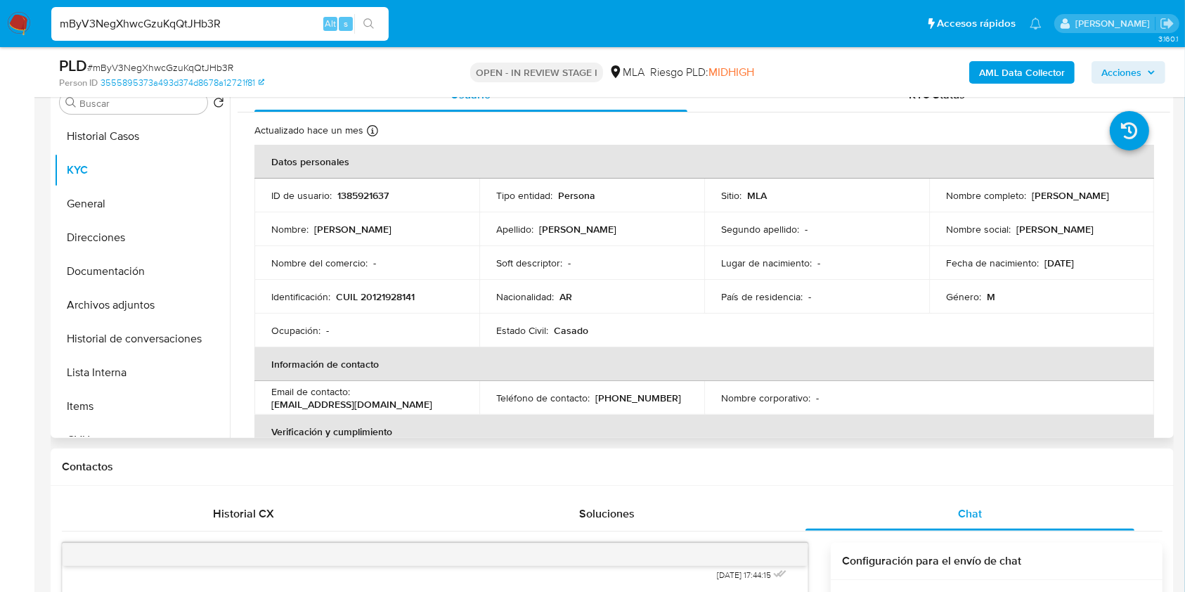
click at [389, 196] on p "1385921637" at bounding box center [362, 195] width 51 height 13
click at [379, 189] on p "1385921637" at bounding box center [362, 195] width 51 height 13
click at [201, 22] on input "mByV3NegXhwcGzuKqQtJHb3R" at bounding box center [219, 24] width 337 height 18
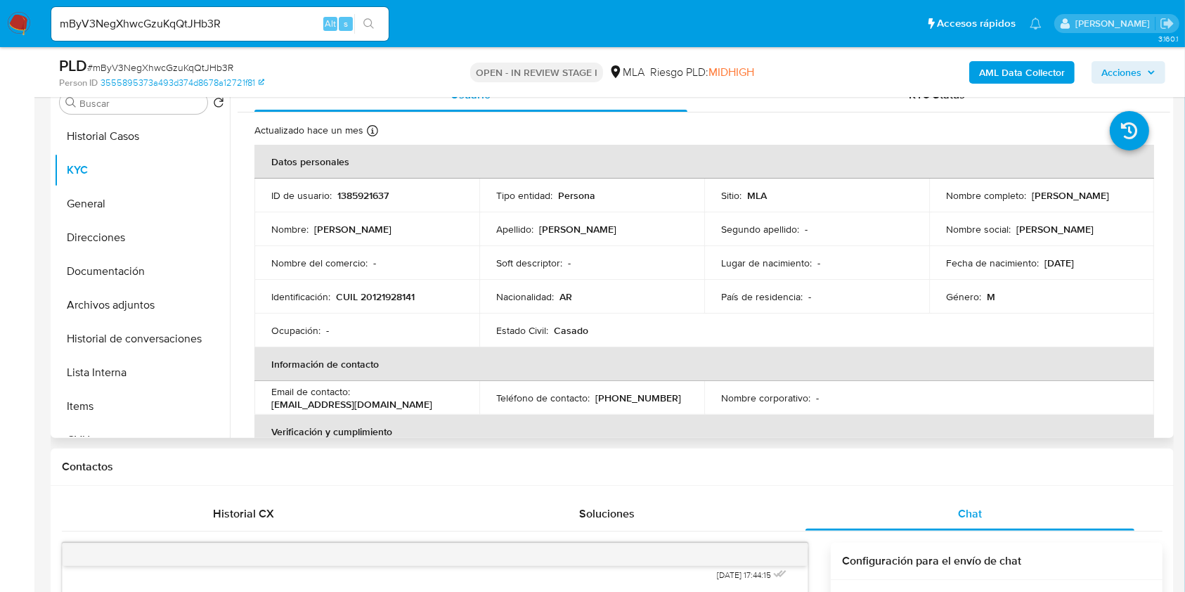
click at [365, 197] on p "1385921637" at bounding box center [362, 195] width 51 height 13
click at [164, 63] on span "# mByV3NegXhwcGzuKqQtJHb3R" at bounding box center [160, 67] width 146 height 14
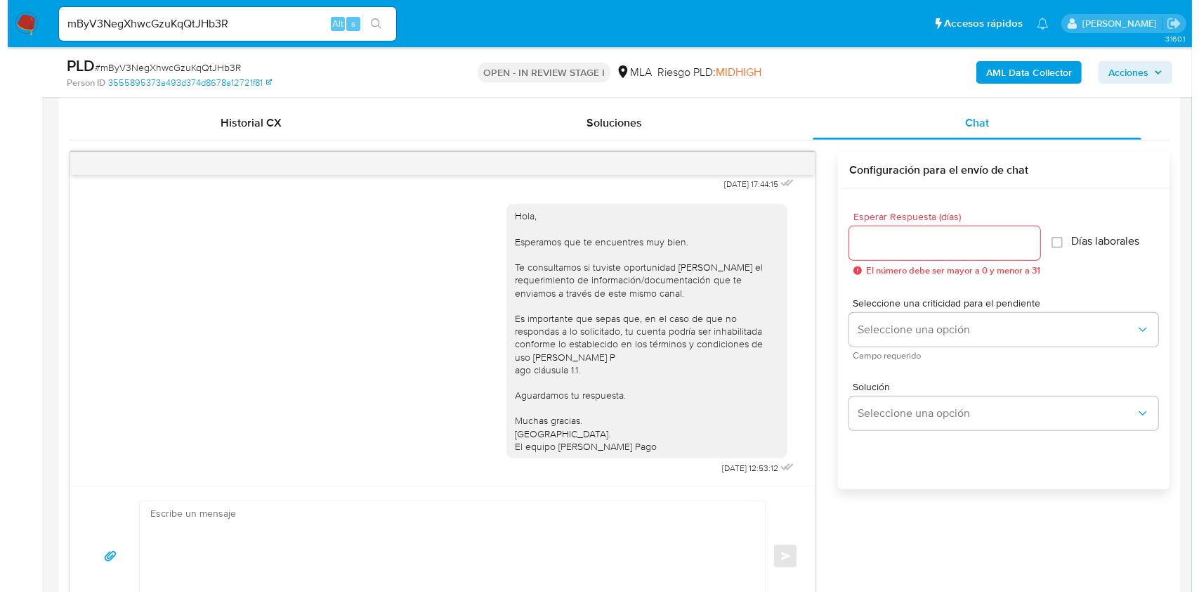
scroll to position [2163, 0]
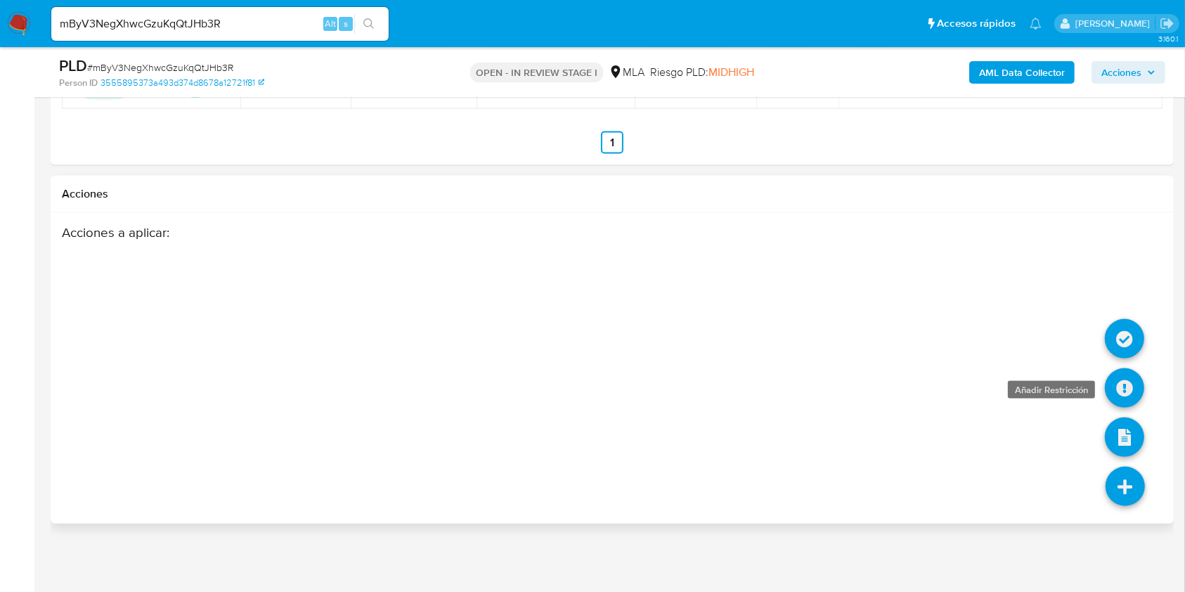
click at [1124, 379] on icon at bounding box center [1123, 387] width 39 height 39
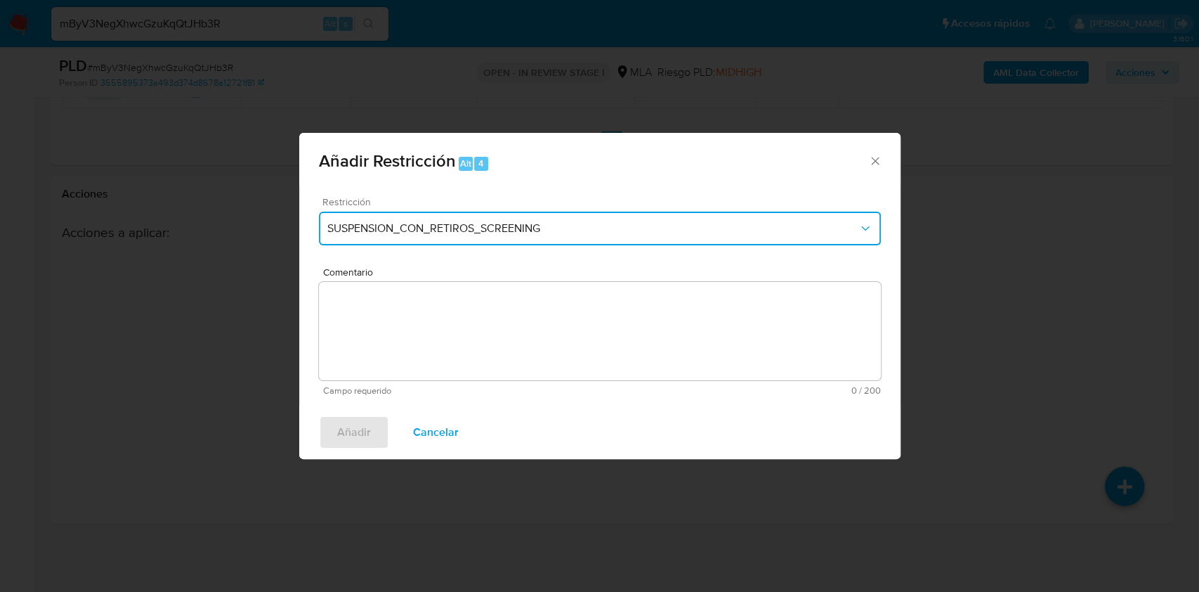
click at [410, 228] on span "SUSPENSION_CON_RETIROS_SCREENING" at bounding box center [592, 228] width 531 height 14
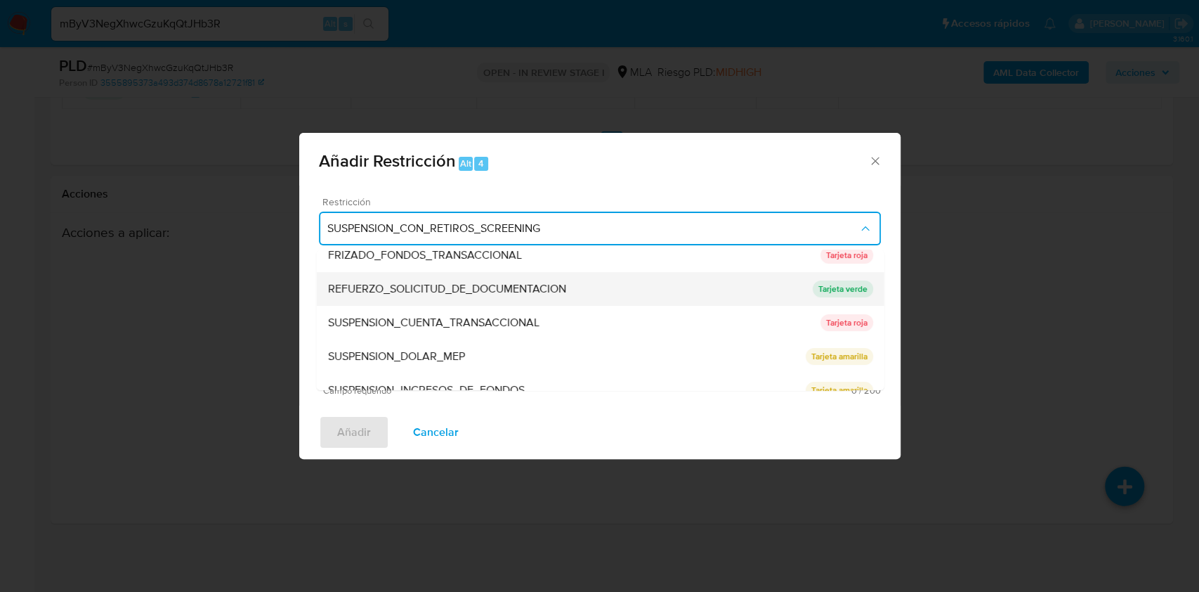
scroll to position [298, 0]
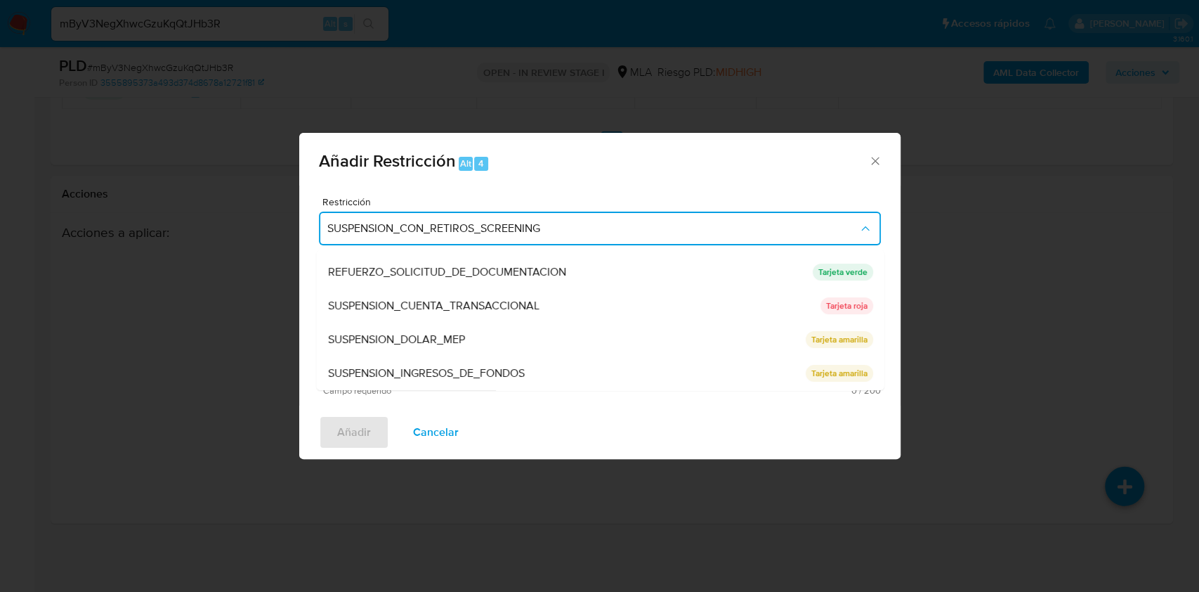
click at [433, 304] on span "SUSPENSION_CUENTA_TRANSACCIONAL" at bounding box center [432, 306] width 211 height 14
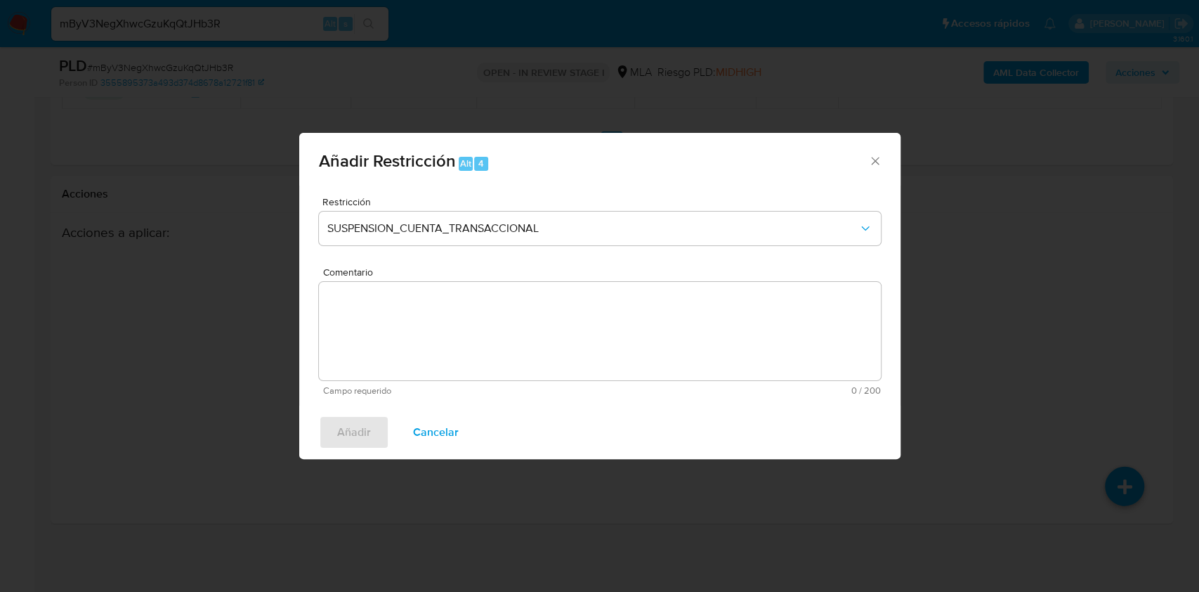
click at [481, 315] on textarea "Comentario" at bounding box center [600, 331] width 562 height 98
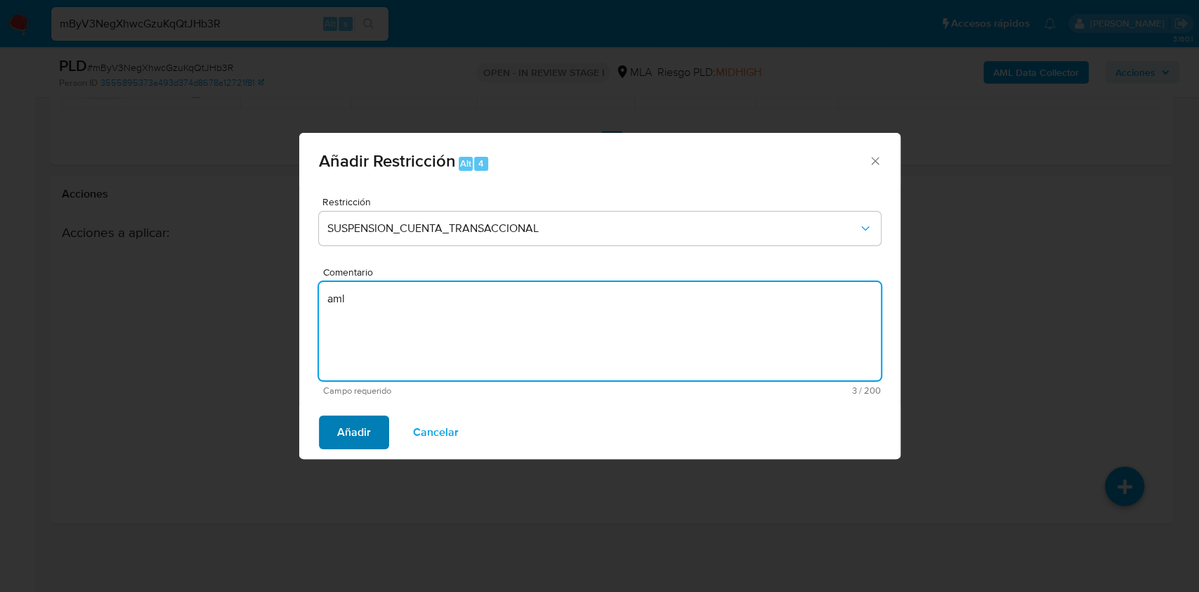
type textarea "aml"
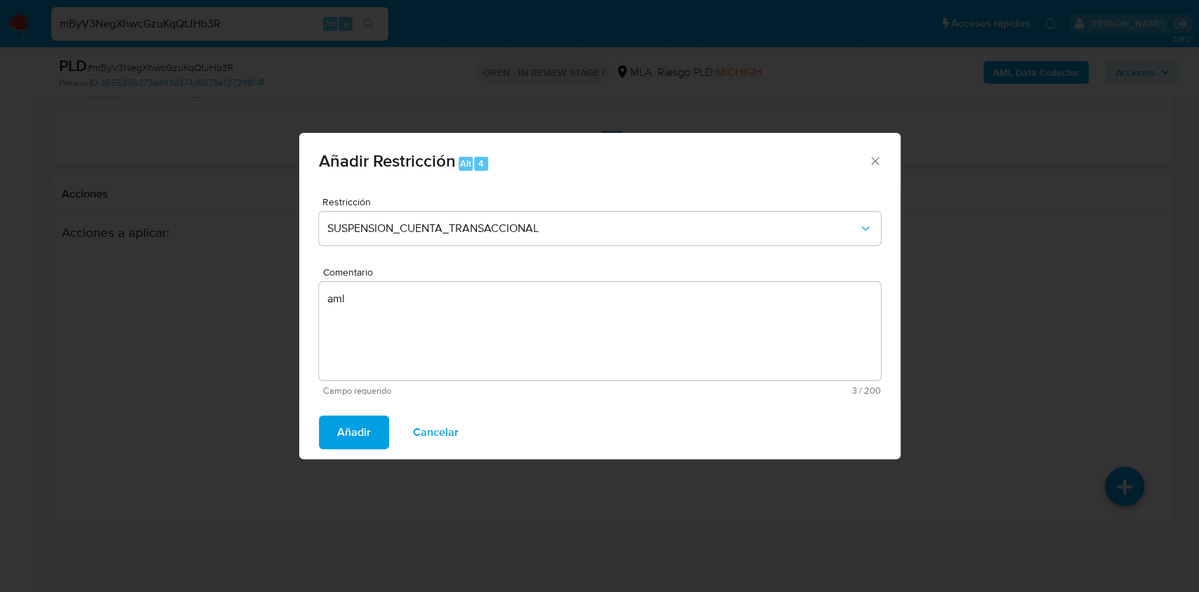
click at [350, 446] on span "Añadir" at bounding box center [354, 432] width 34 height 31
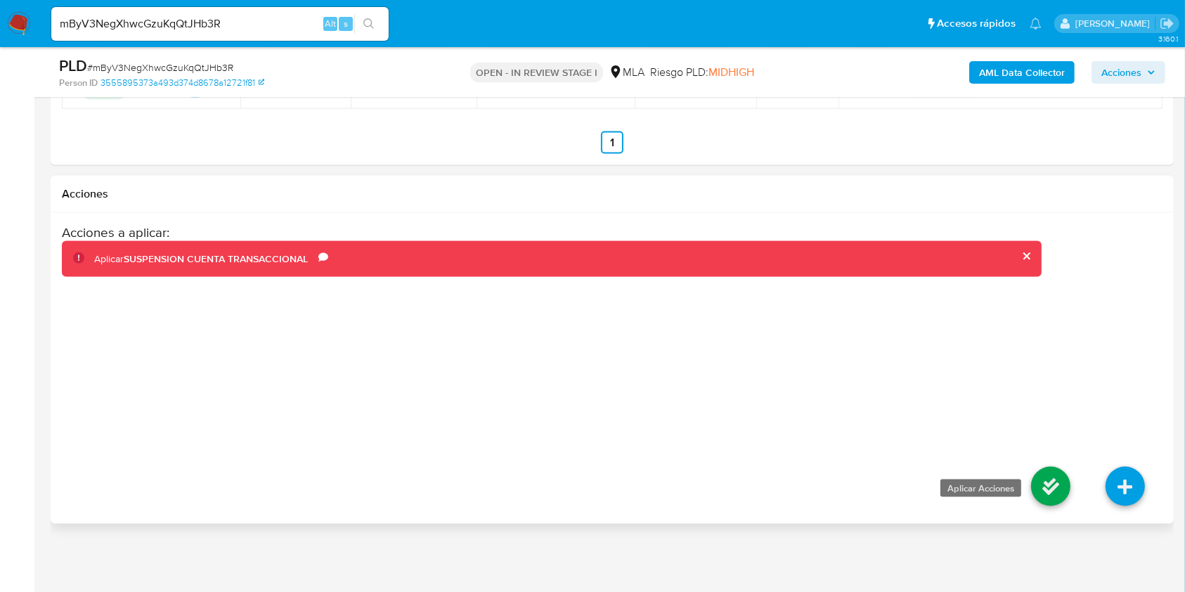
click at [1057, 489] on icon at bounding box center [1050, 486] width 39 height 39
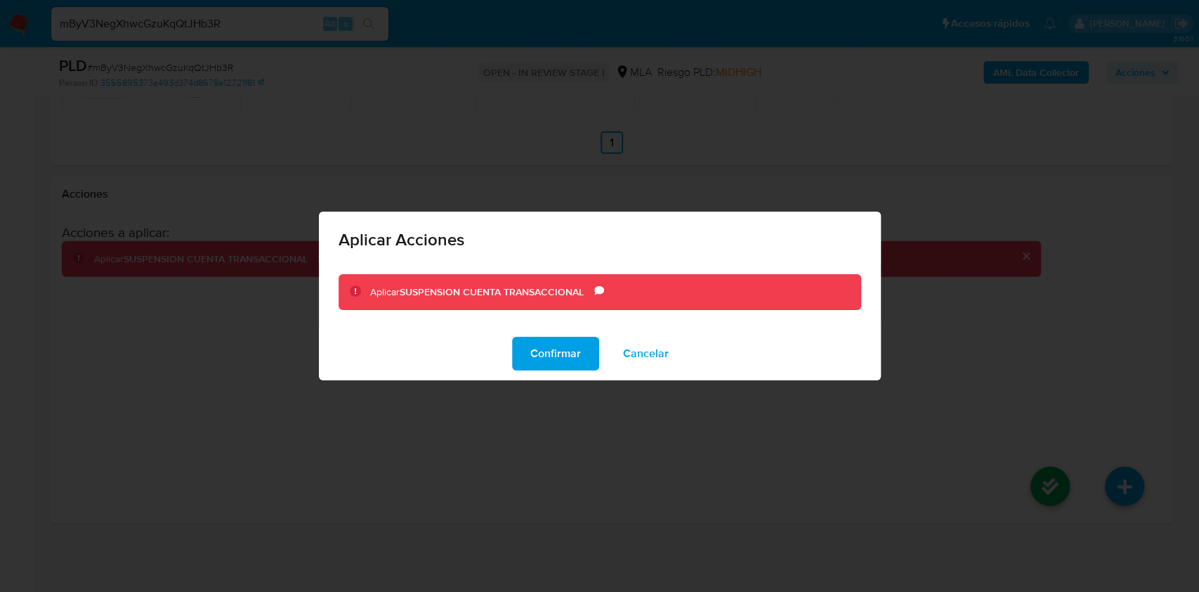
click at [548, 356] on span "Confirmar" at bounding box center [555, 353] width 51 height 31
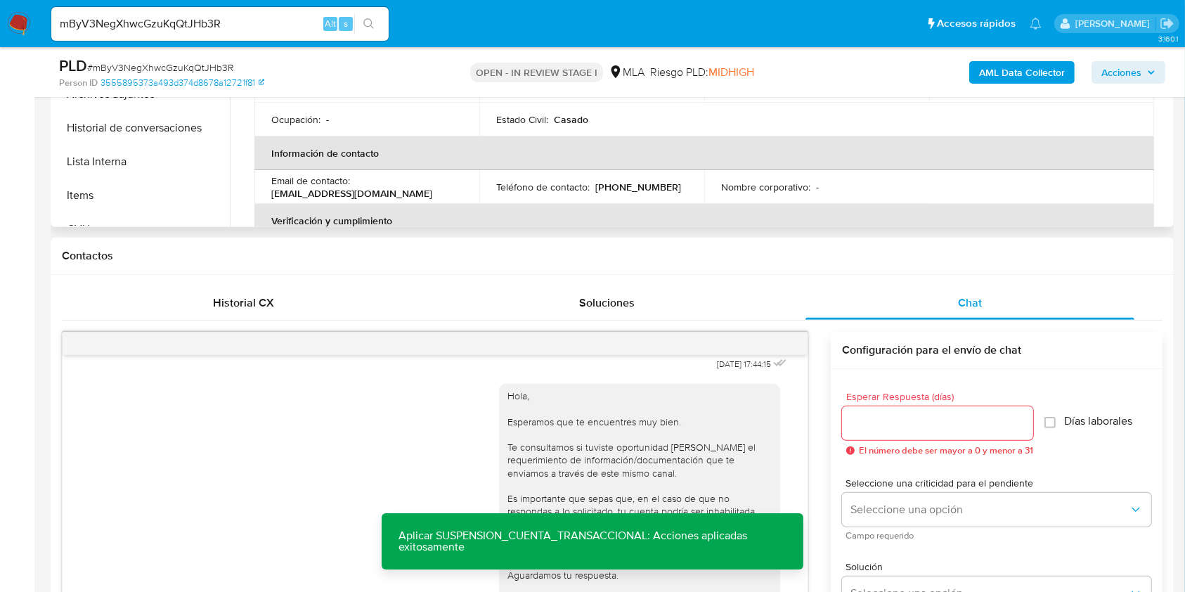
scroll to position [383, 0]
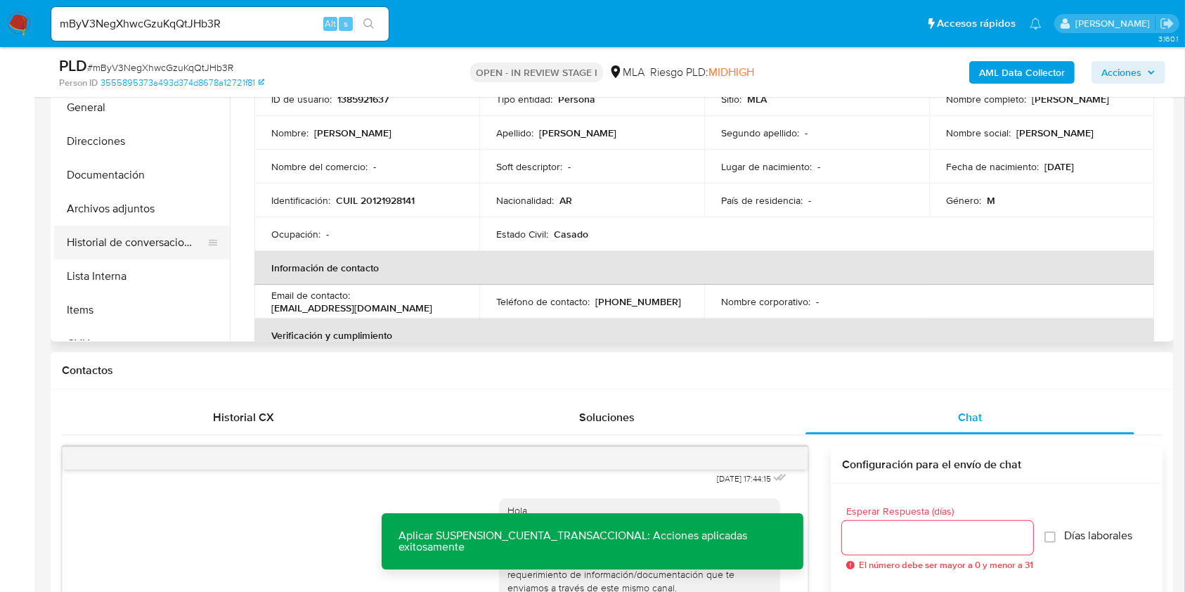
click at [159, 226] on button "Historial de conversaciones" at bounding box center [136, 243] width 164 height 34
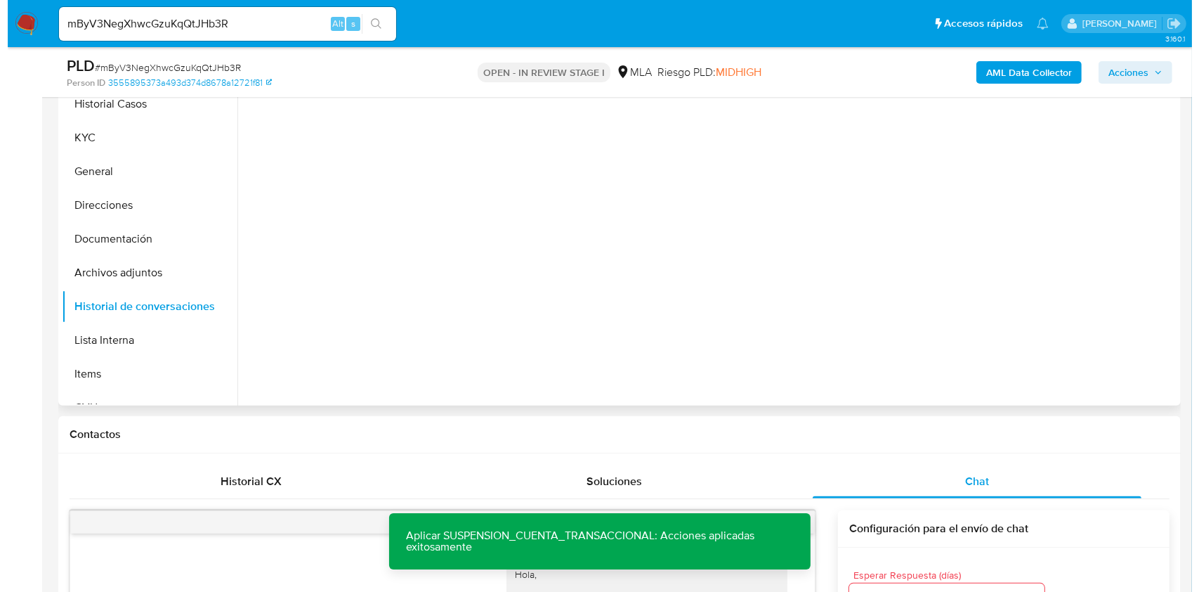
scroll to position [289, 0]
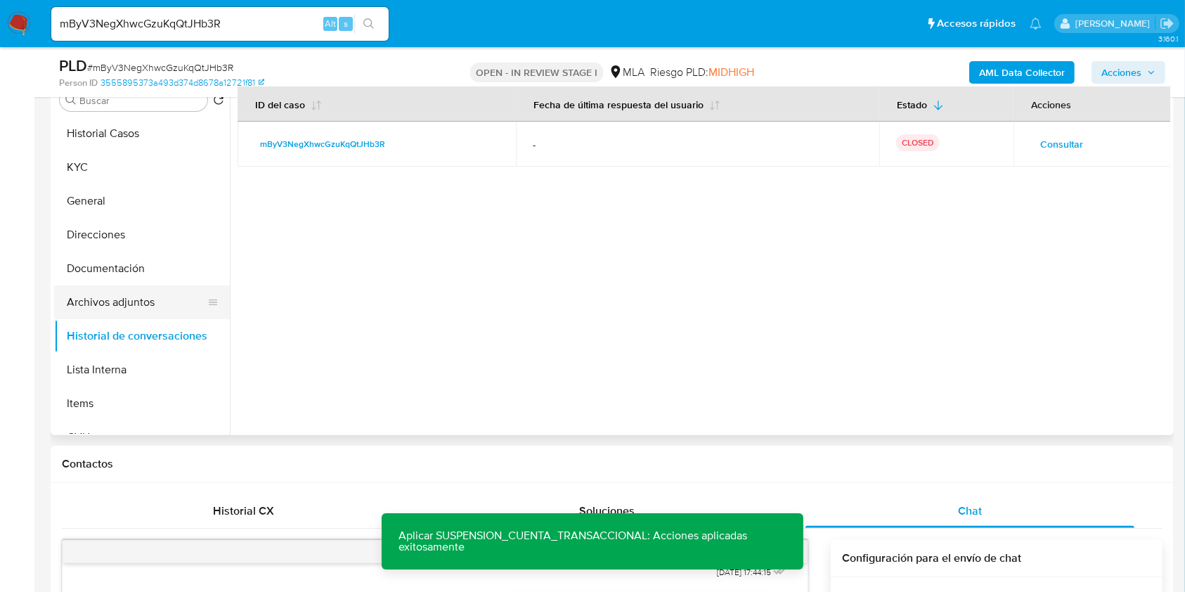
click at [96, 302] on button "Archivos adjuntos" at bounding box center [136, 302] width 164 height 34
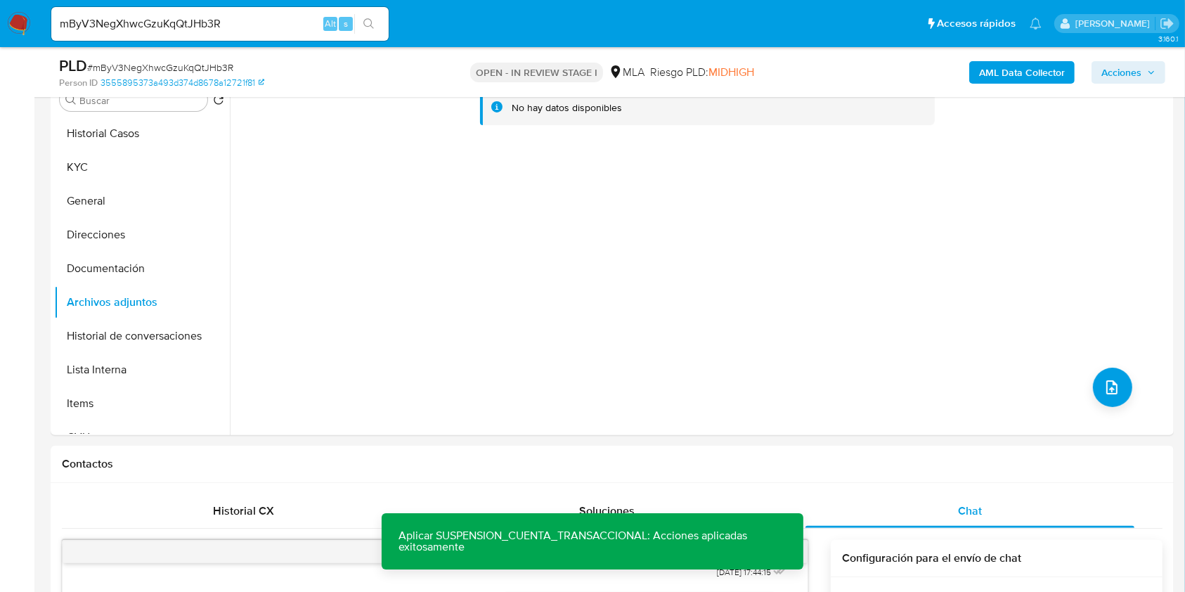
click at [997, 64] on b "AML Data Collector" at bounding box center [1022, 72] width 86 height 22
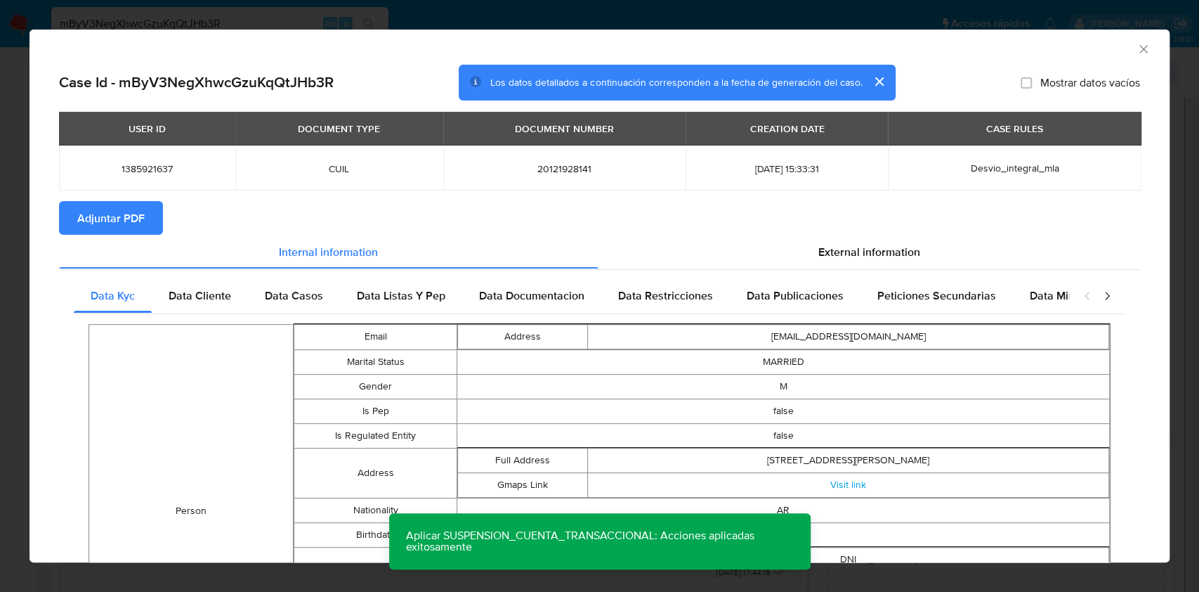
click at [98, 228] on span "Adjuntar PDF" at bounding box center [110, 217] width 67 height 31
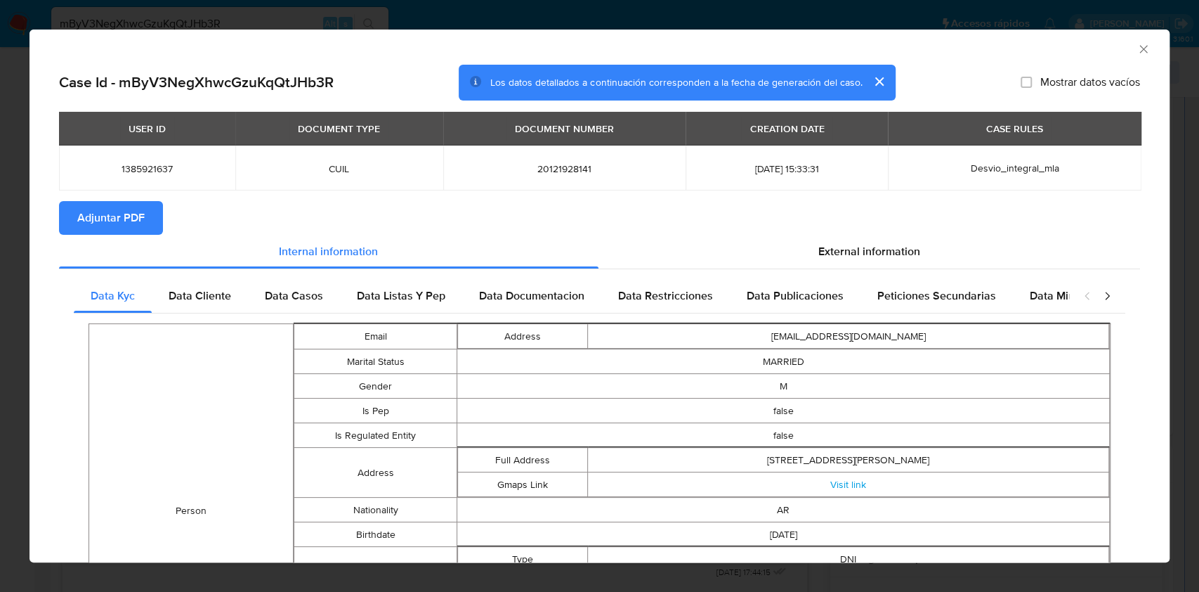
click at [1137, 43] on icon "Cerrar ventana" at bounding box center [1144, 49] width 14 height 14
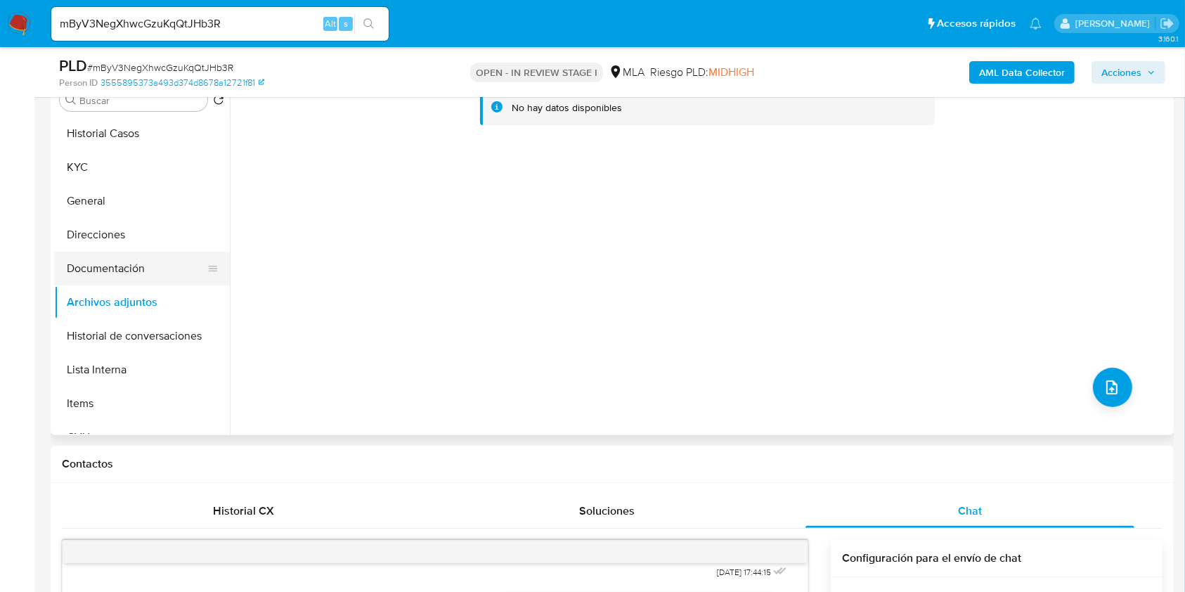
click at [145, 268] on button "Documentación" at bounding box center [136, 269] width 164 height 34
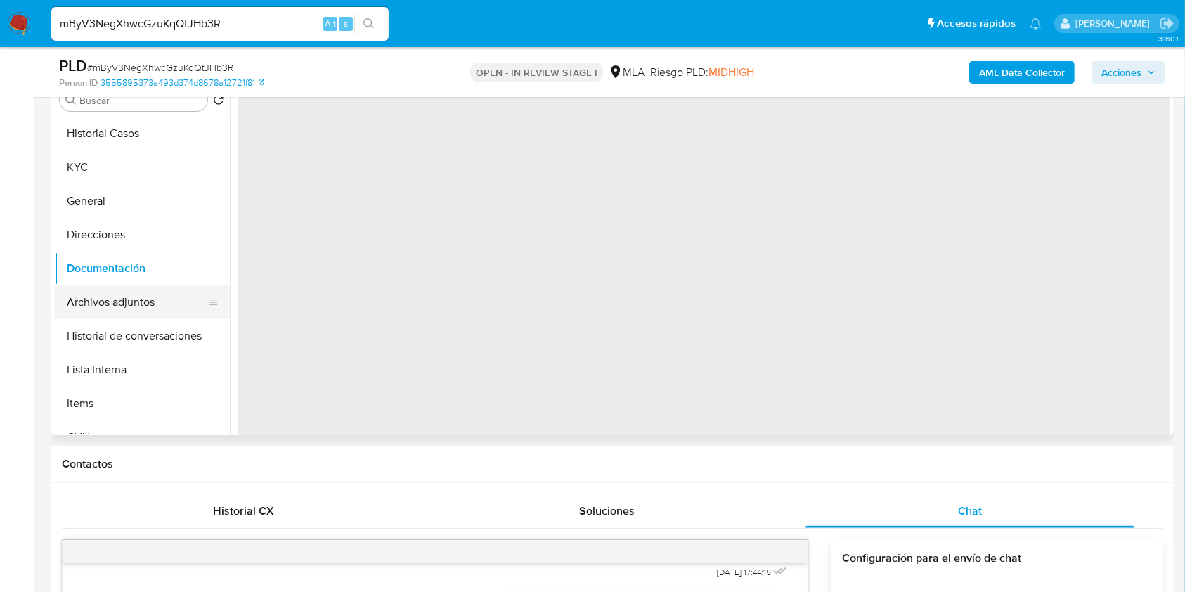
click at [129, 301] on button "Archivos adjuntos" at bounding box center [136, 302] width 164 height 34
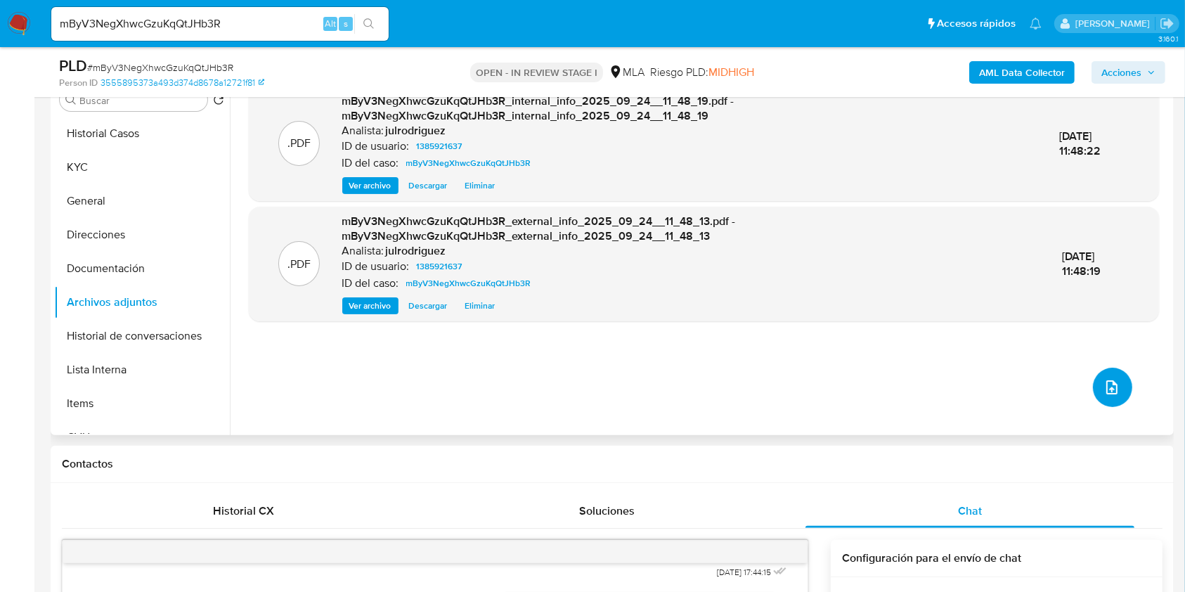
click at [1109, 389] on icon "upload-file" at bounding box center [1111, 387] width 11 height 14
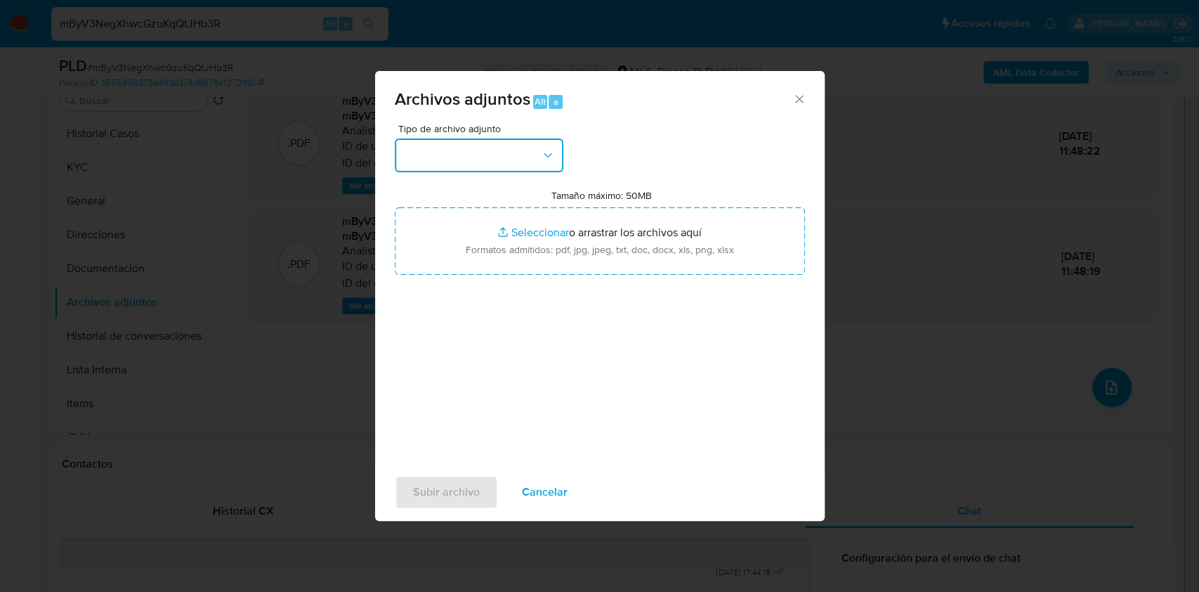
click at [441, 153] on button "button" at bounding box center [479, 155] width 169 height 34
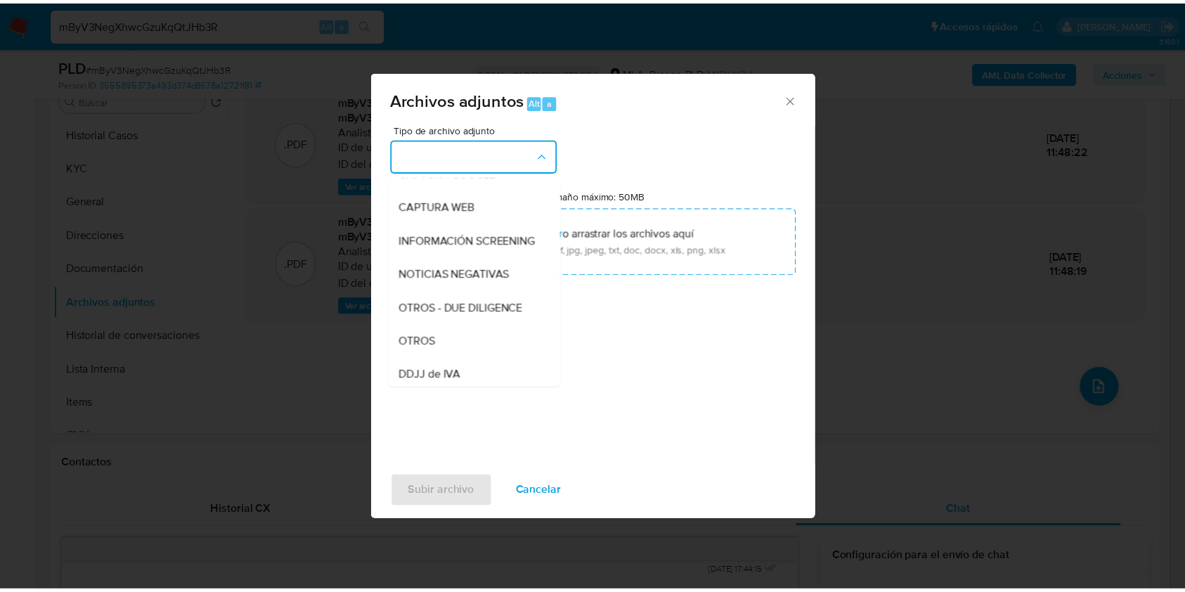
scroll to position [281, 0]
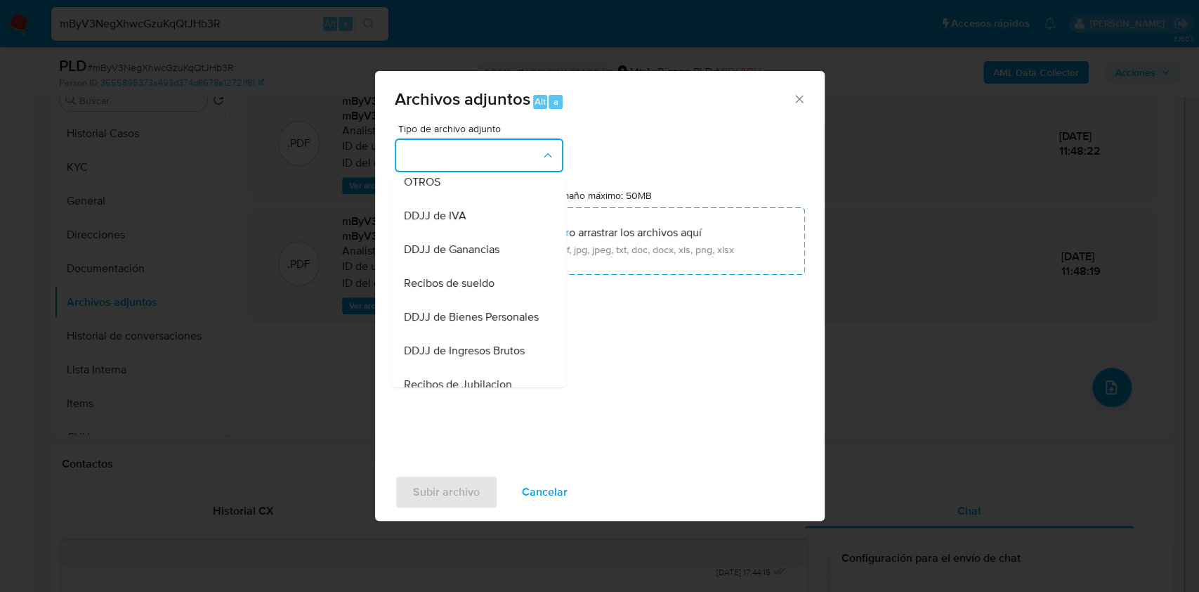
click at [428, 189] on span "OTROS" at bounding box center [421, 182] width 37 height 14
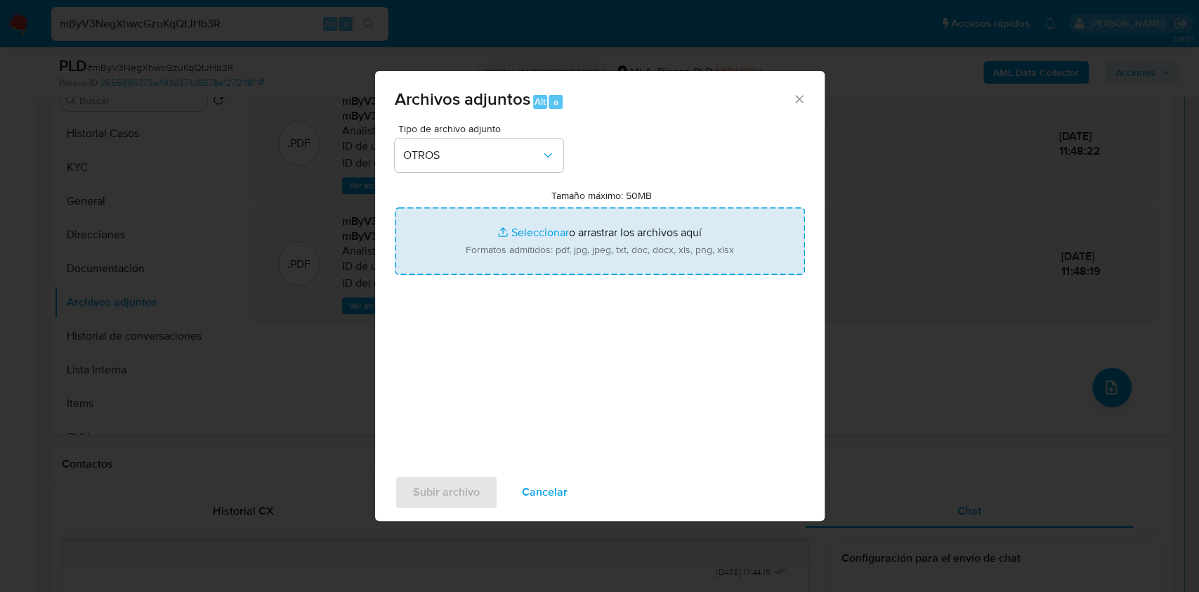
click at [535, 231] on input "Tamaño máximo: 50MB Seleccionar archivos" at bounding box center [600, 240] width 410 height 67
type input "C:\fakepath\Jorge Omar Gonzalez - NOSIS - AGOSTO 2025.pdf"
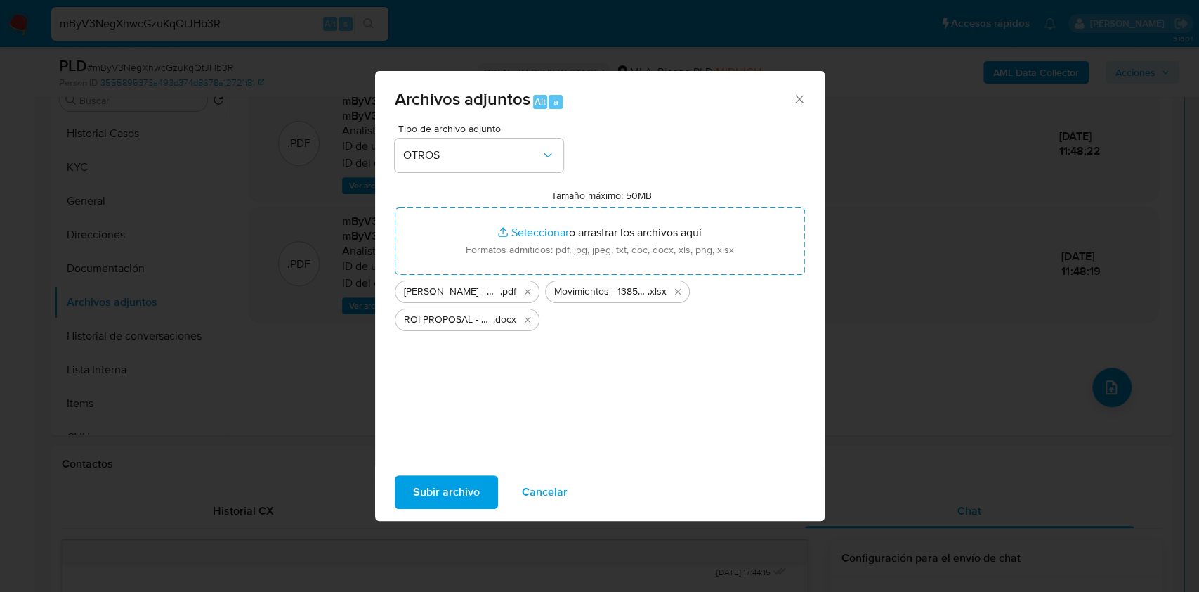
click at [440, 486] on span "Subir archivo" at bounding box center [446, 491] width 67 height 31
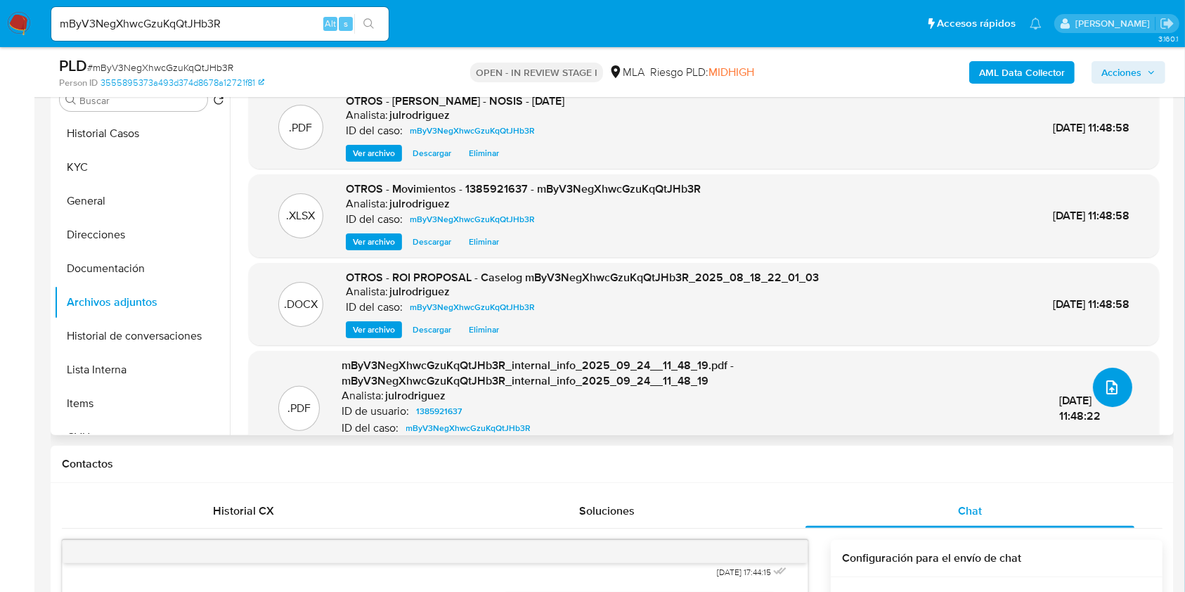
scroll to position [196, 0]
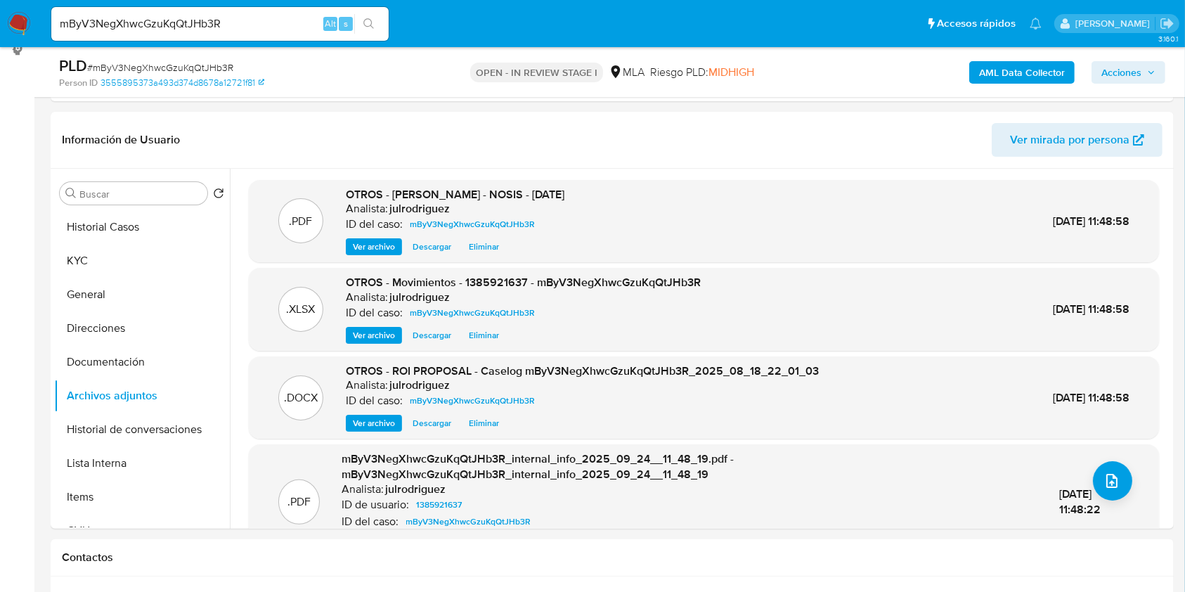
click at [1119, 76] on span "Acciones" at bounding box center [1121, 72] width 40 height 22
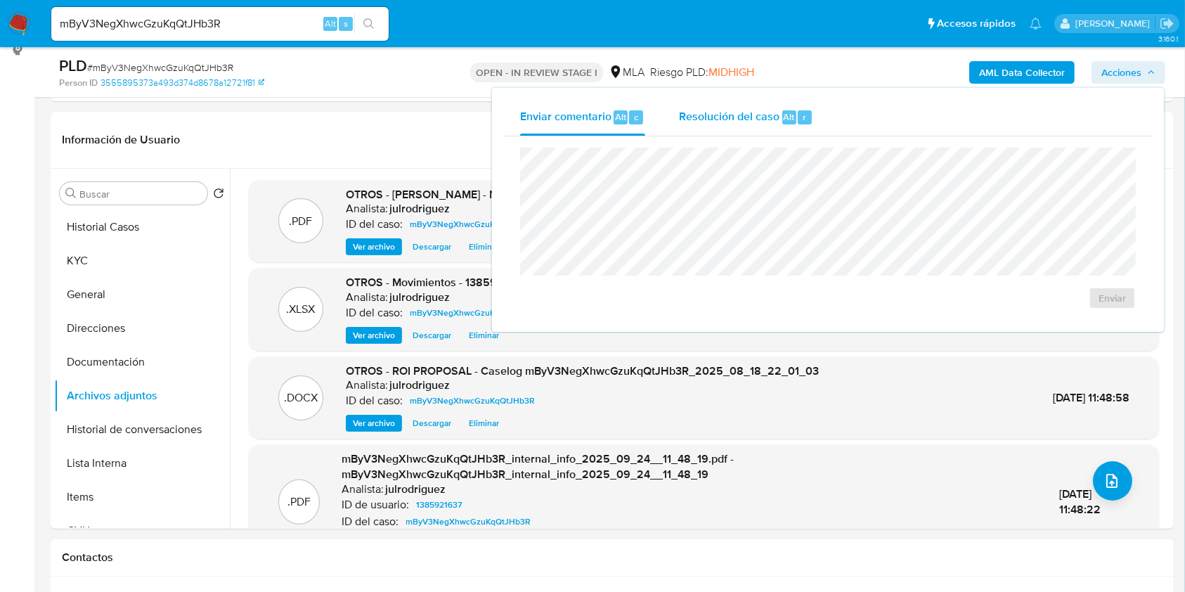
click at [797, 110] on div "r" at bounding box center [804, 117] width 14 height 14
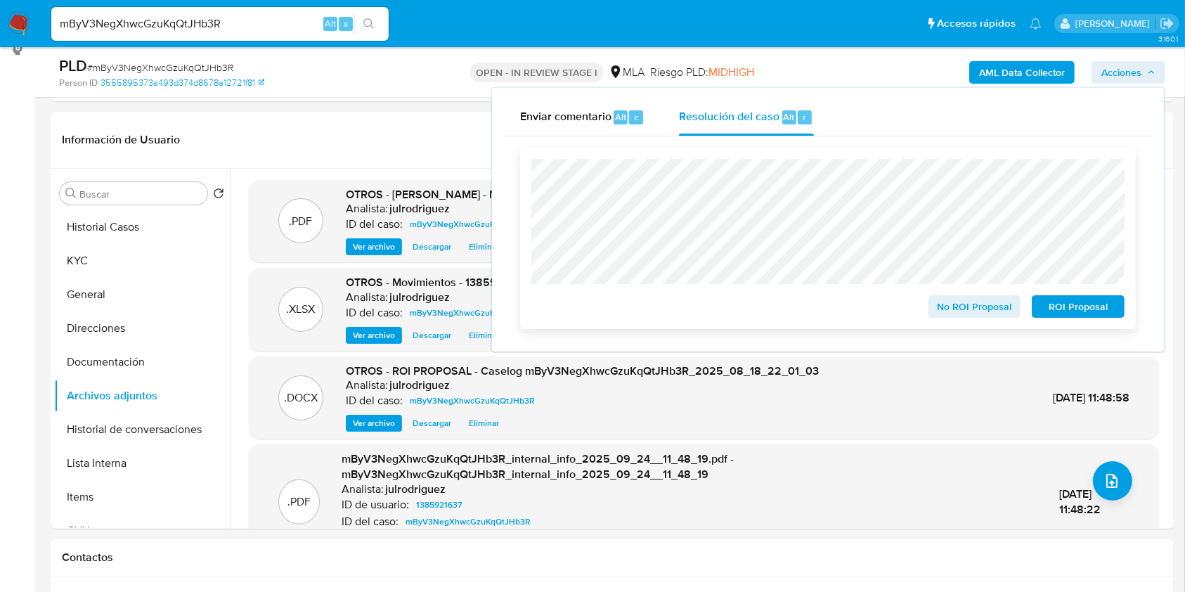
click at [1059, 312] on span "ROI Proposal" at bounding box center [1077, 306] width 73 height 20
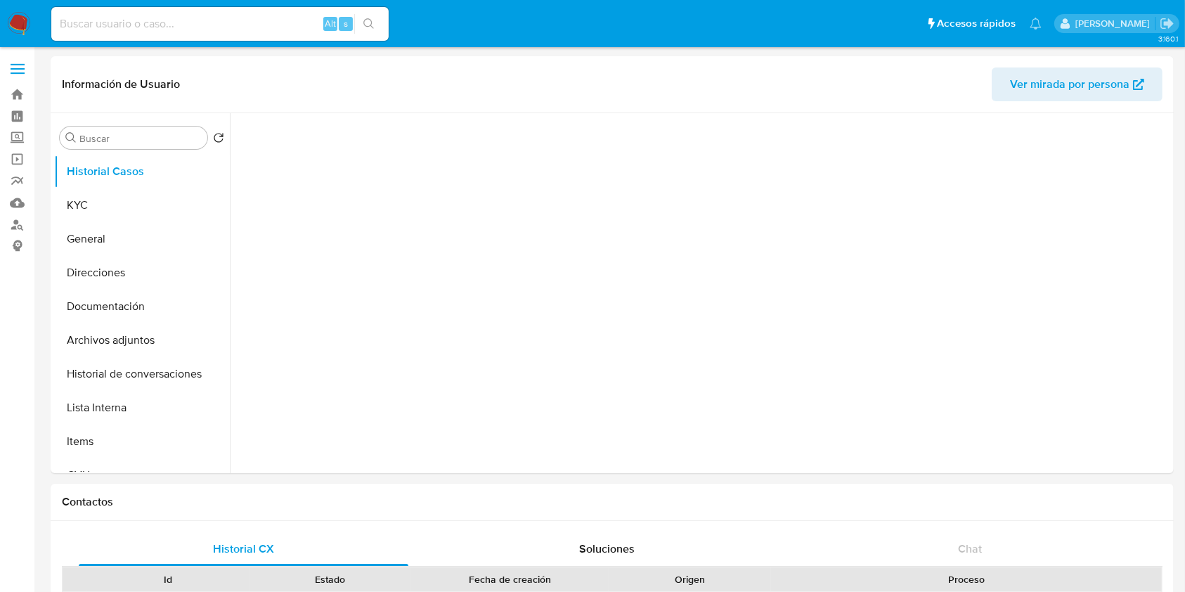
select select "10"
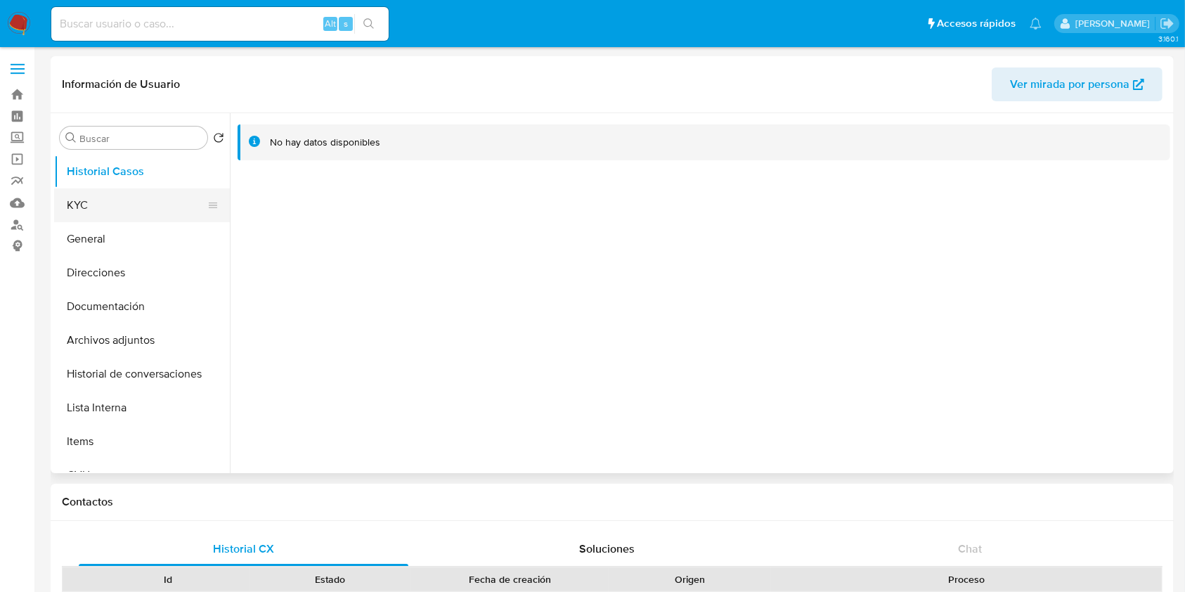
click at [162, 205] on button "KYC" at bounding box center [136, 205] width 164 height 34
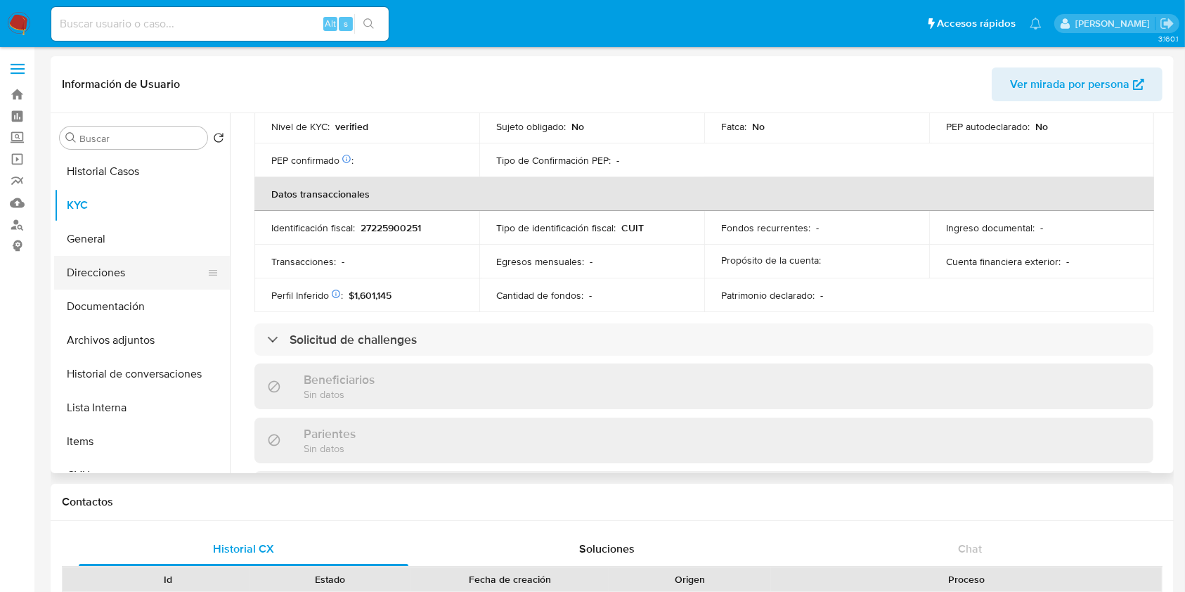
scroll to position [706, 0]
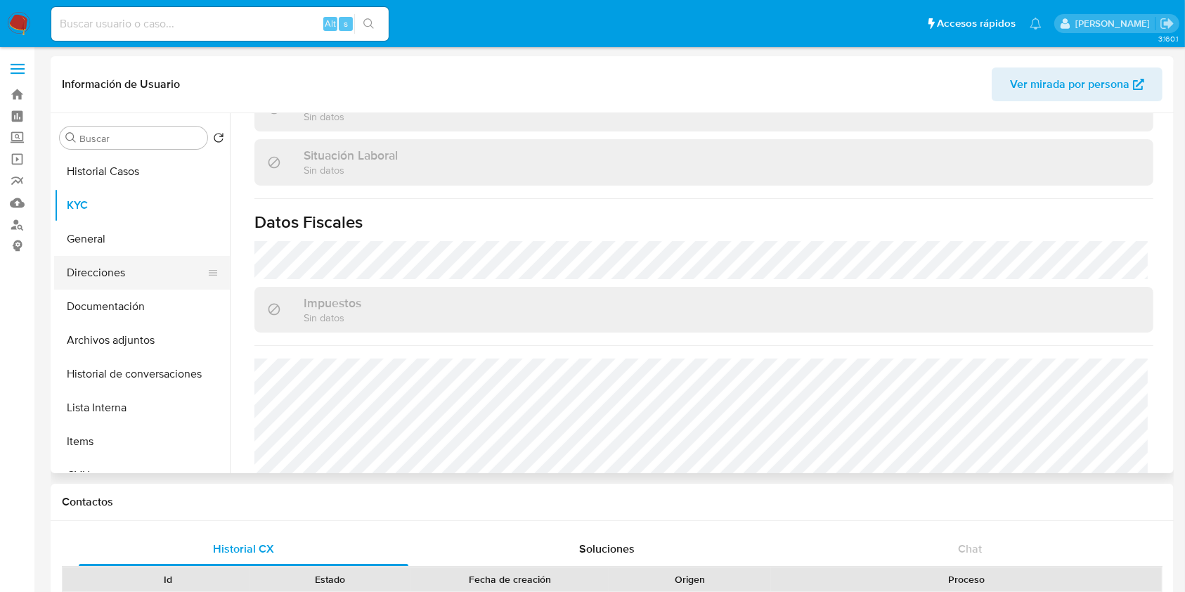
click at [112, 280] on button "Direcciones" at bounding box center [136, 273] width 164 height 34
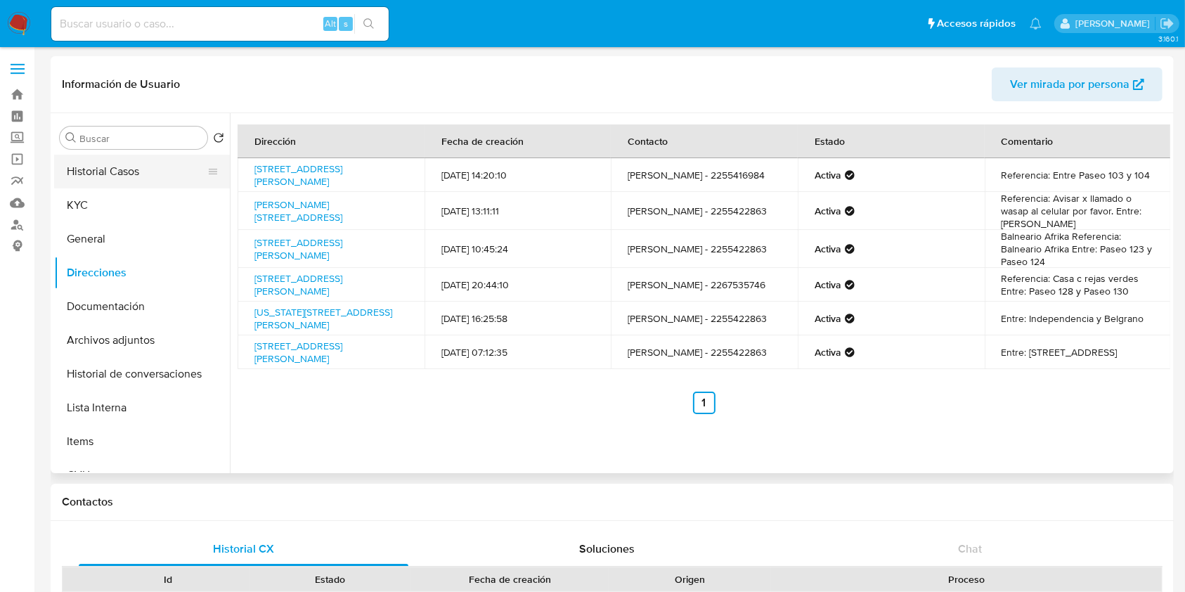
click at [131, 177] on button "Historial Casos" at bounding box center [136, 172] width 164 height 34
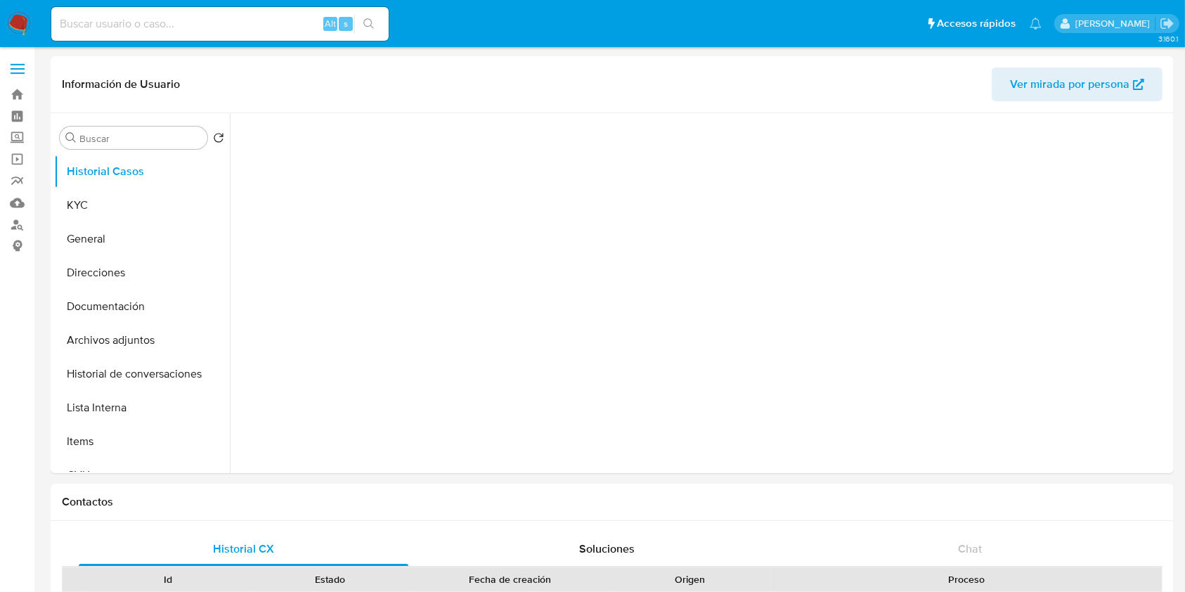
select select "10"
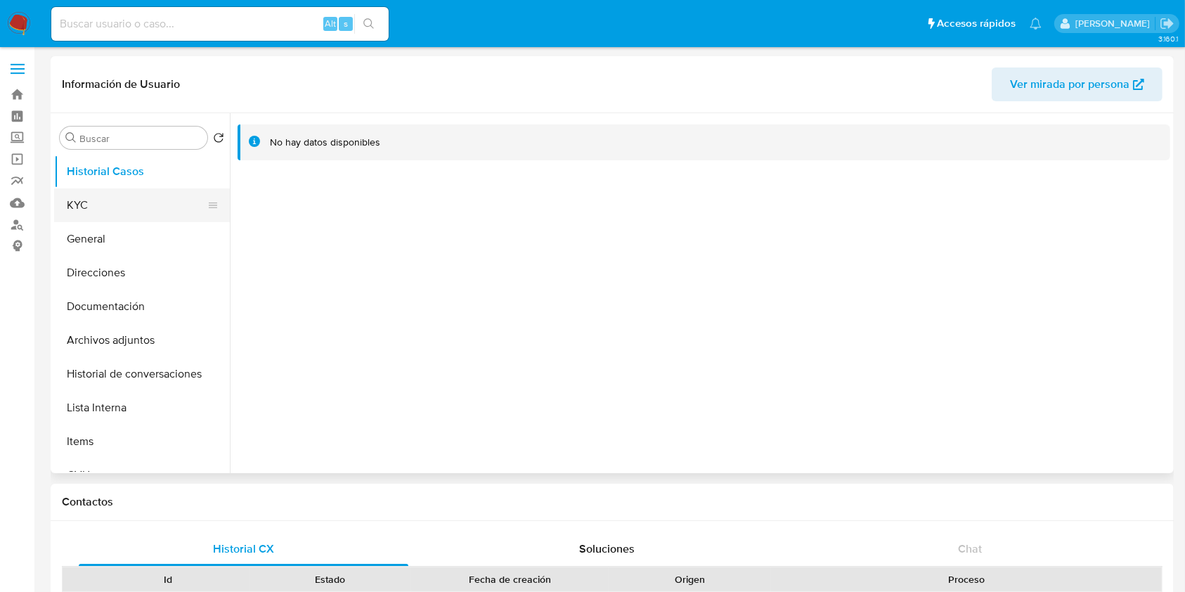
click at [135, 205] on button "KYC" at bounding box center [136, 205] width 164 height 34
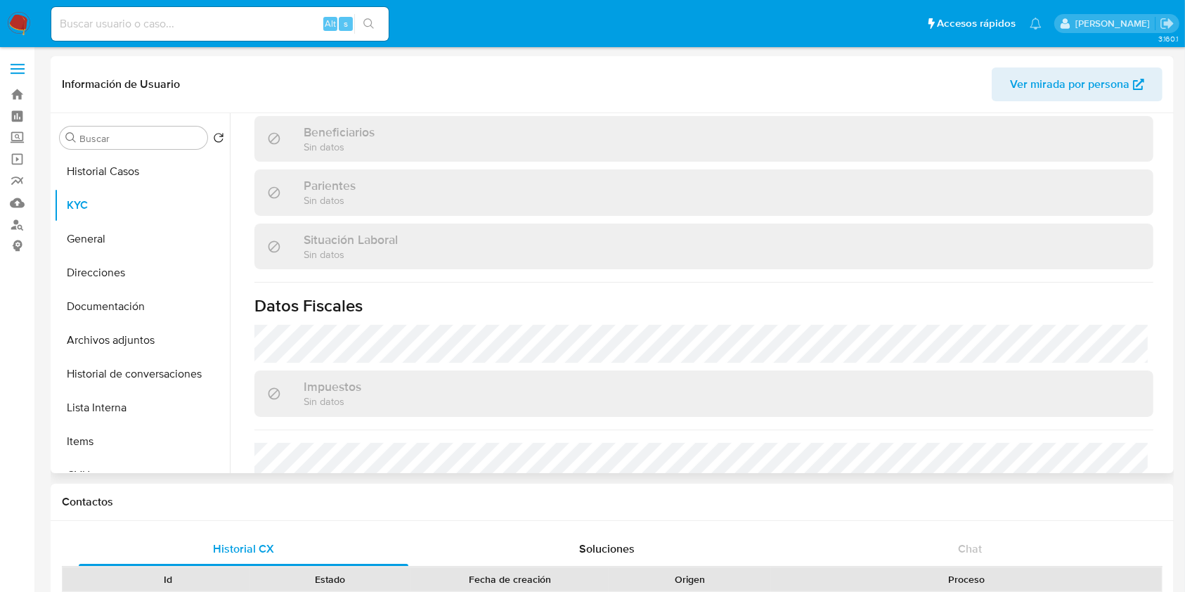
scroll to position [421, 0]
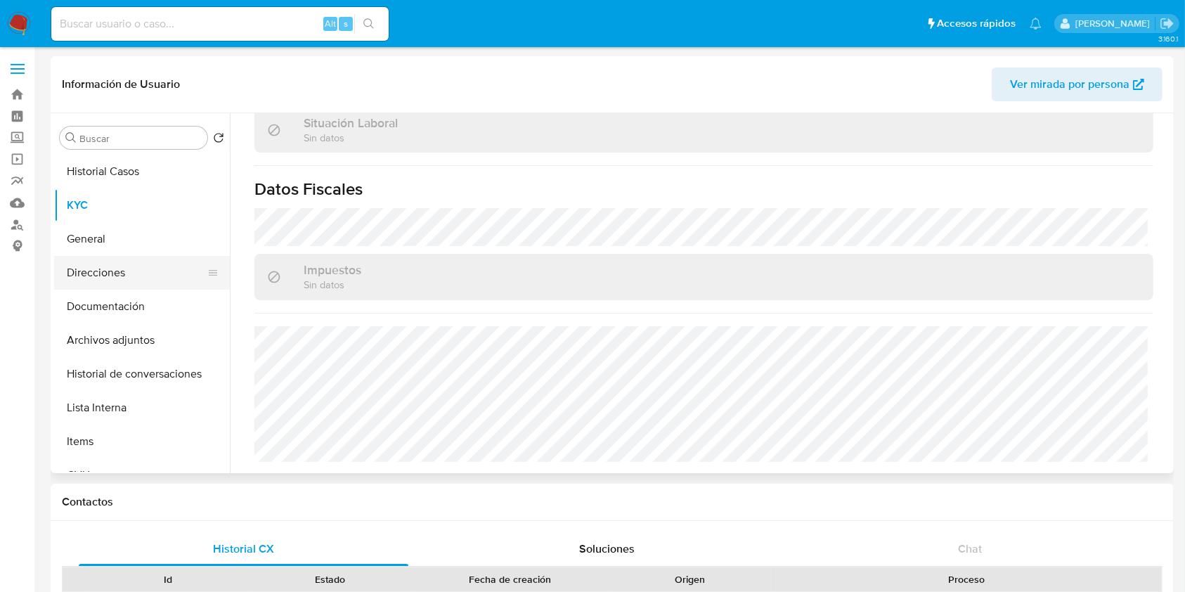
click at [111, 275] on button "Direcciones" at bounding box center [136, 273] width 164 height 34
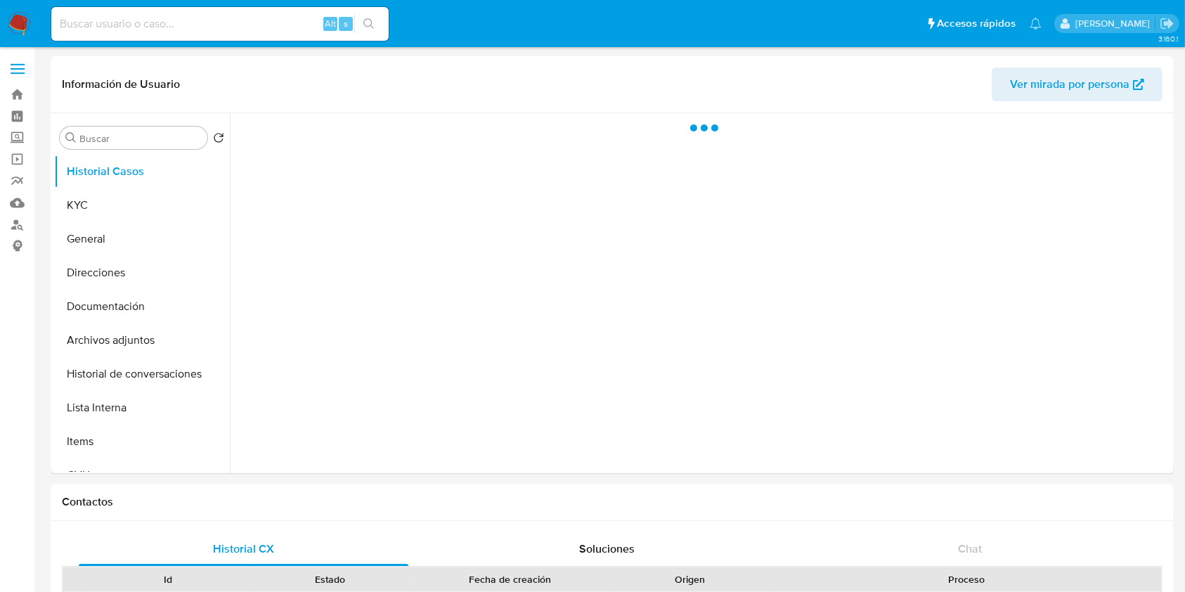
select select "10"
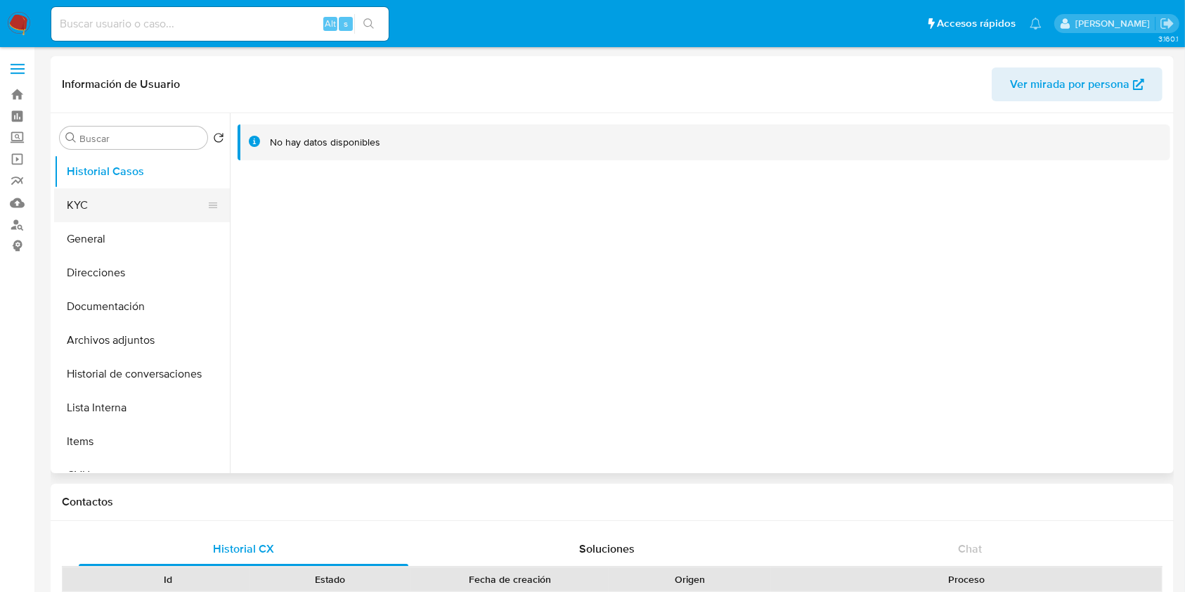
click at [132, 195] on button "KYC" at bounding box center [136, 205] width 164 height 34
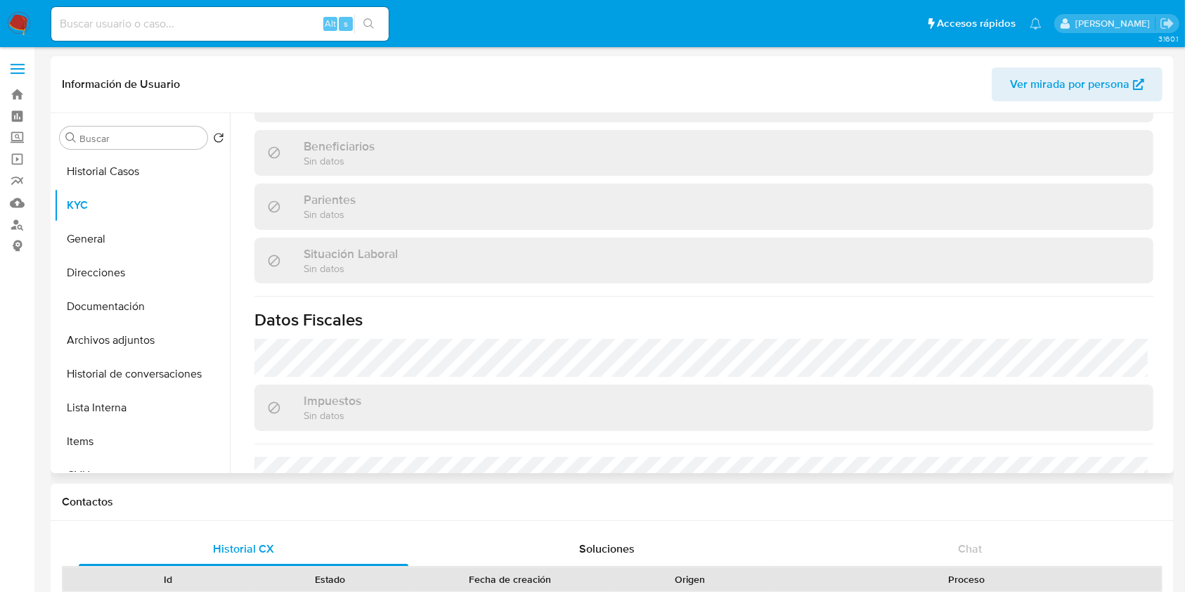
scroll to position [374, 0]
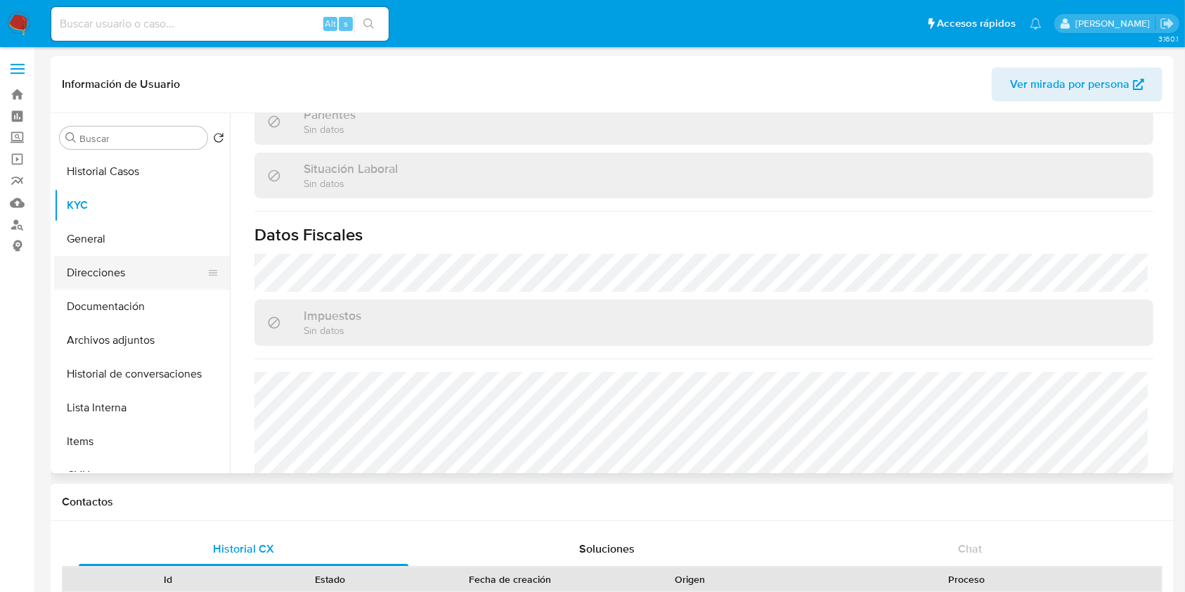
click at [146, 279] on button "Direcciones" at bounding box center [136, 273] width 164 height 34
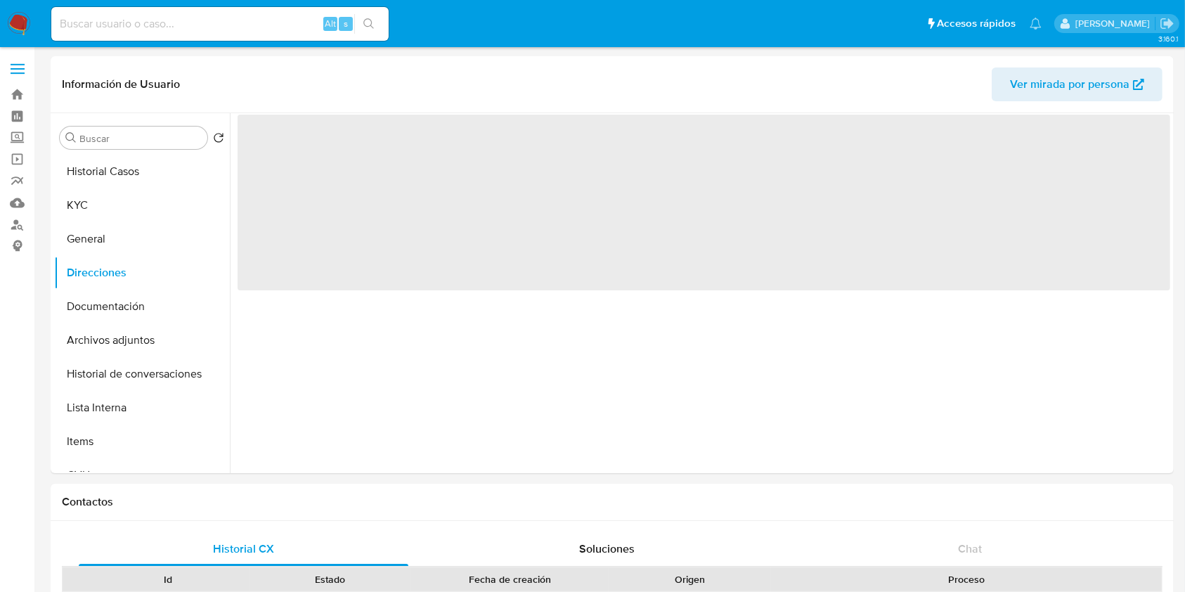
scroll to position [0, 0]
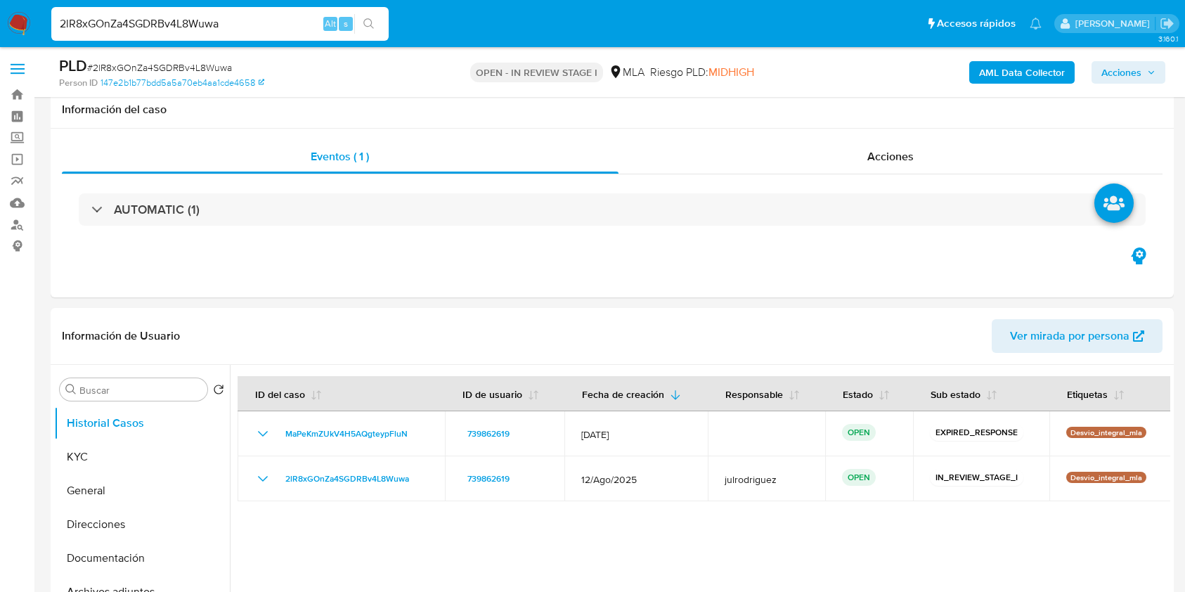
scroll to position [93, 0]
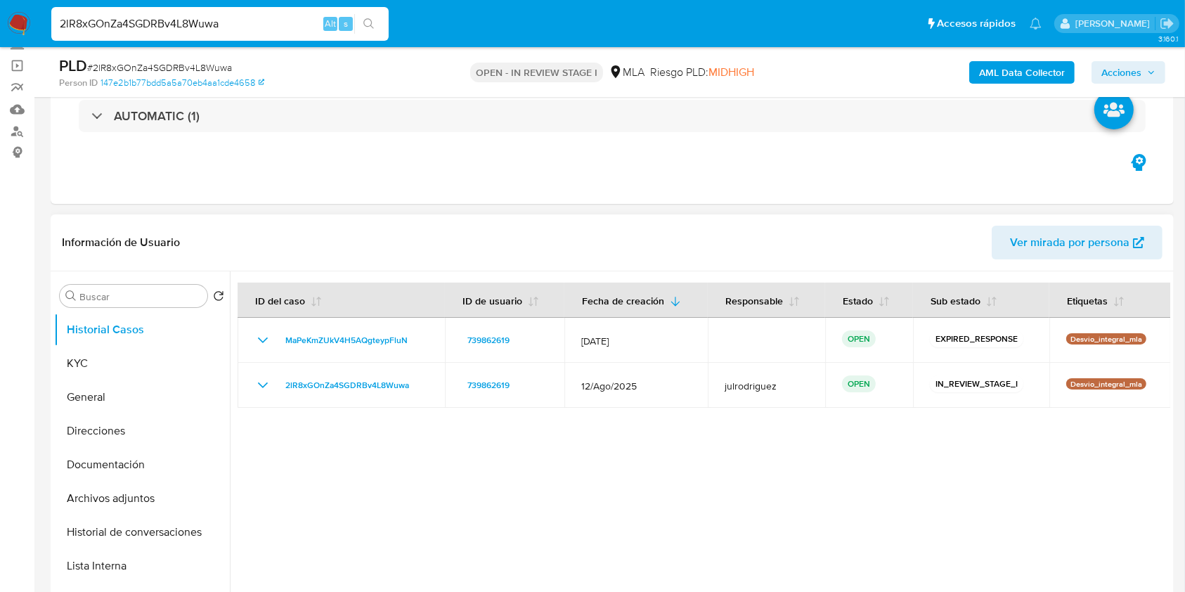
click at [507, 453] on div at bounding box center [700, 451] width 940 height 360
click at [79, 344] on button "Historial Casos" at bounding box center [136, 330] width 164 height 34
click at [172, 357] on button "KYC" at bounding box center [136, 363] width 164 height 34
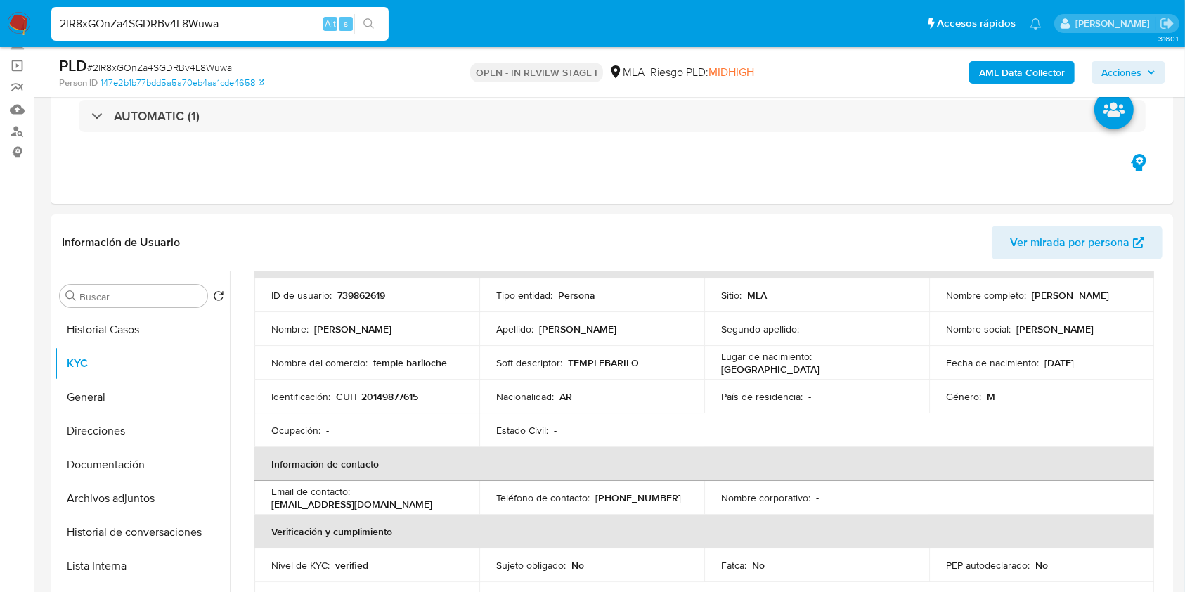
drag, startPoint x: 230, startPoint y: 25, endPoint x: 0, endPoint y: 21, distance: 229.8
click at [0, 21] on nav "Pausado Ver notificaciones 2lR8xGOnZa4SGDRBv4L8Wuwa Alt s Accesos rápidos Presi…" at bounding box center [592, 23] width 1185 height 47
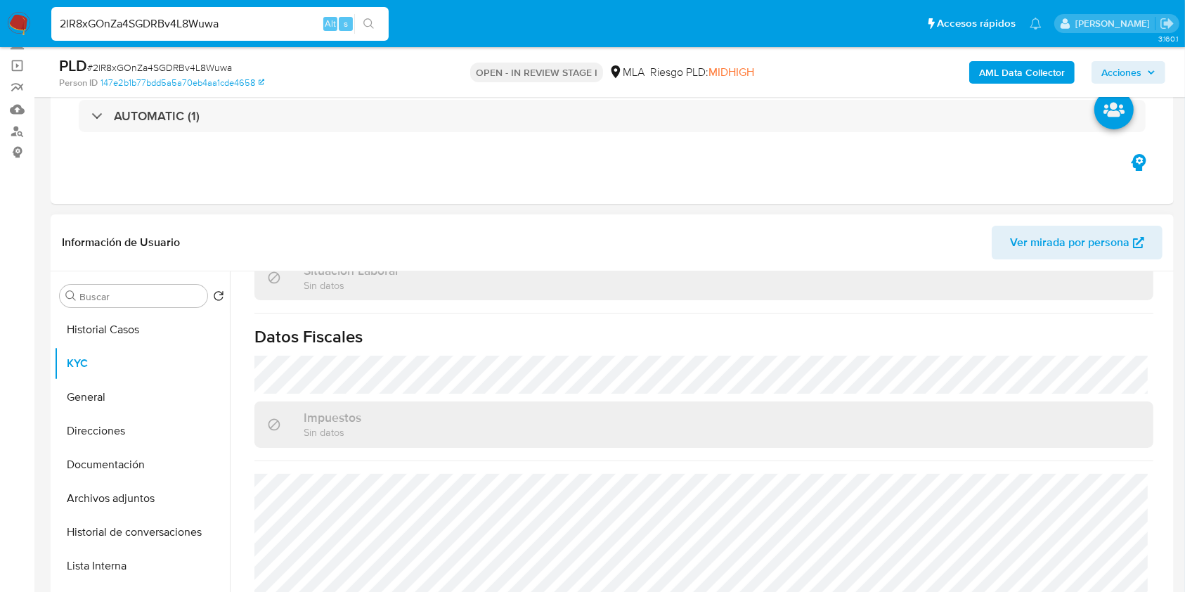
scroll to position [766, 0]
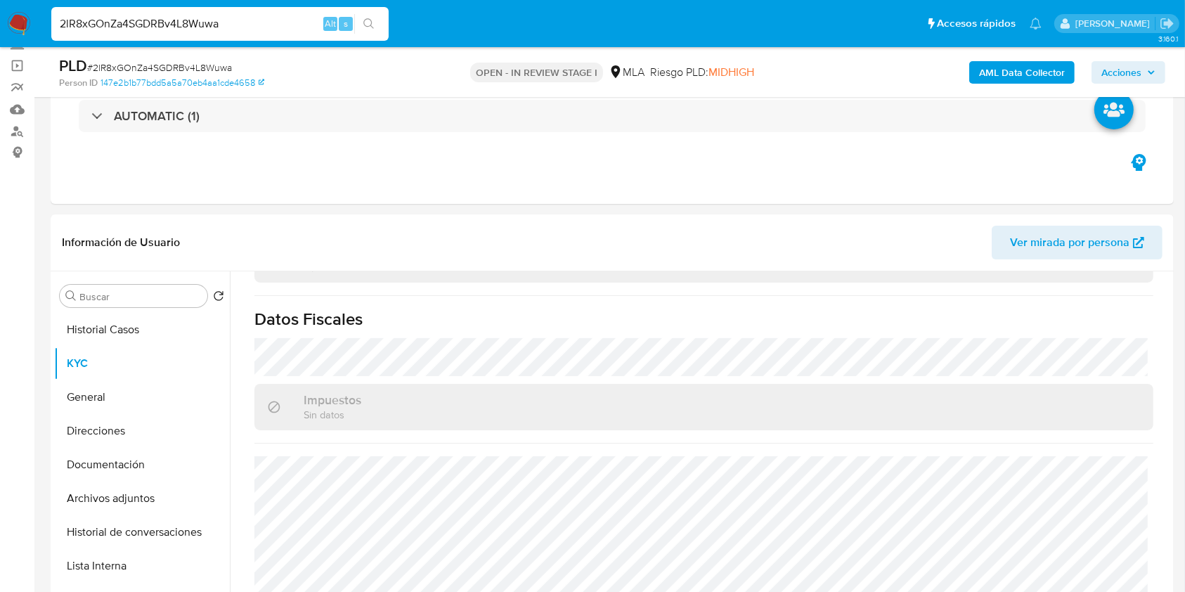
click at [192, 27] on input "2lR8xGOnZa4SGDRBv4L8Wuwa" at bounding box center [219, 24] width 337 height 18
paste input "UmU4FafVUEHXFeKGOoGmcPYh"
type input "UmU4FafVUEHXFeKGOoGmcPYh"
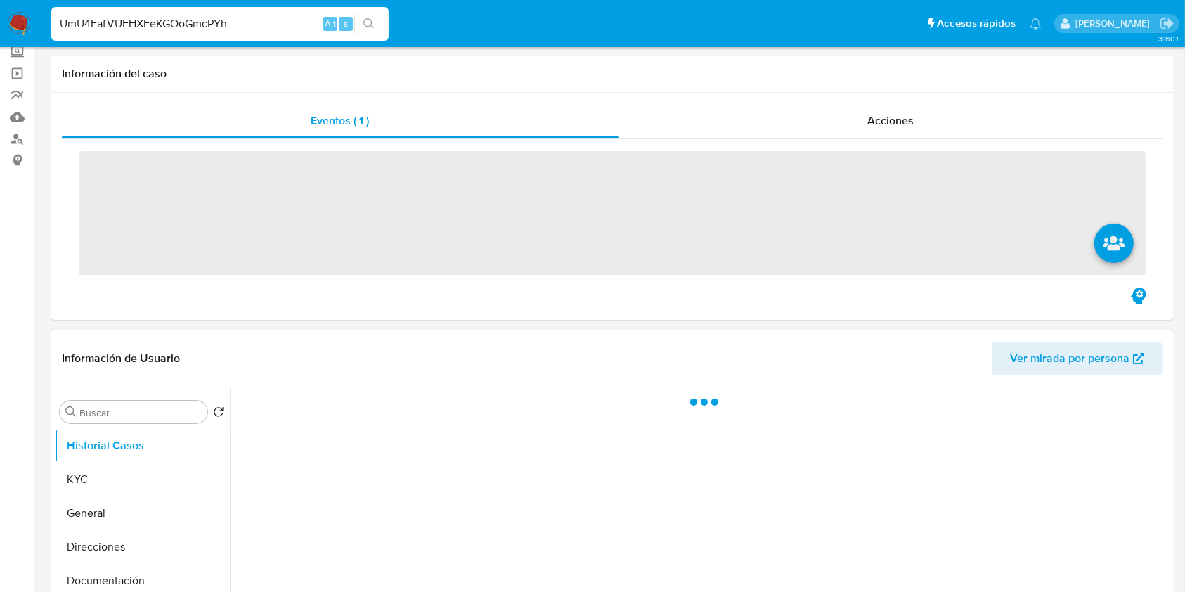
scroll to position [374, 0]
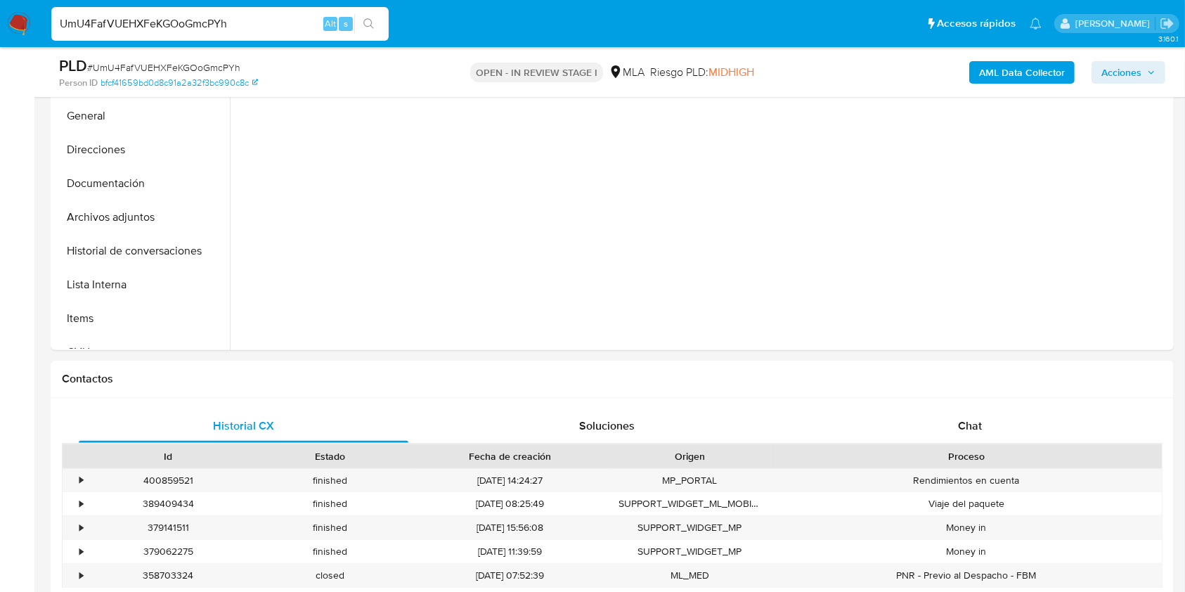
select select "10"
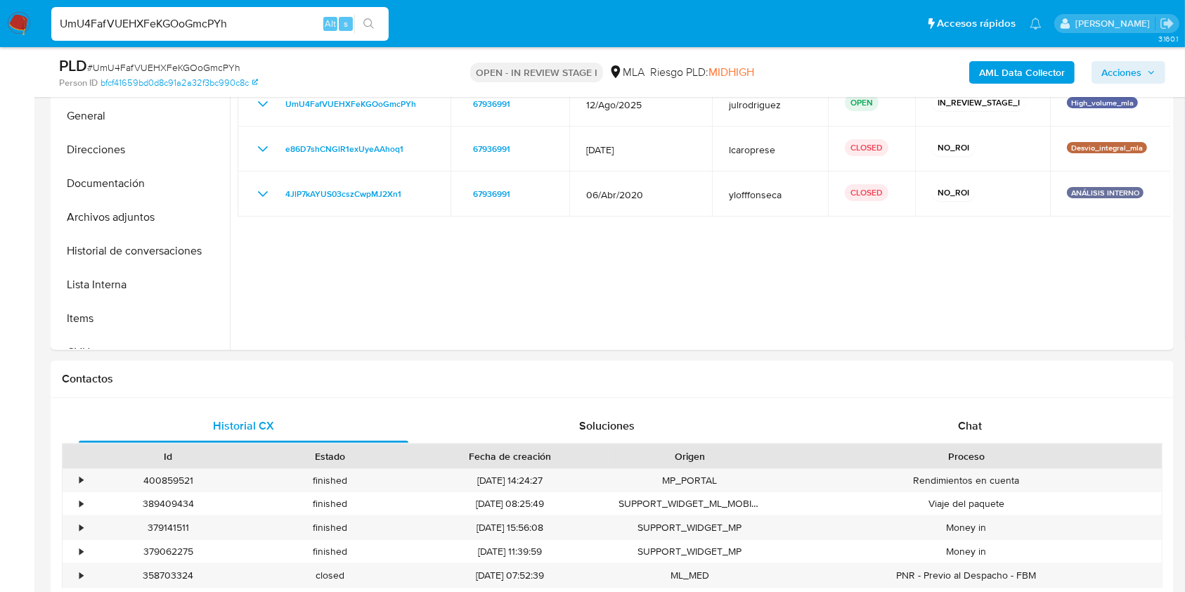
click at [210, 15] on input "UmU4FafVUEHXFeKGOoGmcPYh" at bounding box center [219, 24] width 337 height 18
paste input "2lR8xGOnZa4SGDRBv4L8Wuwa"
type input "2lR8xGOnZa4SGDRBv4L8Wuwa"
click at [486, 291] on div at bounding box center [700, 170] width 940 height 360
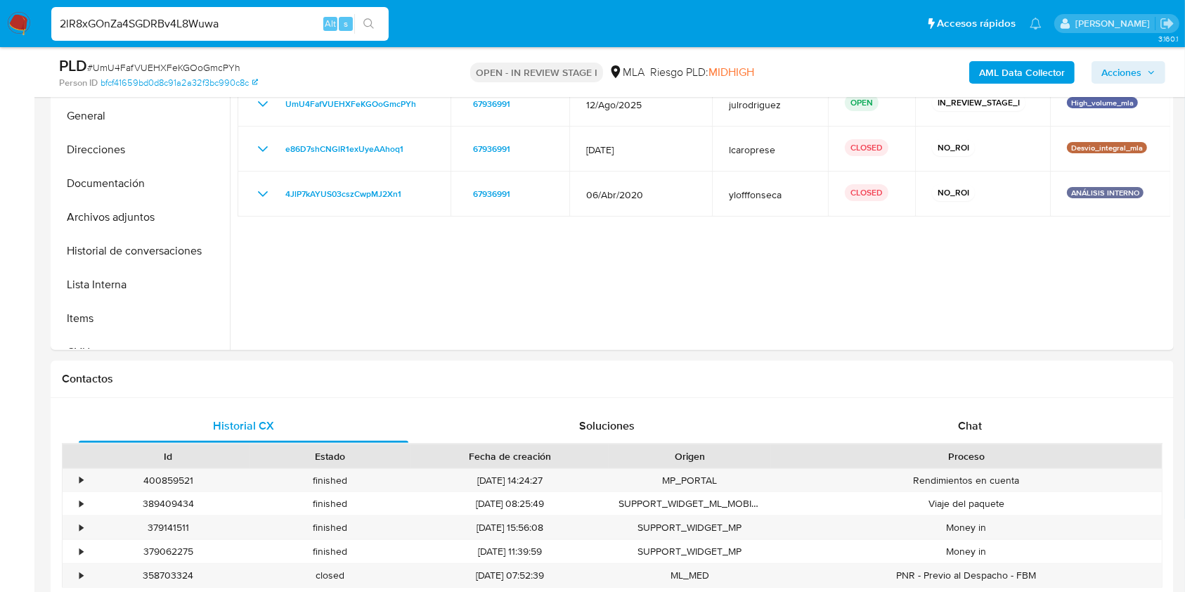
click at [270, 25] on input "2lR8xGOnZa4SGDRBv4L8Wuwa" at bounding box center [219, 24] width 337 height 18
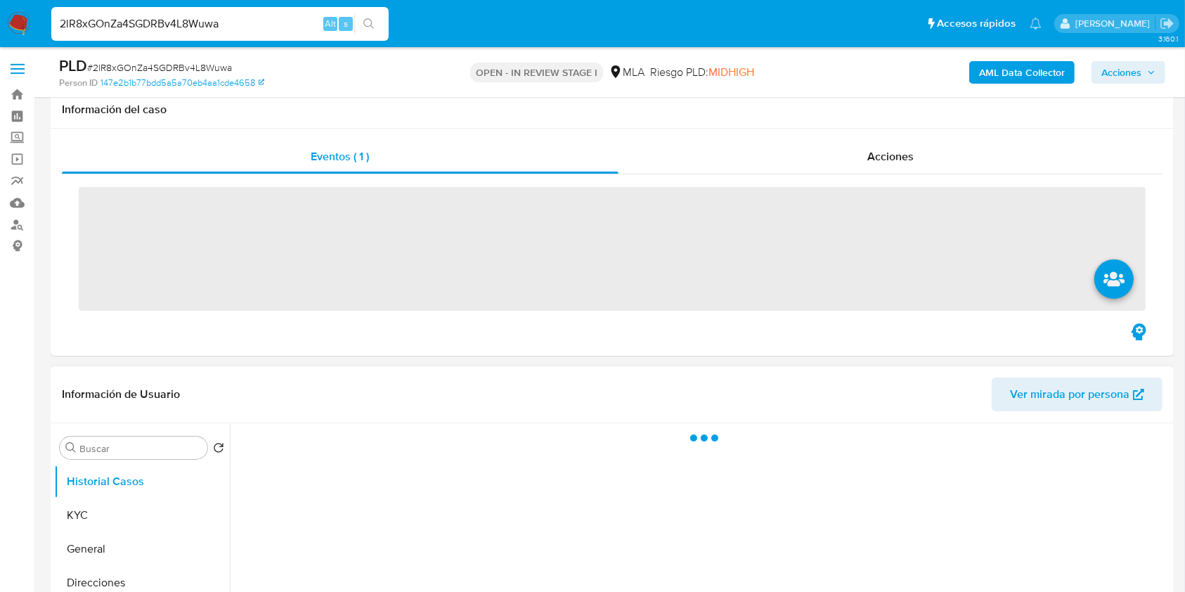
scroll to position [187, 0]
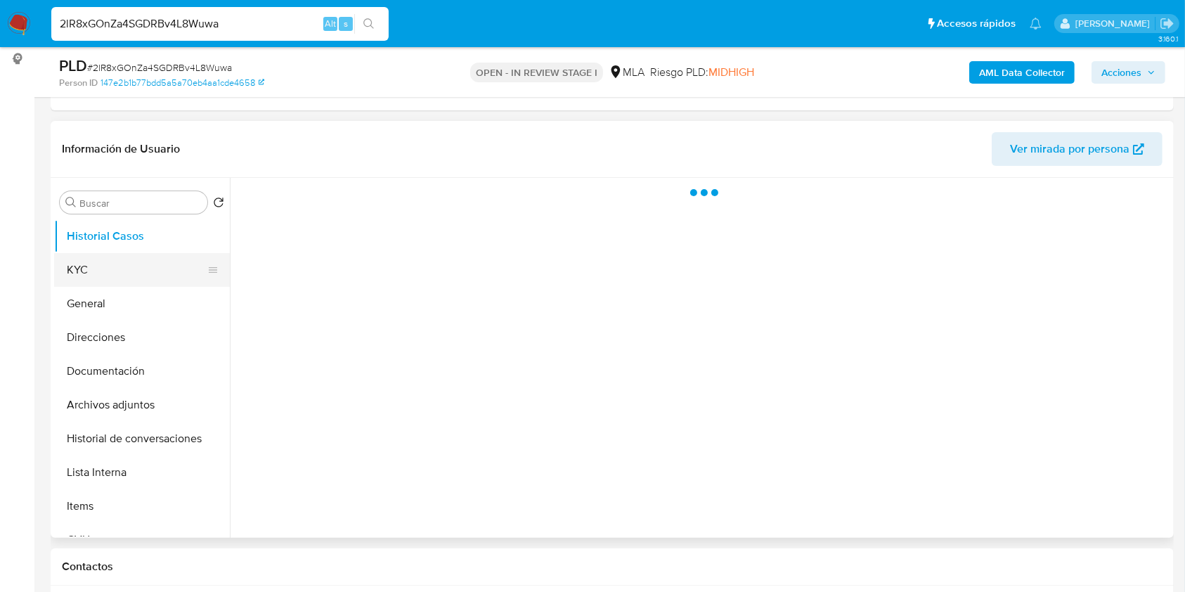
select select "10"
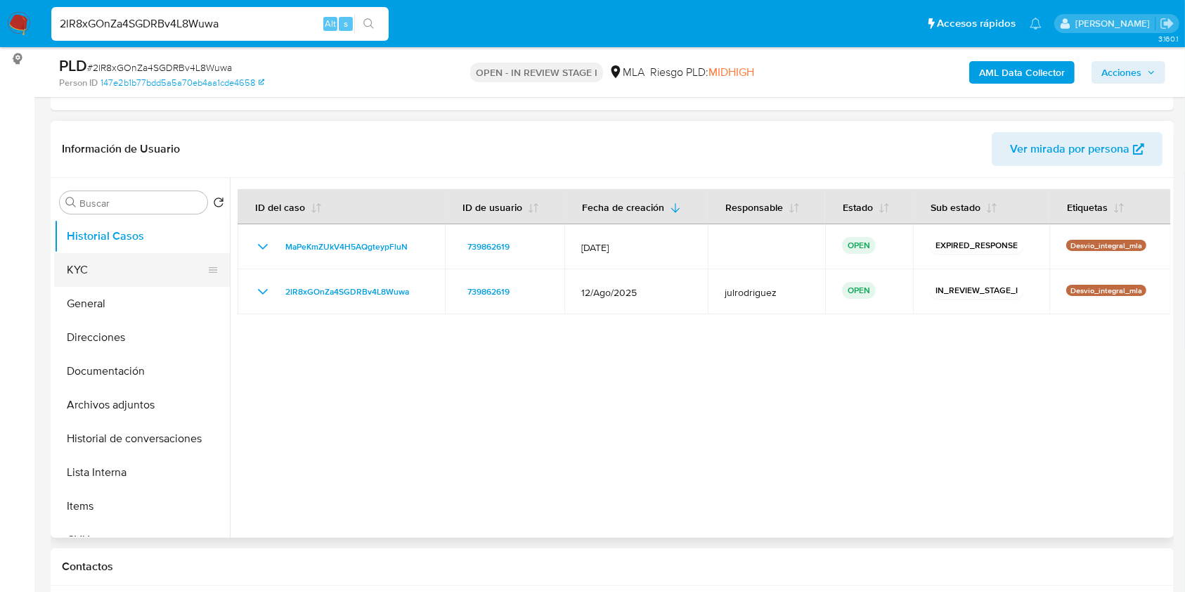
click at [113, 266] on button "KYC" at bounding box center [136, 270] width 164 height 34
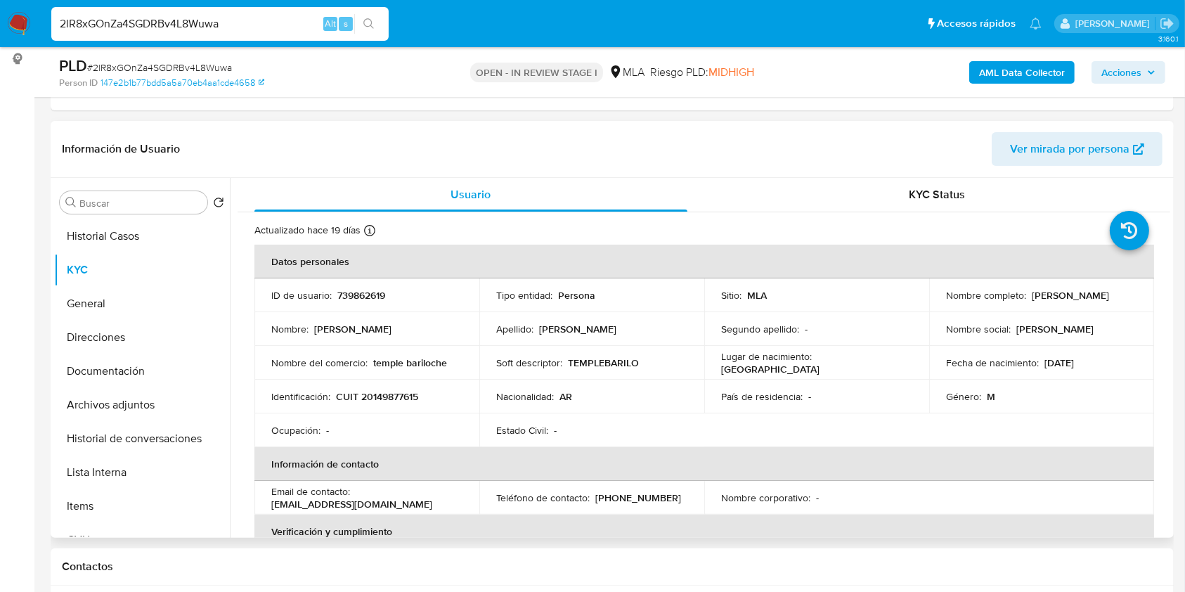
drag, startPoint x: 944, startPoint y: 299, endPoint x: 1092, endPoint y: 304, distance: 148.3
click at [1092, 301] on div "Nombre completo : Norberto Claudio Pompilio" at bounding box center [1041, 295] width 191 height 13
copy p "Norberto Claudio Pompilio"
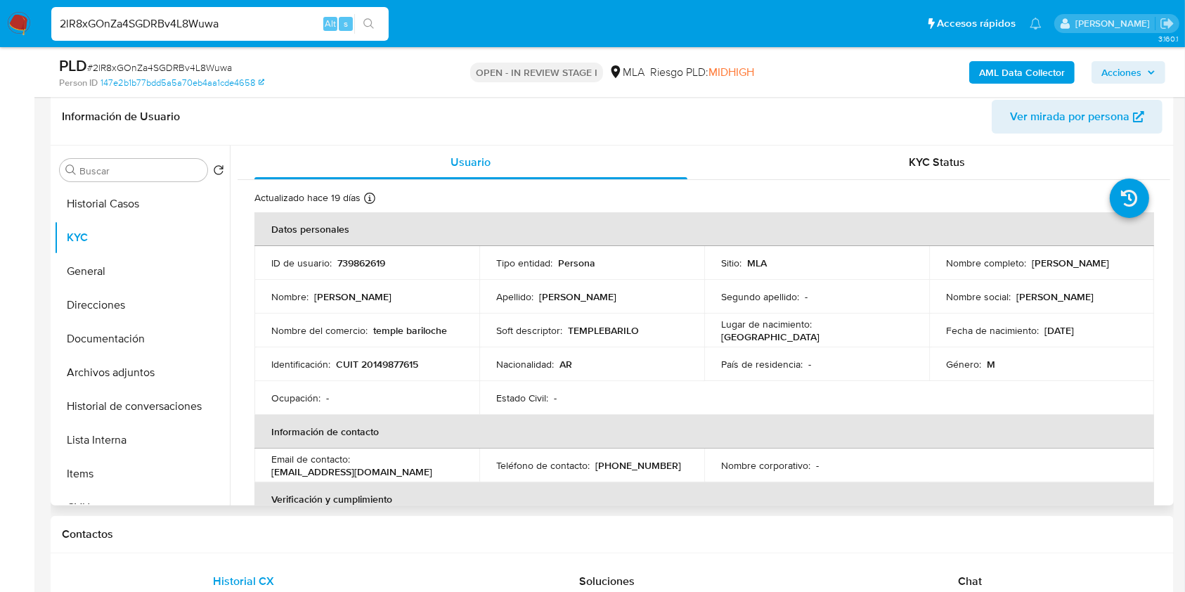
scroll to position [281, 0]
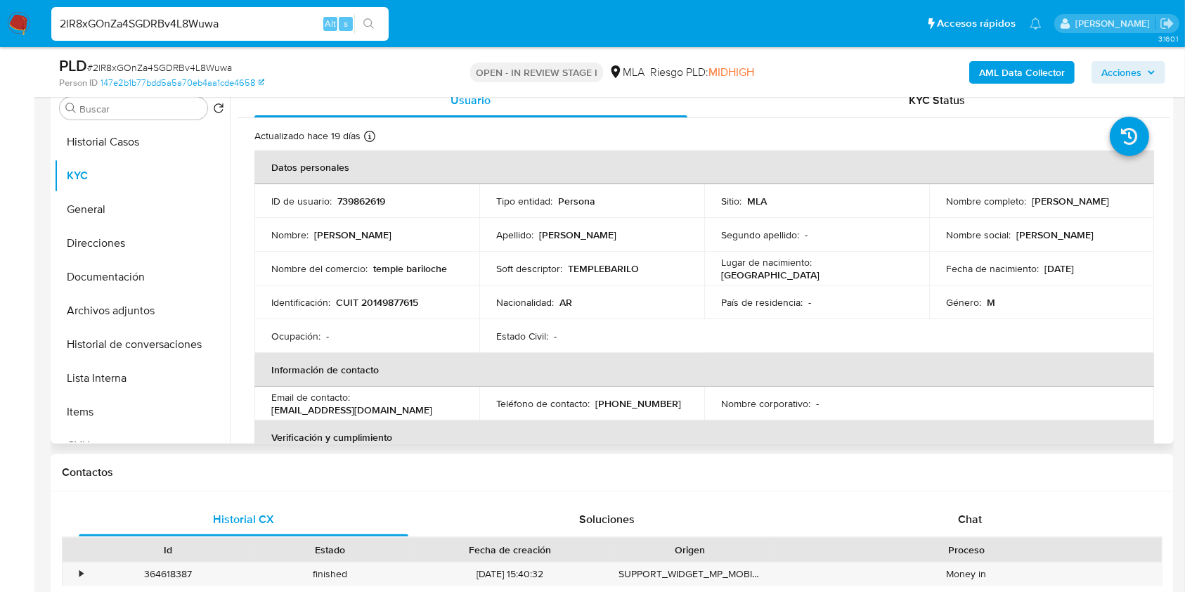
click at [379, 195] on p "739862619" at bounding box center [361, 201] width 48 height 13
copy p "739862619"
click at [203, 65] on span "# 2lR8xGOnZa4SGDRBv4L8Wuwa" at bounding box center [159, 67] width 145 height 14
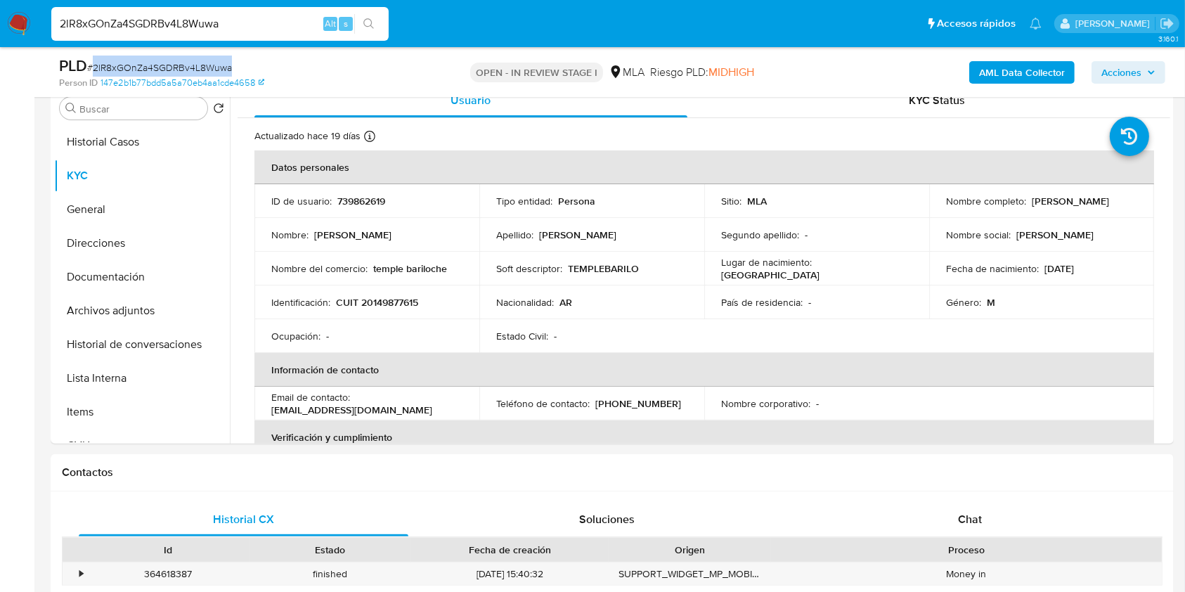
copy span "2lR8xGOnZa4SGDRBv4L8Wuwa"
click at [380, 309] on td "Identificación : CUIT 20149877615" at bounding box center [366, 302] width 225 height 34
click at [381, 303] on p "CUIT 20149877615" at bounding box center [377, 302] width 82 height 13
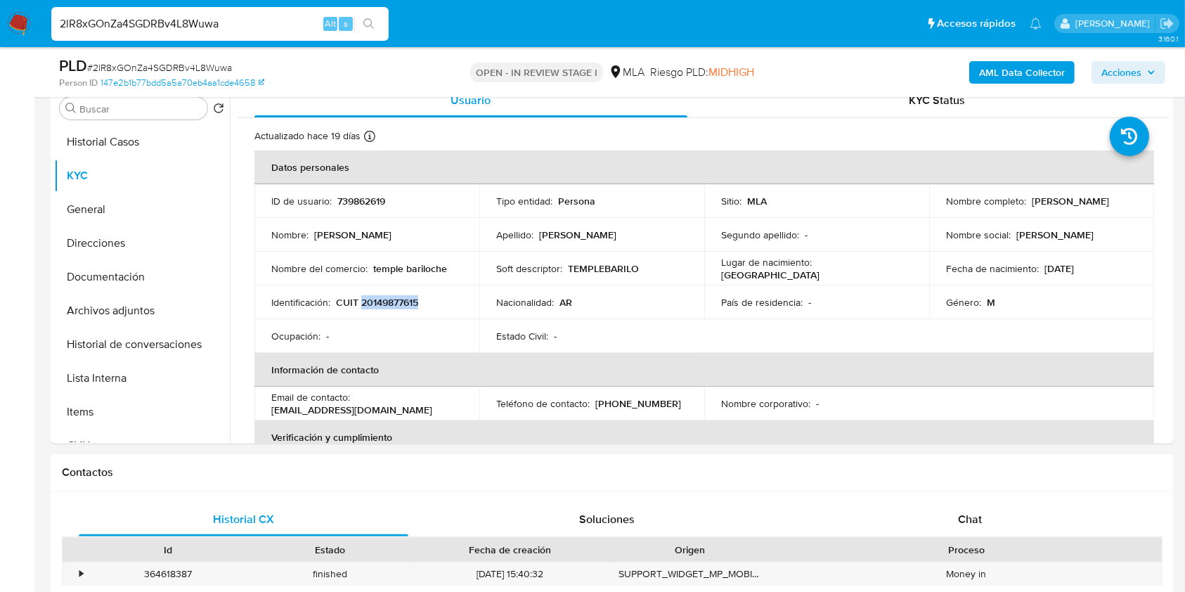
copy p "20149877615"
click at [389, 26] on li "2lR8xGOnZa4SGDRBv4L8Wuwa Alt s" at bounding box center [220, 23] width 344 height 35
click at [370, 202] on p "739862619" at bounding box center [361, 201] width 48 height 13
copy p "739862619"
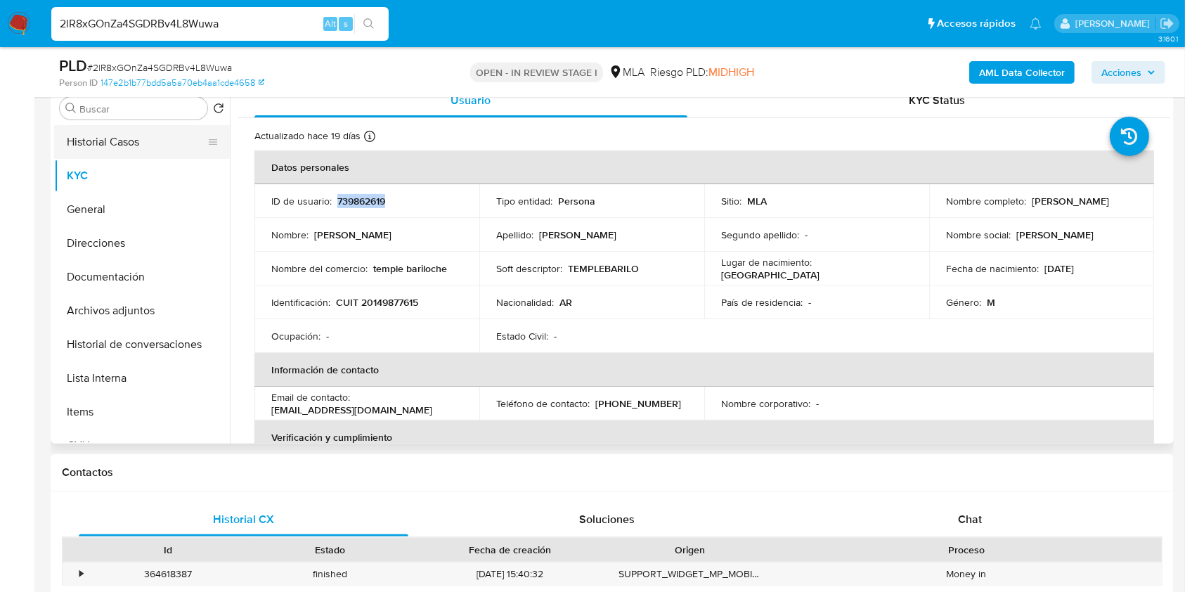
click at [138, 149] on button "Historial Casos" at bounding box center [136, 142] width 164 height 34
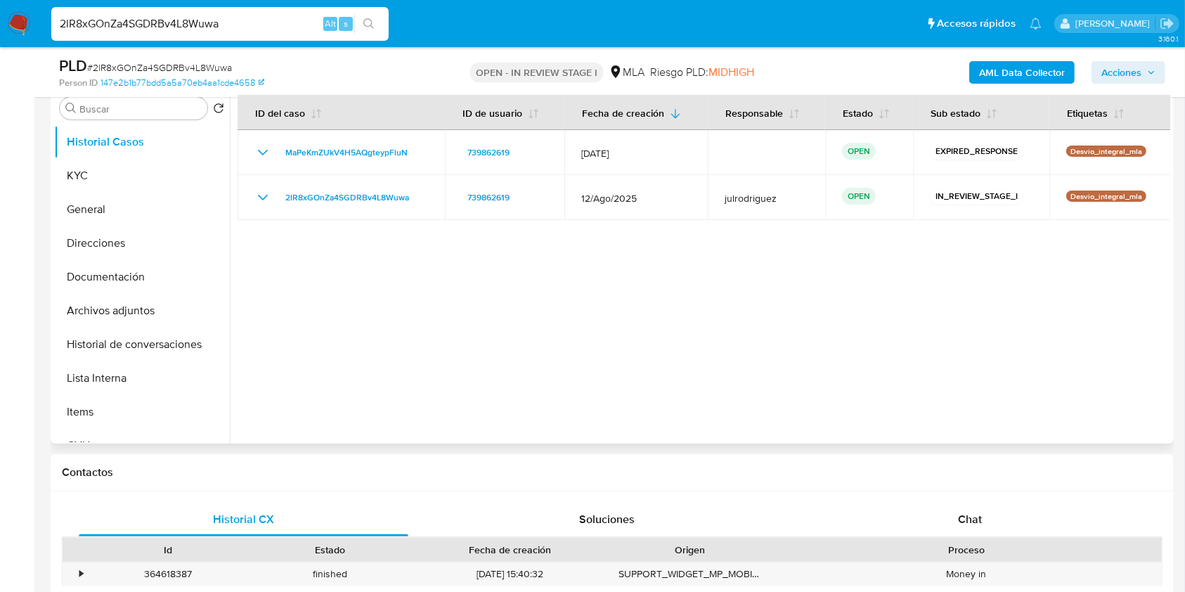
click at [390, 355] on div at bounding box center [700, 264] width 940 height 360
click at [139, 174] on button "KYC" at bounding box center [136, 176] width 164 height 34
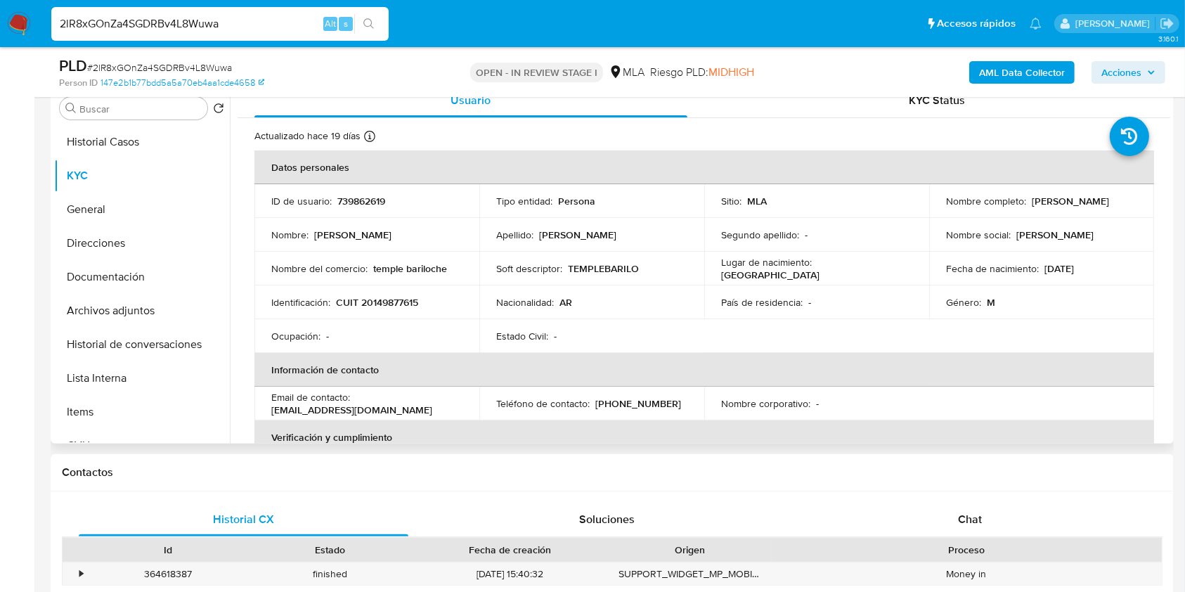
drag, startPoint x: 939, startPoint y: 207, endPoint x: 1074, endPoint y: 202, distance: 135.0
click at [1074, 204] on td "Nombre completo : Norberto Claudio Pompilio" at bounding box center [1041, 201] width 225 height 34
copy p "Norberto Claudio Pompilio"
click at [391, 299] on p "CUIT 20149877615" at bounding box center [377, 302] width 82 height 13
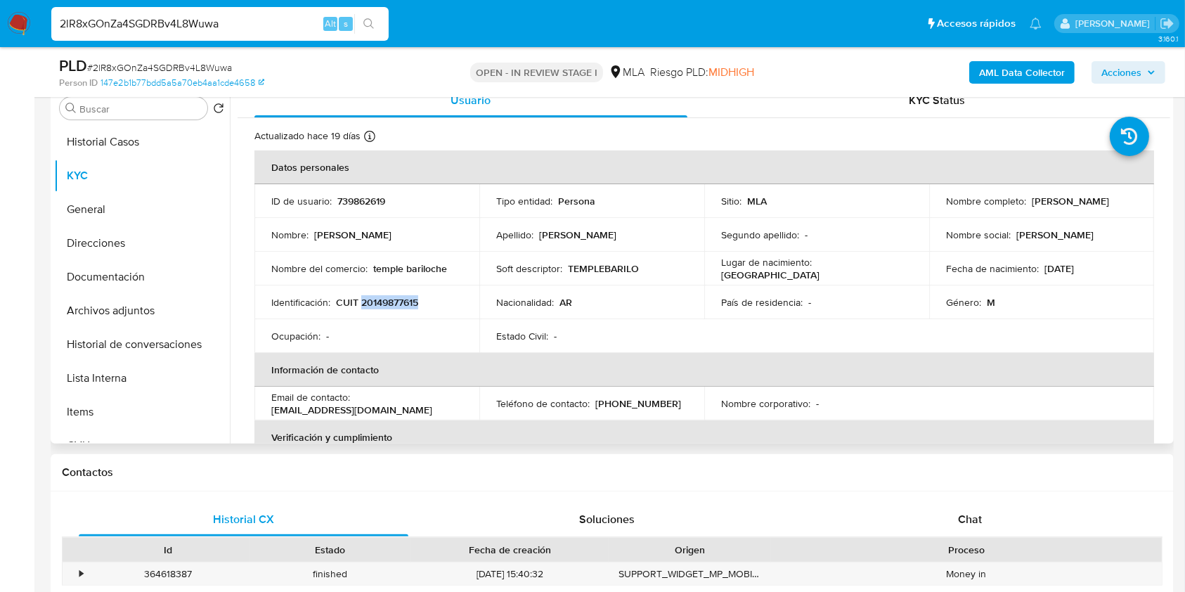
click at [391, 299] on p "CUIT 20149877615" at bounding box center [377, 302] width 82 height 13
copy p "20149877615"
click at [118, 294] on button "Archivos adjuntos" at bounding box center [136, 311] width 164 height 34
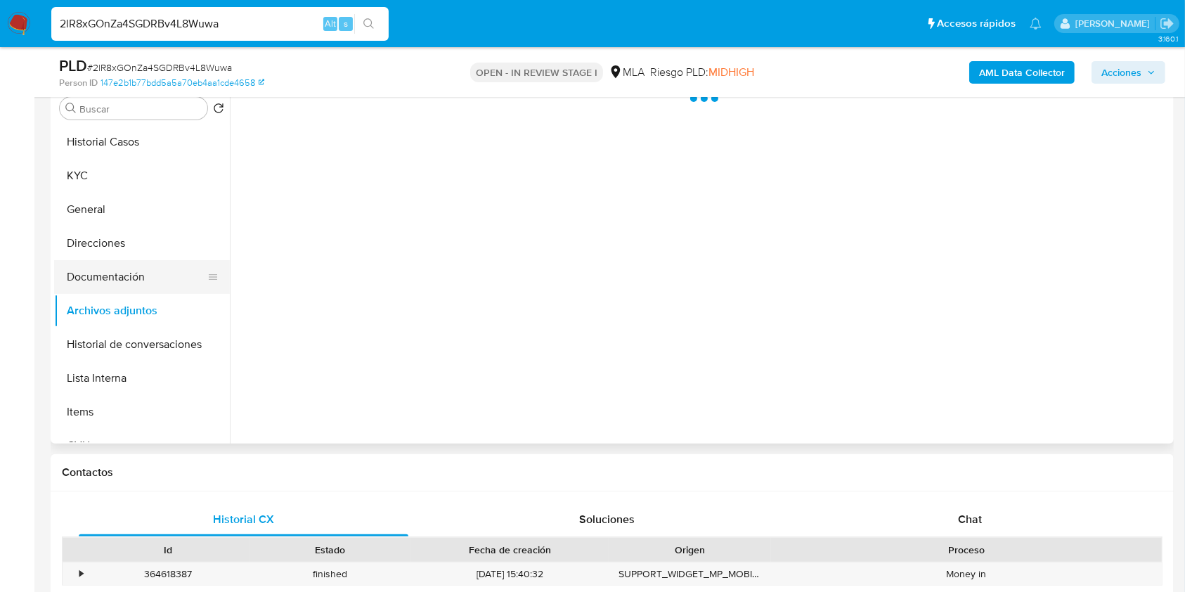
click at [115, 279] on button "Documentación" at bounding box center [136, 277] width 164 height 34
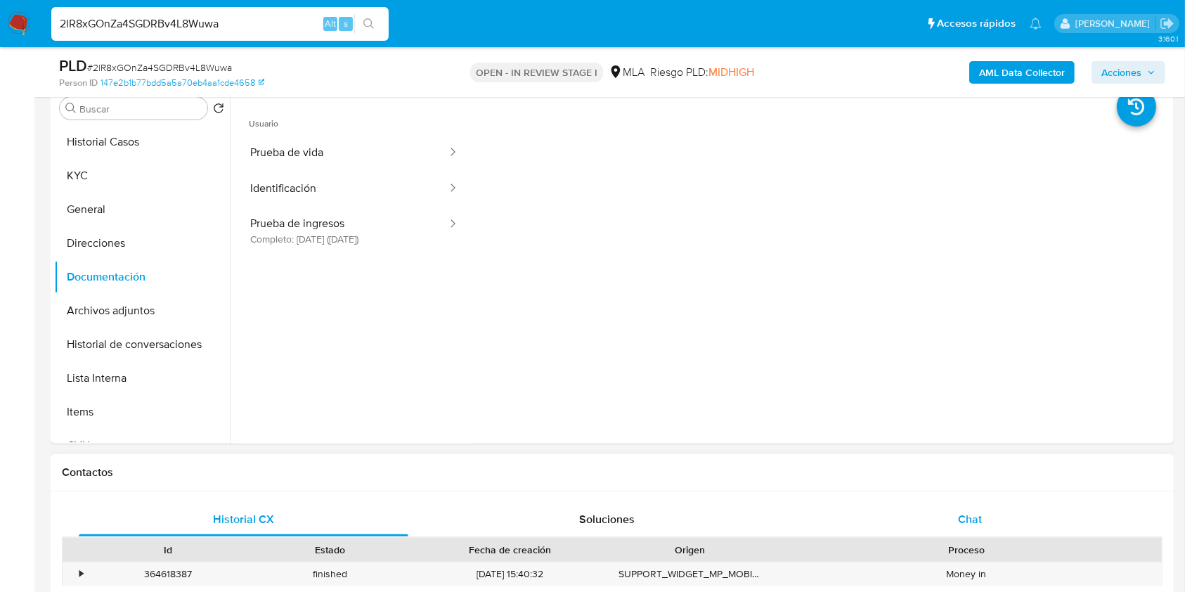
click at [966, 526] on span "Chat" at bounding box center [970, 519] width 24 height 16
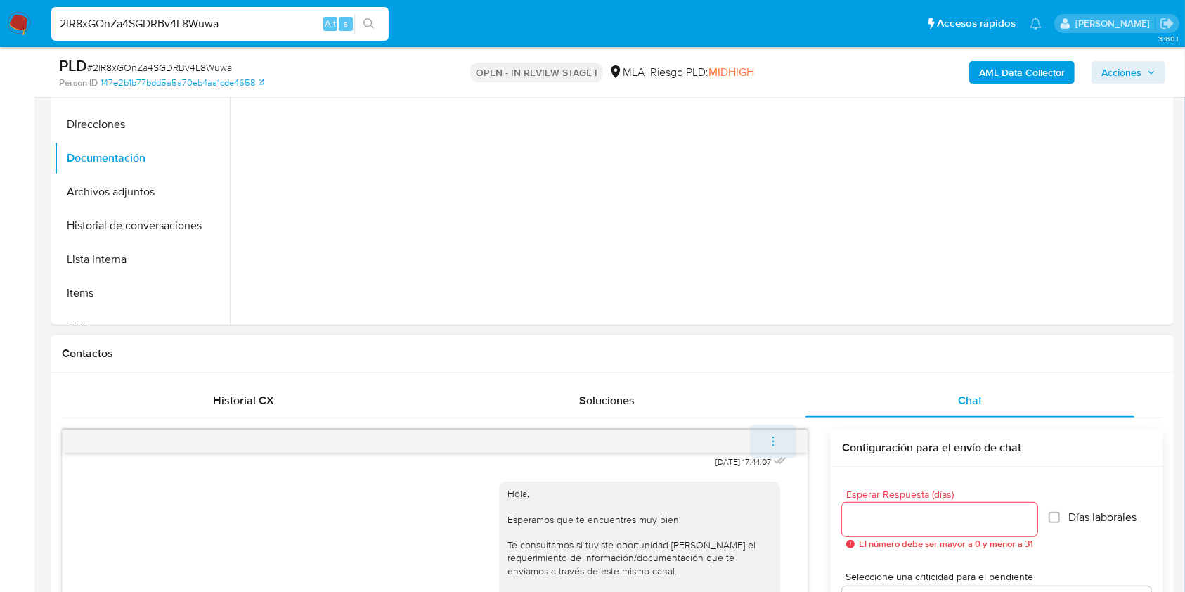
scroll to position [468, 0]
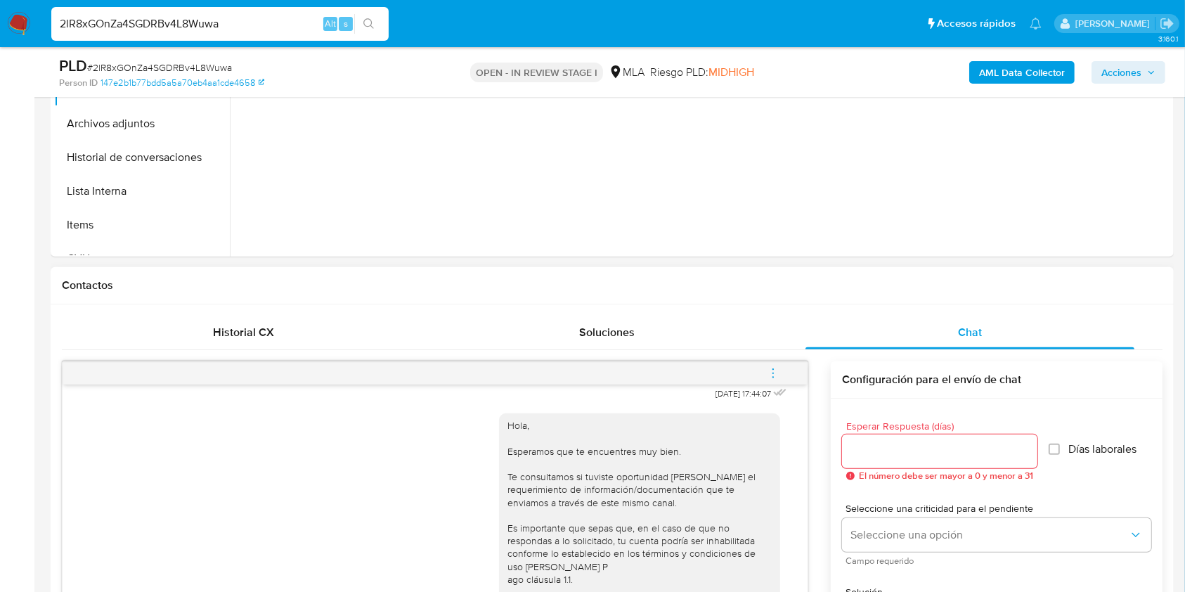
click at [772, 374] on icon "menu-action" at bounding box center [772, 373] width 13 height 13
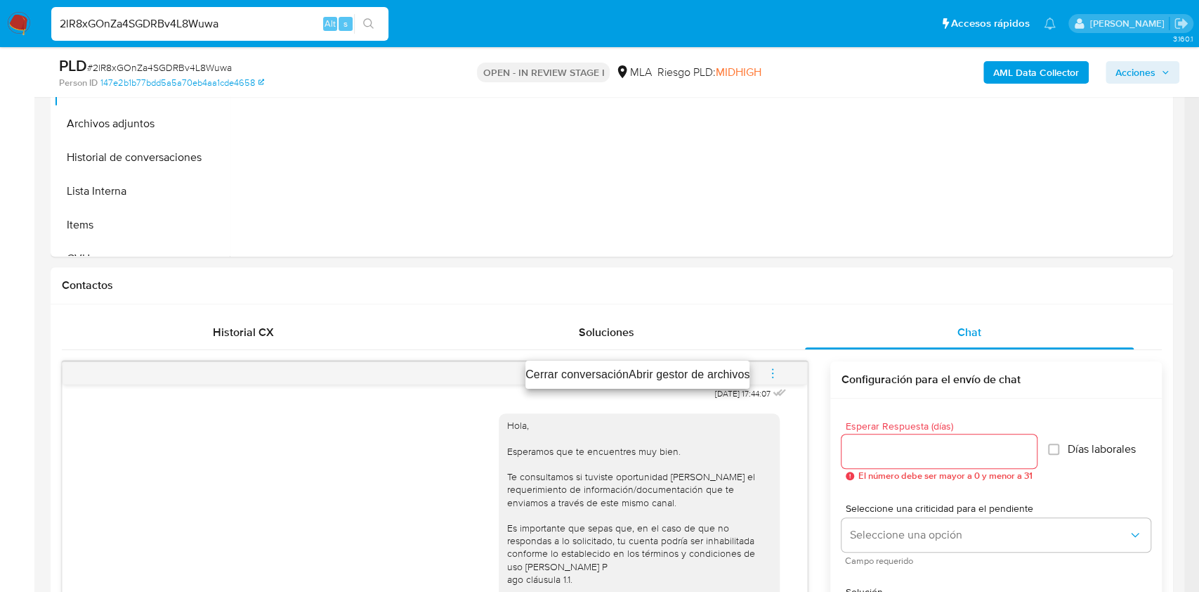
click at [578, 371] on li "Cerrar conversación" at bounding box center [577, 374] width 103 height 17
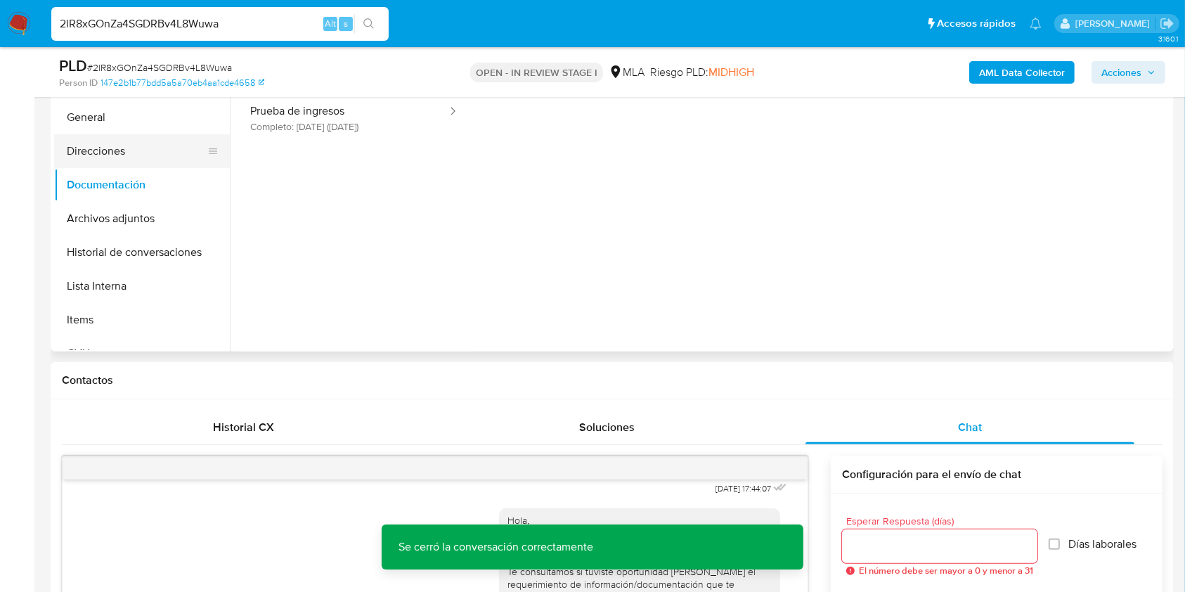
scroll to position [281, 0]
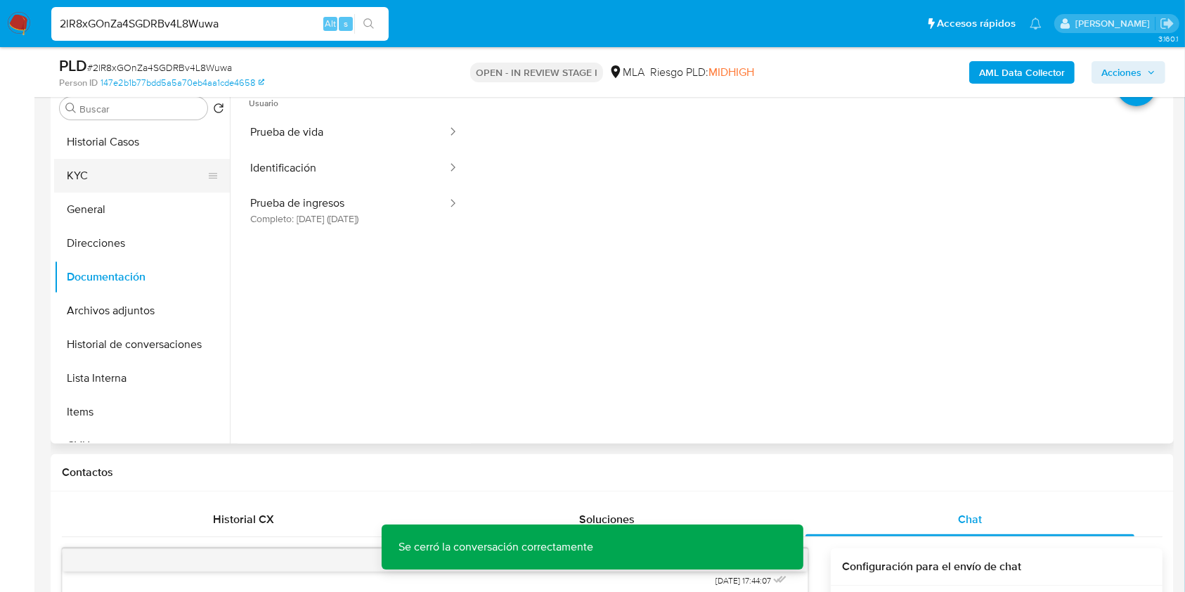
click at [93, 183] on button "KYC" at bounding box center [136, 176] width 164 height 34
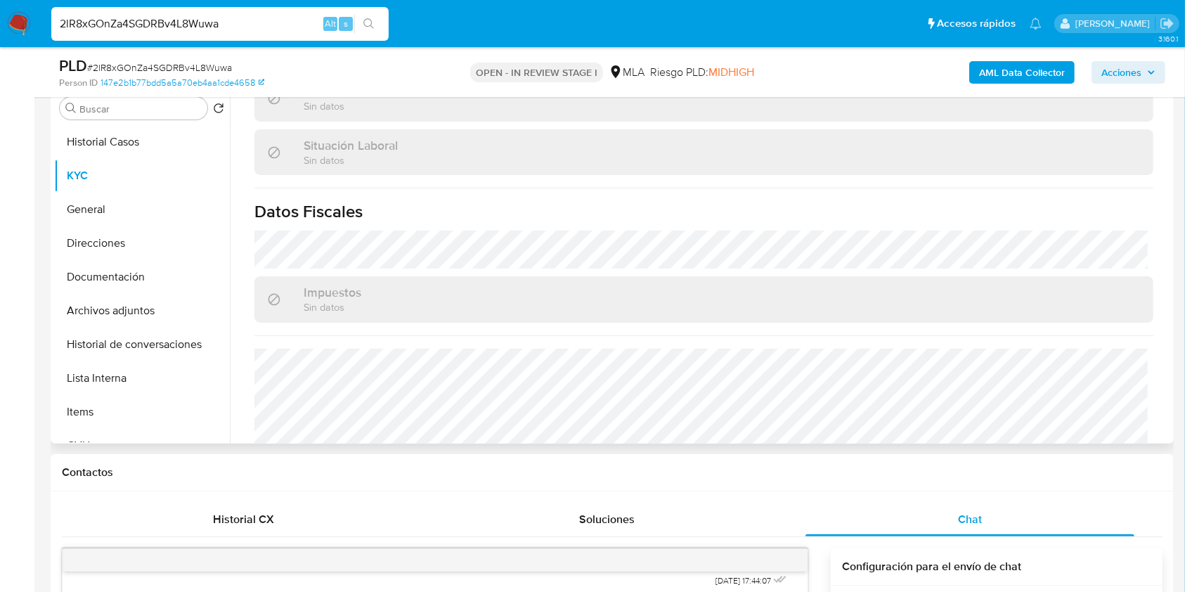
scroll to position [766, 0]
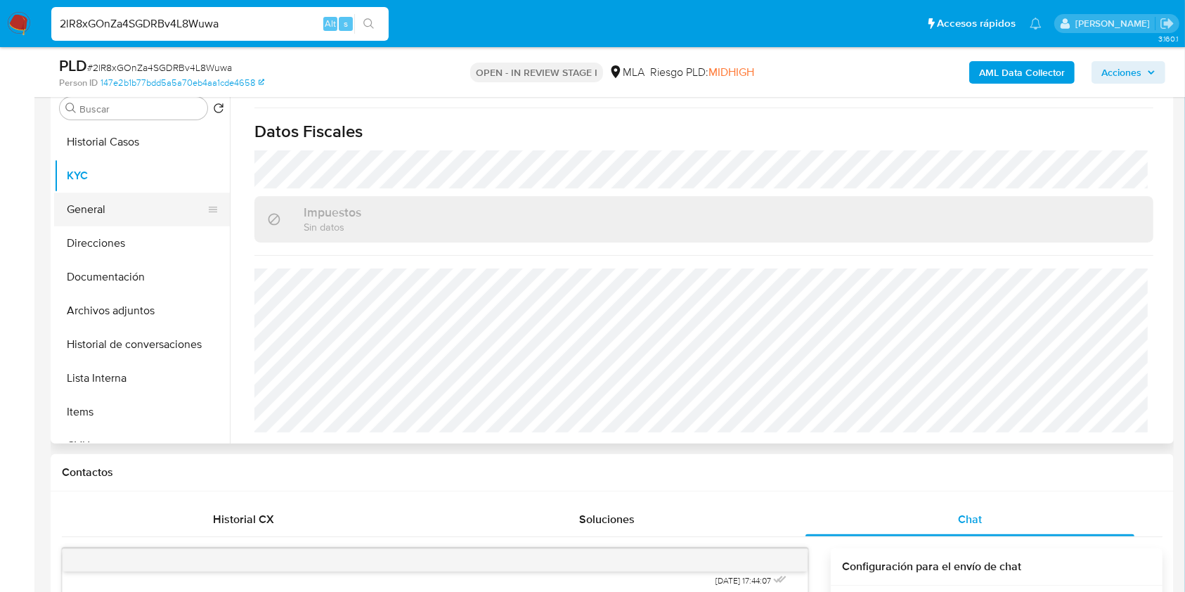
click at [132, 212] on button "General" at bounding box center [136, 210] width 164 height 34
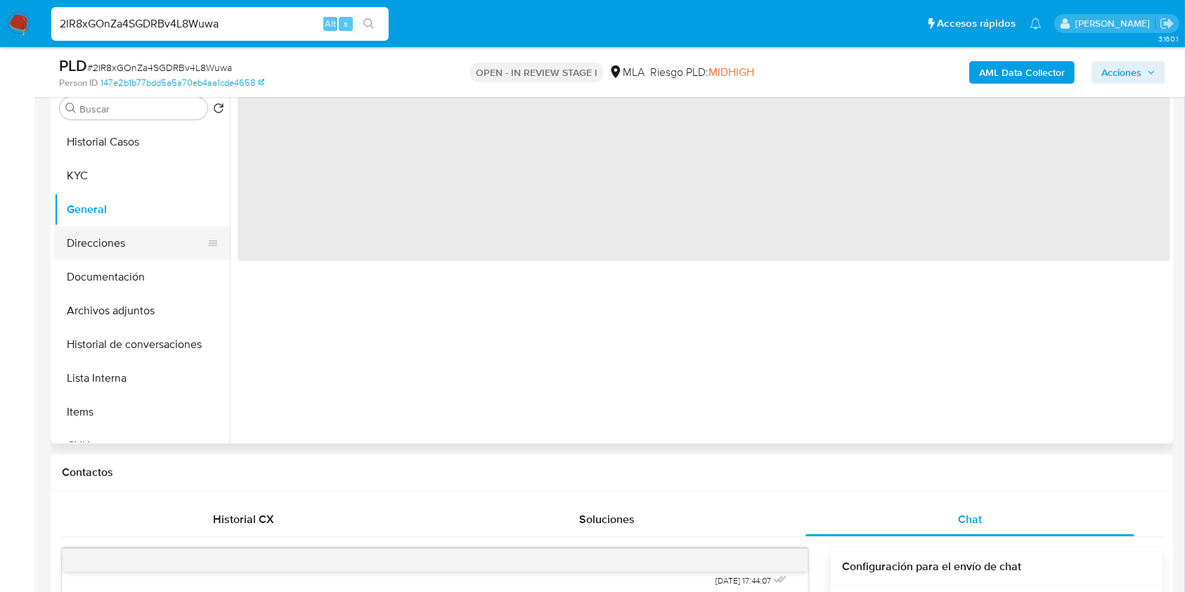
scroll to position [0, 0]
click at [131, 240] on button "Direcciones" at bounding box center [136, 243] width 164 height 34
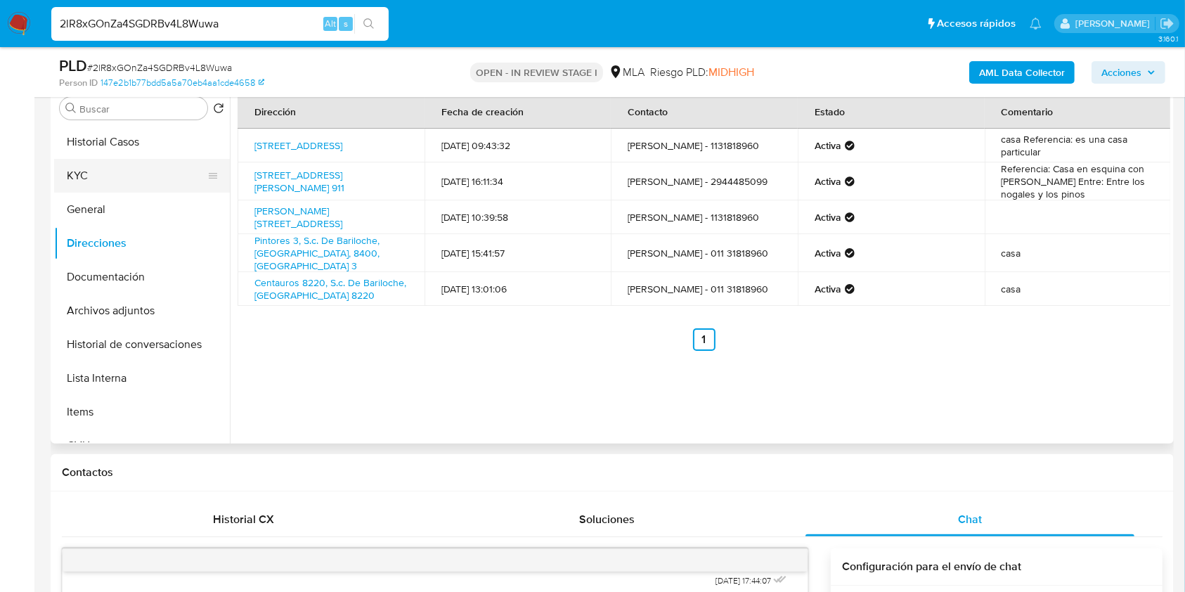
click at [106, 166] on button "KYC" at bounding box center [136, 176] width 164 height 34
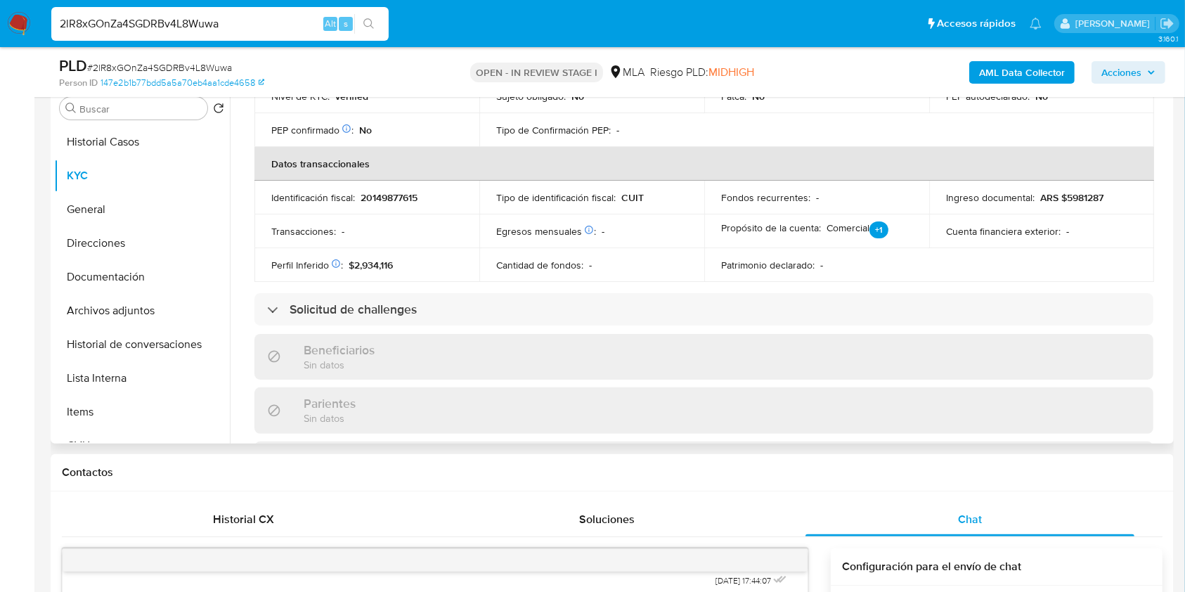
scroll to position [706, 0]
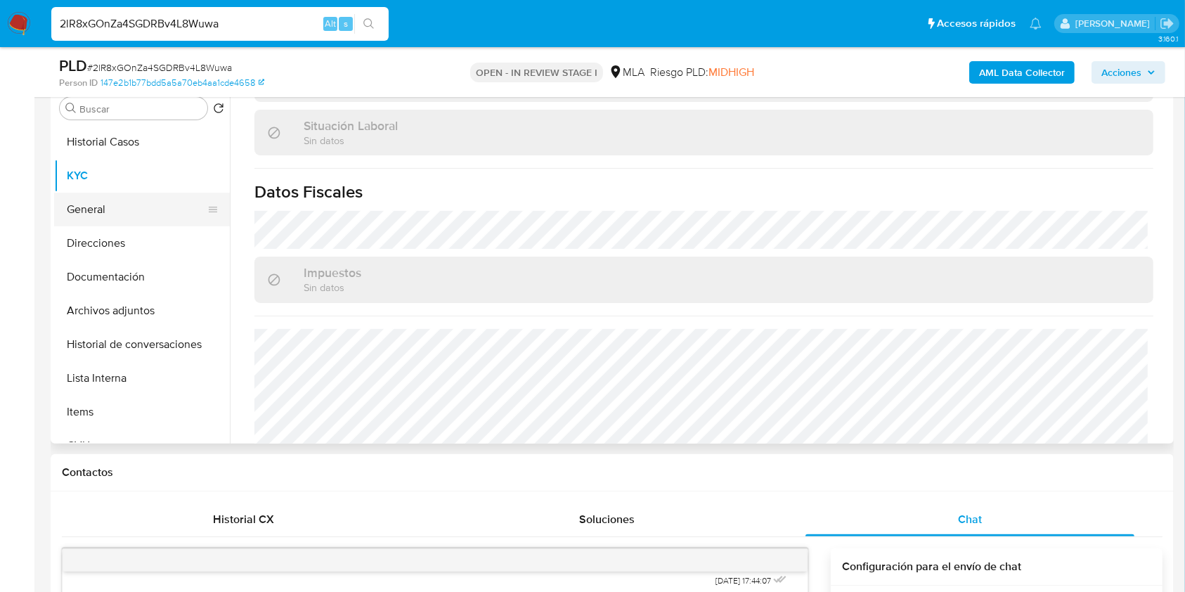
click at [72, 209] on button "General" at bounding box center [136, 210] width 164 height 34
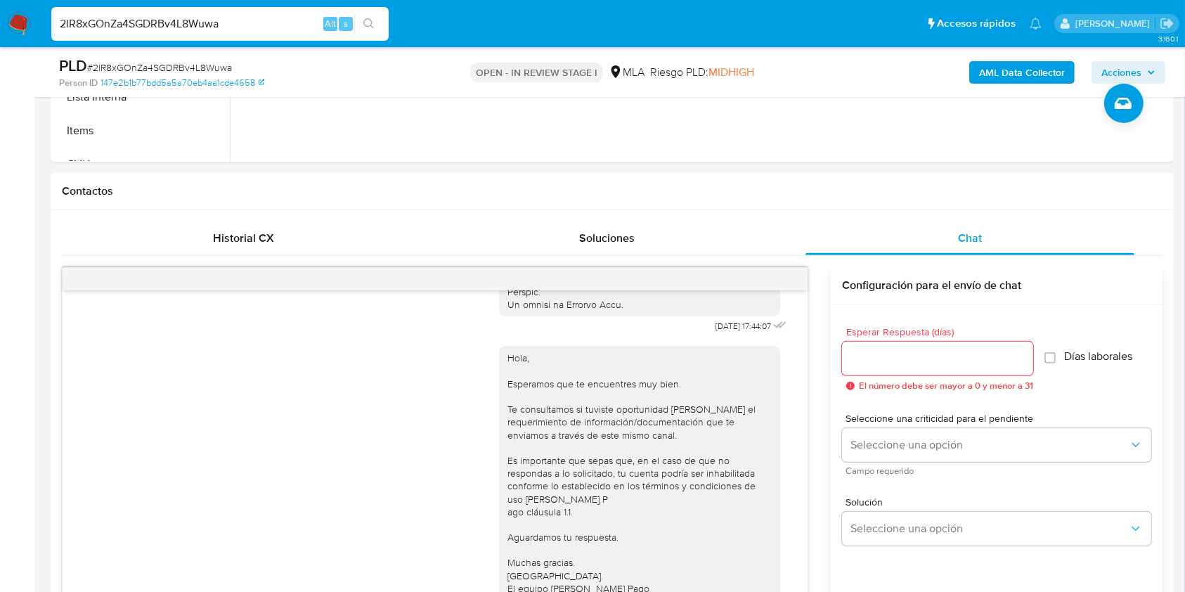
scroll to position [701, 0]
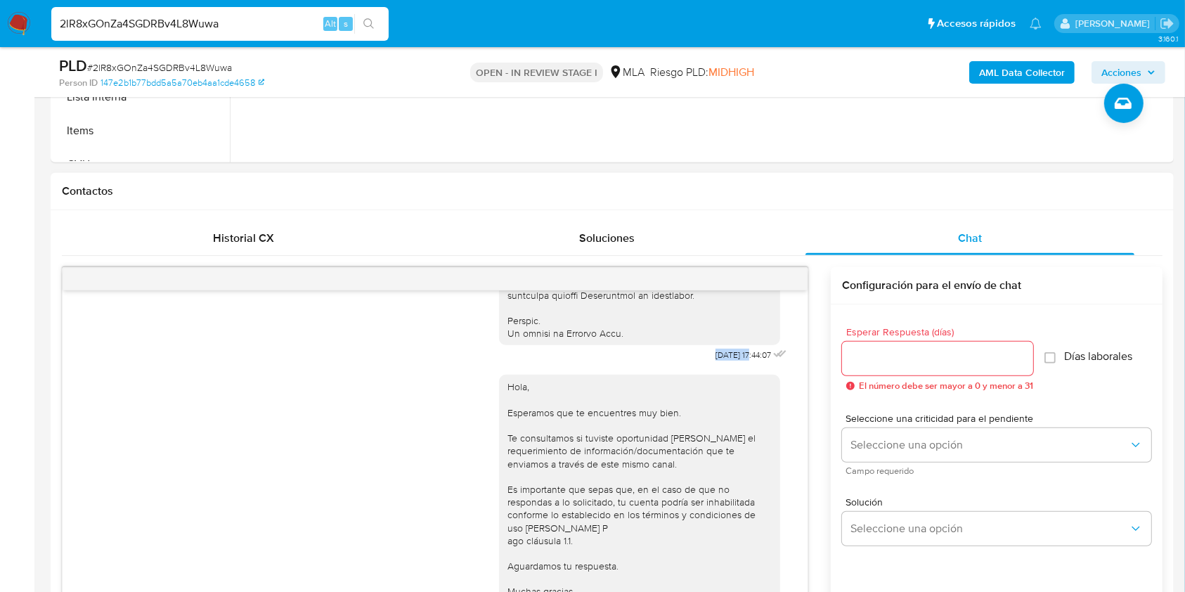
drag, startPoint x: 684, startPoint y: 381, endPoint x: 722, endPoint y: 381, distance: 37.9
click at [722, 360] on span "18/08/2025 17:44:07" at bounding box center [743, 354] width 56 height 11
drag, startPoint x: 680, startPoint y: 381, endPoint x: 724, endPoint y: 380, distance: 43.6
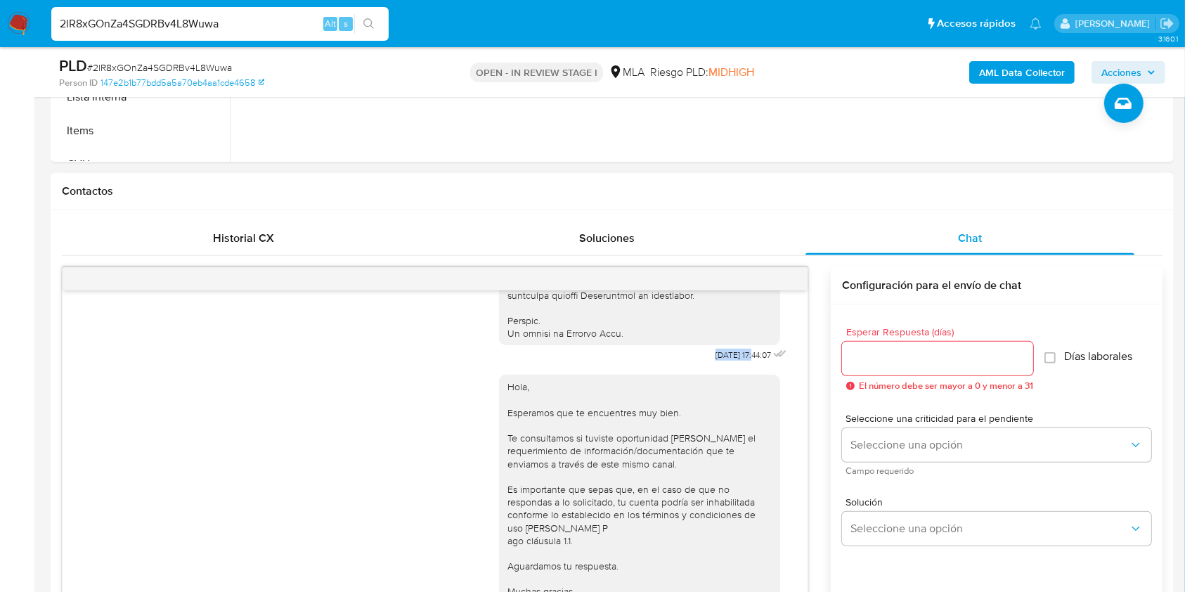
copy span "18/08/2025"
drag, startPoint x: 62, startPoint y: 433, endPoint x: 70, endPoint y: 434, distance: 7.8
click at [63, 435] on div "18/08/2025 17:44:07 Hola, Esperamos que te encuentres muy bien. Te consultamos …" at bounding box center [435, 445] width 745 height 311
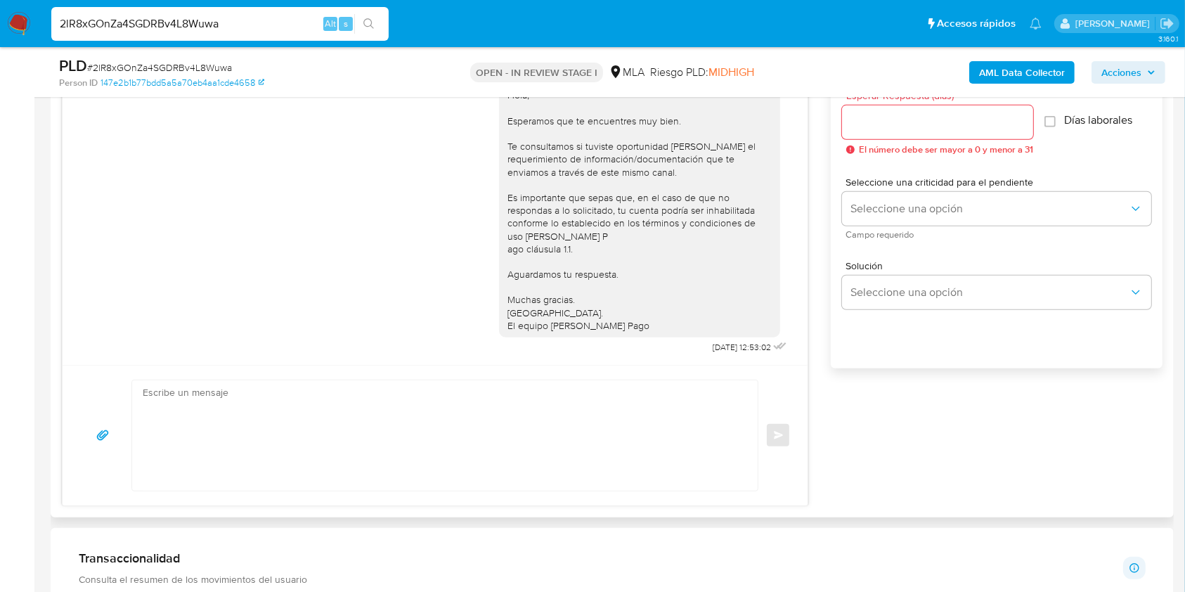
scroll to position [843, 0]
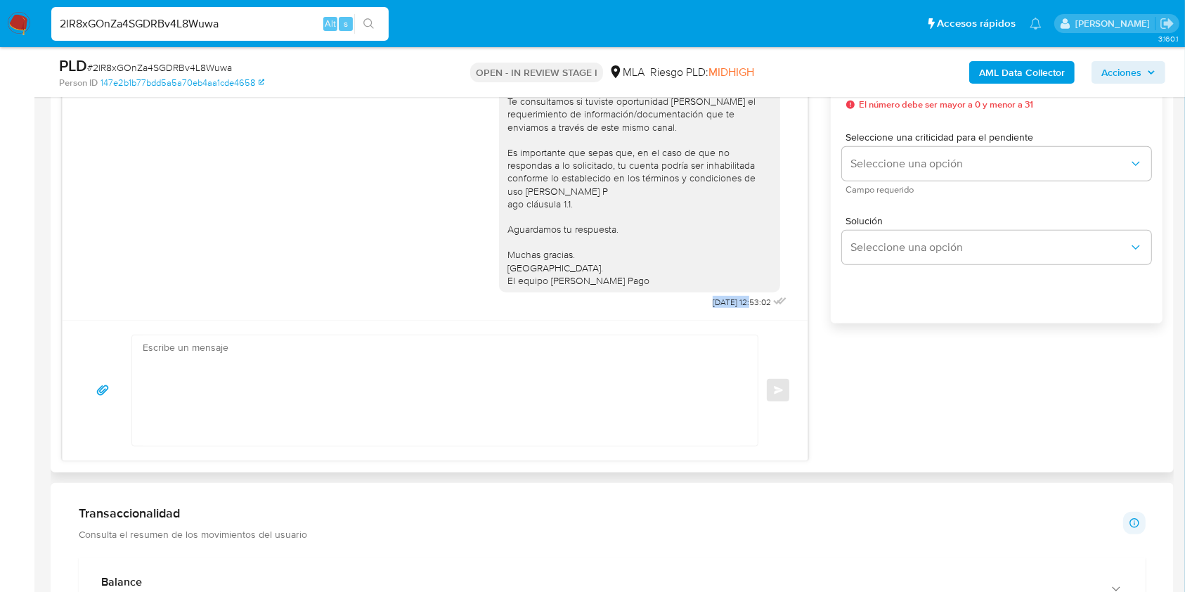
drag, startPoint x: 687, startPoint y: 307, endPoint x: 724, endPoint y: 305, distance: 37.3
click at [724, 305] on div "Hola, Esperamos que te encuentres muy bien. Te consultamos si tuviste oportunid…" at bounding box center [644, 170] width 291 height 284
copy span "22/08/2025"
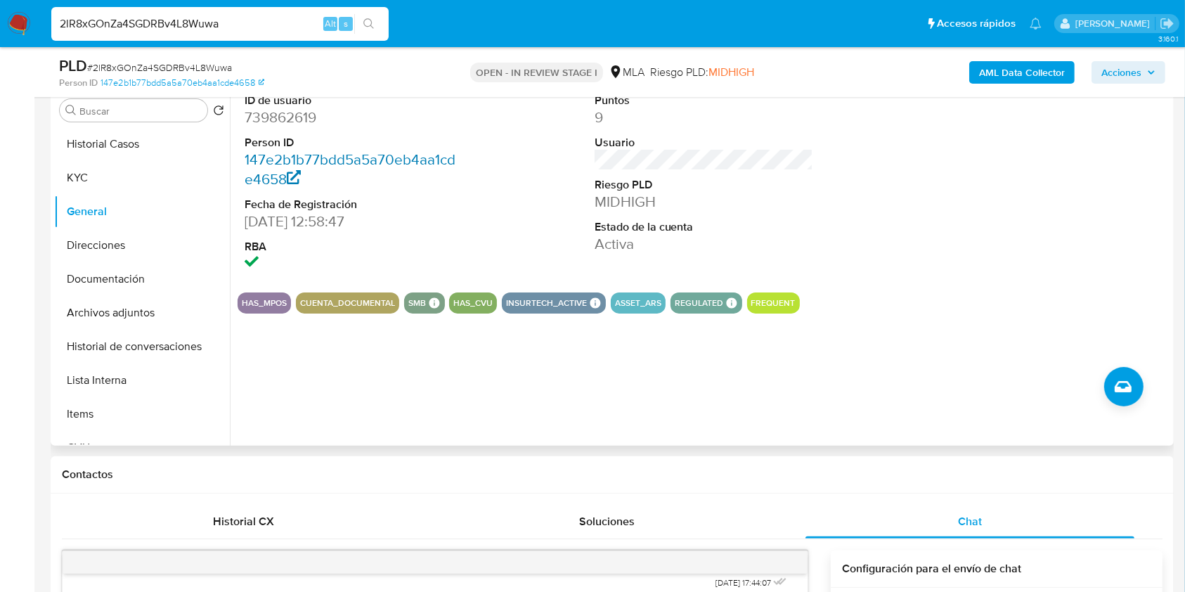
scroll to position [187, 0]
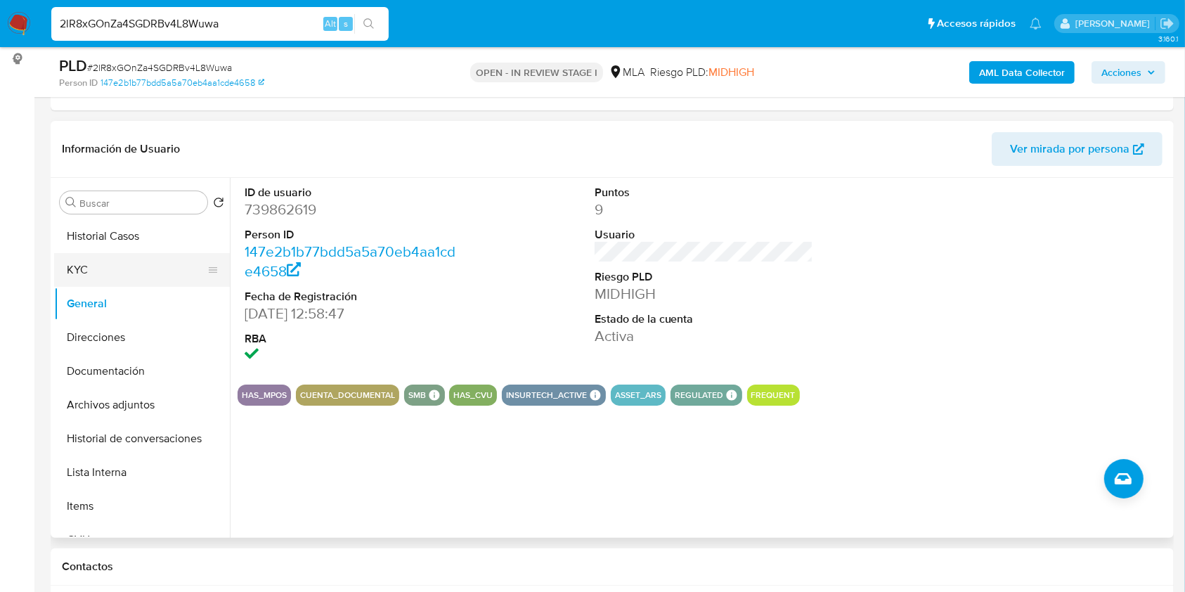
click at [129, 269] on button "KYC" at bounding box center [136, 270] width 164 height 34
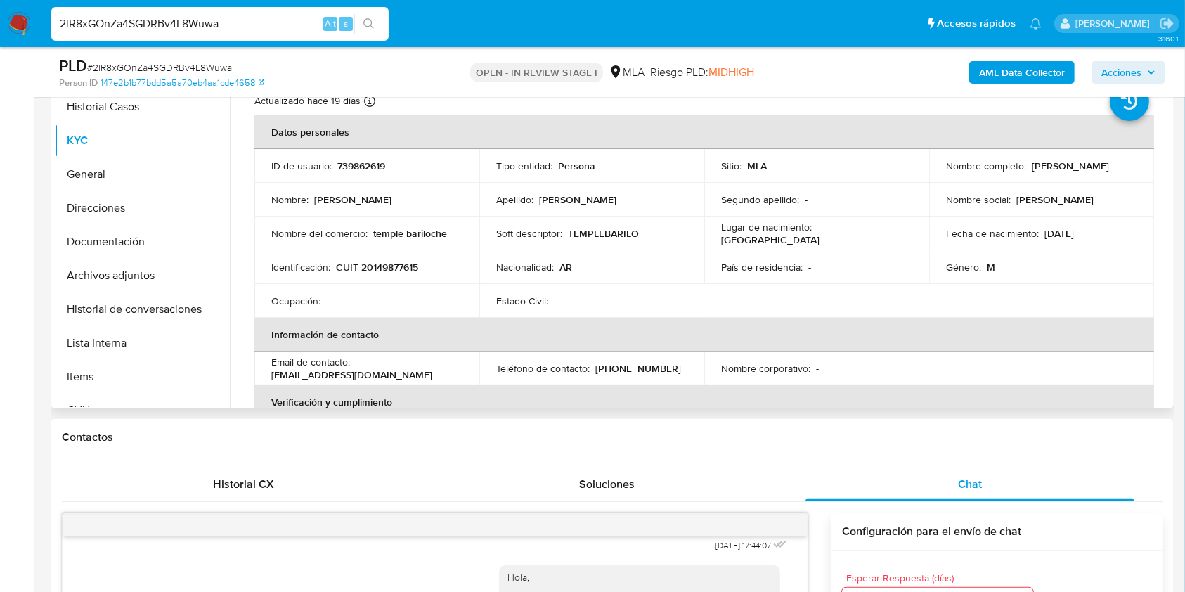
scroll to position [193, 0]
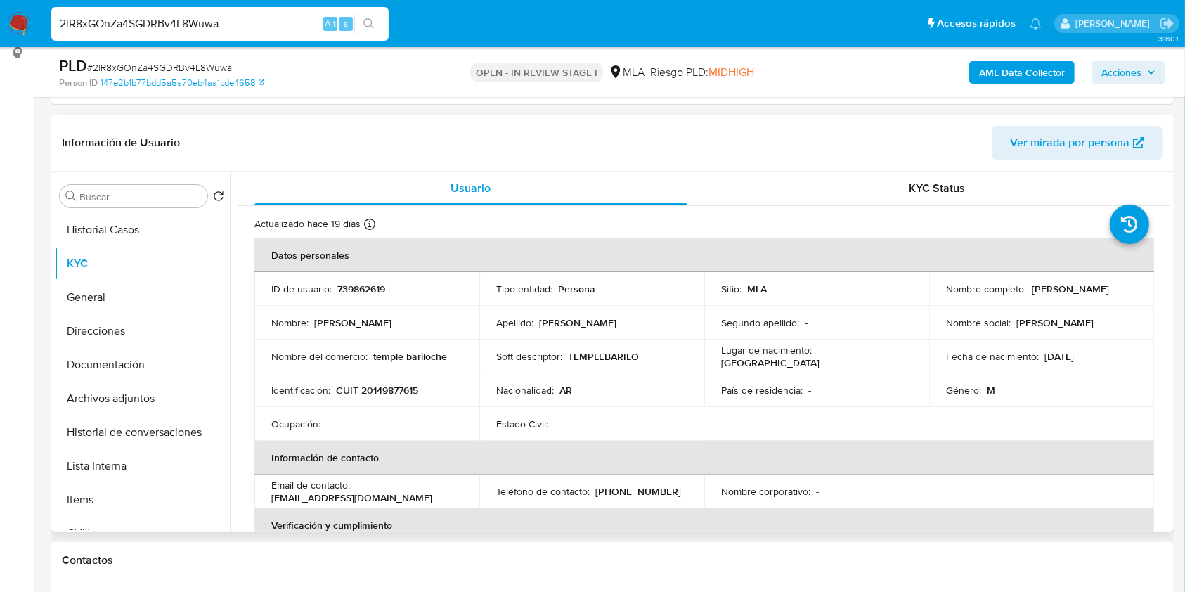
click at [378, 289] on p "739862619" at bounding box center [361, 288] width 48 height 13
click at [207, 71] on span "# 2lR8xGOnZa4SGDRBv4L8Wuwa" at bounding box center [159, 67] width 145 height 14
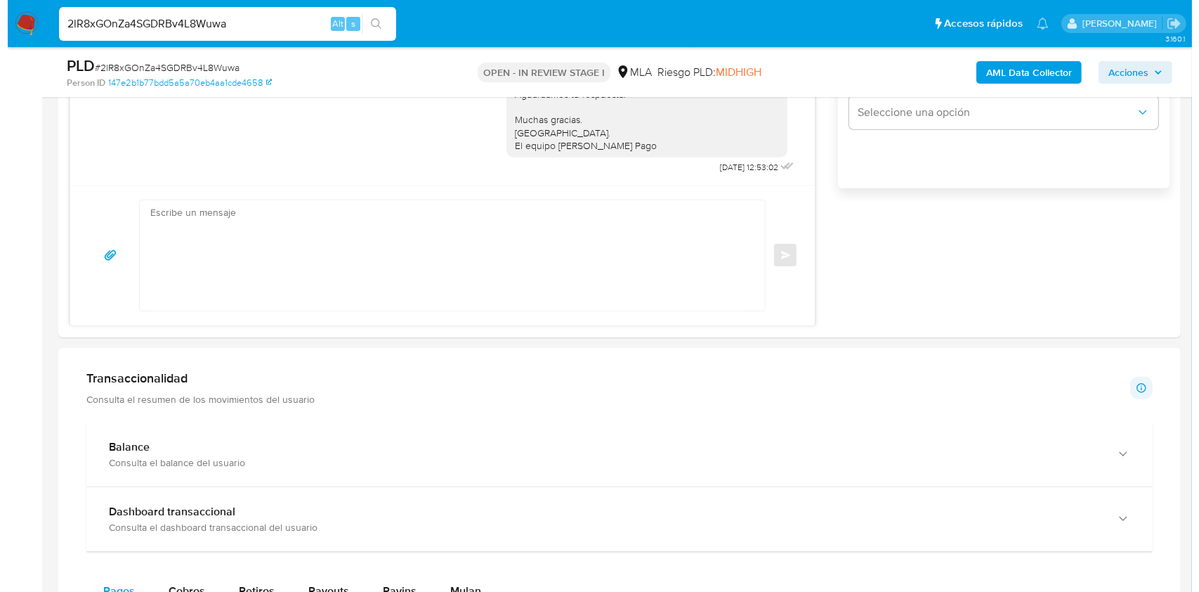
scroll to position [2323, 0]
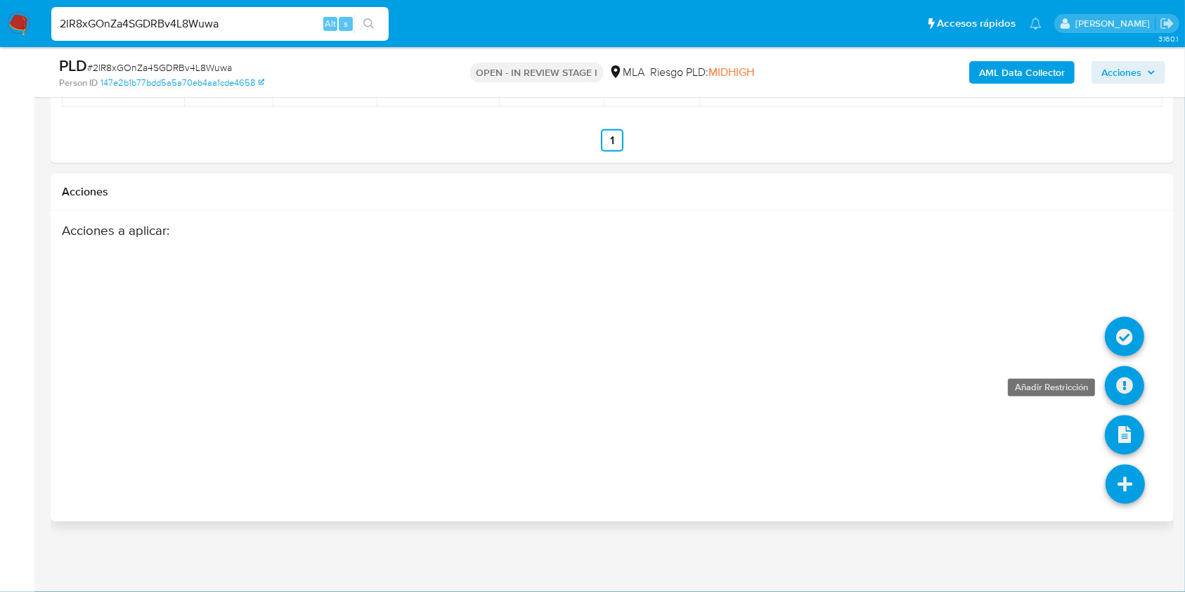
click at [1126, 389] on icon at bounding box center [1123, 385] width 39 height 39
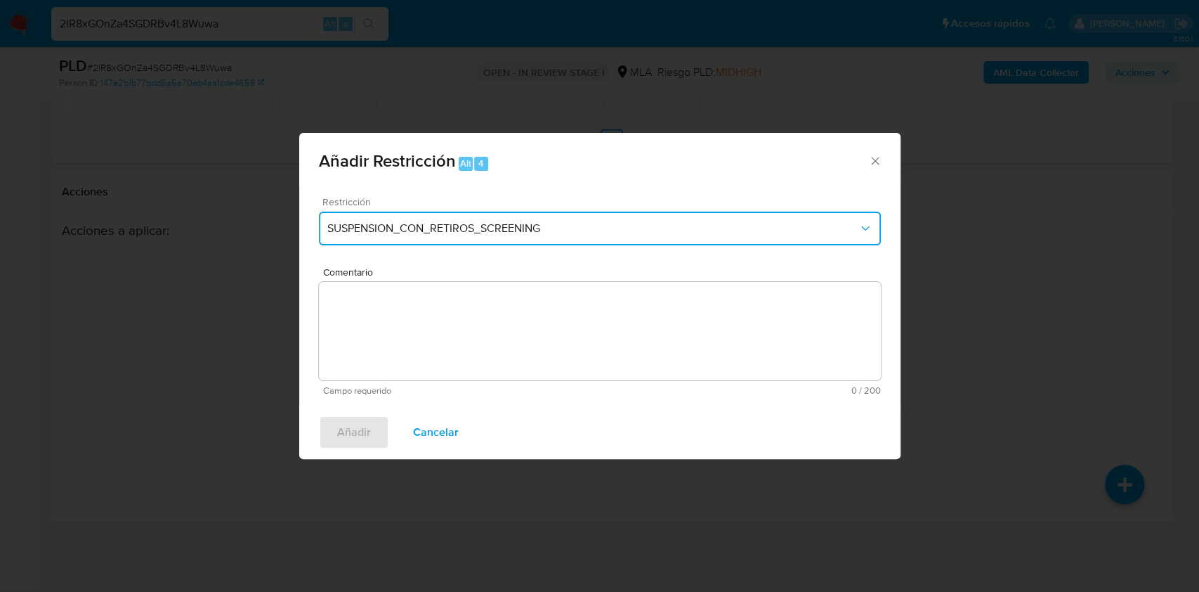
click at [529, 233] on span "SUSPENSION_CON_RETIROS_SCREENING" at bounding box center [592, 228] width 531 height 14
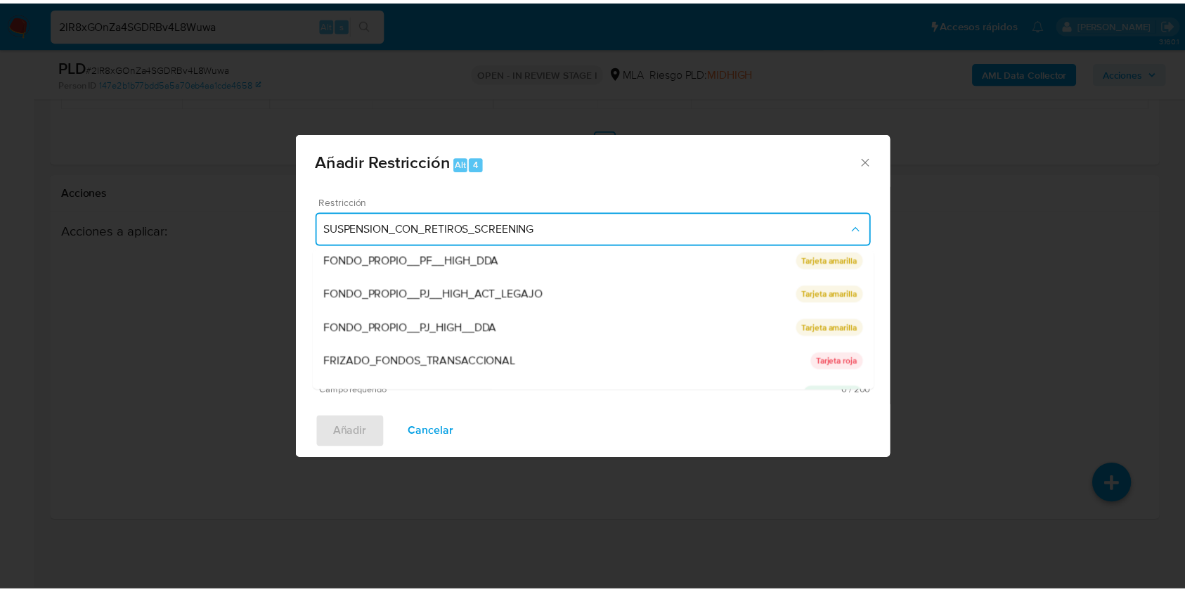
scroll to position [298, 0]
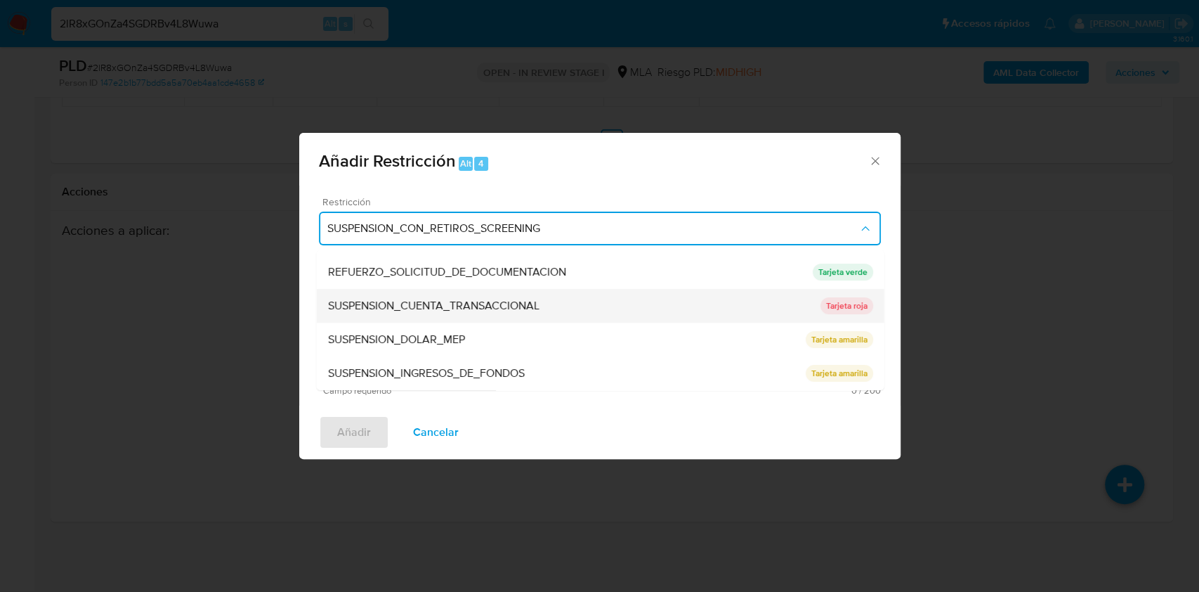
click at [500, 312] on span "SUSPENSION_CUENTA_TRANSACCIONAL" at bounding box center [432, 306] width 211 height 14
click at [530, 312] on textarea "Comentario" at bounding box center [600, 331] width 562 height 98
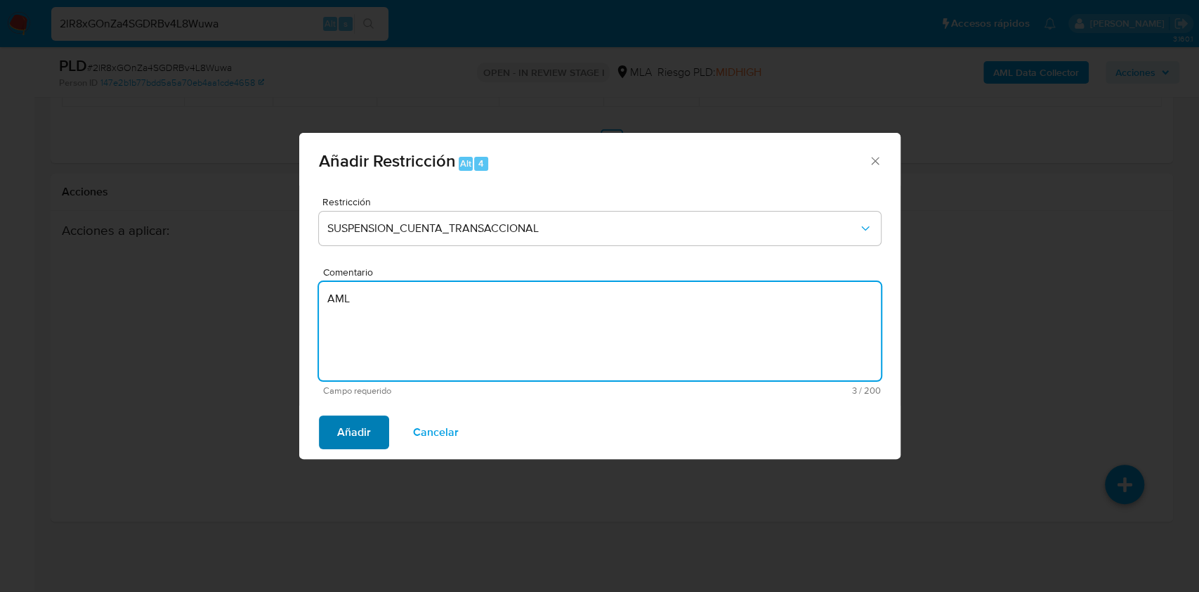
type textarea "AML"
click at [364, 436] on span "Añadir" at bounding box center [354, 432] width 34 height 31
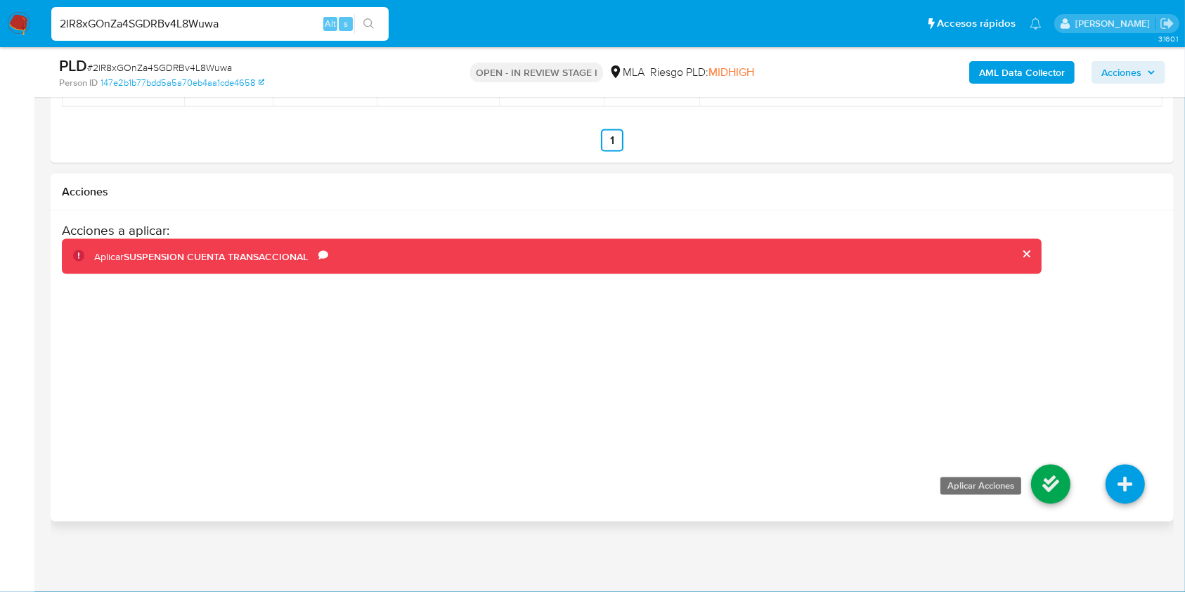
click at [1064, 498] on icon at bounding box center [1050, 483] width 39 height 39
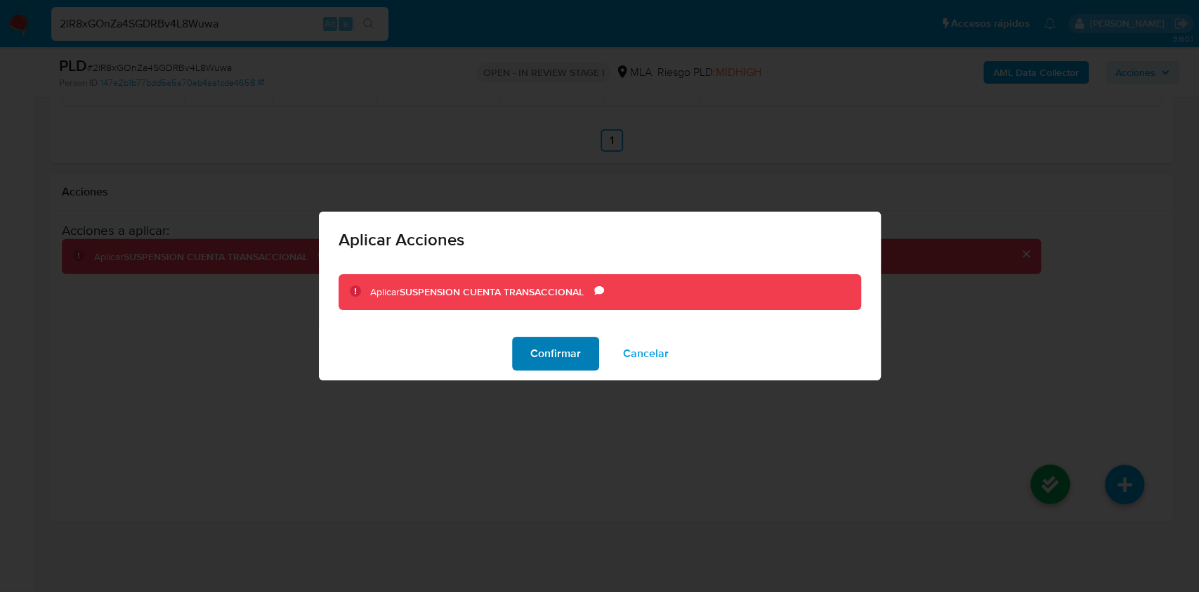
click at [561, 358] on span "Confirmar" at bounding box center [555, 353] width 51 height 31
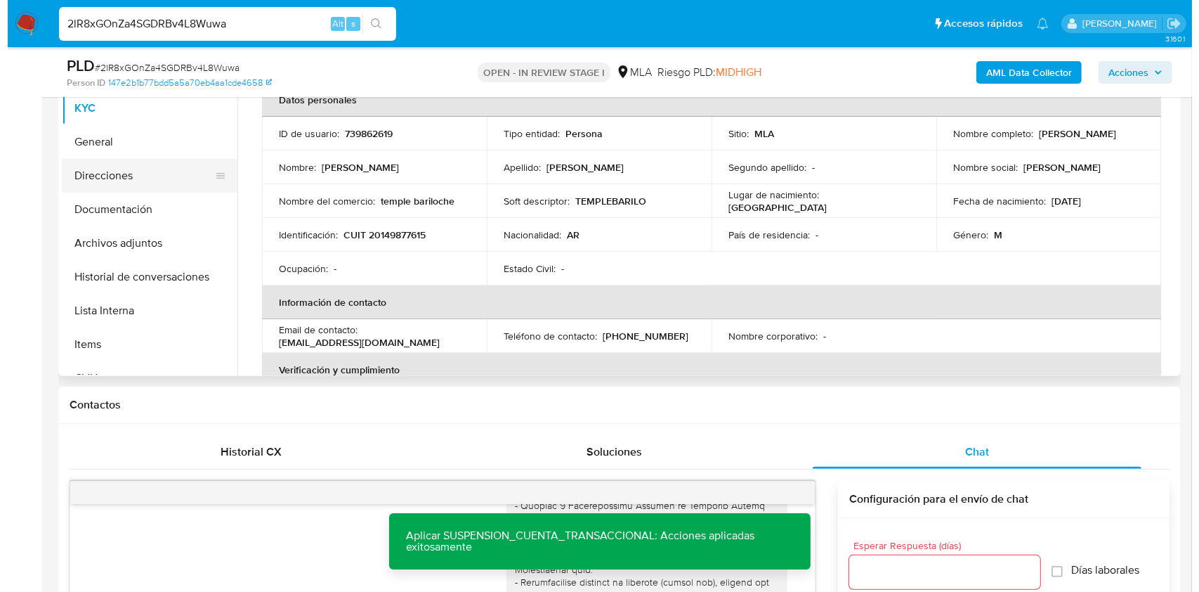
scroll to position [263, 0]
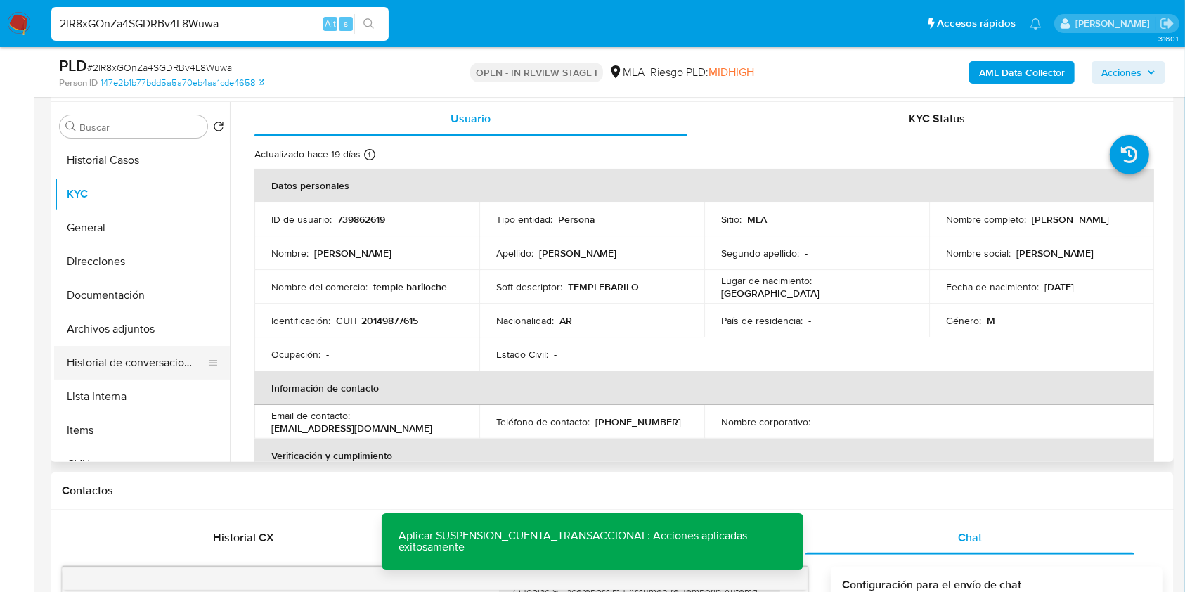
click at [146, 358] on button "Historial de conversaciones" at bounding box center [136, 363] width 164 height 34
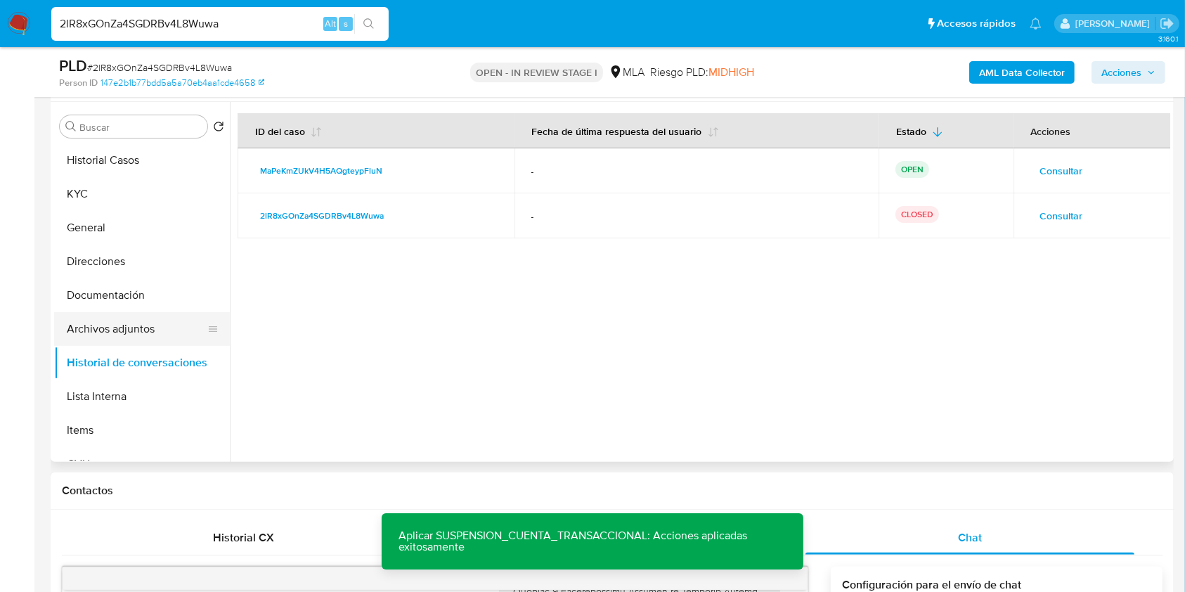
click at [135, 325] on button "Archivos adjuntos" at bounding box center [136, 329] width 164 height 34
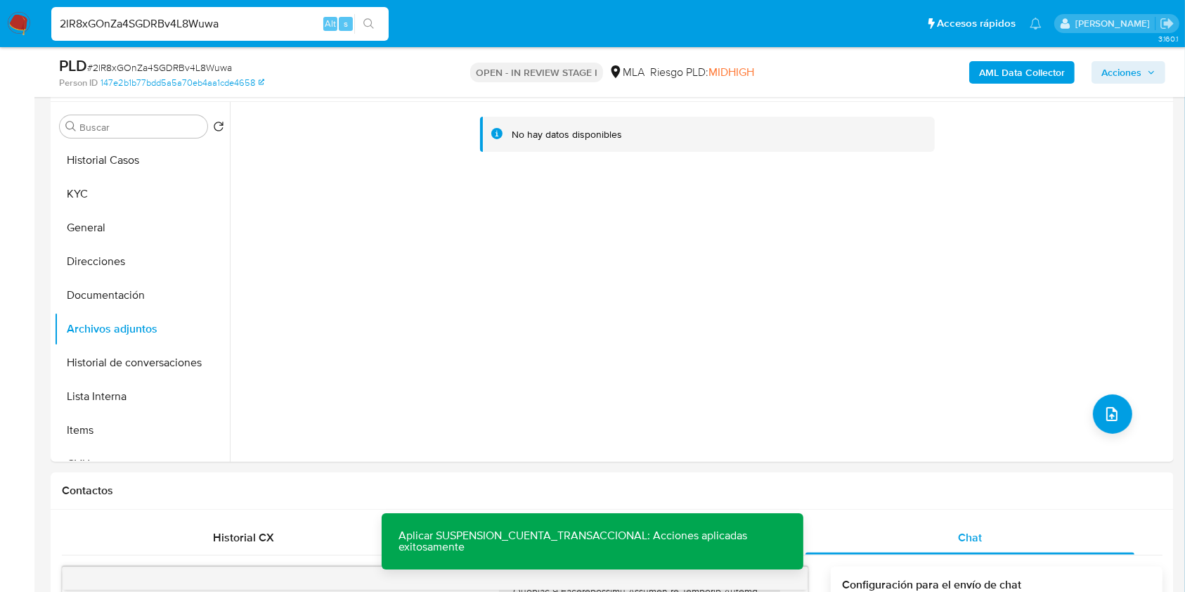
click at [1045, 73] on b "AML Data Collector" at bounding box center [1022, 72] width 86 height 22
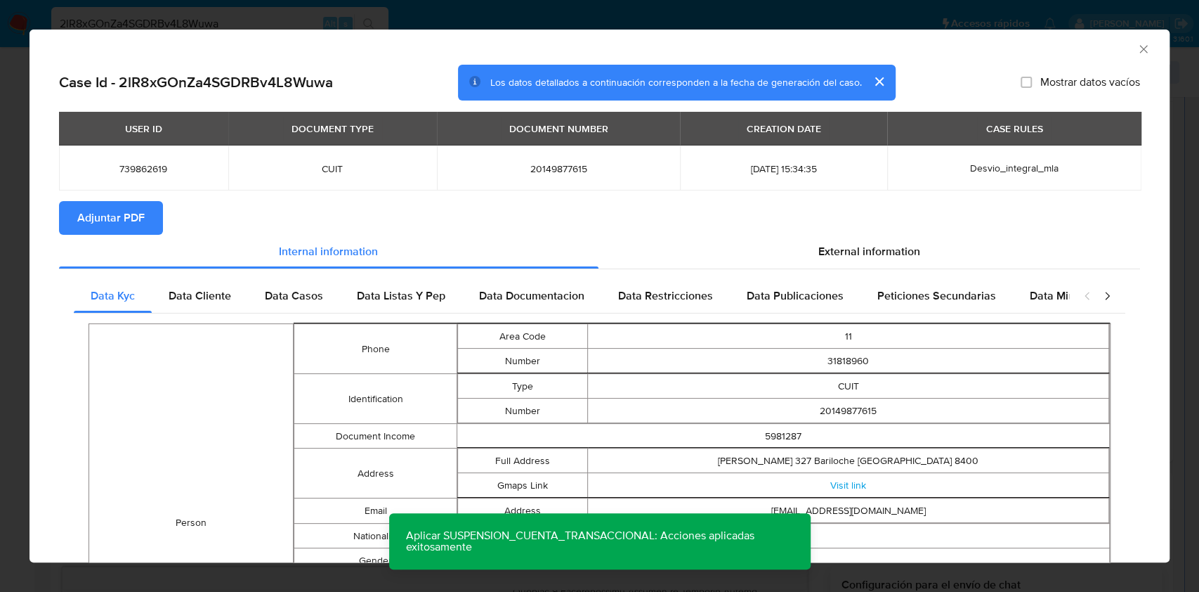
click at [107, 230] on span "Adjuntar PDF" at bounding box center [110, 217] width 67 height 31
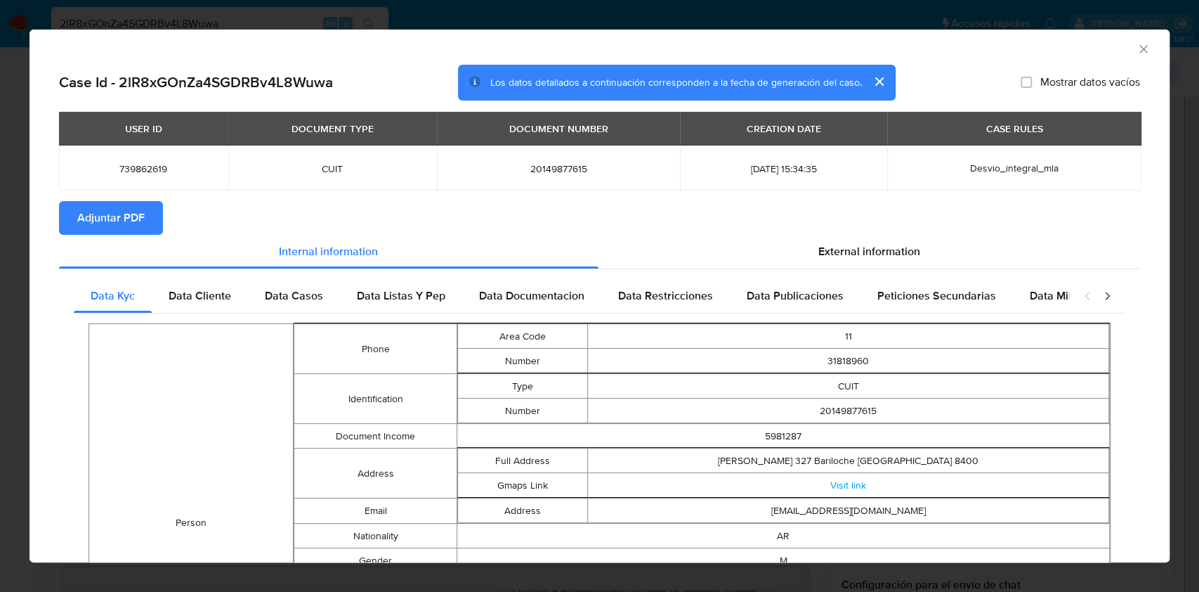
click at [1137, 47] on icon "Cerrar ventana" at bounding box center [1144, 49] width 14 height 14
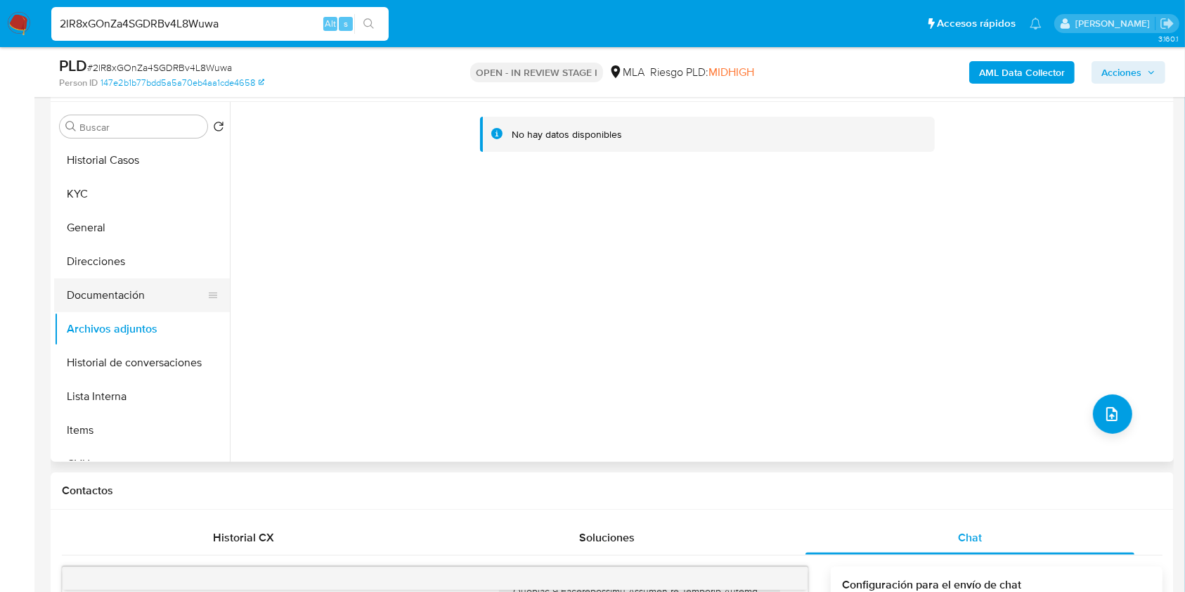
click at [111, 289] on button "Documentación" at bounding box center [136, 295] width 164 height 34
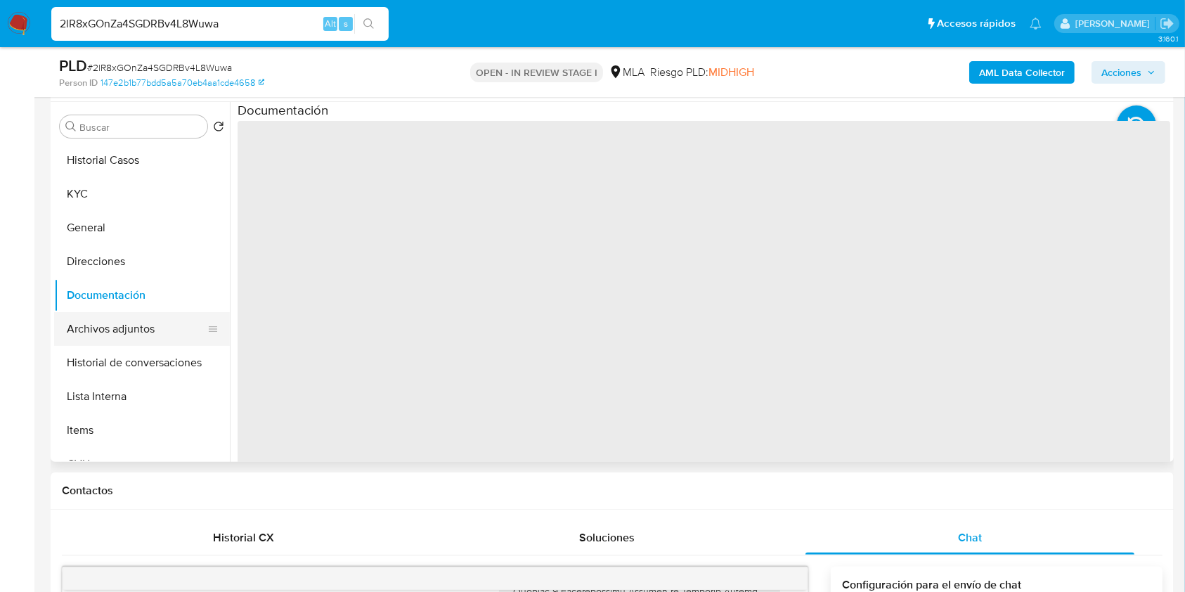
click at [115, 322] on button "Archivos adjuntos" at bounding box center [136, 329] width 164 height 34
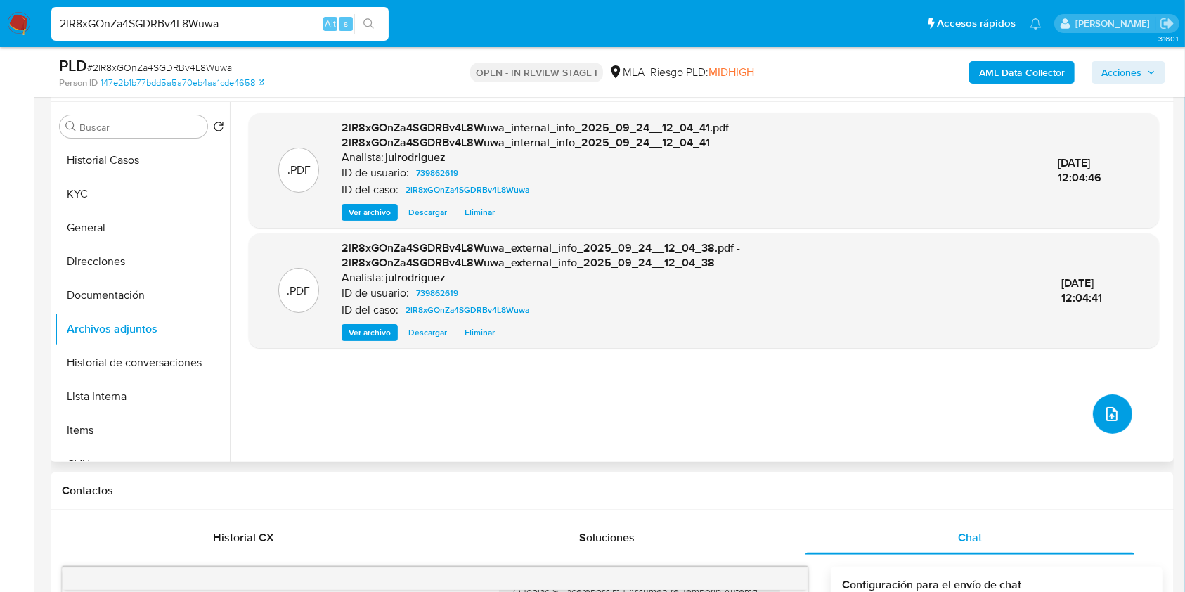
click at [1107, 406] on icon "upload-file" at bounding box center [1111, 413] width 17 height 17
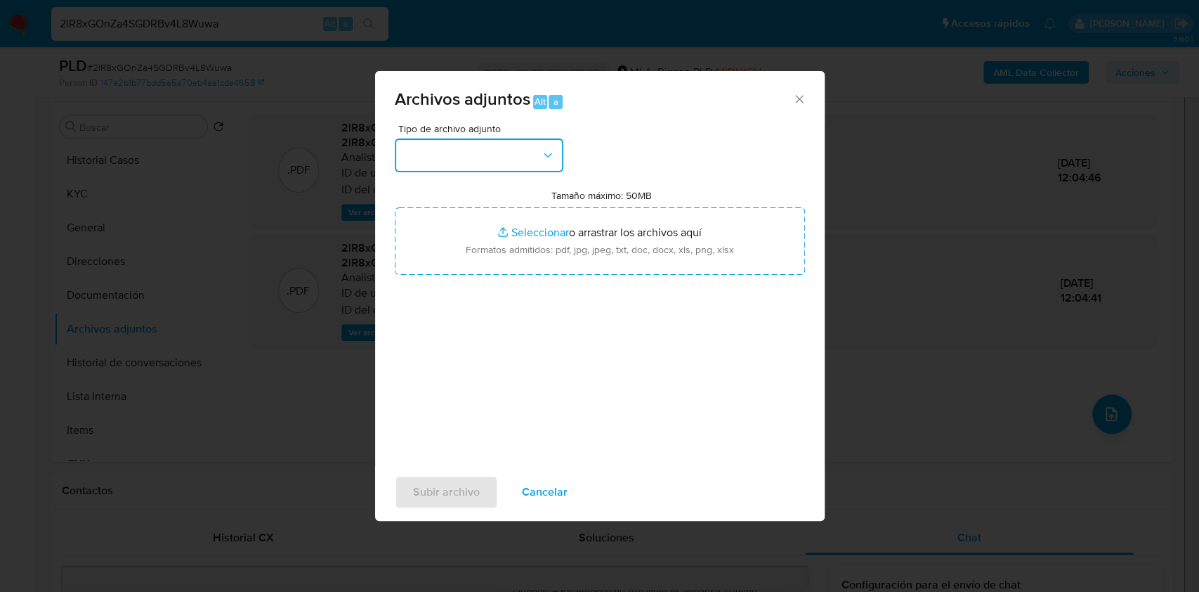
click at [449, 148] on button "button" at bounding box center [479, 155] width 169 height 34
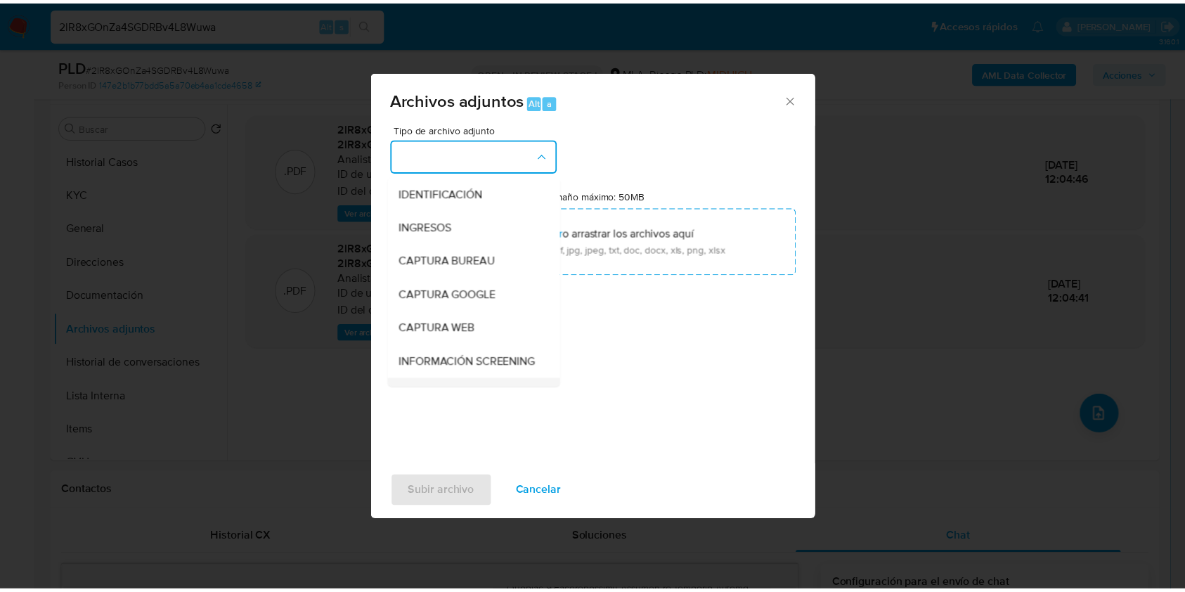
scroll to position [187, 0]
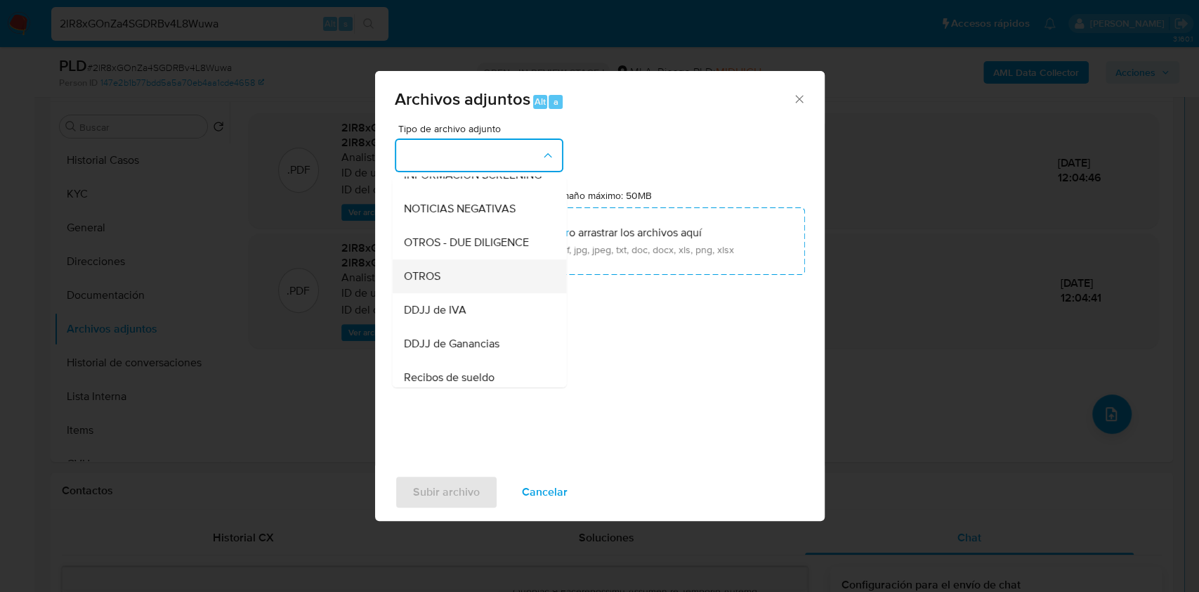
click at [433, 283] on span "OTROS" at bounding box center [421, 276] width 37 height 14
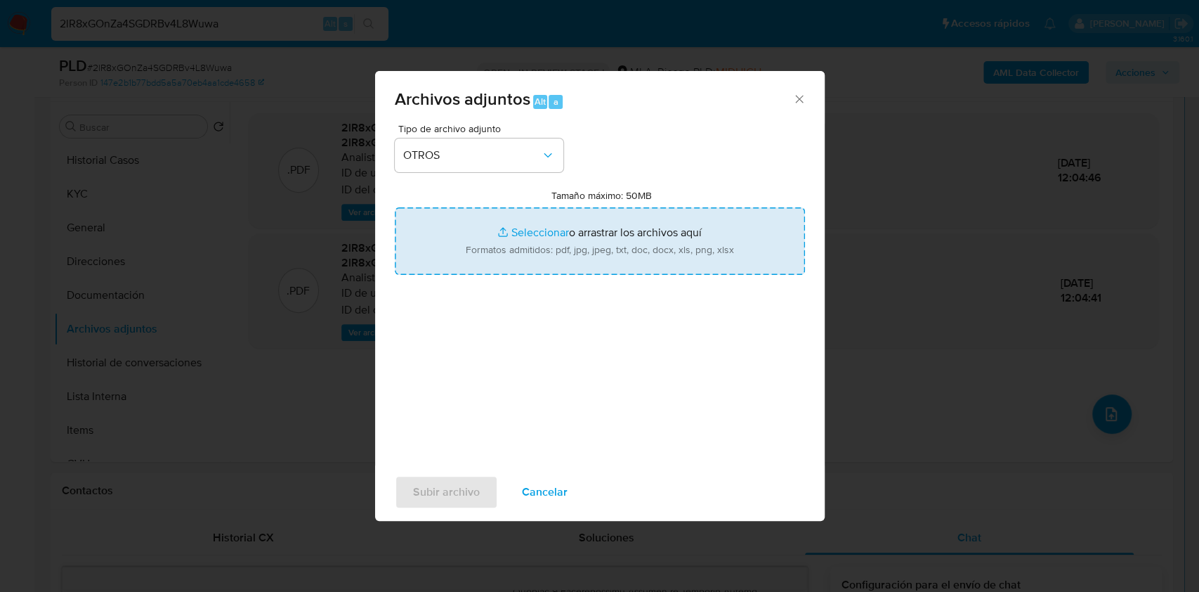
click at [563, 241] on input "Tamaño máximo: 50MB Seleccionar archivos" at bounding box center [600, 240] width 410 height 67
type input "C:\fakepath\Movimientos - 739862619 - 2lR8xGOnZa4SGDRBv4L8Wuwa.xlsx"
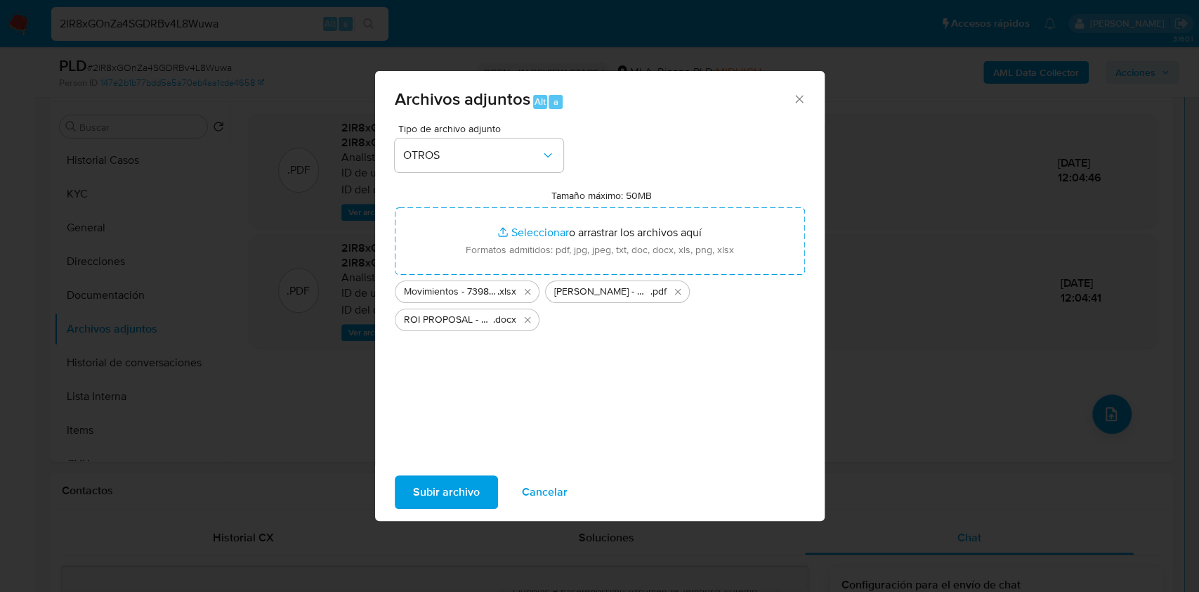
click at [450, 483] on span "Subir archivo" at bounding box center [446, 491] width 67 height 31
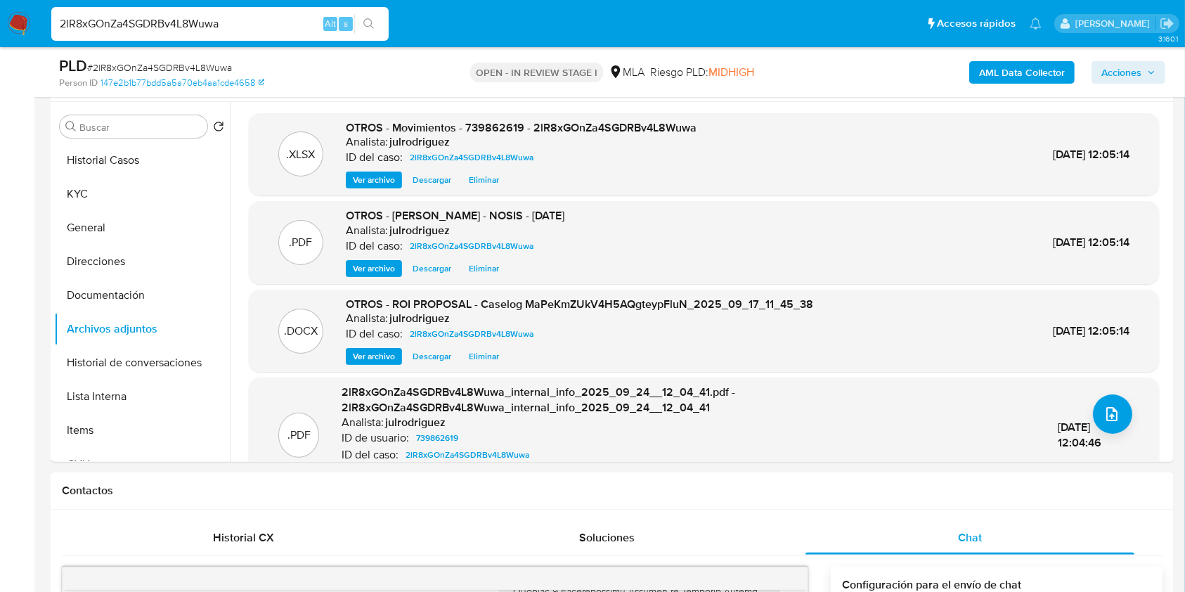
click at [1107, 73] on span "Acciones" at bounding box center [1121, 72] width 40 height 22
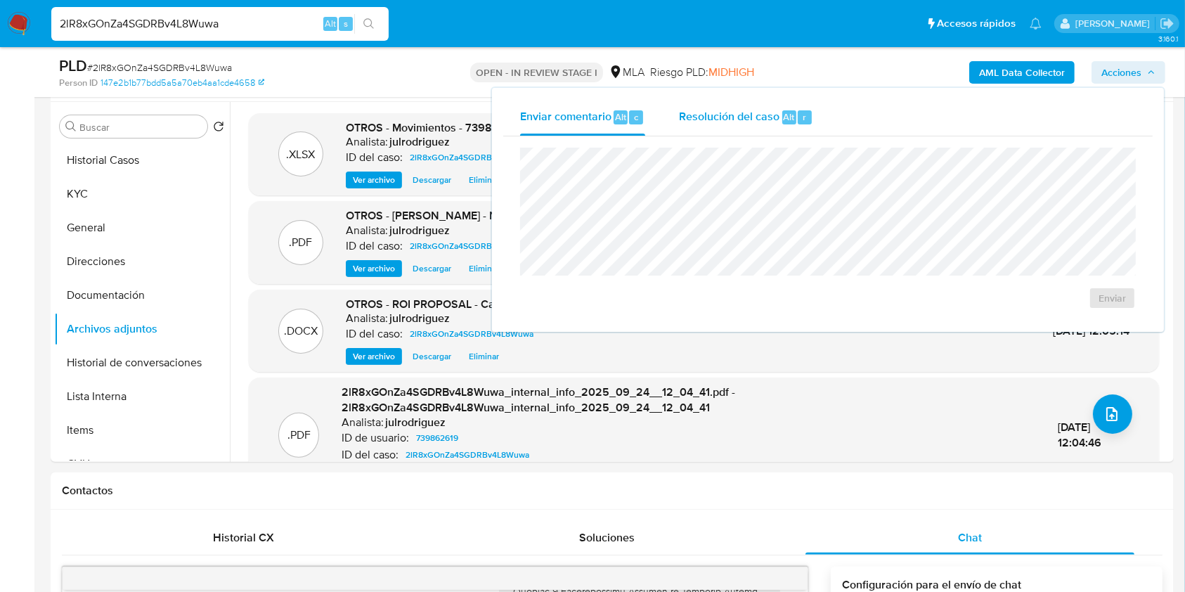
click at [800, 127] on div "Resolución del caso Alt r" at bounding box center [746, 117] width 134 height 37
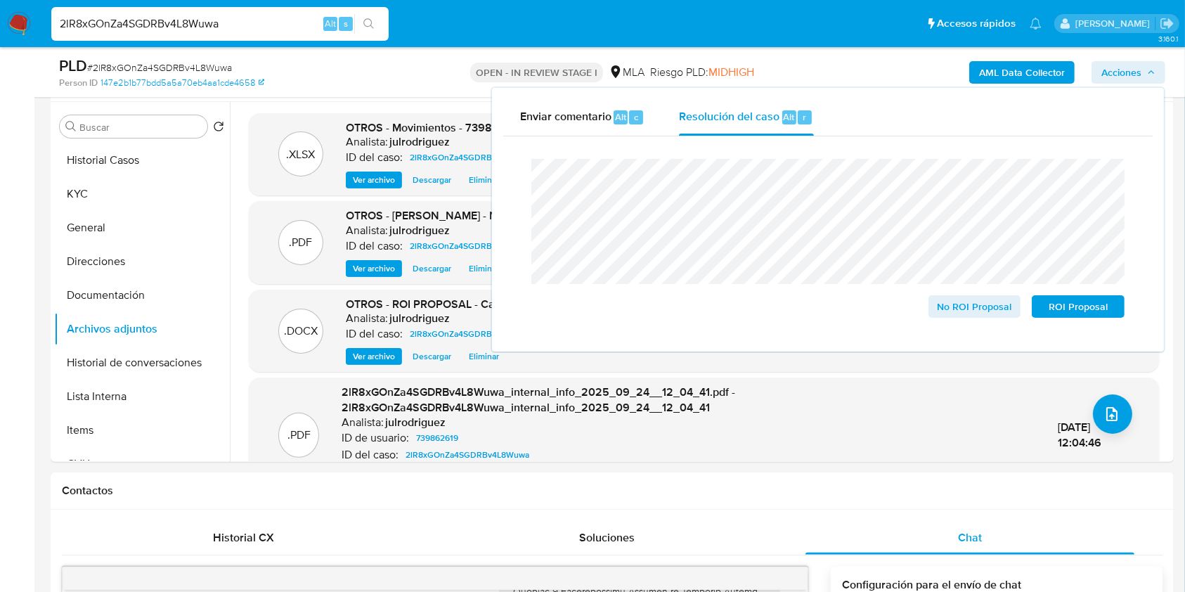
click at [921, 72] on div "AML Data Collector Acciones Enviar comentario Alt c Resolución del caso Alt r C…" at bounding box center [982, 72] width 365 height 33
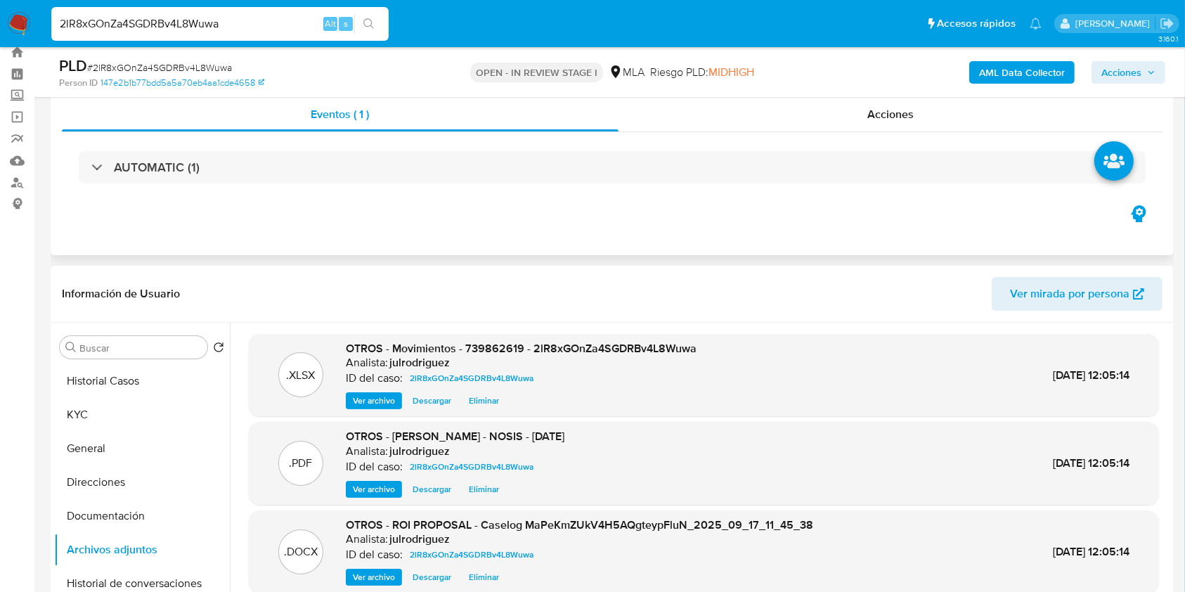
scroll to position [0, 0]
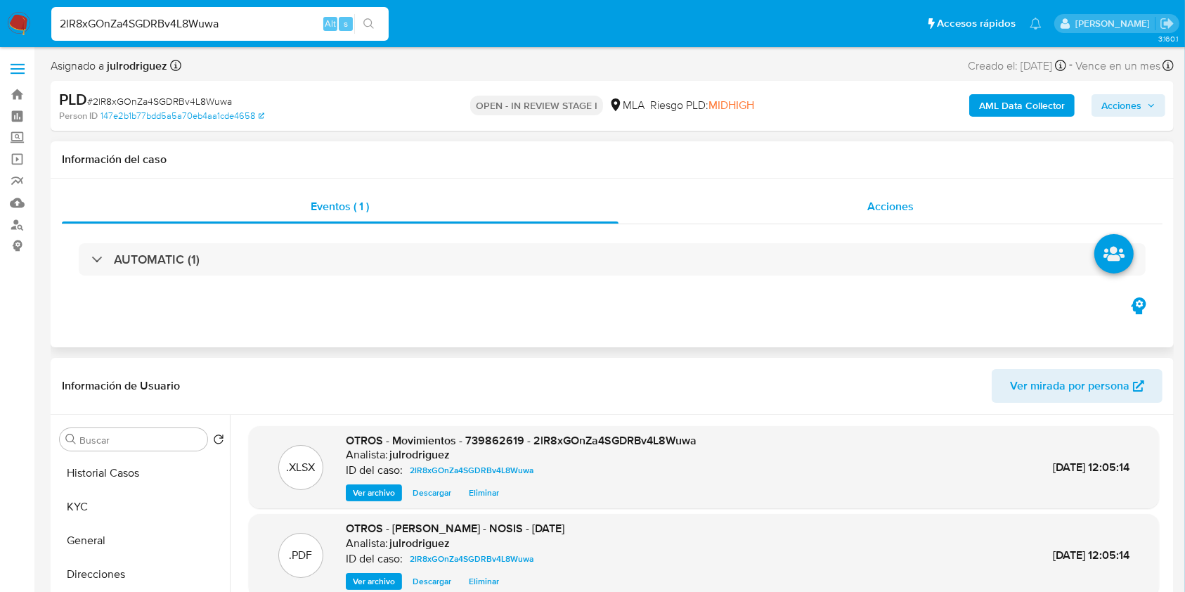
click at [905, 213] on span "Acciones" at bounding box center [890, 206] width 46 height 16
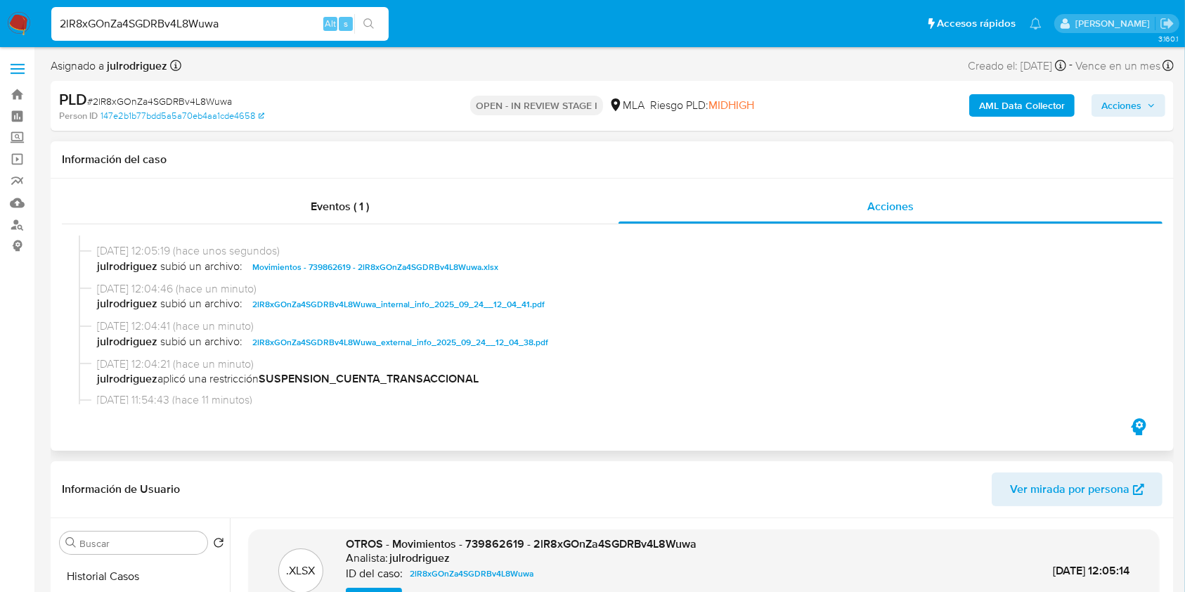
scroll to position [93, 0]
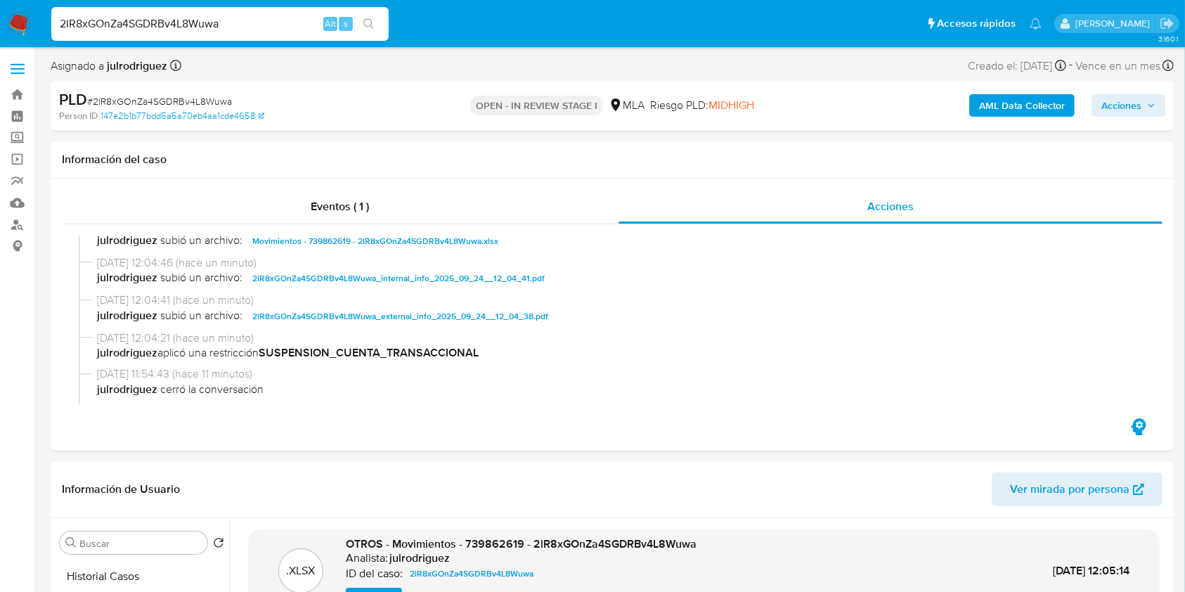
click at [1127, 107] on span "Acciones" at bounding box center [1121, 105] width 40 height 22
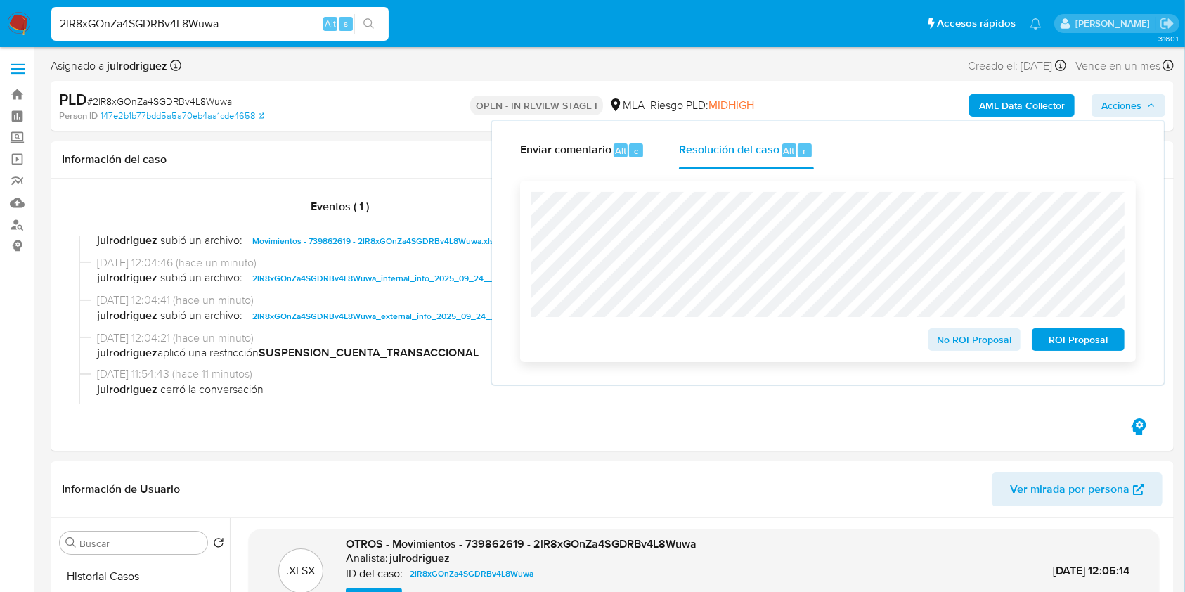
click at [1073, 340] on span "ROI Proposal" at bounding box center [1077, 340] width 73 height 20
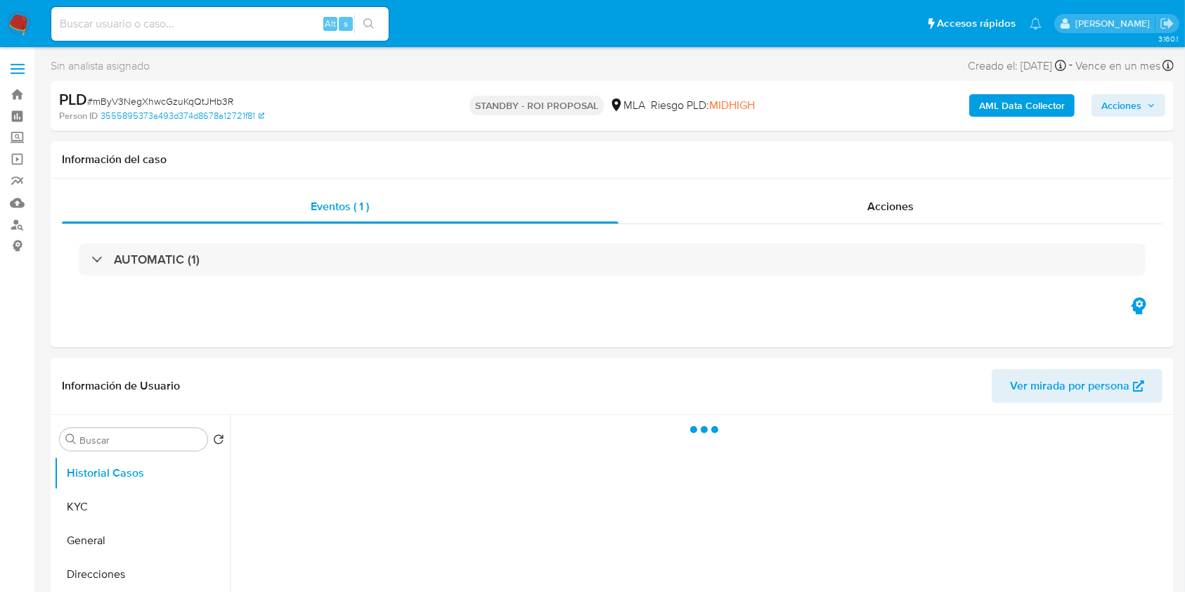
select select "10"
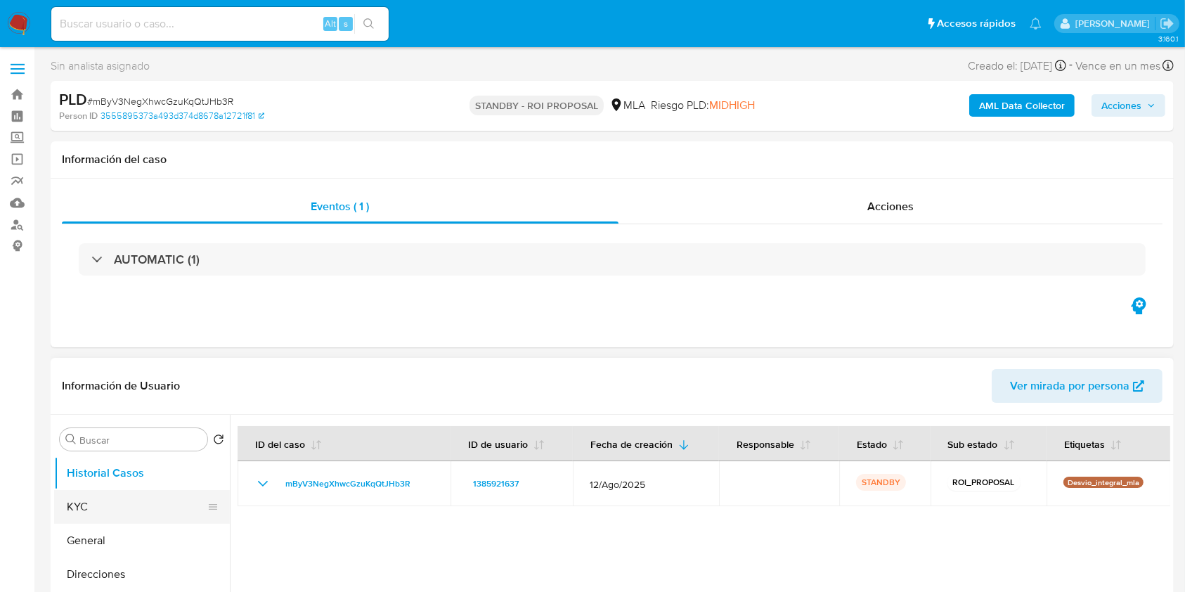
click at [101, 497] on button "KYC" at bounding box center [136, 507] width 164 height 34
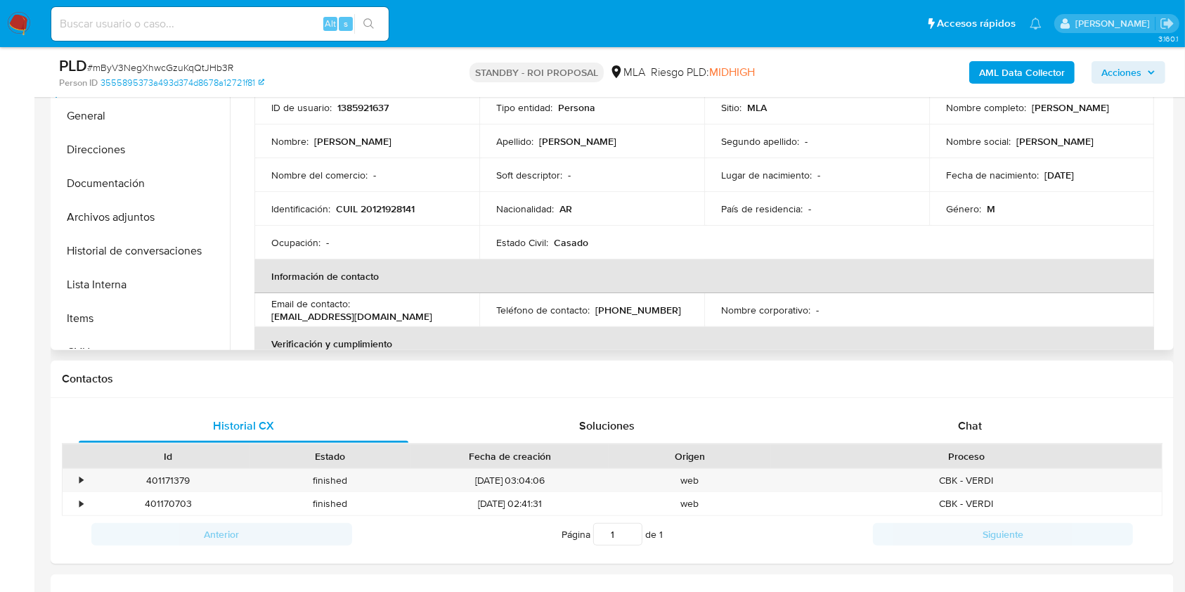
scroll to position [281, 0]
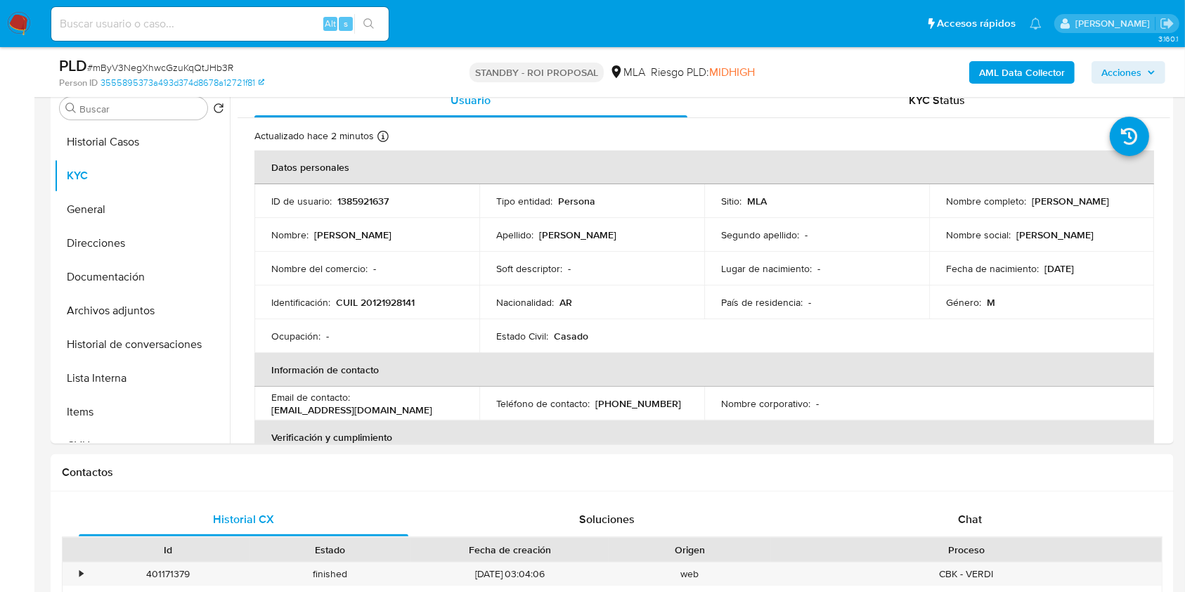
click at [217, 27] on input at bounding box center [219, 24] width 337 height 18
paste input "UmU4FafVUEHXFeKGOoGmcPYh"
type input "UmU4FafVUEHXFeKGOoGmcPYh"
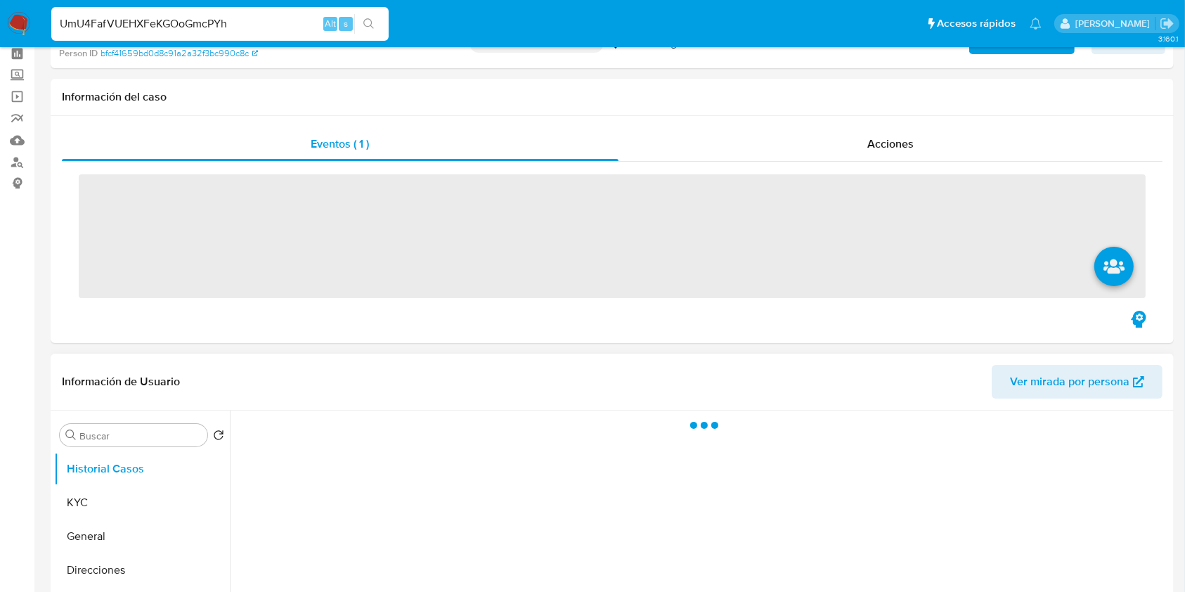
scroll to position [281, 0]
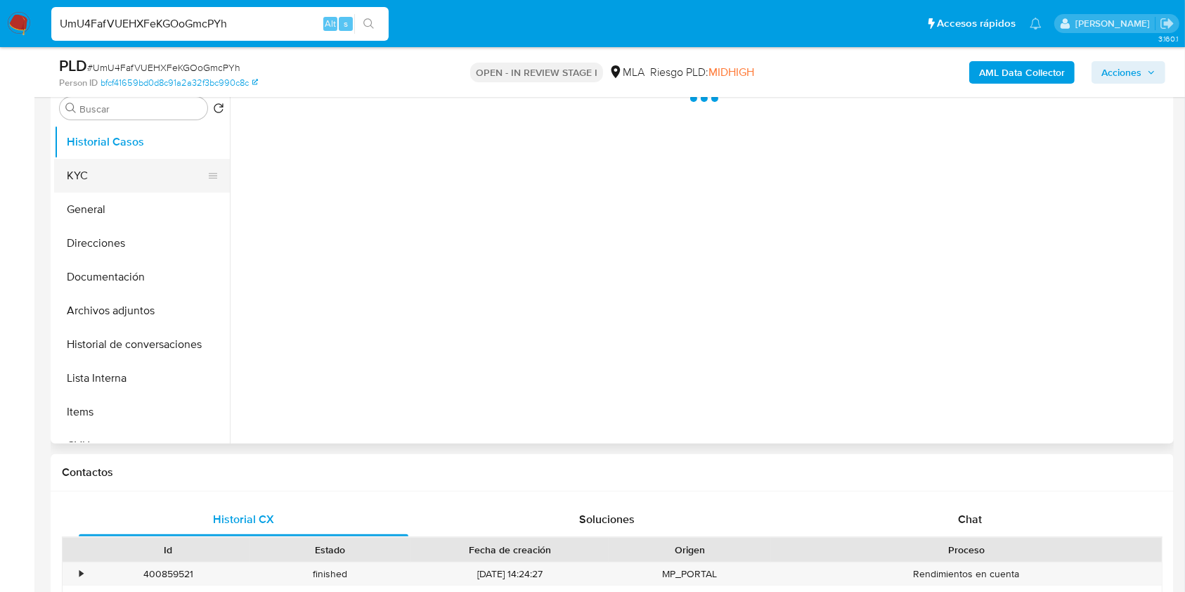
select select "10"
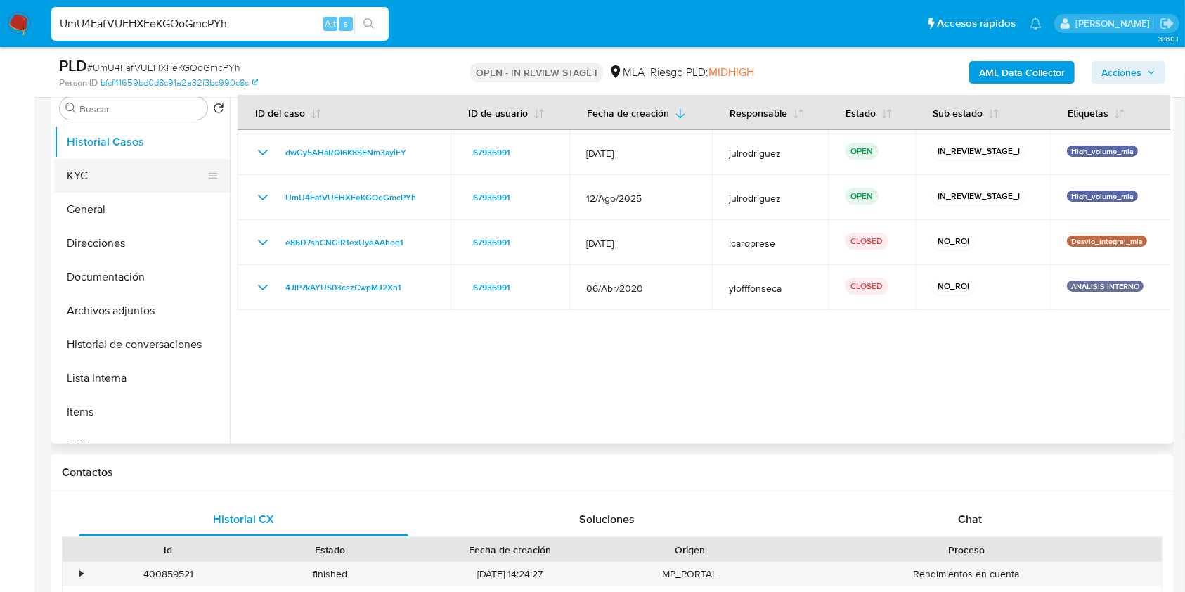
click at [103, 176] on button "KYC" at bounding box center [136, 176] width 164 height 34
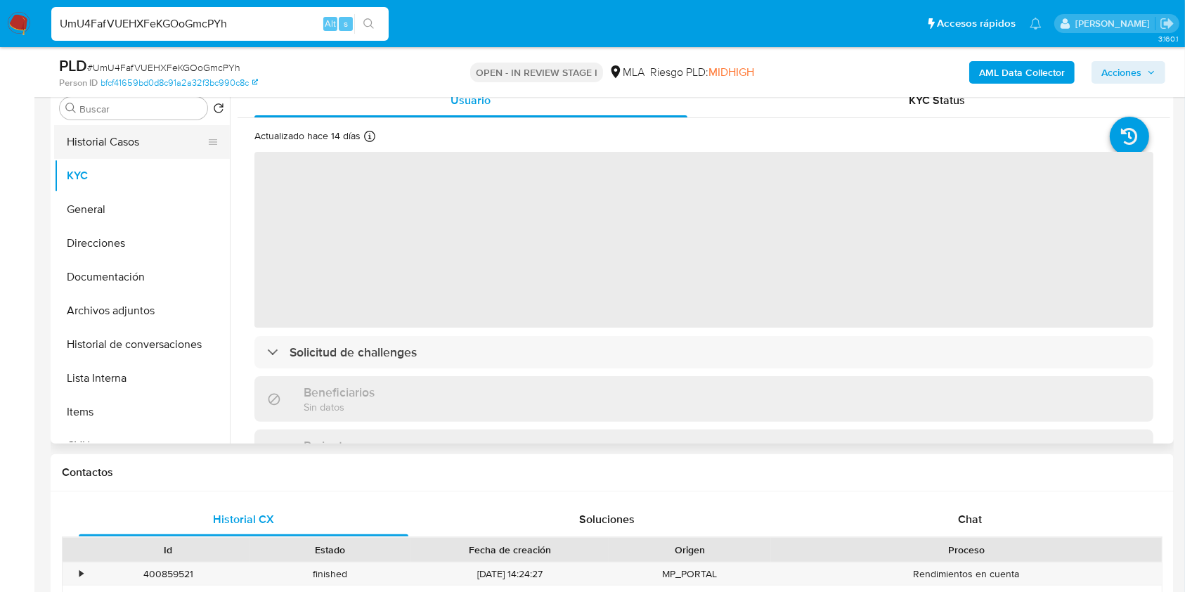
click at [157, 138] on button "Historial Casos" at bounding box center [136, 142] width 164 height 34
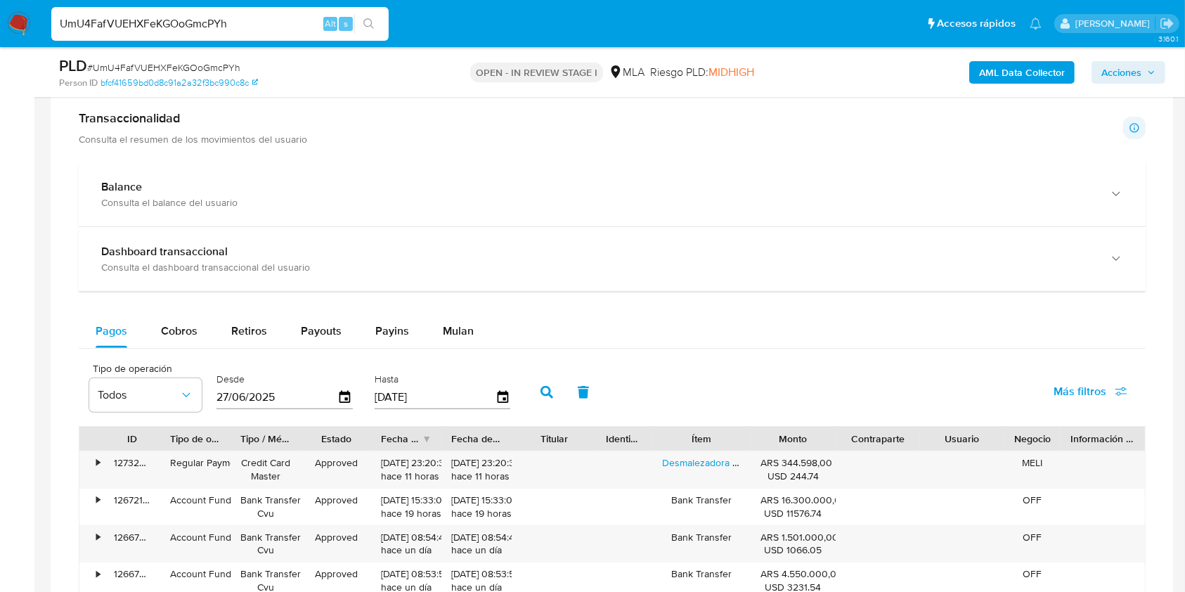
scroll to position [1030, 0]
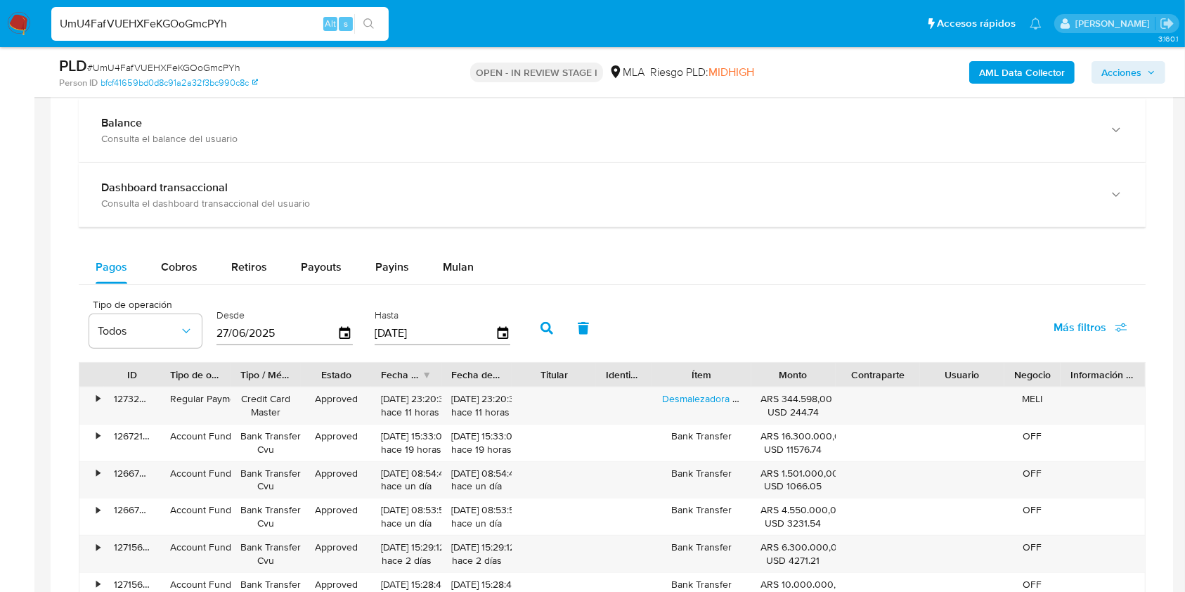
click at [452, 247] on div "Balance Consulta el balance del usuario Dashboard transaccional Consulta el das…" at bounding box center [612, 447] width 1066 height 698
click at [458, 259] on span "Mulan" at bounding box center [458, 267] width 31 height 16
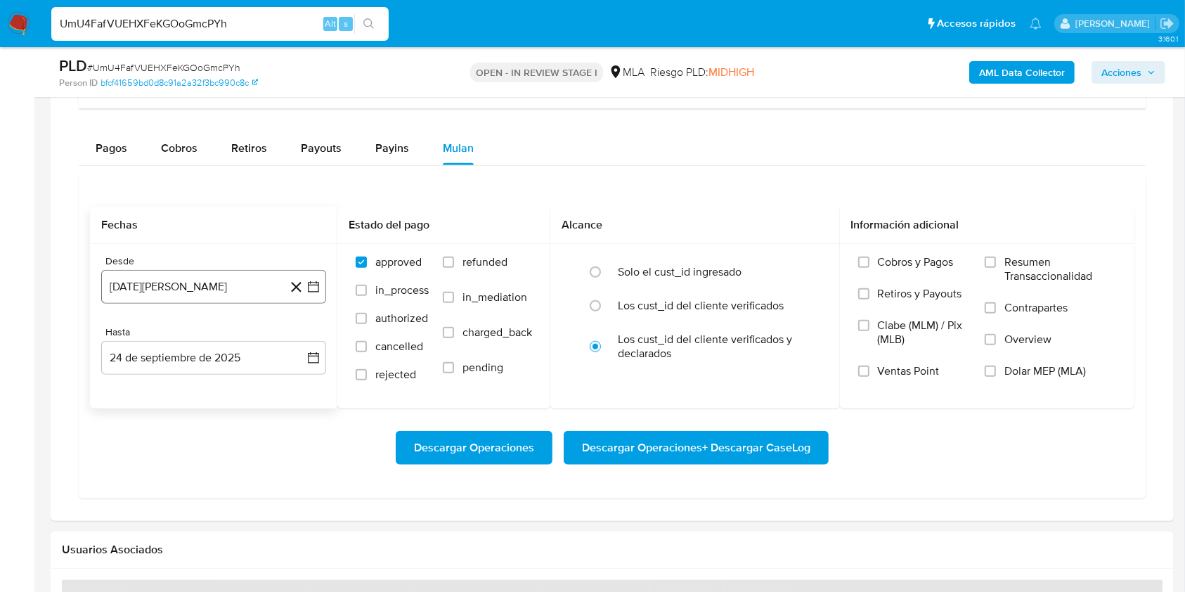
scroll to position [1218, 0]
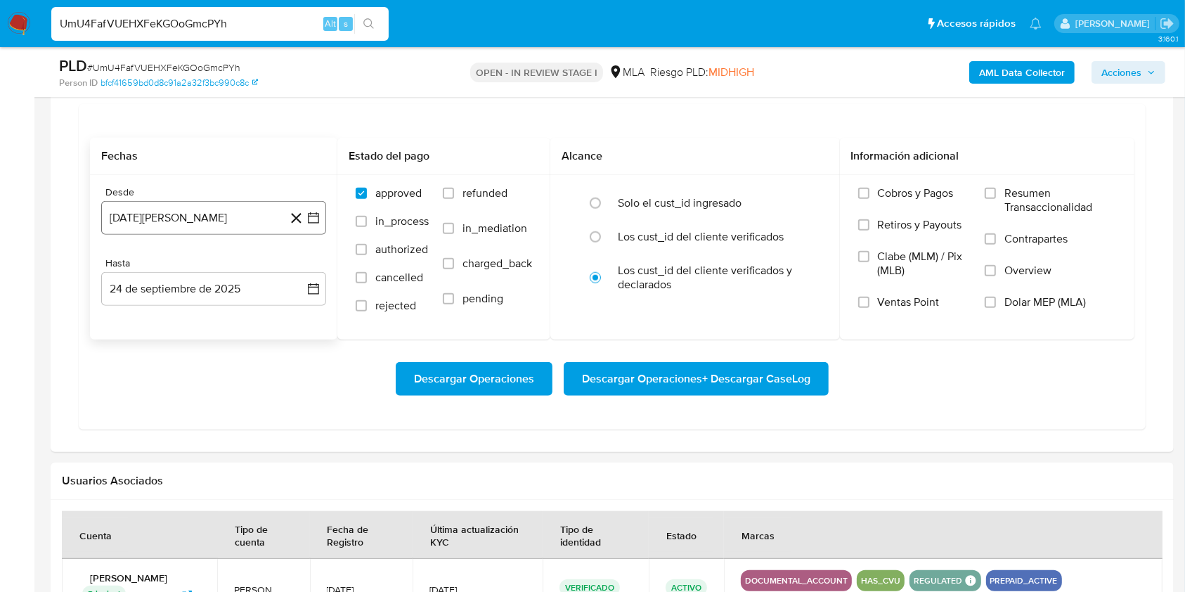
click at [207, 201] on button "24 de agosto de 2024" at bounding box center [213, 218] width 225 height 34
click at [214, 262] on span "agosto 2024" at bounding box center [207, 268] width 64 height 14
click at [294, 264] on icon "Año siguiente" at bounding box center [297, 268] width 17 height 17
click at [159, 355] on button "abr" at bounding box center [151, 359] width 39 height 22
click at [163, 317] on button "1" at bounding box center [157, 320] width 22 height 22
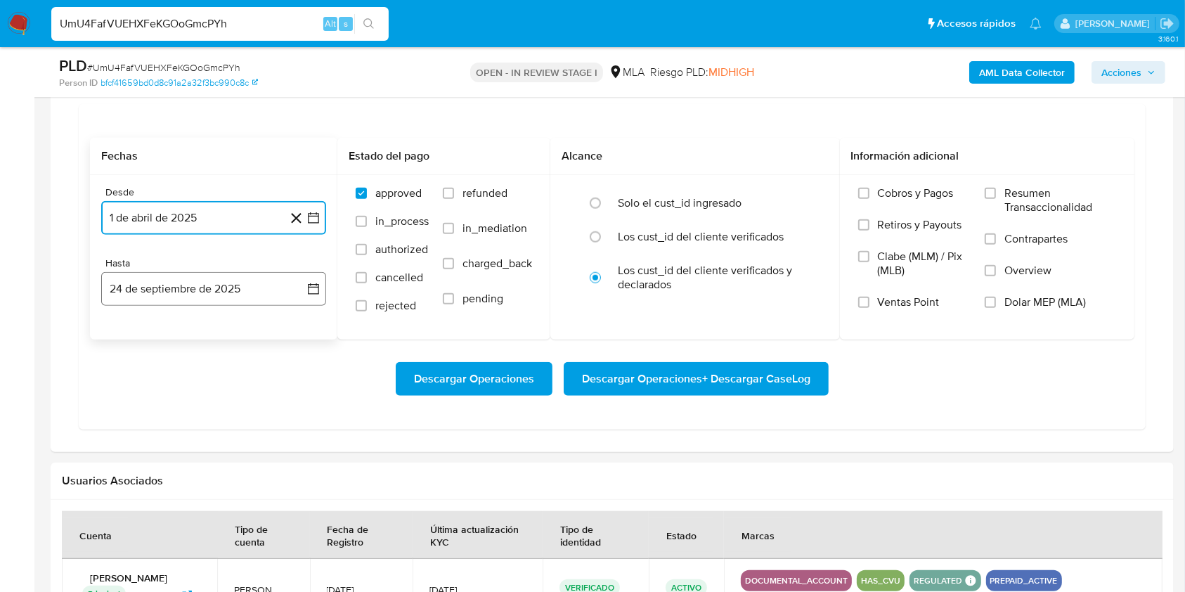
click at [185, 278] on button "24 de septiembre de 2025" at bounding box center [213, 289] width 225 height 34
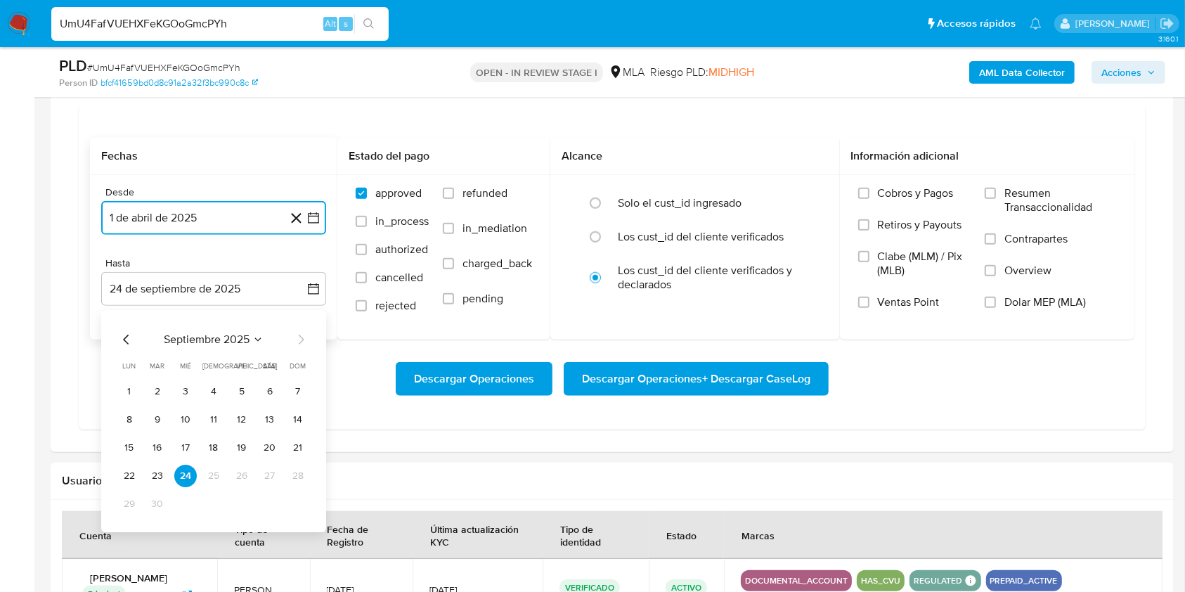
click at [128, 341] on icon "Mes anterior" at bounding box center [126, 339] width 17 height 17
click at [300, 509] on button "31" at bounding box center [298, 503] width 22 height 22
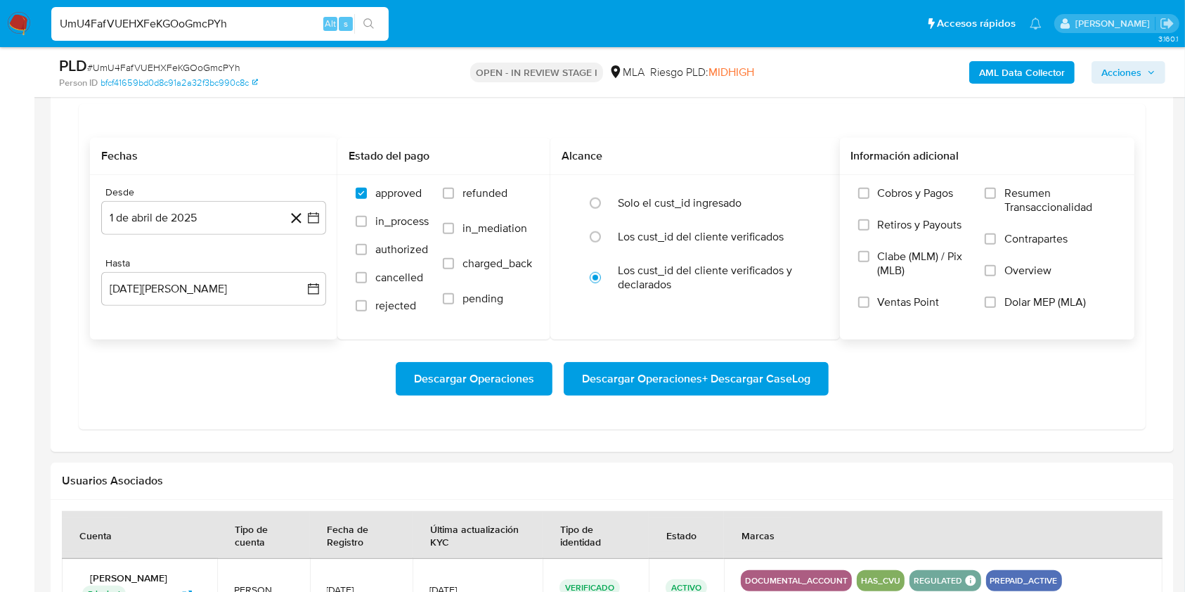
click at [1022, 301] on span "Dolar MEP (MLA)" at bounding box center [1044, 302] width 81 height 14
click at [996, 301] on input "Dolar MEP (MLA)" at bounding box center [989, 301] width 11 height 11
click at [974, 419] on div "Fechas Desde 1 de abril de 2025 1-04-2025 Hasta 31 de agosto de 2025 31-08-2025…" at bounding box center [612, 266] width 1066 height 325
click at [686, 372] on span "Descargar Operaciones + Descargar CaseLog" at bounding box center [696, 378] width 228 height 31
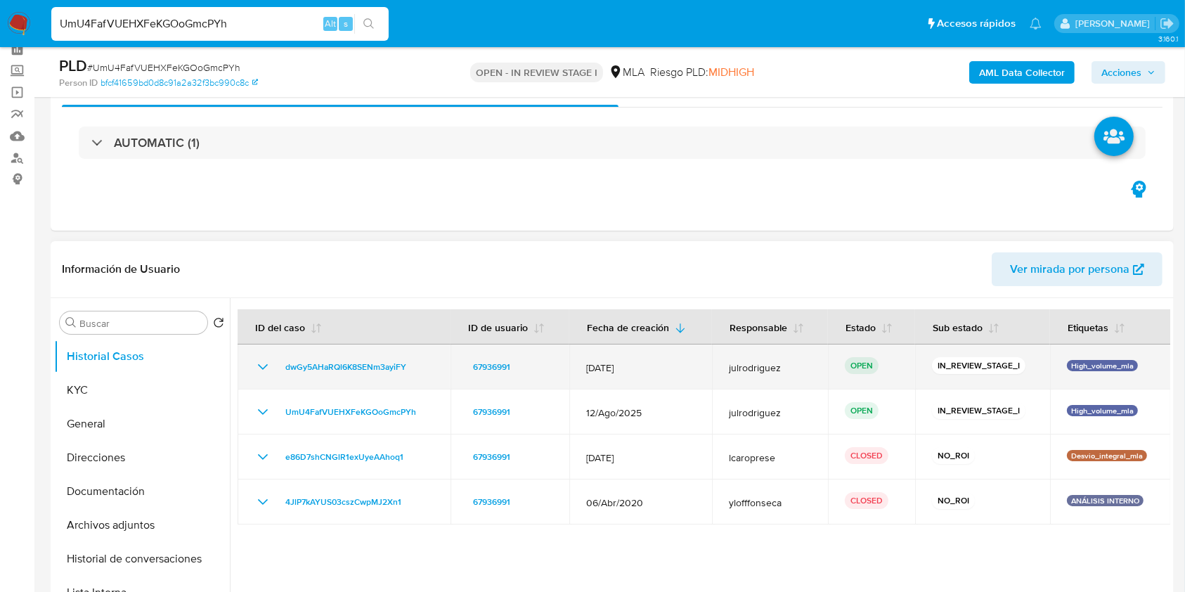
scroll to position [93, 0]
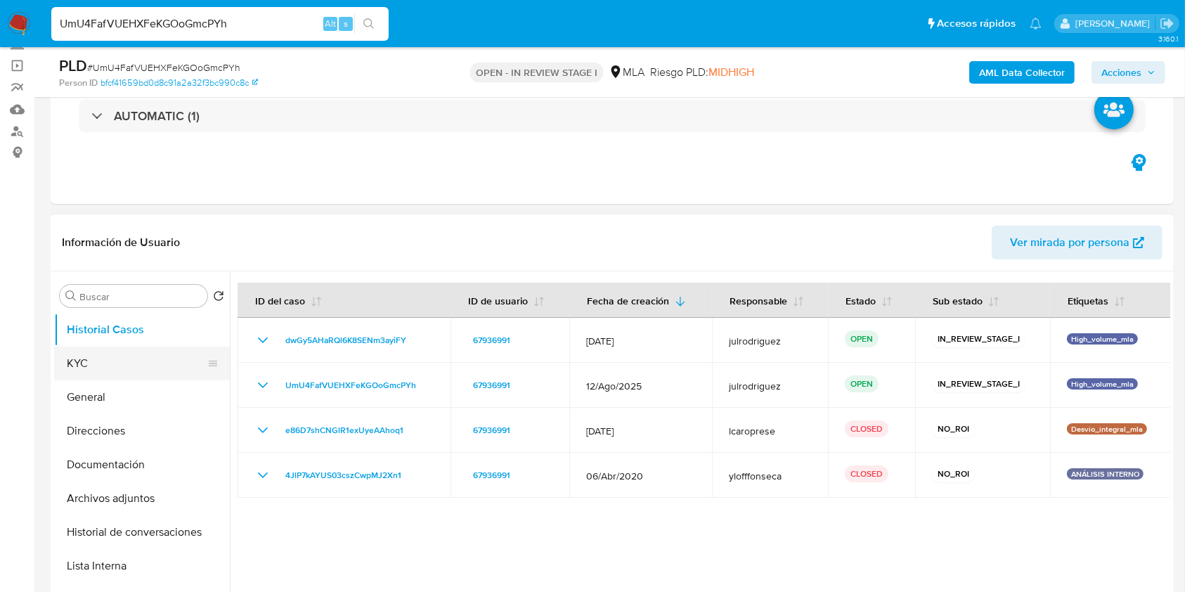
click at [126, 359] on button "KYC" at bounding box center [136, 363] width 164 height 34
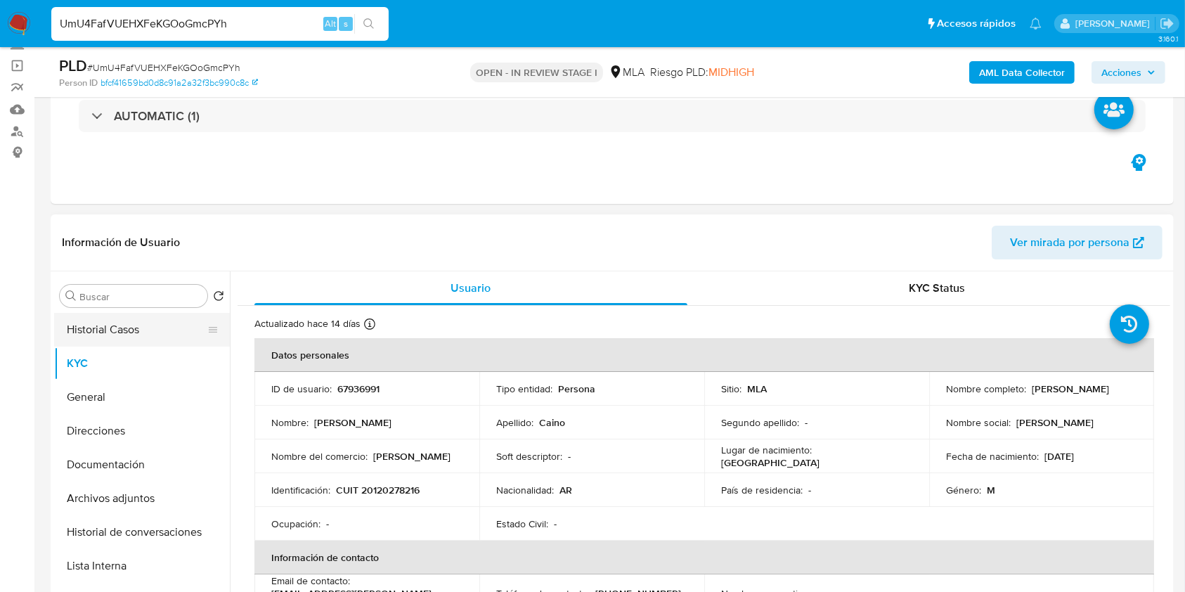
click at [110, 334] on button "Historial Casos" at bounding box center [136, 330] width 164 height 34
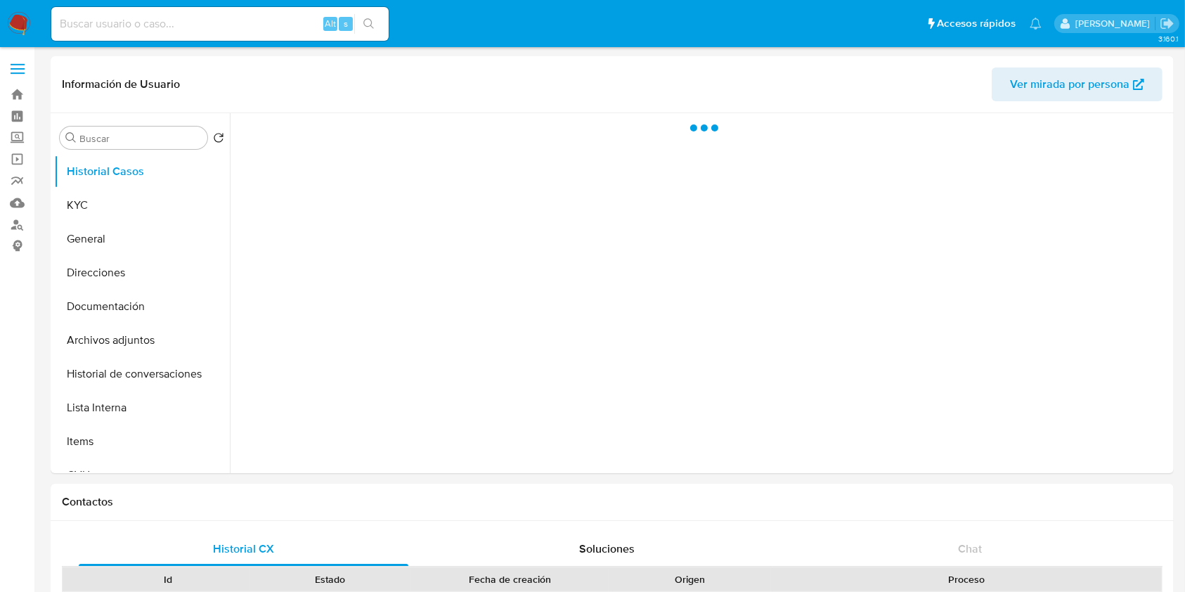
select select "10"
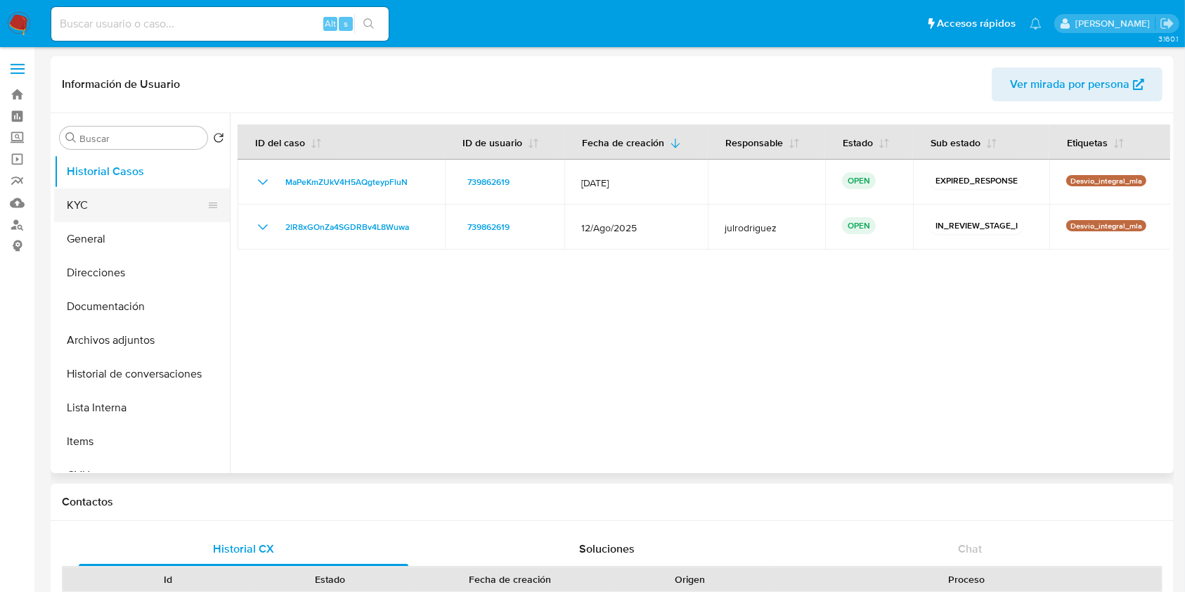
click at [96, 203] on button "KYC" at bounding box center [136, 205] width 164 height 34
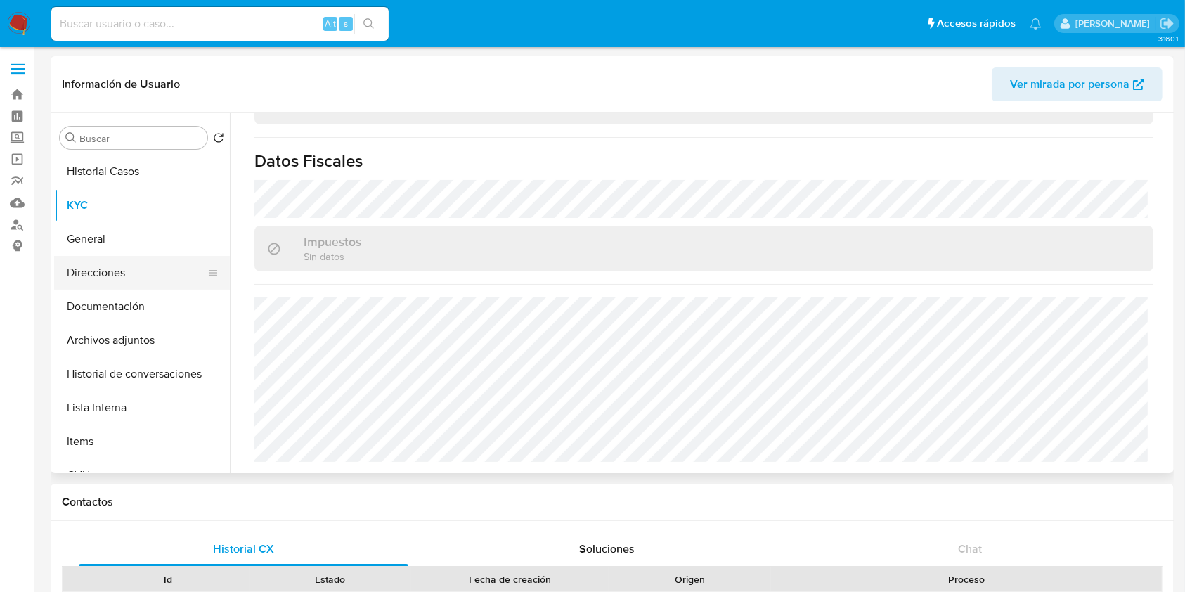
scroll to position [766, 0]
click at [111, 272] on button "Direcciones" at bounding box center [136, 273] width 164 height 34
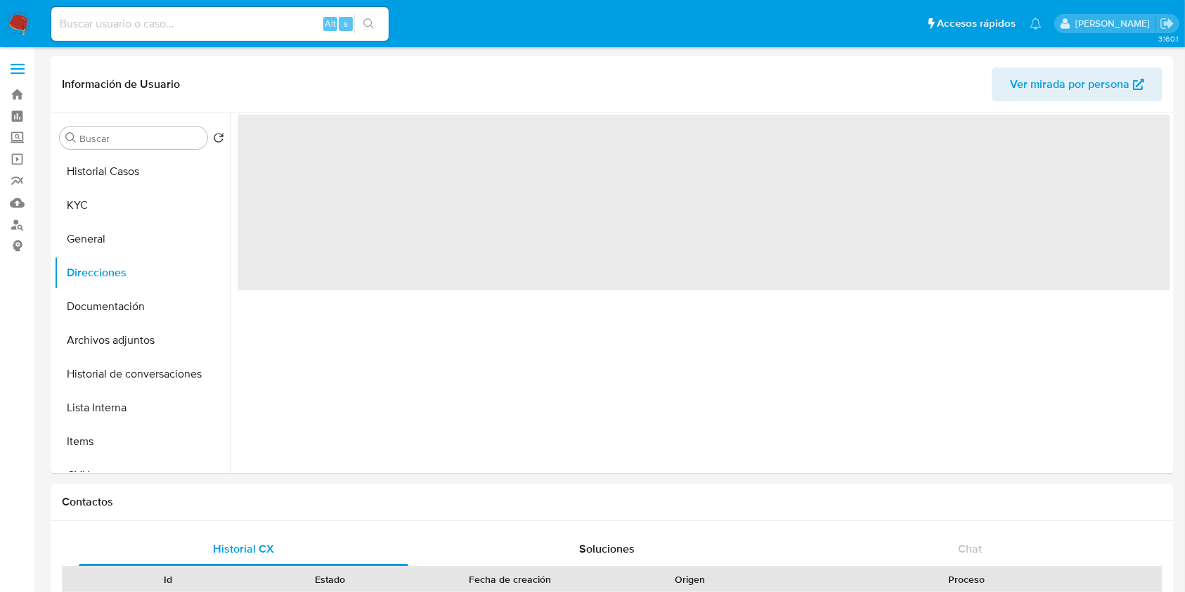
scroll to position [0, 0]
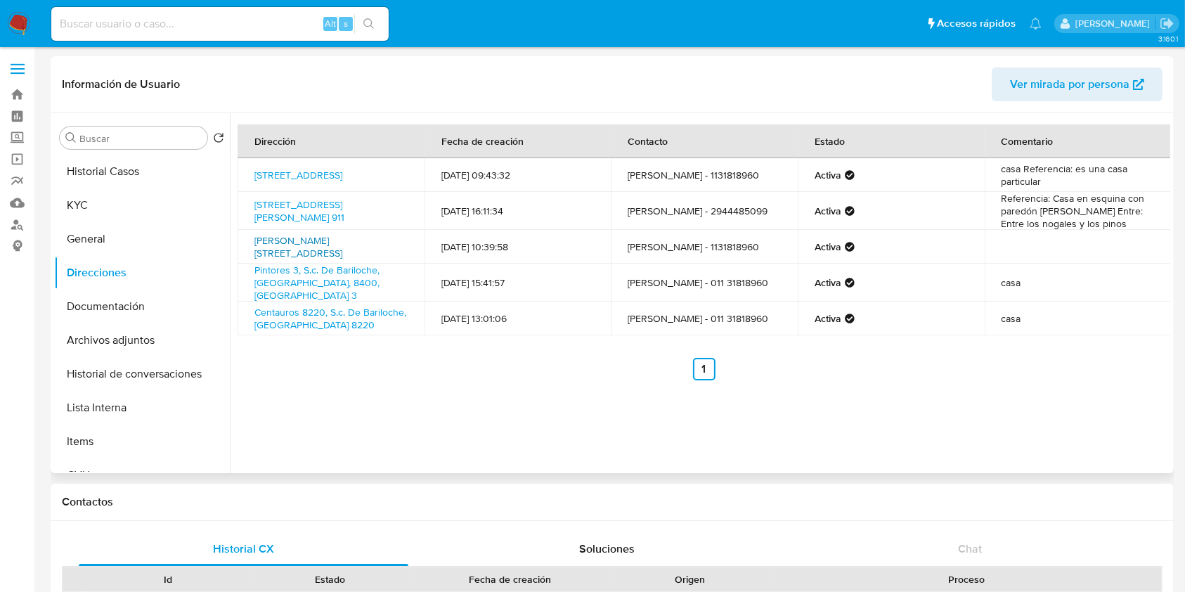
drag, startPoint x: 357, startPoint y: 249, endPoint x: 254, endPoint y: 238, distance: 103.8
click at [254, 238] on td "[PERSON_NAME][STREET_ADDRESS]" at bounding box center [330, 247] width 187 height 34
copy link "[PERSON_NAME][STREET_ADDRESS]"
click at [138, 211] on button "KYC" at bounding box center [136, 205] width 164 height 34
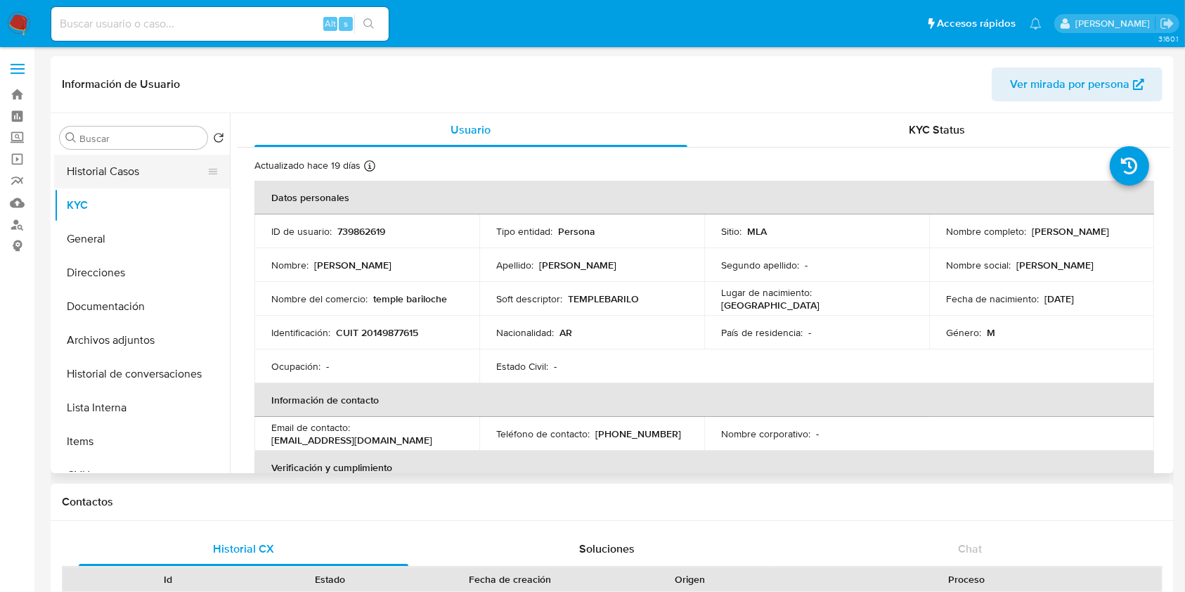
click at [123, 167] on button "Historial Casos" at bounding box center [136, 172] width 164 height 34
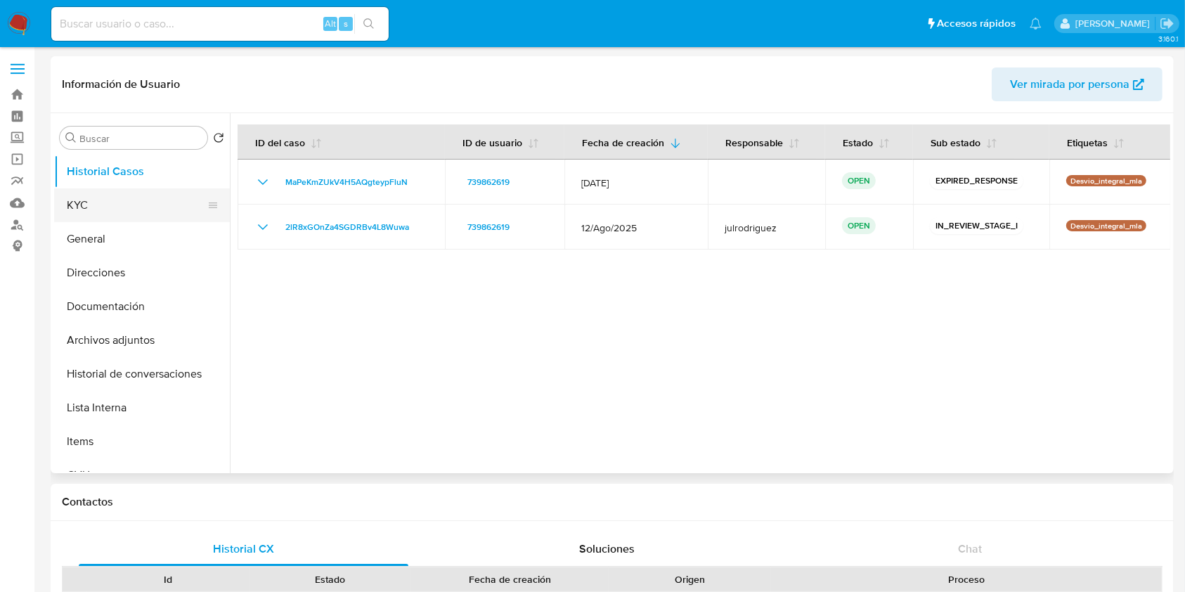
click at [101, 204] on button "KYC" at bounding box center [136, 205] width 164 height 34
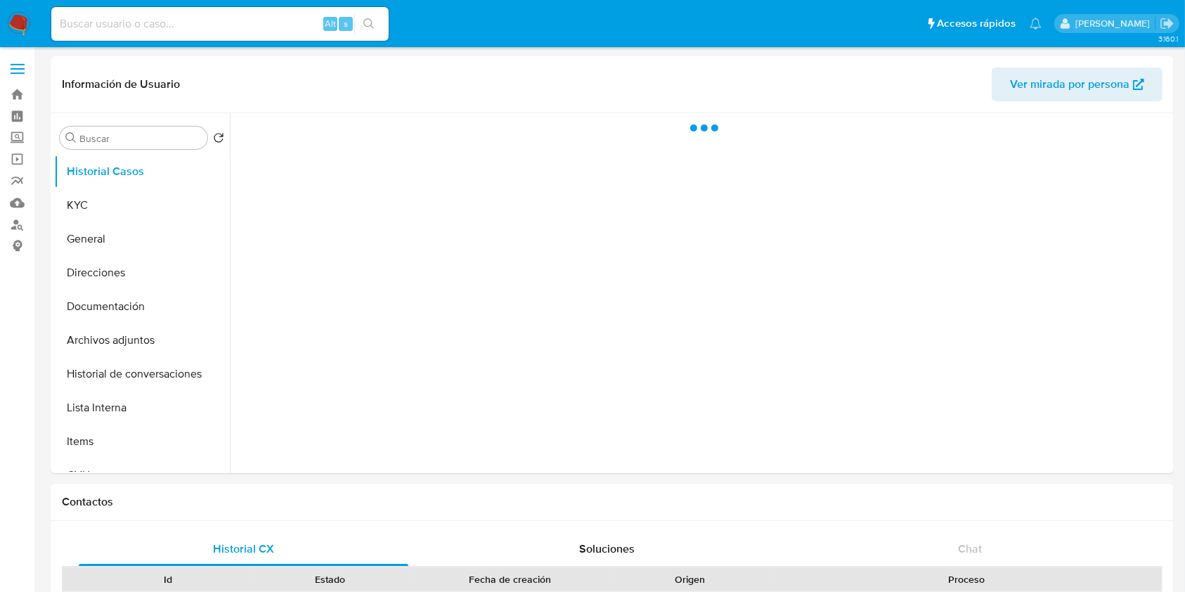
select select "10"
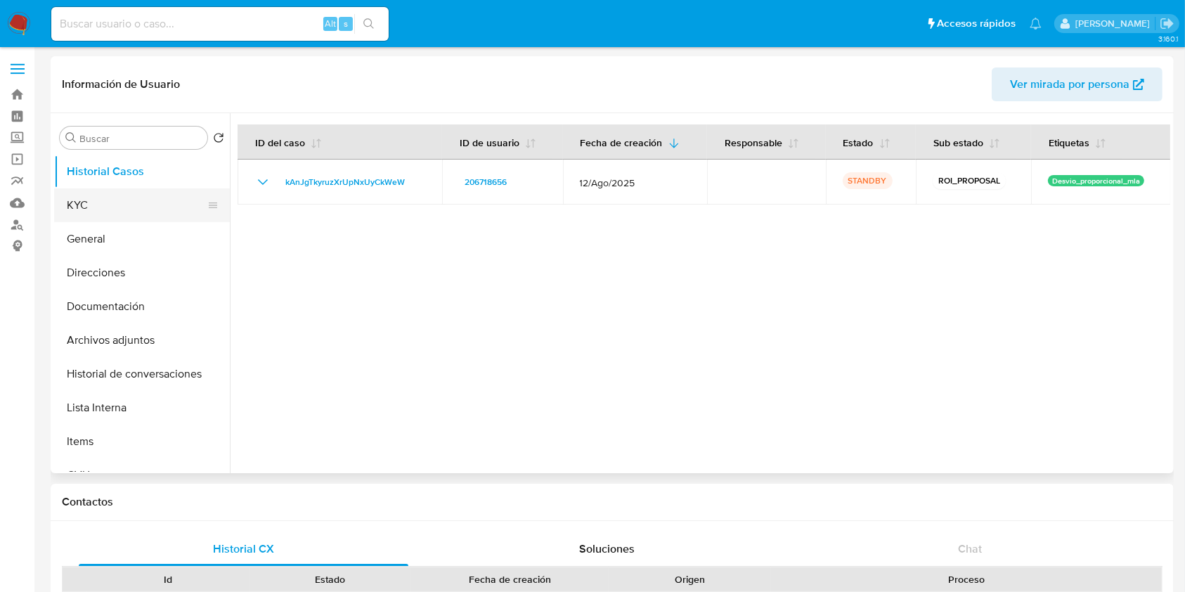
click at [91, 207] on button "KYC" at bounding box center [136, 205] width 164 height 34
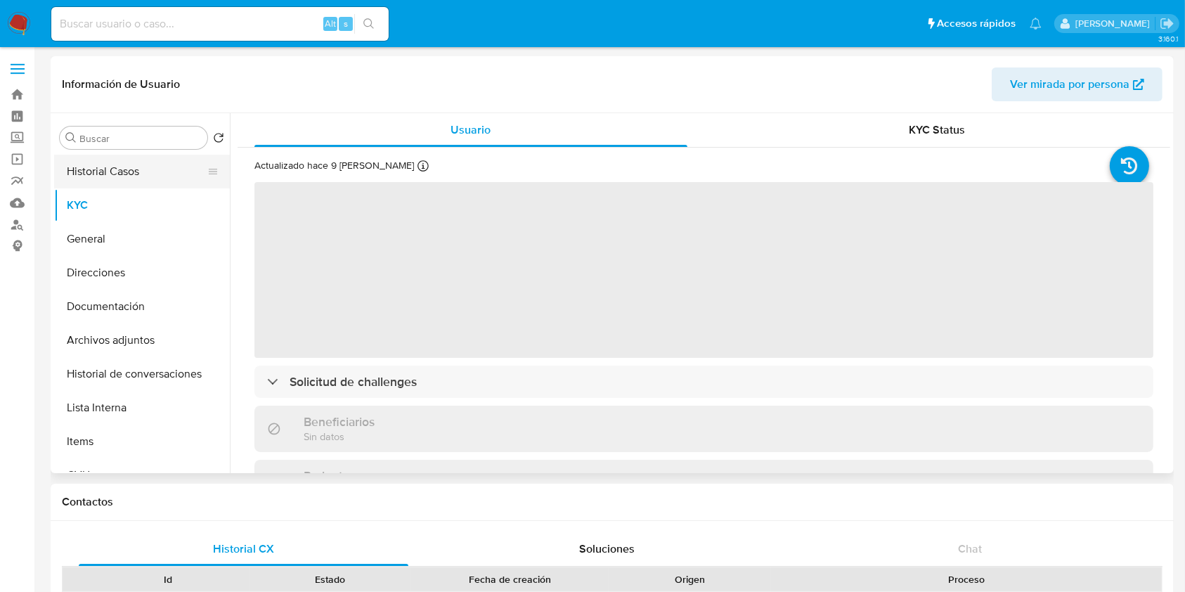
click at [125, 179] on button "Historial Casos" at bounding box center [136, 172] width 164 height 34
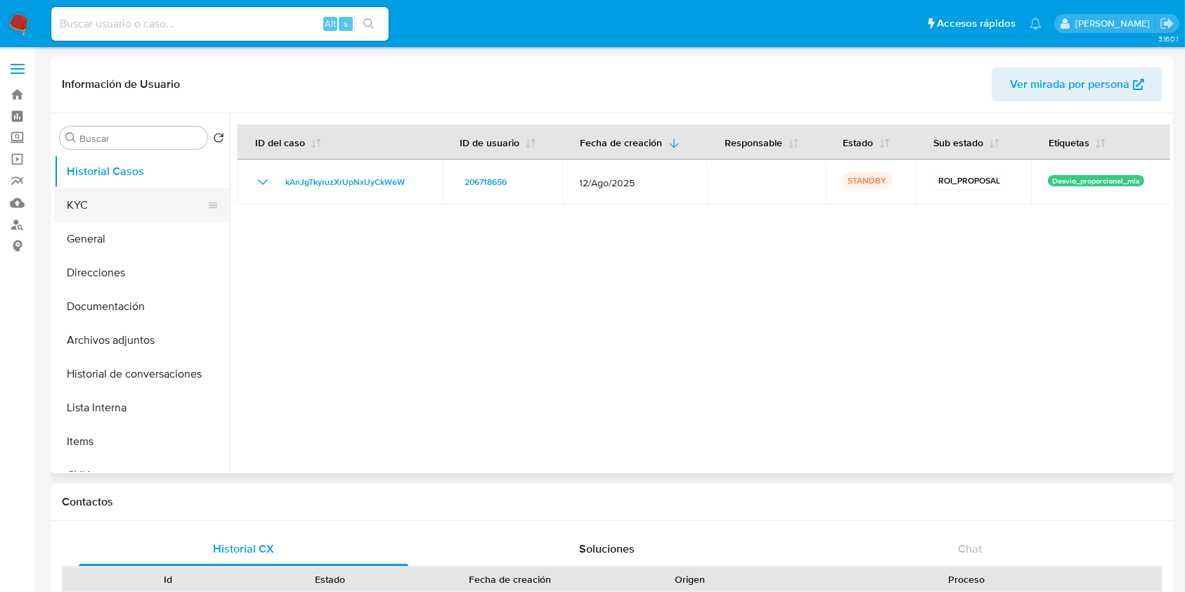
click at [98, 204] on button "KYC" at bounding box center [136, 205] width 164 height 34
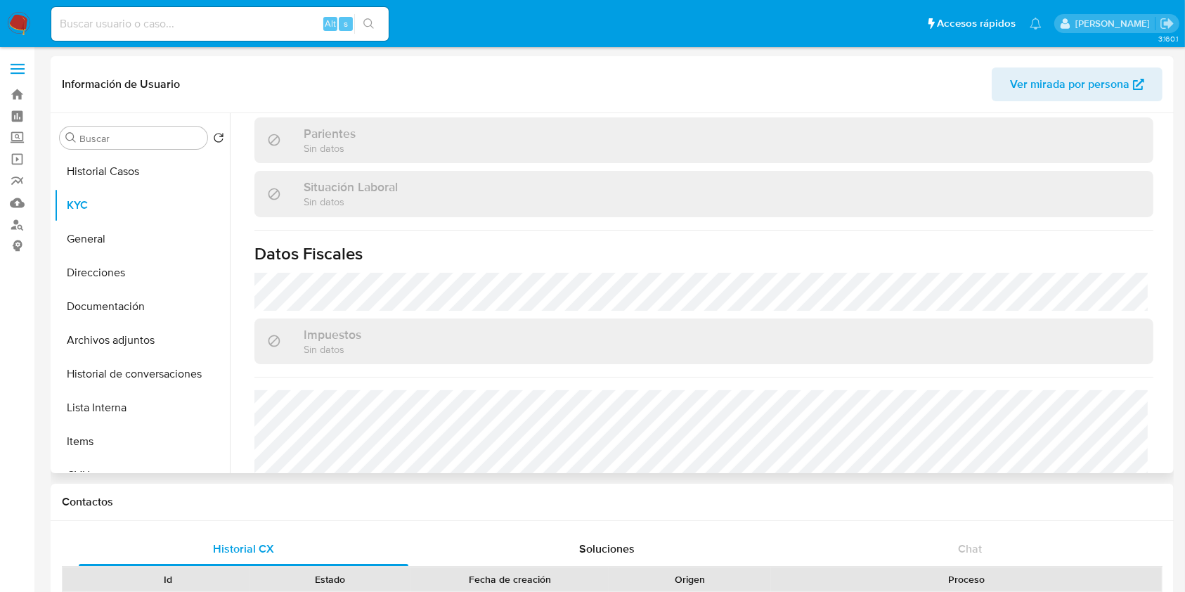
scroll to position [726, 0]
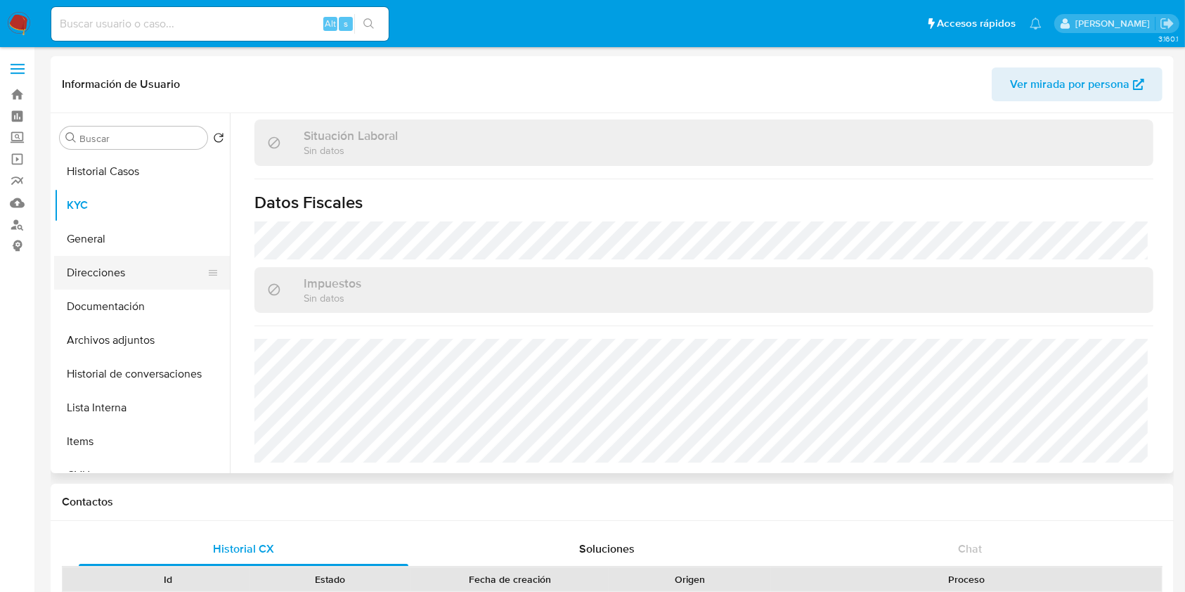
click at [101, 263] on button "Direcciones" at bounding box center [136, 273] width 164 height 34
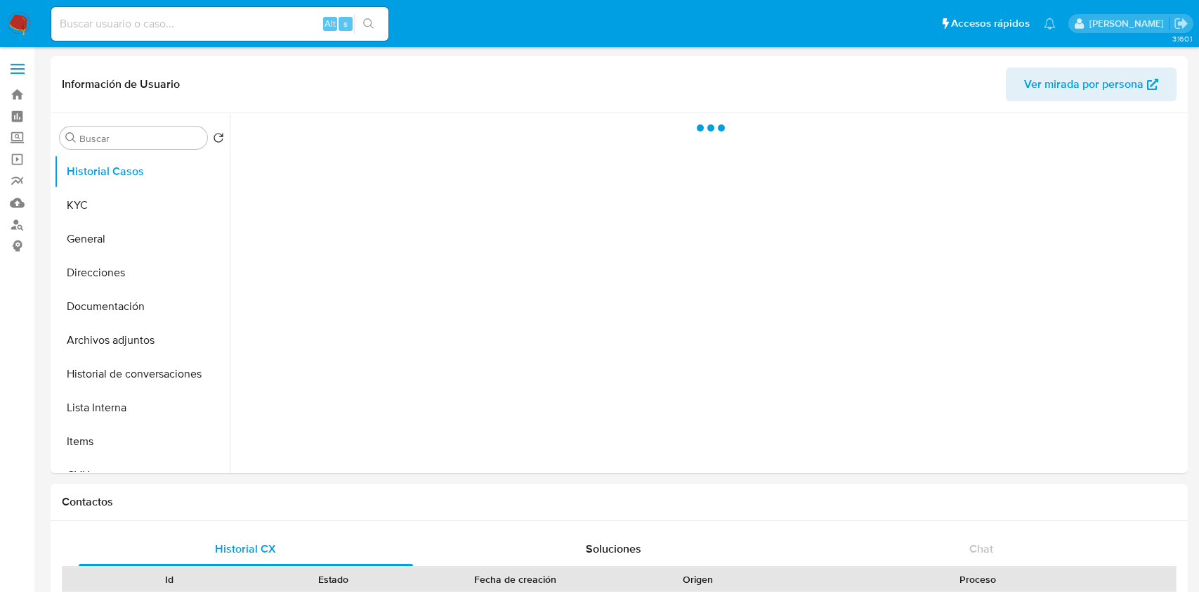
select select "10"
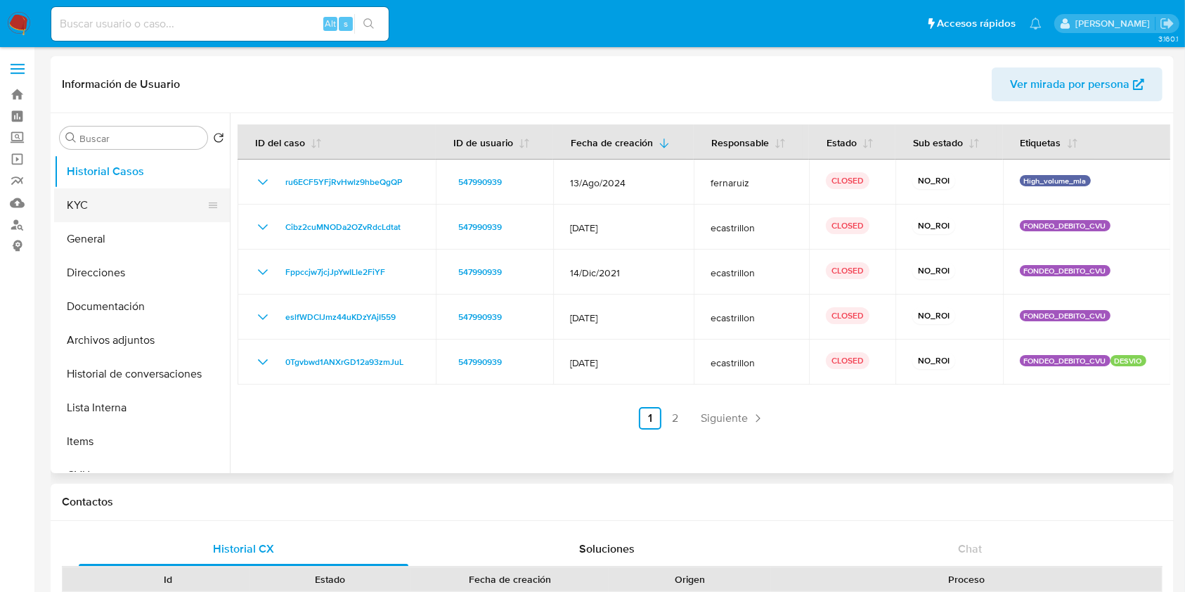
click at [126, 202] on button "KYC" at bounding box center [136, 205] width 164 height 34
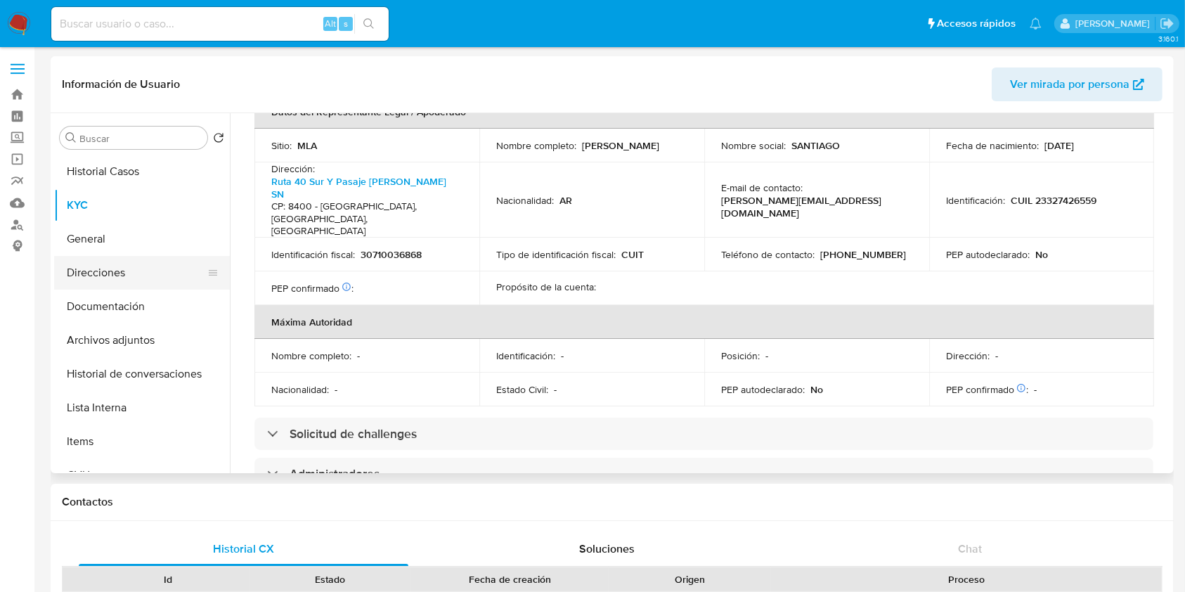
scroll to position [910, 0]
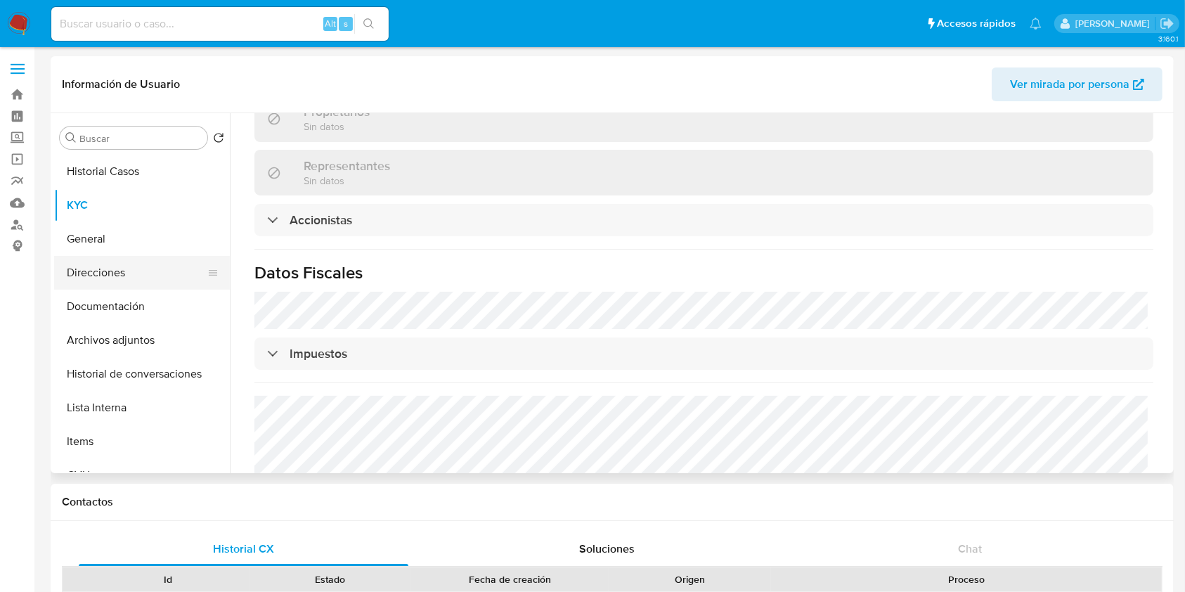
click at [112, 275] on button "Direcciones" at bounding box center [136, 273] width 164 height 34
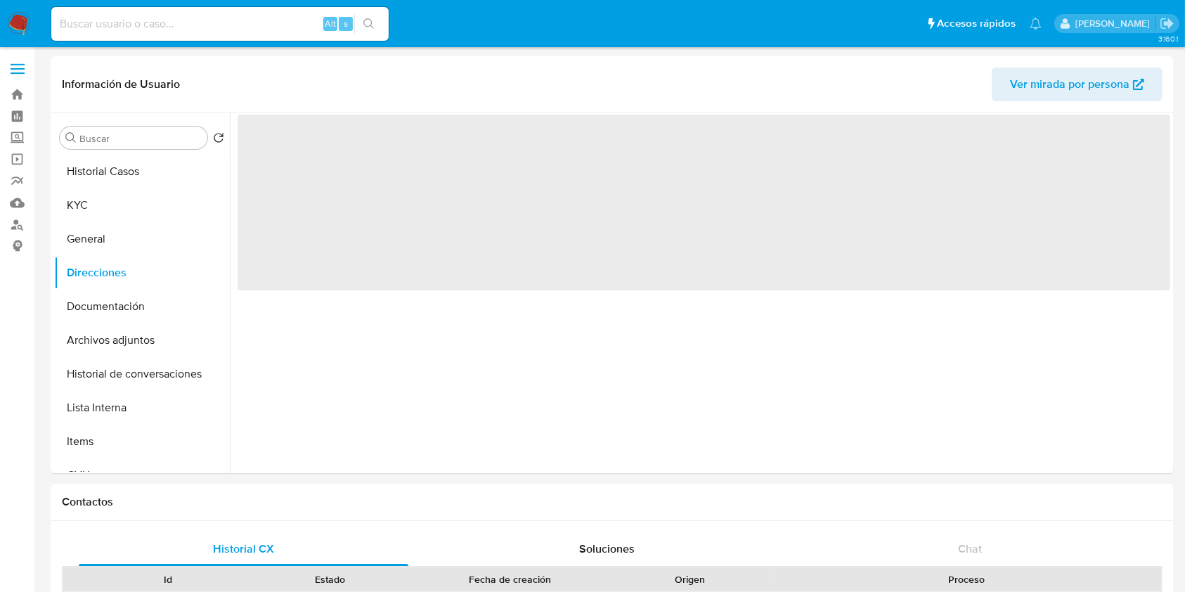
scroll to position [0, 0]
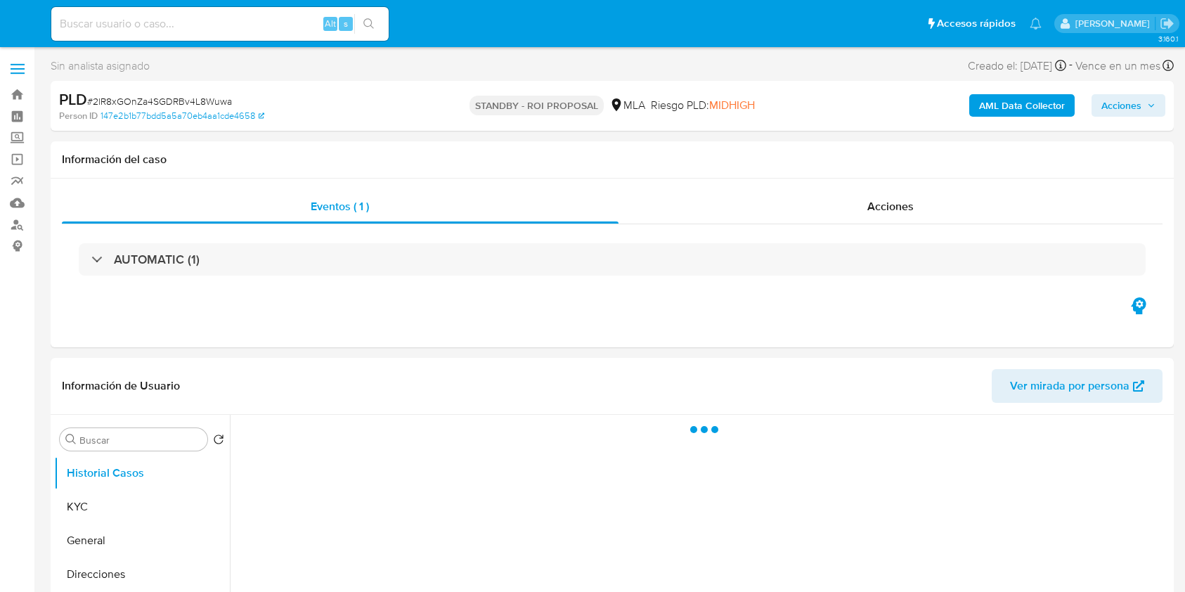
select select "10"
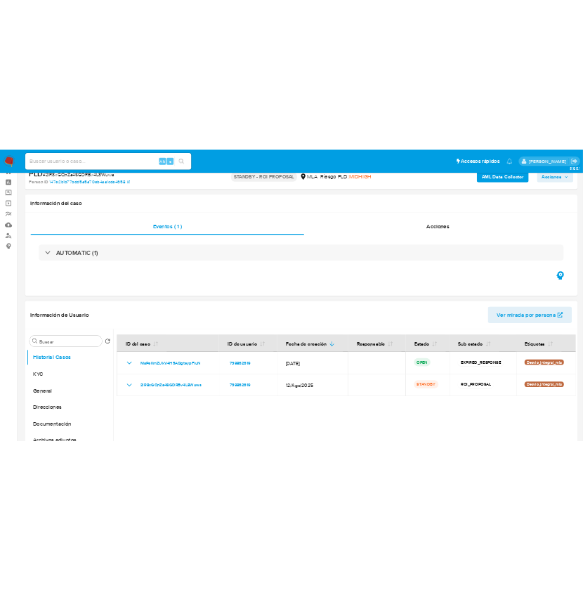
scroll to position [93, 0]
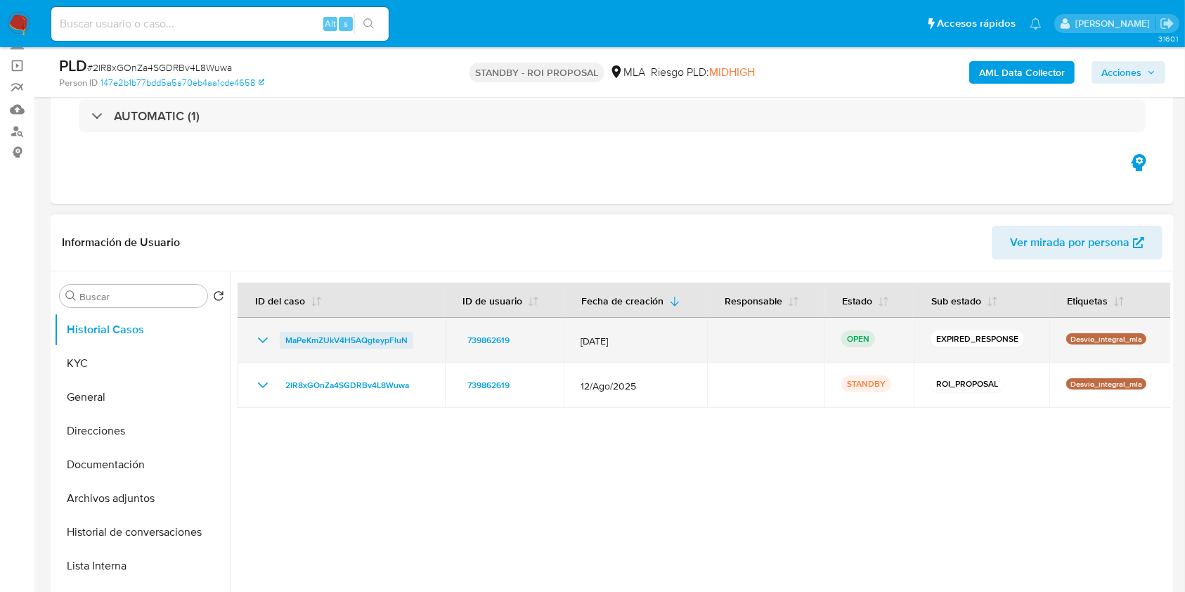
click at [360, 339] on span "MaPeKmZUkV4H5AQgteypFluN" at bounding box center [346, 340] width 122 height 17
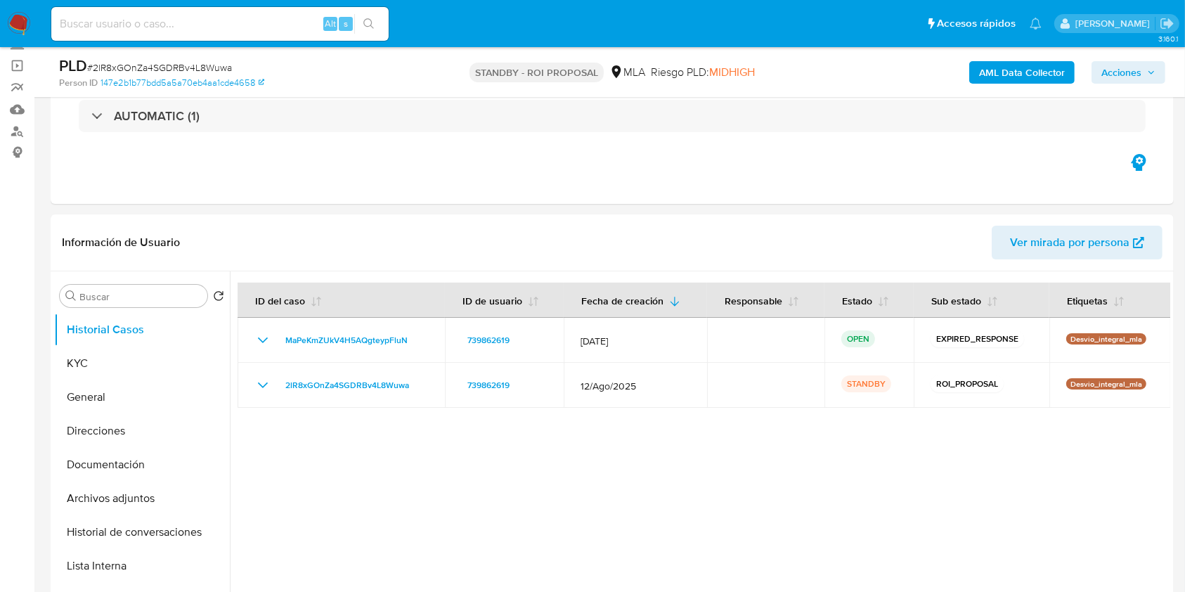
click at [183, 65] on span "# 2lR8xGOnZa4SGDRBv4L8Wuwa" at bounding box center [159, 67] width 145 height 14
copy span "2lR8xGOnZa4SGDRBv4L8Wuwa"
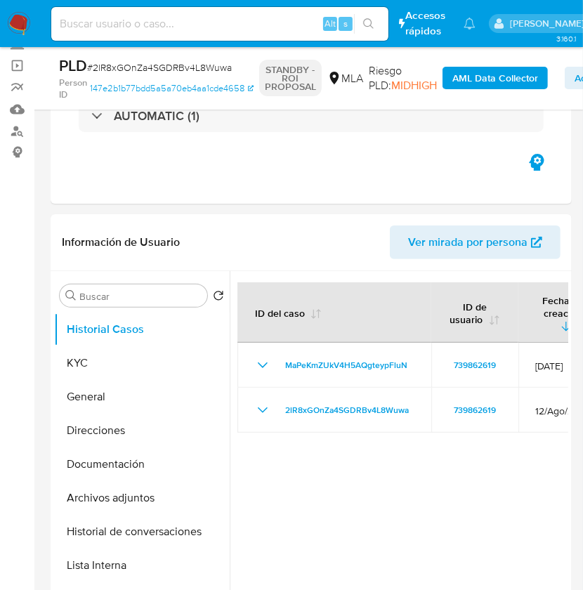
click at [152, 38] on div "Alt s" at bounding box center [219, 24] width 337 height 34
click at [167, 30] on input at bounding box center [219, 24] width 337 height 18
paste input "kWYWWH9sUZCgNSYv3F1QWrqi"
type input "kWYWWH9sUZCgNSYv3F1QWrqi"
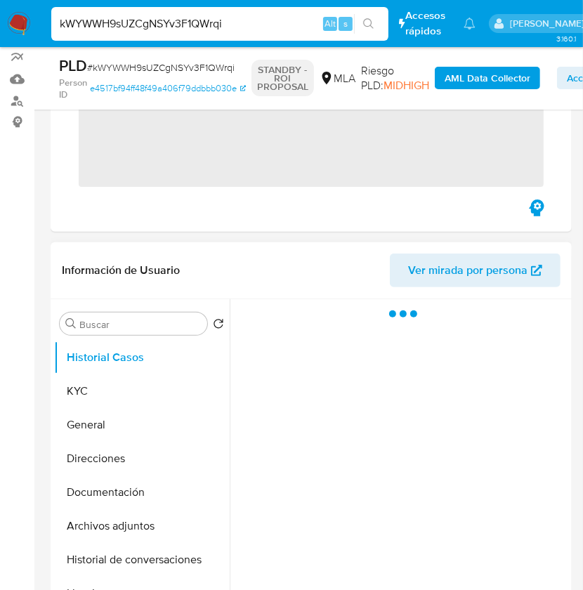
scroll to position [281, 0]
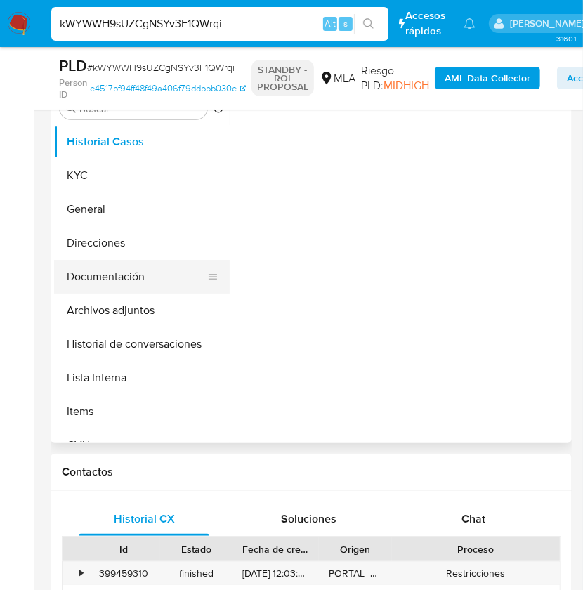
click at [114, 288] on button "Documentación" at bounding box center [136, 277] width 164 height 34
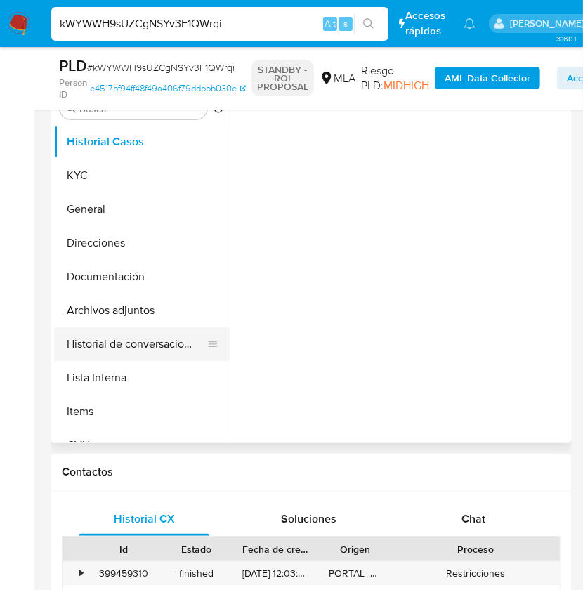
select select "10"
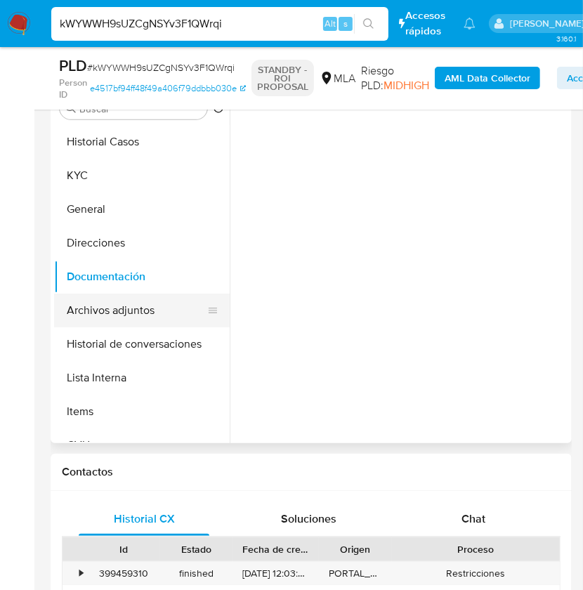
click at [159, 308] on button "Archivos adjuntos" at bounding box center [136, 311] width 164 height 34
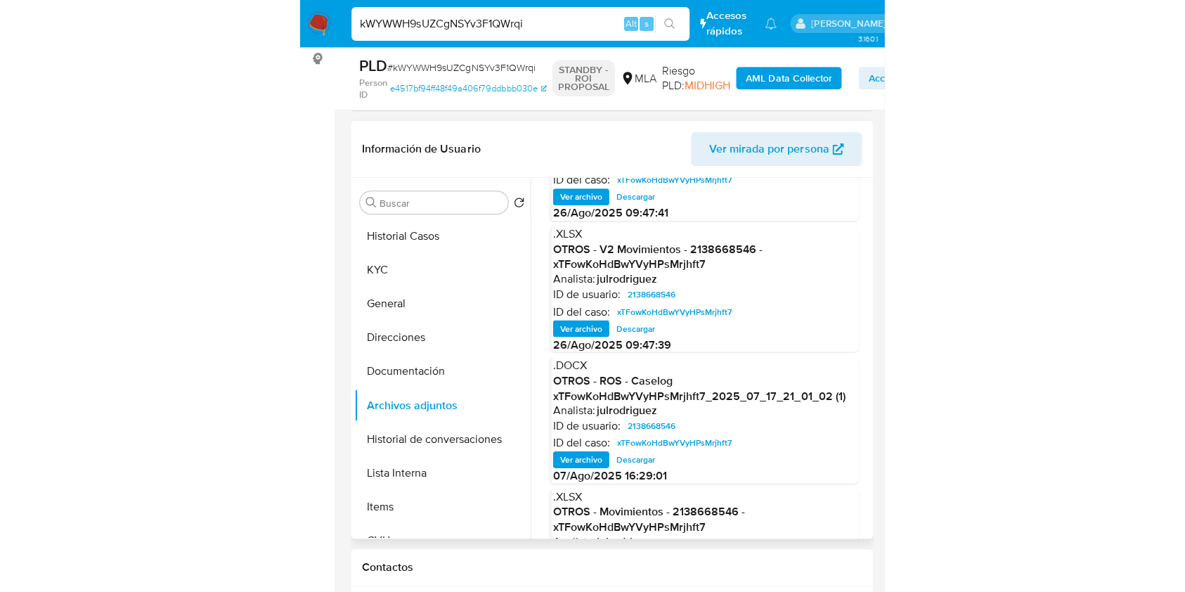
scroll to position [0, 0]
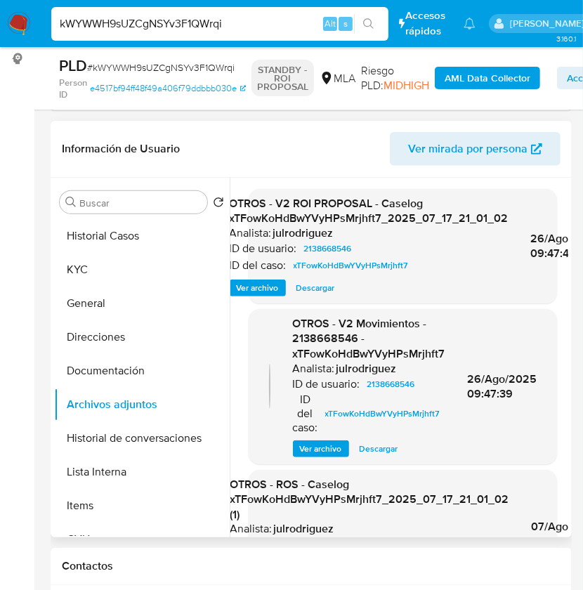
click at [308, 290] on span "Descargar" at bounding box center [315, 288] width 39 height 14
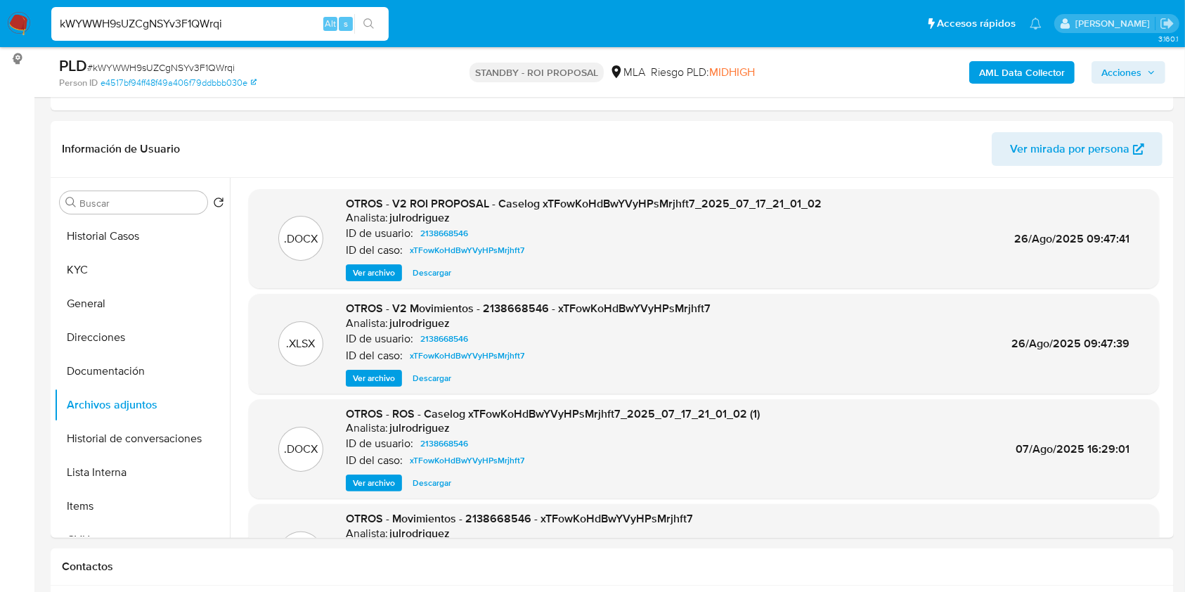
click at [162, 18] on input "kWYWWH9sUZCgNSYv3F1QWrqi" at bounding box center [219, 24] width 337 height 18
paste input "HLhFG8Uec6zExfLXOjZHfMcN"
type input "HLhFG8Uec6zExfLXOjZHfMcN"
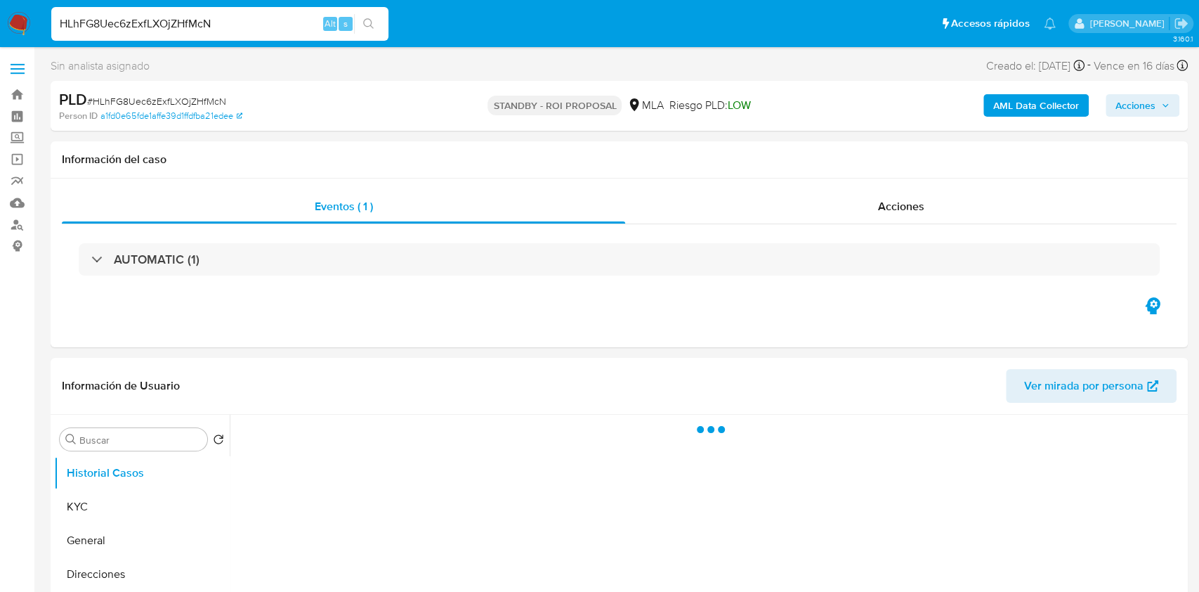
select select "10"
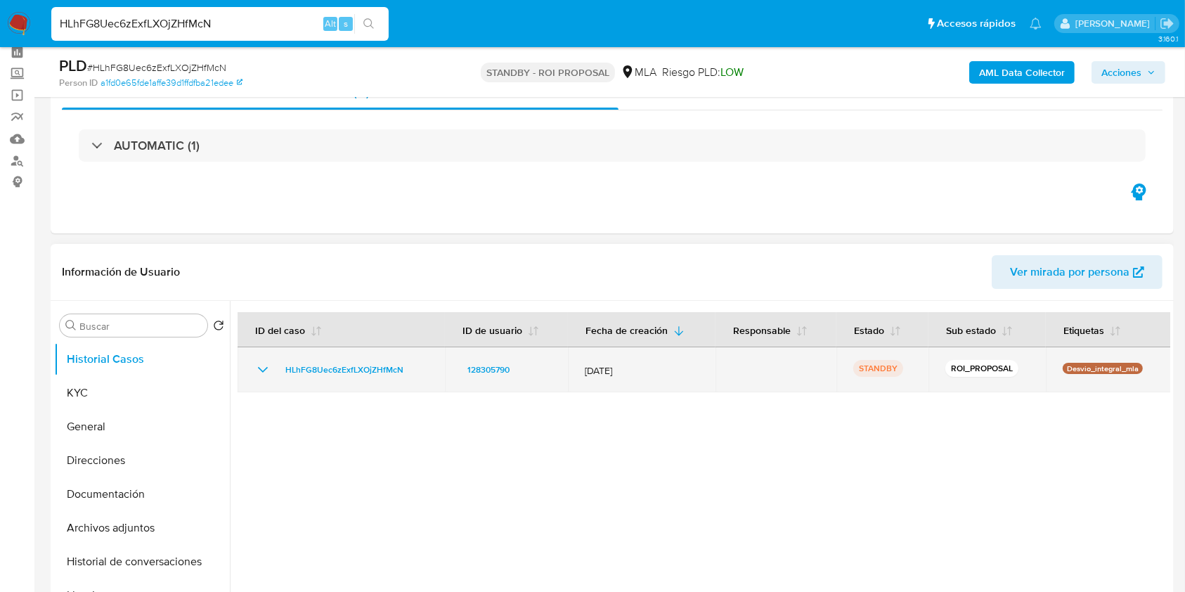
scroll to position [93, 0]
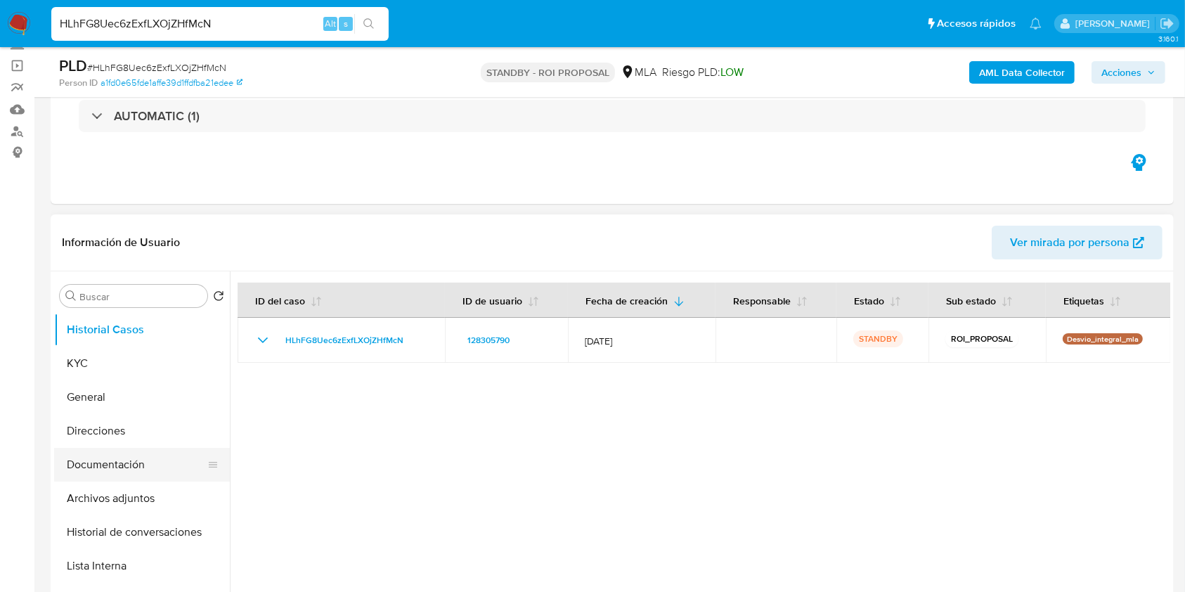
click at [113, 464] on button "Documentación" at bounding box center [136, 465] width 164 height 34
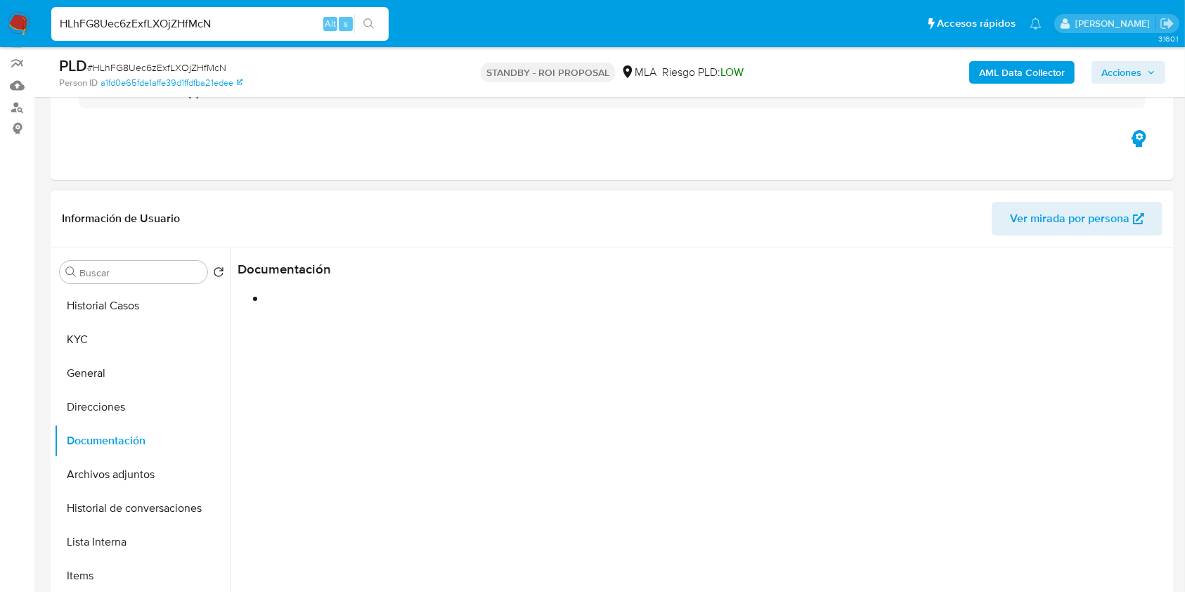
scroll to position [187, 0]
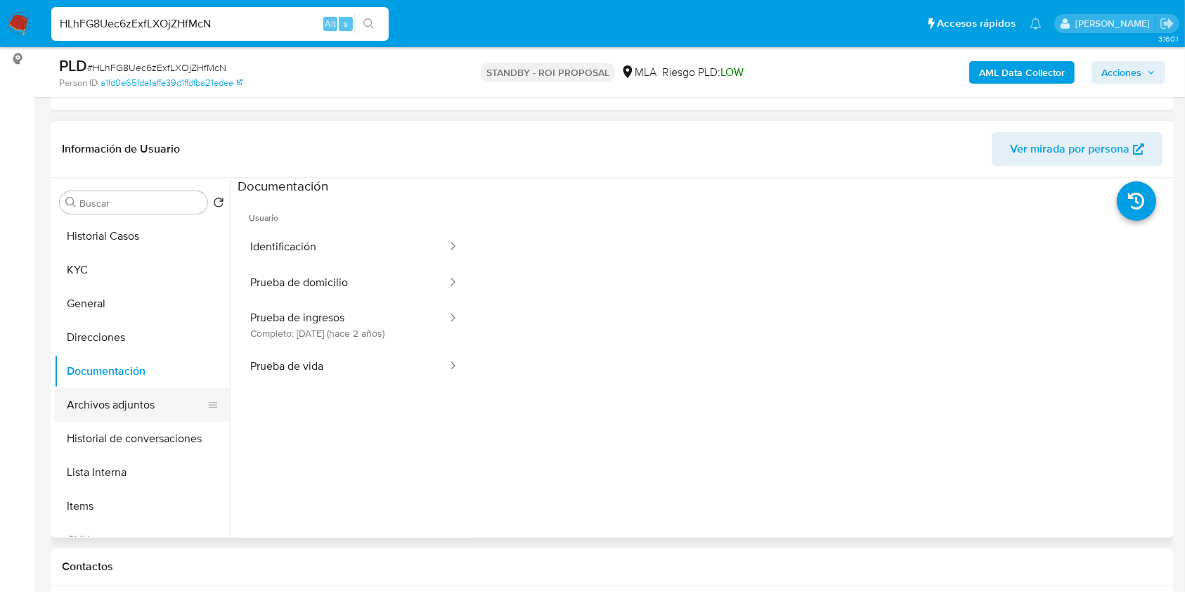
click at [140, 398] on button "Archivos adjuntos" at bounding box center [136, 405] width 164 height 34
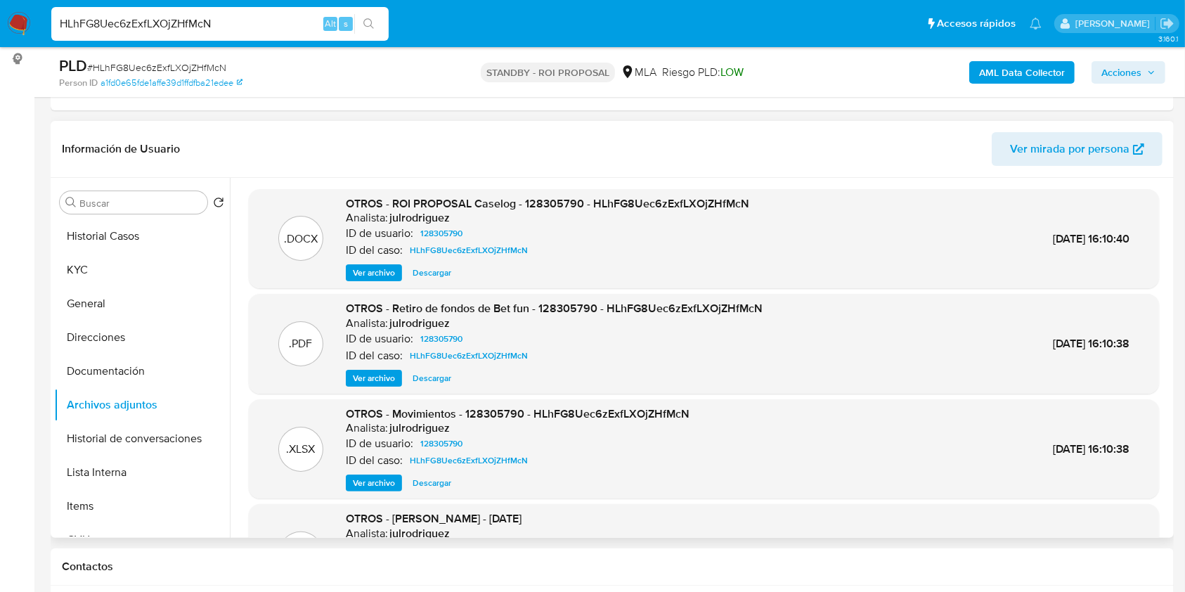
click at [439, 270] on span "Descargar" at bounding box center [431, 273] width 39 height 14
click at [196, 17] on input "HLhFG8Uec6zExfLXOjZHfMcN" at bounding box center [219, 24] width 337 height 18
paste input "3ONbVFX2cOqJH3ddrXqIky9R"
type input "3ONbVFX2cOqJH3ddrXqIky9R"
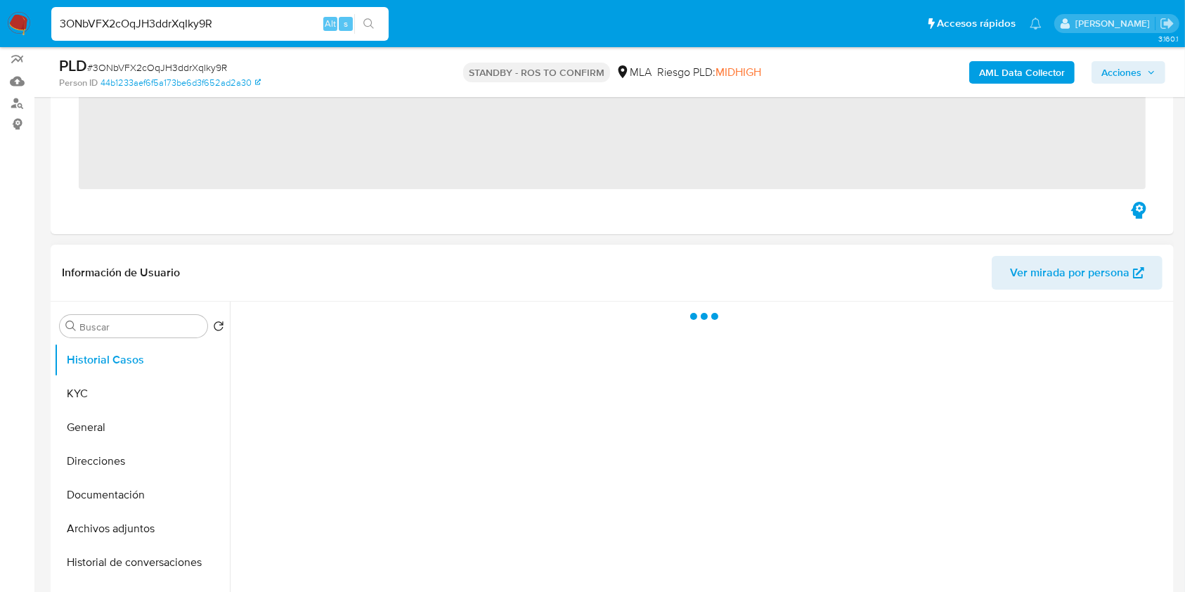
scroll to position [281, 0]
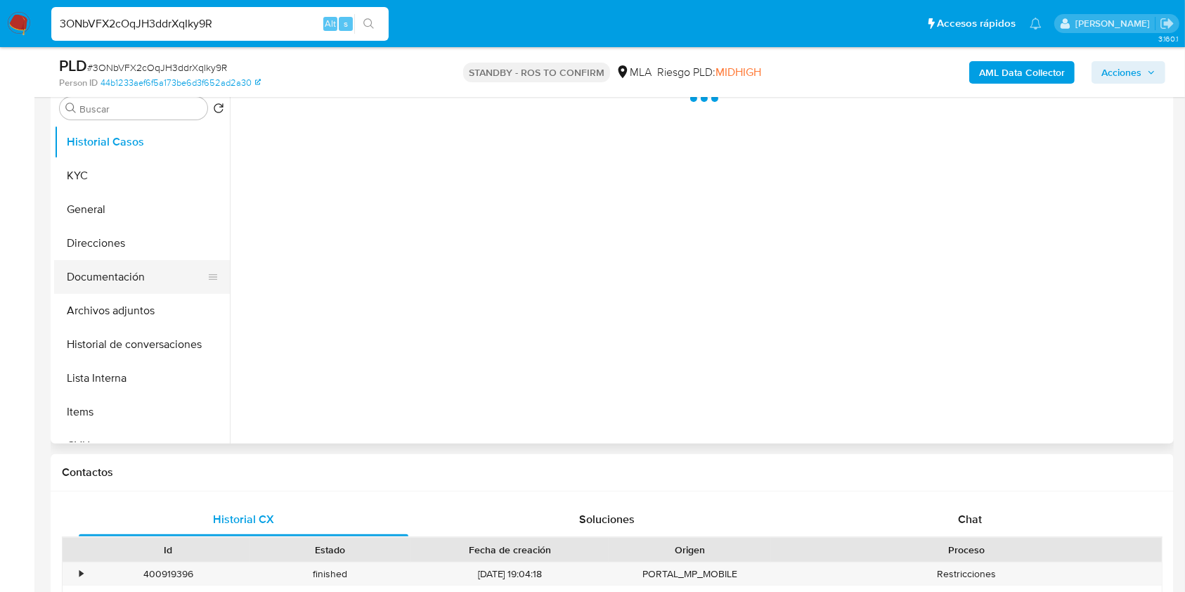
click at [168, 291] on button "Documentación" at bounding box center [136, 277] width 164 height 34
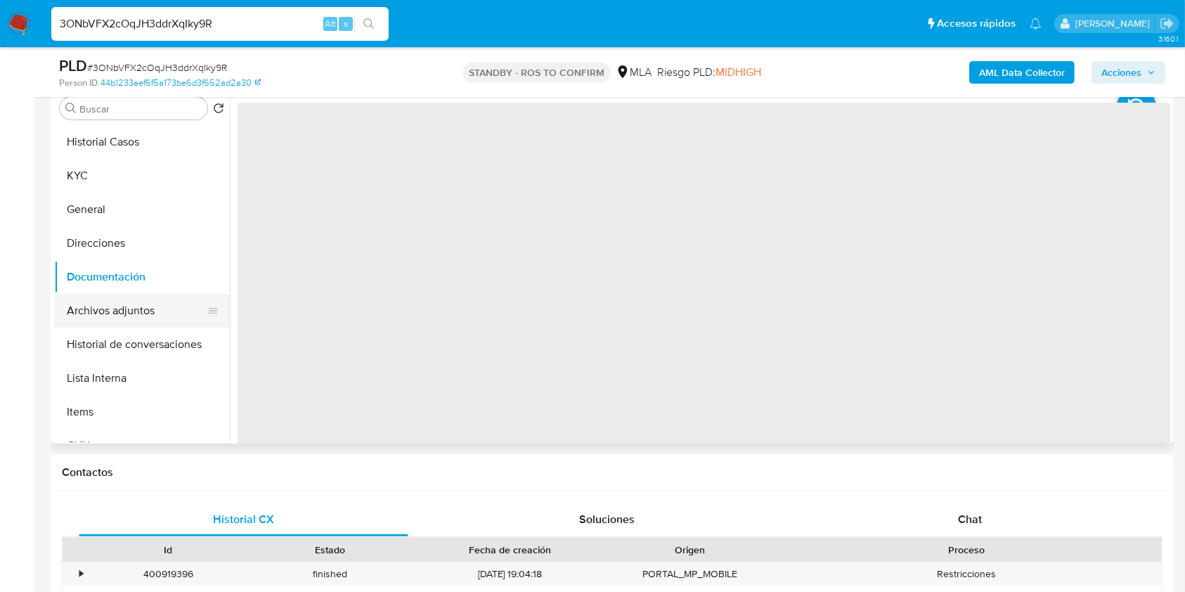
select select "10"
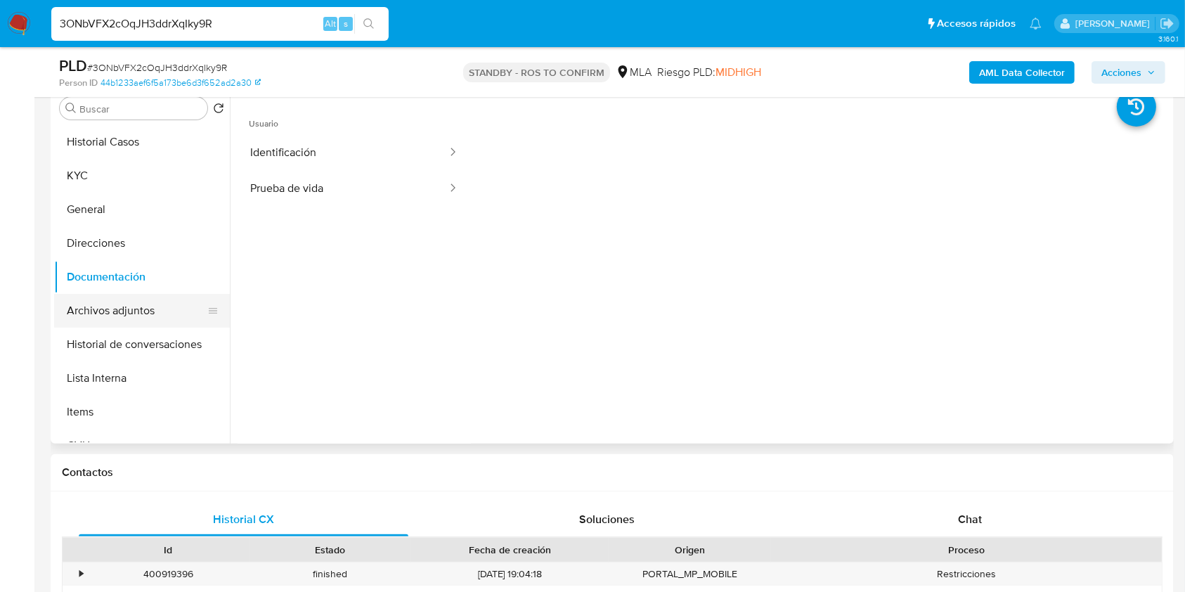
click at [159, 301] on button "Archivos adjuntos" at bounding box center [136, 311] width 164 height 34
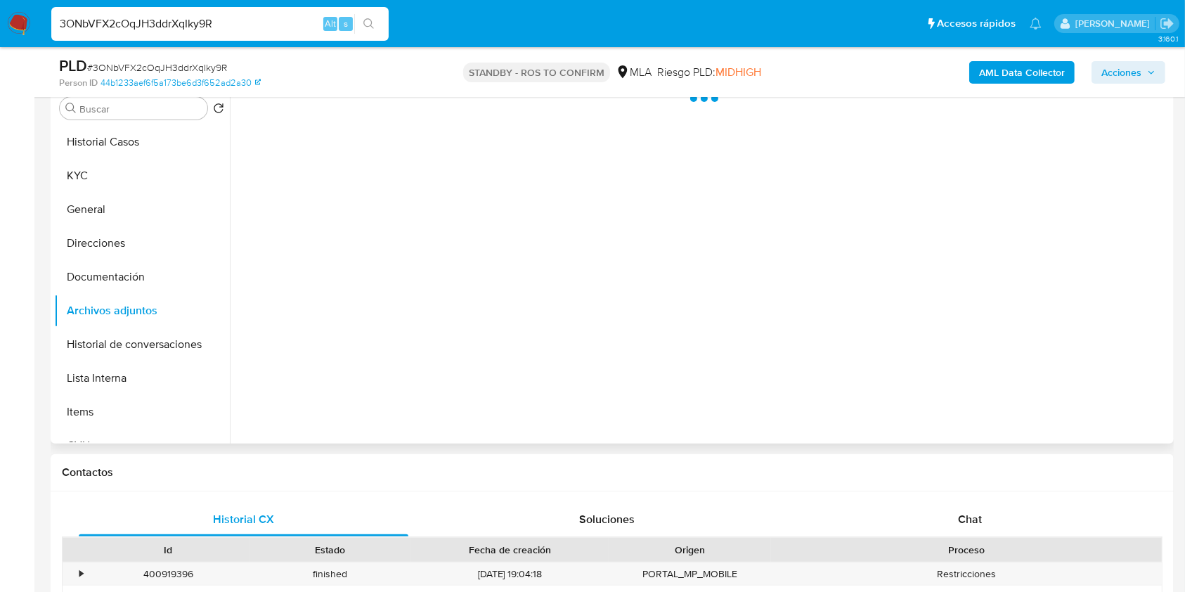
scroll to position [187, 0]
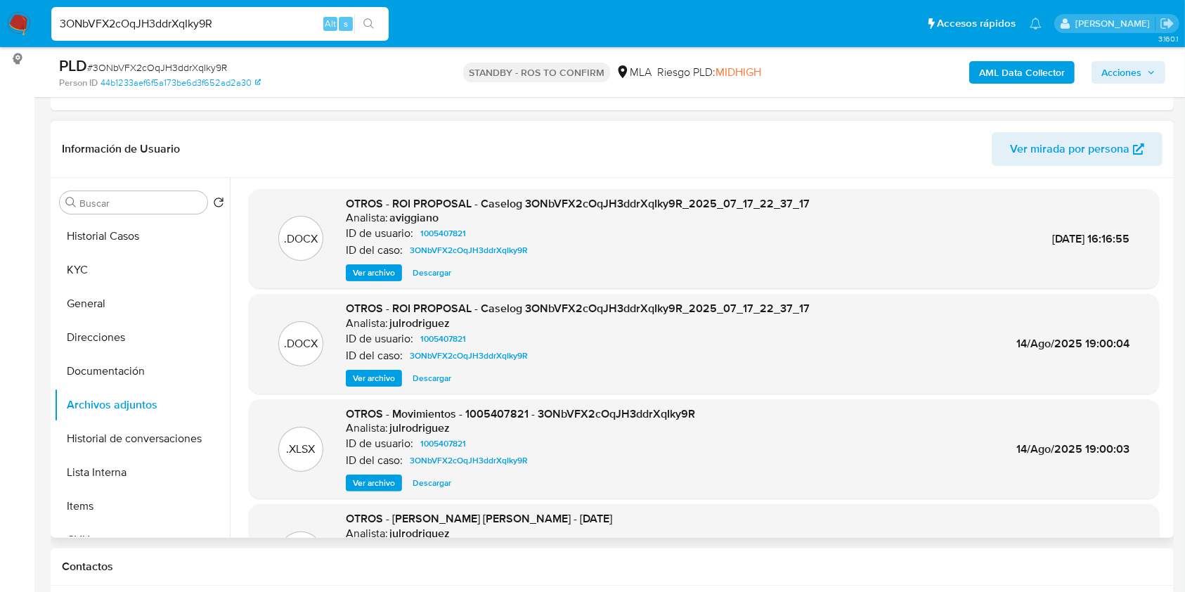
click at [429, 272] on span "Descargar" at bounding box center [431, 273] width 39 height 14
drag, startPoint x: 244, startPoint y: 25, endPoint x: 1, endPoint y: 8, distance: 243.0
click at [1, 8] on nav "Pausado Ver notificaciones 3ONbVFX2cOqJH3ddrXqIky9R Alt s Accesos rápidos Presi…" at bounding box center [592, 23] width 1185 height 47
paste input "8ZKwzJu0nKHAqOLZ6994HzCt"
type input "8ZKwzJu0nKHAqOLZ6994HzCt"
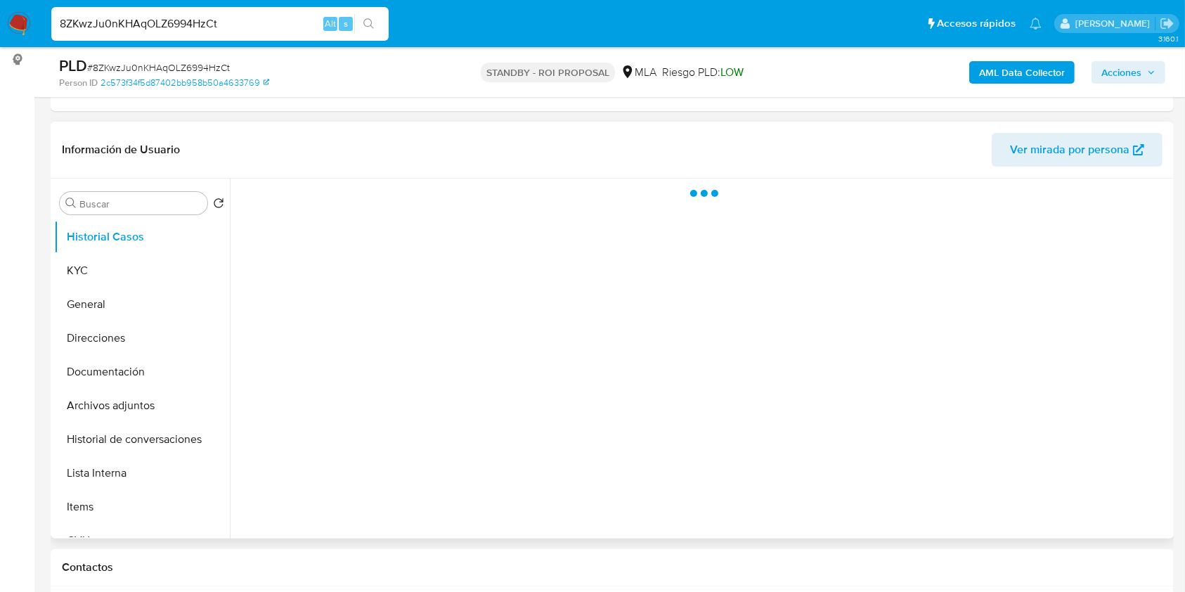
scroll to position [187, 0]
click at [106, 402] on button "Archivos adjuntos" at bounding box center [136, 405] width 164 height 34
select select "10"
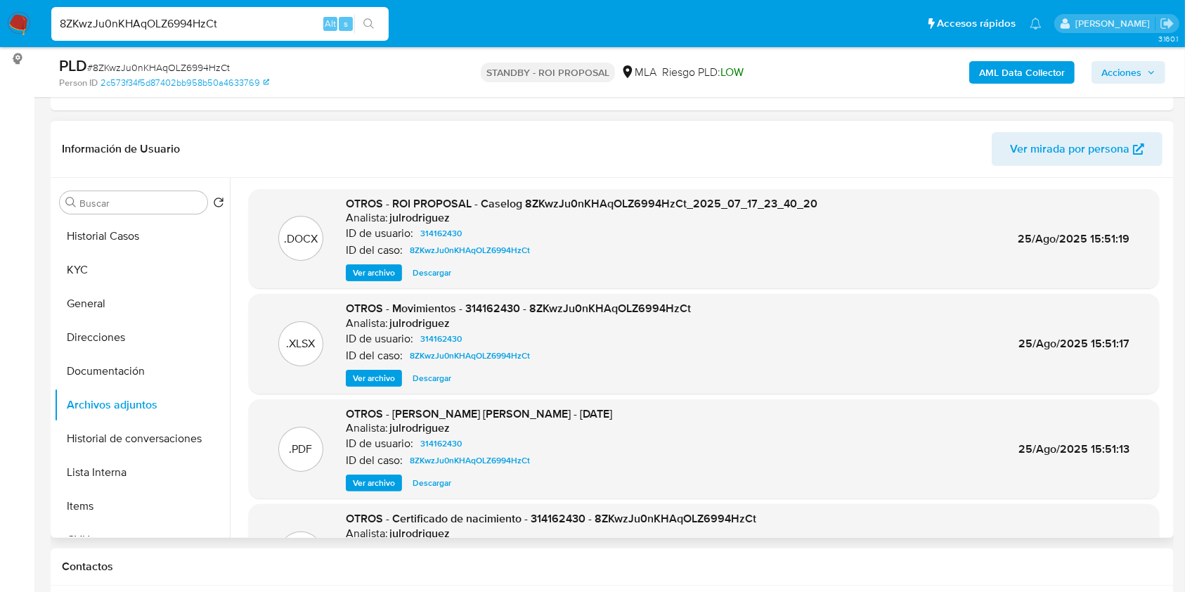
click at [438, 266] on span "Descargar" at bounding box center [431, 273] width 39 height 14
drag, startPoint x: 91, startPoint y: 25, endPoint x: 1, endPoint y: 11, distance: 90.9
click at [0, 10] on nav "Pausado Ver notificaciones 8ZKwzJu0nKHAqOLZ6994HzCt Alt s Accesos rápidos Presi…" at bounding box center [592, 23] width 1185 height 47
paste input "MaPeKmZUkV4H5AQgteypFluN"
type input "MaPeKmZUkV4H5AQgteypFluN"
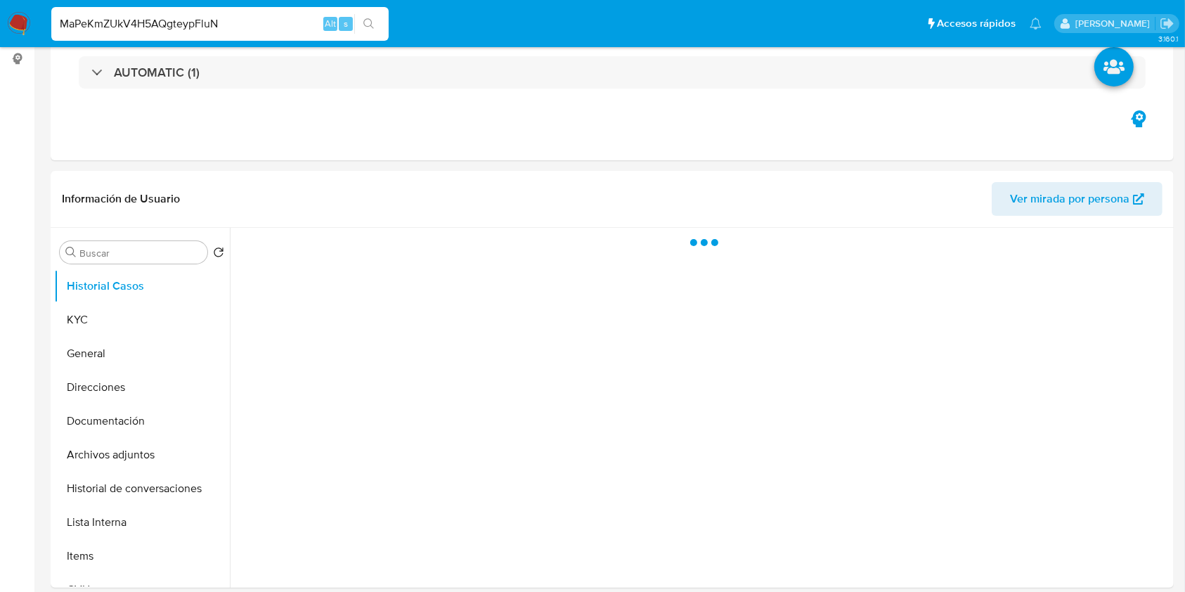
select select "10"
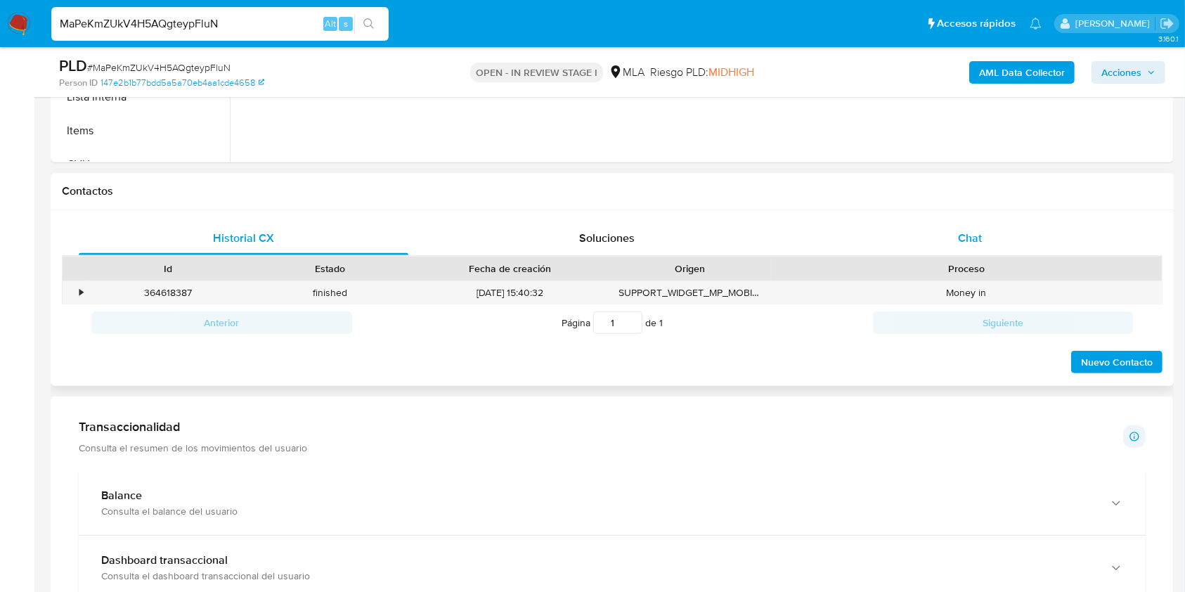
click at [978, 247] on div "Chat" at bounding box center [970, 238] width 330 height 34
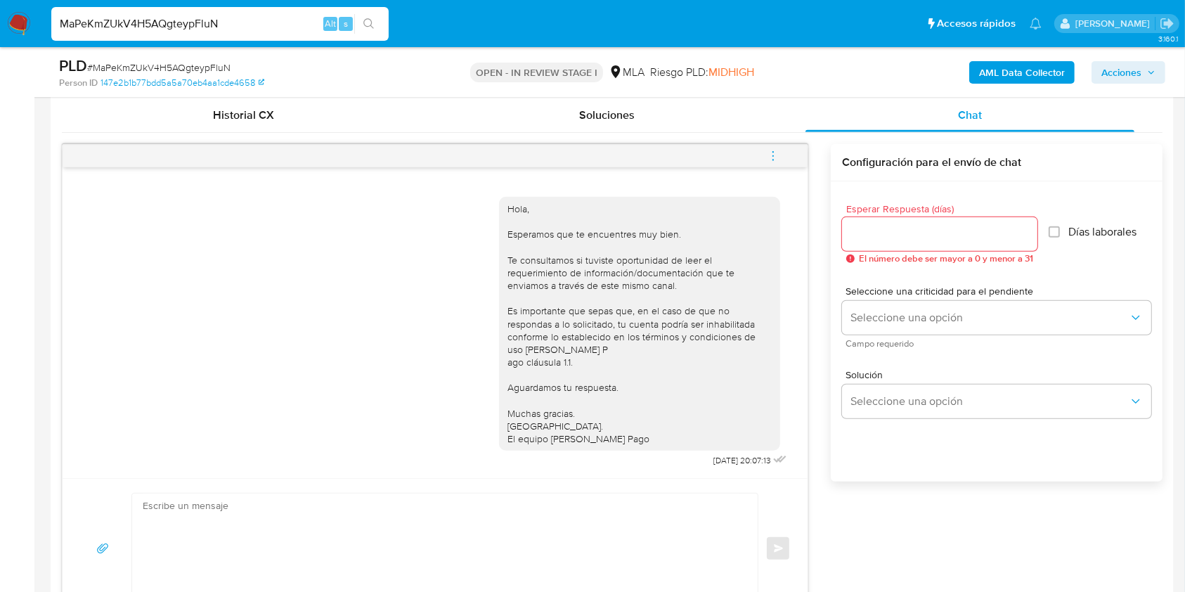
scroll to position [655, 0]
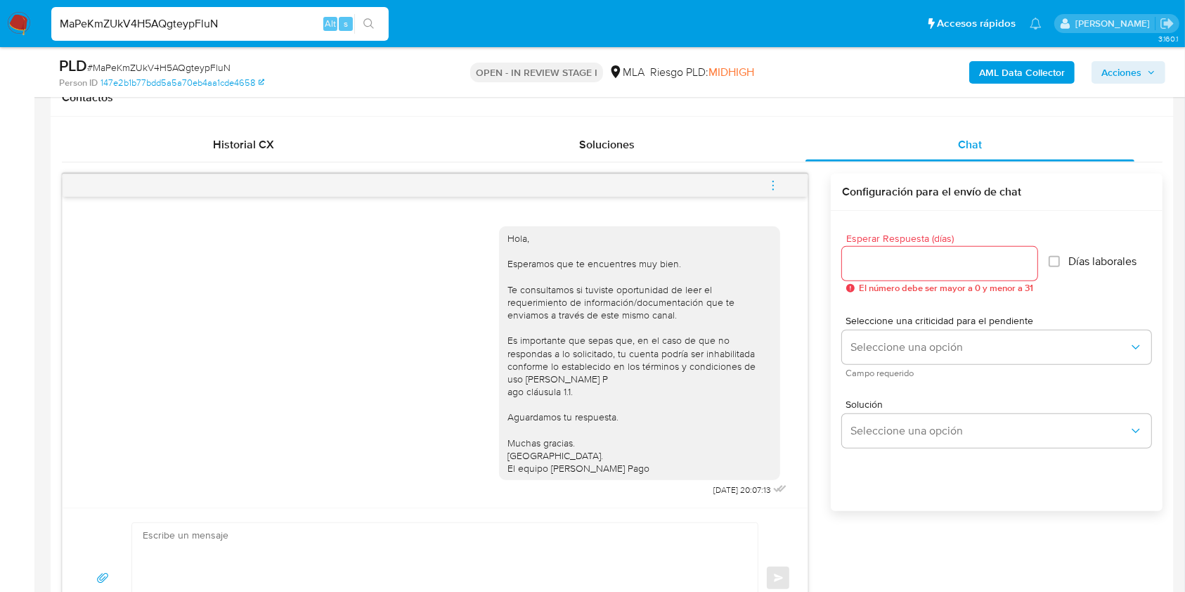
click at [781, 175] on button "menu-action" at bounding box center [773, 186] width 46 height 34
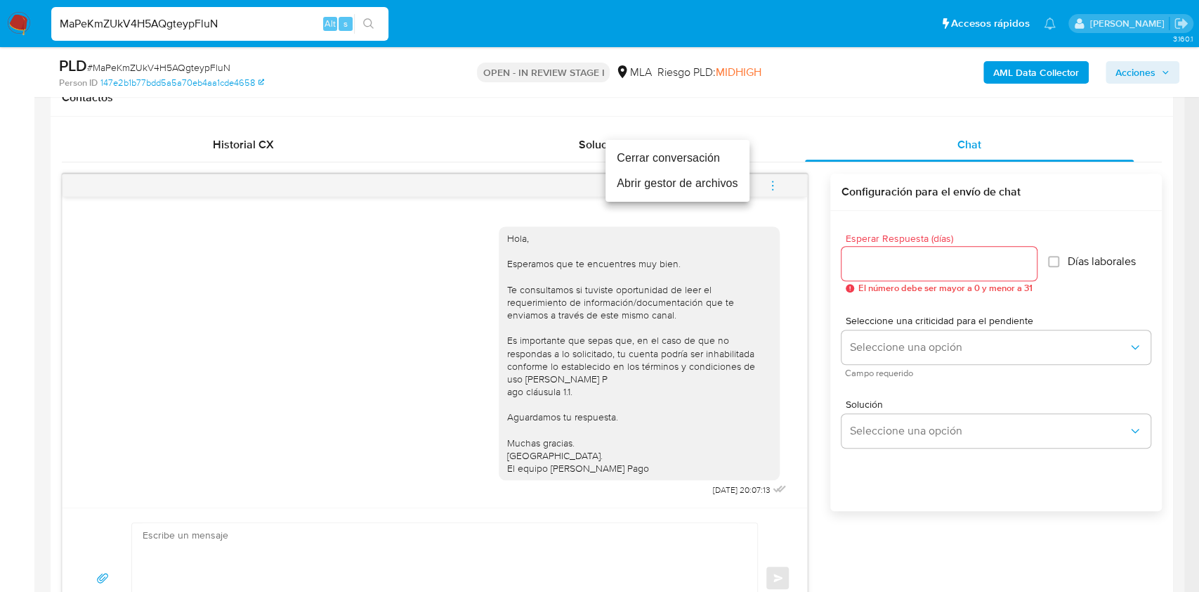
click at [642, 154] on li "Cerrar conversación" at bounding box center [678, 157] width 144 height 25
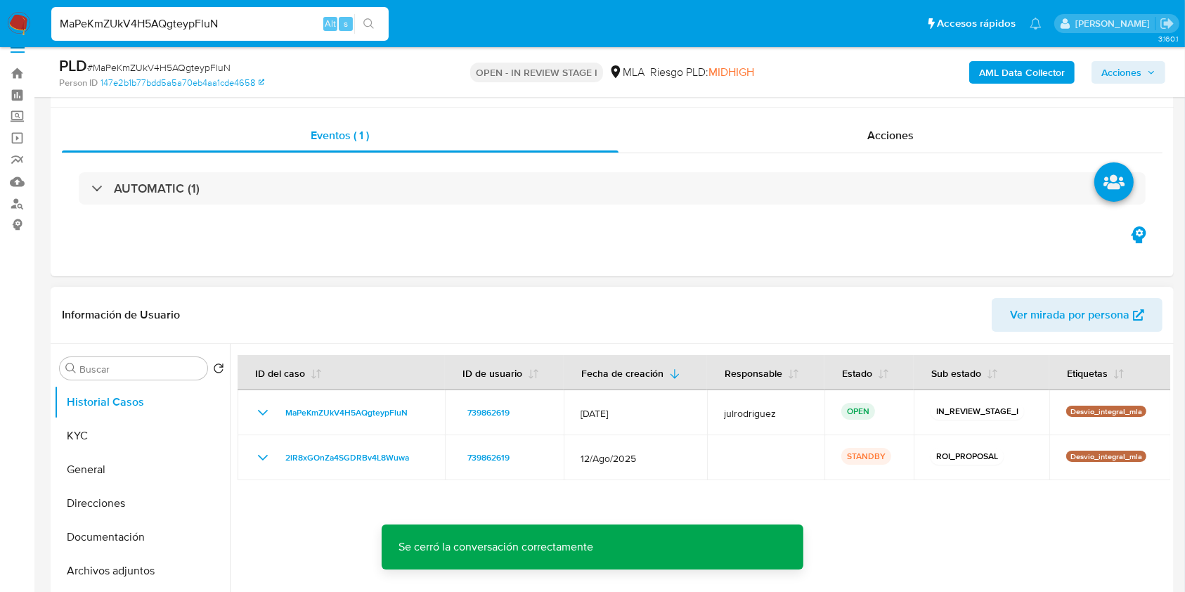
scroll to position [0, 0]
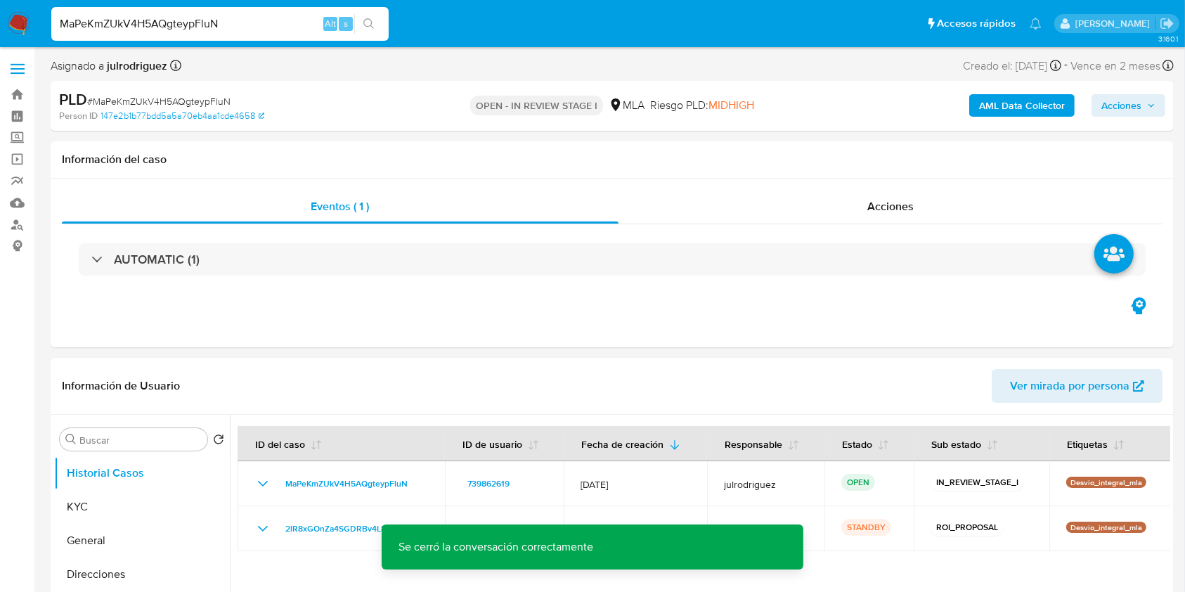
click at [1131, 101] on span "Acciones" at bounding box center [1121, 105] width 40 height 22
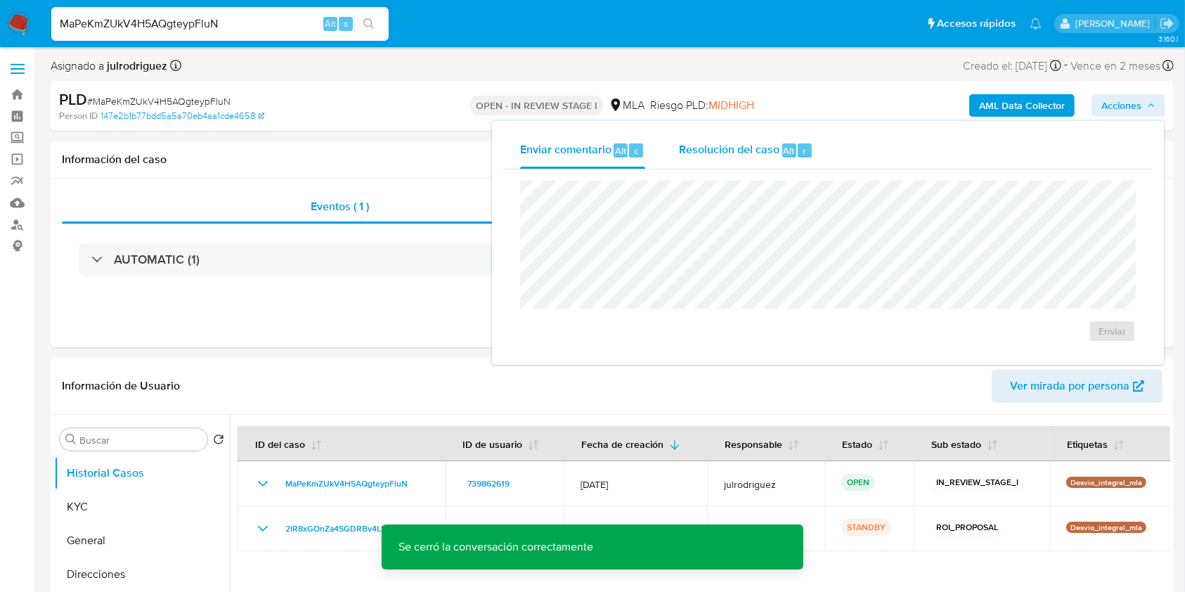
click at [754, 150] on span "Resolución del caso" at bounding box center [729, 150] width 100 height 16
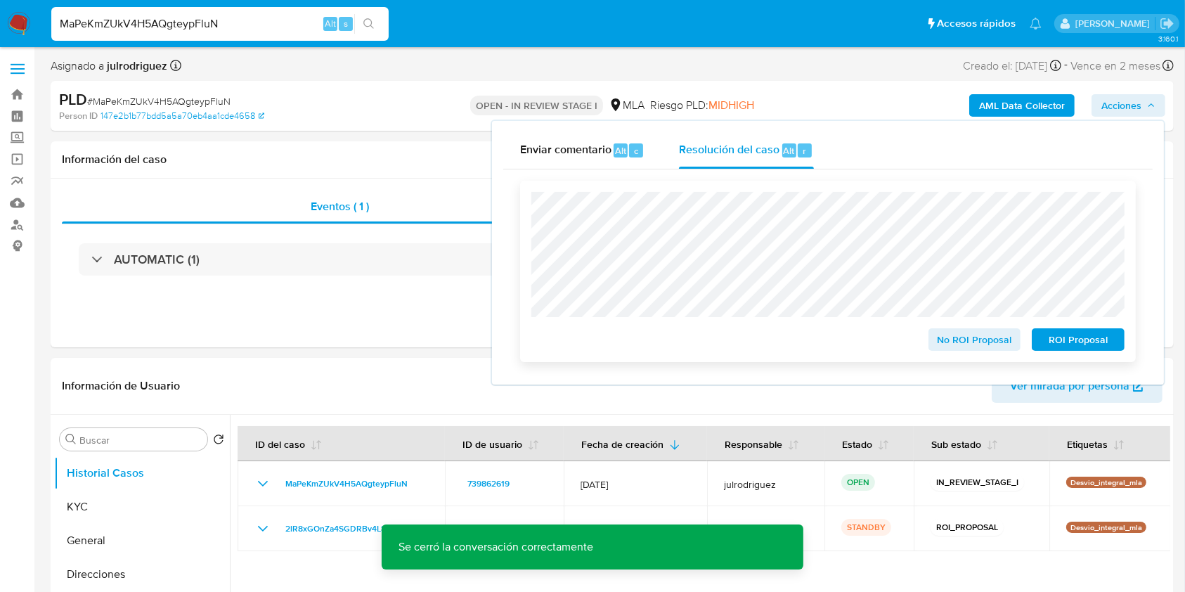
click at [1057, 338] on span "ROI Proposal" at bounding box center [1077, 340] width 73 height 20
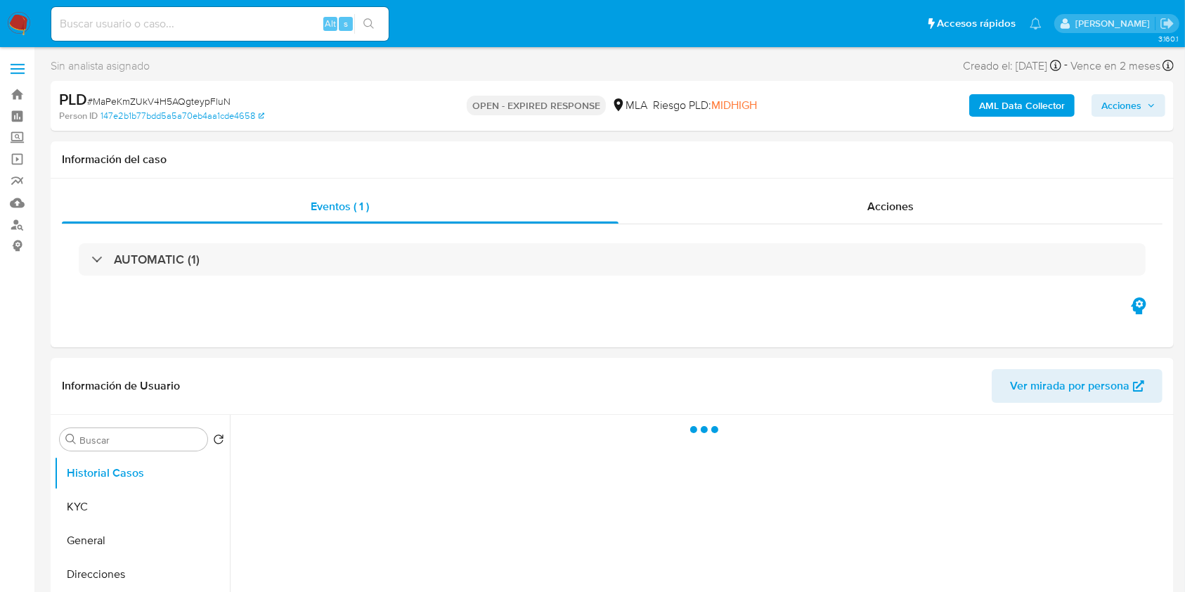
select select "10"
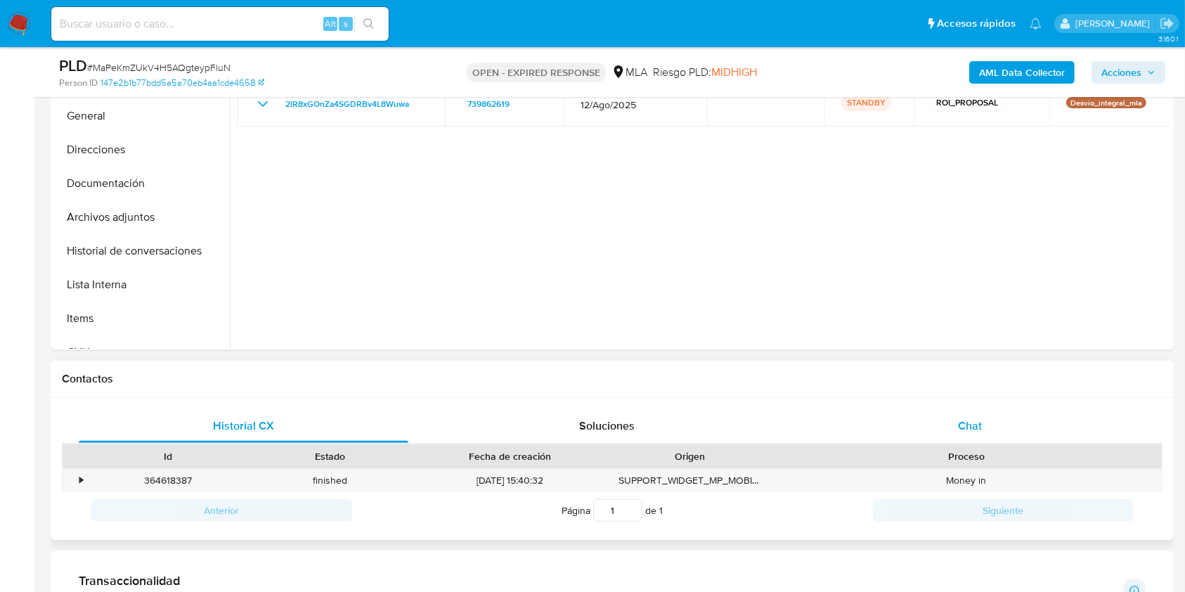
click at [972, 431] on span "Chat" at bounding box center [970, 425] width 24 height 16
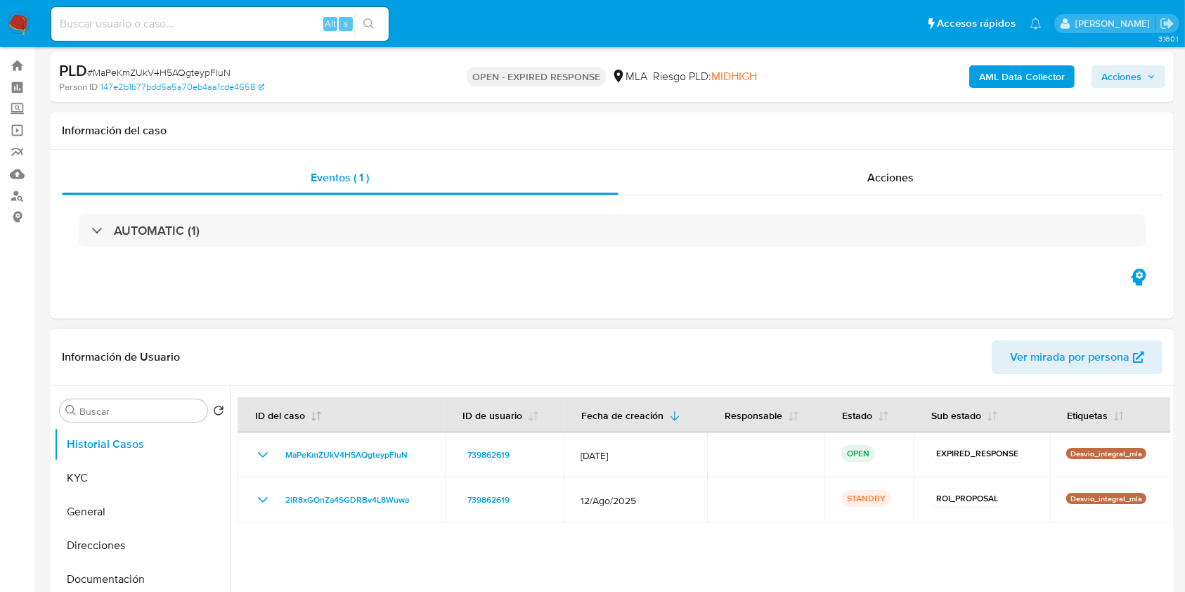
scroll to position [187, 0]
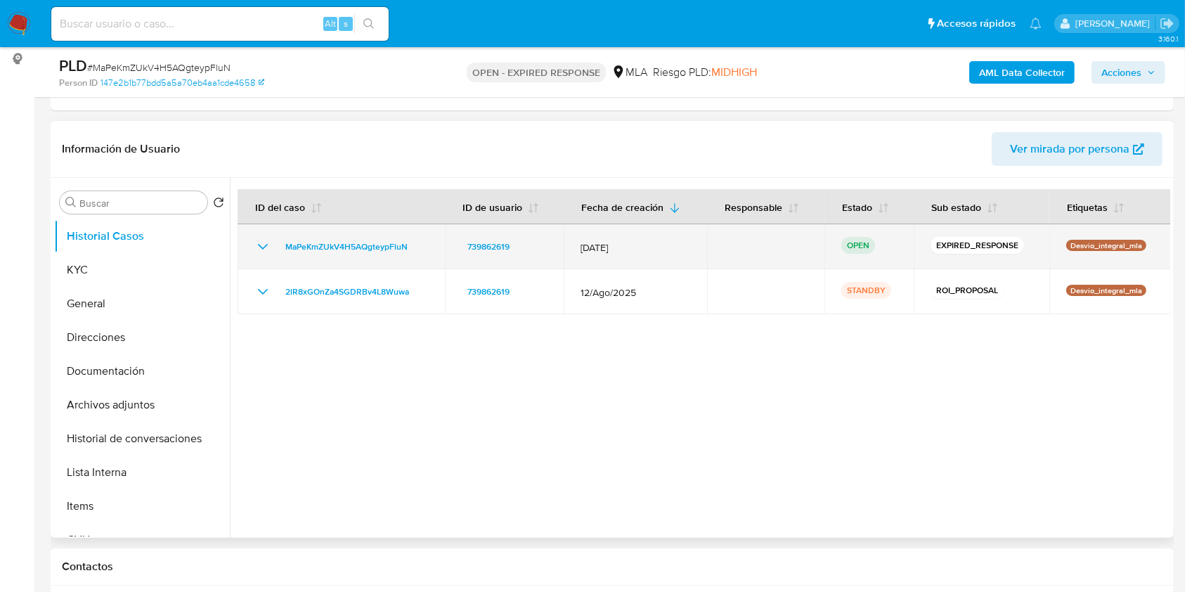
drag, startPoint x: 407, startPoint y: 244, endPoint x: 276, endPoint y: 239, distance: 130.8
click at [275, 244] on div "MaPeKmZUkV4H5AQgteypFluN" at bounding box center [341, 246] width 174 height 17
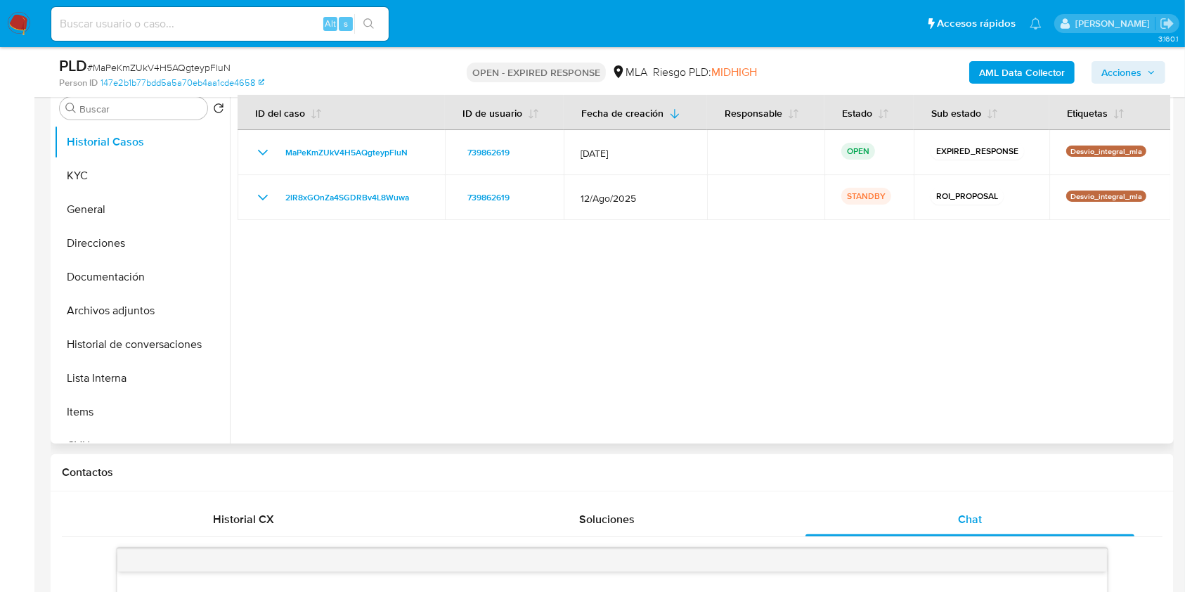
scroll to position [93, 0]
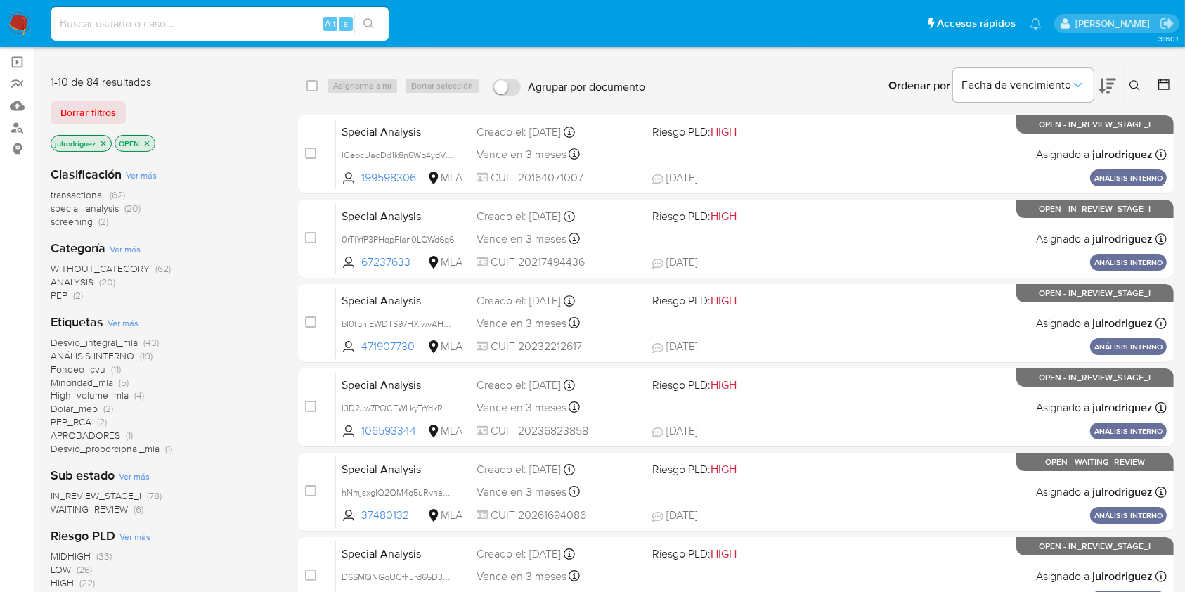
scroll to position [187, 0]
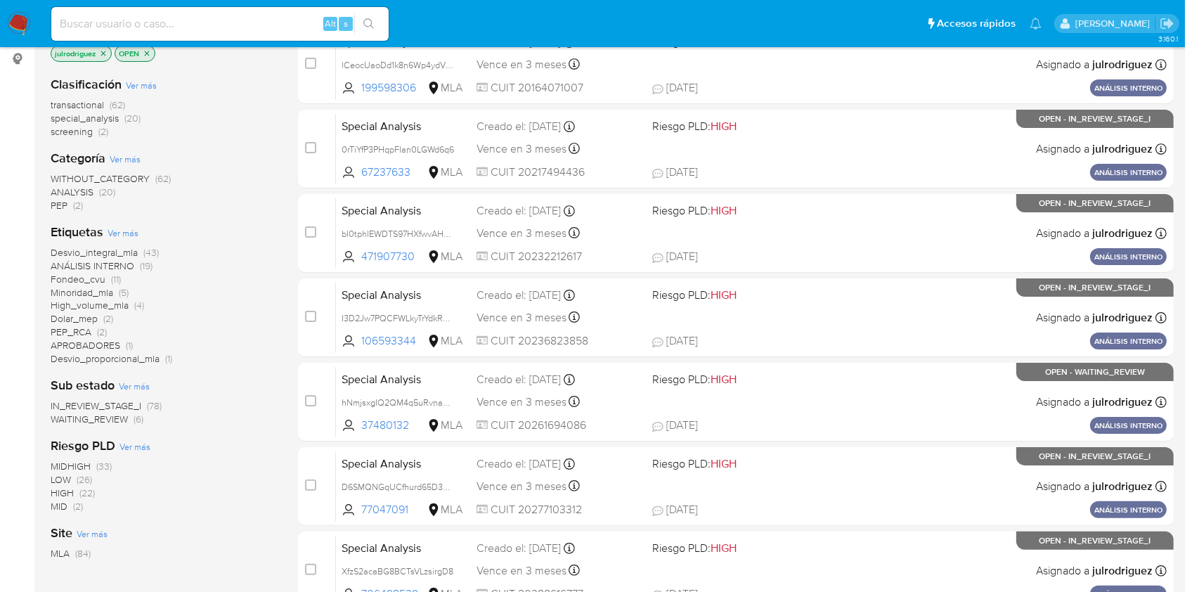
click at [124, 417] on span "WAITING_REVIEW" at bounding box center [89, 419] width 77 height 14
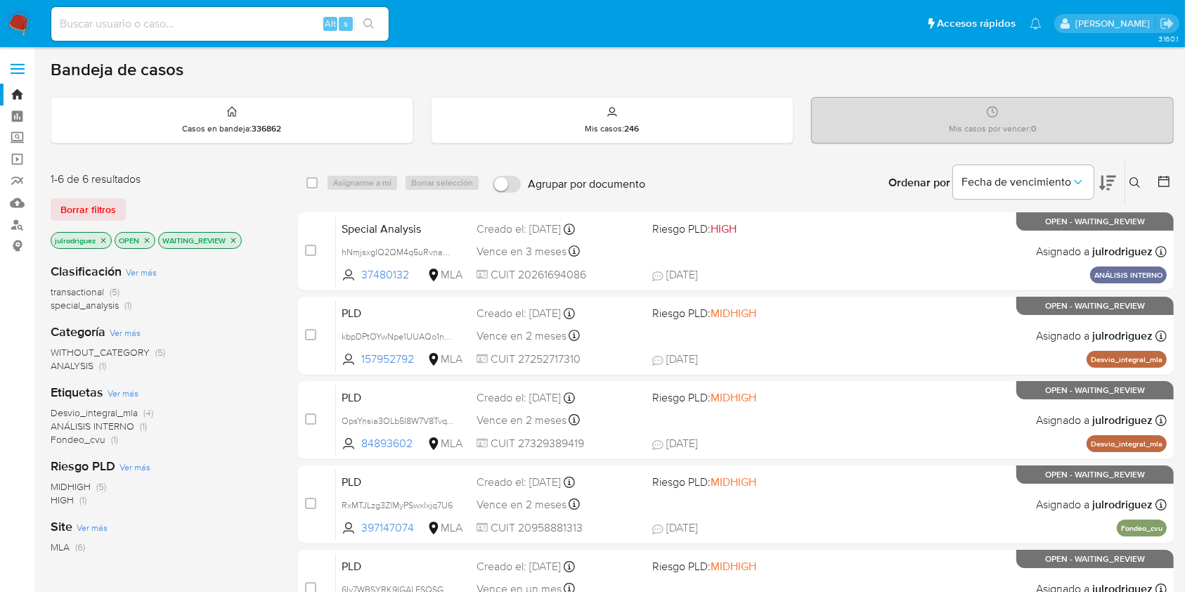
drag, startPoint x: 1135, startPoint y: 178, endPoint x: 1123, endPoint y: 180, distance: 11.3
click at [1133, 178] on icon at bounding box center [1134, 182] width 11 height 11
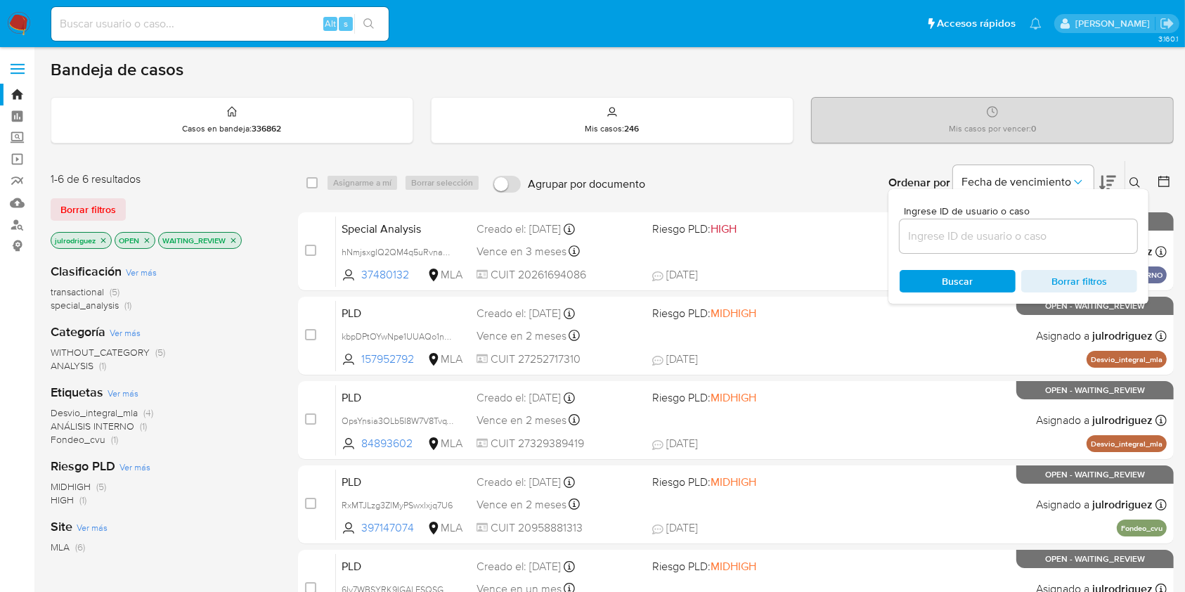
click at [939, 244] on div at bounding box center [1017, 236] width 237 height 34
click at [928, 237] on input at bounding box center [1017, 236] width 237 height 18
paste input "2lR8xGOnZa4SGDRBv4L8Wuwa"
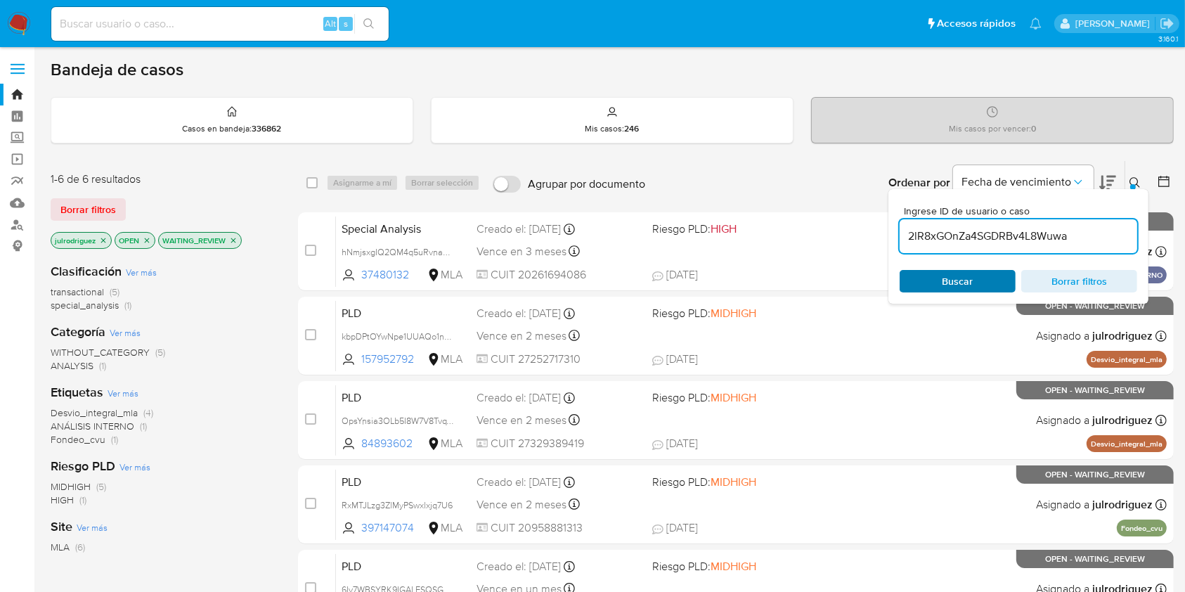
type input "2lR8xGOnZa4SGDRBv4L8Wuwa"
click at [927, 280] on span "Buscar" at bounding box center [957, 281] width 96 height 20
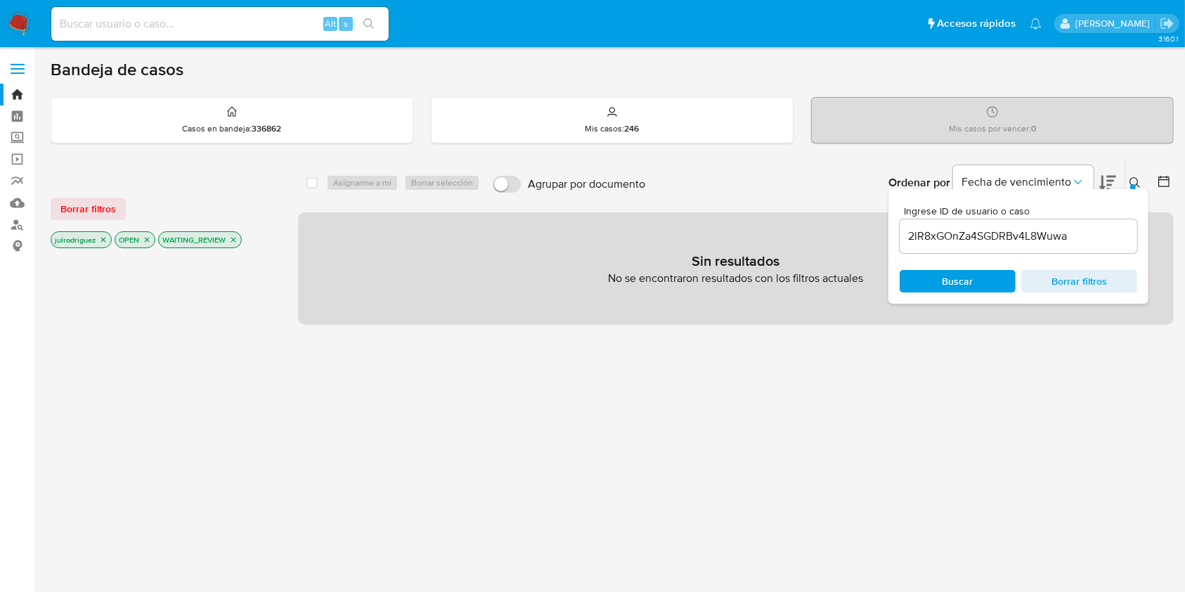
click at [233, 238] on icon "close-filter" at bounding box center [233, 239] width 5 height 5
click at [104, 240] on icon "close-filter" at bounding box center [103, 239] width 8 height 8
click at [81, 238] on icon "close-filter" at bounding box center [83, 239] width 8 height 8
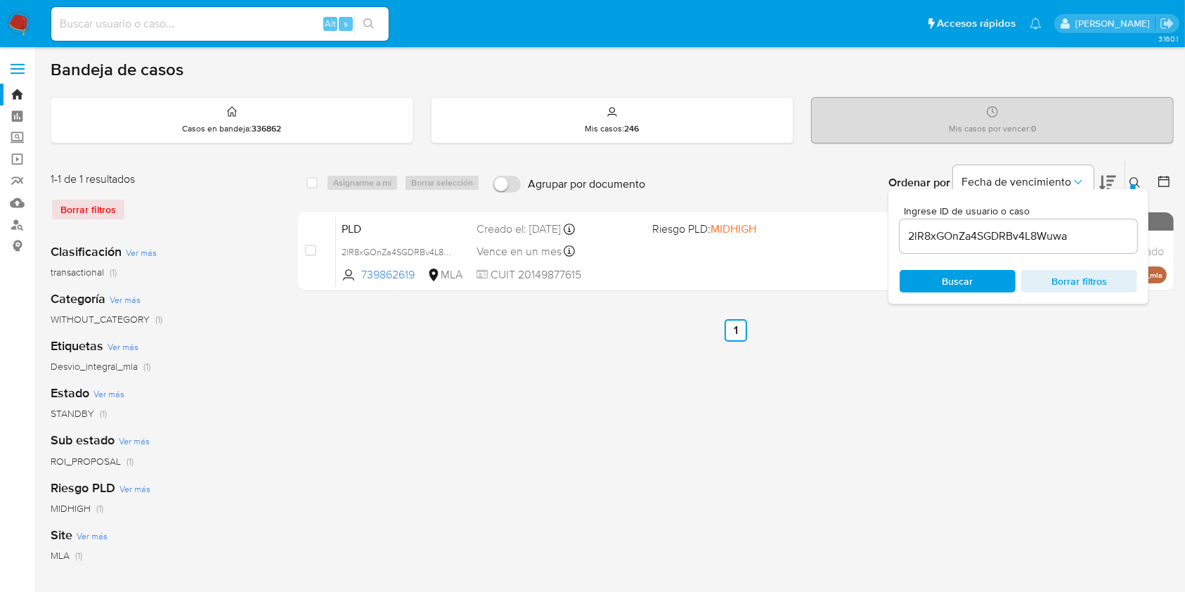
click at [318, 183] on div "select-all-cases-checkbox" at bounding box center [314, 182] width 17 height 17
click at [938, 278] on span "Buscar" at bounding box center [957, 281] width 96 height 20
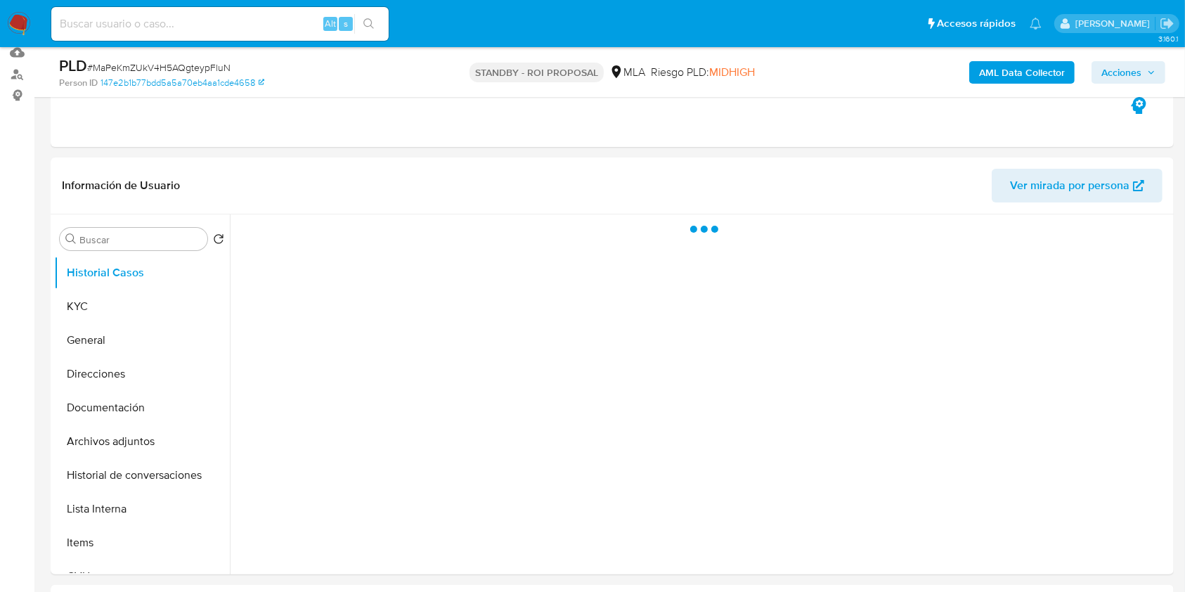
scroll to position [93, 0]
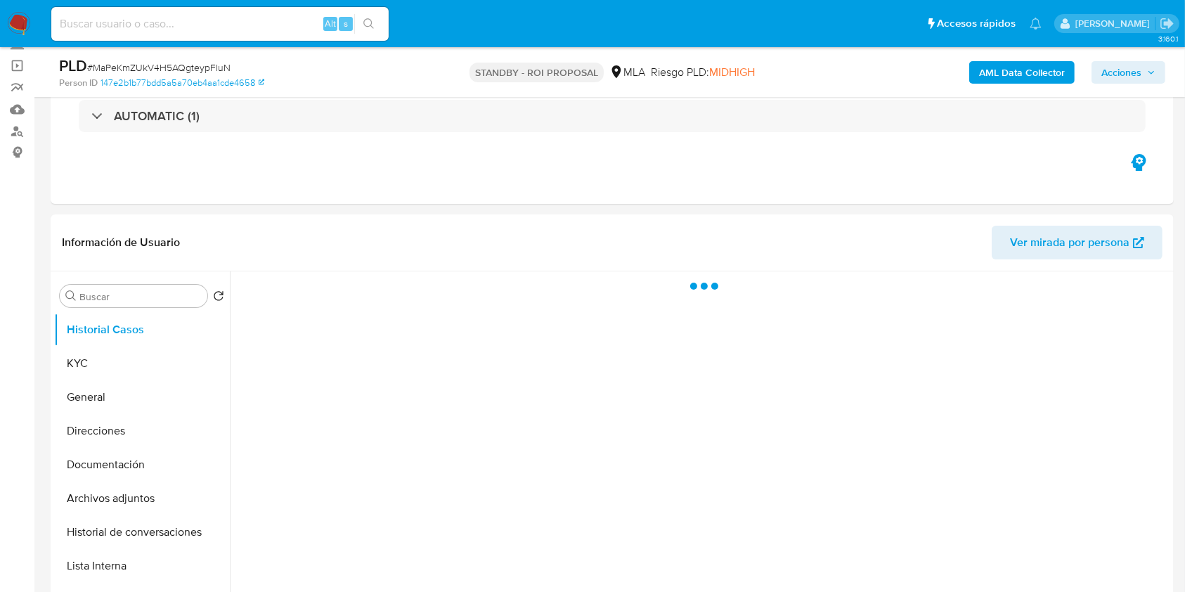
select select "10"
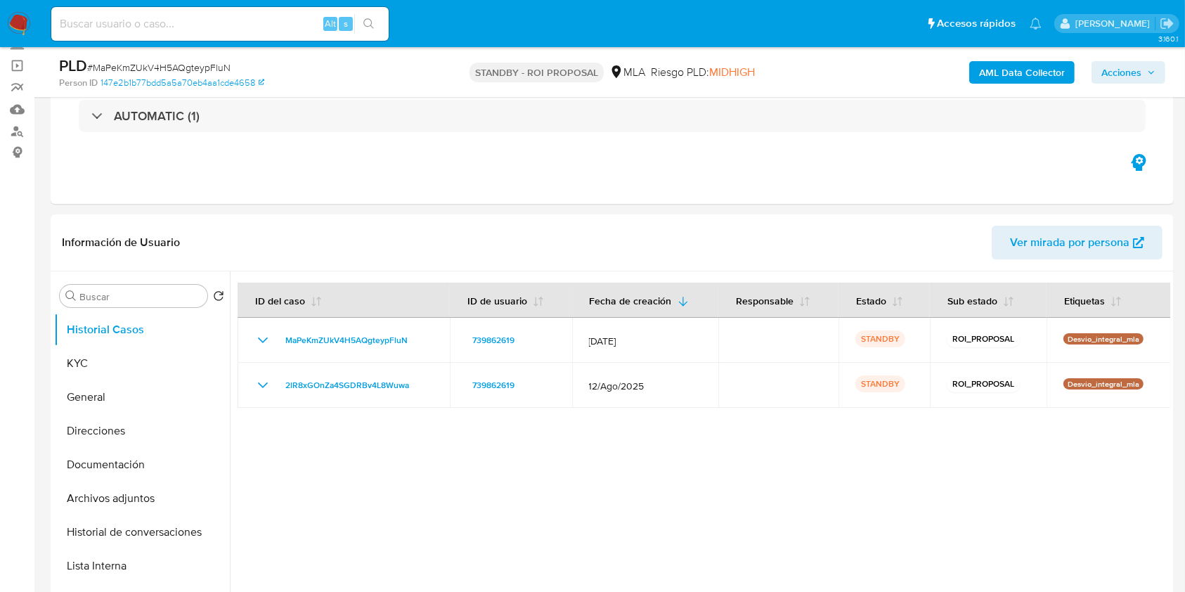
drag, startPoint x: 278, startPoint y: 18, endPoint x: 287, endPoint y: 42, distance: 25.8
click at [277, 18] on input at bounding box center [219, 24] width 337 height 18
paste input "UmU4FafVUEHXFeKGOoGmcPYh"
type input "UmU4FafVUEHXFeKGOoGmcPYh"
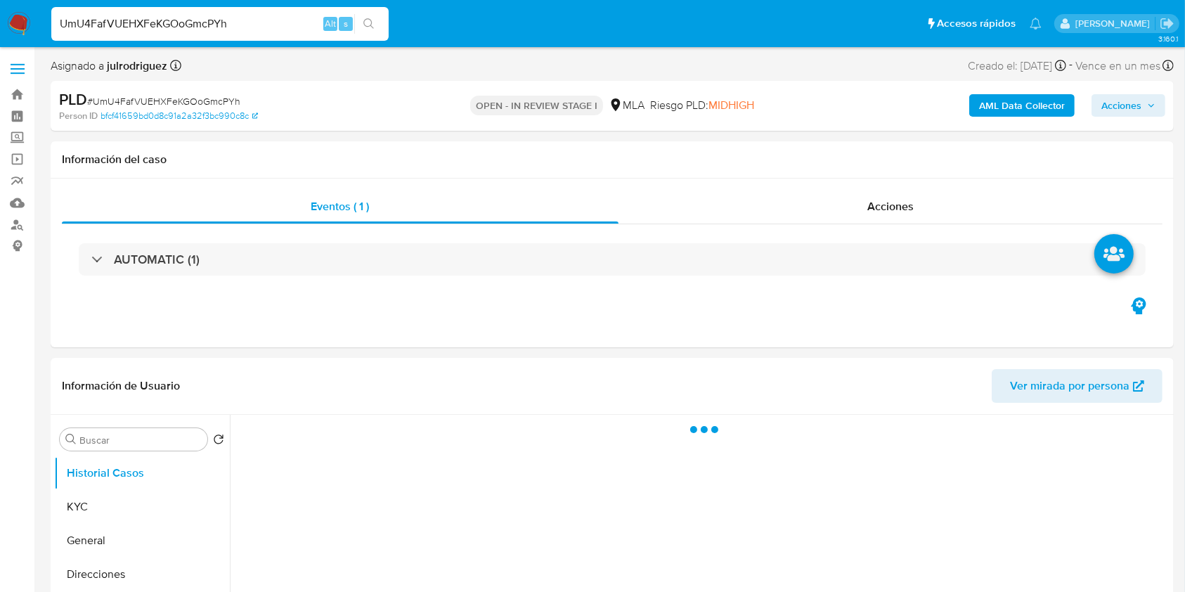
select select "10"
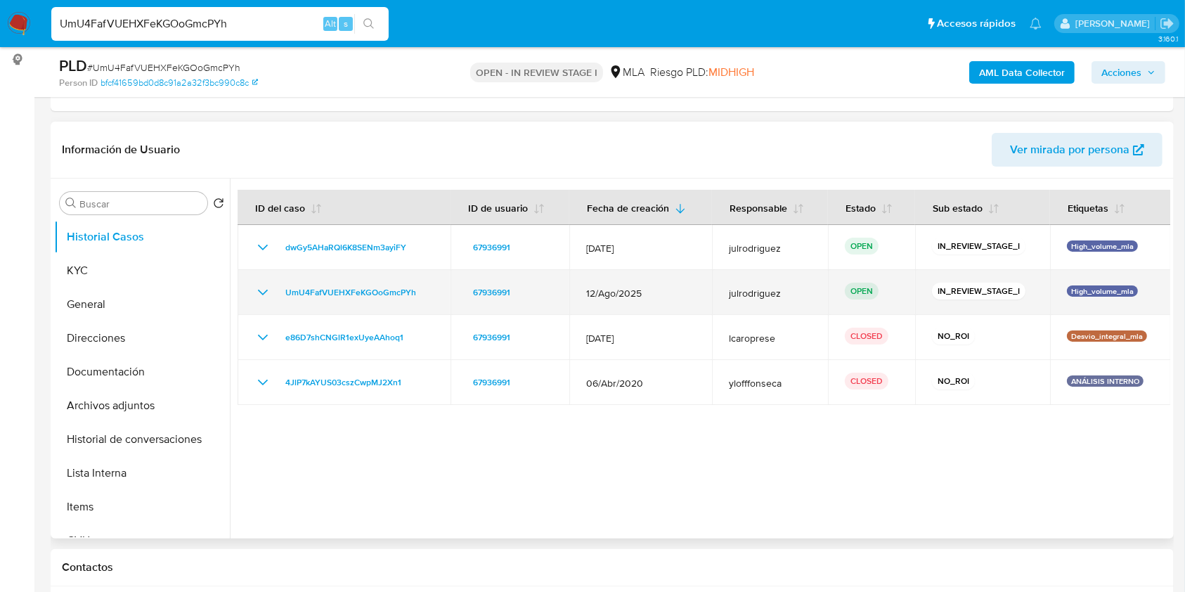
scroll to position [187, 0]
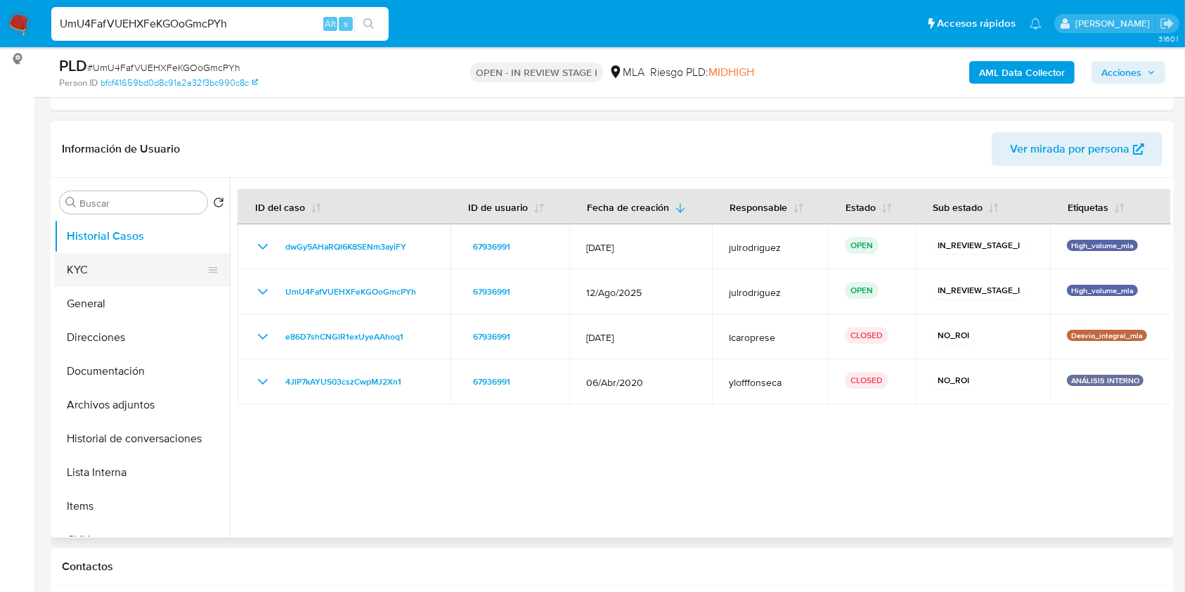
click at [121, 264] on button "KYC" at bounding box center [136, 270] width 164 height 34
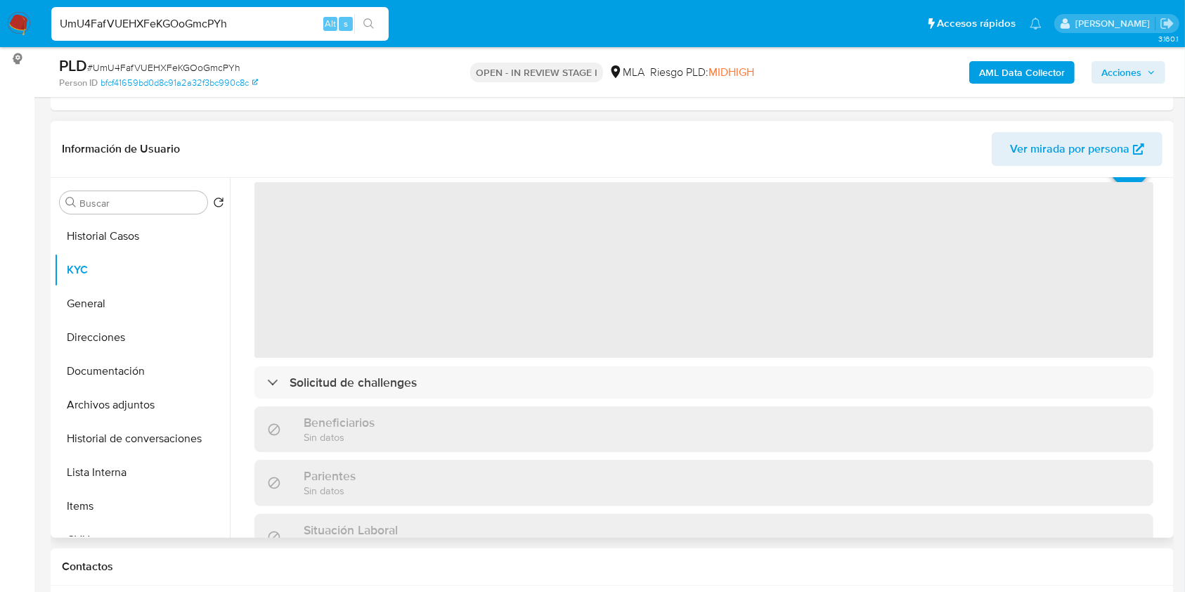
scroll to position [93, 0]
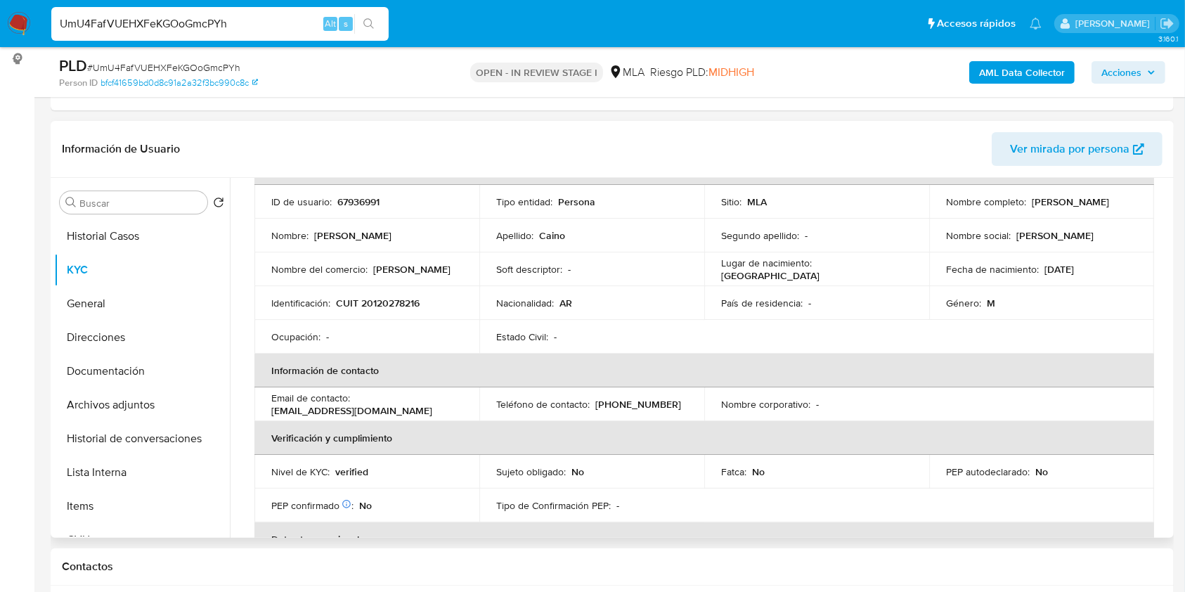
click at [371, 308] on p "CUIT 20120278216" at bounding box center [378, 302] width 84 height 13
copy p "20120278216"
click at [358, 208] on td "ID de usuario : 67936991" at bounding box center [366, 202] width 225 height 34
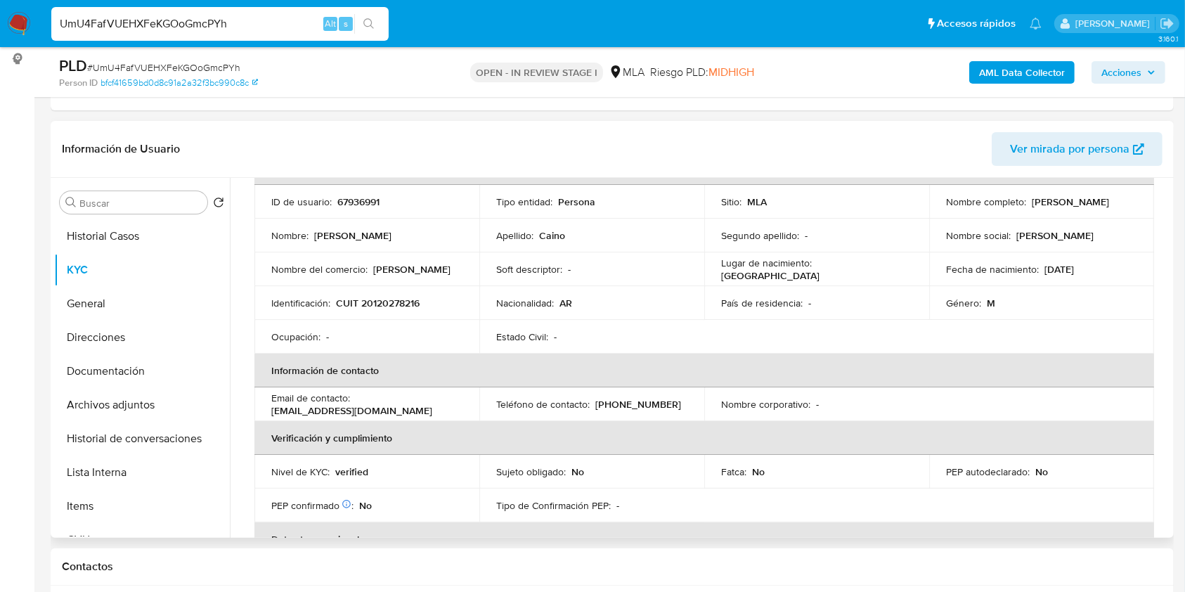
click at [358, 204] on p "67936991" at bounding box center [358, 201] width 42 height 13
copy p "67936991"
click at [123, 226] on button "Historial Casos" at bounding box center [136, 236] width 164 height 34
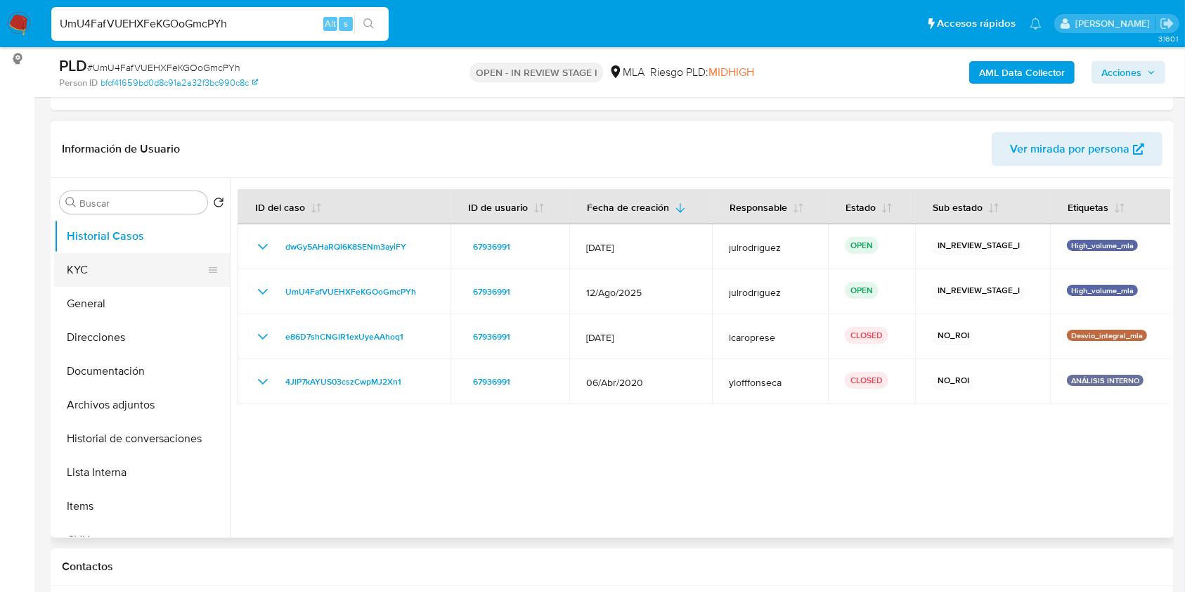
click at [133, 270] on button "KYC" at bounding box center [136, 270] width 164 height 34
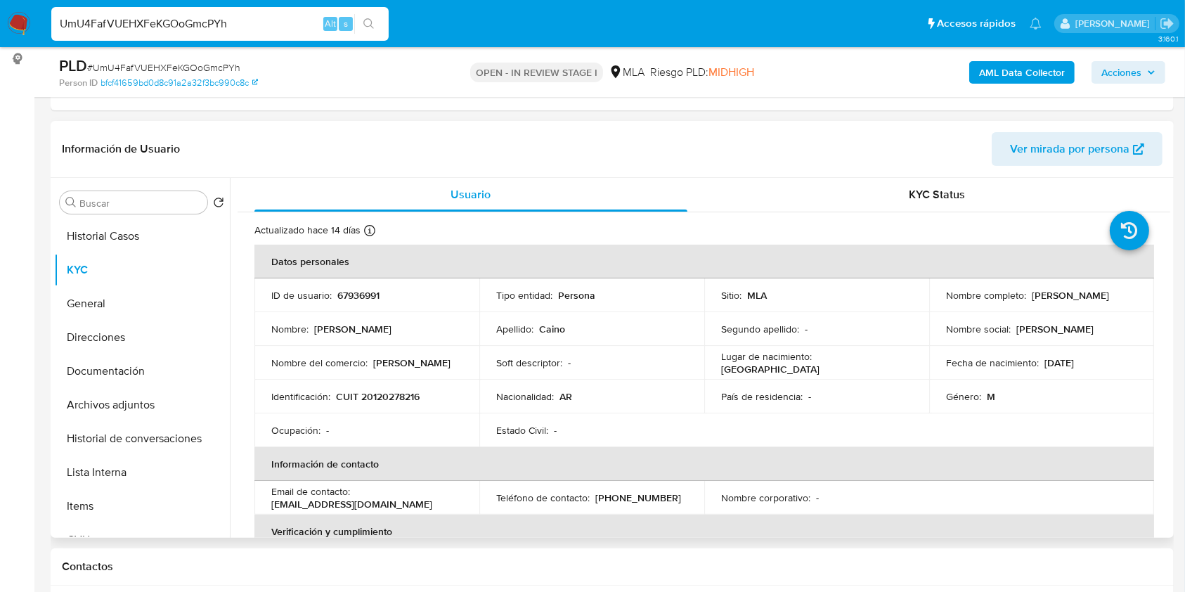
drag, startPoint x: 1027, startPoint y: 297, endPoint x: 1124, endPoint y: 301, distance: 97.0
click at [1124, 301] on div "Nombre completo : Daniel Alberto Caino" at bounding box center [1041, 295] width 191 height 13
copy p "Daniel Alberto Caino"
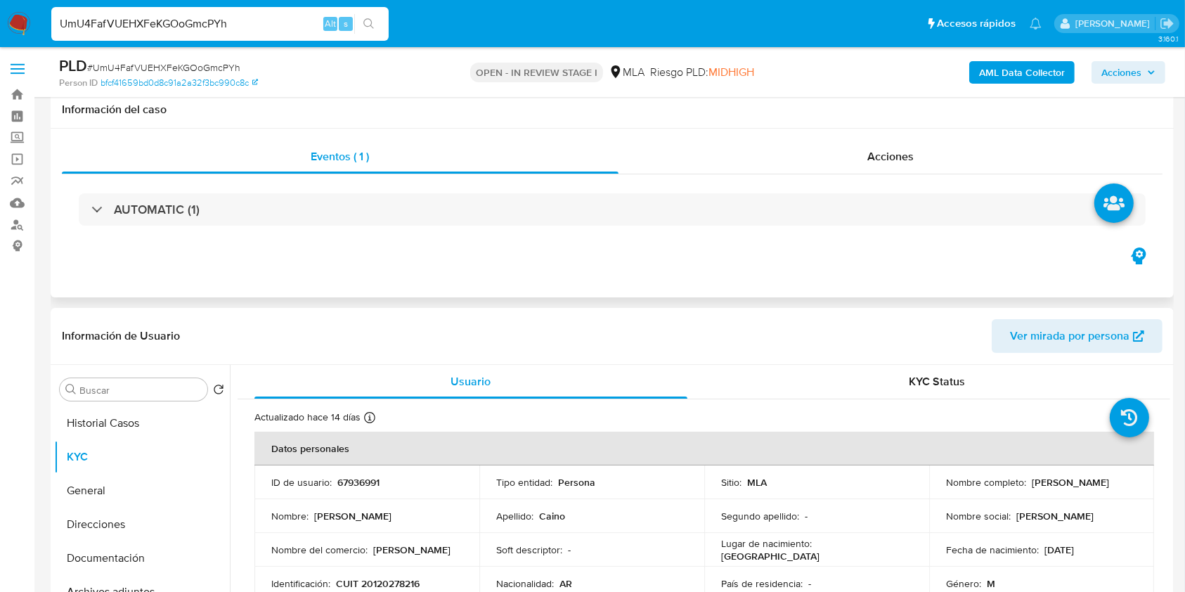
scroll to position [93, 0]
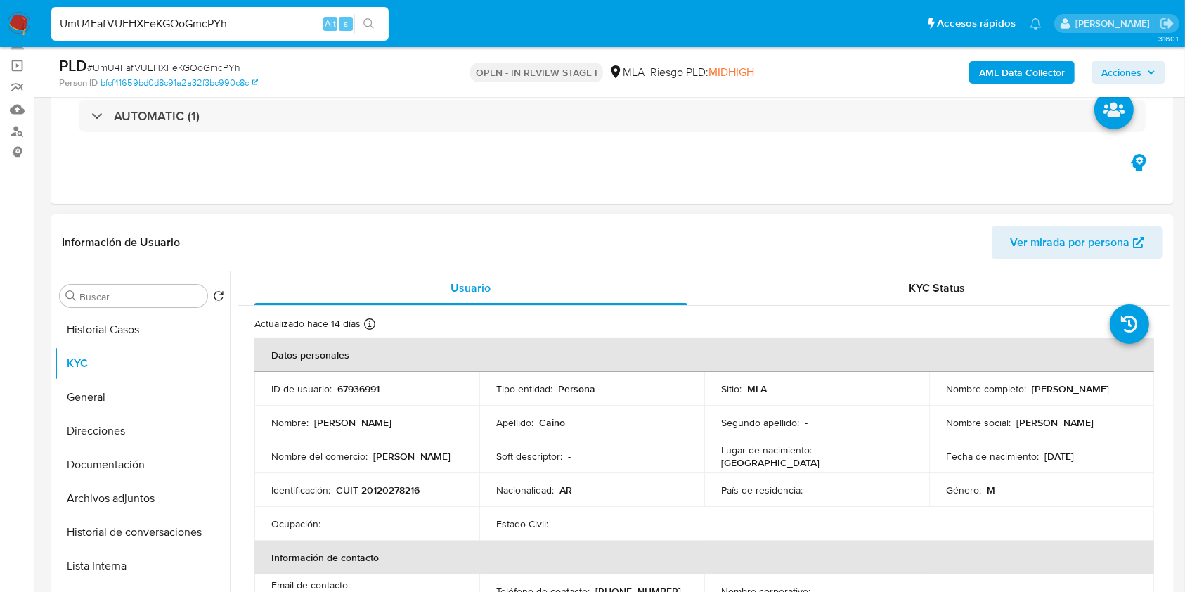
click at [360, 386] on p "67936991" at bounding box center [358, 388] width 42 height 13
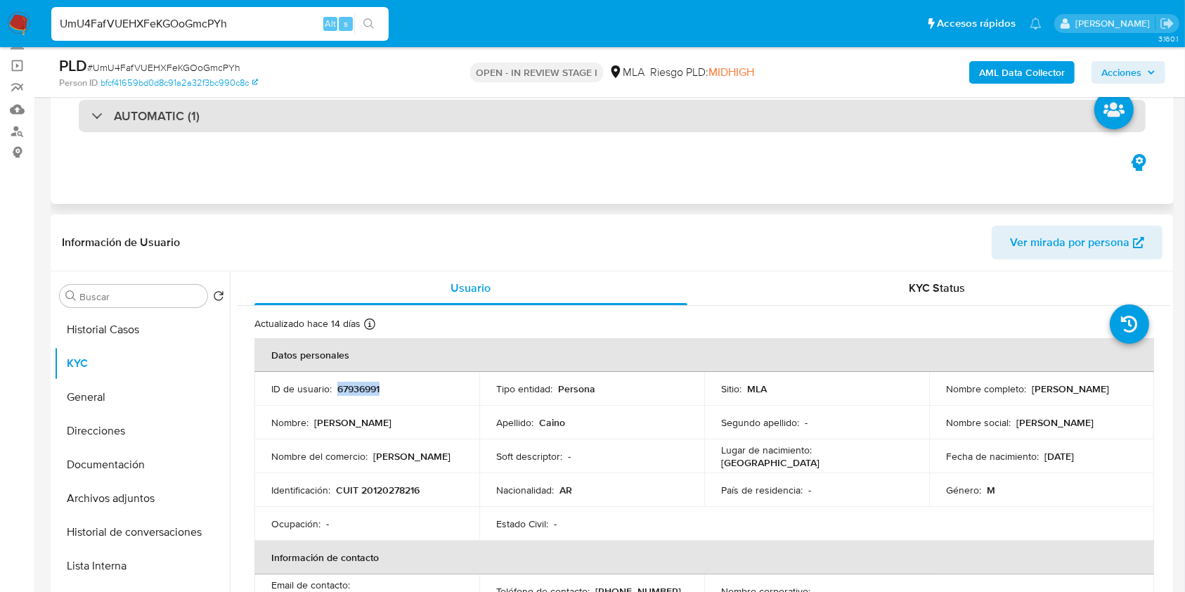
copy p "67936991"
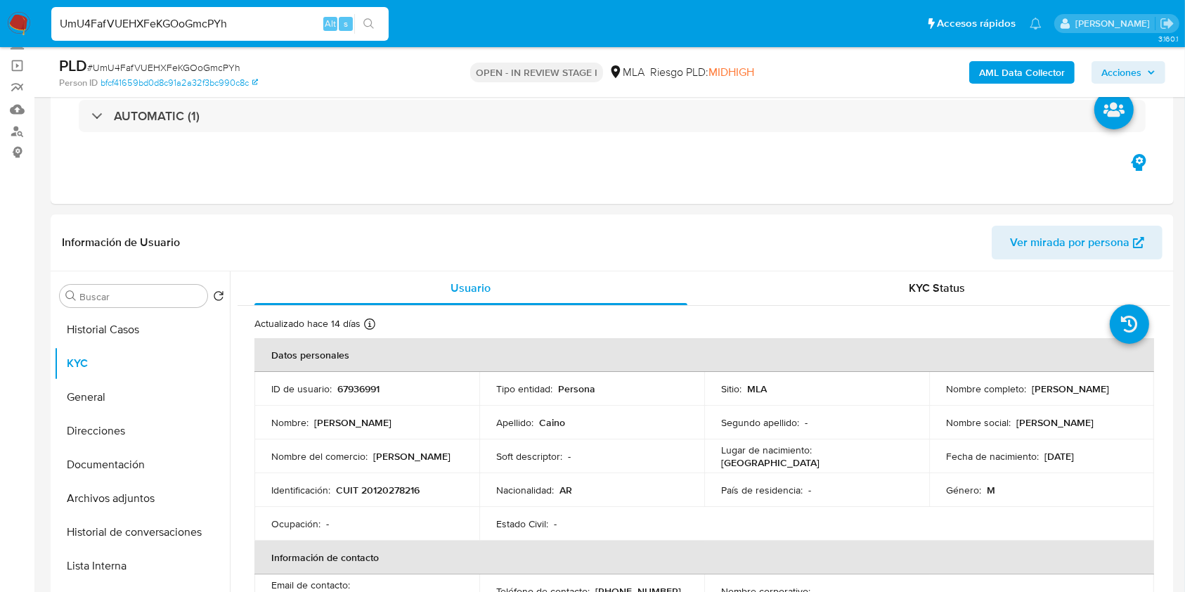
click at [206, 70] on span "# UmU4FafVUEHXFeKGOoGmcPYh" at bounding box center [163, 67] width 153 height 14
copy span "UmU4FafVUEHXFeKGOoGmcPYh"
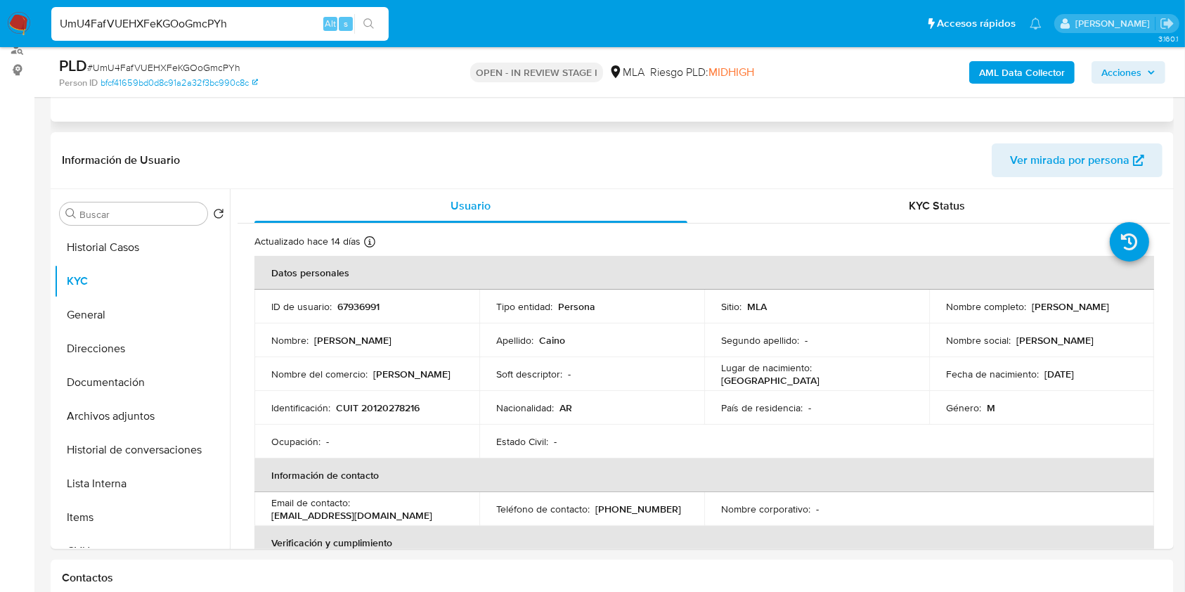
scroll to position [281, 0]
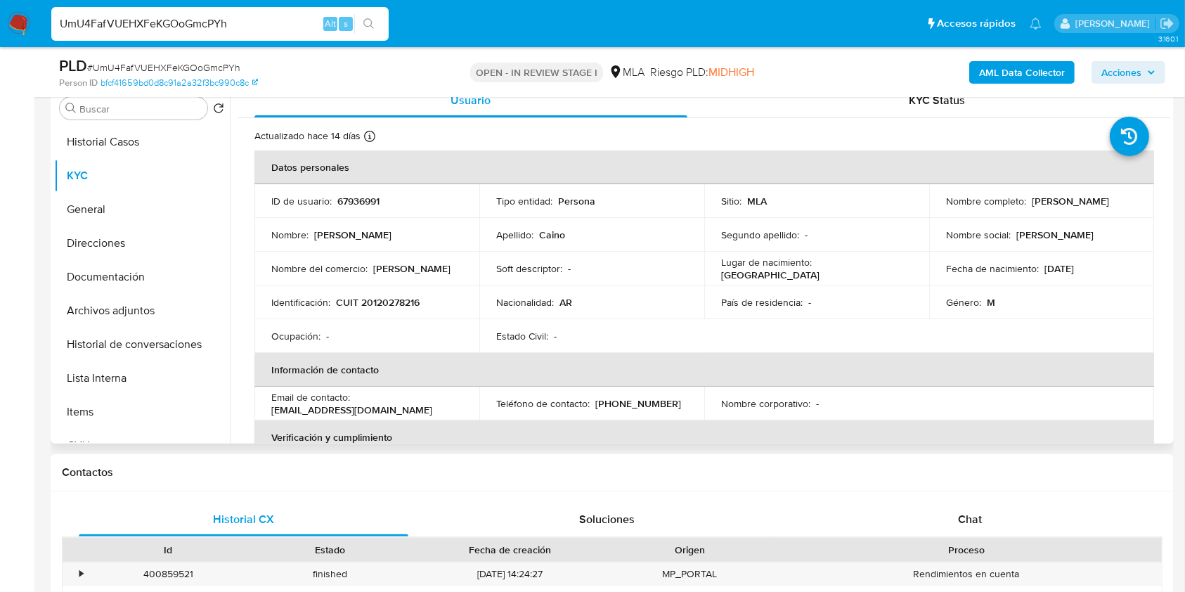
click at [398, 304] on p "CUIT 20120278216" at bounding box center [378, 302] width 84 height 13
copy p "20120278216"
click at [348, 207] on p "67936991" at bounding box center [358, 201] width 42 height 13
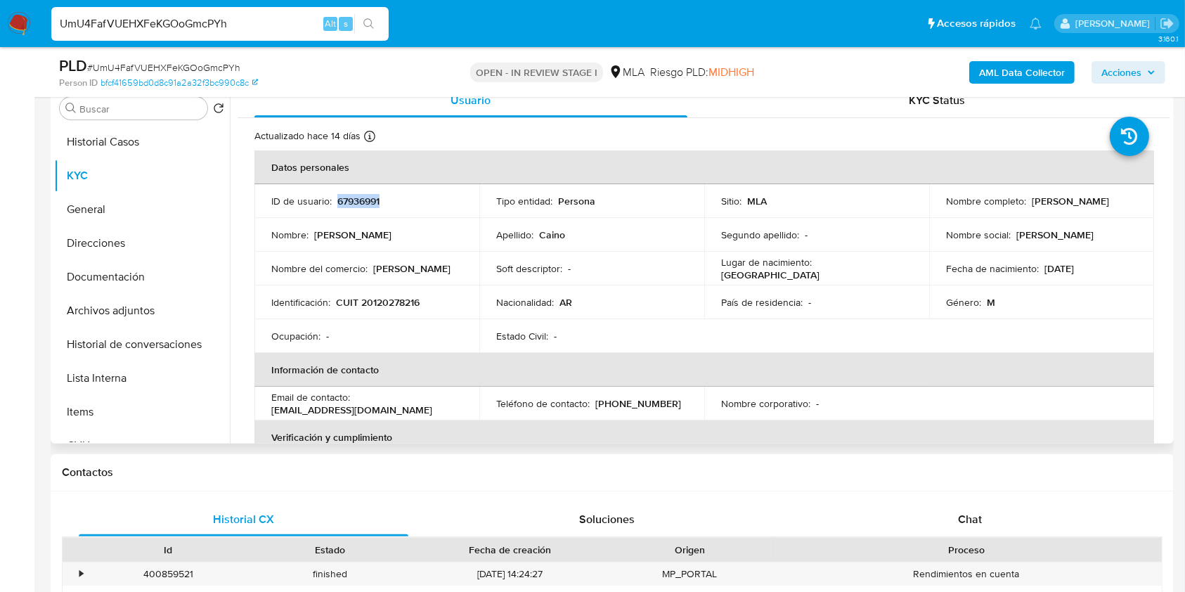
copy p "67936991"
click at [112, 280] on button "Documentación" at bounding box center [136, 277] width 164 height 34
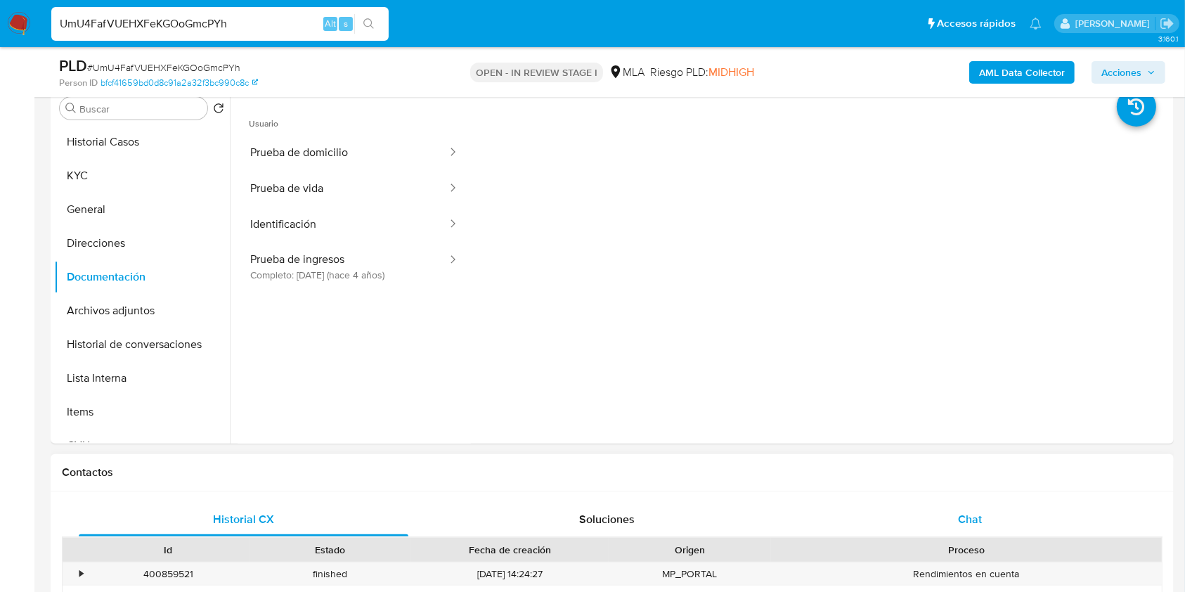
click at [961, 519] on span "Chat" at bounding box center [970, 519] width 24 height 16
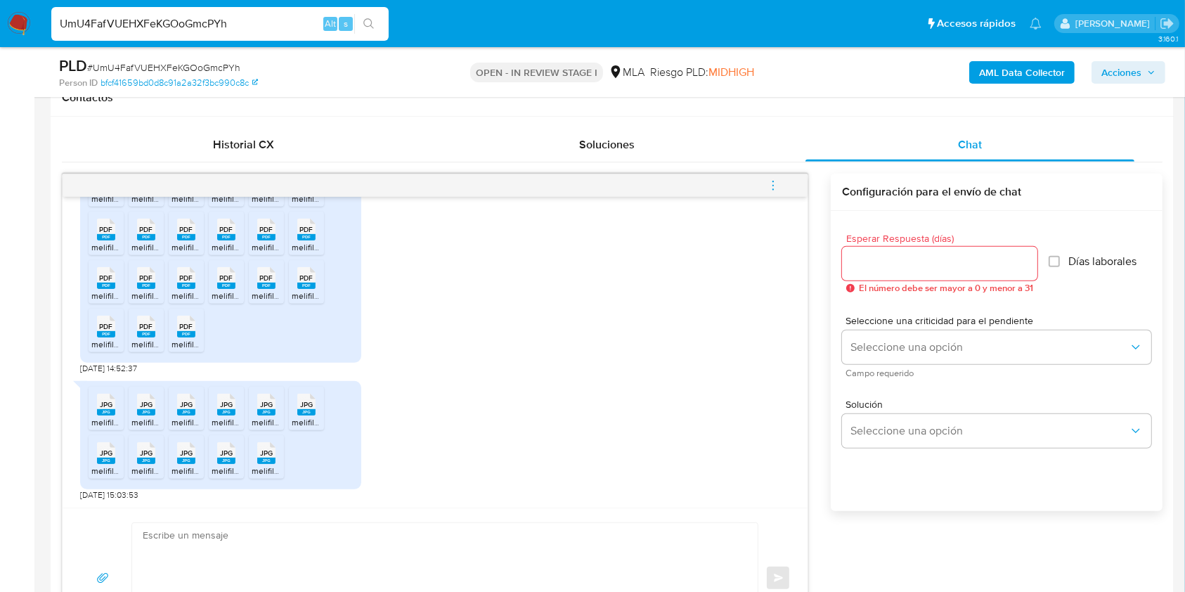
scroll to position [1212, 0]
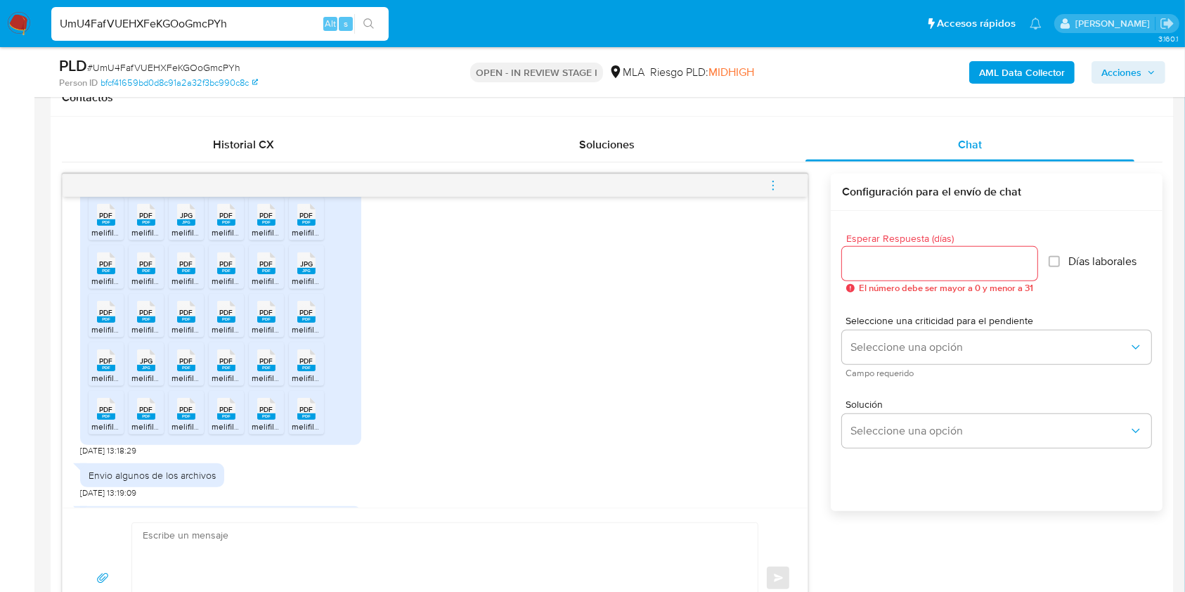
drag, startPoint x: 247, startPoint y: 21, endPoint x: 44, endPoint y: 3, distance: 204.6
click at [46, 3] on nav "Pausado Ver notificaciones UmU4FafVUEHXFeKGOoGmcPYh Alt s Accesos rápidos Presi…" at bounding box center [592, 23] width 1185 height 47
paste input "RxMTJLzg3ZlMyPSwxlxjq7U6"
type input "RxMTJLzg3ZlMyPSwxlxjq7U6"
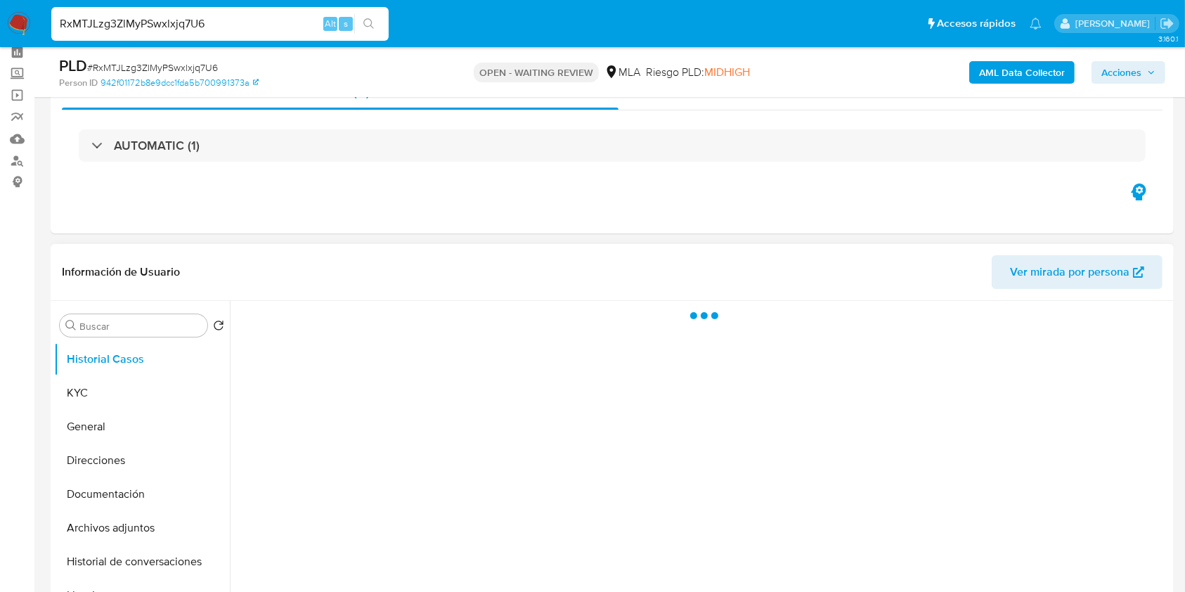
scroll to position [93, 0]
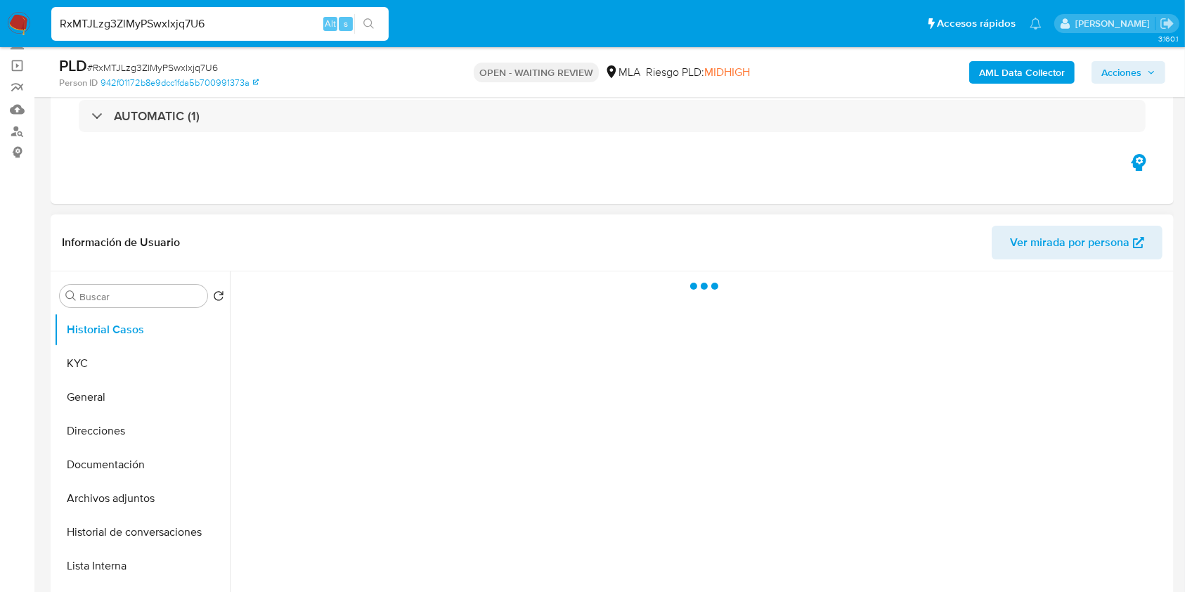
select select "10"
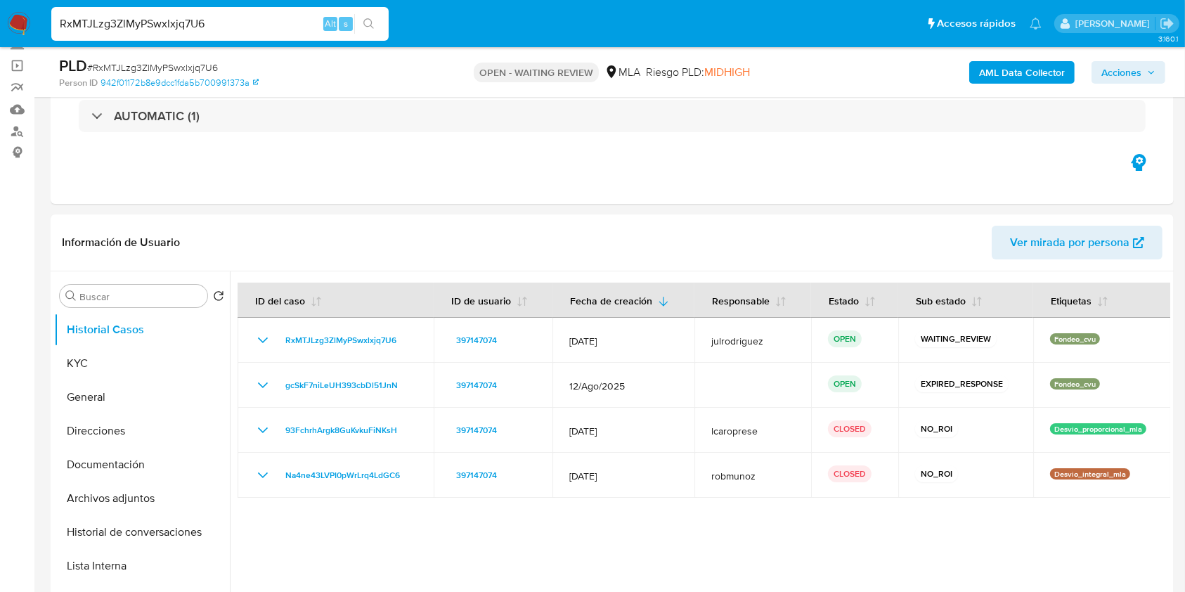
click at [153, 22] on input "RxMTJLzg3ZlMyPSwxlxjq7U6" at bounding box center [219, 24] width 337 height 18
paste input
click at [171, 23] on input "RxMTJLzg3ZlMyPSwxlxjq7U6" at bounding box center [219, 24] width 337 height 18
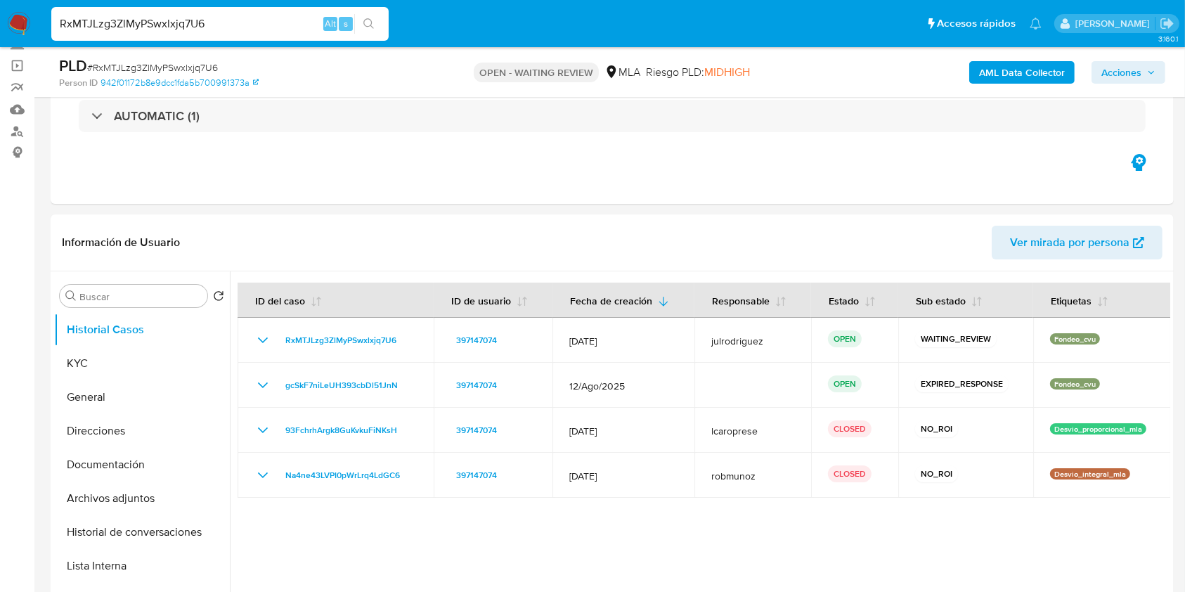
paste input "gcSkF7niLeUH393cbDl51JnN"
type input "gcSkF7niLeUH393cbDl51JnN"
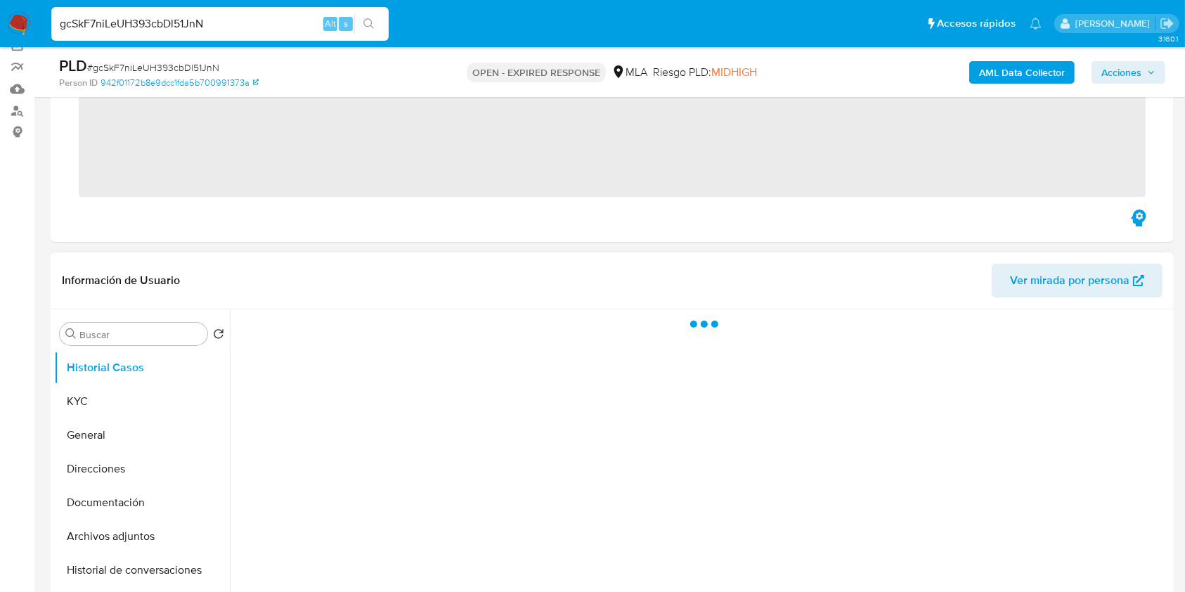
scroll to position [187, 0]
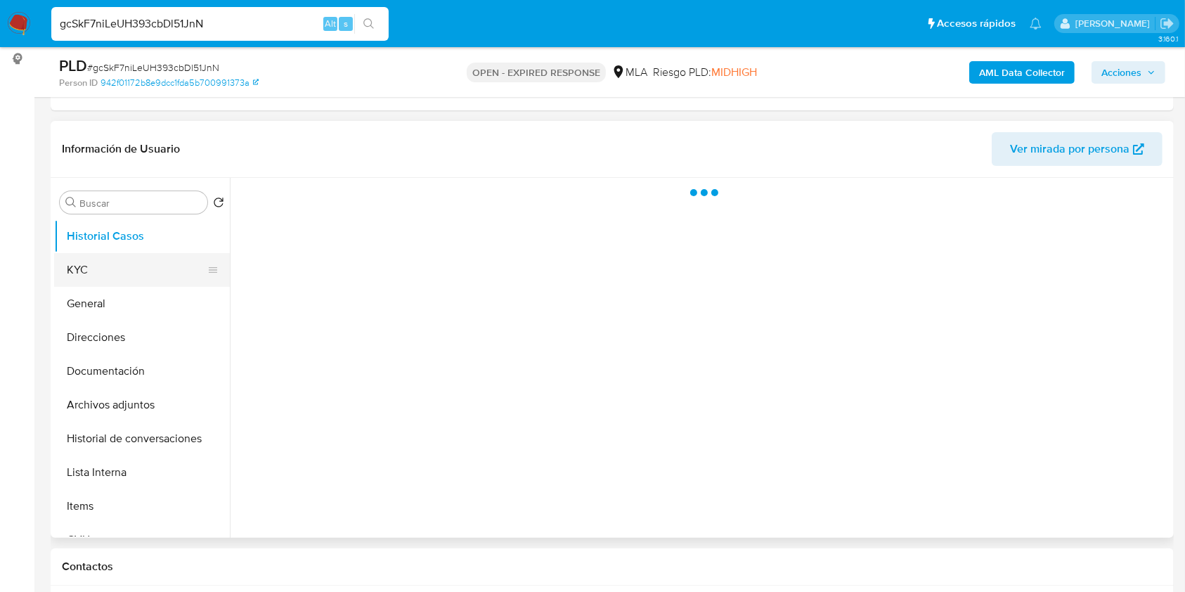
select select "10"
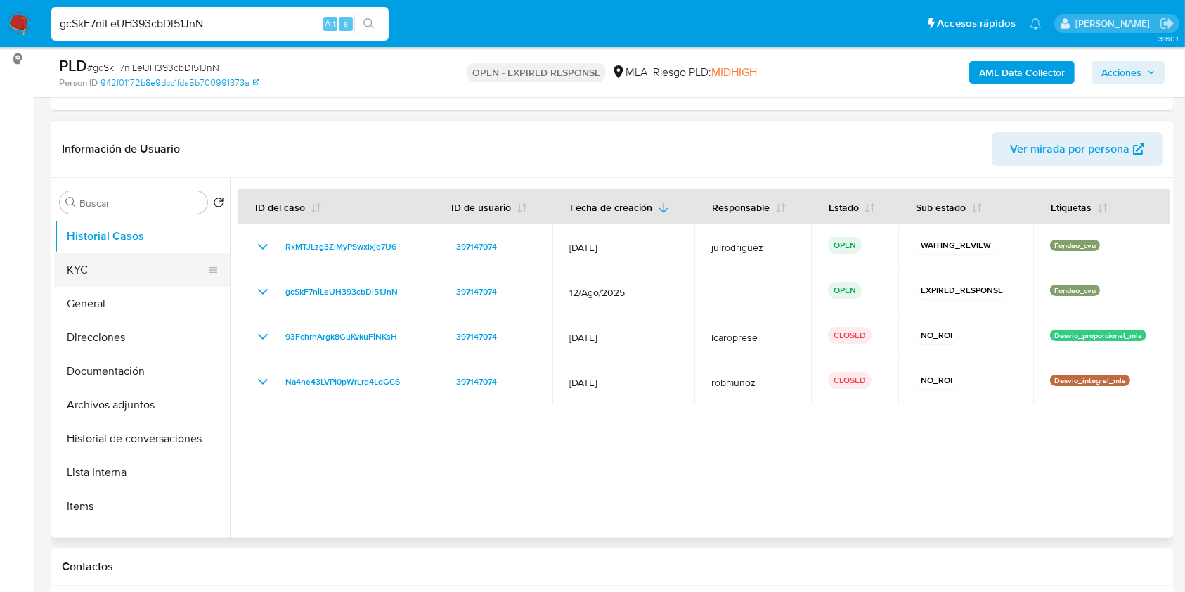
click at [123, 266] on button "KYC" at bounding box center [136, 270] width 164 height 34
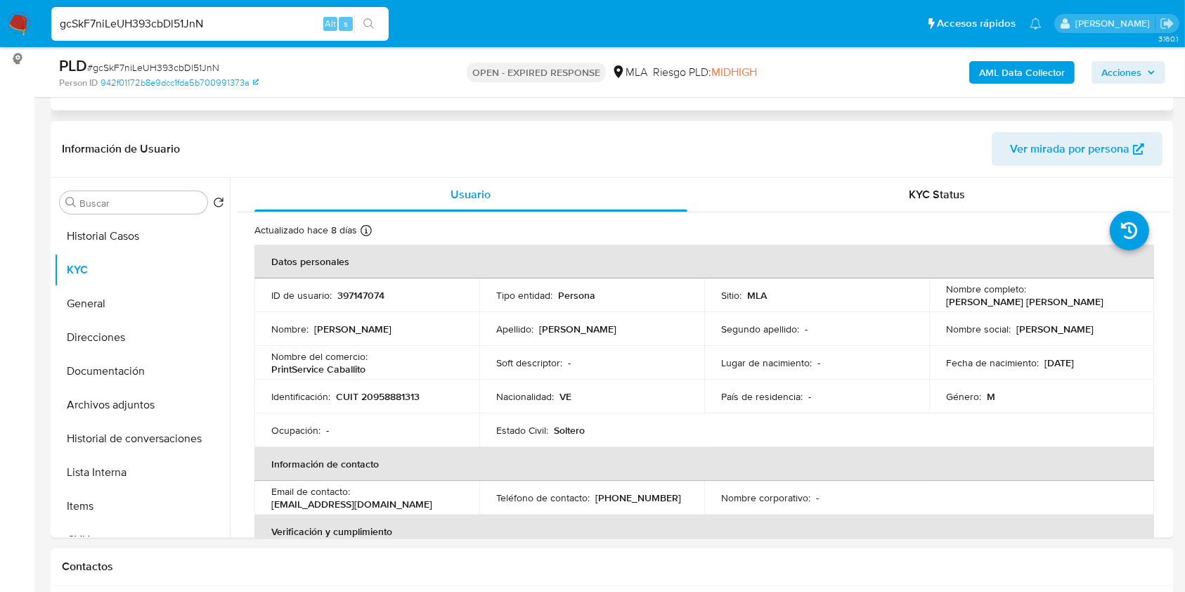
scroll to position [0, 0]
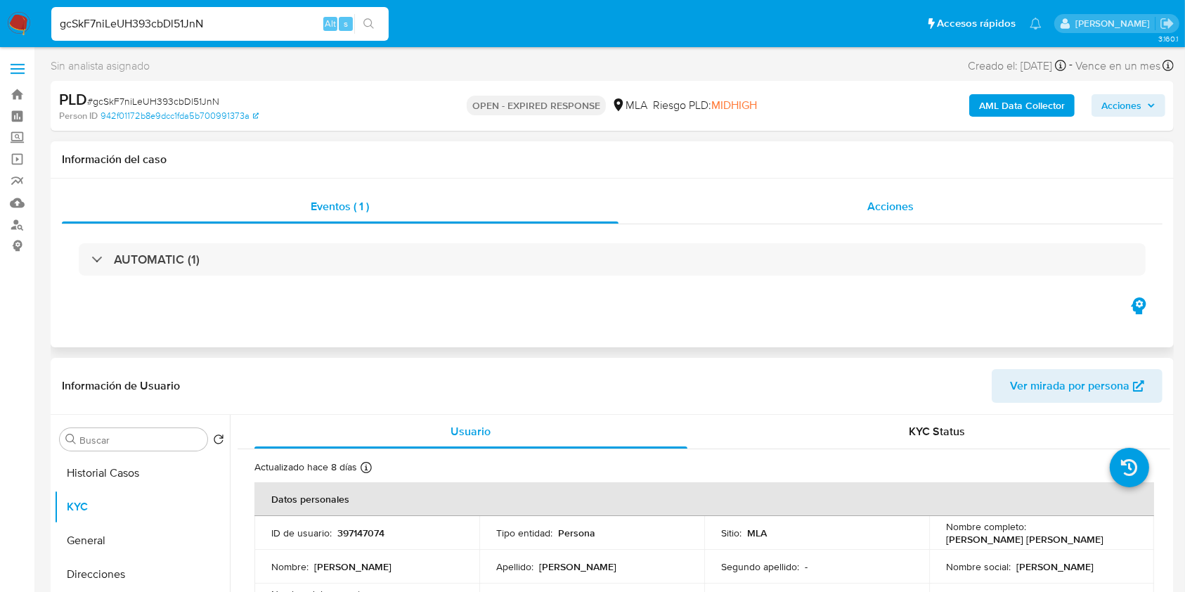
click at [874, 196] on div "Acciones" at bounding box center [890, 207] width 544 height 34
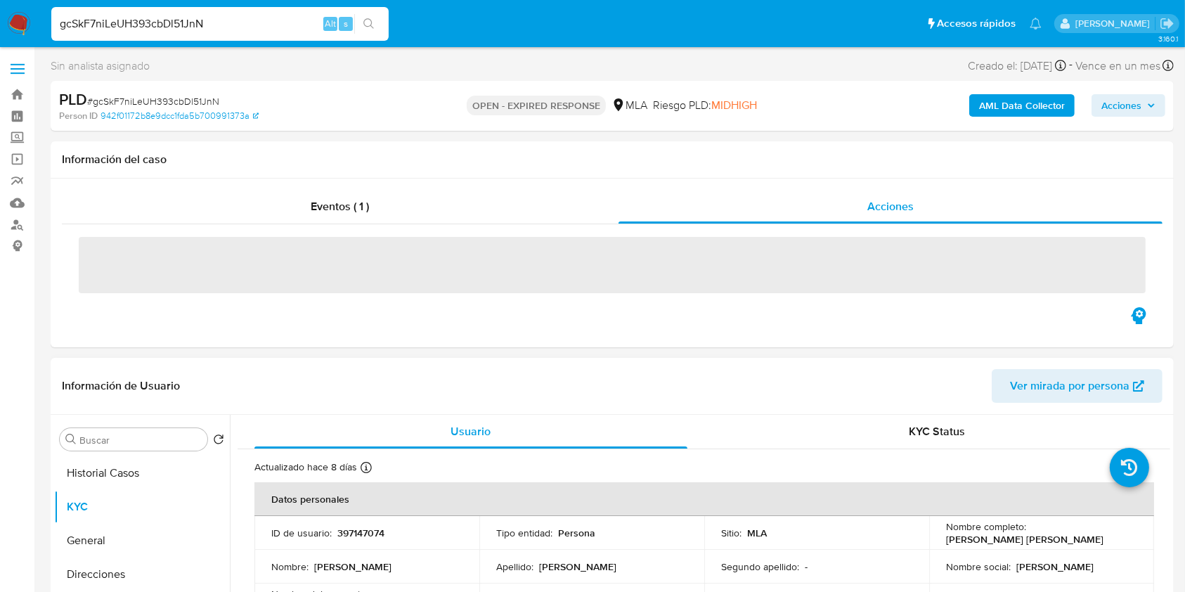
scroll to position [187, 0]
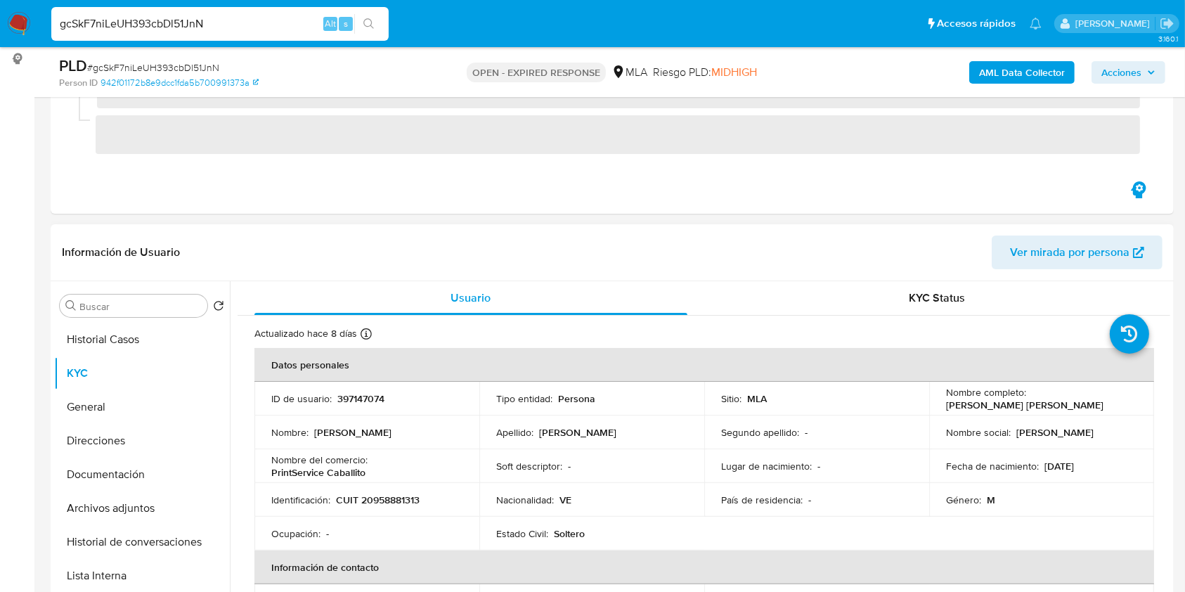
click at [168, 237] on header "Información de Usuario Ver mirada por persona" at bounding box center [612, 252] width 1100 height 34
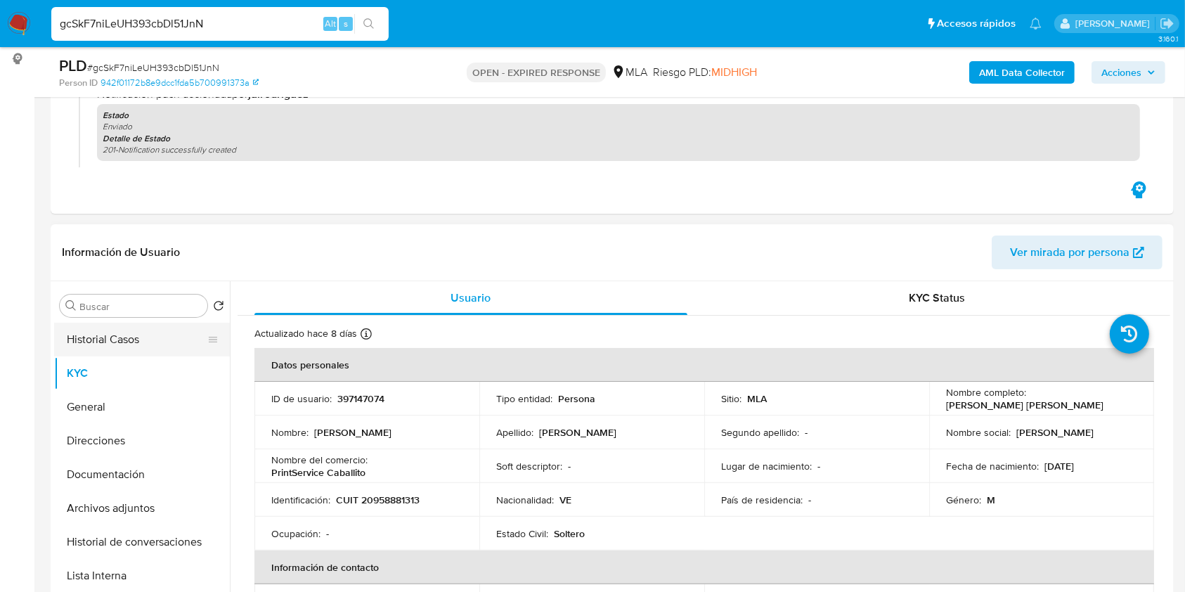
click at [117, 333] on button "Historial Casos" at bounding box center [136, 339] width 164 height 34
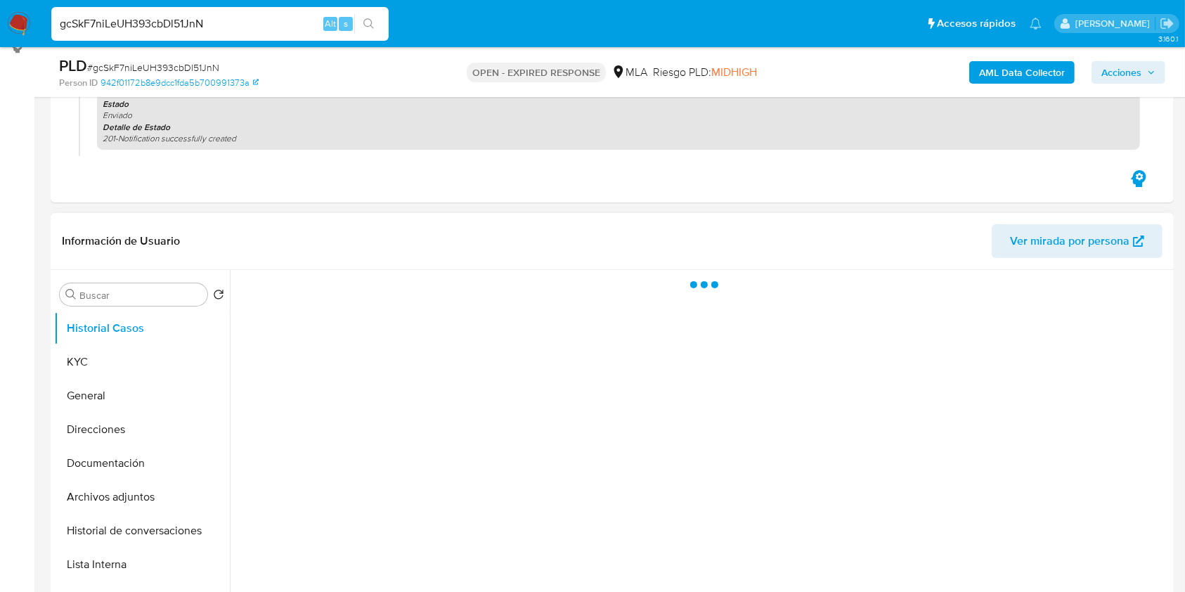
scroll to position [281, 0]
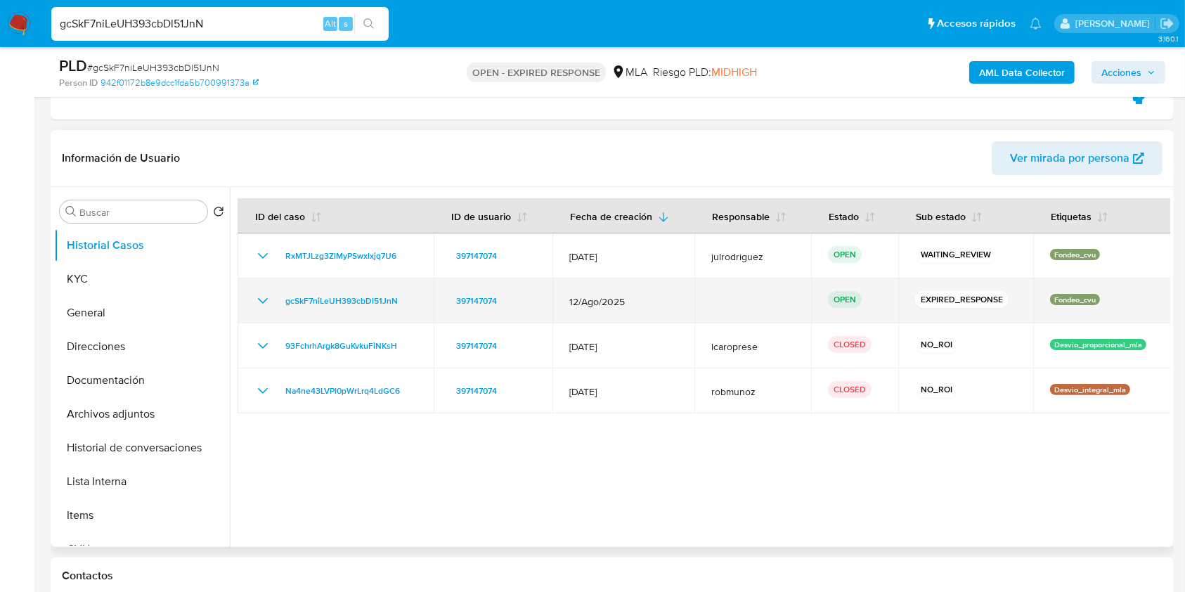
click at [405, 299] on div "gcSkF7niLeUH393cbDl51JnN" at bounding box center [335, 300] width 162 height 17
drag, startPoint x: 411, startPoint y: 305, endPoint x: 275, endPoint y: 299, distance: 135.7
click at [274, 299] on div "gcSkF7niLeUH393cbDl51JnN" at bounding box center [335, 300] width 162 height 17
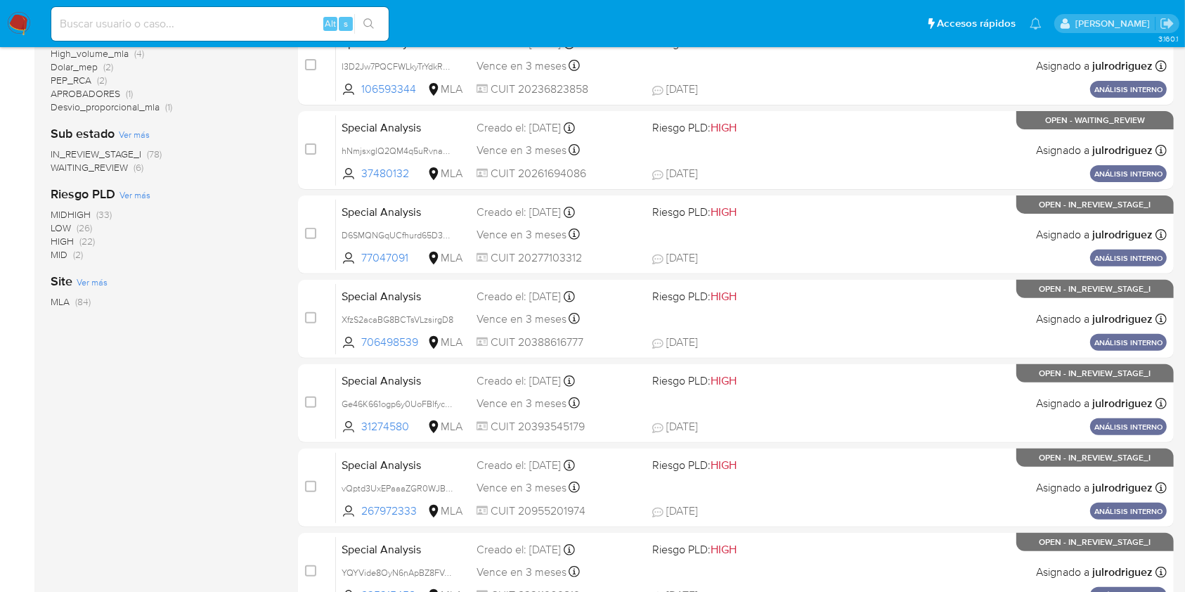
scroll to position [468, 0]
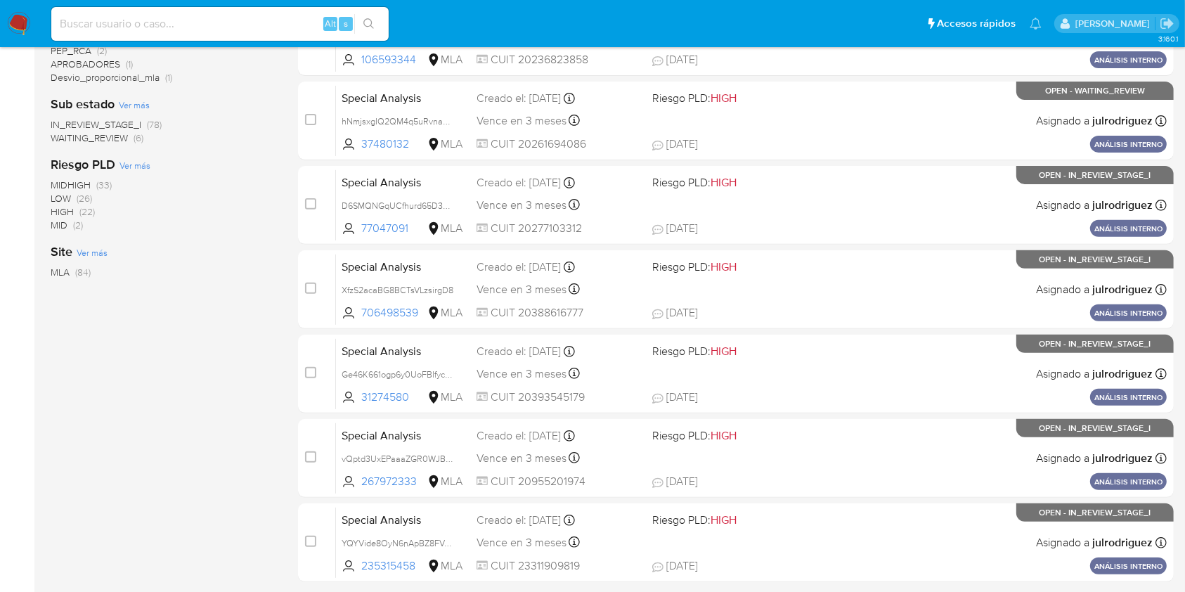
click at [105, 137] on span "WAITING_REVIEW" at bounding box center [89, 138] width 77 height 14
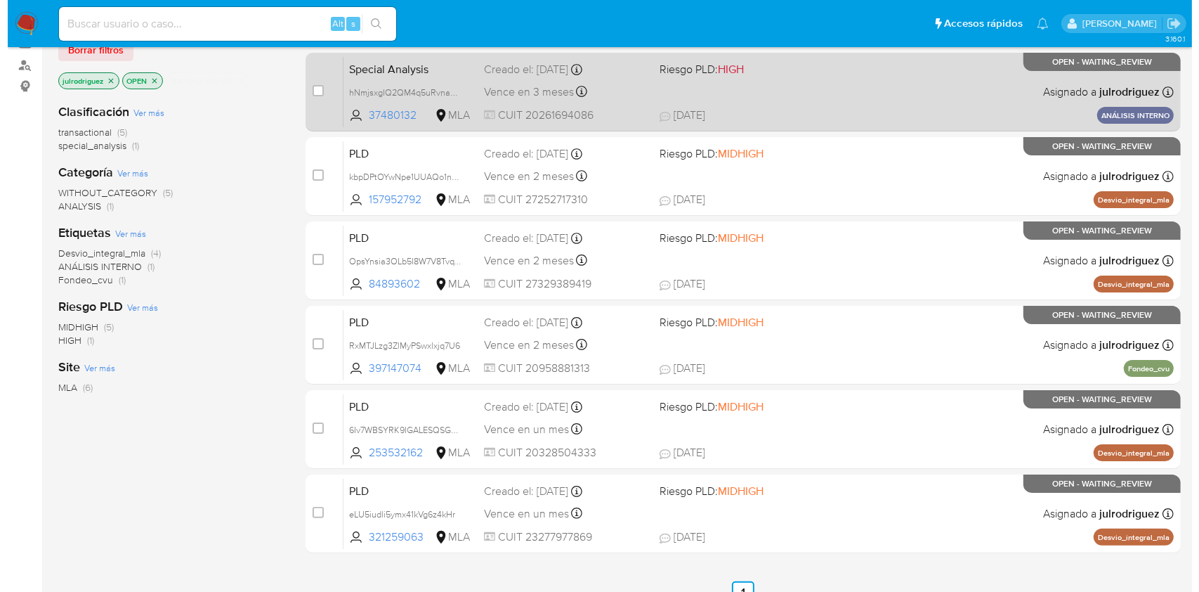
scroll to position [76, 0]
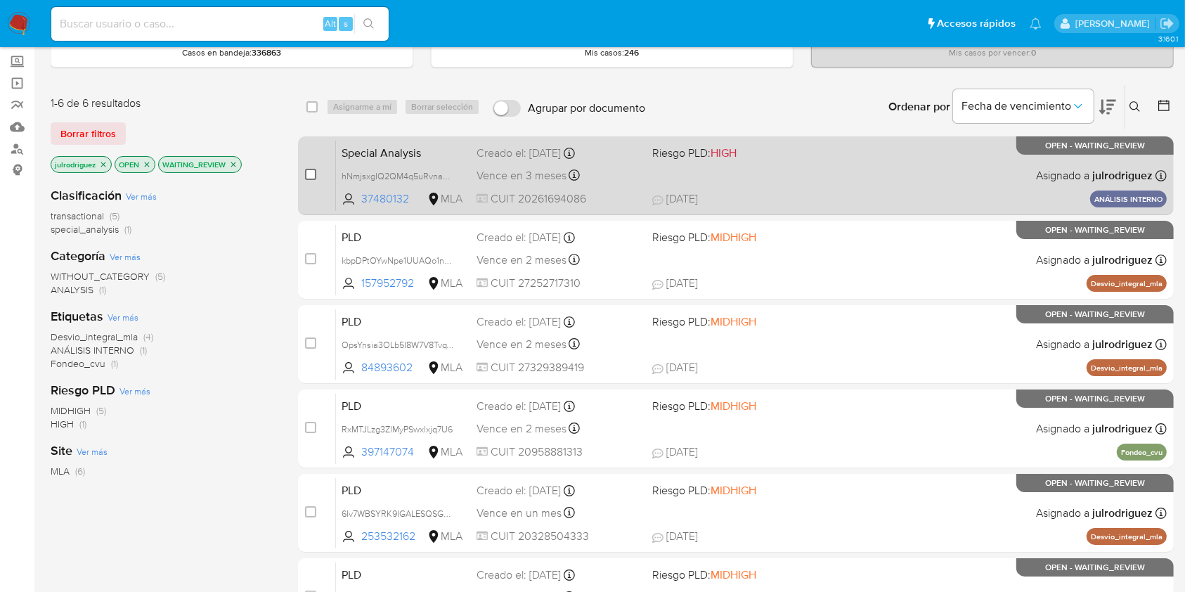
click at [314, 171] on input "checkbox" at bounding box center [310, 174] width 11 height 11
checkbox input "true"
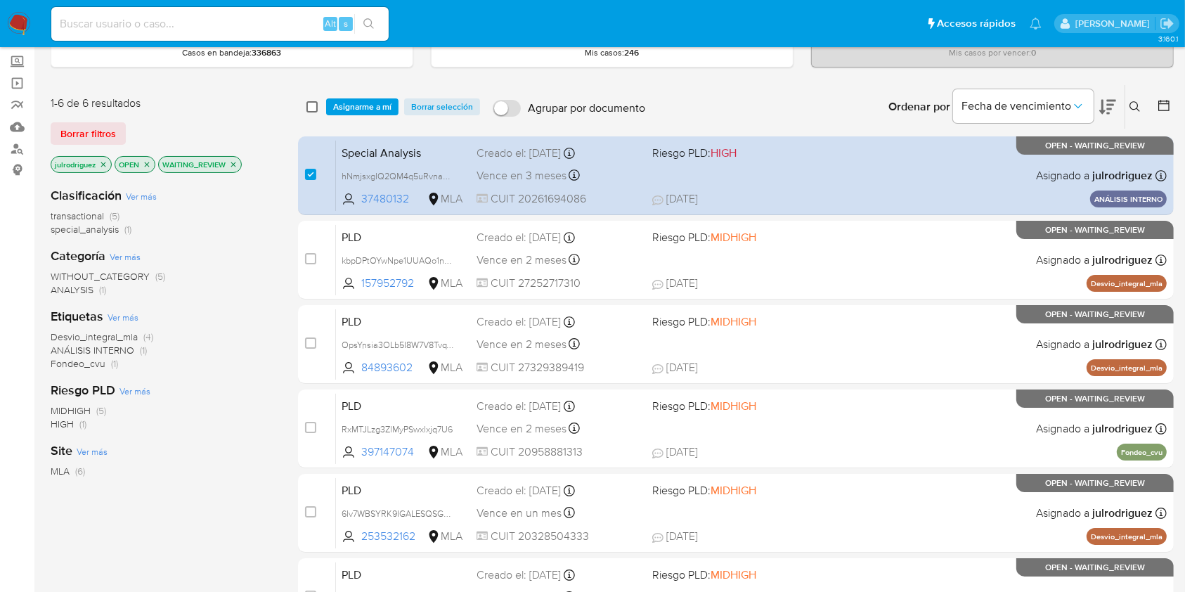
click at [313, 107] on input "checkbox" at bounding box center [311, 106] width 11 height 11
checkbox input "true"
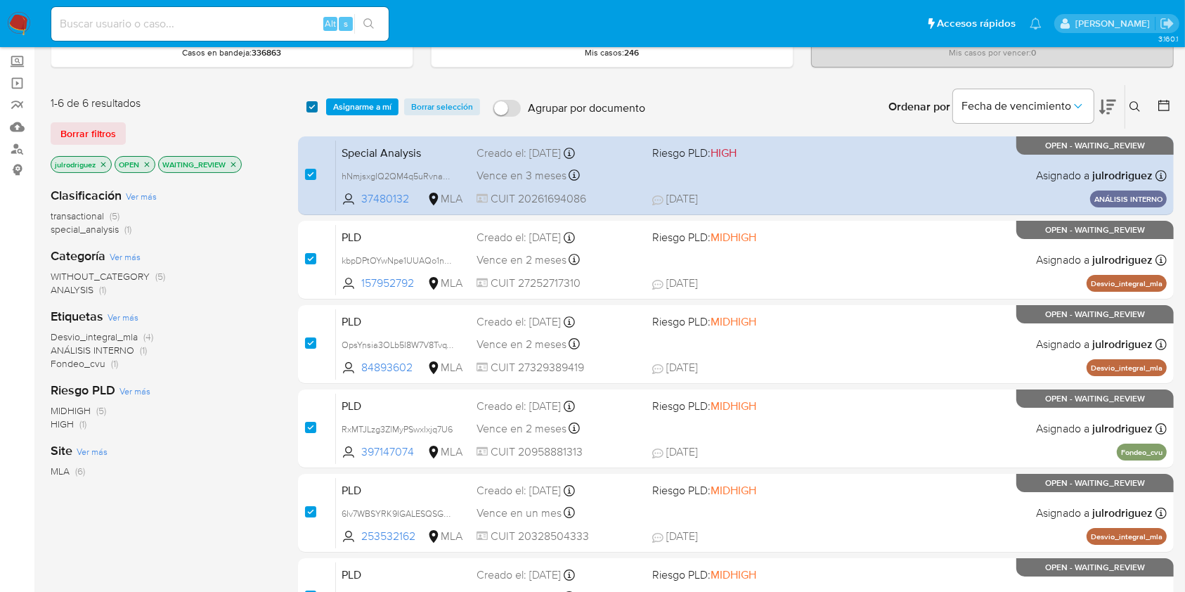
checkbox input "true"
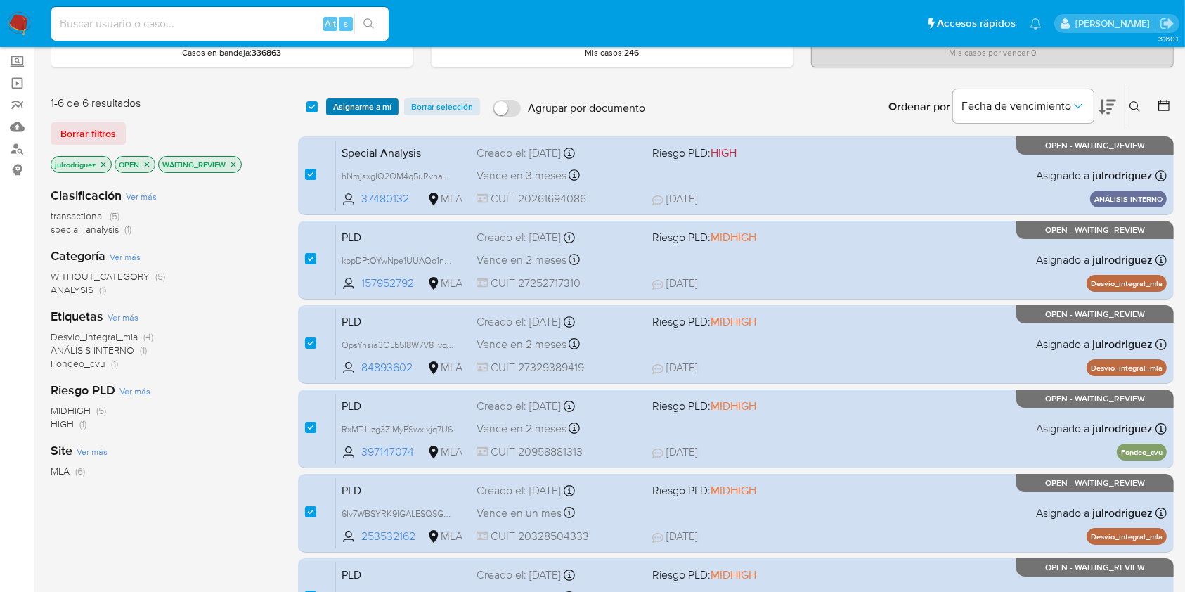
click at [359, 104] on span "Asignarme a mí" at bounding box center [362, 107] width 58 height 14
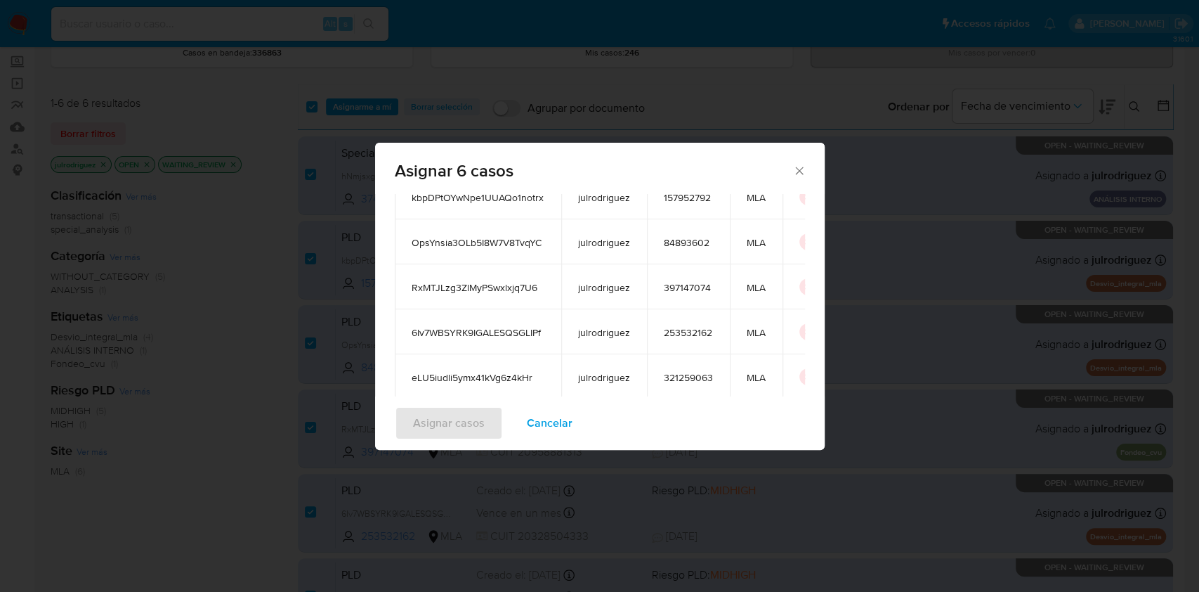
scroll to position [247, 0]
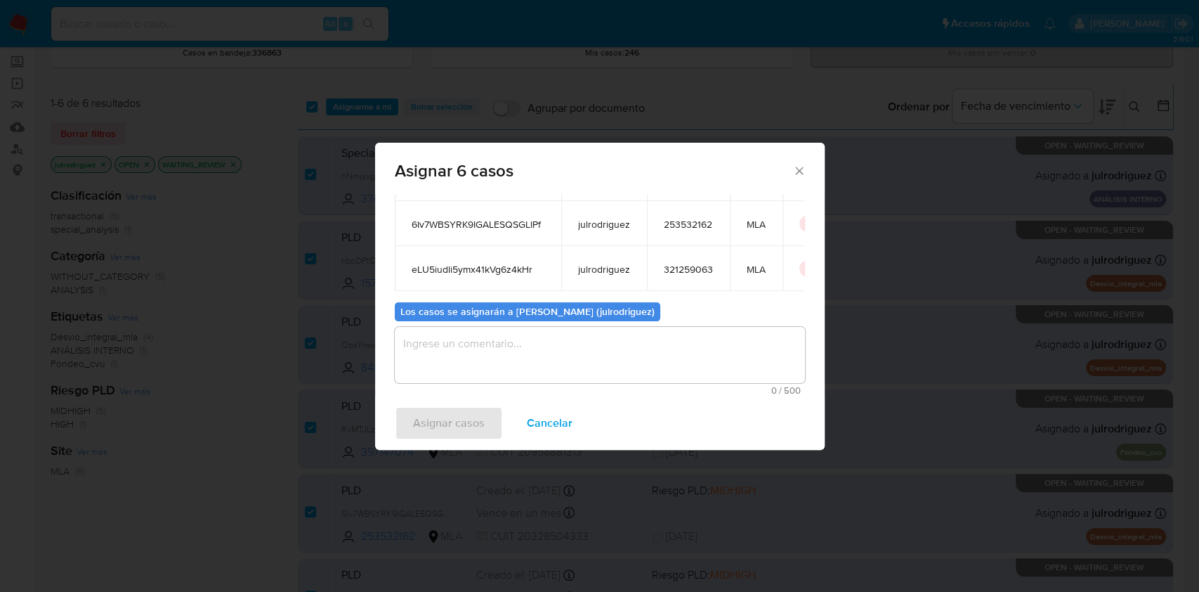
click at [539, 351] on textarea "assign-modal" at bounding box center [600, 355] width 410 height 56
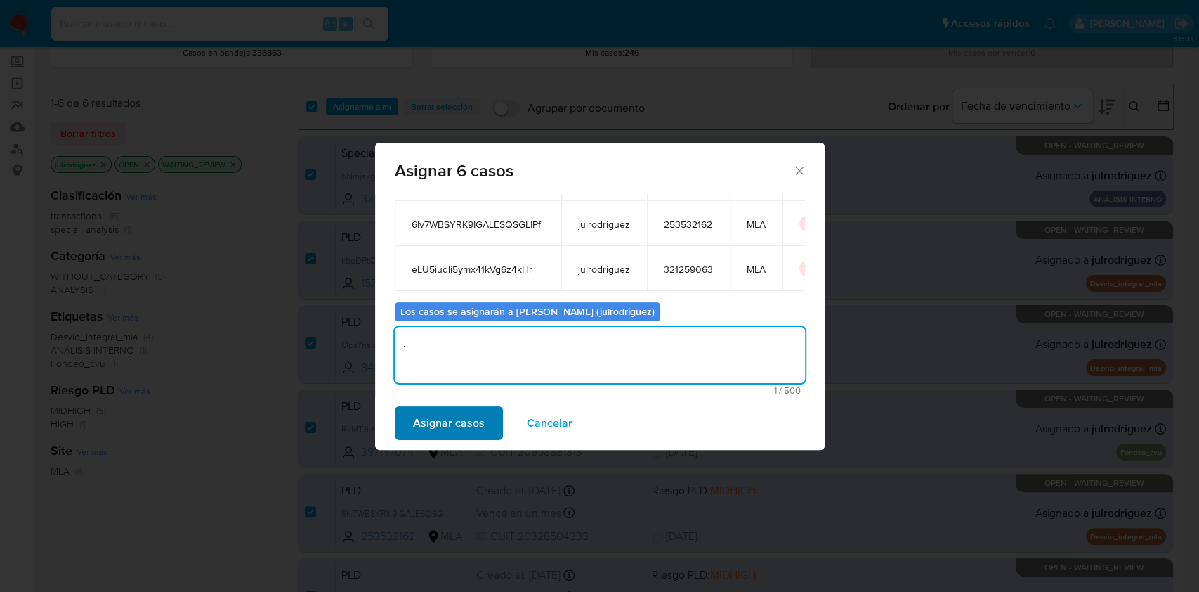
type textarea "."
click at [474, 419] on span "Asignar casos" at bounding box center [449, 422] width 72 height 31
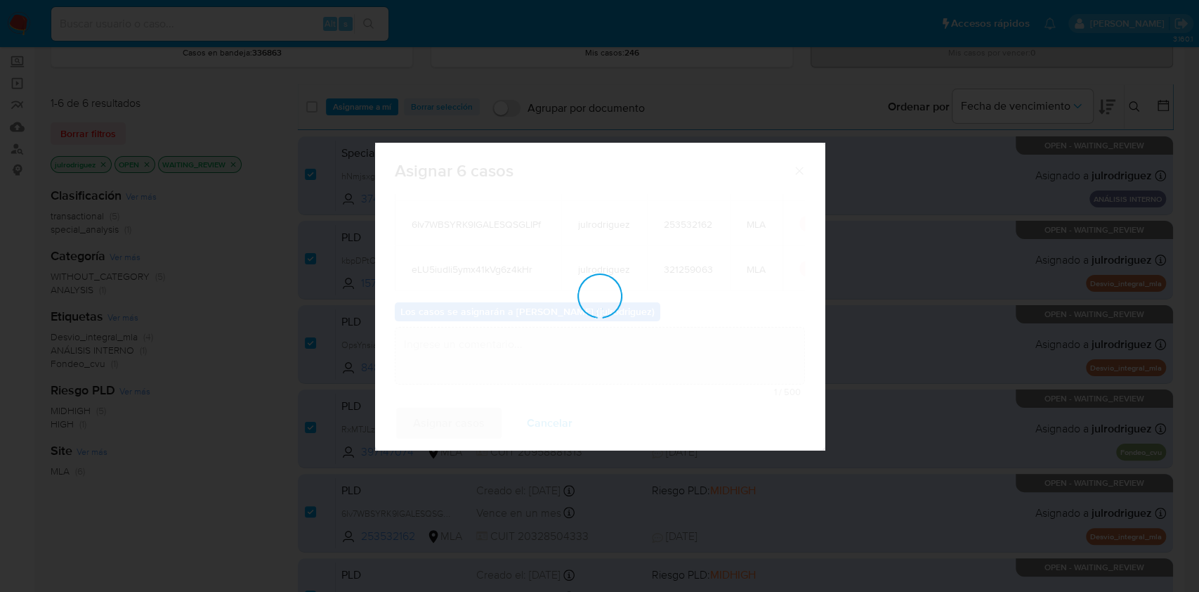
checkbox input "false"
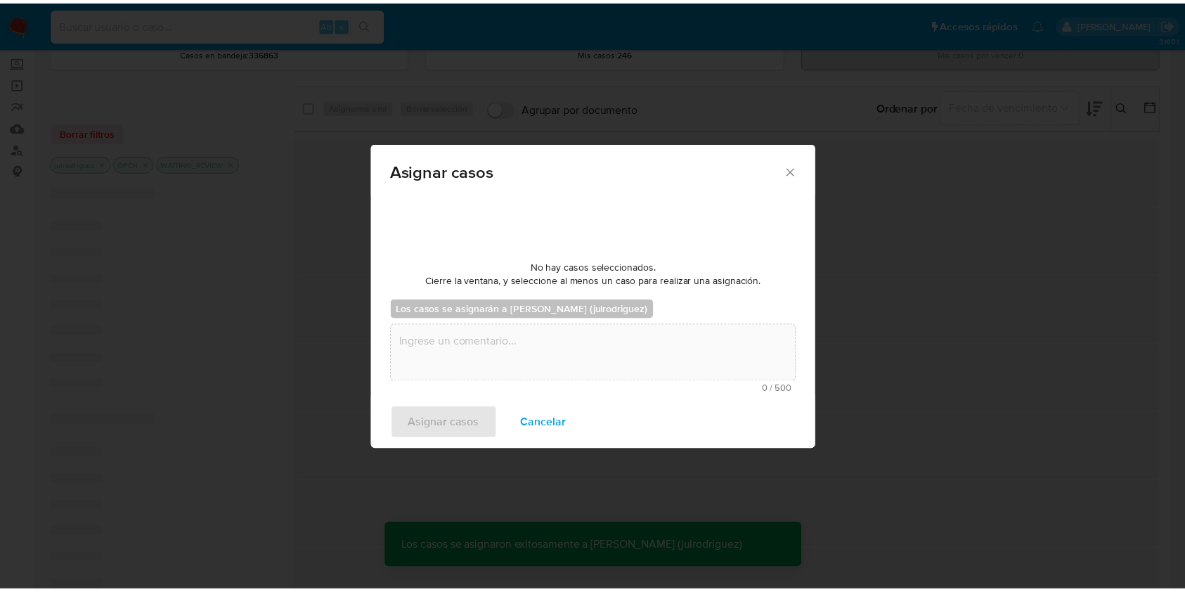
scroll to position [84, 0]
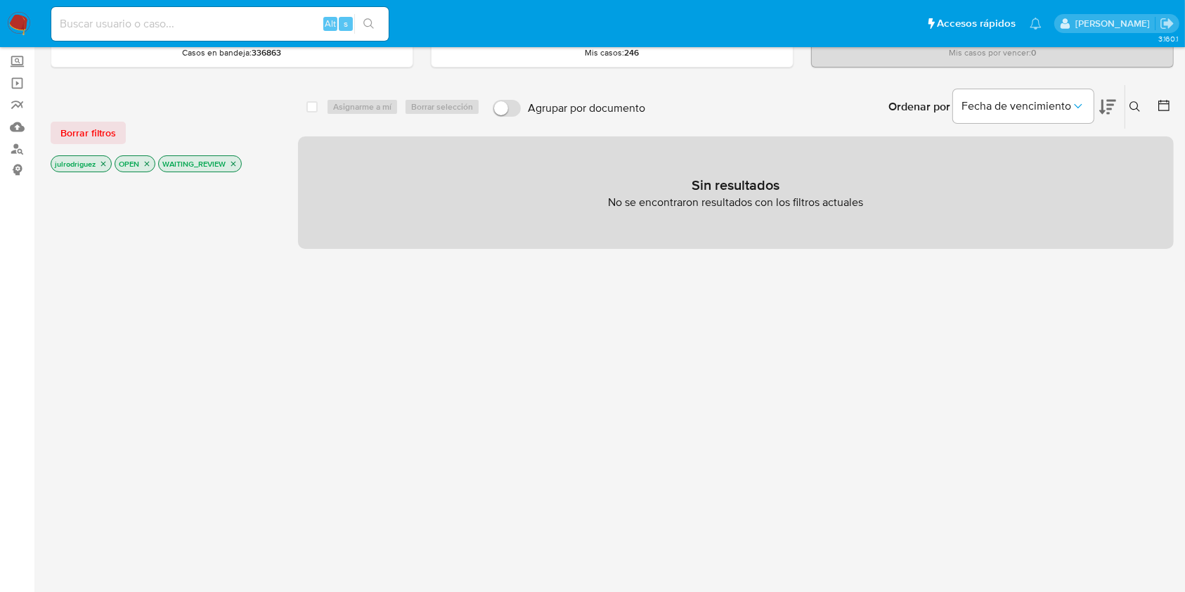
click at [235, 159] on icon "close-filter" at bounding box center [233, 163] width 8 height 8
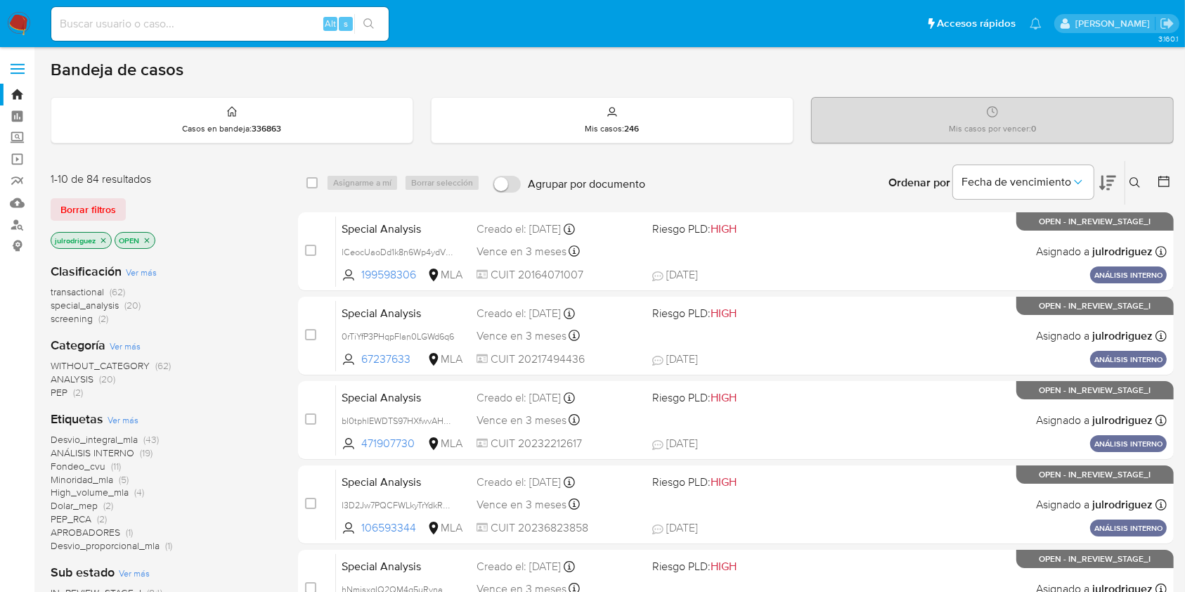
click at [1129, 180] on icon at bounding box center [1134, 182] width 11 height 11
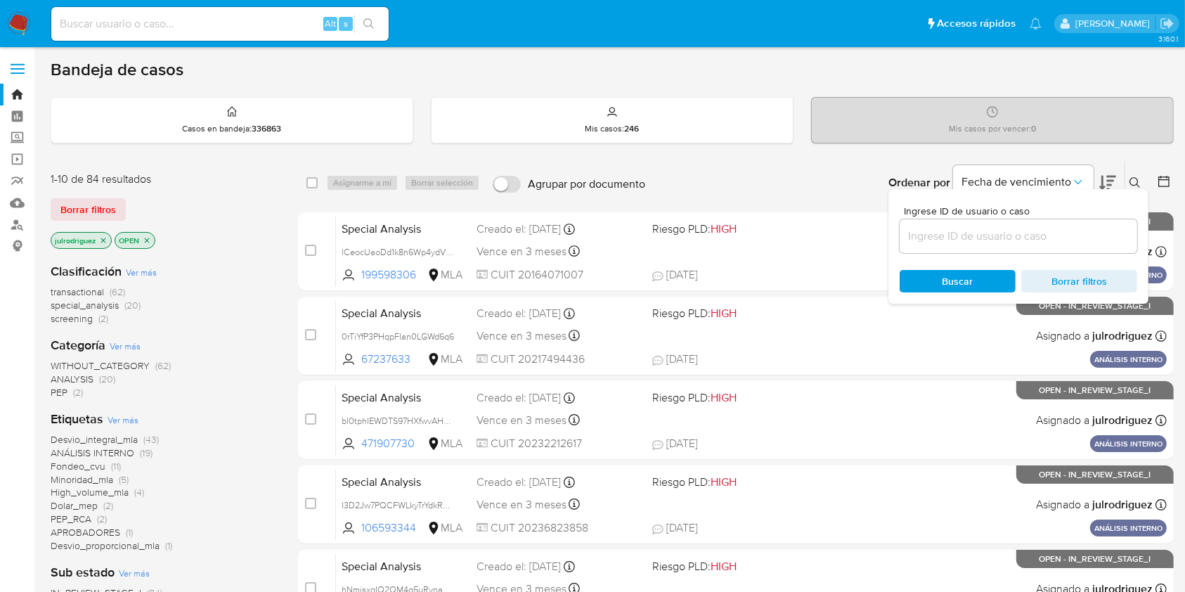
click at [945, 238] on input at bounding box center [1017, 236] width 237 height 18
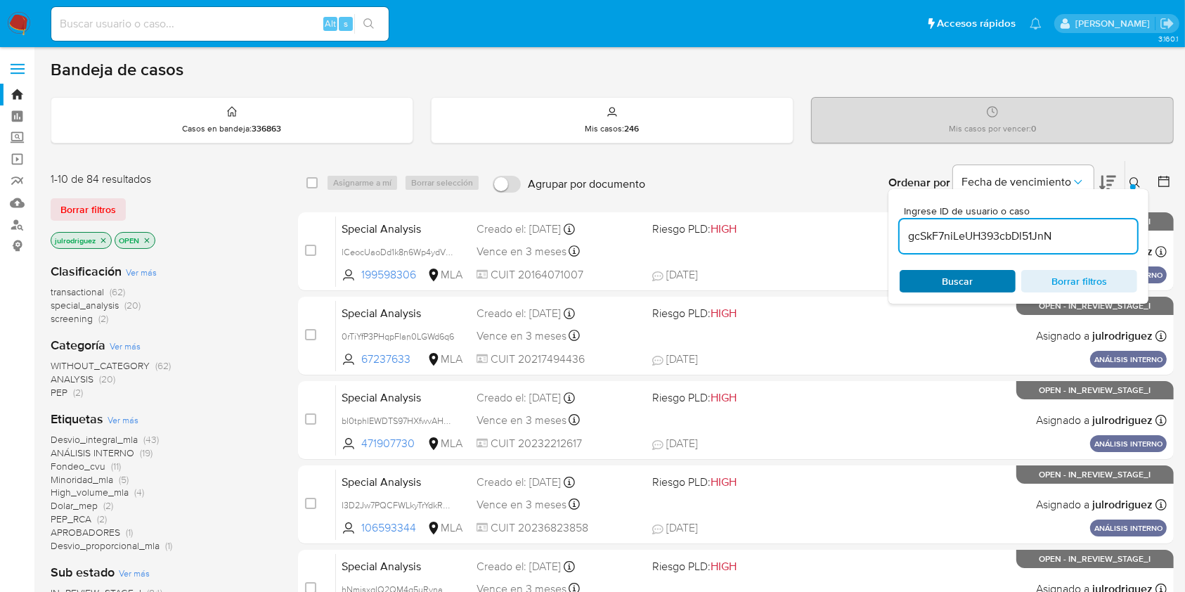
type input "gcSkF7niLeUH393cbDl51JnN"
click at [937, 279] on span "Buscar" at bounding box center [957, 281] width 96 height 20
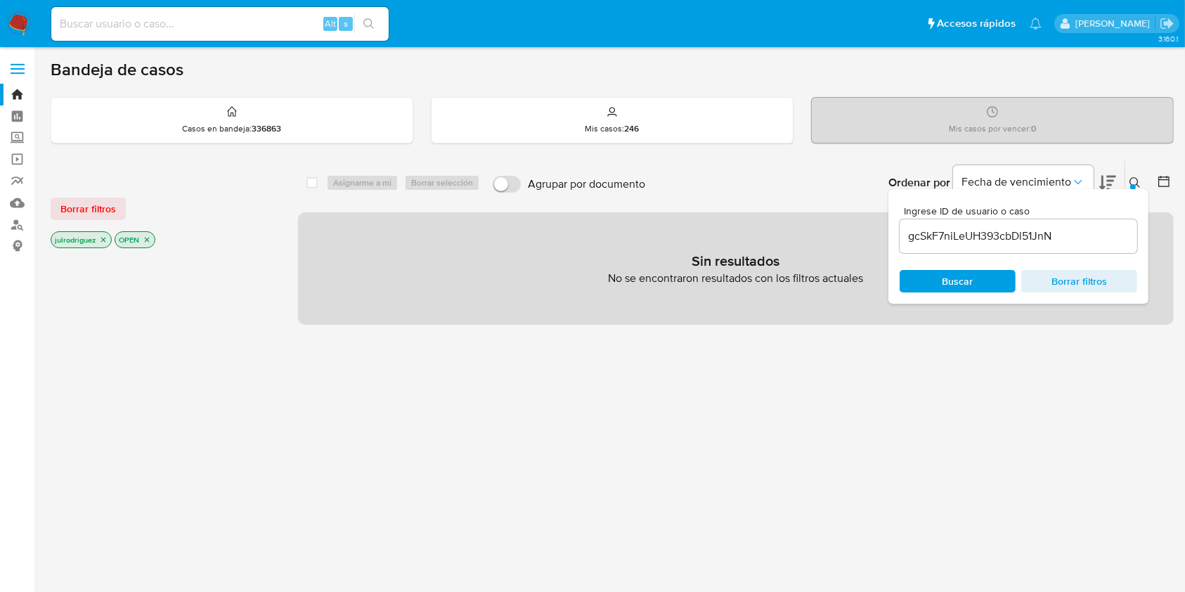
click at [148, 237] on icon "close-filter" at bounding box center [147, 239] width 5 height 5
click at [103, 240] on icon "close-filter" at bounding box center [103, 239] width 8 height 8
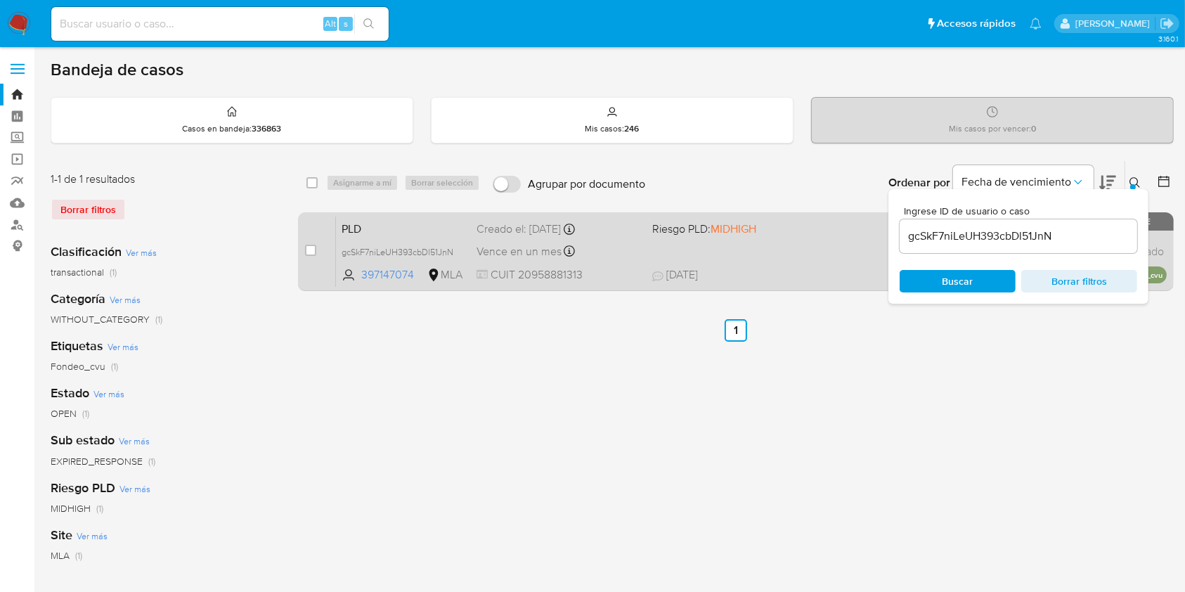
click at [303, 246] on div "case-item-checkbox No es posible asignar el caso PLD gcSkF7niLeUH393cbDl51JnN 3…" at bounding box center [735, 251] width 875 height 79
click at [309, 250] on input "checkbox" at bounding box center [310, 249] width 11 height 11
checkbox input "true"
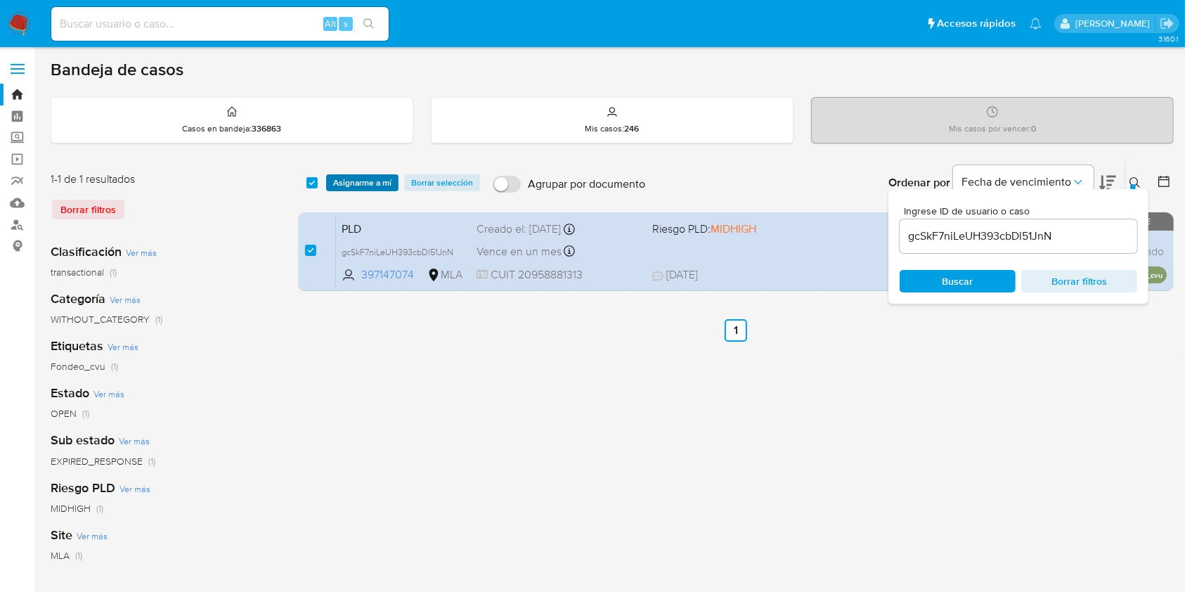
click at [361, 181] on span "Asignarme a mí" at bounding box center [362, 183] width 58 height 14
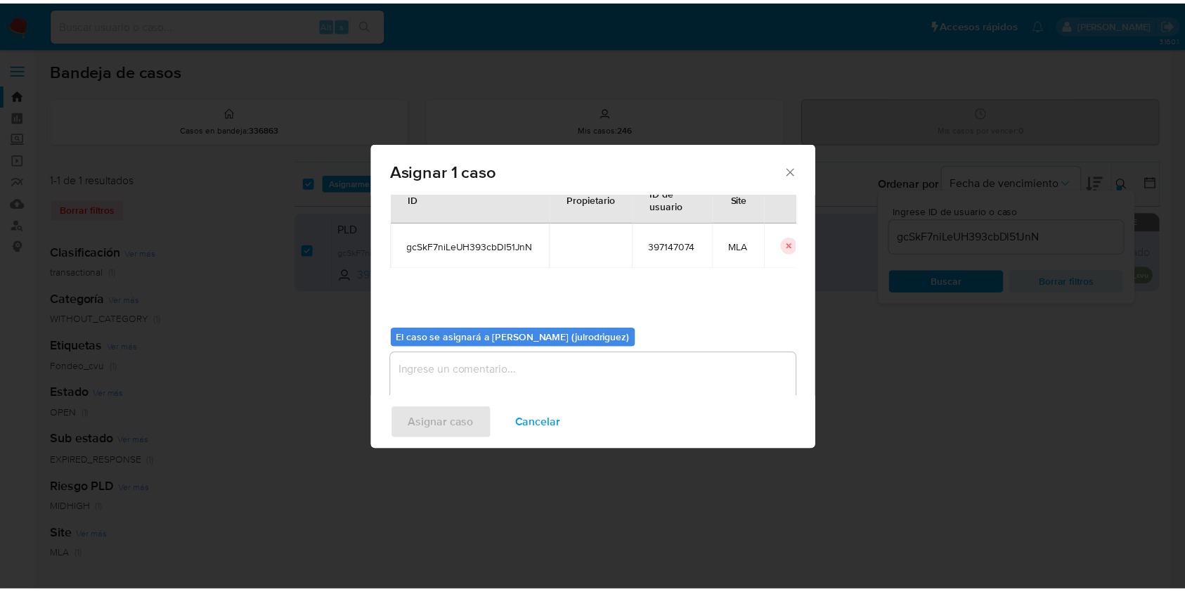
scroll to position [72, 0]
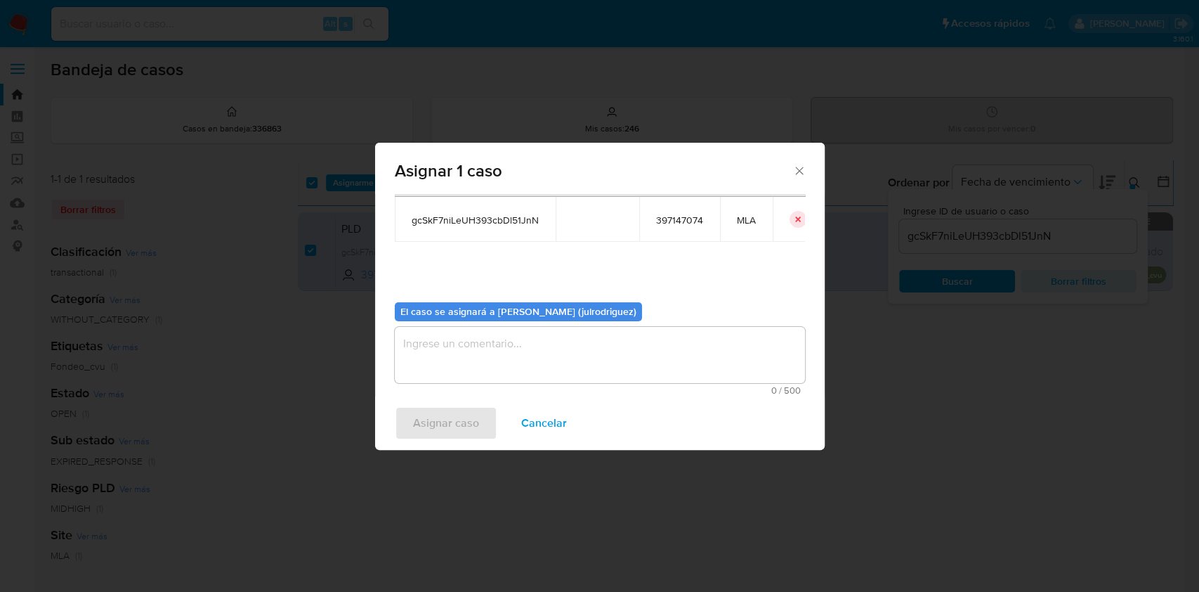
click at [569, 354] on textarea "assign-modal" at bounding box center [600, 355] width 410 height 56
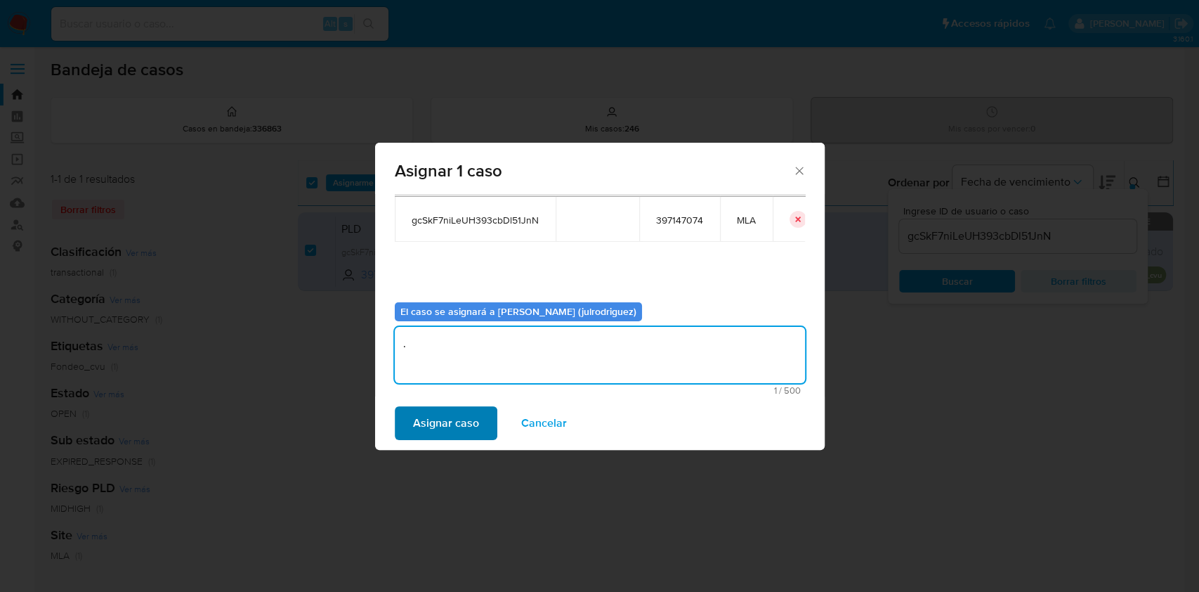
type textarea "."
click at [472, 417] on span "Asignar caso" at bounding box center [446, 422] width 66 height 31
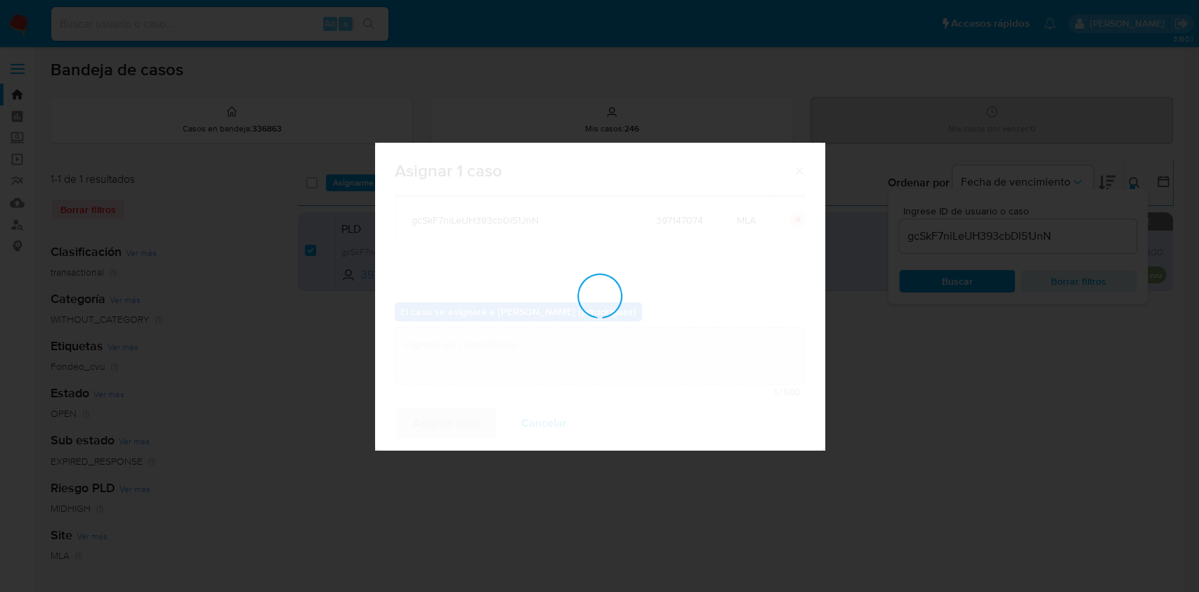
checkbox input "false"
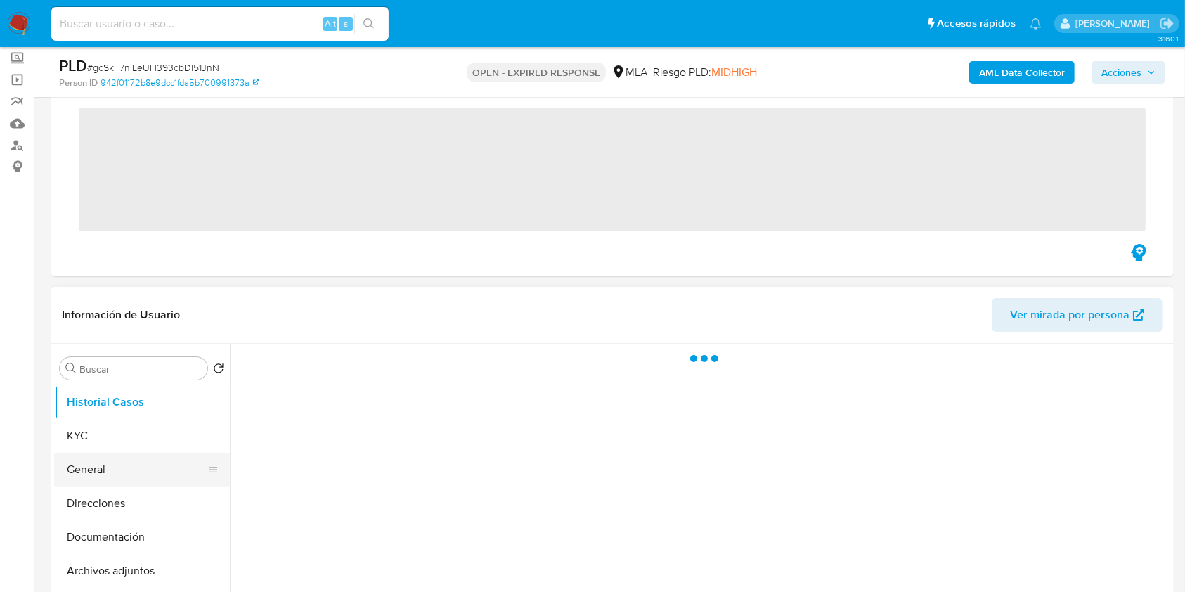
scroll to position [187, 0]
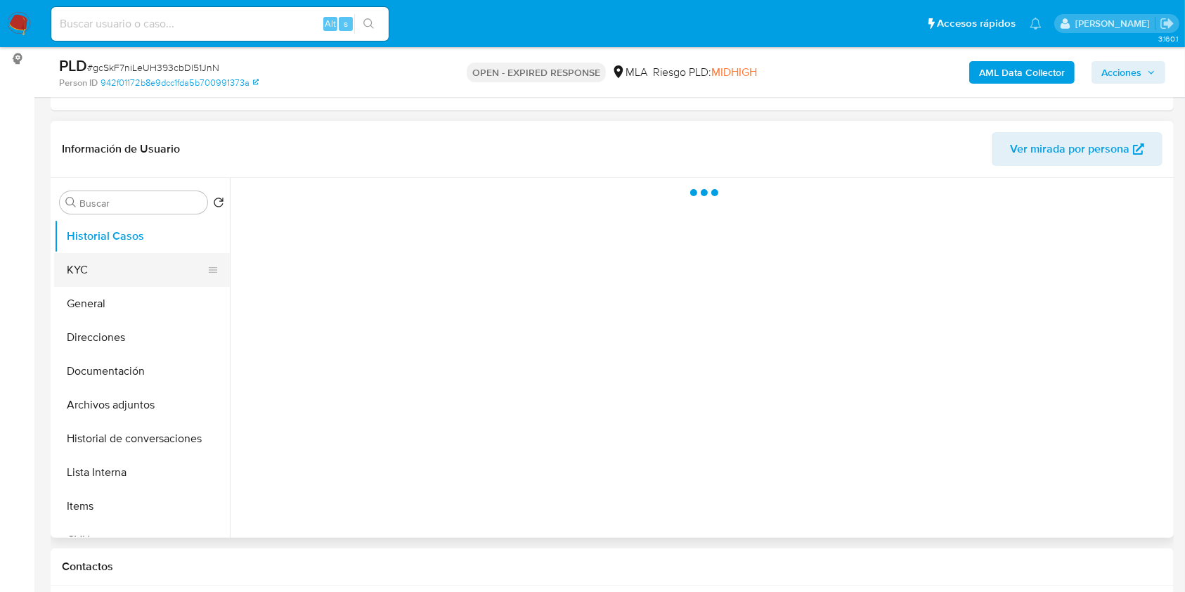
select select "10"
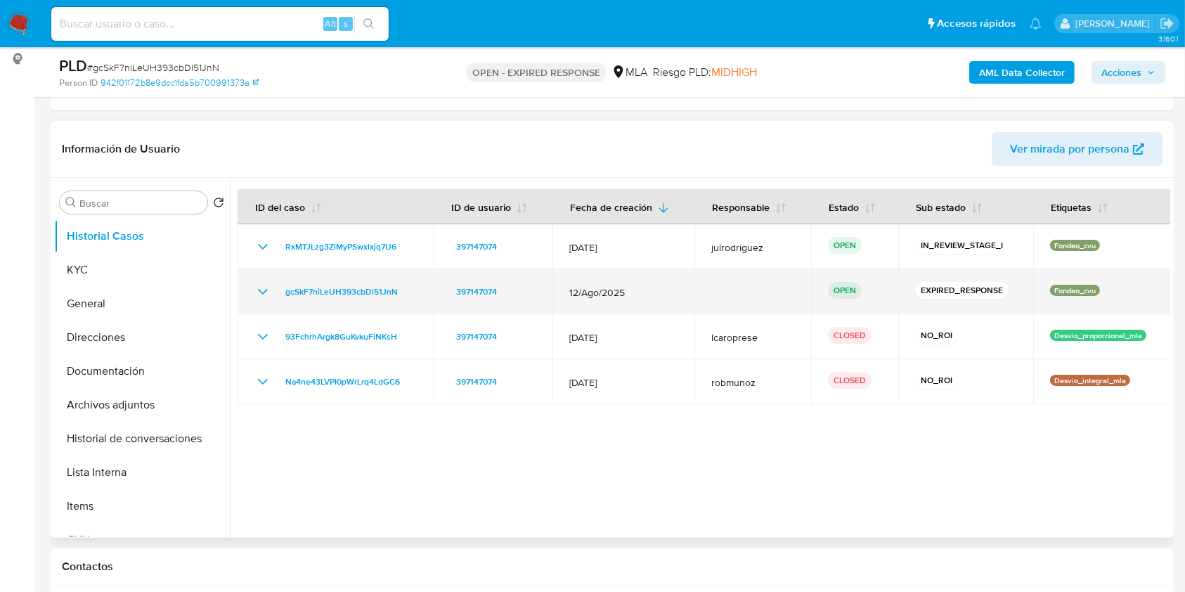
drag, startPoint x: 384, startPoint y: 287, endPoint x: 270, endPoint y: 289, distance: 114.5
click at [270, 289] on div "gcSkF7niLeUH393cbDl51JnN" at bounding box center [335, 291] width 162 height 17
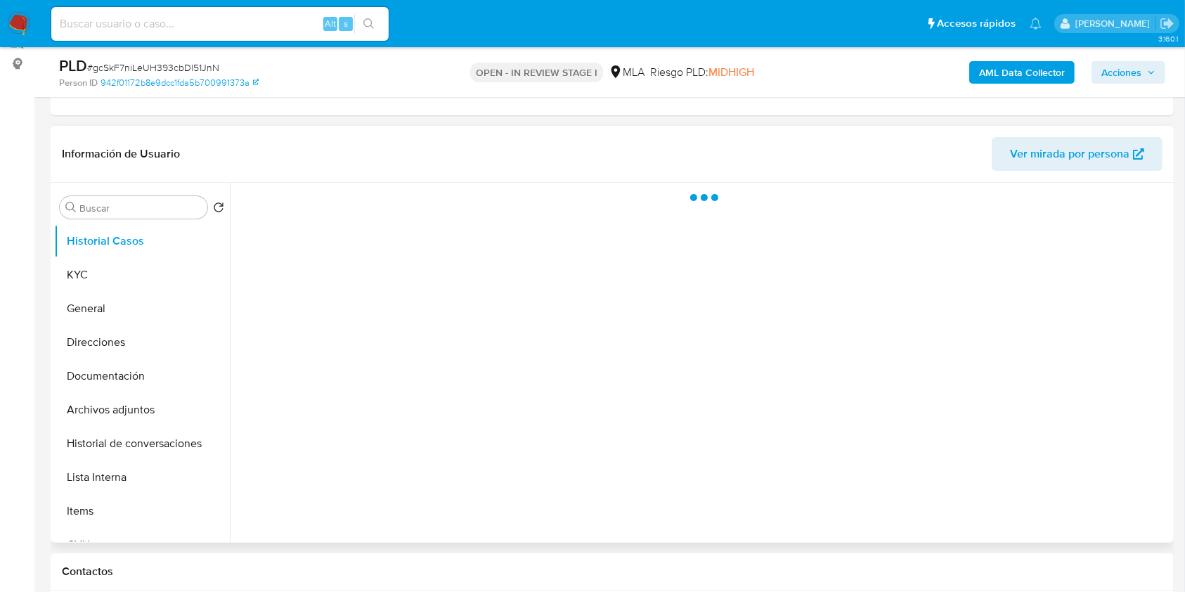
scroll to position [187, 0]
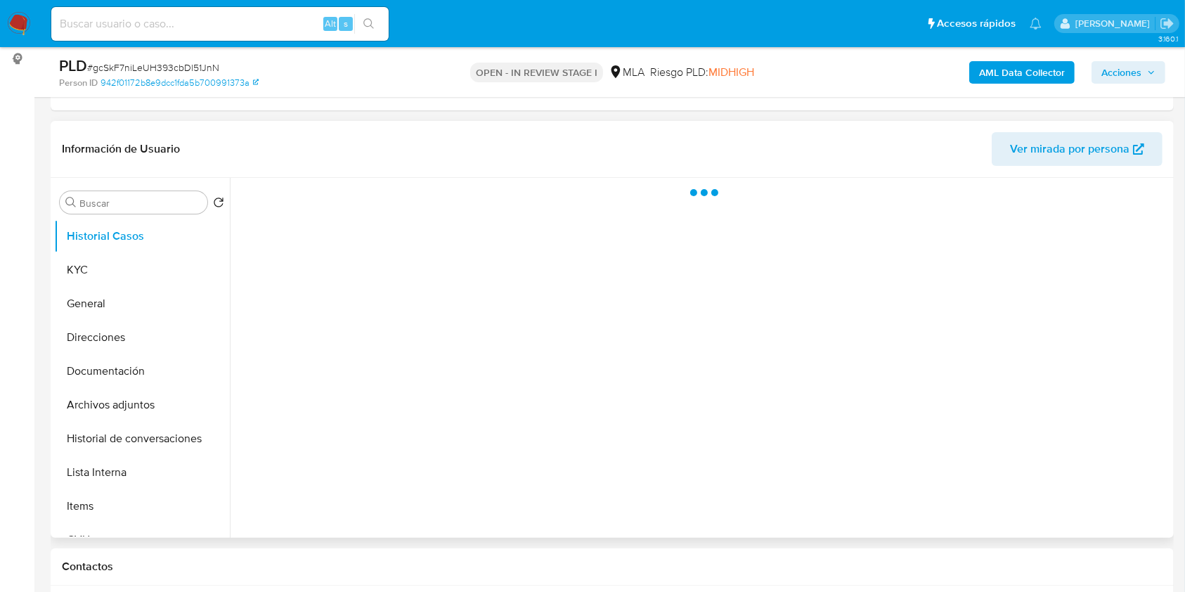
select select "10"
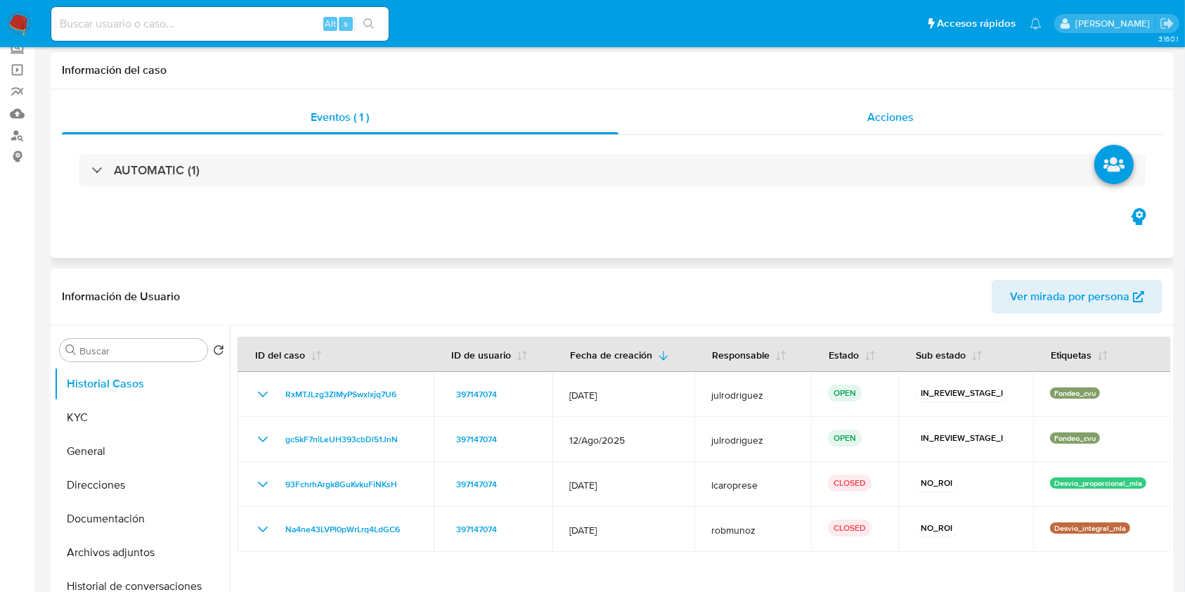
scroll to position [0, 0]
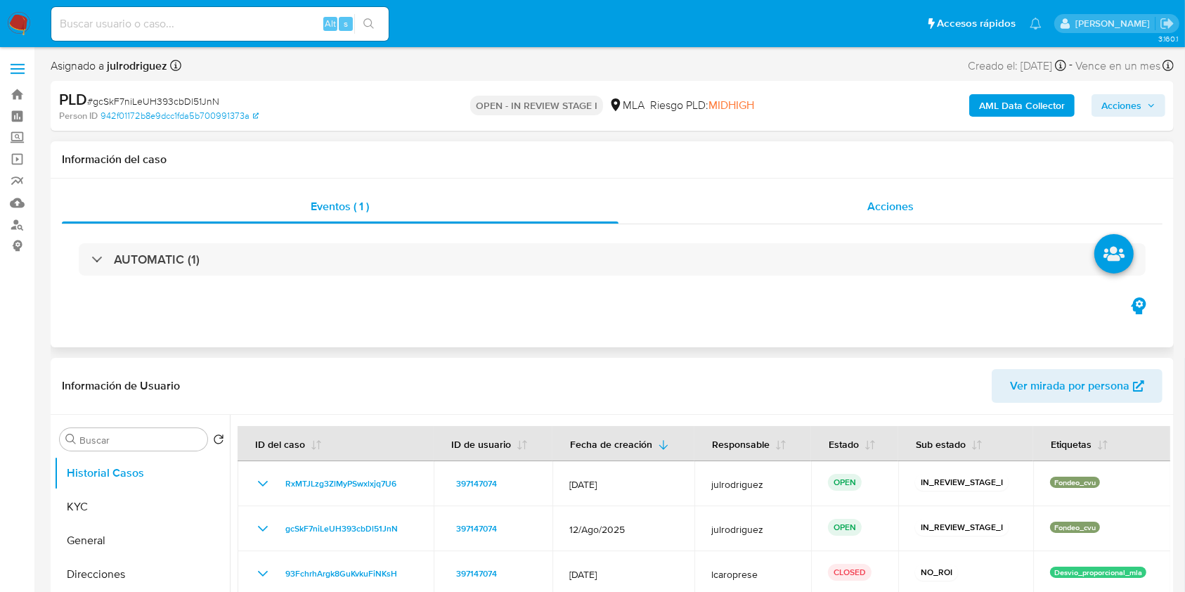
click at [888, 208] on span "Acciones" at bounding box center [890, 206] width 46 height 16
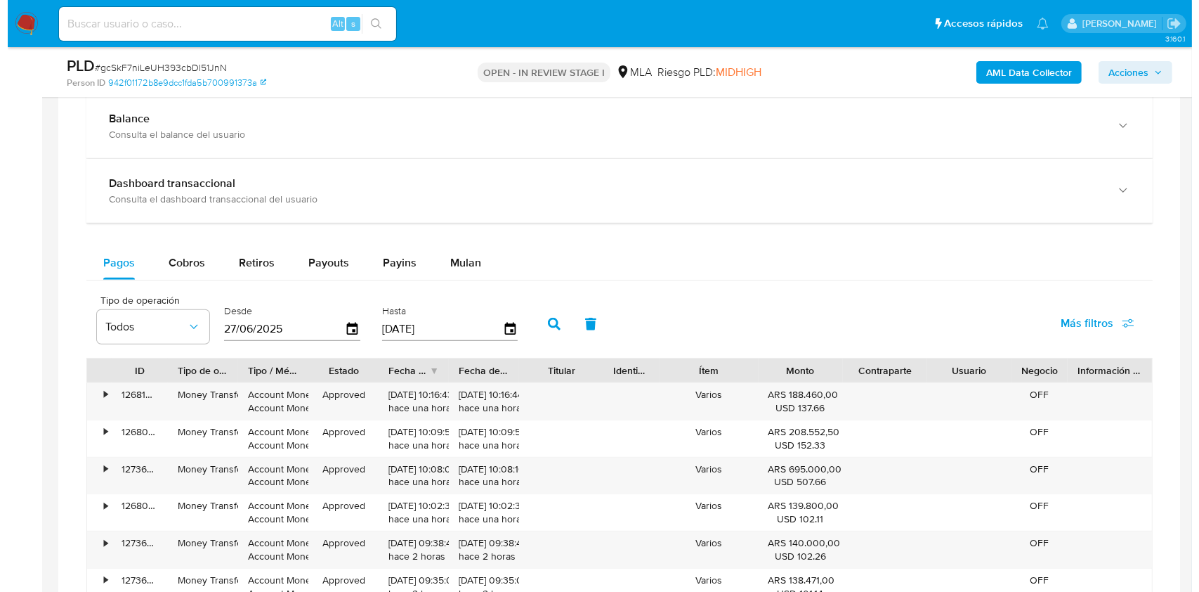
scroll to position [2200, 0]
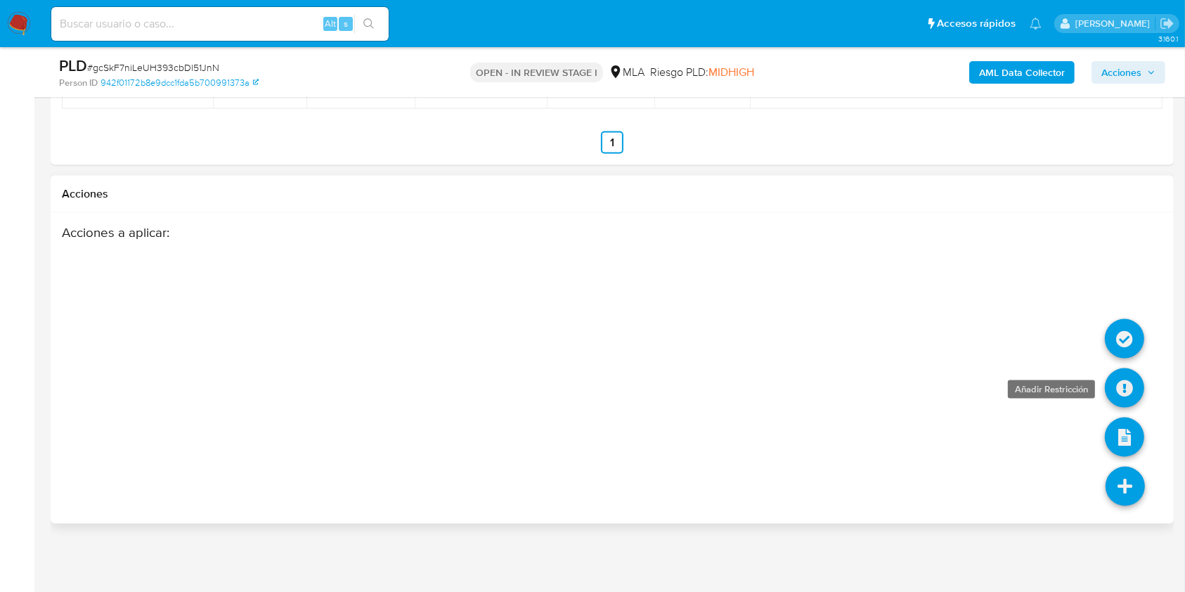
click at [1118, 384] on icon at bounding box center [1123, 387] width 39 height 39
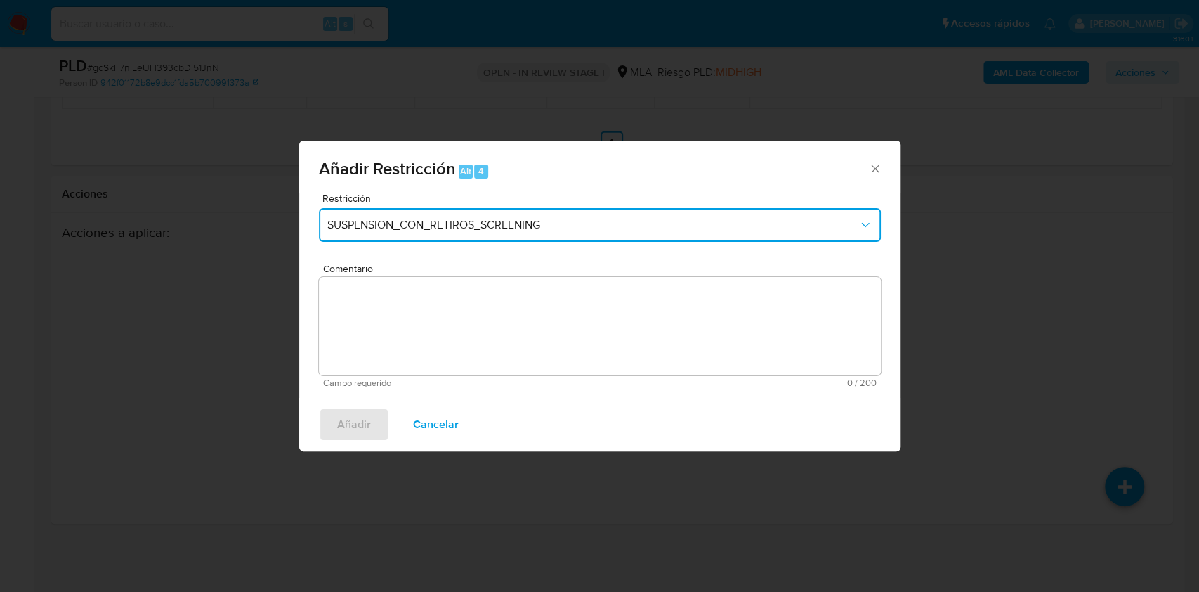
click at [412, 226] on span "SUSPENSION_CON_RETIROS_SCREENING" at bounding box center [592, 225] width 531 height 14
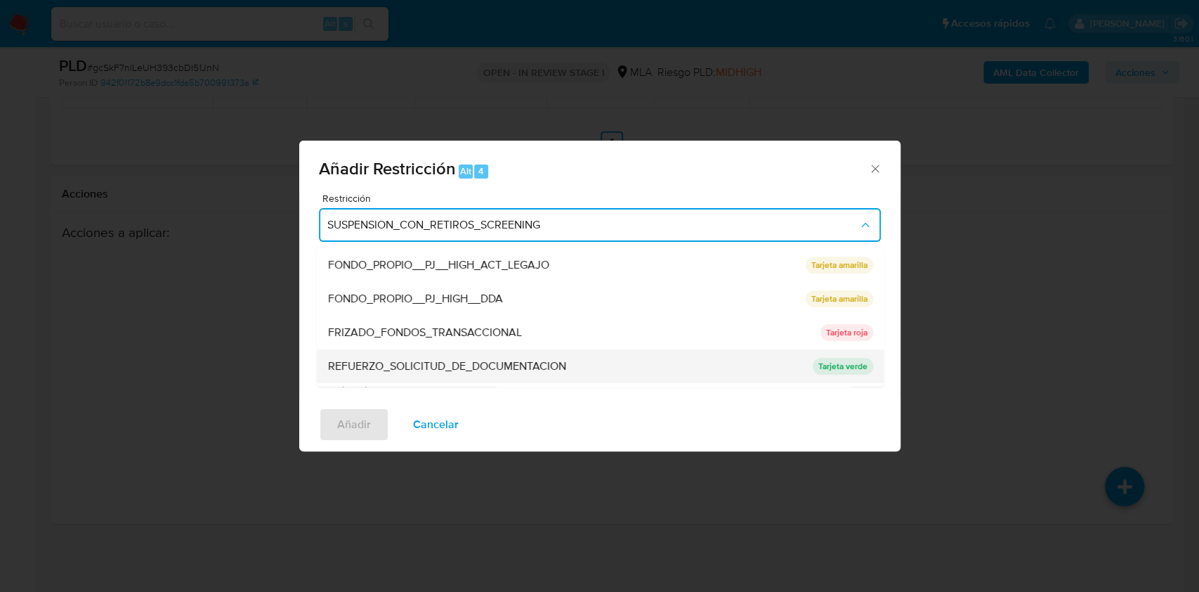
scroll to position [298, 0]
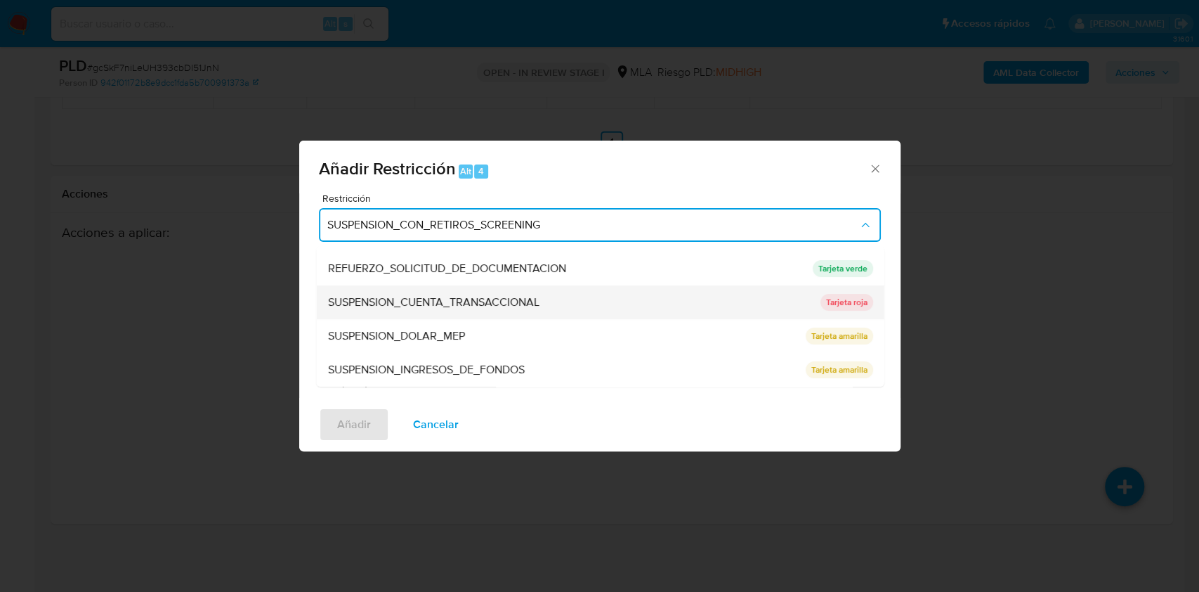
click at [436, 302] on span "SUSPENSION_CUENTA_TRANSACCIONAL" at bounding box center [432, 302] width 211 height 14
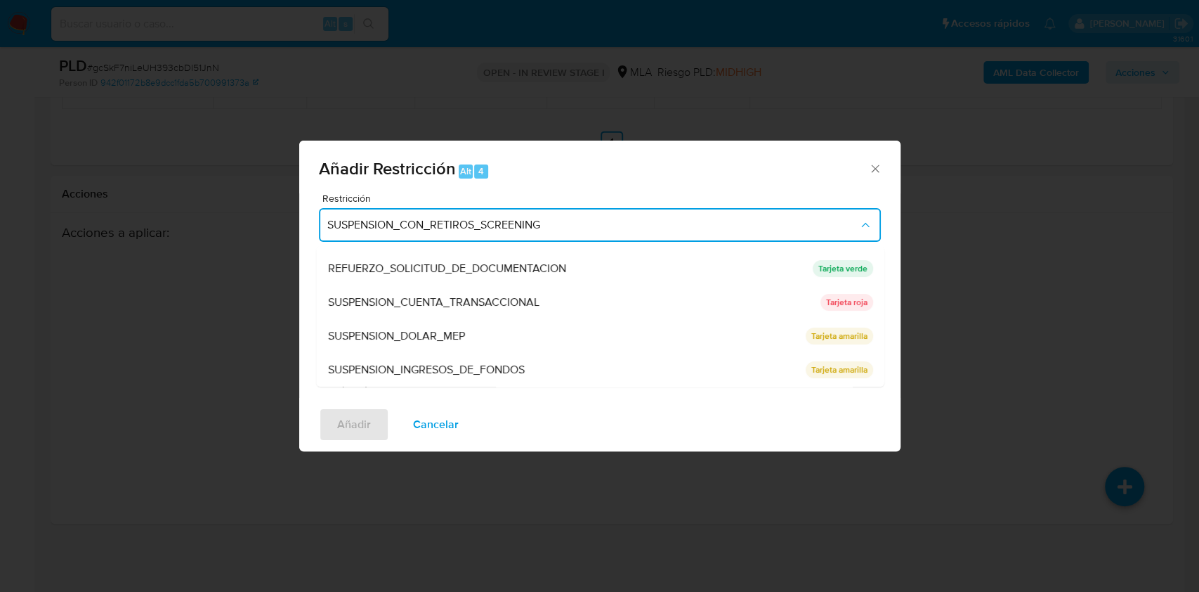
click at [464, 301] on textarea "Comentario" at bounding box center [600, 326] width 562 height 98
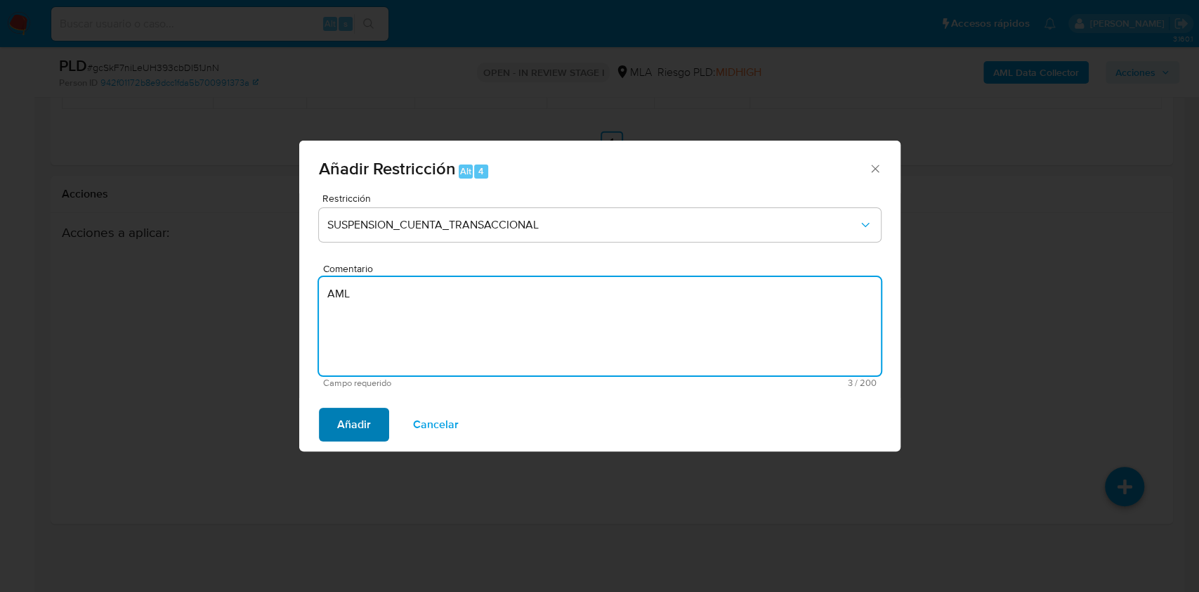
type textarea "AML"
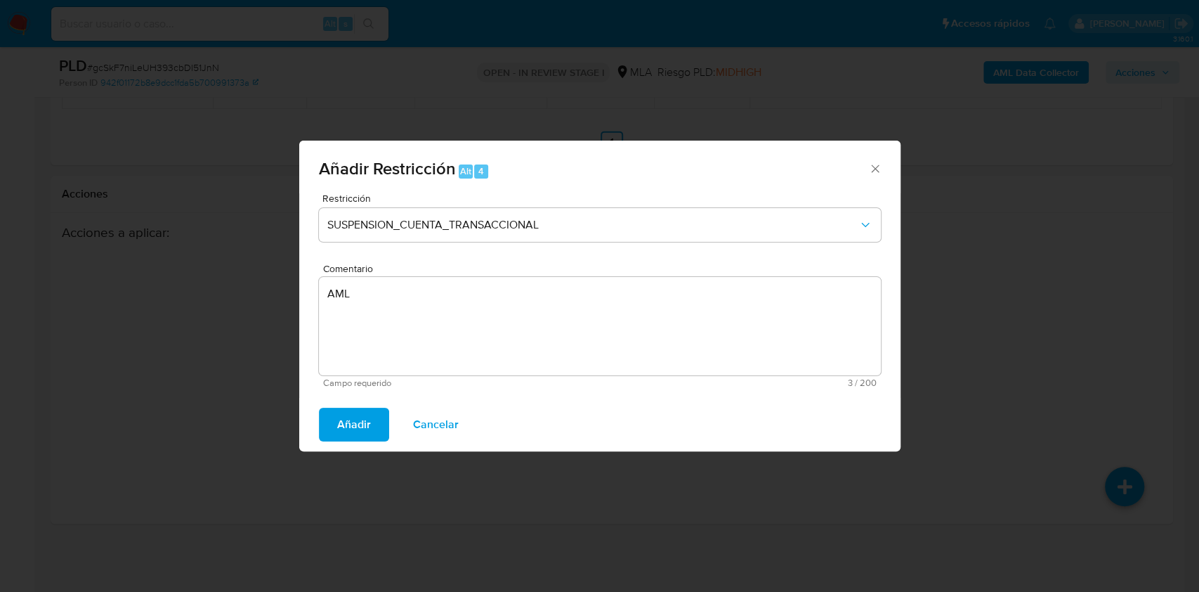
click at [343, 428] on span "Añadir" at bounding box center [354, 424] width 34 height 31
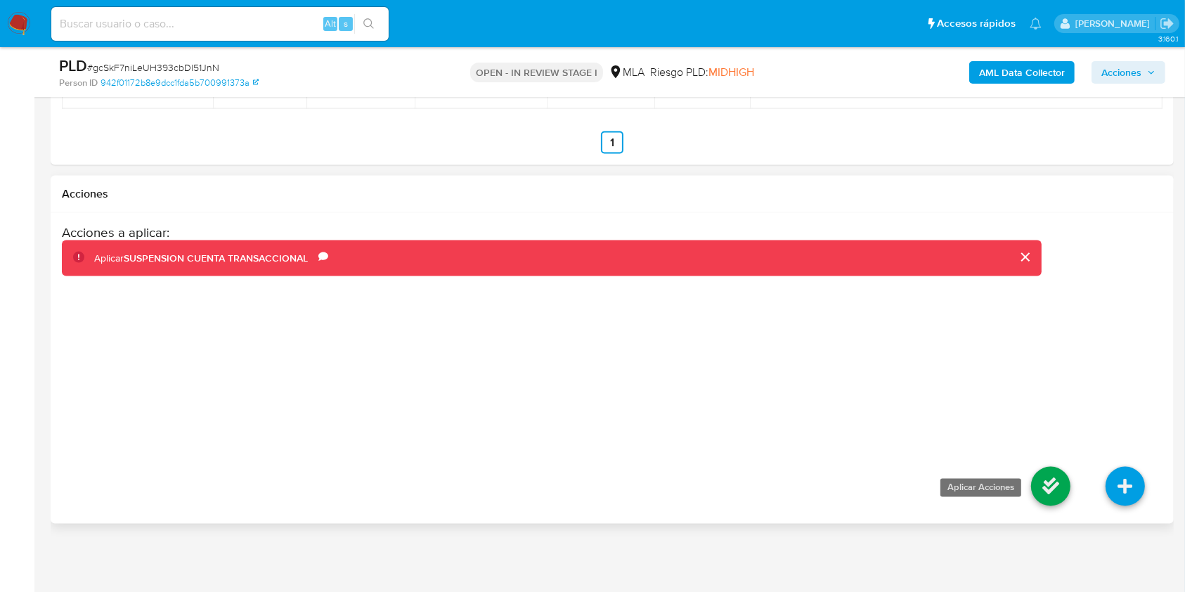
click at [1038, 483] on icon at bounding box center [1050, 486] width 39 height 39
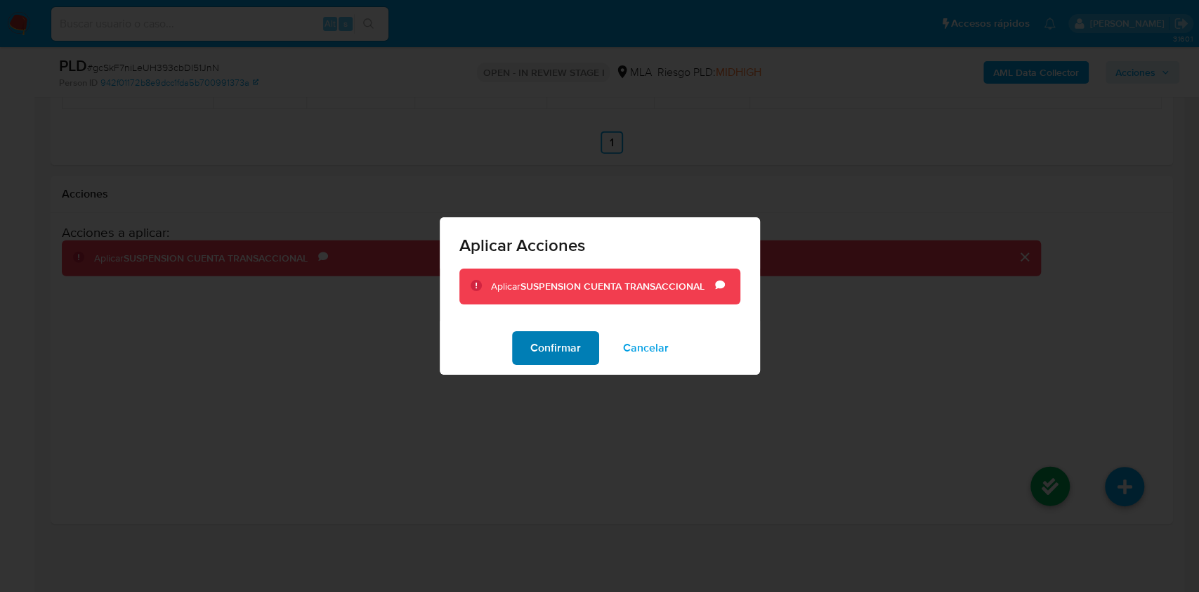
click at [578, 341] on span "Confirmar" at bounding box center [555, 347] width 51 height 31
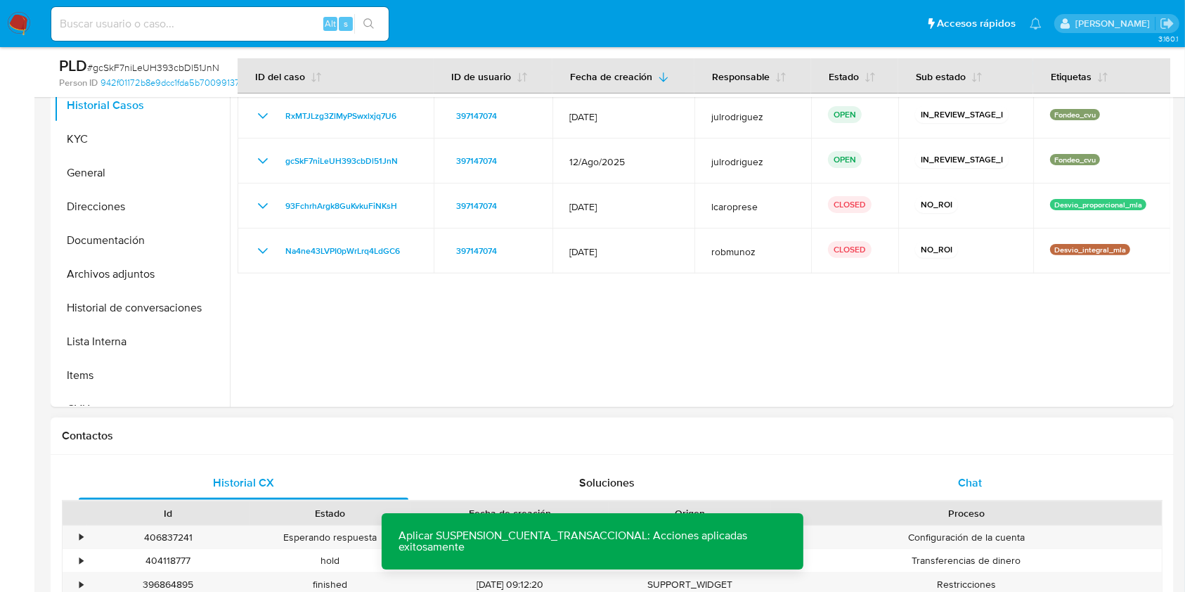
click at [953, 474] on div "Chat" at bounding box center [970, 483] width 330 height 34
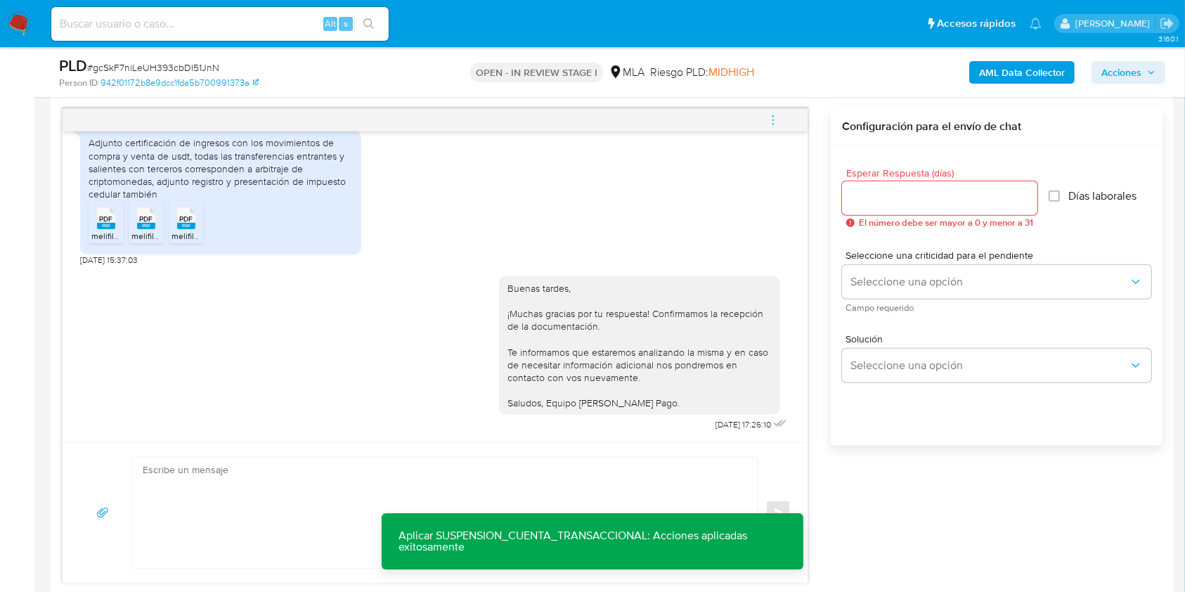
scroll to position [795, 0]
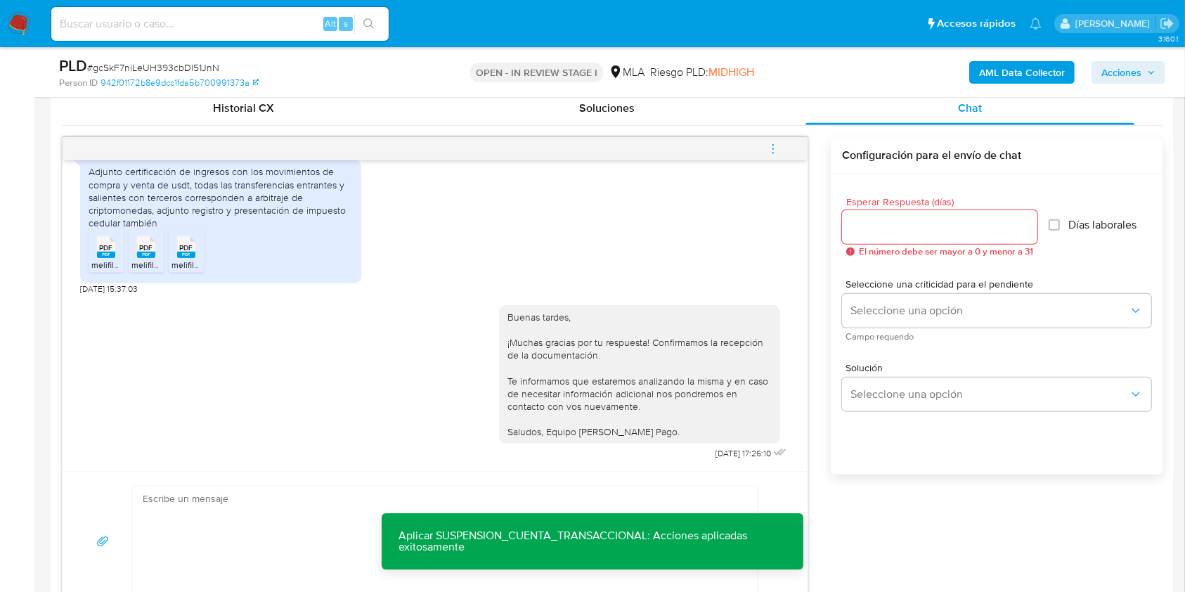
click at [785, 155] on button "menu-action" at bounding box center [773, 149] width 46 height 34
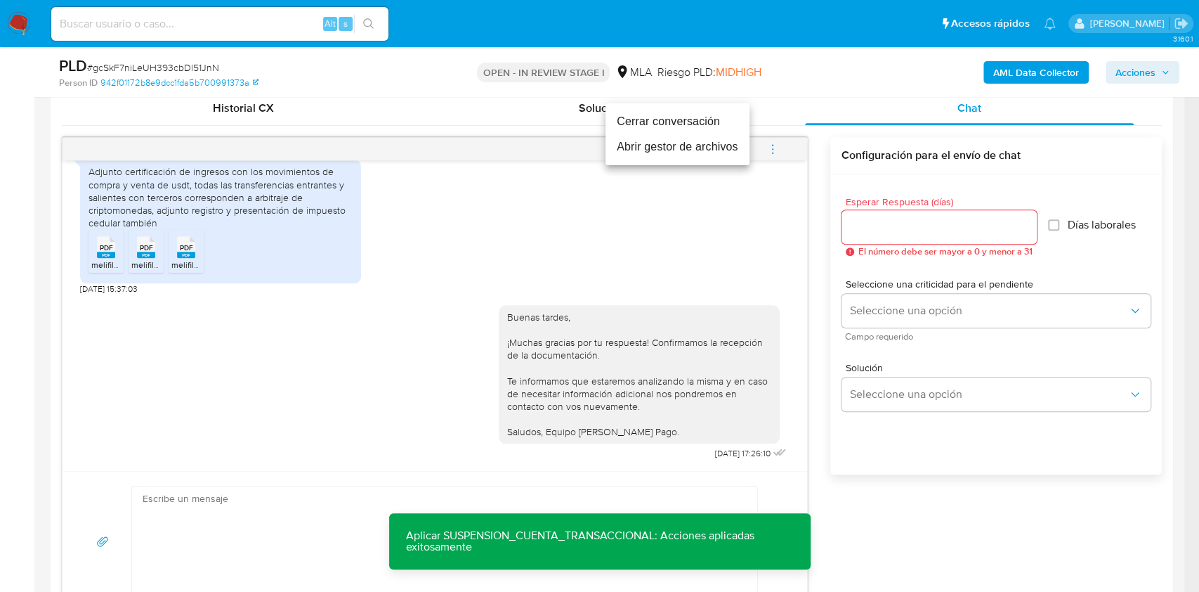
click at [663, 123] on li "Cerrar conversación" at bounding box center [678, 121] width 144 height 25
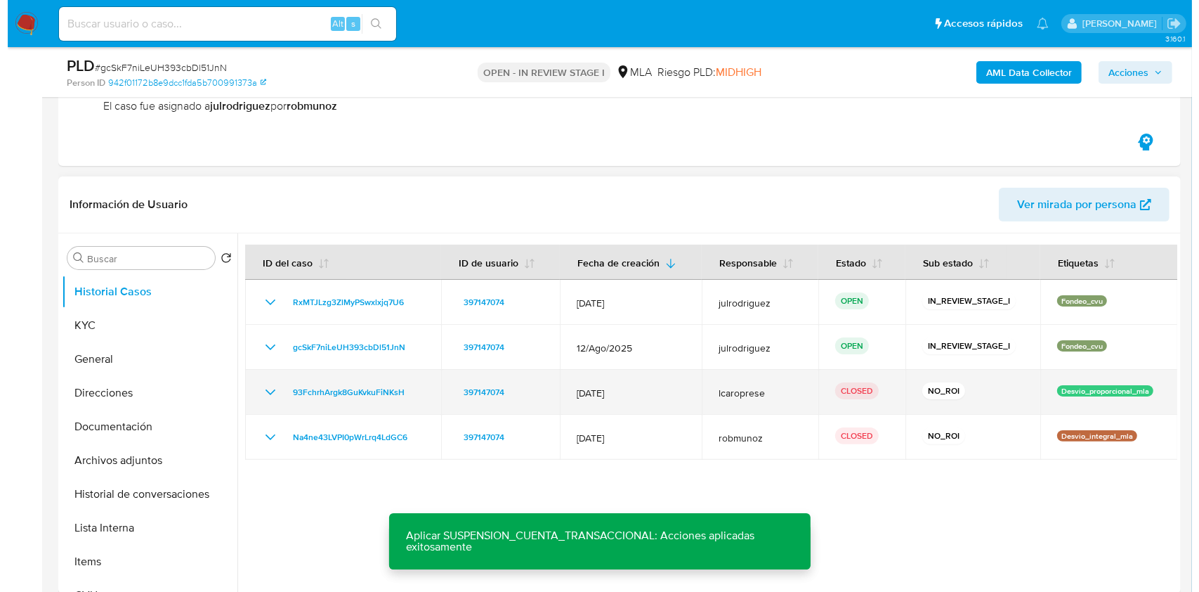
scroll to position [327, 0]
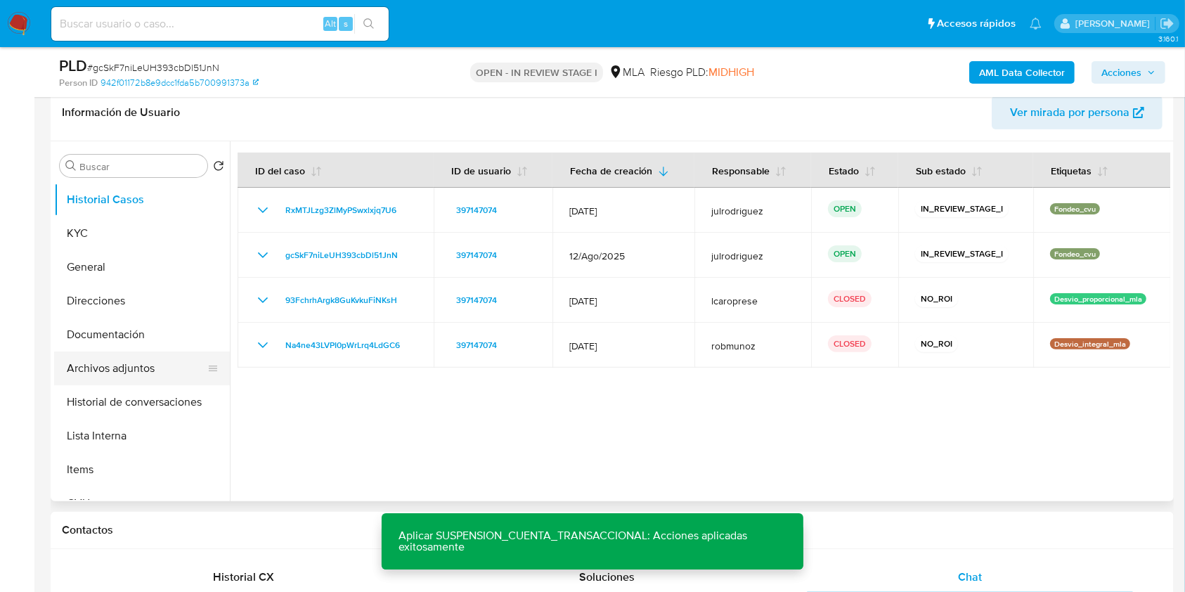
click at [116, 360] on button "Archivos adjuntos" at bounding box center [136, 368] width 164 height 34
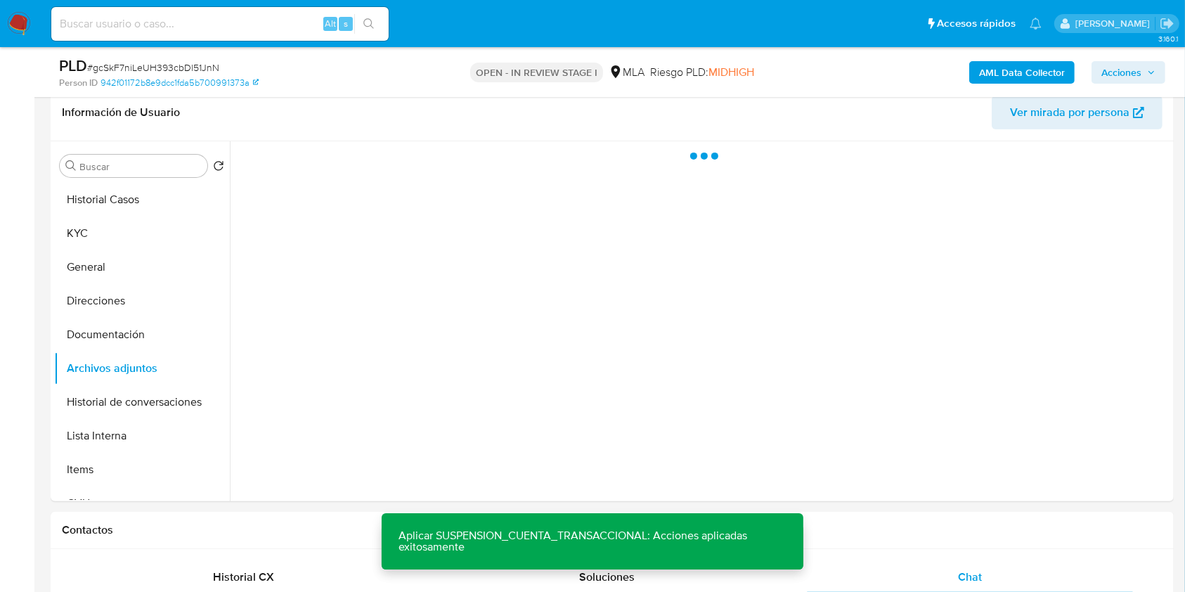
click at [977, 77] on button "AML Data Collector" at bounding box center [1021, 72] width 105 height 22
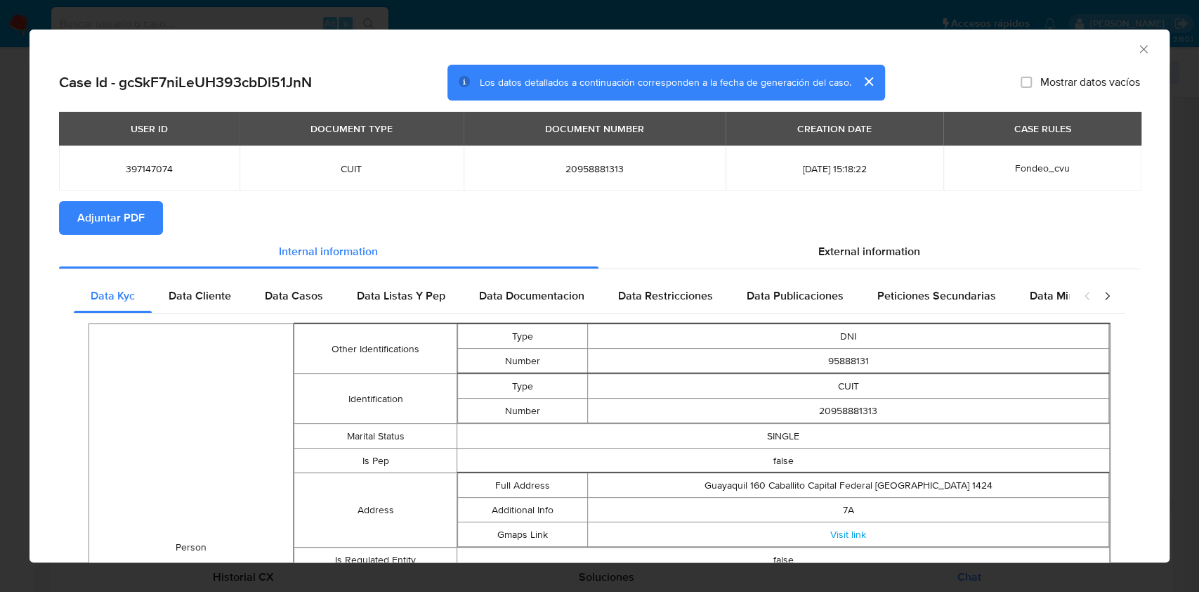
click at [1140, 48] on icon "Cerrar ventana" at bounding box center [1144, 49] width 8 height 8
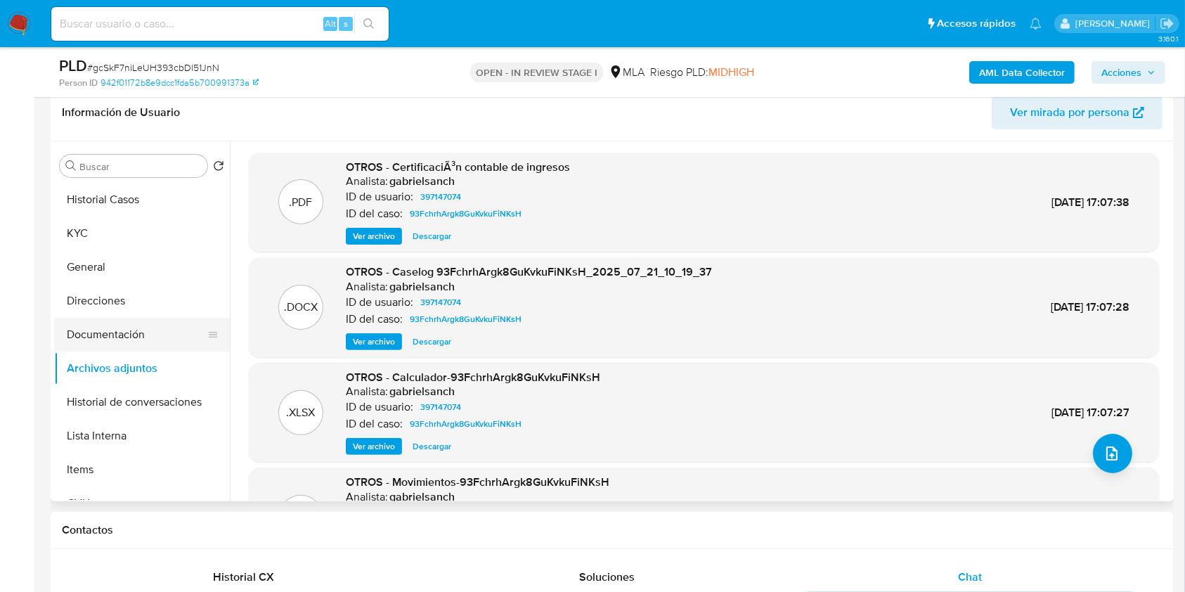
click at [147, 344] on button "Documentación" at bounding box center [136, 335] width 164 height 34
click at [145, 371] on button "Archivos adjuntos" at bounding box center [136, 368] width 164 height 34
click at [997, 74] on b "AML Data Collector" at bounding box center [1022, 72] width 86 height 22
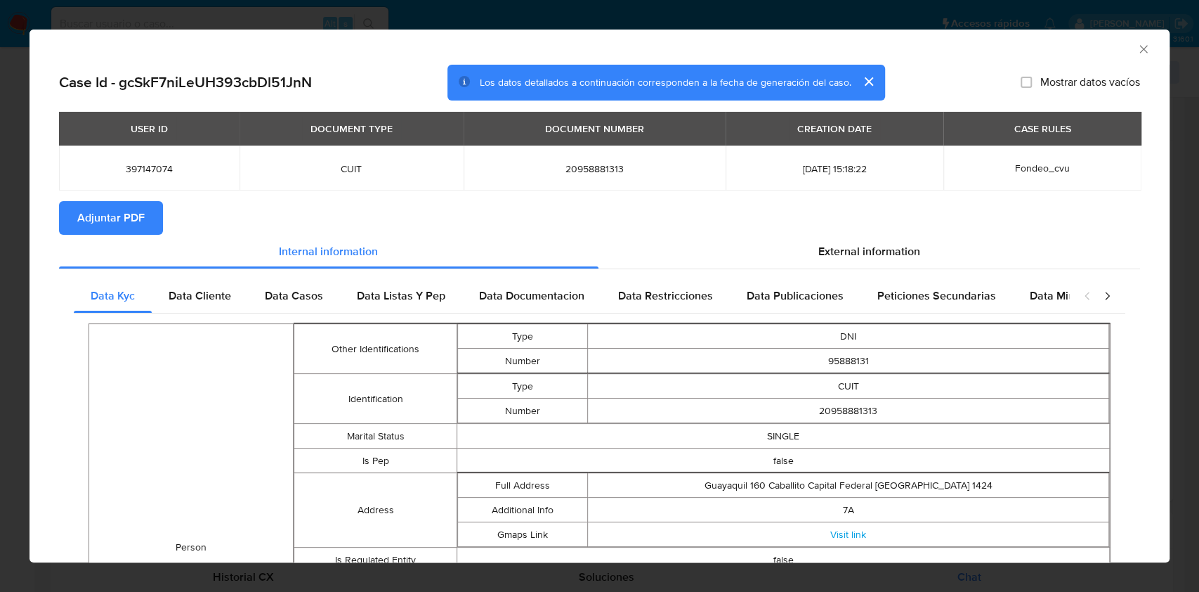
click at [157, 217] on button "Adjuntar PDF" at bounding box center [111, 218] width 104 height 34
click at [1137, 52] on icon "Cerrar ventana" at bounding box center [1144, 49] width 14 height 14
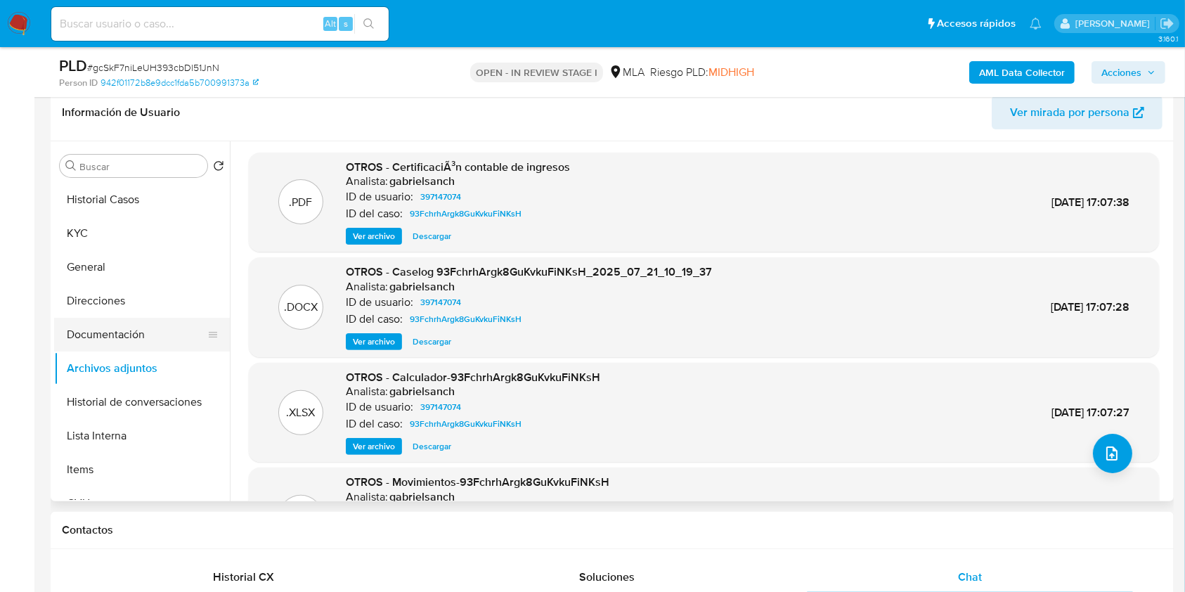
click at [145, 346] on button "Documentación" at bounding box center [136, 335] width 164 height 34
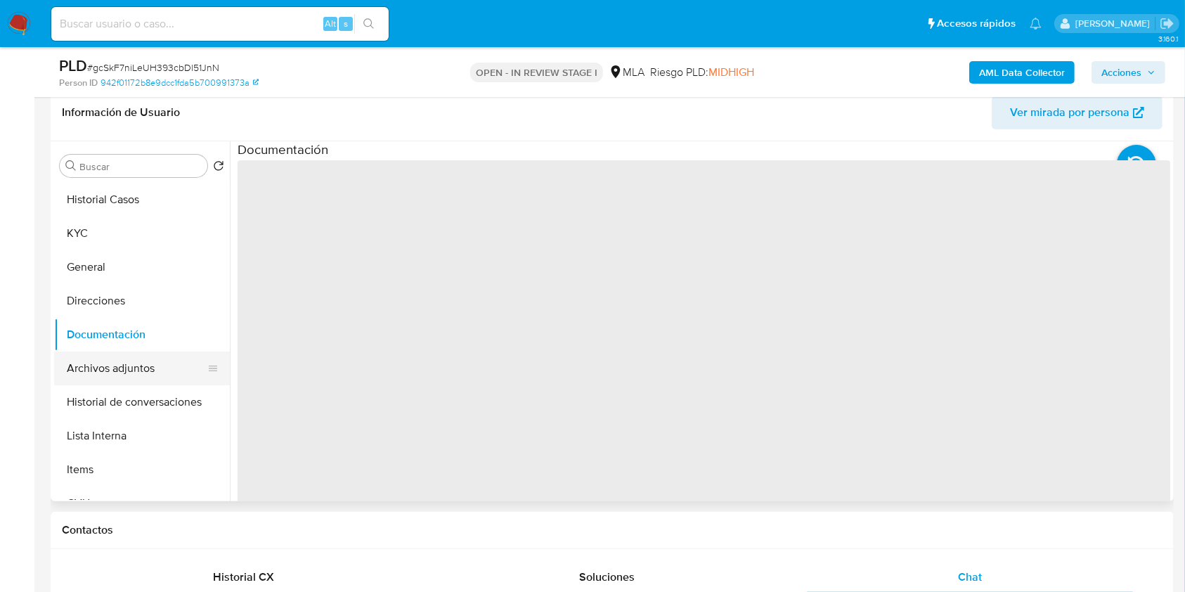
click at [145, 360] on button "Archivos adjuntos" at bounding box center [136, 368] width 164 height 34
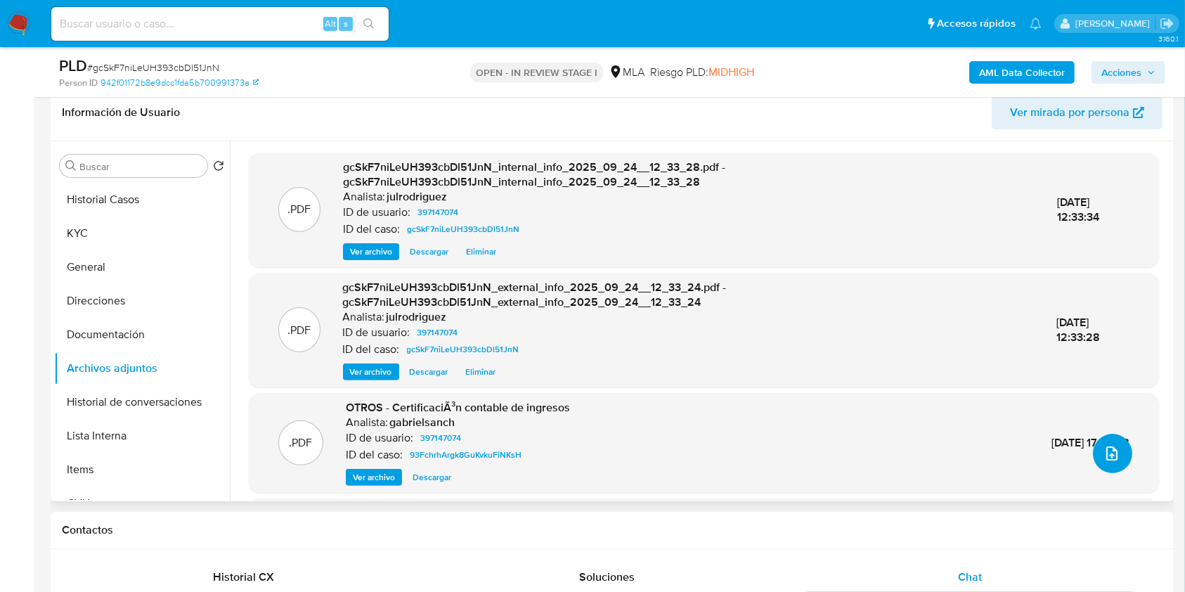
click at [1106, 452] on icon "upload-file" at bounding box center [1111, 453] width 17 height 17
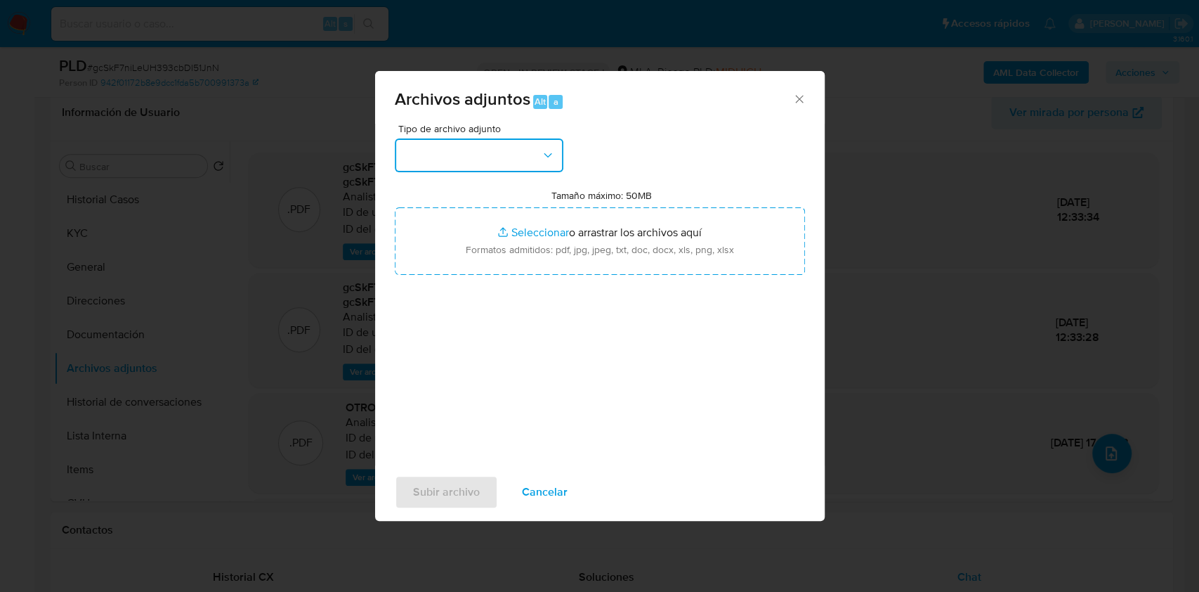
click at [417, 163] on button "button" at bounding box center [479, 155] width 169 height 34
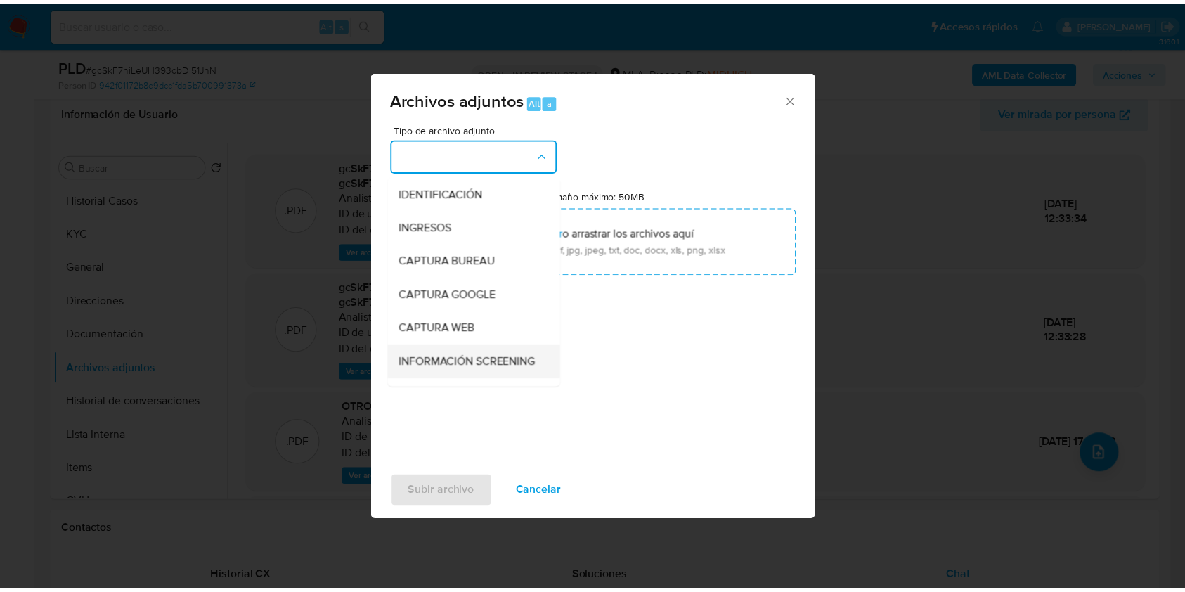
scroll to position [93, 0]
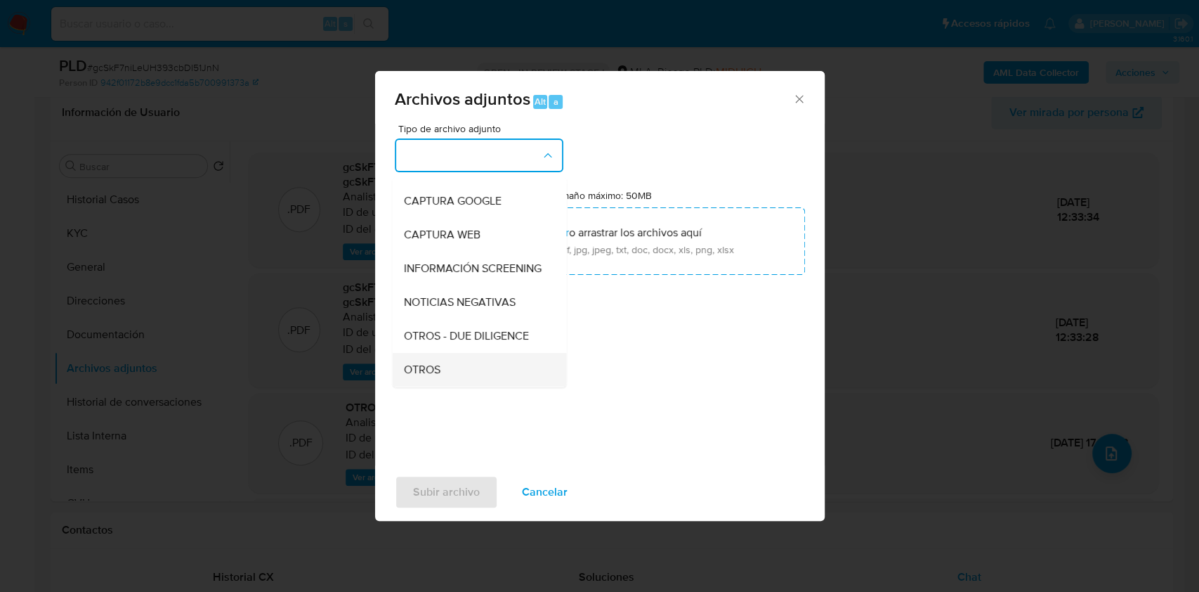
click at [440, 373] on div "OTROS" at bounding box center [474, 370] width 143 height 34
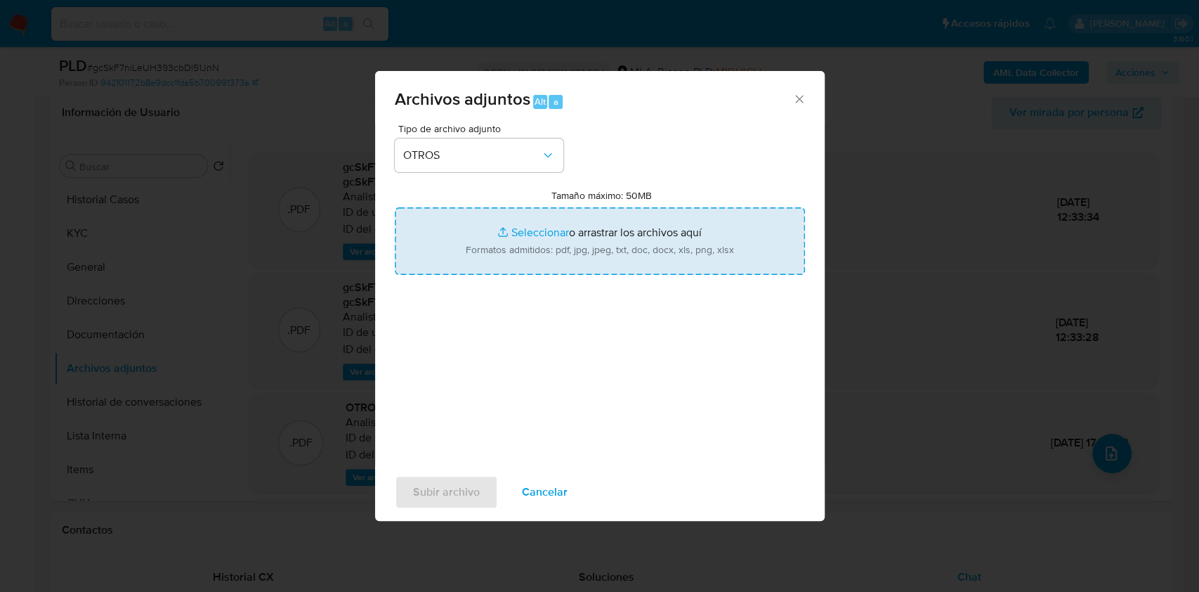
click at [516, 263] on input "Tamaño máximo: 50MB Seleccionar archivos" at bounding box center [600, 240] width 410 height 67
type input "C:\fakepath\Certificación sobre ingresos - 397147074 - gcSkF7niLeUH393cbDl51JnN…"
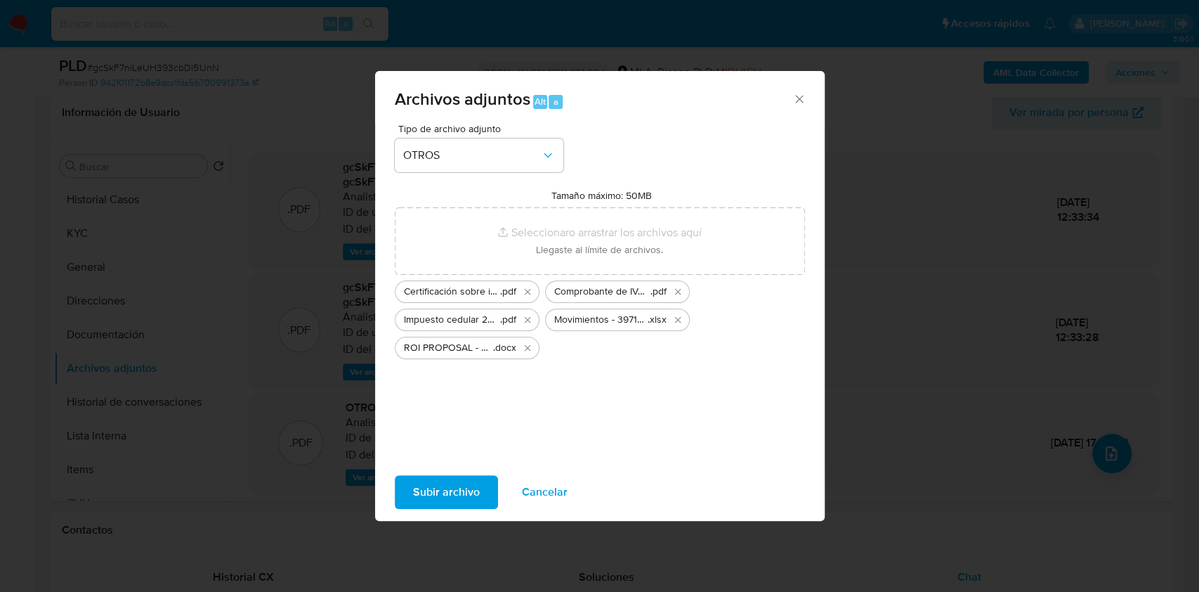
click at [450, 489] on span "Subir archivo" at bounding box center [446, 491] width 67 height 31
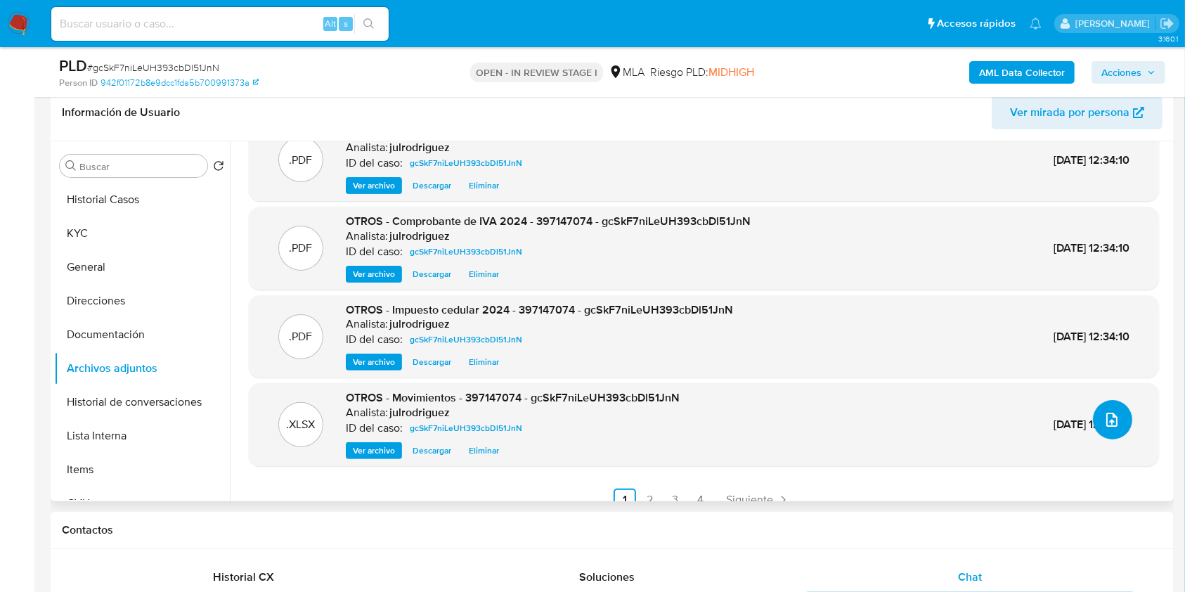
scroll to position [51, 0]
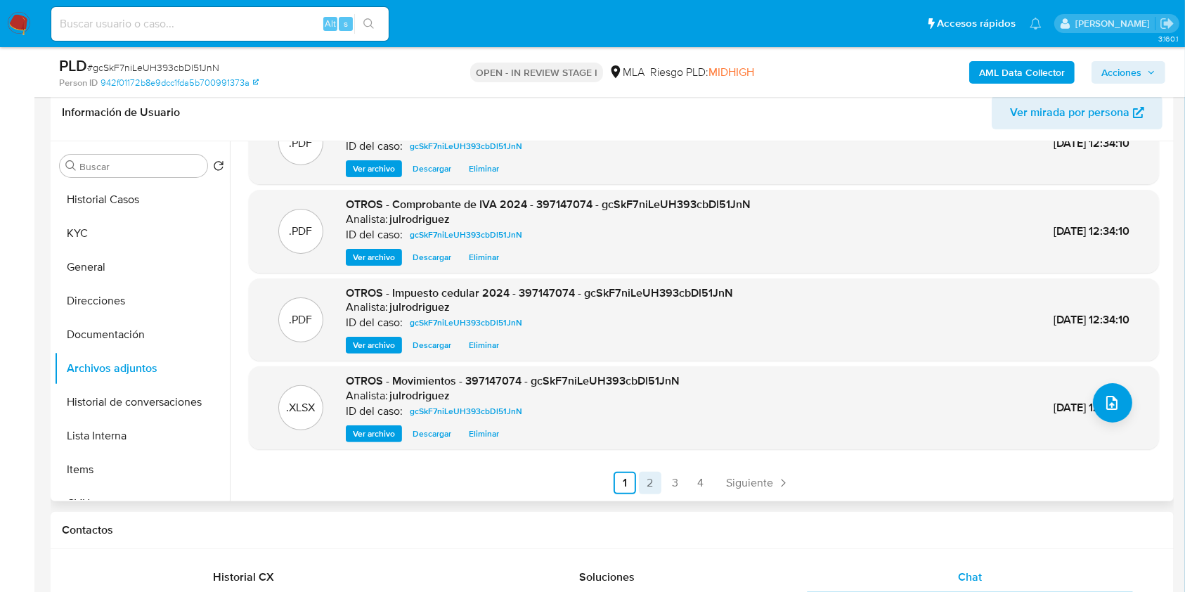
click at [648, 484] on link "2" at bounding box center [650, 482] width 22 height 22
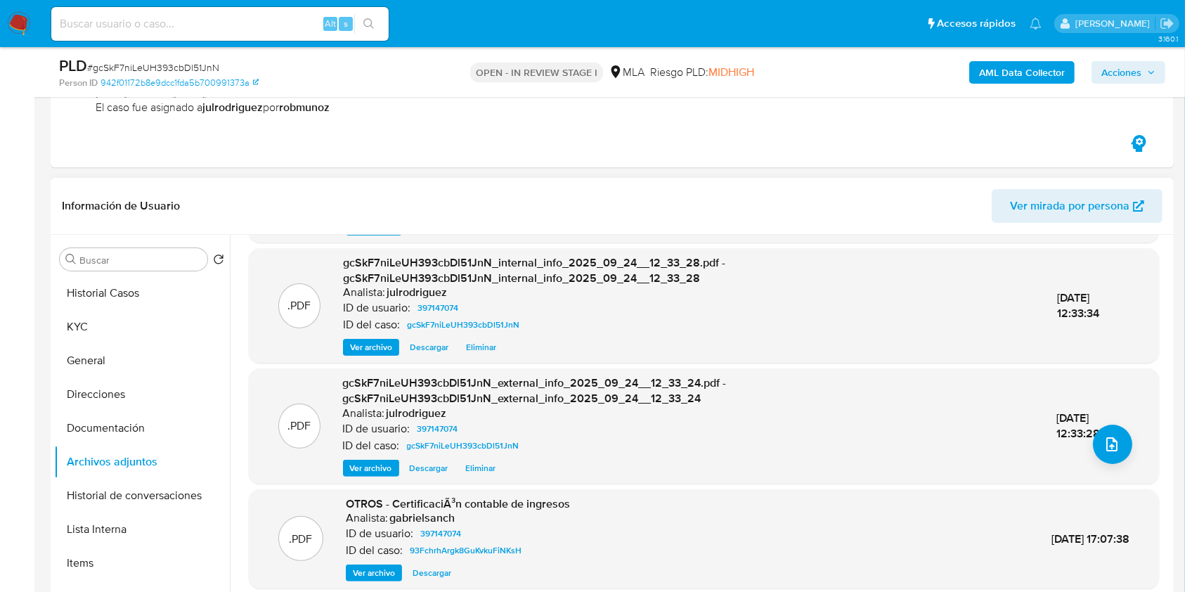
scroll to position [148, 0]
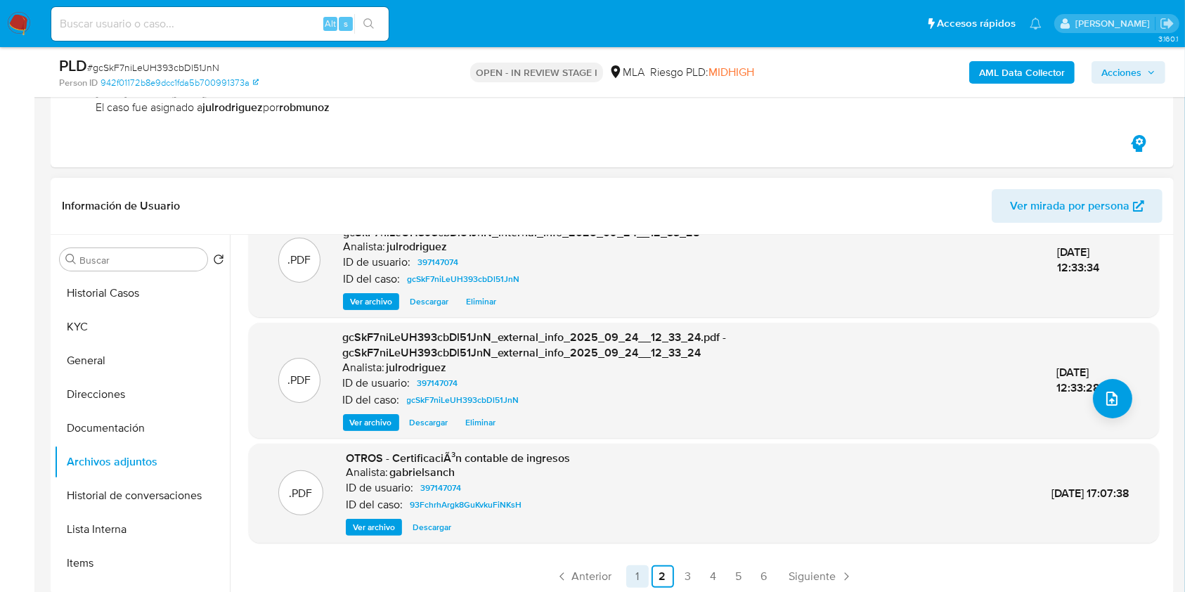
click at [637, 576] on link "1" at bounding box center [637, 576] width 22 height 22
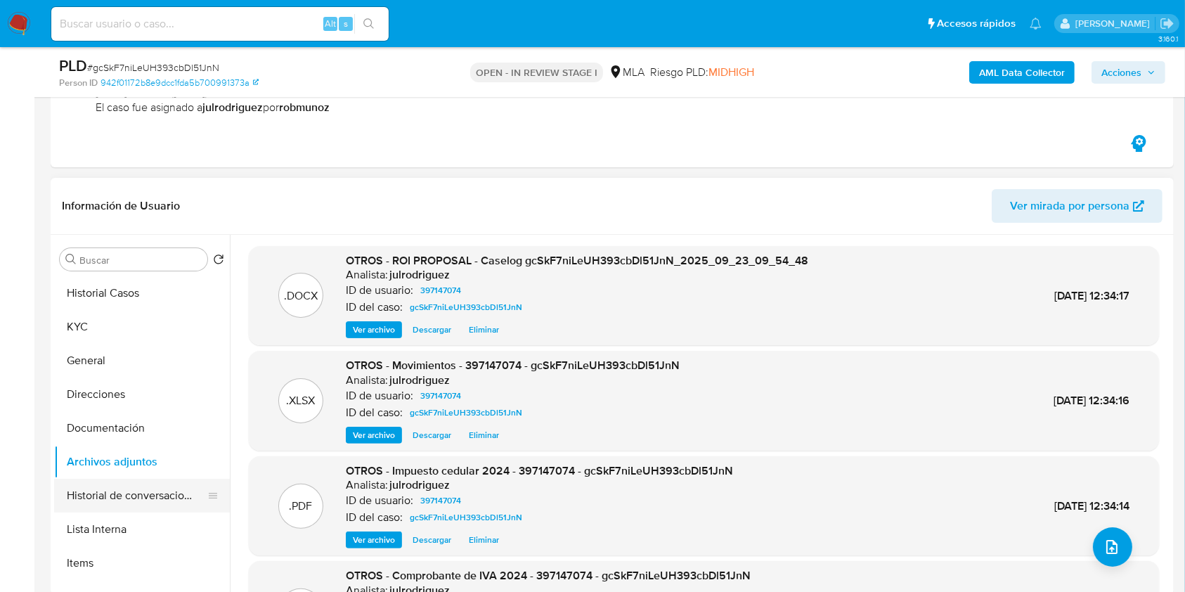
click at [159, 486] on button "Historial de conversaciones" at bounding box center [136, 495] width 164 height 34
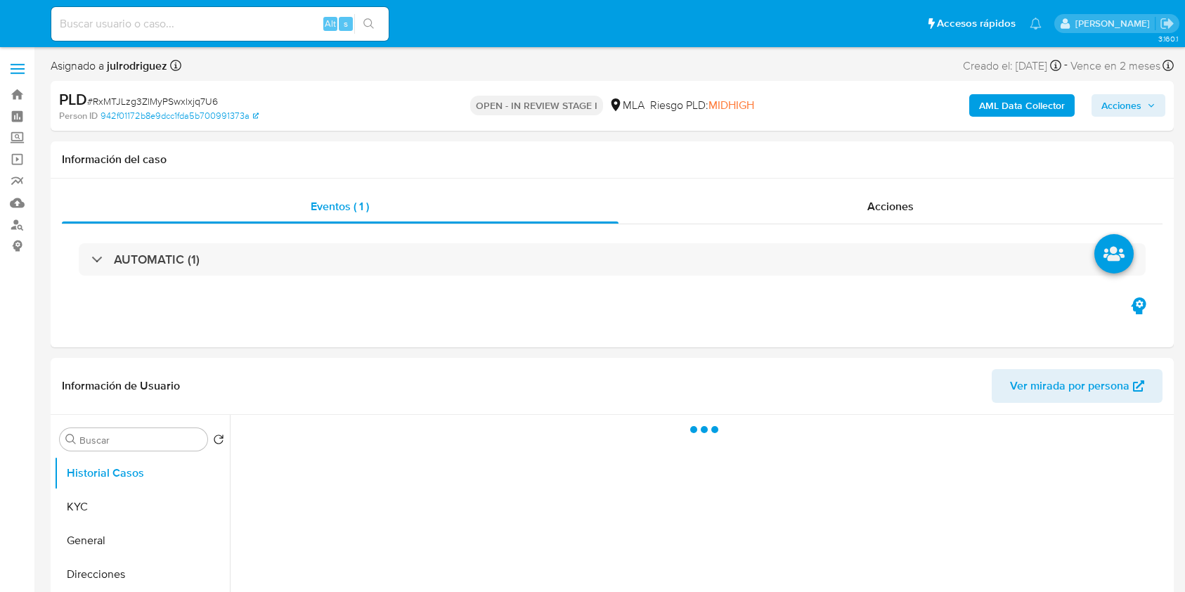
select select "10"
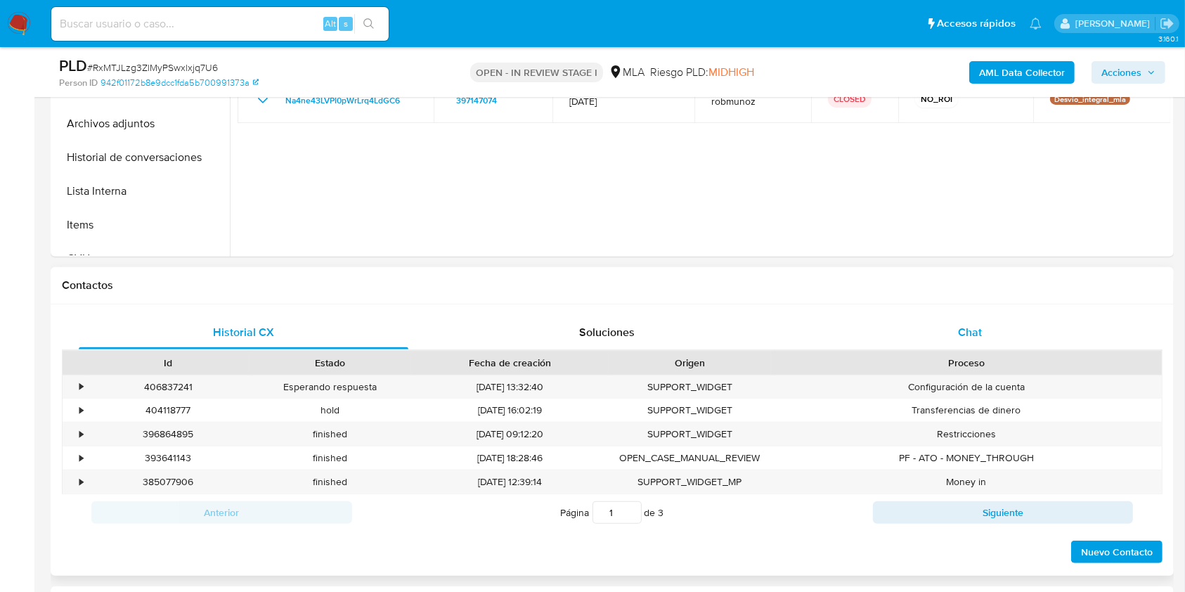
click at [963, 335] on span "Chat" at bounding box center [970, 332] width 24 height 16
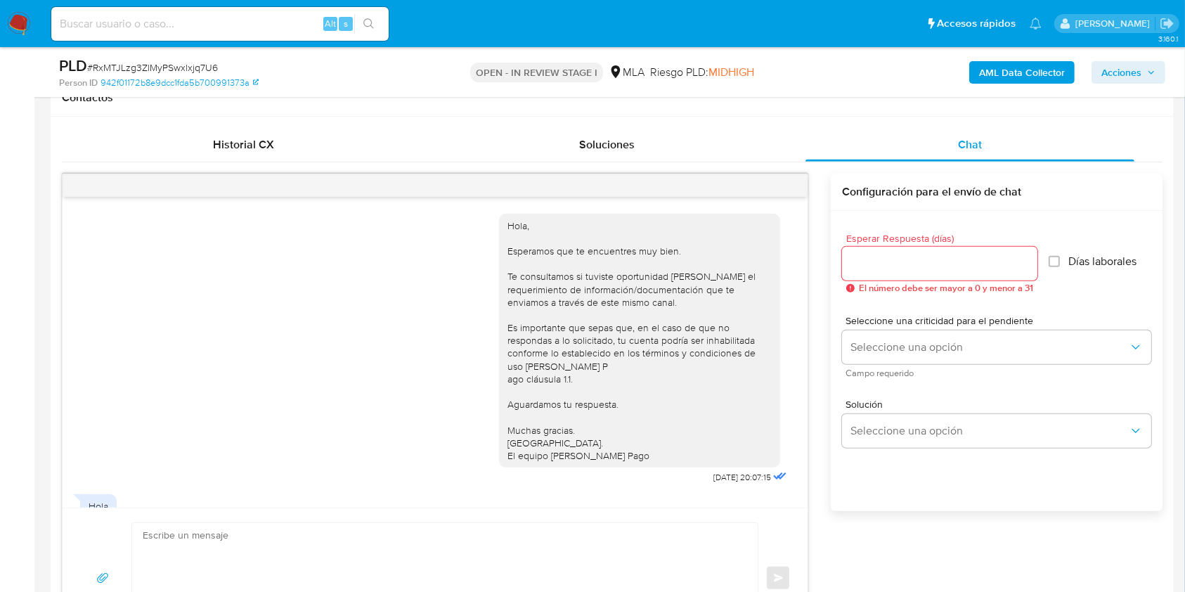
scroll to position [256, 0]
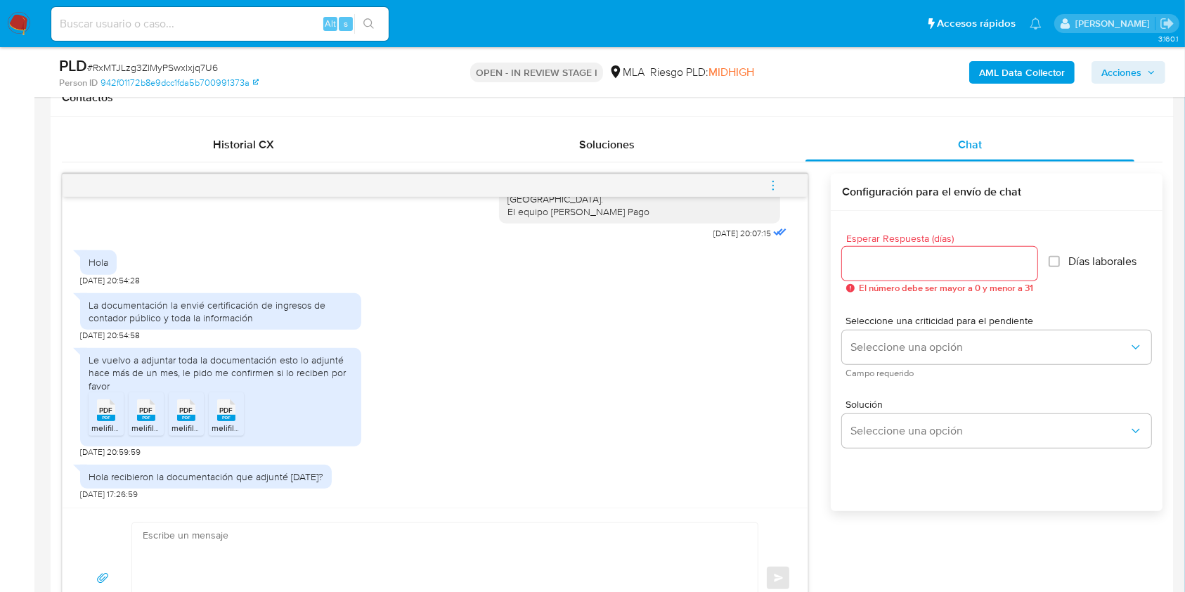
click at [770, 184] on icon "menu-action" at bounding box center [772, 185] width 13 height 13
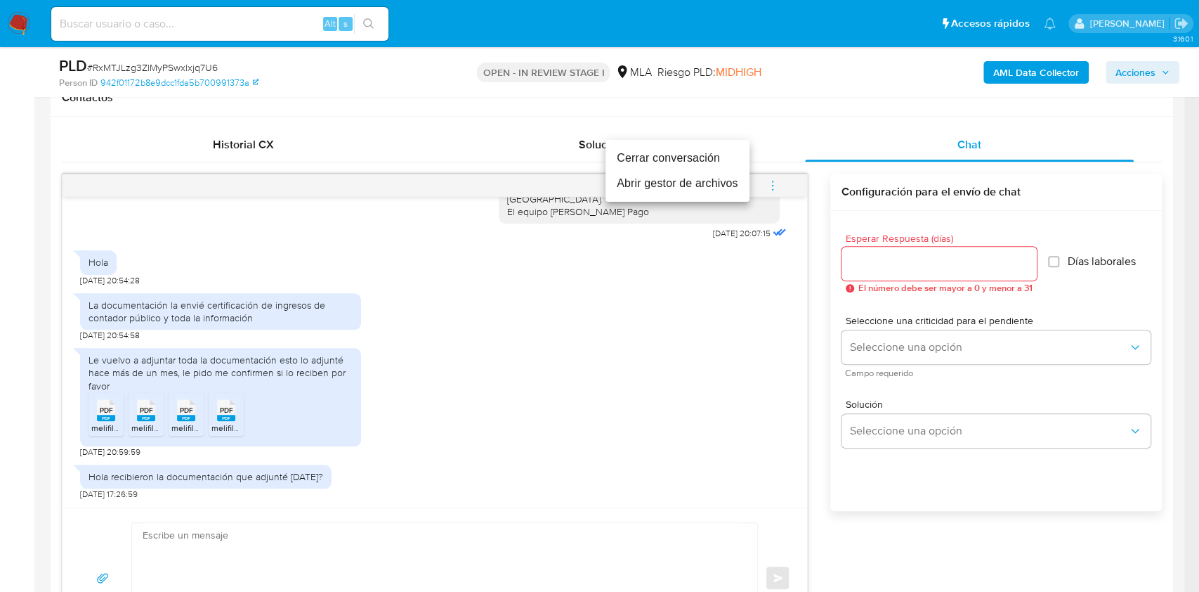
click at [618, 161] on li "Cerrar conversación" at bounding box center [678, 157] width 144 height 25
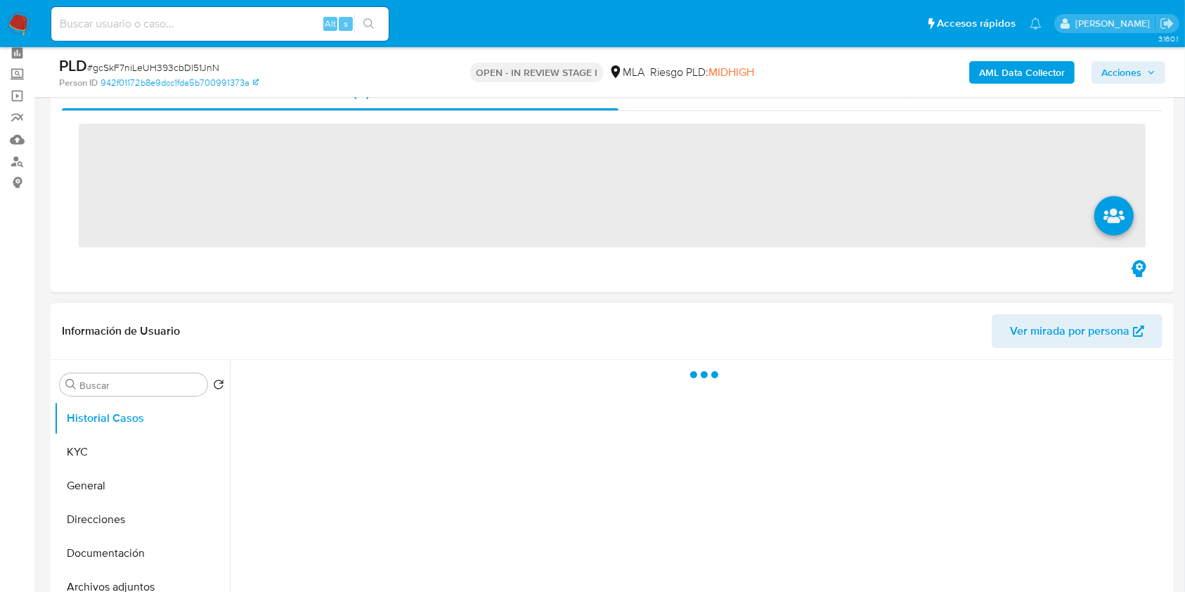
scroll to position [93, 0]
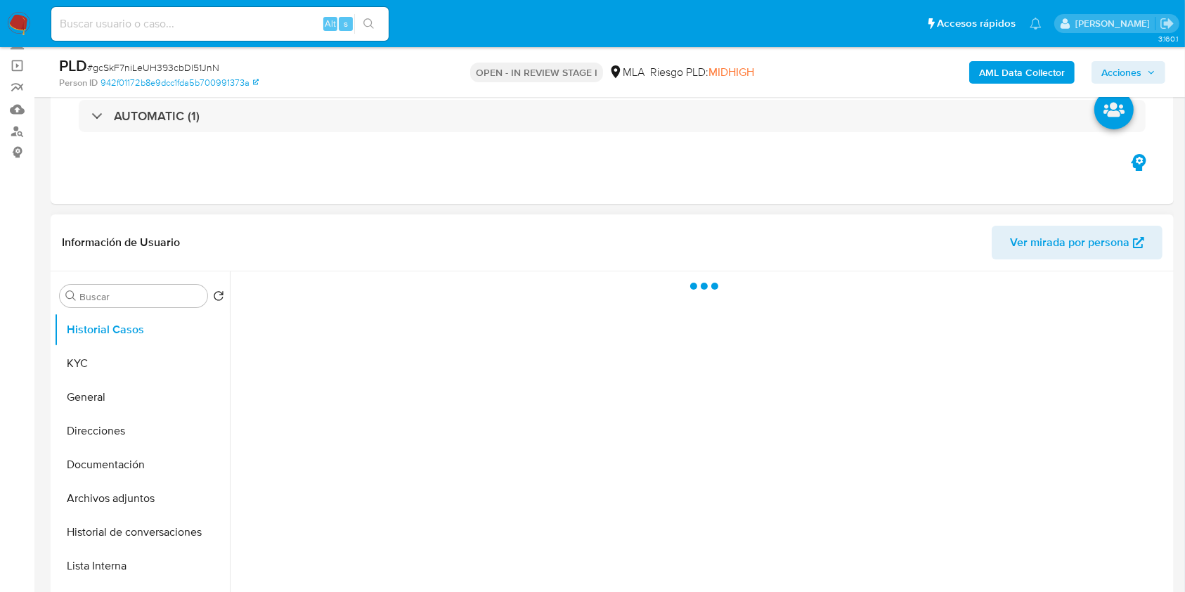
select select "10"
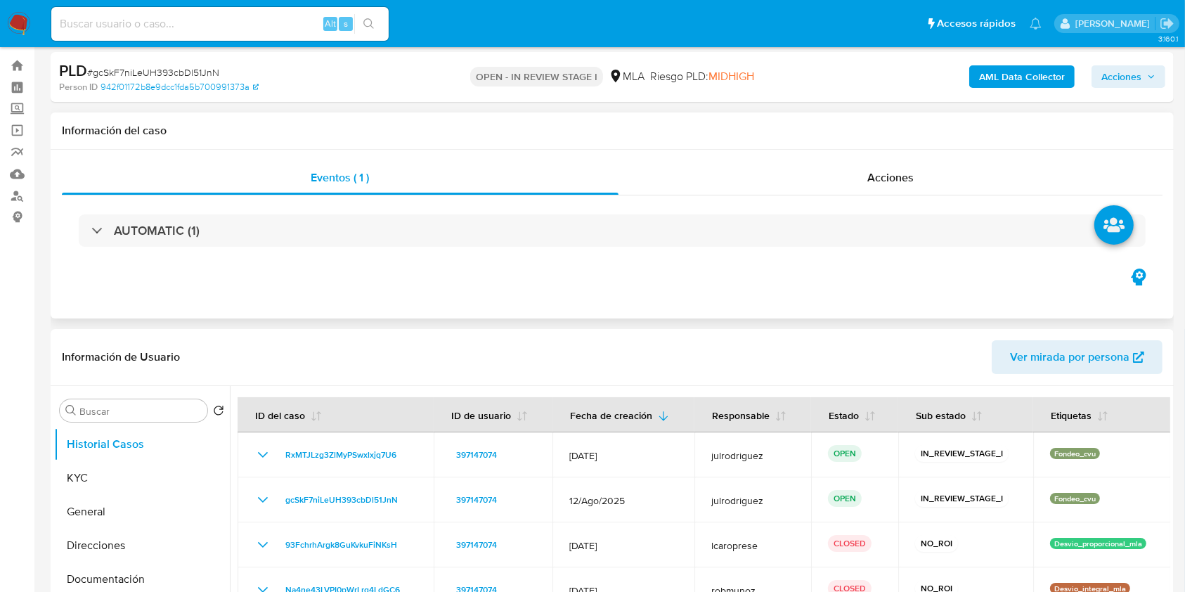
scroll to position [0, 0]
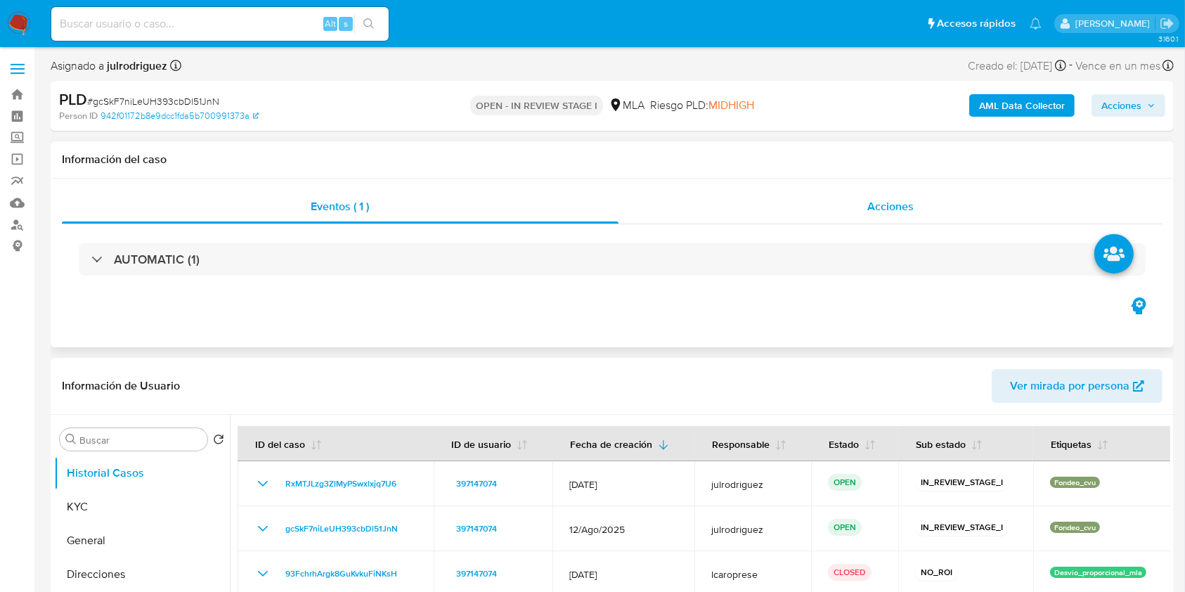
click at [849, 209] on div "Acciones" at bounding box center [890, 207] width 544 height 34
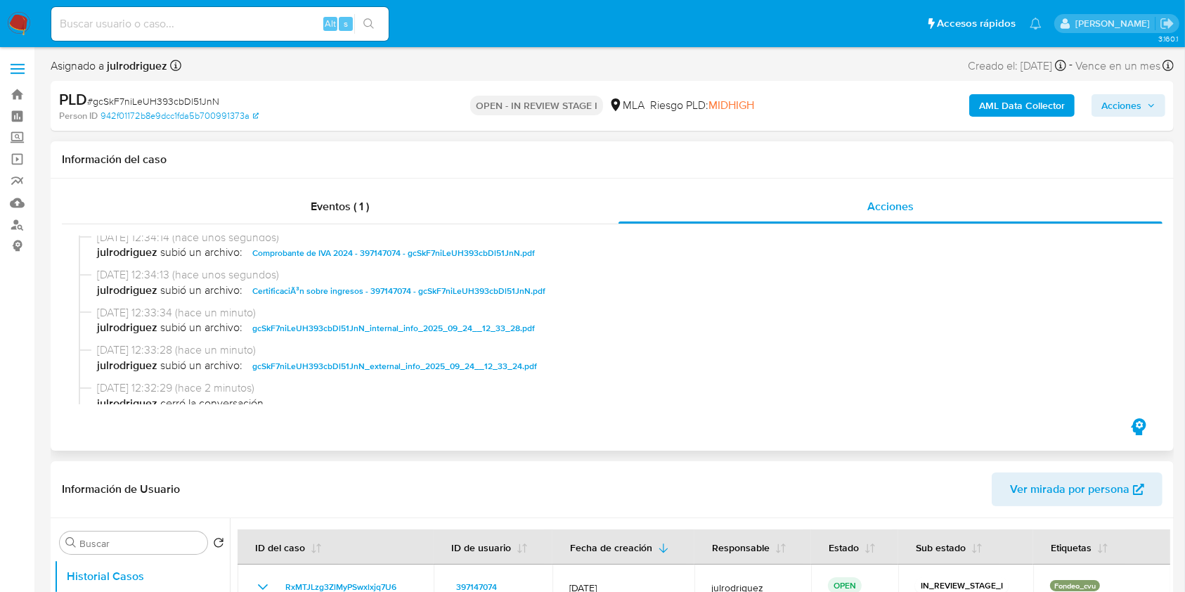
scroll to position [187, 0]
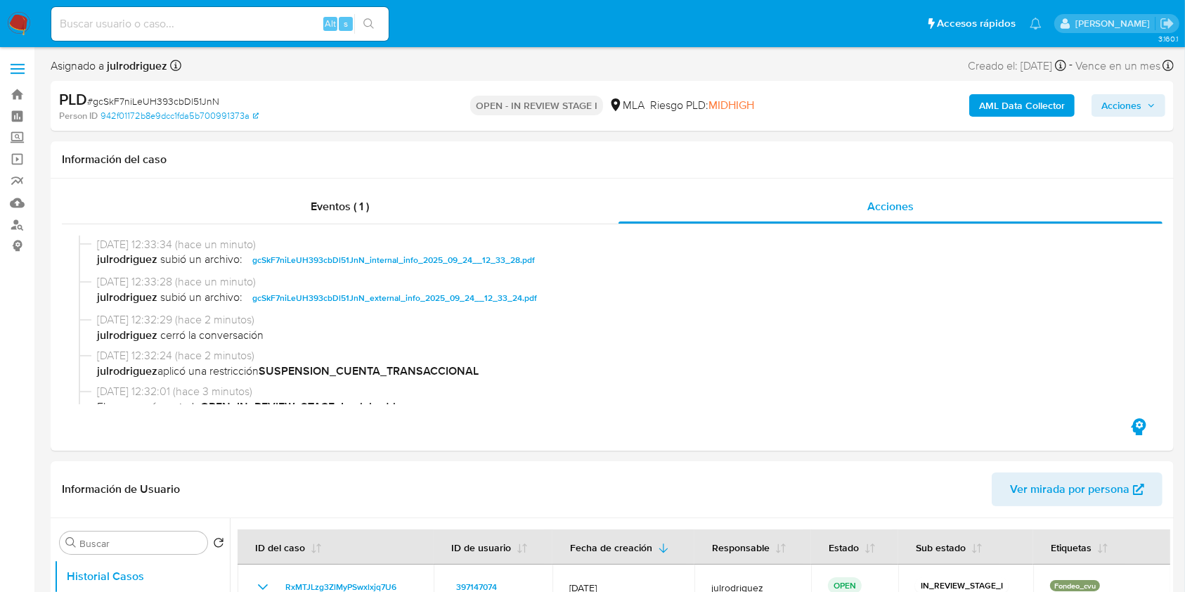
click at [1121, 103] on span "Acciones" at bounding box center [1121, 105] width 40 height 22
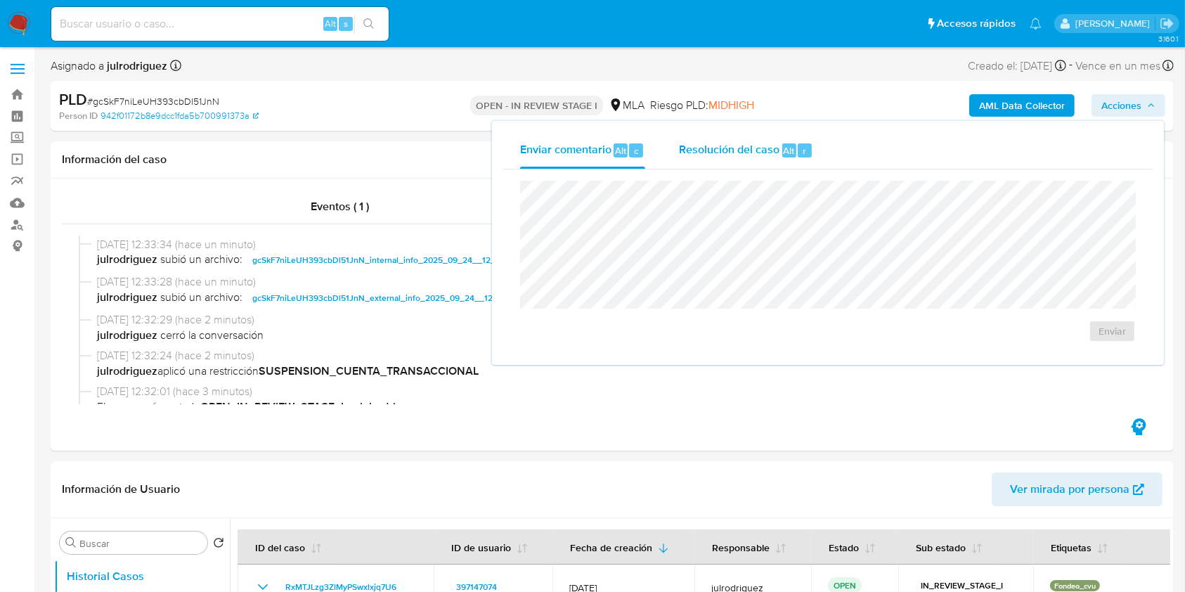
click at [766, 148] on span "Resolución del caso" at bounding box center [729, 150] width 100 height 16
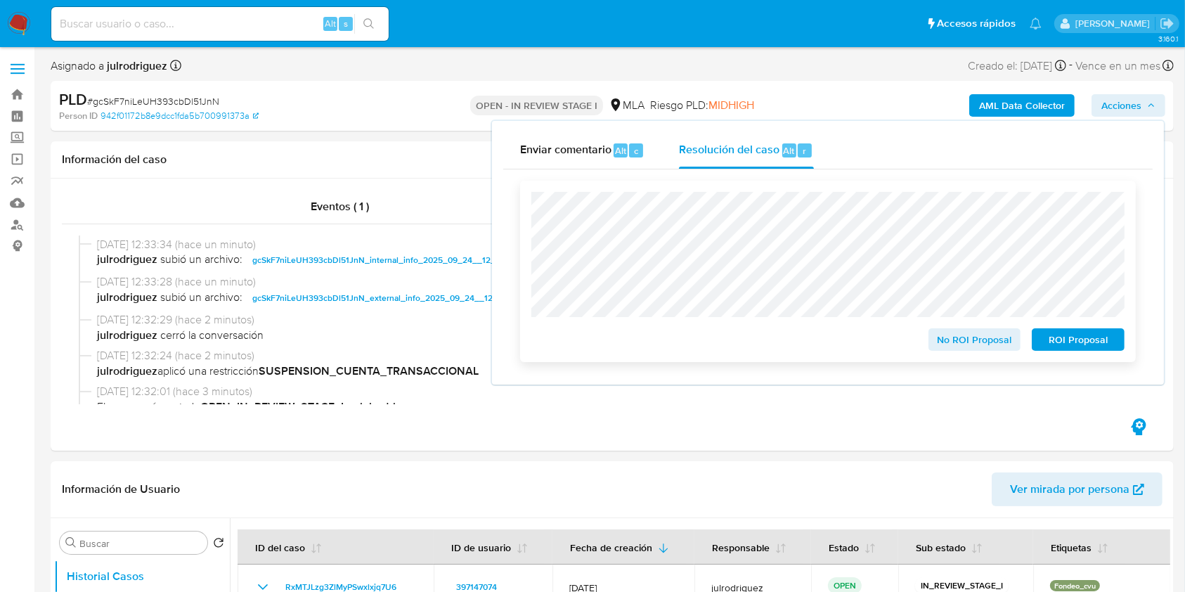
click at [1075, 339] on span "ROI Proposal" at bounding box center [1077, 340] width 73 height 20
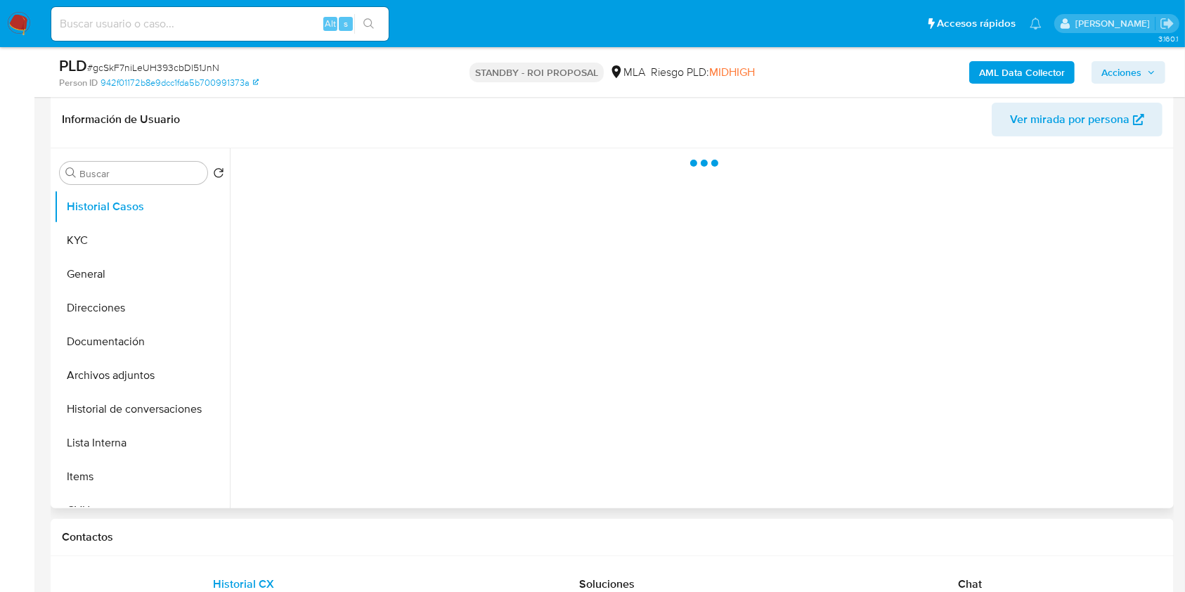
scroll to position [187, 0]
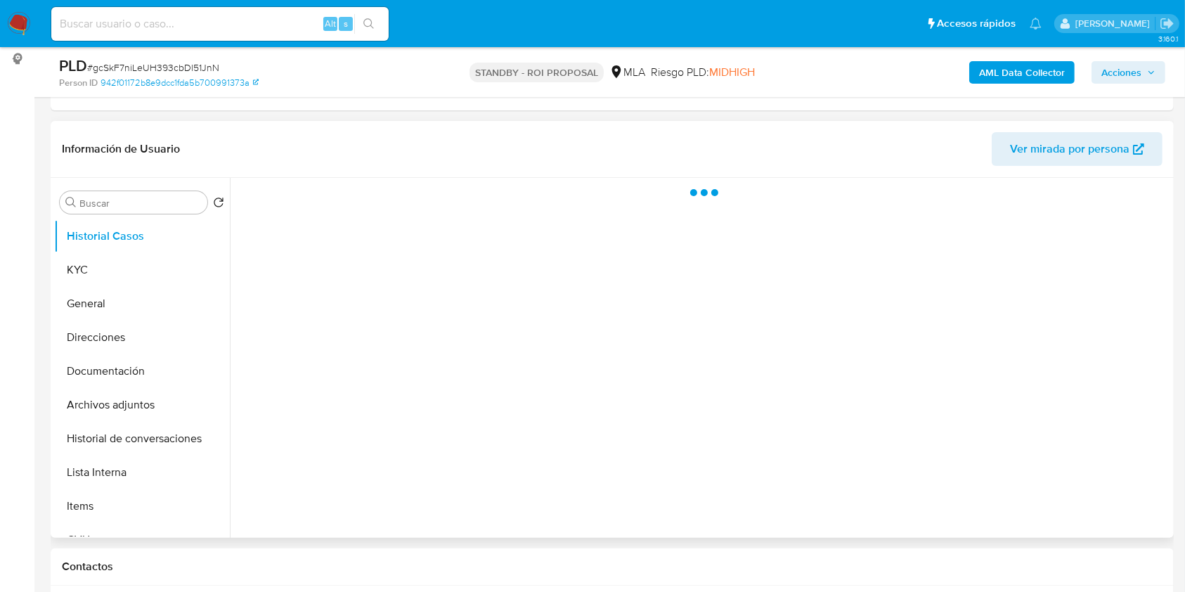
select select "10"
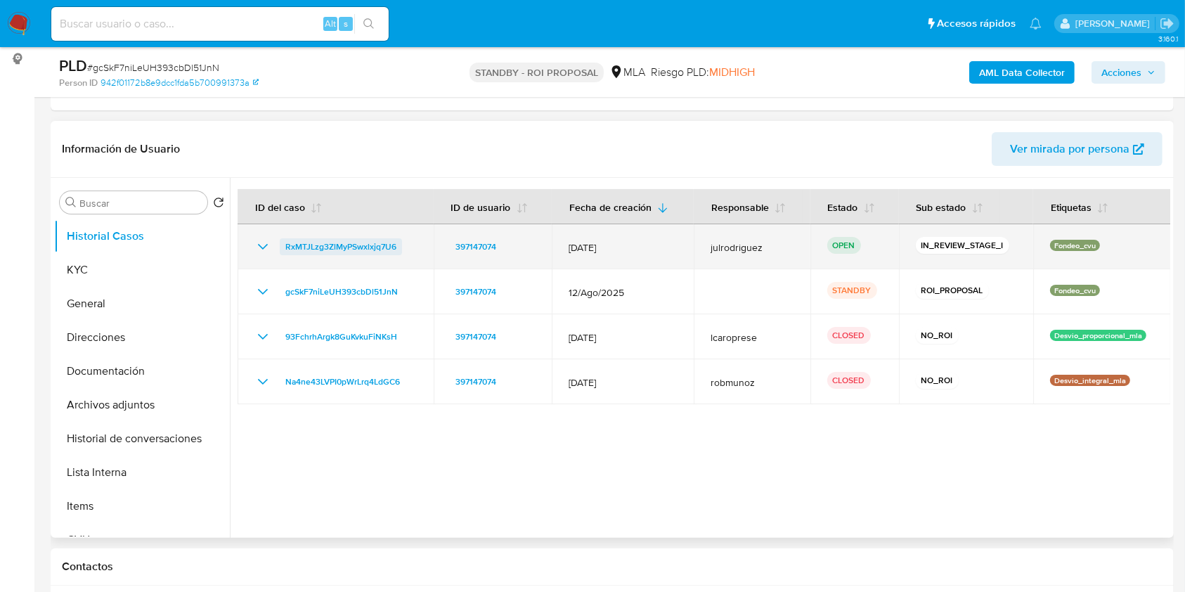
click at [363, 244] on span "RxMTJLzg3ZlMyPSwxlxjq7U6" at bounding box center [340, 246] width 111 height 17
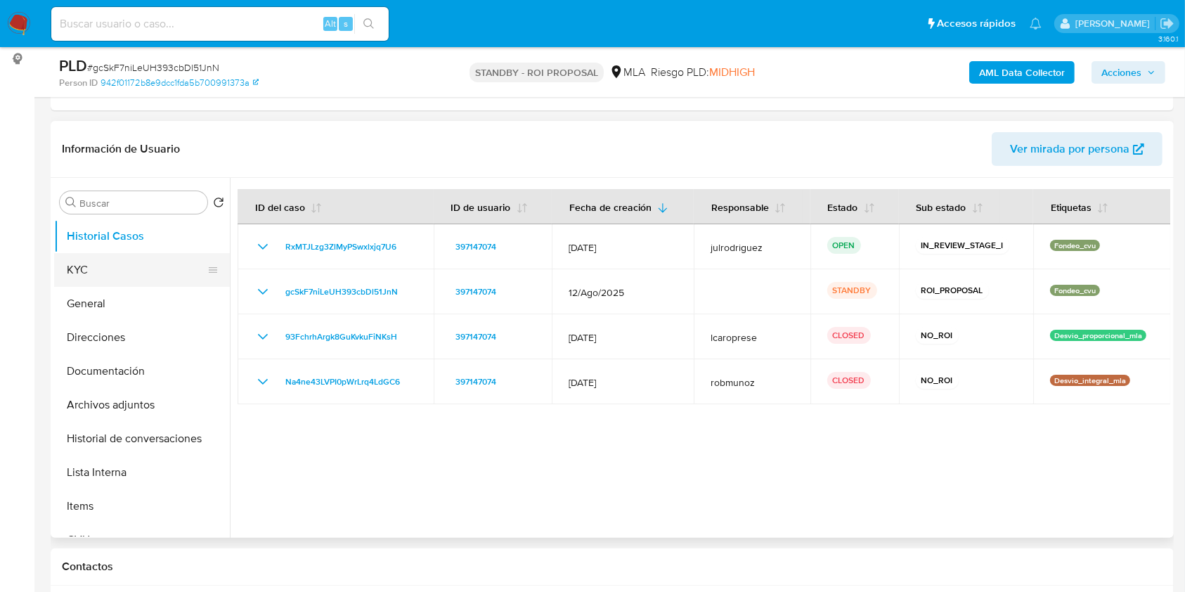
click at [102, 266] on button "KYC" at bounding box center [136, 270] width 164 height 34
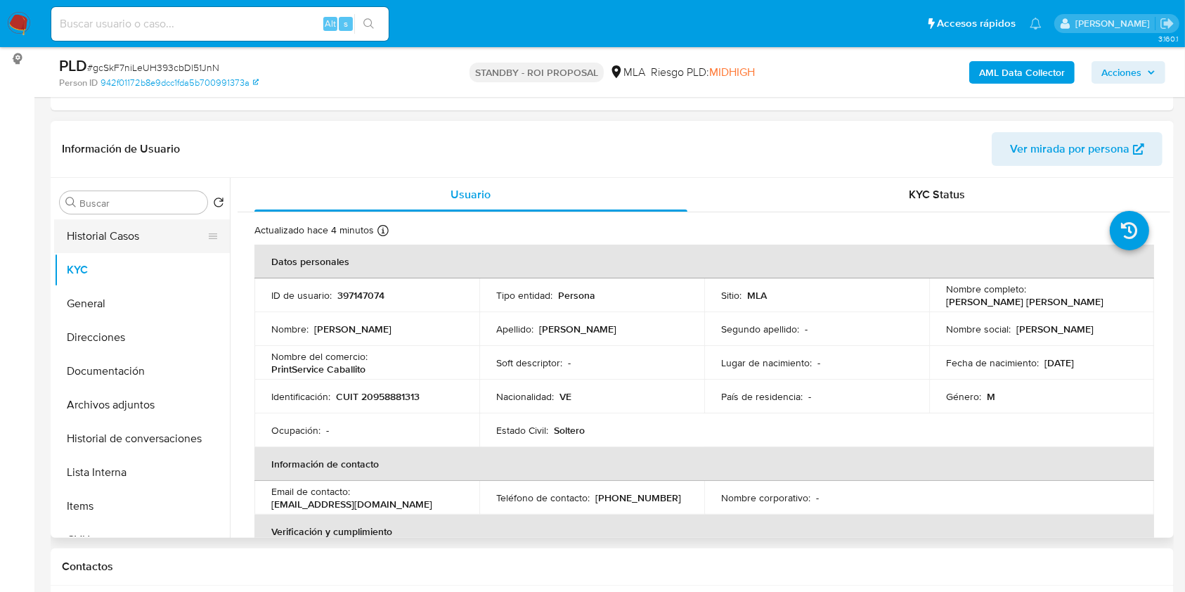
click at [145, 241] on button "Historial Casos" at bounding box center [136, 236] width 164 height 34
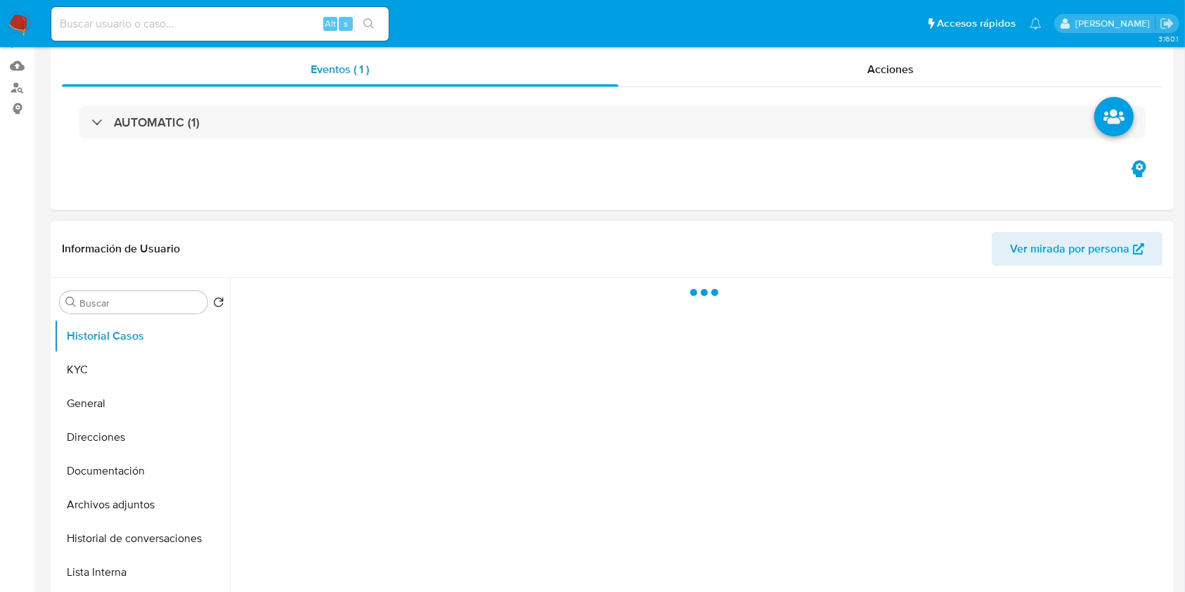
scroll to position [281, 0]
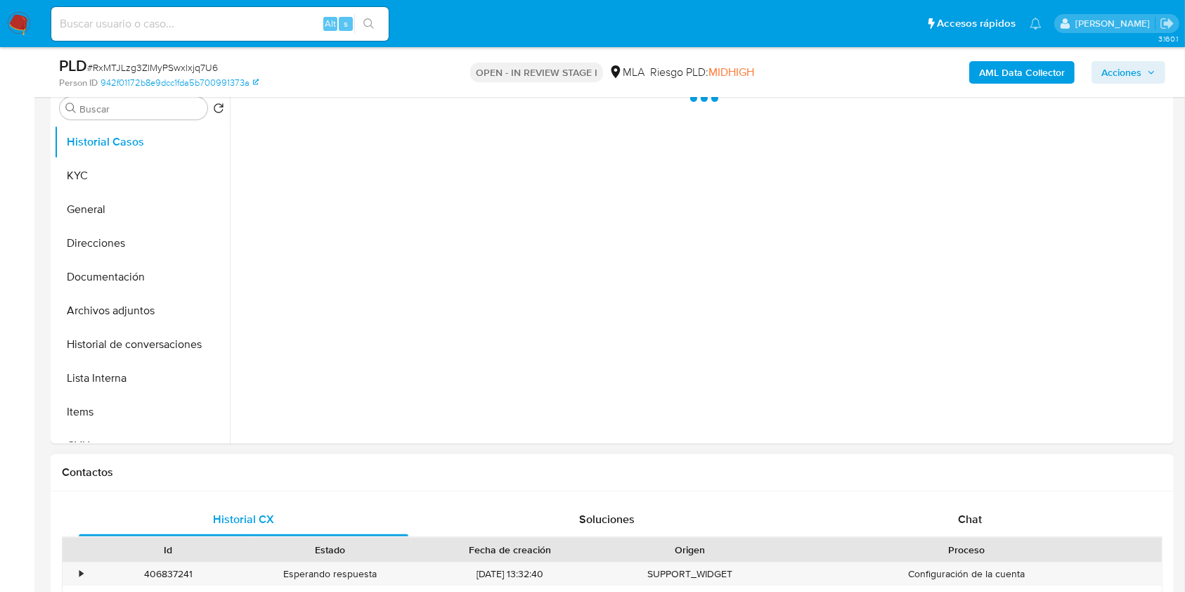
select select "10"
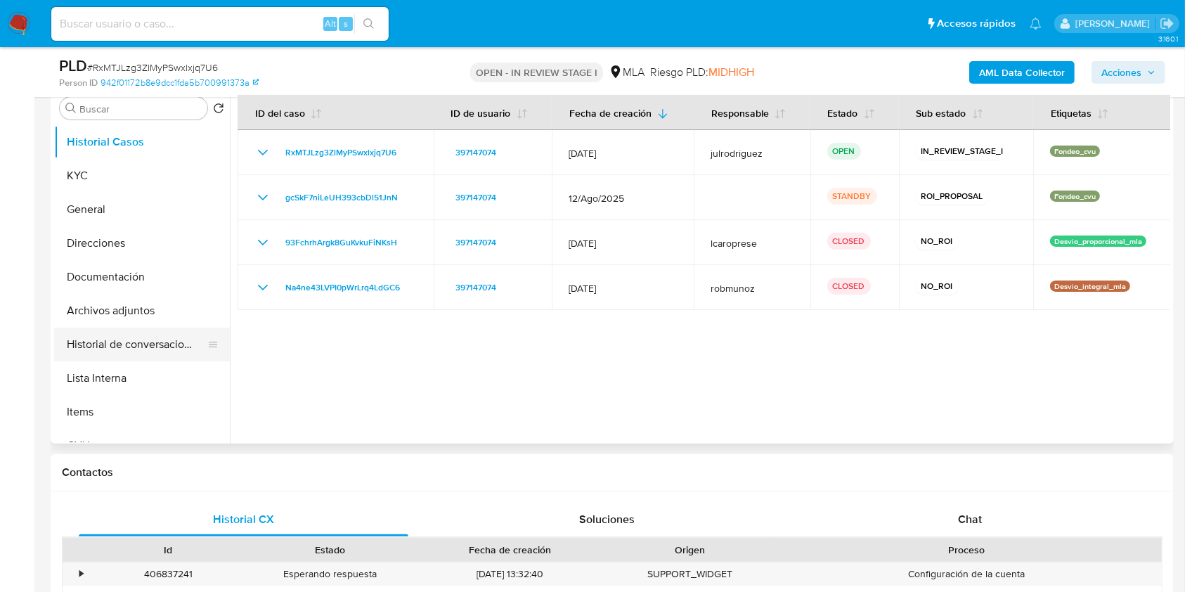
click at [185, 337] on button "Historial de conversaciones" at bounding box center [136, 344] width 164 height 34
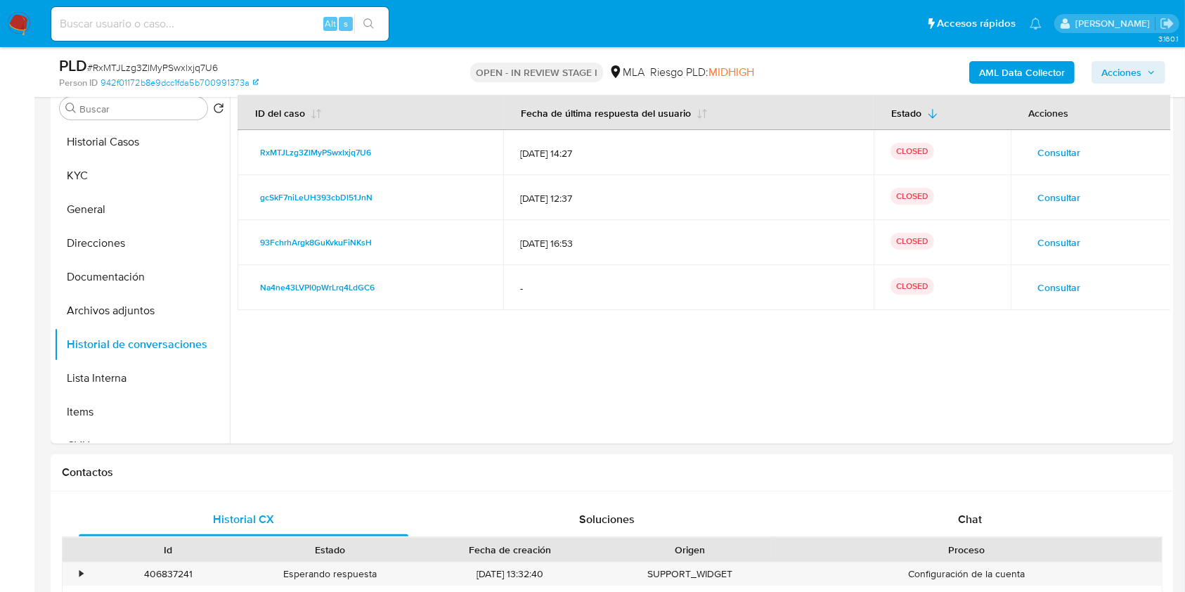
click at [1117, 69] on span "Acciones" at bounding box center [1121, 72] width 40 height 22
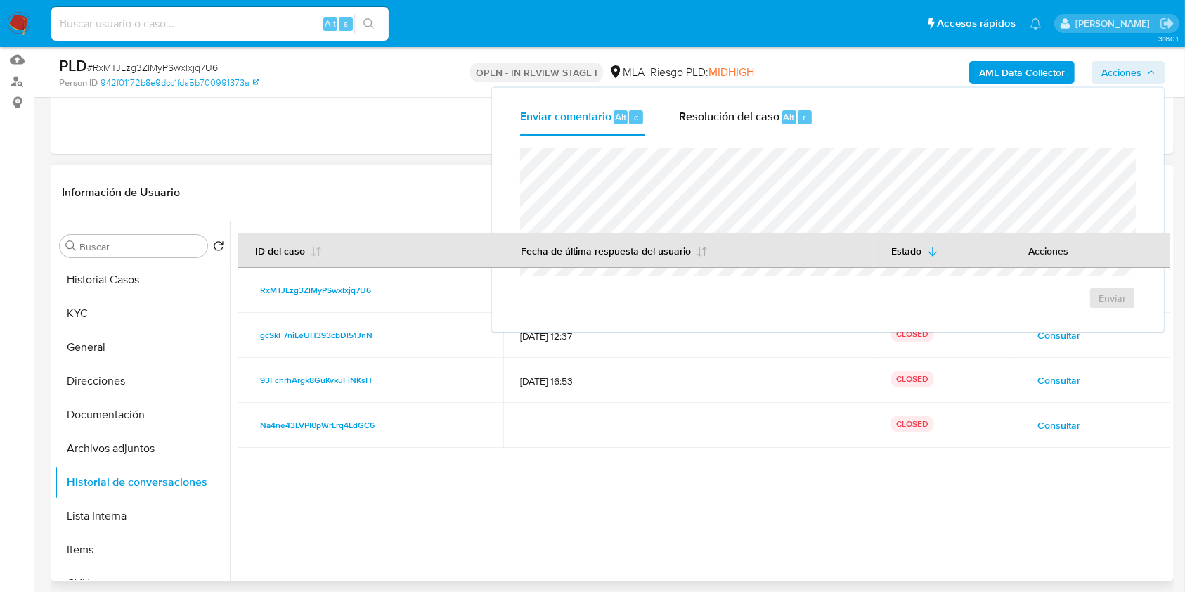
scroll to position [93, 0]
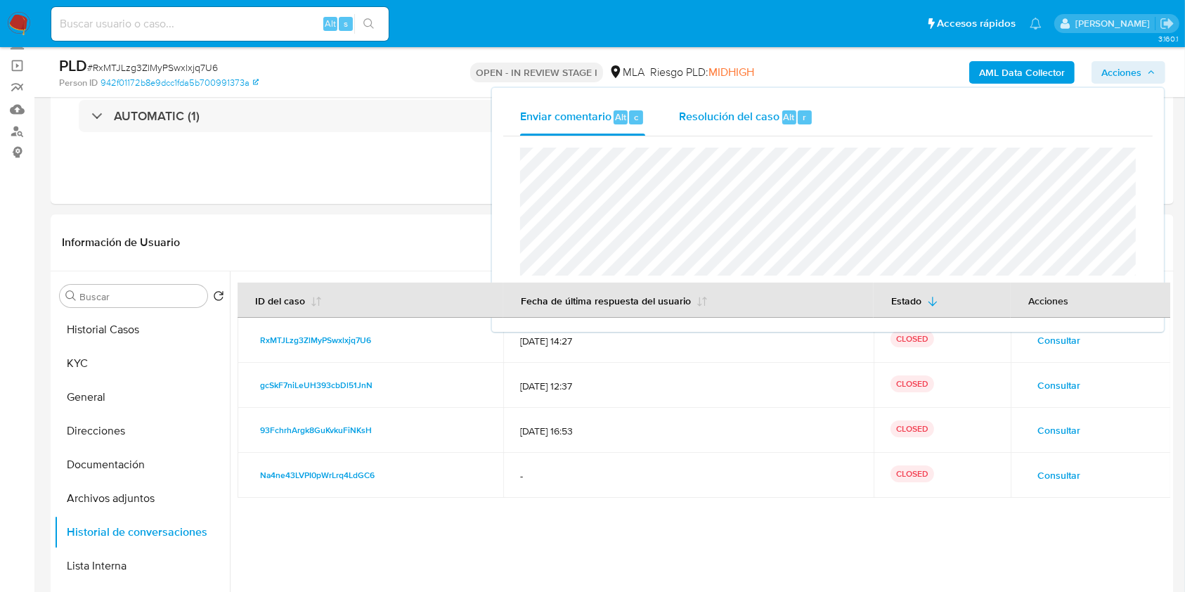
click at [741, 115] on span "Resolución del caso" at bounding box center [729, 116] width 100 height 16
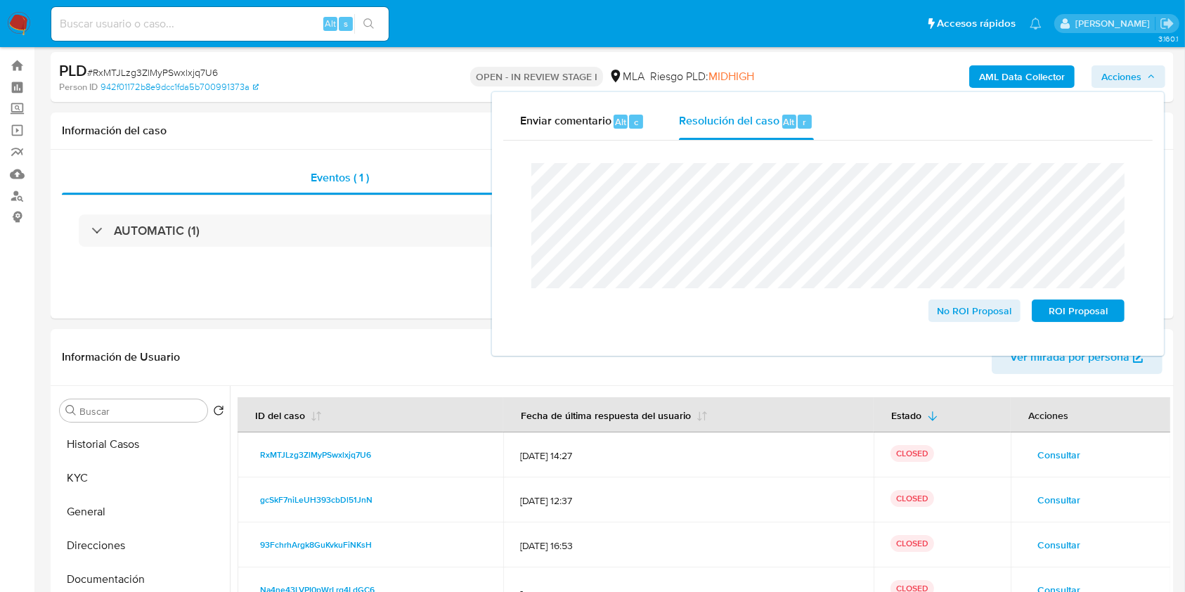
scroll to position [0, 0]
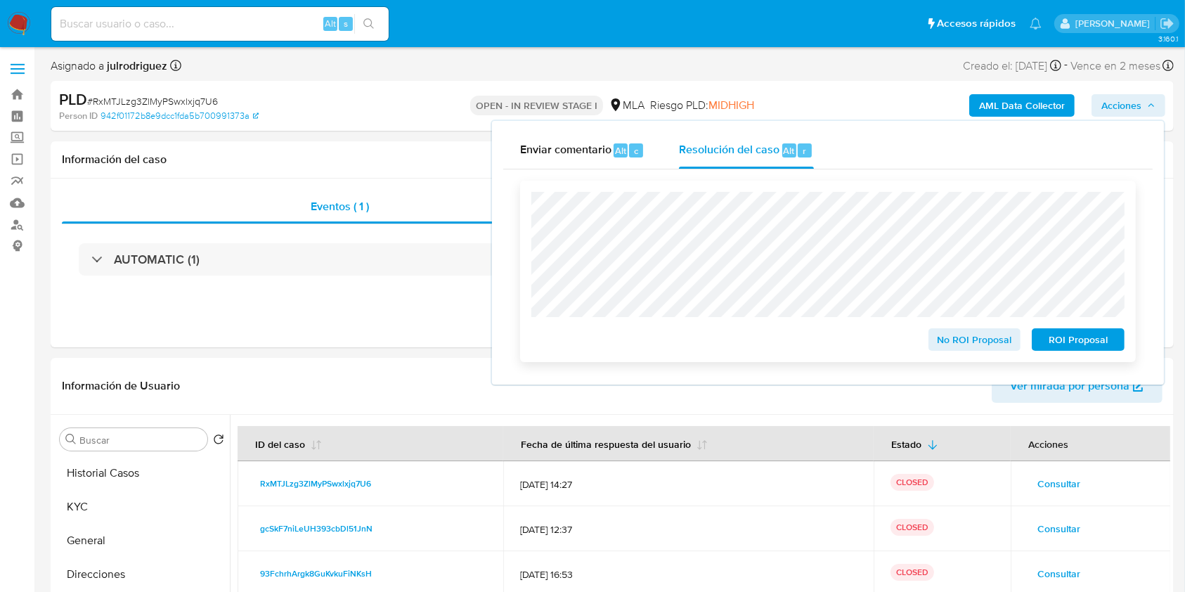
click at [1078, 341] on span "ROI Proposal" at bounding box center [1077, 340] width 73 height 20
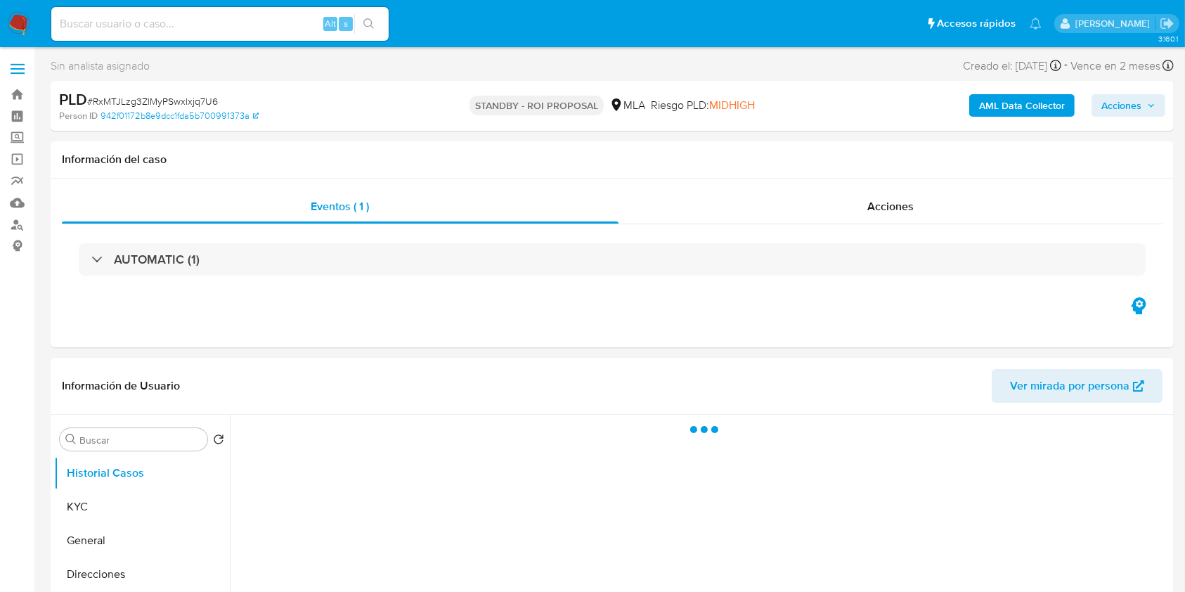
select select "10"
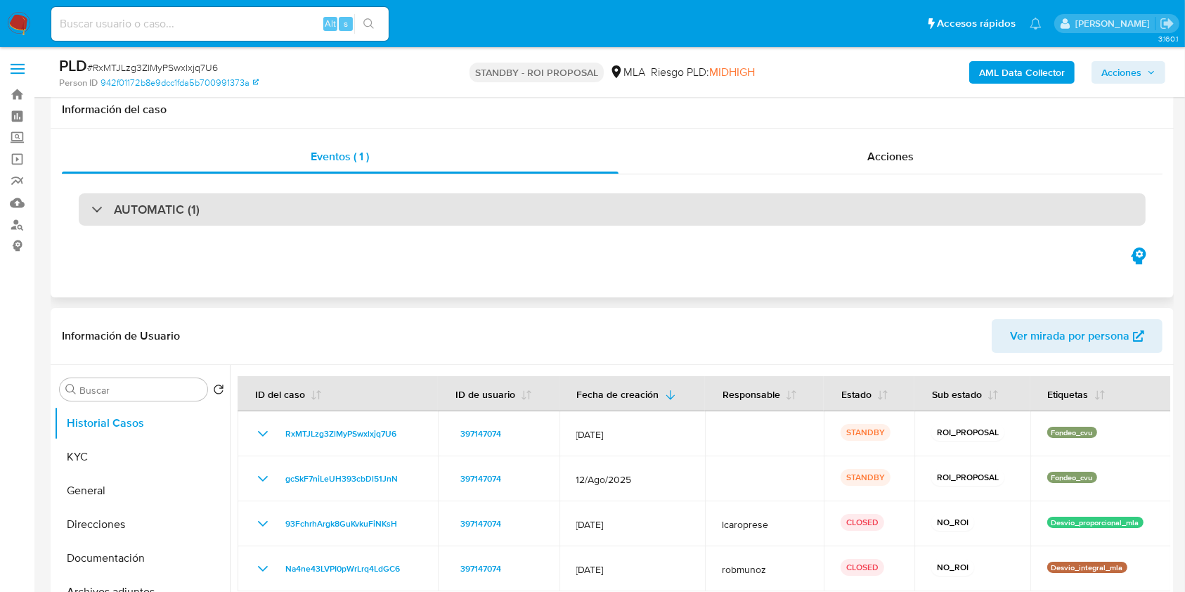
scroll to position [187, 0]
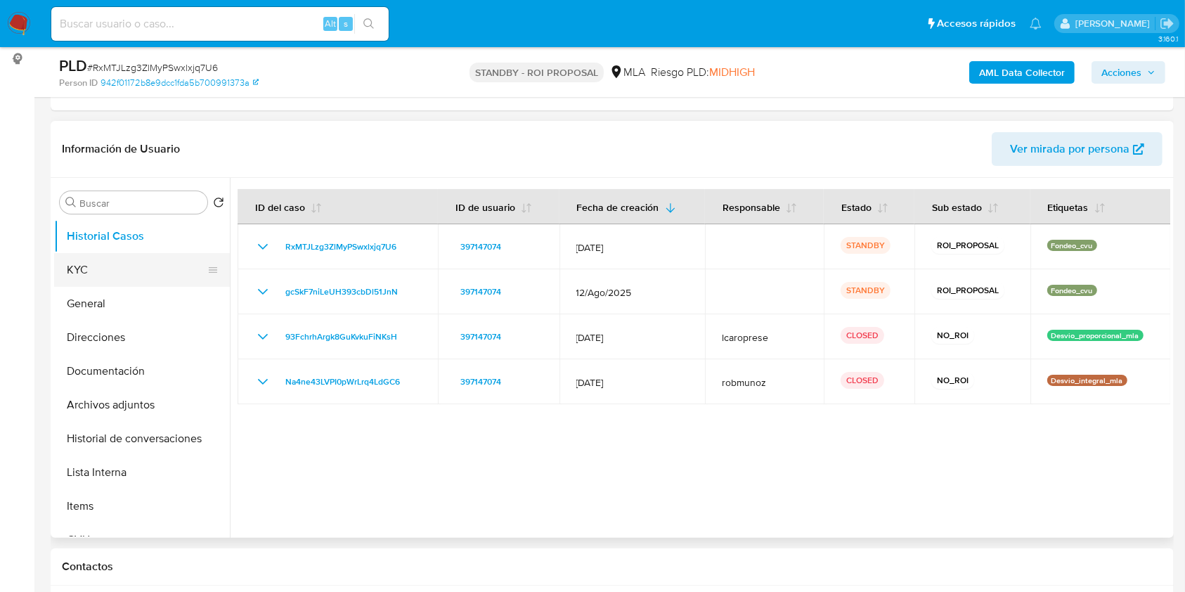
click at [105, 268] on button "KYC" at bounding box center [136, 270] width 164 height 34
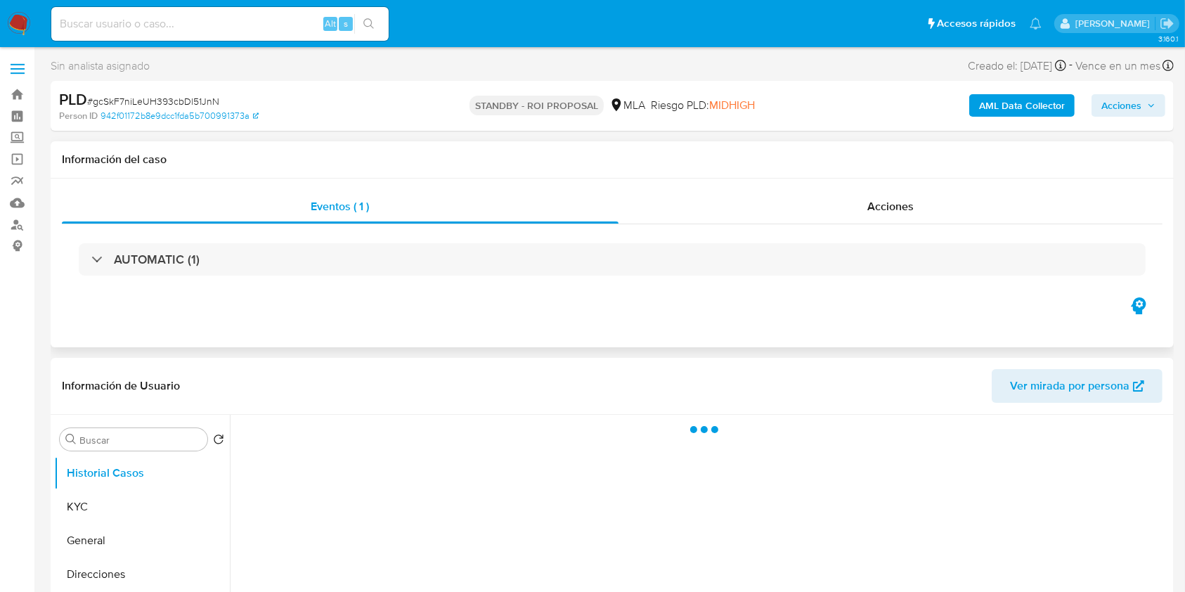
select select "10"
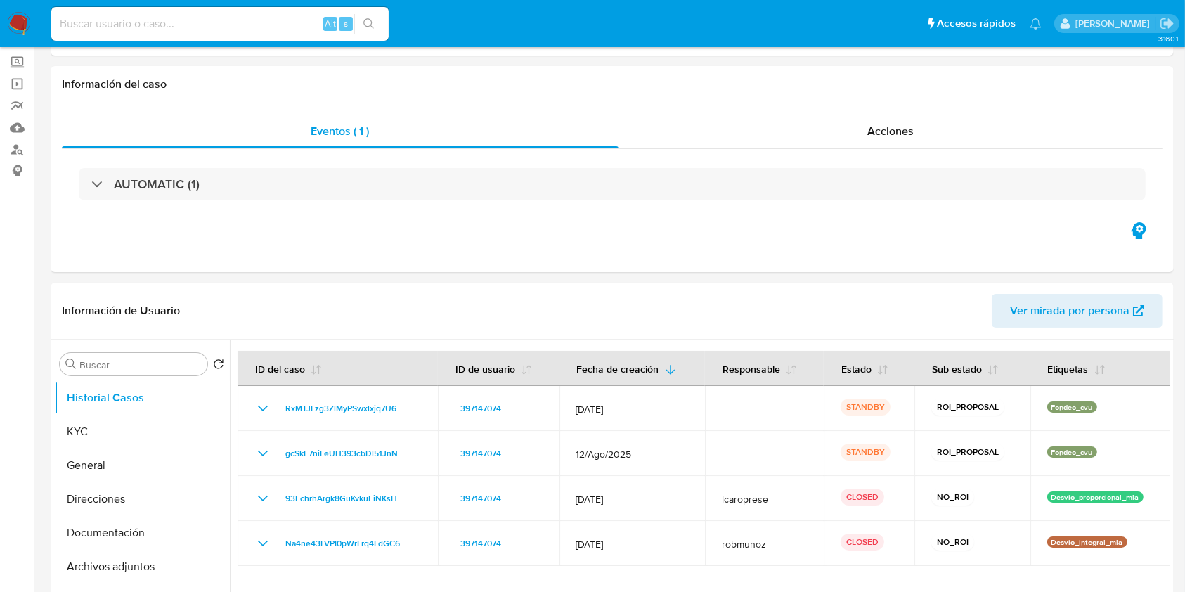
scroll to position [93, 0]
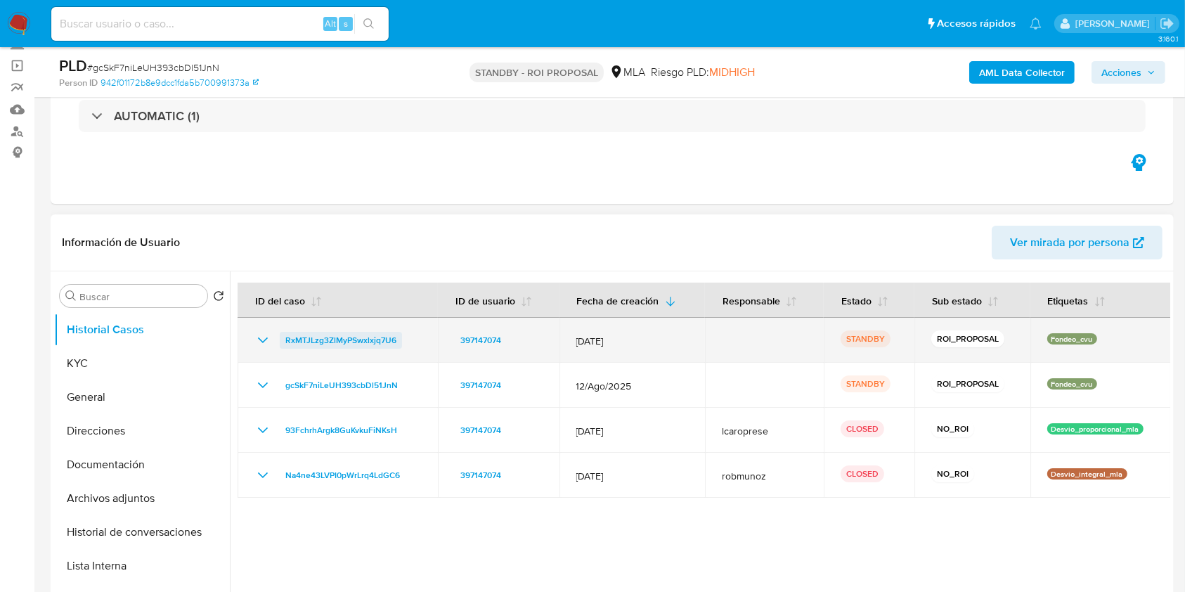
drag, startPoint x: 408, startPoint y: 341, endPoint x: 282, endPoint y: 339, distance: 126.5
click at [282, 339] on div "RxMTJLzg3ZlMyPSwxlxjq7U6" at bounding box center [337, 340] width 167 height 17
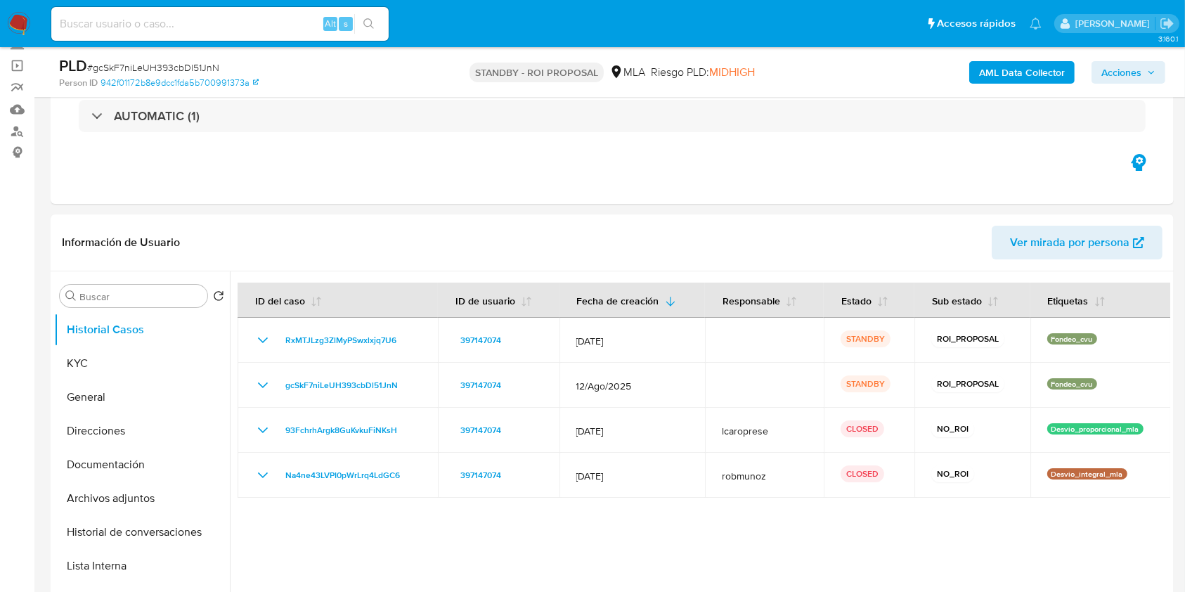
click at [232, 31] on input at bounding box center [219, 24] width 337 height 18
paste input "178990004"
type input "178990004"
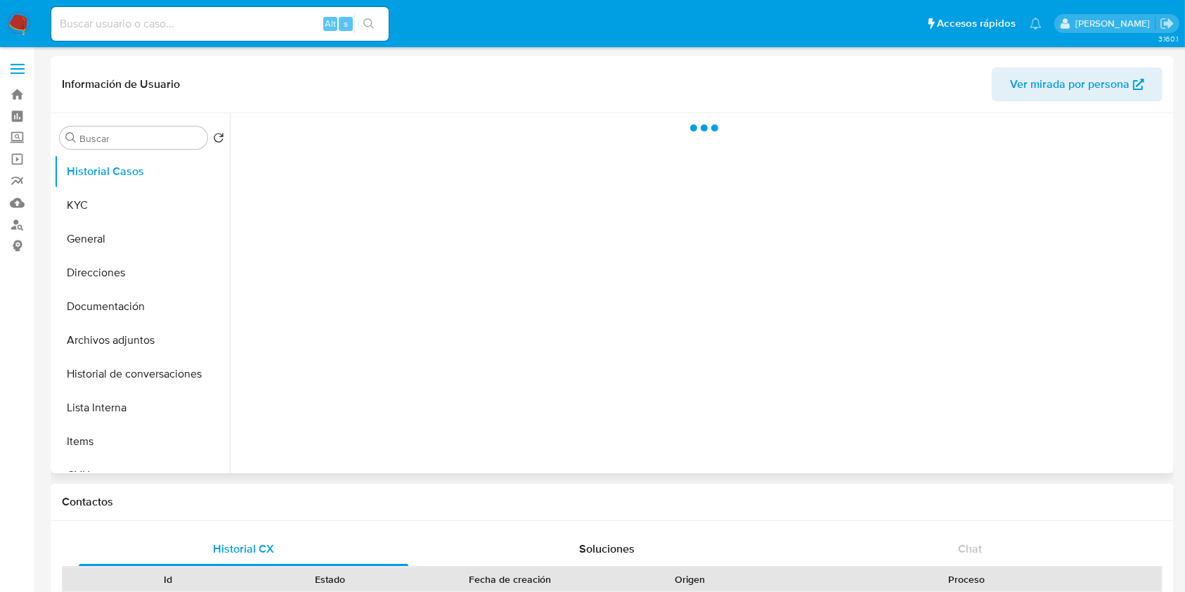
select select "10"
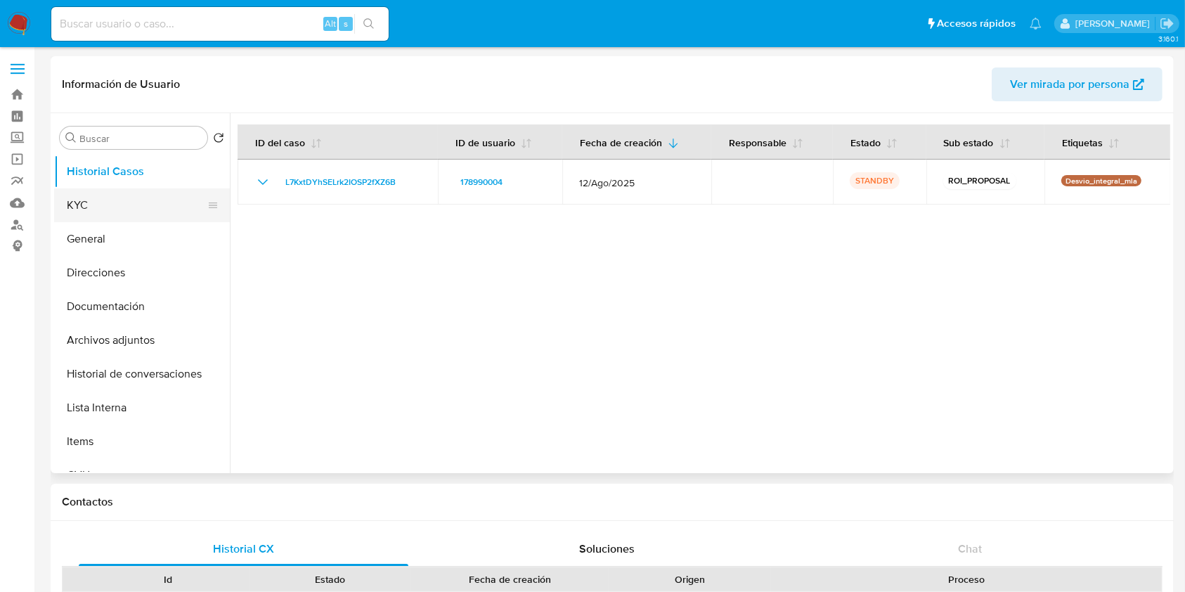
click at [119, 205] on button "KYC" at bounding box center [136, 205] width 164 height 34
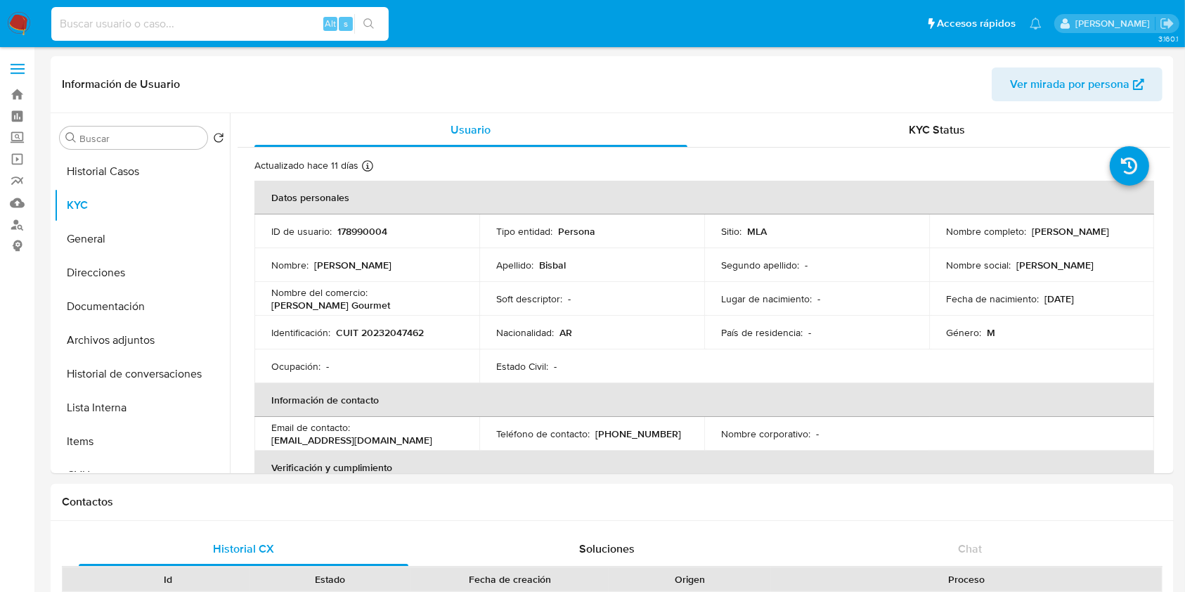
click at [181, 25] on input at bounding box center [219, 24] width 337 height 18
paste input "178990004"
click at [141, 316] on button "Documentación" at bounding box center [136, 306] width 164 height 34
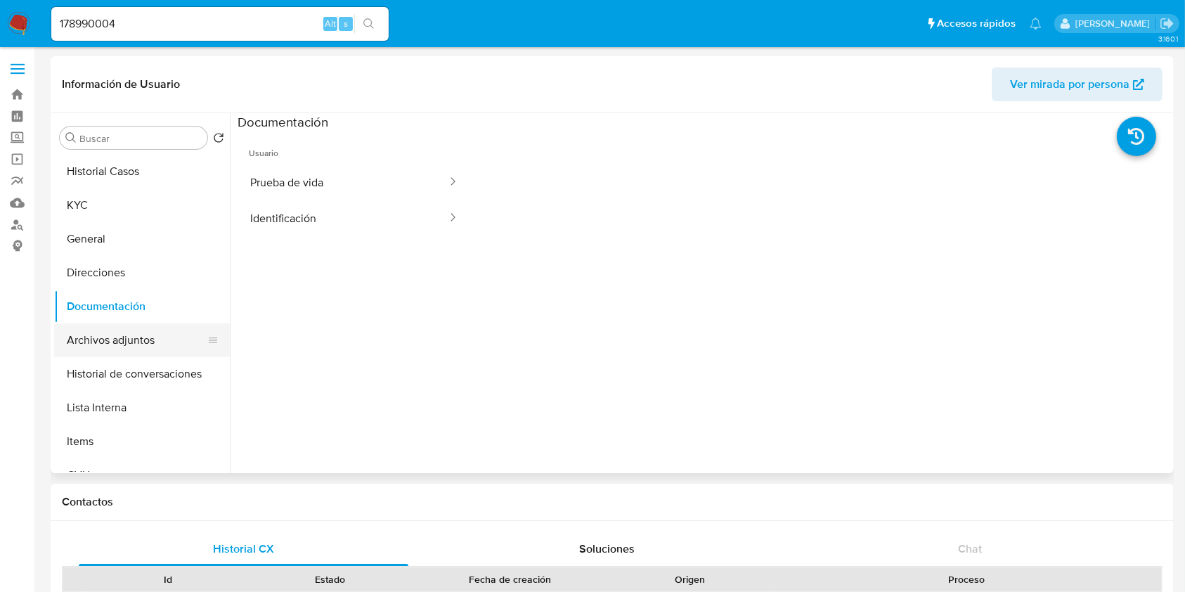
click at [185, 341] on button "Archivos adjuntos" at bounding box center [136, 340] width 164 height 34
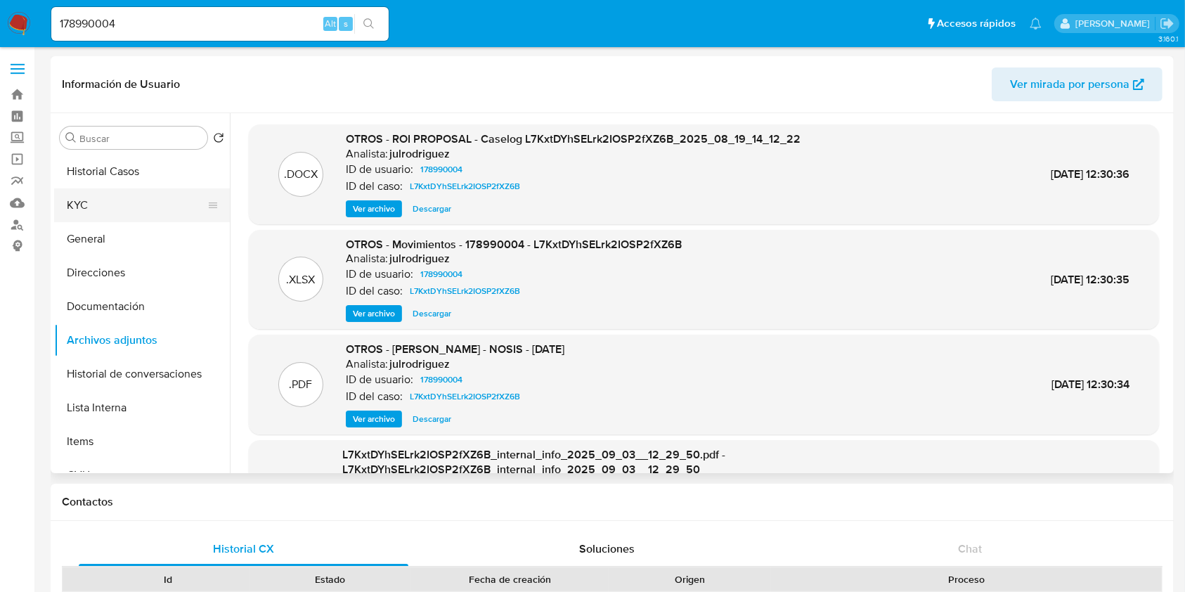
click at [119, 192] on button "KYC" at bounding box center [136, 205] width 164 height 34
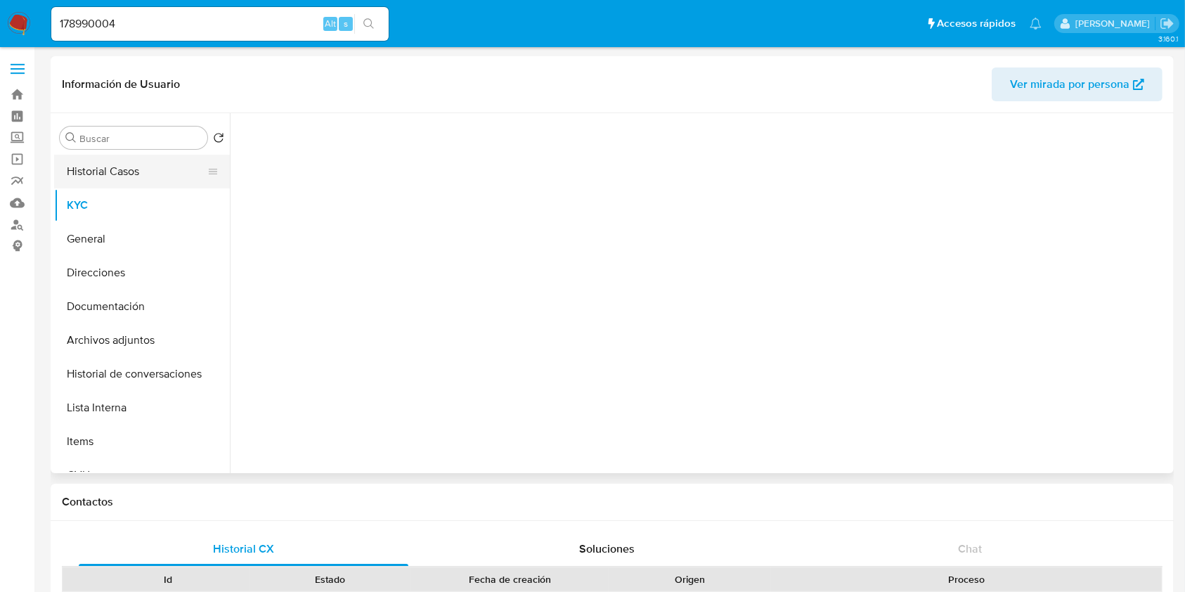
click at [119, 168] on button "Historial Casos" at bounding box center [136, 172] width 164 height 34
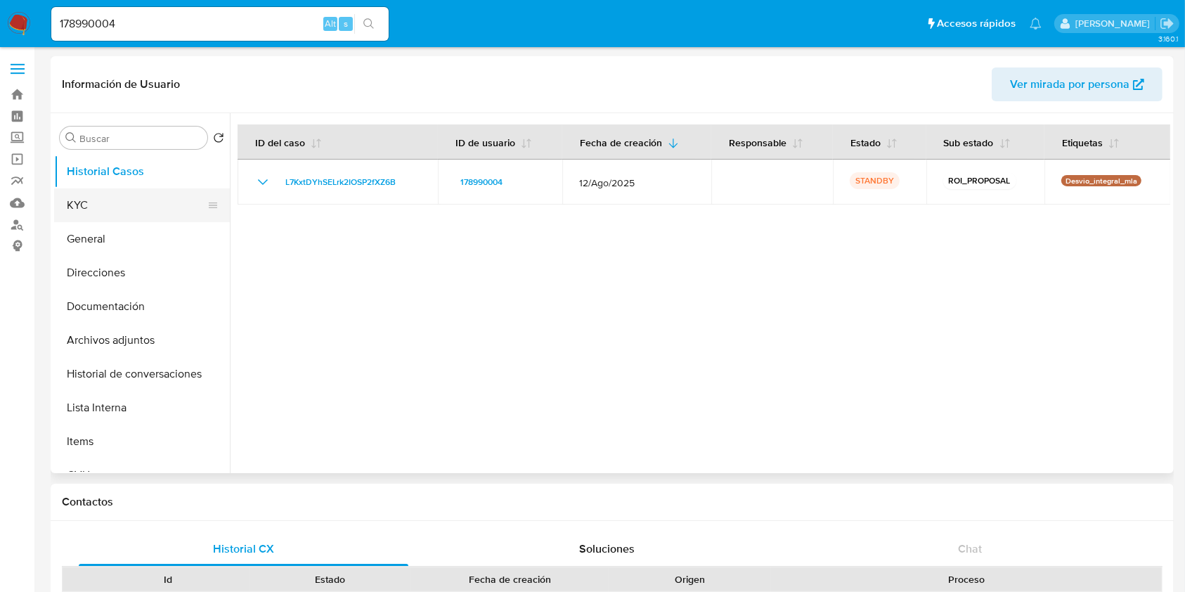
click at [151, 210] on button "KYC" at bounding box center [136, 205] width 164 height 34
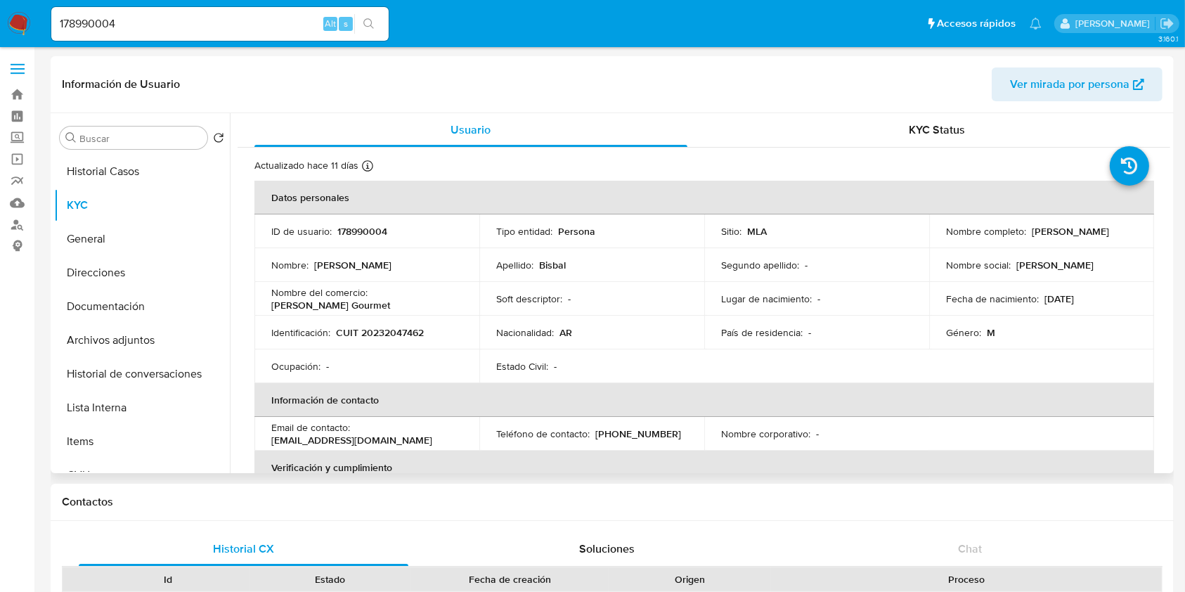
click at [1022, 349] on table "Datos personales ID de usuario : 178990004 Tipo entidad : Persona Sitio : MLA N…" at bounding box center [703, 434] width 899 height 506
click at [152, 313] on button "Documentación" at bounding box center [136, 306] width 164 height 34
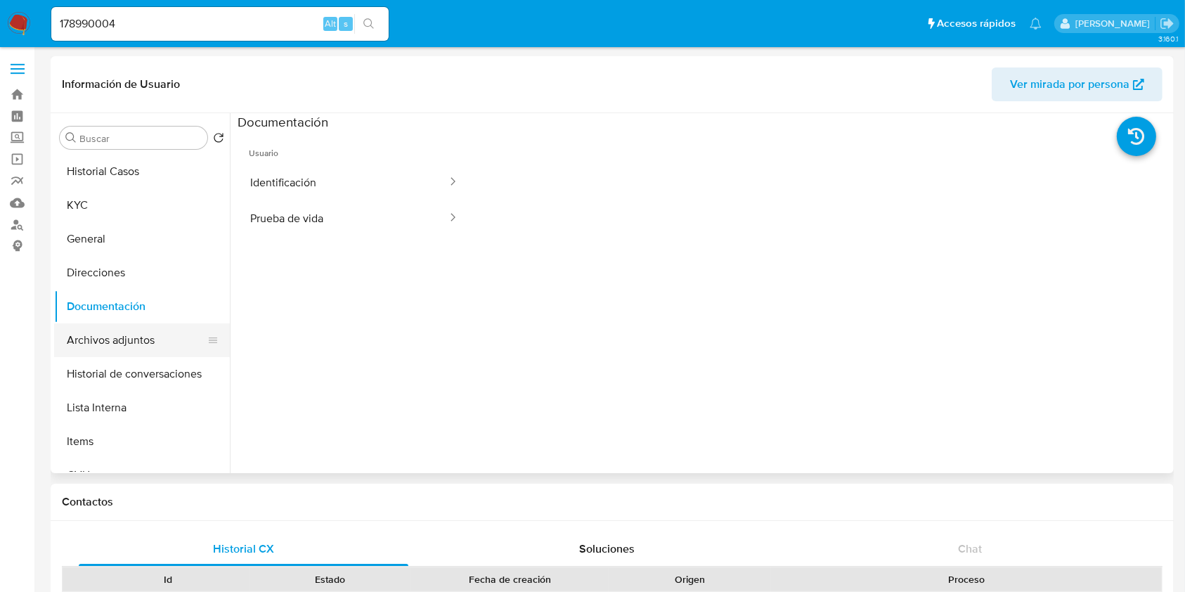
click at [132, 344] on button "Archivos adjuntos" at bounding box center [136, 340] width 164 height 34
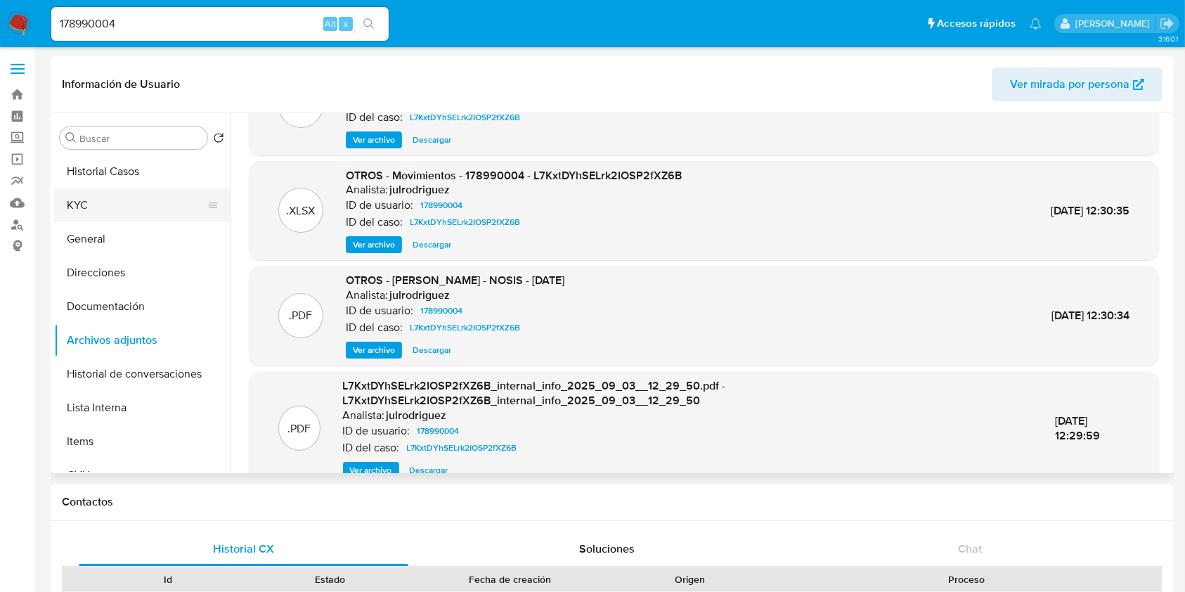
scroll to position [39, 0]
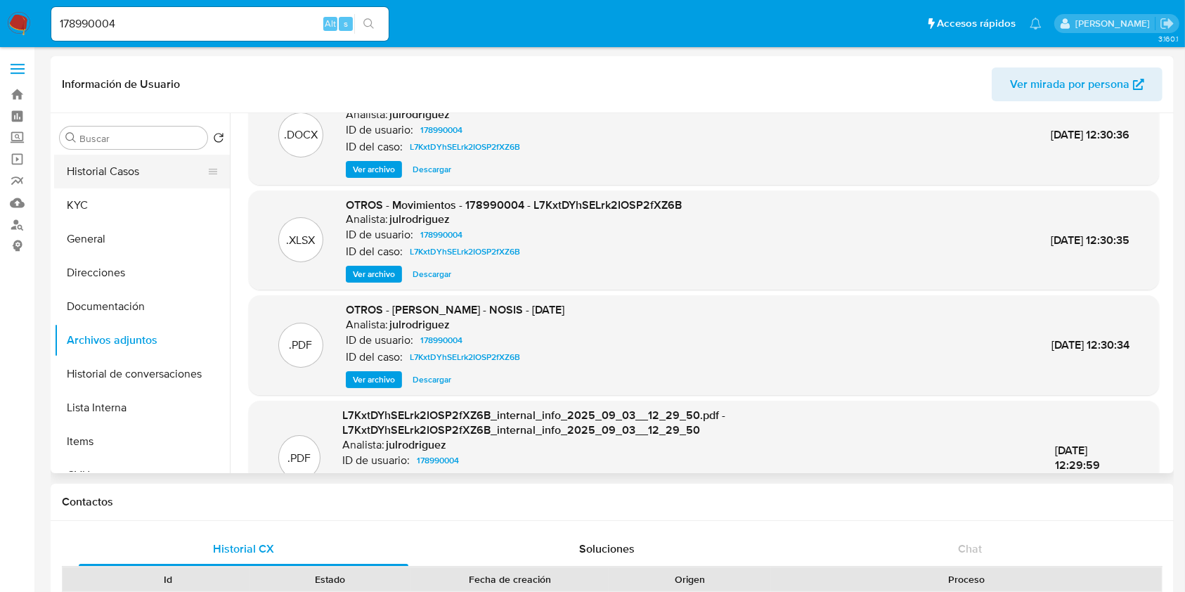
click at [123, 165] on button "Historial Casos" at bounding box center [136, 172] width 164 height 34
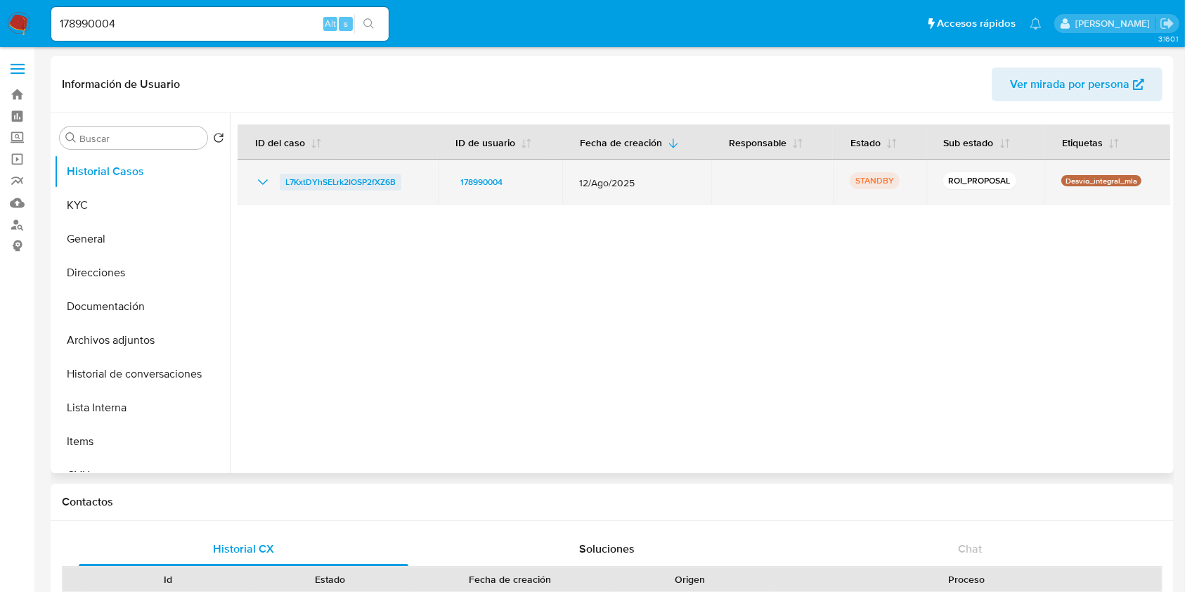
drag, startPoint x: 415, startPoint y: 181, endPoint x: 279, endPoint y: 180, distance: 136.3
click at [279, 180] on div "L7KxtDYhSELrk2IOSP2fXZ6B" at bounding box center [337, 182] width 167 height 17
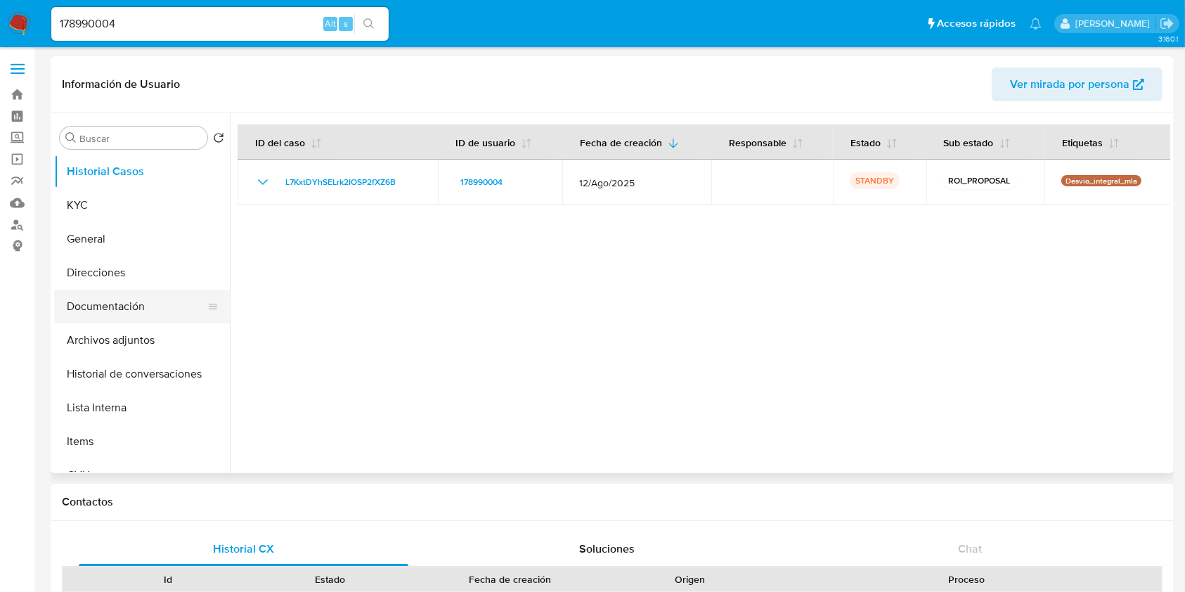
click at [132, 296] on button "Documentación" at bounding box center [136, 306] width 164 height 34
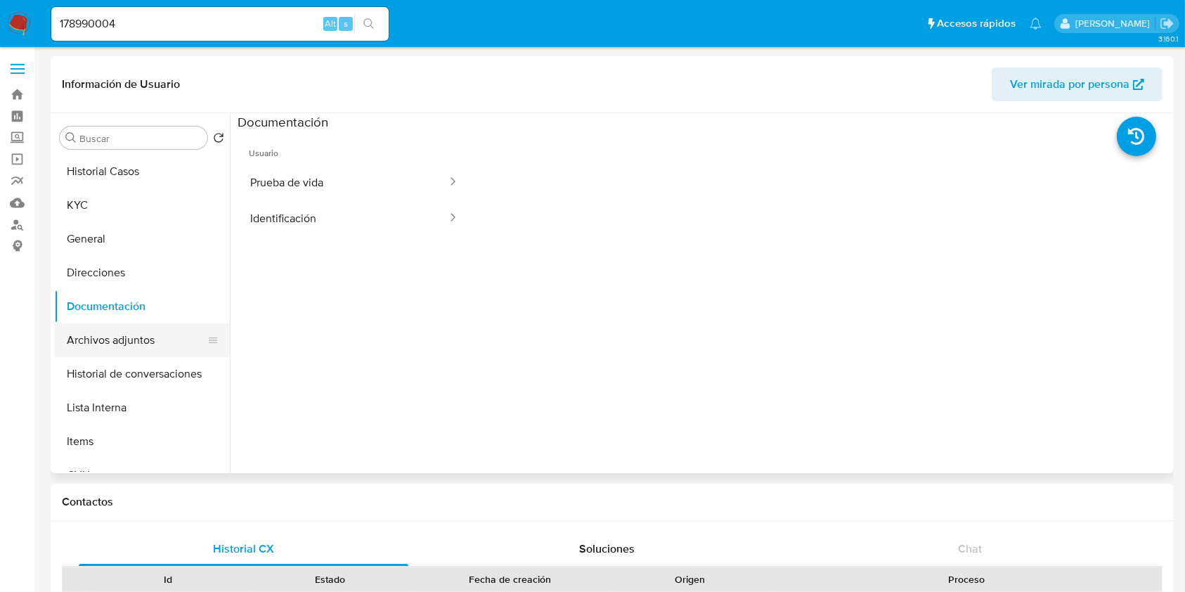
click at [119, 344] on button "Archivos adjuntos" at bounding box center [136, 340] width 164 height 34
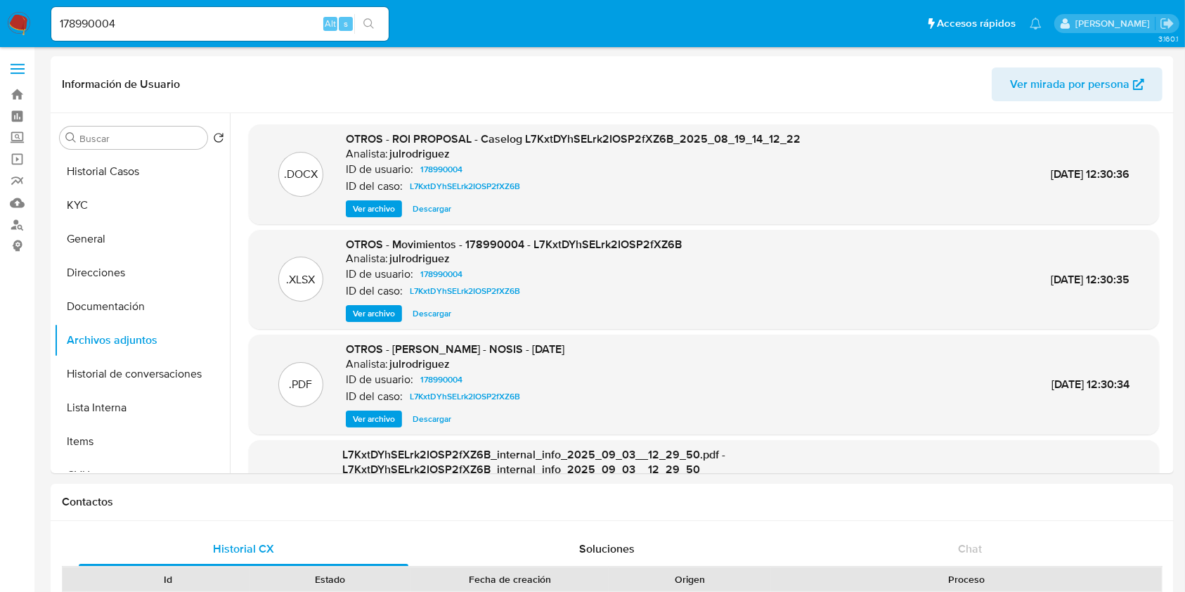
drag, startPoint x: 17, startPoint y: 18, endPoint x: 10, endPoint y: 17, distance: 7.1
click at [9, 18] on nav "Pausado Ver notificaciones 178990004 Alt s Accesos rápidos Presiona las siguien…" at bounding box center [592, 23] width 1185 height 47
paste input "TXkxK0a0Tflyic4xZ7x7f0kh"
type input "TXkxK0a0Tflyic4xZ7x7f0kh"
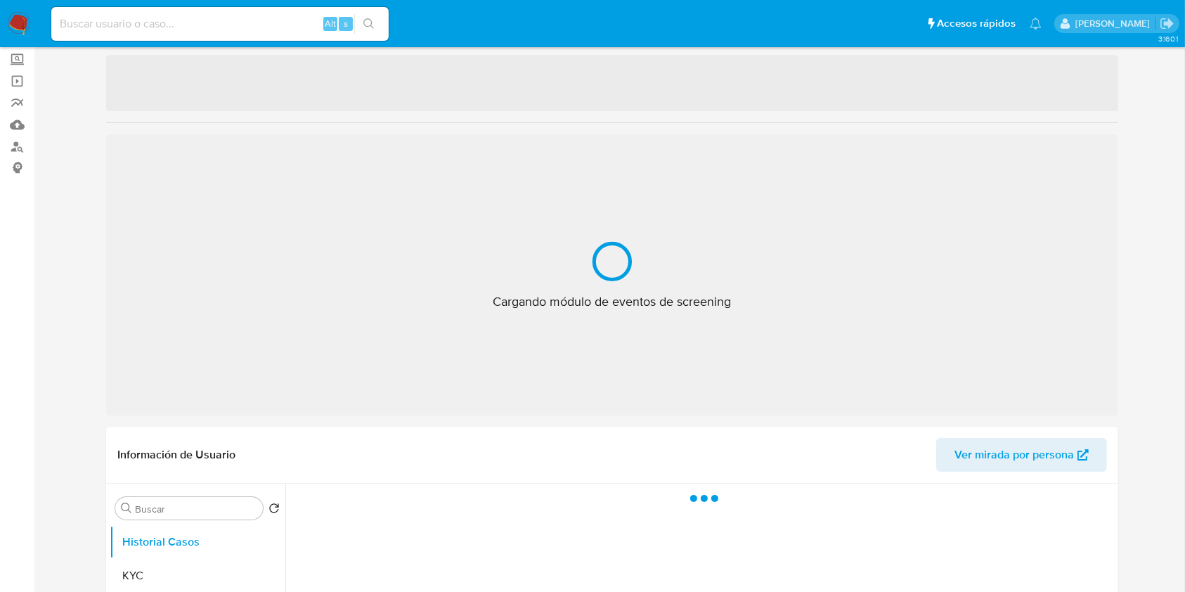
select select "10"
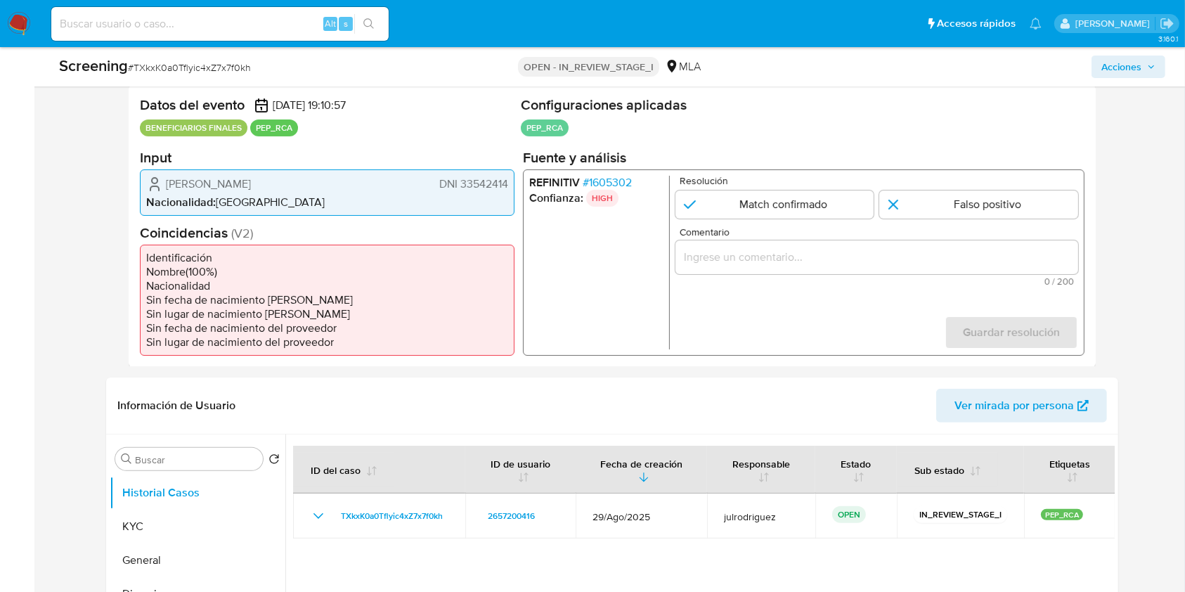
scroll to position [468, 0]
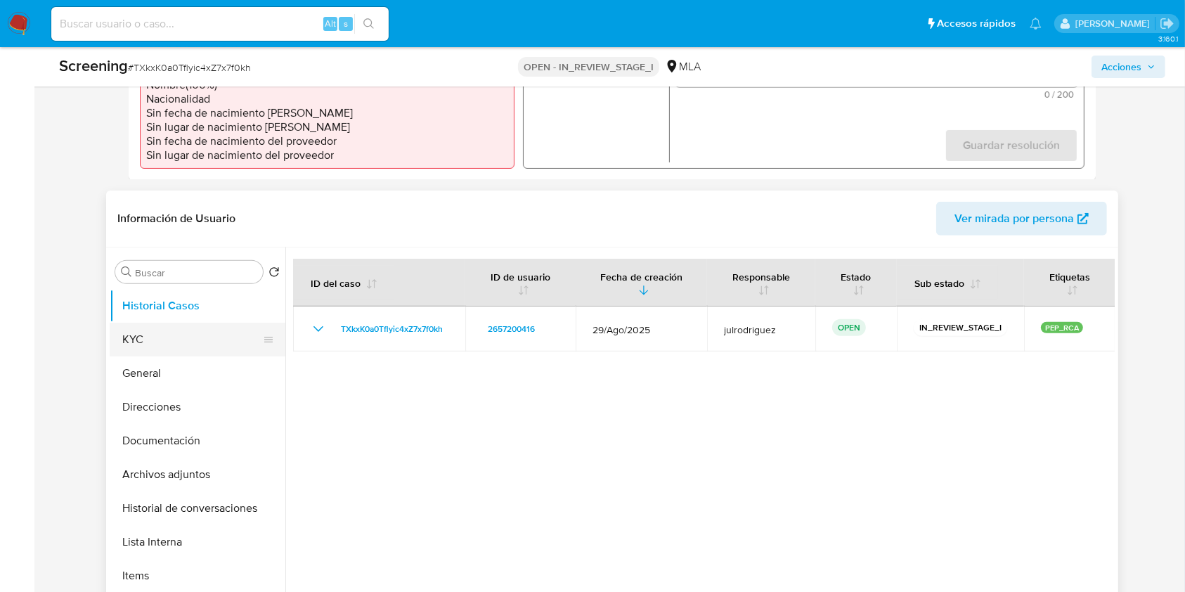
click at [208, 339] on button "KYC" at bounding box center [192, 339] width 164 height 34
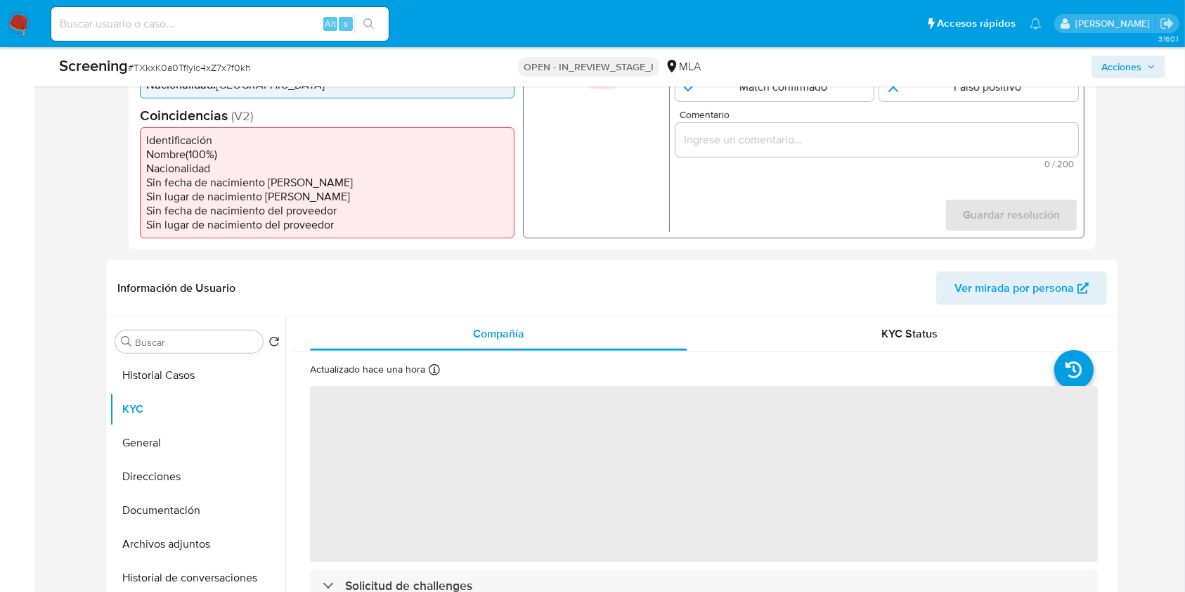
scroll to position [281, 0]
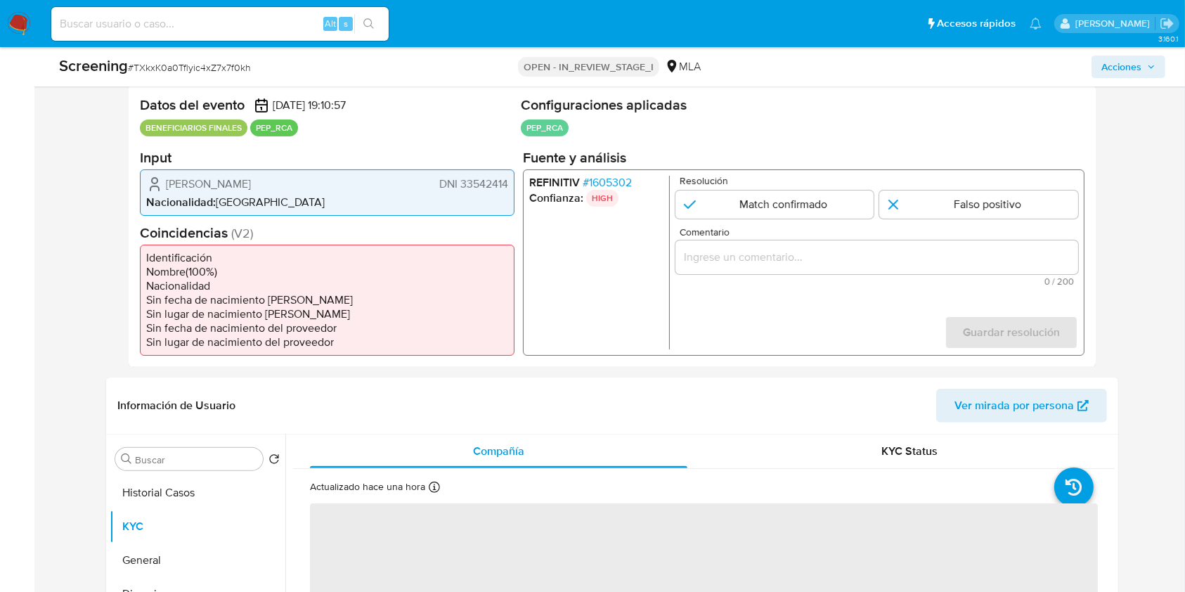
click at [606, 185] on span "# 1605302" at bounding box center [606, 182] width 49 height 14
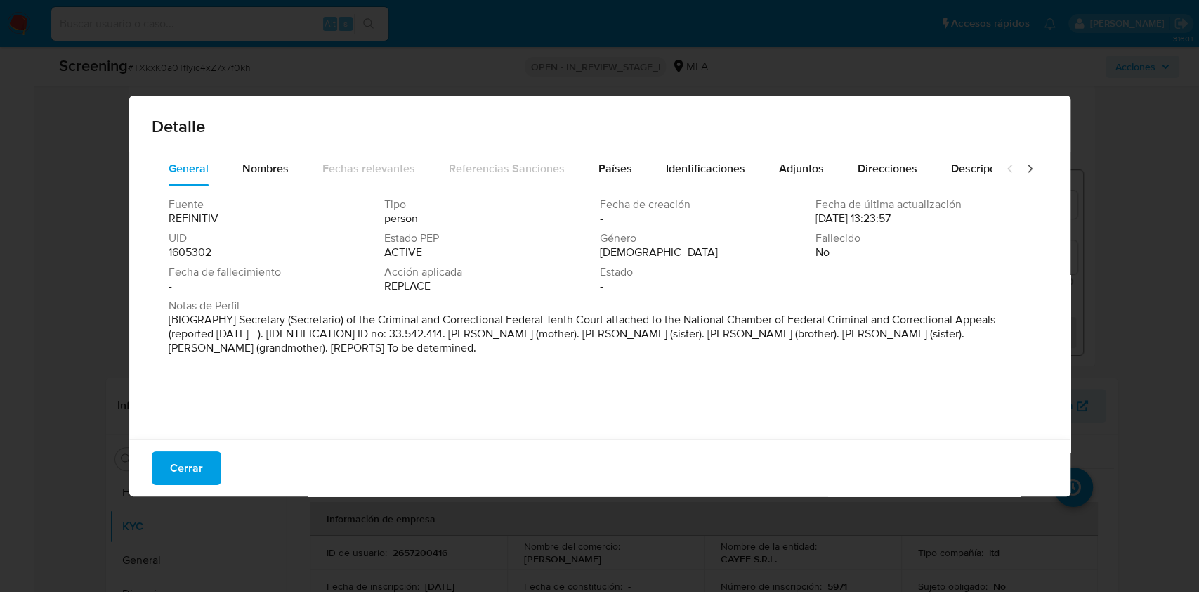
drag, startPoint x: 237, startPoint y: 319, endPoint x: 282, endPoint y: 334, distance: 47.5
click at [282, 334] on p "[BIOGRAPHY] Secretary (Secretario) of the Criminal and Correctional Federal Ten…" at bounding box center [599, 334] width 860 height 42
click at [292, 169] on button "Nombres" at bounding box center [266, 169] width 80 height 34
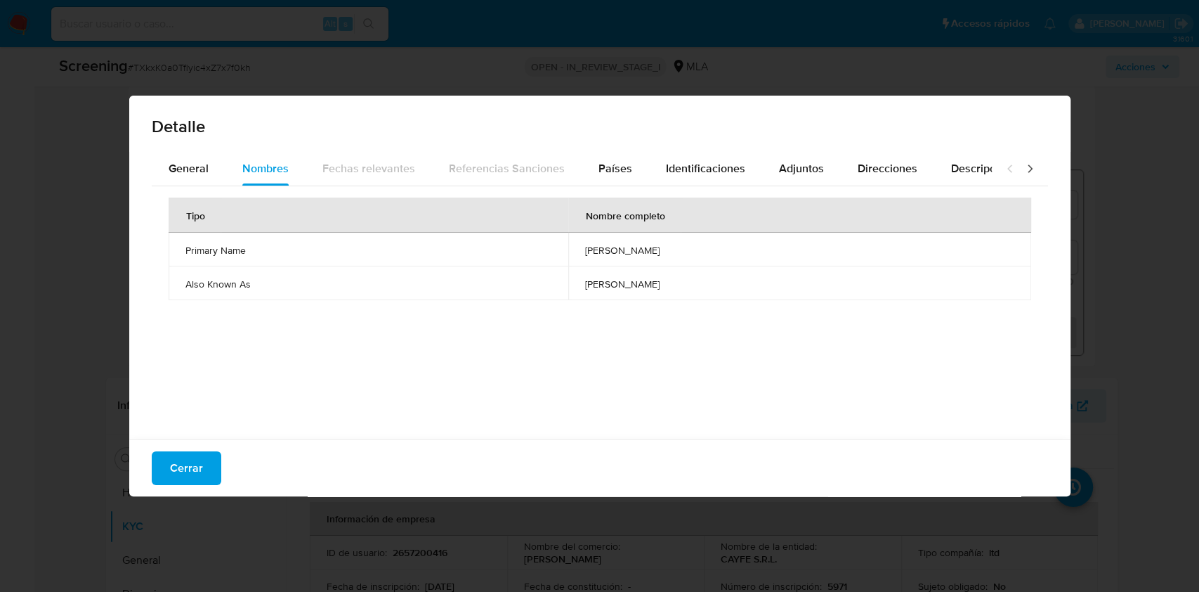
drag, startPoint x: 525, startPoint y: 247, endPoint x: 675, endPoint y: 252, distance: 150.4
click at [675, 252] on td "federico fornasari escobar" at bounding box center [799, 250] width 462 height 34
click at [94, 252] on div "Detalle General Nombres Fechas relevantes Referencias Sanciones Países Identifi…" at bounding box center [599, 296] width 1199 height 592
click at [599, 173] on span "Países" at bounding box center [616, 168] width 34 height 16
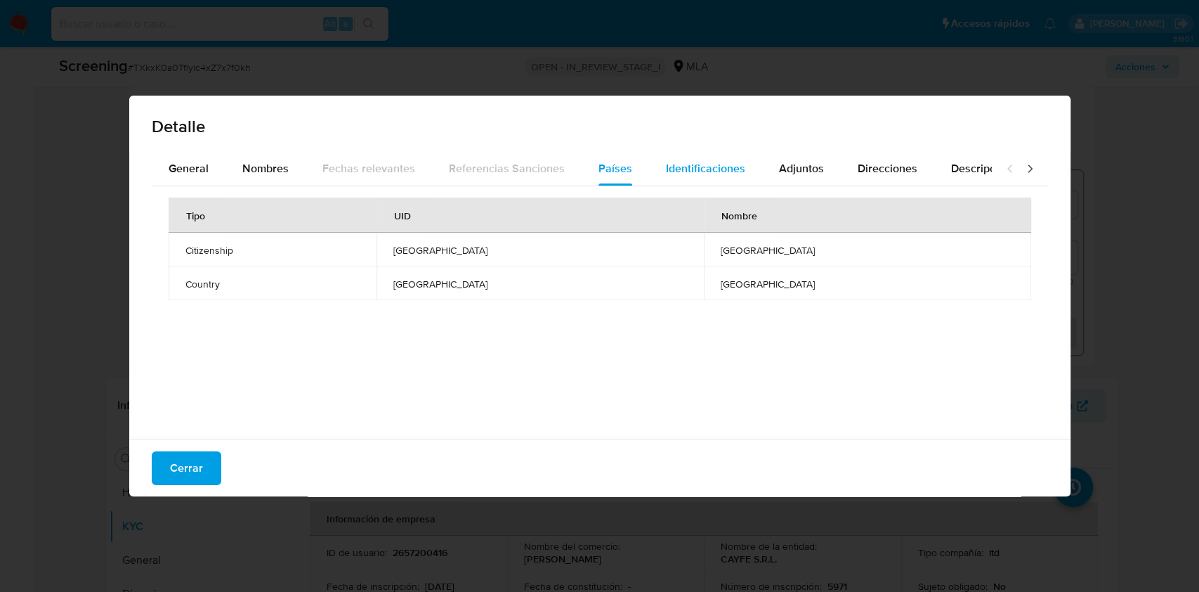
click at [707, 177] on div "Identificaciones" at bounding box center [705, 169] width 79 height 34
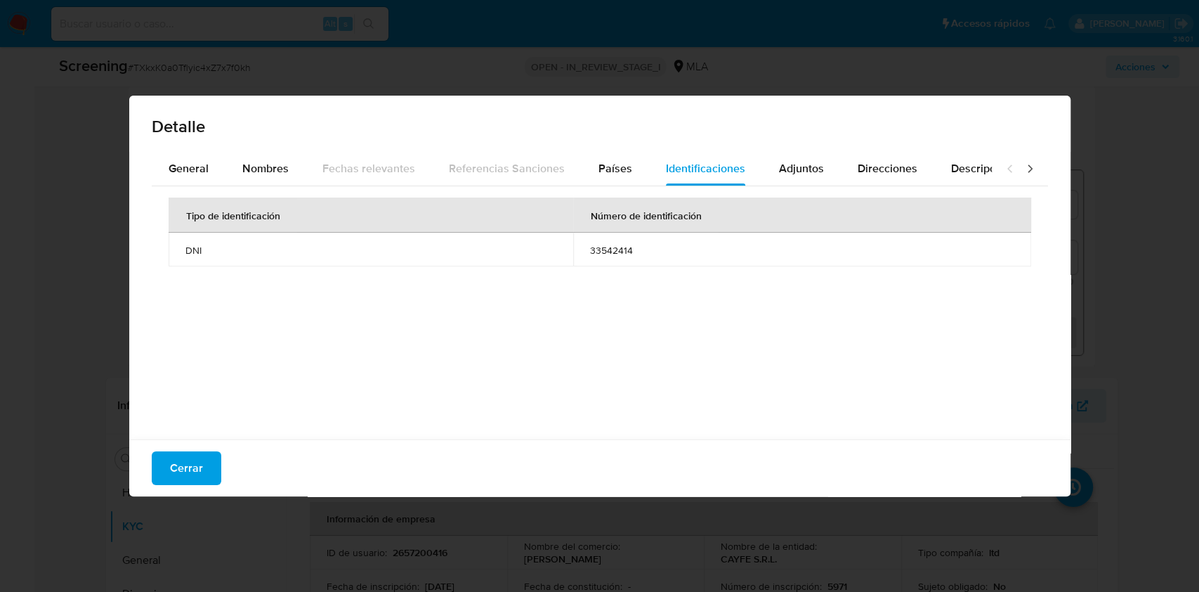
click at [608, 247] on span "33542414" at bounding box center [802, 250] width 424 height 13
drag, startPoint x: 101, startPoint y: 240, endPoint x: 114, endPoint y: 233, distance: 14.1
click at [101, 240] on div "Detalle General Nombres Fechas relevantes Referencias Sanciones Países Identifi…" at bounding box center [599, 296] width 1199 height 592
click at [53, 413] on div "Detalle General Nombres Fechas relevantes Referencias Sanciones Países Identifi…" at bounding box center [599, 296] width 1199 height 592
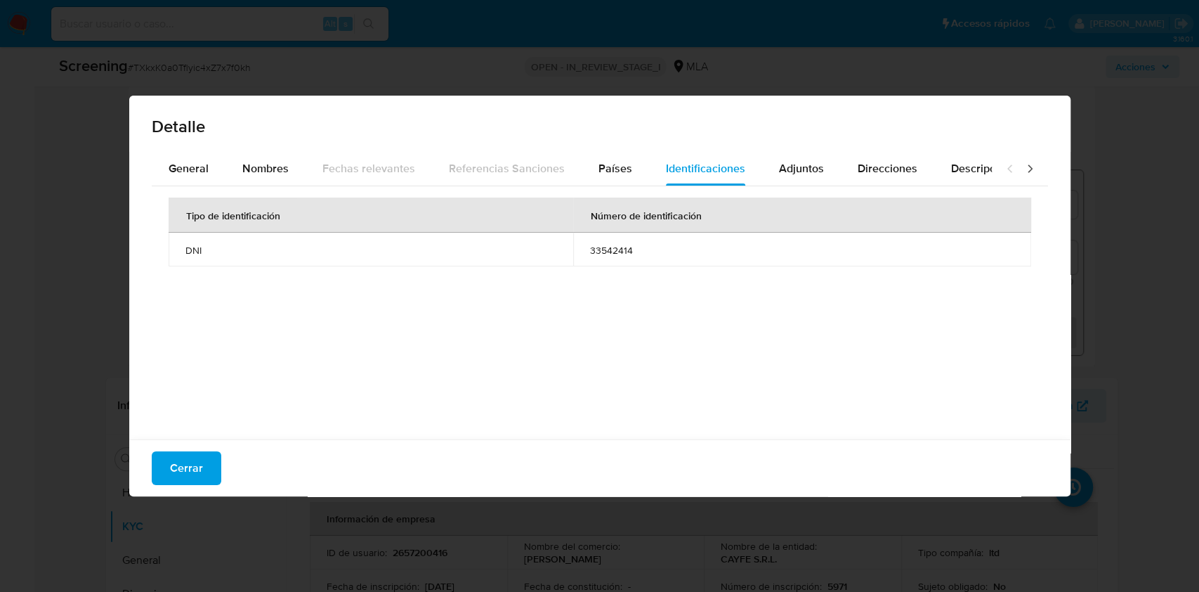
drag, startPoint x: 178, startPoint y: 471, endPoint x: 469, endPoint y: 357, distance: 311.7
click at [177, 471] on span "Cerrar" at bounding box center [186, 467] width 33 height 31
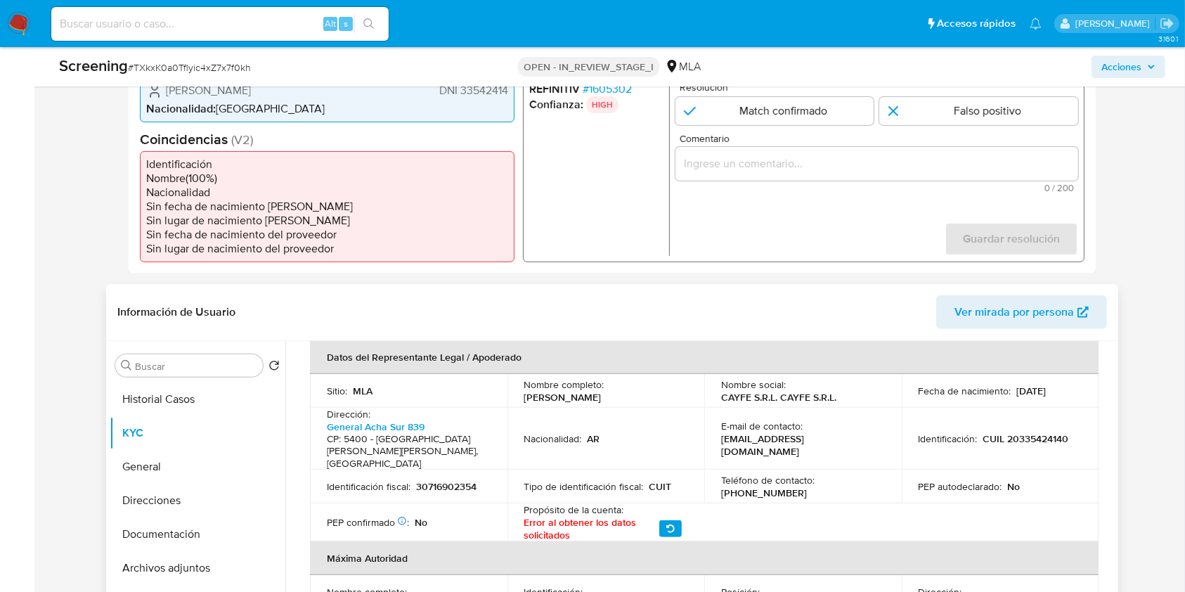
scroll to position [468, 0]
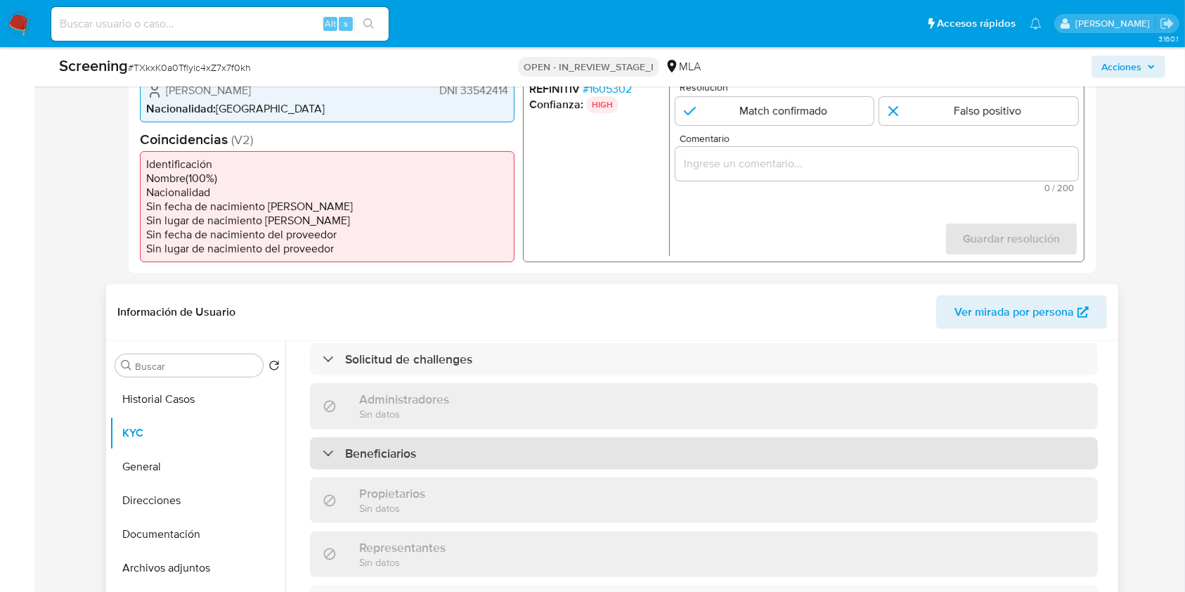
click at [405, 445] on h3 "Beneficiarios" at bounding box center [380, 452] width 71 height 15
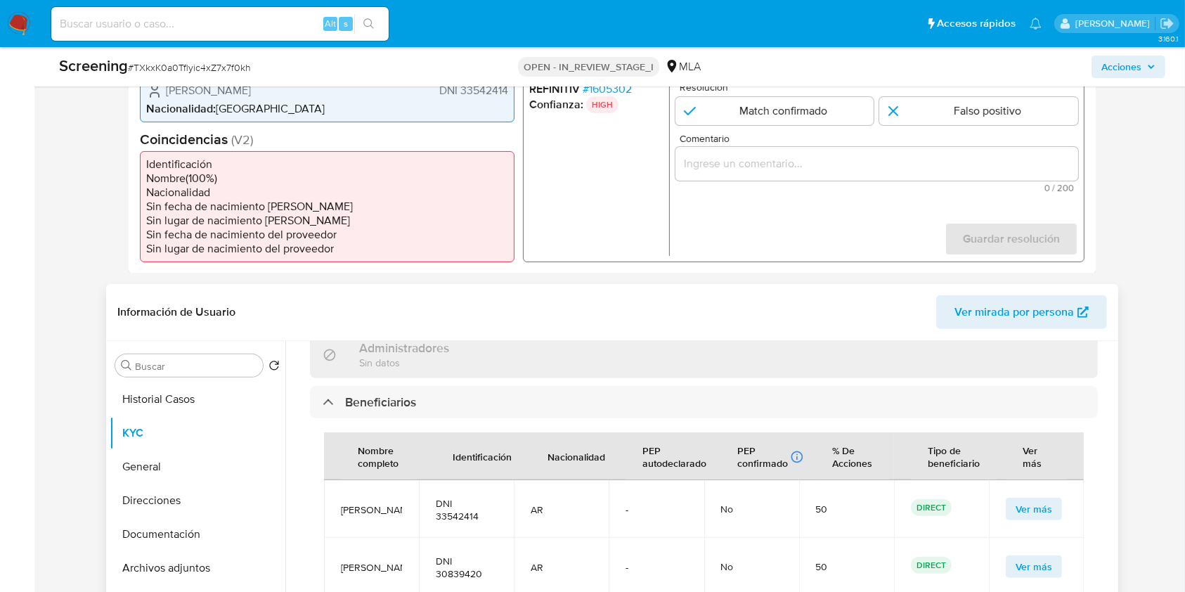
scroll to position [843, 0]
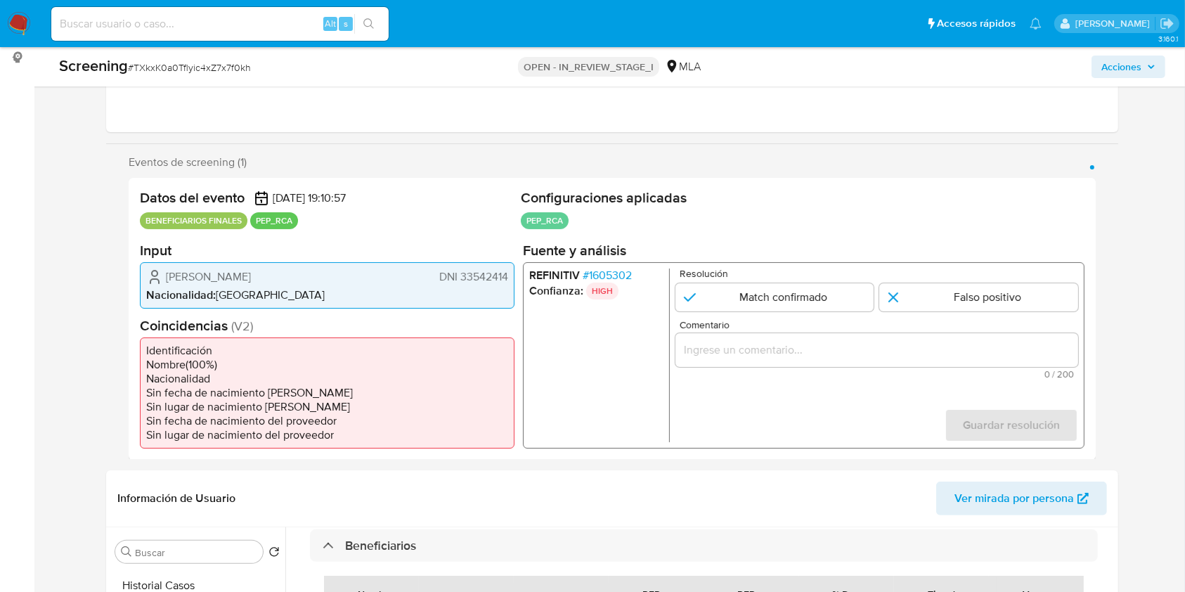
scroll to position [187, 0]
drag, startPoint x: 306, startPoint y: 278, endPoint x: 178, endPoint y: 287, distance: 128.2
click at [156, 275] on div "Federico Fornasari Escobar DNI 33542414" at bounding box center [327, 277] width 362 height 17
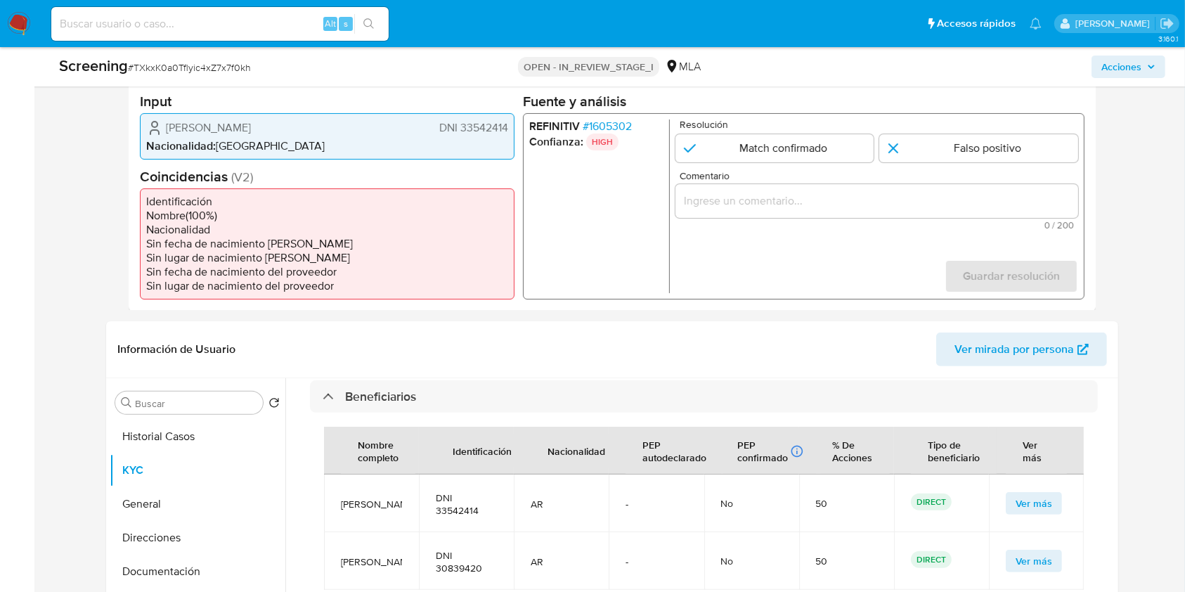
scroll to position [468, 0]
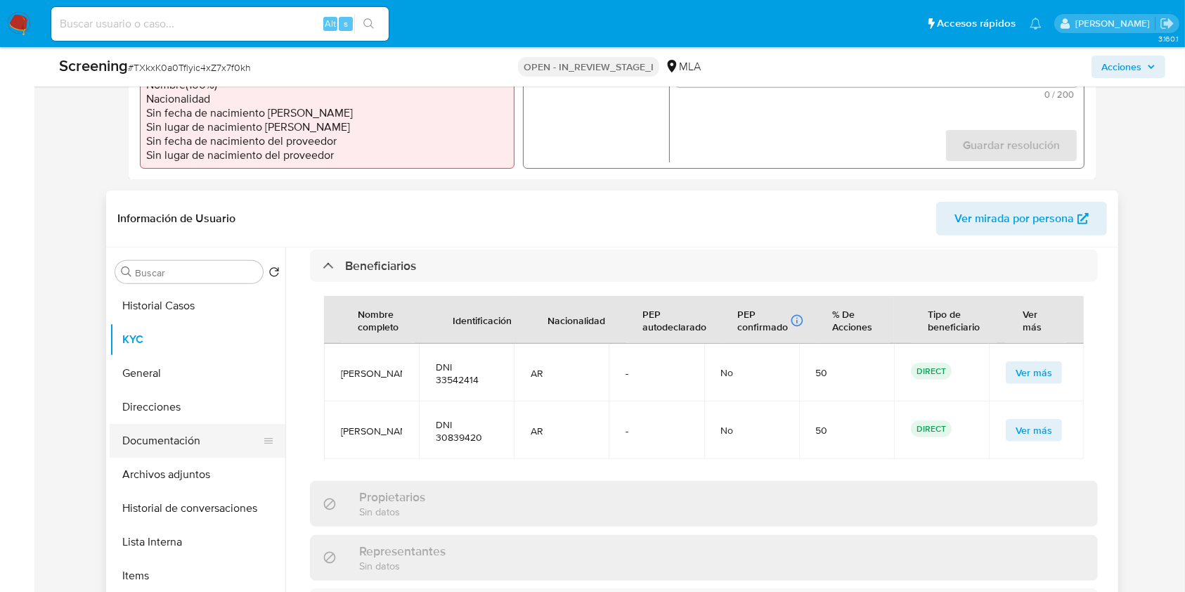
click at [174, 428] on button "Documentación" at bounding box center [192, 441] width 164 height 34
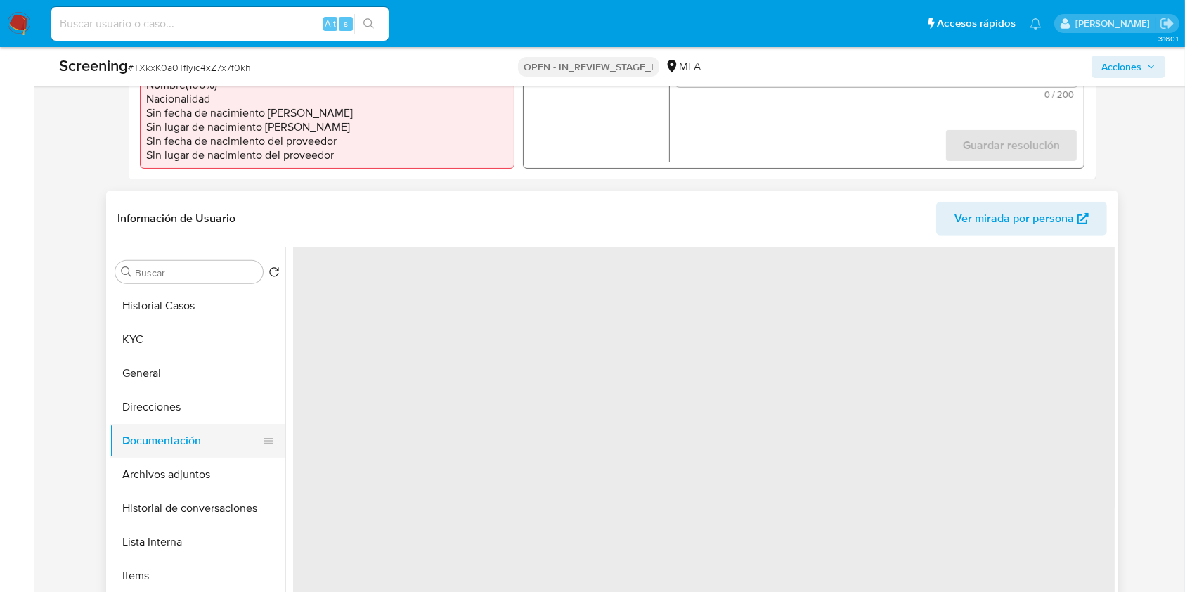
scroll to position [0, 0]
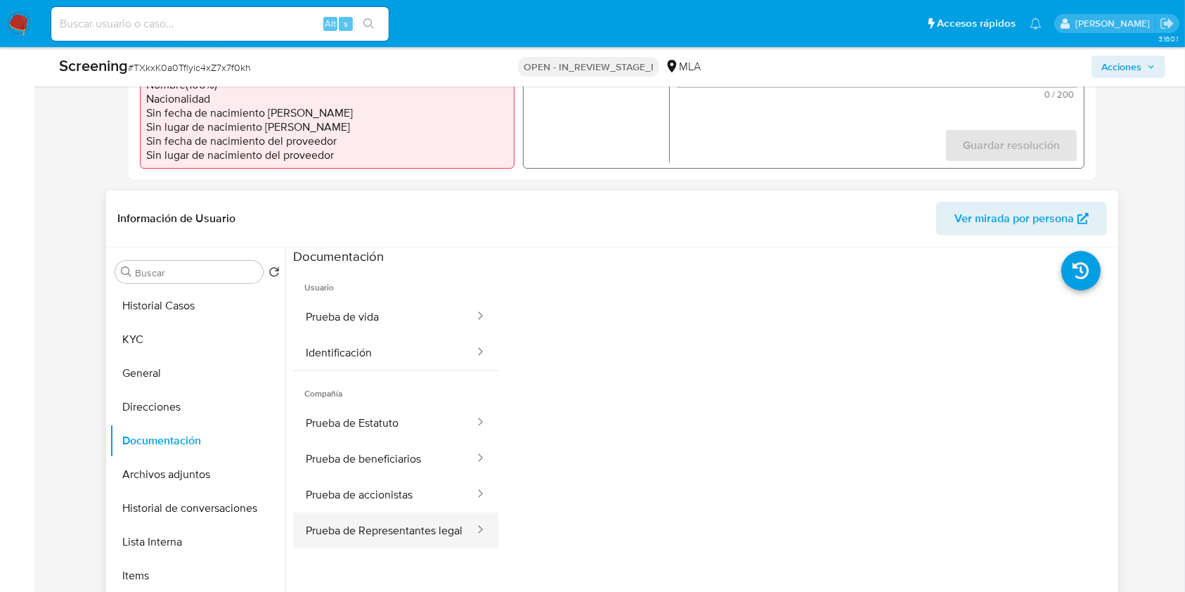
click at [362, 522] on button "Prueba de Representantes legal" at bounding box center [384, 530] width 183 height 36
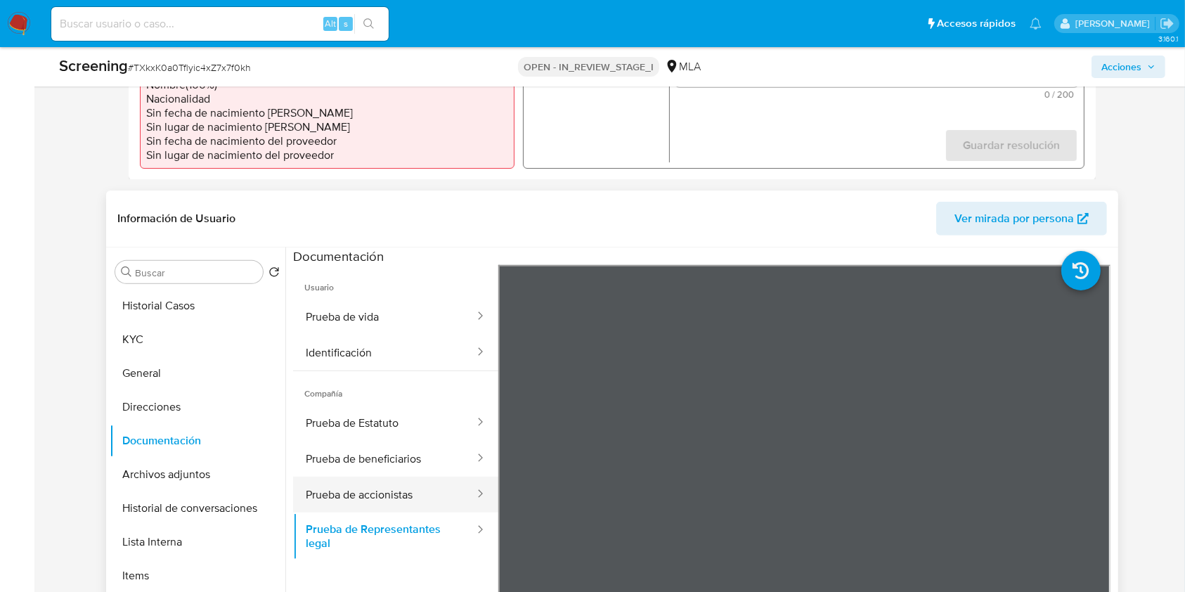
click at [355, 495] on button "Prueba de accionistas" at bounding box center [384, 494] width 183 height 36
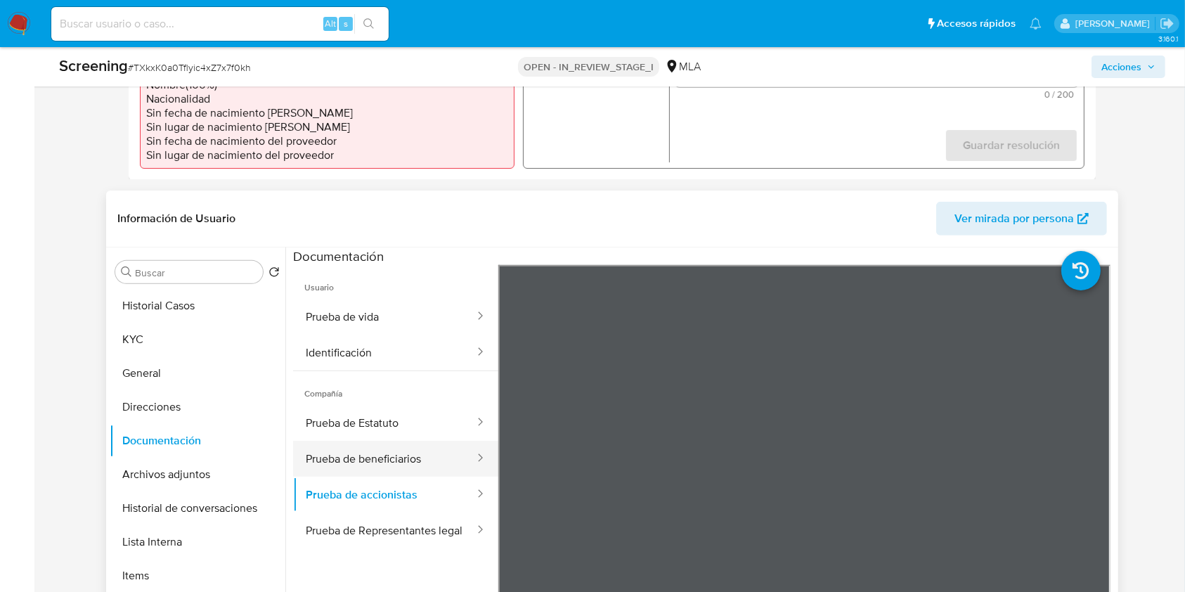
click at [377, 441] on button "Prueba de beneficiarios" at bounding box center [384, 459] width 183 height 36
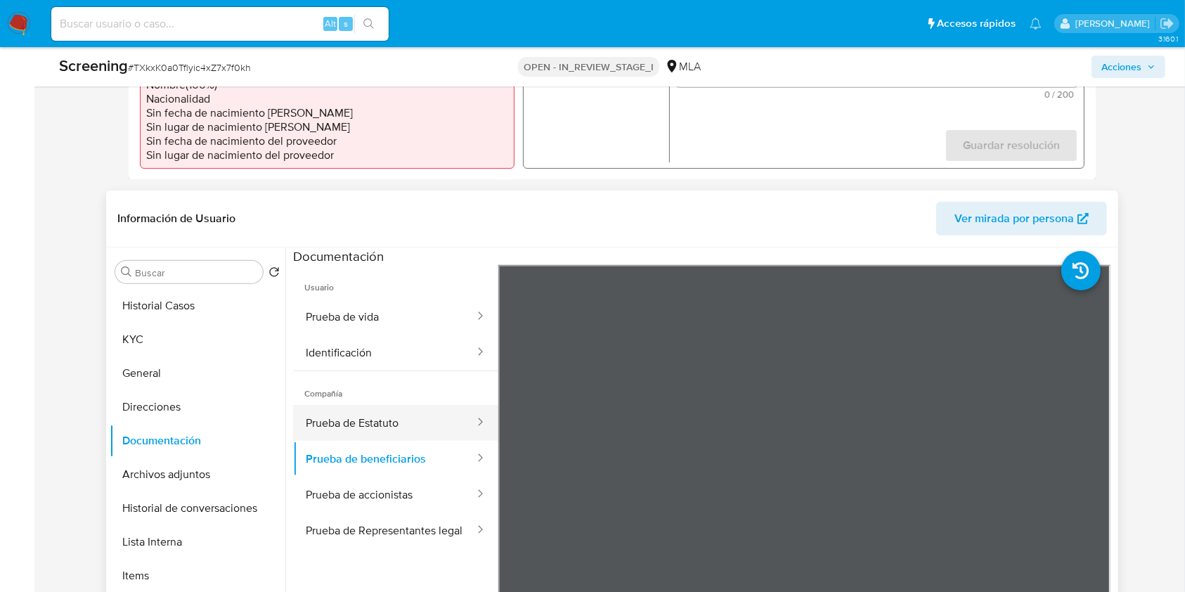
click at [393, 417] on button "Prueba de Estatuto" at bounding box center [384, 423] width 183 height 36
click at [157, 335] on button "KYC" at bounding box center [192, 339] width 164 height 34
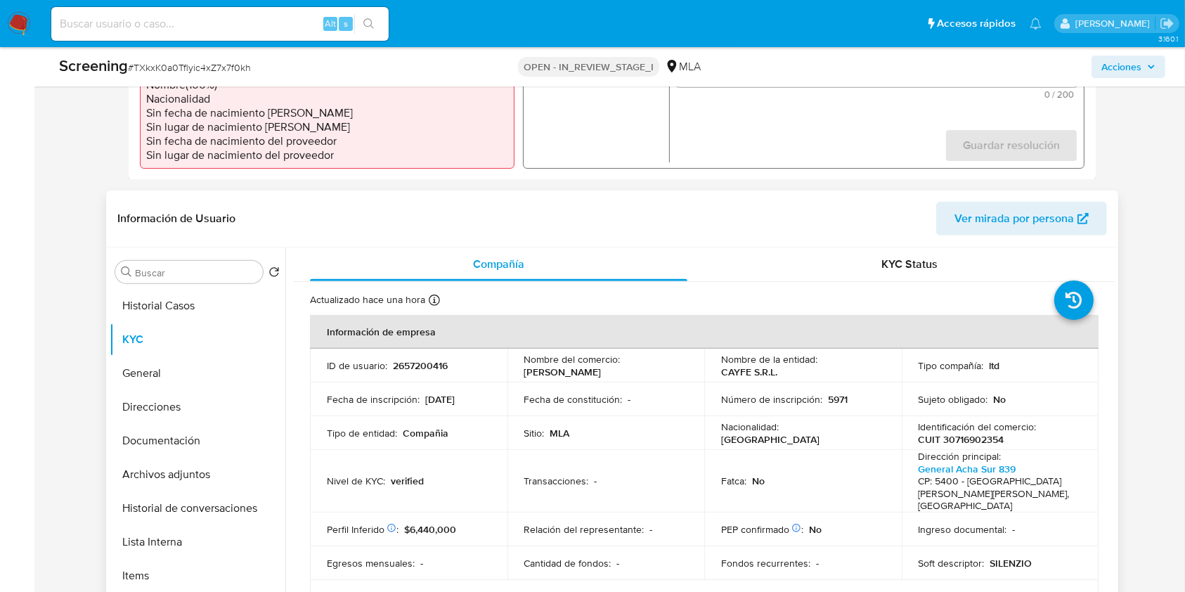
click at [412, 365] on p "2657200416" at bounding box center [420, 365] width 55 height 13
copy p "2657200416"
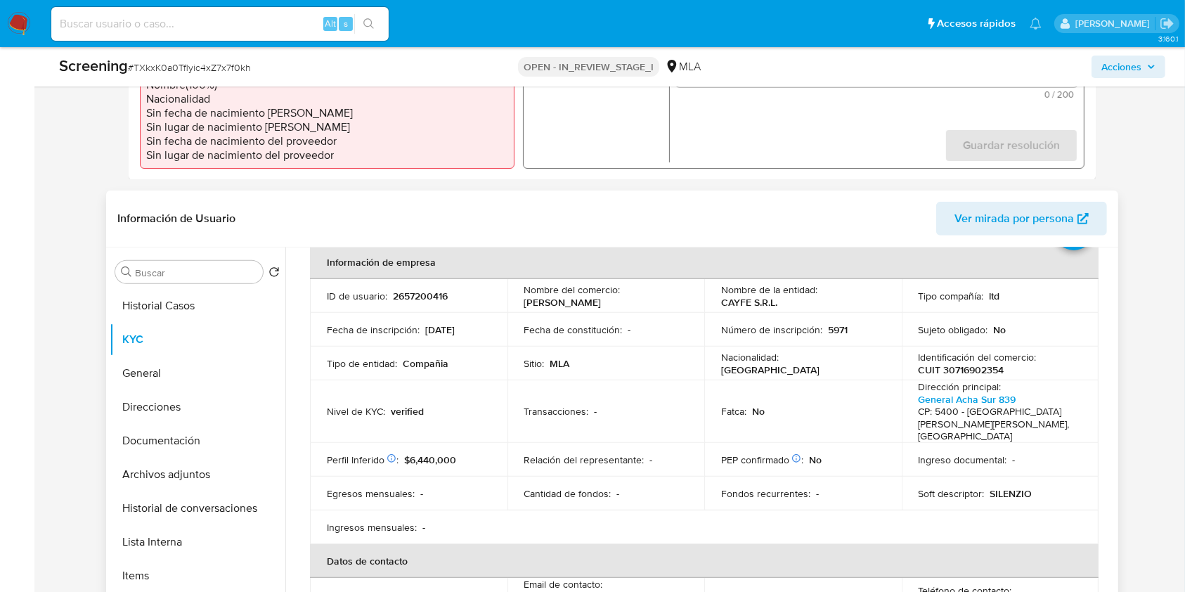
scroll to position [93, 0]
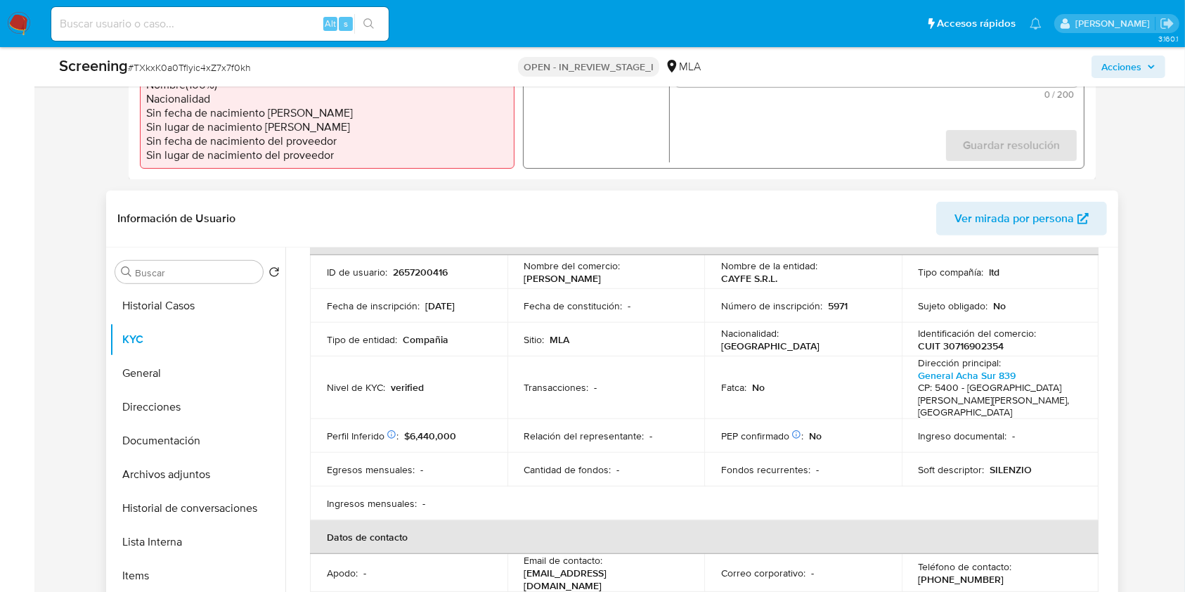
click at [968, 346] on p "CUIT 30716902354" at bounding box center [961, 345] width 86 height 13
copy p "30716902354"
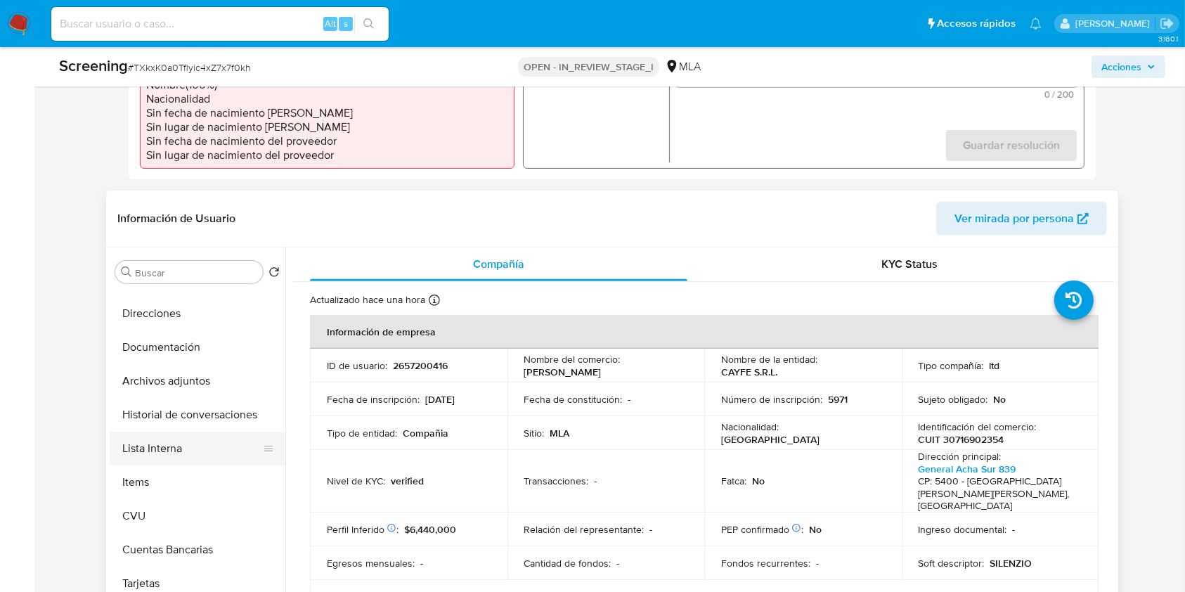
click at [161, 444] on button "Lista Interna" at bounding box center [192, 448] width 164 height 34
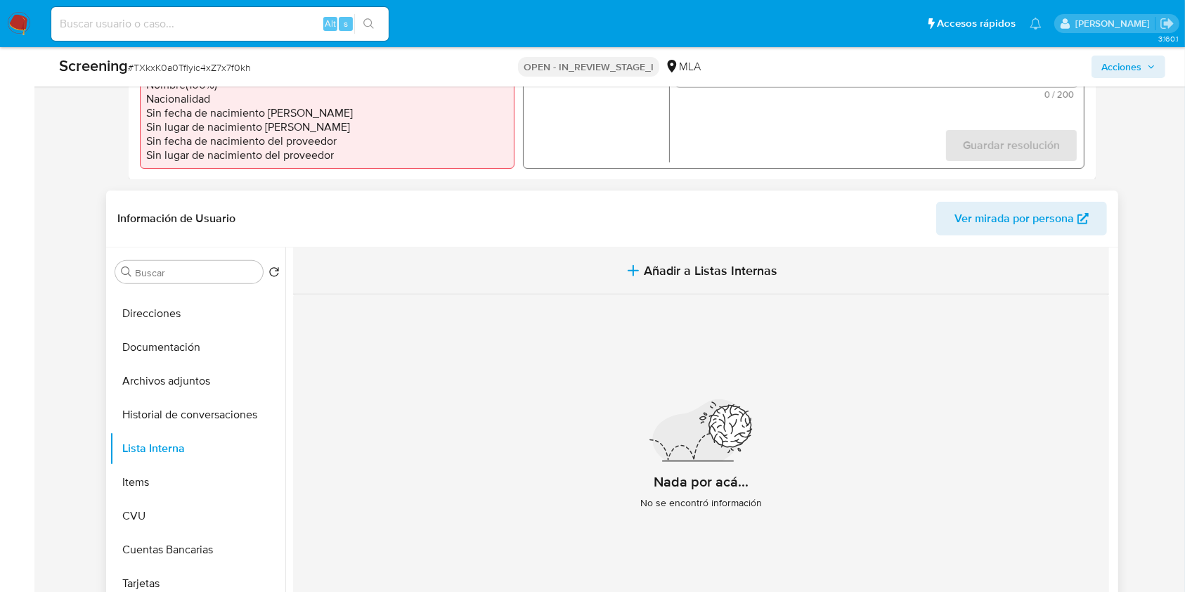
click at [665, 271] on span "Añadir a Listas Internas" at bounding box center [710, 270] width 133 height 15
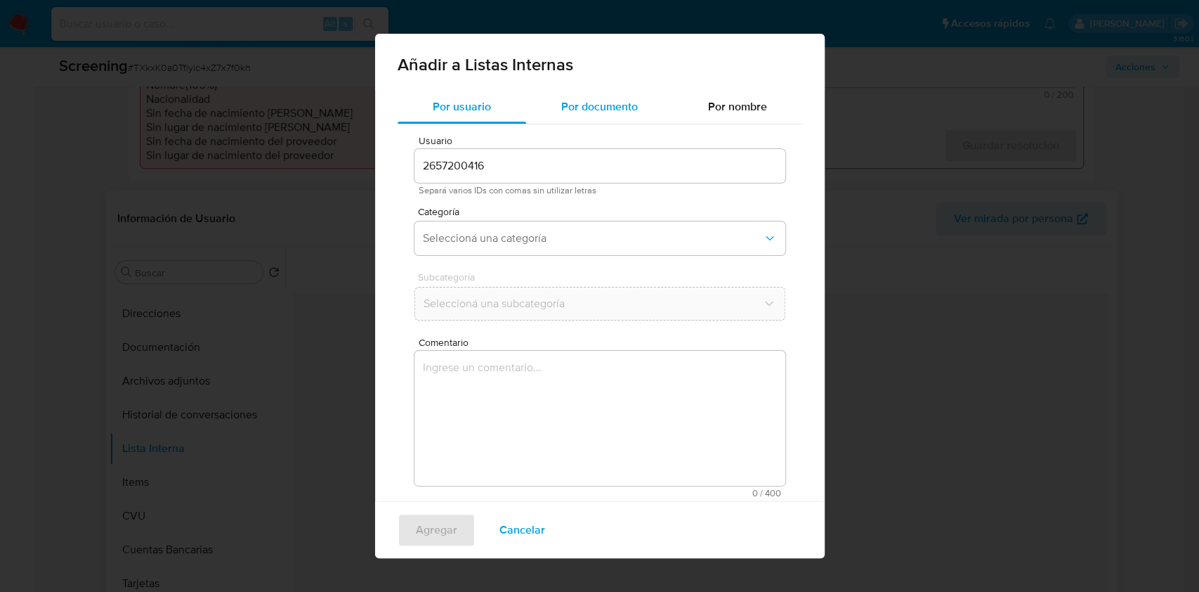
click at [597, 110] on span "Por documento" at bounding box center [599, 106] width 77 height 16
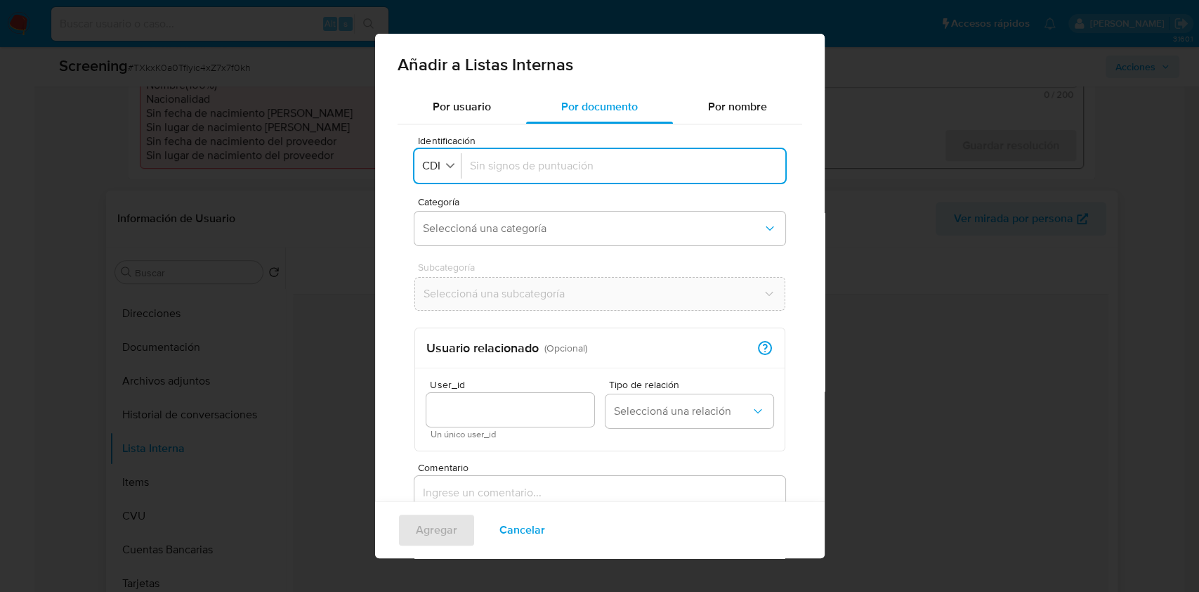
click at [669, 53] on div "Añadir a Listas Internas" at bounding box center [600, 62] width 450 height 56
click at [437, 166] on span "CDI" at bounding box center [431, 166] width 21 height 14
click at [436, 287] on span "DNI" at bounding box center [433, 294] width 18 height 14
click at [501, 166] on input "Identificación" at bounding box center [623, 165] width 307 height 15
type input "33542414"
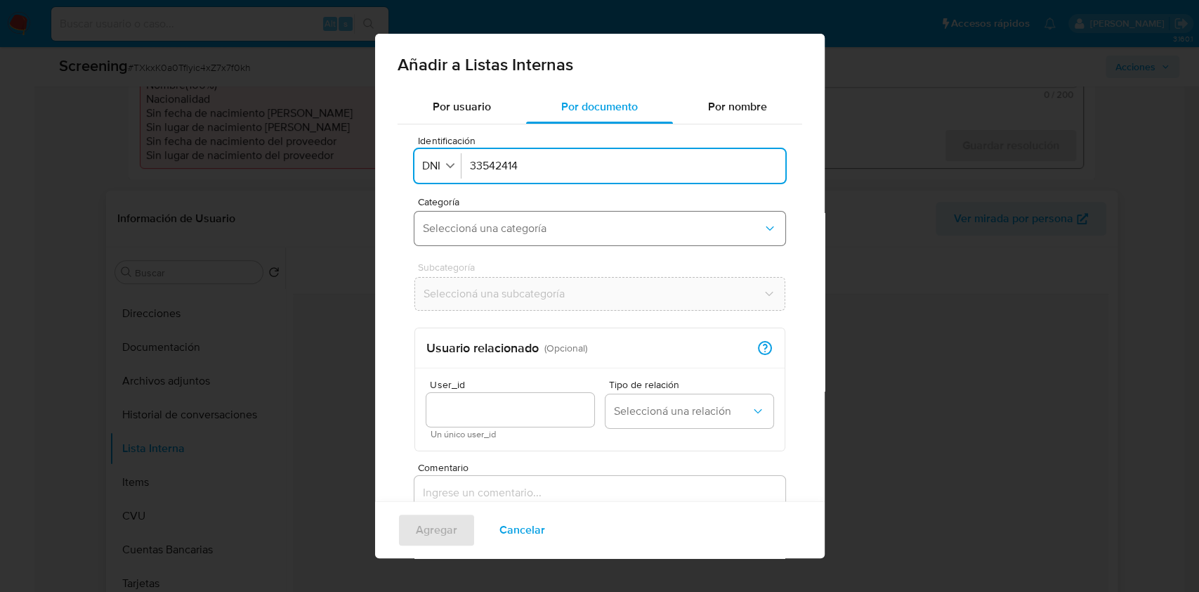
click at [474, 241] on button "Seleccioná una categoría" at bounding box center [600, 228] width 371 height 34
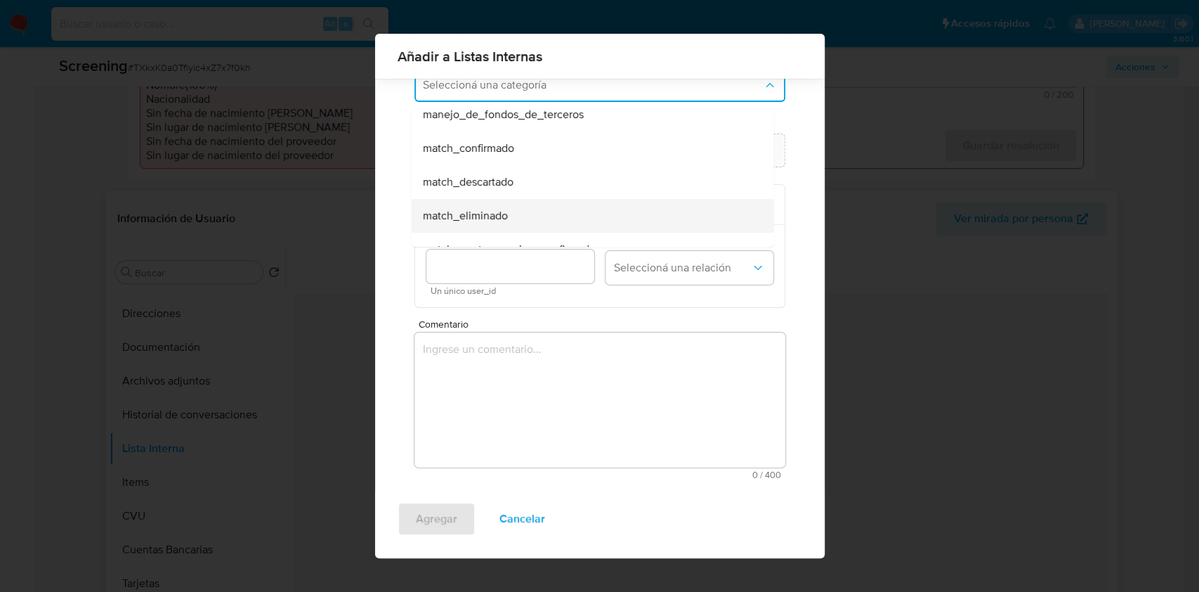
scroll to position [51, 0]
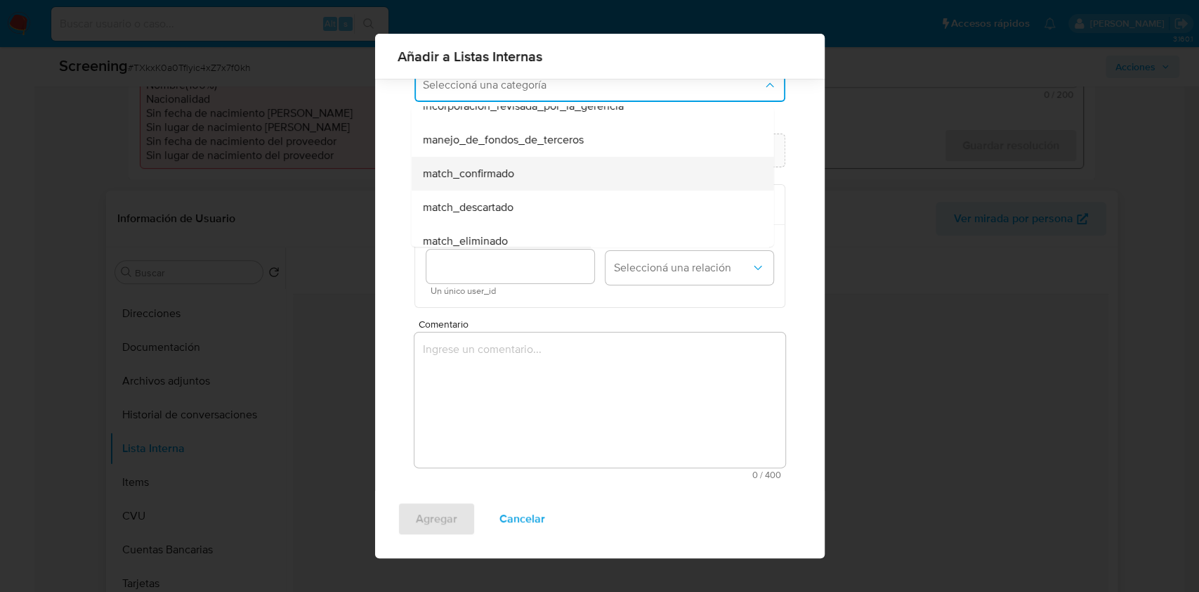
click at [504, 167] on span "match_confirmado" at bounding box center [467, 174] width 91 height 14
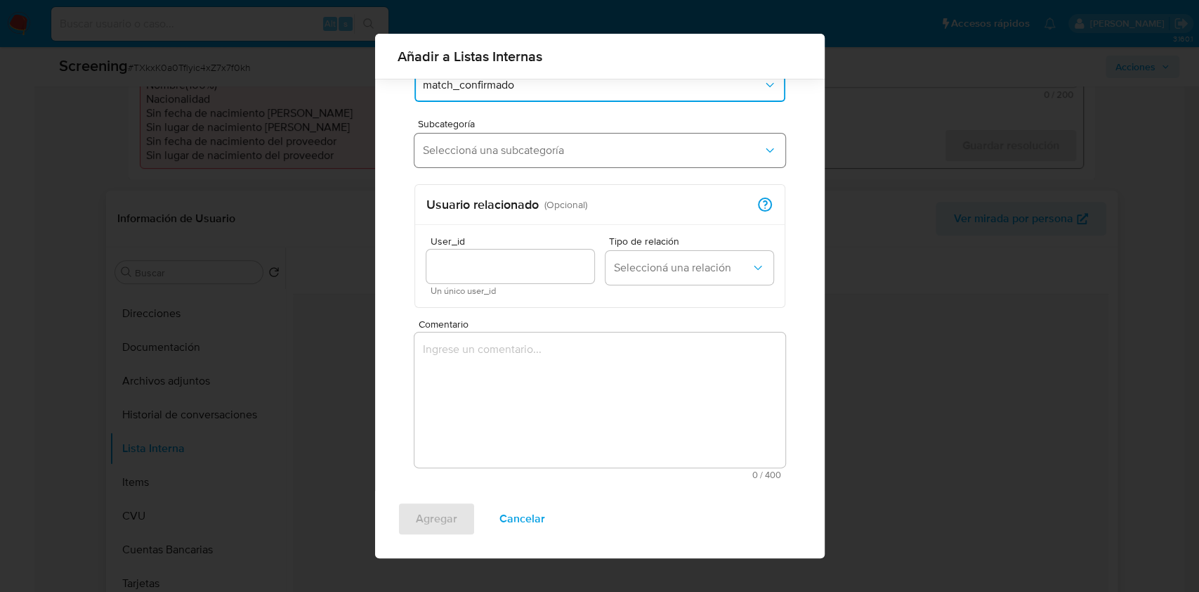
click at [527, 155] on span "Seleccioná una subcategoría" at bounding box center [593, 150] width 340 height 14
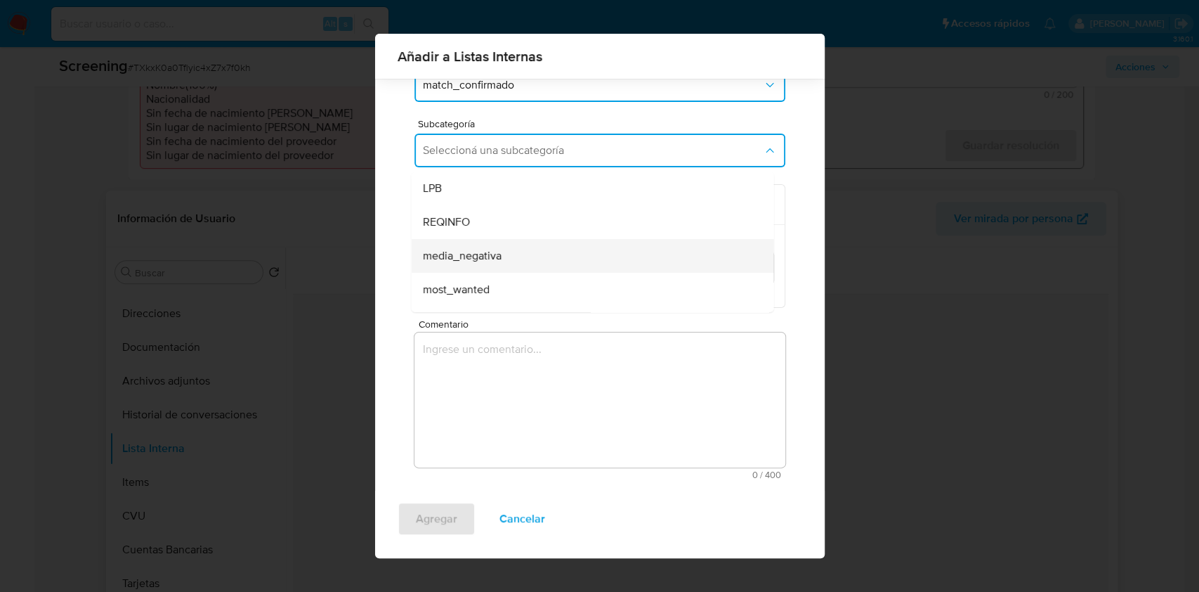
scroll to position [96, 0]
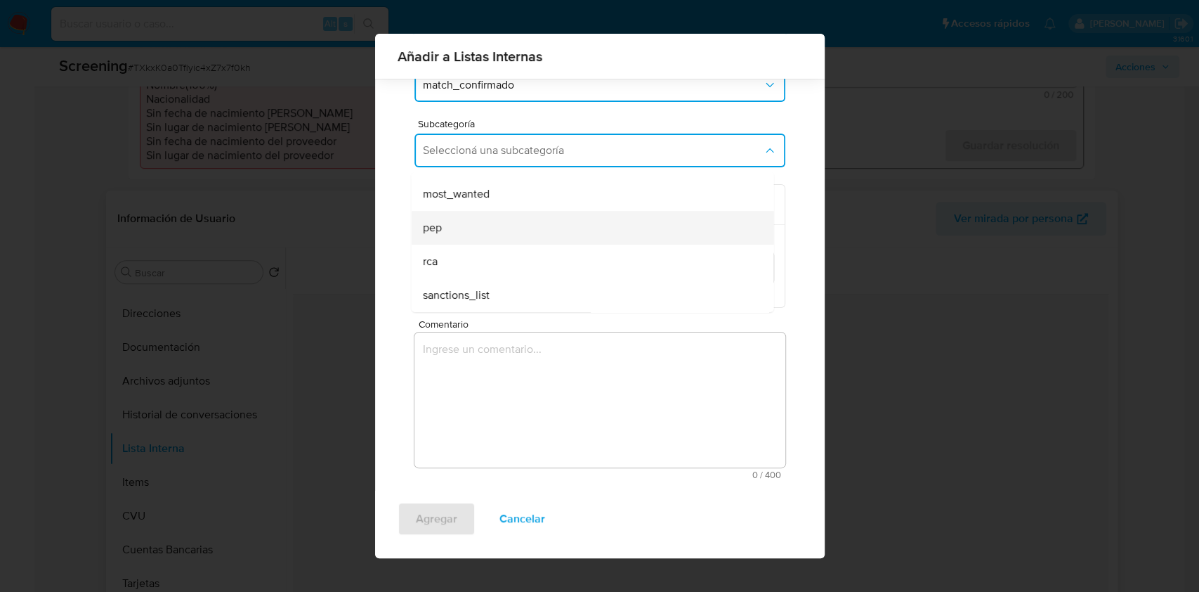
click at [504, 232] on div "pep" at bounding box center [588, 228] width 332 height 34
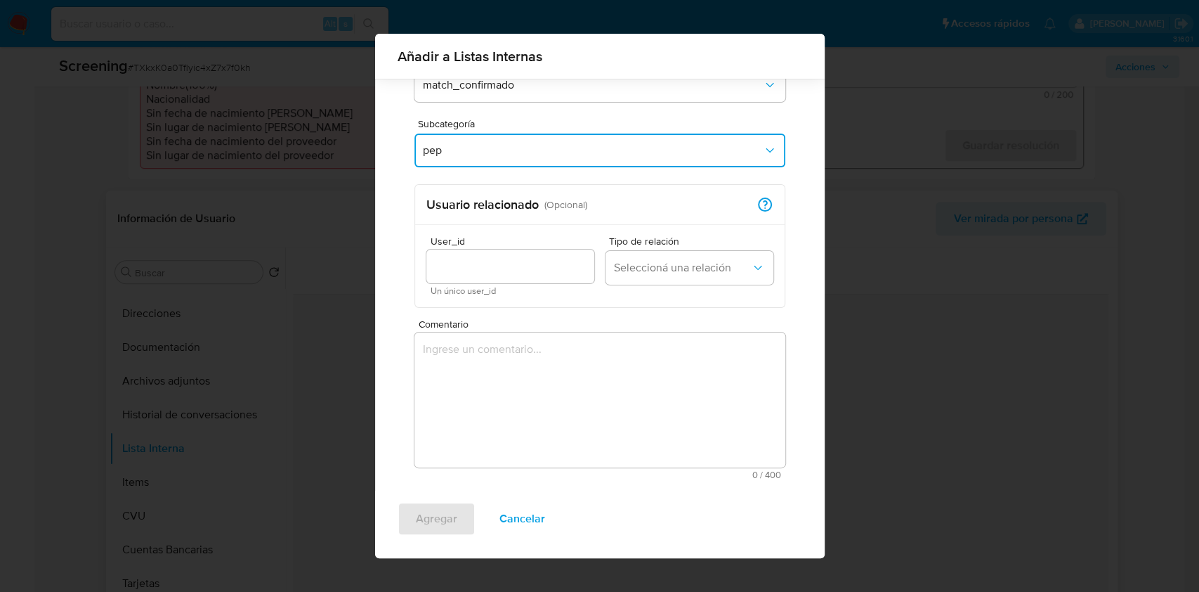
click at [509, 262] on input "User_id" at bounding box center [510, 266] width 168 height 18
drag, startPoint x: 590, startPoint y: 52, endPoint x: 590, endPoint y: 77, distance: 25.3
click at [590, 52] on span "Añadir a Listas Internas" at bounding box center [600, 56] width 405 height 14
click at [514, 247] on div "User_id Un único user_id" at bounding box center [510, 266] width 168 height 60
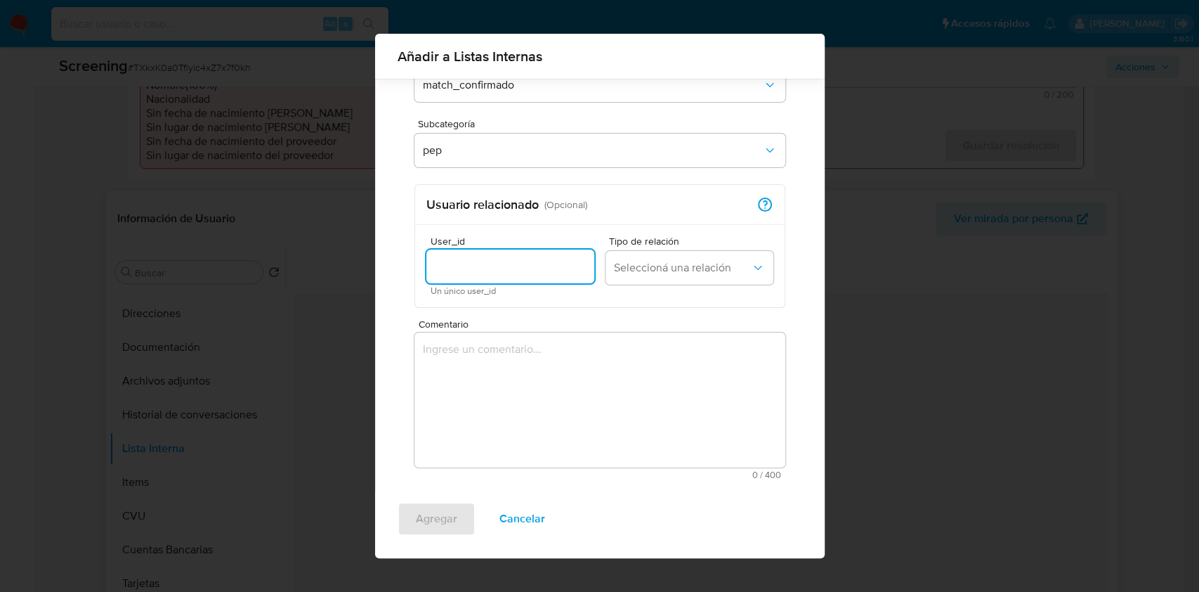
click at [514, 258] on input "User_id" at bounding box center [510, 266] width 168 height 18
paste input "2657200416"
type input "2657200416"
click at [632, 262] on span "Seleccioná una relación" at bounding box center [682, 268] width 137 height 14
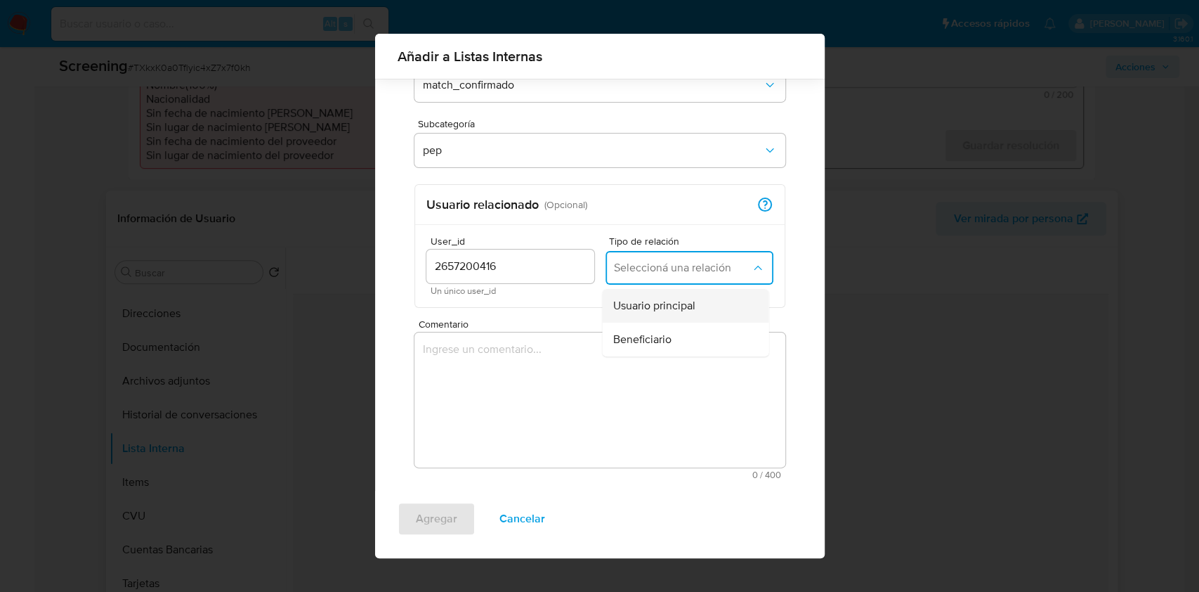
click at [643, 306] on span "Usuario principal" at bounding box center [654, 306] width 82 height 14
click at [641, 267] on span "Usuario principal" at bounding box center [682, 268] width 137 height 14
click at [624, 340] on span "Beneficiario" at bounding box center [642, 339] width 58 height 14
click at [585, 402] on textarea "Comentario" at bounding box center [600, 399] width 371 height 135
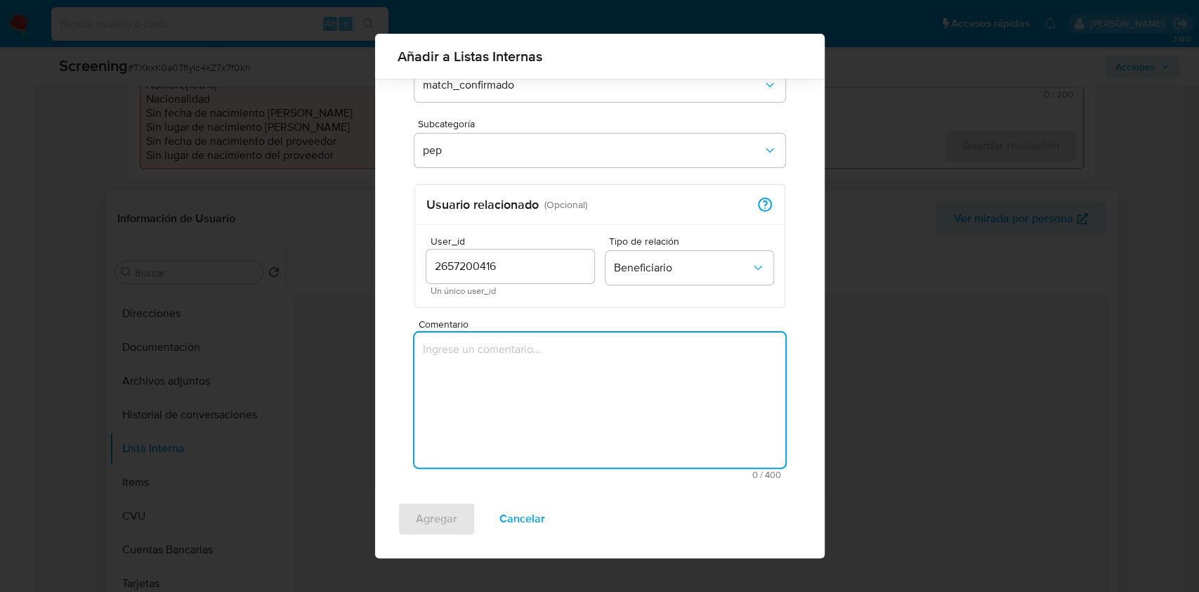
click at [478, 412] on textarea "Comentario" at bounding box center [600, 399] width 371 height 135
paste textarea "Se confirma match dado que se valida que el integrante de la PJ, Federico Forna…"
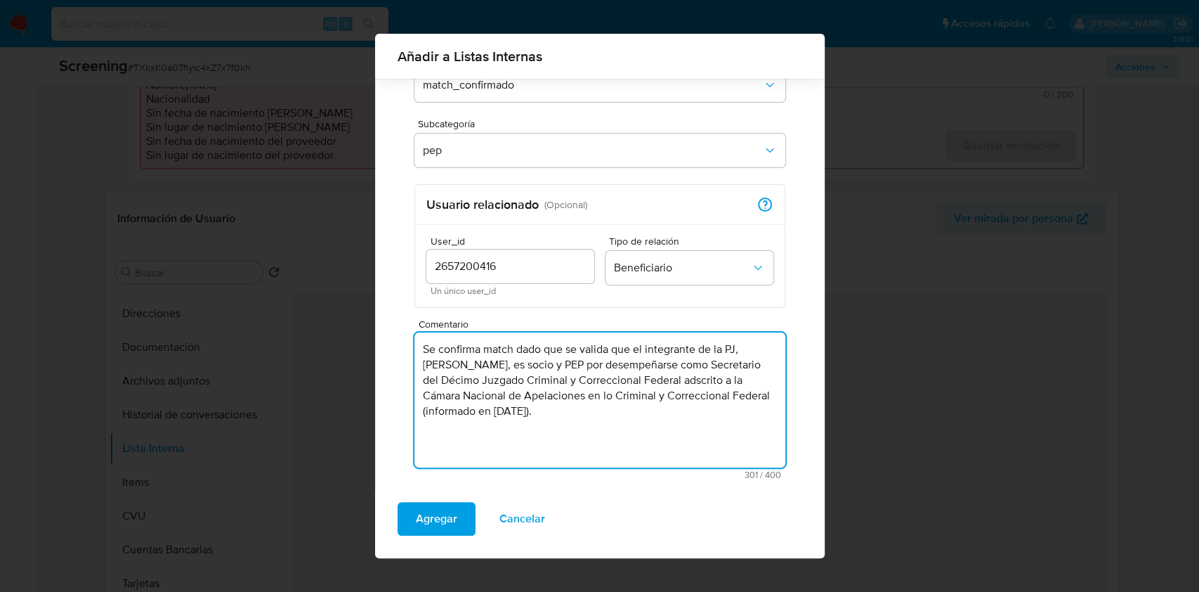
click at [424, 360] on textarea "Se confirma match dado que se valida que el integrante de la PJ, Federico Forna…" at bounding box center [600, 399] width 371 height 135
type textarea "Se confirma match dado que se valida que el integrante de la PJ, Federico Forna…"
click at [449, 526] on span "Agregar" at bounding box center [436, 518] width 41 height 31
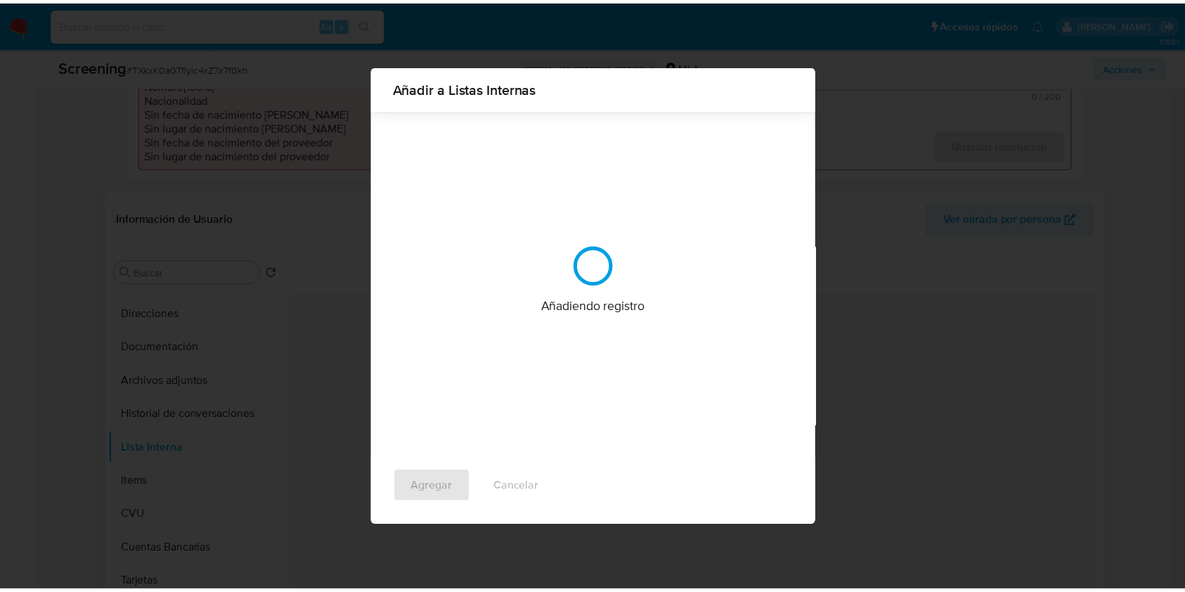
scroll to position [0, 0]
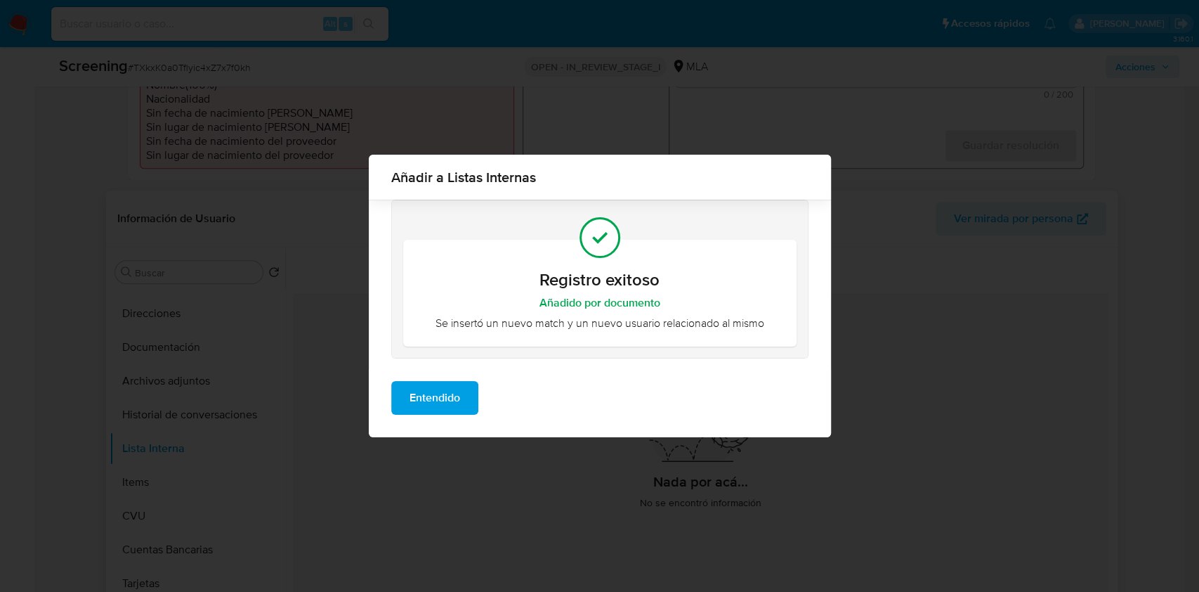
click at [467, 391] on button "Entendido" at bounding box center [434, 398] width 87 height 34
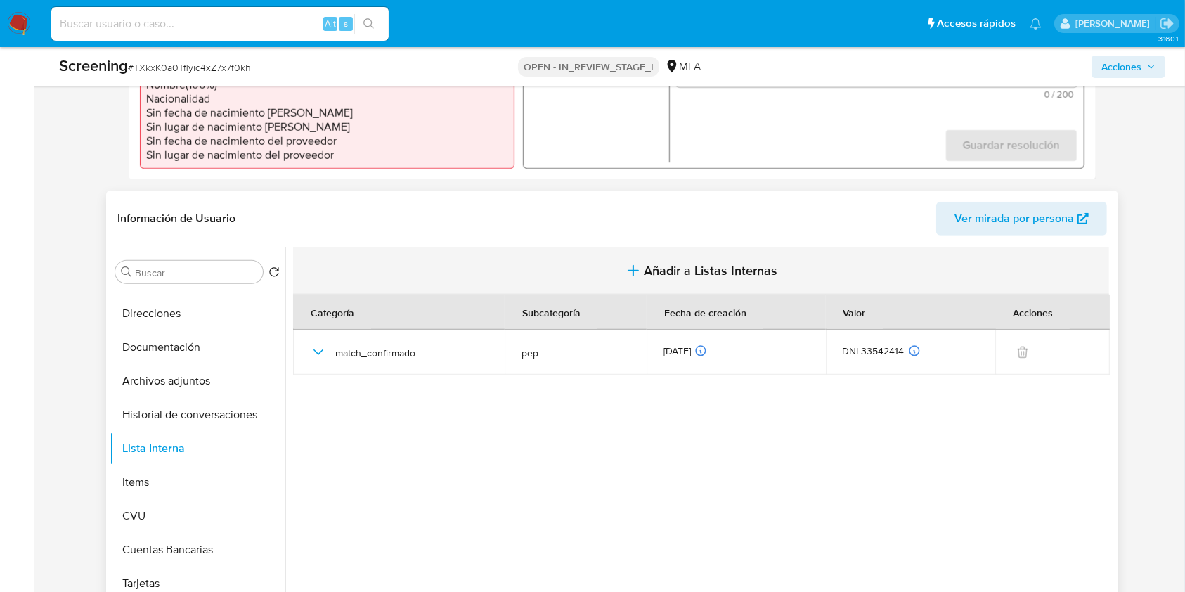
click at [672, 270] on span "Añadir a Listas Internas" at bounding box center [710, 270] width 133 height 15
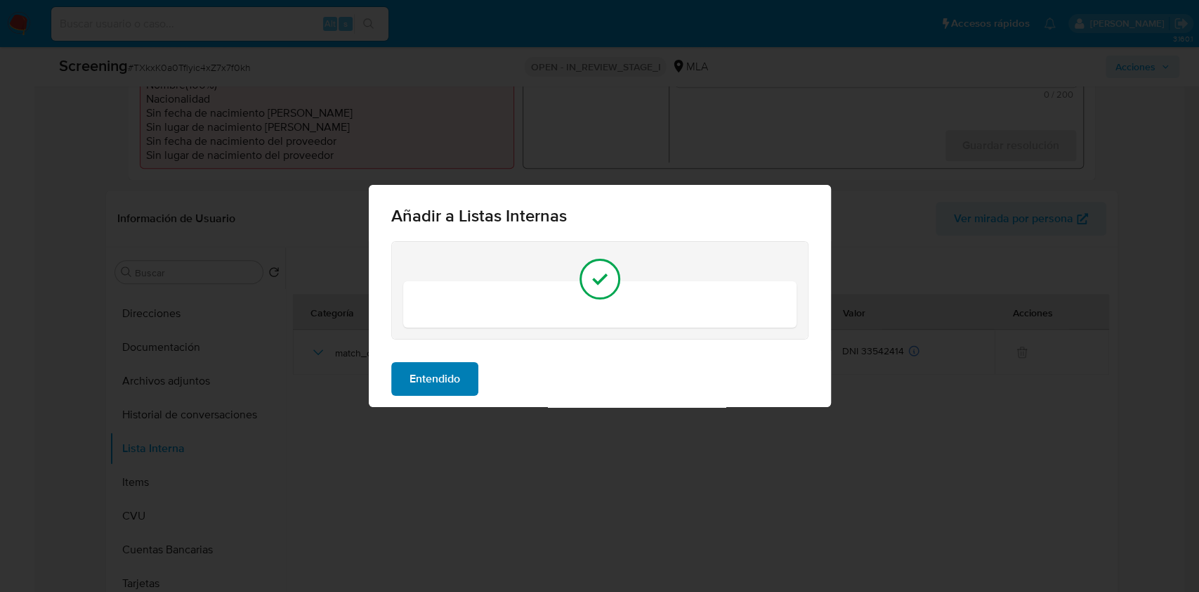
click at [464, 373] on button "Entendido" at bounding box center [434, 379] width 87 height 34
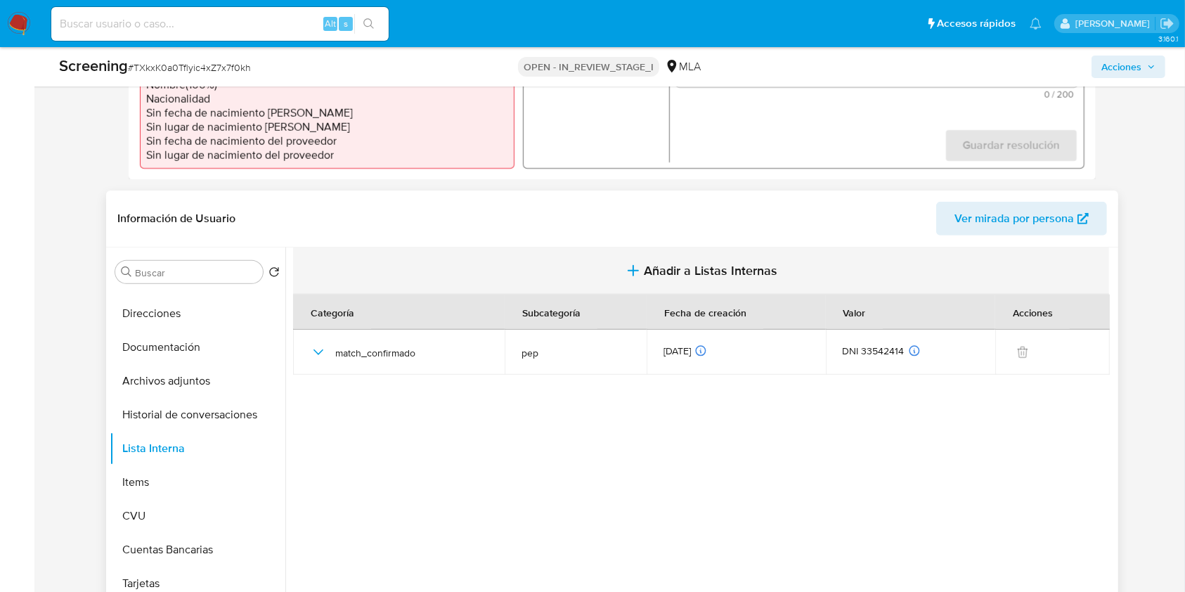
click at [723, 267] on span "Añadir a Listas Internas" at bounding box center [710, 270] width 133 height 15
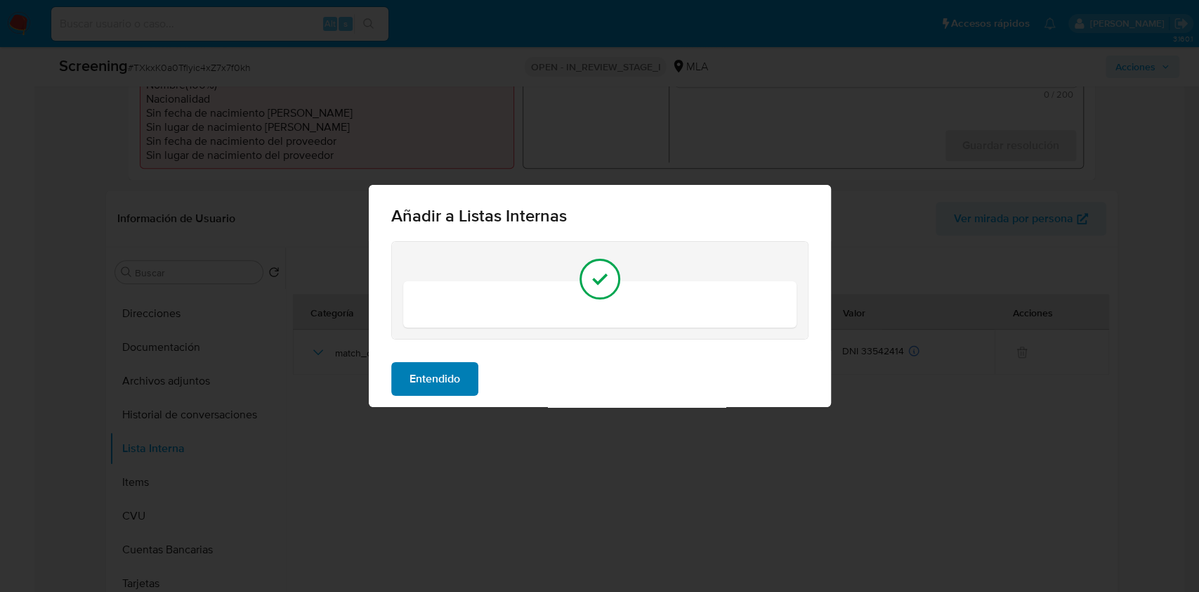
click at [455, 382] on span "Entendido" at bounding box center [435, 378] width 51 height 31
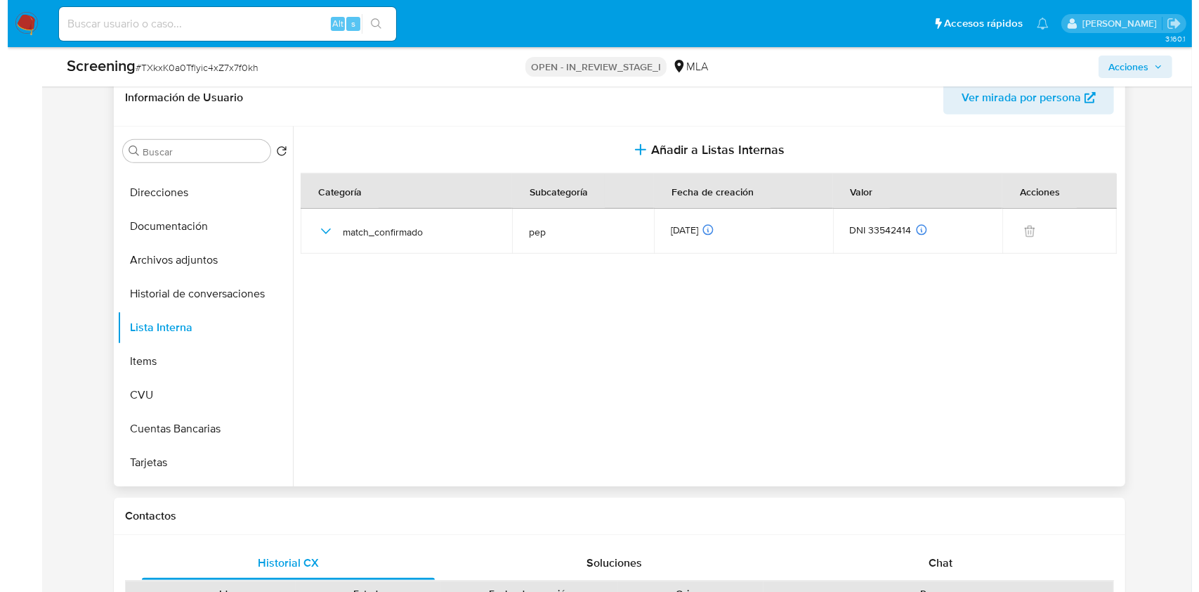
scroll to position [562, 0]
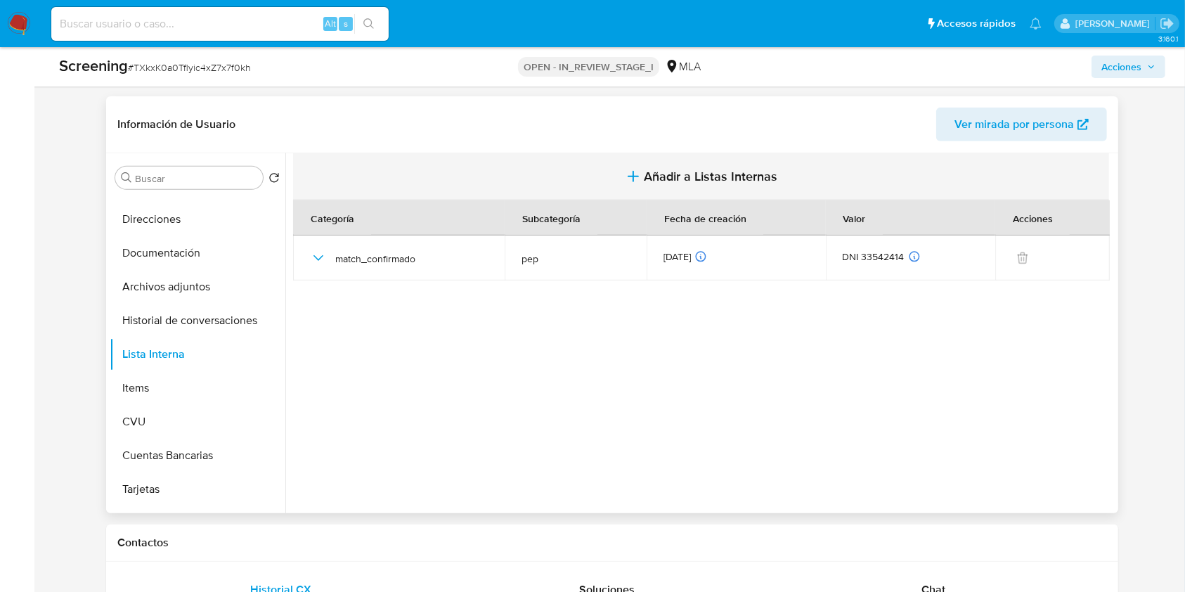
click at [655, 170] on span "Añadir a Listas Internas" at bounding box center [710, 176] width 133 height 15
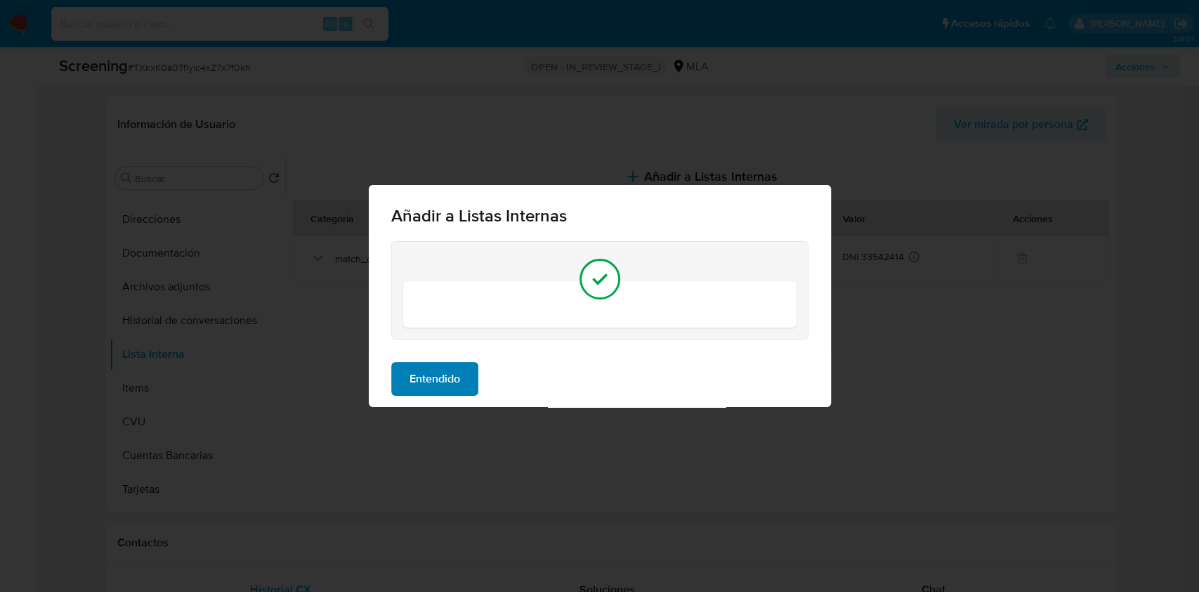
click at [469, 370] on button "Entendido" at bounding box center [434, 379] width 87 height 34
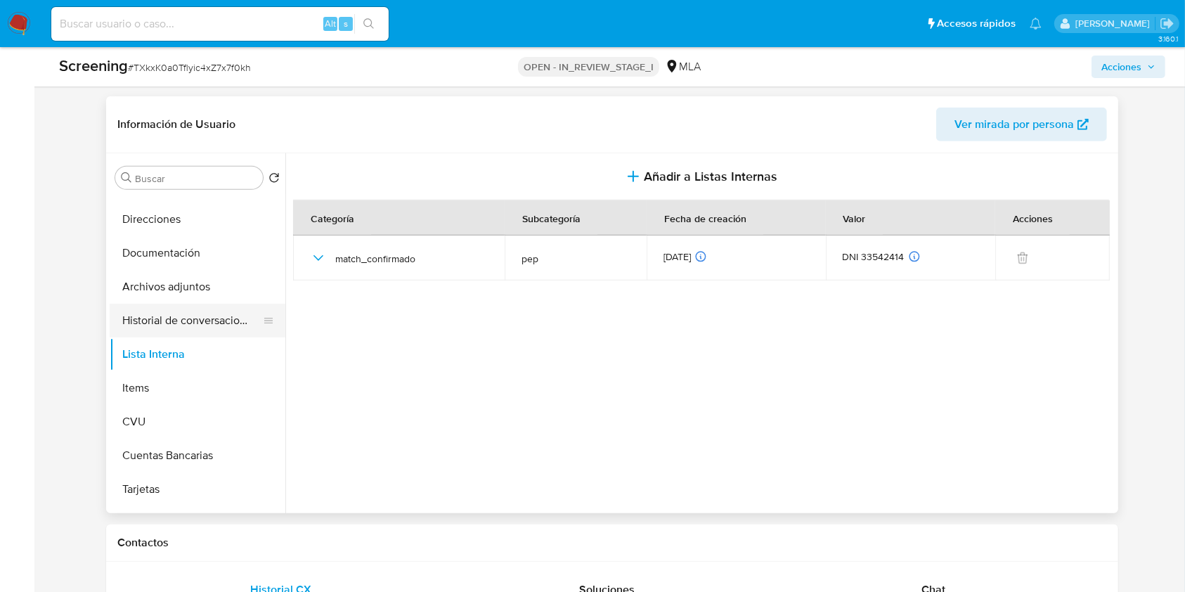
click at [171, 324] on button "Historial de conversaciones" at bounding box center [192, 321] width 164 height 34
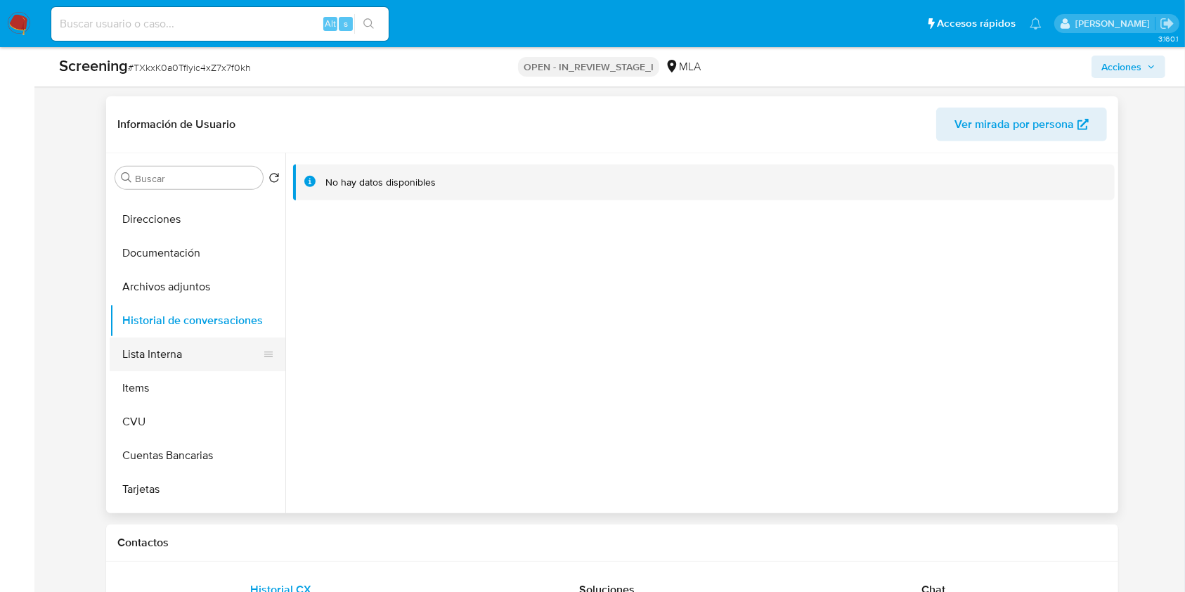
click at [171, 348] on button "Lista Interna" at bounding box center [192, 354] width 164 height 34
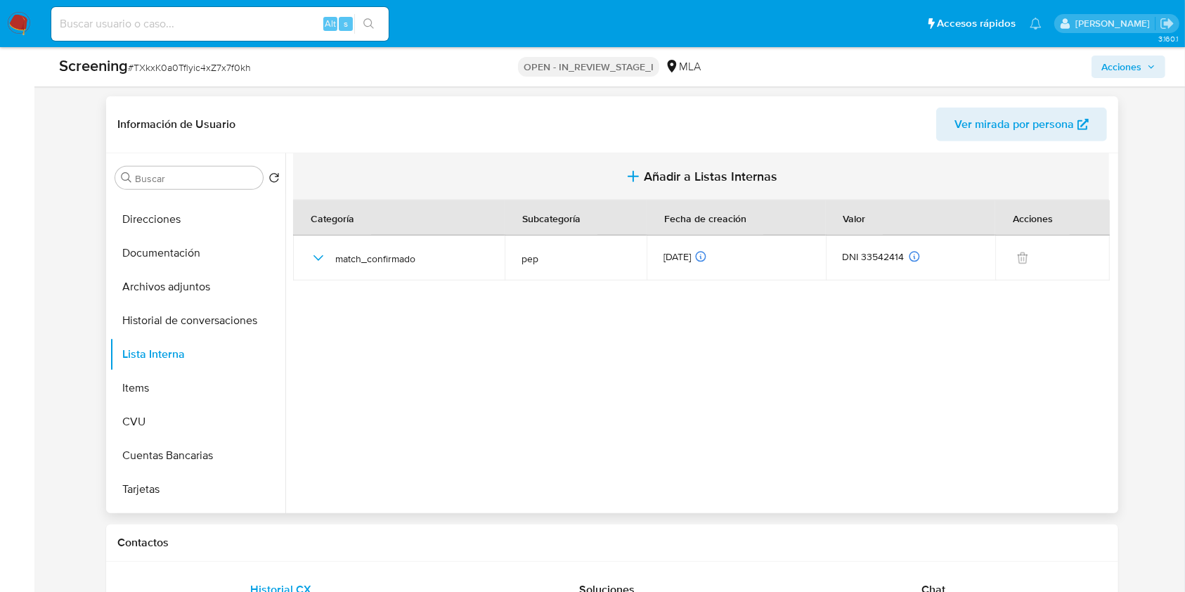
click at [691, 176] on span "Añadir a Listas Internas" at bounding box center [710, 176] width 133 height 15
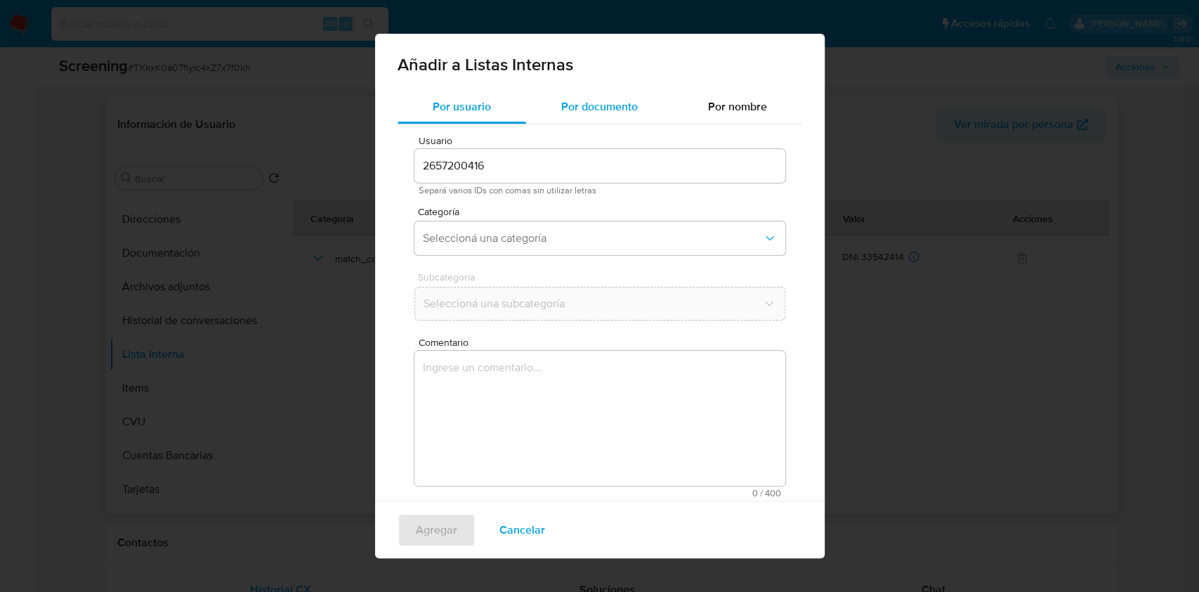
click at [579, 115] on div "Por documento" at bounding box center [599, 107] width 147 height 34
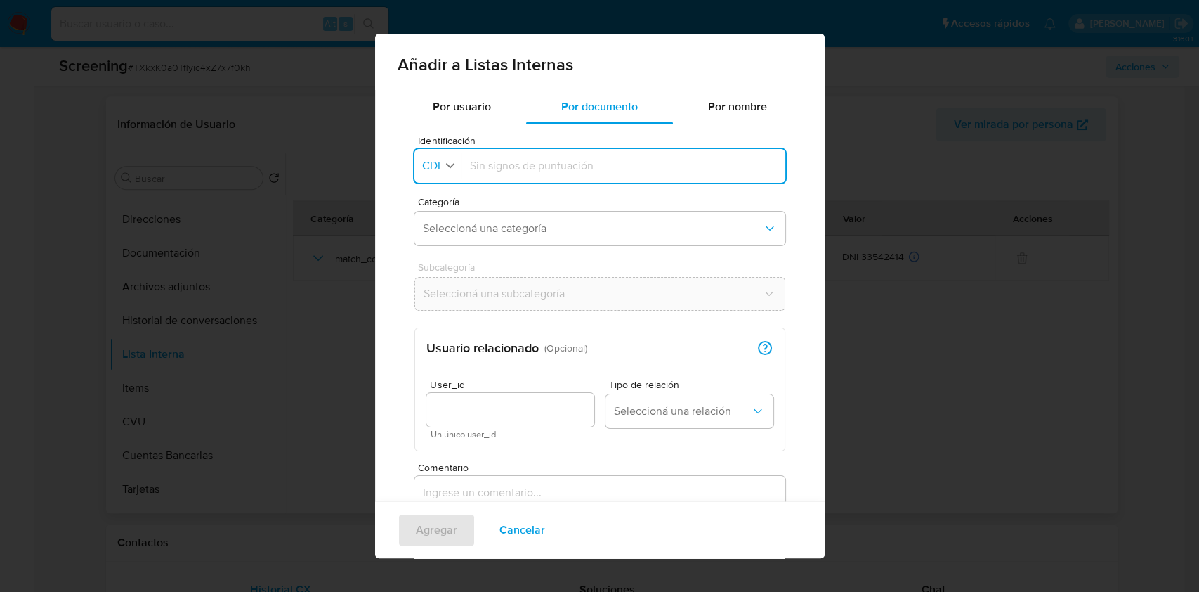
click at [442, 173] on button "Identificación CDI" at bounding box center [440, 166] width 42 height 20
click at [433, 289] on span "DNI" at bounding box center [433, 294] width 18 height 14
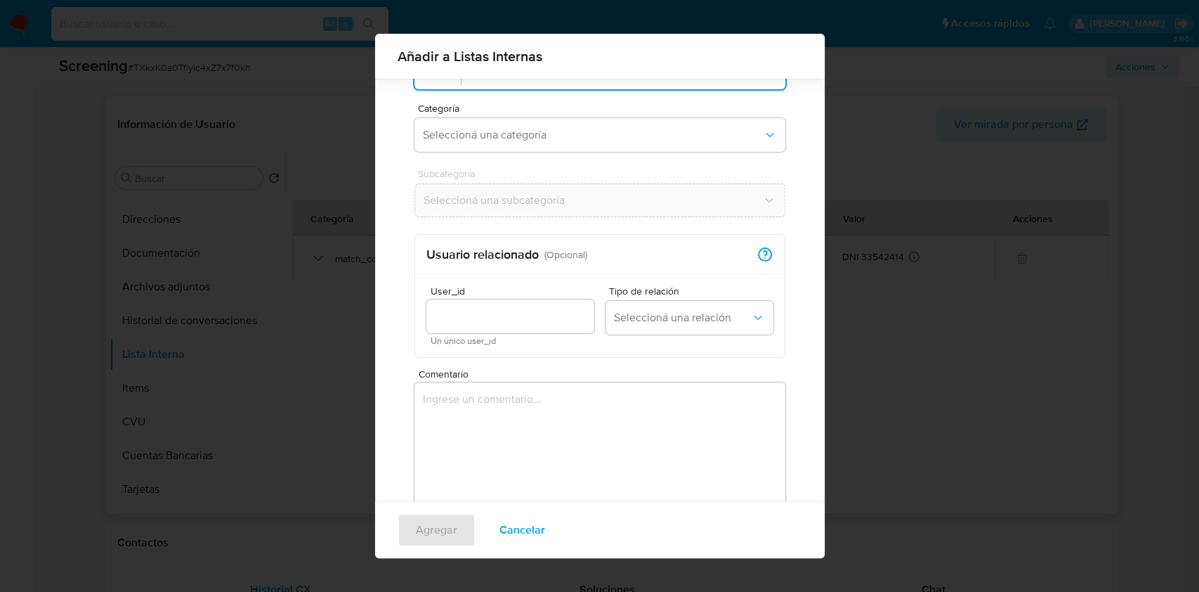
click at [545, 416] on textarea "Comentario" at bounding box center [600, 449] width 371 height 135
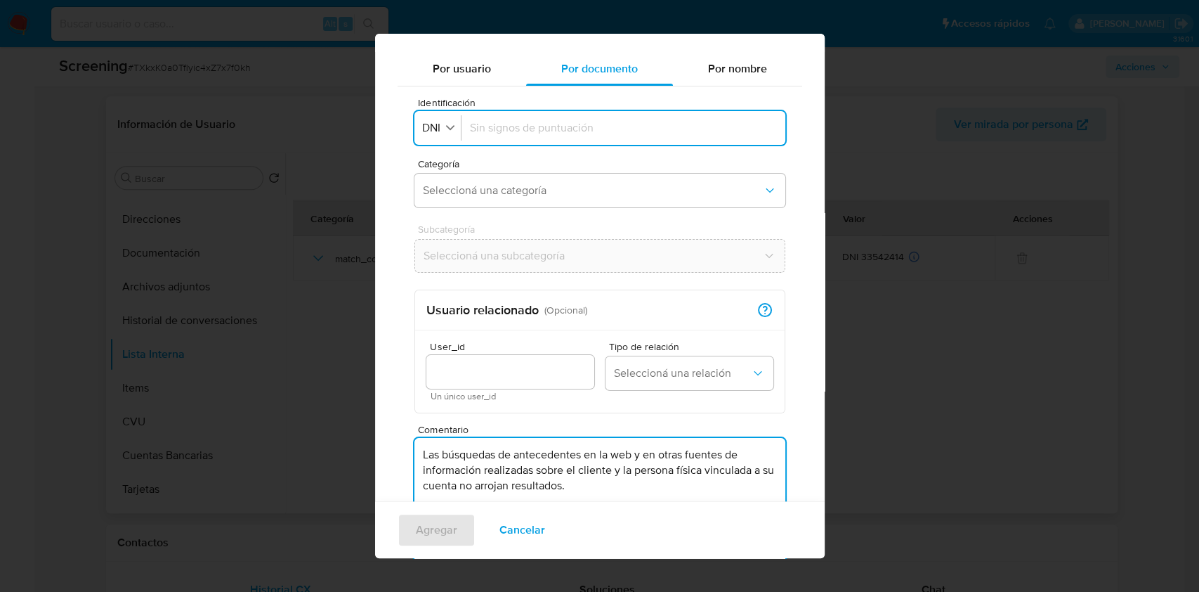
scroll to position [0, 0]
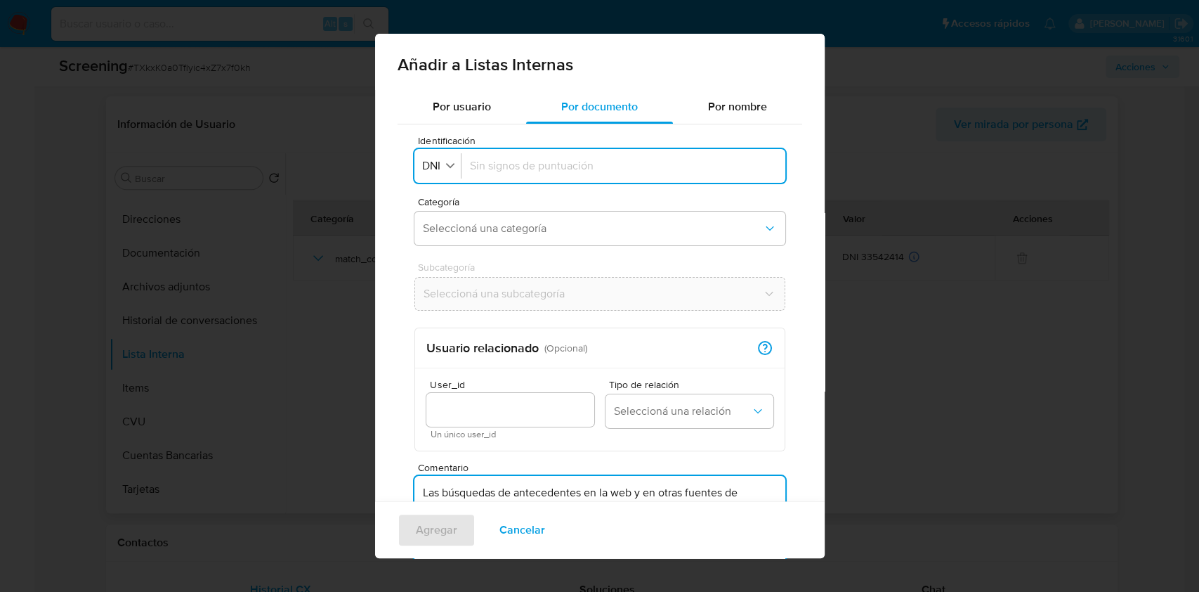
type textarea "Las búsquedas de antecedentes en la web y en otras fuentes de información reali…"
click at [501, 169] on input "Identificación" at bounding box center [623, 165] width 307 height 15
type input "33542414"
click at [481, 220] on button "Seleccioná una categoría" at bounding box center [600, 228] width 371 height 34
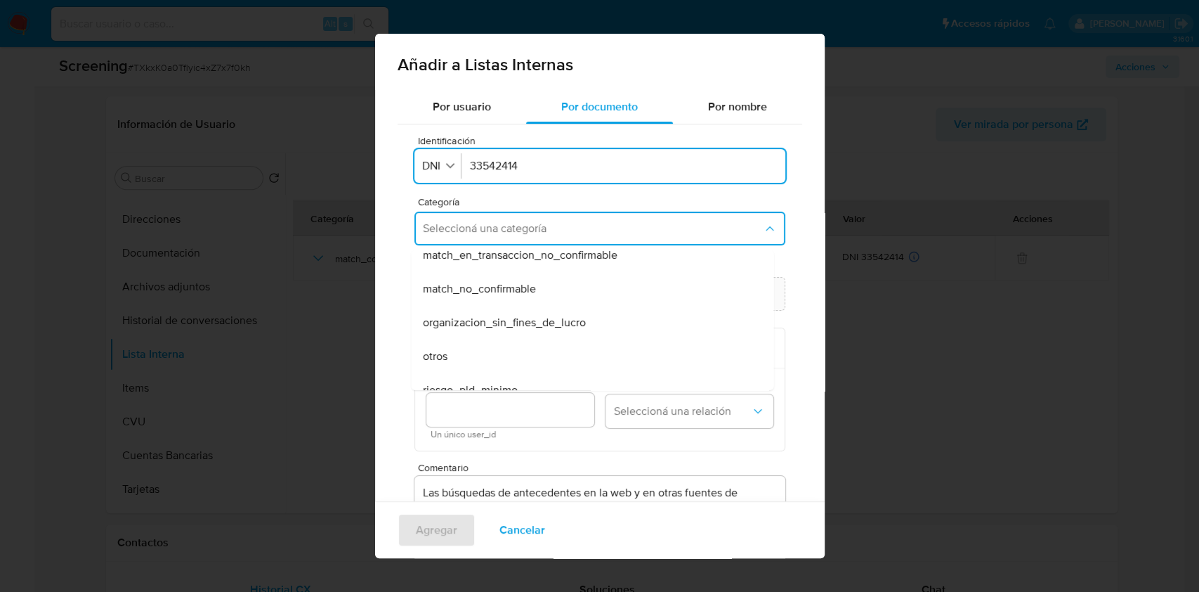
scroll to position [332, 0]
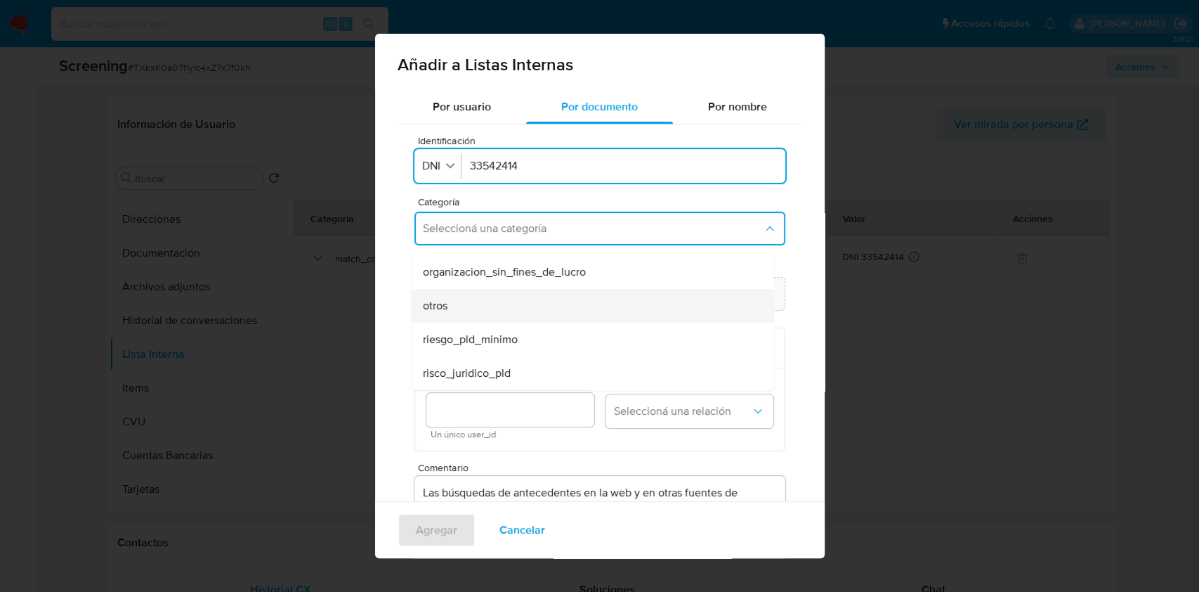
click at [472, 299] on div "otros" at bounding box center [588, 306] width 332 height 34
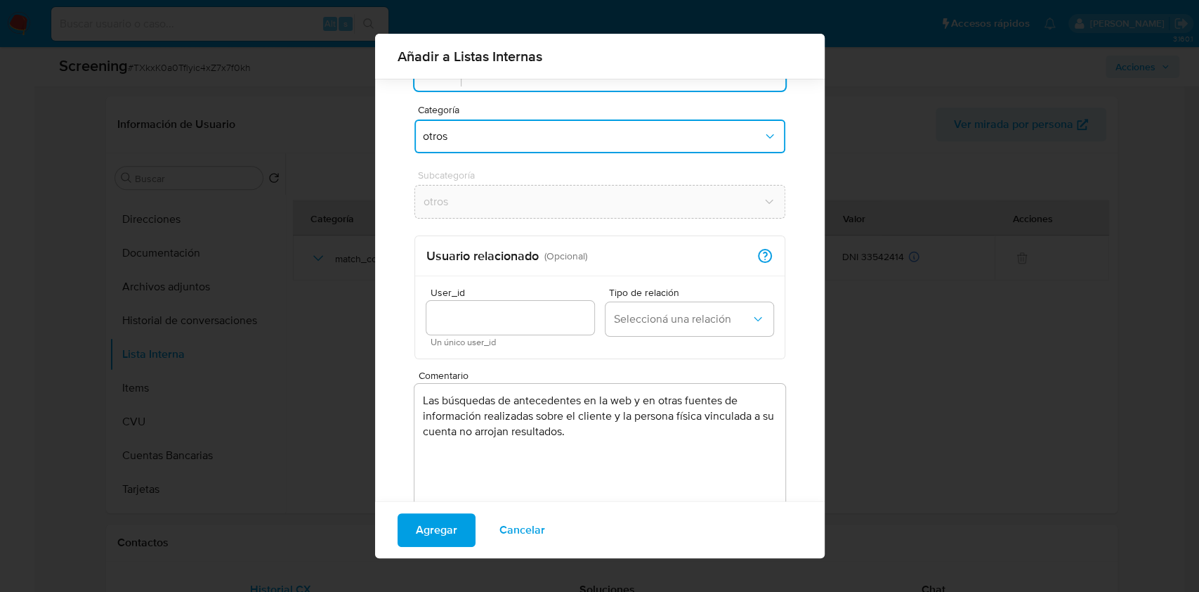
scroll to position [82, 0]
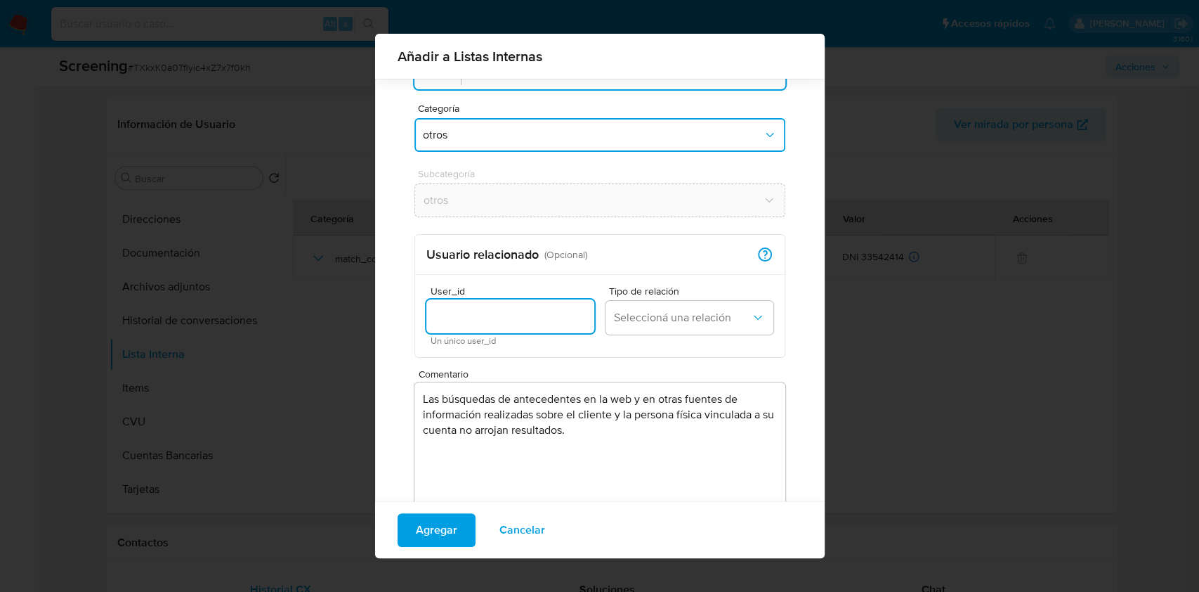
click at [502, 319] on input "User_id" at bounding box center [510, 316] width 168 height 18
type input "2657200416"
click at [657, 313] on span "Seleccioná una relación" at bounding box center [682, 318] width 137 height 14
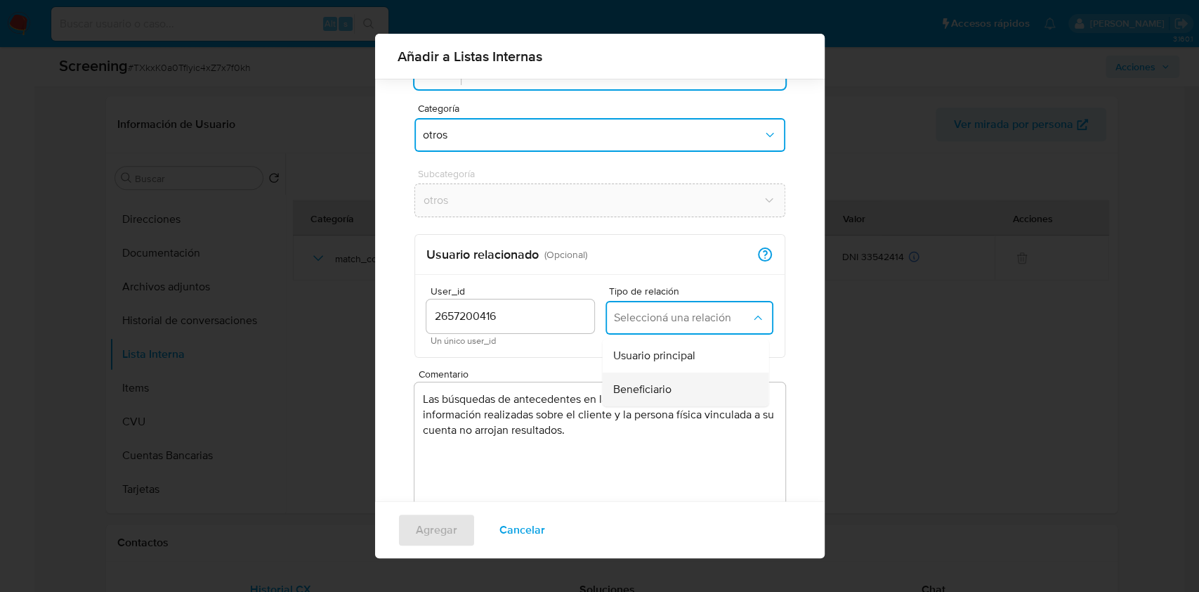
click at [632, 379] on div "Beneficiario" at bounding box center [681, 389] width 136 height 34
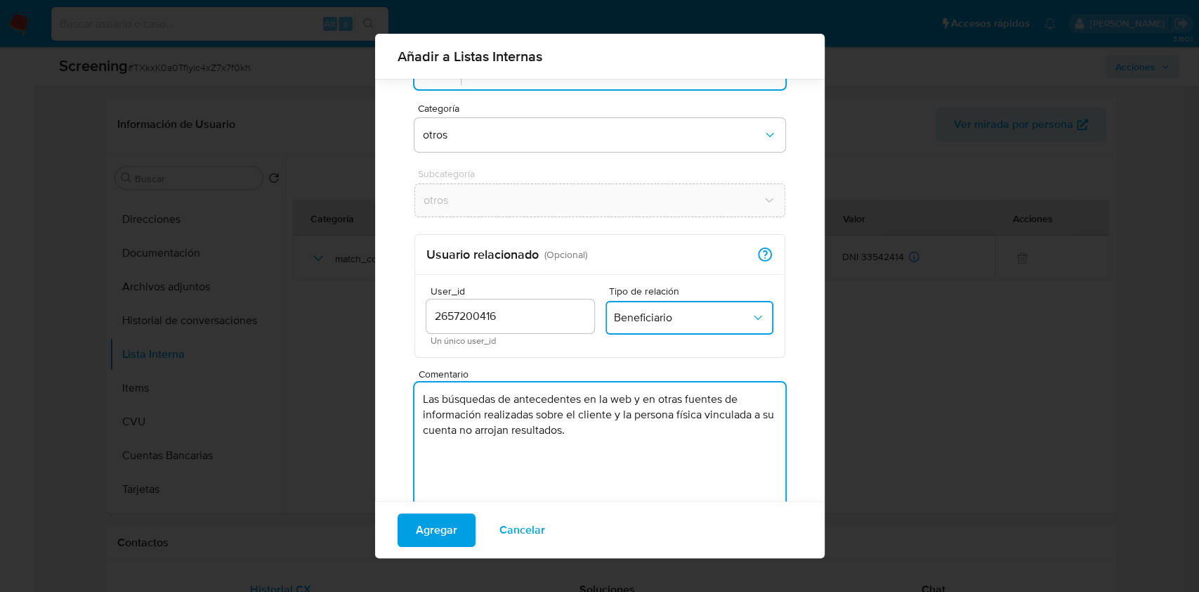
click at [590, 465] on textarea "Las búsquedas de antecedentes en la web y en otras fuentes de información reali…" at bounding box center [600, 449] width 371 height 135
click at [420, 523] on span "Agregar" at bounding box center [436, 529] width 41 height 31
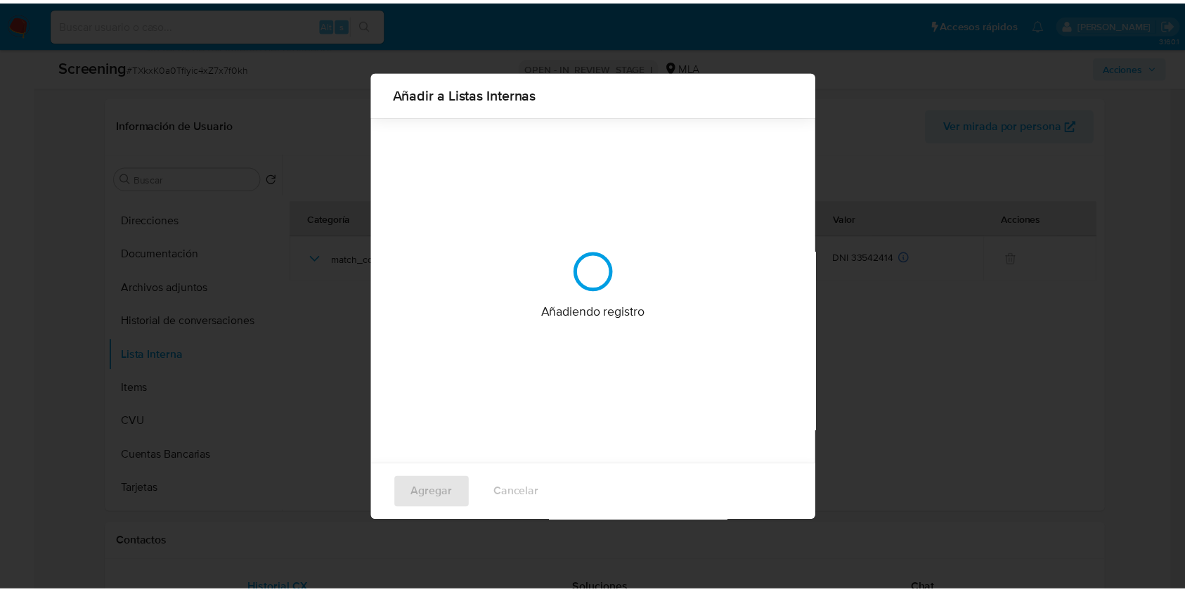
scroll to position [0, 0]
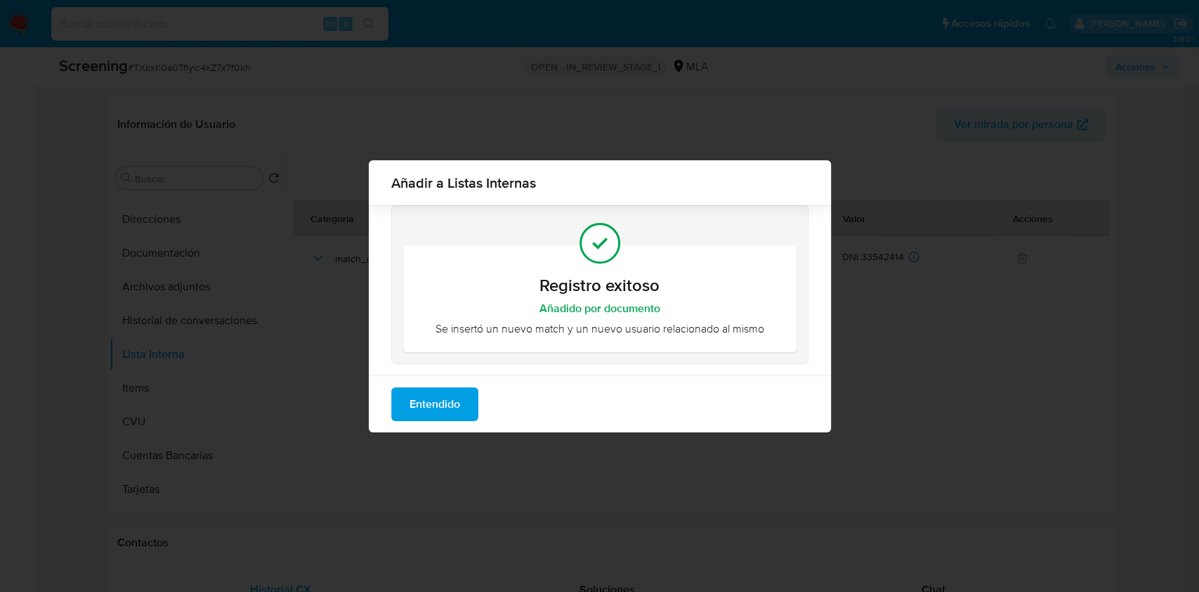
click at [436, 409] on span "Entendido" at bounding box center [435, 404] width 51 height 31
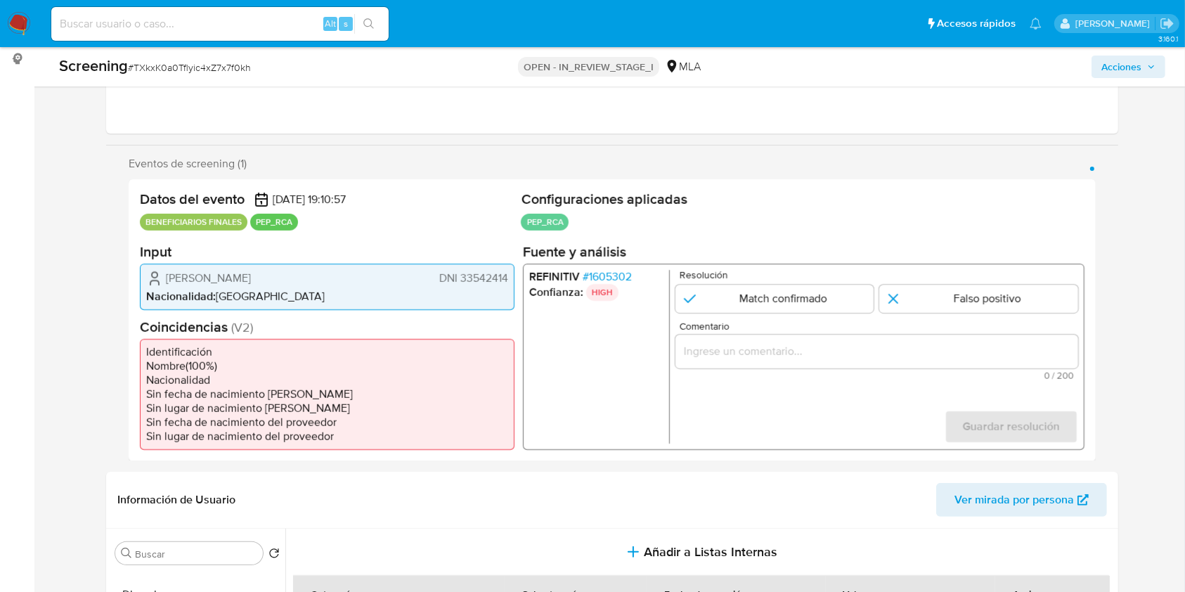
click at [768, 348] on input "Comentario" at bounding box center [876, 350] width 403 height 18
paste input "Se confirma match dado que se valida que el integrante de la PJ, Federico Forna…"
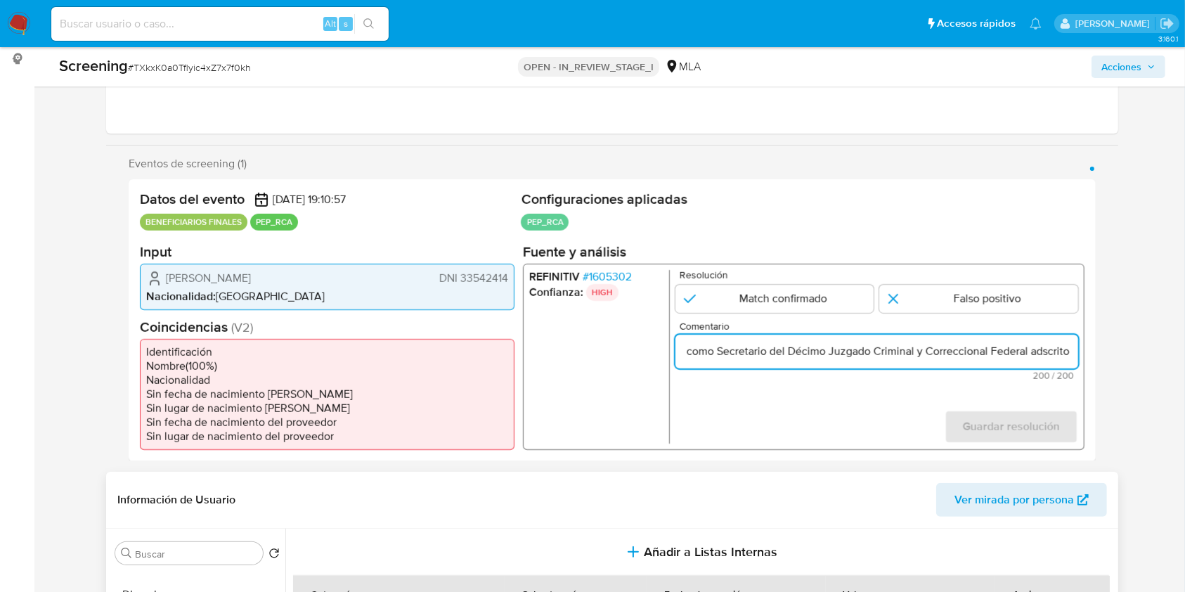
scroll to position [0, 0]
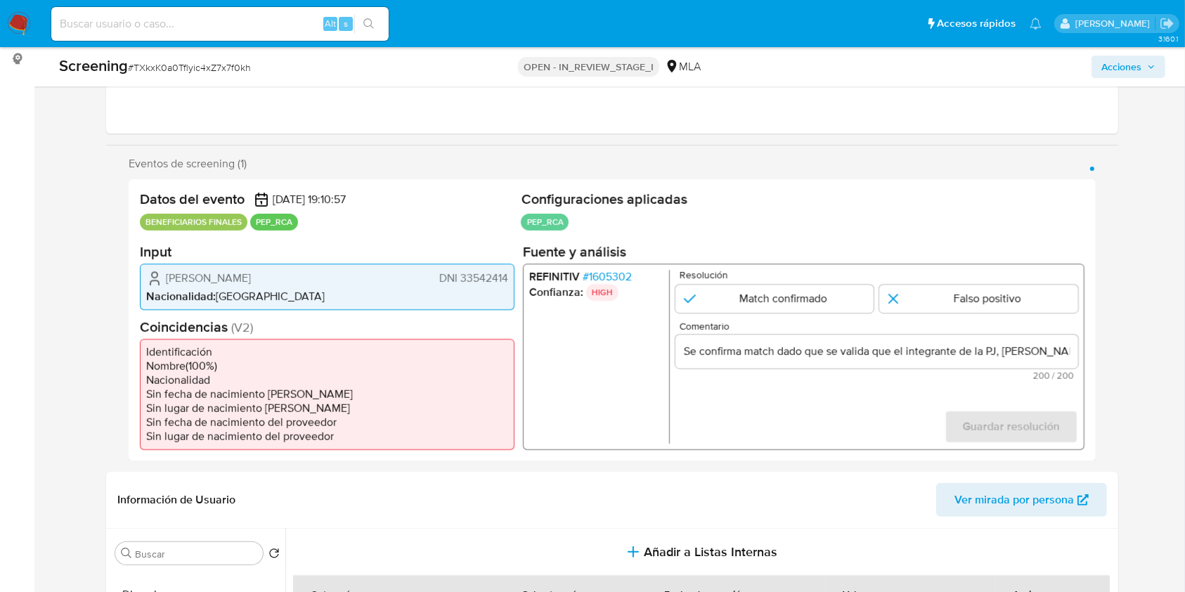
click at [839, 357] on input "Se confirma match dado que se valida que el integrante de la PJ, Federico Forna…" at bounding box center [876, 350] width 403 height 18
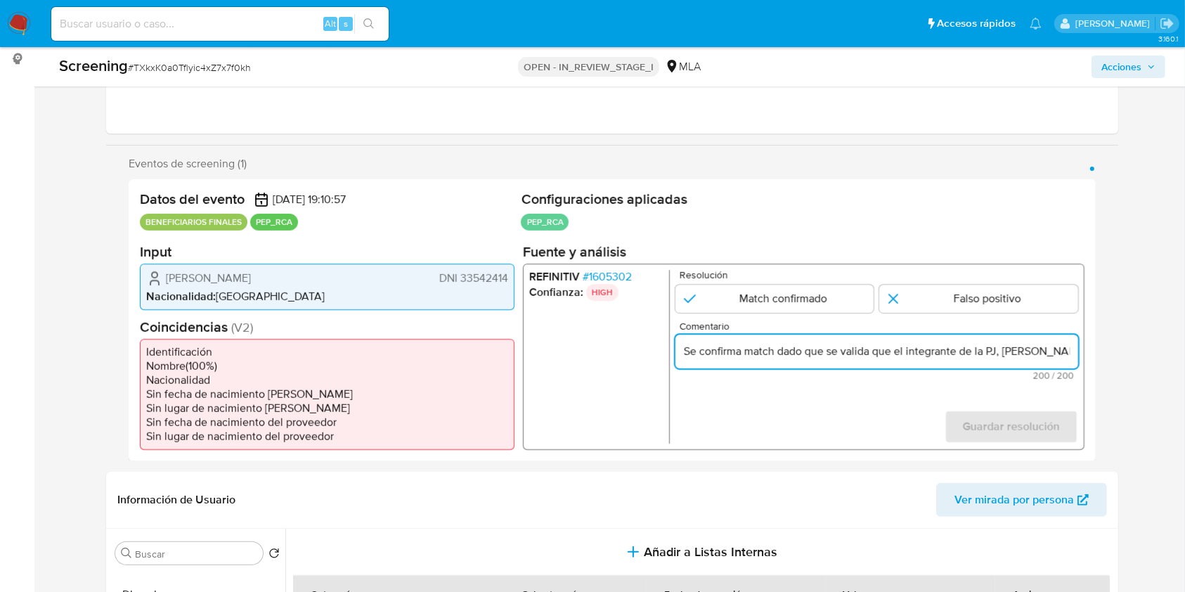
click at [839, 357] on input "Se confirma match dado que se valida que el integrante de la PJ, Federico Forna…" at bounding box center [876, 350] width 403 height 18
paste input "Federico Fornasari Escobar, es socio y PEP por desempeñarse como Secretario del…"
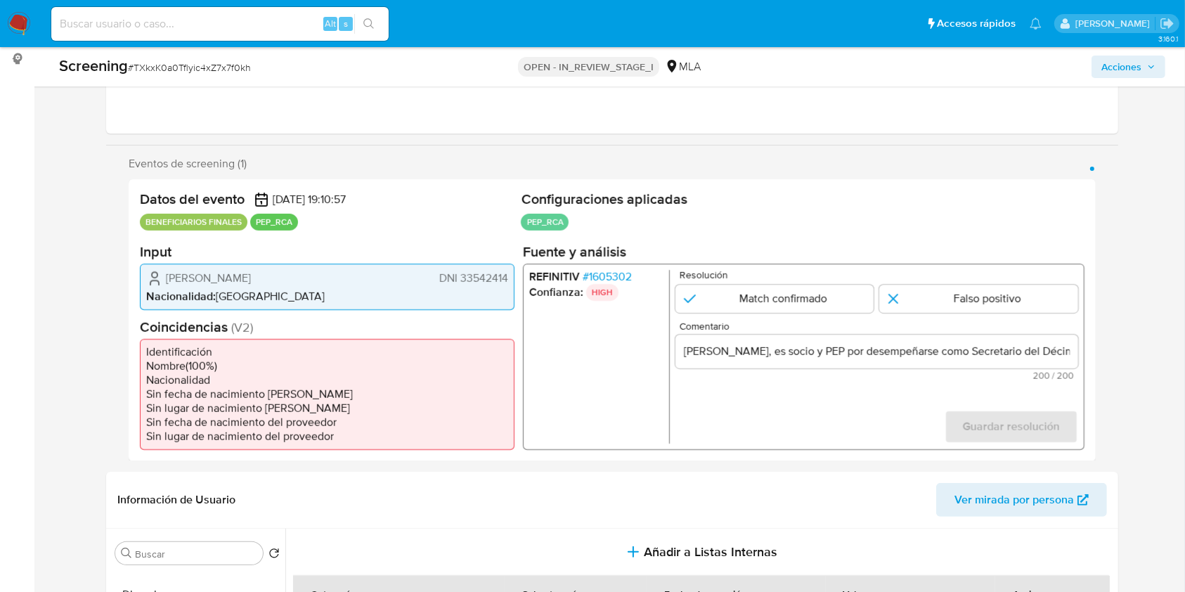
drag, startPoint x: 69, startPoint y: 391, endPoint x: 473, endPoint y: 358, distance: 405.3
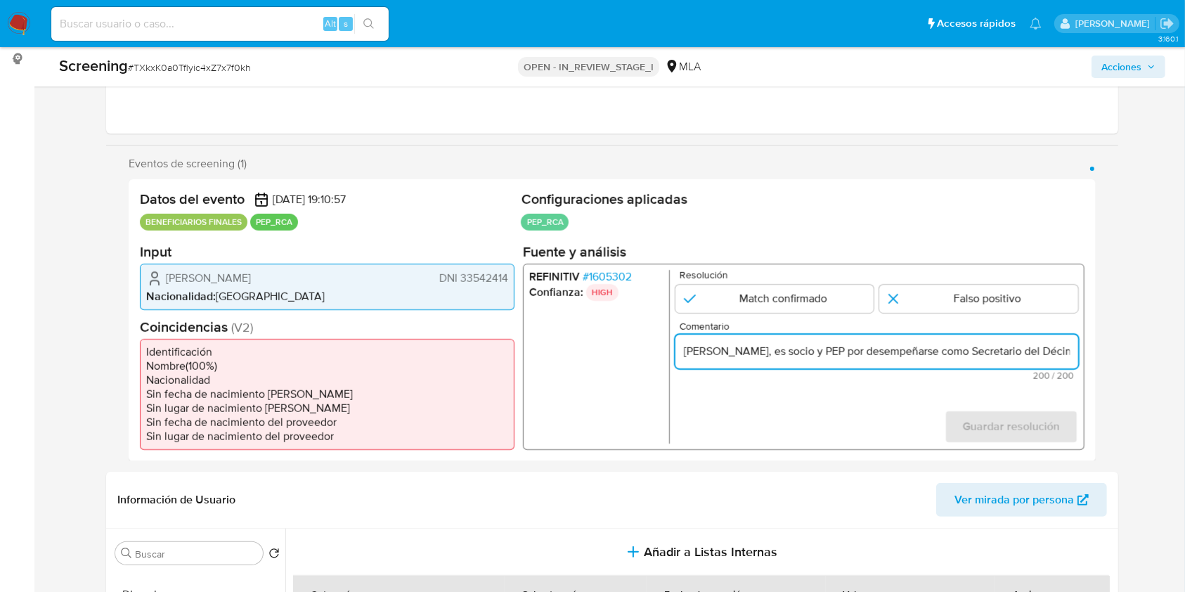
click at [781, 343] on input "Federico Fornasari Escobar, es socio y PEP por desempeñarse como Secretario del…" at bounding box center [876, 350] width 403 height 18
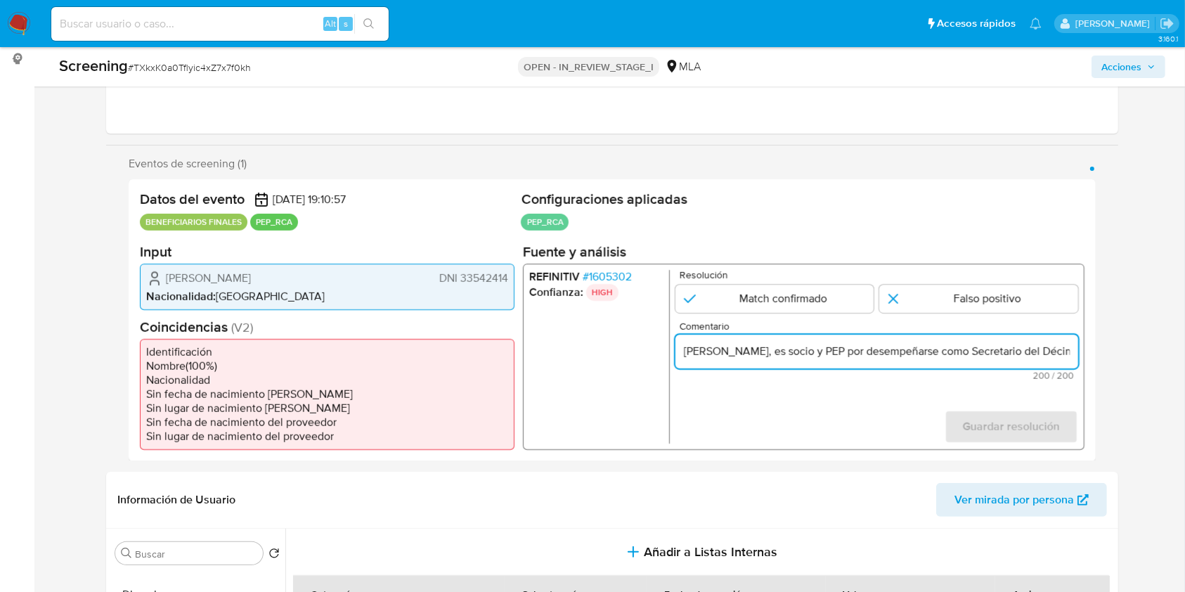
click at [780, 341] on input "Federico Fornasari Escobar, es socio y PEP por desempeñarse como Secretario del…" at bounding box center [876, 350] width 403 height 18
click at [781, 351] on input "Federico Fornasari Escobar, es socio y PEP por desempeñarse como Secretario del…" at bounding box center [876, 350] width 403 height 18
paste input "(2016)."
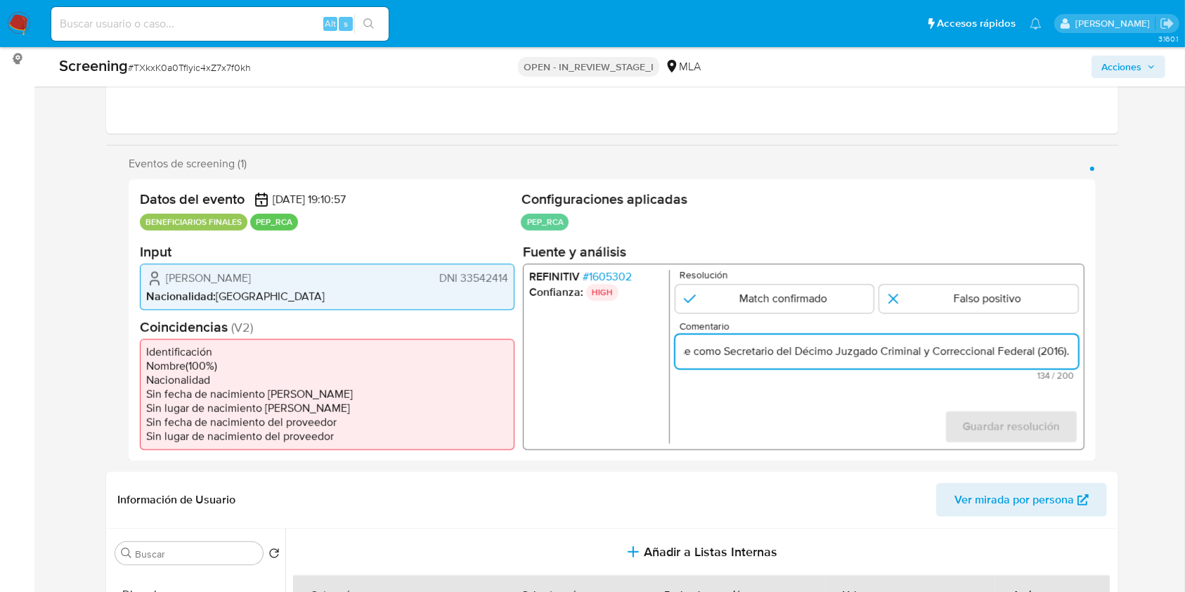
scroll to position [0, 300]
type input "Federico Fornasari Escobar, es socio y PEP por desempeñarse como Secretario del…"
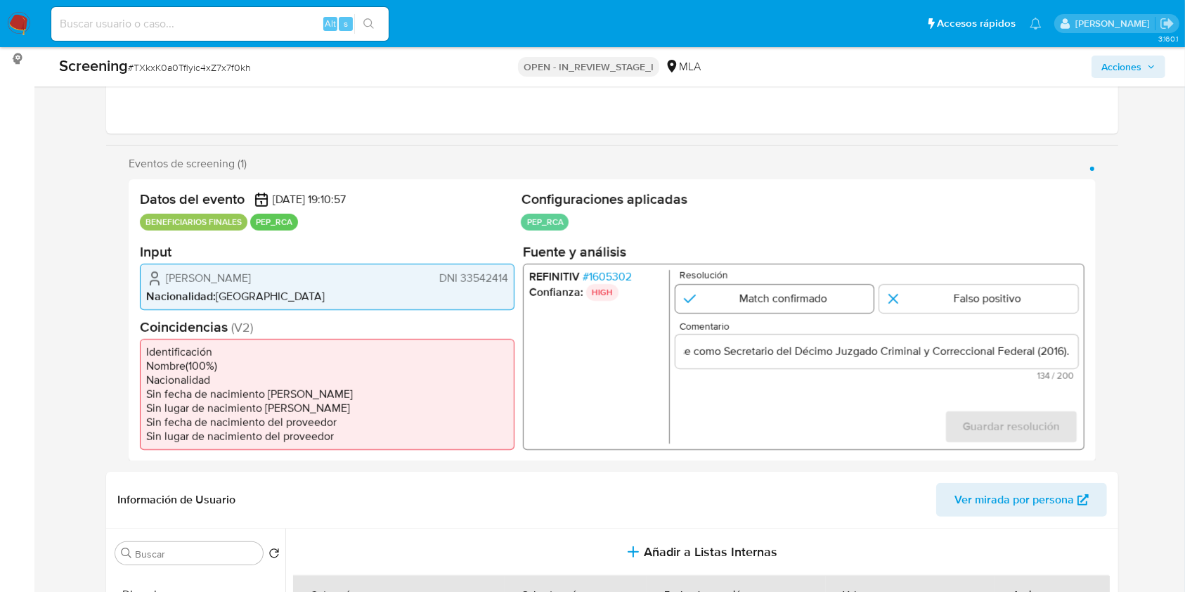
click at [785, 301] on input "1 de 1" at bounding box center [774, 298] width 199 height 28
radio input "true"
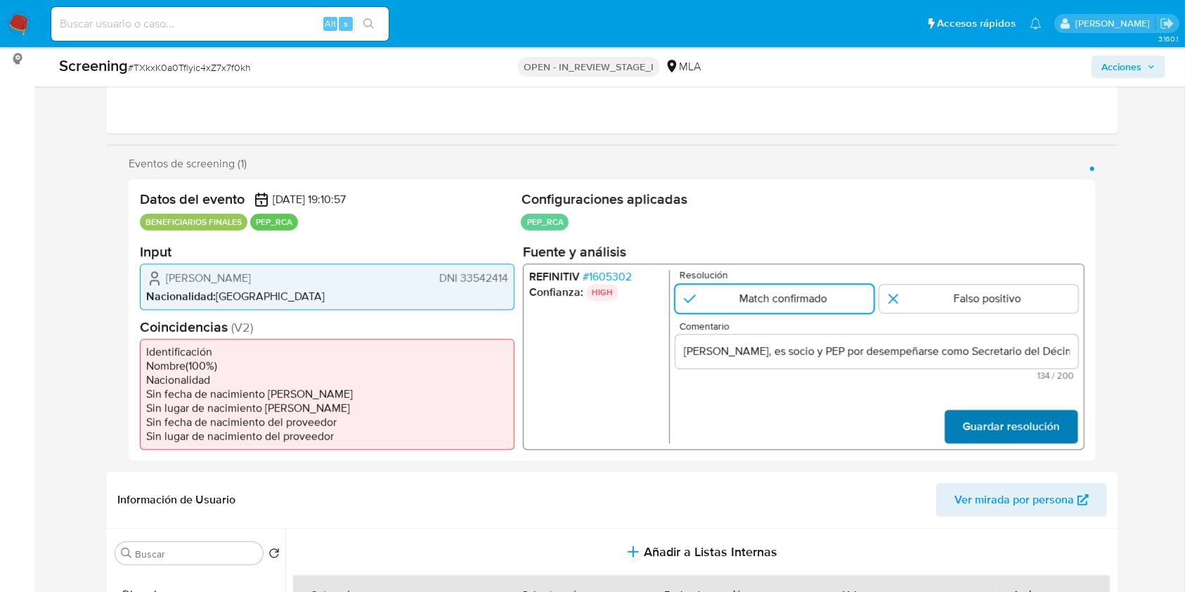
click at [980, 412] on span "Guardar resolución" at bounding box center [1011, 425] width 97 height 31
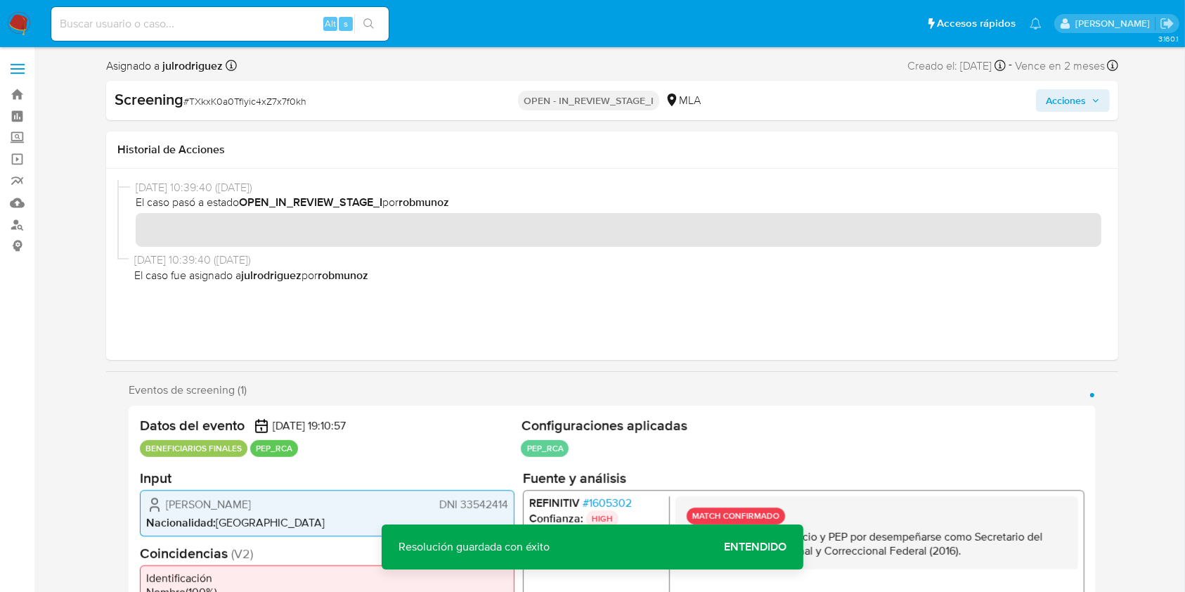
drag, startPoint x: 53, startPoint y: 395, endPoint x: 249, endPoint y: 391, distance: 196.0
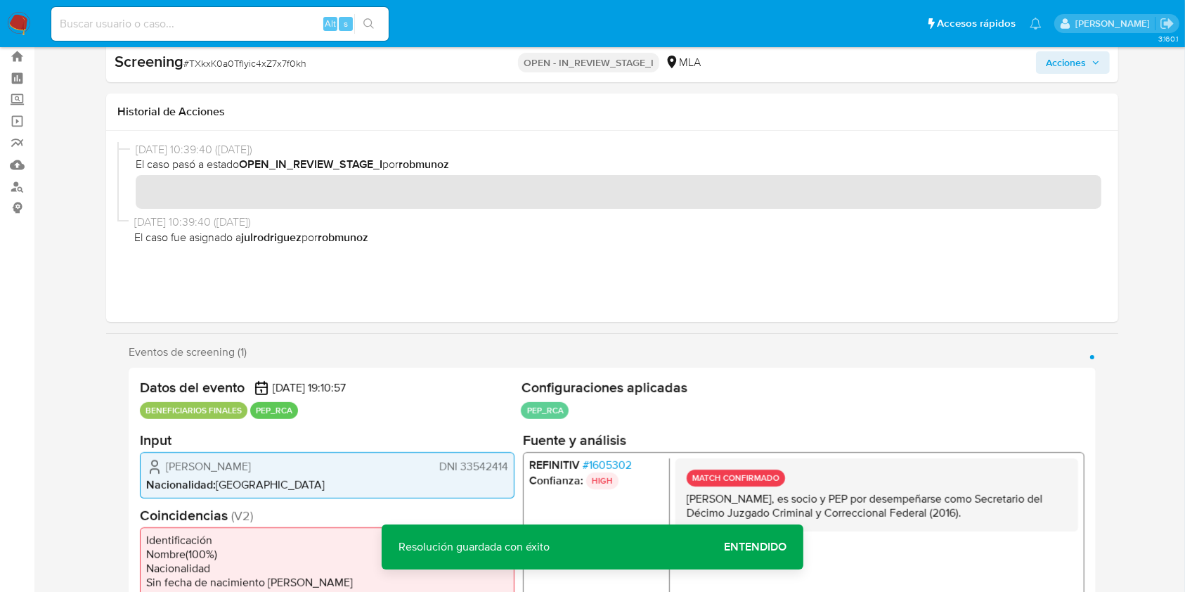
scroll to position [374, 0]
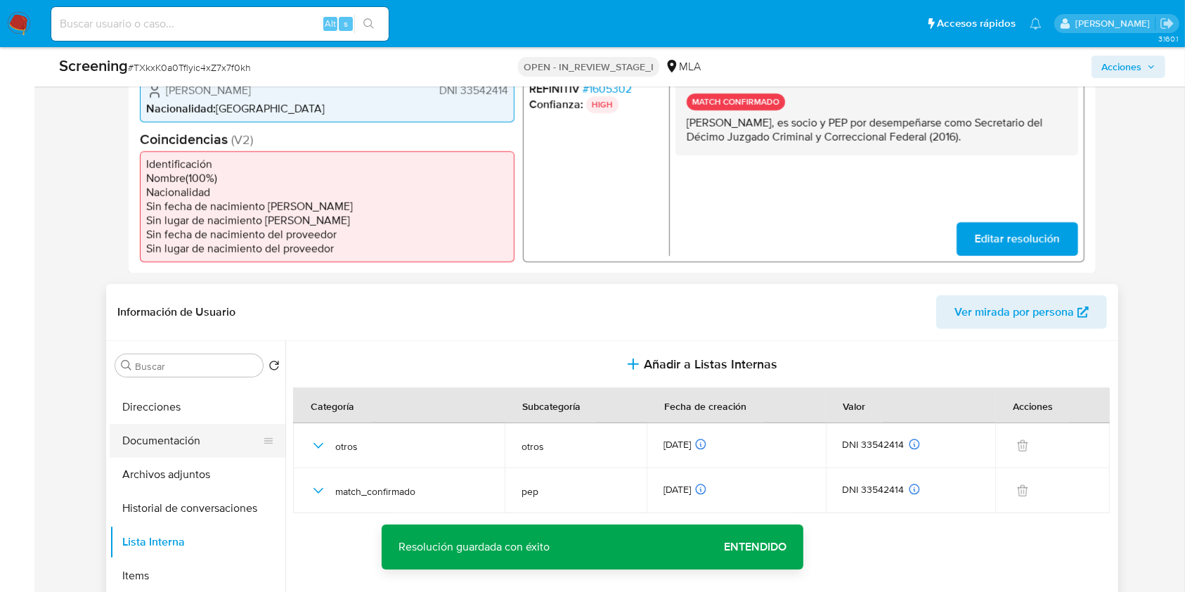
drag, startPoint x: 0, startPoint y: 437, endPoint x: 134, endPoint y: 433, distance: 134.2
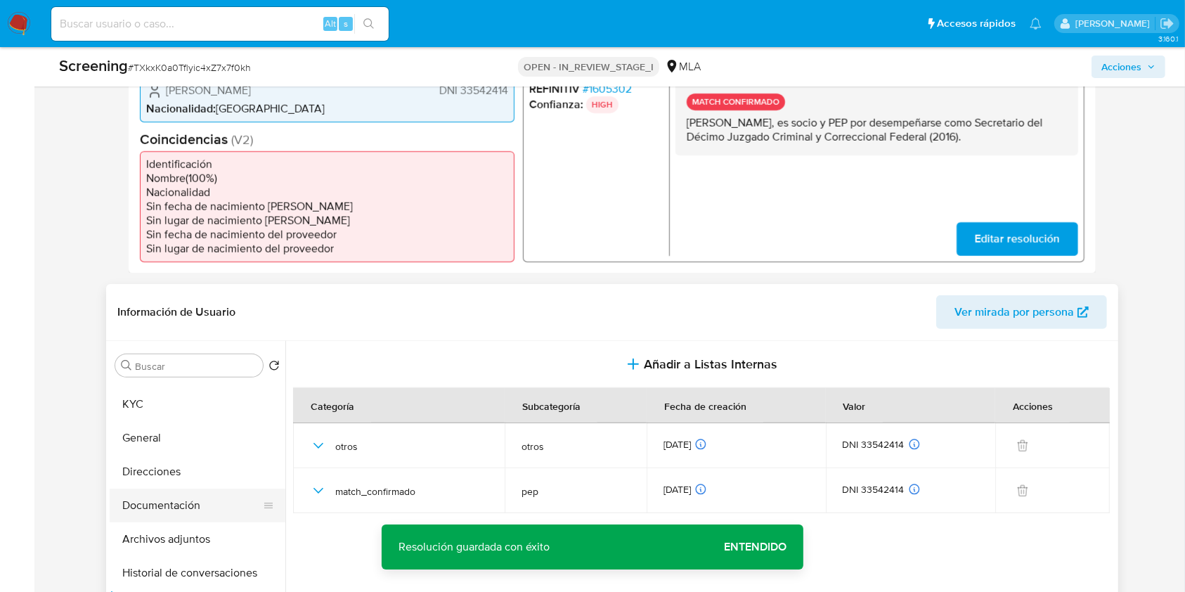
scroll to position [0, 0]
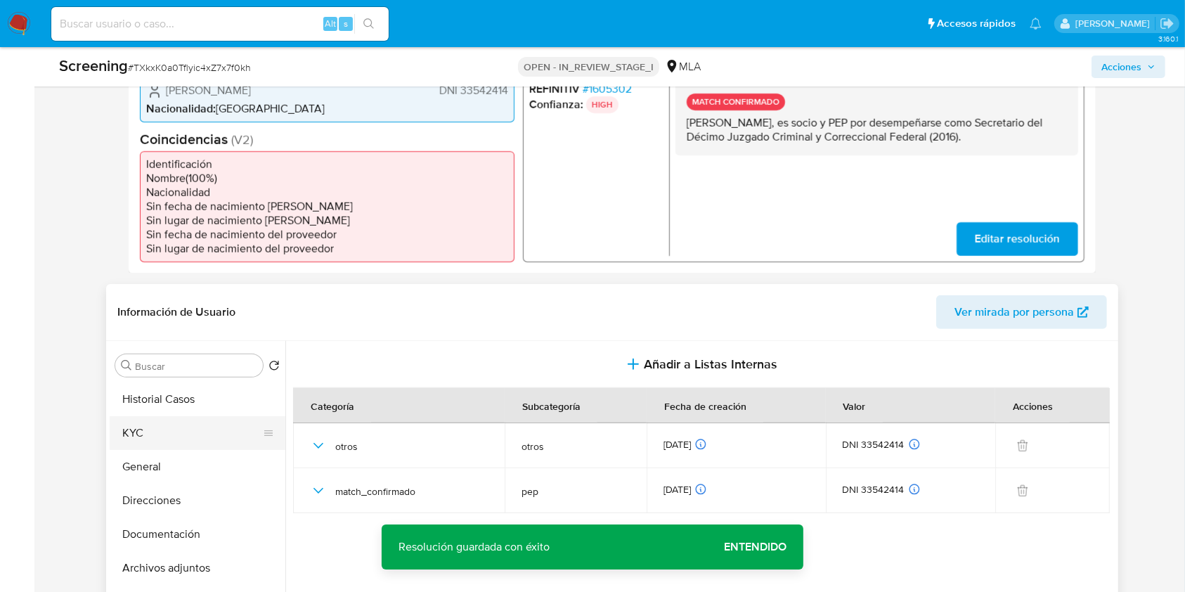
click at [157, 437] on button "KYC" at bounding box center [192, 433] width 164 height 34
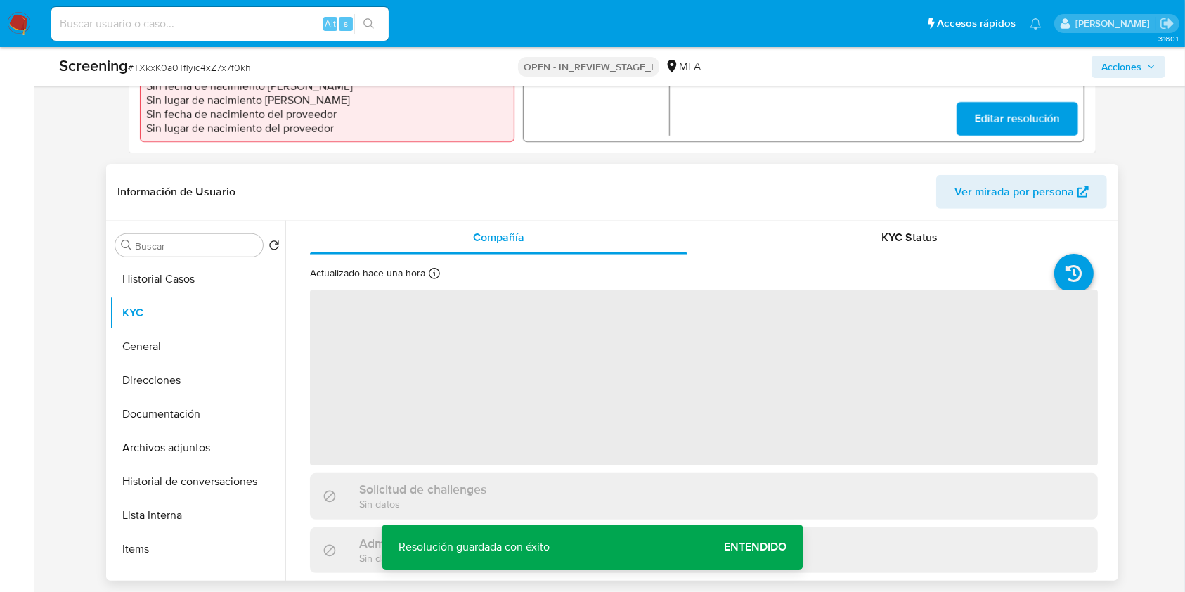
scroll to position [562, 0]
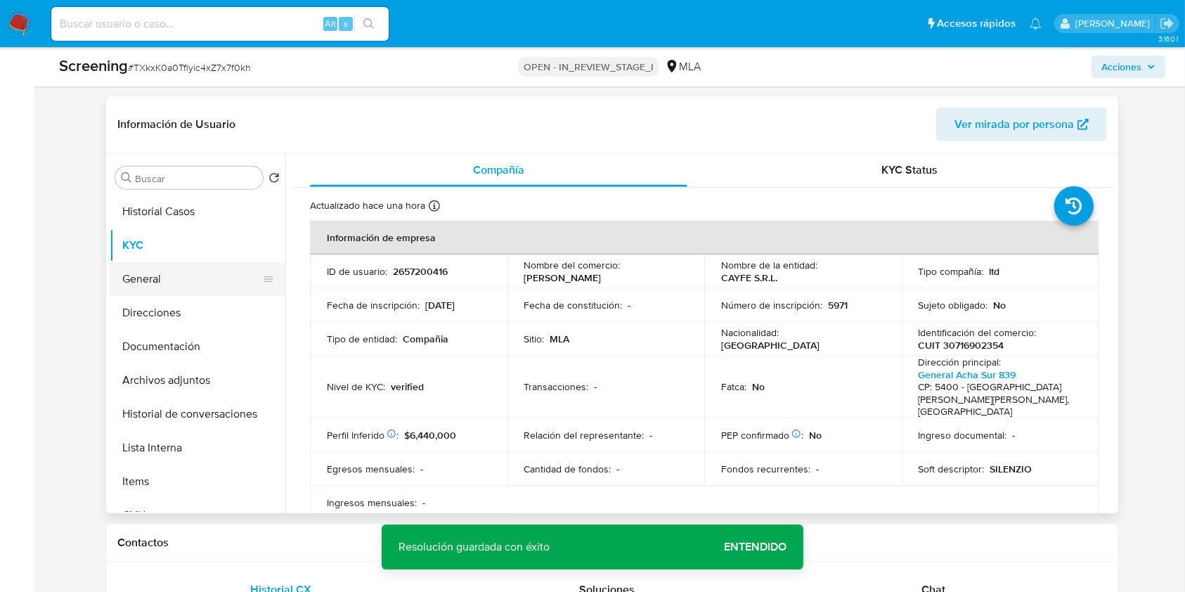
click at [195, 279] on button "General" at bounding box center [192, 279] width 164 height 34
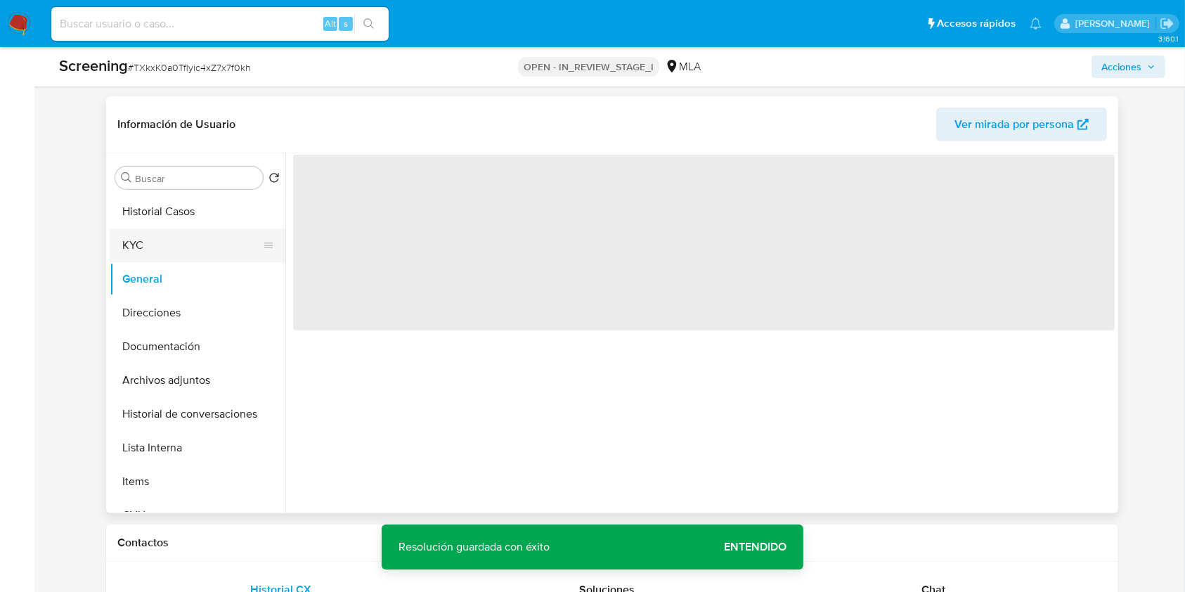
click at [168, 252] on button "KYC" at bounding box center [192, 245] width 164 height 34
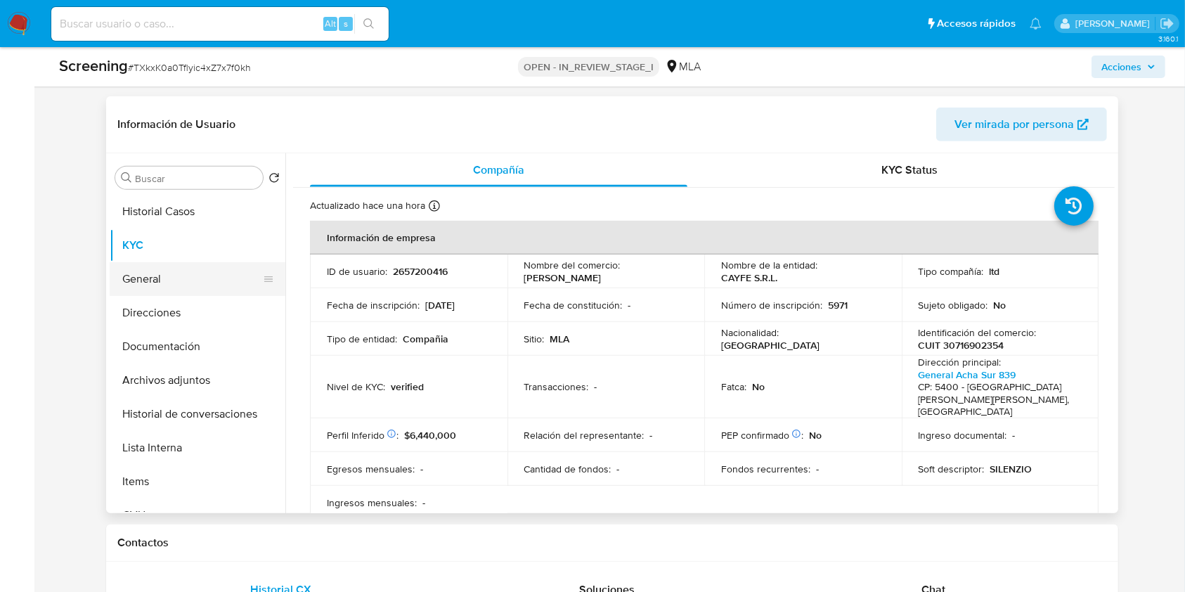
click at [202, 282] on button "General" at bounding box center [192, 279] width 164 height 34
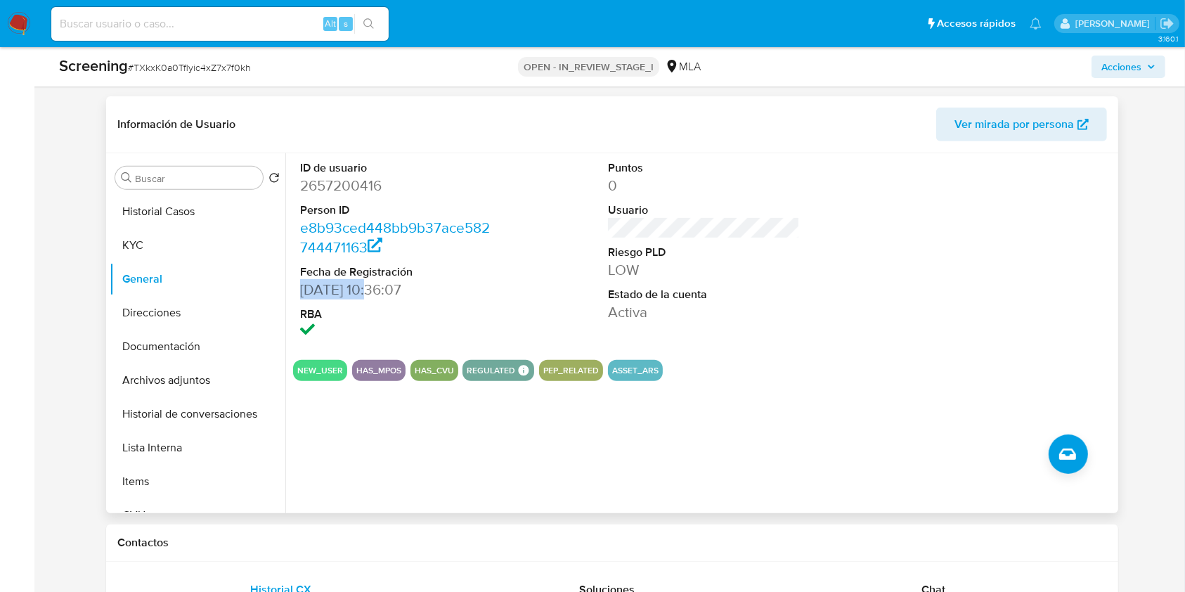
drag, startPoint x: 300, startPoint y: 284, endPoint x: 376, endPoint y: 287, distance: 76.0
click at [376, 287] on dd "28/08/2025 10:36:07" at bounding box center [395, 290] width 191 height 20
copy dd "28/08/2025"
click at [169, 233] on button "KYC" at bounding box center [192, 245] width 164 height 34
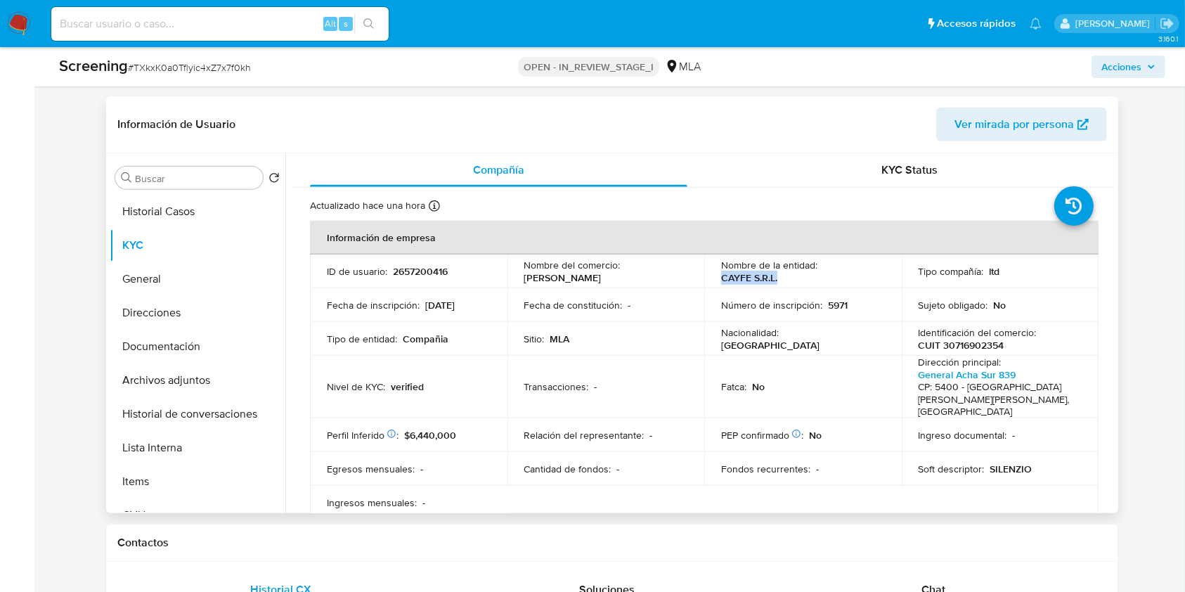
drag, startPoint x: 718, startPoint y: 279, endPoint x: 815, endPoint y: 280, distance: 97.0
click at [815, 280] on div "Nombre de la entidad : CAYFE S.R.L." at bounding box center [803, 271] width 164 height 25
copy p "CAYFE S.R.L."
click at [974, 349] on p "CUIT 30716902354" at bounding box center [961, 345] width 86 height 13
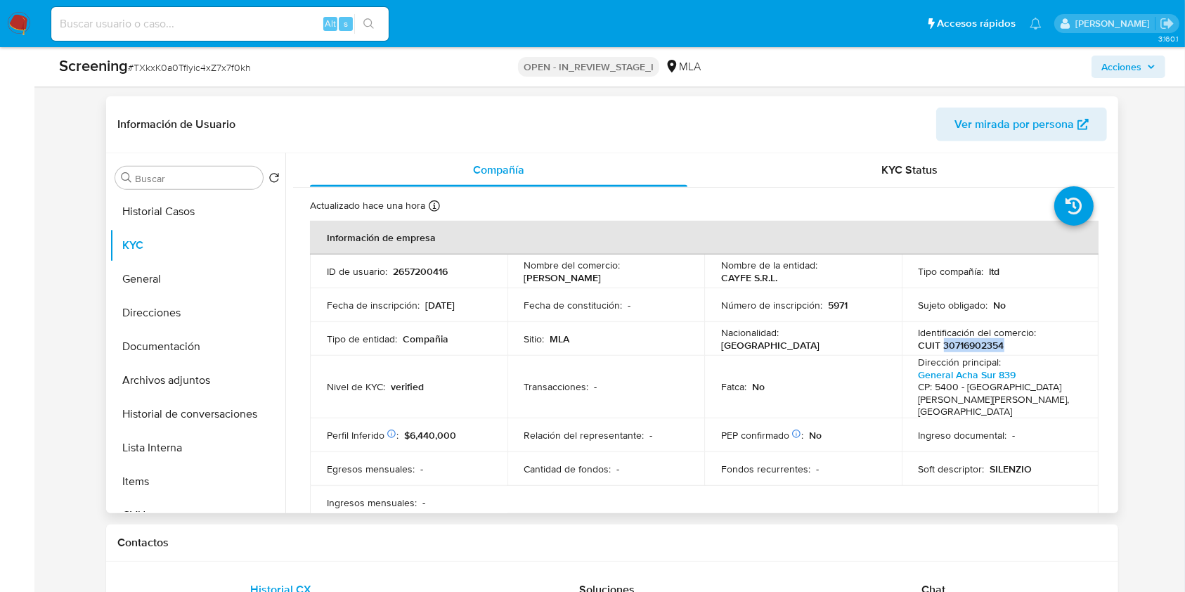
click at [974, 349] on p "CUIT 30716902354" at bounding box center [961, 345] width 86 height 13
copy p "30716902354"
drag, startPoint x: 53, startPoint y: 405, endPoint x: 64, endPoint y: 403, distance: 10.7
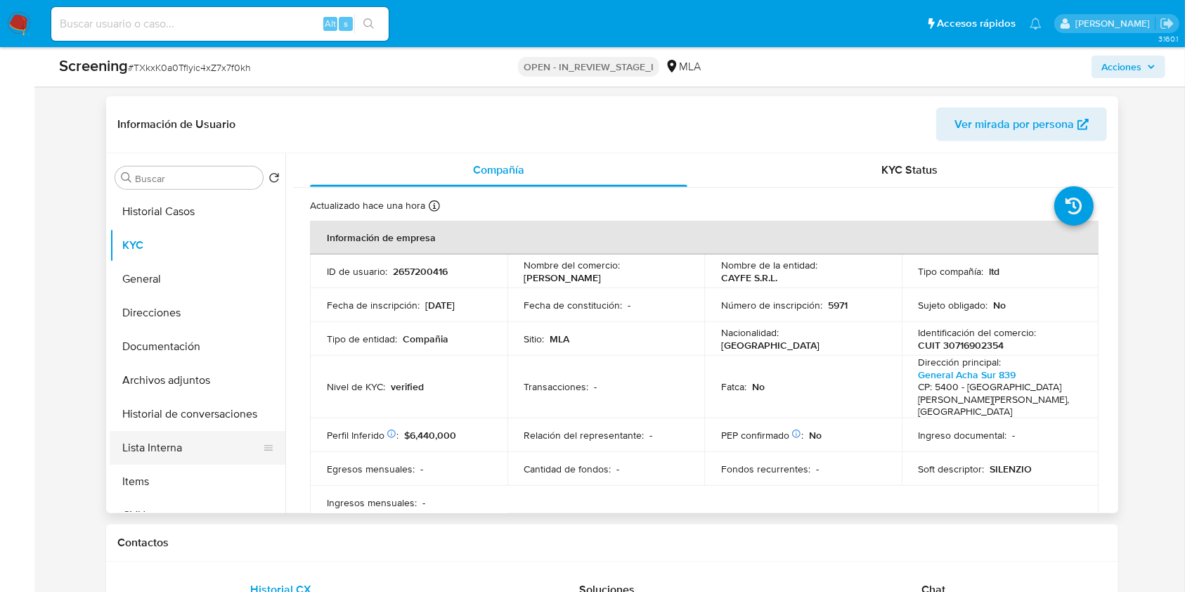
drag, startPoint x: 174, startPoint y: 445, endPoint x: 270, endPoint y: 432, distance: 97.1
click at [174, 445] on button "Lista Interna" at bounding box center [192, 448] width 164 height 34
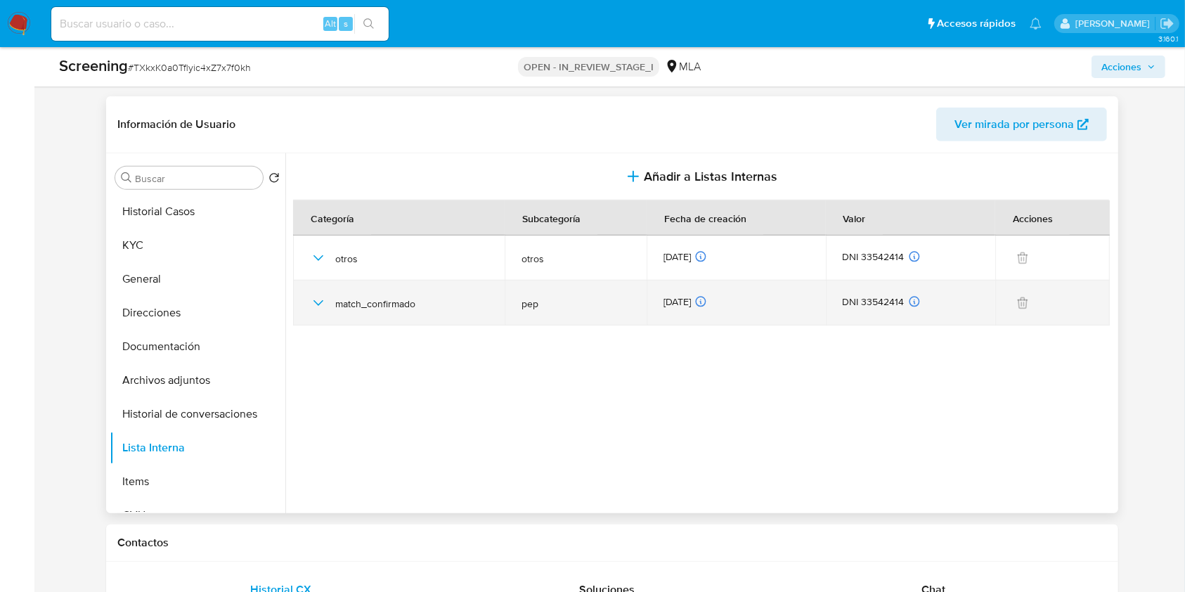
click at [320, 306] on icon "button" at bounding box center [318, 302] width 17 height 17
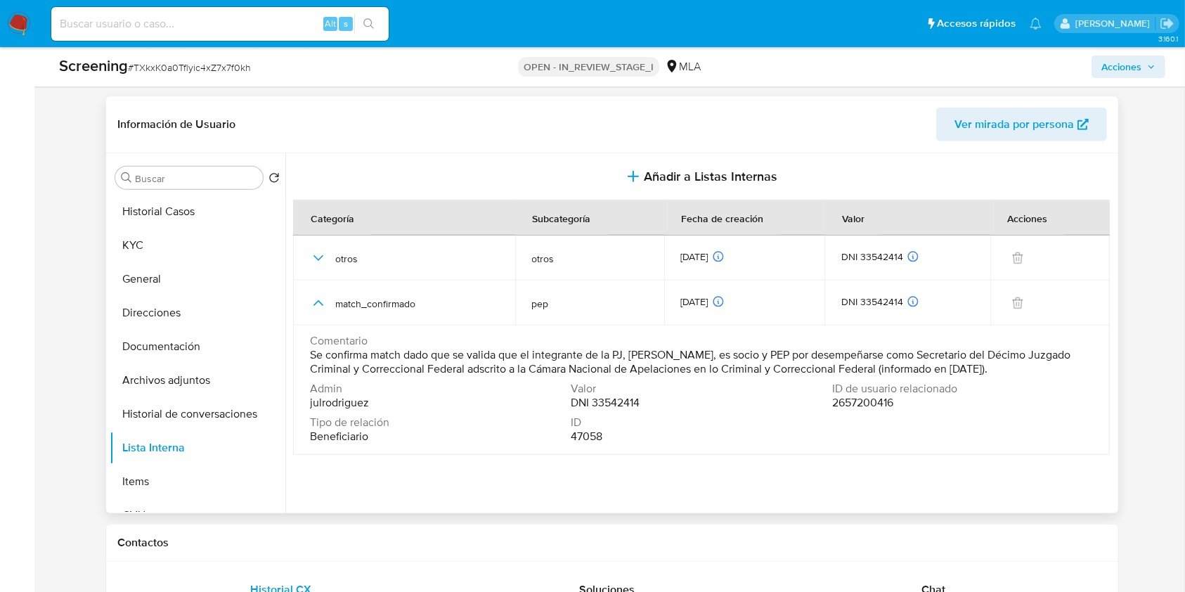
drag, startPoint x: 310, startPoint y: 357, endPoint x: 967, endPoint y: 374, distance: 657.1
click at [1051, 370] on span "Se confirma match dado que se valida que el integrante de la PJ, Federico Forna…" at bounding box center [700, 362] width 780 height 28
drag, startPoint x: 20, startPoint y: 422, endPoint x: 169, endPoint y: 344, distance: 167.8
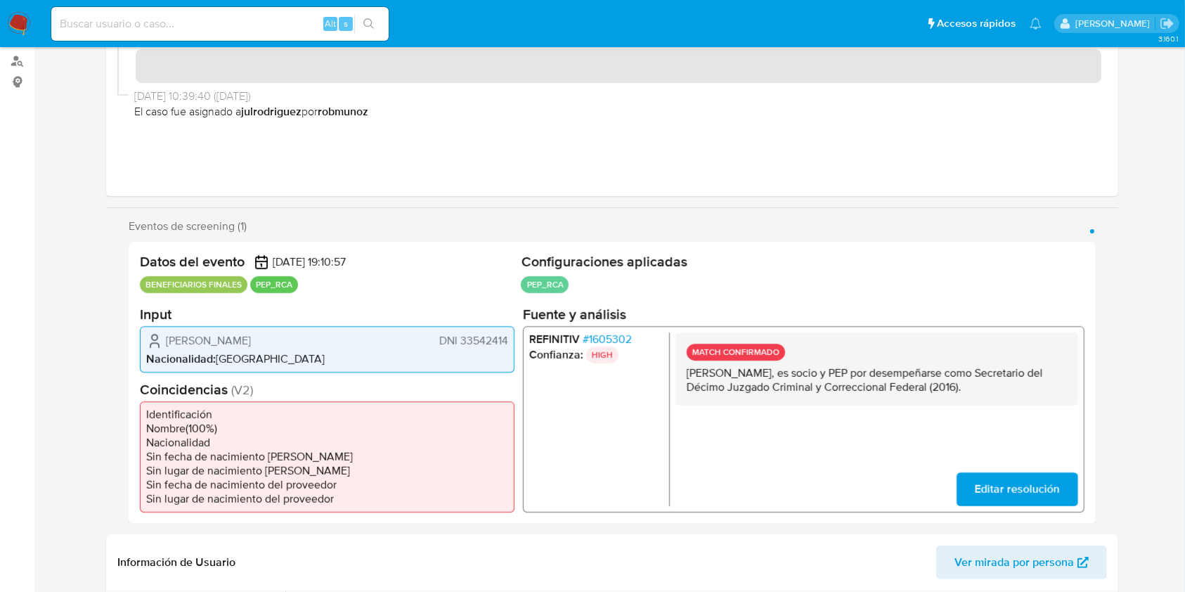
scroll to position [0, 0]
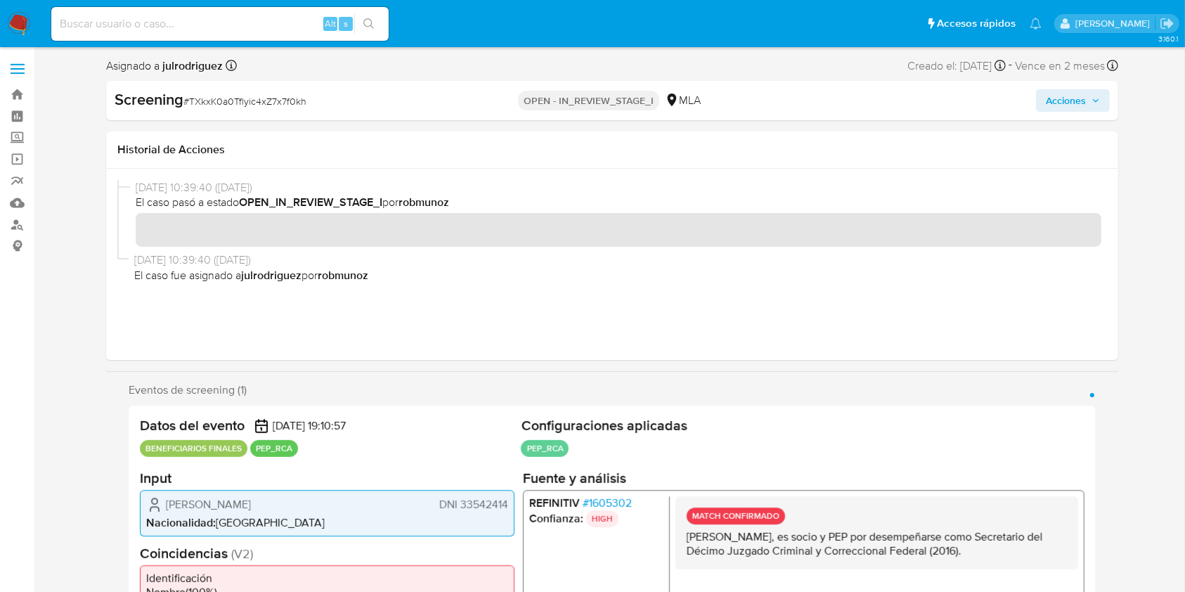
click at [1062, 107] on span "Acciones" at bounding box center [1065, 100] width 40 height 22
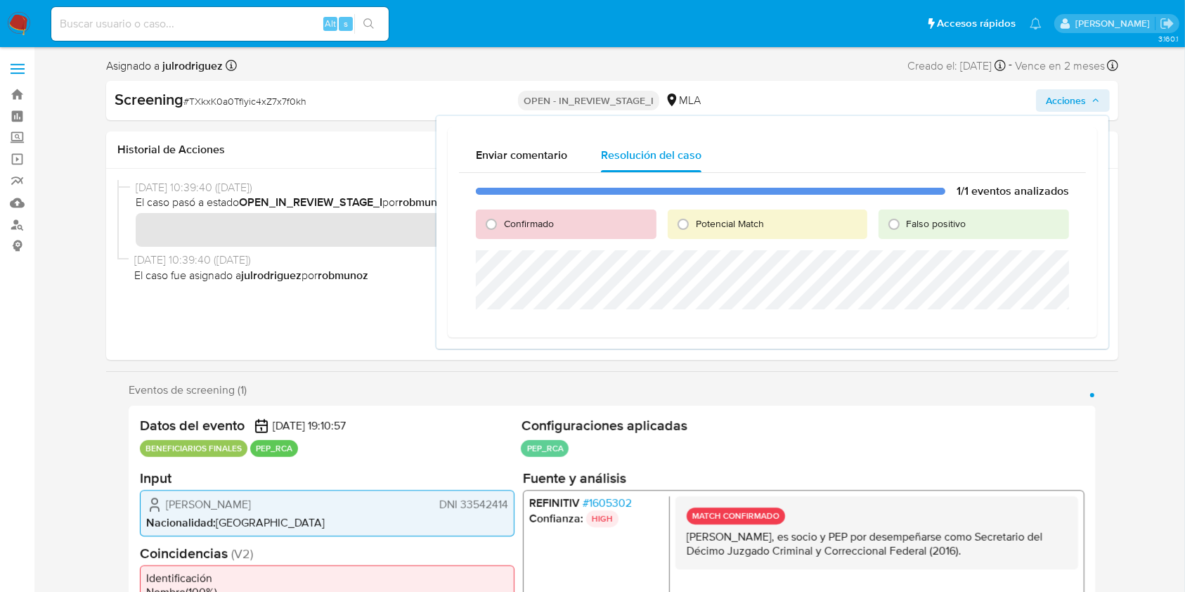
click at [505, 222] on span "Confirmado" at bounding box center [529, 223] width 50 height 14
click at [502, 222] on input "Confirmado" at bounding box center [491, 224] width 22 height 22
radio input "true"
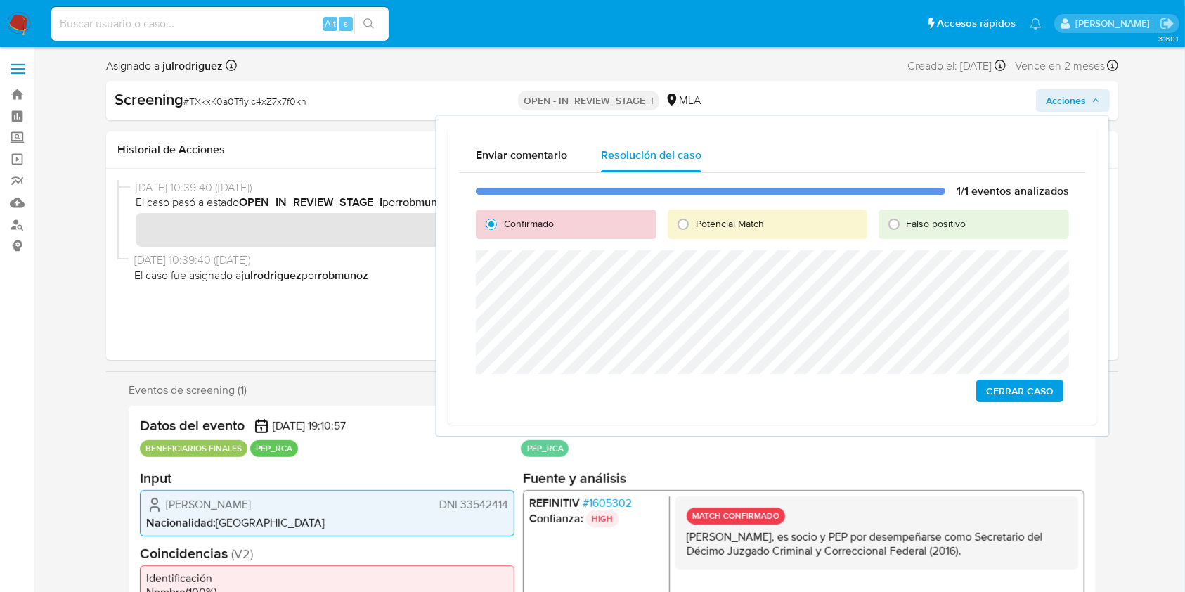
click at [1002, 392] on span "Cerrar Caso" at bounding box center [1019, 391] width 67 height 20
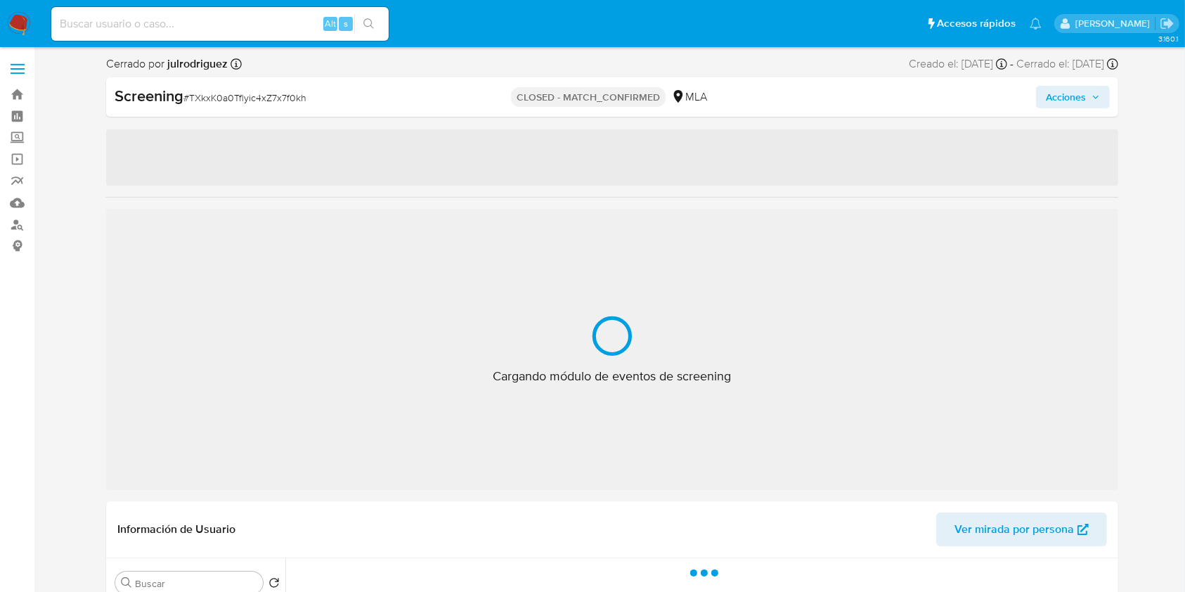
click at [217, 20] on input at bounding box center [219, 24] width 337 height 18
paste input "gQftuLPX8nx5fSld7Rdk0bWH"
type input "gQftuLPX8nx5fSld7Rdk0bWH"
select select "10"
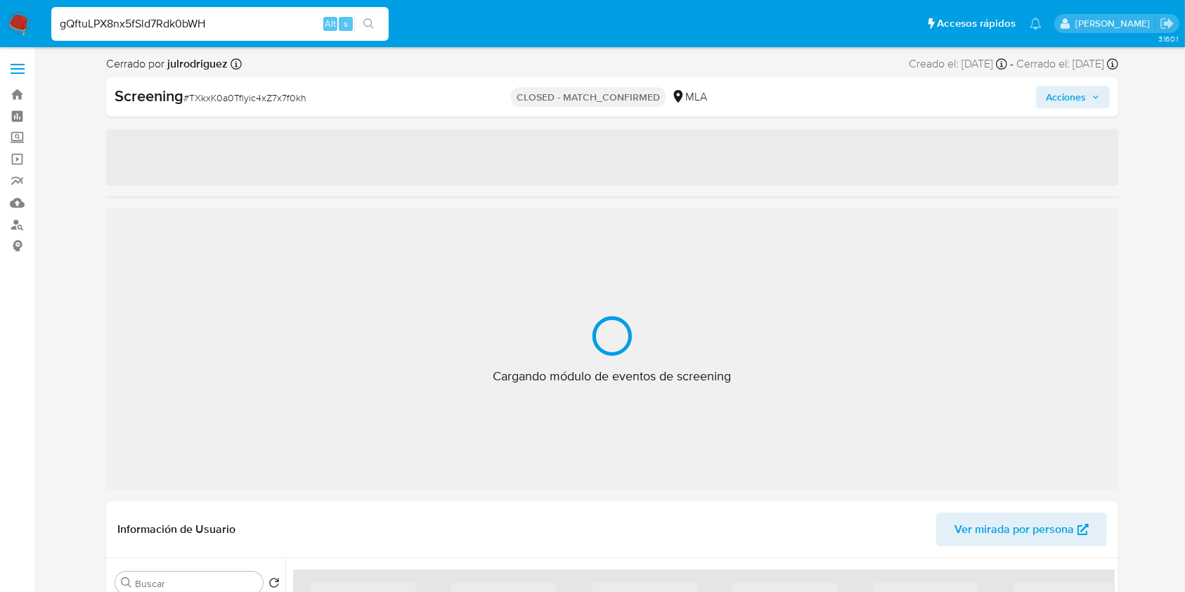
type input "gQftuLPX8nx5fSld7Rdk0bWH"
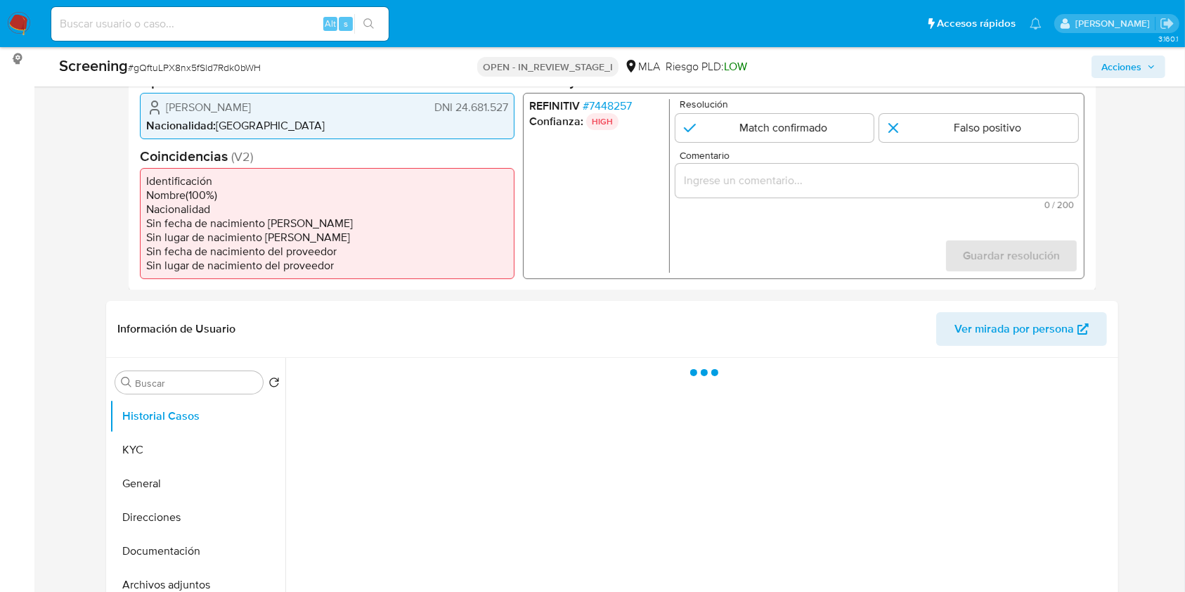
select select "10"
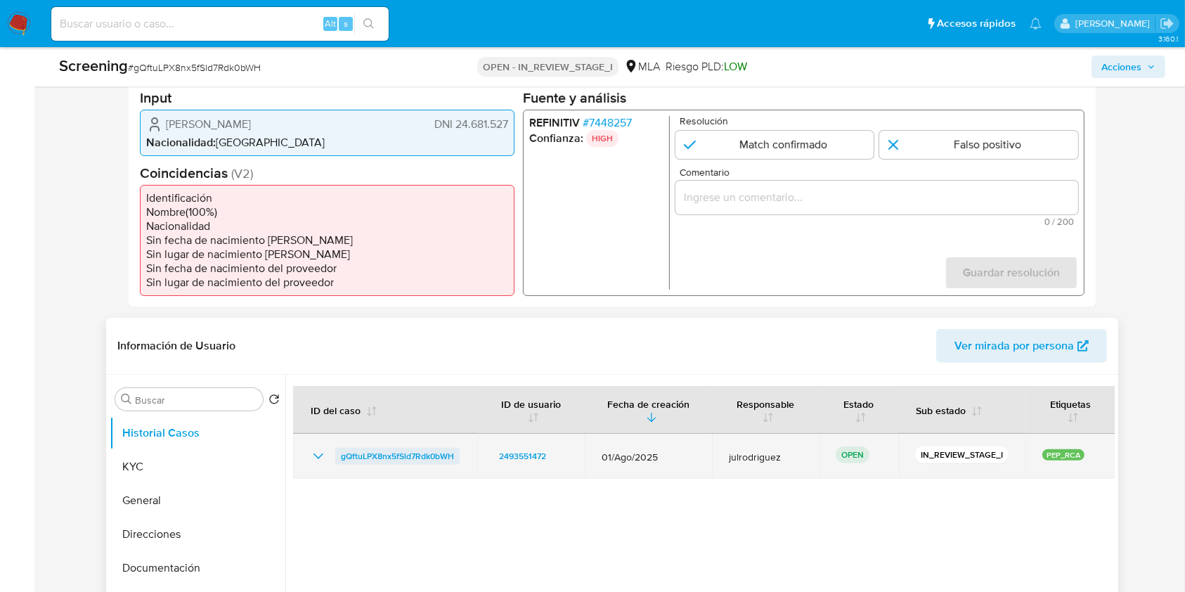
scroll to position [468, 0]
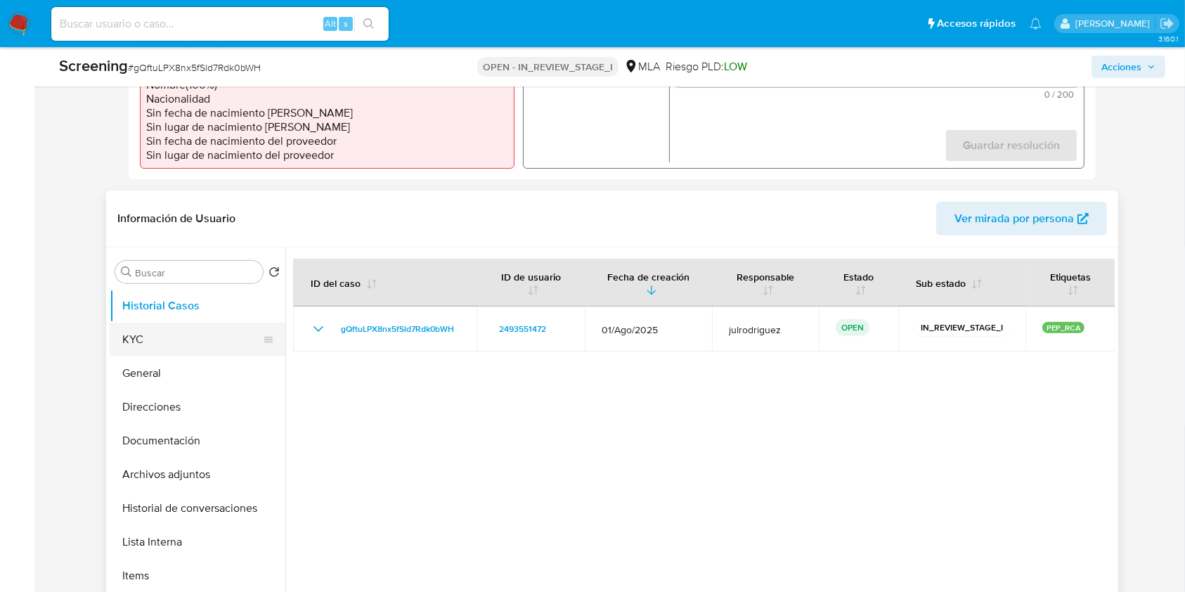
drag, startPoint x: 173, startPoint y: 337, endPoint x: 254, endPoint y: 339, distance: 81.5
click at [173, 337] on button "KYC" at bounding box center [192, 339] width 164 height 34
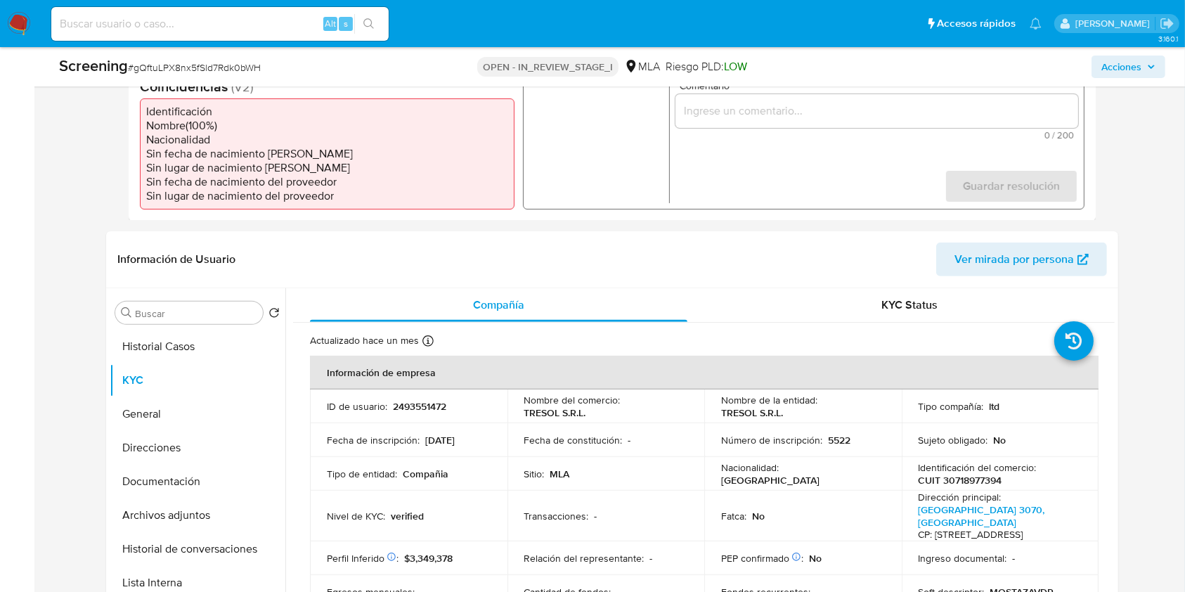
scroll to position [281, 0]
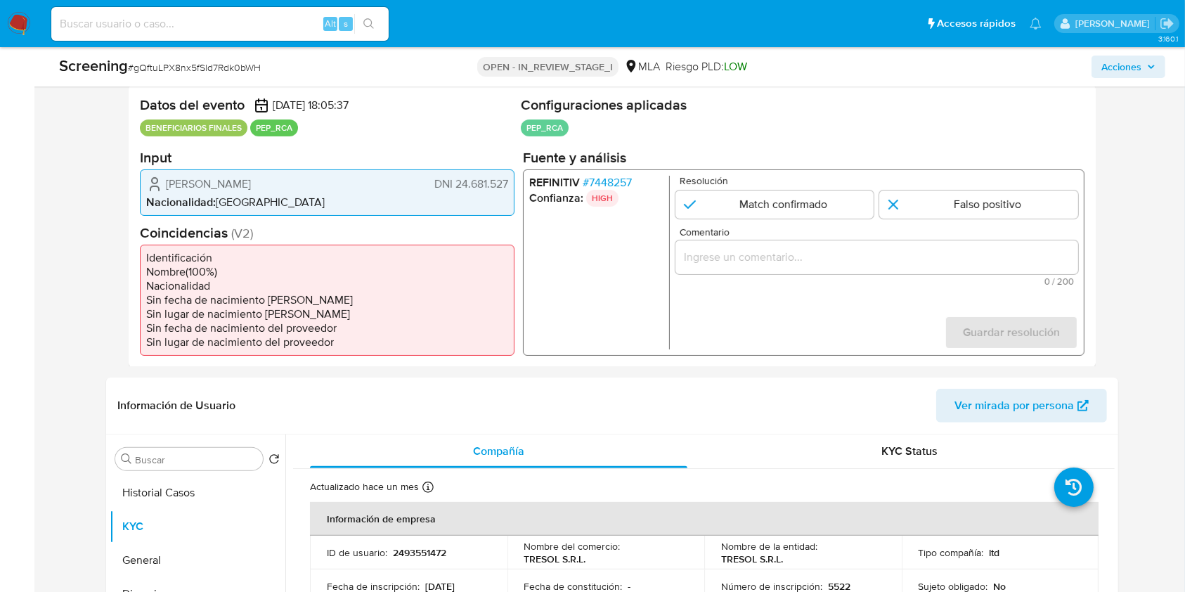
click at [625, 181] on span "# 7448257" at bounding box center [606, 182] width 49 height 14
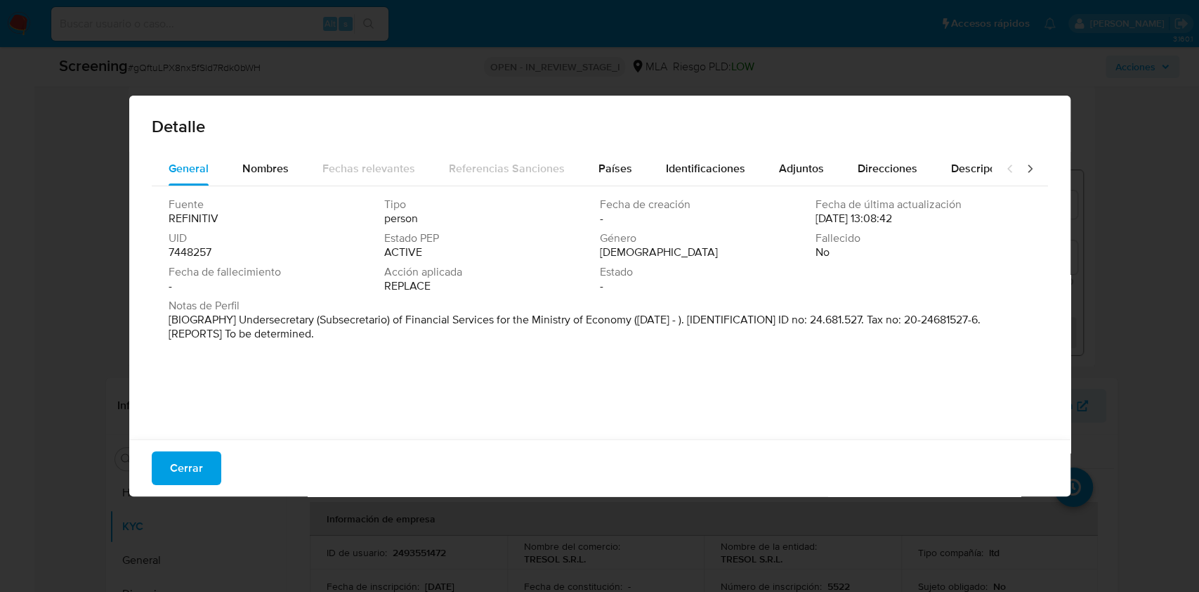
drag, startPoint x: 236, startPoint y: 318, endPoint x: 700, endPoint y: 320, distance: 463.7
click at [700, 320] on p "[BIOGRAPHY] Undersecretary (Subsecretario) of Financial Services for the Minist…" at bounding box center [599, 327] width 860 height 28
click at [307, 358] on div "Fuente REFINITIV Tipo person Fecha de creación - Fecha de última actualización …" at bounding box center [600, 309] width 896 height 246
drag, startPoint x: 249, startPoint y: 319, endPoint x: 698, endPoint y: 417, distance: 459.6
click at [696, 318] on p "[BIOGRAPHY] Undersecretary (Subsecretario) of Financial Services for the Minist…" at bounding box center [599, 327] width 860 height 28
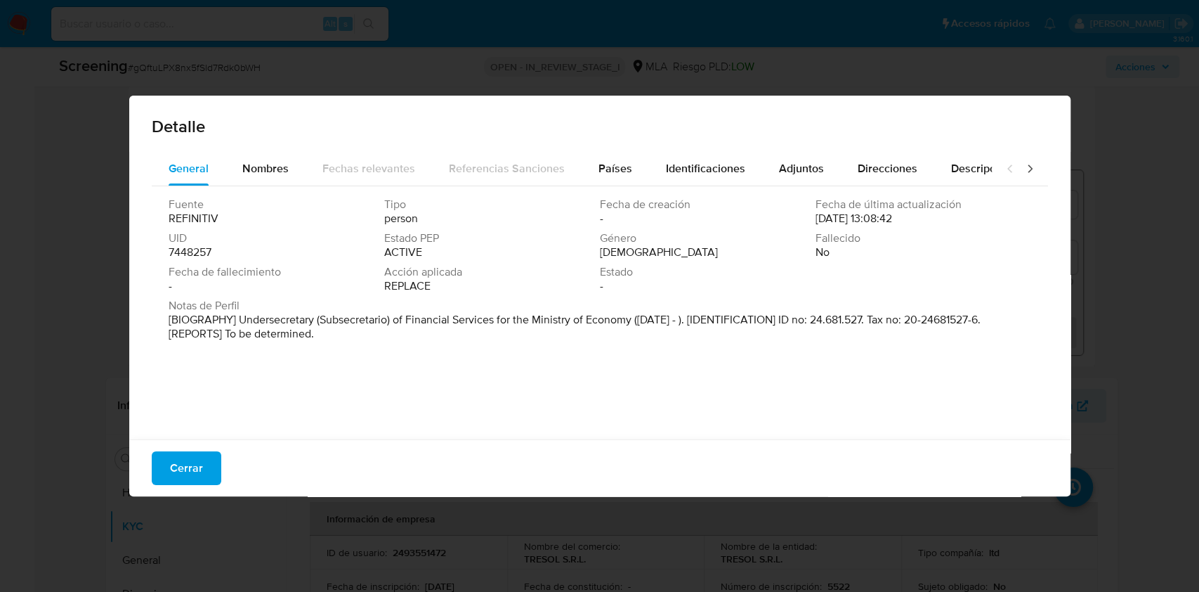
drag, startPoint x: 206, startPoint y: 458, endPoint x: 222, endPoint y: 452, distance: 17.1
click at [206, 458] on button "Cerrar" at bounding box center [187, 468] width 70 height 34
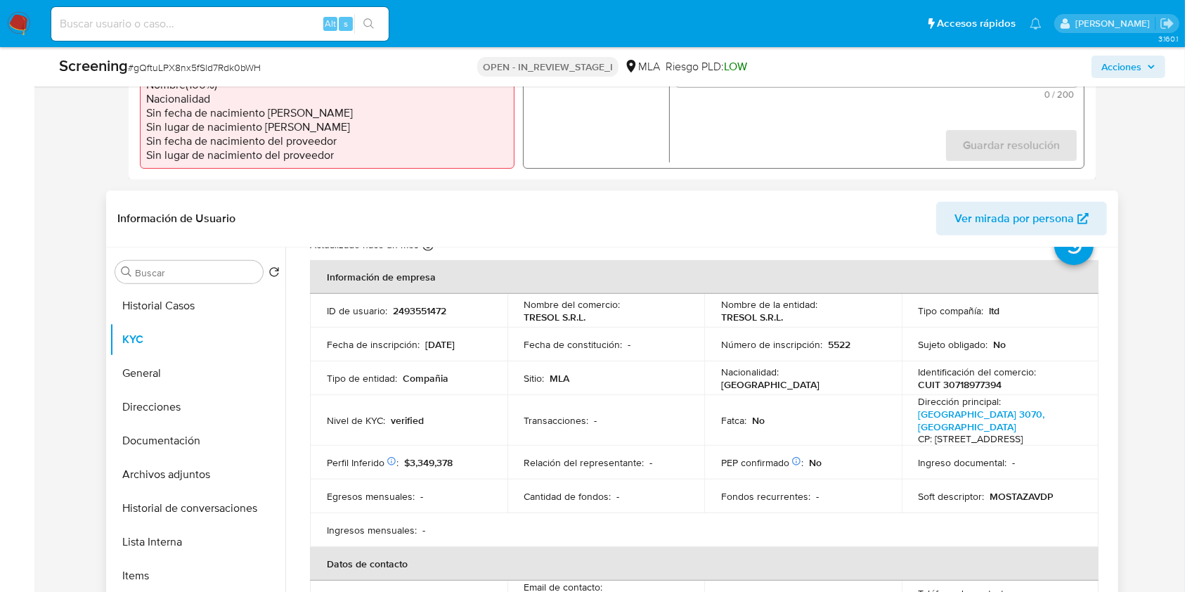
scroll to position [93, 0]
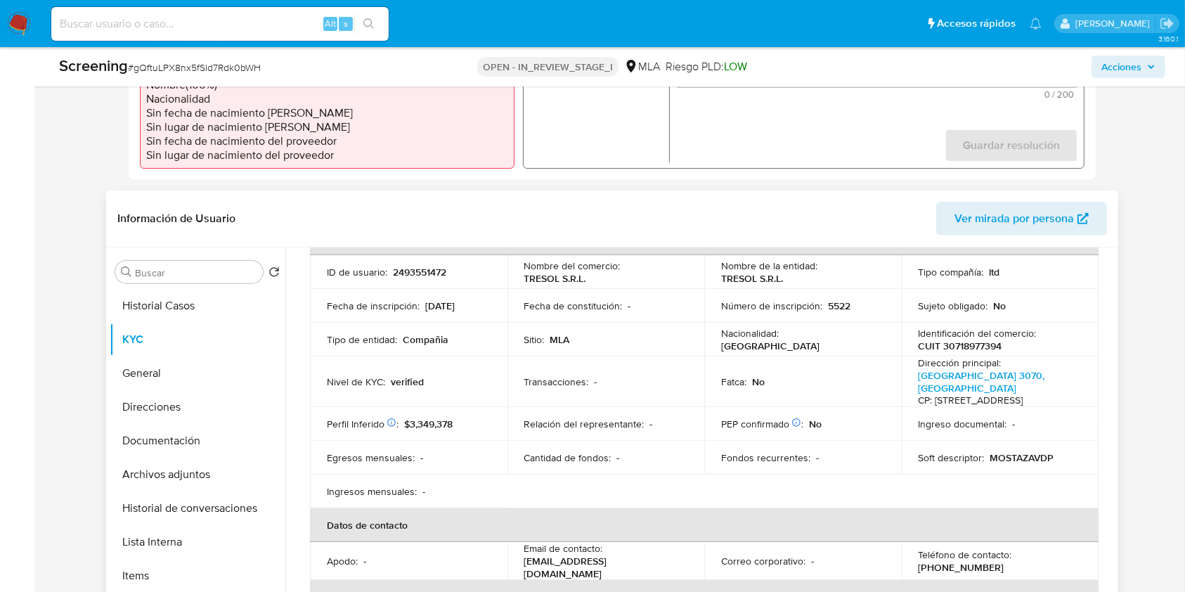
click at [415, 272] on p "2493551472" at bounding box center [419, 272] width 53 height 13
click at [464, 280] on td "ID de usuario : 2493551472" at bounding box center [408, 272] width 197 height 34
drag, startPoint x: 450, startPoint y: 267, endPoint x: 328, endPoint y: 268, distance: 121.5
click at [325, 265] on td "ID de usuario : 2493551472" at bounding box center [408, 272] width 197 height 34
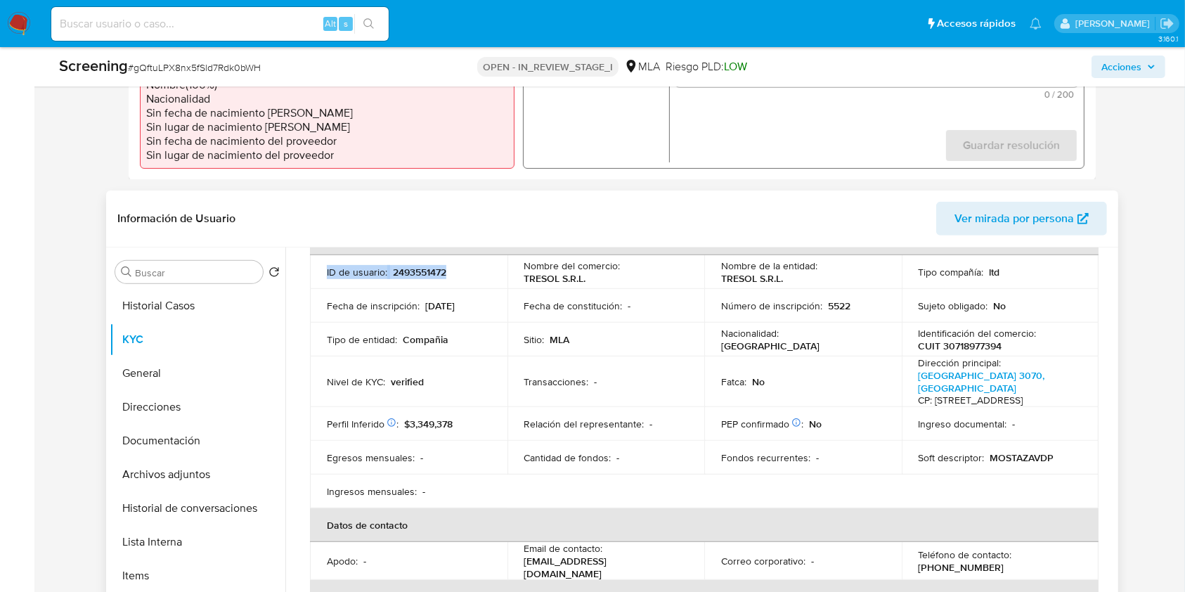
copy div "ID de usuario : 2493551472"
drag, startPoint x: 6, startPoint y: 448, endPoint x: 48, endPoint y: 428, distance: 47.2
drag, startPoint x: 939, startPoint y: 346, endPoint x: 871, endPoint y: 346, distance: 67.4
click at [871, 346] on tr "Tipo de entidad : Compañia Sitio : MLA Nacionalidad : [DEMOGRAPHIC_DATA] Identi…" at bounding box center [704, 339] width 788 height 34
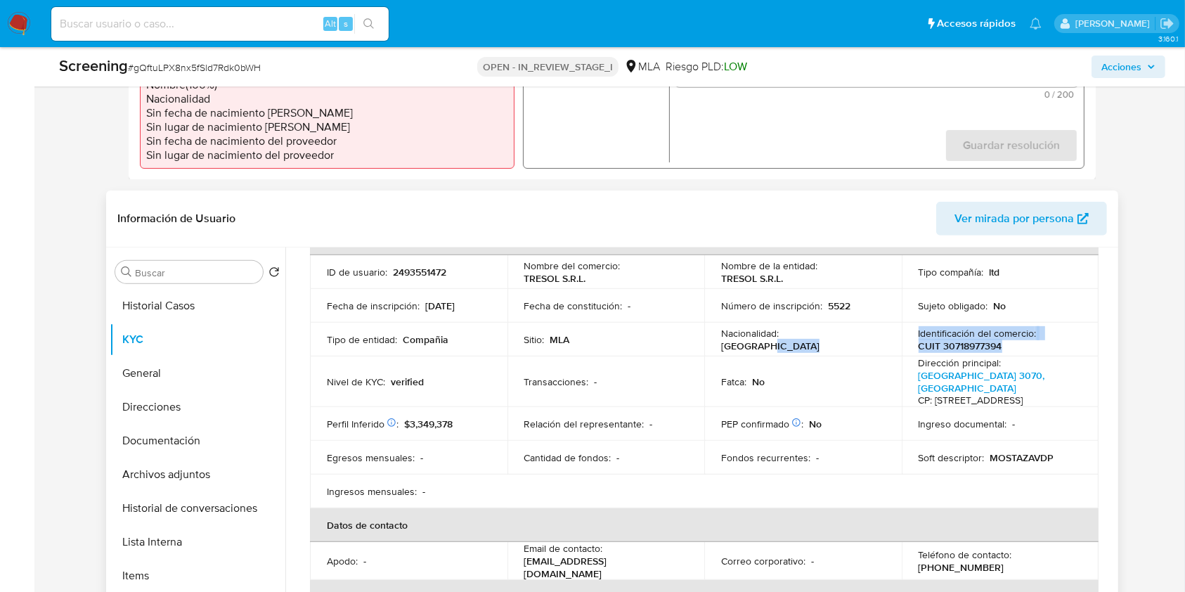
click at [1040, 330] on div "Identificación del comercio : CUIT 30718977394" at bounding box center [1000, 339] width 164 height 25
drag, startPoint x: 1011, startPoint y: 346, endPoint x: 903, endPoint y: 346, distance: 108.2
click at [903, 346] on td "Identificación del comercio : CUIT 30718977394" at bounding box center [999, 339] width 197 height 34
copy p "CUIT 30718977394"
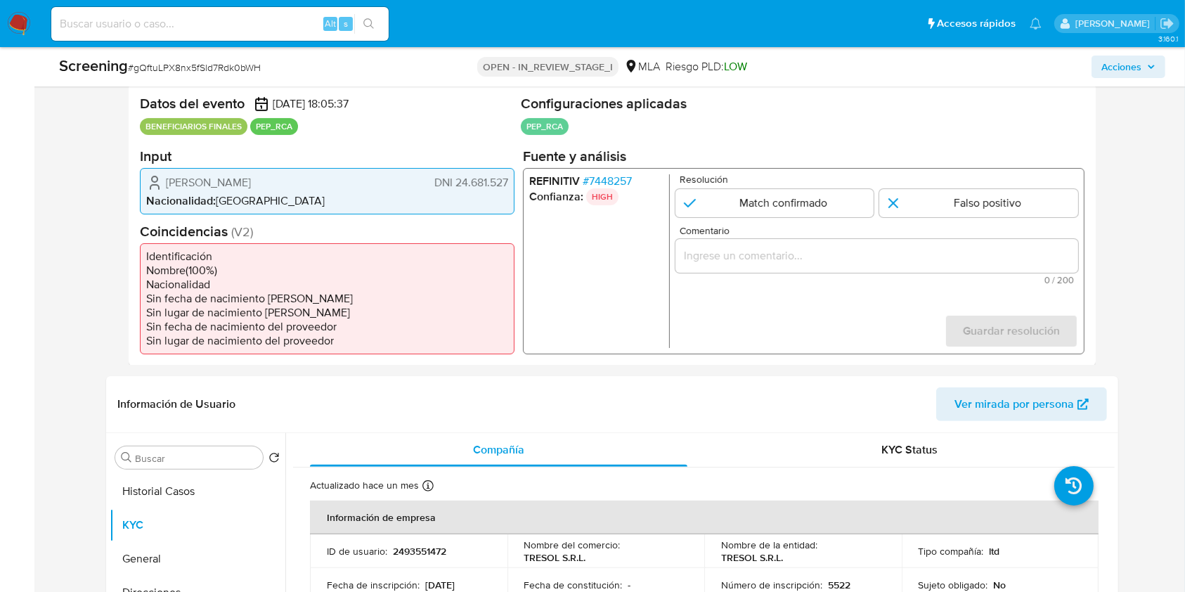
scroll to position [281, 0]
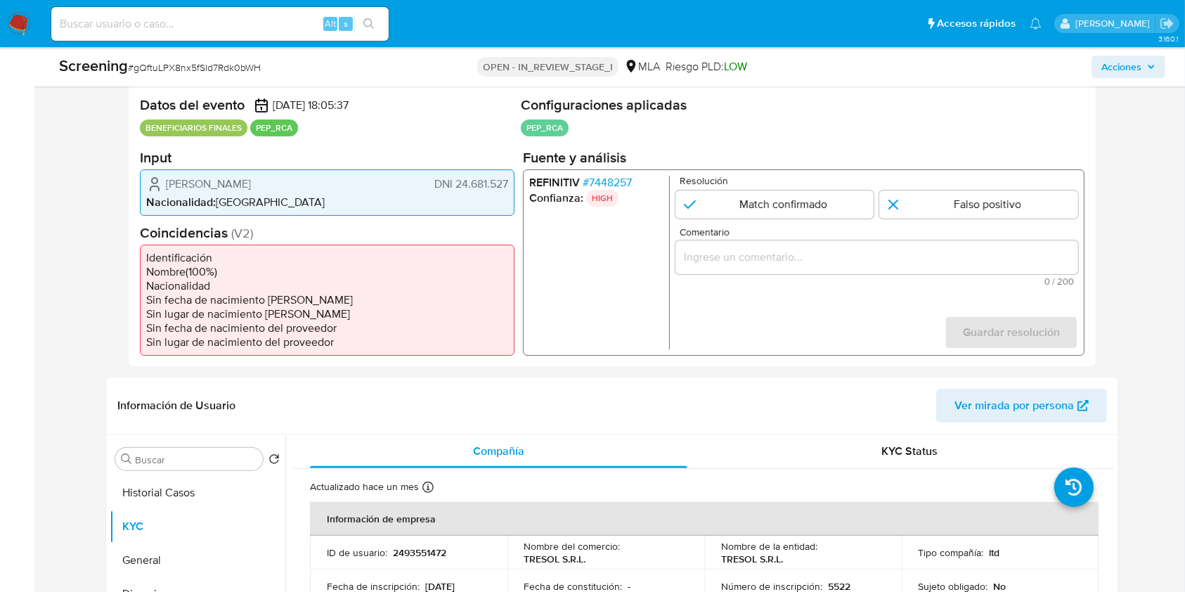
drag, startPoint x: 301, startPoint y: 181, endPoint x: 164, endPoint y: 180, distance: 137.0
click at [164, 180] on div "[PERSON_NAME] DNI 24.681.527" at bounding box center [327, 183] width 362 height 17
click at [629, 178] on span "# 7448257" at bounding box center [606, 182] width 49 height 14
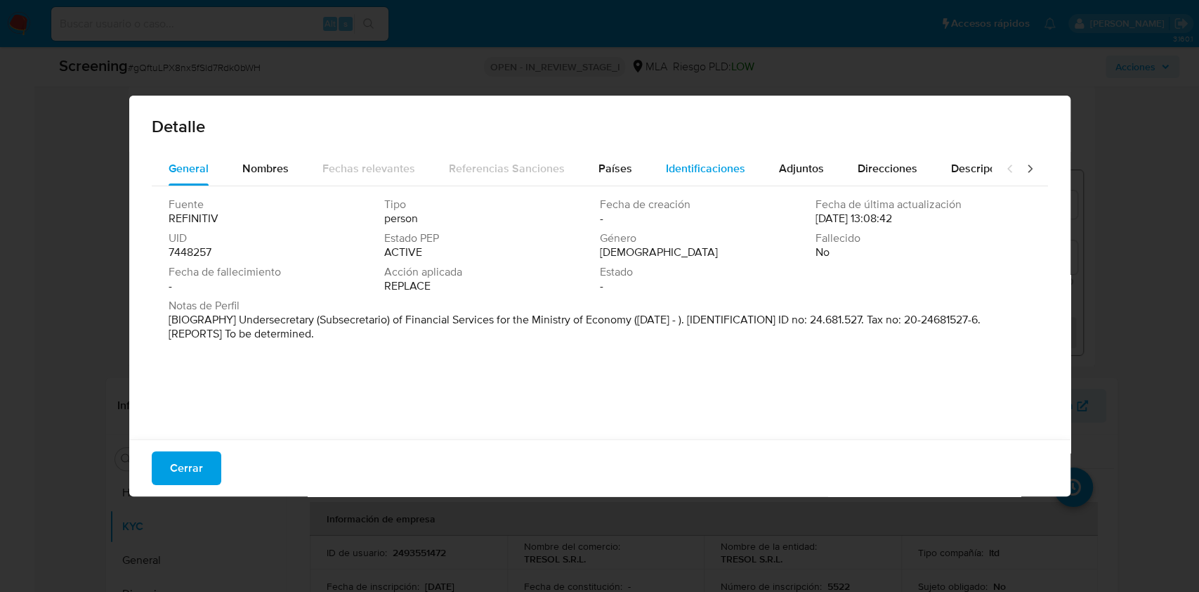
click at [681, 164] on span "Identificaciones" at bounding box center [705, 168] width 79 height 16
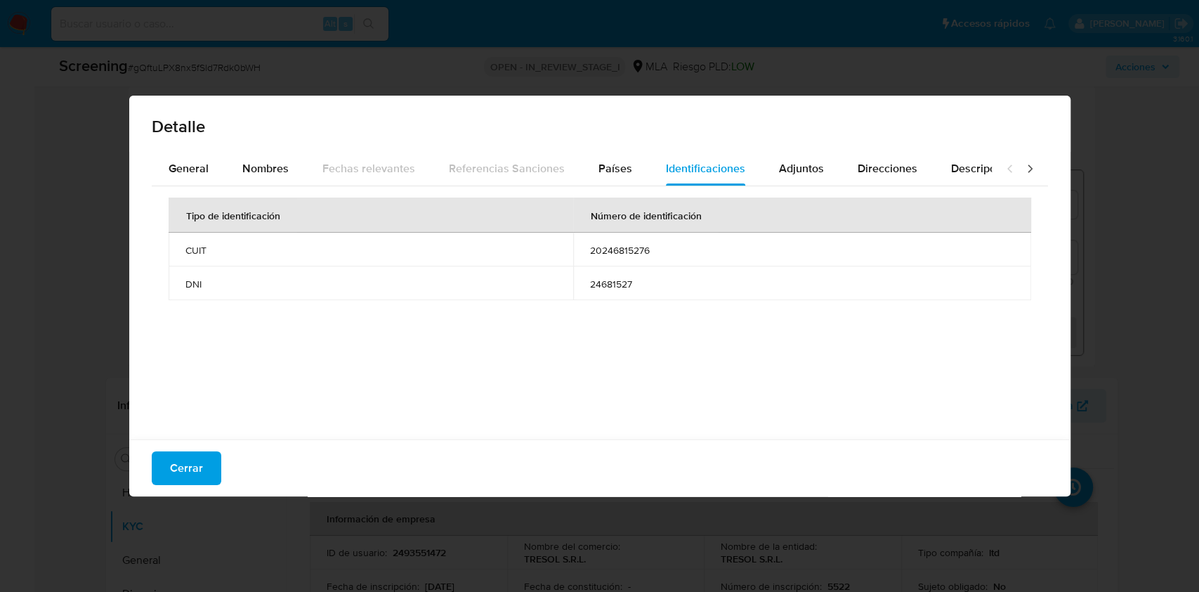
click at [621, 245] on span "20246815276" at bounding box center [802, 250] width 424 height 13
click at [1109, 244] on div "Detalle General Nombres Fechas relevantes Referencias Sanciones Países Identifi…" at bounding box center [599, 296] width 1199 height 592
drag, startPoint x: 174, startPoint y: 475, endPoint x: 486, endPoint y: 585, distance: 330.6
click at [174, 475] on span "Cerrar" at bounding box center [186, 467] width 33 height 31
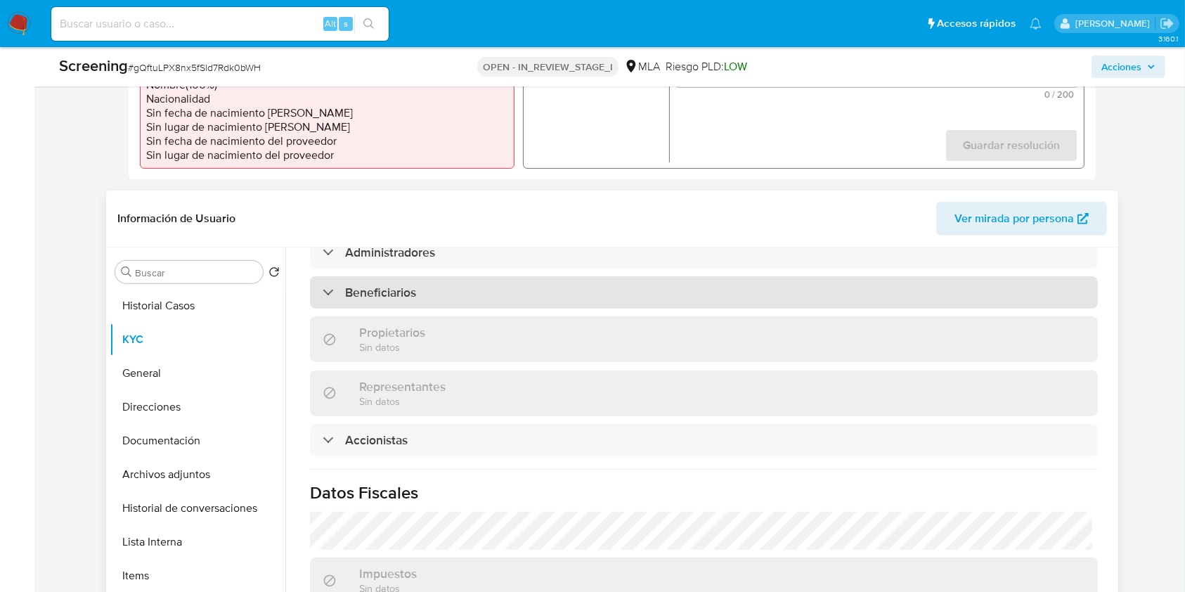
scroll to position [749, 0]
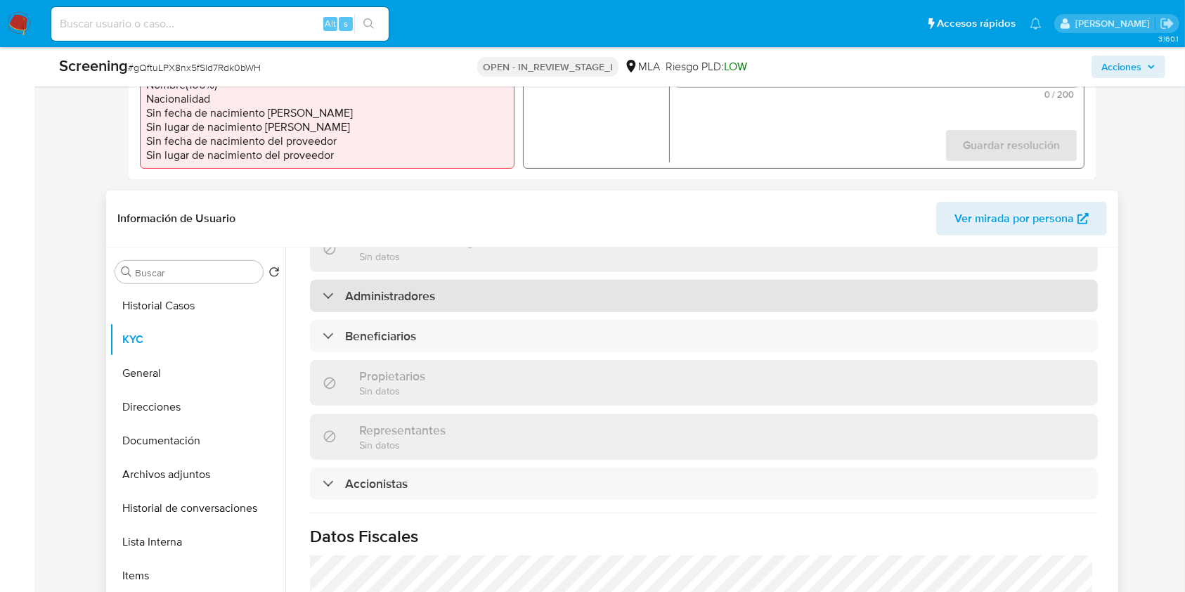
click at [360, 294] on h3 "Administradores" at bounding box center [390, 295] width 90 height 15
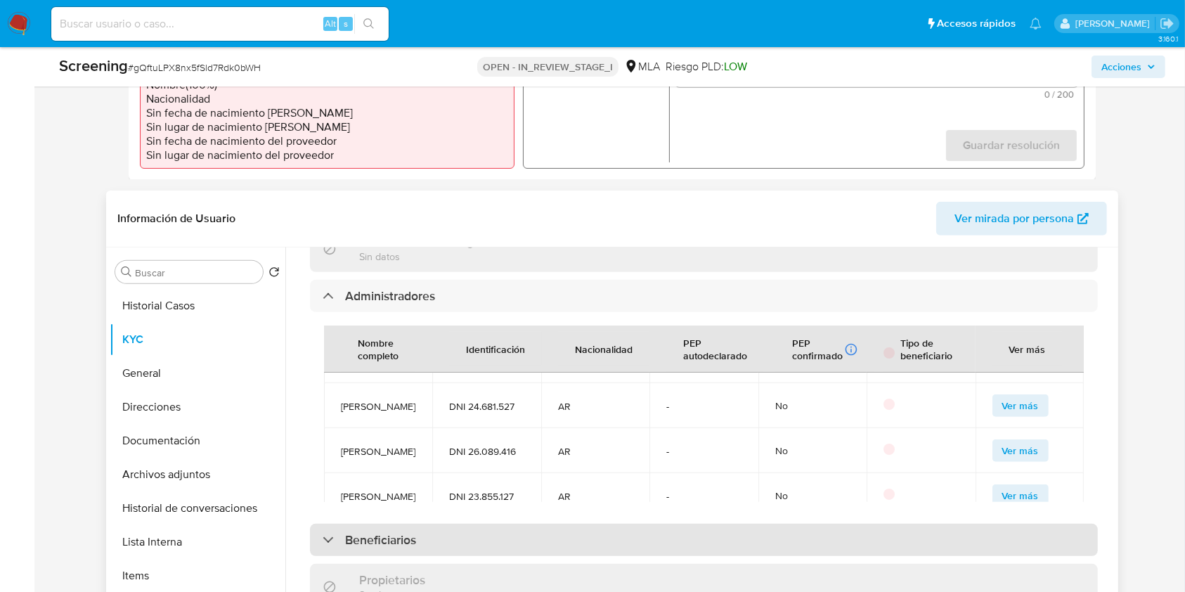
click at [346, 532] on h3 "Beneficiarios" at bounding box center [380, 539] width 71 height 15
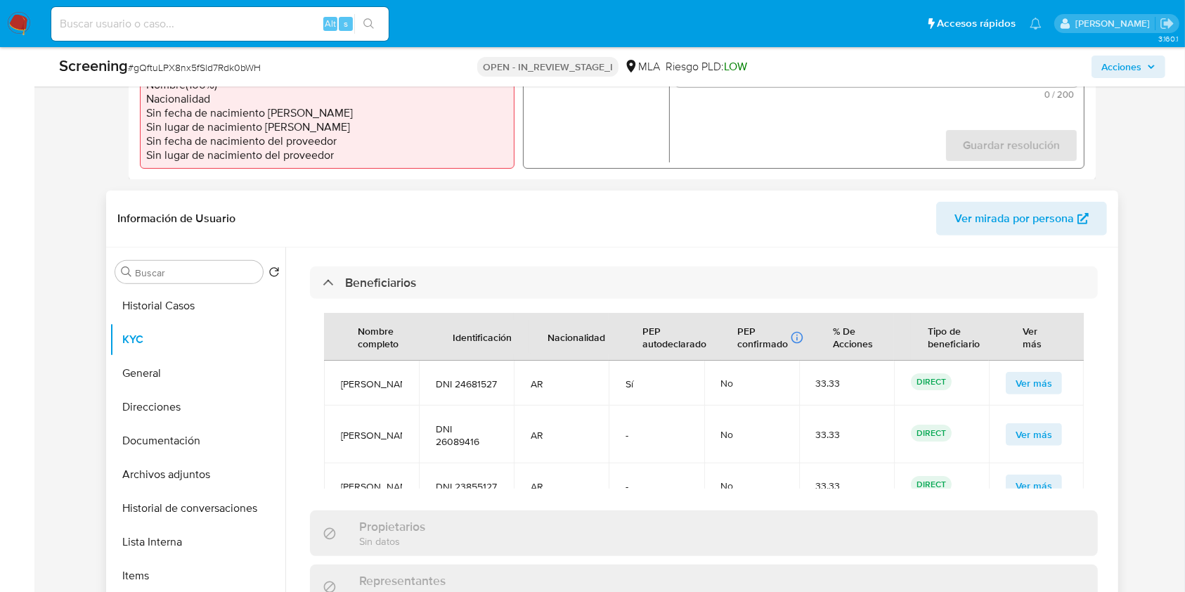
scroll to position [1124, 0]
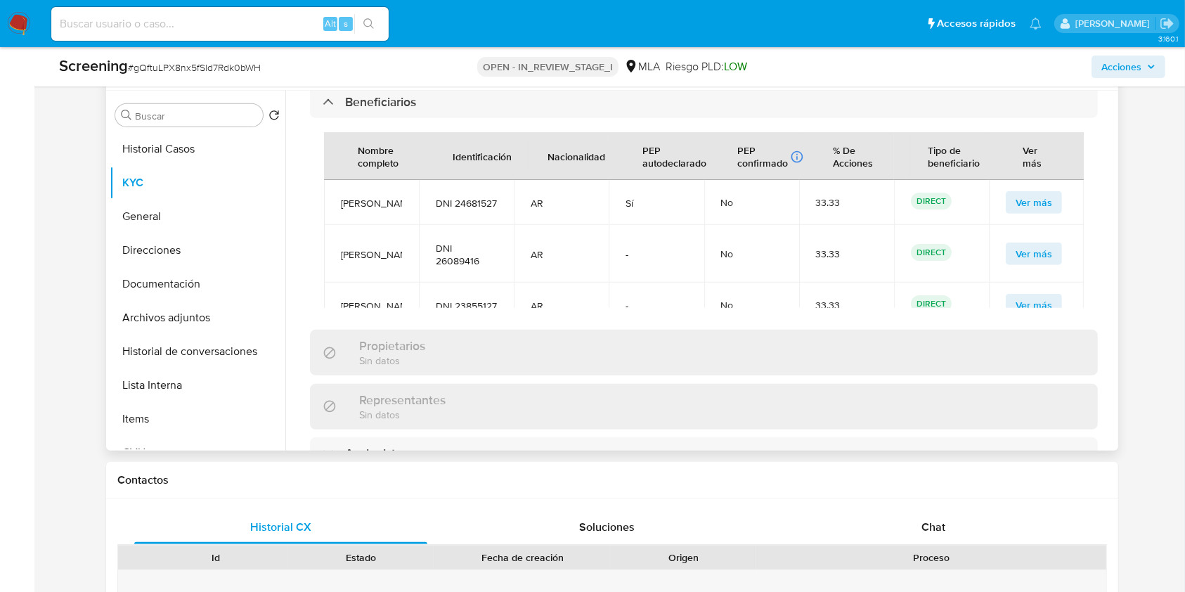
scroll to position [562, 0]
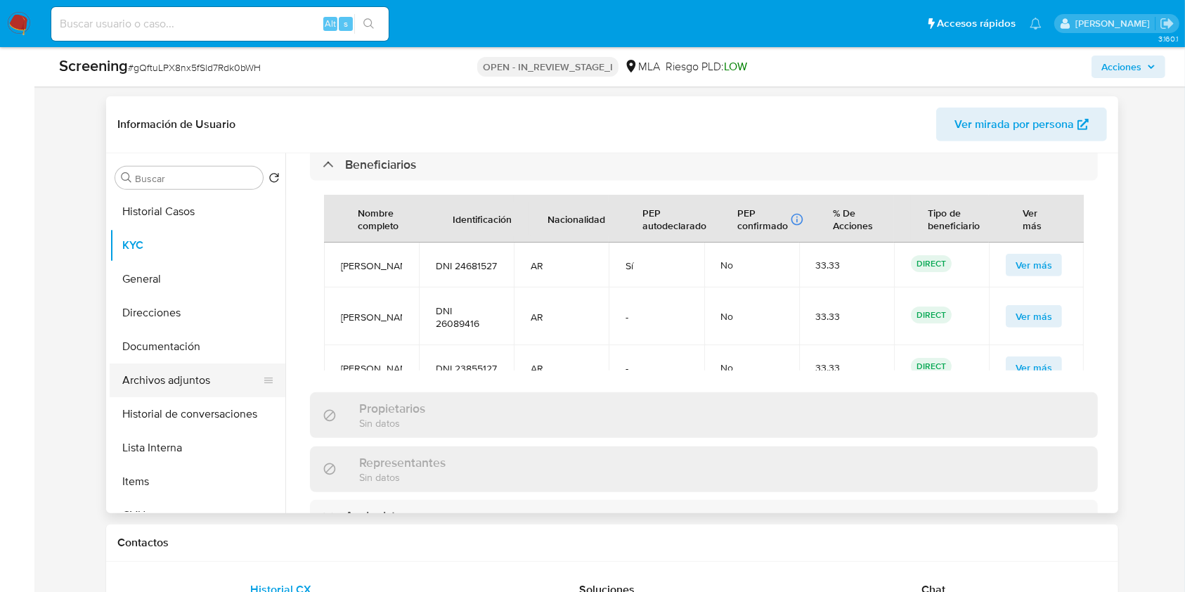
click at [189, 368] on button "Archivos adjuntos" at bounding box center [192, 380] width 164 height 34
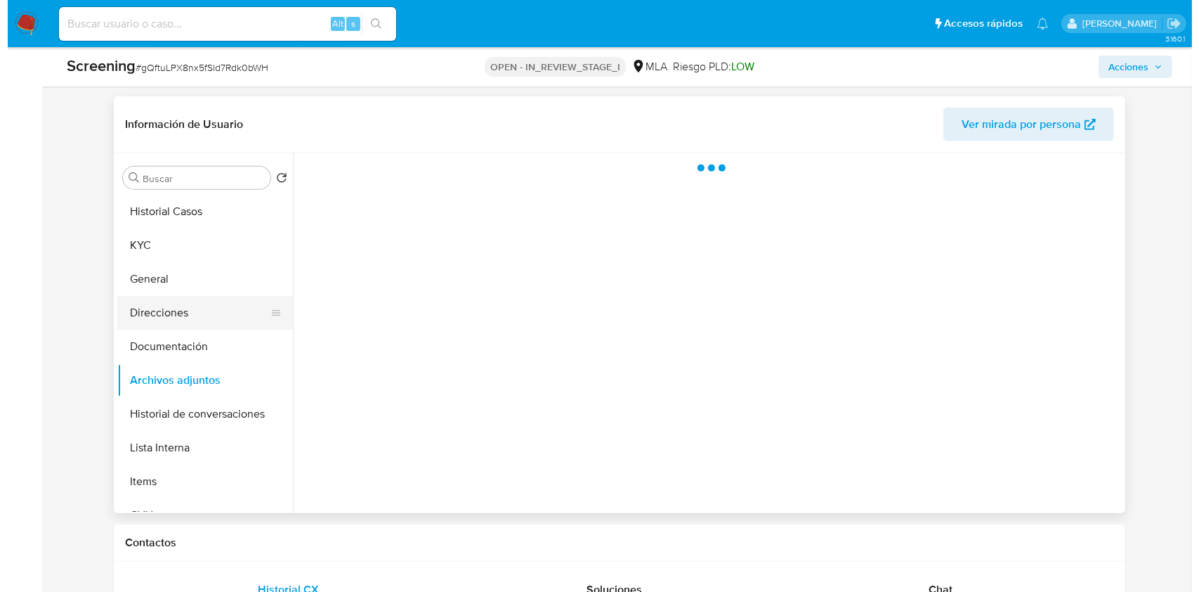
scroll to position [0, 0]
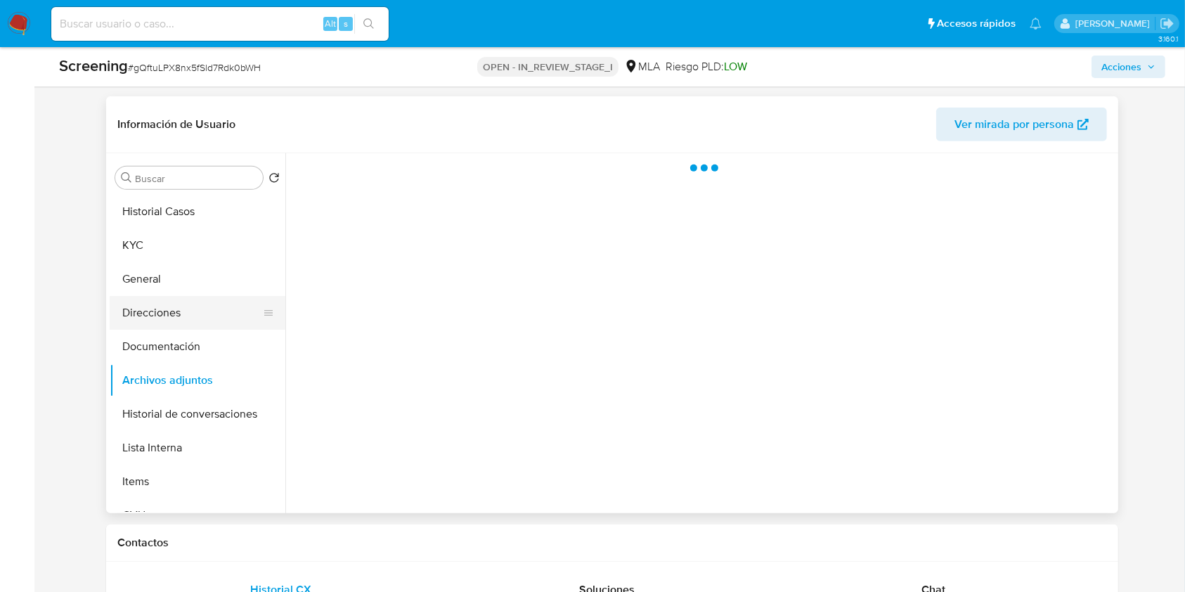
click at [171, 325] on button "Direcciones" at bounding box center [192, 313] width 164 height 34
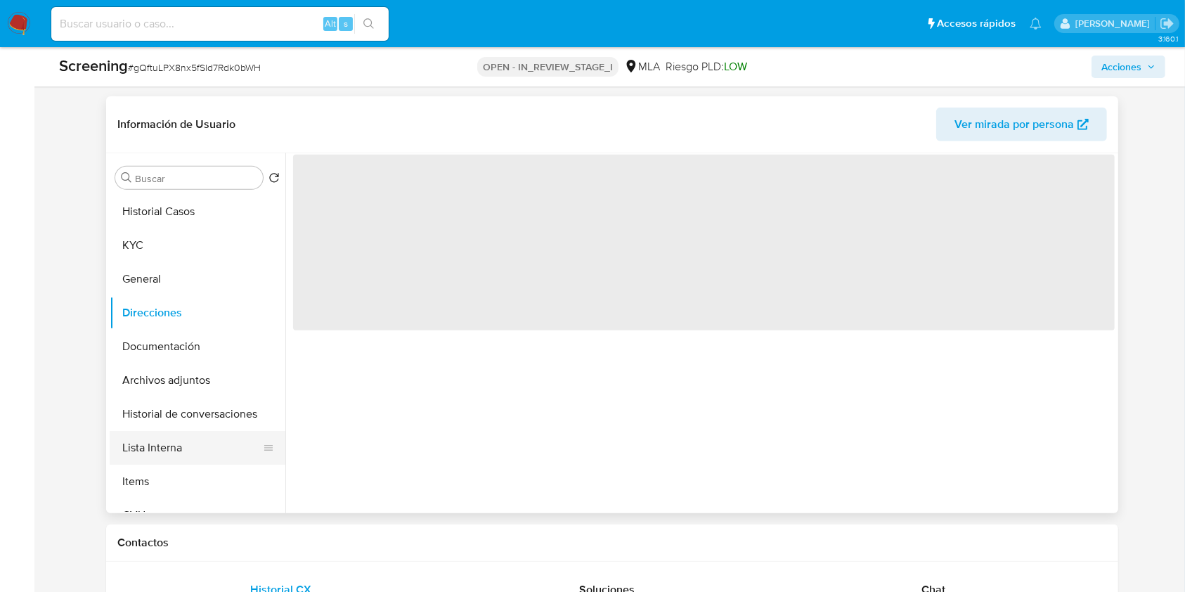
drag, startPoint x: 174, startPoint y: 433, endPoint x: 261, endPoint y: 433, distance: 87.1
click at [174, 435] on button "Lista Interna" at bounding box center [192, 448] width 164 height 34
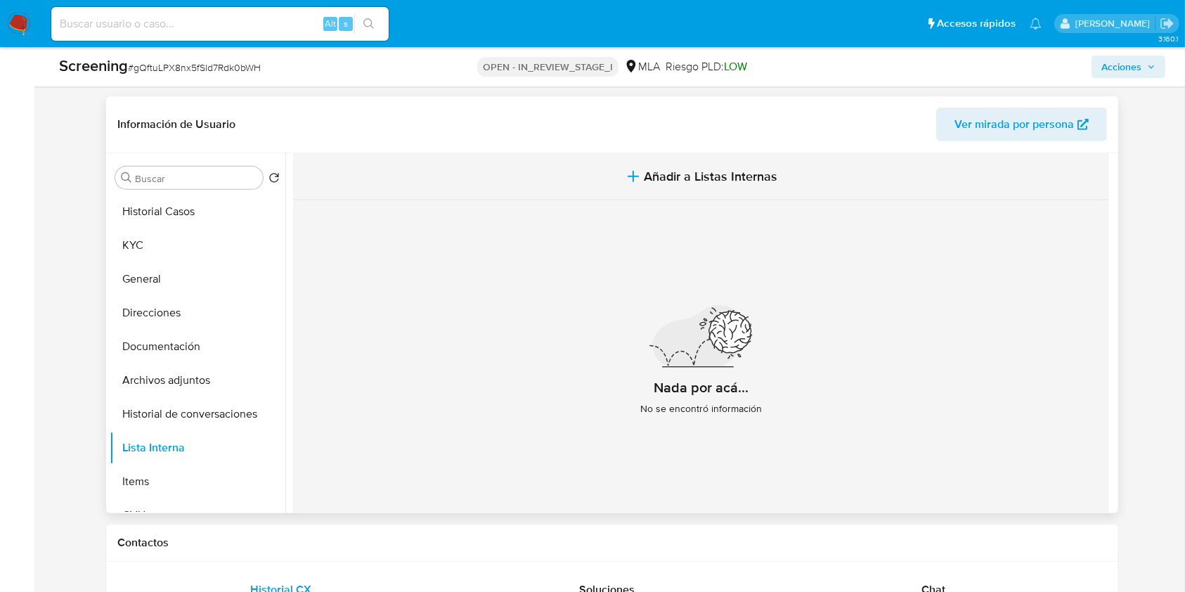
click at [682, 183] on span "Añadir a Listas Internas" at bounding box center [710, 176] width 133 height 15
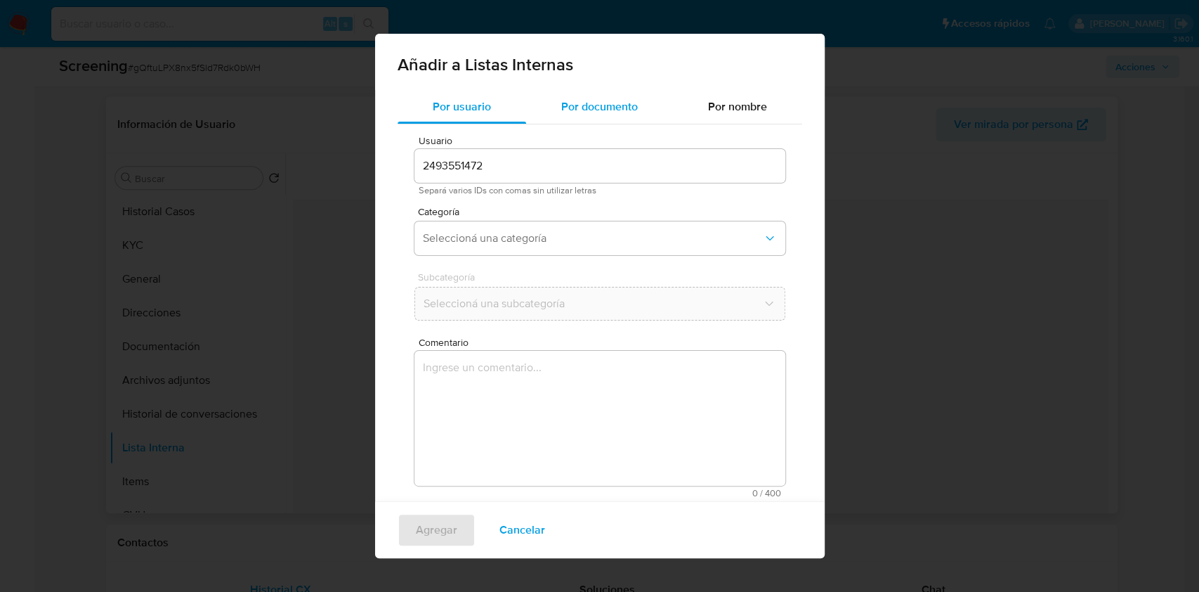
click at [571, 110] on span "Por documento" at bounding box center [599, 106] width 77 height 16
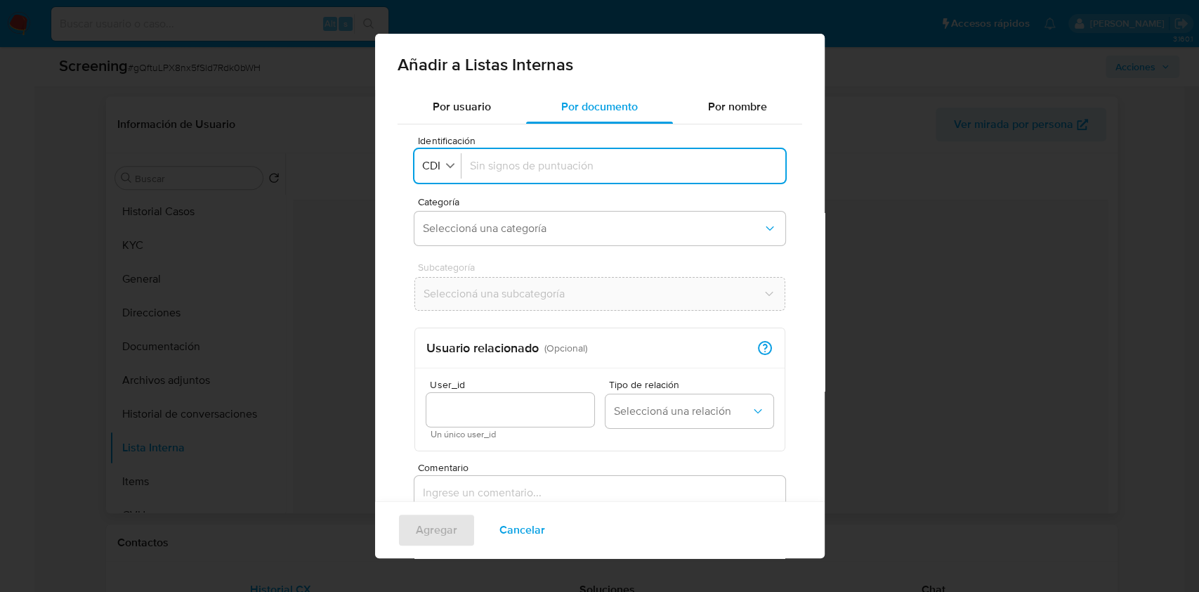
click at [594, 55] on div "Añadir a Listas Internas" at bounding box center [600, 62] width 450 height 56
click at [436, 164] on span "CDI" at bounding box center [431, 166] width 21 height 14
click at [432, 289] on span "DNI" at bounding box center [433, 294] width 18 height 14
click at [516, 188] on div "Identificación Identificación DNI Categoría Seleccioná una categoría Subcategor…" at bounding box center [600, 378] width 405 height 509
click at [516, 165] on input "Identificación" at bounding box center [623, 165] width 307 height 15
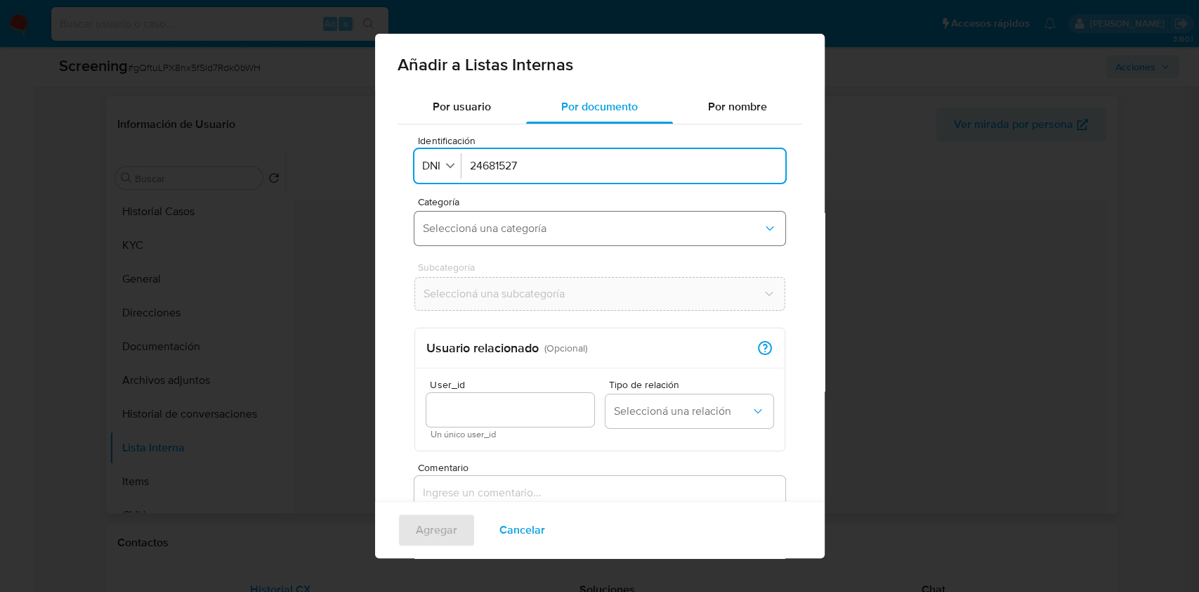
type input "24681527"
click at [497, 223] on span "Seleccioná una categoría" at bounding box center [593, 228] width 340 height 14
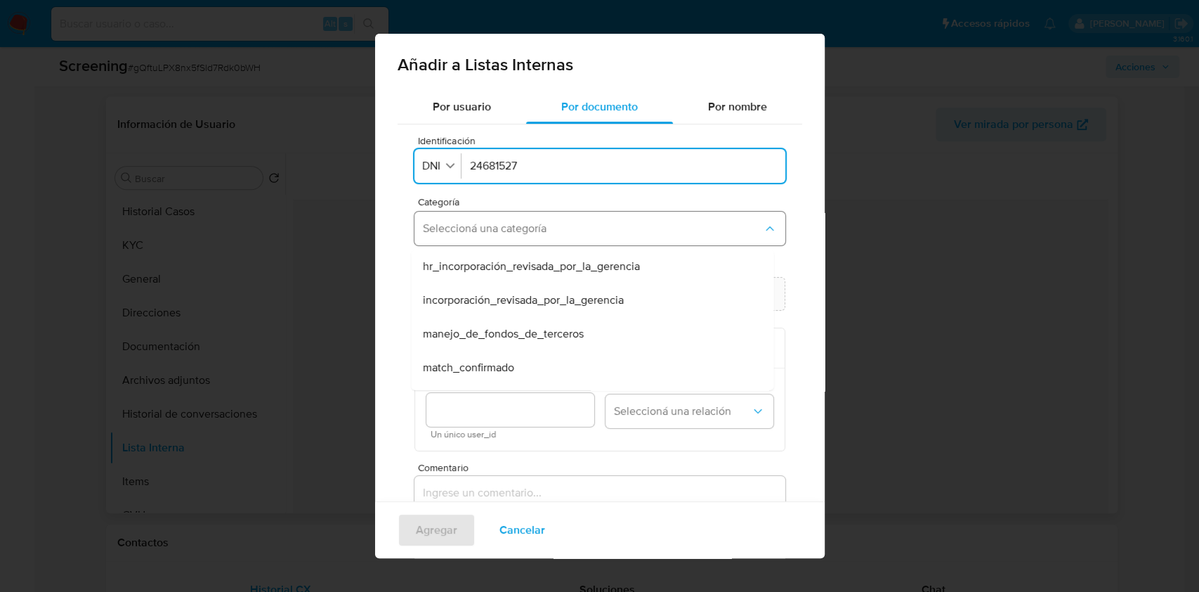
click at [521, 215] on button "Seleccioná una categoría" at bounding box center [600, 228] width 371 height 34
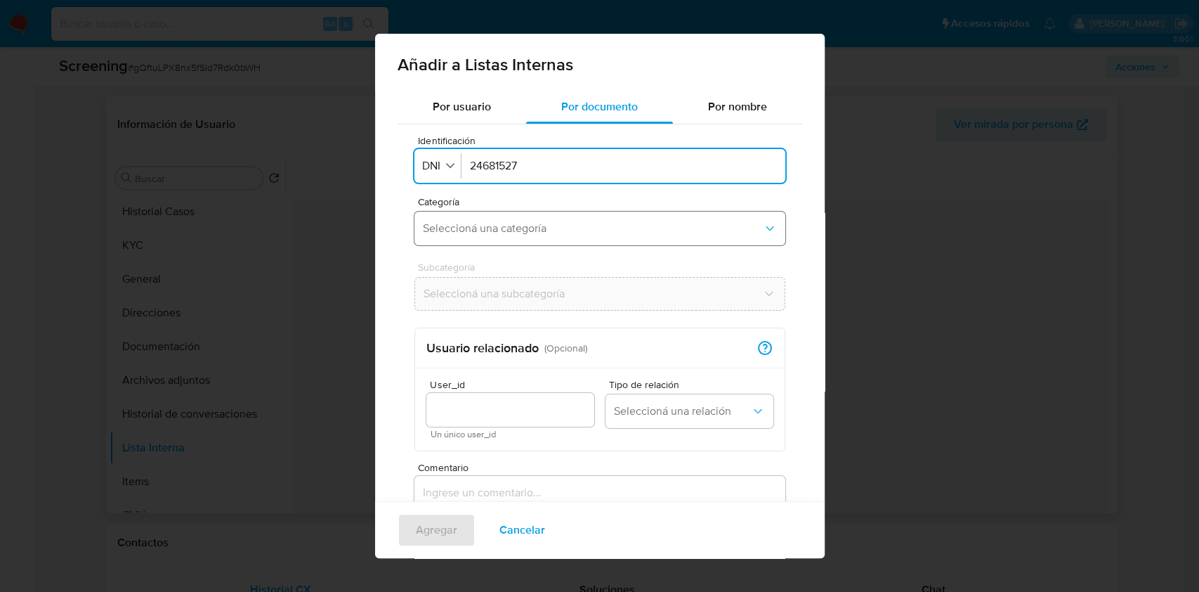
click at [523, 235] on button "Seleccioná una categoría" at bounding box center [600, 228] width 371 height 34
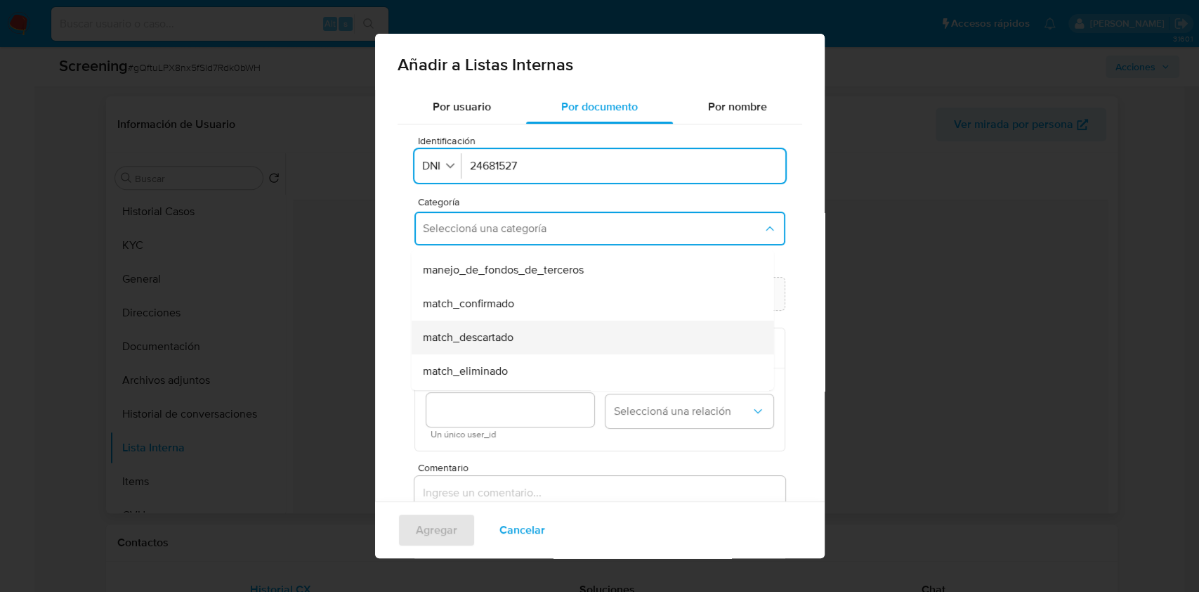
scroll to position [93, 0]
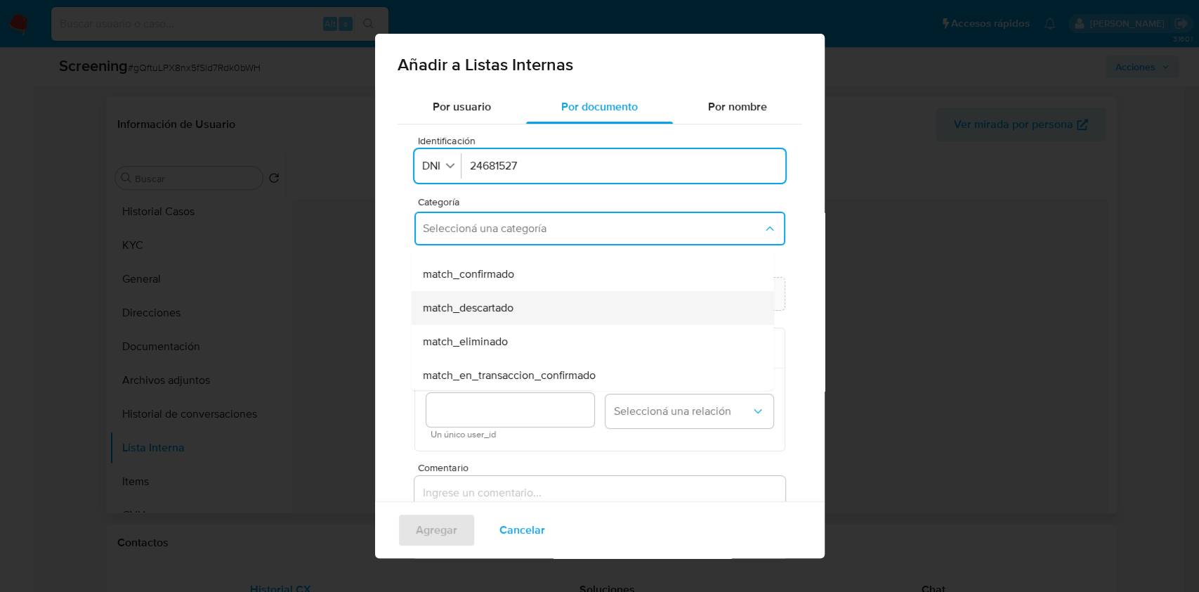
click at [531, 320] on div "match_descartado" at bounding box center [588, 308] width 332 height 34
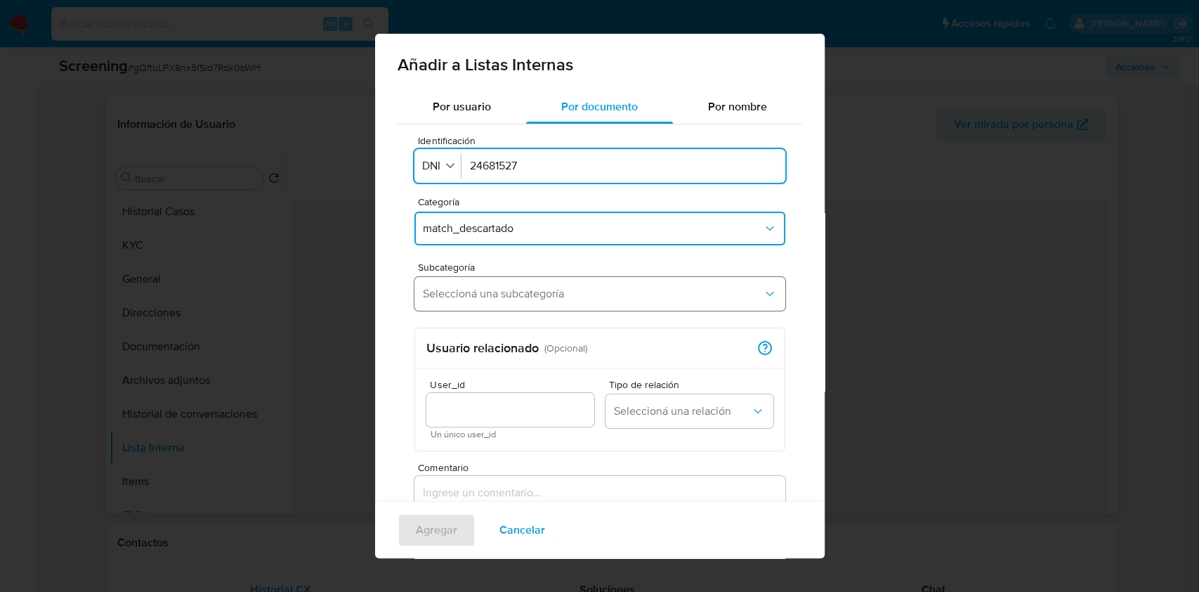
click at [480, 302] on button "Seleccioná una subcategoría" at bounding box center [600, 294] width 371 height 34
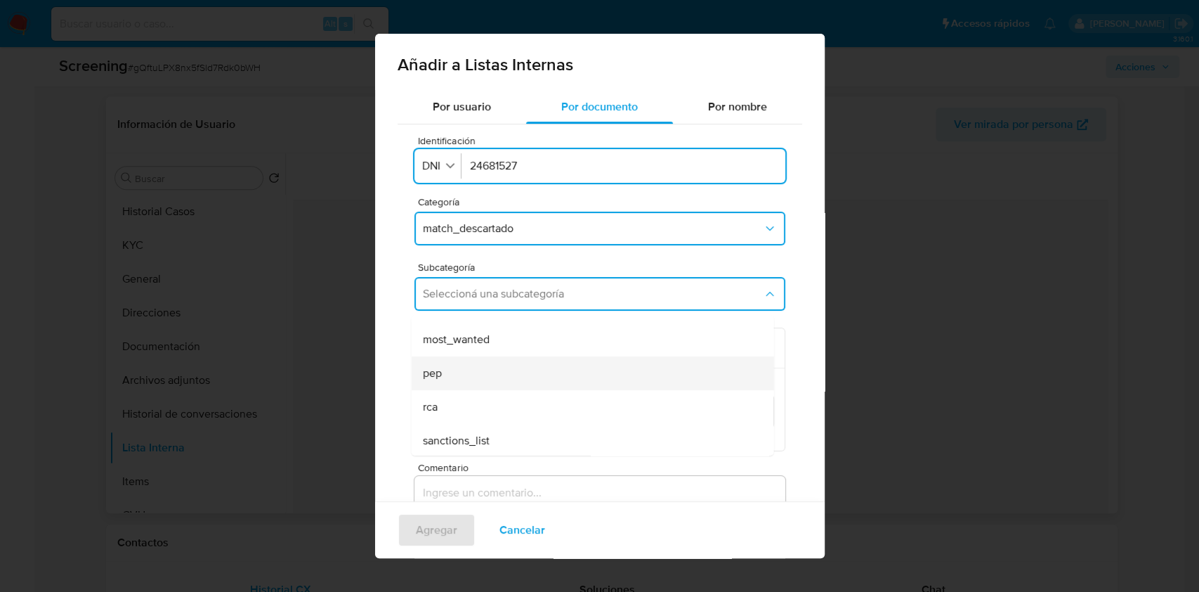
click at [483, 372] on div "pep" at bounding box center [588, 373] width 332 height 34
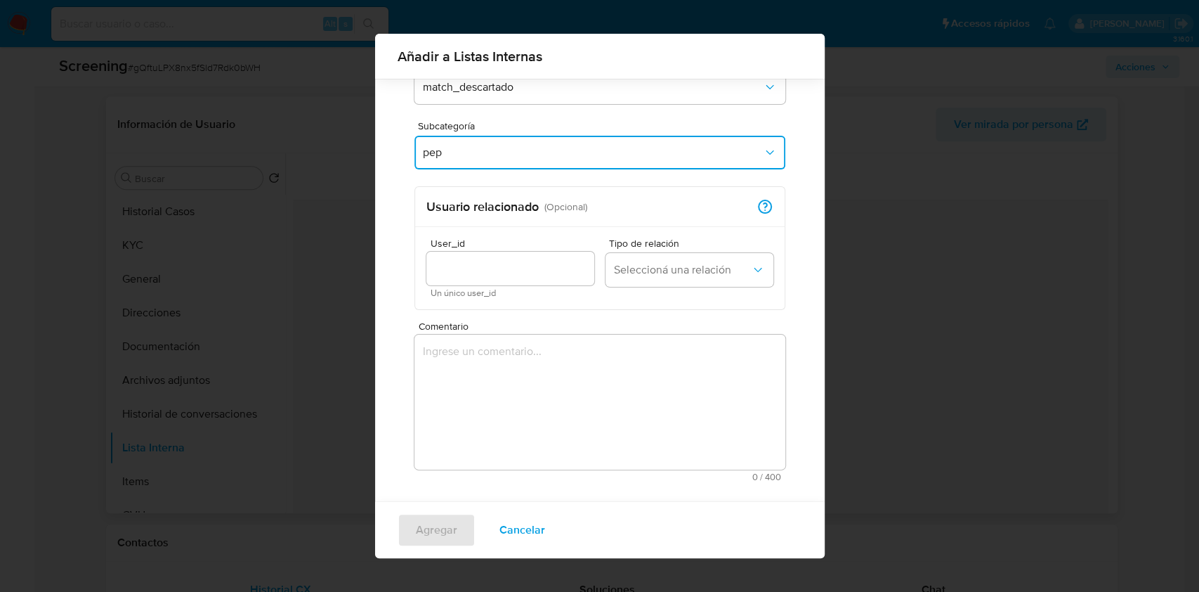
scroll to position [132, 0]
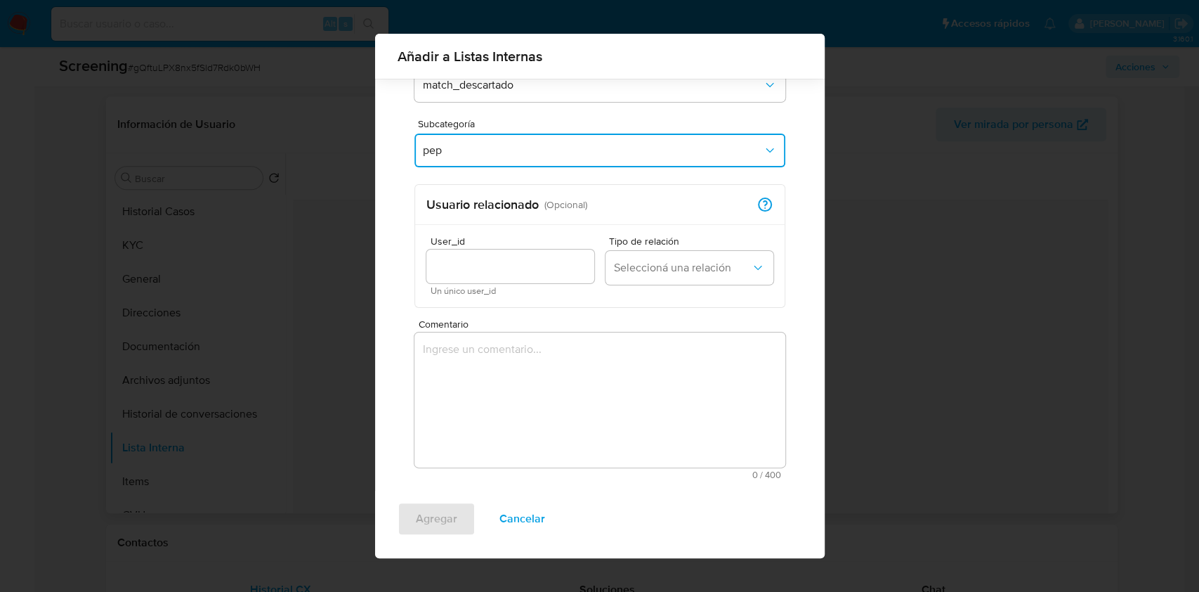
click at [455, 261] on input "User_id" at bounding box center [510, 266] width 168 height 18
type input "2493551472"
click at [625, 268] on span "Seleccioná una relación" at bounding box center [682, 268] width 137 height 14
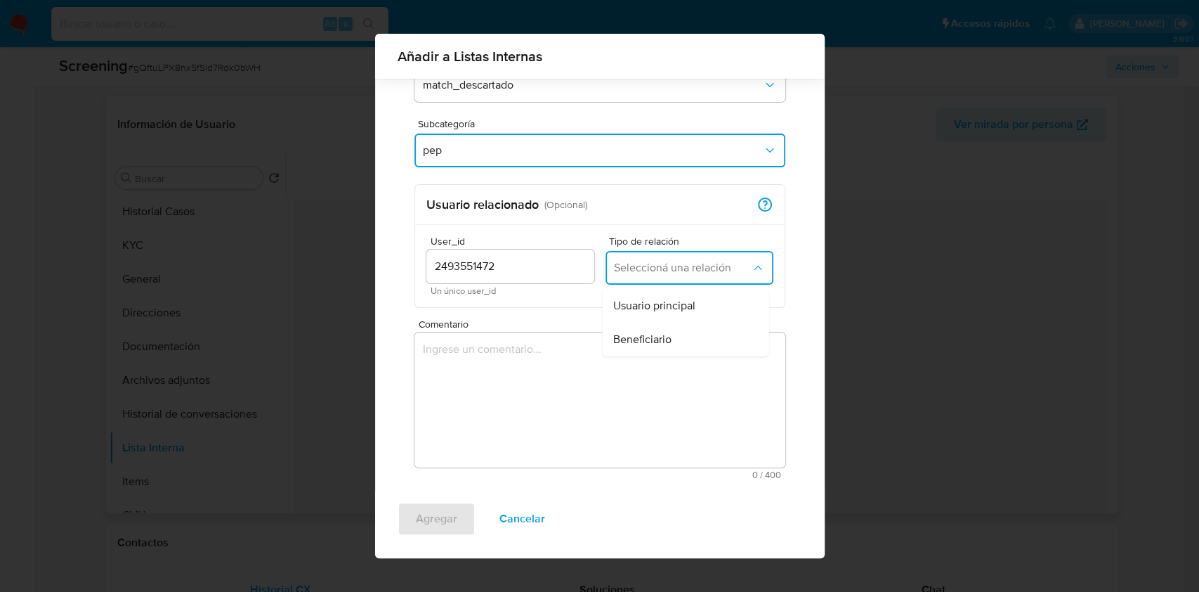
click at [637, 329] on div "Beneficiario" at bounding box center [681, 339] width 136 height 34
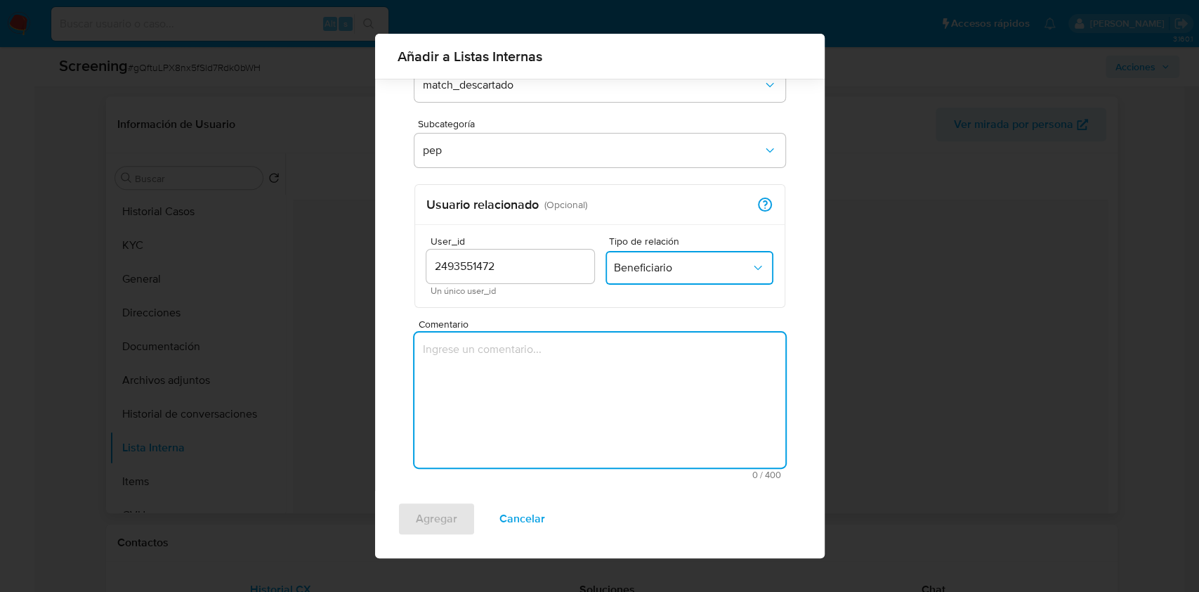
click at [538, 388] on textarea "Comentario" at bounding box center [600, 399] width 371 height 135
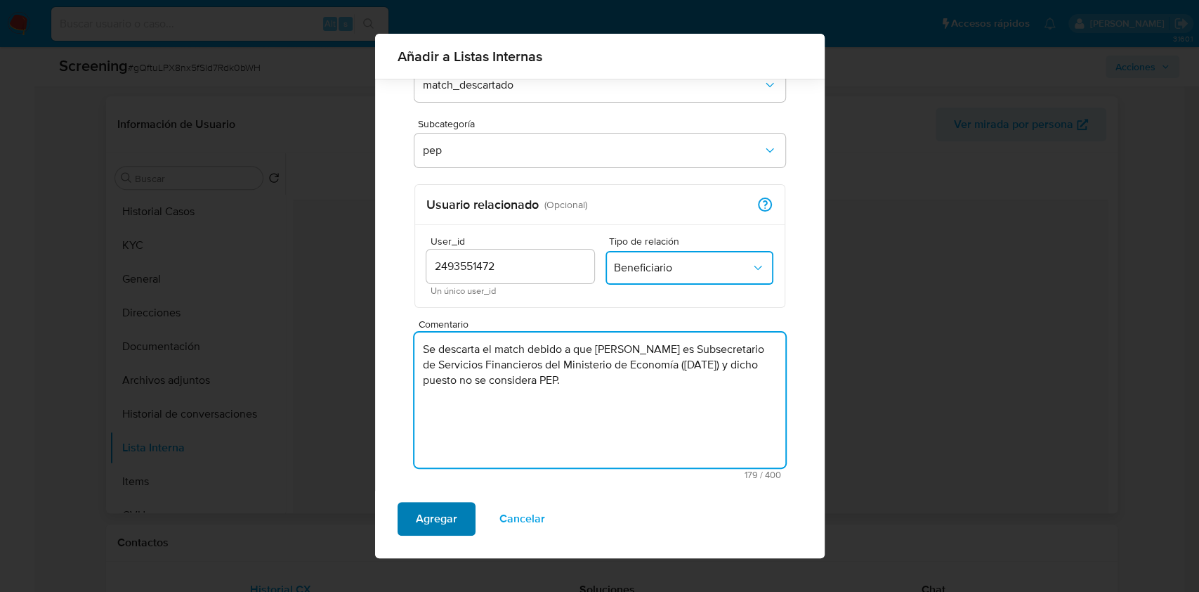
type textarea "Se descarta el match debido a que Eduardo Esteban Endeiza es Subsecretario de S…"
click at [447, 518] on span "Agregar" at bounding box center [436, 518] width 41 height 31
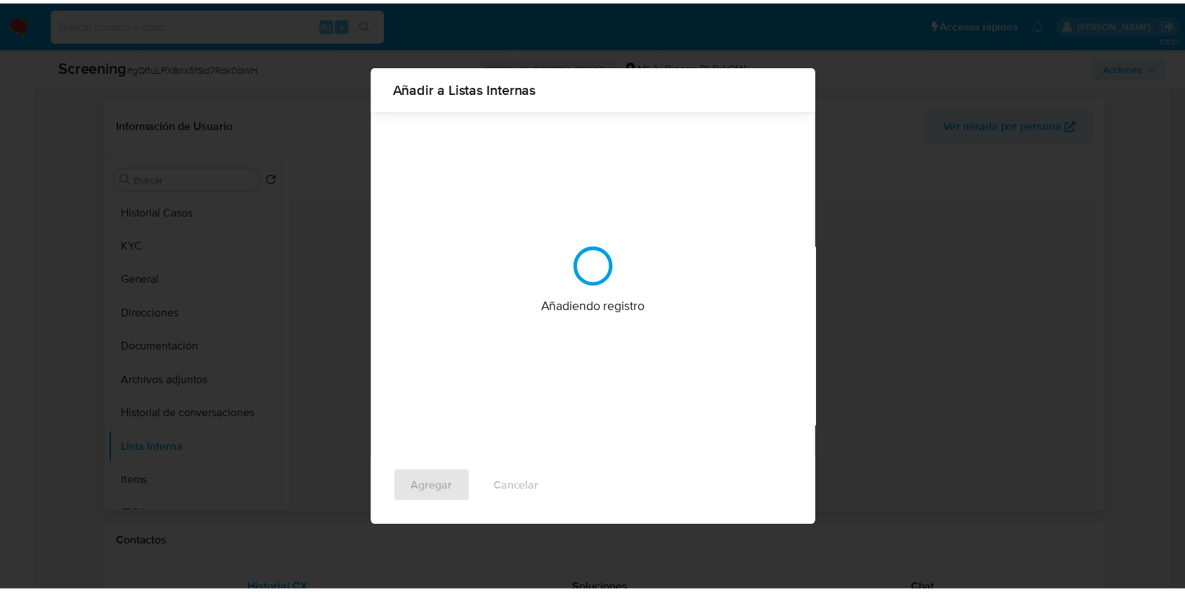
scroll to position [0, 0]
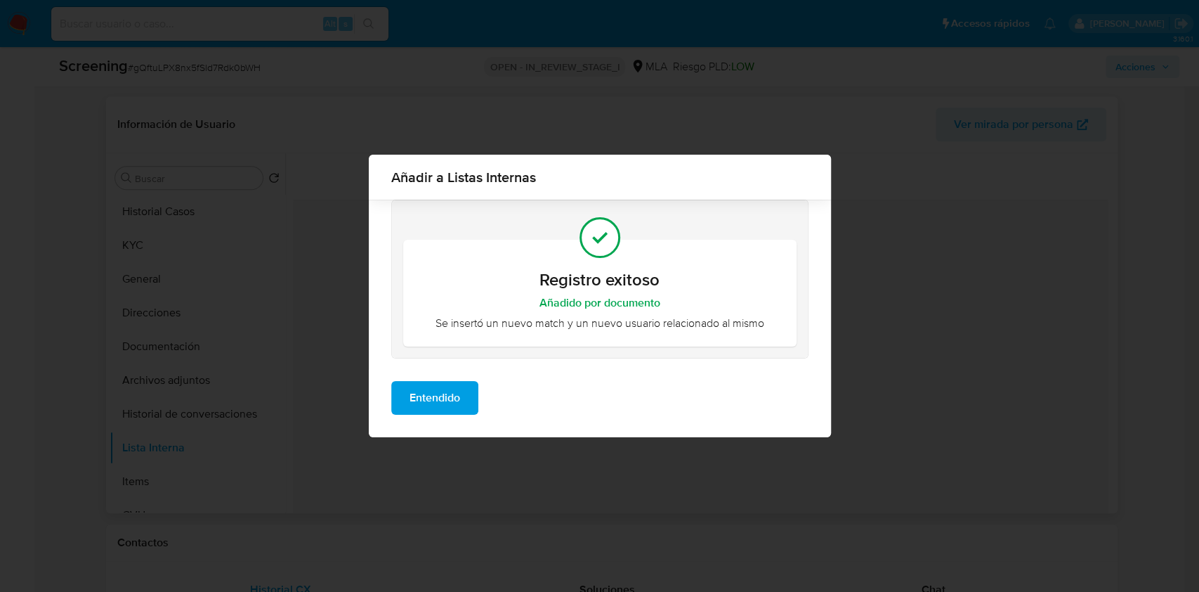
click at [428, 400] on span "Entendido" at bounding box center [435, 397] width 51 height 31
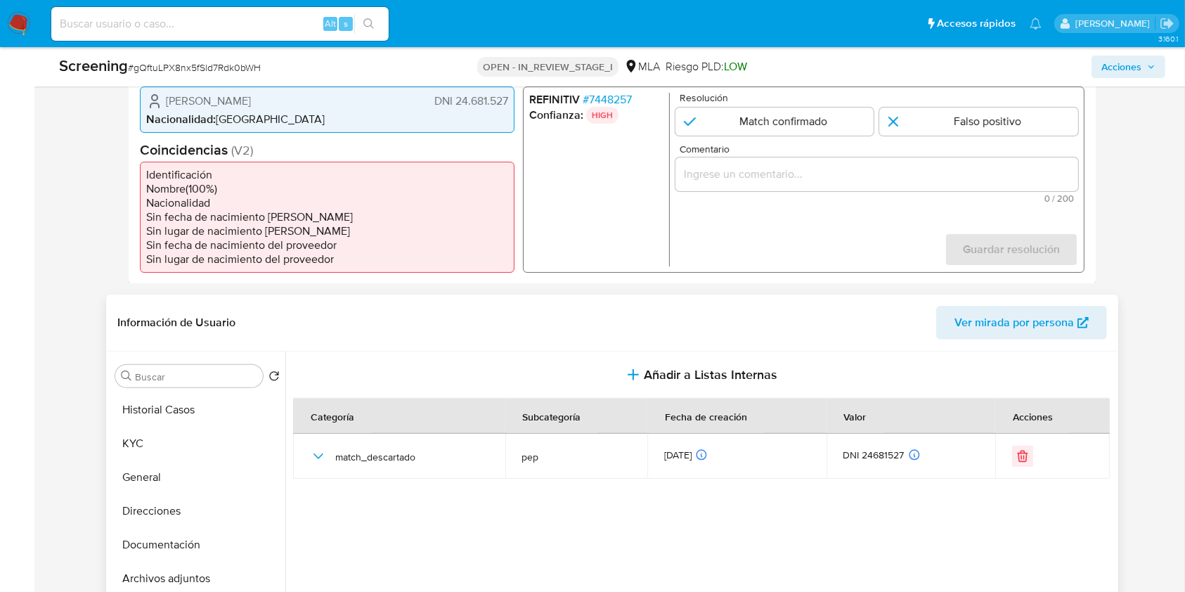
scroll to position [281, 0]
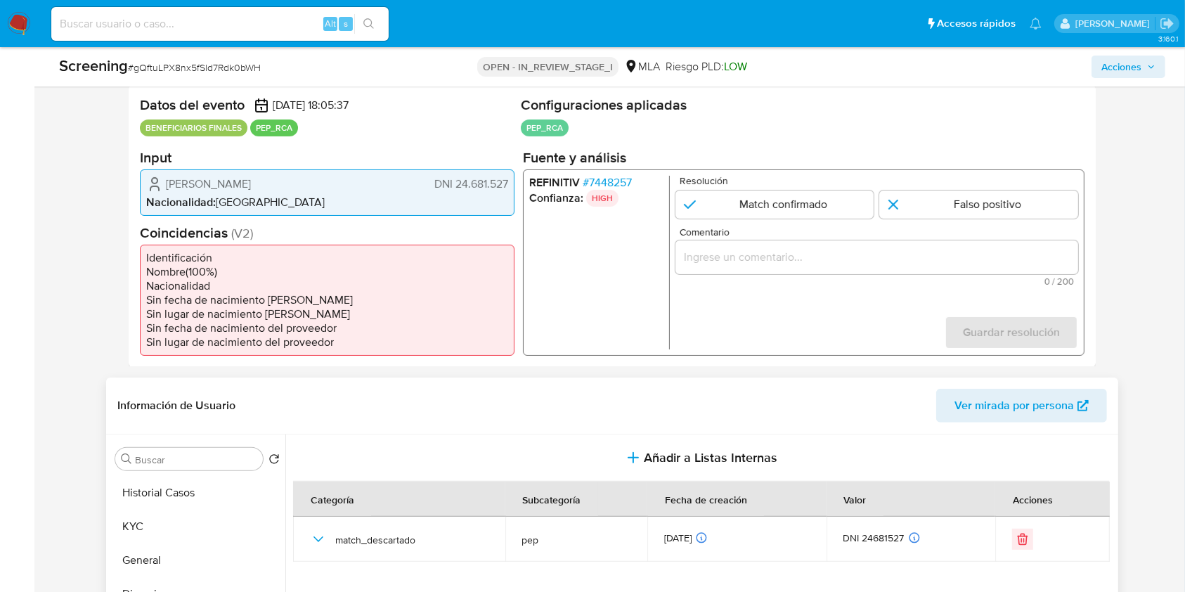
click at [906, 254] on input "Comentario" at bounding box center [876, 256] width 403 height 18
paste input "Se descarta el match debido a que Eduardo Esteban Endeiza es Subsecretario de S…"
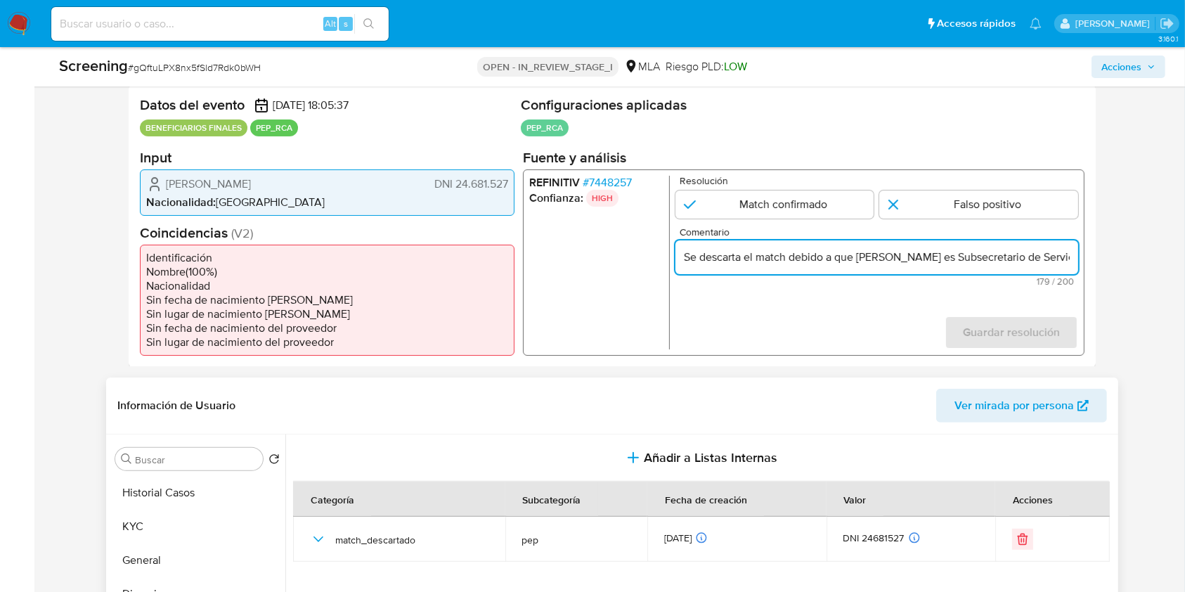
scroll to position [0, 527]
type input "Se descarta el match debido a que Eduardo Esteban Endeiza es Subsecretario de S…"
click at [932, 210] on input "1 de 1" at bounding box center [978, 204] width 199 height 28
radio input "true"
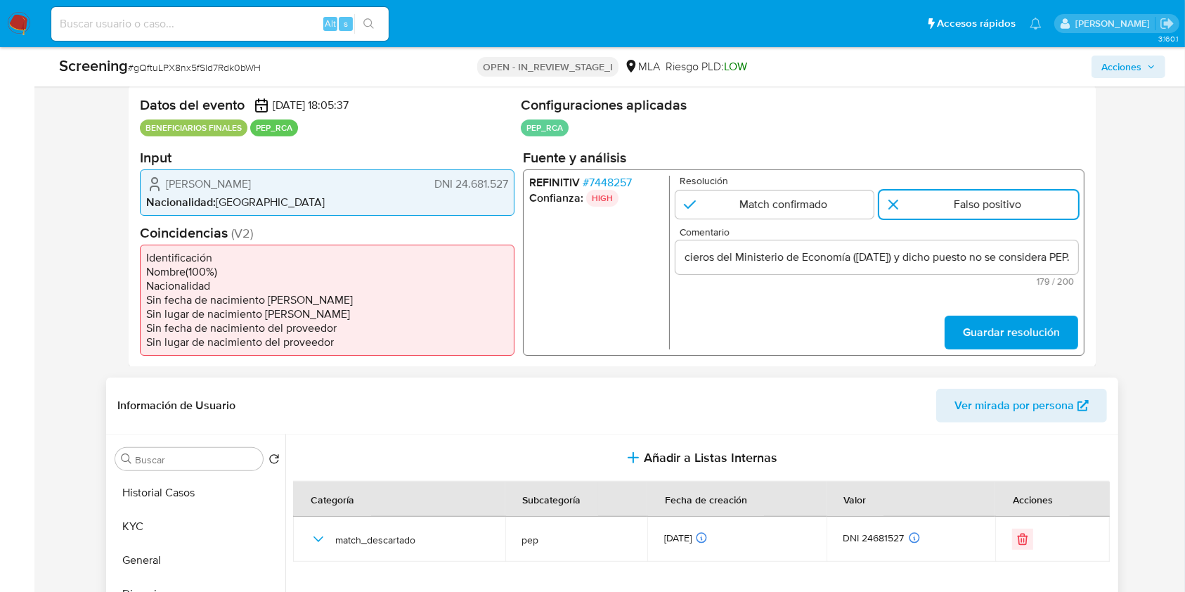
scroll to position [0, 0]
click at [983, 324] on span "Guardar resolución" at bounding box center [1011, 331] width 97 height 31
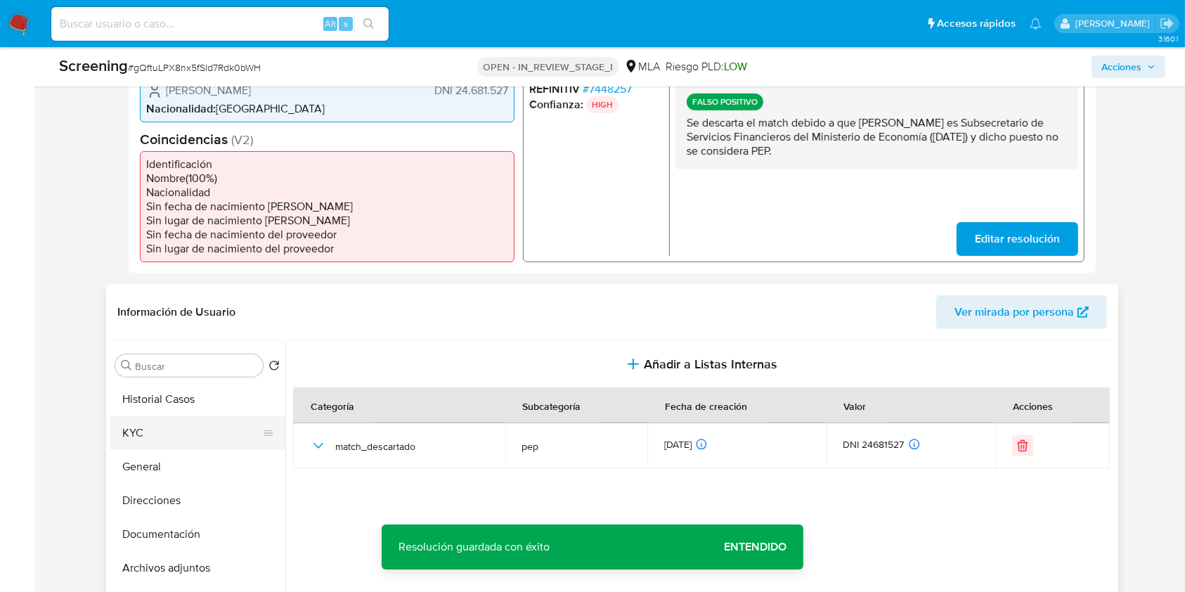
click at [152, 436] on button "KYC" at bounding box center [192, 433] width 164 height 34
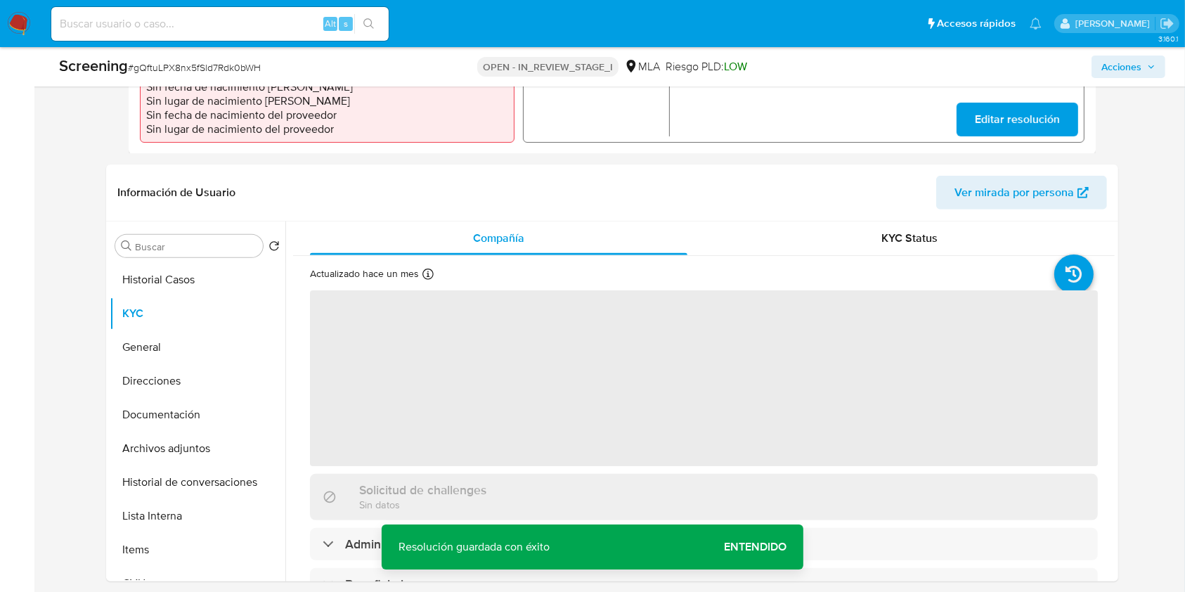
scroll to position [562, 0]
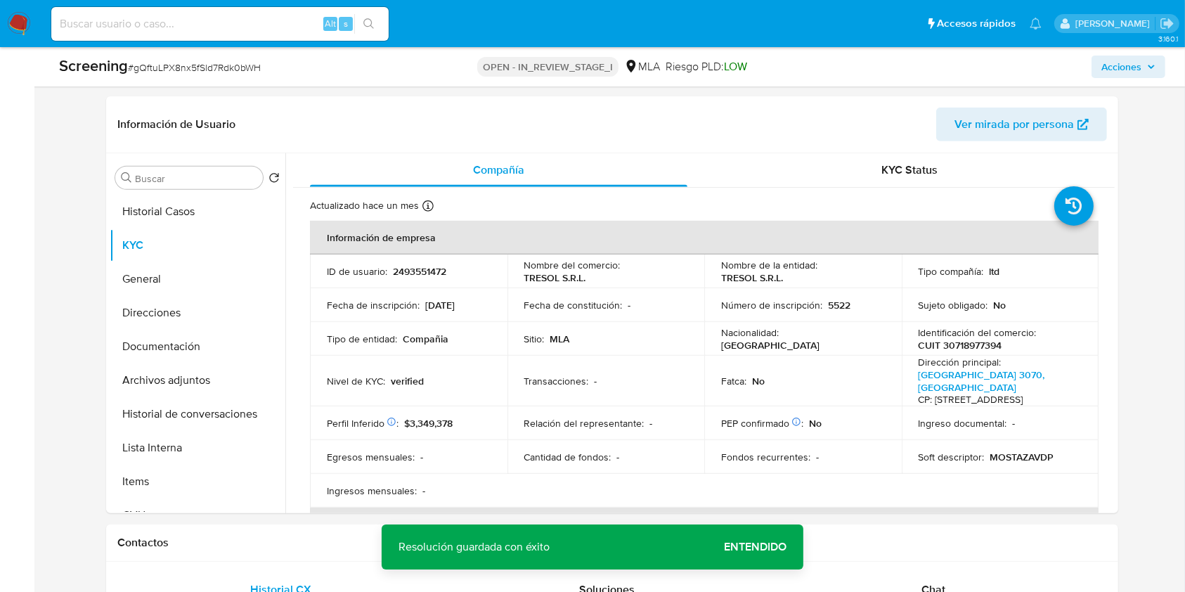
click at [415, 273] on p "2493551472" at bounding box center [419, 271] width 53 height 13
click at [416, 273] on p "2493551472" at bounding box center [419, 271] width 53 height 13
copy p "2493551472"
drag, startPoint x: 0, startPoint y: 353, endPoint x: 244, endPoint y: 381, distance: 246.1
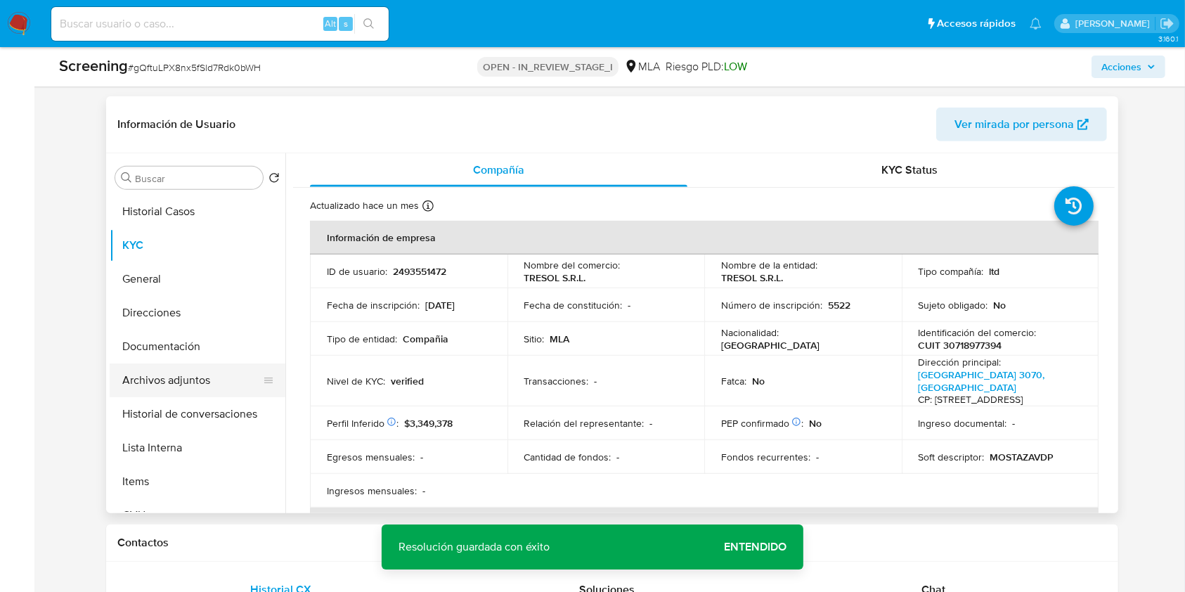
click at [167, 278] on button "General" at bounding box center [192, 279] width 164 height 34
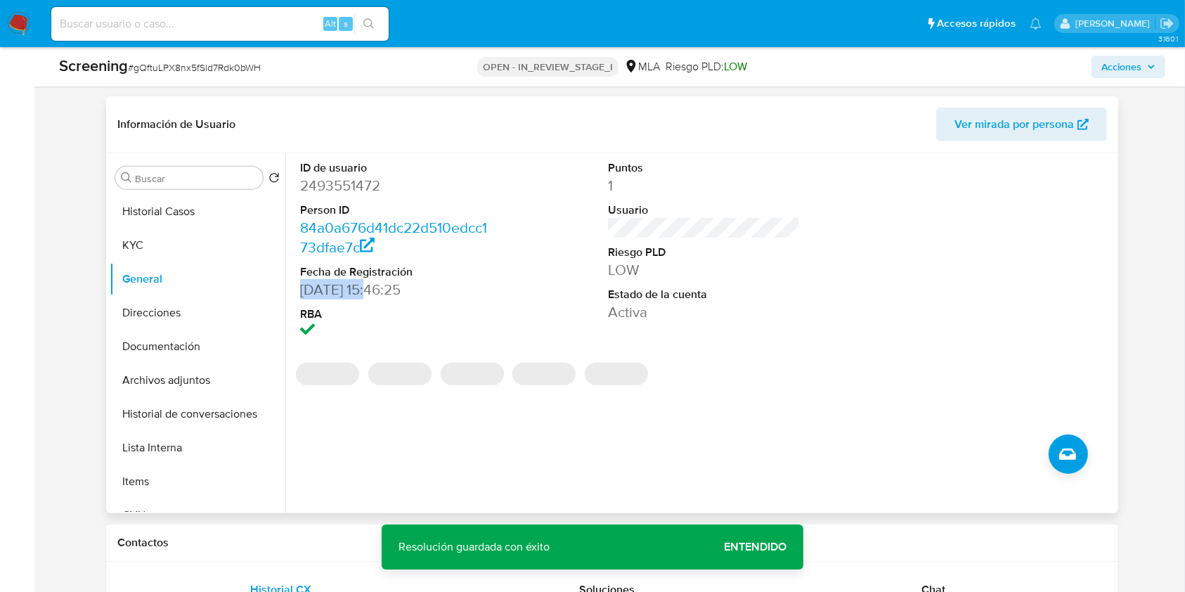
drag, startPoint x: 368, startPoint y: 288, endPoint x: 306, endPoint y: 302, distance: 64.1
click at [289, 289] on div "ID de usuario 2493551472 Person ID 84a0a676d41dc22d510edcc173dfae7c Fecha de Re…" at bounding box center [699, 333] width 829 height 360
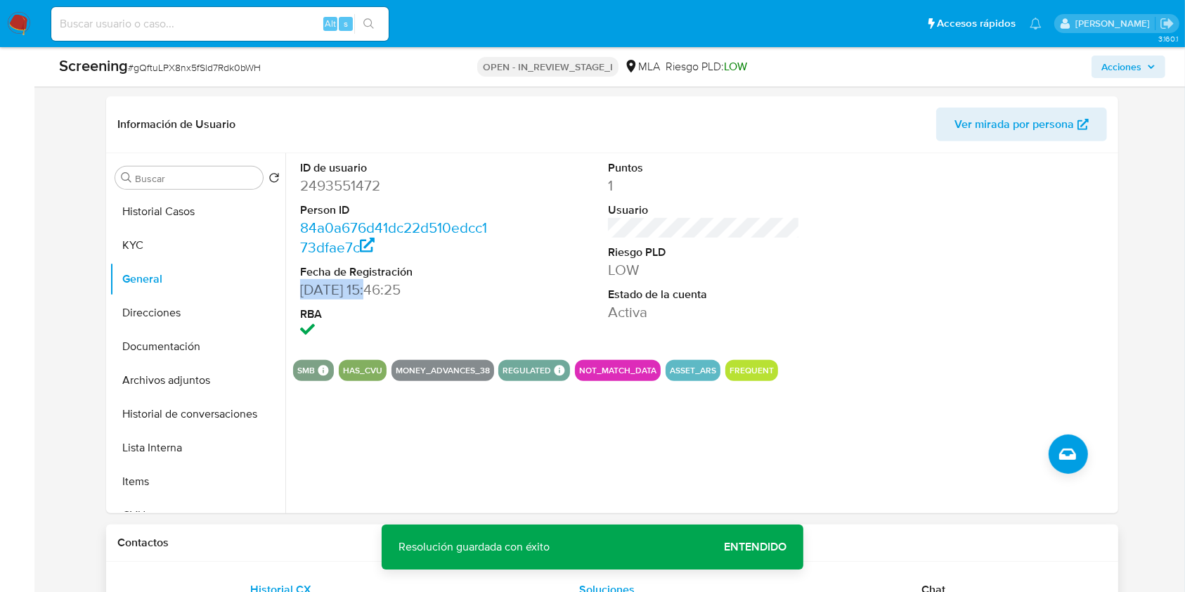
copy dd "11/06/2025"
drag, startPoint x: 42, startPoint y: 327, endPoint x: 51, endPoint y: 323, distance: 9.1
click at [176, 243] on button "KYC" at bounding box center [192, 245] width 164 height 34
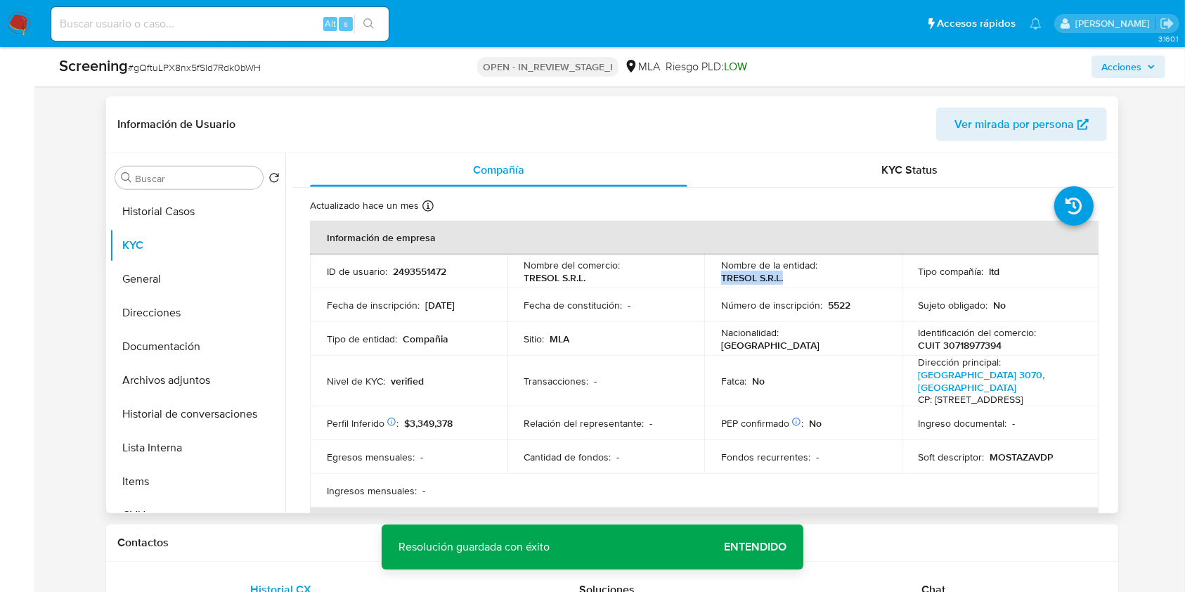
drag, startPoint x: 722, startPoint y: 275, endPoint x: 792, endPoint y: 285, distance: 70.9
click at [794, 280] on td "Nombre de la entidad : TRESOL S.R.L." at bounding box center [802, 271] width 197 height 34
copy p "TRESOL S.R.L."
click at [730, 580] on div "Soluciones" at bounding box center [607, 590] width 293 height 34
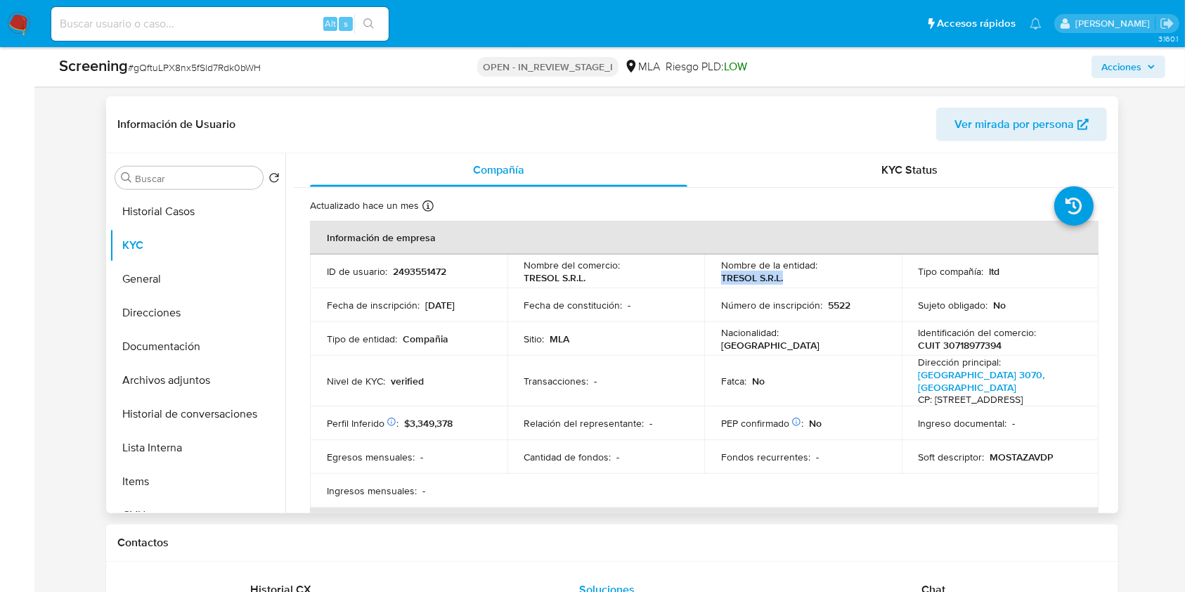
drag, startPoint x: 18, startPoint y: 437, endPoint x: 337, endPoint y: 405, distance: 320.5
click at [1026, 453] on p "MOSTAZAVDP" at bounding box center [1022, 456] width 64 height 13
click at [977, 340] on p "CUIT 30718977394" at bounding box center [960, 345] width 84 height 13
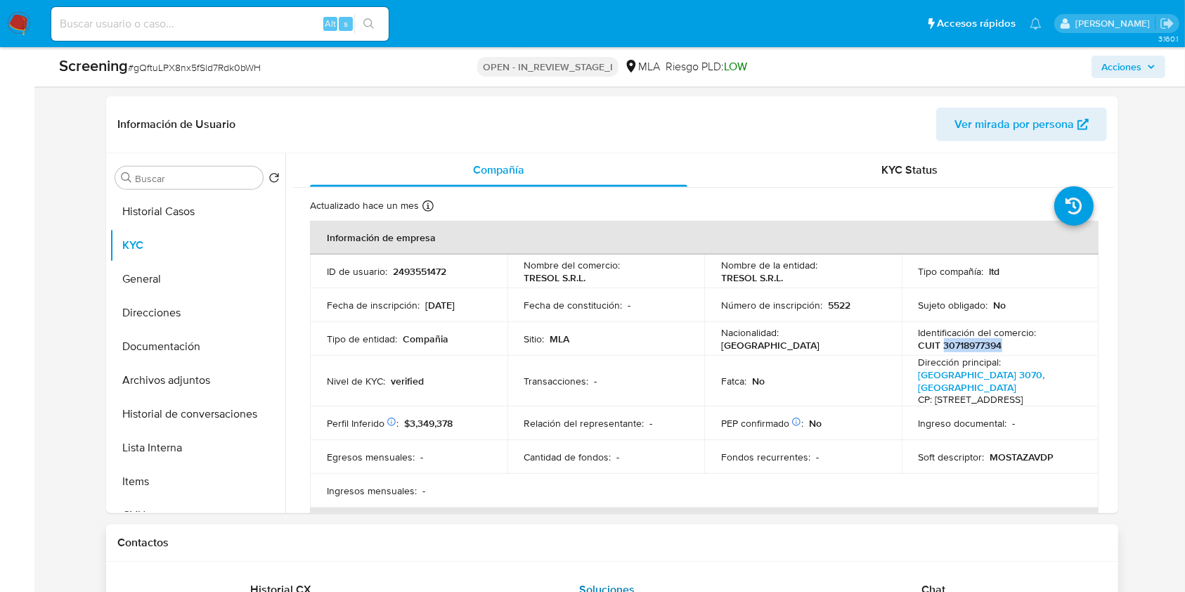
copy p "30718977394"
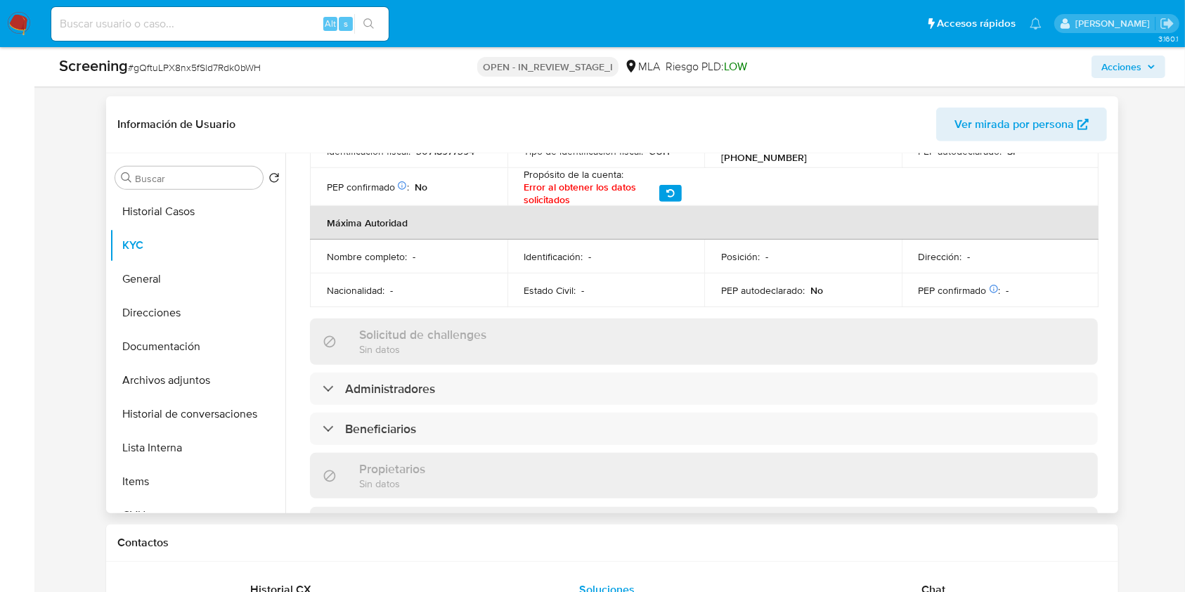
scroll to position [655, 0]
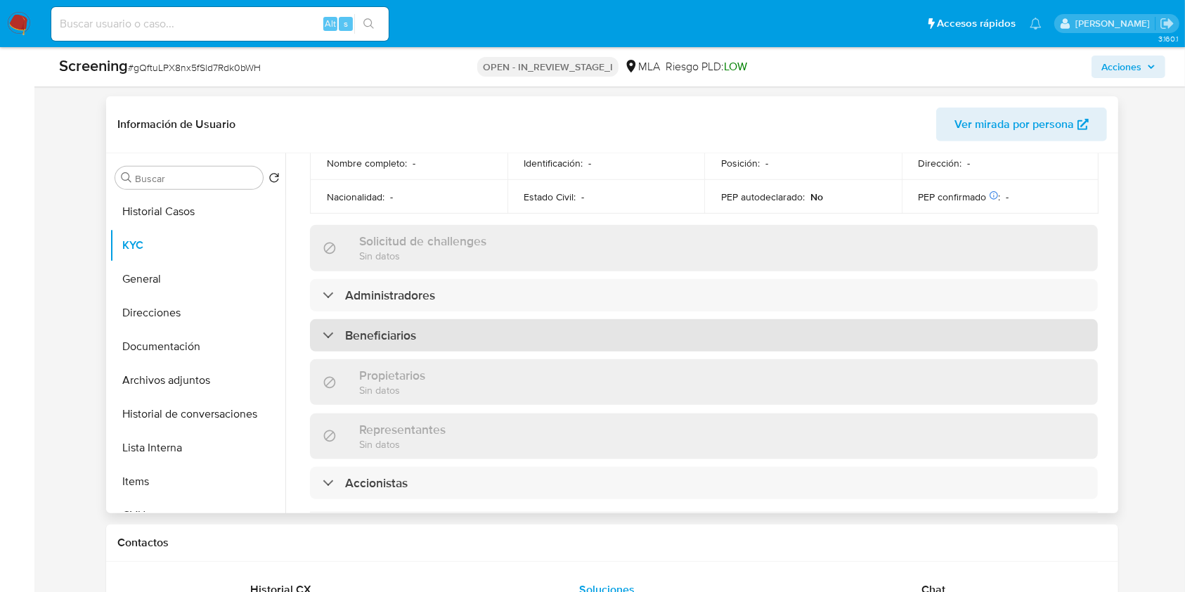
click at [433, 332] on div "Beneficiarios" at bounding box center [704, 335] width 788 height 32
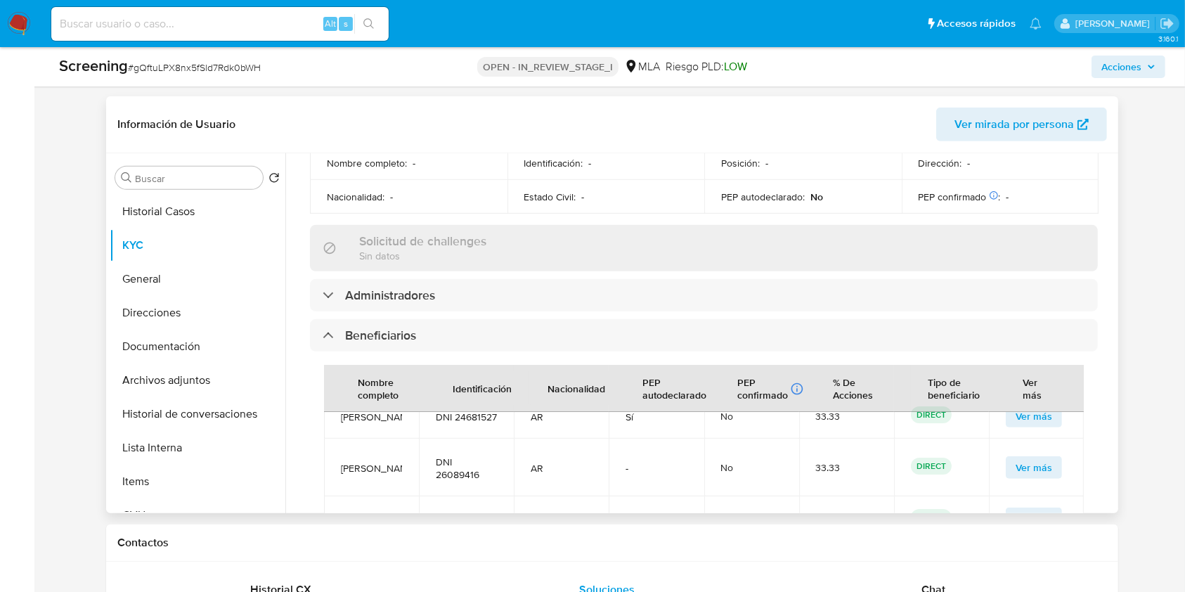
scroll to position [0, 0]
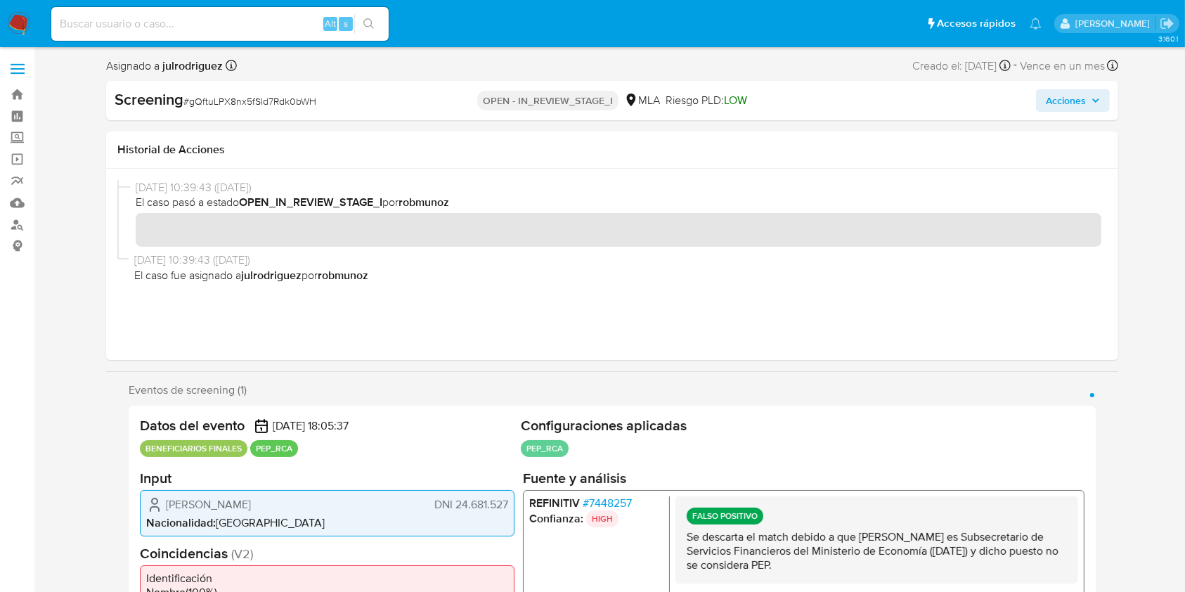
click at [1069, 111] on div "Screening # gQftuLPX8nx5fSld7Rdk0bWH OPEN - IN_REVIEW_STAGE_I MLA Riesgo PLD: L…" at bounding box center [612, 100] width 1012 height 39
click at [1062, 97] on span "Acciones" at bounding box center [1065, 100] width 40 height 22
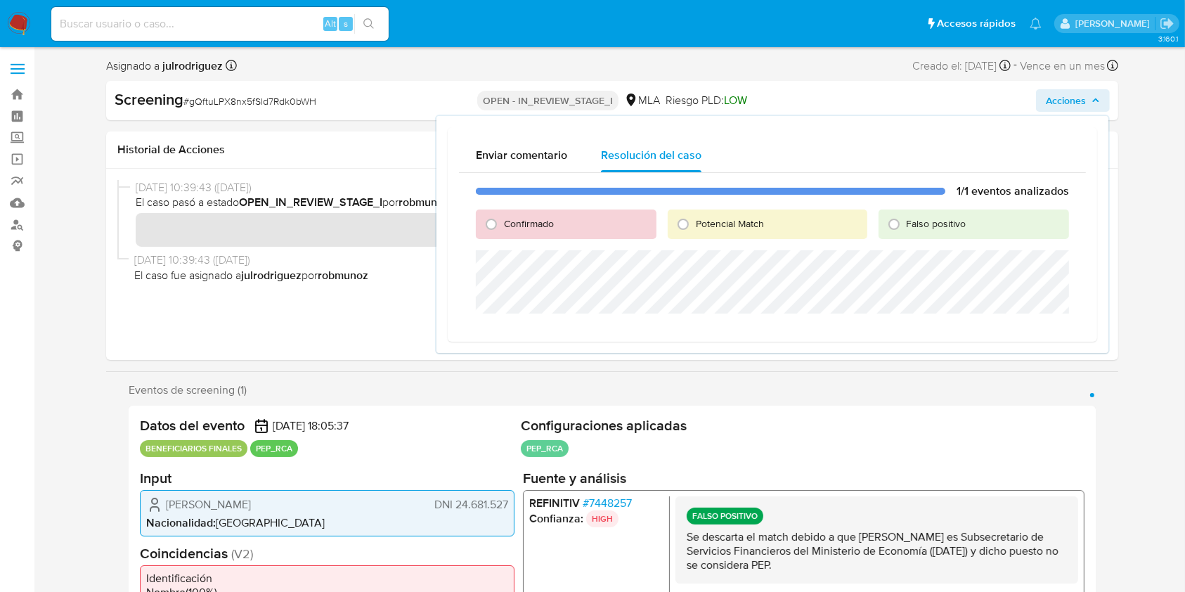
click at [950, 218] on span "Falso positivo" at bounding box center [936, 223] width 60 height 14
click at [905, 218] on input "Falso positivo" at bounding box center [893, 224] width 22 height 22
radio input "true"
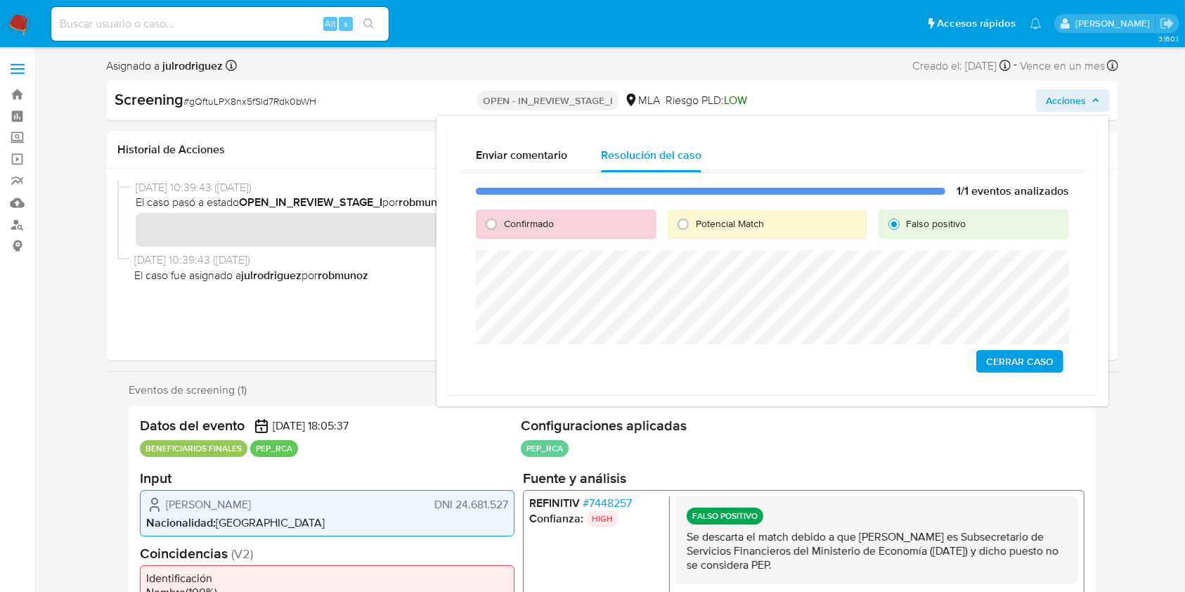
click at [1017, 363] on span "Cerrar Caso" at bounding box center [1019, 361] width 67 height 20
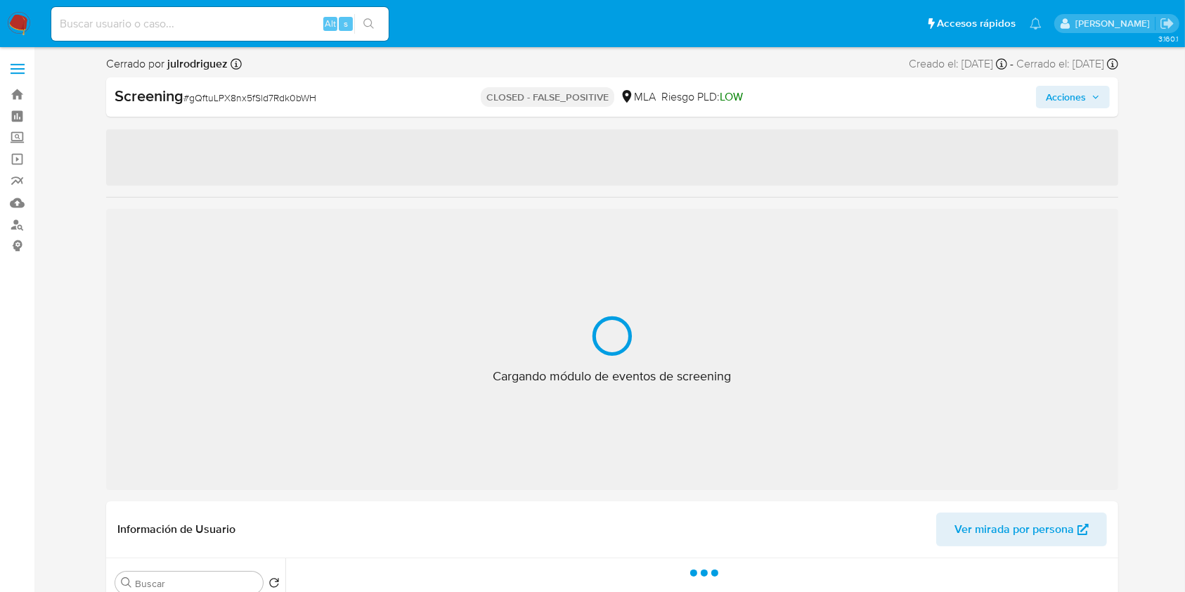
select select "10"
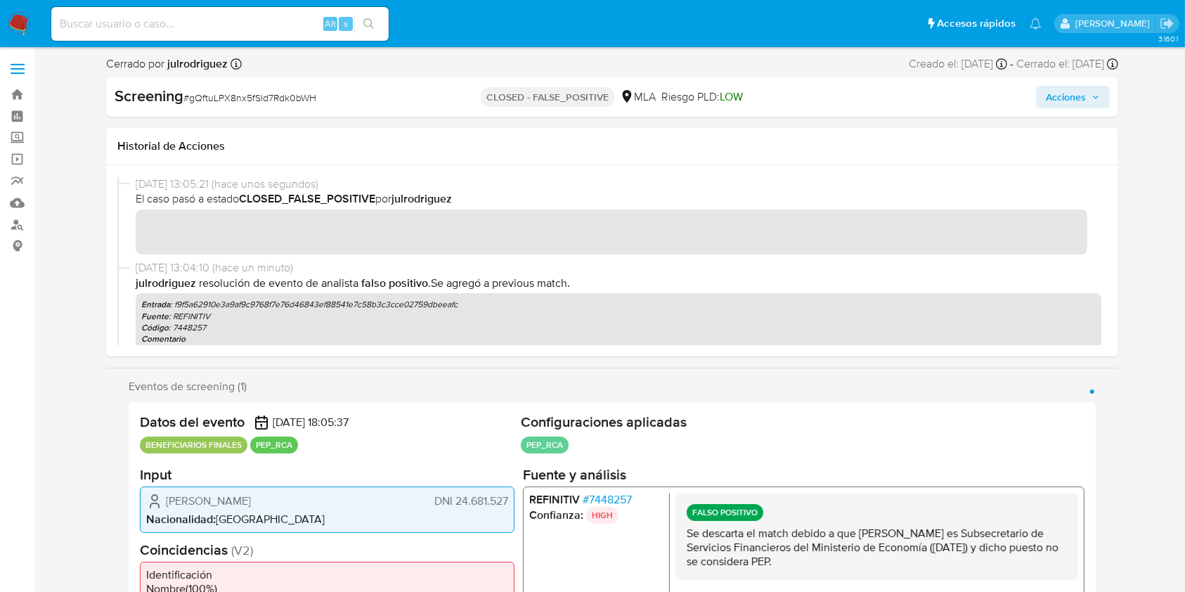
click at [247, 21] on input at bounding box center [219, 24] width 337 height 18
paste input "L7KxtDYhSELrk2IOSP2fXZ6B"
type input "L7KxtDYhSELrk2IOSP2fXZ6B"
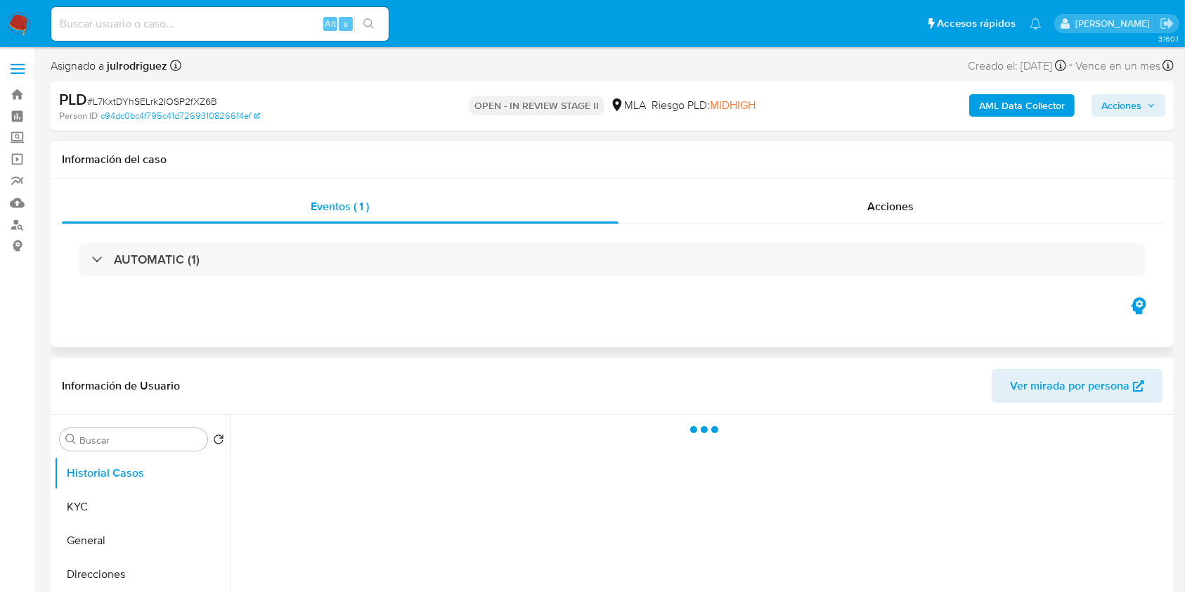
scroll to position [93, 0]
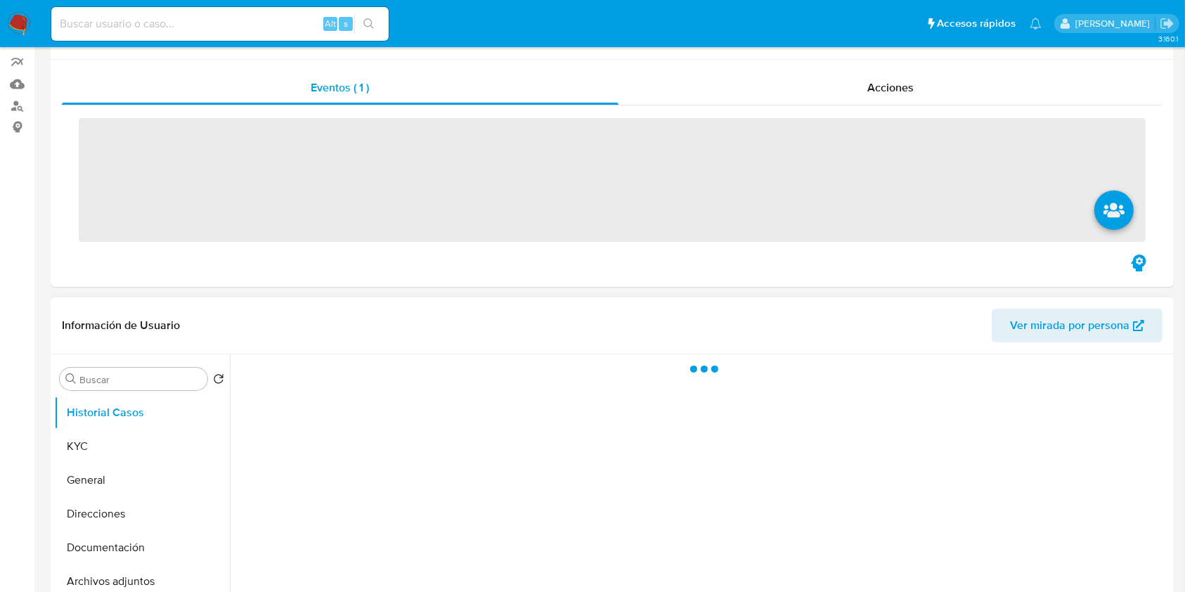
scroll to position [187, 0]
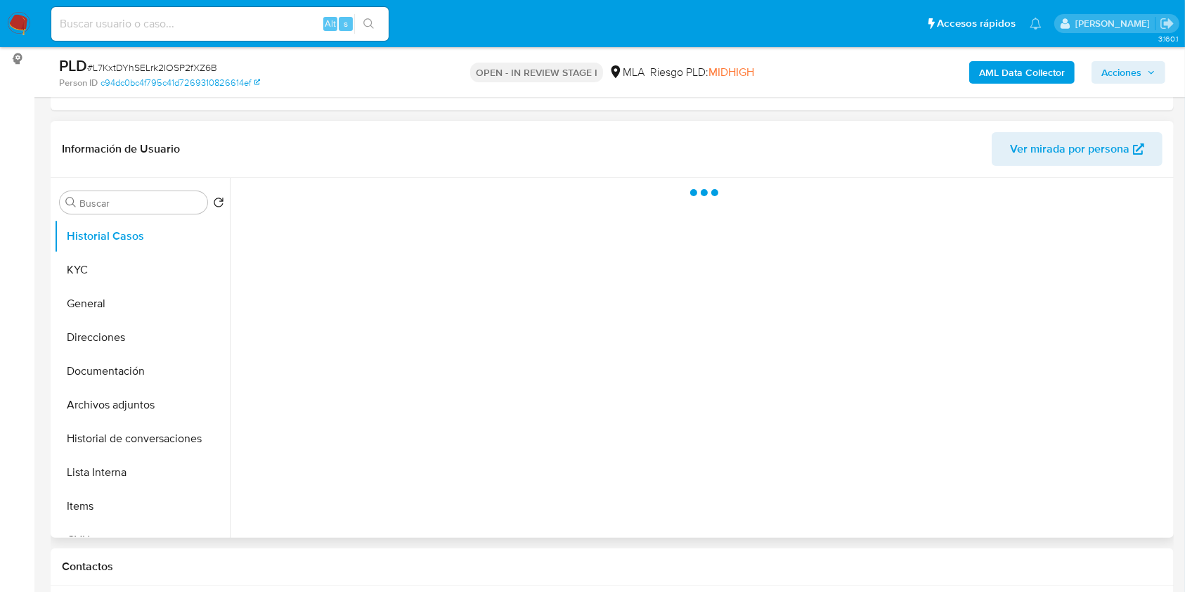
select select "10"
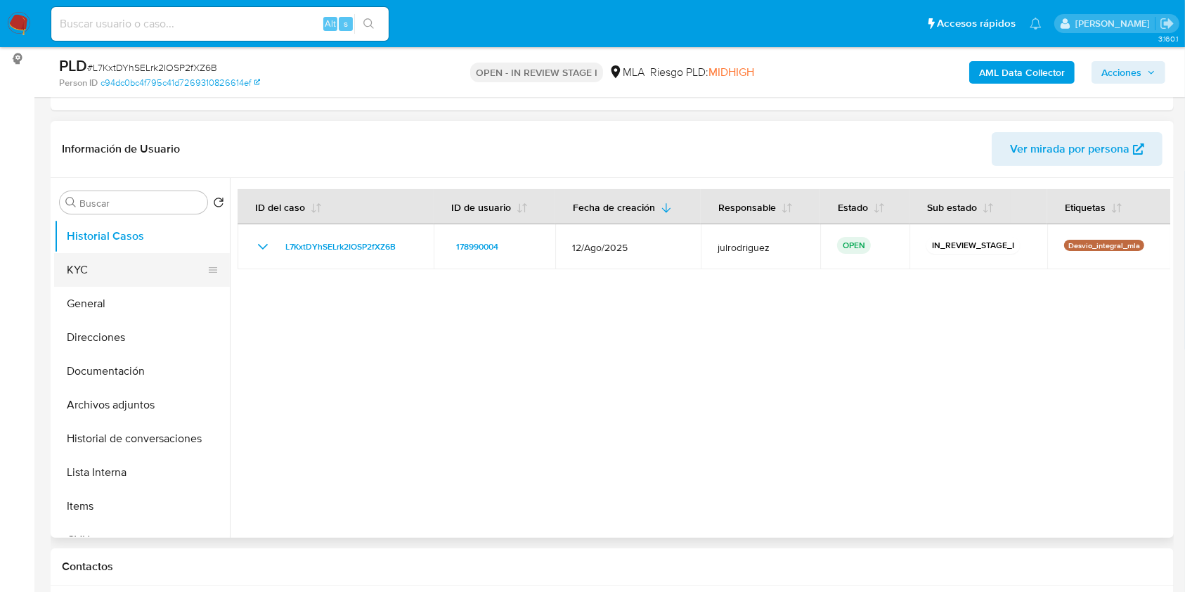
click at [84, 263] on button "KYC" at bounding box center [136, 270] width 164 height 34
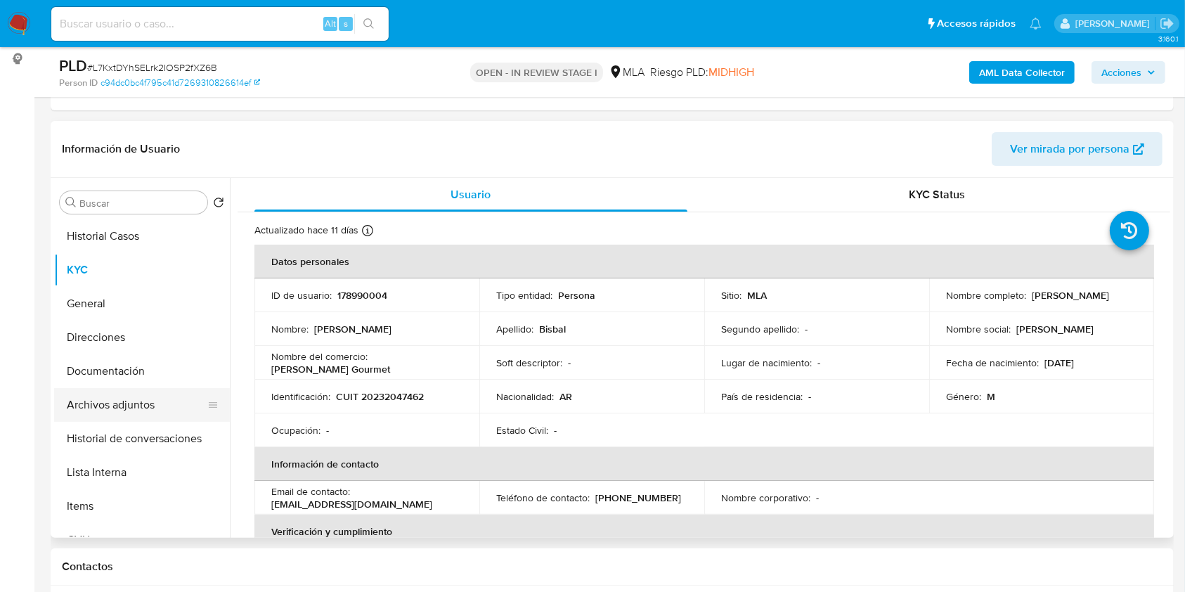
click at [107, 400] on button "Archivos adjuntos" at bounding box center [136, 405] width 164 height 34
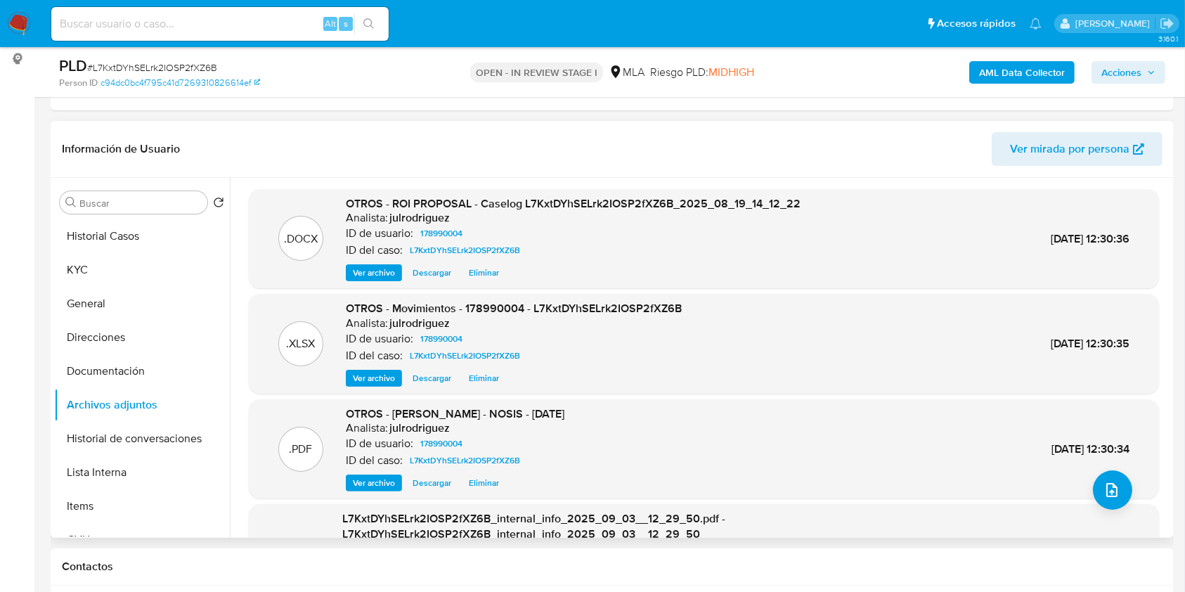
click at [432, 270] on span "Descargar" at bounding box center [431, 273] width 39 height 14
click at [133, 261] on button "KYC" at bounding box center [136, 270] width 164 height 34
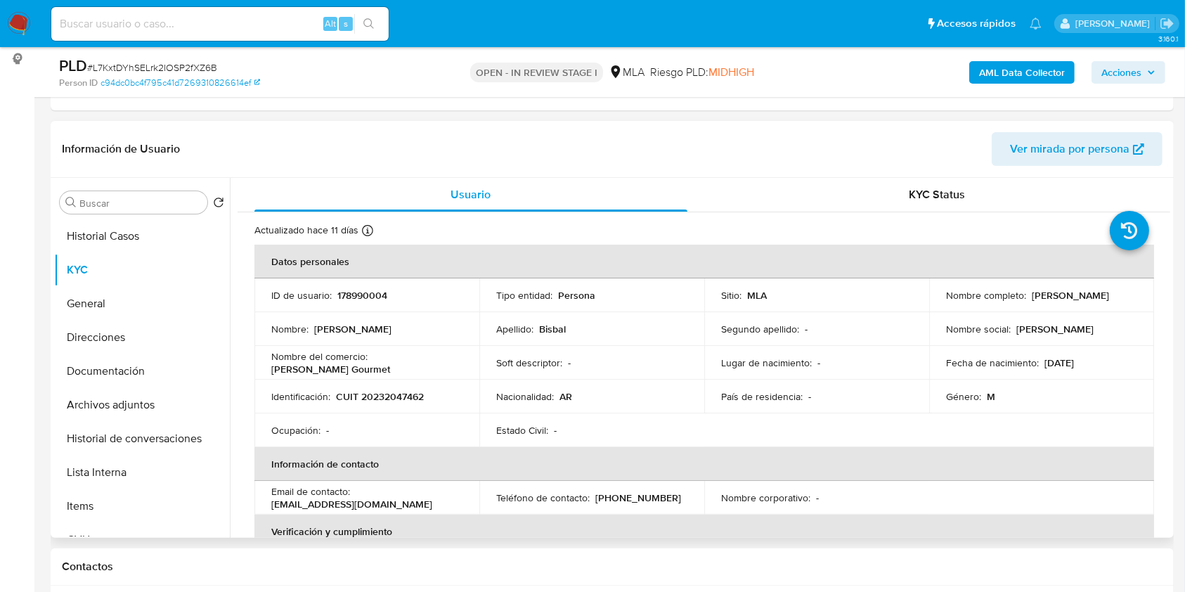
click at [355, 292] on p "178990004" at bounding box center [362, 295] width 50 height 13
copy p "178990004"
click at [197, 67] on span "# L7KxtDYhSELrk2IOSP2fXZ6B" at bounding box center [152, 67] width 130 height 14
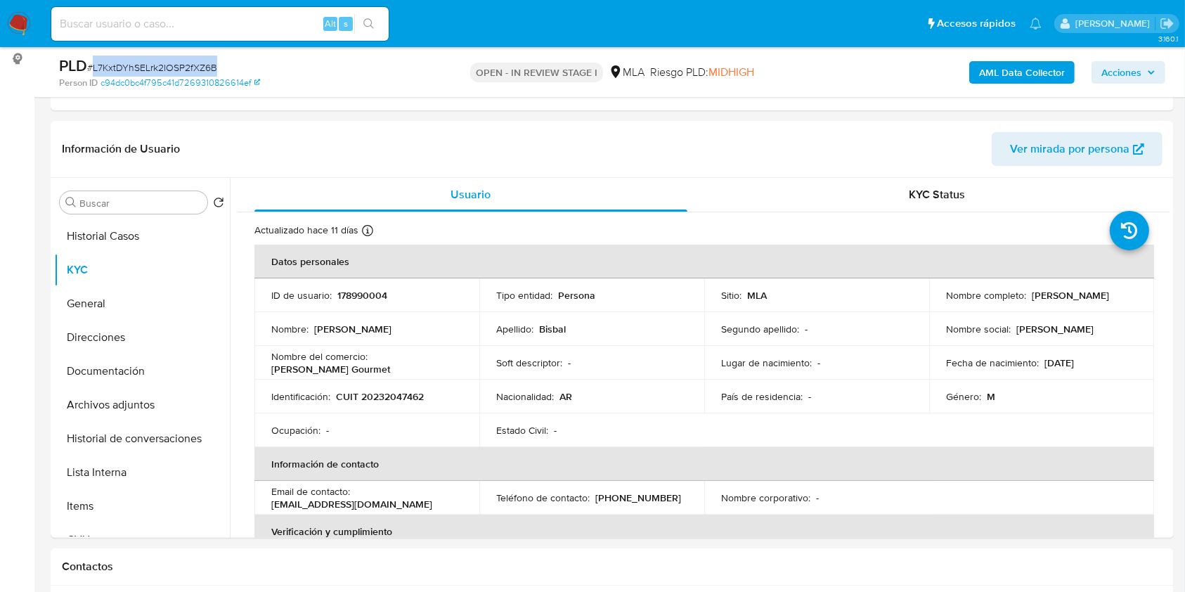
copy span "L7KxtDYhSELrk2IOSP2fXZ6B"
click at [120, 400] on button "Archivos adjuntos" at bounding box center [136, 405] width 164 height 34
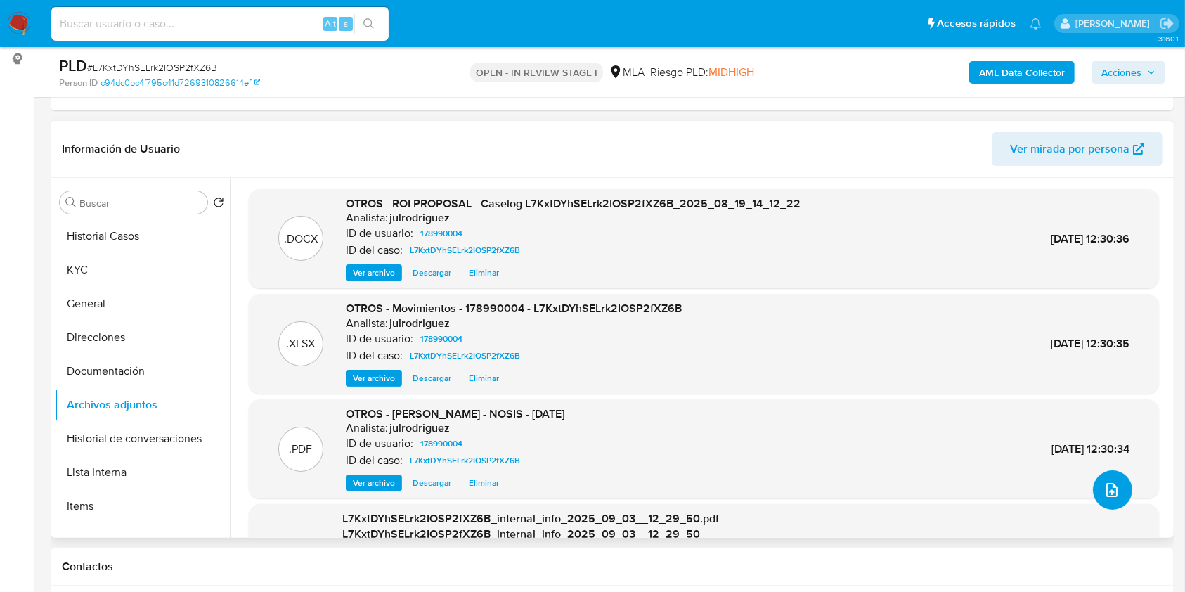
click at [1104, 486] on icon "upload-file" at bounding box center [1111, 489] width 17 height 17
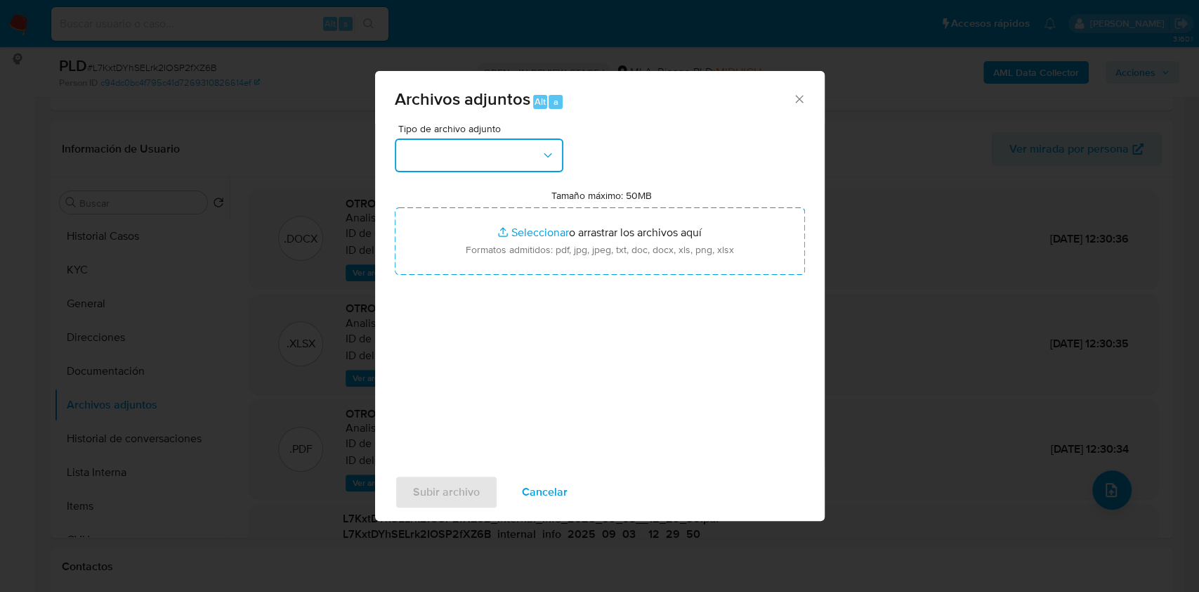
click at [455, 152] on button "button" at bounding box center [479, 155] width 169 height 34
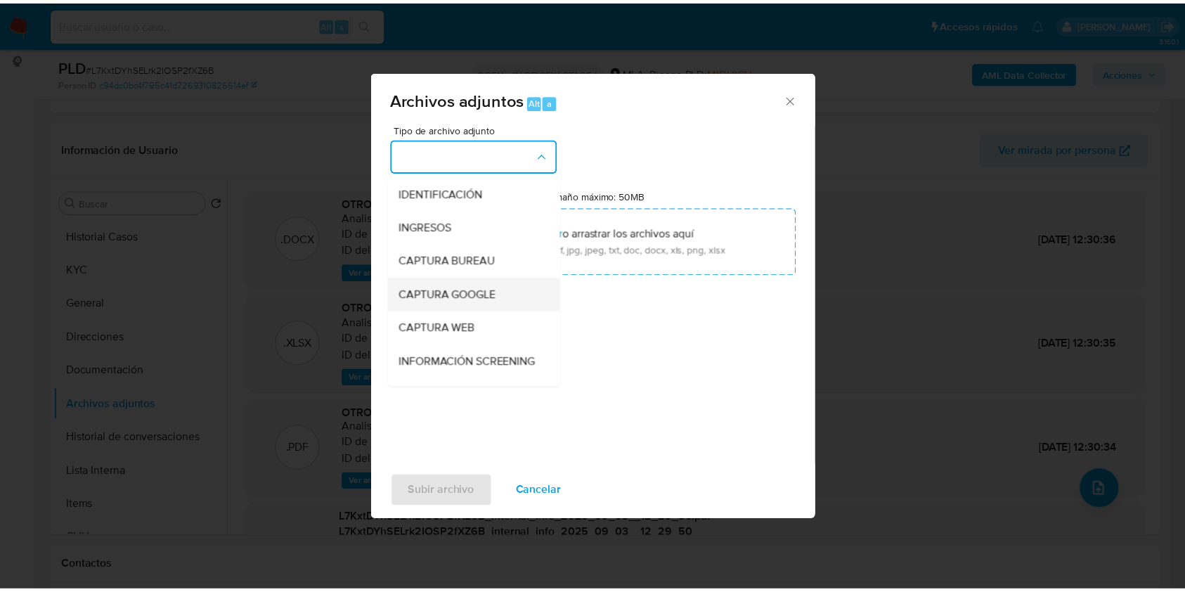
scroll to position [93, 0]
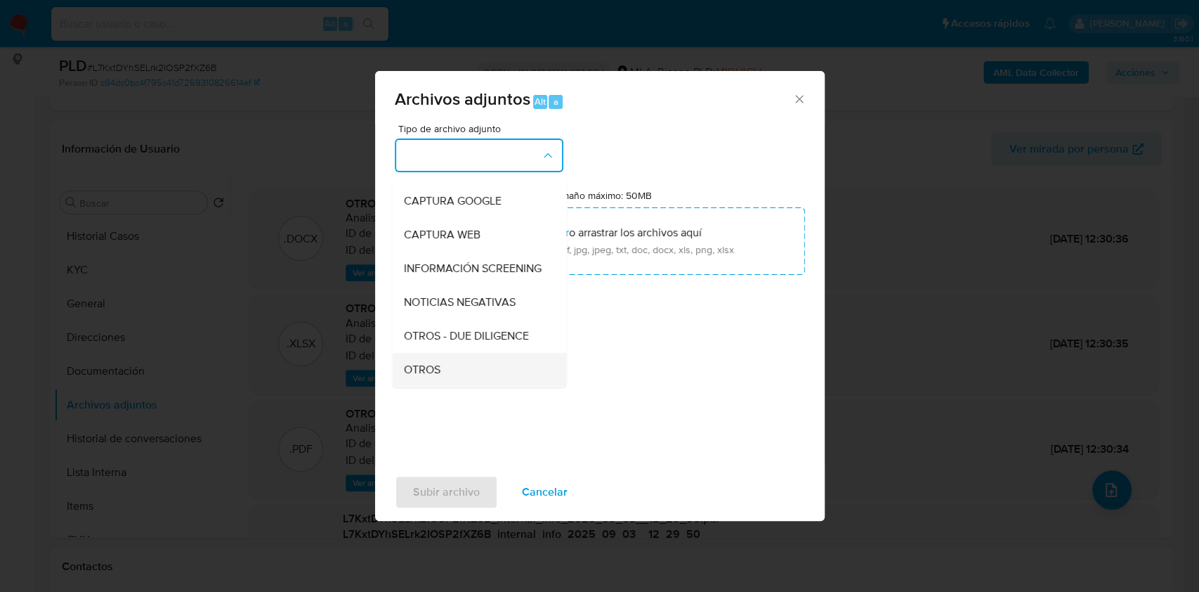
click at [447, 366] on div "OTROS" at bounding box center [474, 370] width 143 height 34
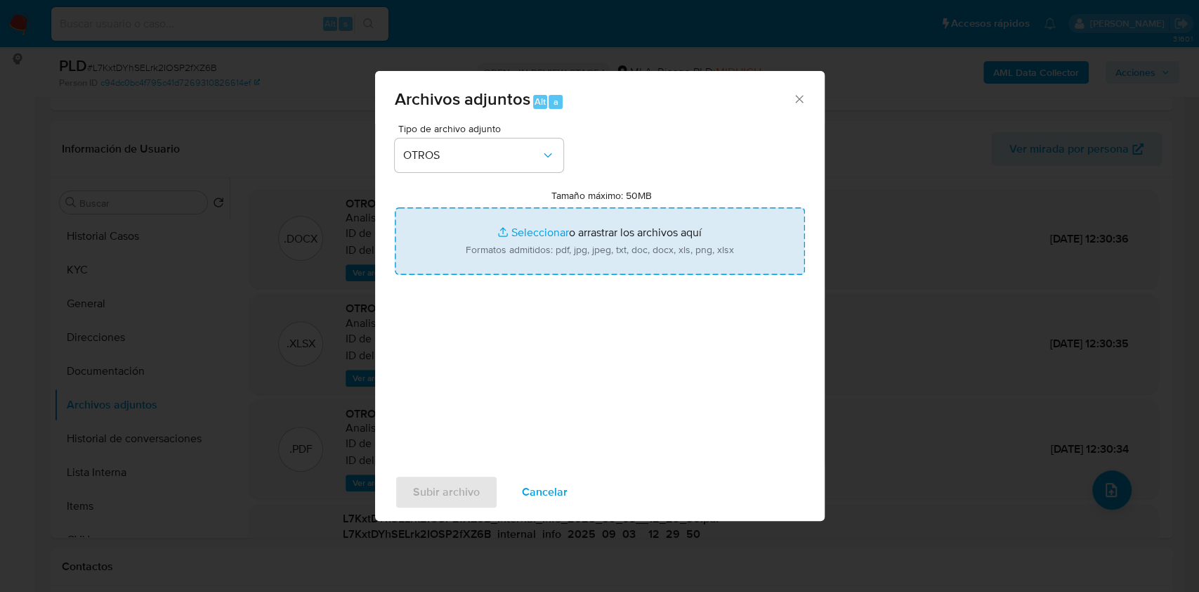
click at [537, 220] on input "Tamaño máximo: 50MB Seleccionar archivos" at bounding box center [600, 240] width 410 height 67
type input "C:\fakepath\Recibo de sueldo Agosto 2025 - 178990004 - L7KxtDYhSELrk2IOSP2fXZ6B…"
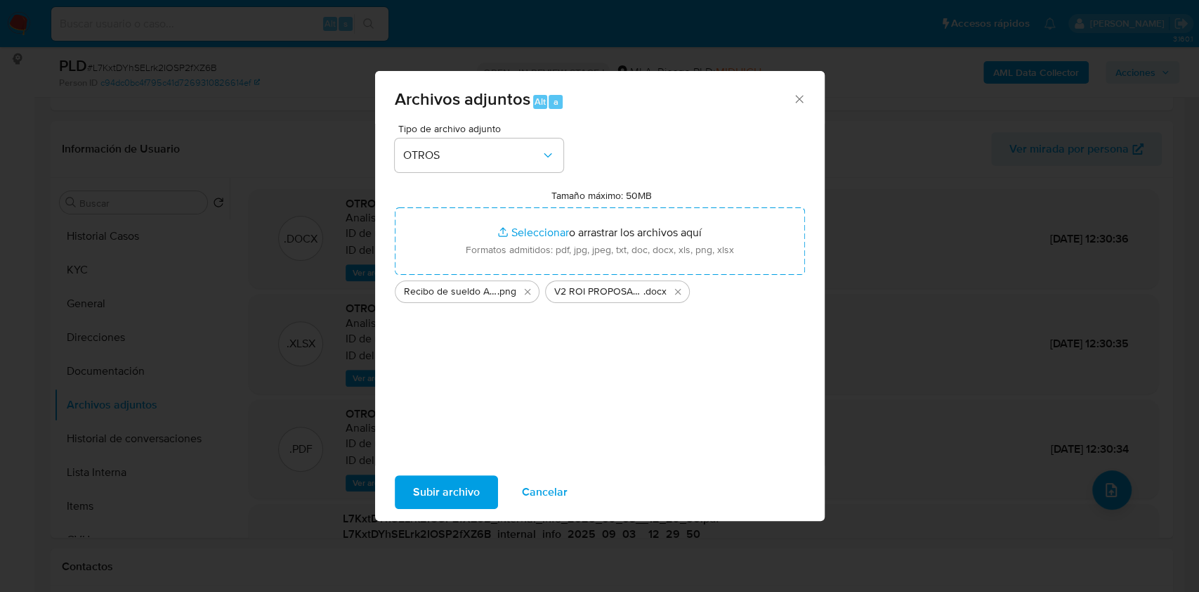
click at [461, 495] on span "Subir archivo" at bounding box center [446, 491] width 67 height 31
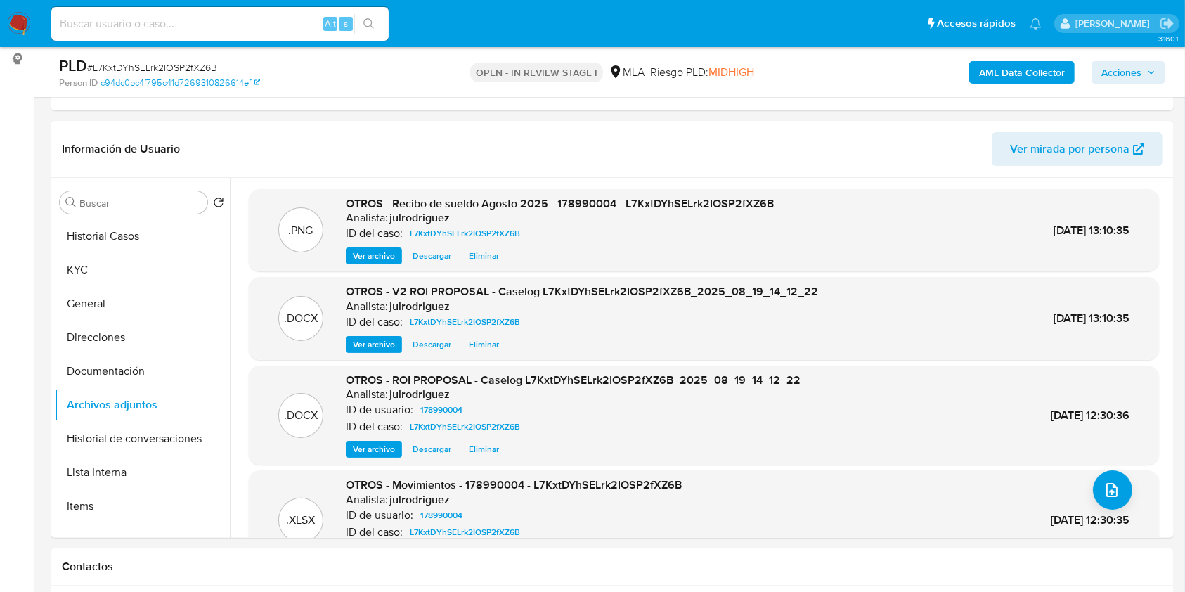
click at [1118, 66] on span "Acciones" at bounding box center [1121, 72] width 40 height 22
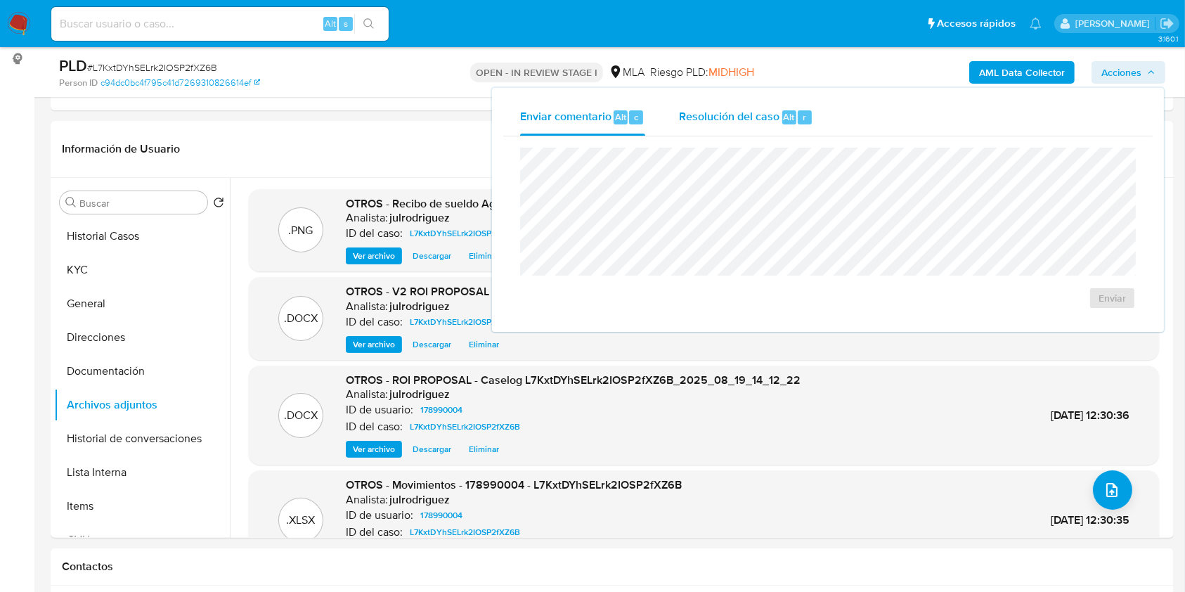
click at [738, 122] on span "Resolución del caso" at bounding box center [729, 116] width 100 height 16
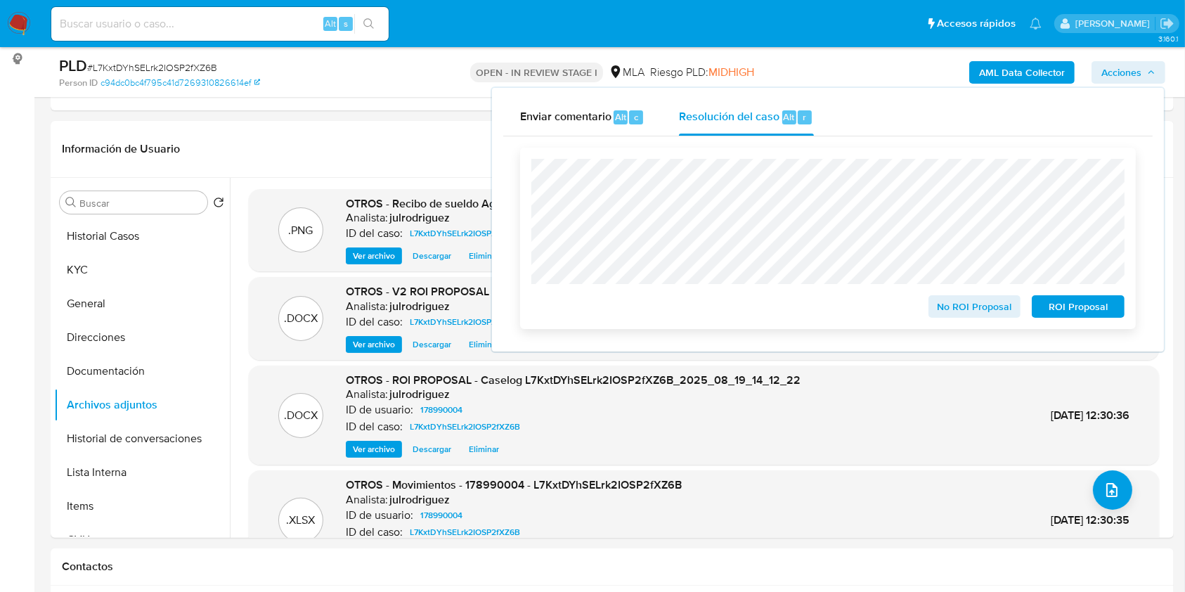
click at [1071, 311] on span "ROI Proposal" at bounding box center [1077, 306] width 73 height 20
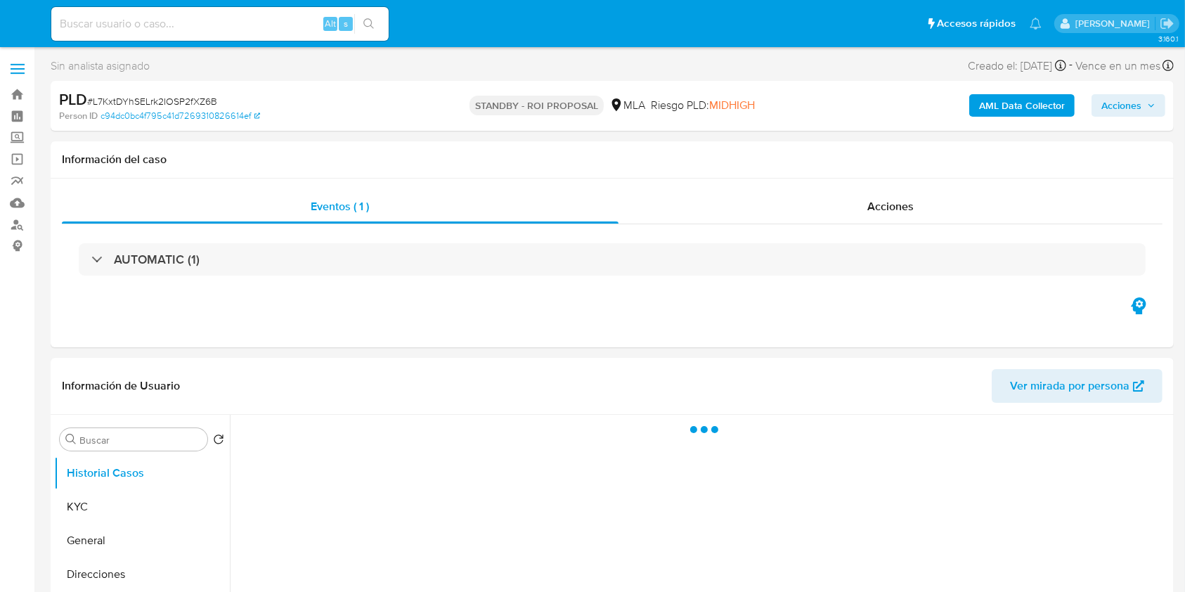
select select "10"
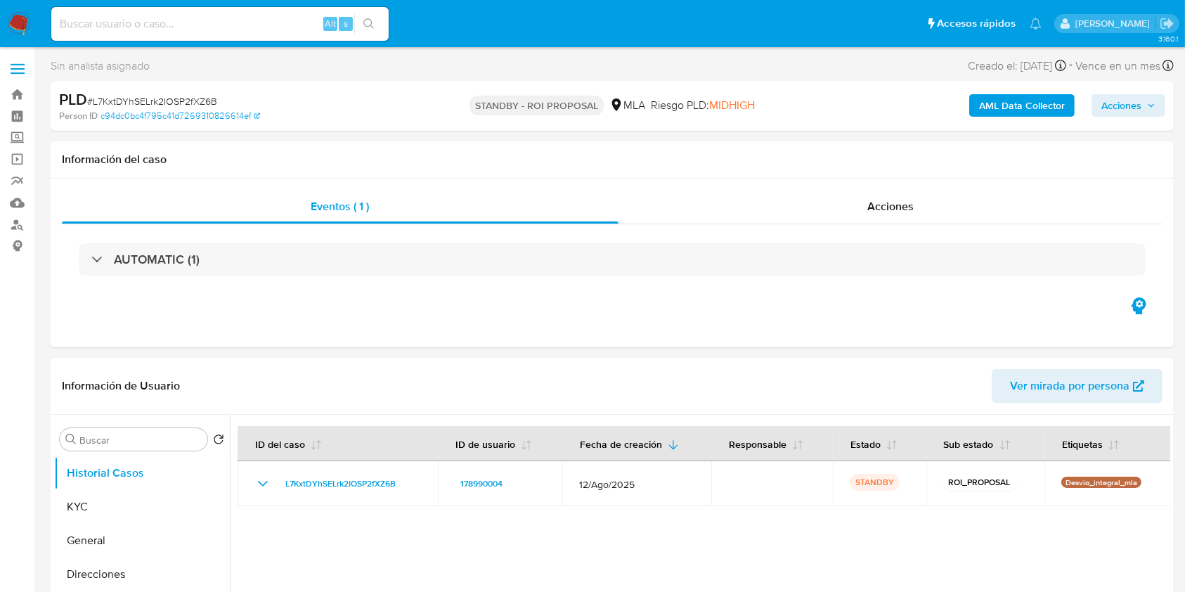
click at [203, 25] on input at bounding box center [219, 24] width 337 height 18
paste input "nARRK3FZHPQM8MKfsMGKoFLQ"
type input "nARRK3FZHPQM8MKfsMGKoFLQ"
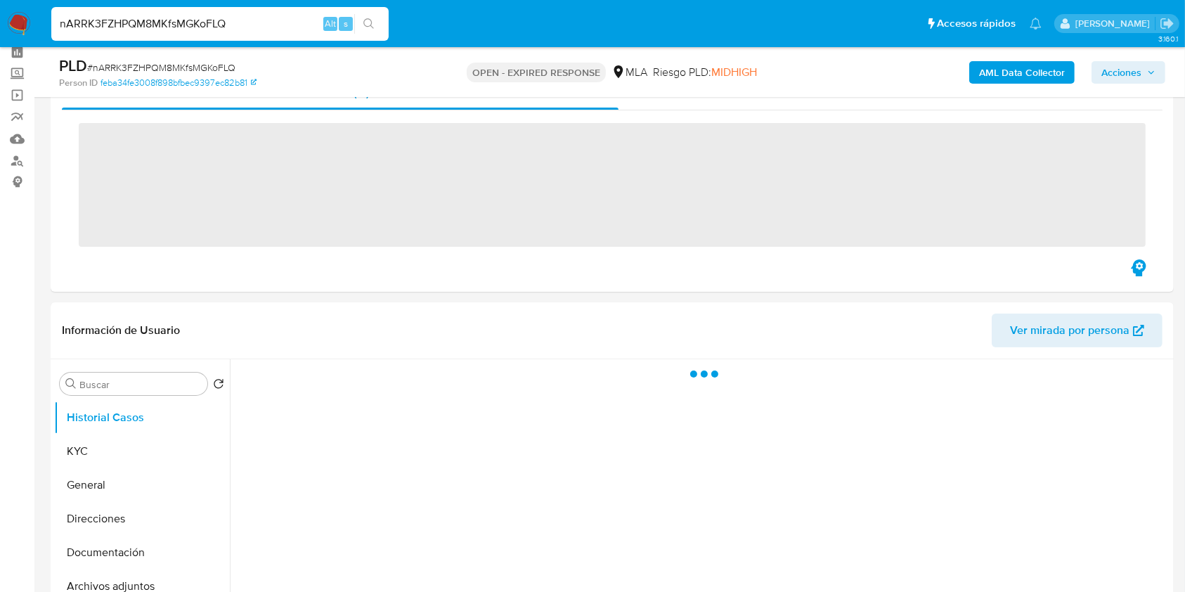
scroll to position [93, 0]
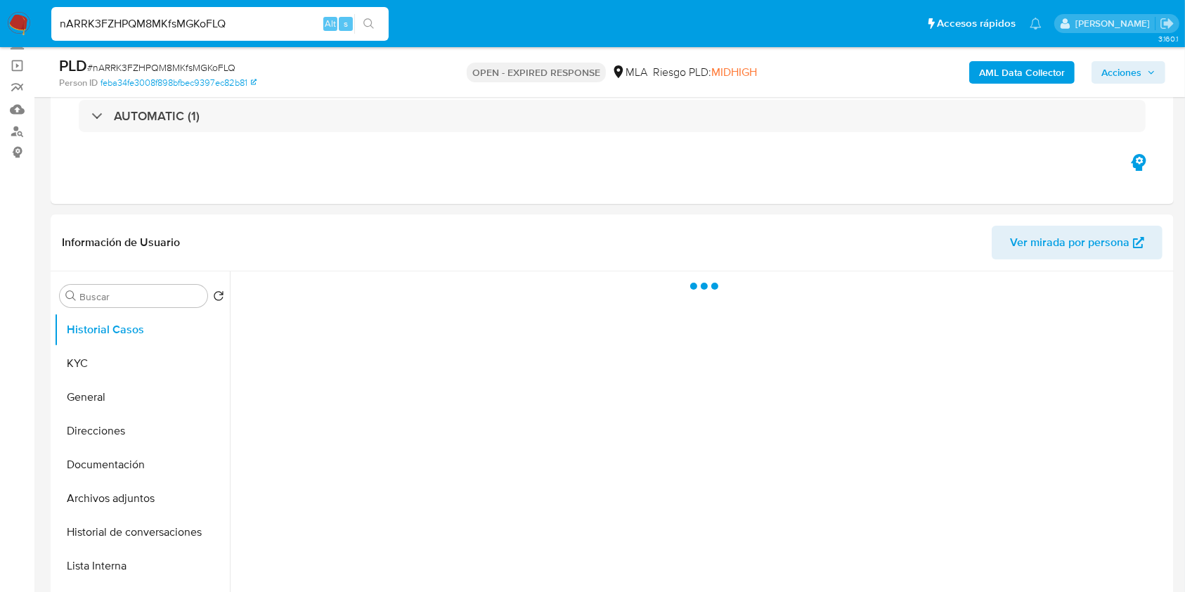
select select "10"
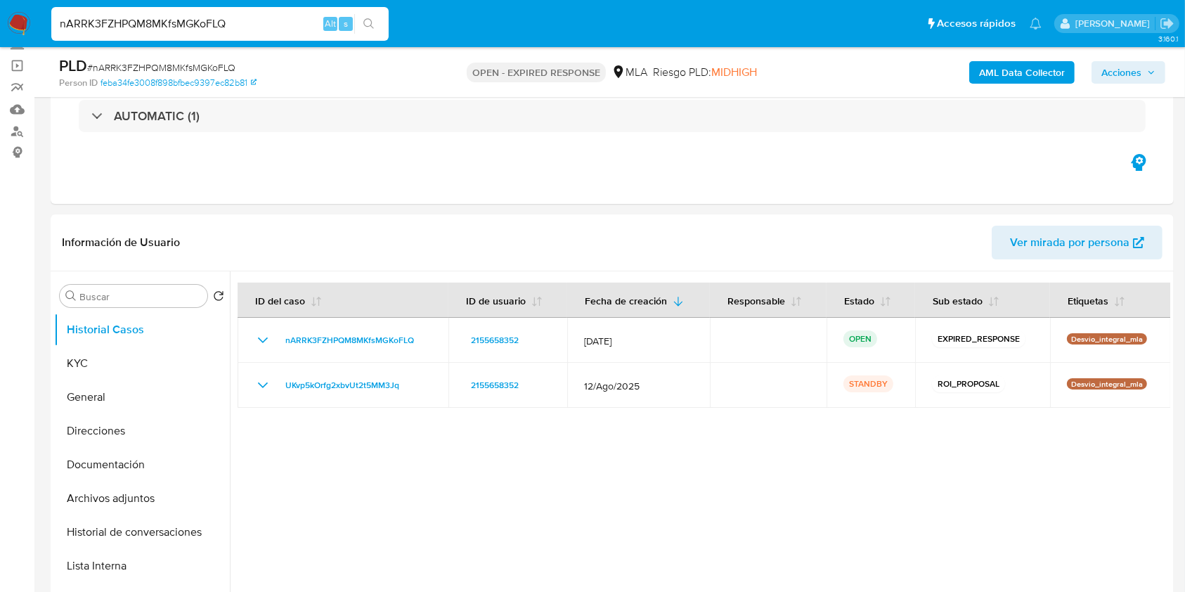
drag, startPoint x: 247, startPoint y: 18, endPoint x: 20, endPoint y: 8, distance: 227.1
click at [19, 11] on nav "Pausado Ver notificaciones nARRK3FZHPQM8MKfsMGKoFLQ Alt s Accesos rápidos Presi…" at bounding box center [592, 23] width 1185 height 47
click at [142, 378] on button "KYC" at bounding box center [136, 363] width 164 height 34
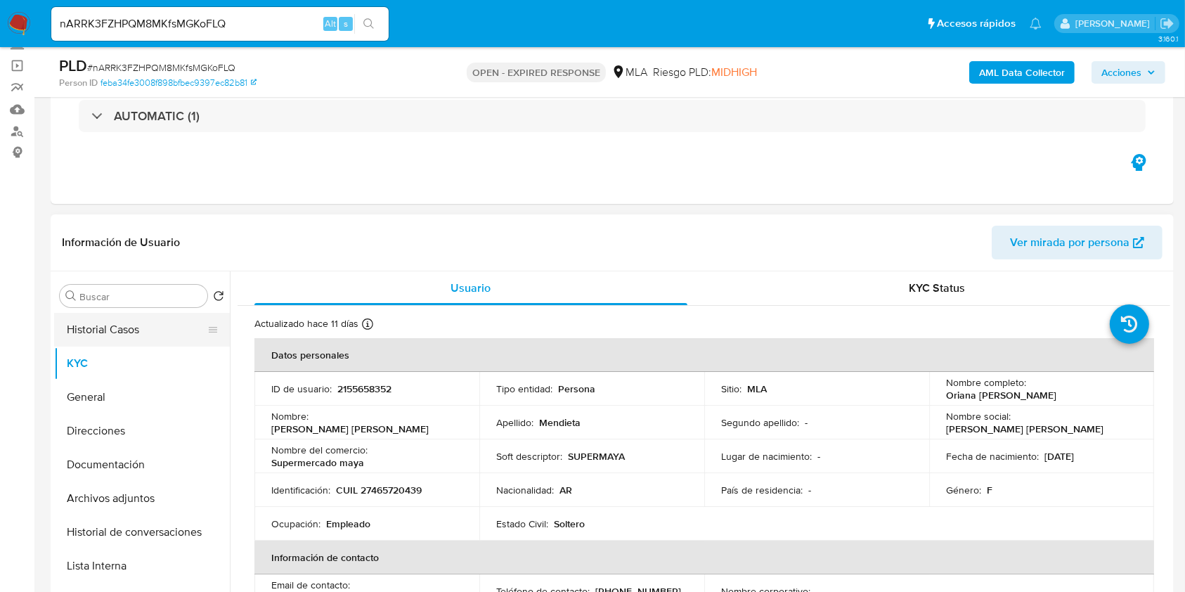
click at [114, 327] on button "Historial Casos" at bounding box center [136, 330] width 164 height 34
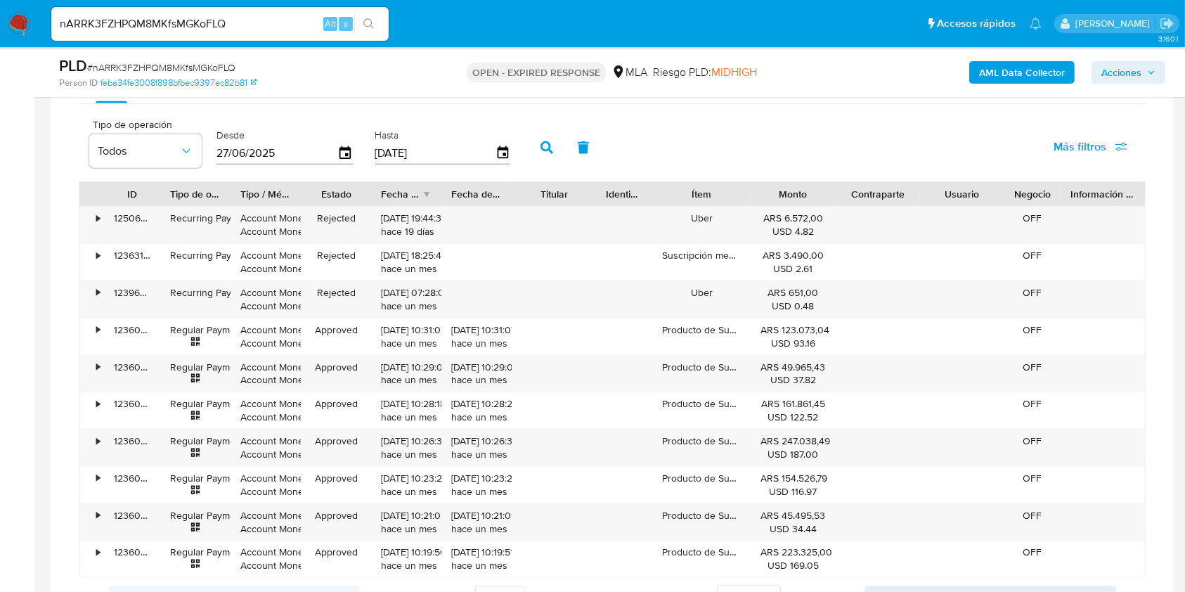
scroll to position [1030, 0]
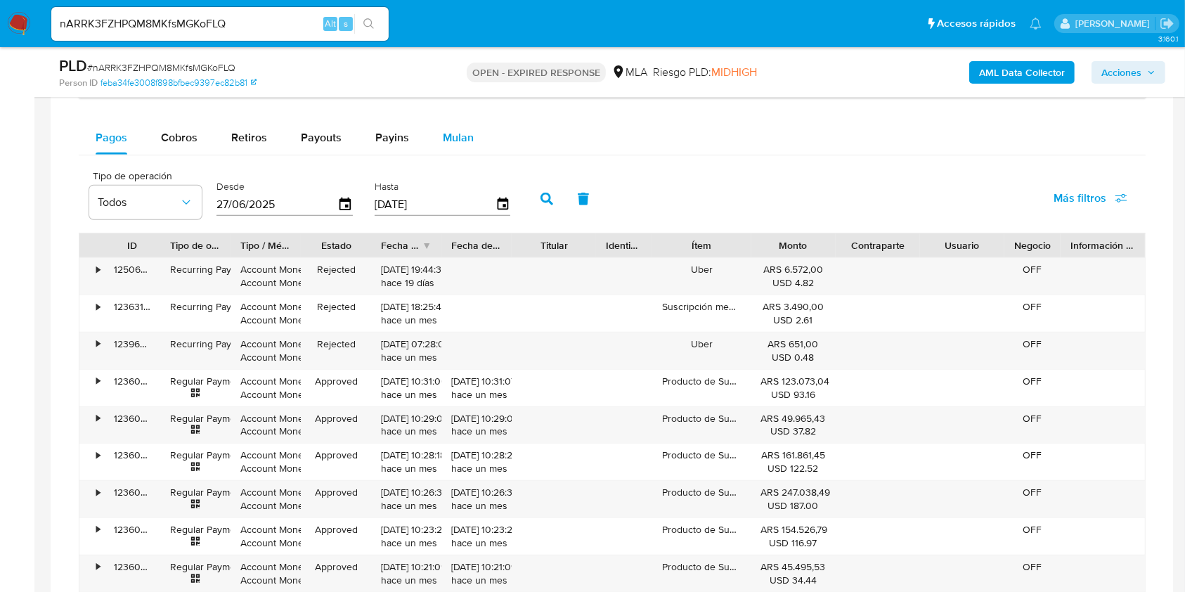
click at [455, 149] on div "Mulan" at bounding box center [458, 138] width 31 height 34
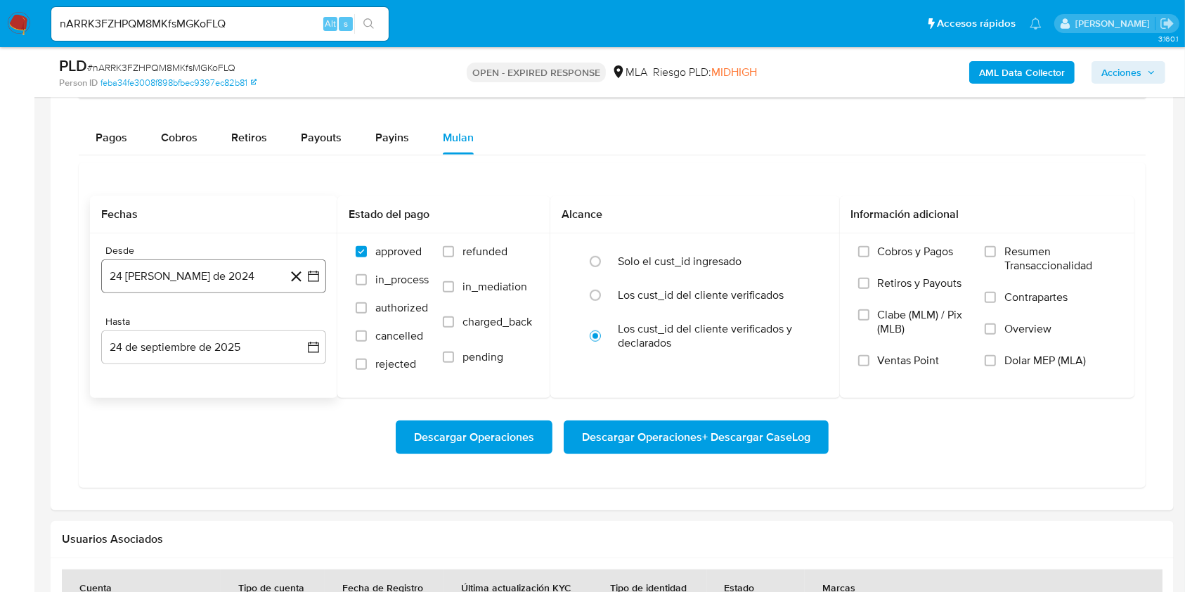
click at [223, 284] on button "24 [PERSON_NAME] de 2024" at bounding box center [213, 276] width 225 height 34
click at [192, 327] on span "agosto 2024" at bounding box center [207, 327] width 64 height 14
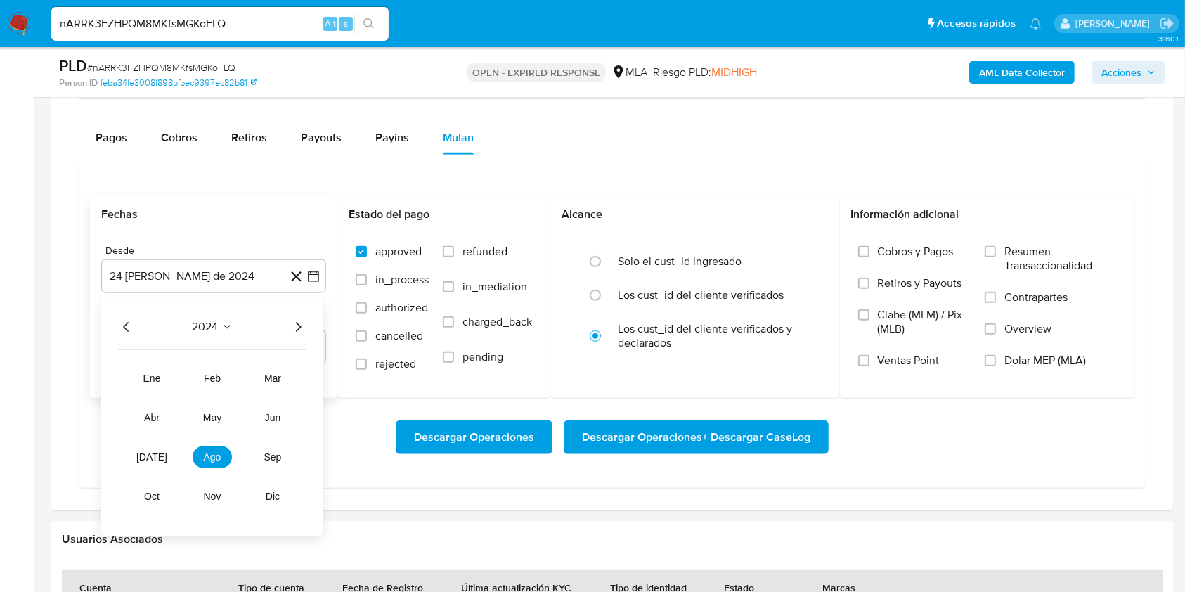
click at [293, 330] on icon "Año siguiente" at bounding box center [297, 327] width 17 height 17
click at [152, 412] on span "abr" at bounding box center [151, 417] width 15 height 11
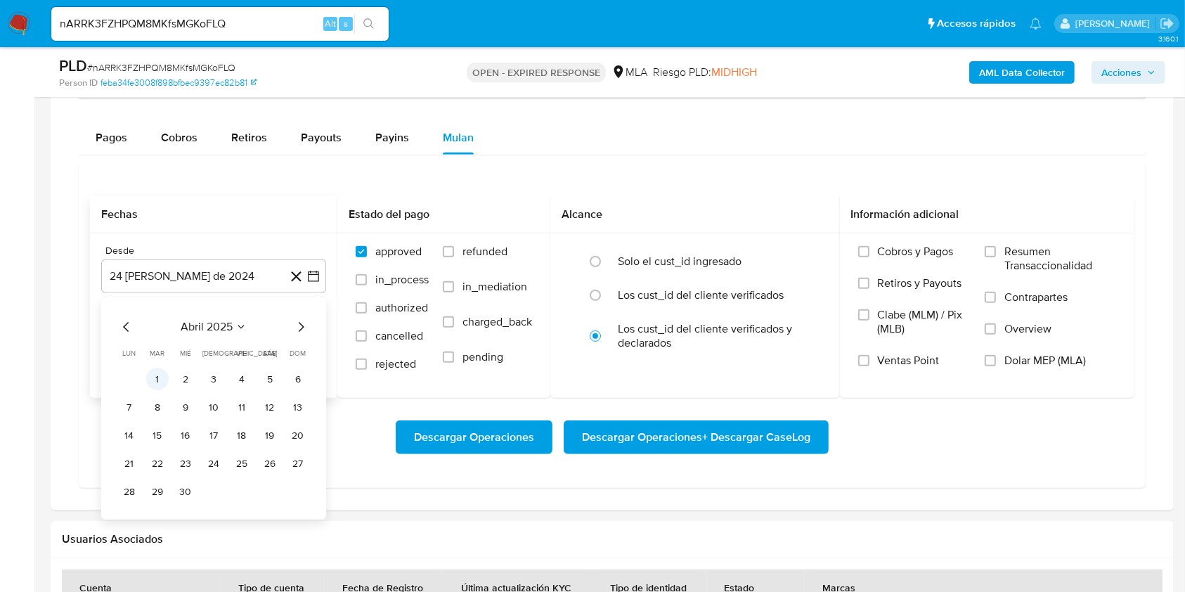
click at [156, 381] on button "1" at bounding box center [157, 379] width 22 height 22
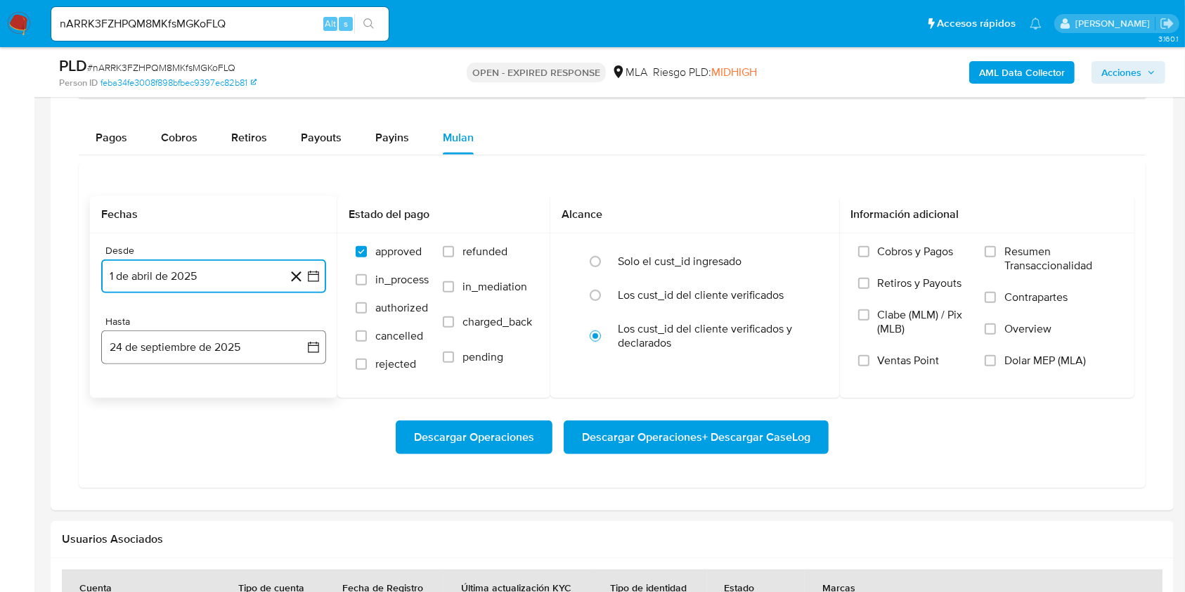
click at [154, 349] on button "24 de septiembre de 2025" at bounding box center [213, 347] width 225 height 34
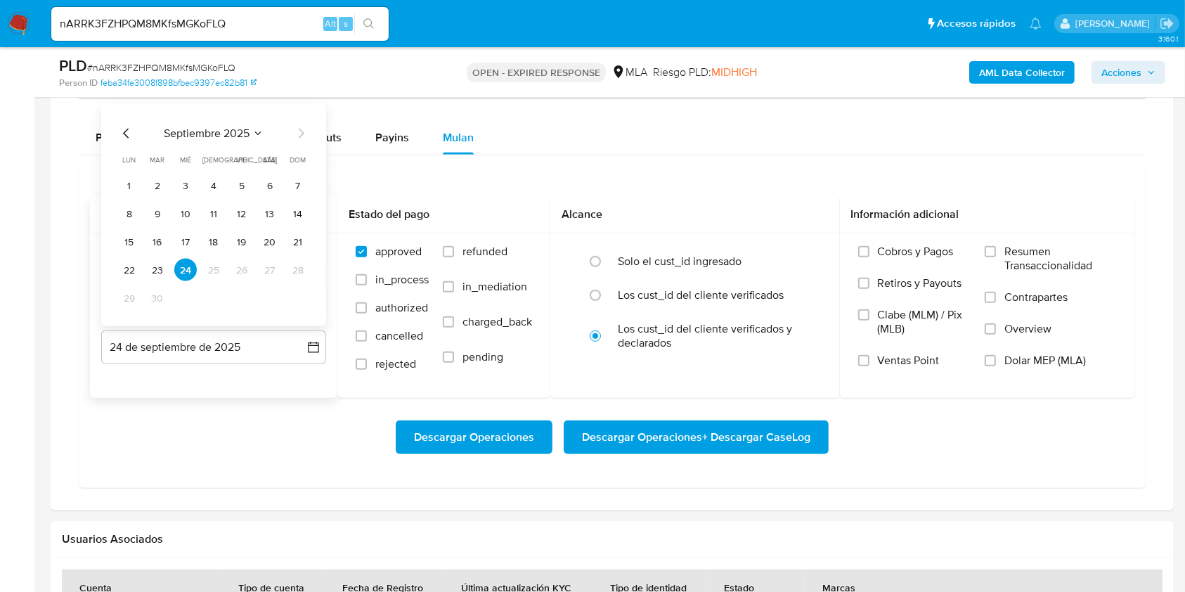
click at [124, 137] on icon "Mes anterior" at bounding box center [126, 133] width 17 height 17
click at [296, 291] on button "31" at bounding box center [298, 298] width 22 height 22
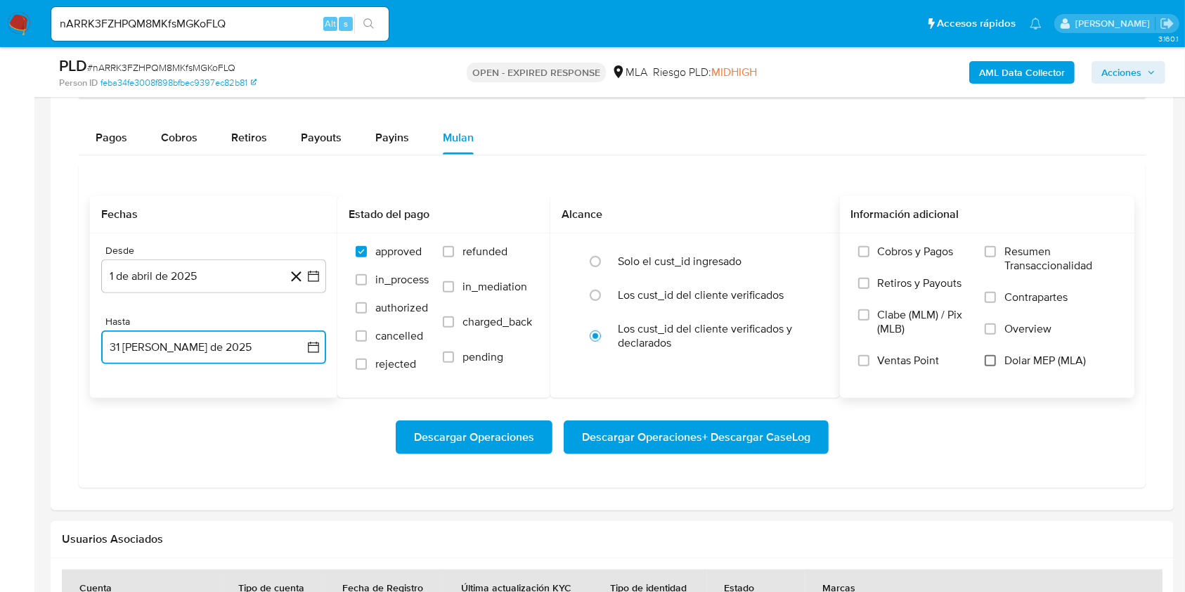
click at [996, 357] on input "Dolar MEP (MLA)" at bounding box center [989, 360] width 11 height 11
click at [944, 457] on div "Descargar Operaciones Descargar Operaciones + Descargar CaseLog" at bounding box center [612, 437] width 1044 height 79
click at [652, 445] on span "Descargar Operaciones + Descargar CaseLog" at bounding box center [696, 437] width 228 height 31
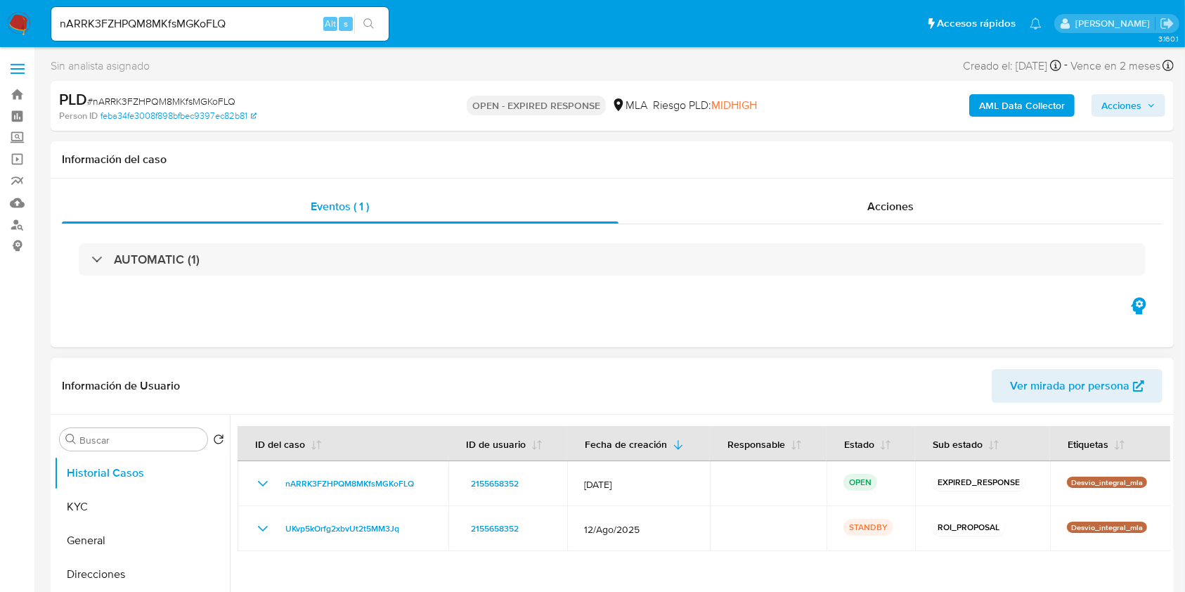
scroll to position [281, 0]
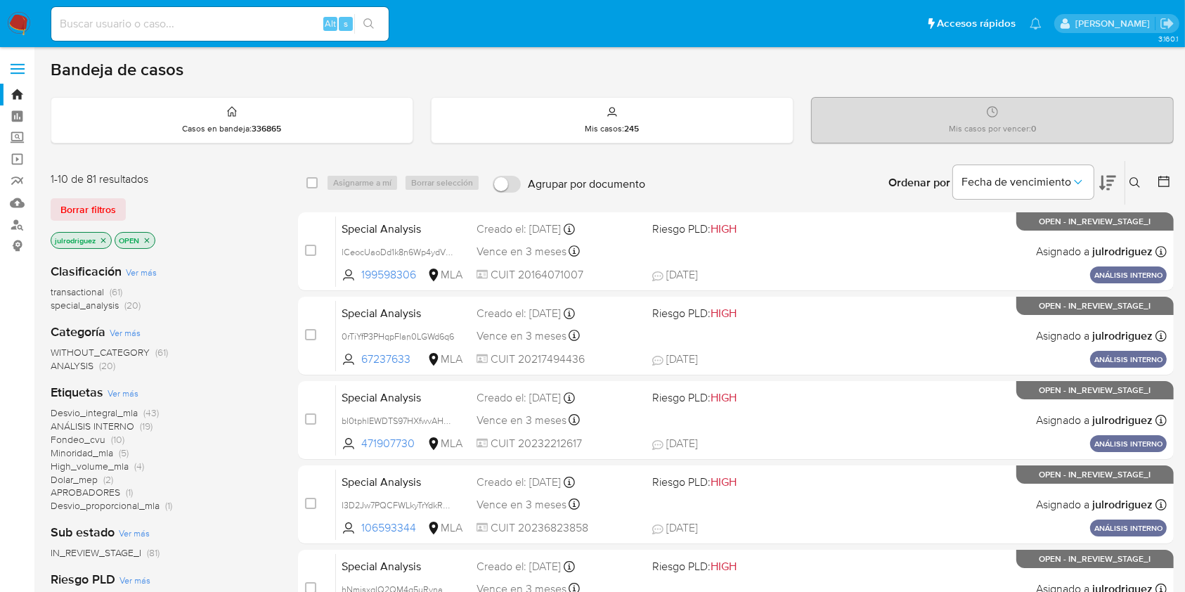
click at [284, 23] on input at bounding box center [219, 24] width 337 height 18
paste input "UA5NH1PGzgK9lTocx4H7QqXa"
type input "UA5NH1PGzgK9lTocx4H7QqXa"
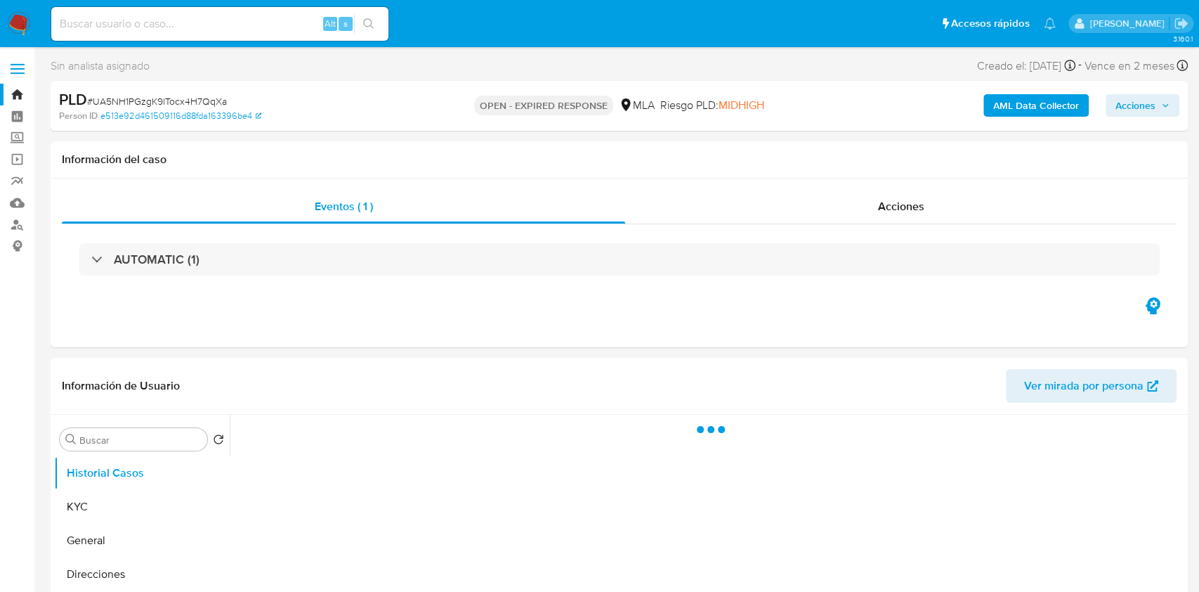
select select "10"
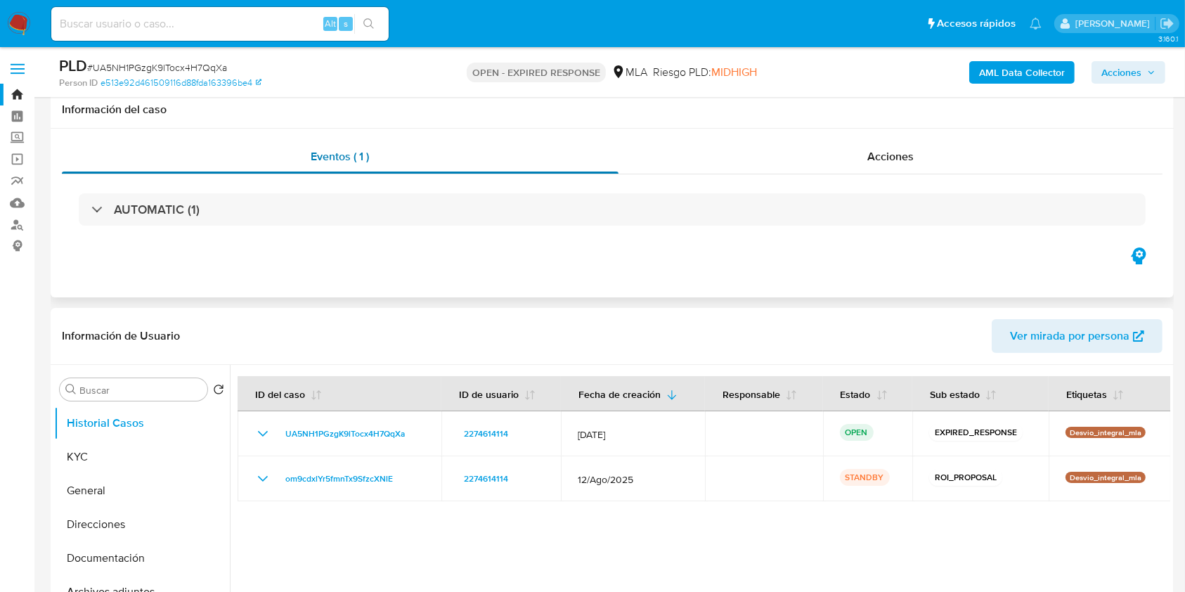
scroll to position [187, 0]
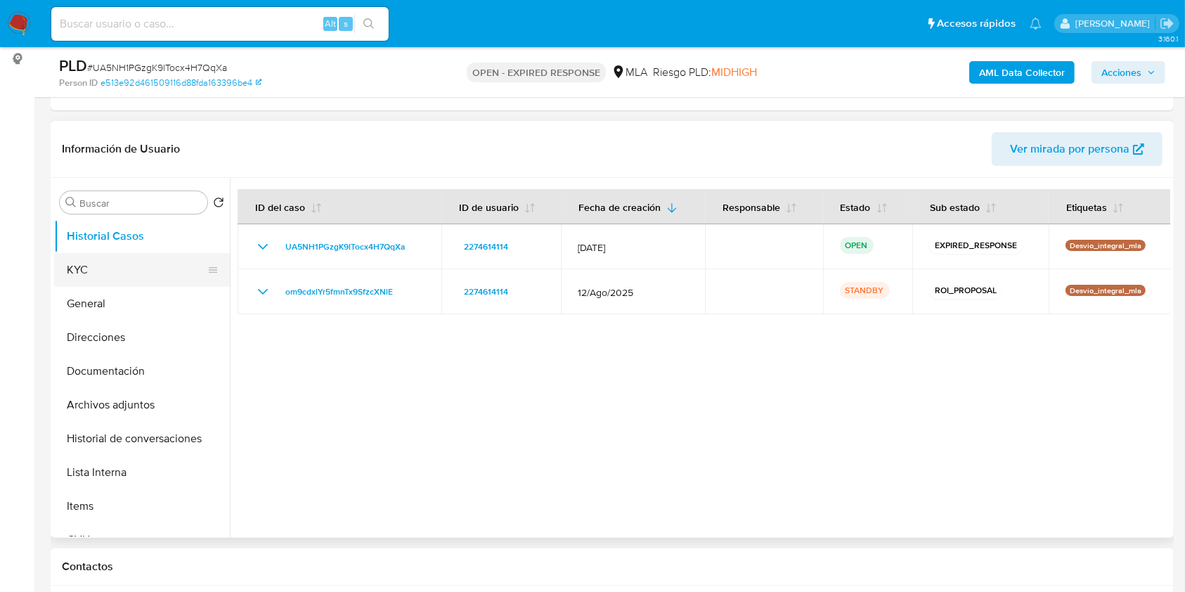
click at [143, 264] on button "KYC" at bounding box center [136, 270] width 164 height 34
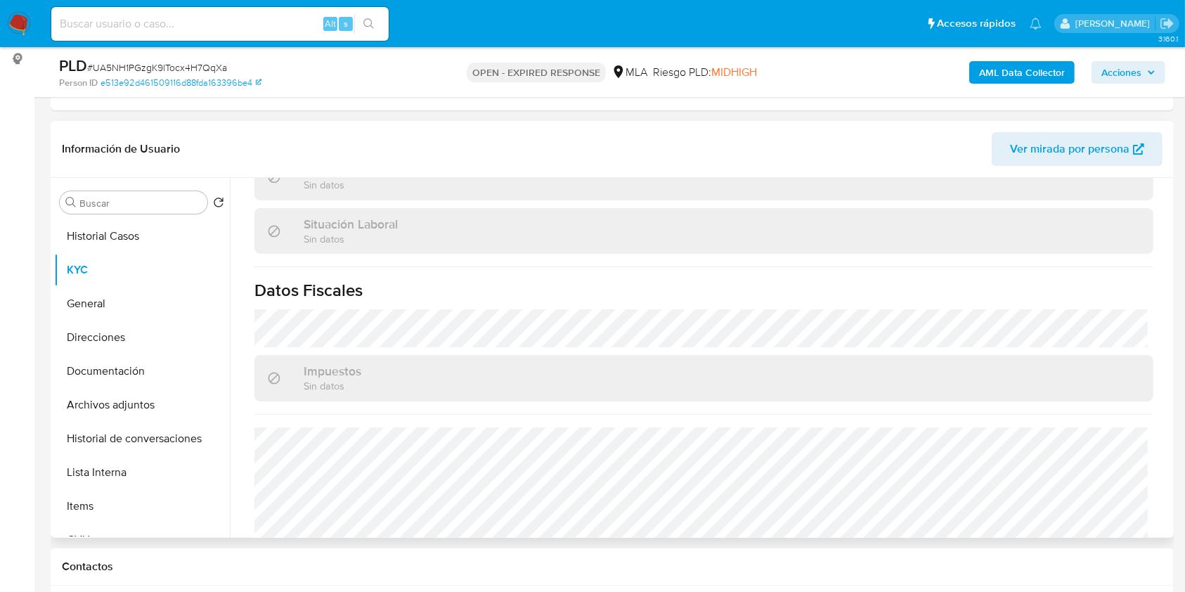
scroll to position [726, 0]
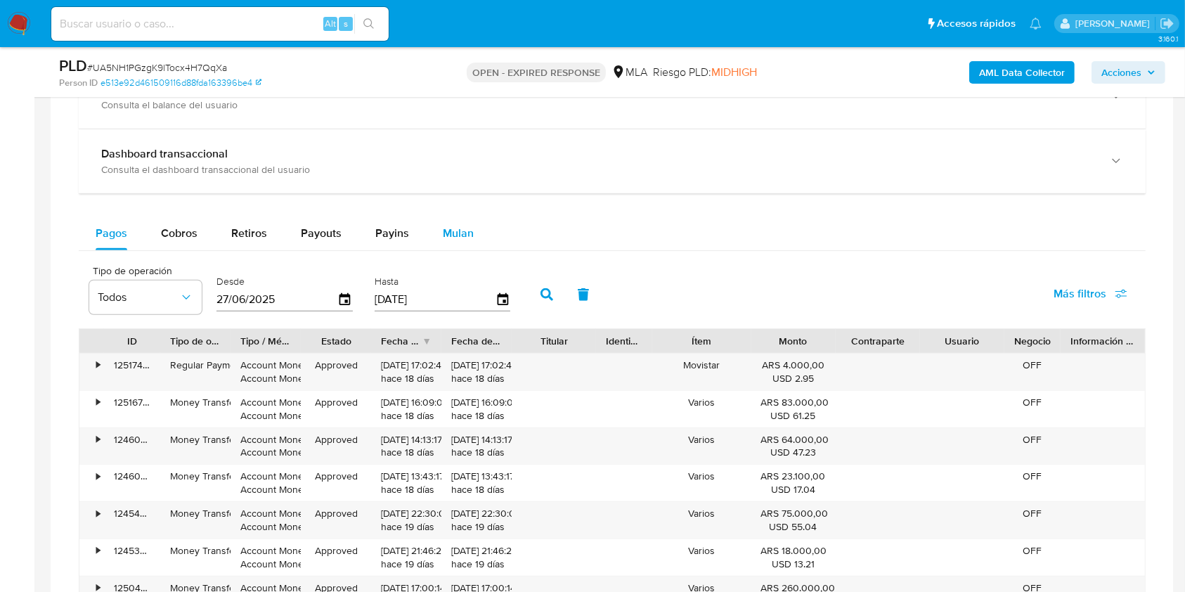
click at [434, 228] on button "Mulan" at bounding box center [458, 233] width 65 height 34
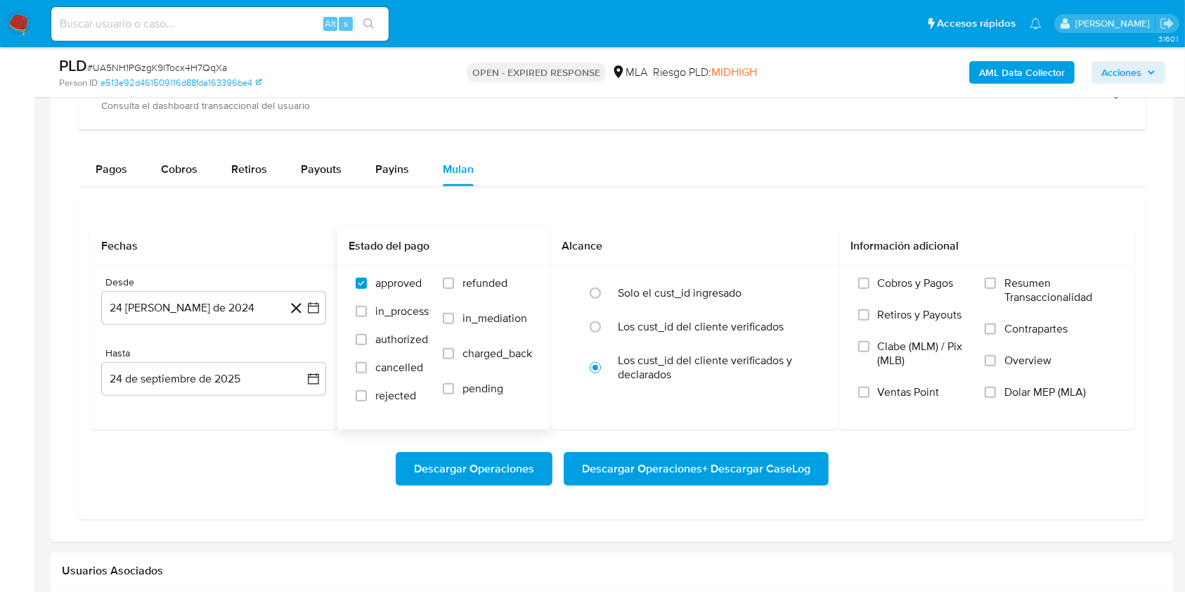
scroll to position [1124, 0]
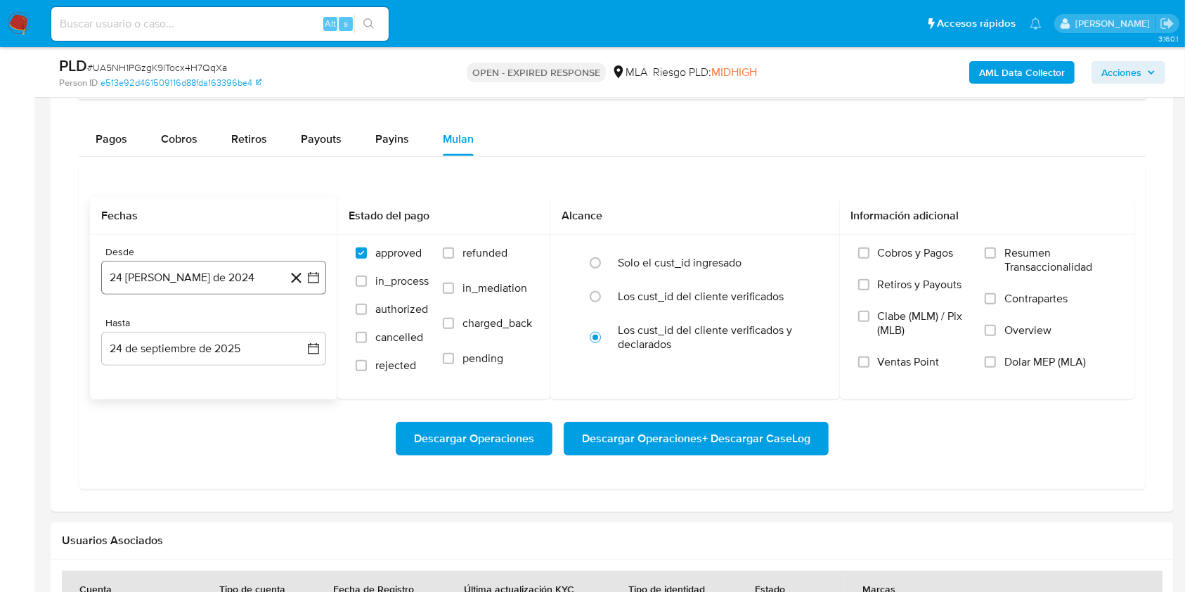
click at [244, 265] on button "24 [PERSON_NAME] de 2024" at bounding box center [213, 278] width 225 height 34
click at [239, 325] on button "agosto 2024" at bounding box center [214, 328] width 78 height 14
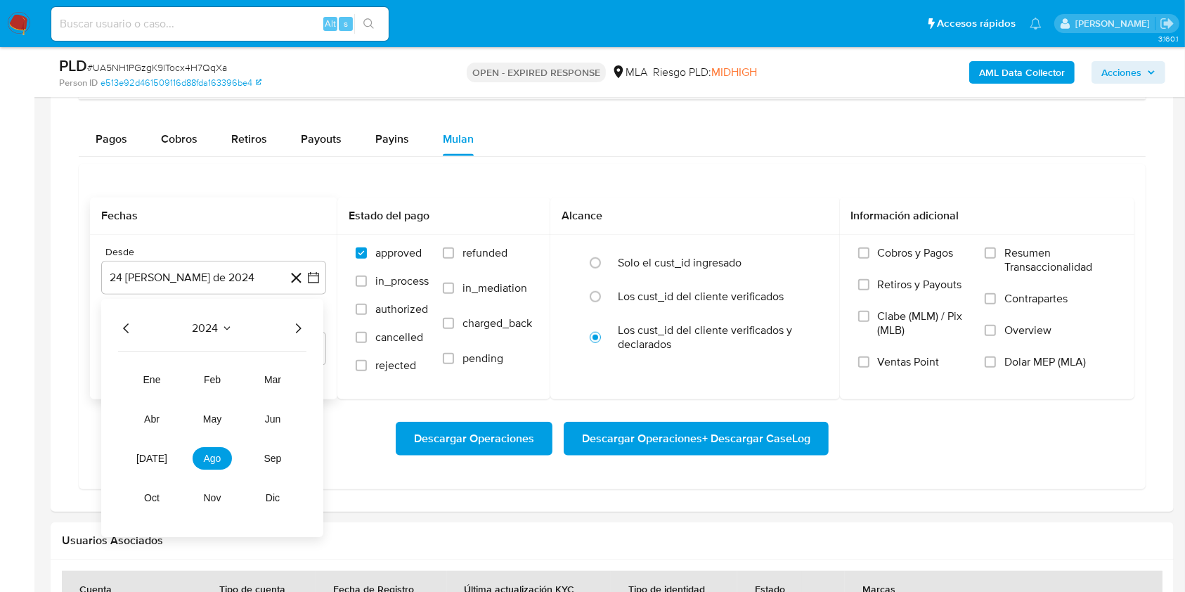
click at [294, 331] on icon "Año siguiente" at bounding box center [297, 328] width 17 height 17
click at [152, 418] on span "abr" at bounding box center [151, 418] width 15 height 11
click at [162, 374] on button "1" at bounding box center [157, 380] width 22 height 22
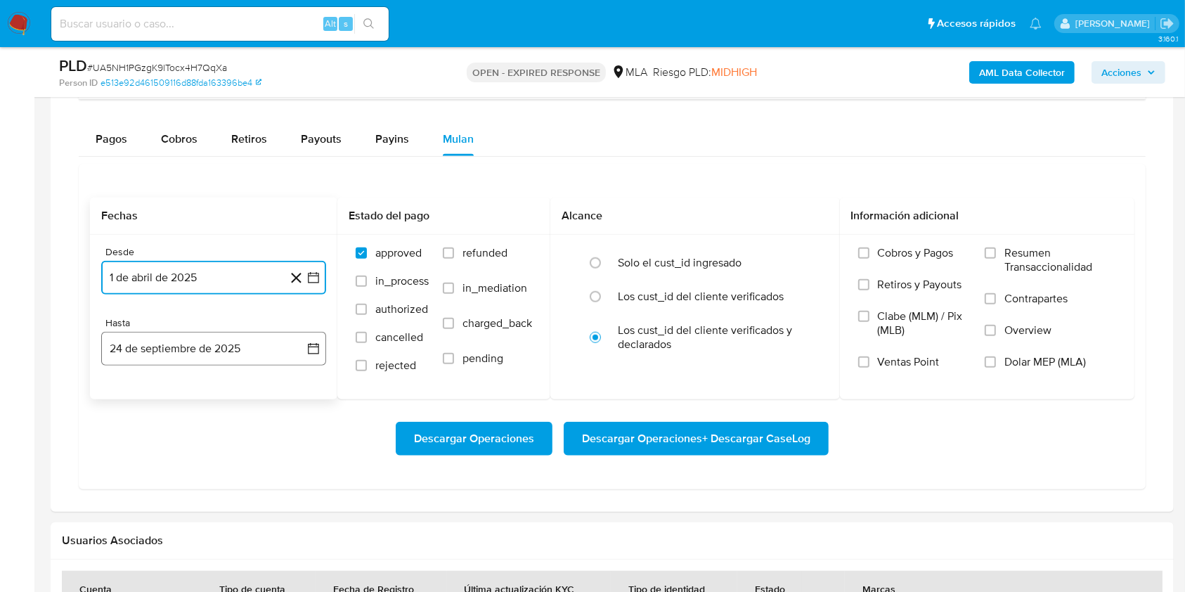
click at [172, 353] on button "24 de septiembre de 2025" at bounding box center [213, 349] width 225 height 34
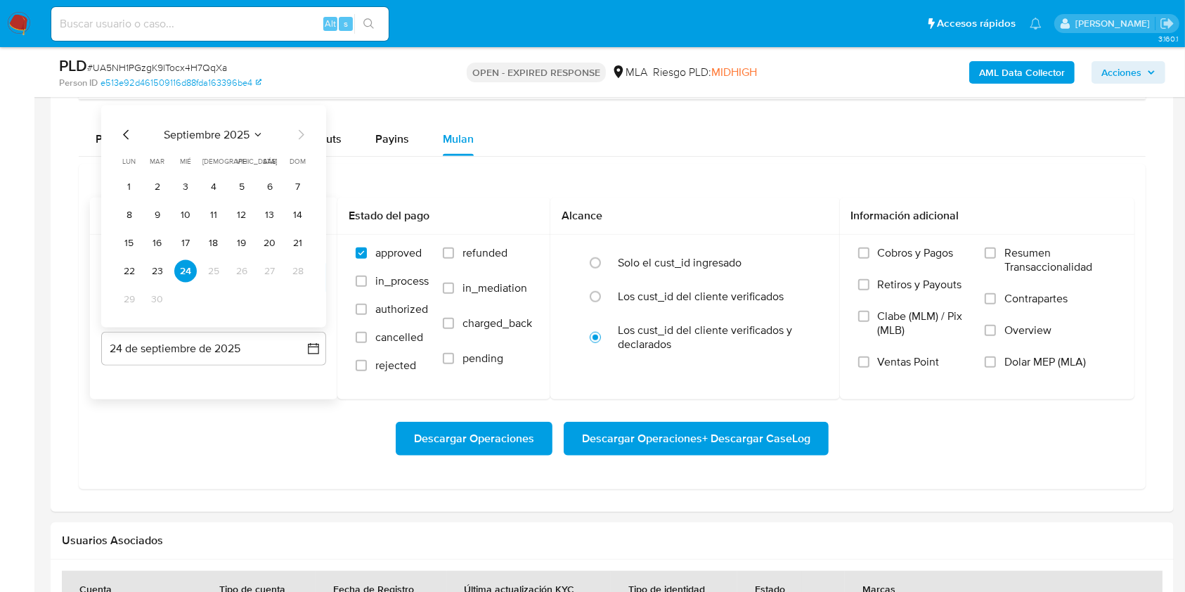
click at [122, 129] on icon "Mes anterior" at bounding box center [126, 134] width 17 height 17
click at [298, 297] on button "31" at bounding box center [298, 299] width 22 height 22
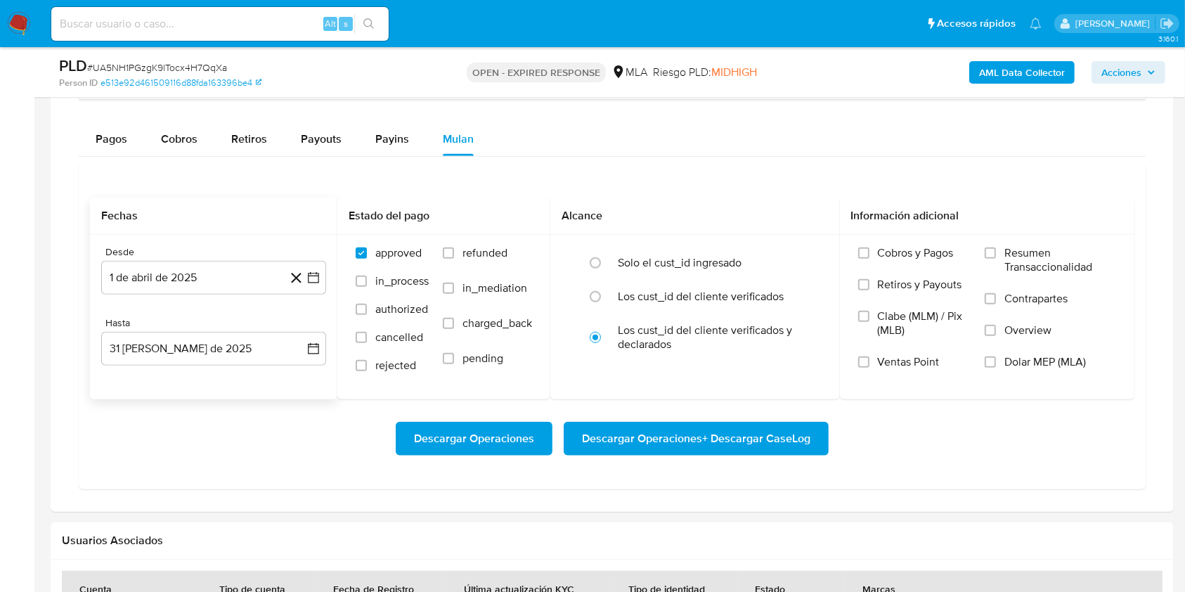
click at [249, 466] on div "Descargar Operaciones Descargar Operaciones + Descargar CaseLog" at bounding box center [612, 438] width 1044 height 79
click at [1017, 367] on span "Dolar MEP (MLA)" at bounding box center [1044, 362] width 81 height 14
click at [996, 367] on input "Dolar MEP (MLA)" at bounding box center [989, 361] width 11 height 11
click at [712, 437] on span "Descargar Operaciones + Descargar CaseLog" at bounding box center [696, 438] width 228 height 31
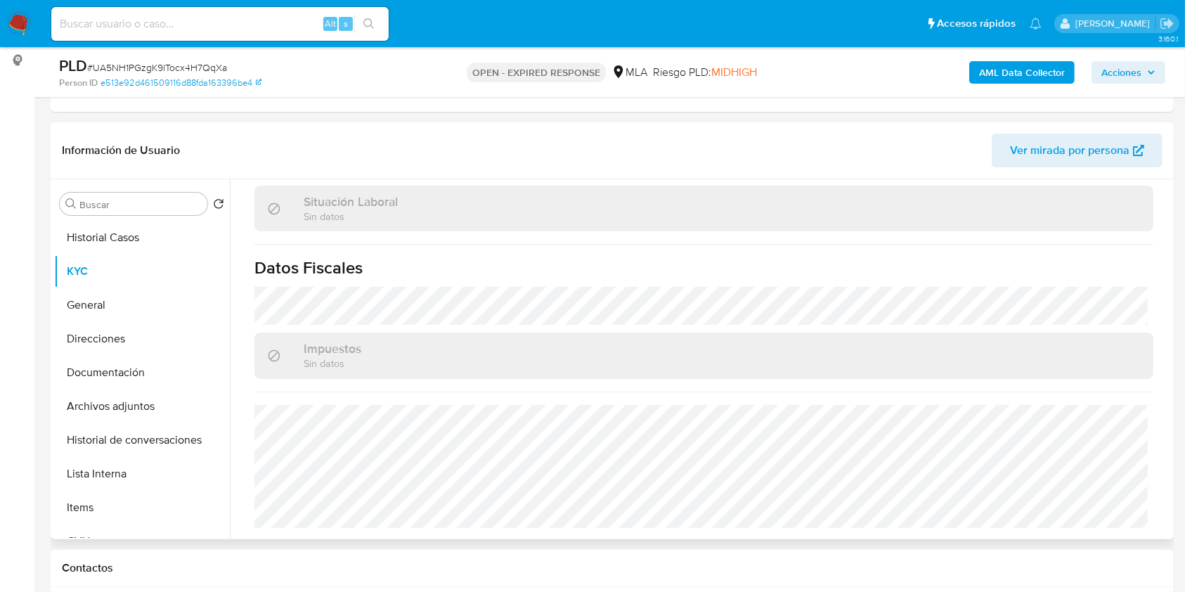
scroll to position [0, 0]
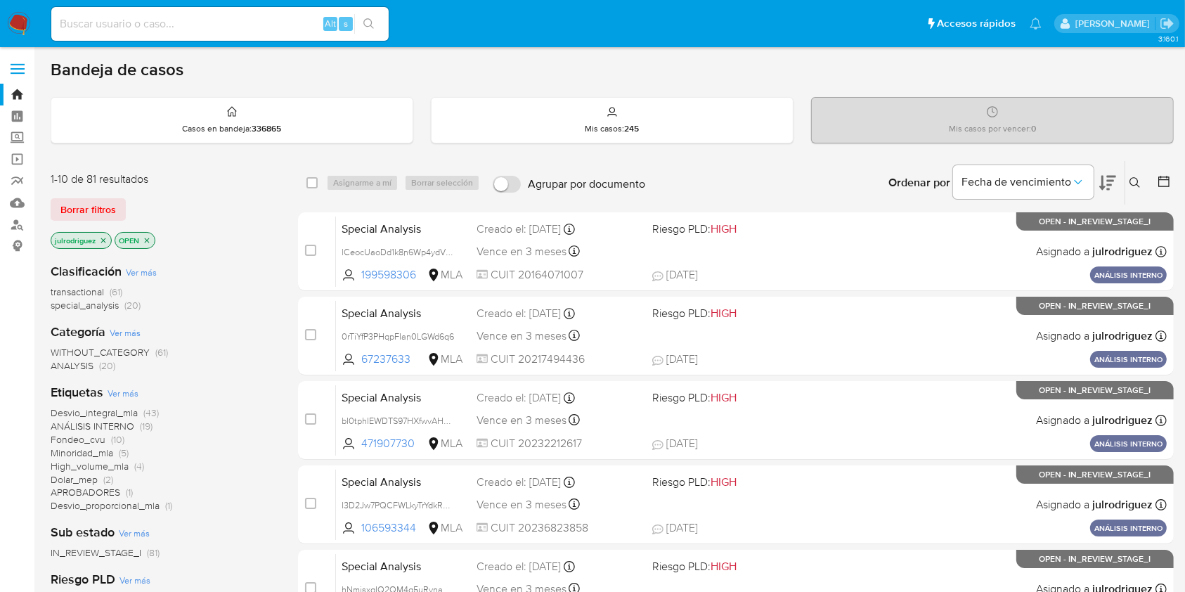
click at [244, 30] on input at bounding box center [219, 24] width 337 height 18
paste input "9fDLKLpGjdFp8OWj8Tz4eHG0"
type input "9fDLKLpGjdFp8OWj8Tz4eHG0"
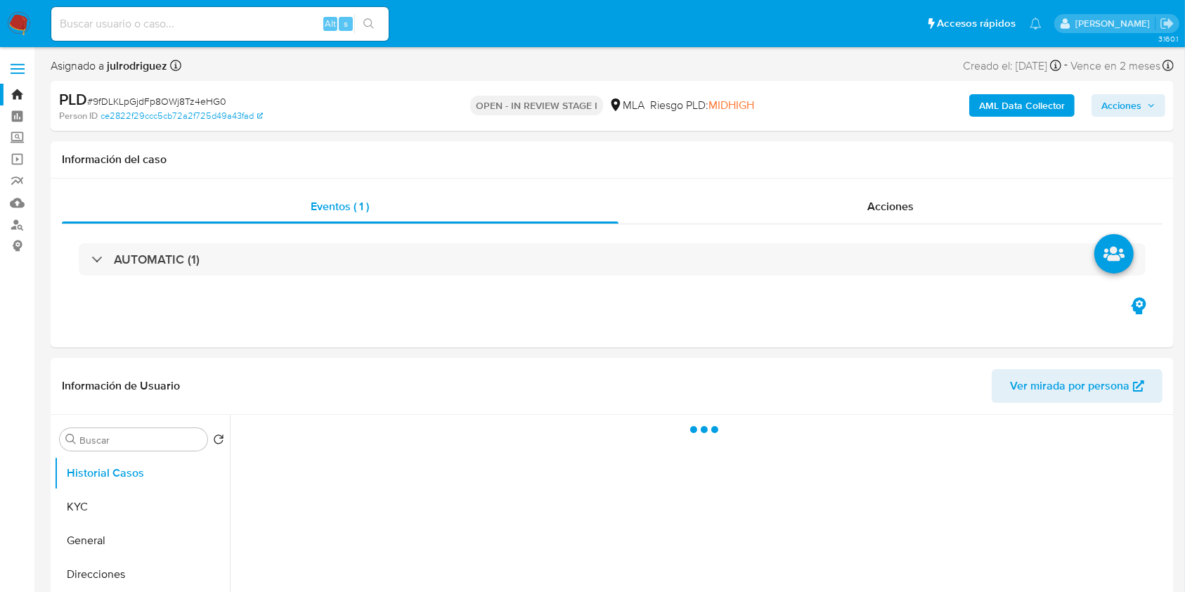
select select "10"
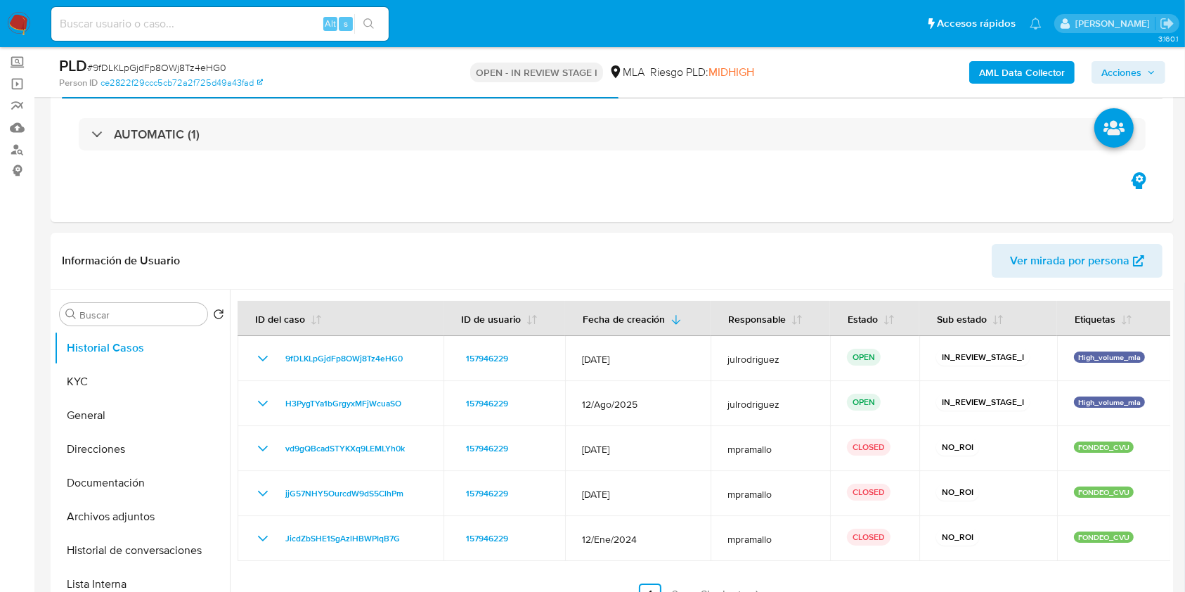
scroll to position [93, 0]
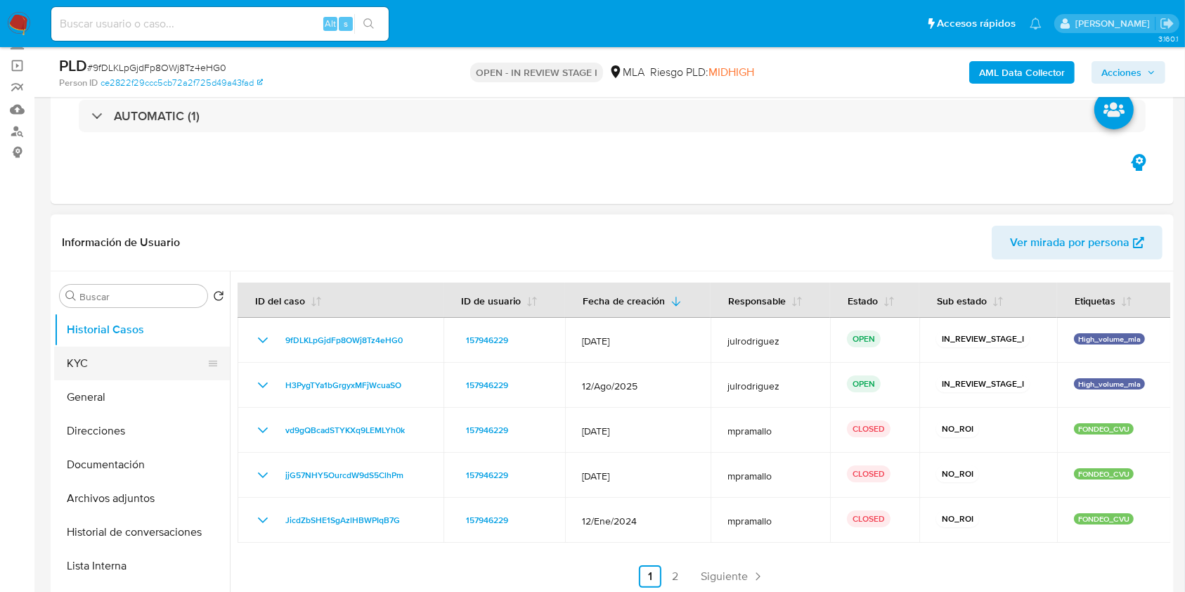
click at [115, 363] on button "KYC" at bounding box center [136, 363] width 164 height 34
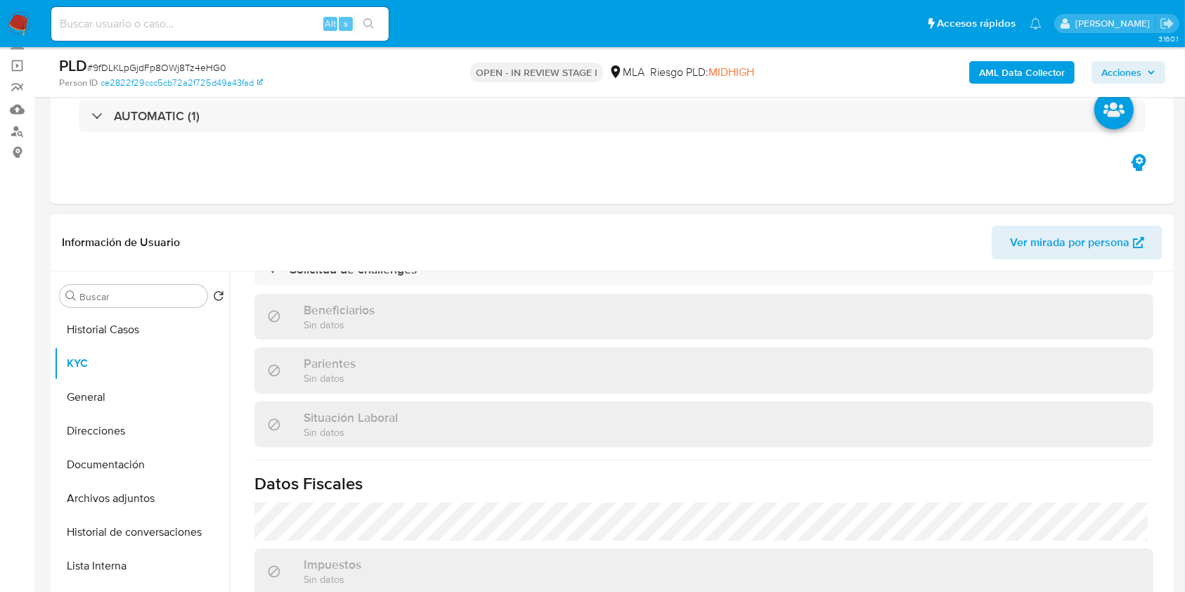
scroll to position [726, 0]
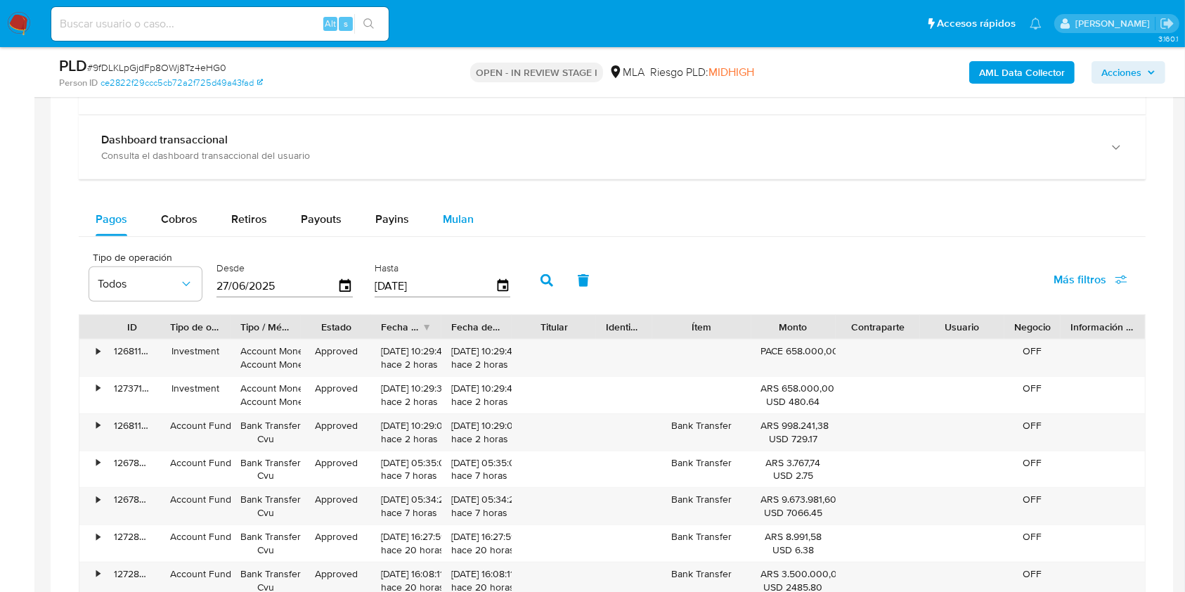
click at [465, 228] on div "Mulan" at bounding box center [458, 219] width 31 height 34
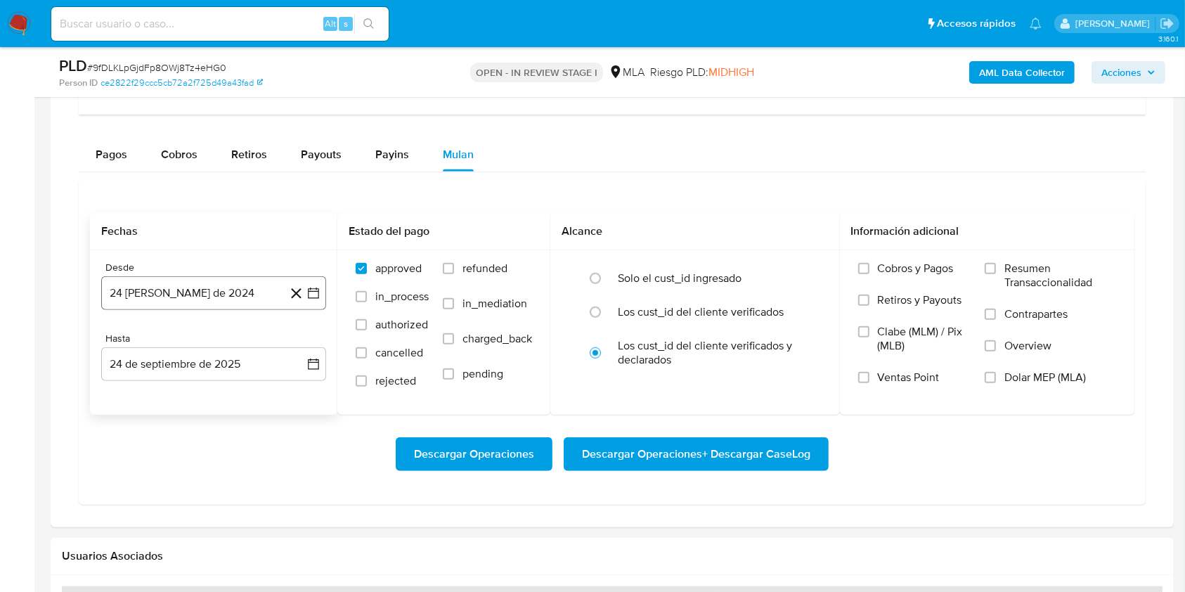
scroll to position [1124, 0]
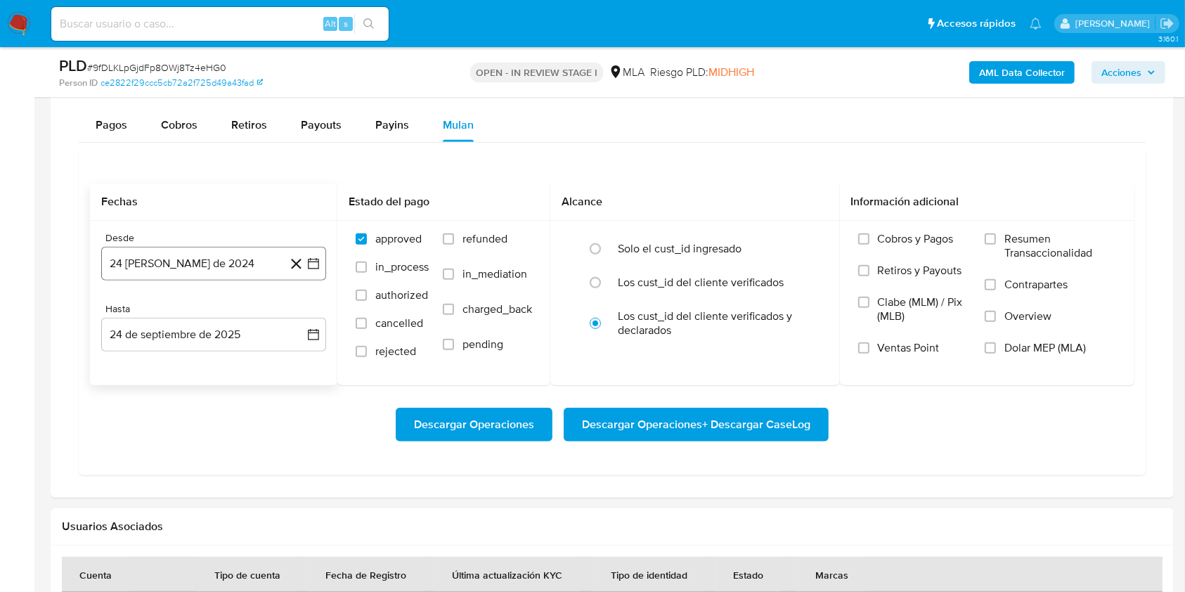
click at [256, 252] on button "24 [PERSON_NAME] de 2024" at bounding box center [213, 264] width 225 height 34
click at [211, 310] on span "agosto 2024" at bounding box center [207, 314] width 64 height 14
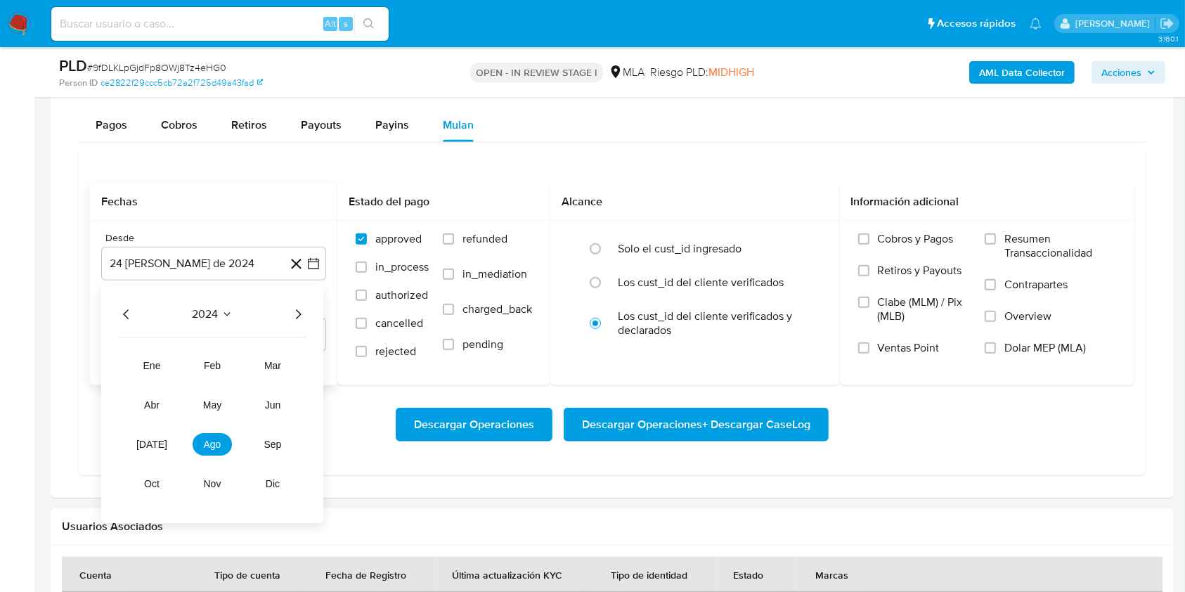
click at [299, 312] on icon "Año siguiente" at bounding box center [297, 314] width 17 height 17
click at [145, 396] on button "abr" at bounding box center [151, 404] width 39 height 22
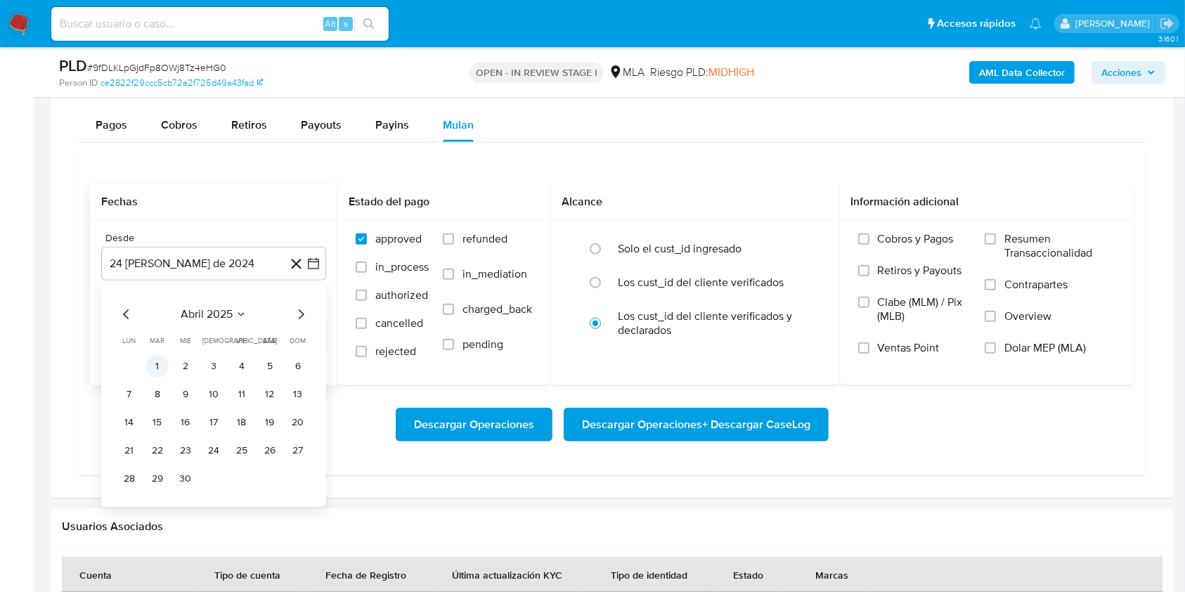
click at [157, 362] on button "1" at bounding box center [157, 366] width 22 height 22
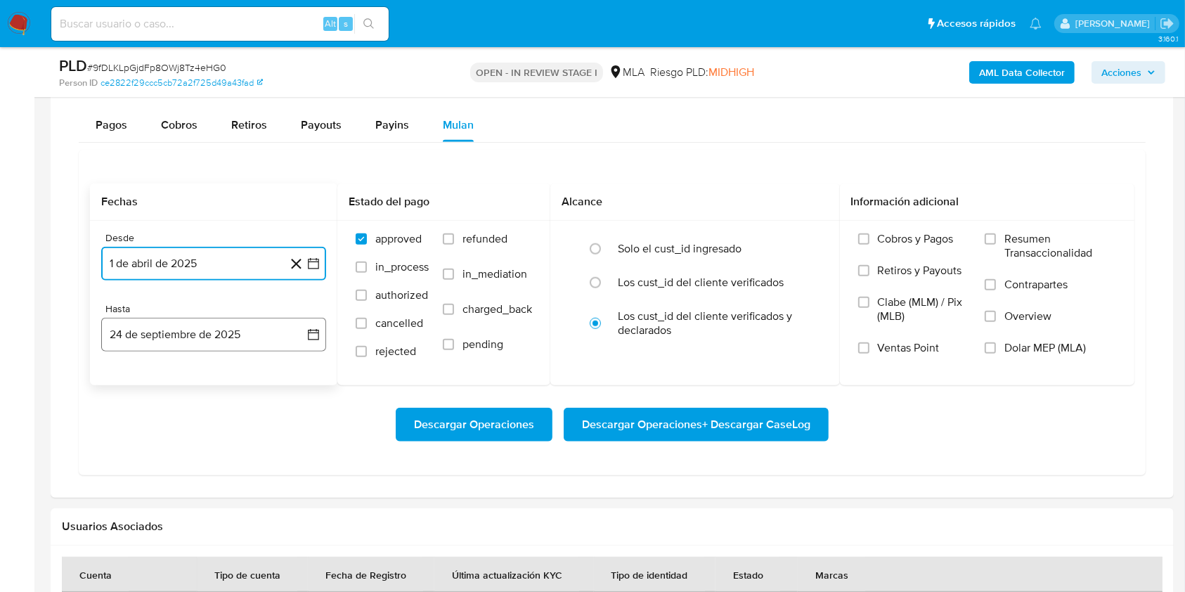
click at [164, 343] on button "24 de septiembre de 2025" at bounding box center [213, 335] width 225 height 34
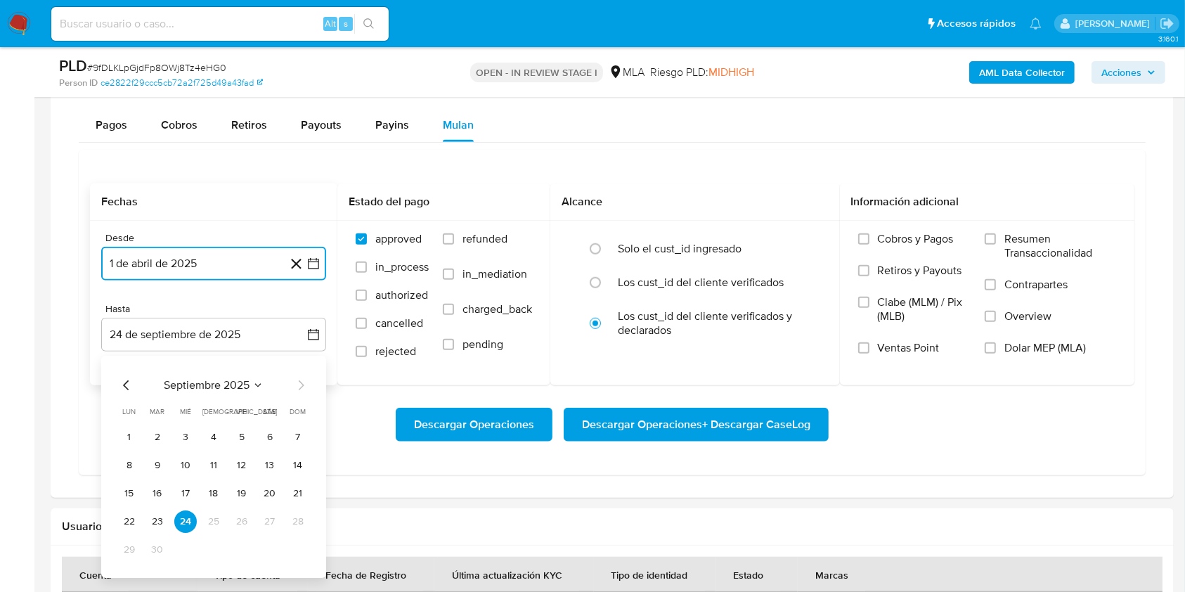
click at [128, 381] on icon "Mes anterior" at bounding box center [126, 385] width 17 height 17
click at [301, 541] on button "31" at bounding box center [298, 549] width 22 height 22
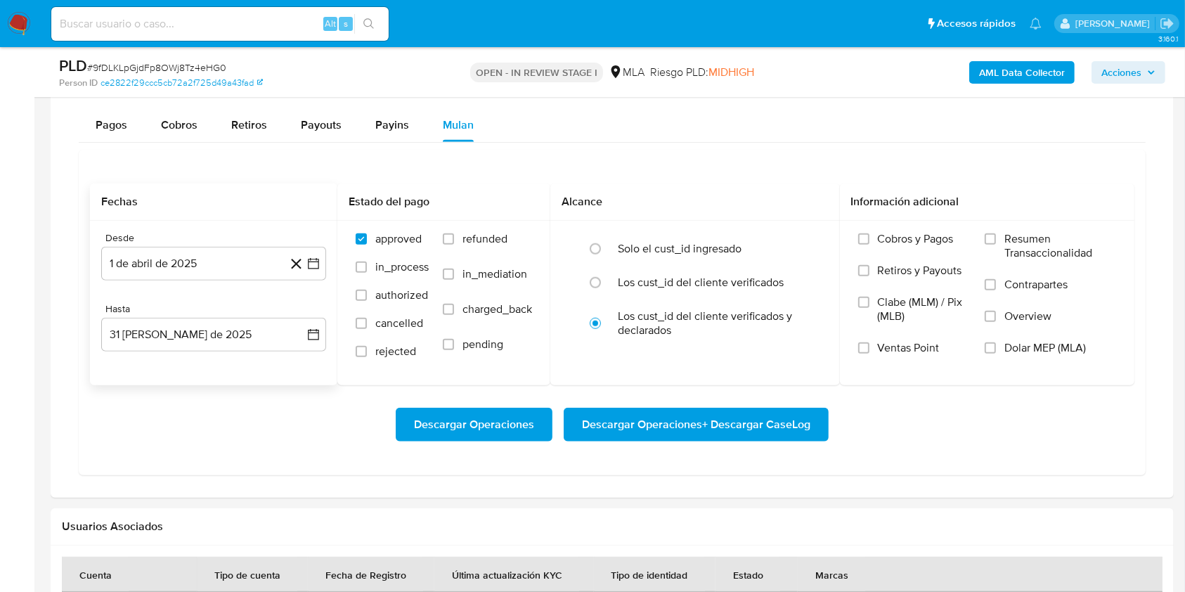
click at [1030, 431] on div "Descargar Operaciones Descargar Operaciones + Descargar CaseLog" at bounding box center [612, 424] width 1044 height 34
click at [1019, 342] on span "Dolar MEP (MLA)" at bounding box center [1044, 348] width 81 height 14
click at [996, 342] on input "Dolar MEP (MLA)" at bounding box center [989, 347] width 11 height 11
click at [712, 409] on span "Descargar Operaciones + Descargar CaseLog" at bounding box center [696, 424] width 228 height 31
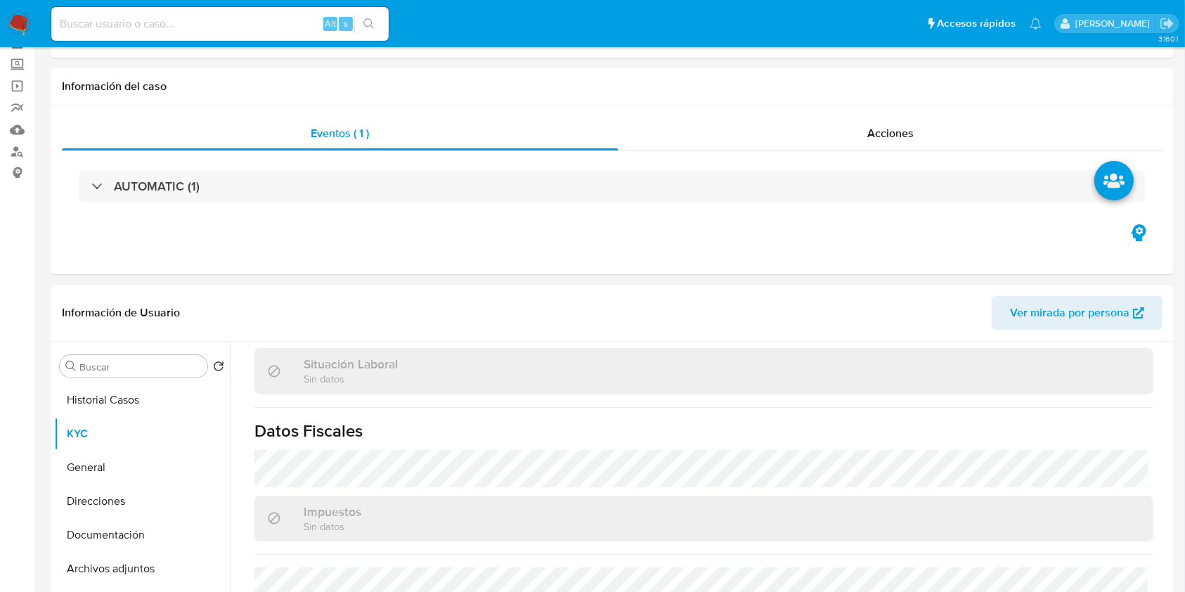
scroll to position [0, 0]
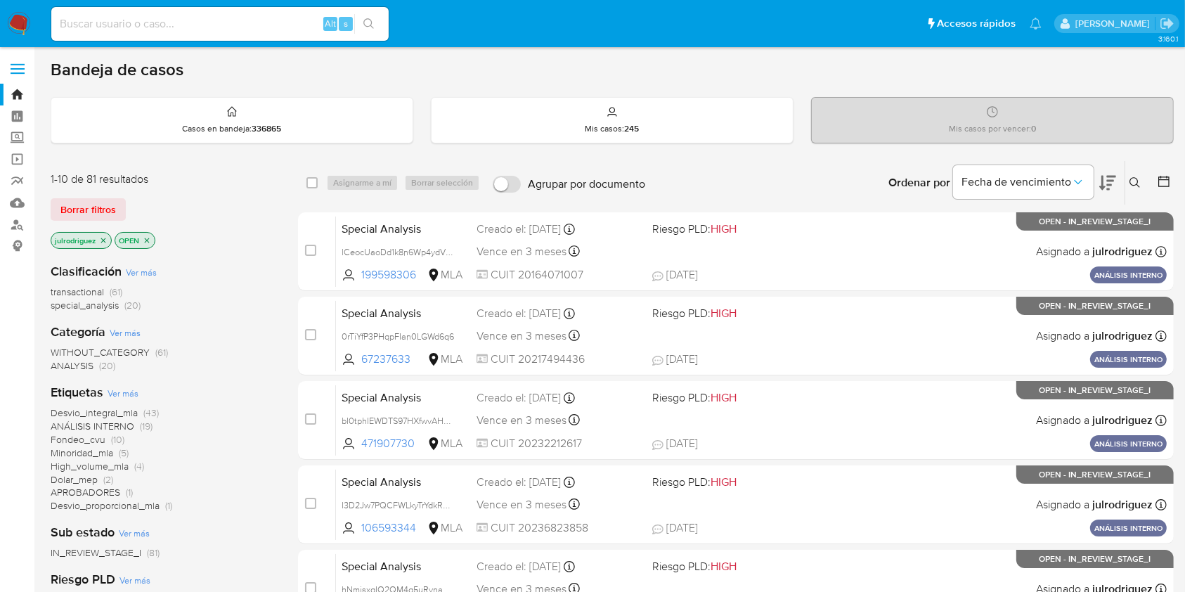
click at [242, 25] on input at bounding box center [219, 24] width 337 height 18
paste input "aPq5K1o8dfSL733hI8TusqTq"
type input "aPq5K1o8dfSL733hI8TusqTq"
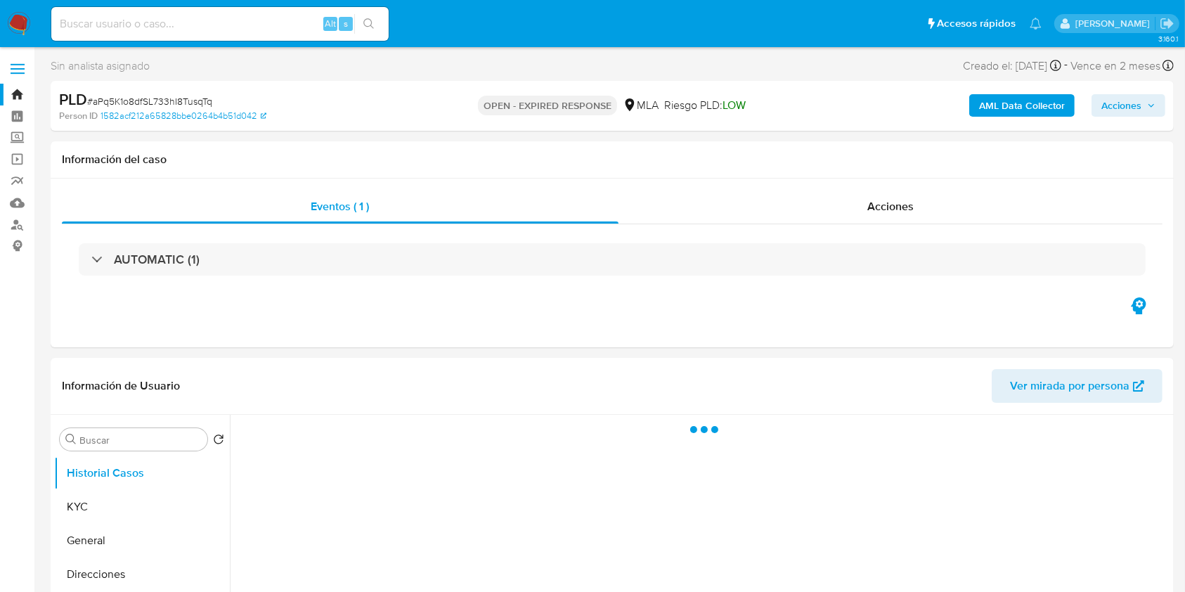
select select "10"
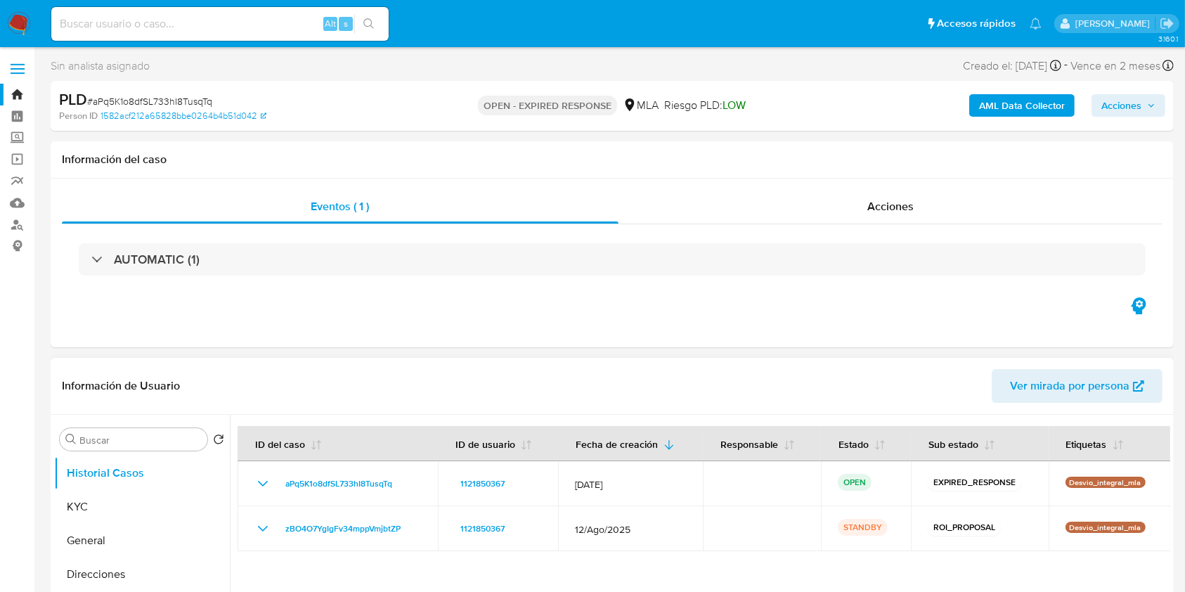
scroll to position [187, 0]
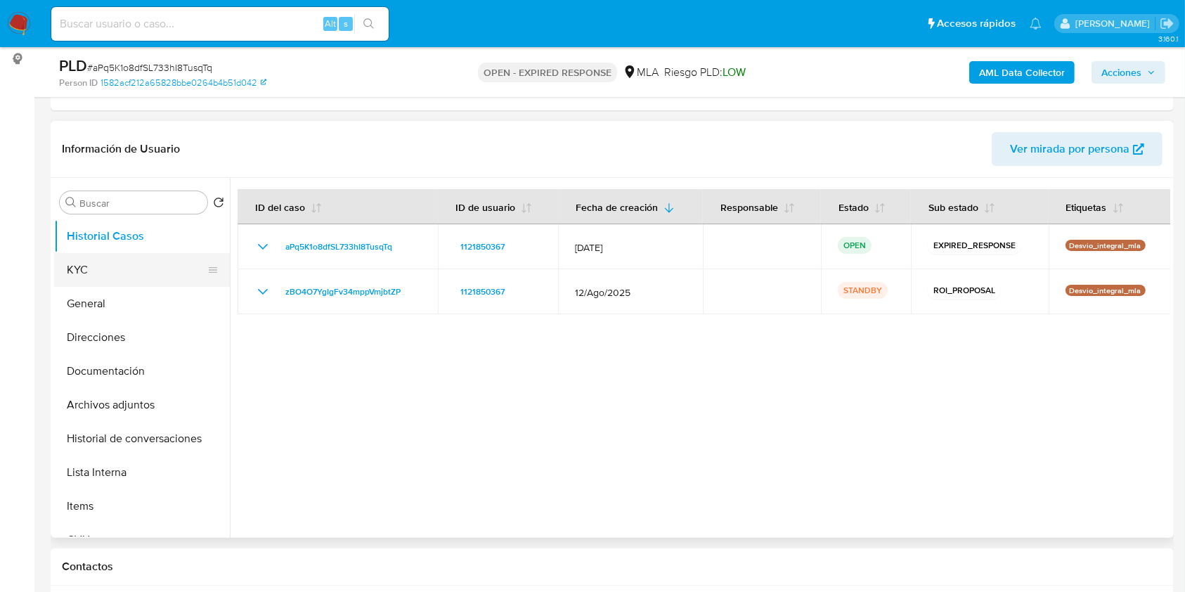
click at [141, 279] on button "KYC" at bounding box center [136, 270] width 164 height 34
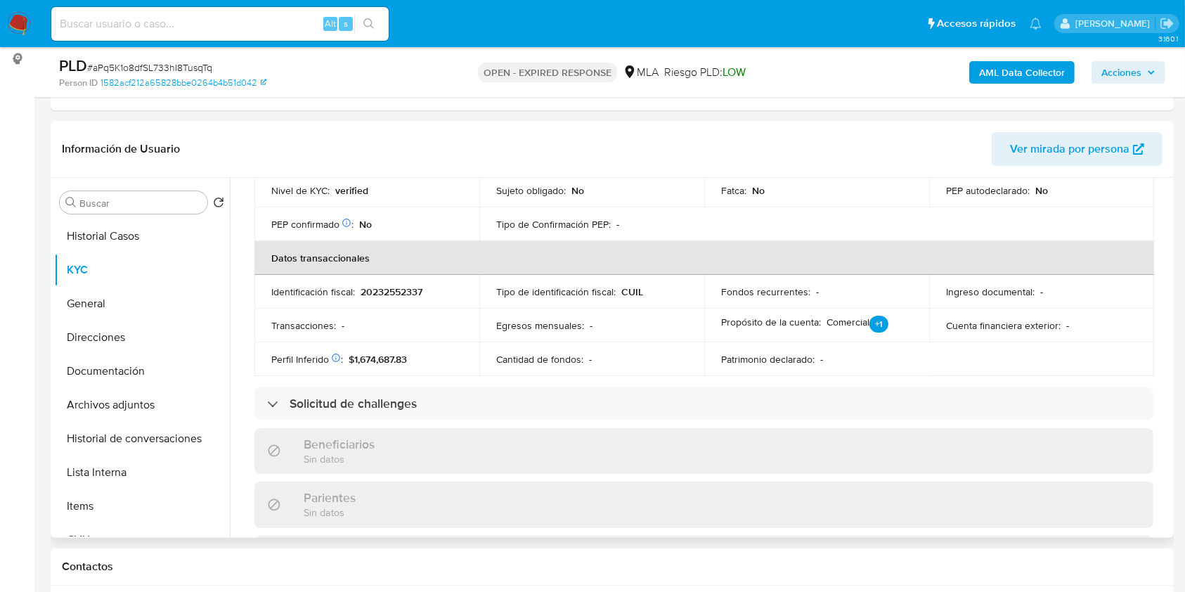
scroll to position [726, 0]
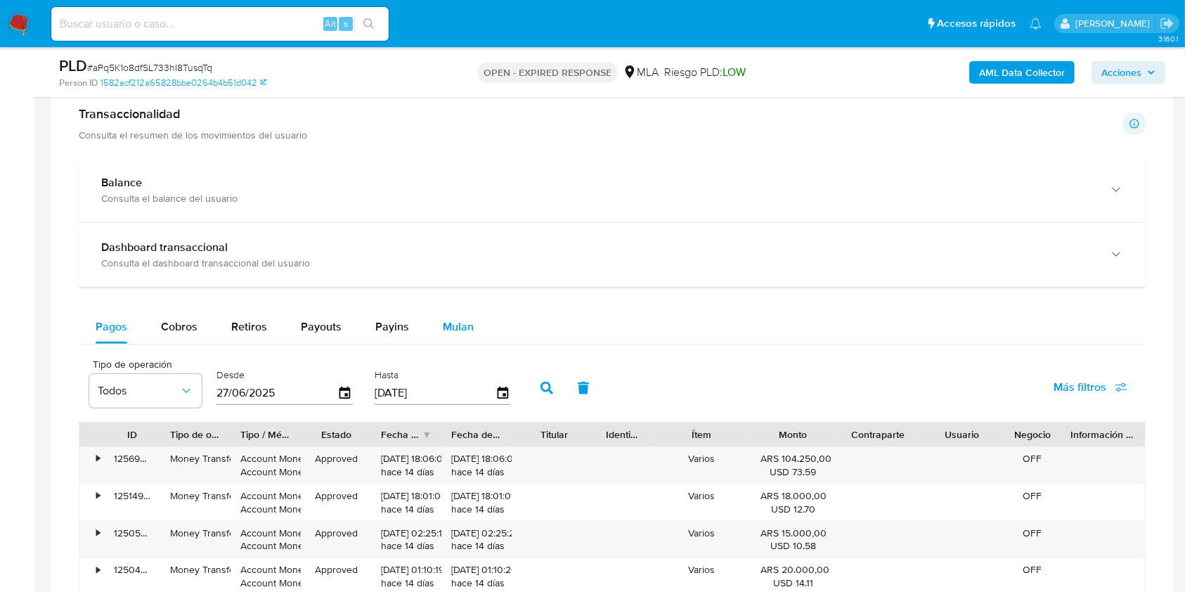
click at [468, 311] on div "Mulan" at bounding box center [458, 327] width 31 height 34
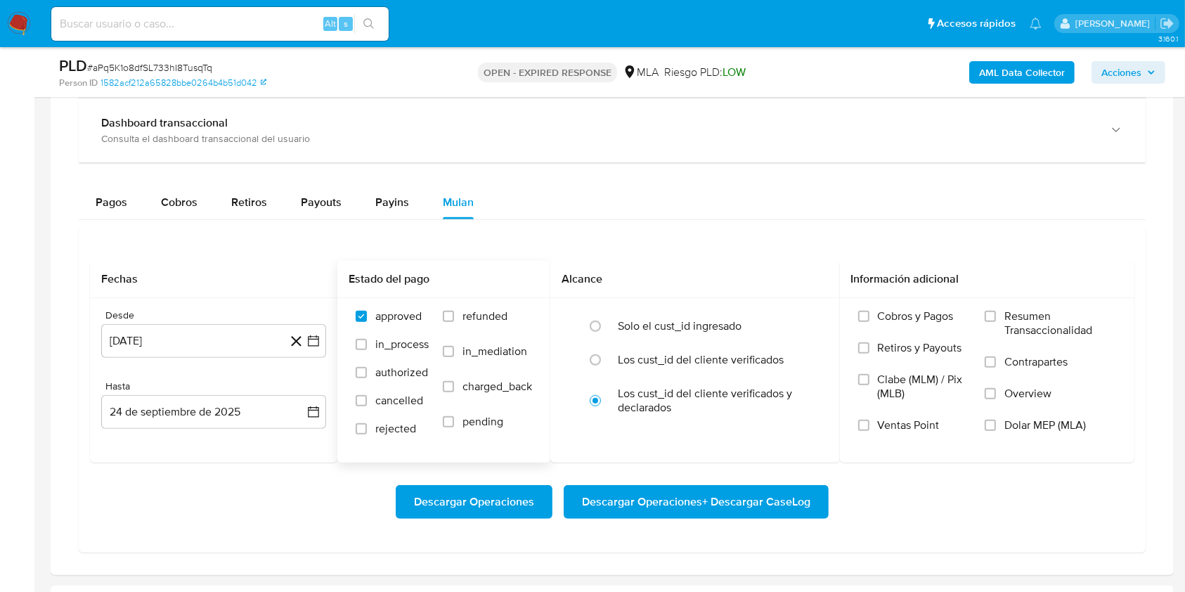
scroll to position [1124, 0]
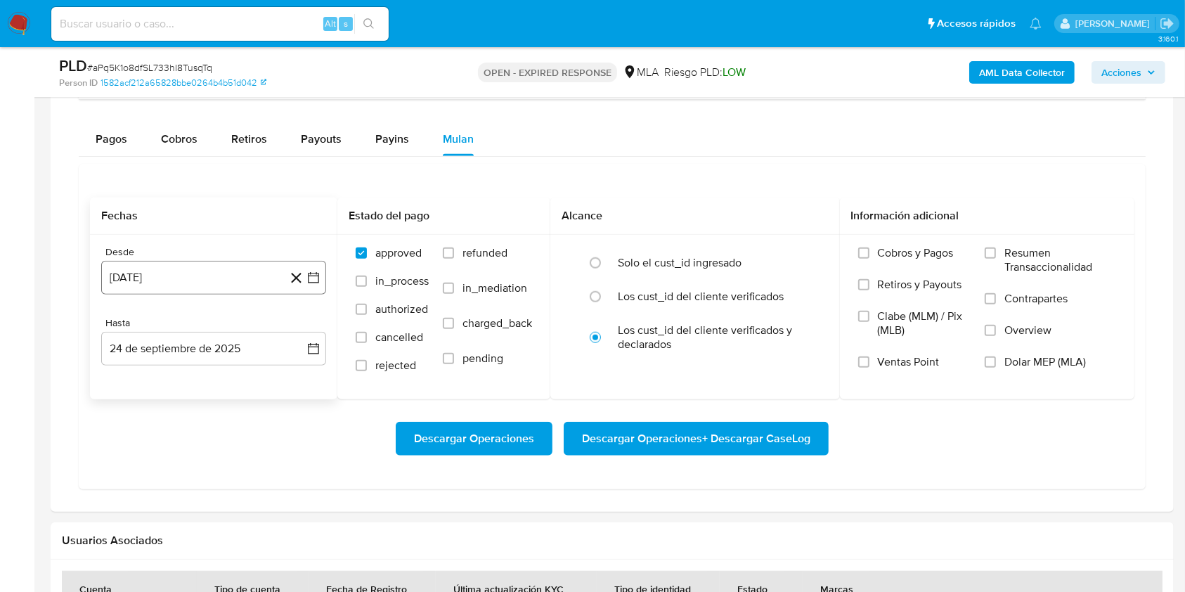
click at [270, 277] on button "24 [PERSON_NAME] de 2024" at bounding box center [213, 278] width 225 height 34
click at [185, 325] on span "agosto 2024" at bounding box center [207, 328] width 64 height 14
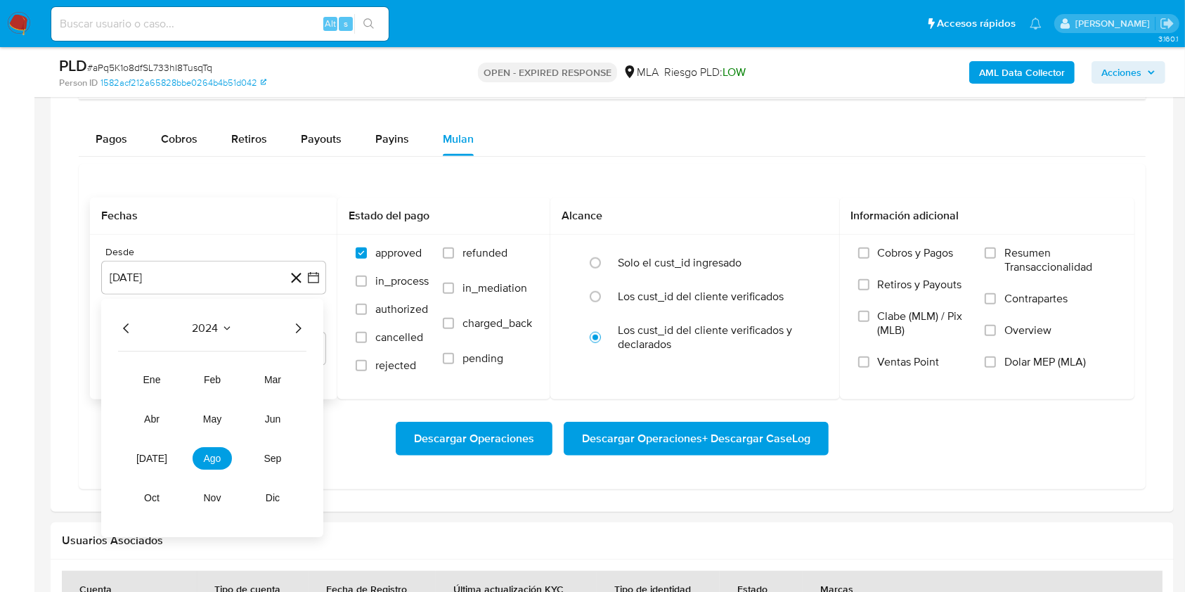
click at [299, 327] on icon "Año siguiente" at bounding box center [299, 328] width 6 height 10
click at [161, 418] on button "abr" at bounding box center [151, 418] width 39 height 22
click at [152, 382] on button "1" at bounding box center [157, 380] width 22 height 22
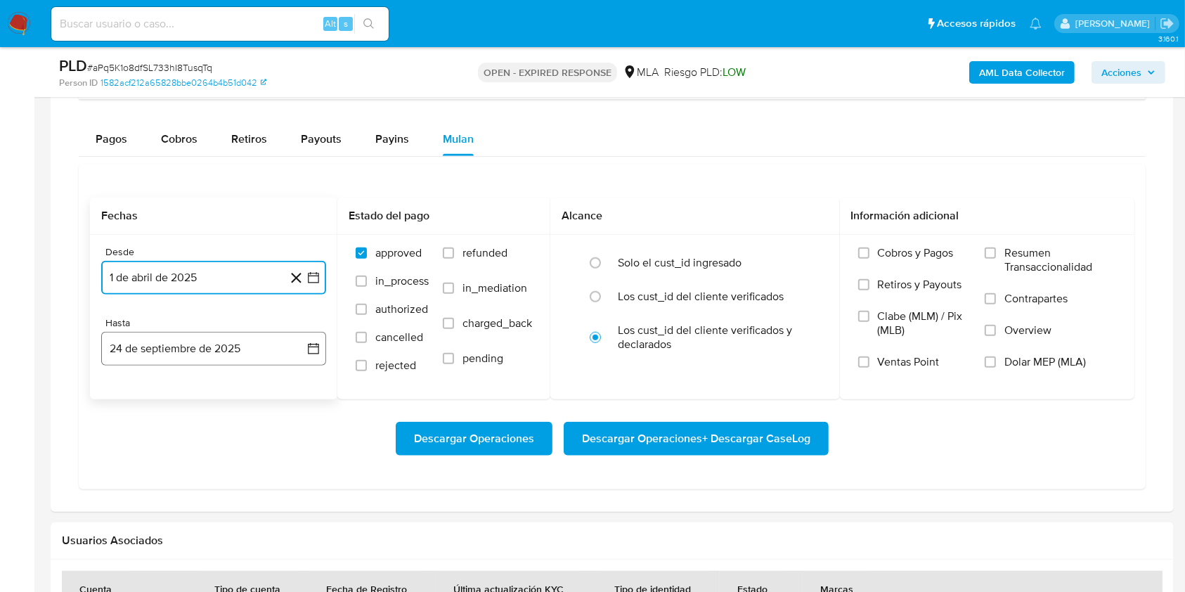
click at [162, 348] on button "24 de septiembre de 2025" at bounding box center [213, 349] width 225 height 34
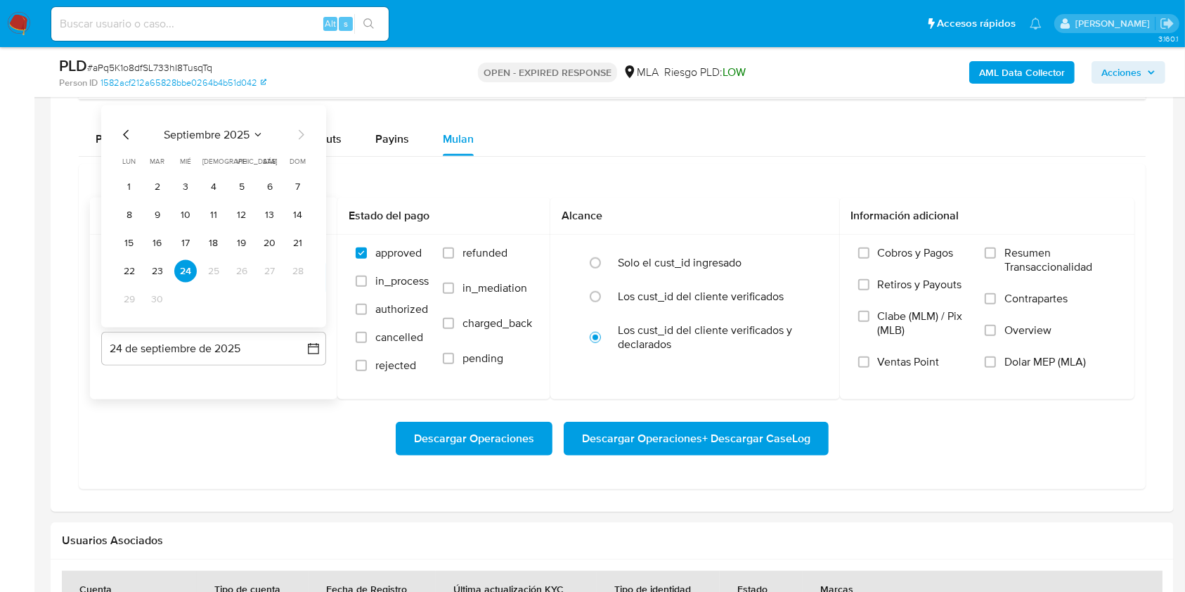
click at [123, 131] on icon "Mes anterior" at bounding box center [126, 134] width 17 height 17
click at [306, 288] on td "31" at bounding box center [298, 299] width 22 height 22
click at [296, 294] on button "31" at bounding box center [298, 299] width 22 height 22
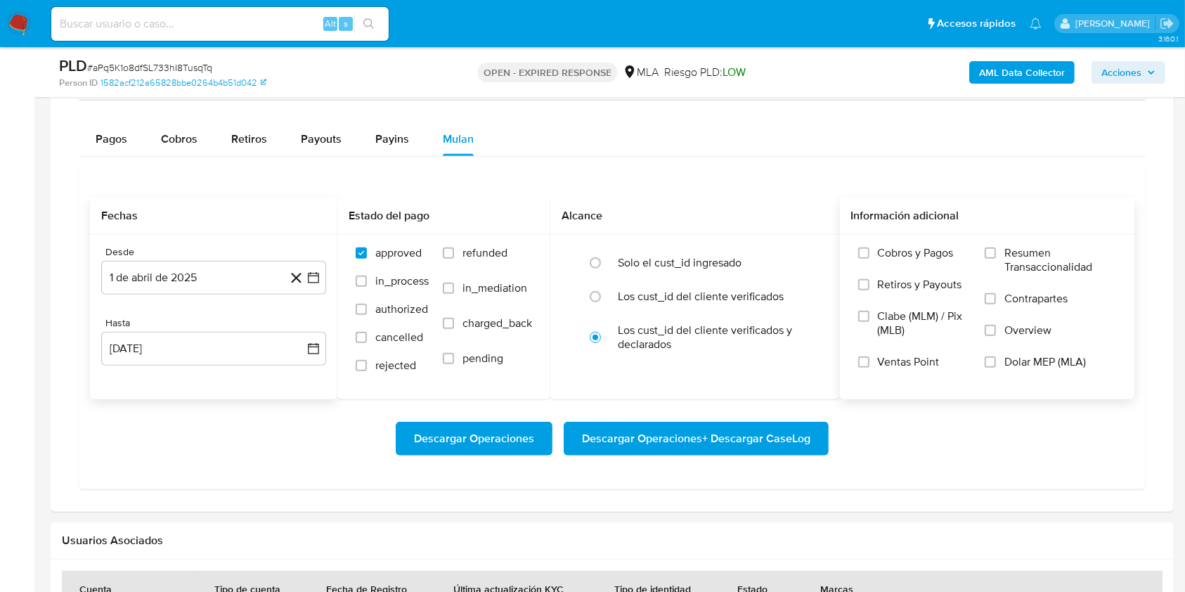
click at [1060, 367] on span "Dolar MEP (MLA)" at bounding box center [1044, 362] width 81 height 14
click at [996, 367] on input "Dolar MEP (MLA)" at bounding box center [989, 361] width 11 height 11
click at [736, 429] on span "Descargar Operaciones + Descargar CaseLog" at bounding box center [696, 438] width 228 height 31
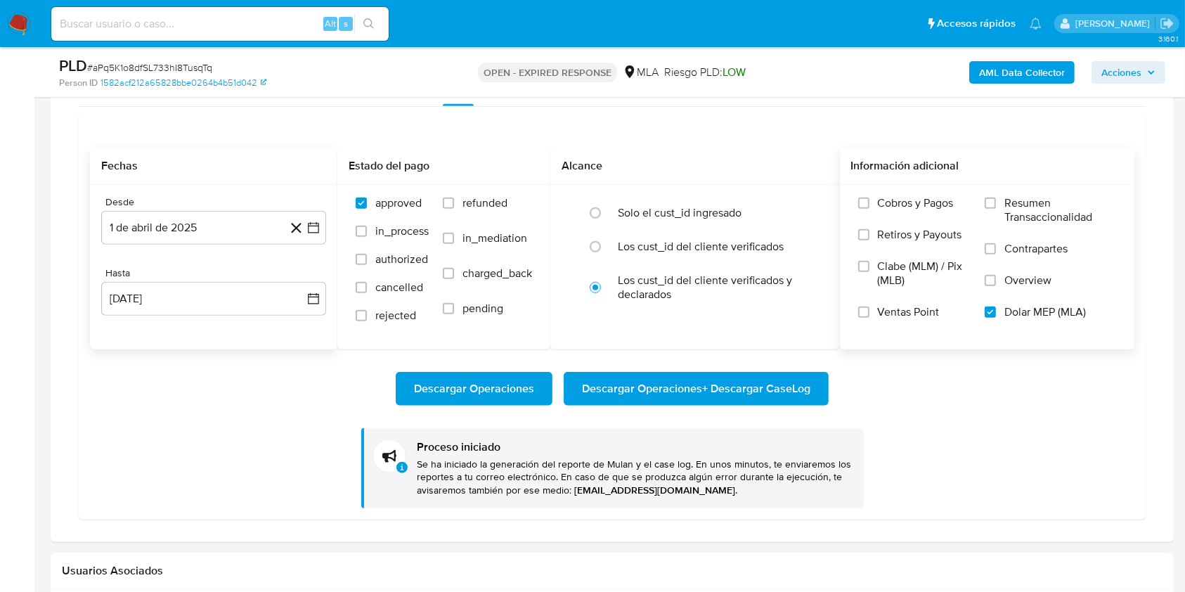
scroll to position [1239, 0]
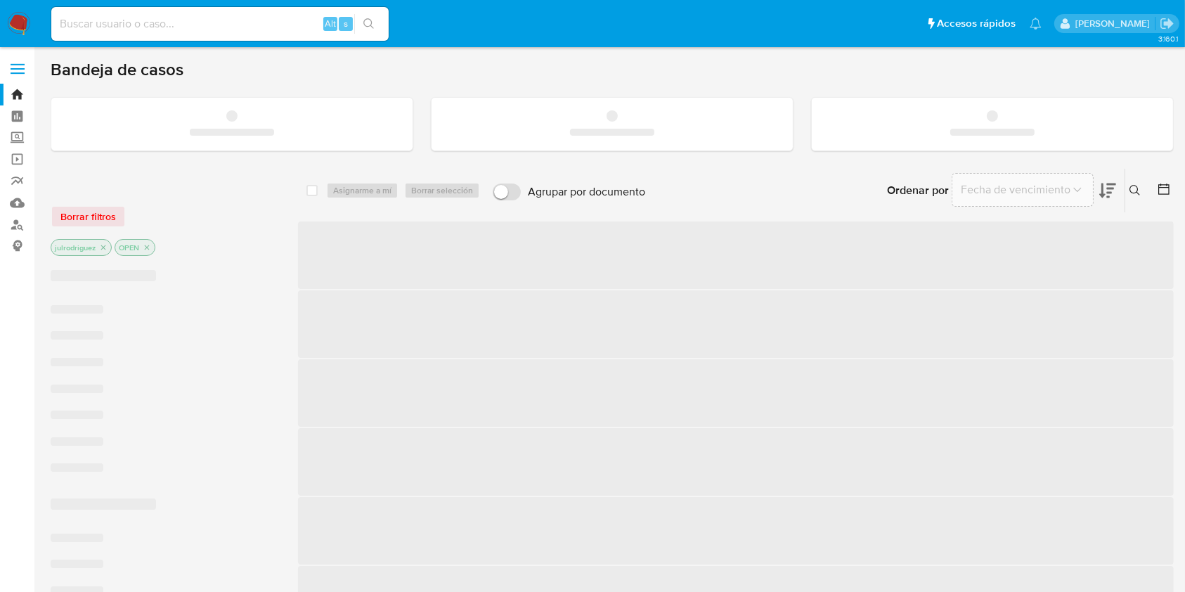
click at [282, 20] on input at bounding box center [219, 24] width 337 height 18
paste input "dwGy5AHaRQl6K8SENm3ayiFY"
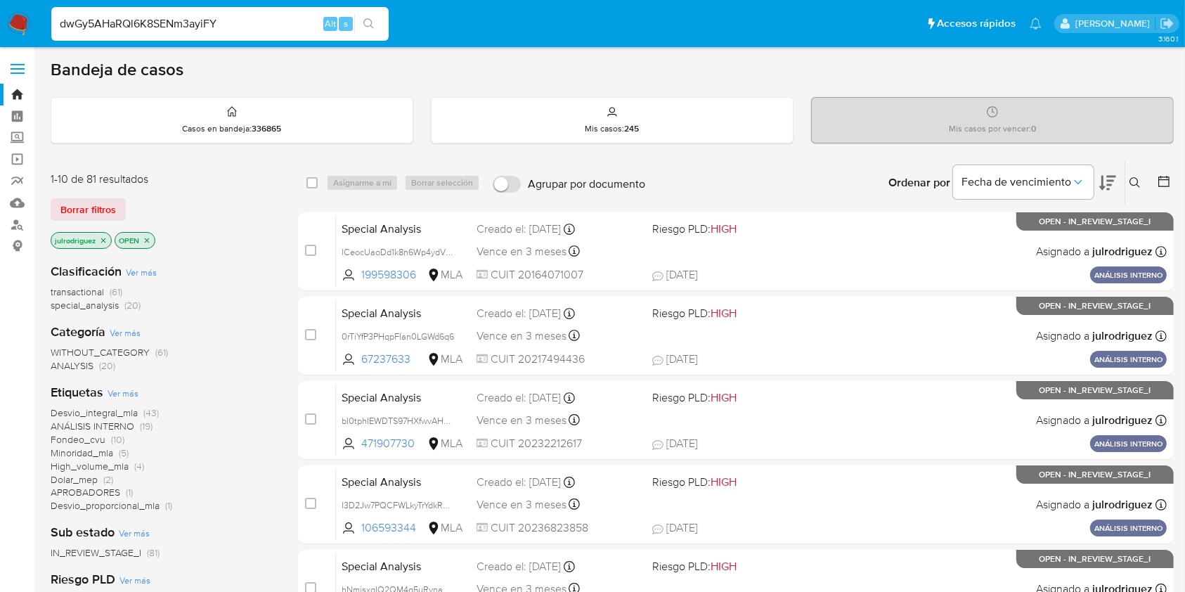
type input "dwGy5AHaRQl6K8SENm3ayiFY"
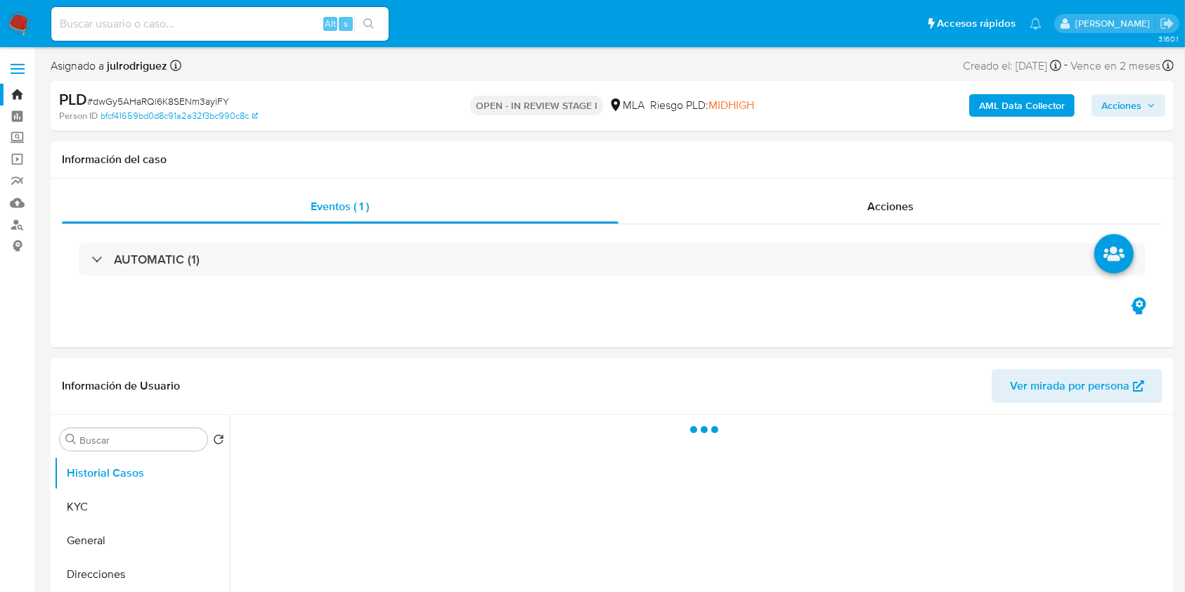
select select "10"
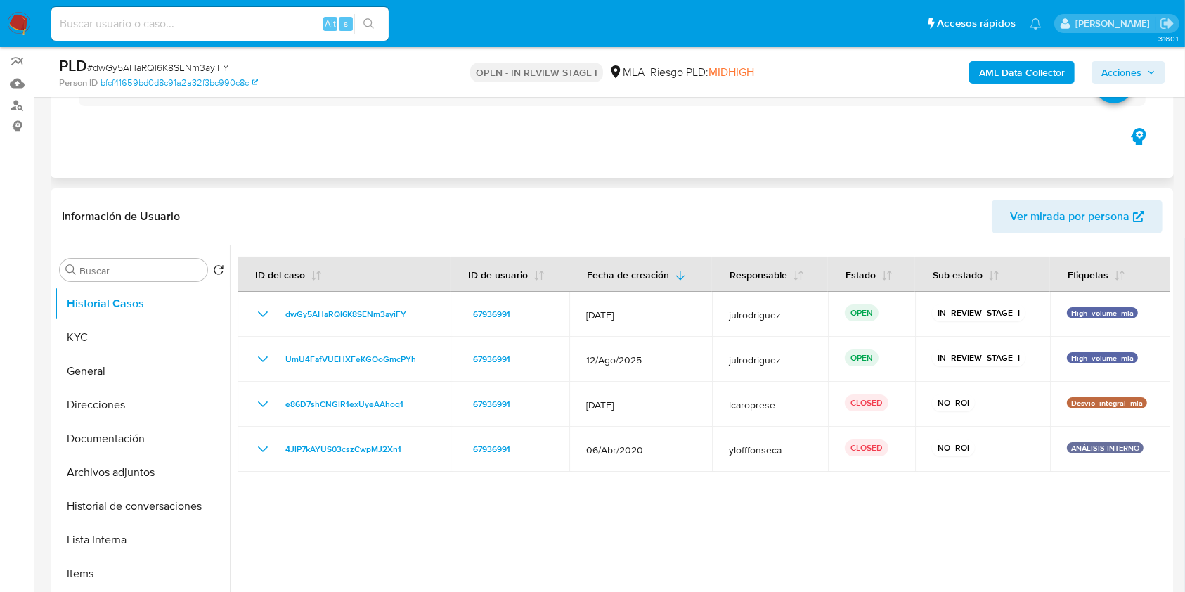
scroll to position [187, 0]
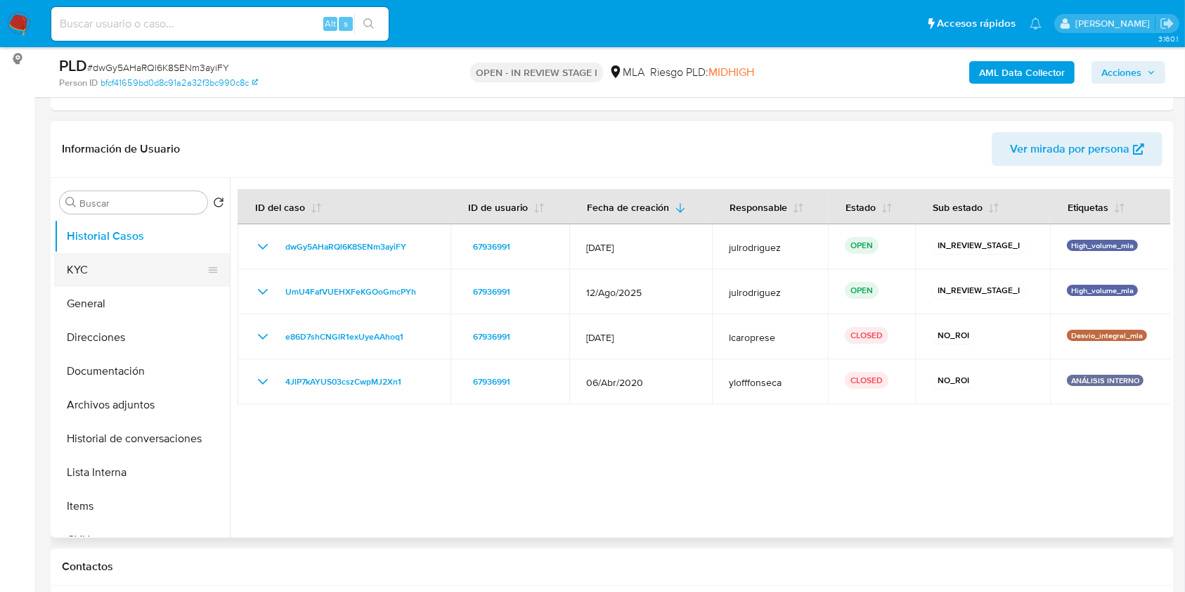
click at [133, 258] on button "KYC" at bounding box center [136, 270] width 164 height 34
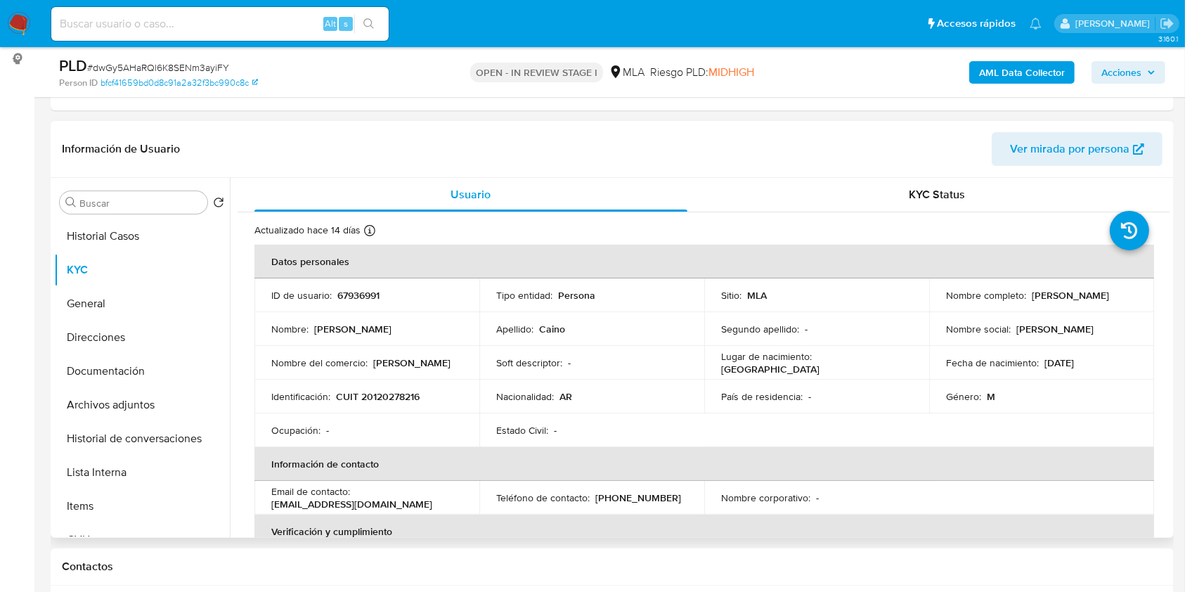
scroll to position [0, 0]
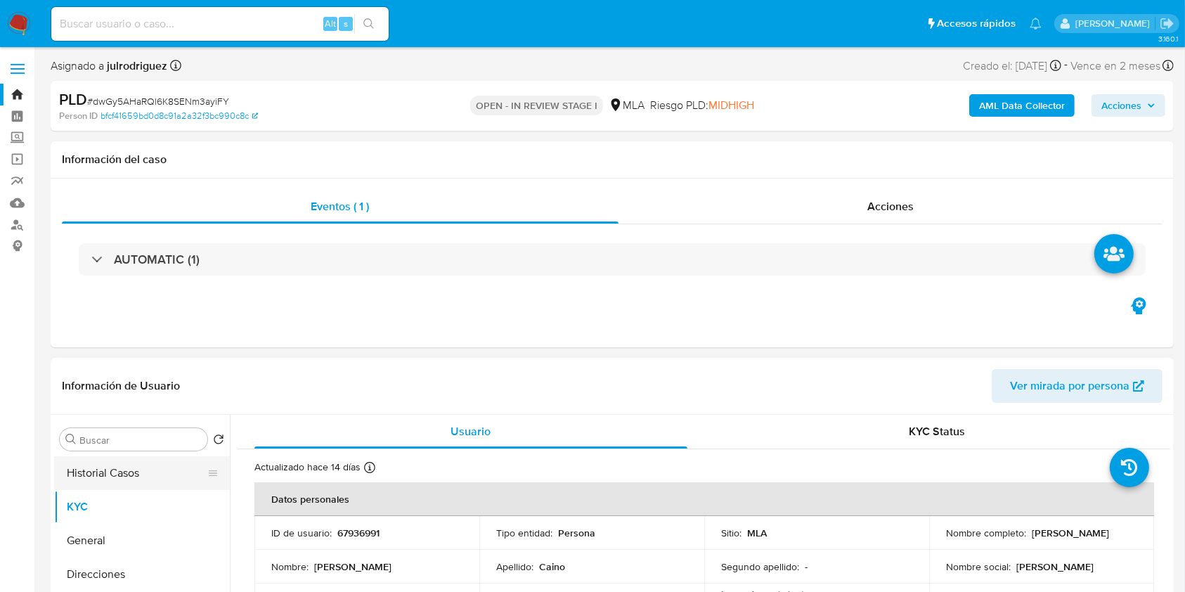
click at [126, 443] on button "Historial Casos" at bounding box center [136, 473] width 164 height 34
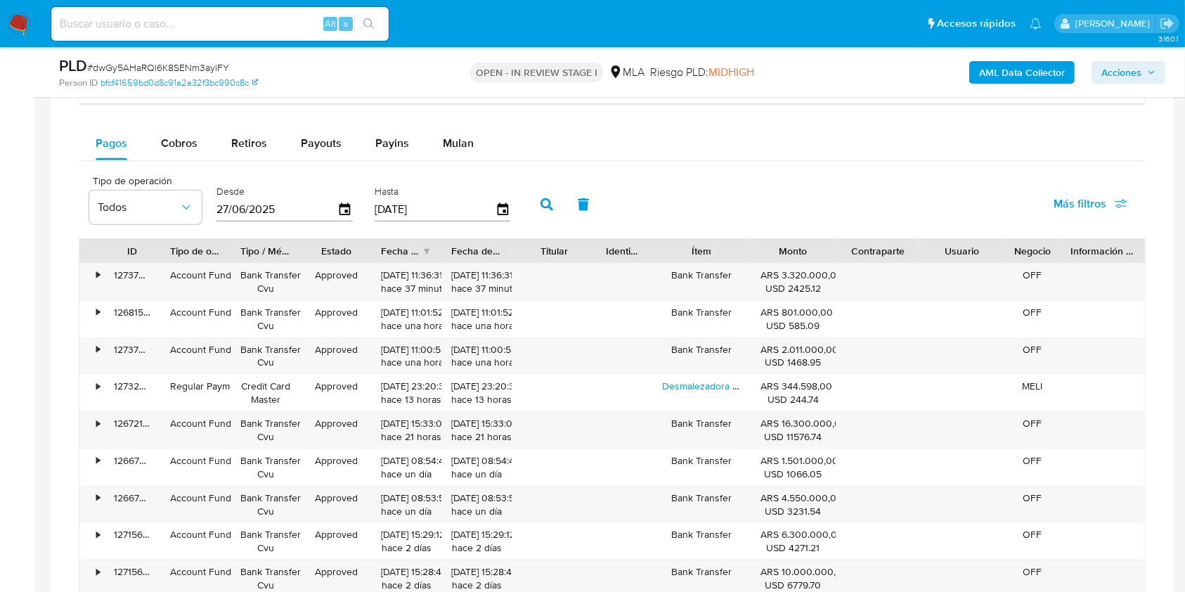
scroll to position [1124, 0]
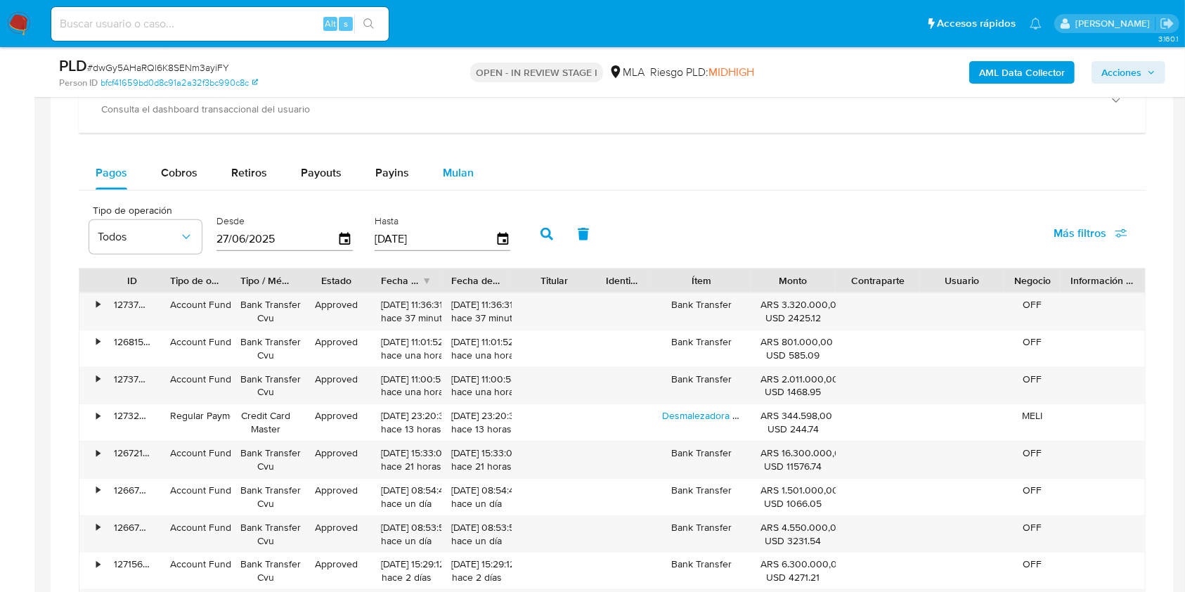
click at [444, 180] on span "Mulan" at bounding box center [458, 172] width 31 height 16
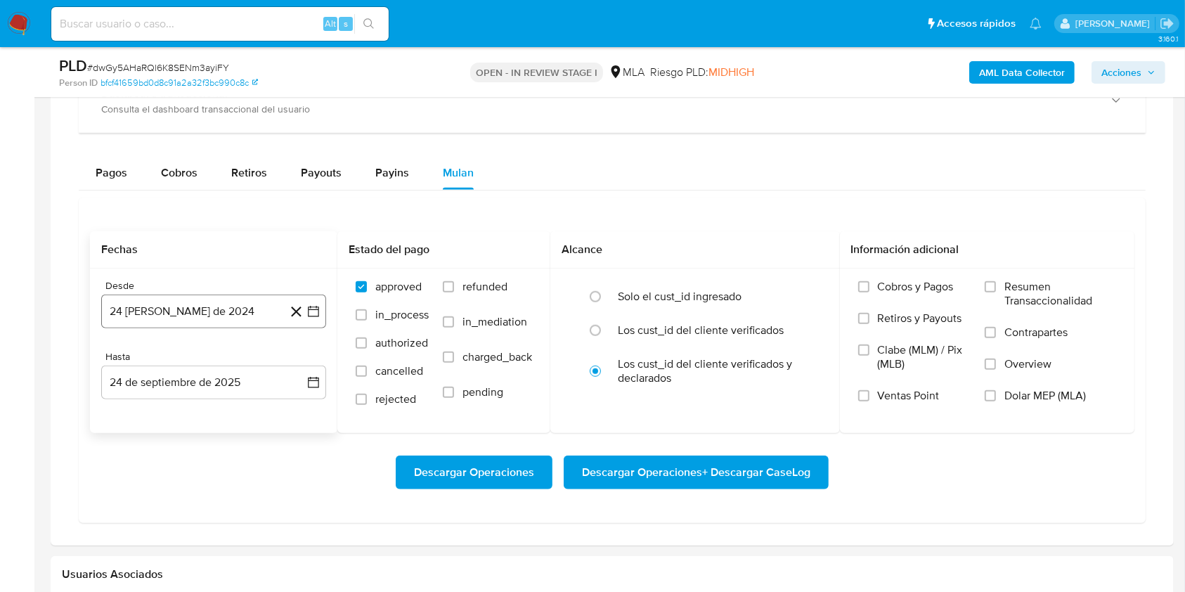
click at [188, 310] on button "24 [PERSON_NAME] de 2024" at bounding box center [213, 311] width 225 height 34
click at [201, 360] on span "agosto 2024" at bounding box center [207, 362] width 64 height 14
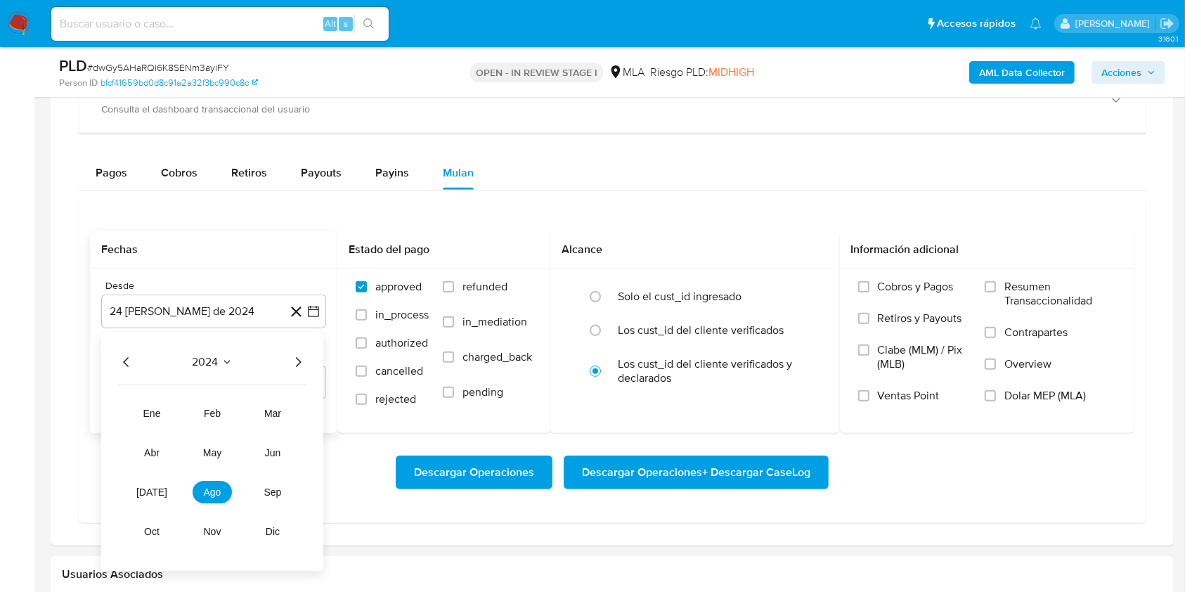
click at [292, 358] on icon "Año siguiente" at bounding box center [297, 361] width 17 height 17
click at [136, 443] on button "abr" at bounding box center [151, 452] width 39 height 22
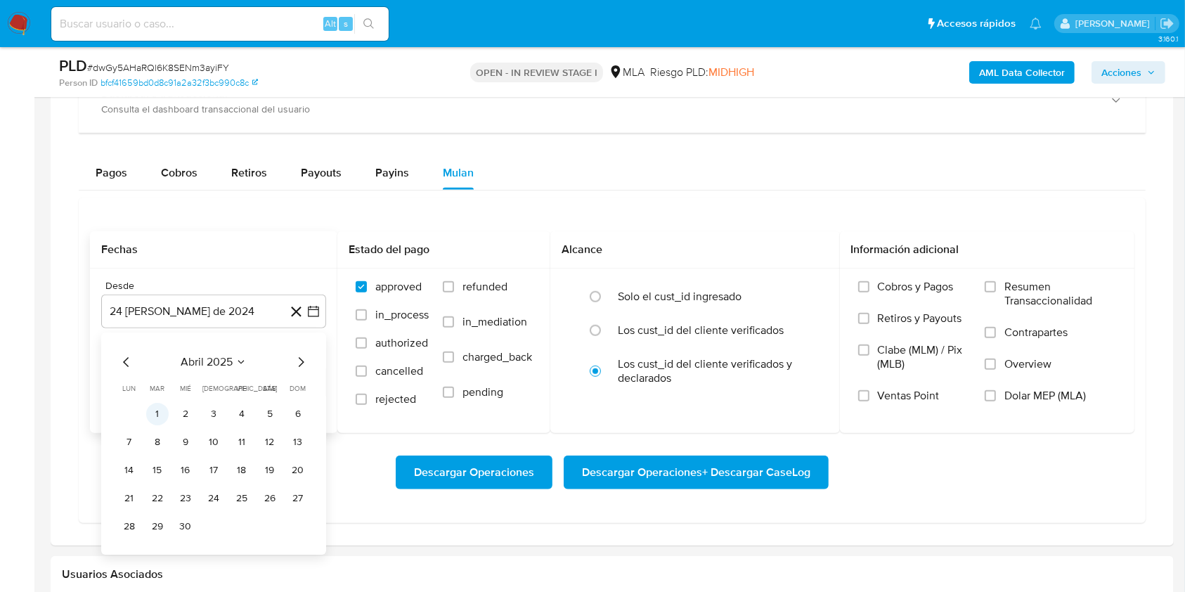
click at [163, 413] on button "1" at bounding box center [157, 414] width 22 height 22
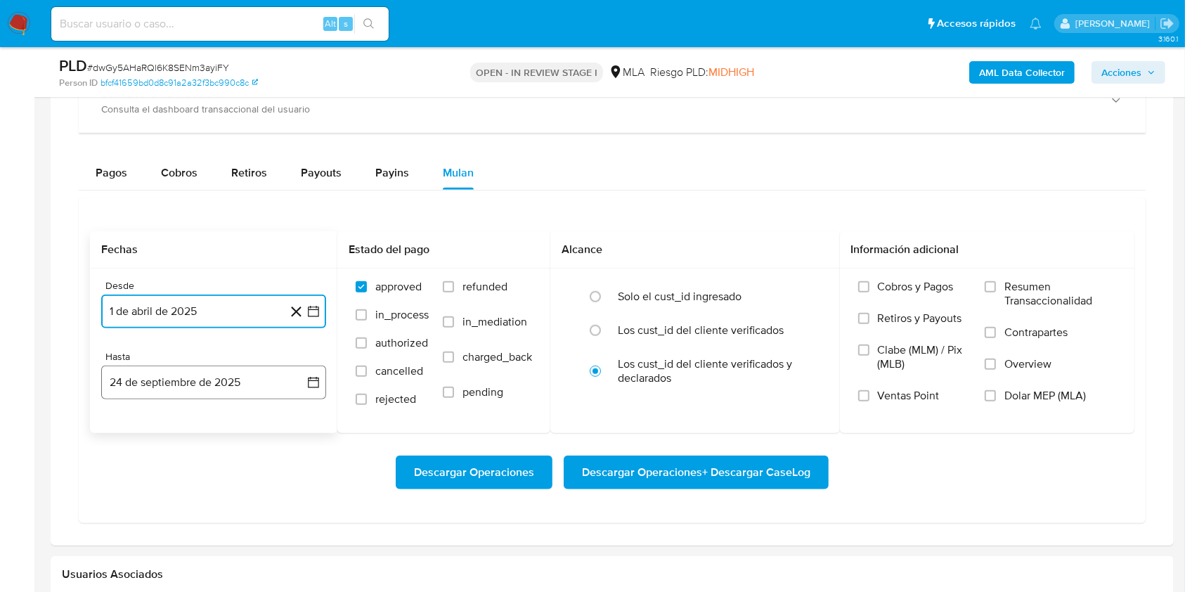
click at [185, 382] on button "24 de septiembre de 2025" at bounding box center [213, 382] width 225 height 34
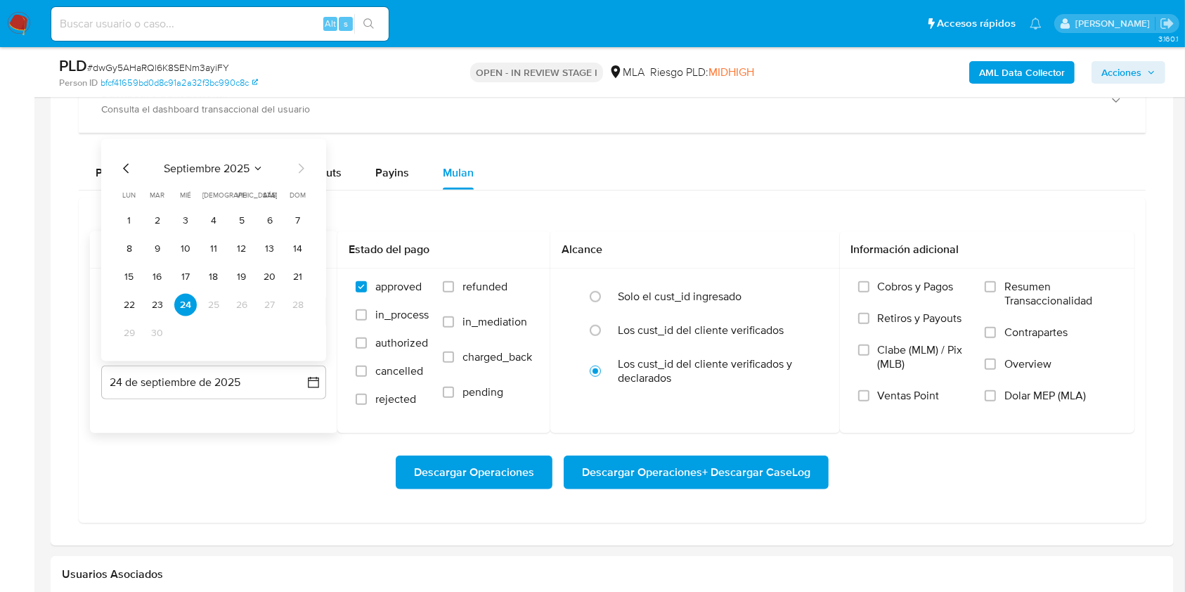
click at [129, 166] on icon "Mes anterior" at bounding box center [126, 168] width 17 height 17
click at [301, 328] on button "31" at bounding box center [298, 333] width 22 height 22
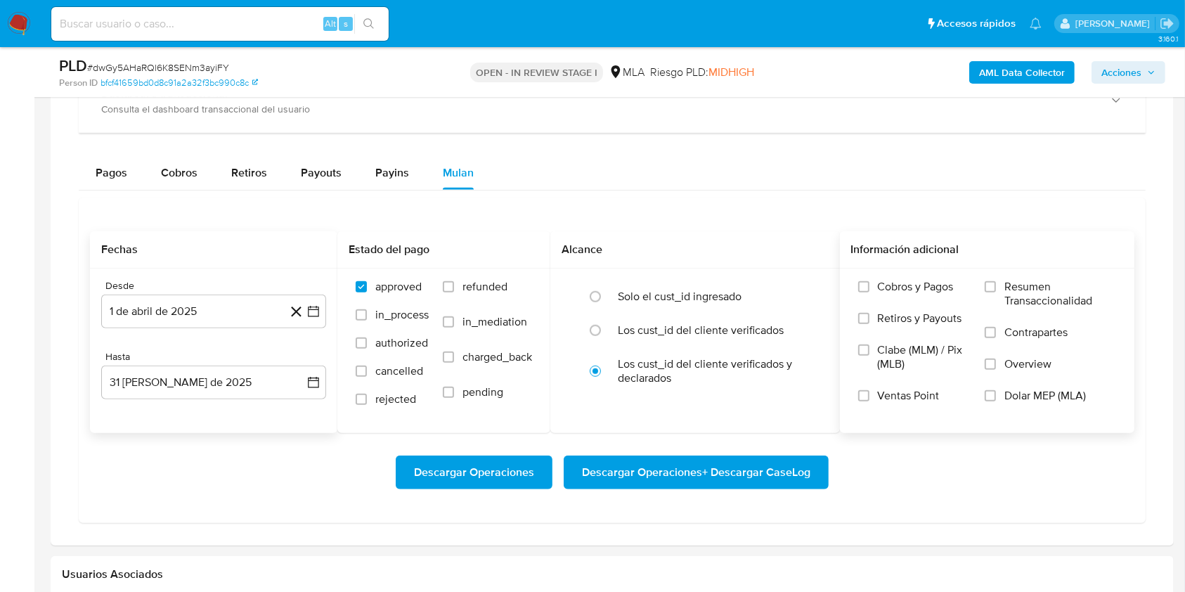
click at [899, 396] on span "Dolar MEP (MLA)" at bounding box center [1044, 396] width 81 height 14
click at [899, 396] on input "Dolar MEP (MLA)" at bounding box center [989, 395] width 11 height 11
click at [730, 443] on span "Descargar Operaciones + Descargar CaseLog" at bounding box center [696, 472] width 228 height 31
